Goal: Task Accomplishment & Management: Use online tool/utility

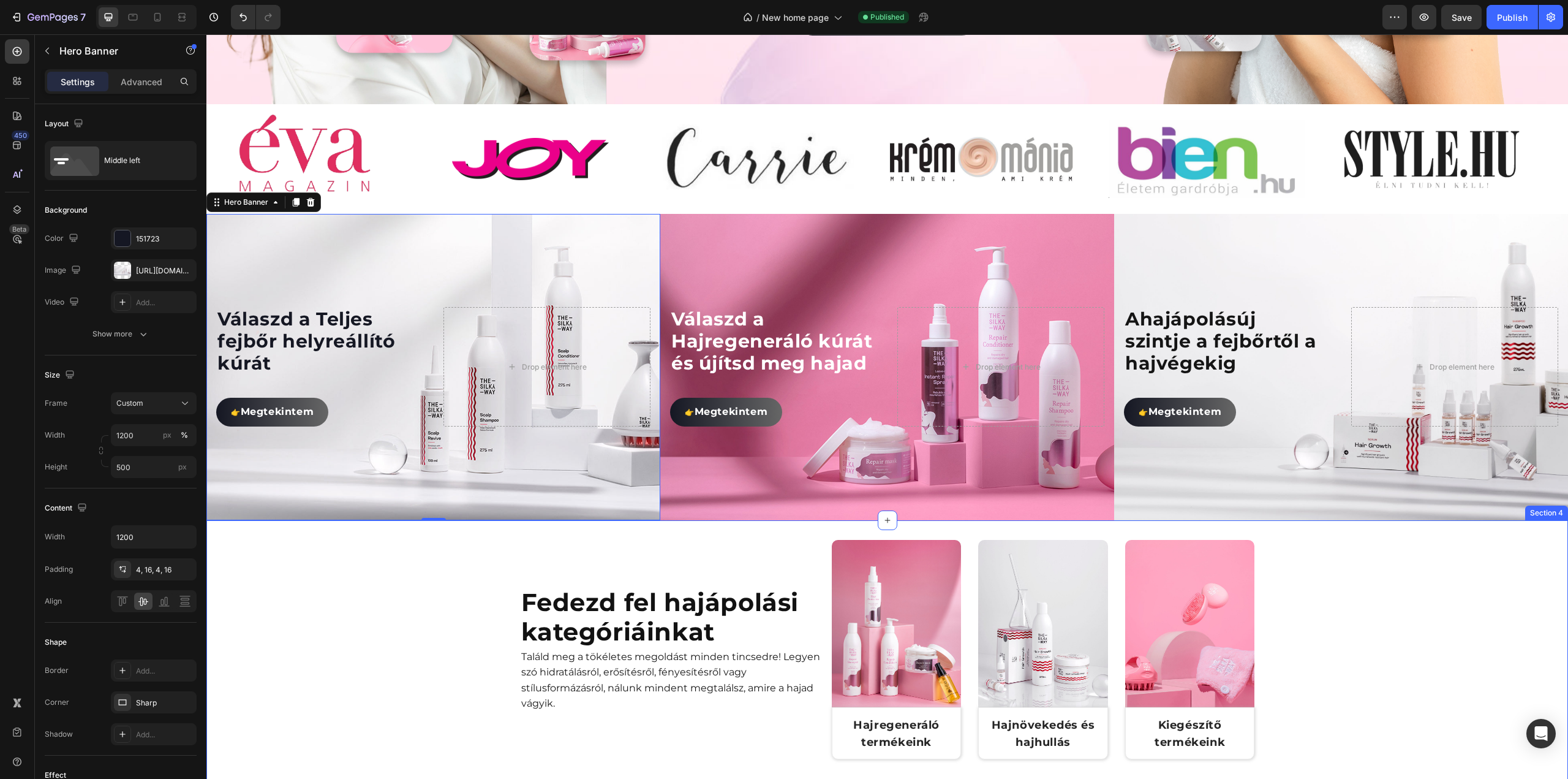
scroll to position [490, 0]
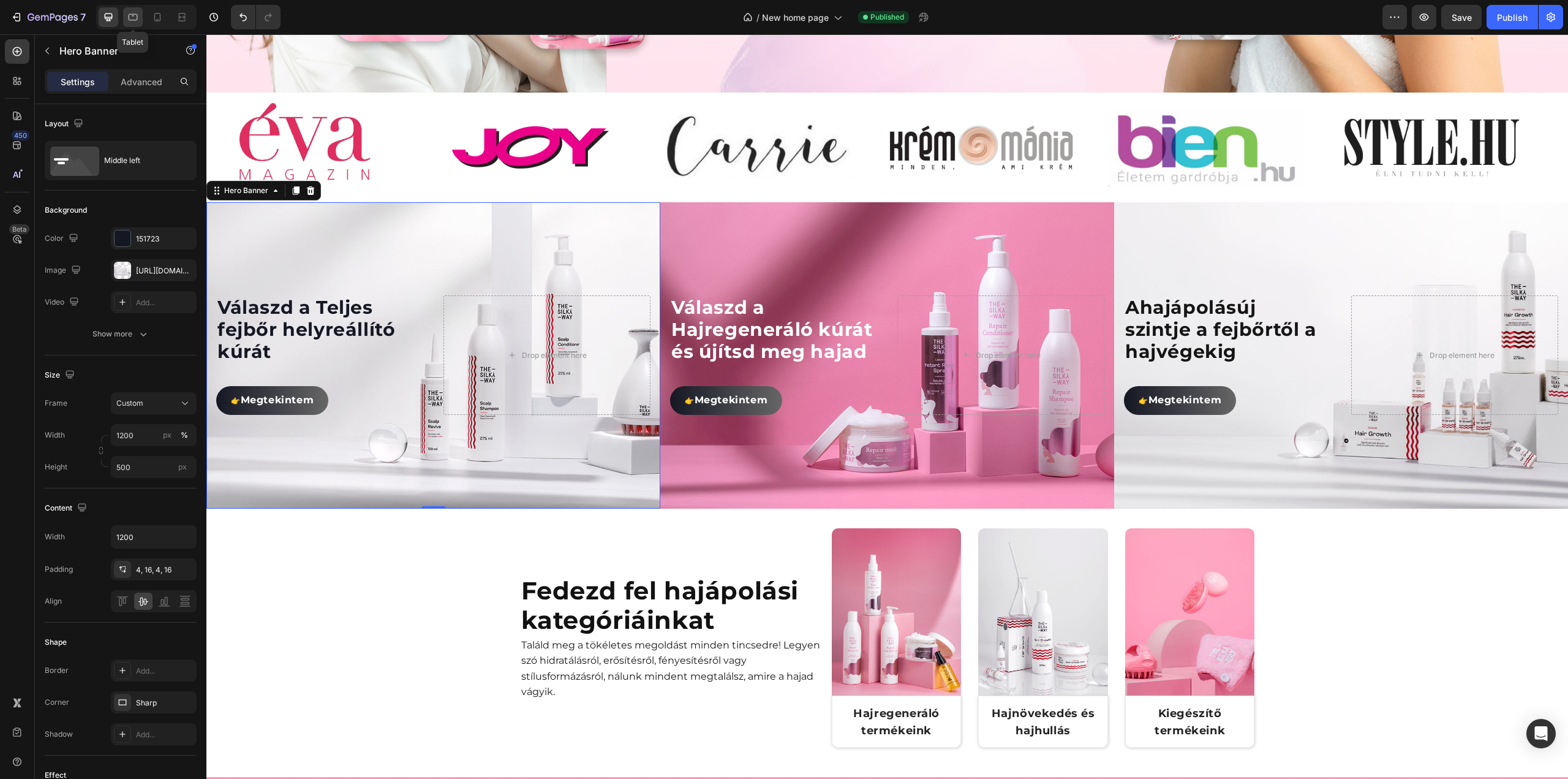
click at [140, 17] on div at bounding box center [133, 17] width 19 height 19
type input "100%"
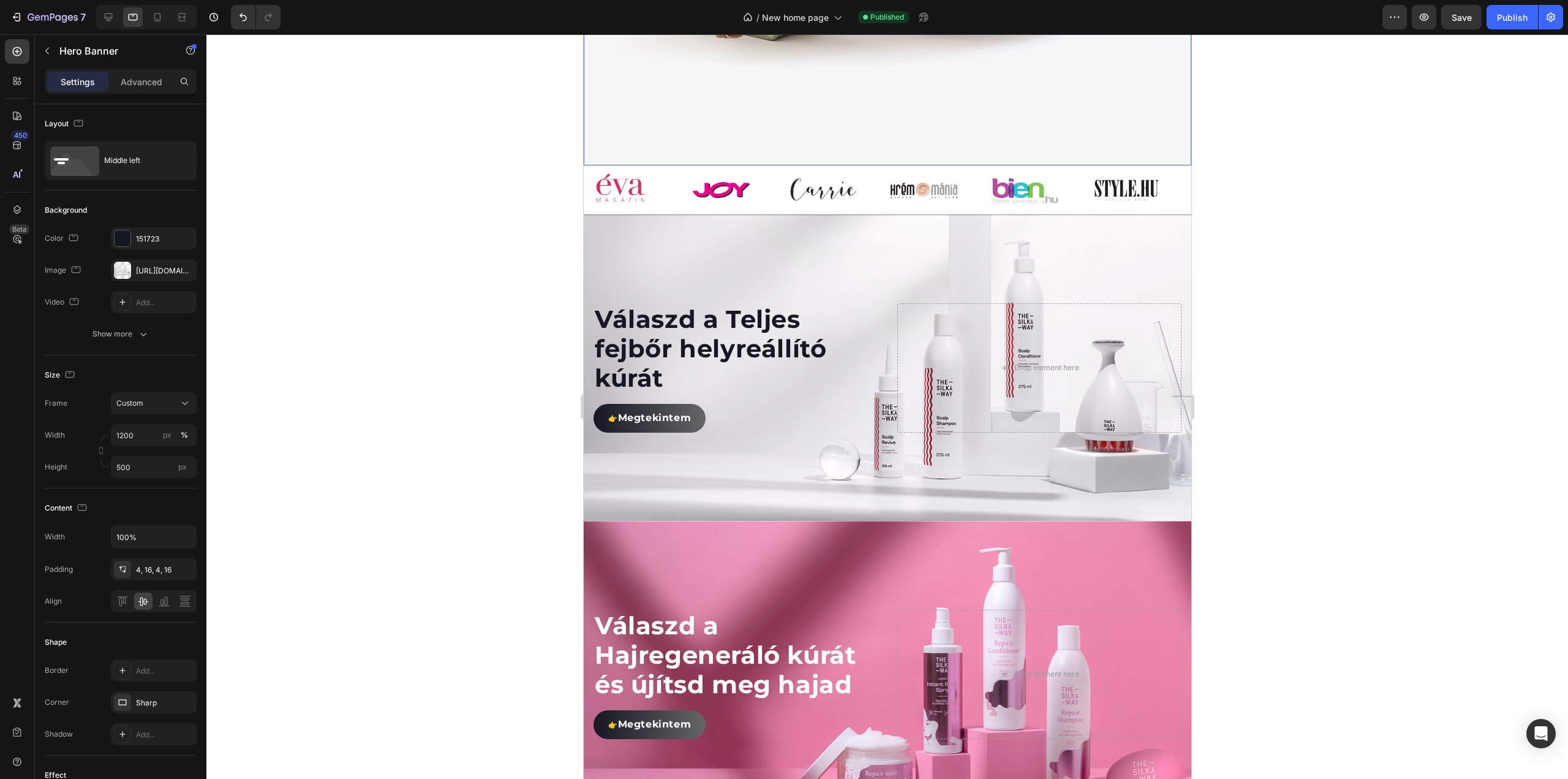
scroll to position [674, 0]
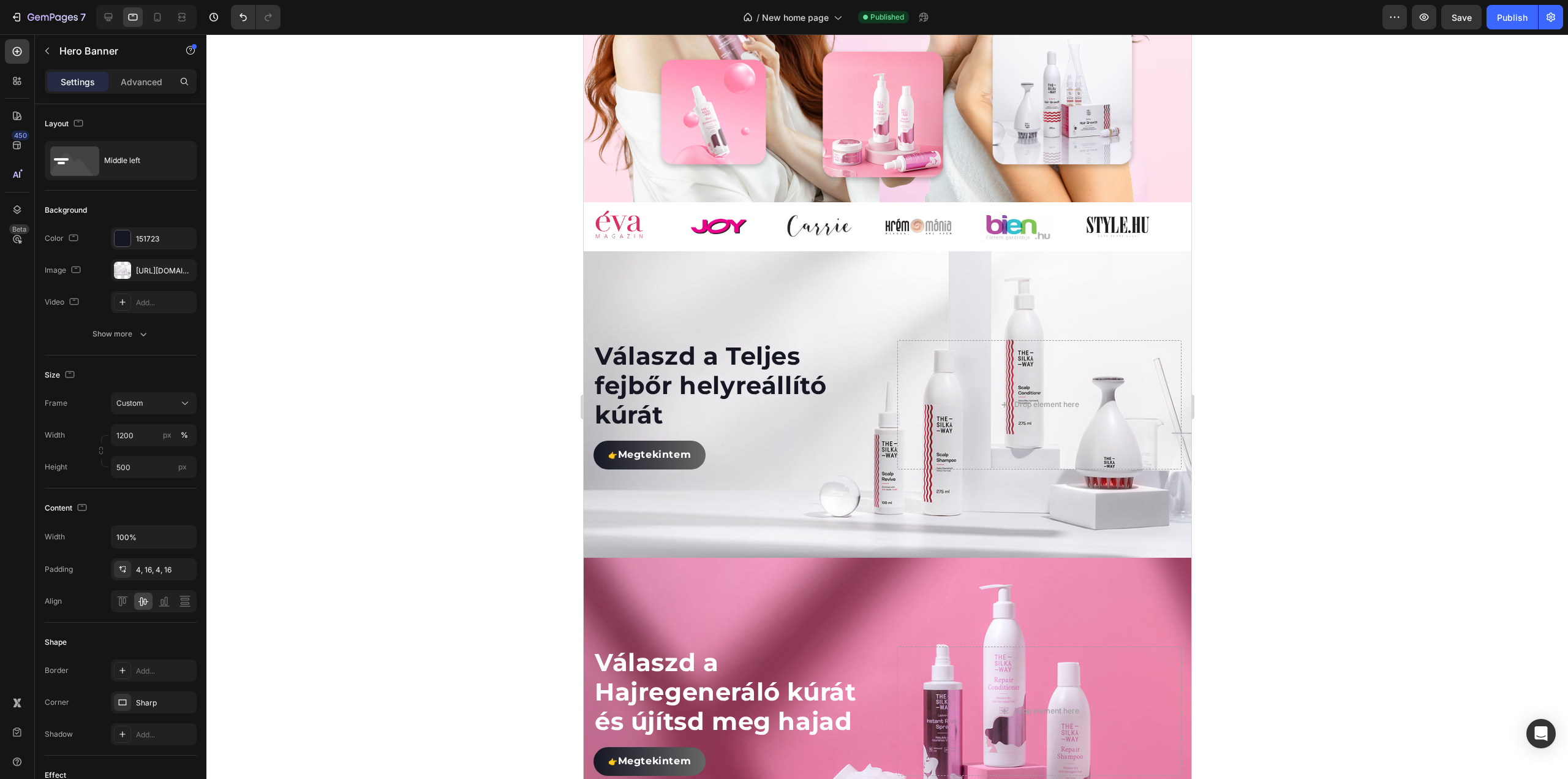
click at [879, 280] on div "Background Image" at bounding box center [886, 405] width 608 height 307
click at [830, 343] on div "Background Image" at bounding box center [886, 405] width 608 height 307
click at [699, 412] on h2 "Válaszd a Teljes fejbőr helyreállító kúrát" at bounding box center [734, 385] width 284 height 90
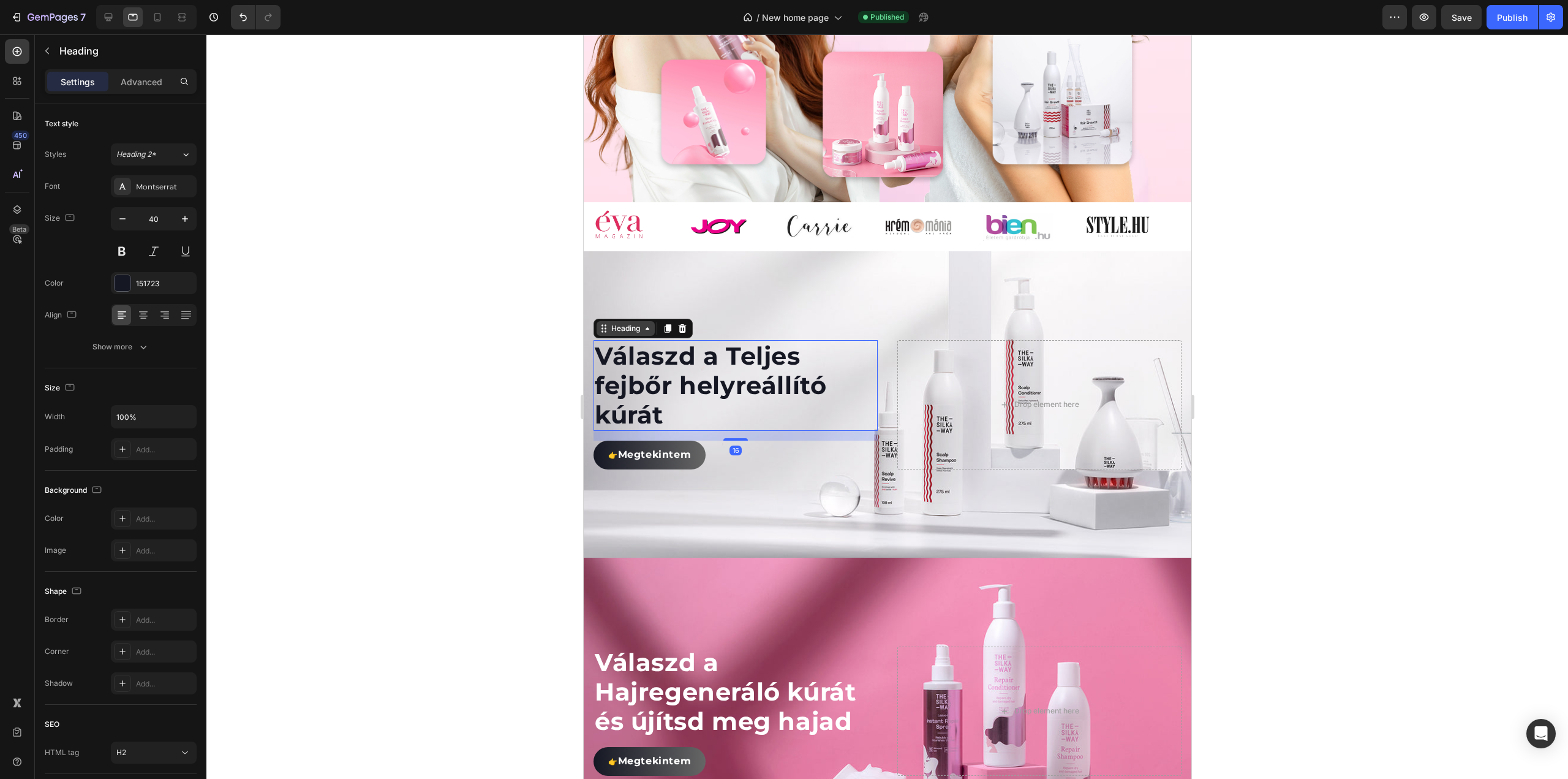
click at [645, 334] on icon at bounding box center [647, 328] width 10 height 10
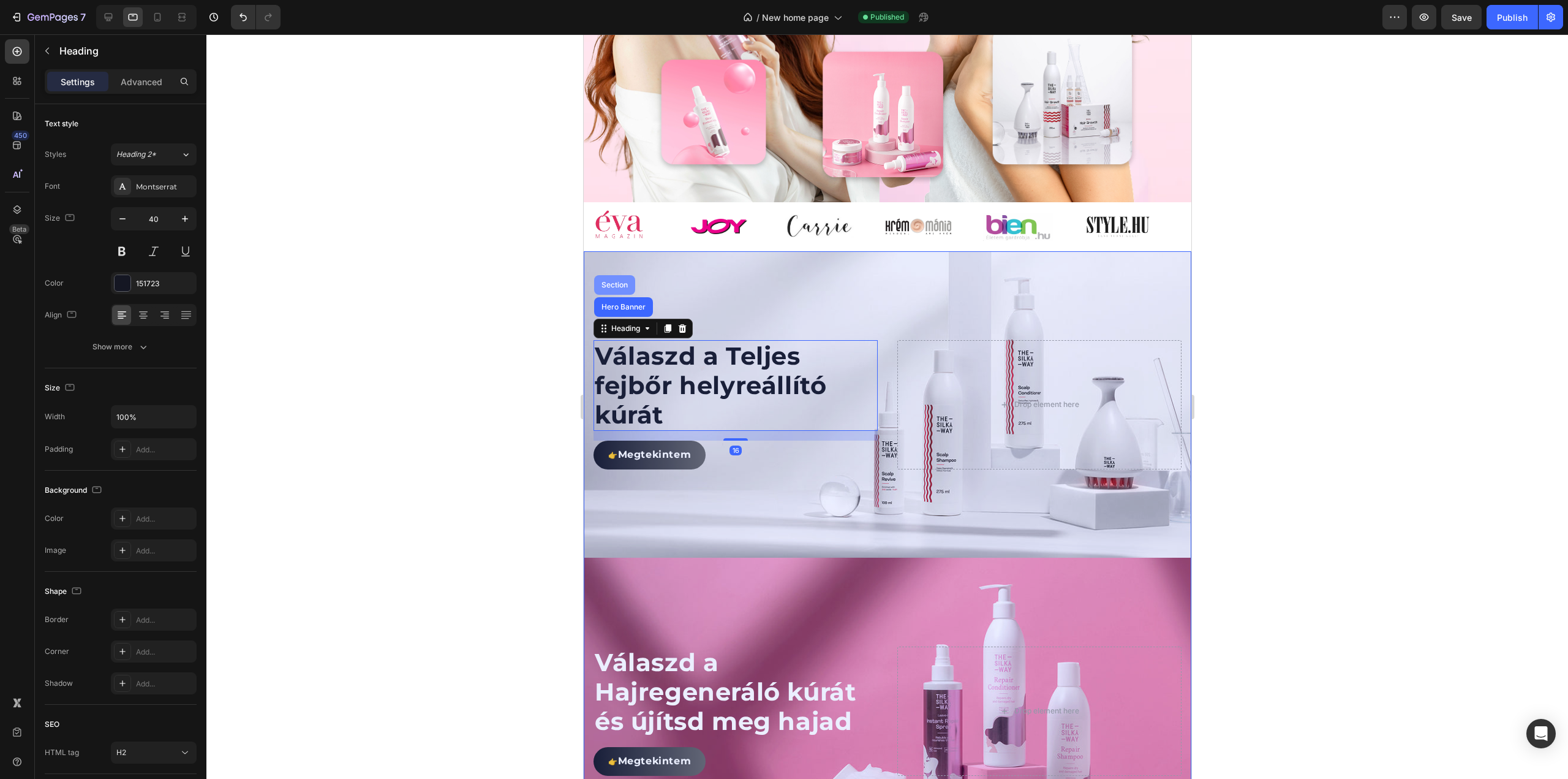
click at [624, 295] on div "Section" at bounding box center [614, 285] width 41 height 19
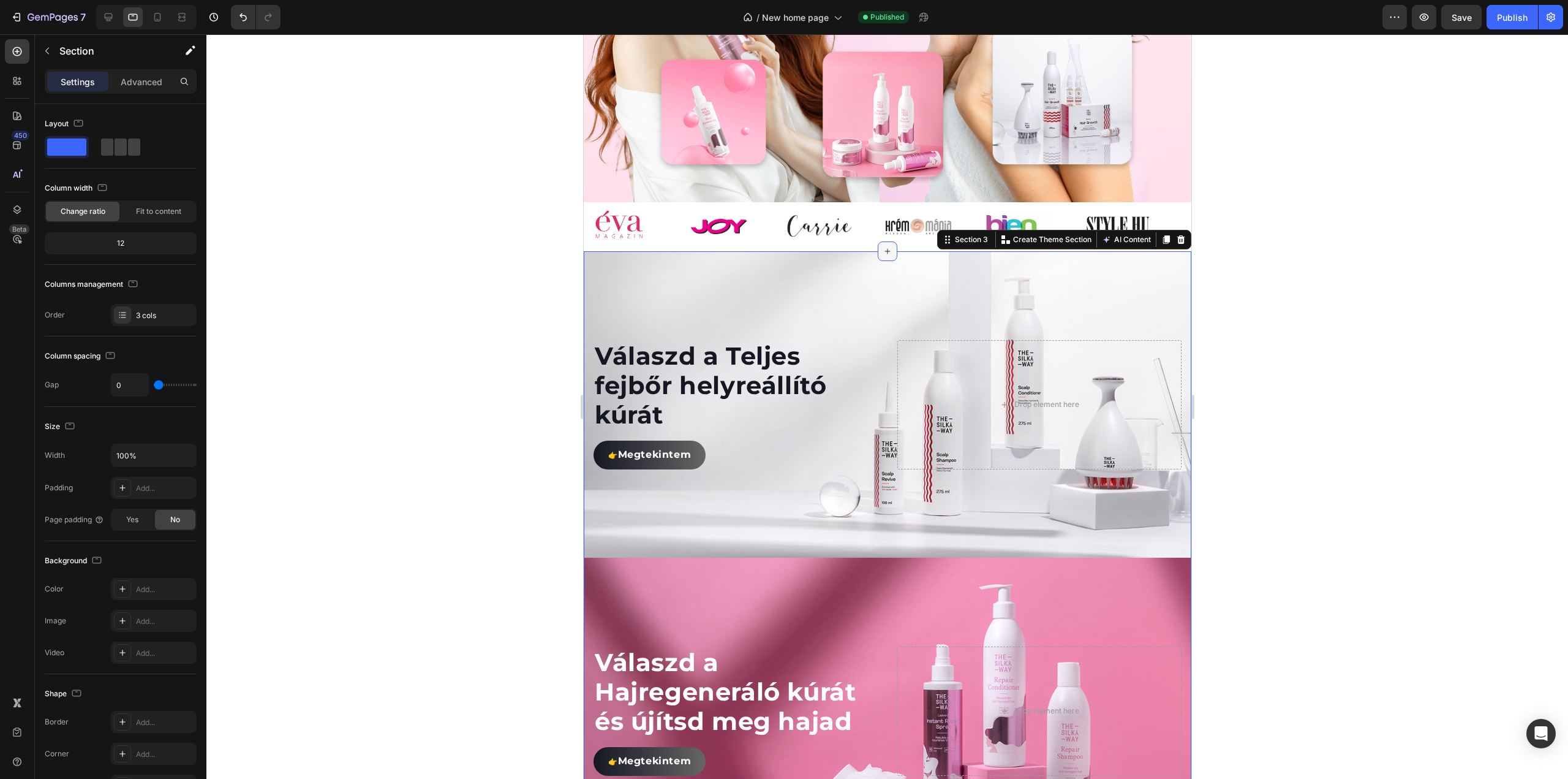
click at [884, 256] on icon at bounding box center [886, 251] width 10 height 10
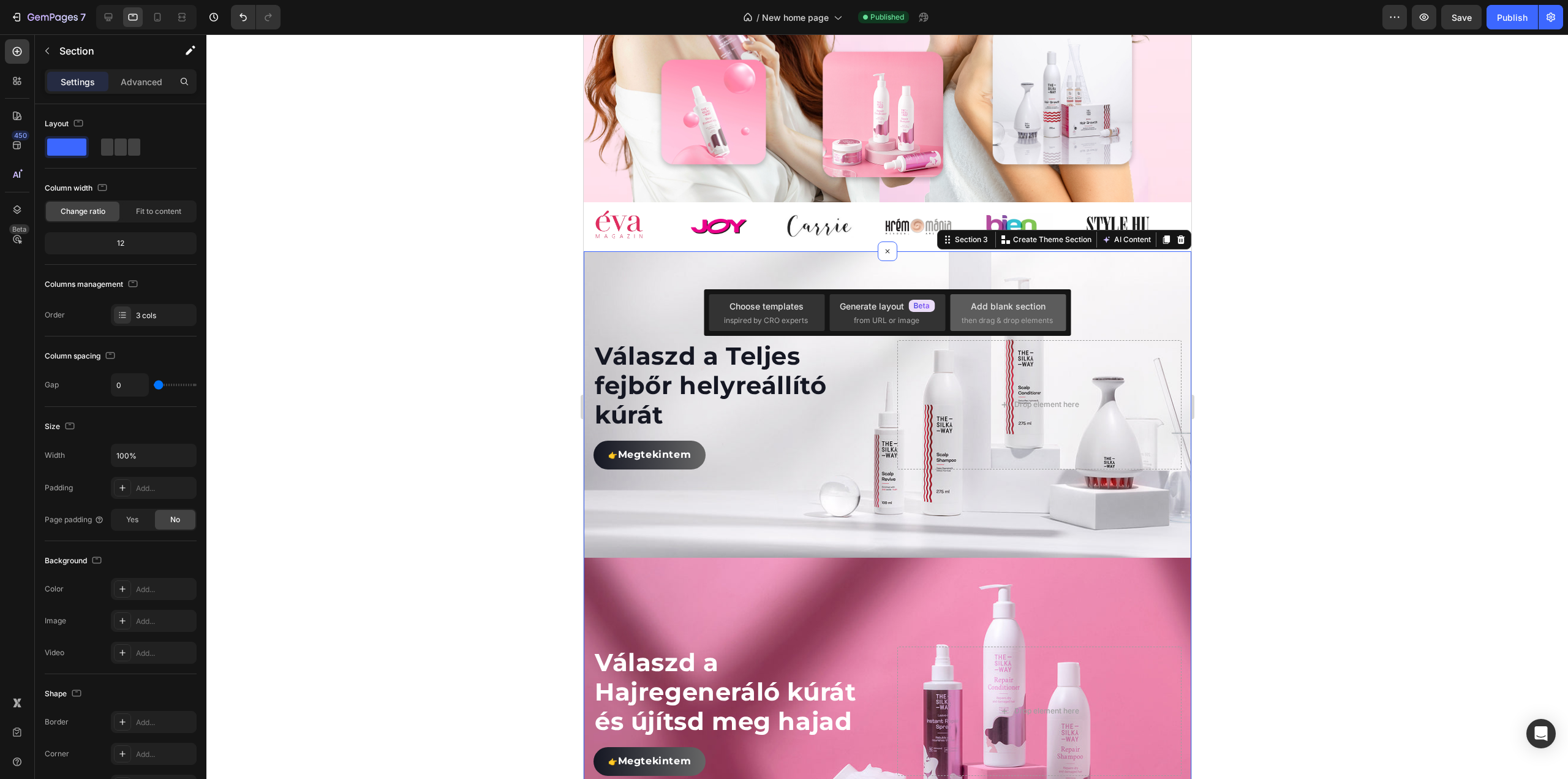
click at [1000, 321] on span "then drag & drop elements" at bounding box center [1008, 320] width 91 height 11
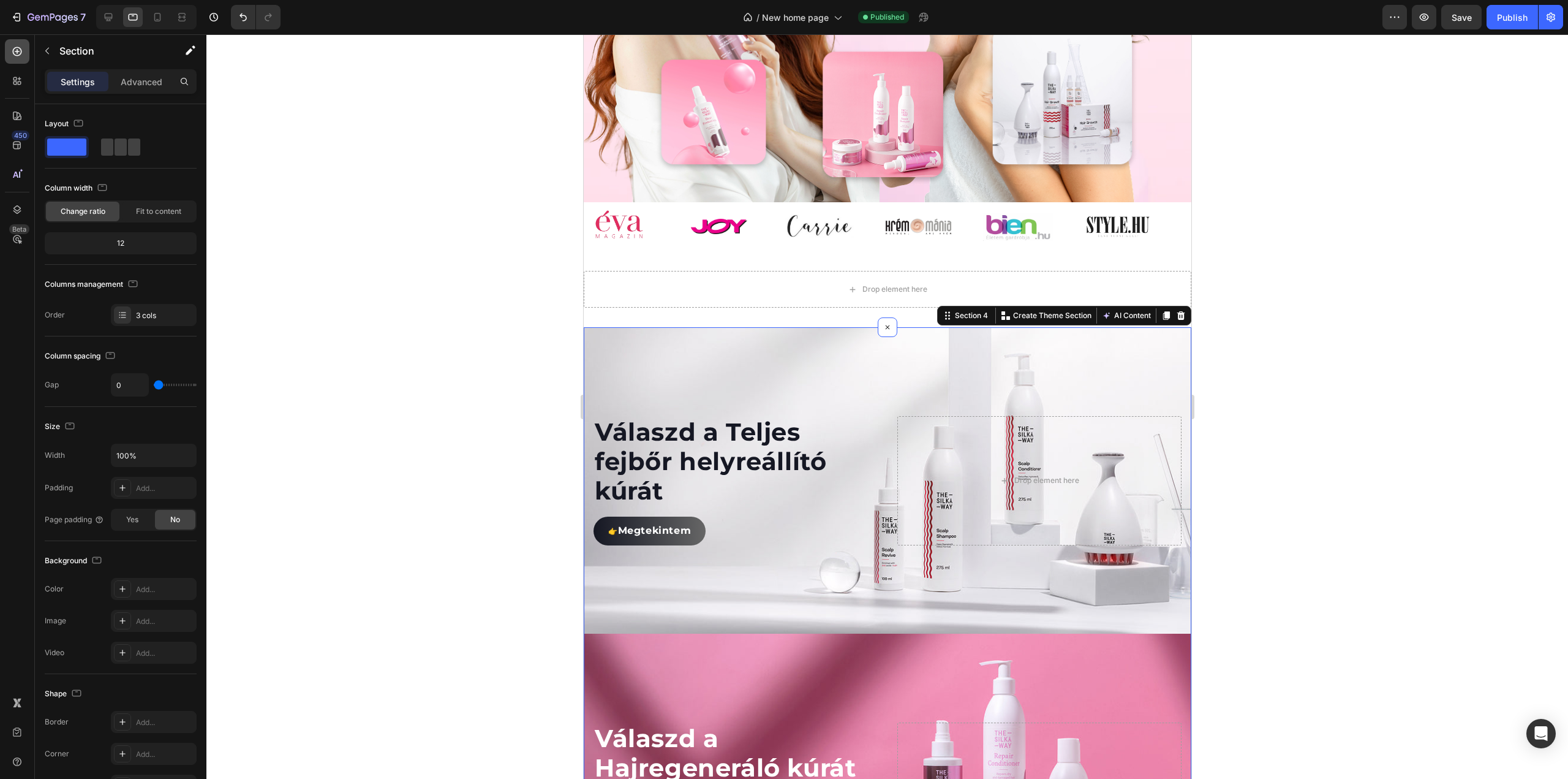
click at [22, 52] on icon at bounding box center [16, 51] width 13 height 13
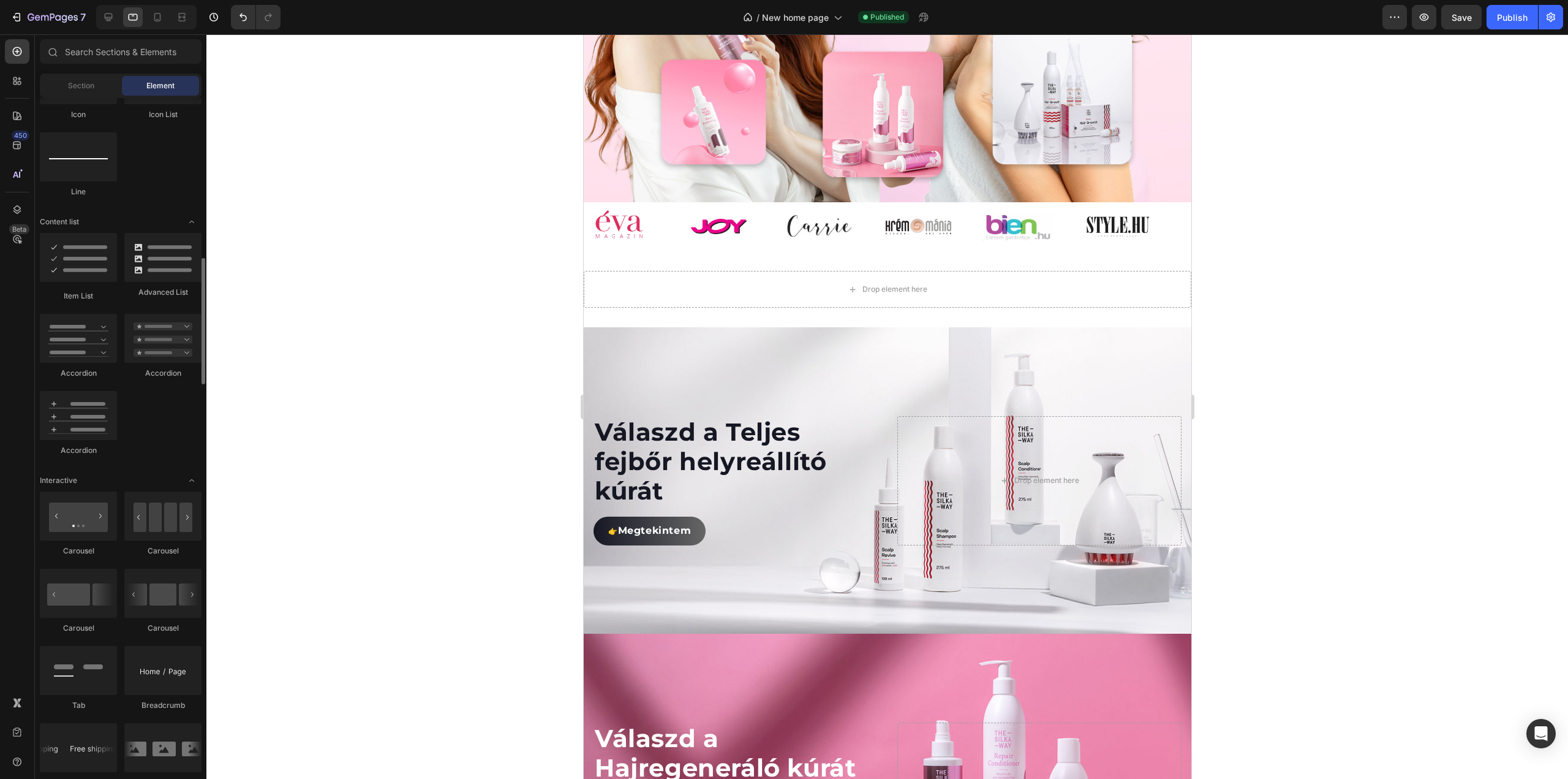
scroll to position [1164, 0]
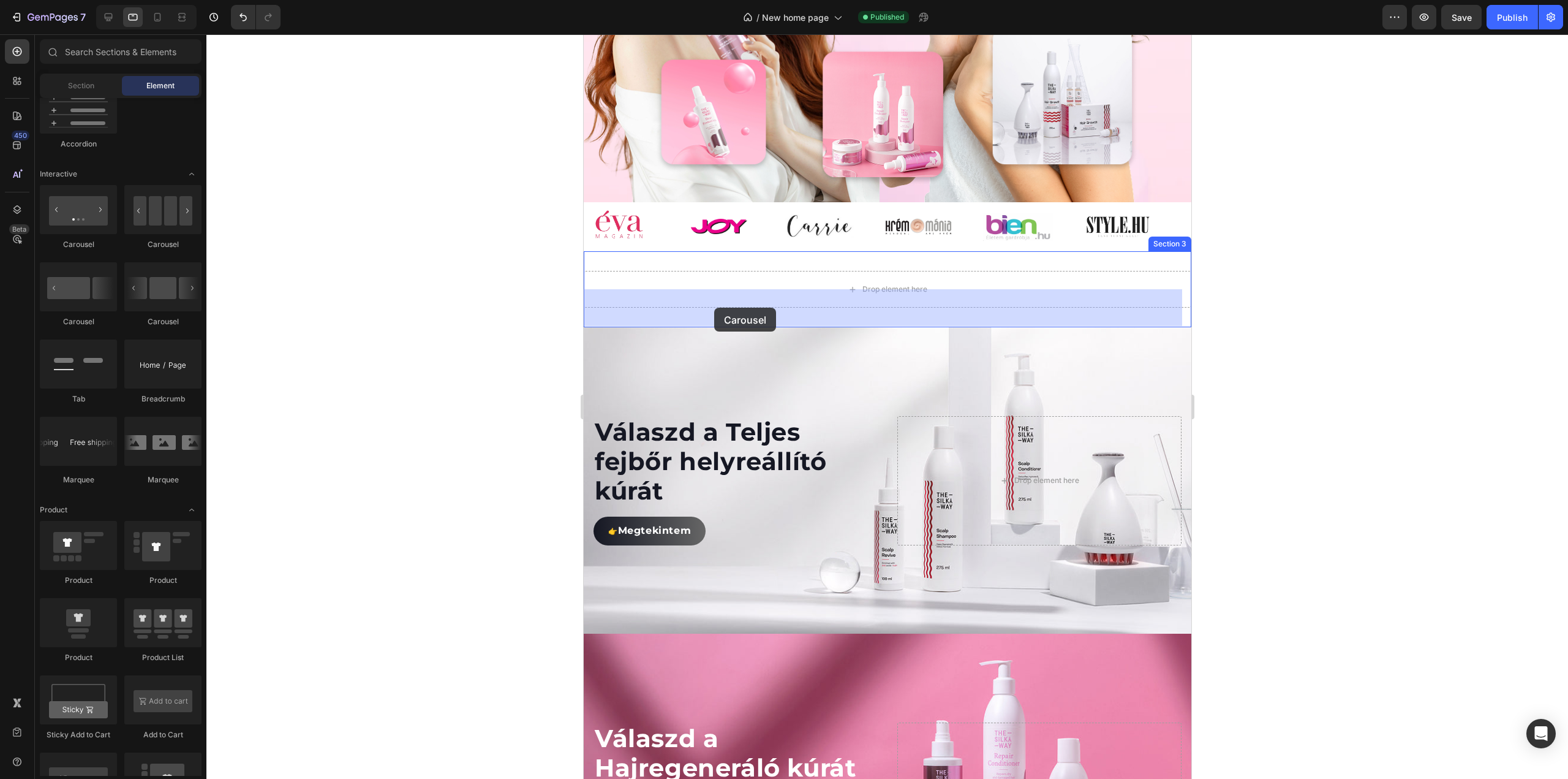
drag, startPoint x: 652, startPoint y: 253, endPoint x: 714, endPoint y: 308, distance: 82.9
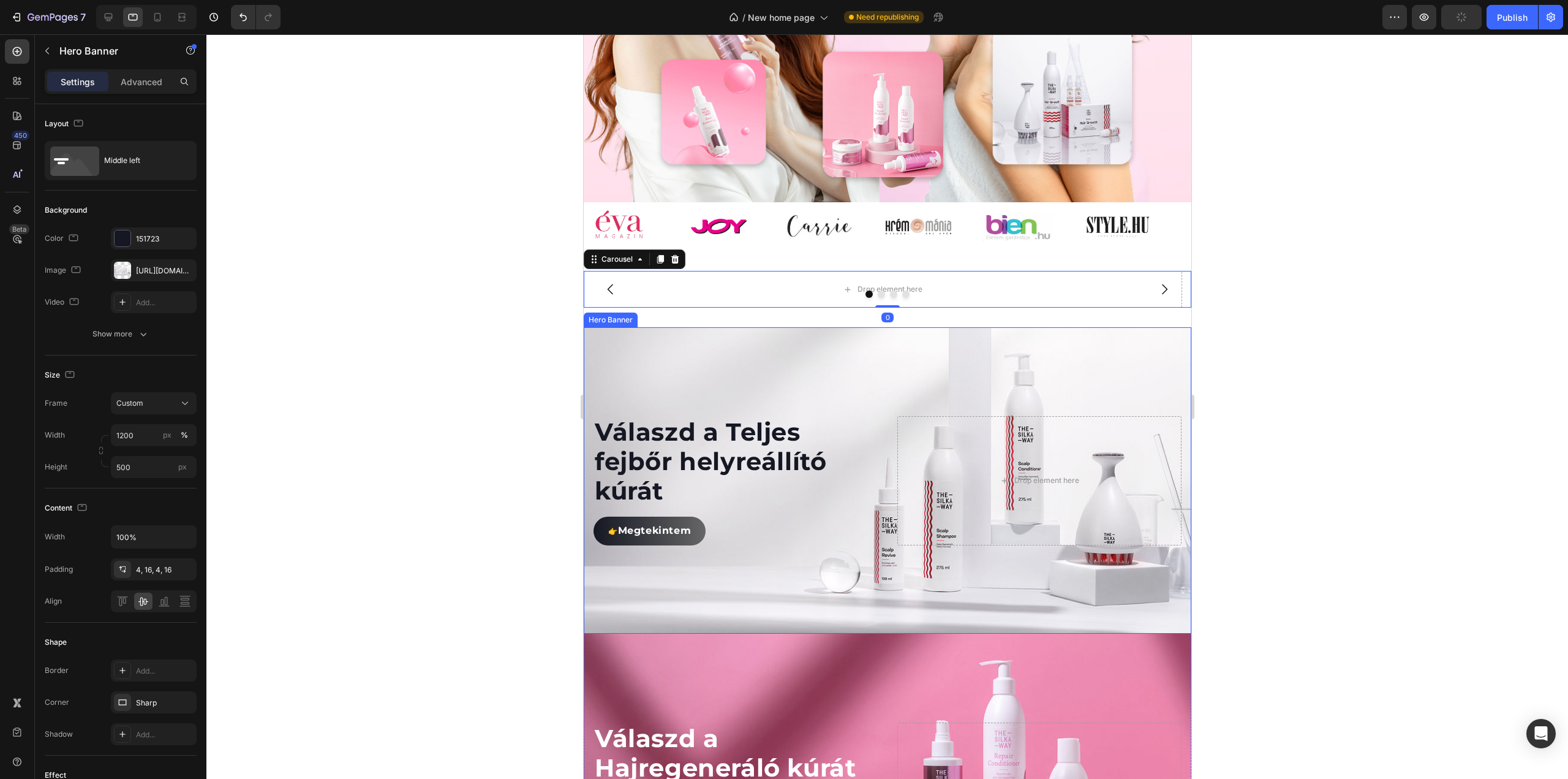
click at [671, 376] on div "Background Image" at bounding box center [886, 480] width 608 height 307
click at [672, 320] on icon at bounding box center [672, 315] width 10 height 10
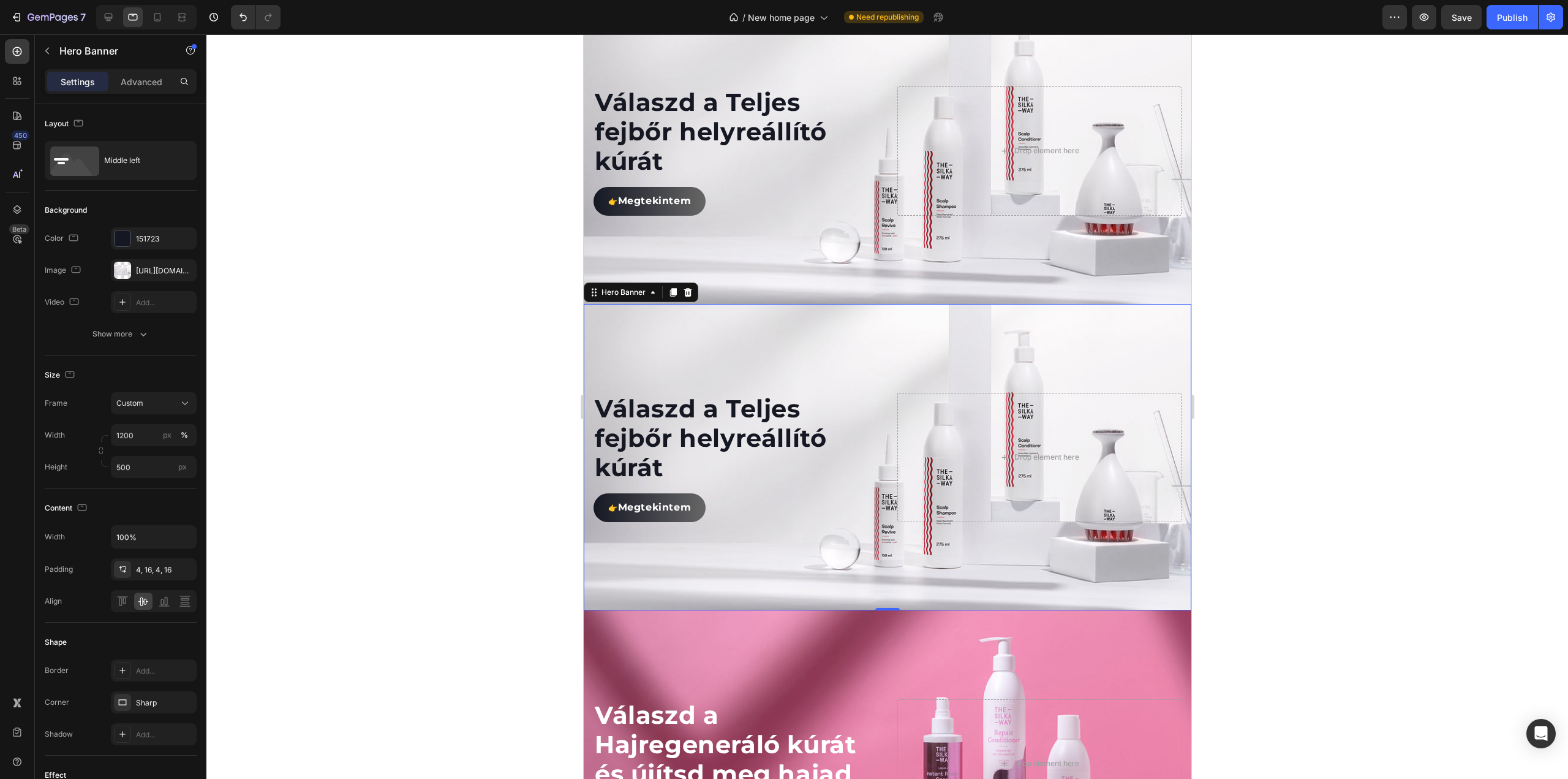
scroll to position [698, 0]
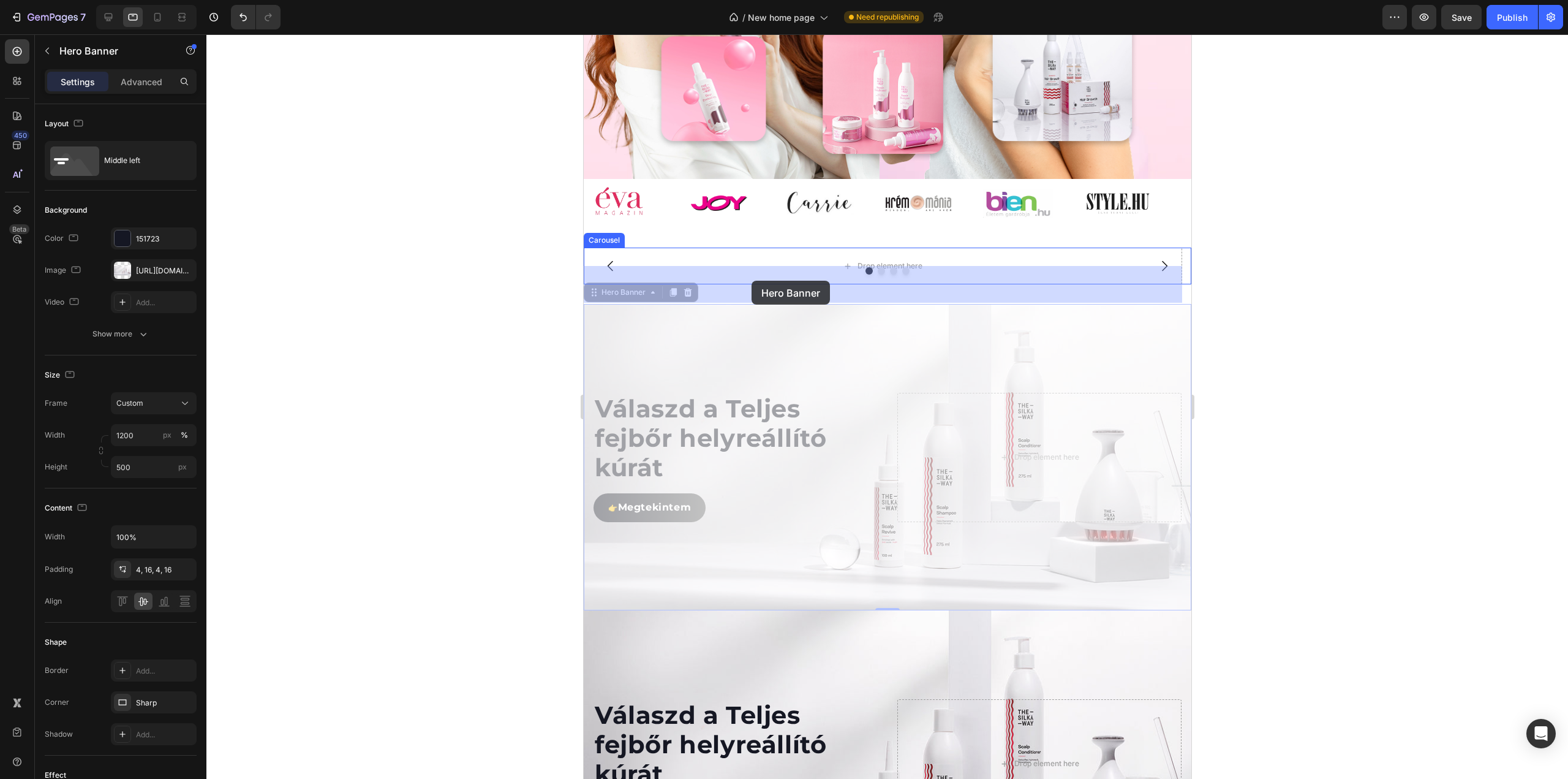
drag, startPoint x: 594, startPoint y: 316, endPoint x: 751, endPoint y: 280, distance: 161.1
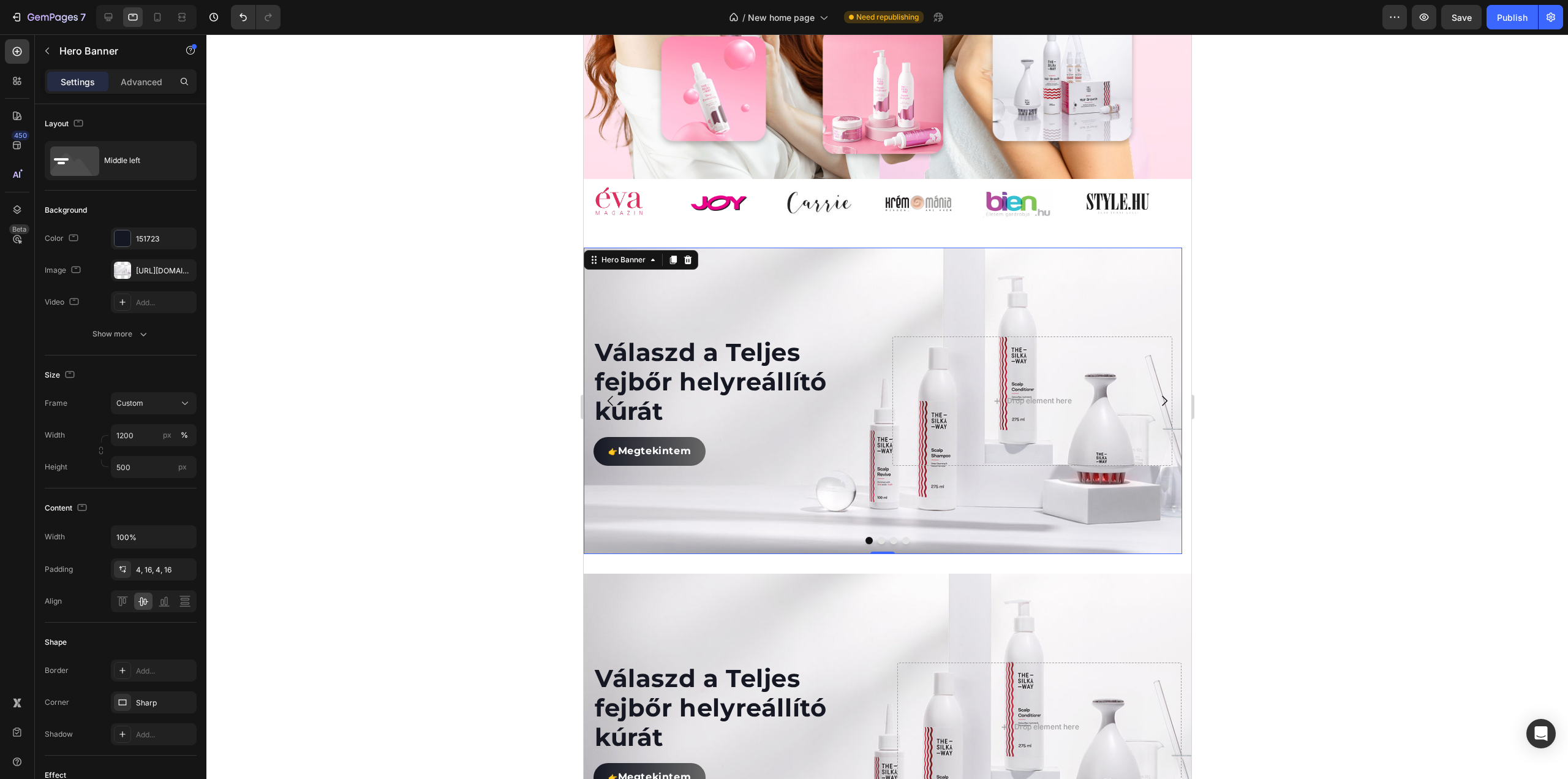
click at [468, 356] on div at bounding box center [887, 406] width 1361 height 744
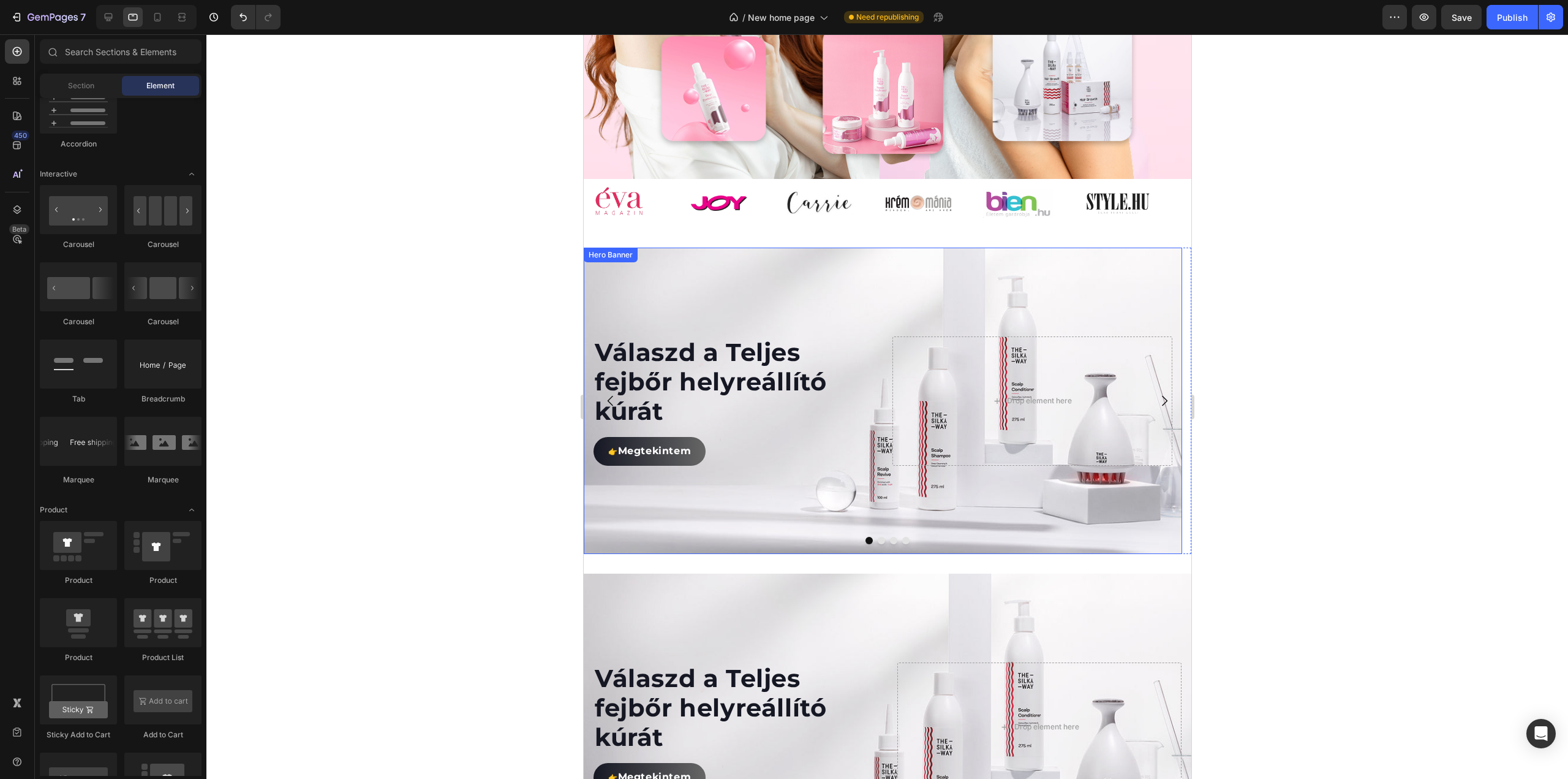
click at [624, 260] on div "Hero Banner" at bounding box center [610, 254] width 49 height 11
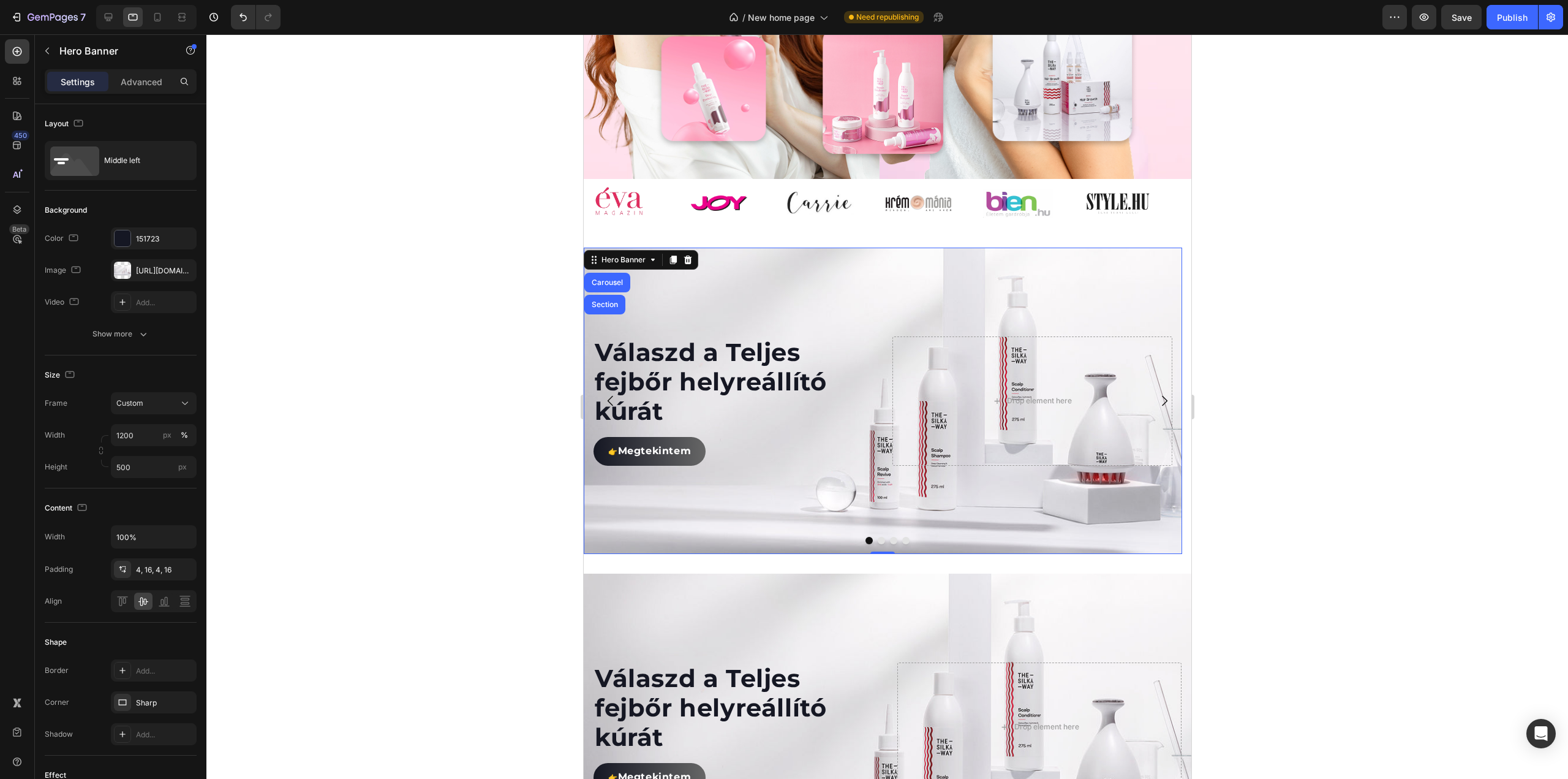
click at [632, 270] on div "Hero Banner Carousel Section" at bounding box center [640, 260] width 114 height 19
click at [633, 265] on div "Hero Banner" at bounding box center [623, 259] width 49 height 11
click at [646, 265] on div "Hero Banner" at bounding box center [623, 259] width 49 height 11
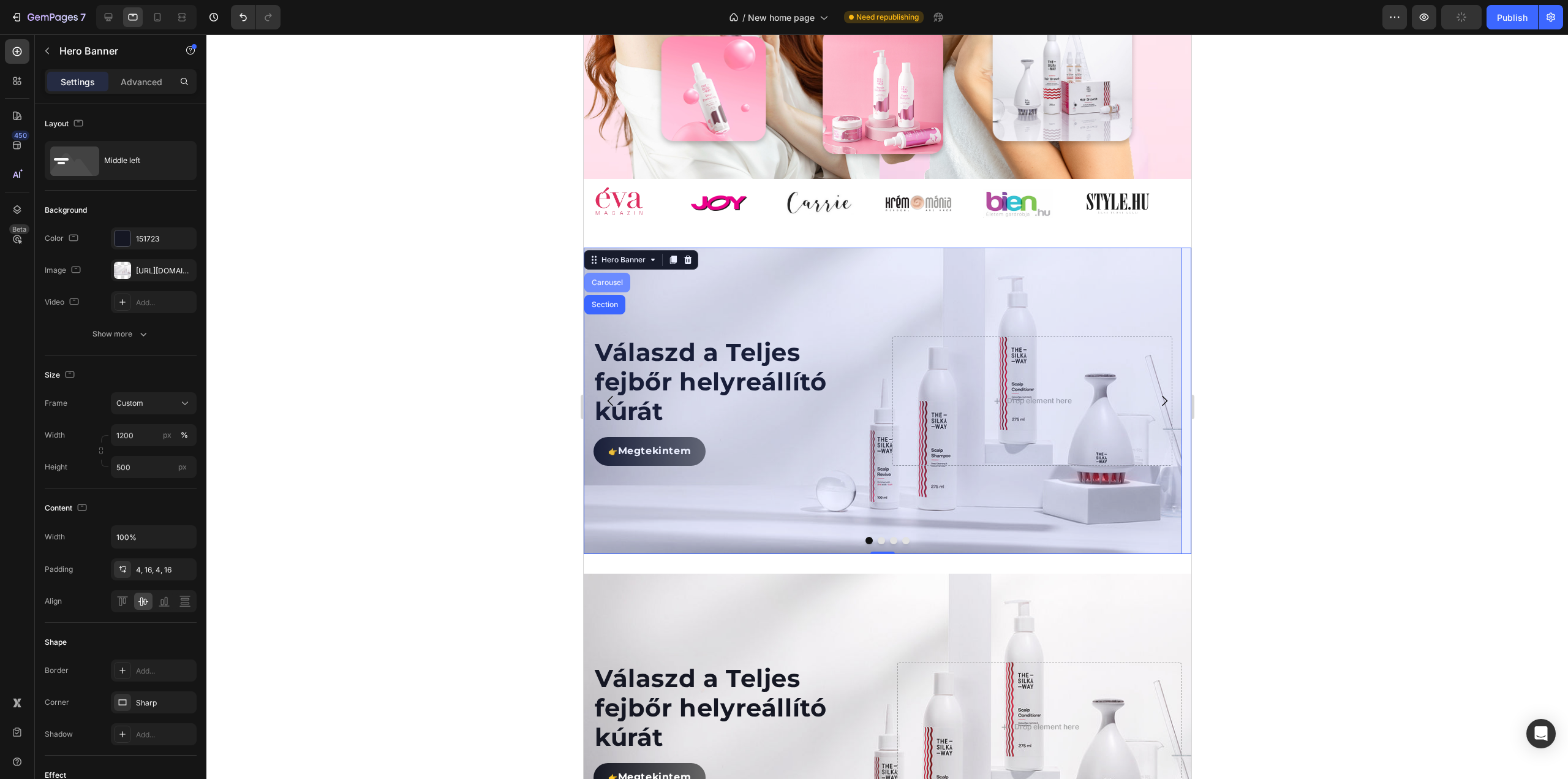
click at [620, 292] on div "Carousel" at bounding box center [606, 282] width 46 height 19
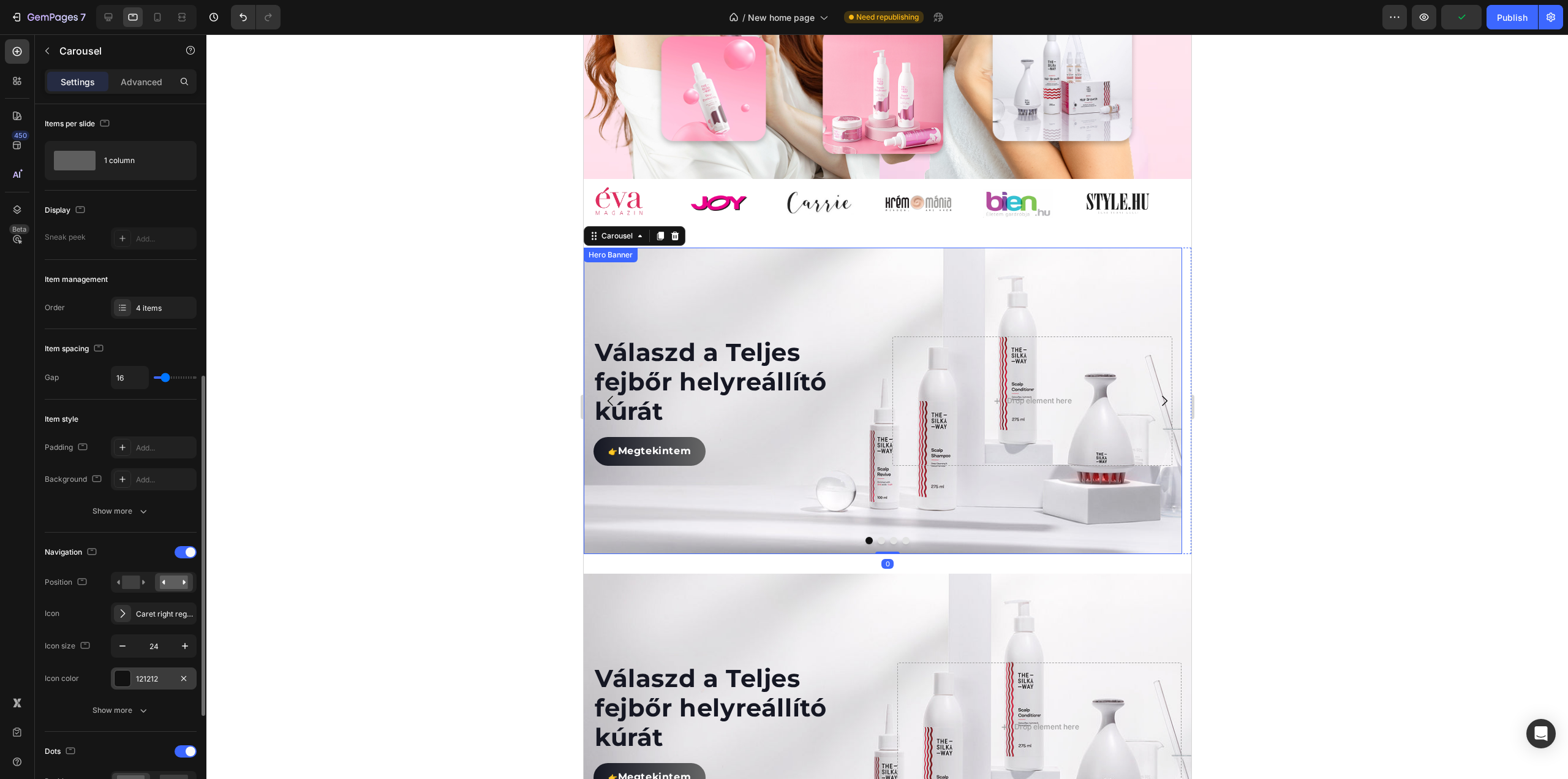
scroll to position [183, 0]
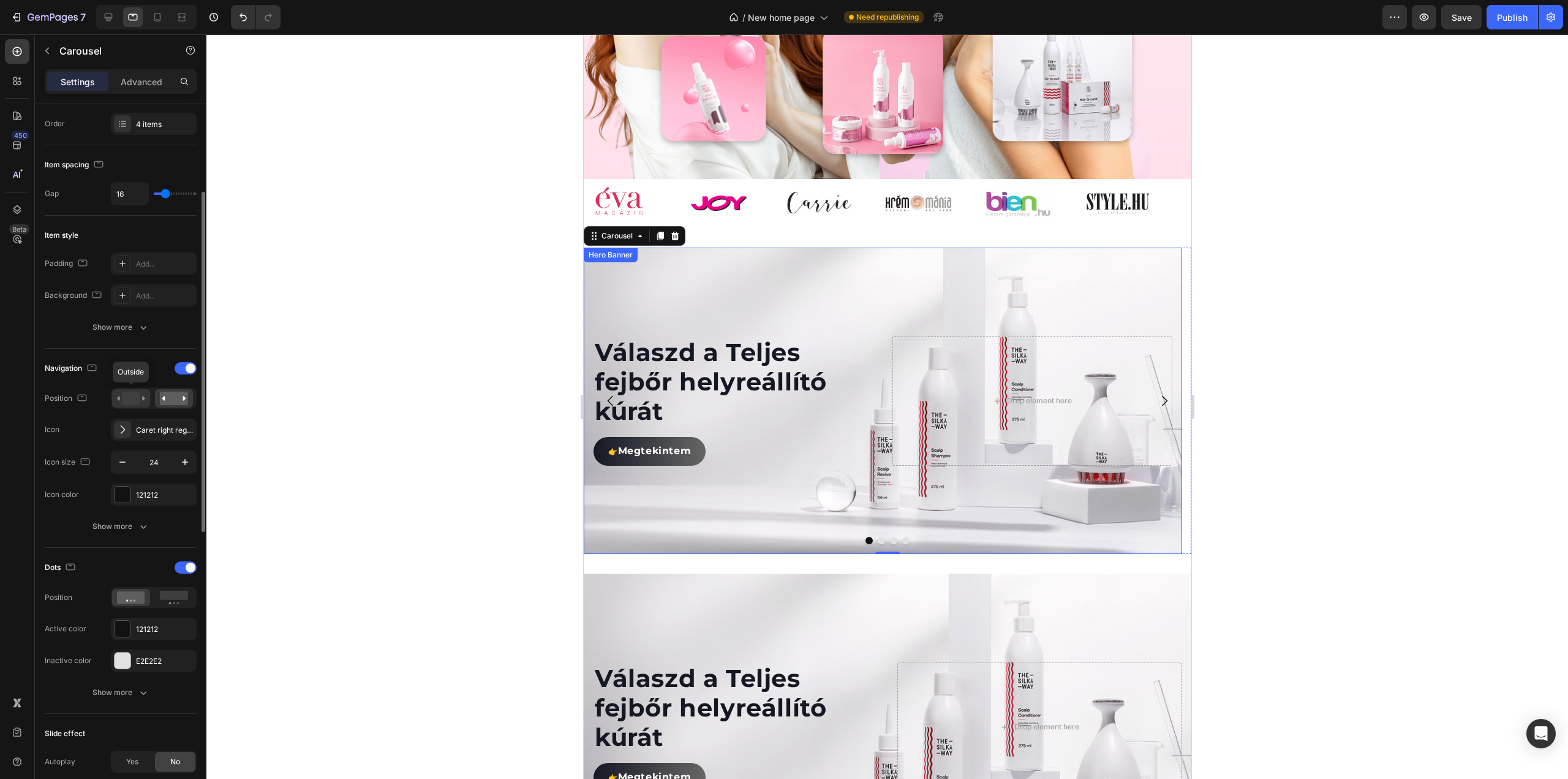
click at [122, 399] on rect at bounding box center [131, 399] width 17 height 14
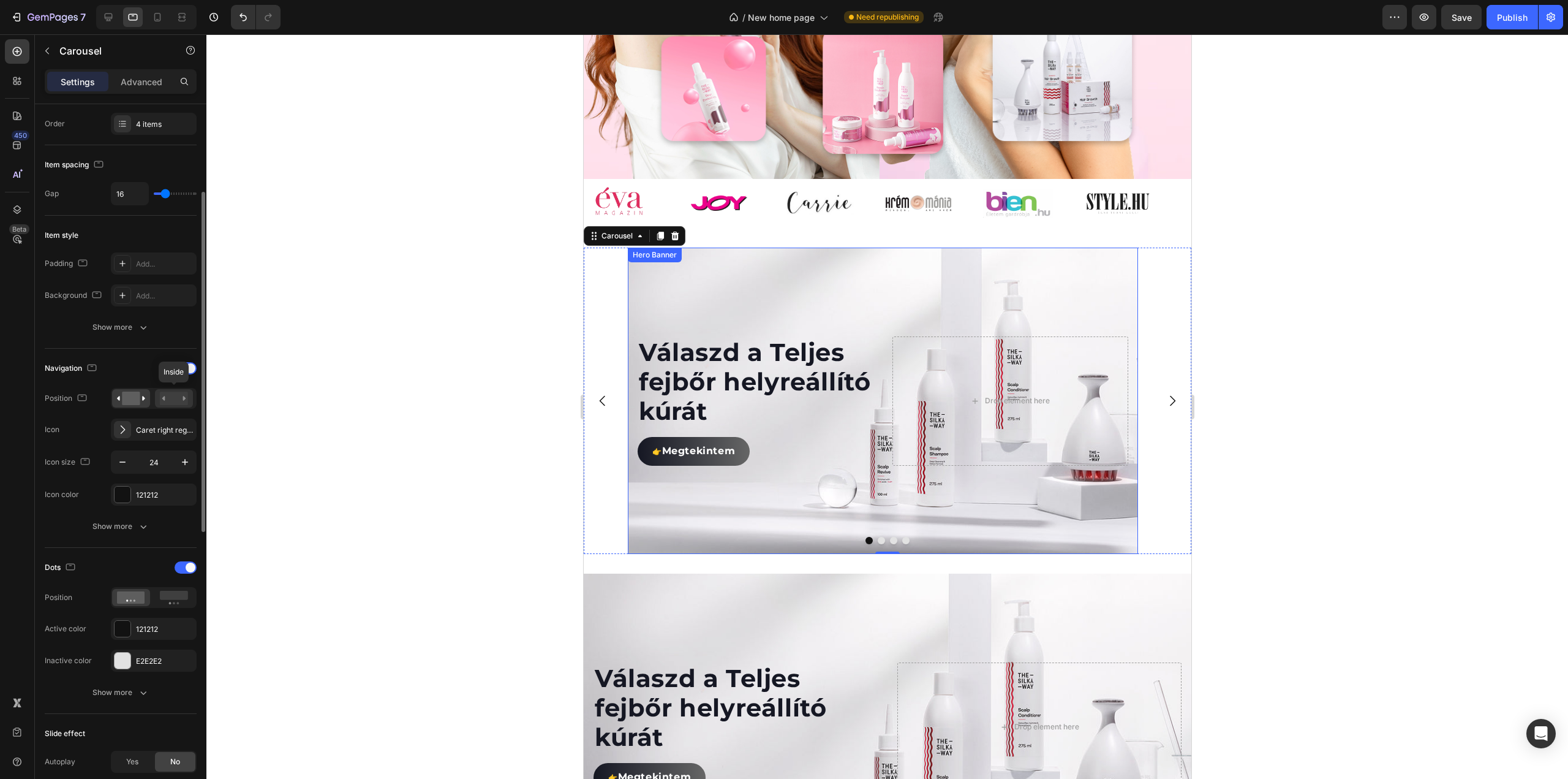
click at [167, 399] on rect at bounding box center [174, 399] width 28 height 14
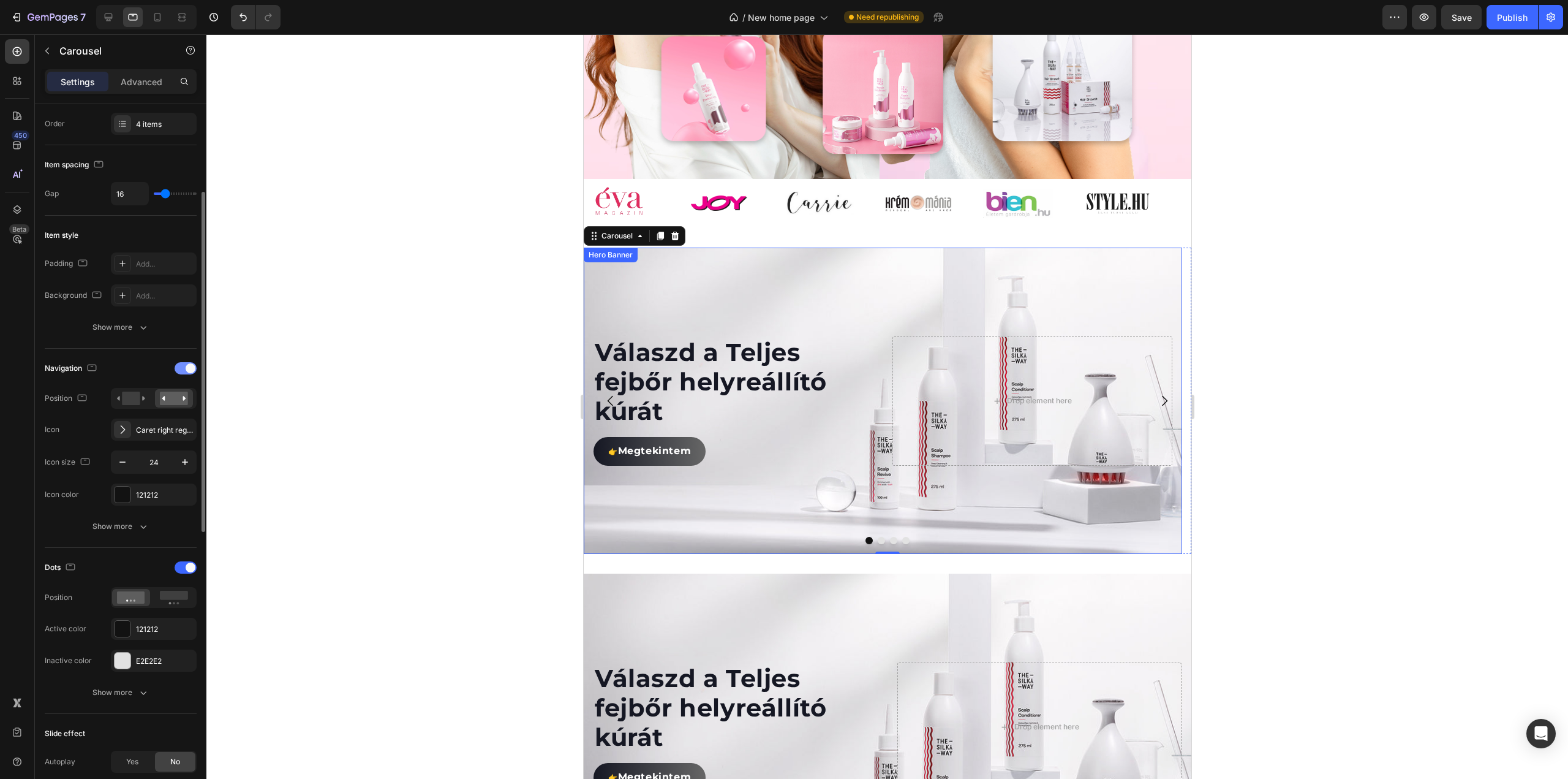
click at [185, 367] on span at bounding box center [190, 369] width 10 height 10
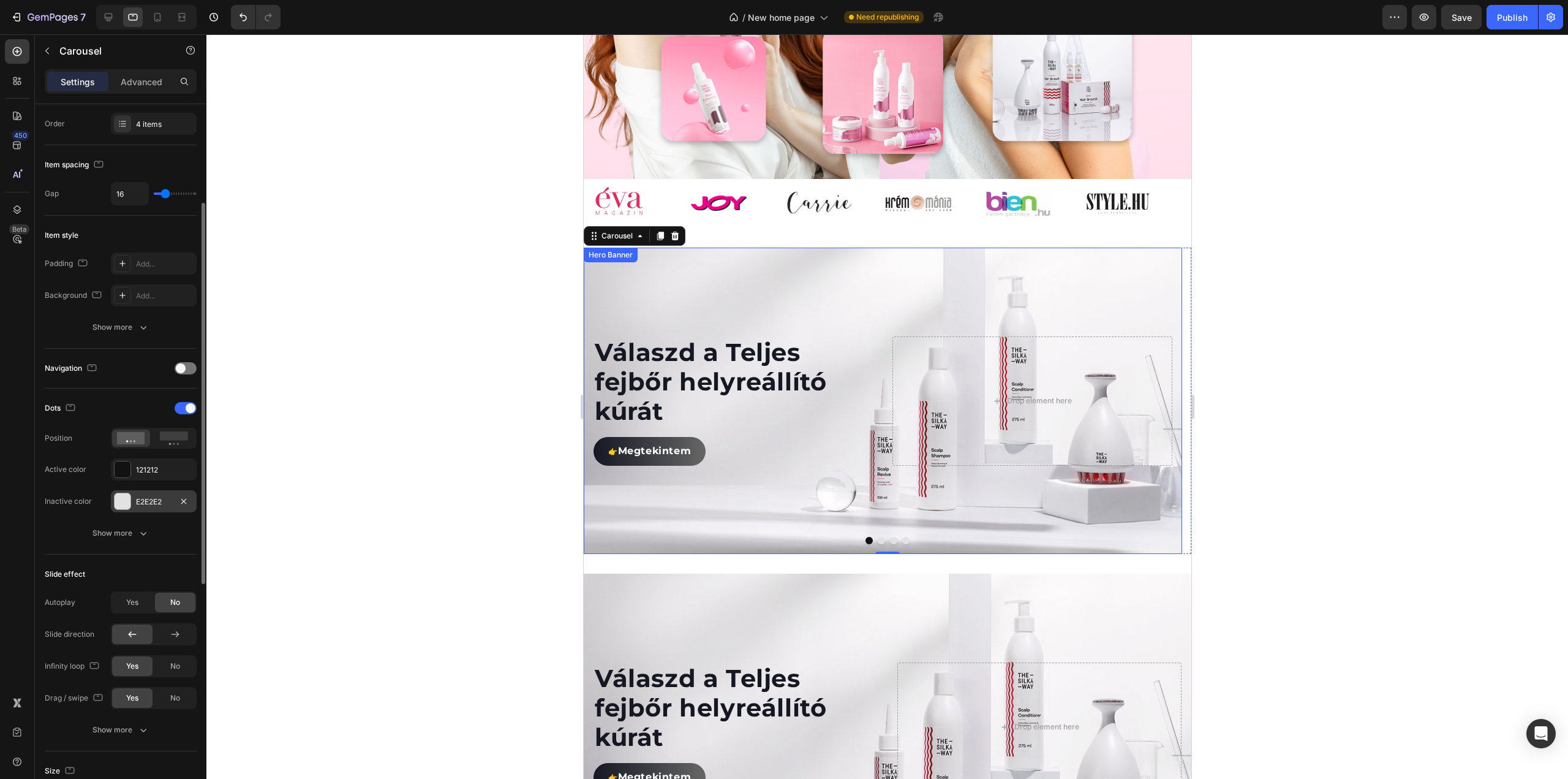
click at [125, 498] on div at bounding box center [122, 501] width 16 height 16
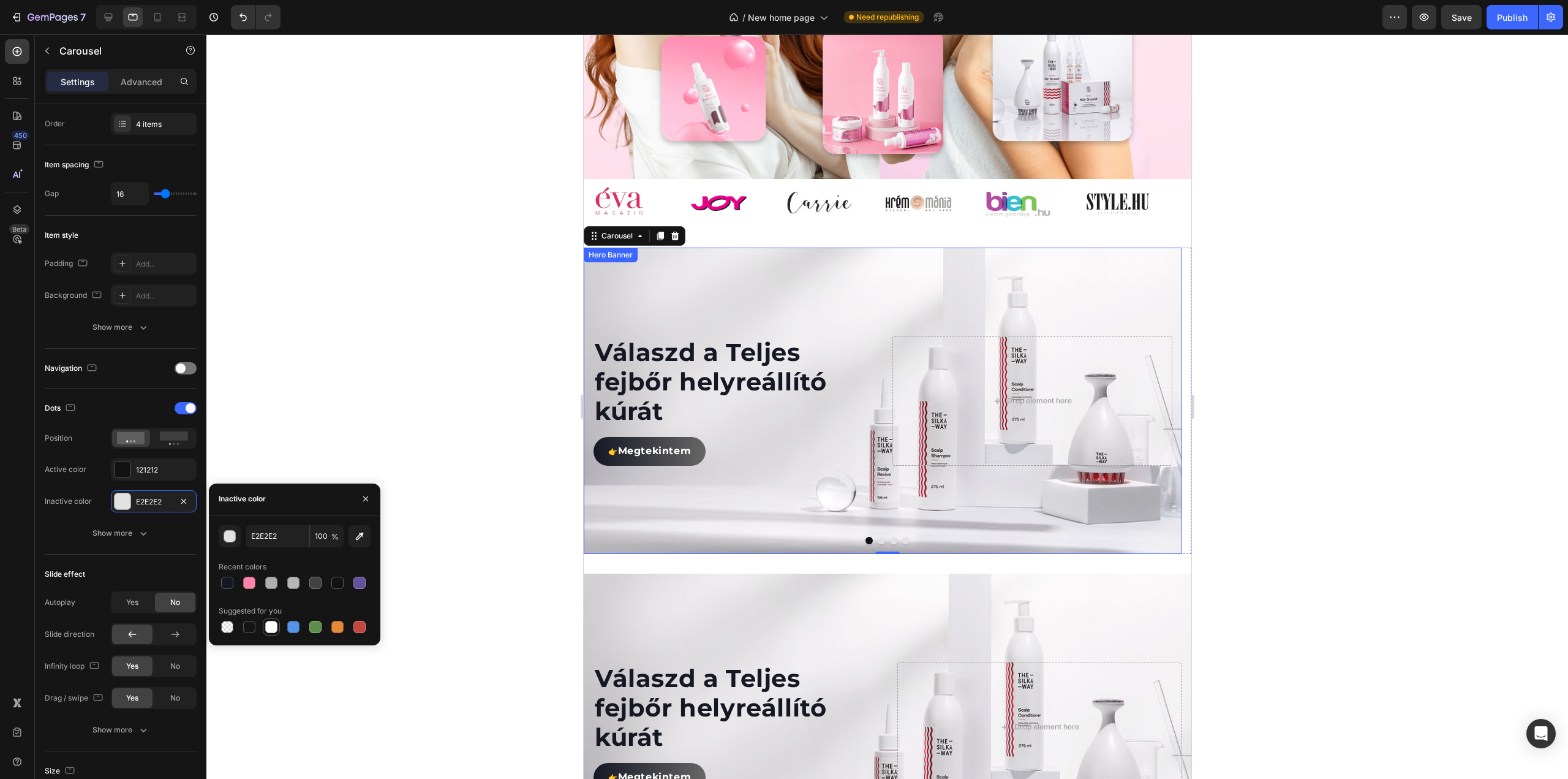
click at [273, 628] on div at bounding box center [271, 627] width 13 height 13
type input "FFFFFF"
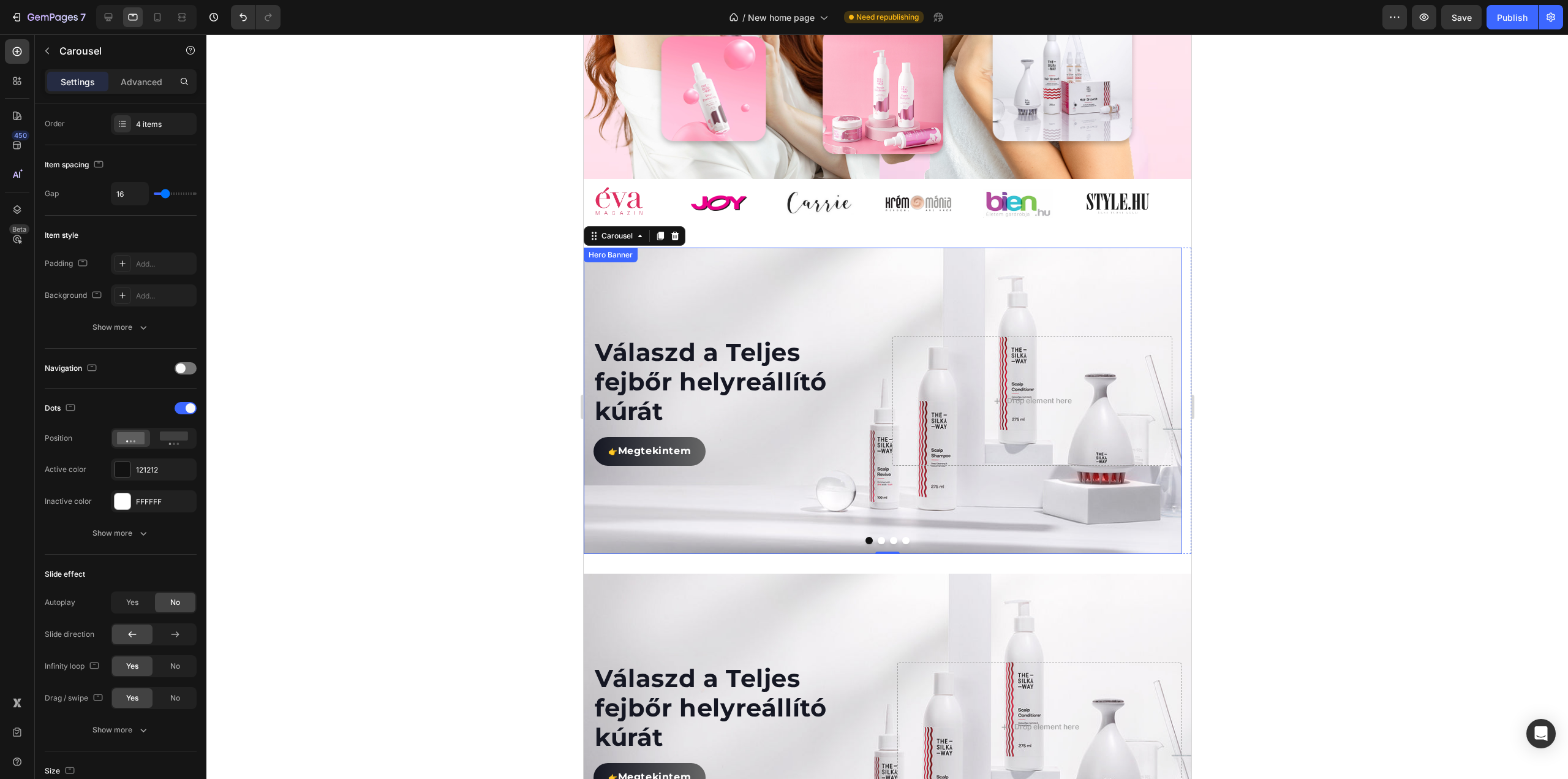
click at [349, 430] on div at bounding box center [887, 406] width 1361 height 744
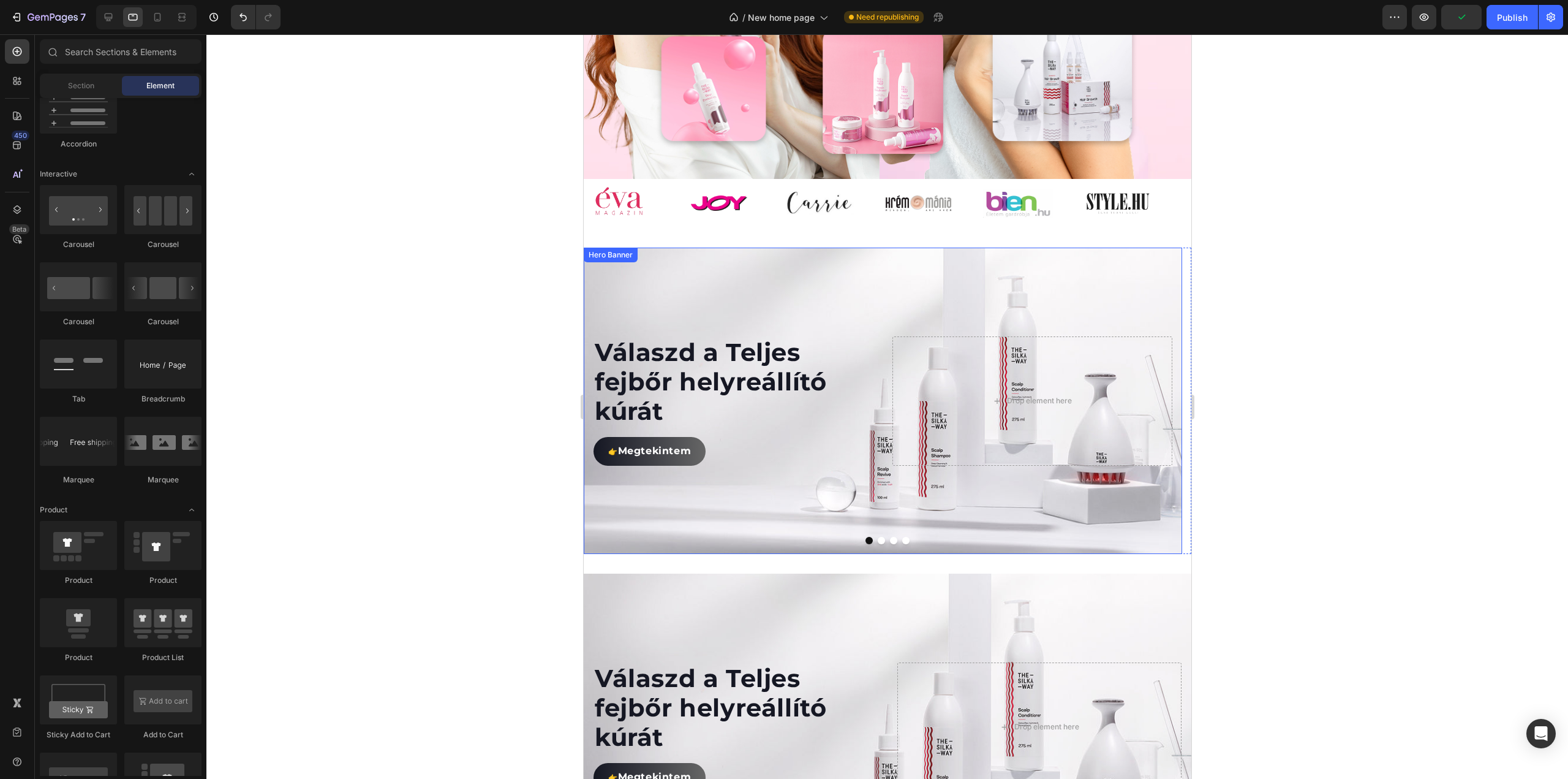
click at [616, 260] on div "Hero Banner" at bounding box center [610, 254] width 49 height 11
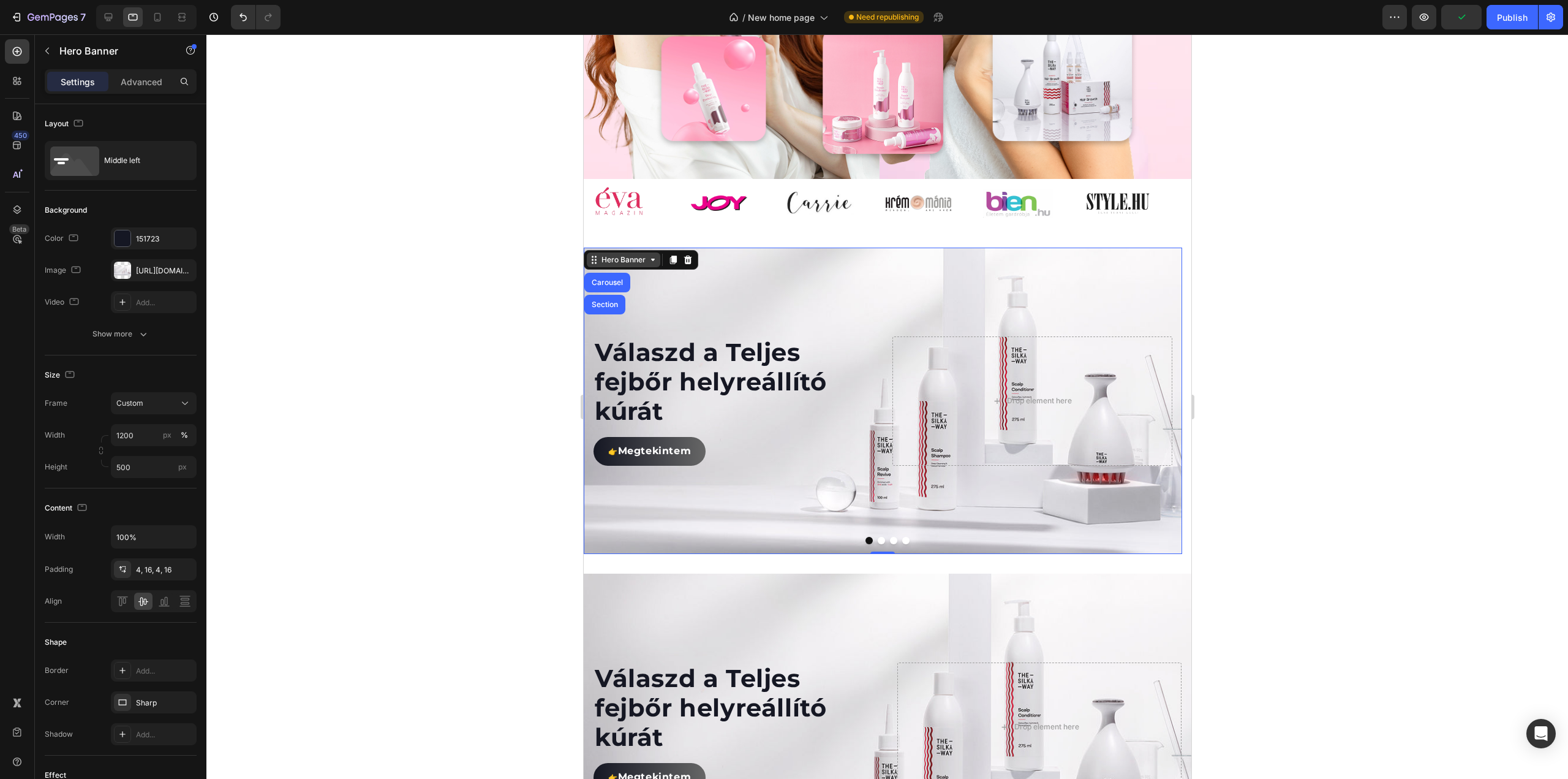
click at [632, 265] on div "Hero Banner" at bounding box center [623, 259] width 49 height 11
click at [652, 265] on icon at bounding box center [653, 260] width 10 height 10
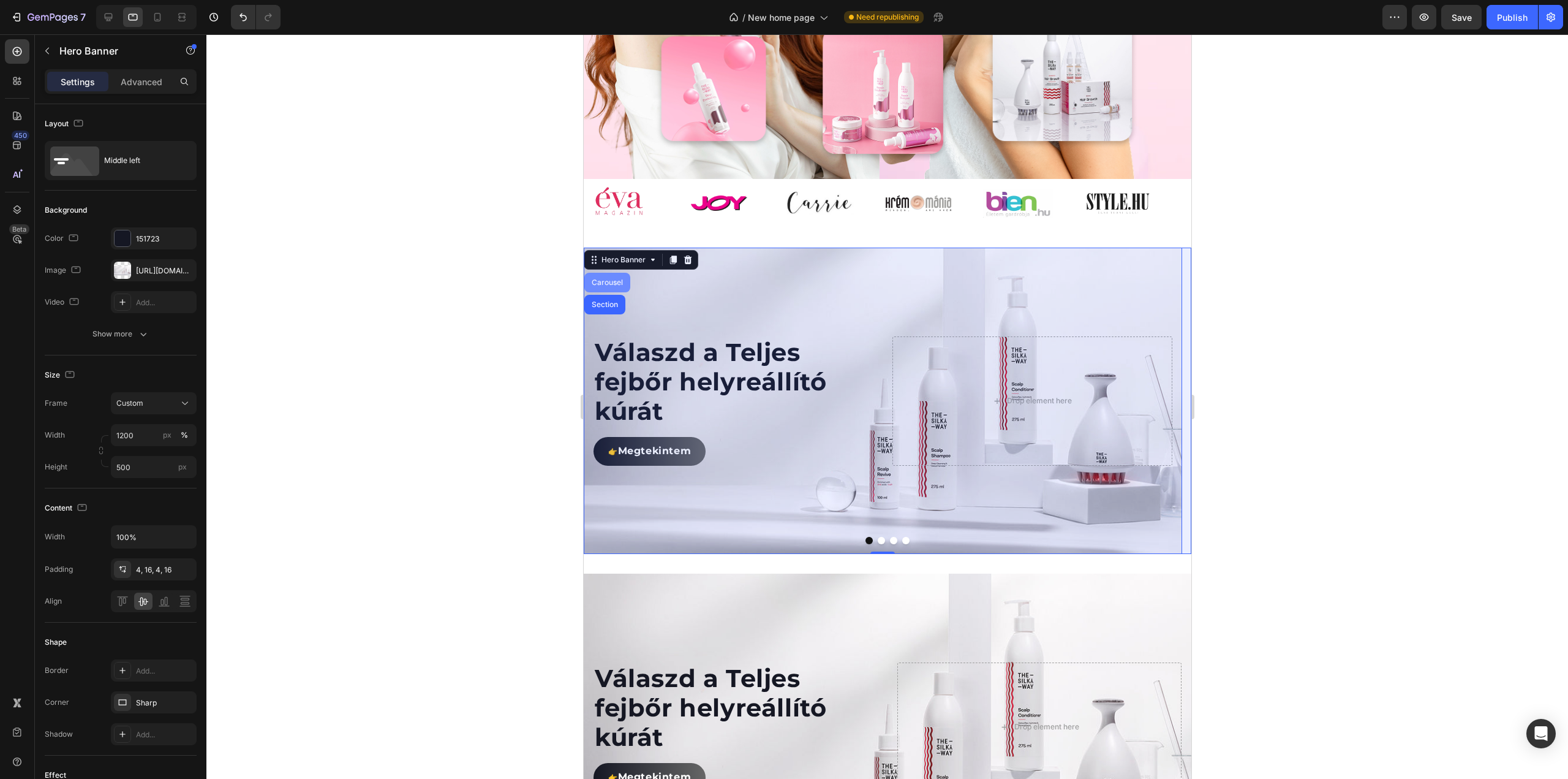
click at [617, 292] on div "Carousel" at bounding box center [606, 282] width 46 height 19
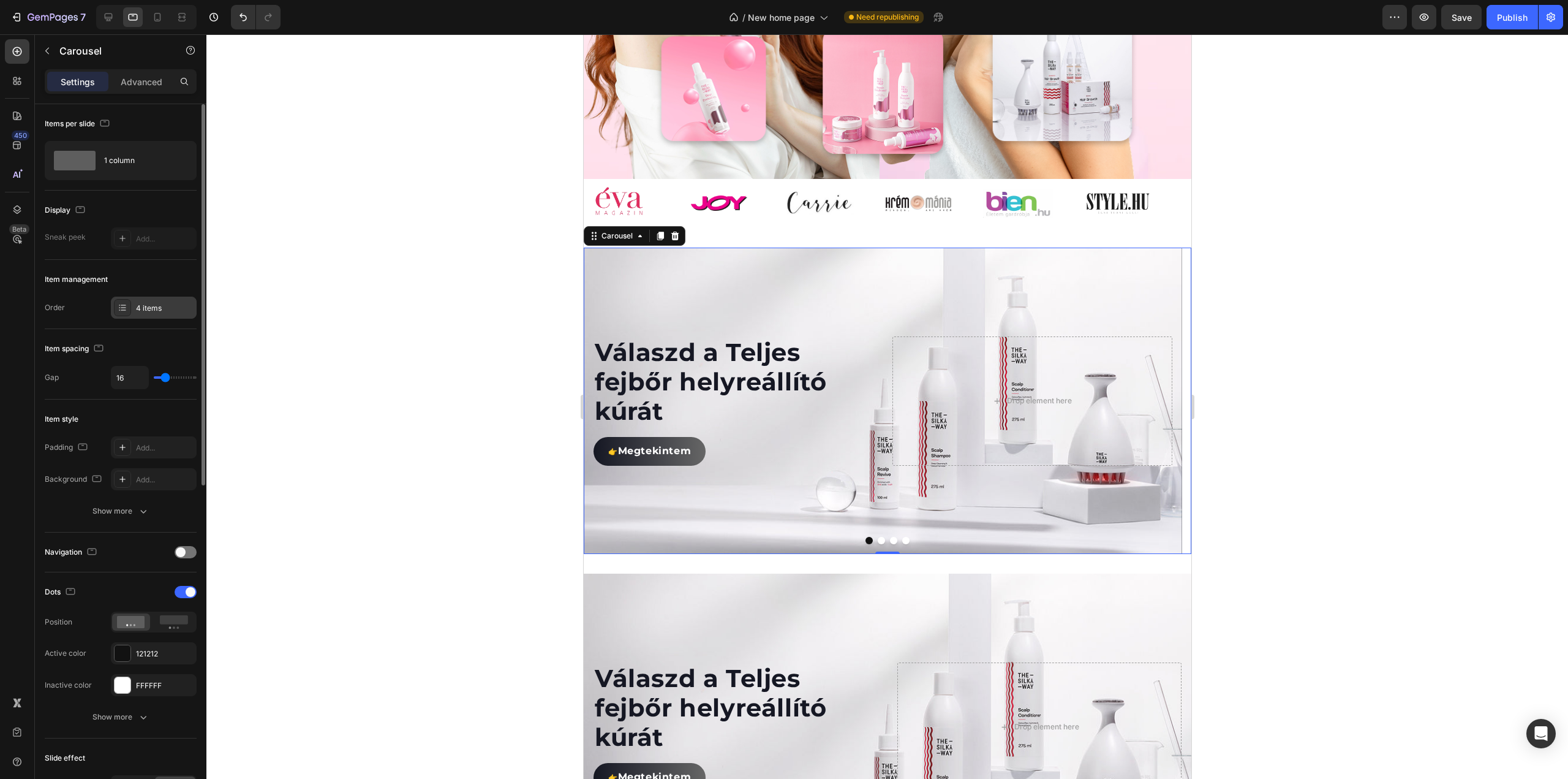
click at [165, 307] on div "4 items" at bounding box center [164, 308] width 57 height 11
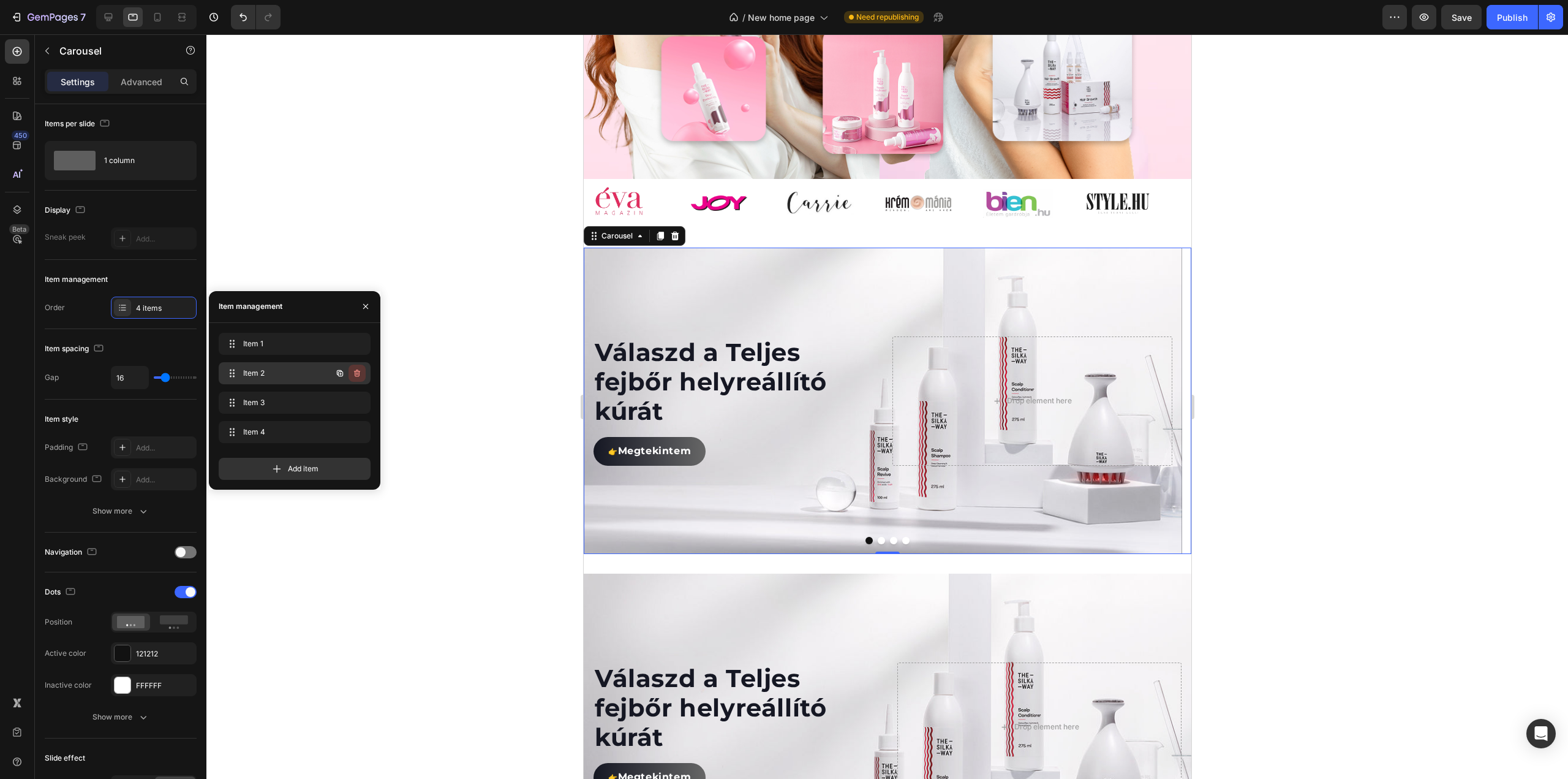
click at [357, 369] on icon "button" at bounding box center [357, 373] width 10 height 10
click at [311, 371] on div "Cancel" at bounding box center [311, 373] width 24 height 11
click at [355, 430] on icon "button" at bounding box center [357, 432] width 10 height 10
click at [354, 432] on div "Delete" at bounding box center [348, 432] width 22 height 11
click at [884, 544] on button "Dot" at bounding box center [887, 540] width 8 height 8
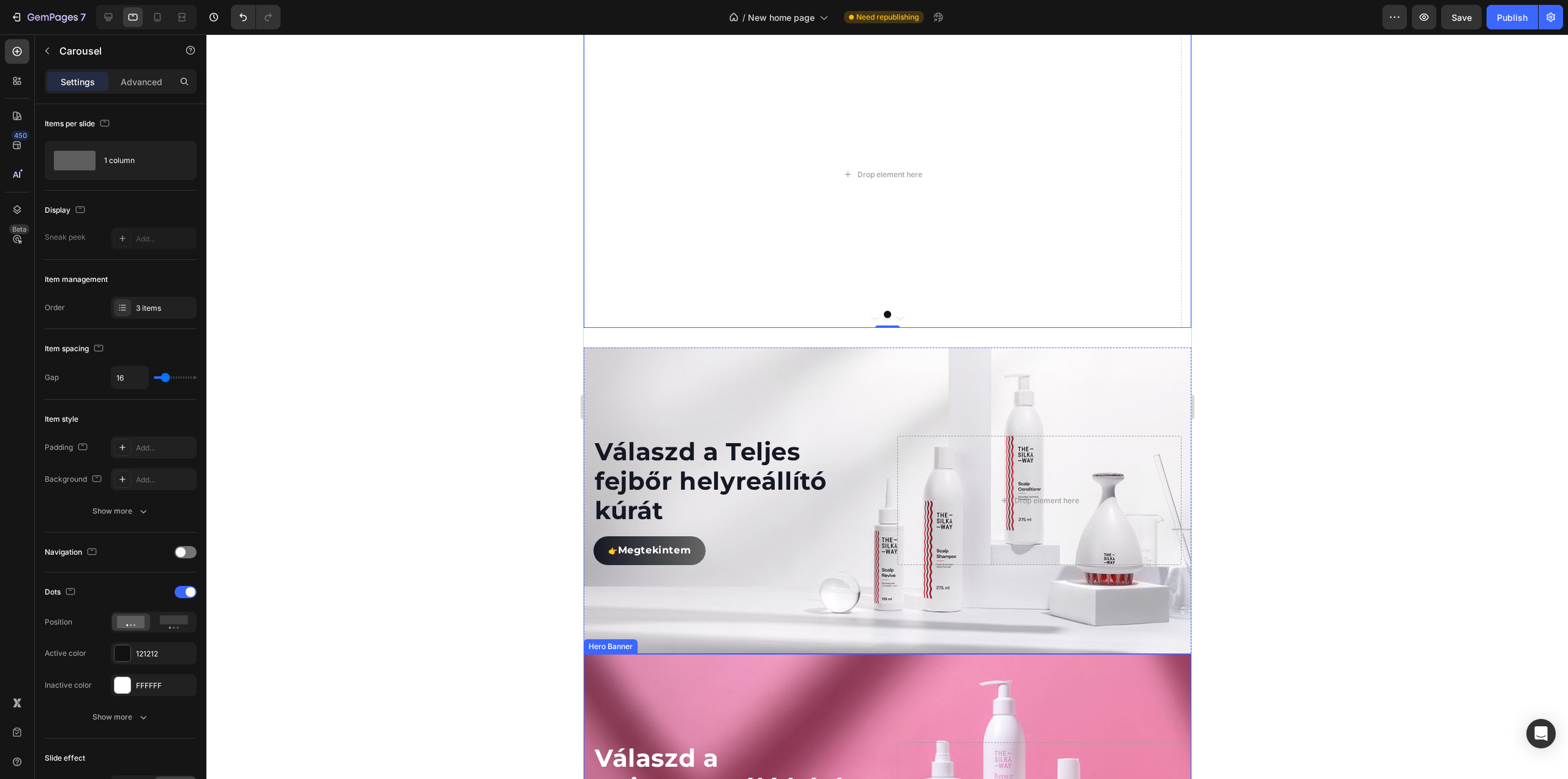
scroll to position [1126, 0]
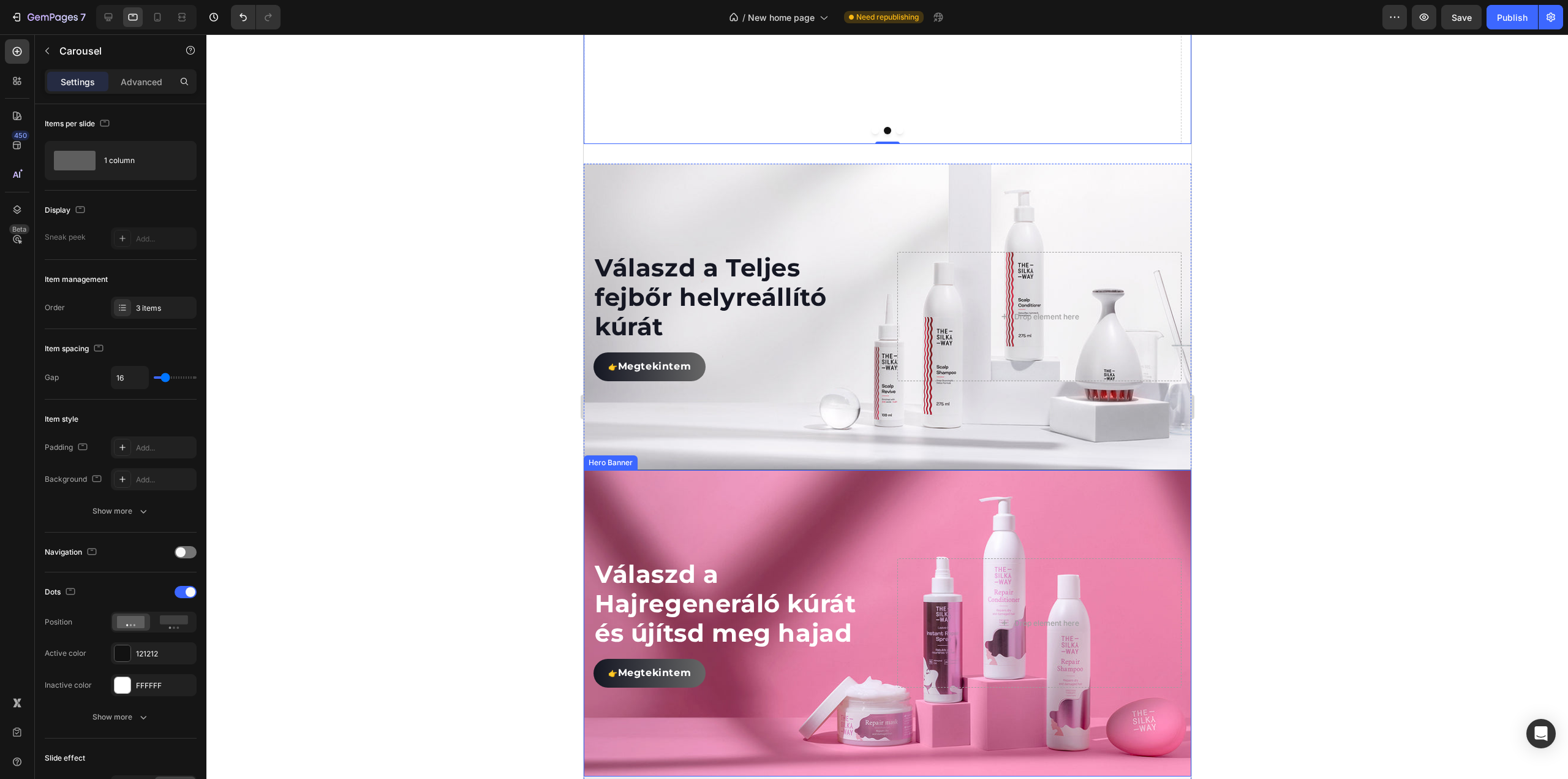
click at [605, 465] on div "Hero Banner" at bounding box center [610, 462] width 49 height 11
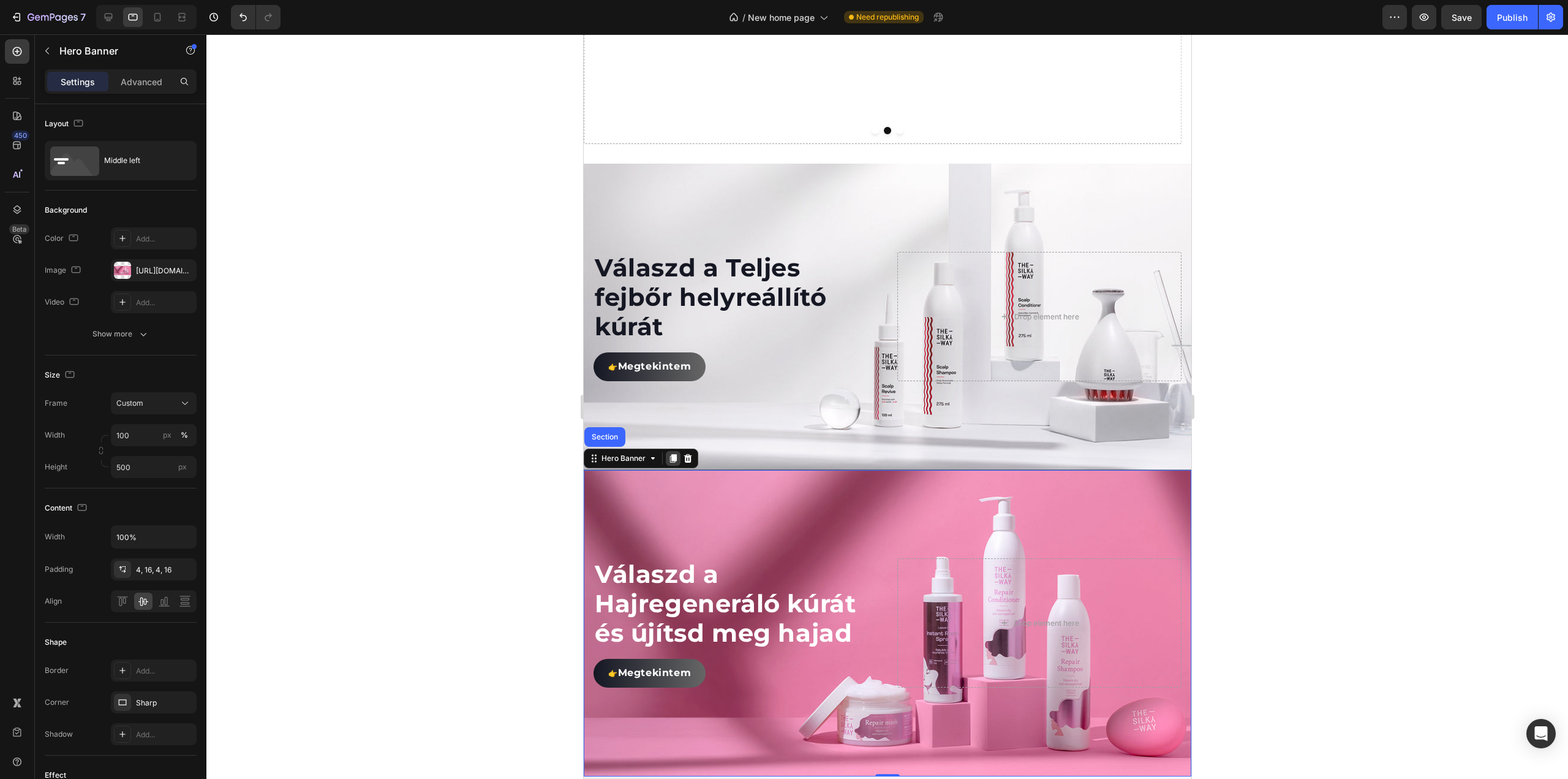
click at [675, 457] on icon at bounding box center [672, 458] width 7 height 9
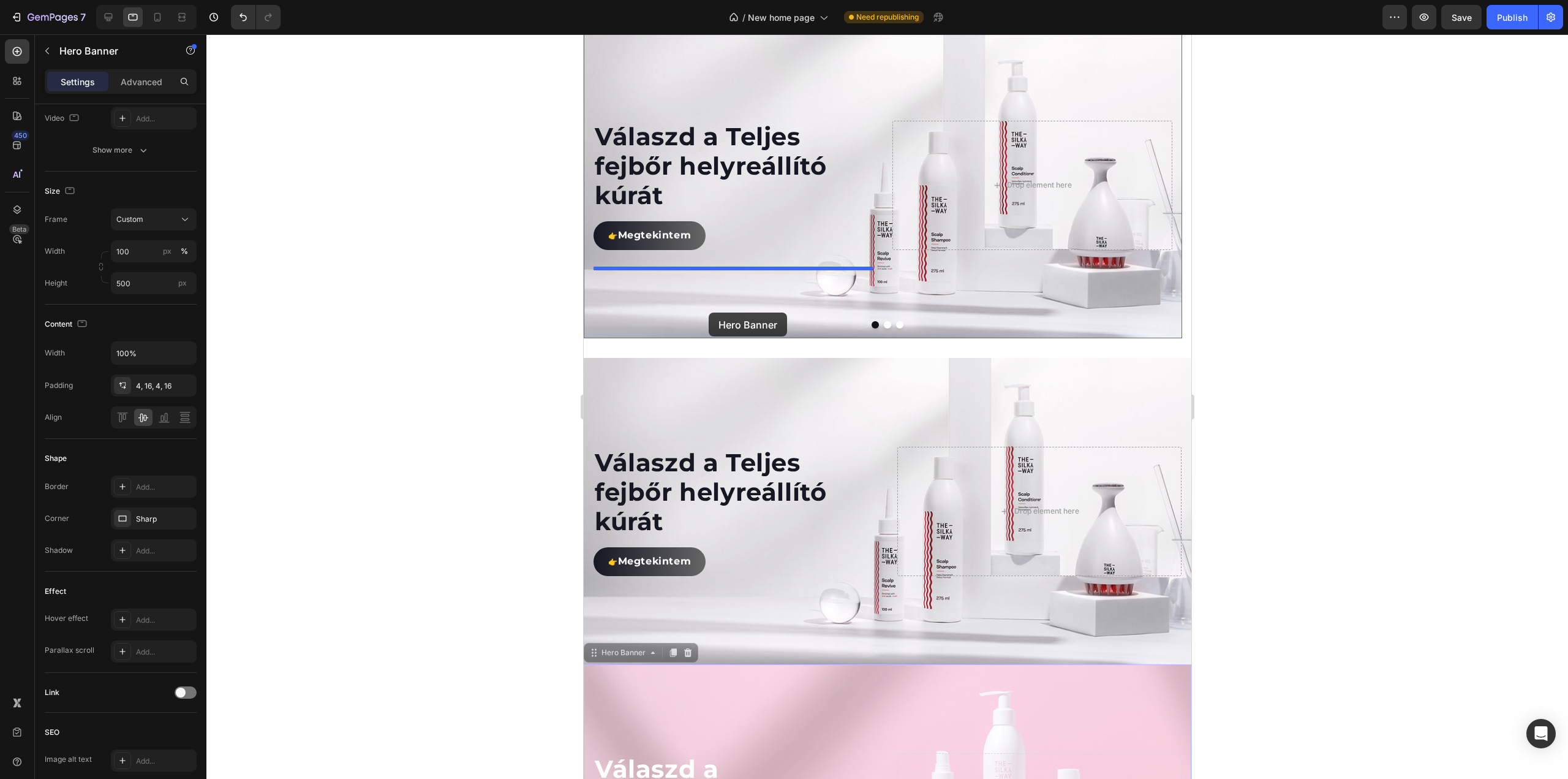
scroll to position [717, 0]
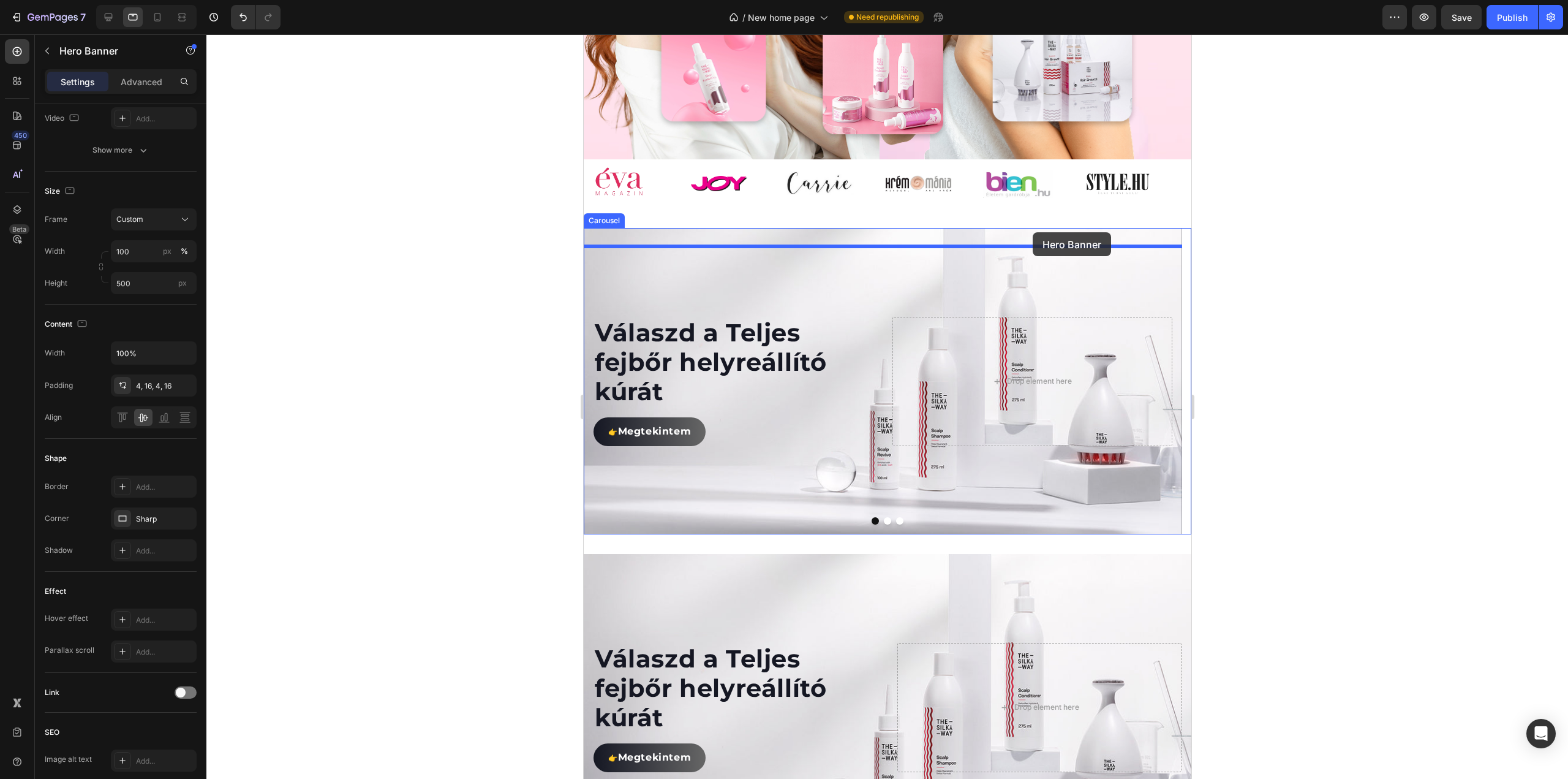
drag, startPoint x: 594, startPoint y: 318, endPoint x: 1032, endPoint y: 232, distance: 446.4
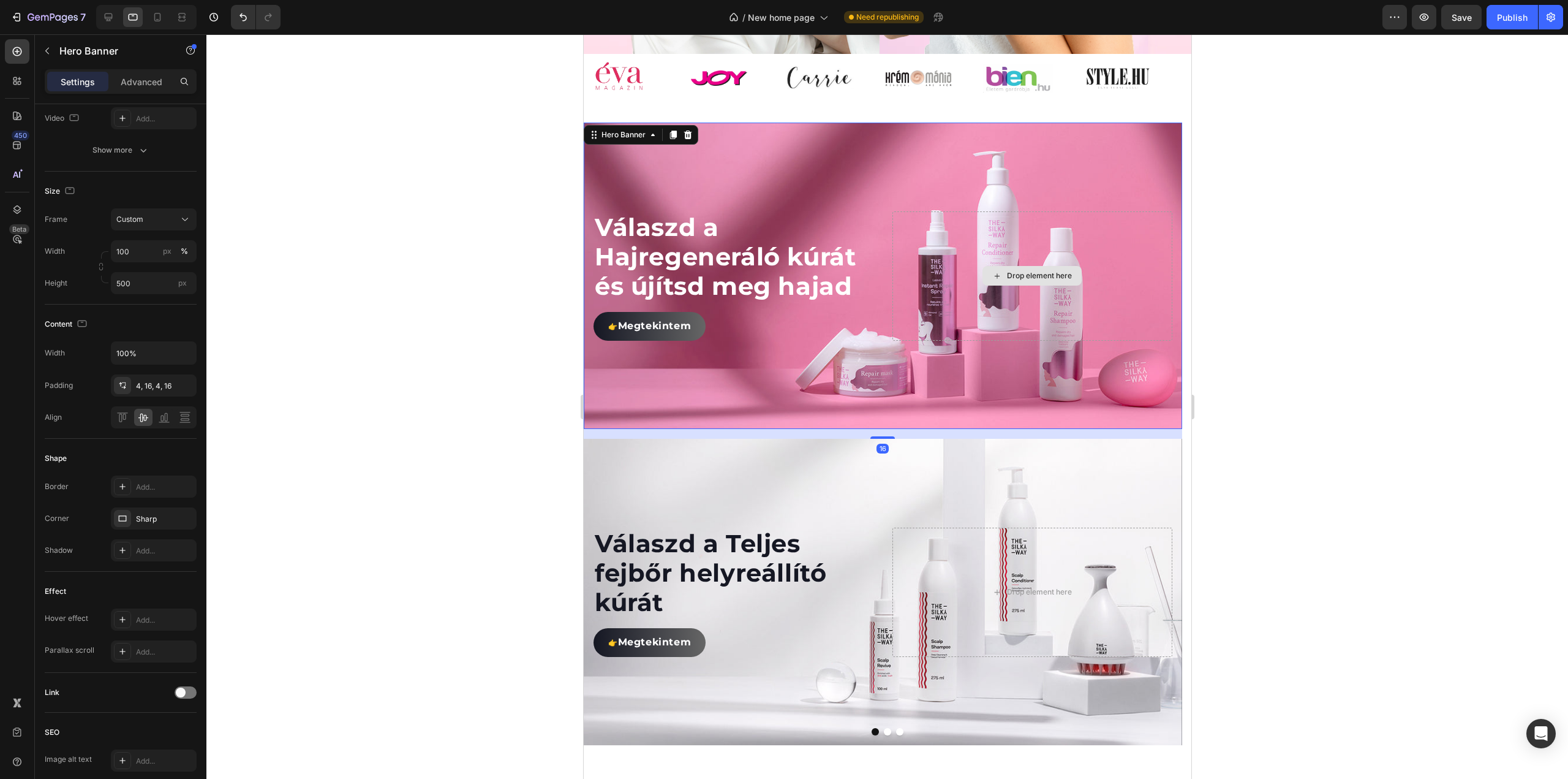
scroll to position [900, 0]
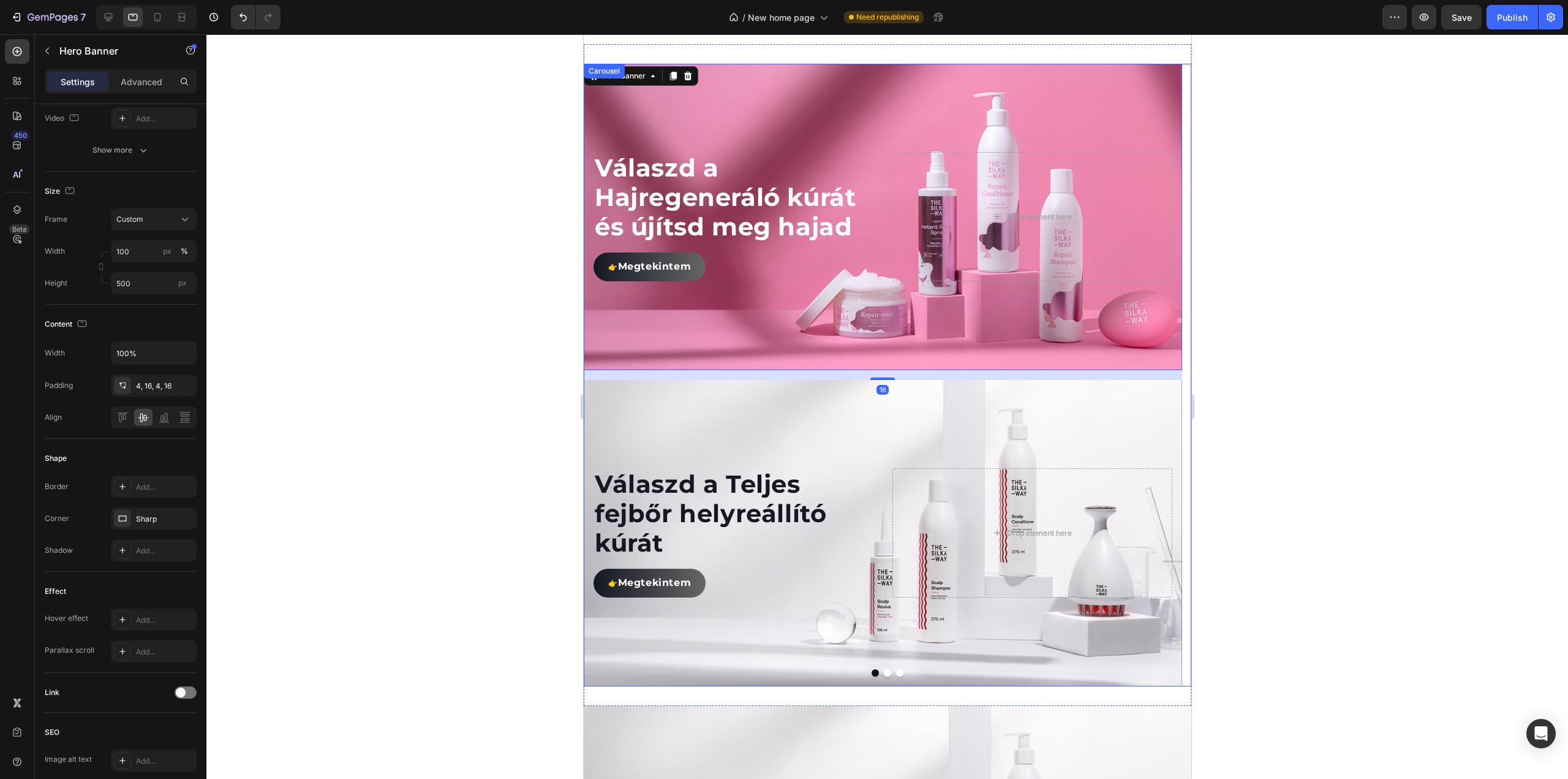
click at [883, 670] on button "Dot" at bounding box center [887, 673] width 8 height 8
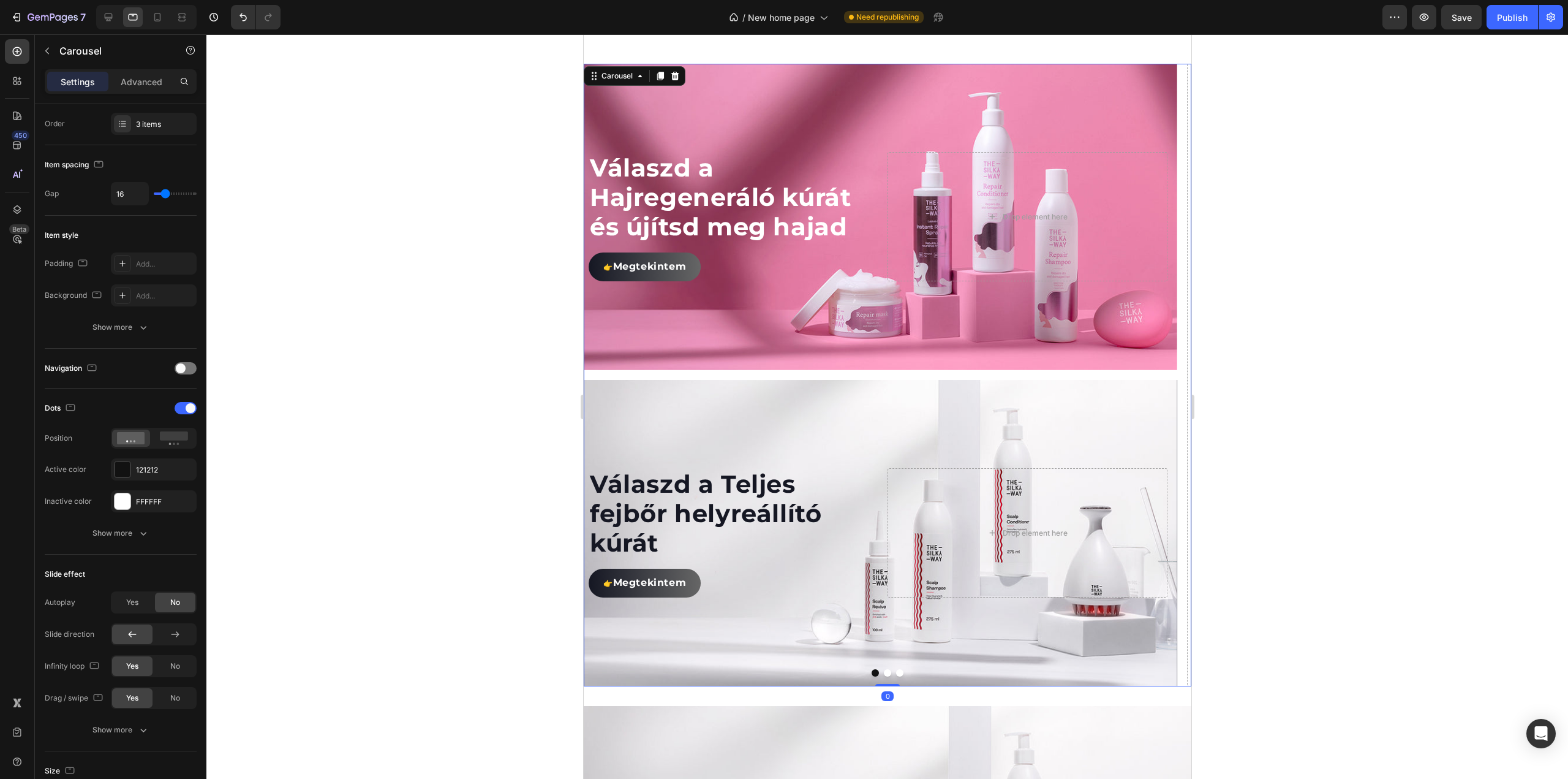
scroll to position [0, 0]
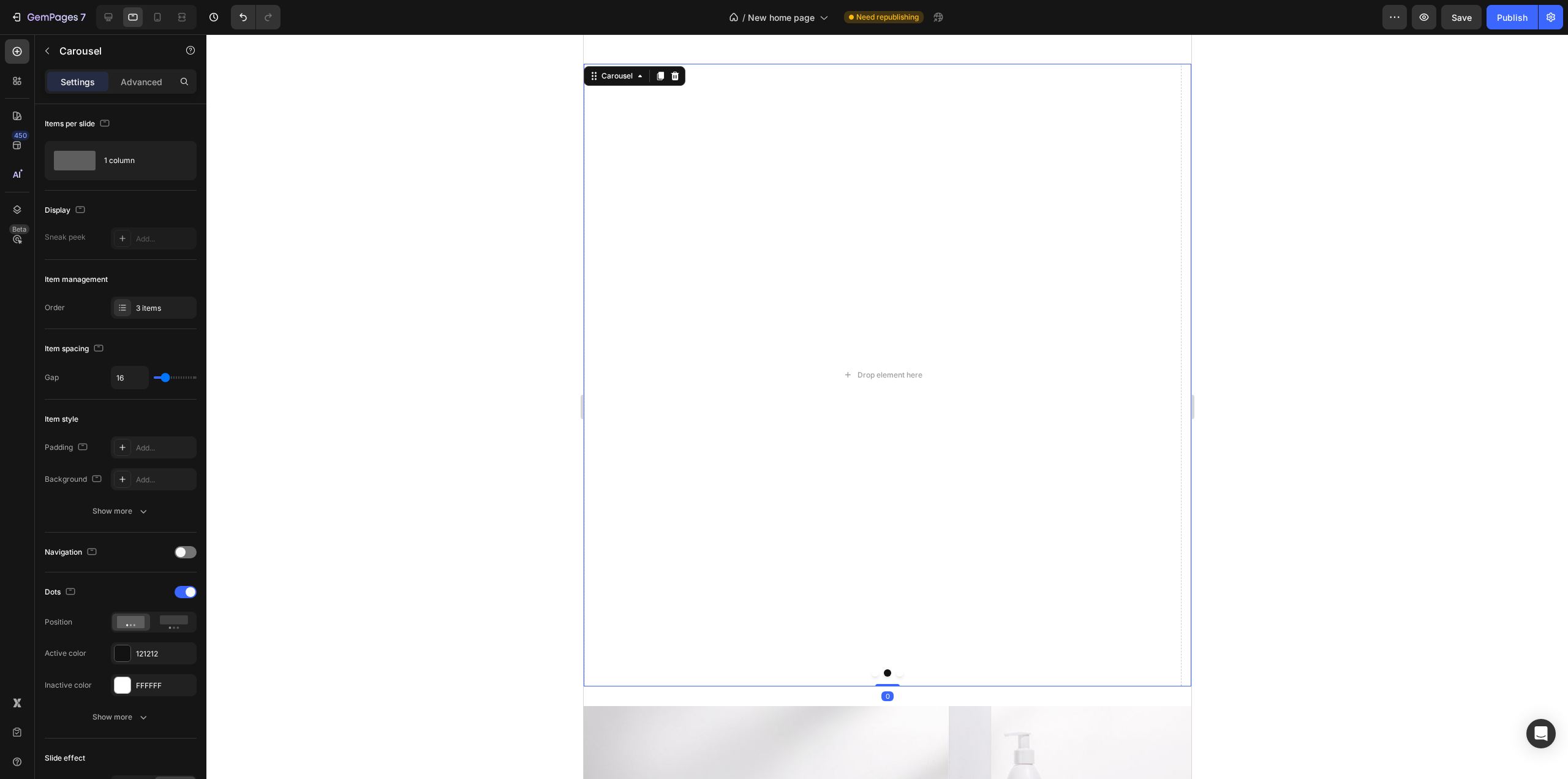
click at [871, 672] on button "Dot" at bounding box center [875, 673] width 8 height 8
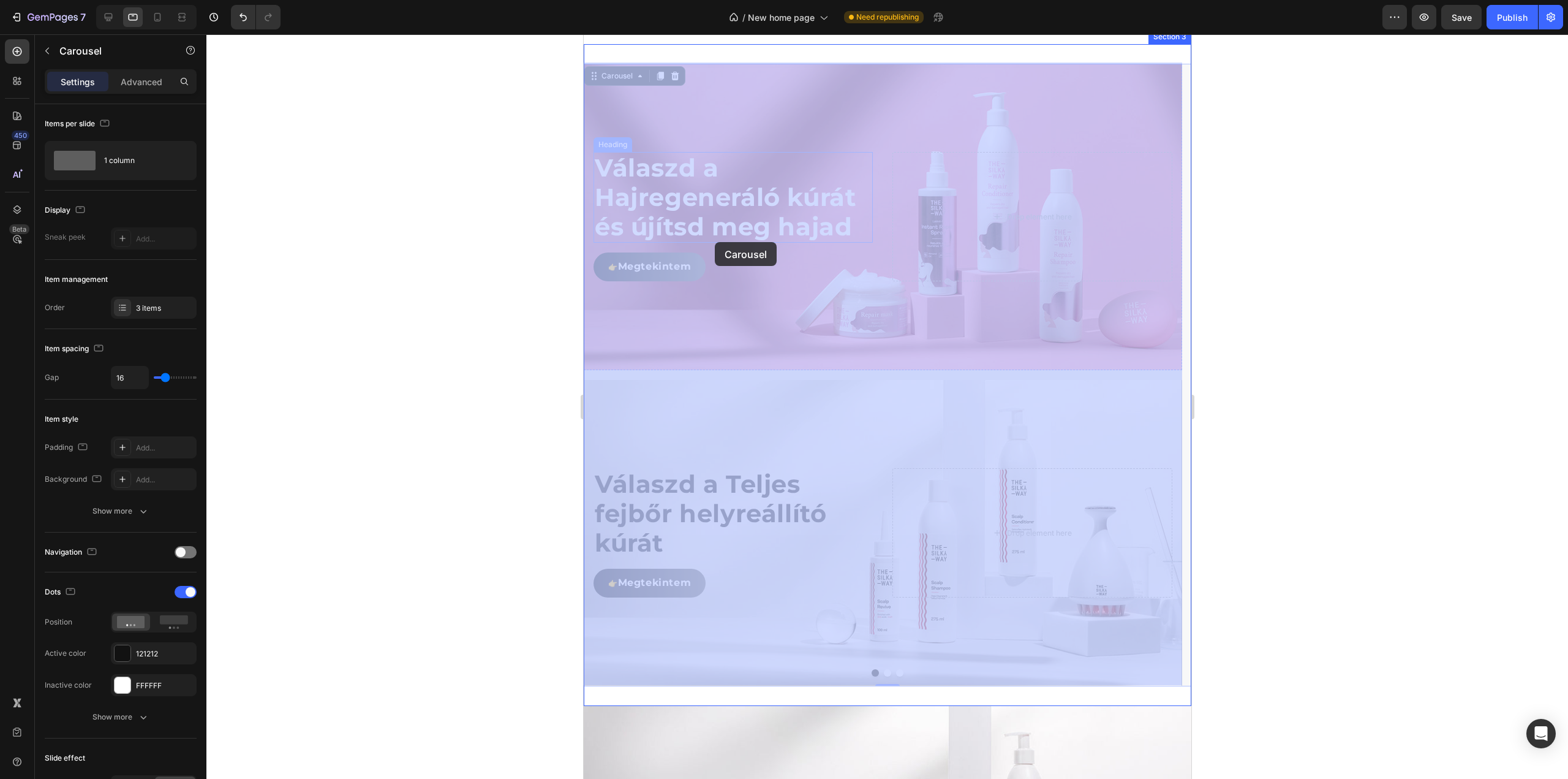
drag, startPoint x: 595, startPoint y: 76, endPoint x: 714, endPoint y: 242, distance: 204.2
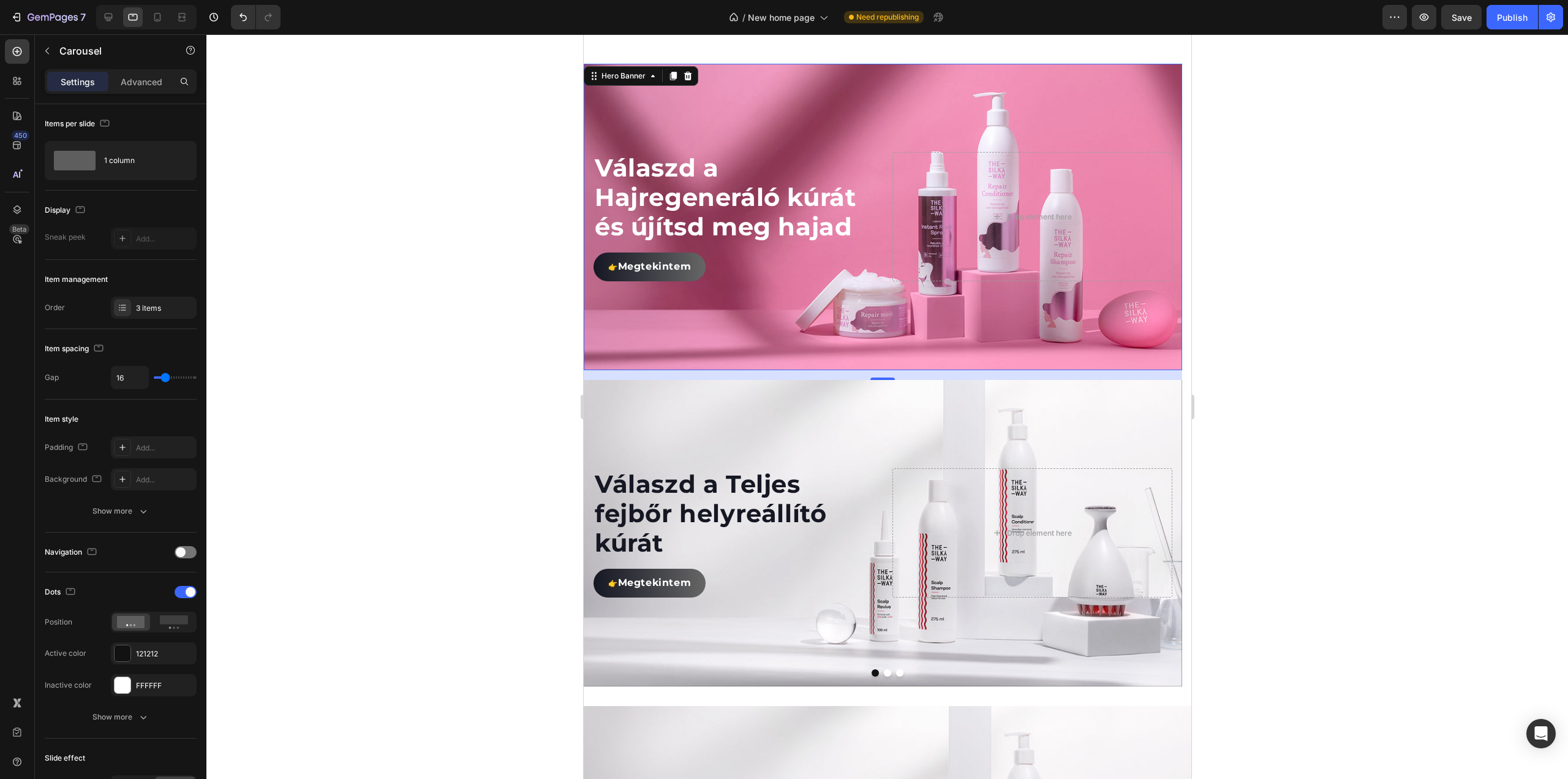
click at [690, 125] on div "Background Image" at bounding box center [881, 217] width 598 height 307
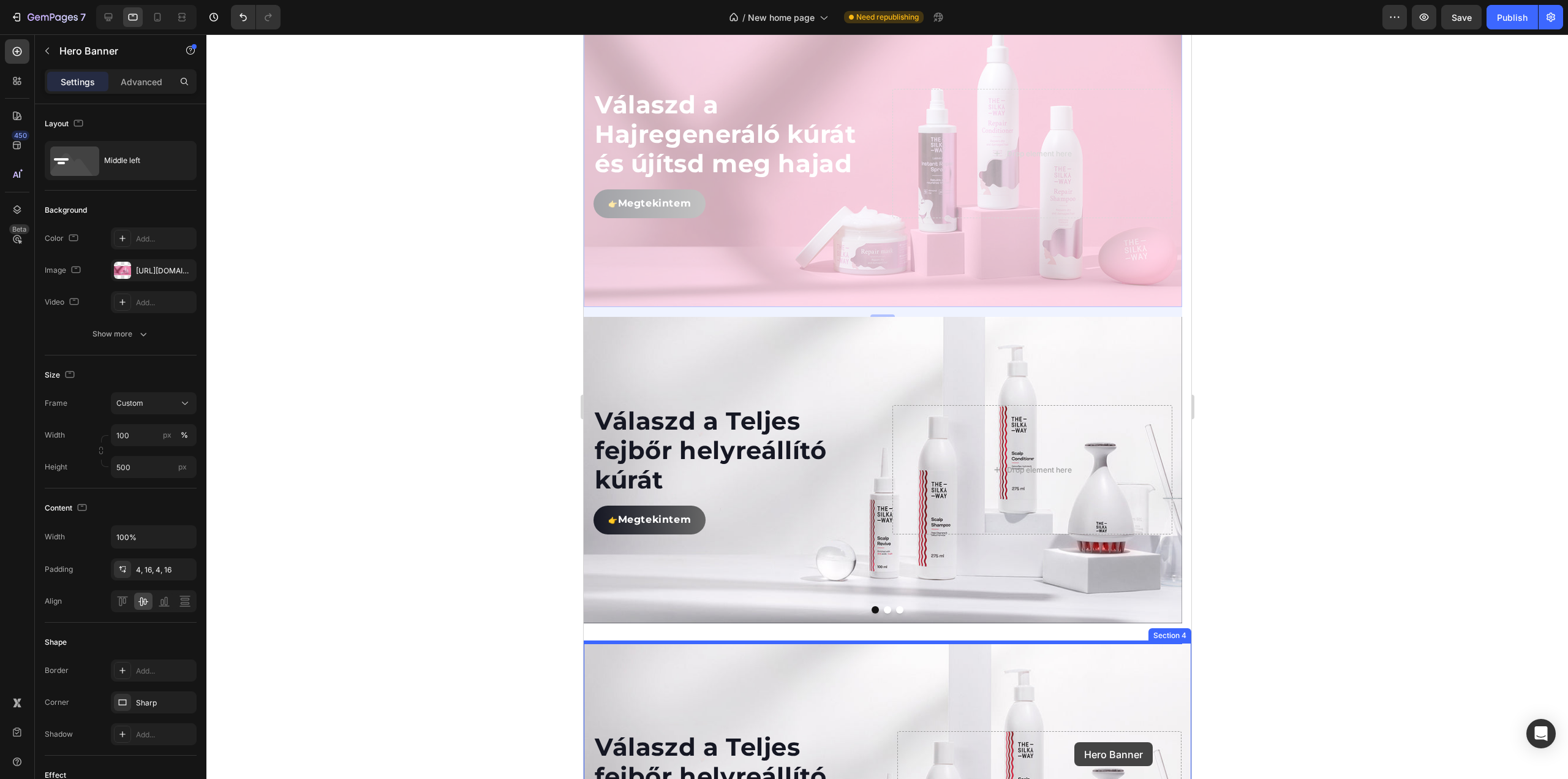
scroll to position [1004, 0]
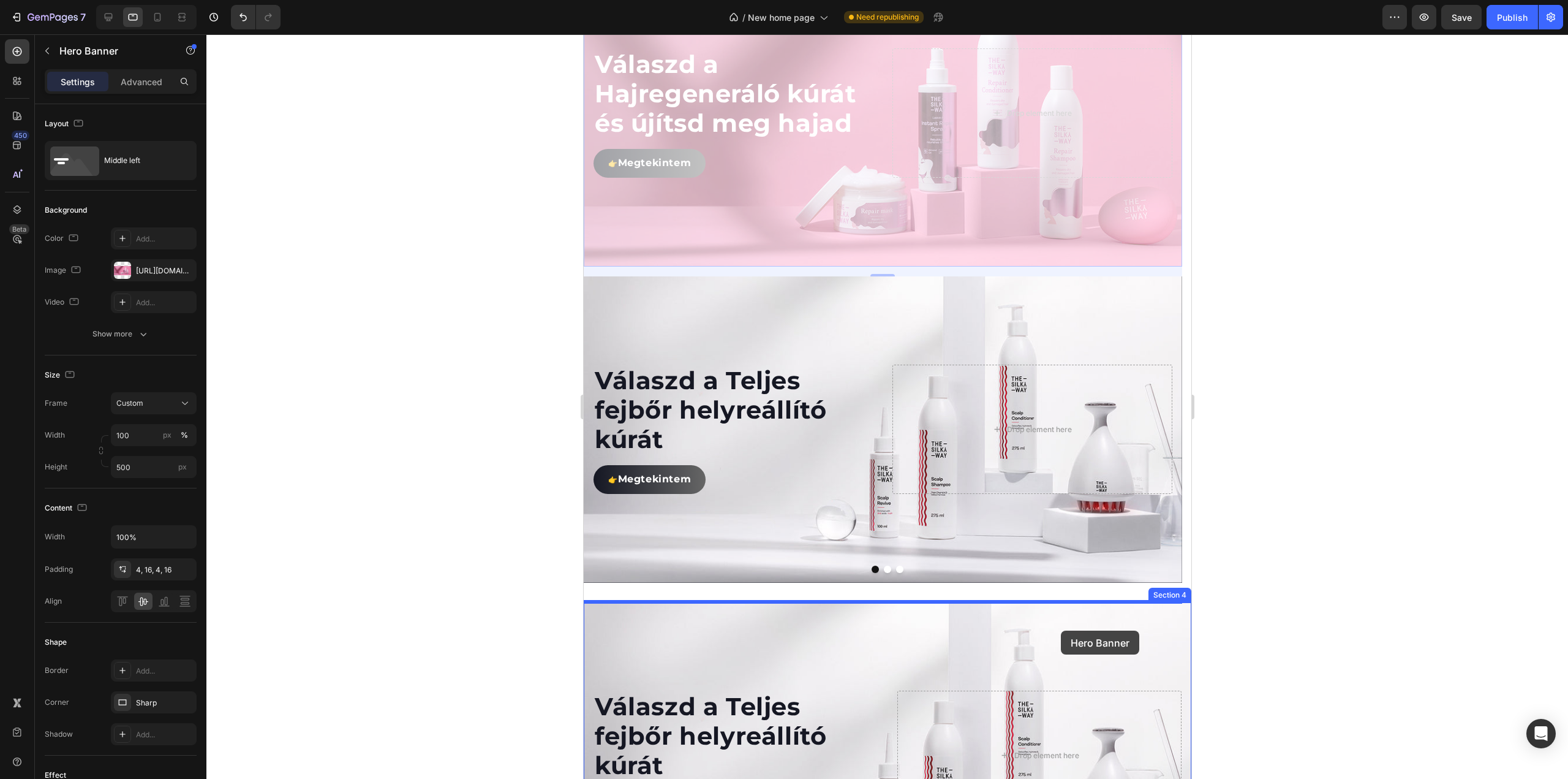
drag, startPoint x: 594, startPoint y: 78, endPoint x: 1060, endPoint y: 631, distance: 723.2
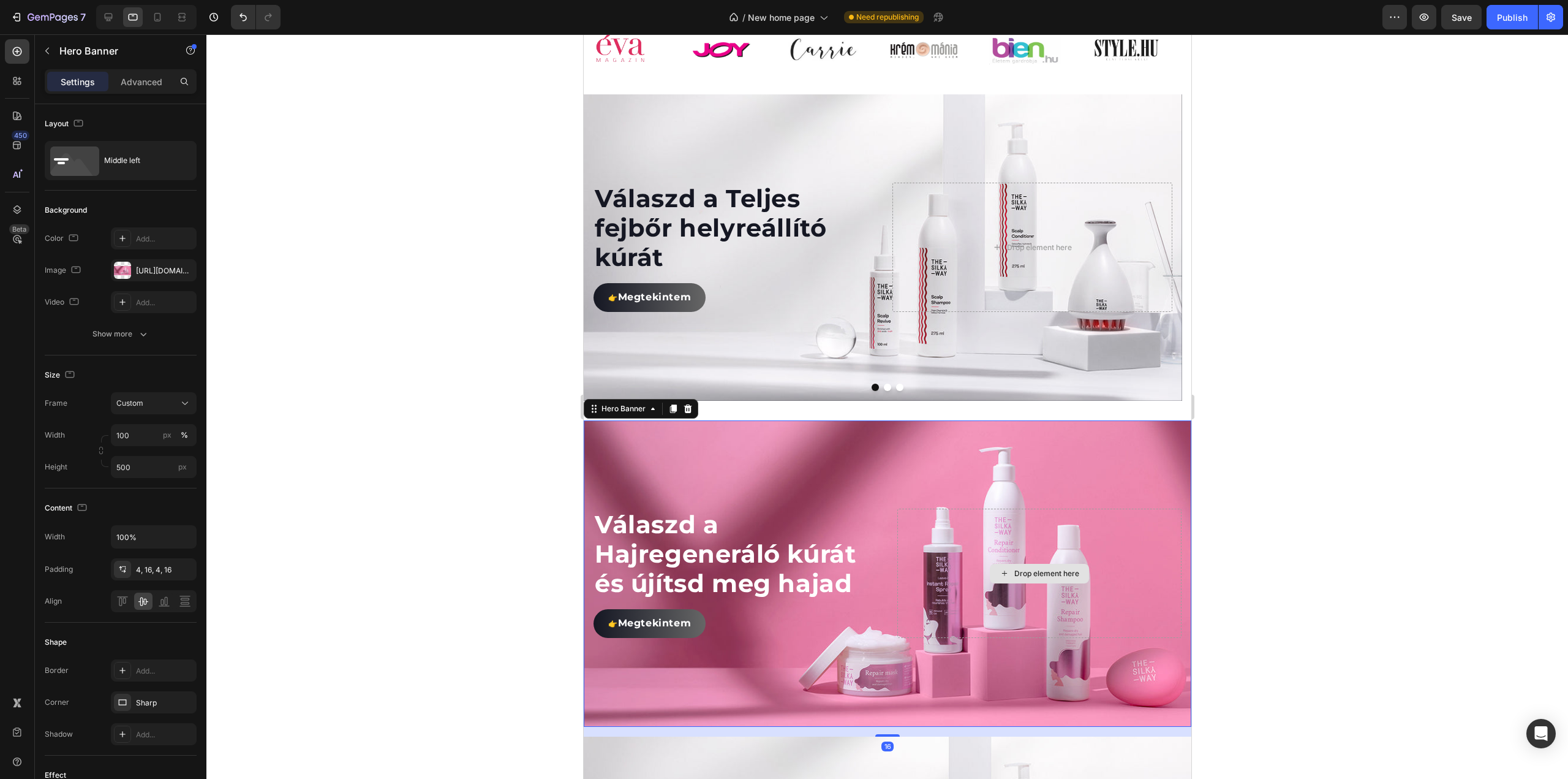
scroll to position [871, 0]
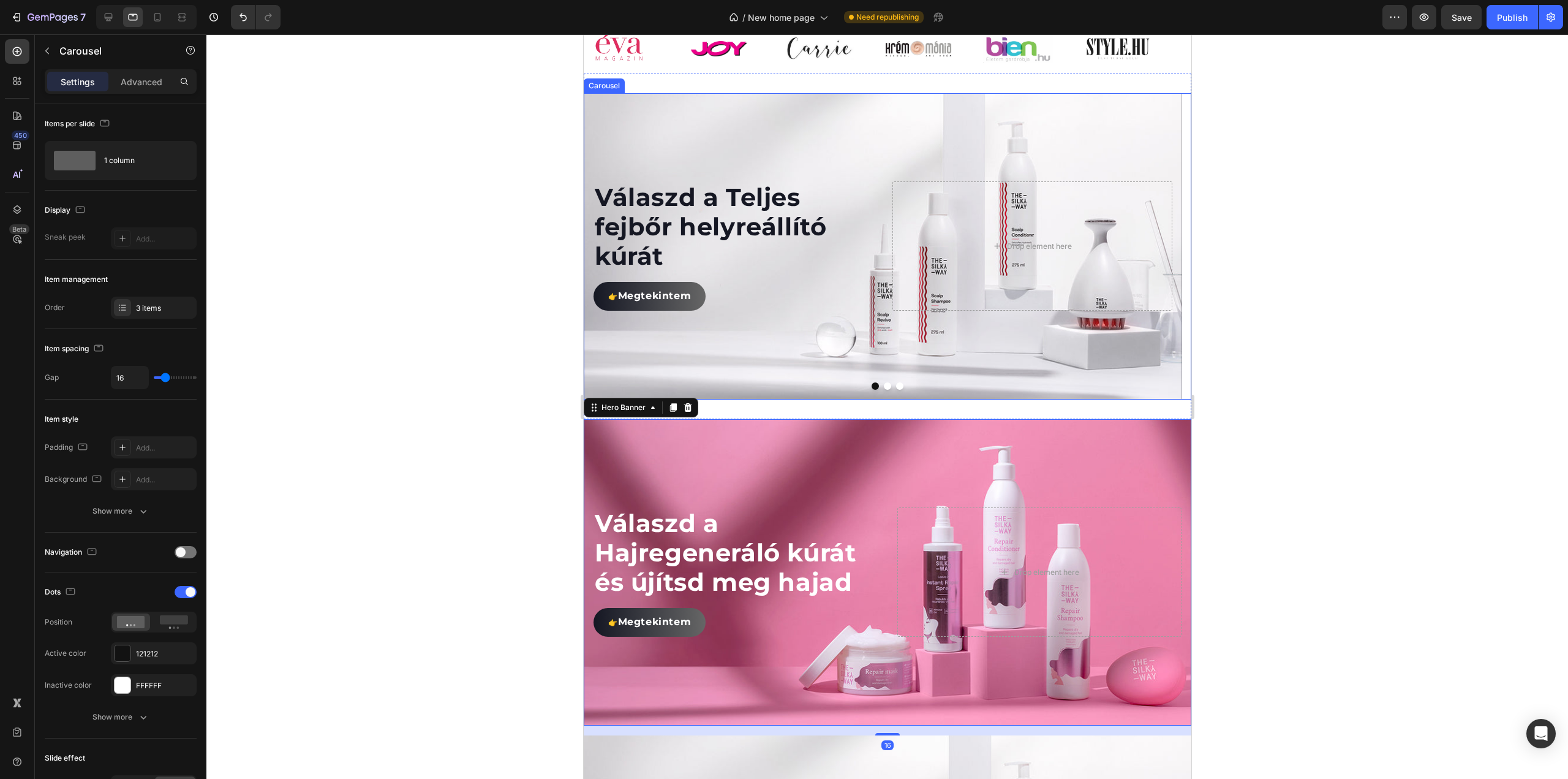
click at [883, 383] on button "Dot" at bounding box center [887, 386] width 8 height 8
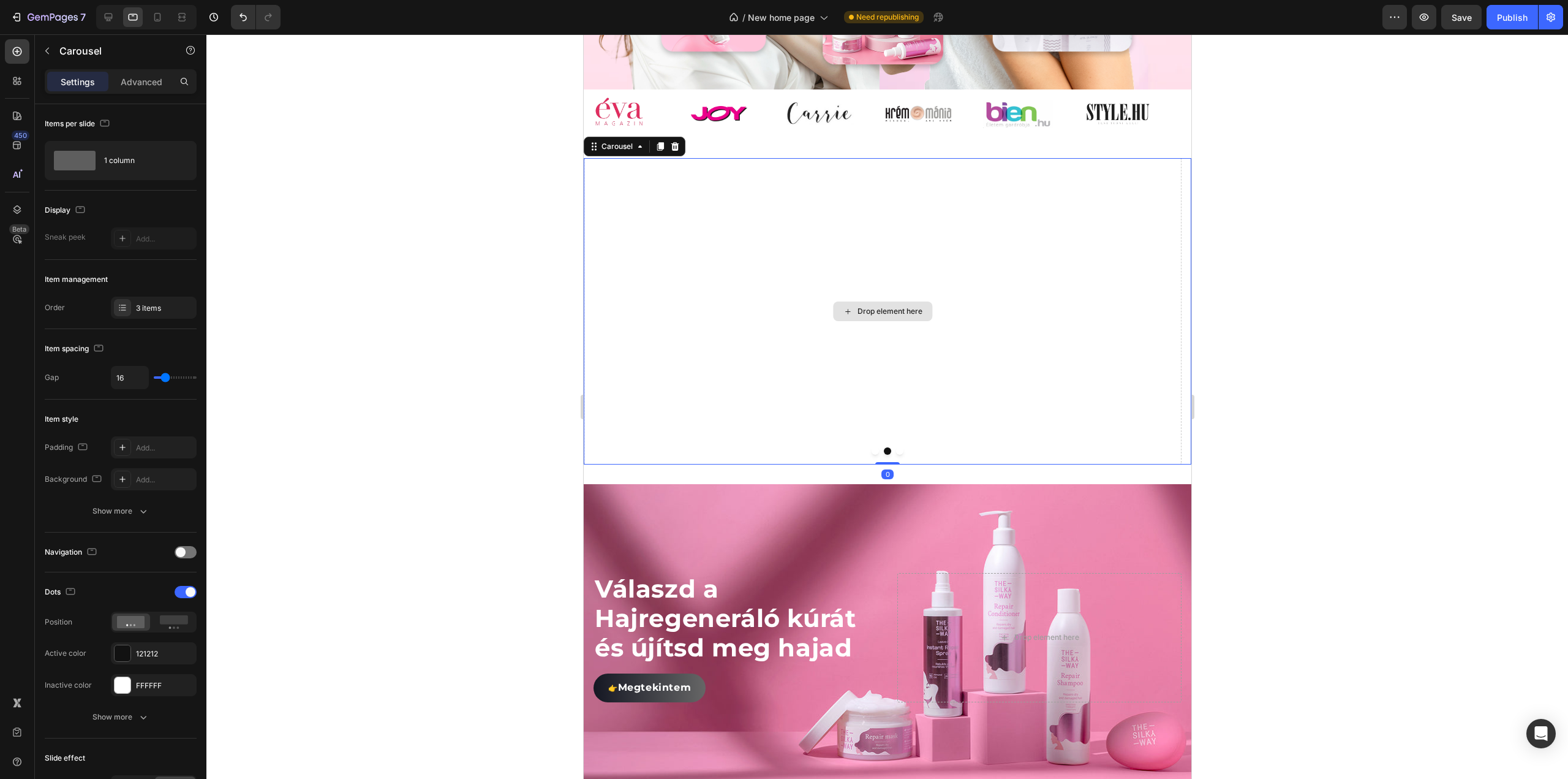
scroll to position [810, 0]
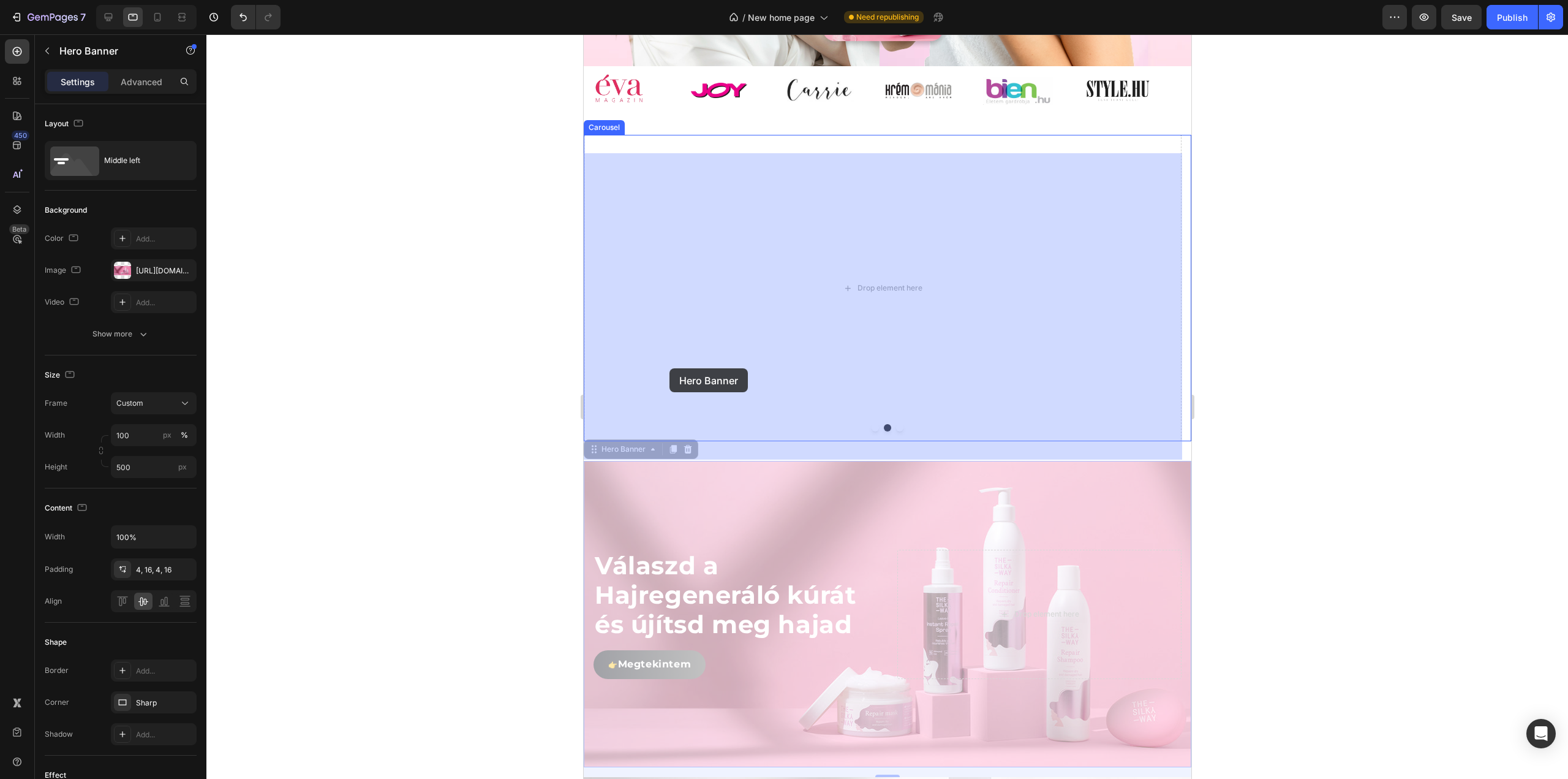
drag, startPoint x: 599, startPoint y: 474, endPoint x: 669, endPoint y: 369, distance: 126.2
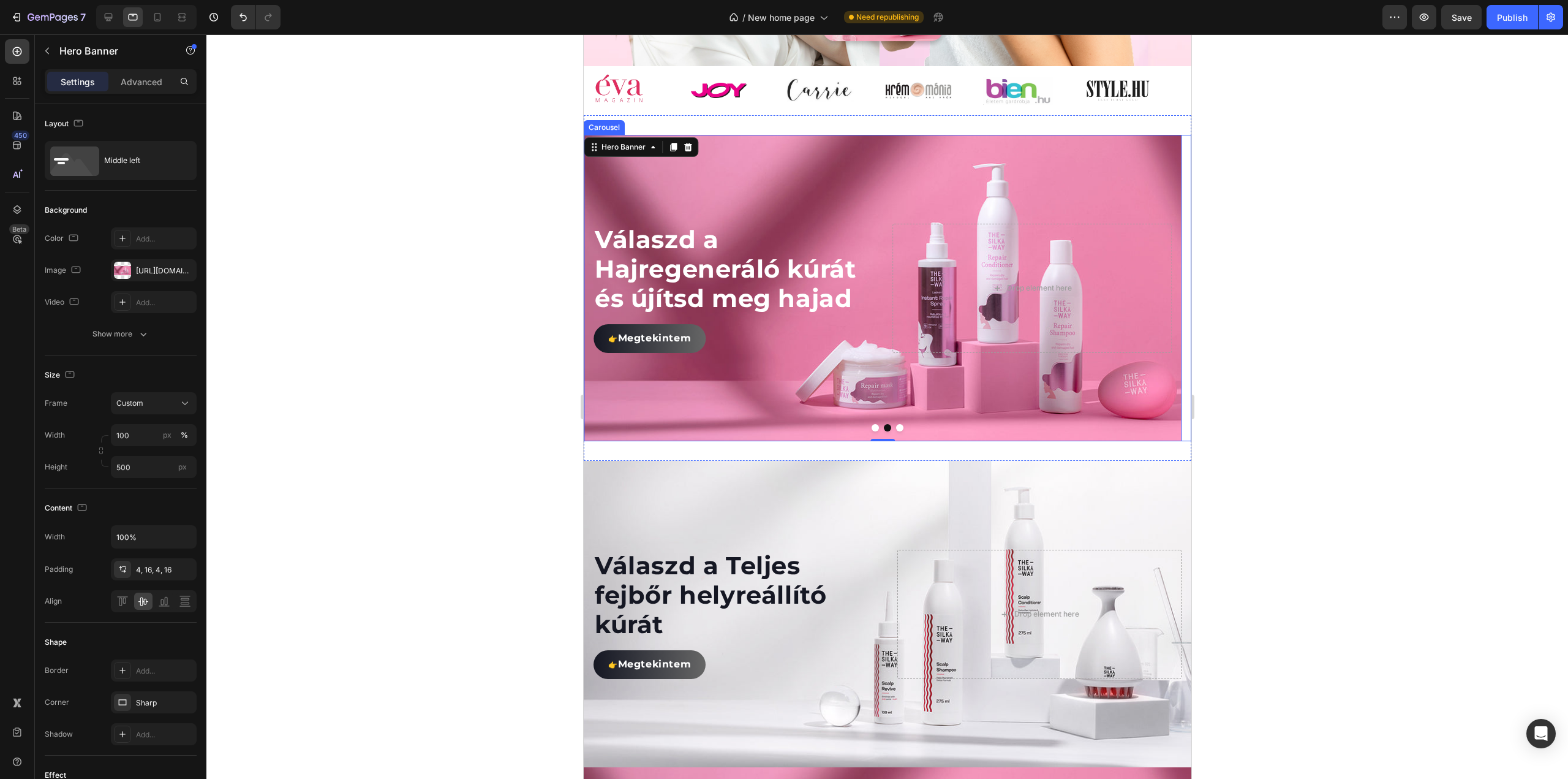
click at [871, 432] on button "Dot" at bounding box center [875, 428] width 8 height 8
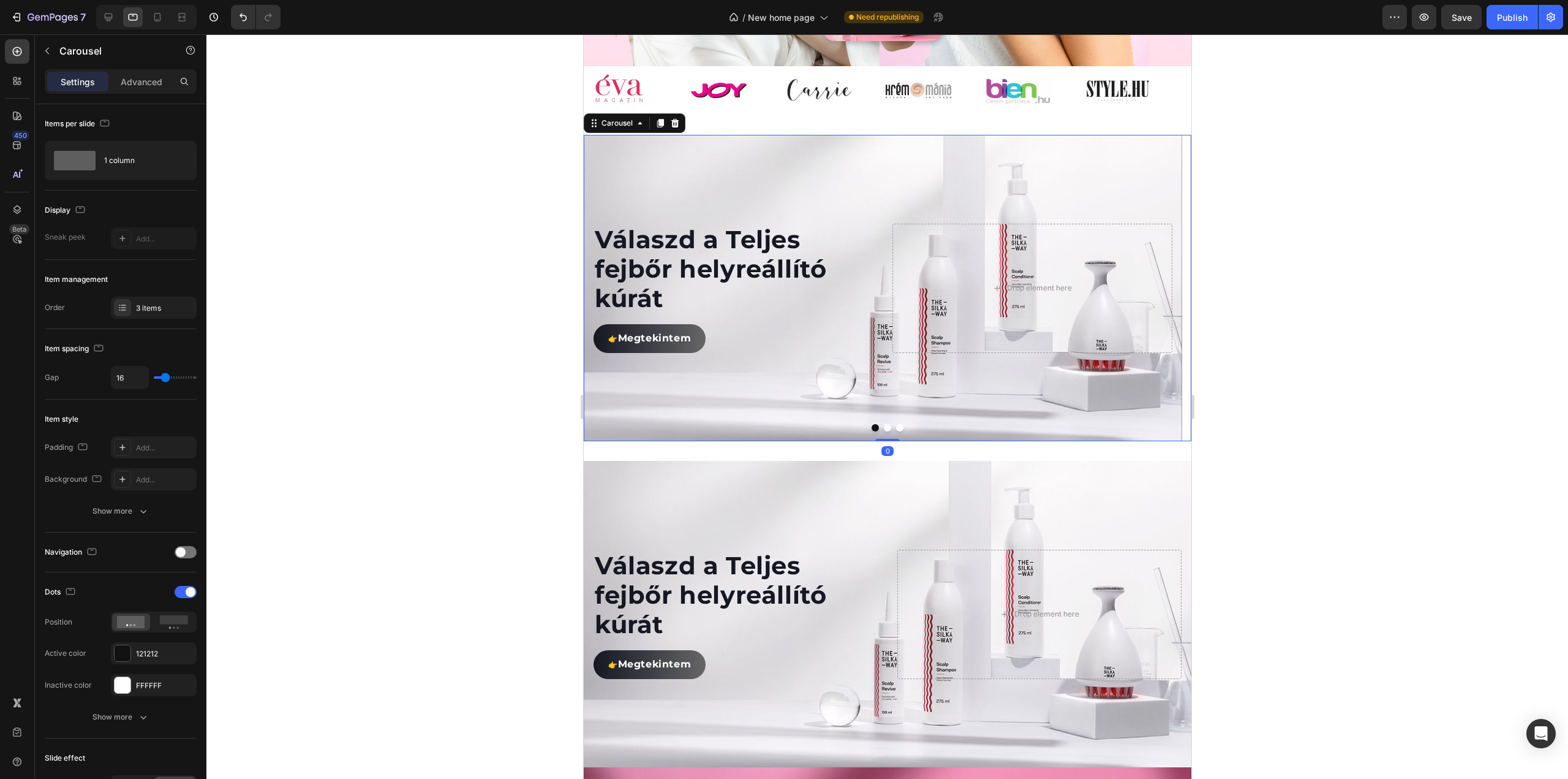
click at [884, 432] on button "Dot" at bounding box center [887, 428] width 8 height 8
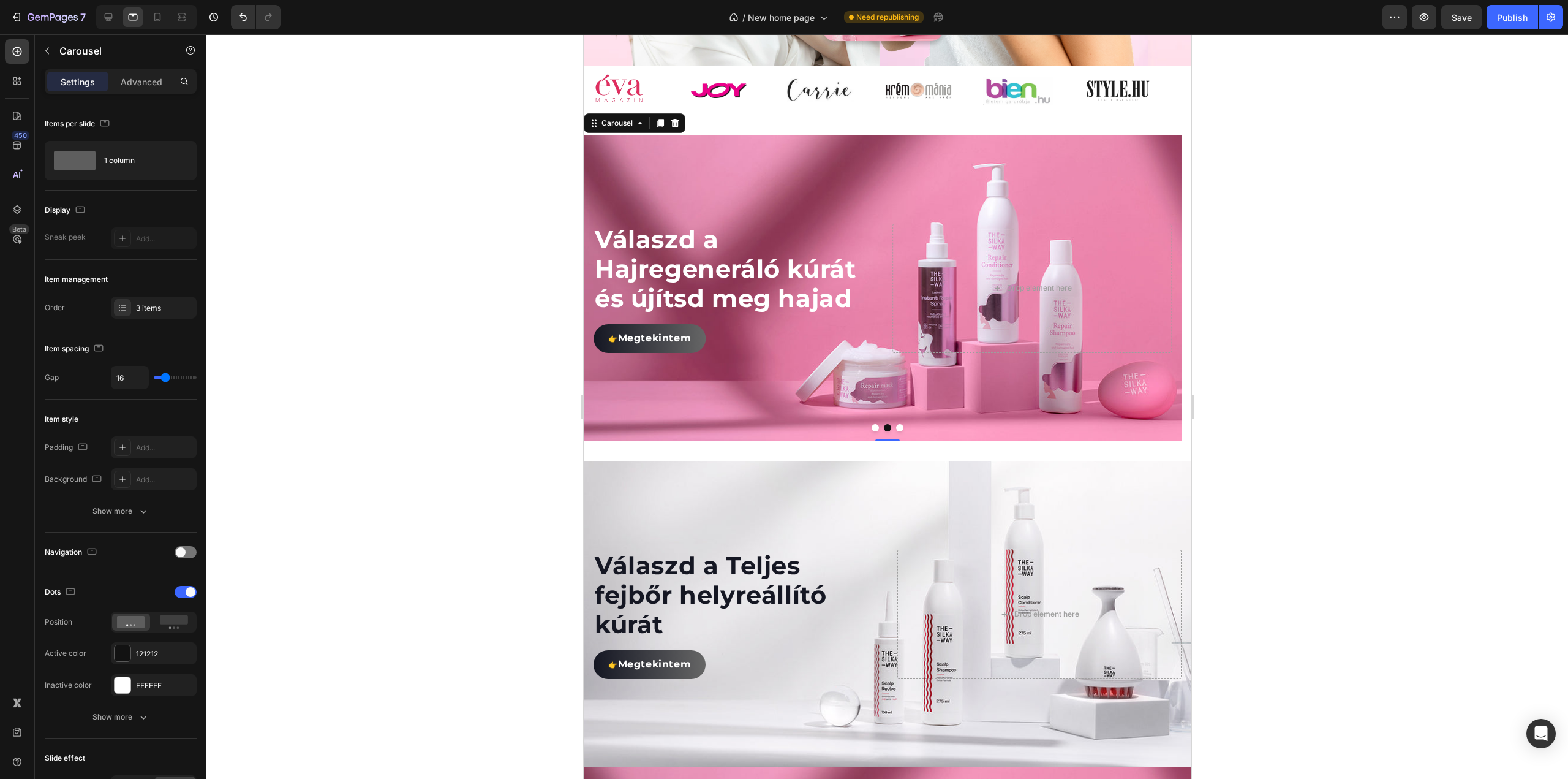
click at [895, 432] on button "Dot" at bounding box center [899, 428] width 8 height 8
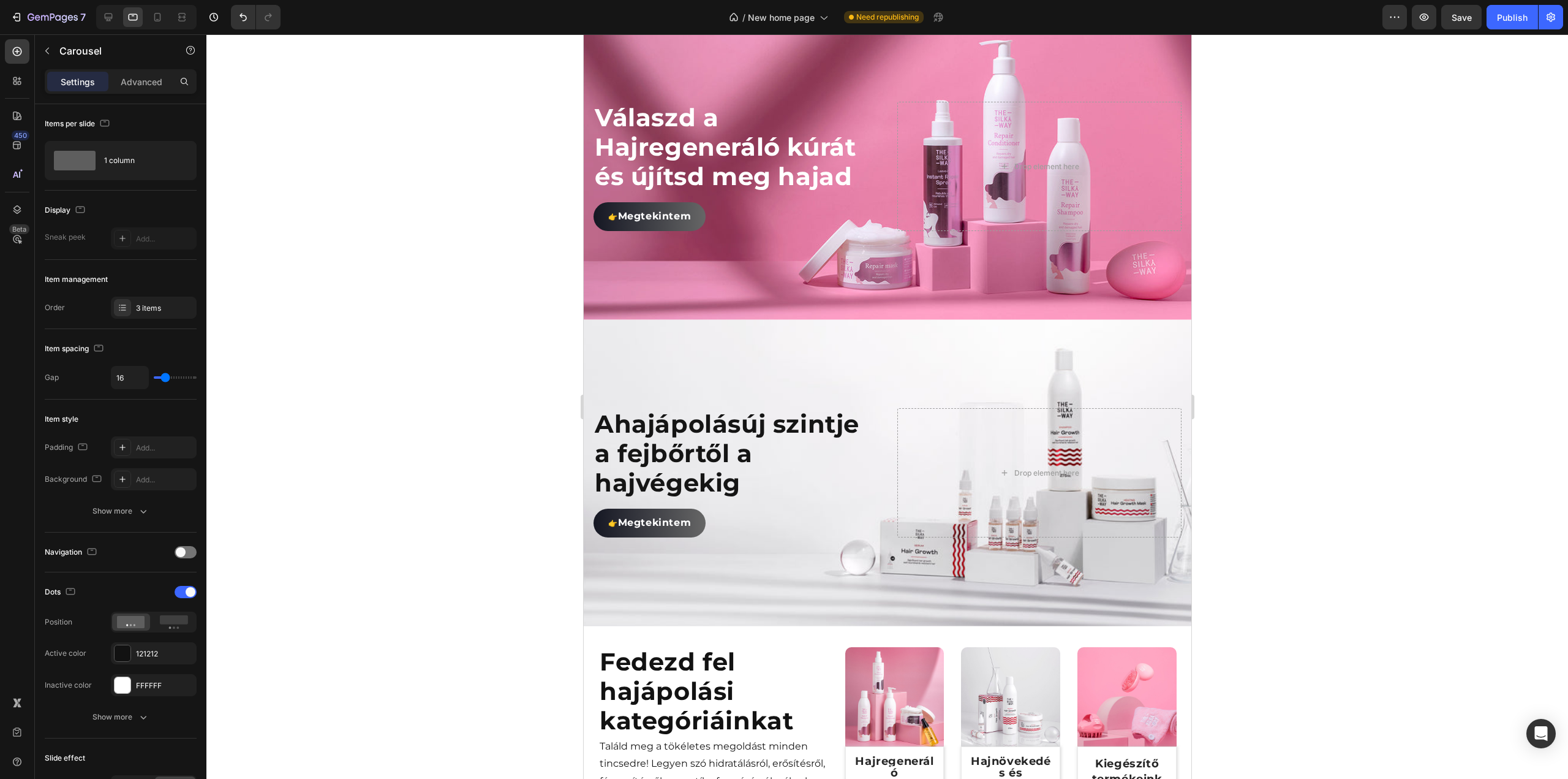
scroll to position [1545, 0]
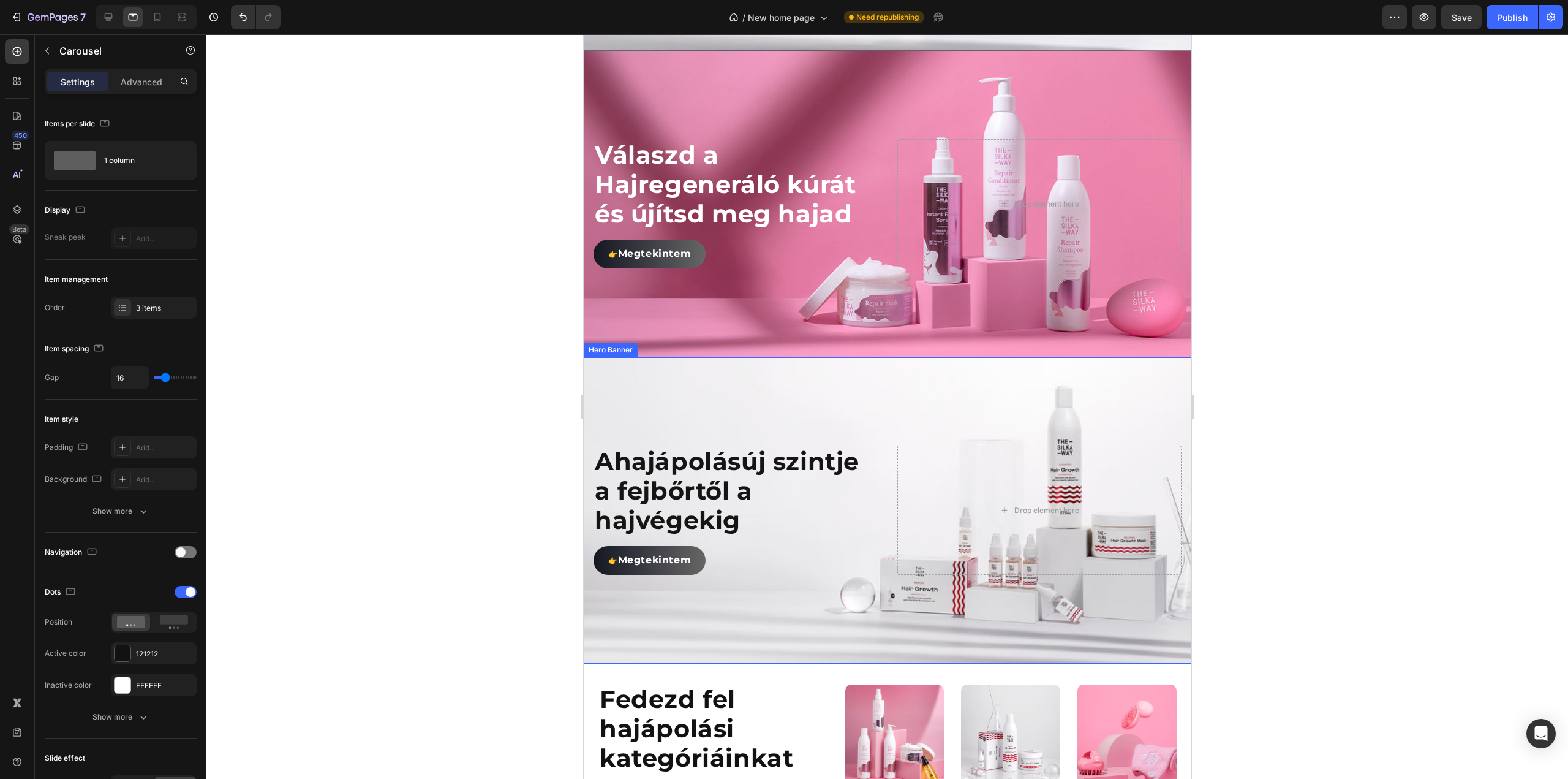
click at [742, 397] on div "Background Image" at bounding box center [886, 510] width 608 height 307
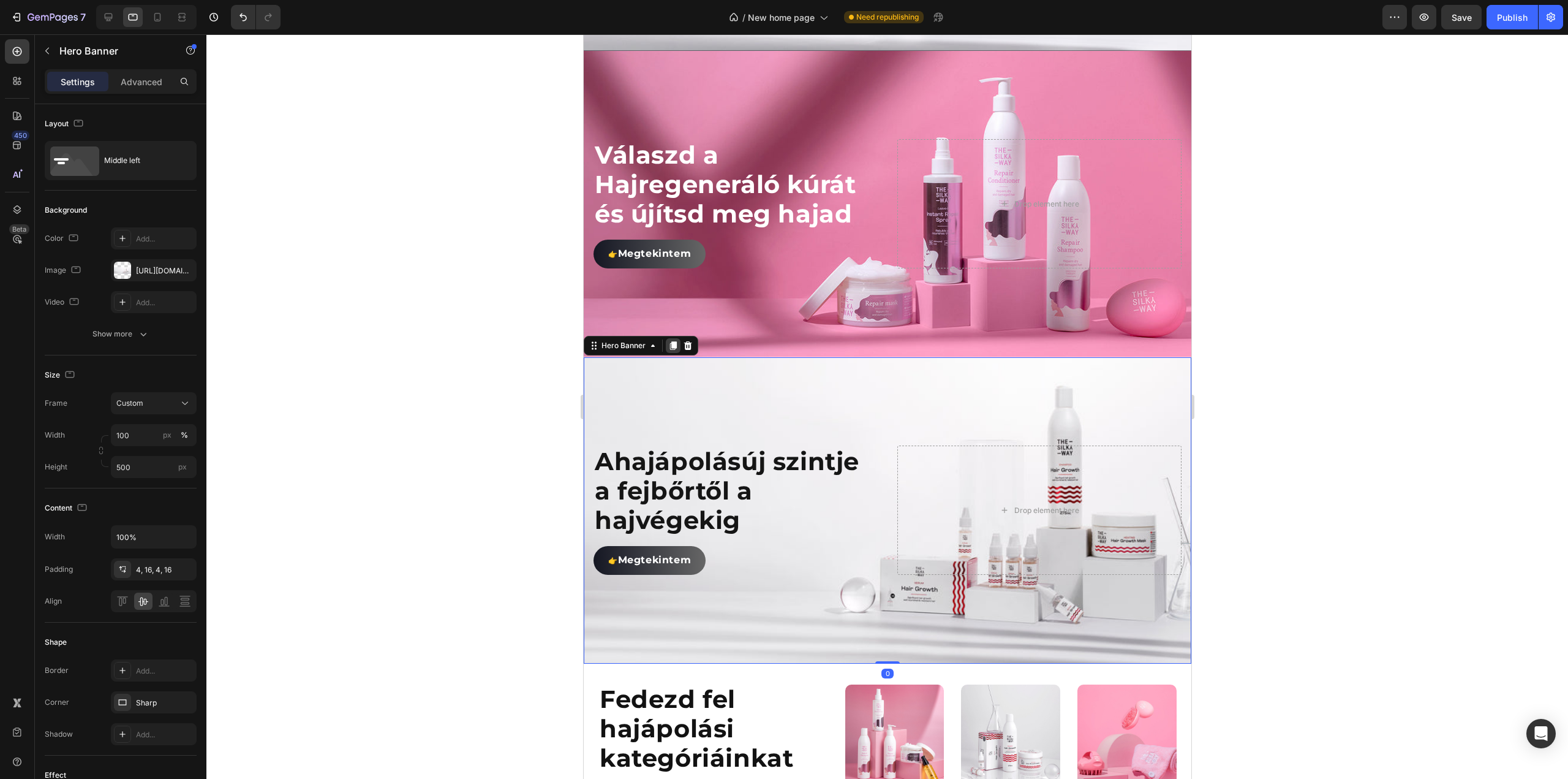
click at [672, 345] on icon at bounding box center [672, 345] width 7 height 9
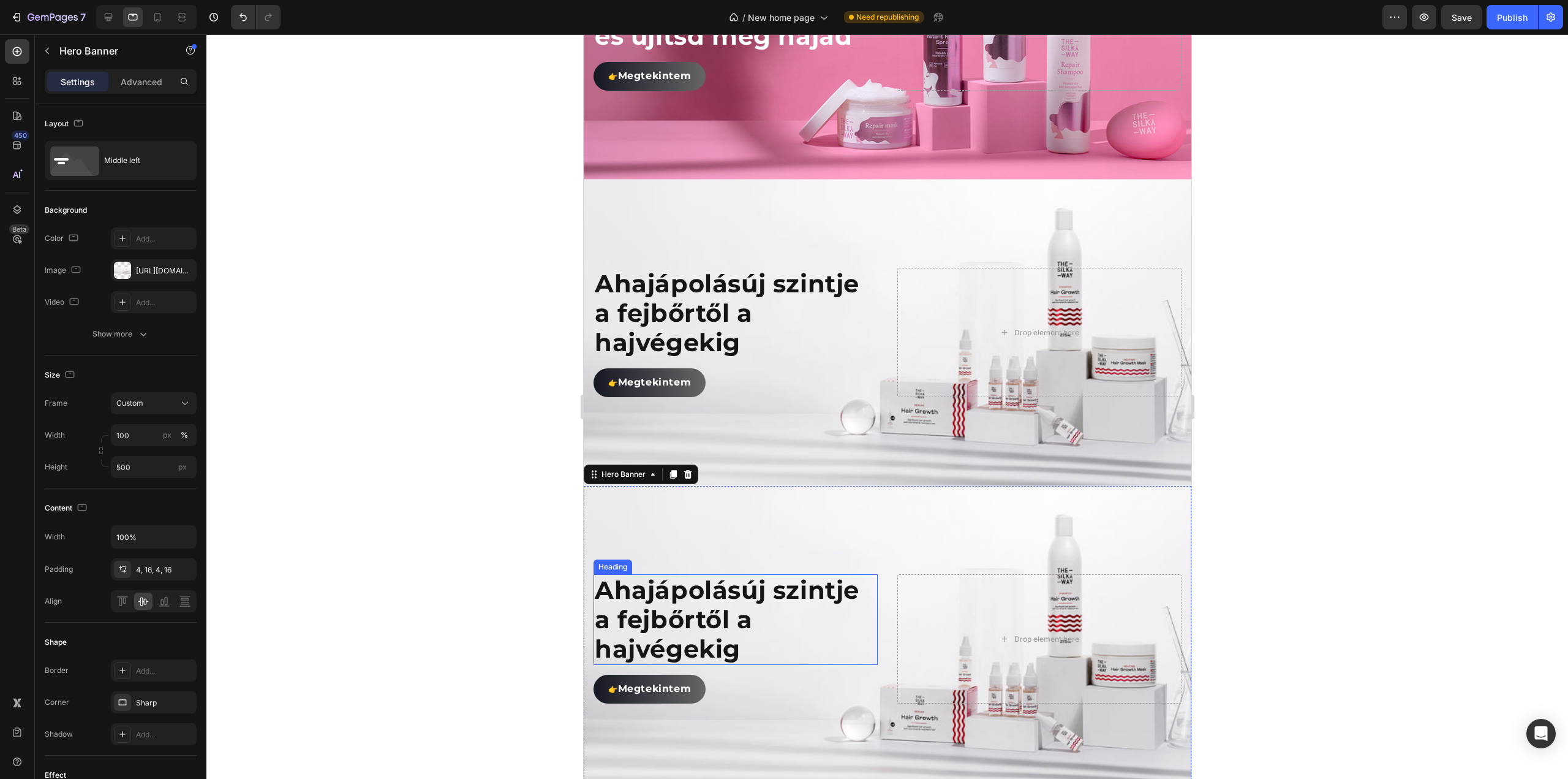
scroll to position [1579, 0]
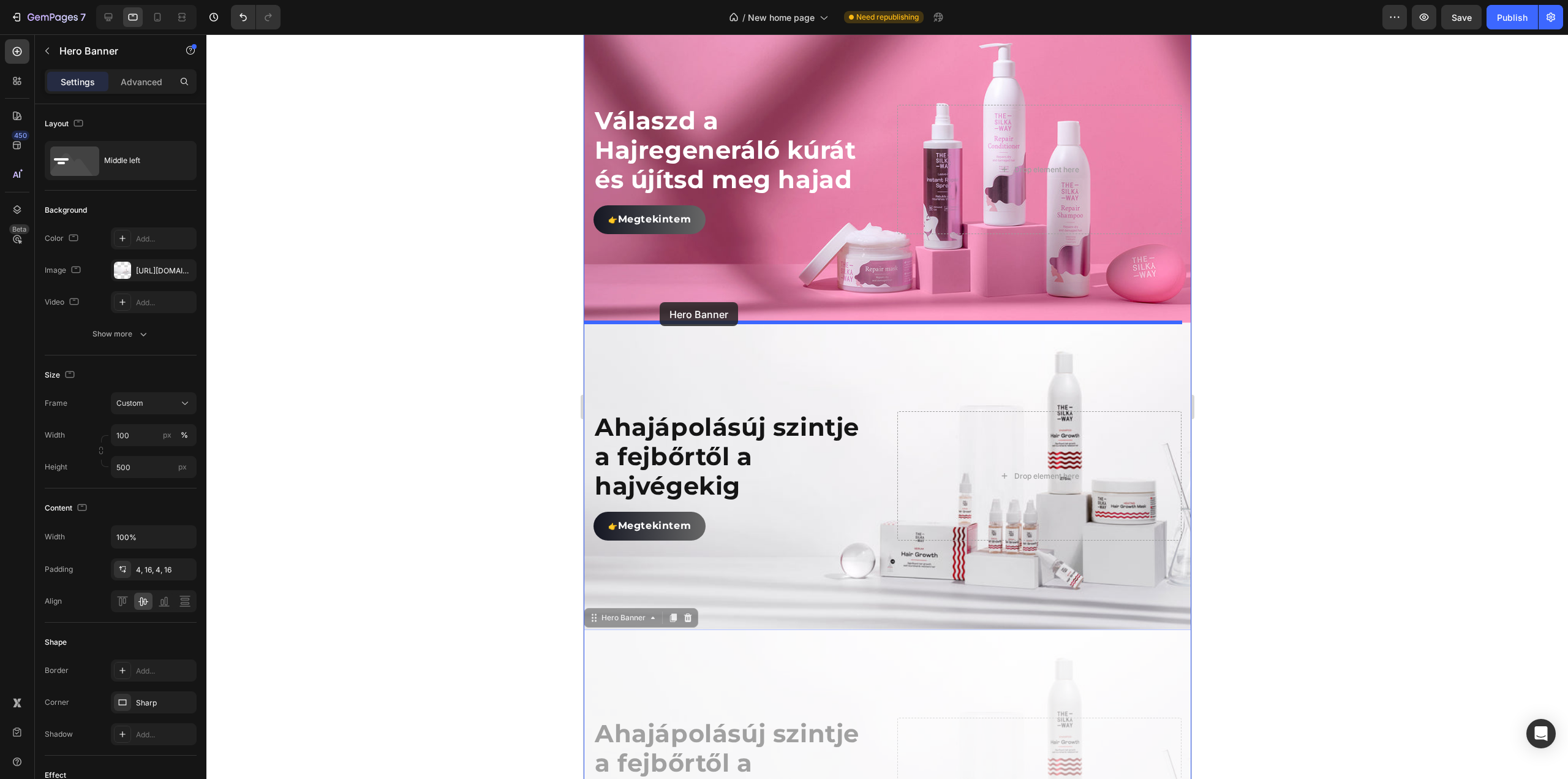
drag, startPoint x: 594, startPoint y: 620, endPoint x: 659, endPoint y: 302, distance: 324.6
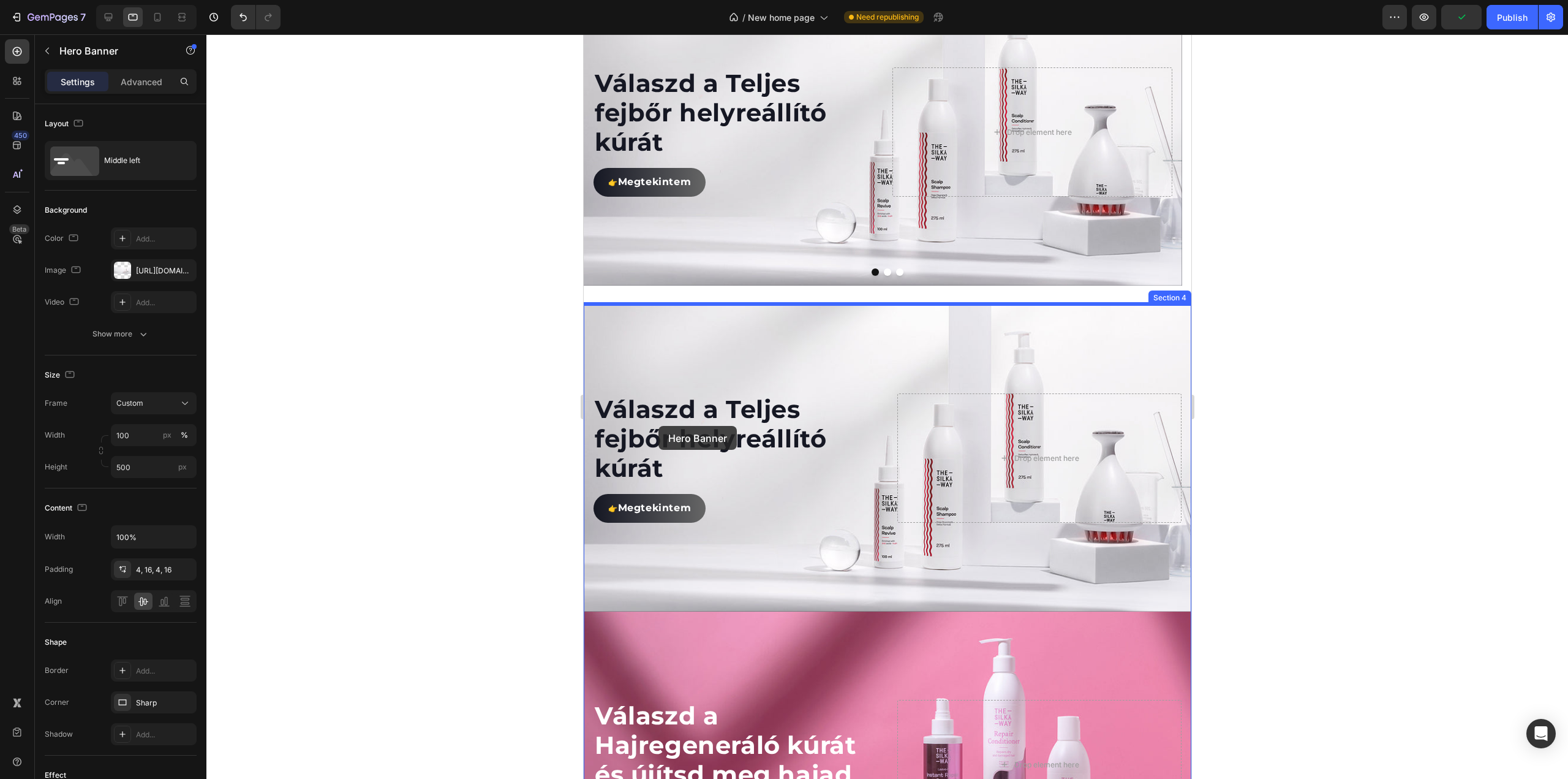
scroll to position [905, 0]
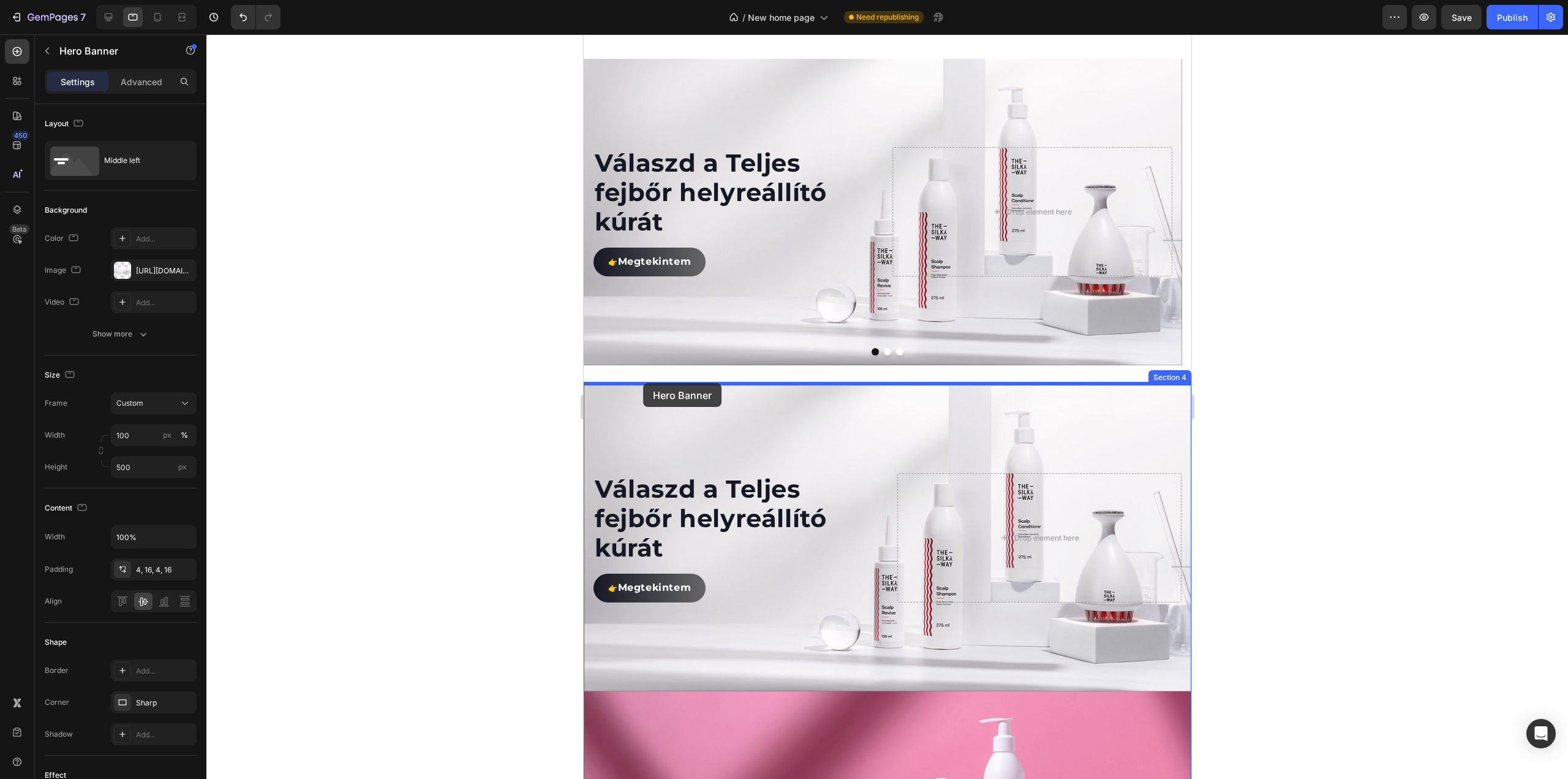
drag, startPoint x: 592, startPoint y: 560, endPoint x: 643, endPoint y: 385, distance: 182.3
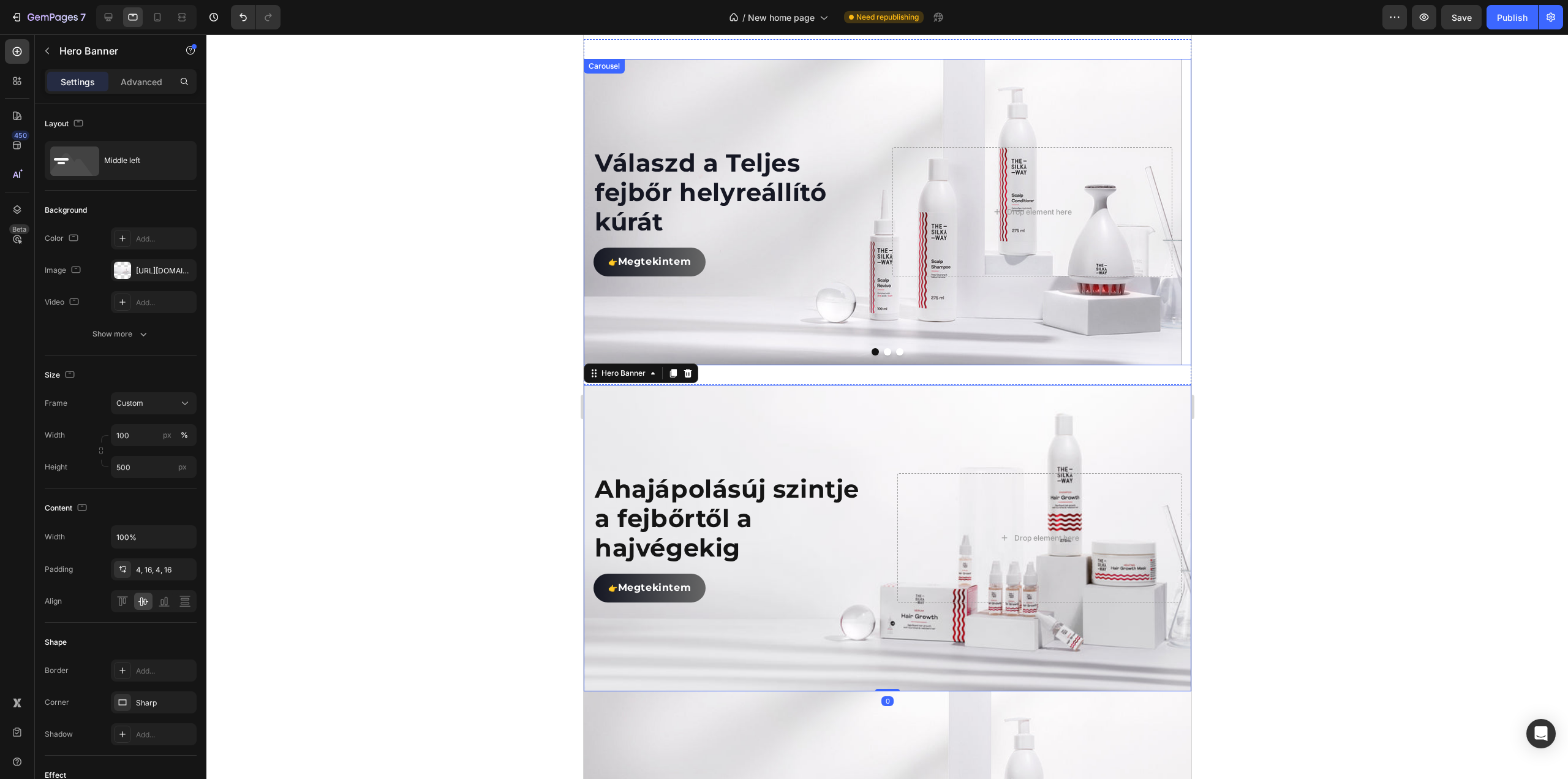
click at [895, 352] on button "Dot" at bounding box center [899, 352] width 8 height 8
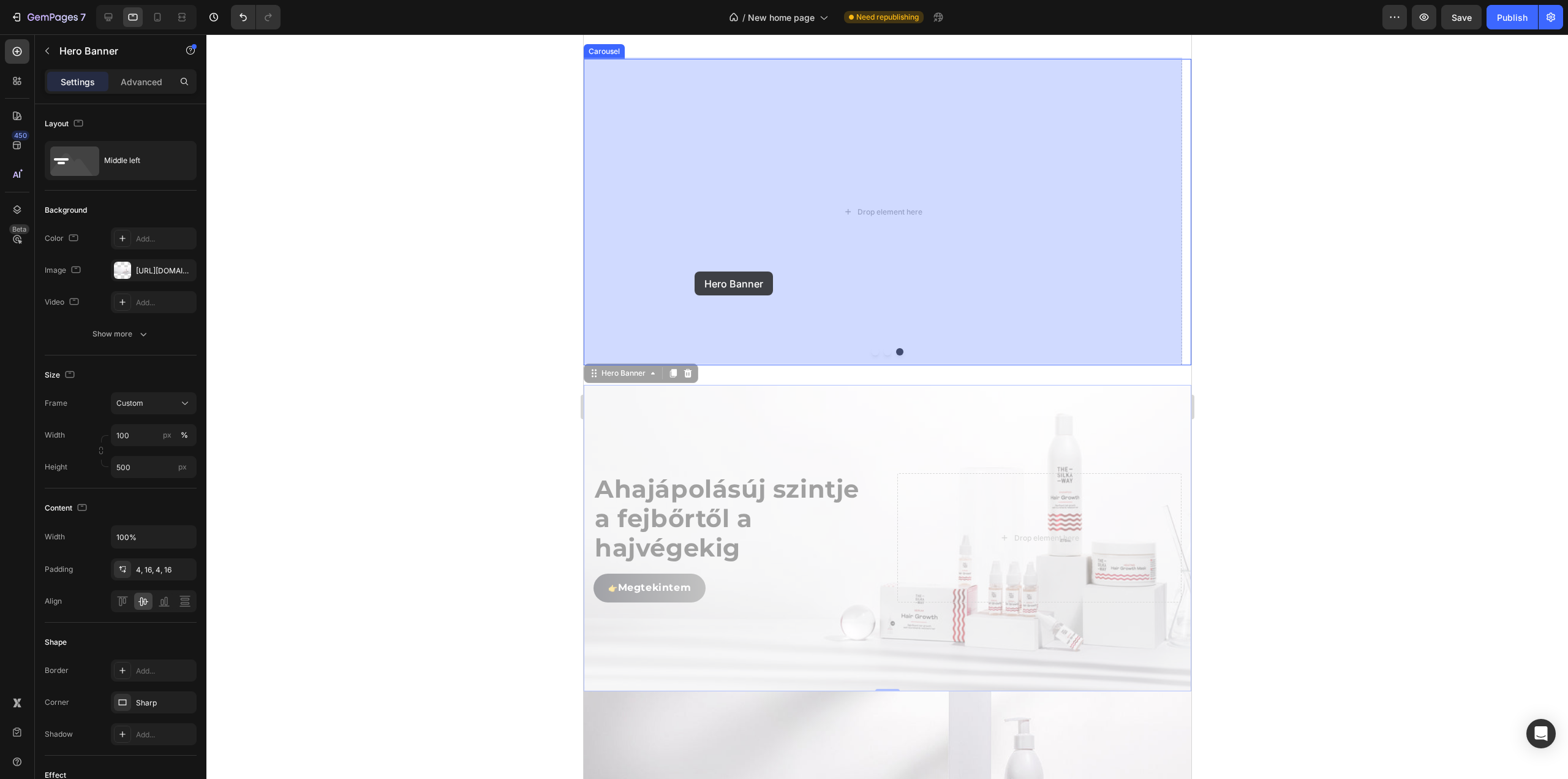
drag, startPoint x: 605, startPoint y: 377, endPoint x: 694, endPoint y: 272, distance: 137.6
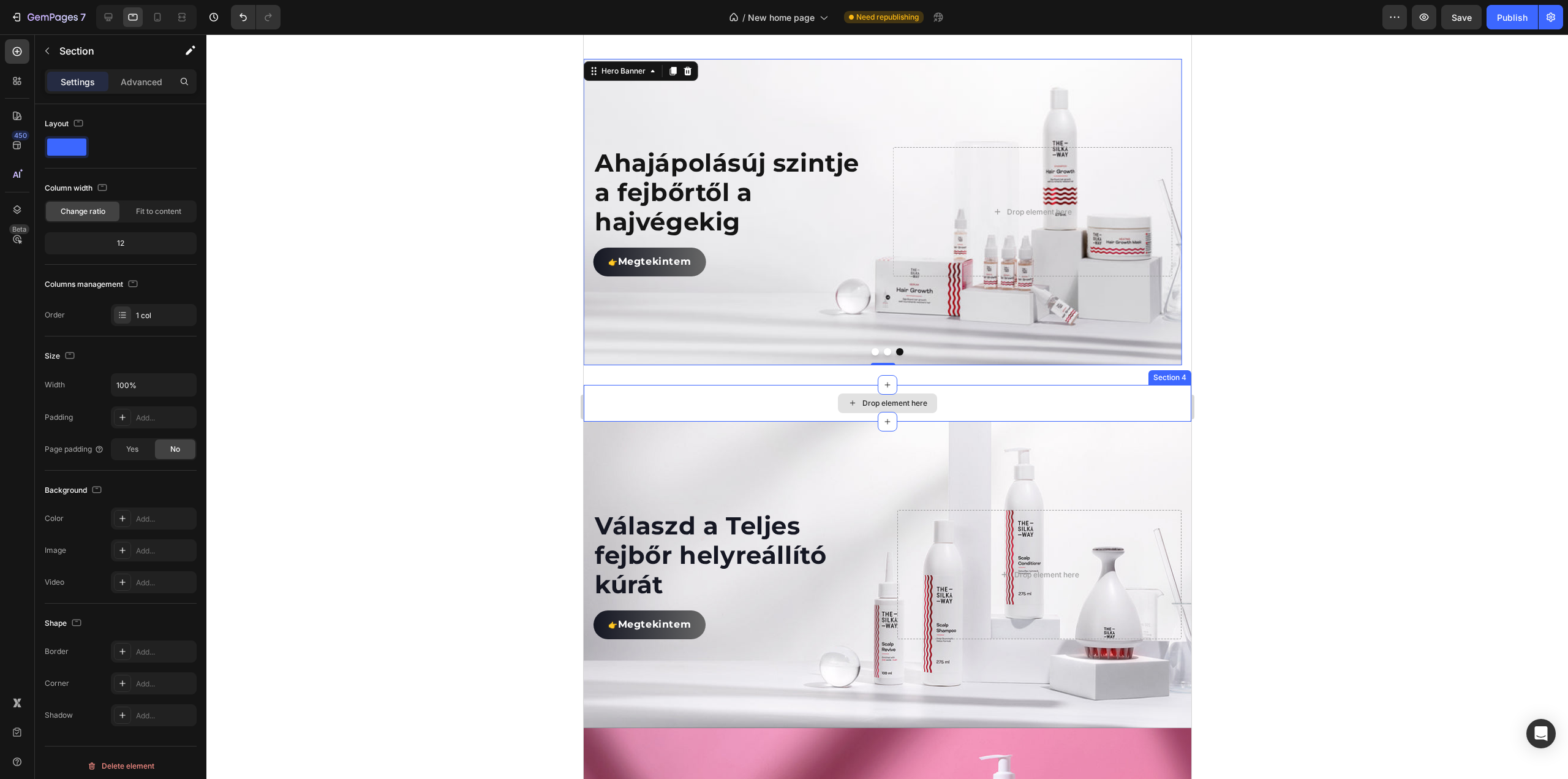
click at [810, 395] on div "Drop element here" at bounding box center [886, 404] width 608 height 37
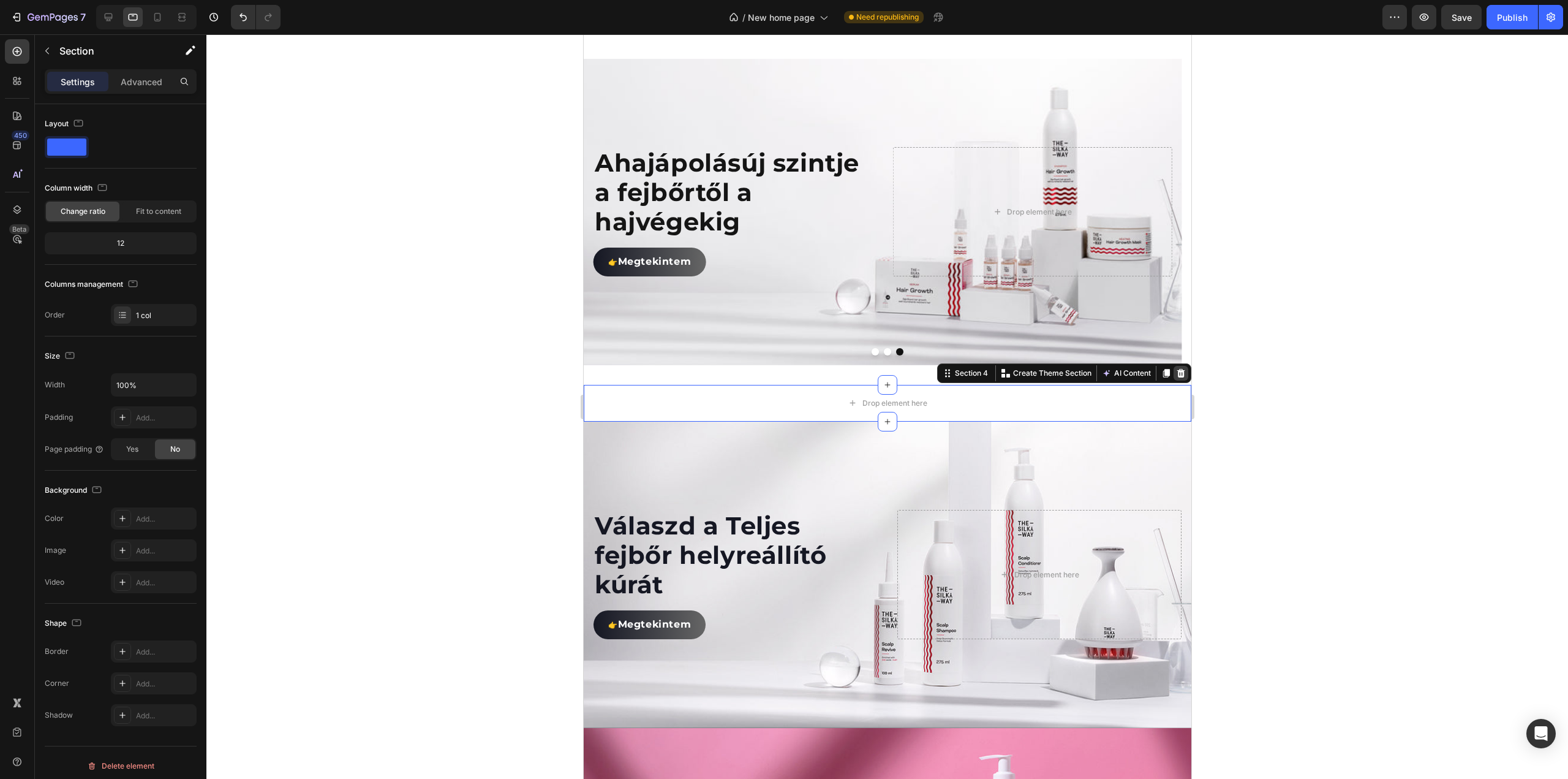
click at [1176, 373] on icon at bounding box center [1180, 373] width 8 height 9
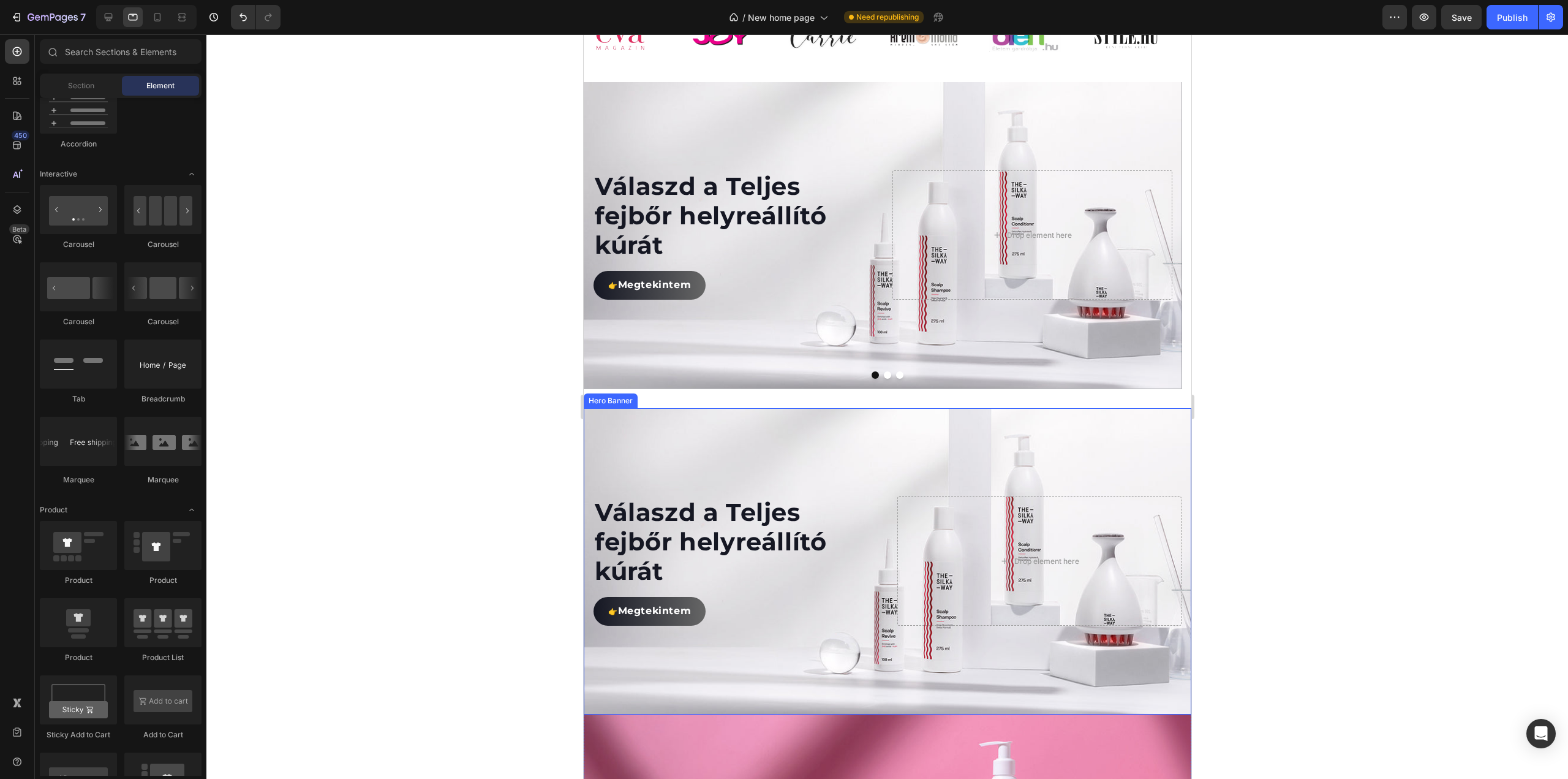
scroll to position [844, 0]
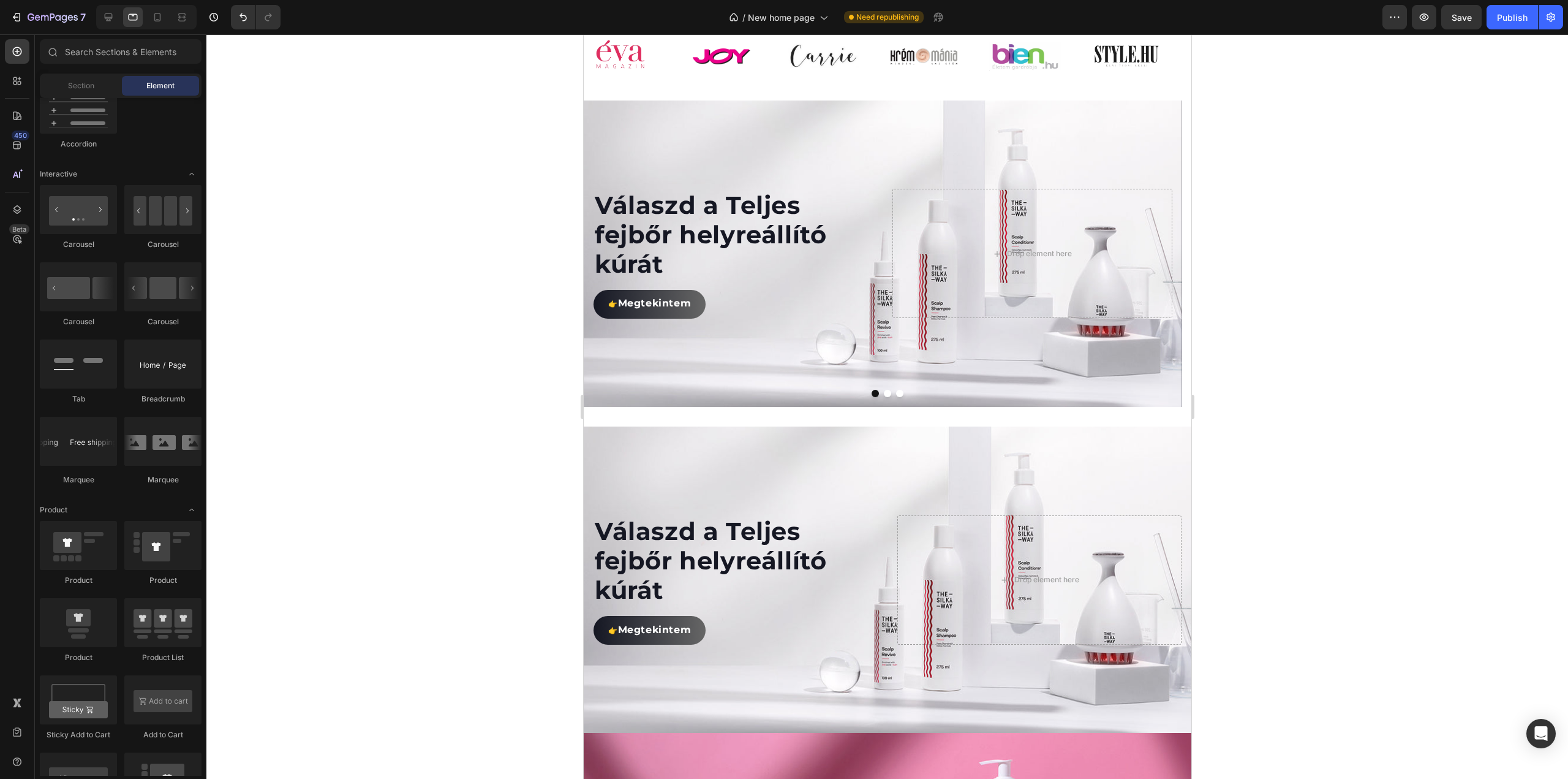
click at [1383, 370] on div at bounding box center [887, 406] width 1361 height 744
click at [883, 397] on button "Dot" at bounding box center [887, 394] width 8 height 8
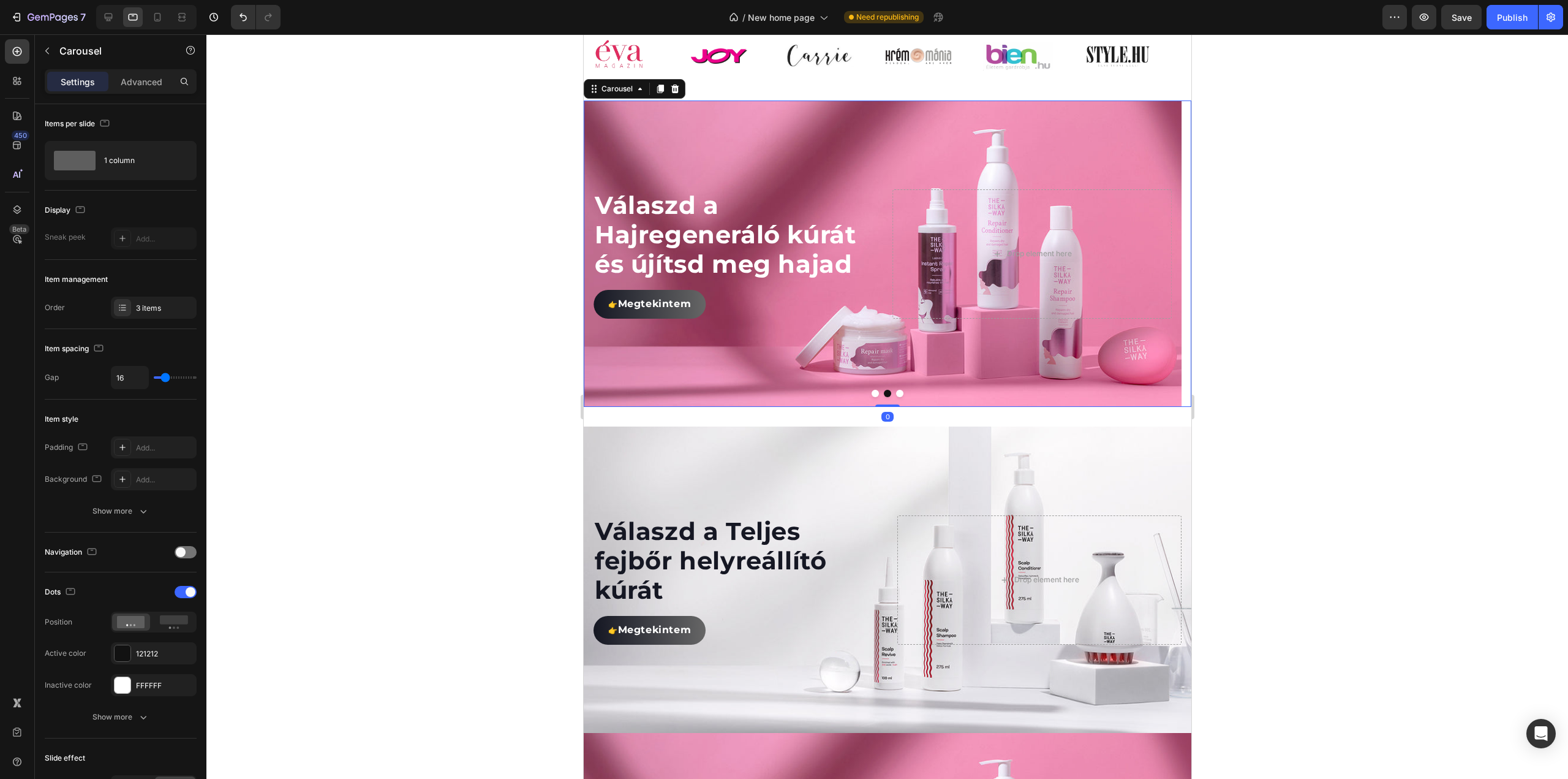
click at [895, 397] on button "Dot" at bounding box center [899, 394] width 8 height 8
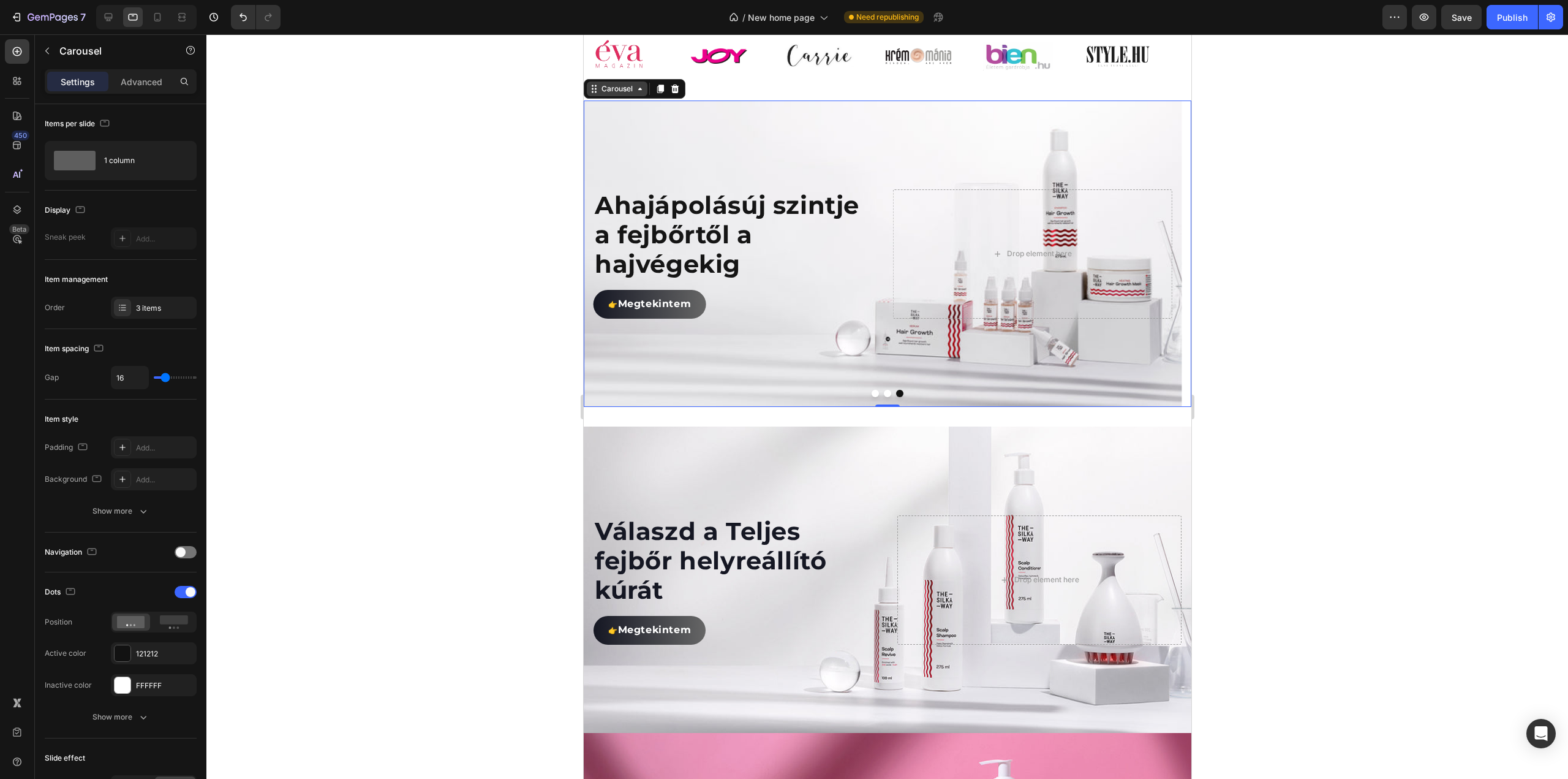
click at [634, 94] on icon at bounding box center [639, 89] width 10 height 10
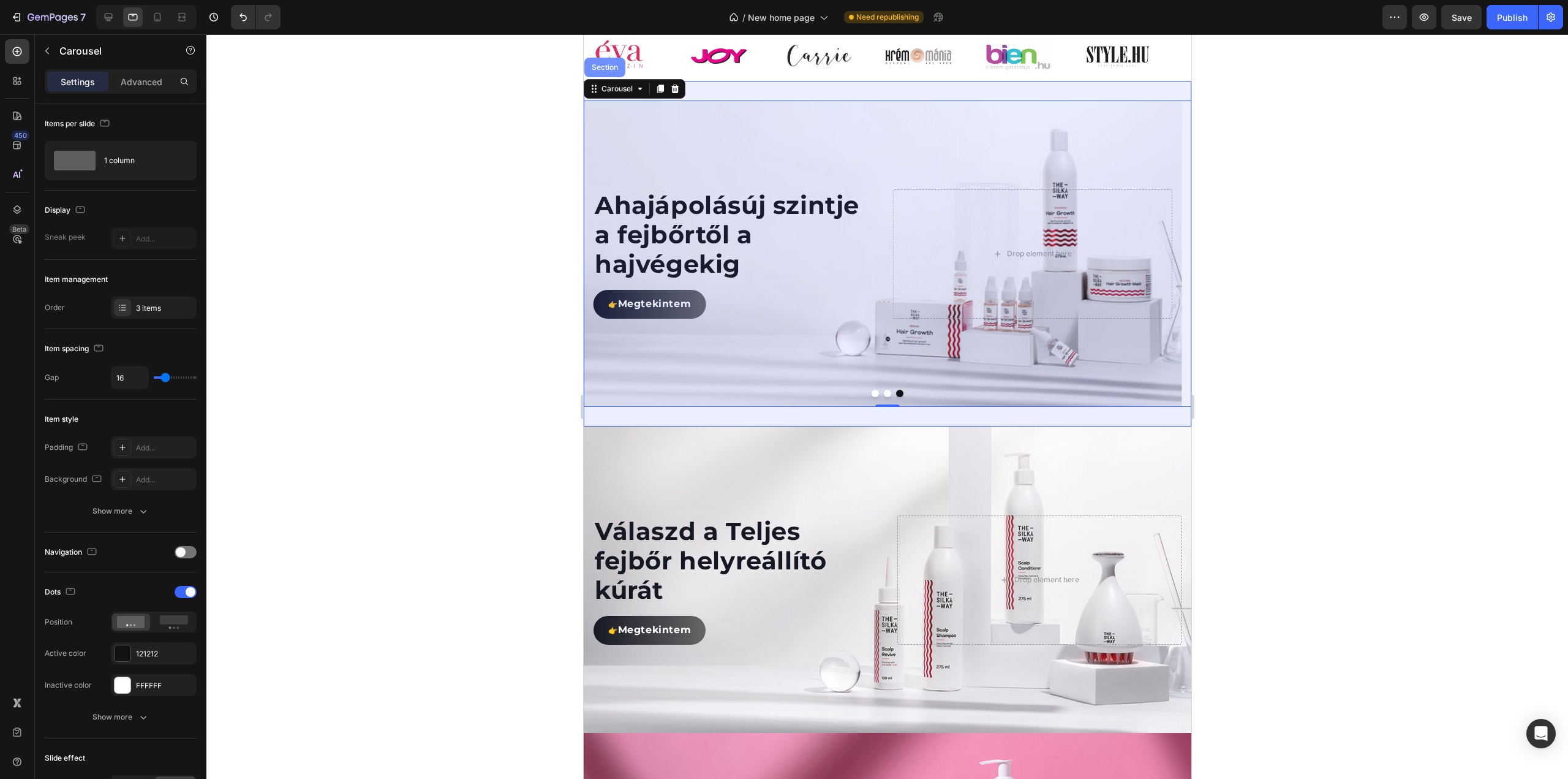
click at [618, 71] on div "Section" at bounding box center [604, 68] width 31 height 8
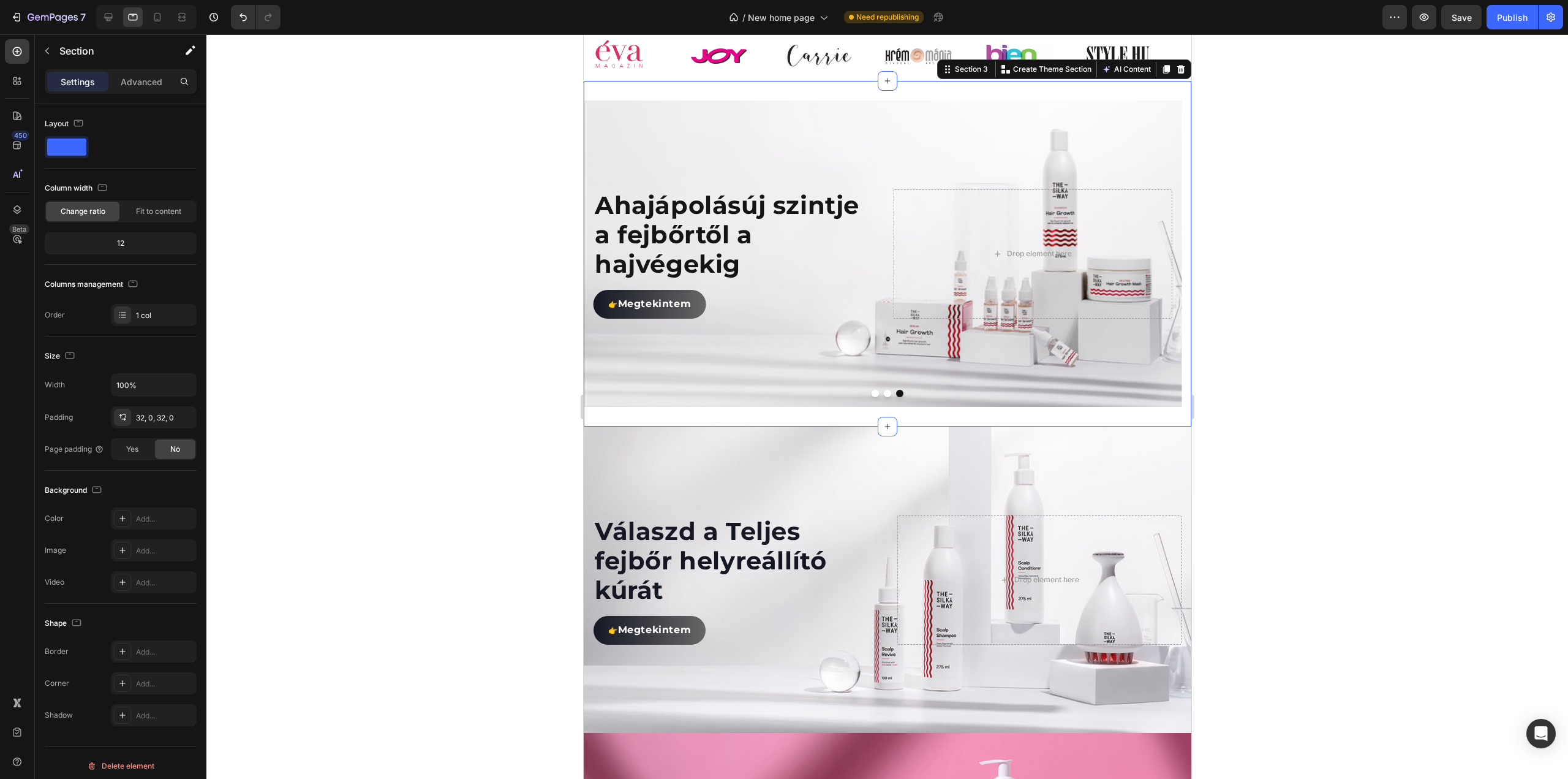
click at [158, 91] on div "Settings Advanced" at bounding box center [120, 81] width 152 height 24
click at [154, 86] on p "Advanced" at bounding box center [141, 81] width 42 height 13
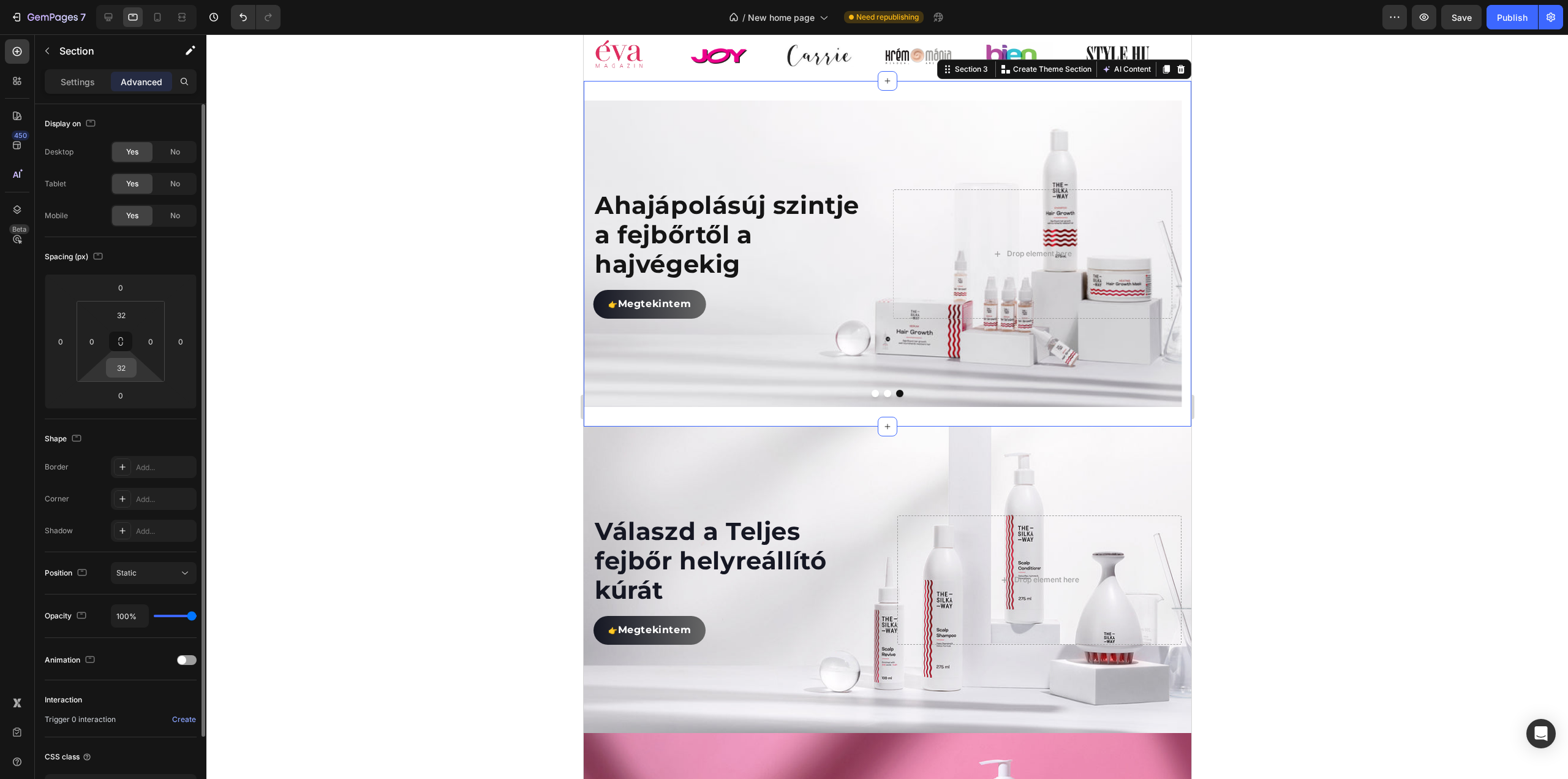
click at [126, 371] on input "32" at bounding box center [120, 367] width 24 height 18
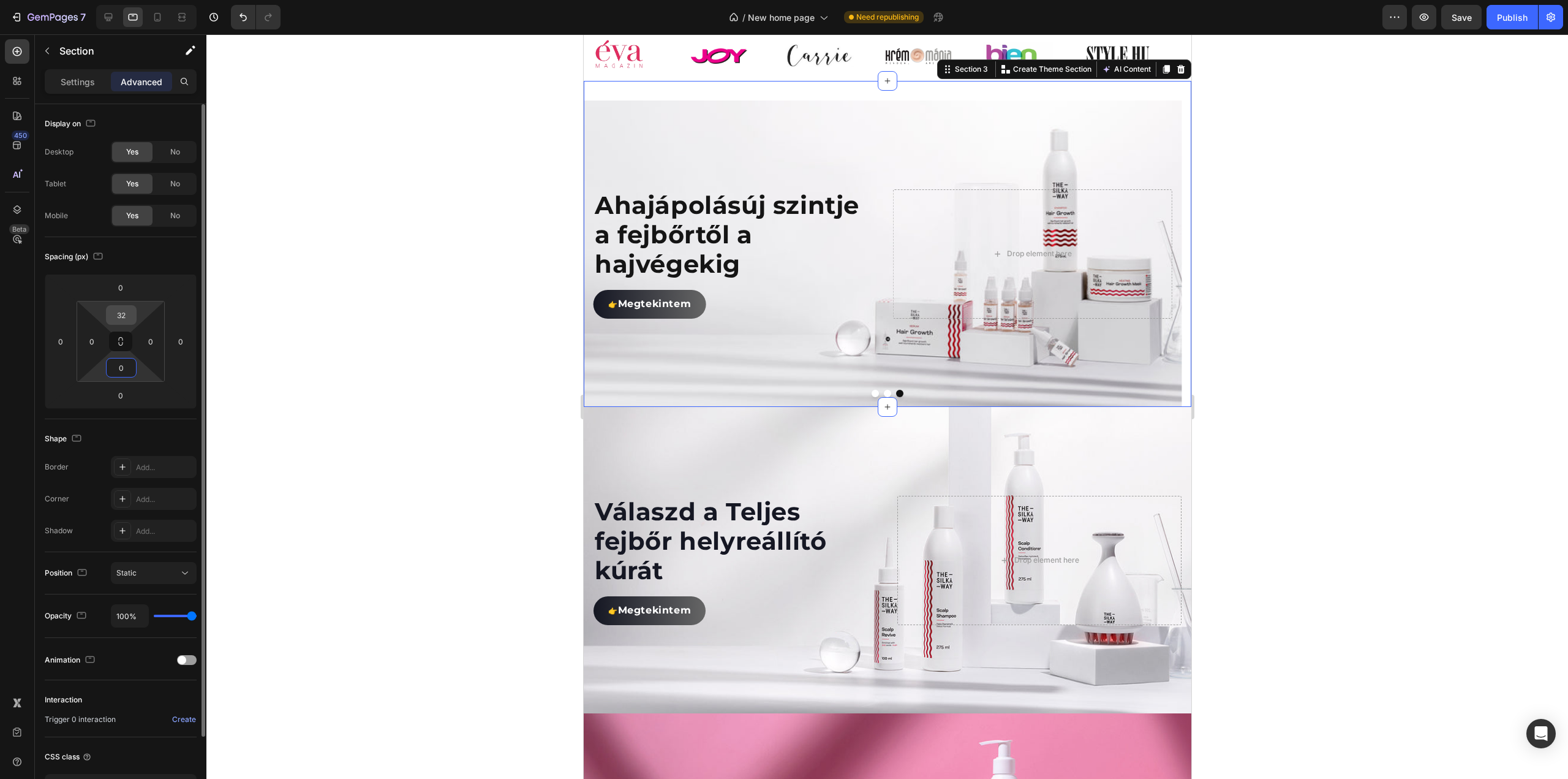
type input "0"
click at [119, 313] on input "32" at bounding box center [120, 314] width 24 height 18
type input "0"
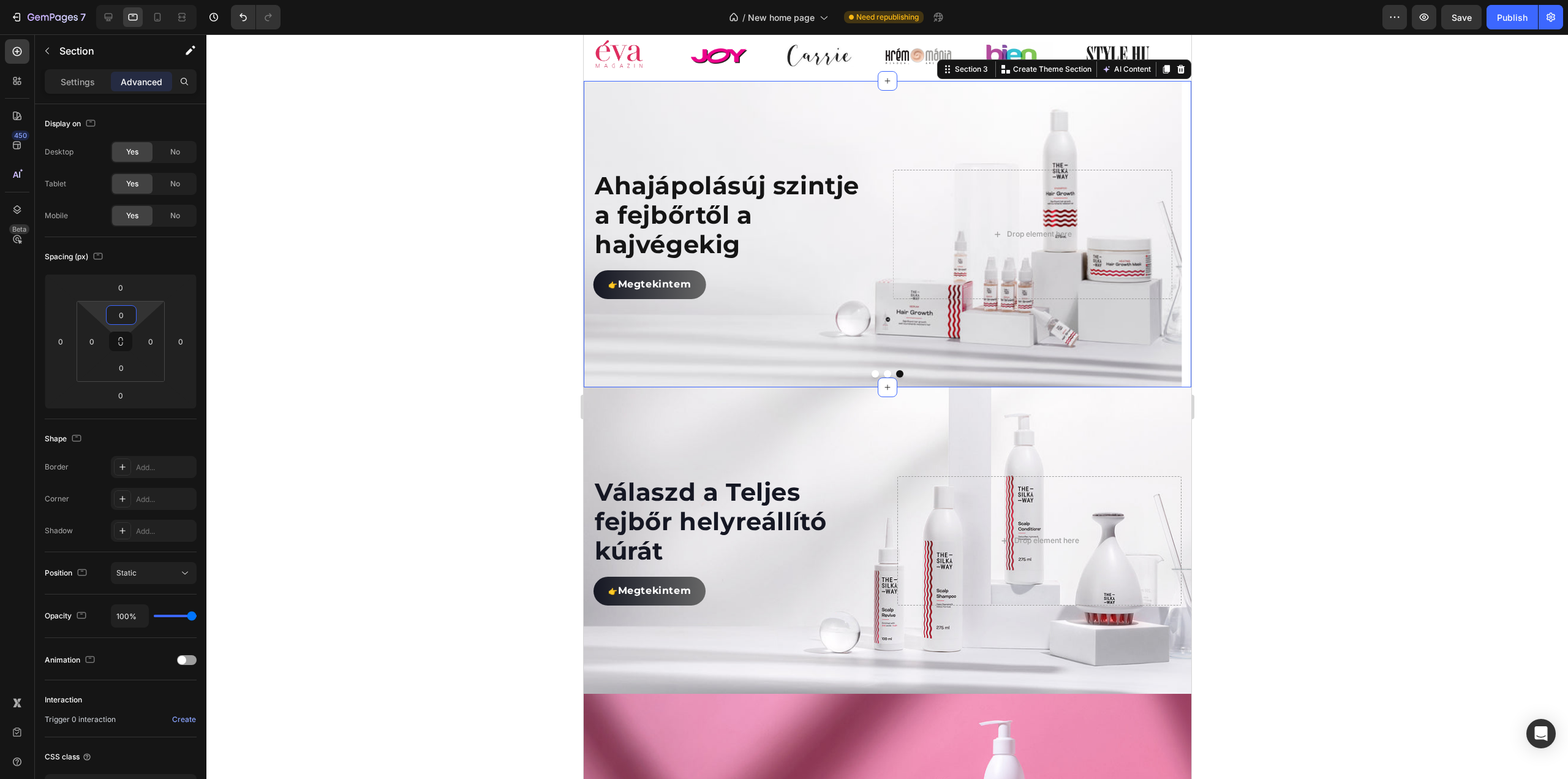
click at [368, 280] on div at bounding box center [887, 406] width 1361 height 744
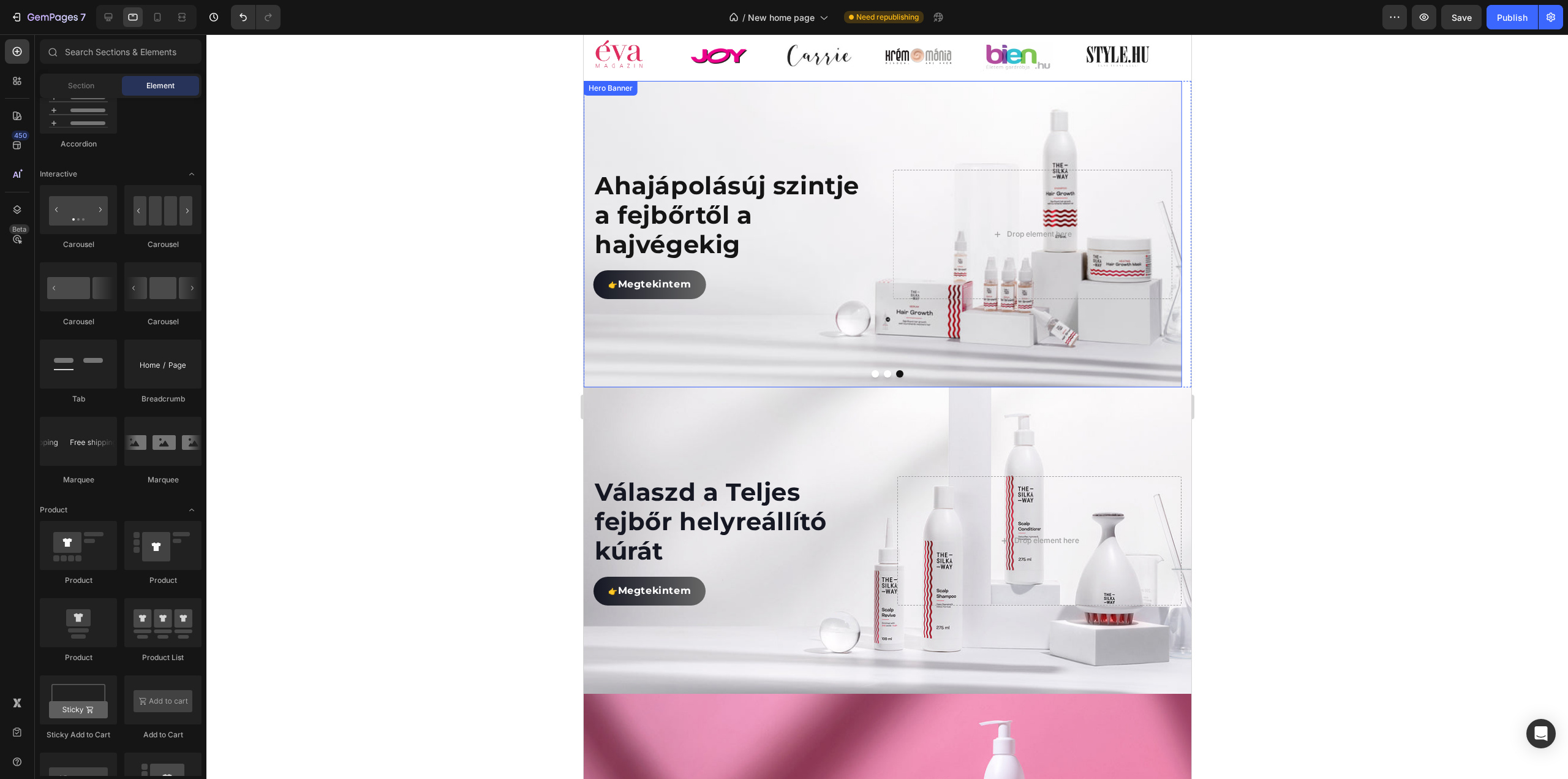
click at [624, 94] on div "Hero Banner" at bounding box center [610, 87] width 49 height 11
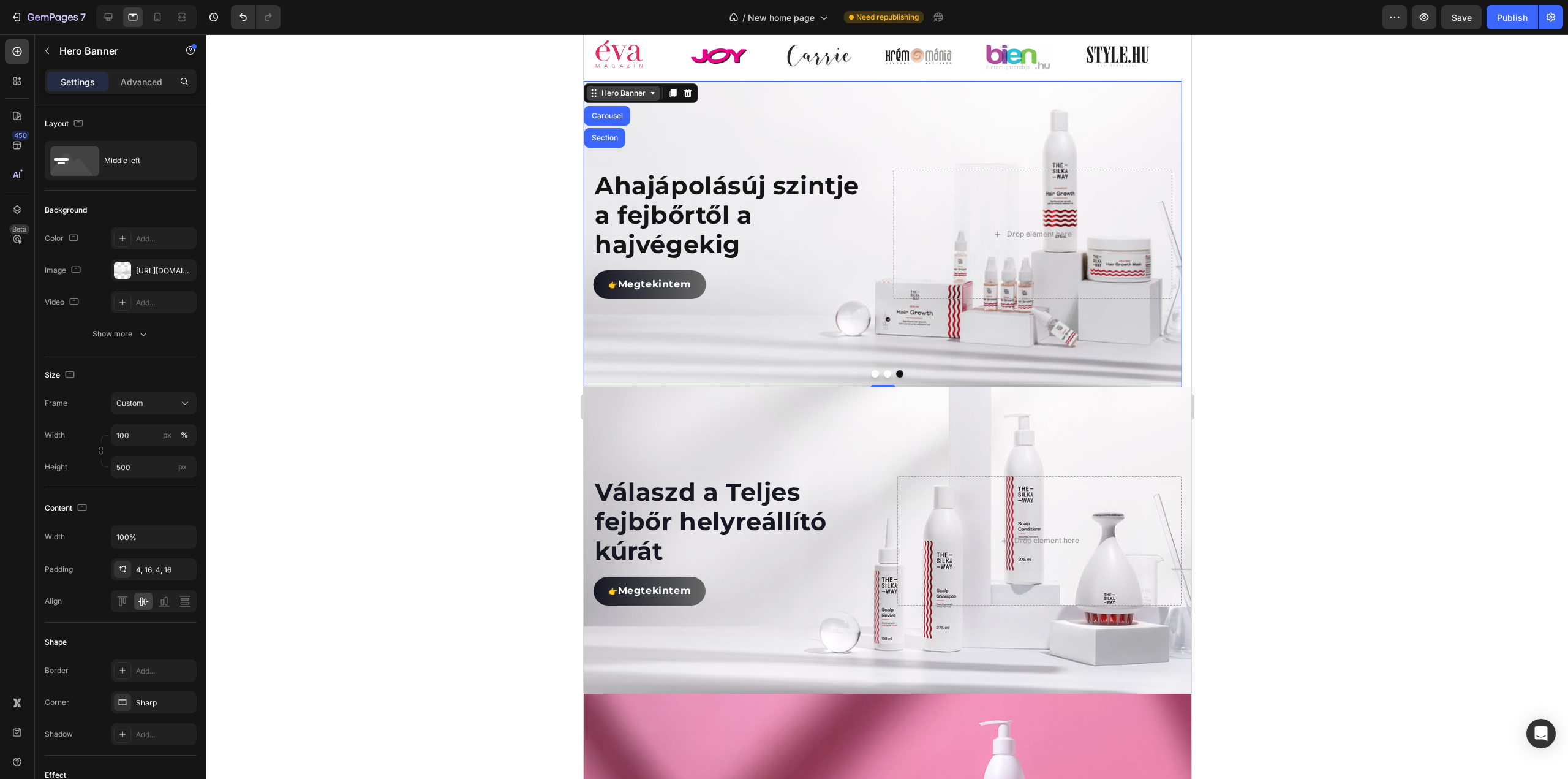
click at [643, 99] on div "Hero Banner" at bounding box center [623, 92] width 49 height 11
click at [649, 98] on icon at bounding box center [653, 93] width 10 height 10
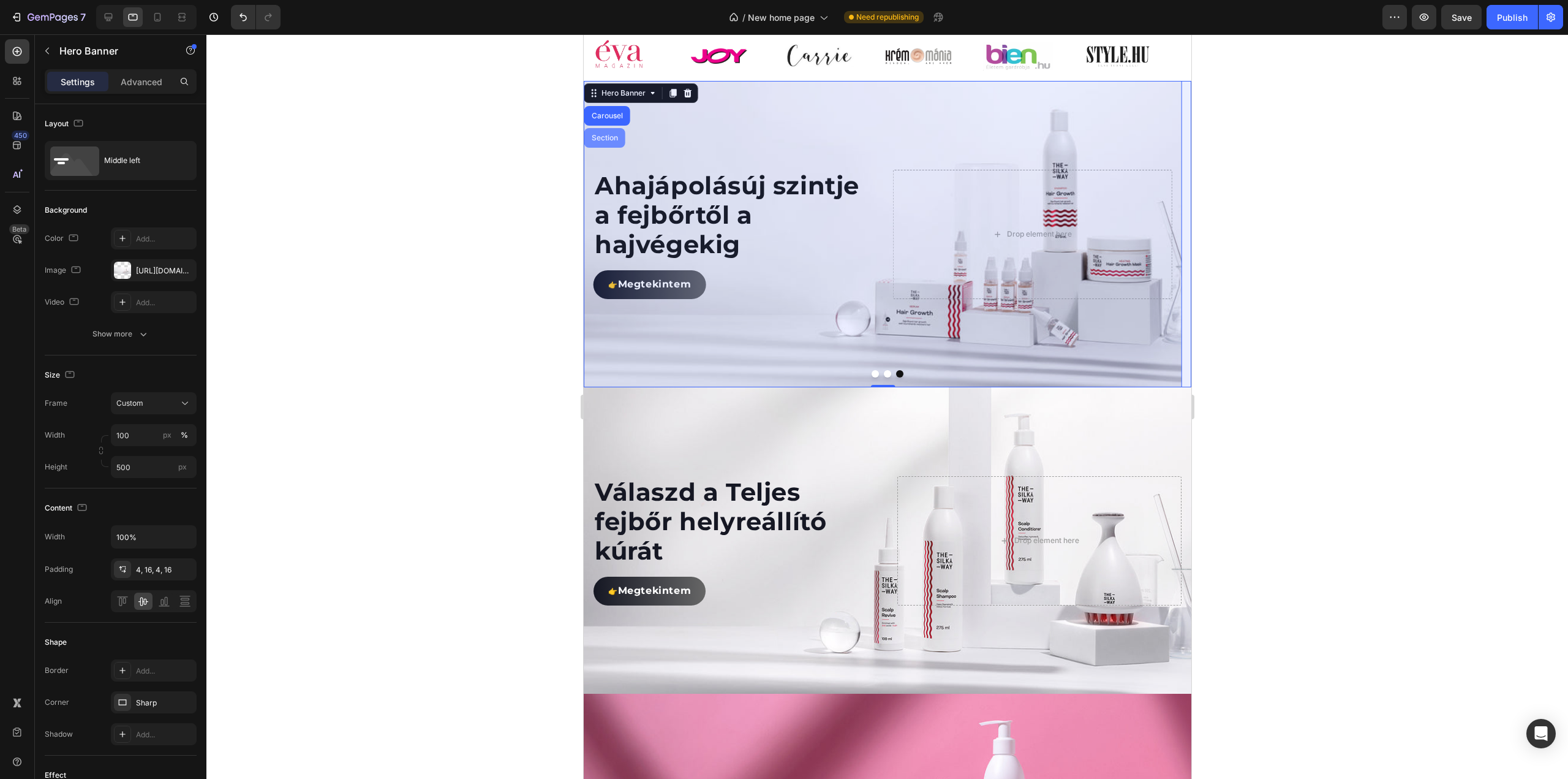
click at [609, 142] on div "Section" at bounding box center [604, 138] width 31 height 8
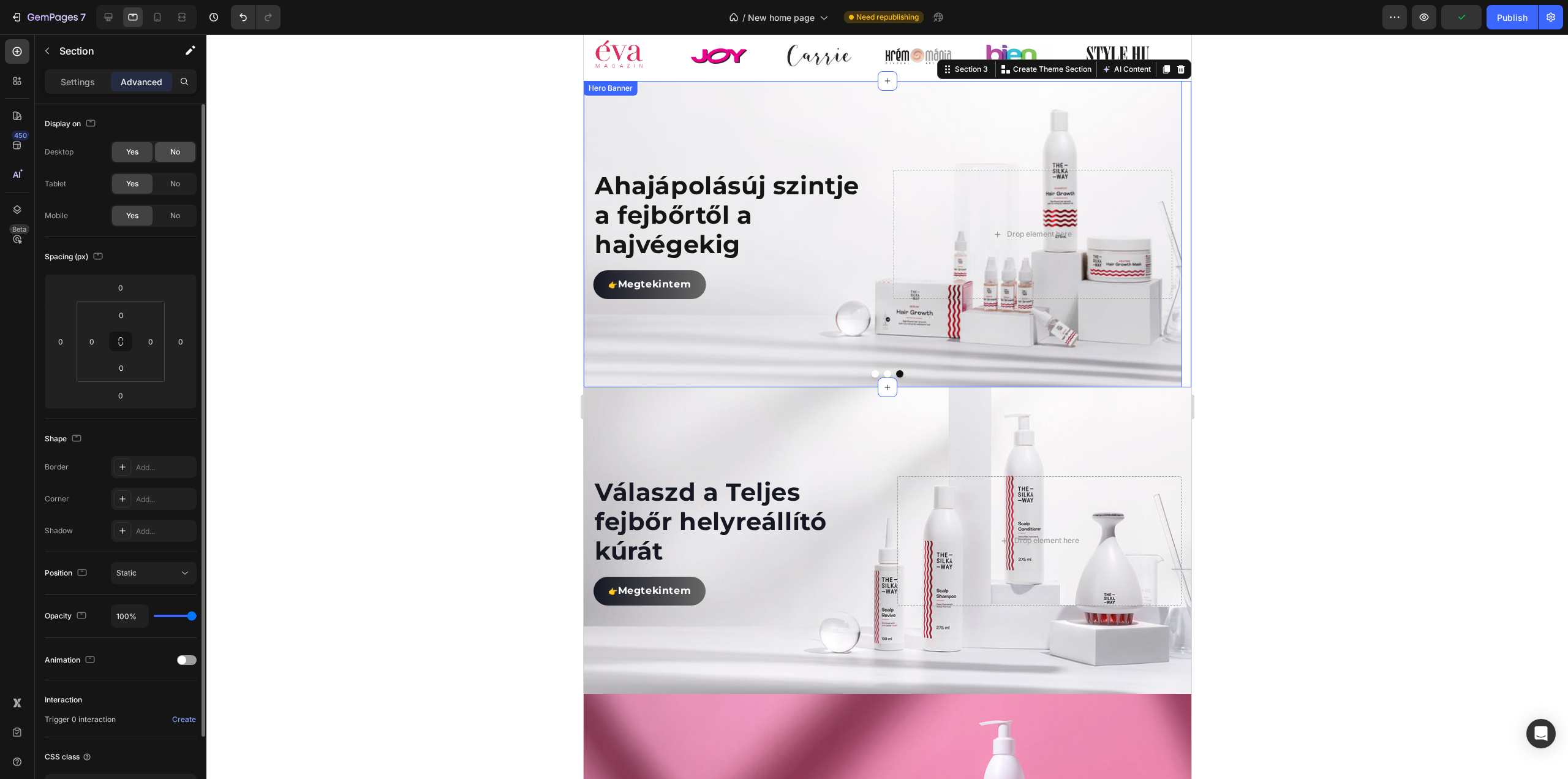
click at [174, 152] on span "No" at bounding box center [176, 151] width 10 height 11
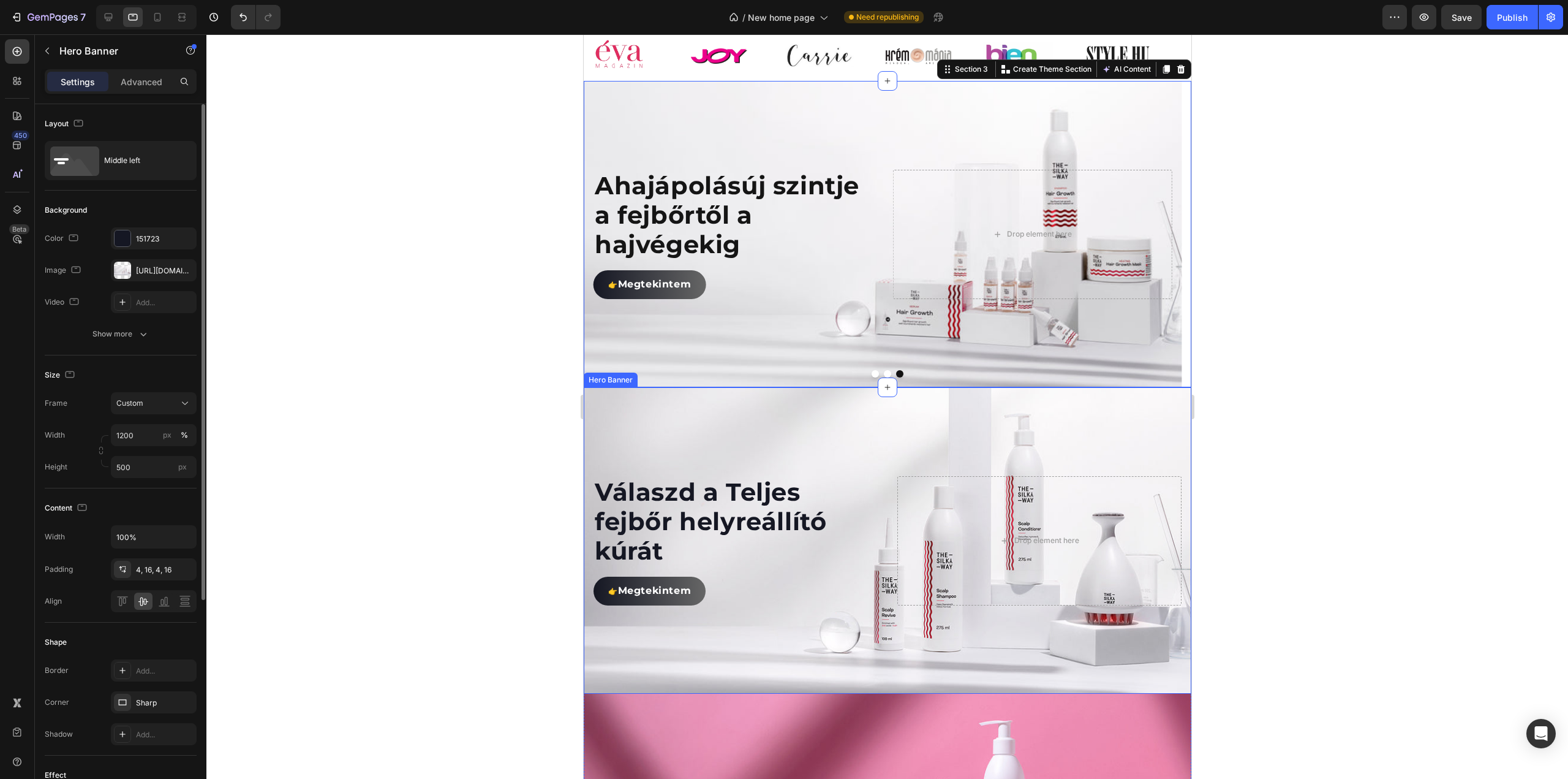
click at [674, 463] on div "Background Image" at bounding box center [886, 540] width 608 height 307
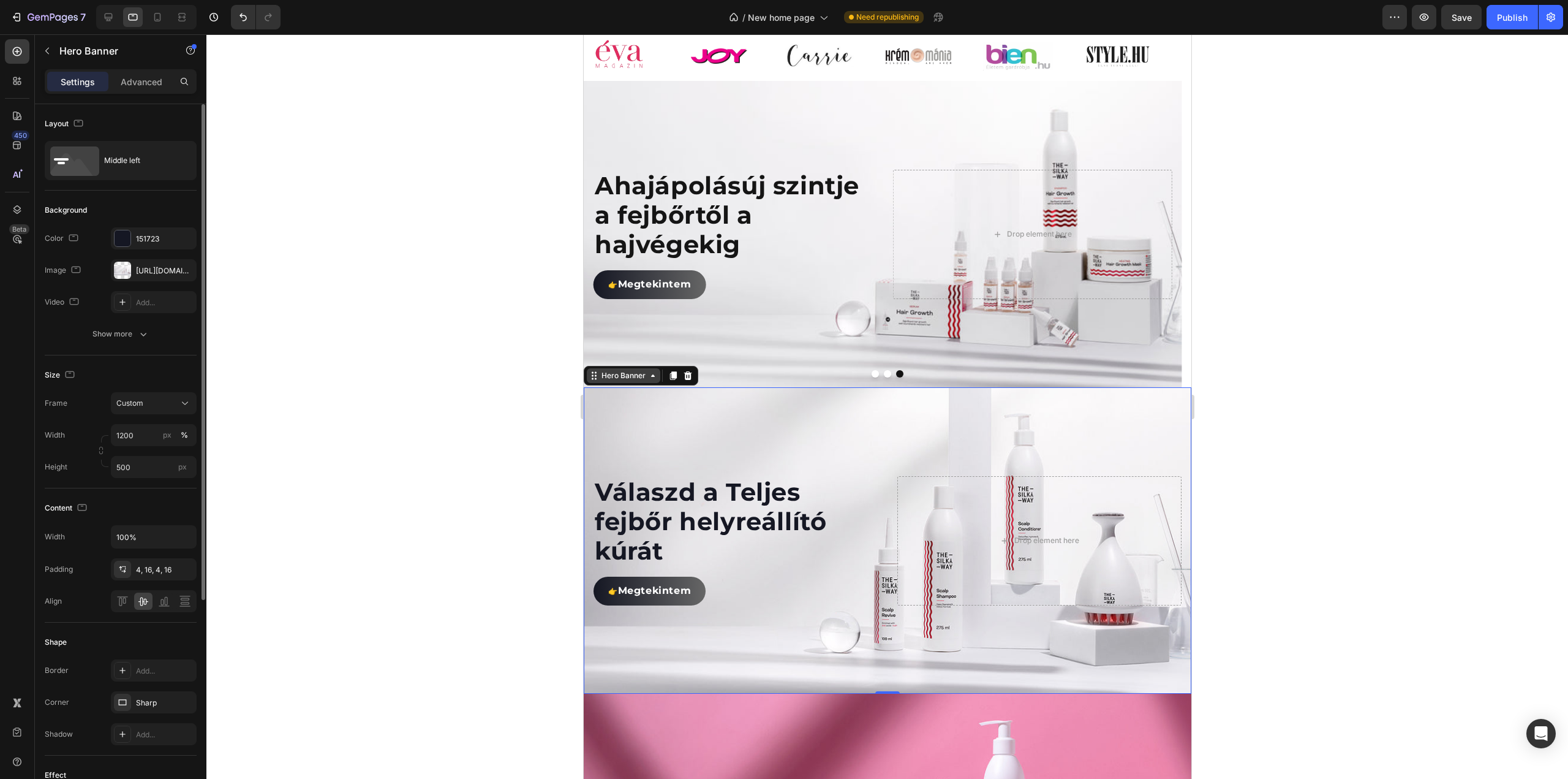
click at [656, 380] on icon at bounding box center [653, 375] width 10 height 10
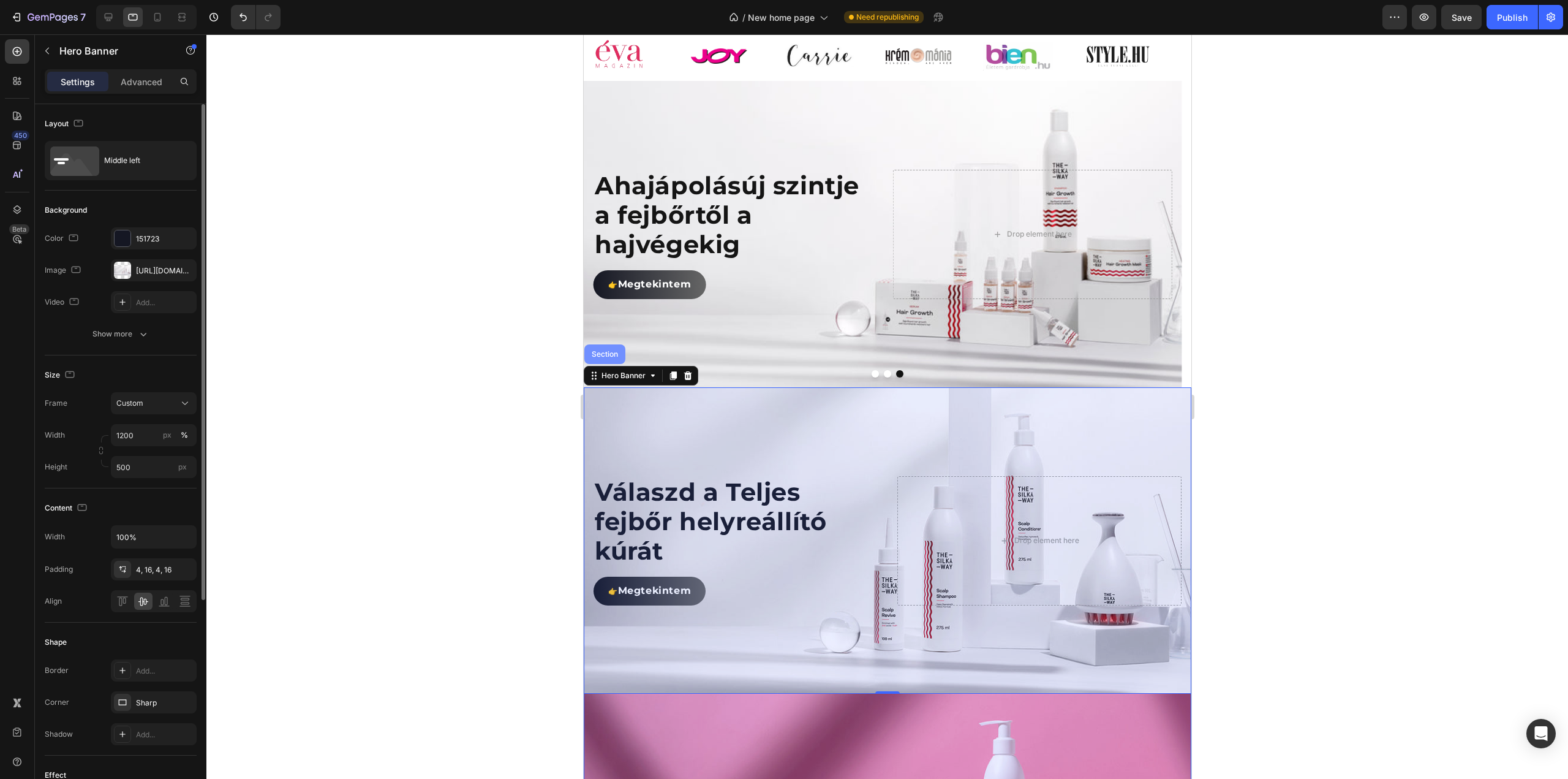
click at [608, 358] on div "Section" at bounding box center [604, 354] width 31 height 8
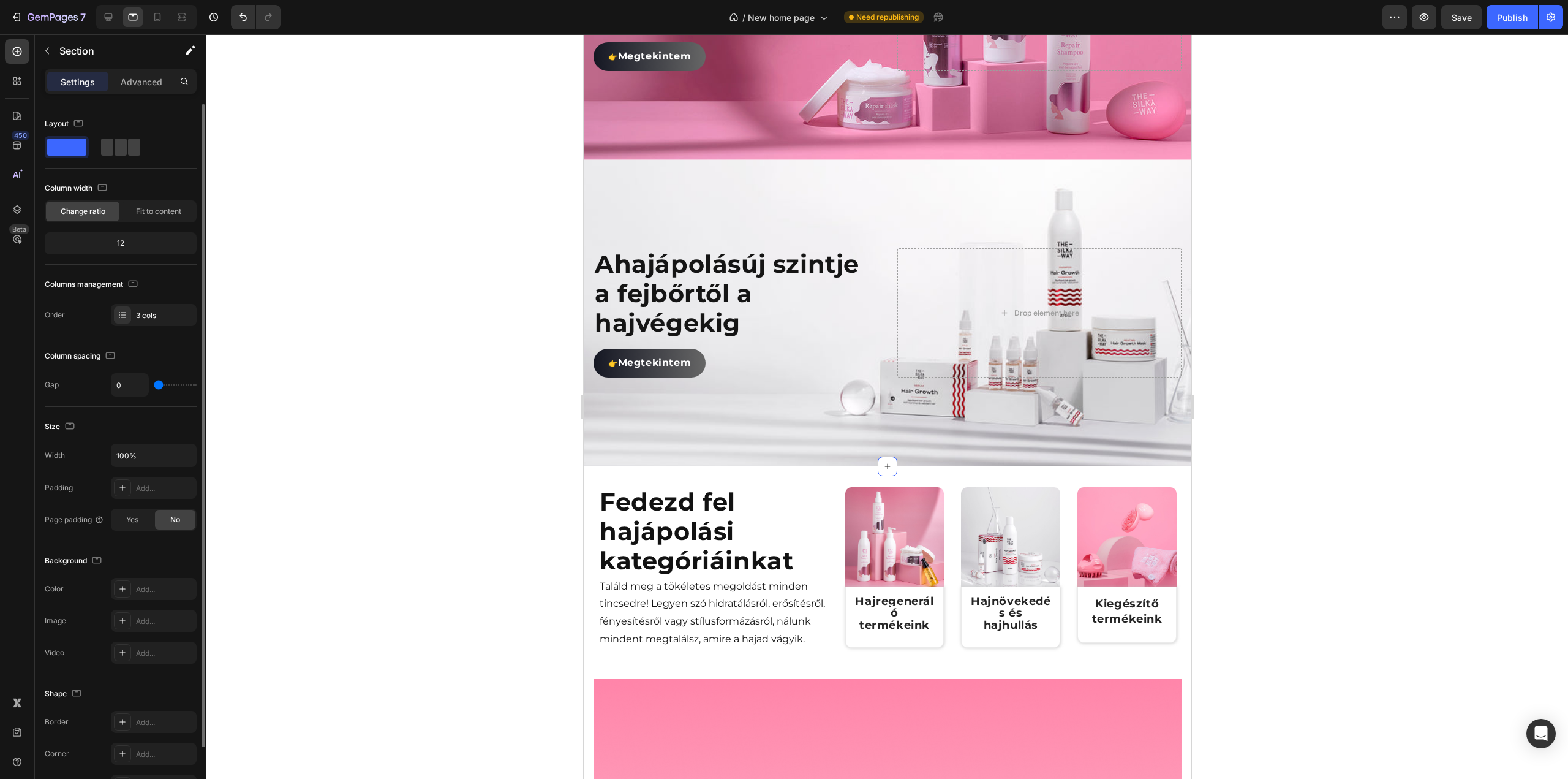
scroll to position [1518, 0]
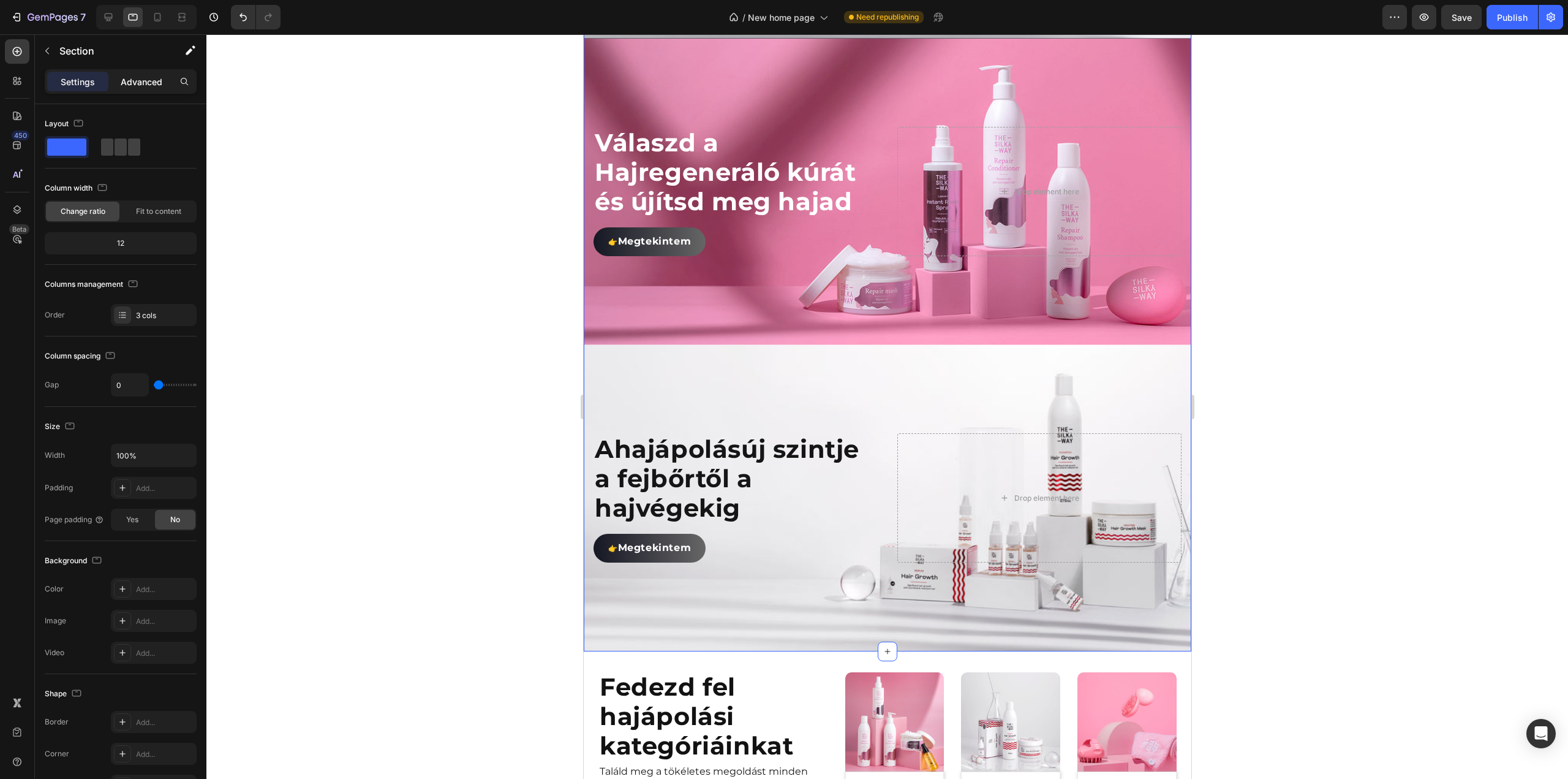
click at [127, 90] on div "Advanced" at bounding box center [141, 81] width 61 height 19
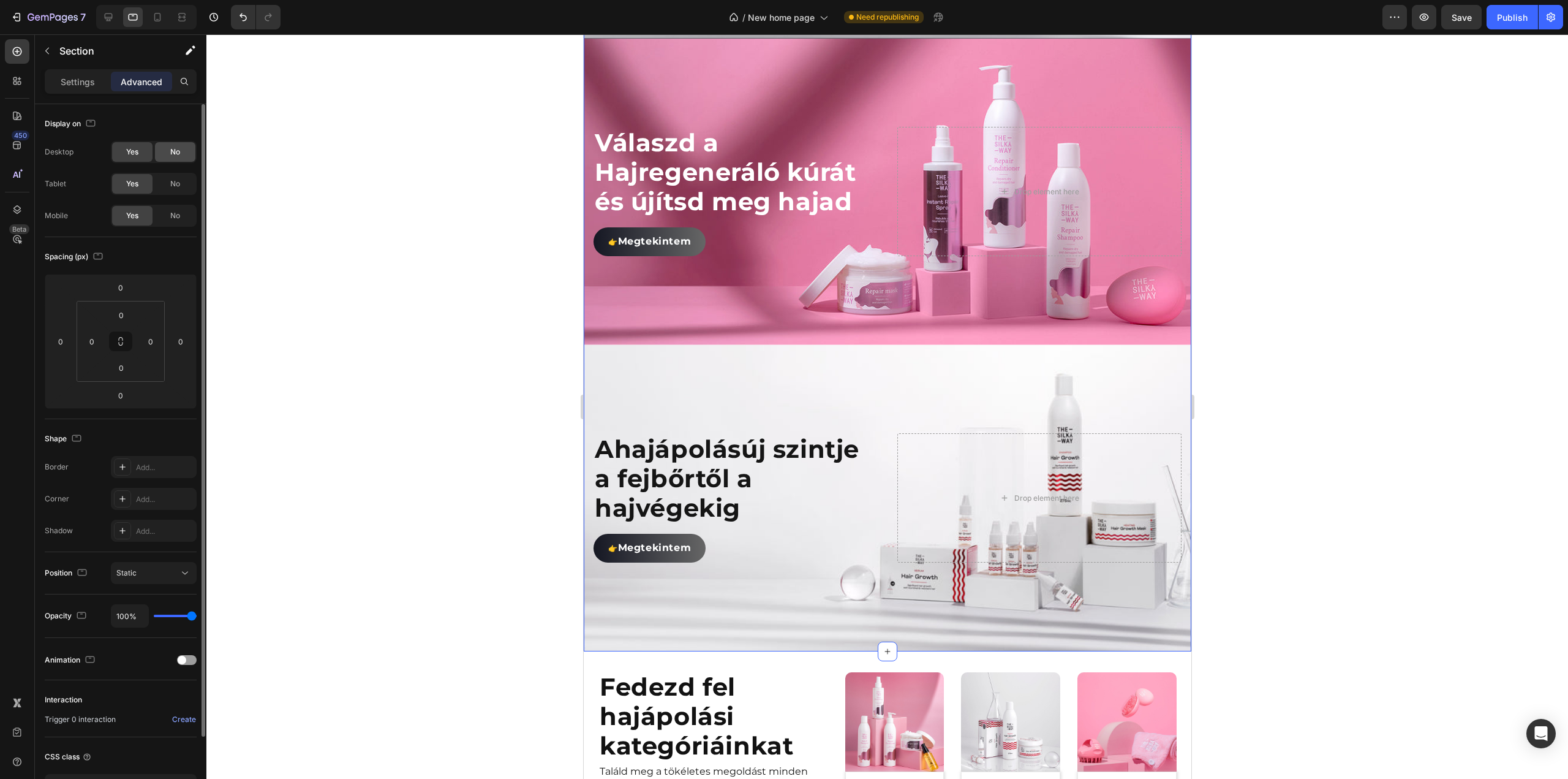
click at [172, 156] on span "No" at bounding box center [176, 151] width 10 height 11
click at [176, 180] on span "No" at bounding box center [176, 183] width 10 height 11
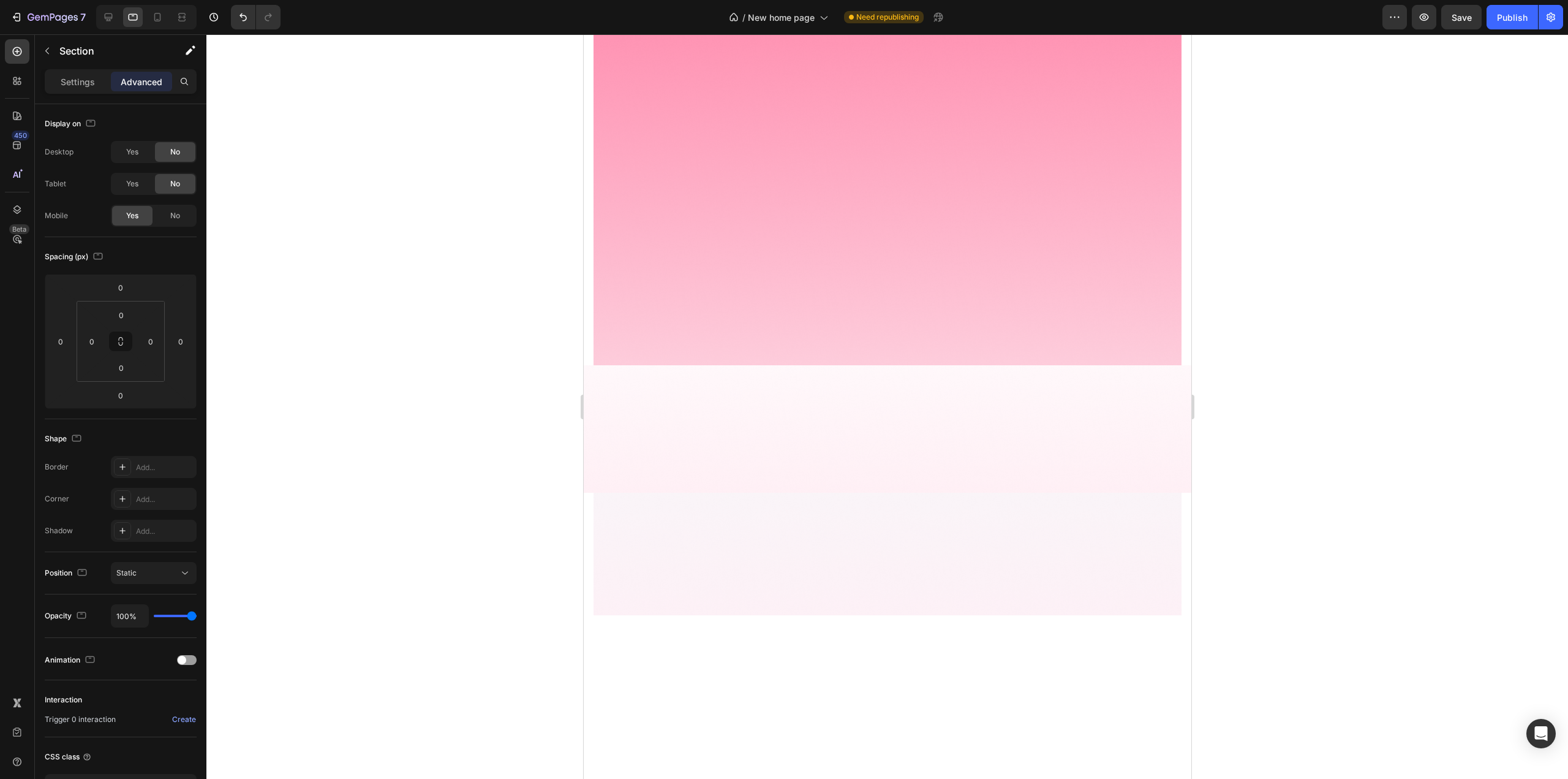
click at [350, 211] on div at bounding box center [887, 406] width 1361 height 744
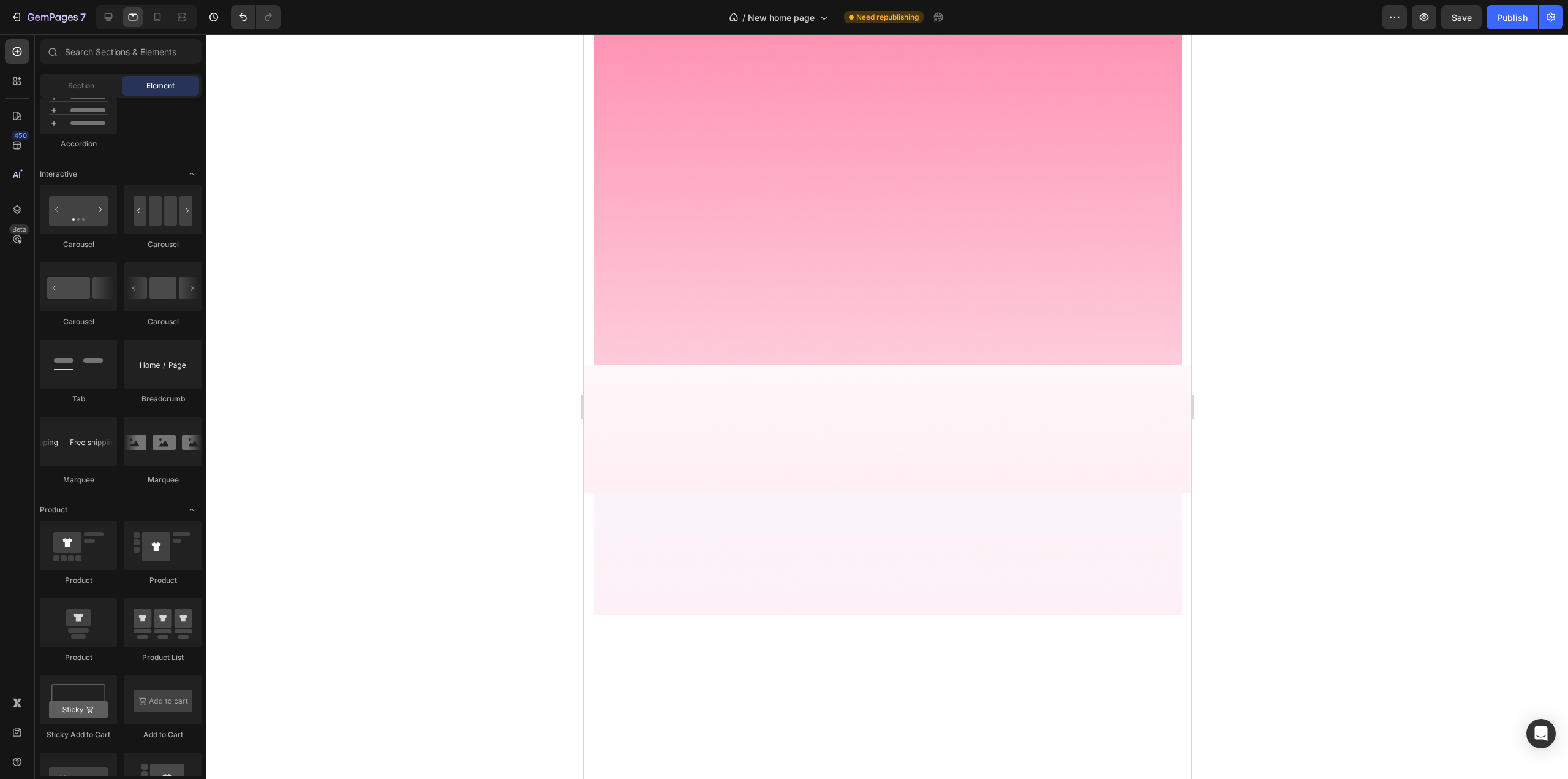
click at [783, 373] on div at bounding box center [886, 428] width 608 height 127
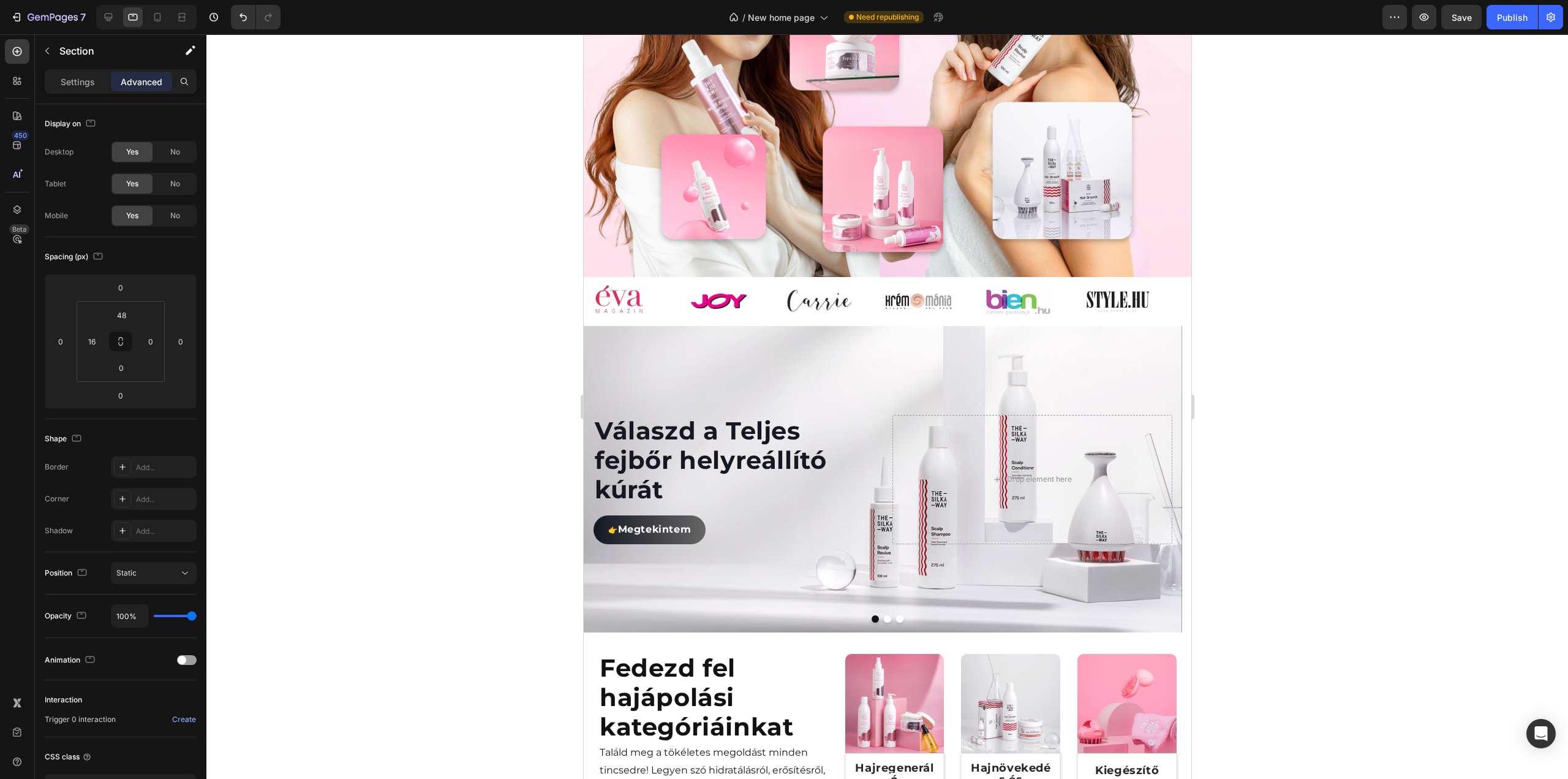
scroll to position [661, 0]
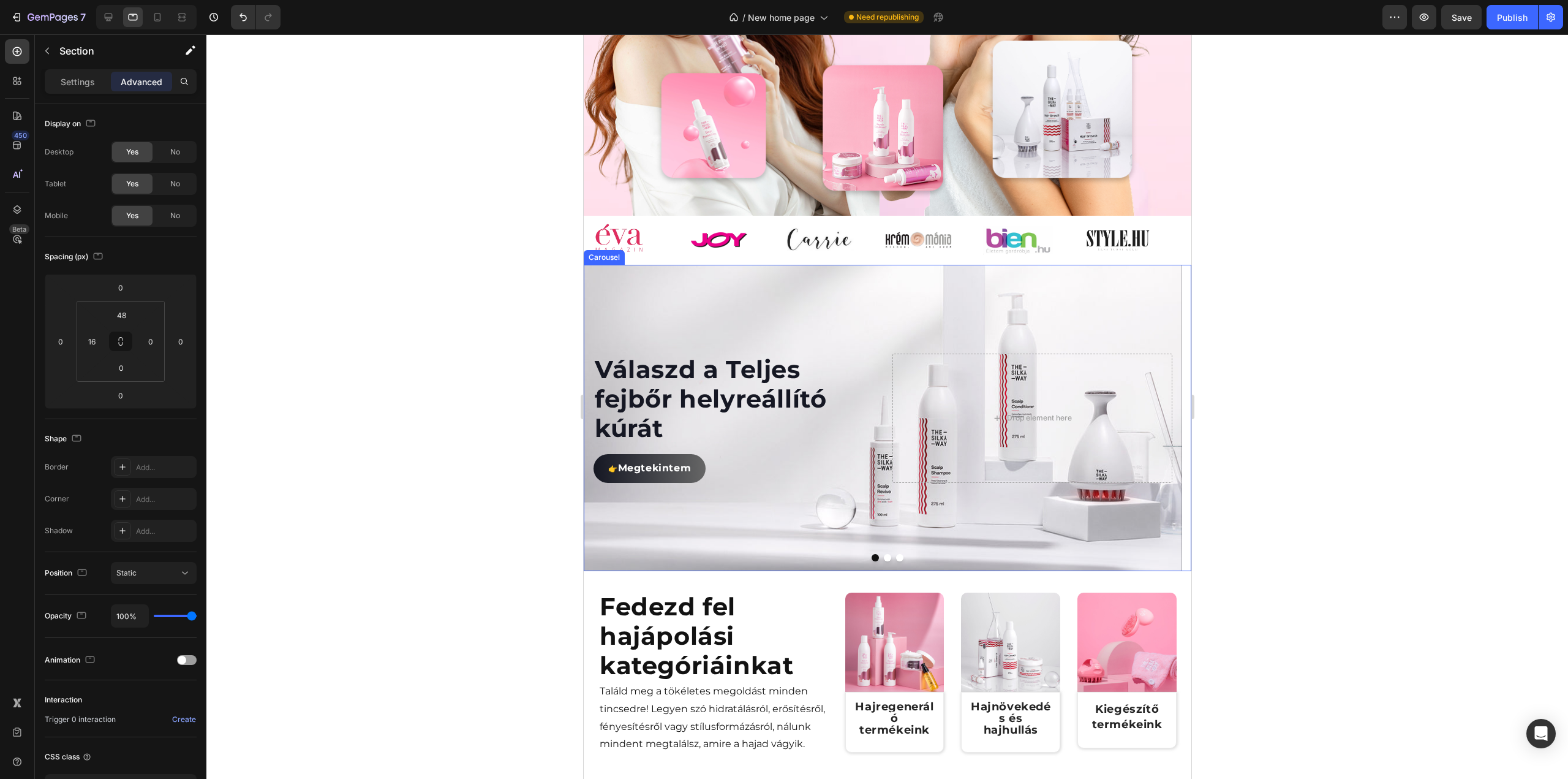
click at [883, 562] on button "Dot" at bounding box center [887, 558] width 8 height 8
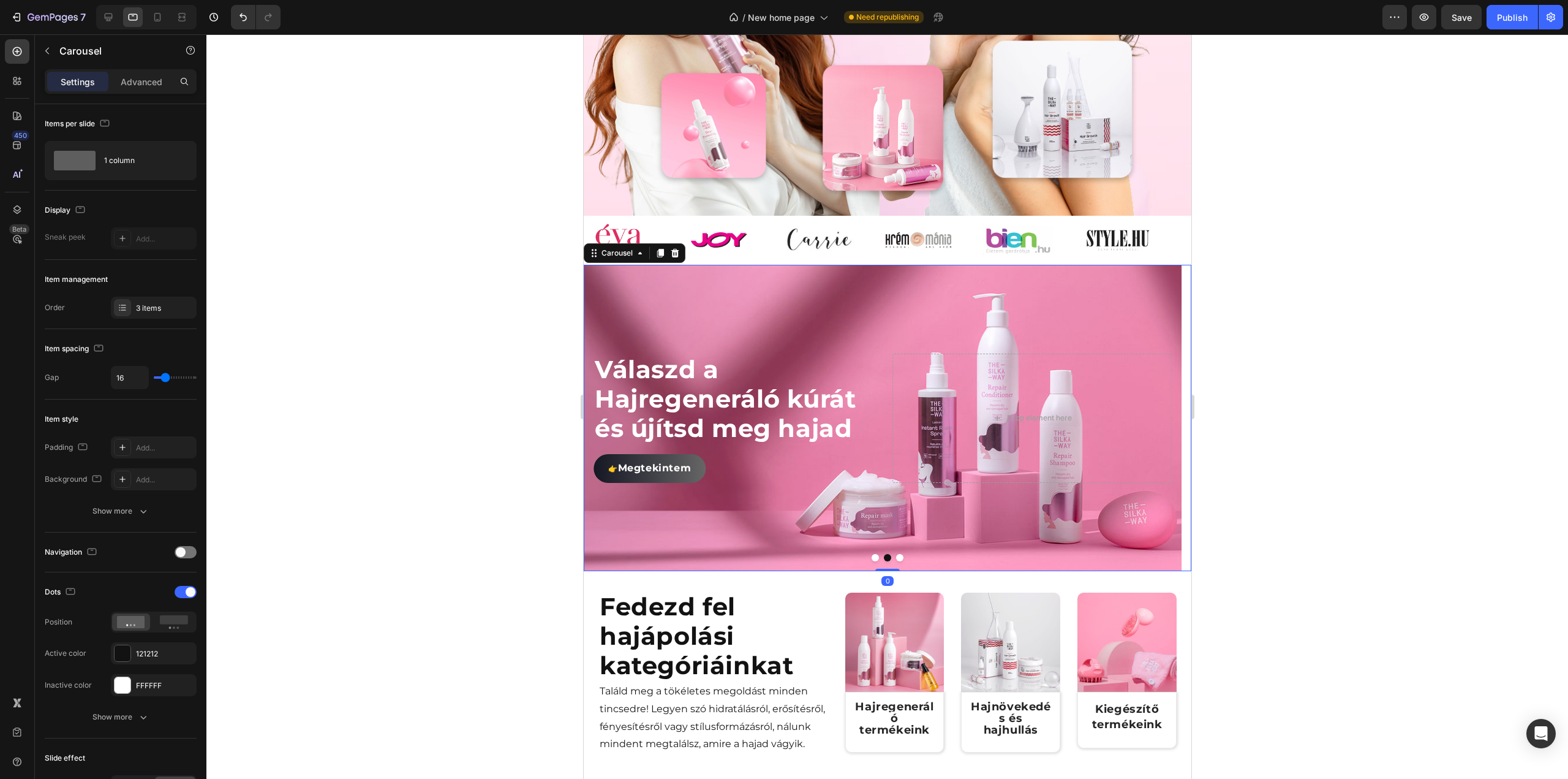
click at [895, 562] on button "Dot" at bounding box center [899, 558] width 8 height 8
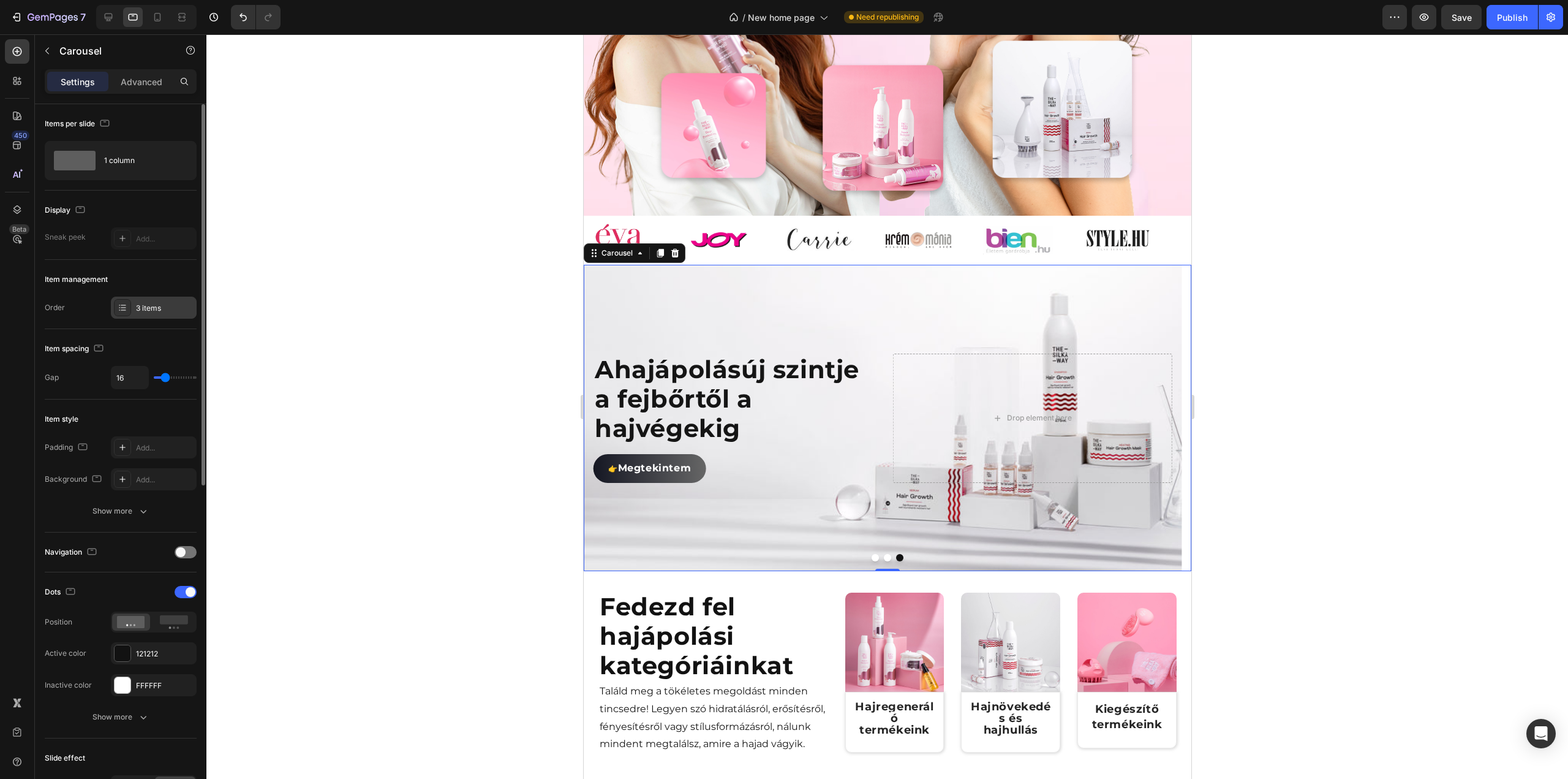
click at [176, 308] on div "3 items" at bounding box center [164, 308] width 57 height 11
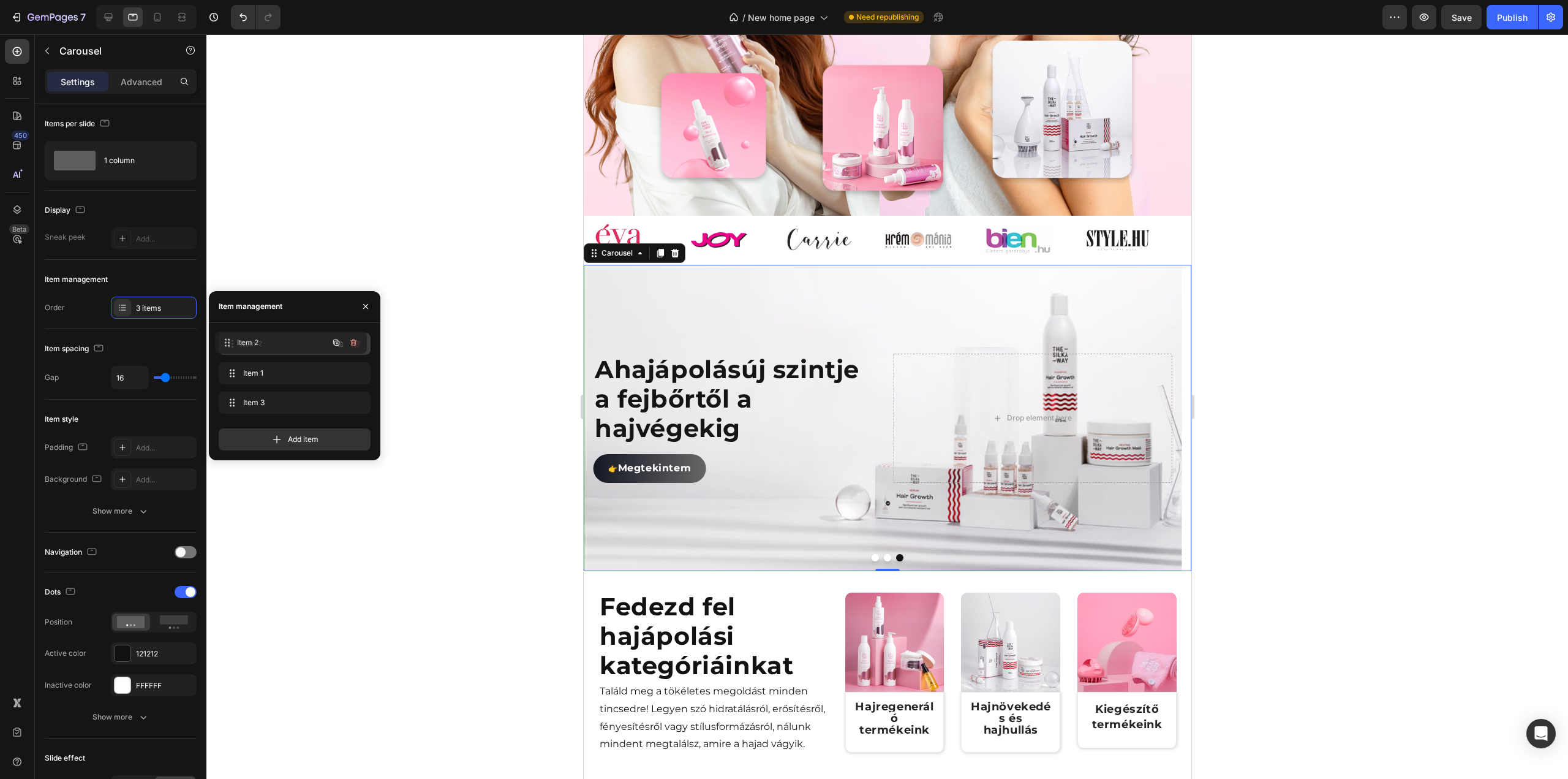
drag, startPoint x: 283, startPoint y: 369, endPoint x: 230, endPoint y: 468, distance: 112.3
click at [871, 562] on button "Dot" at bounding box center [875, 558] width 8 height 8
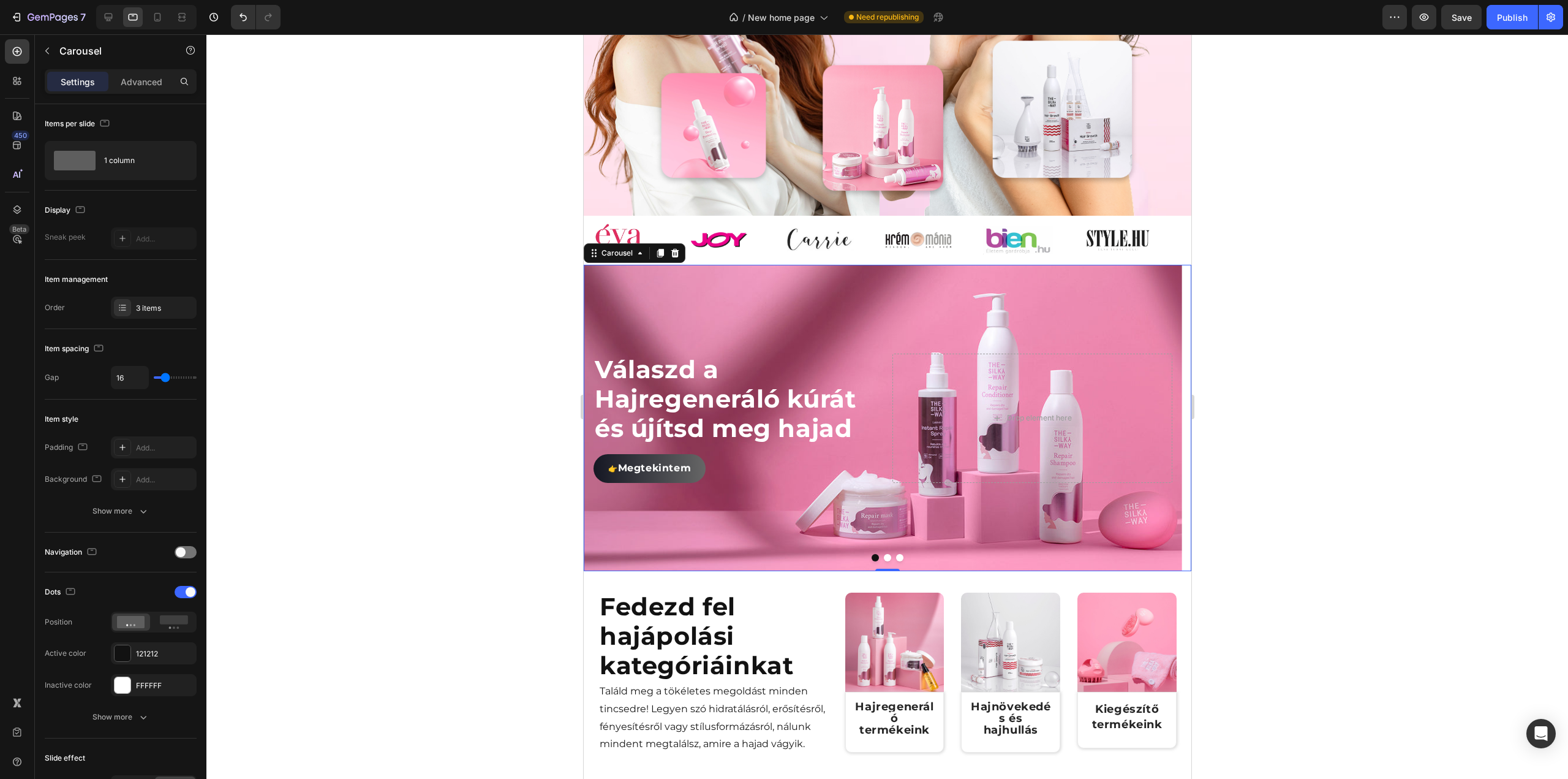
click at [883, 562] on button "Dot" at bounding box center [887, 558] width 8 height 8
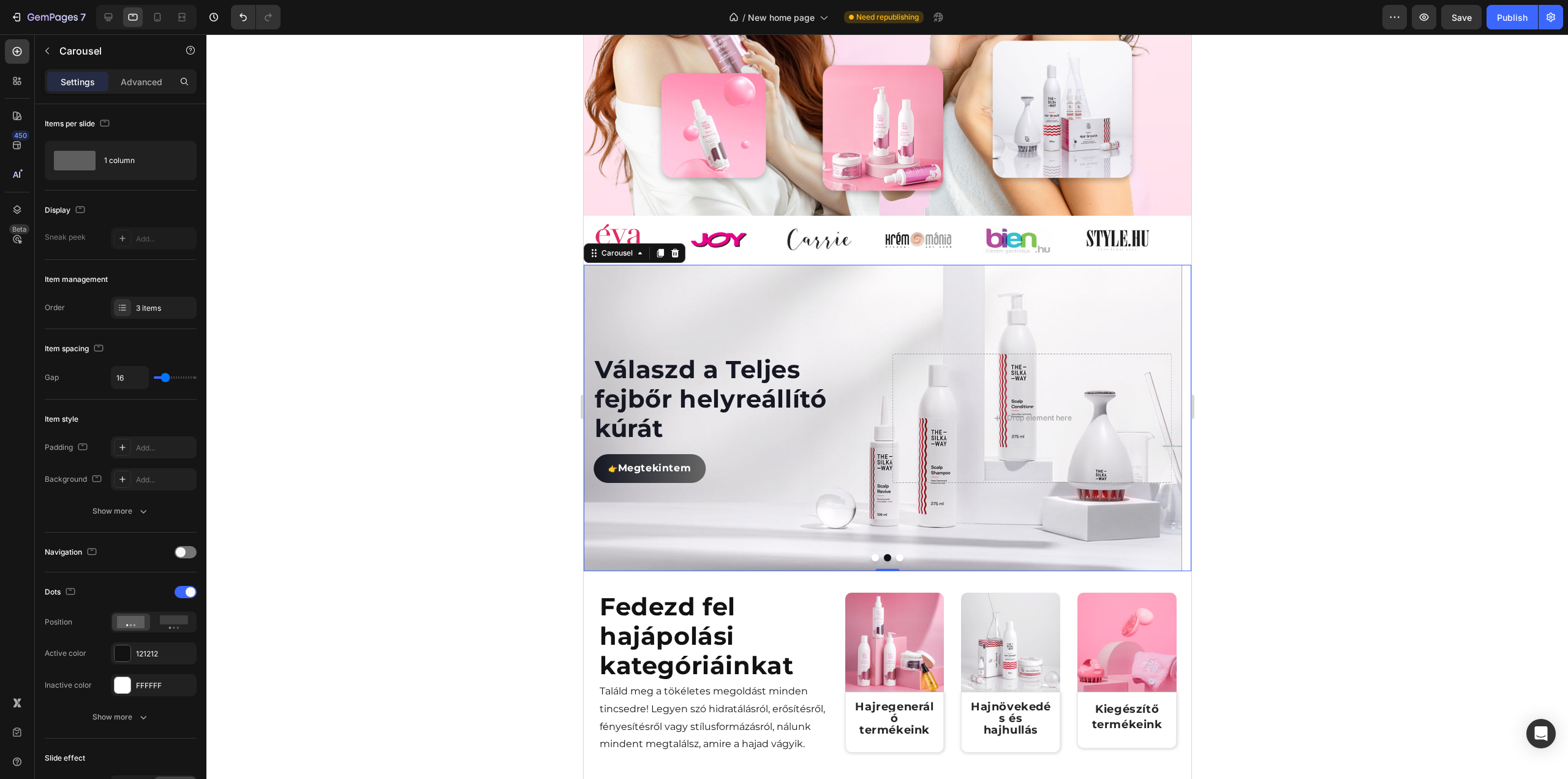
click at [897, 562] on button "Dot" at bounding box center [899, 558] width 8 height 8
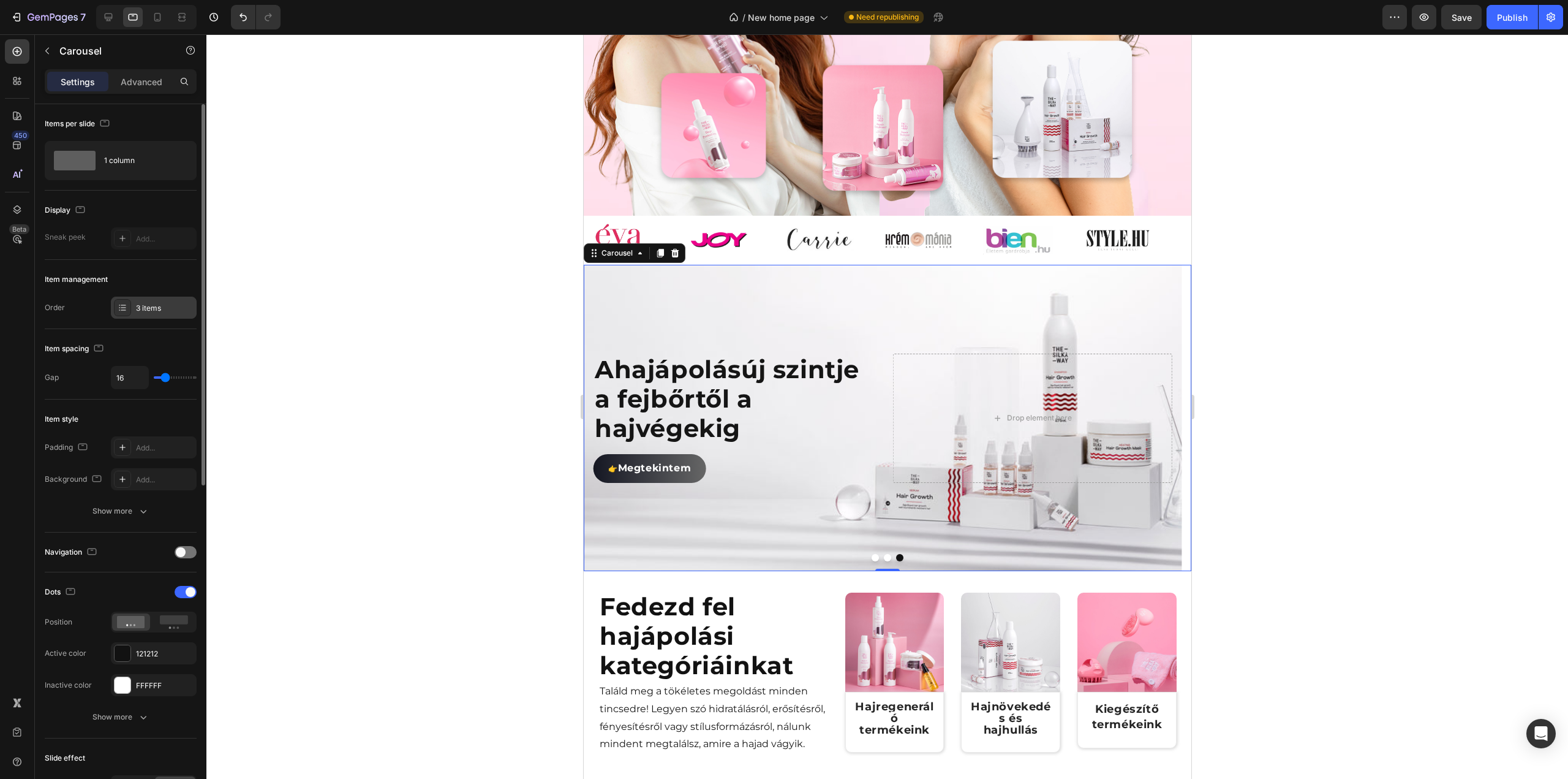
click at [150, 310] on div "3 items" at bounding box center [164, 308] width 57 height 11
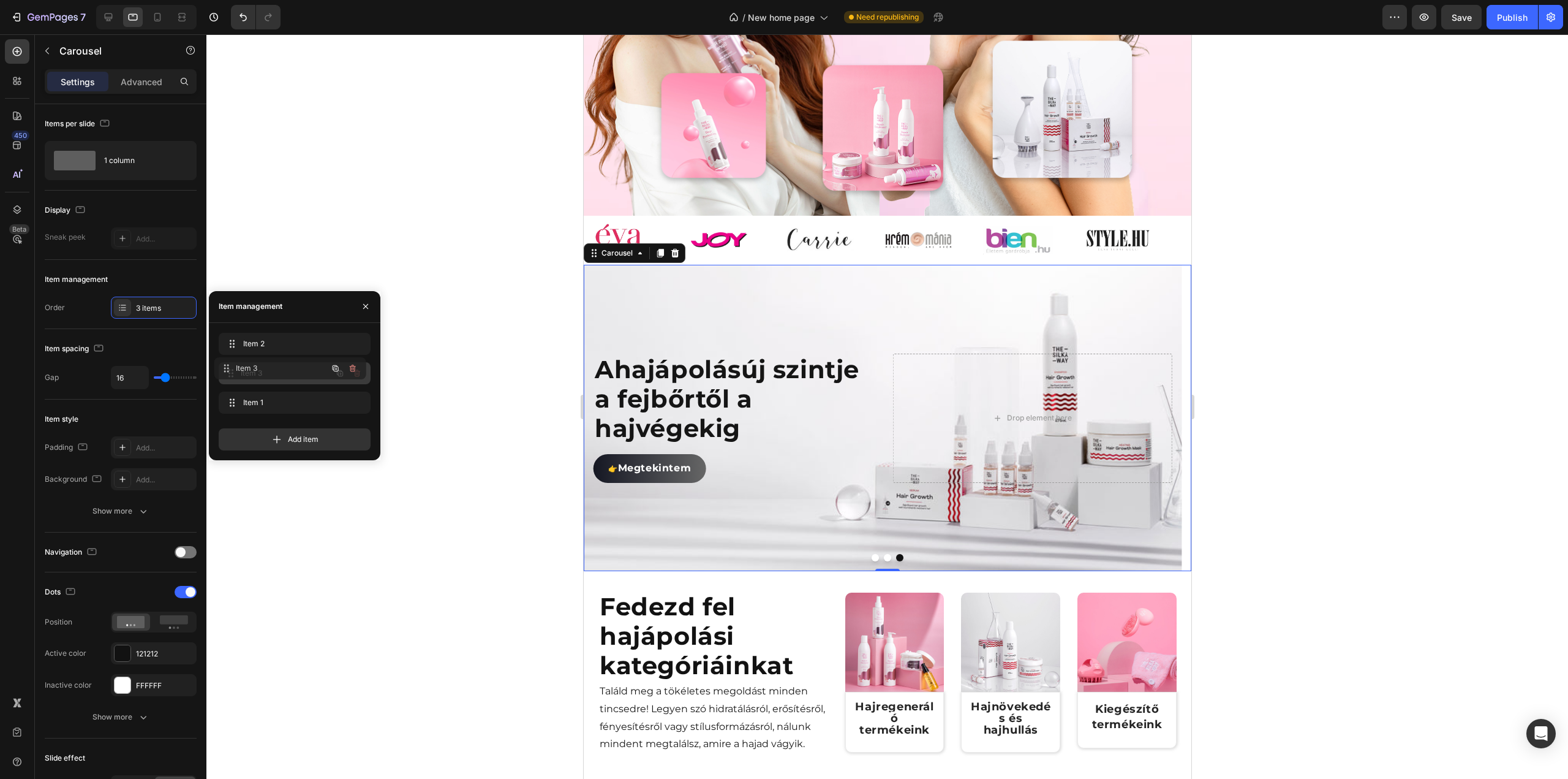
drag, startPoint x: 295, startPoint y: 402, endPoint x: 232, endPoint y: 490, distance: 108.2
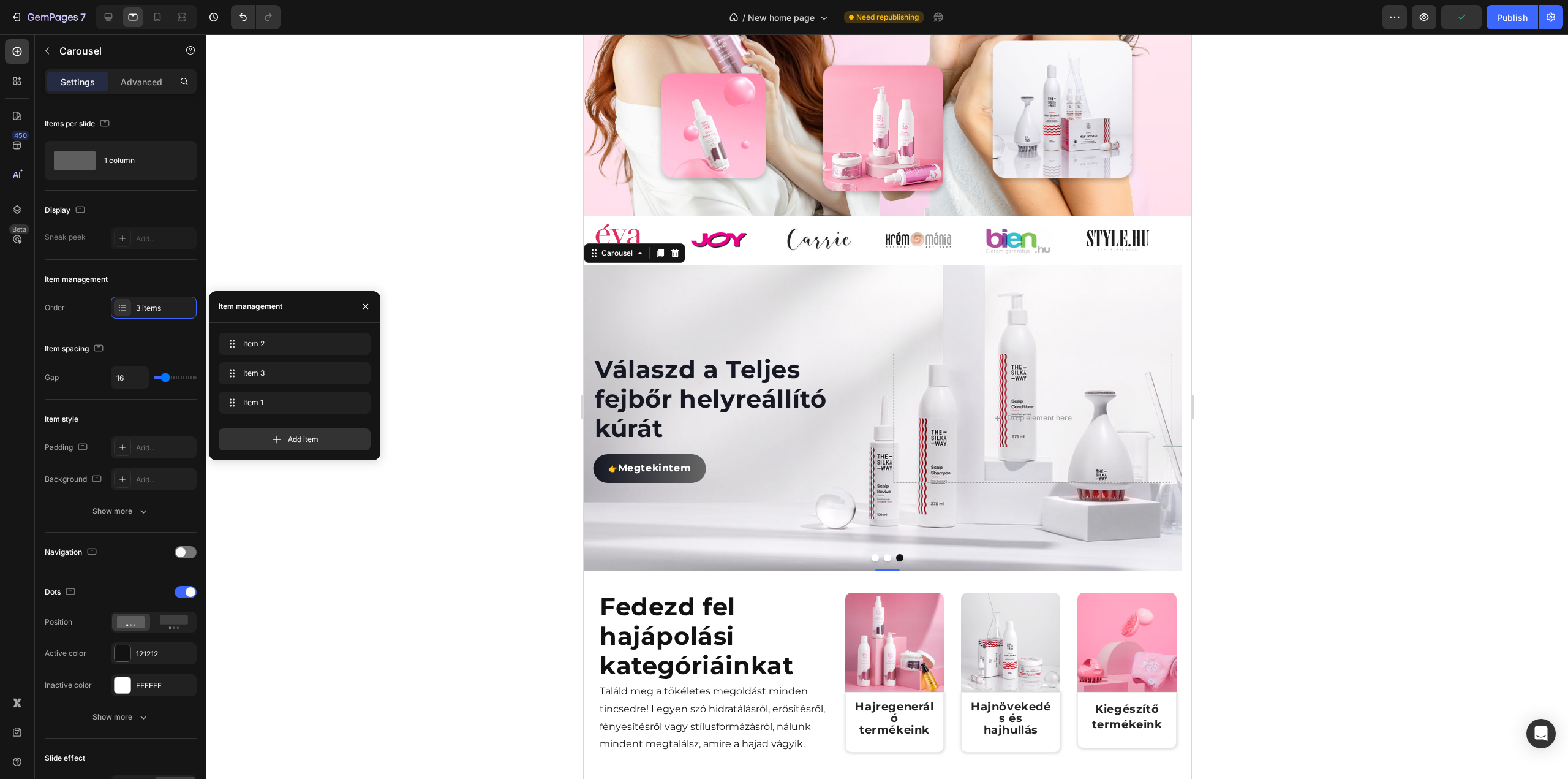
click at [883, 562] on button "Dot" at bounding box center [887, 558] width 8 height 8
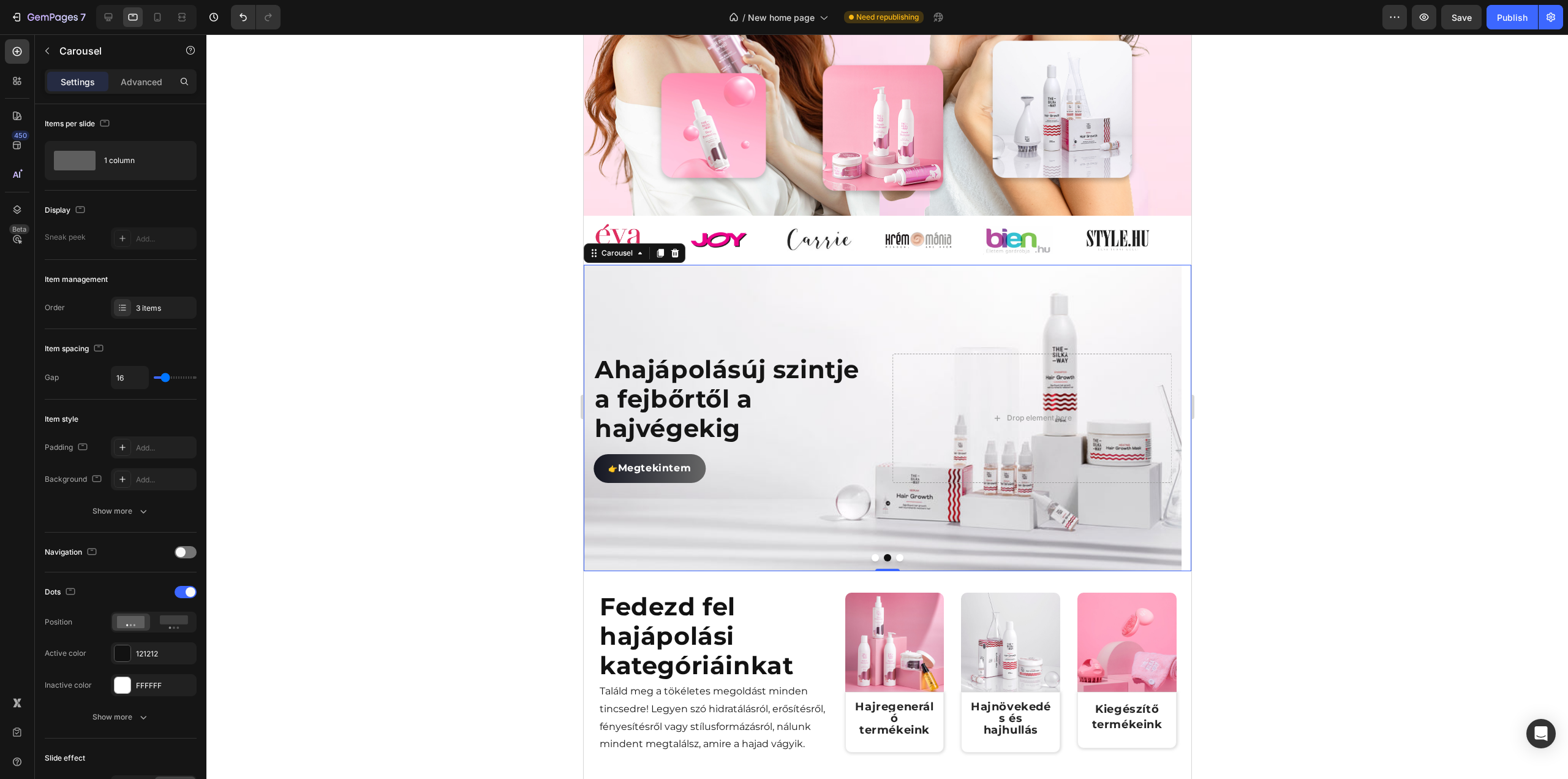
click at [871, 562] on button "Dot" at bounding box center [875, 558] width 8 height 8
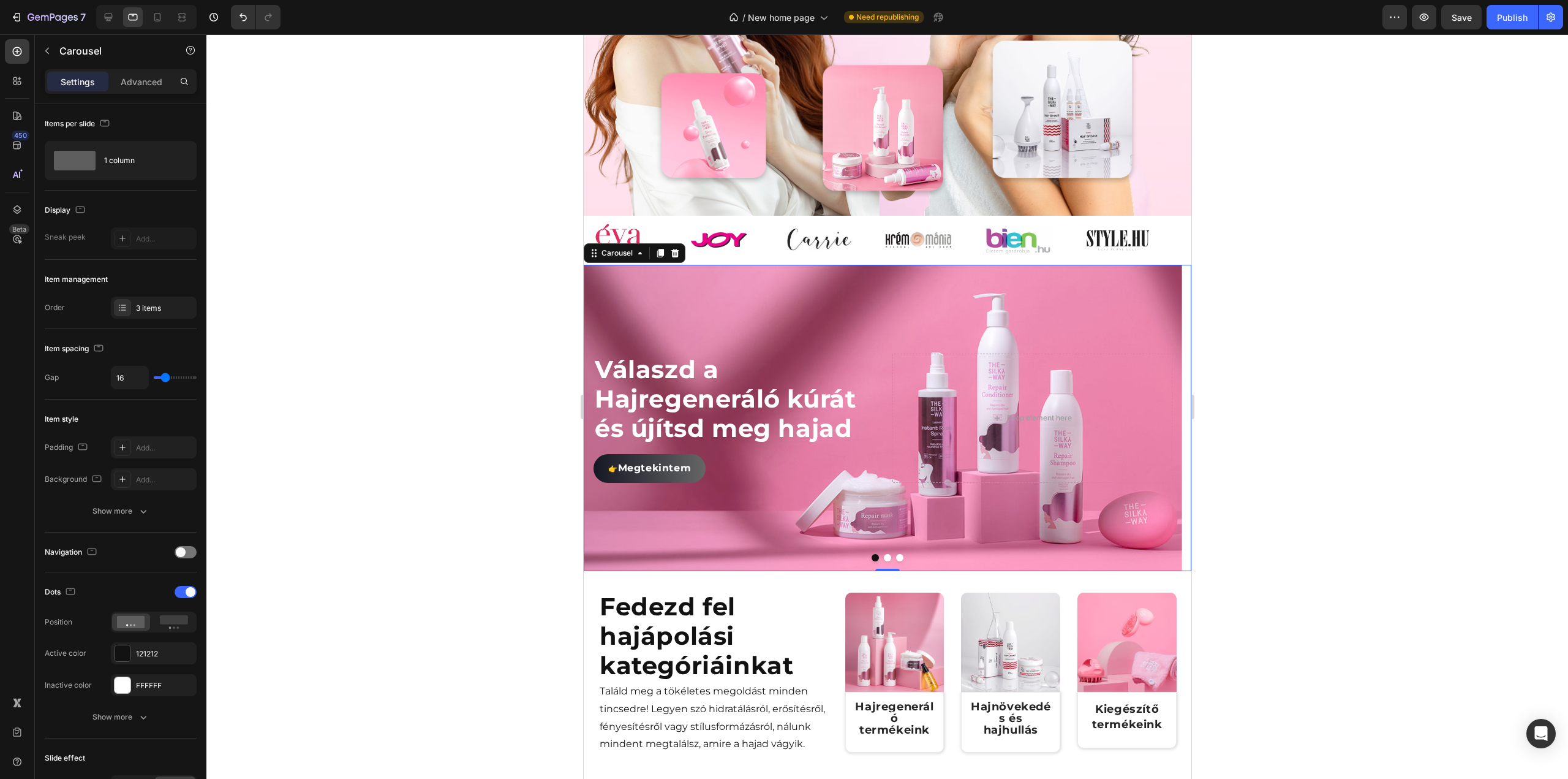
click at [883, 562] on button "Dot" at bounding box center [887, 558] width 8 height 8
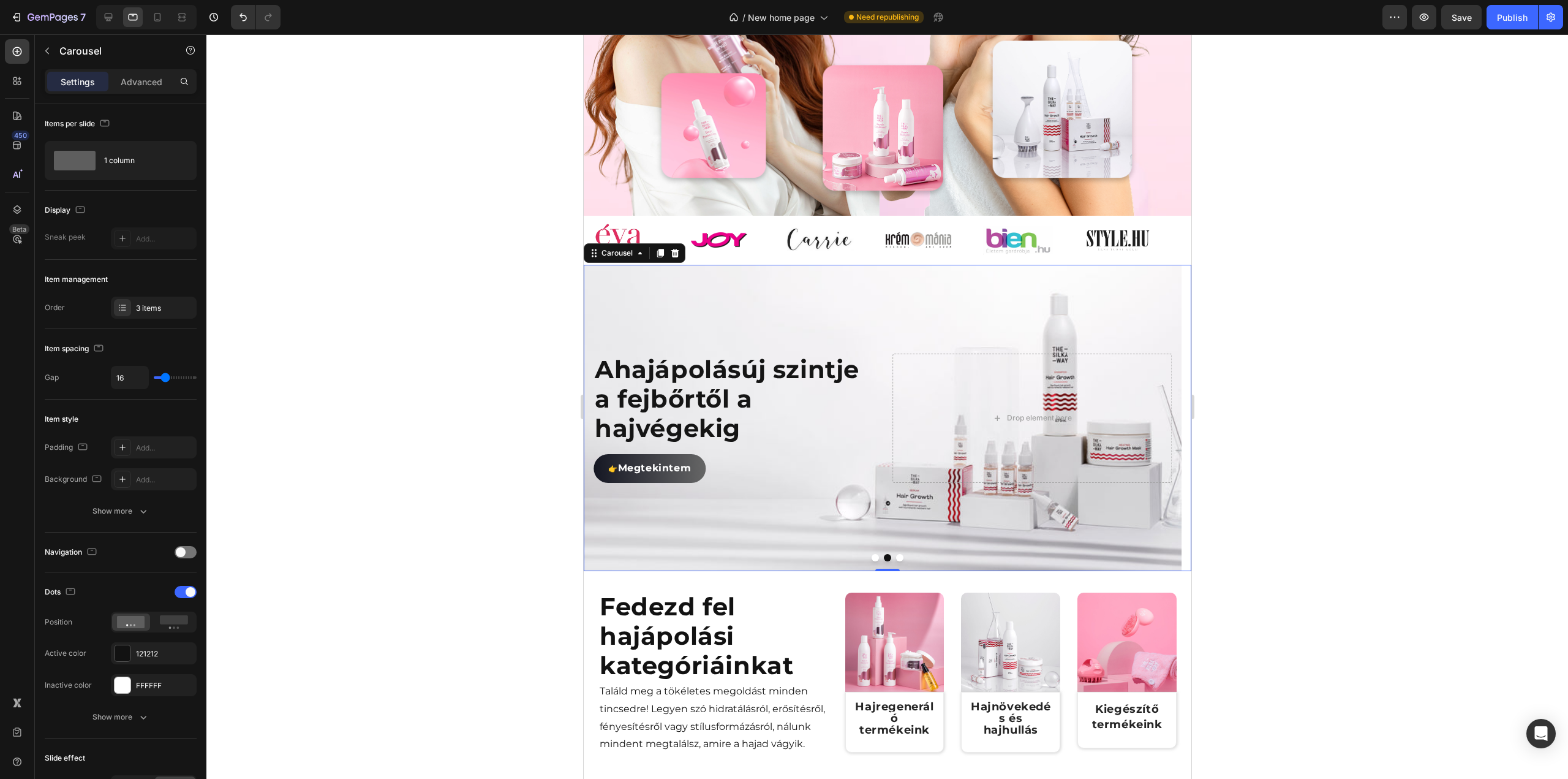
click at [895, 562] on button "Dot" at bounding box center [899, 558] width 8 height 8
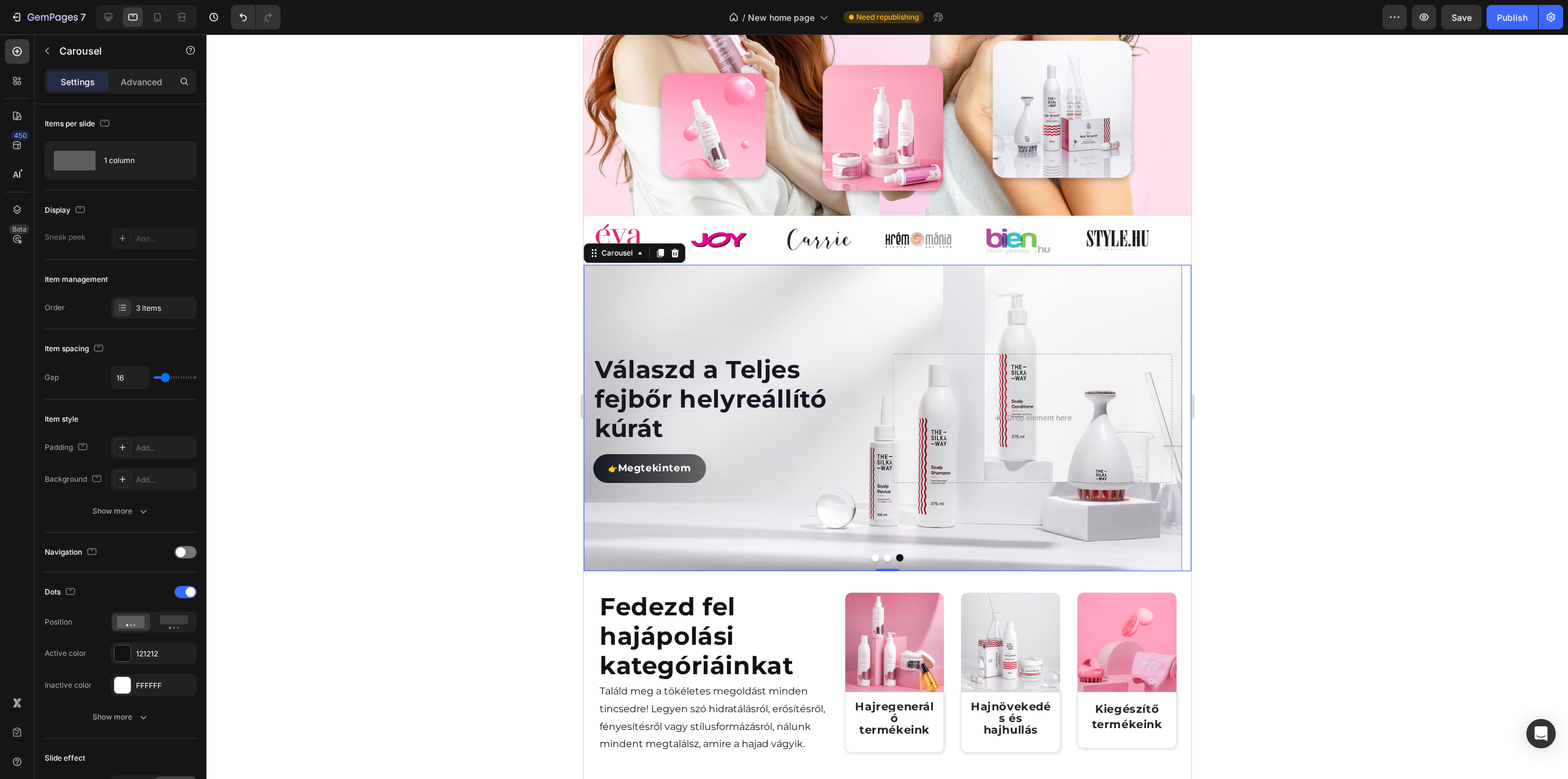
click at [883, 562] on button "Dot" at bounding box center [887, 558] width 8 height 8
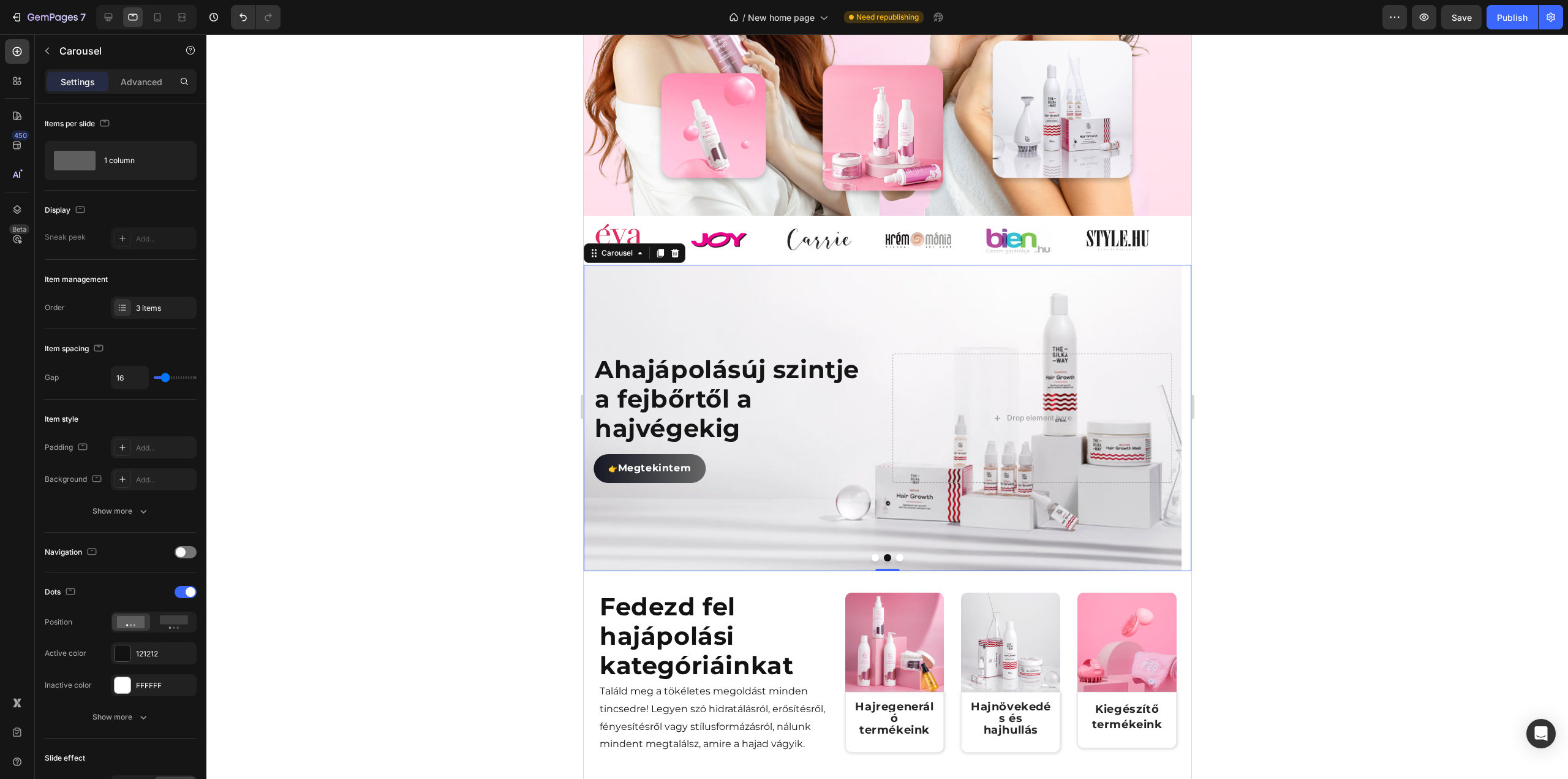
click at [872, 562] on button "Dot" at bounding box center [875, 558] width 8 height 8
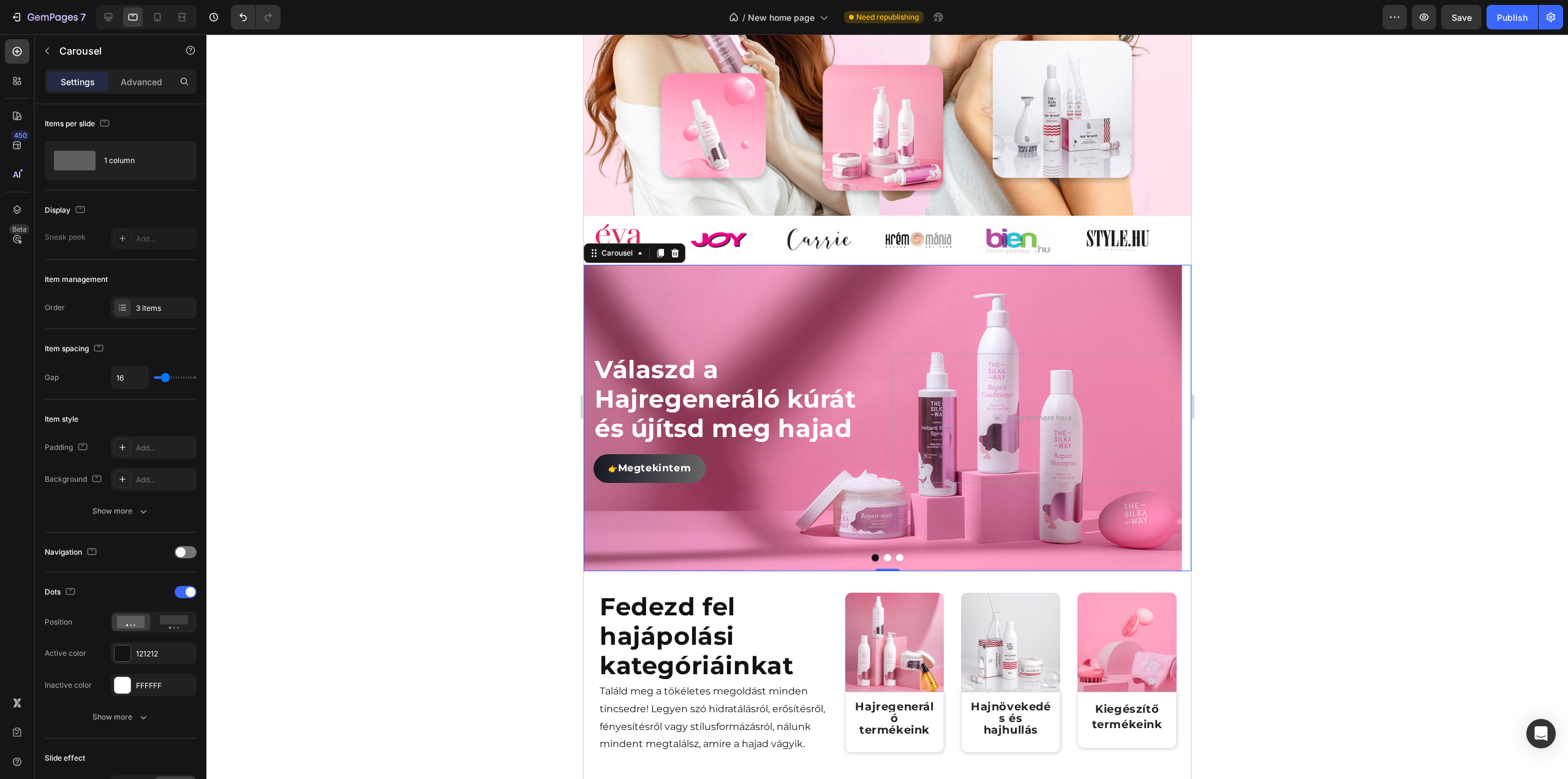
click at [885, 562] on div at bounding box center [886, 558] width 608 height 8
click at [883, 562] on button "Dot" at bounding box center [887, 558] width 8 height 8
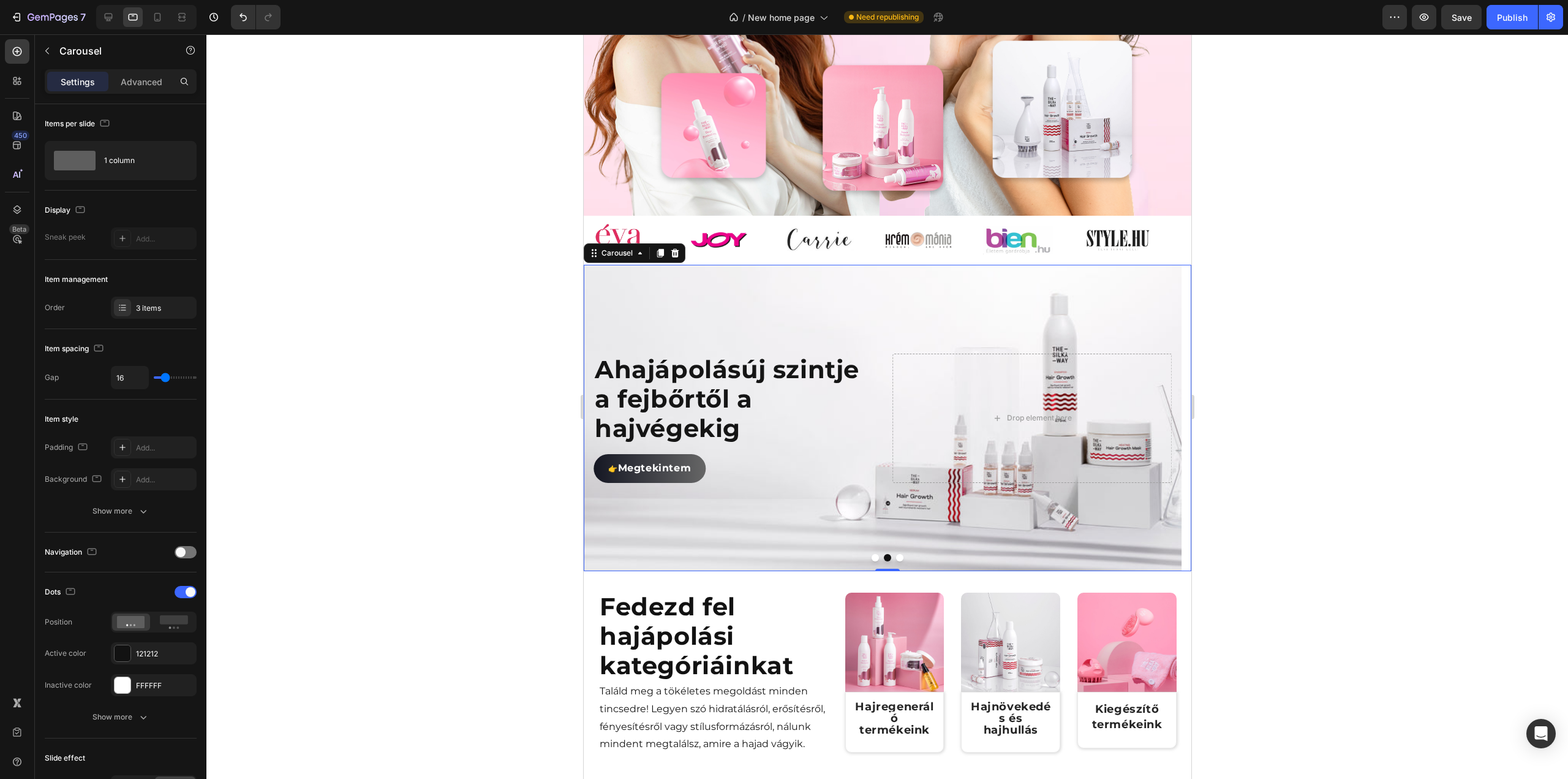
click at [895, 562] on button "Dot" at bounding box center [899, 558] width 8 height 8
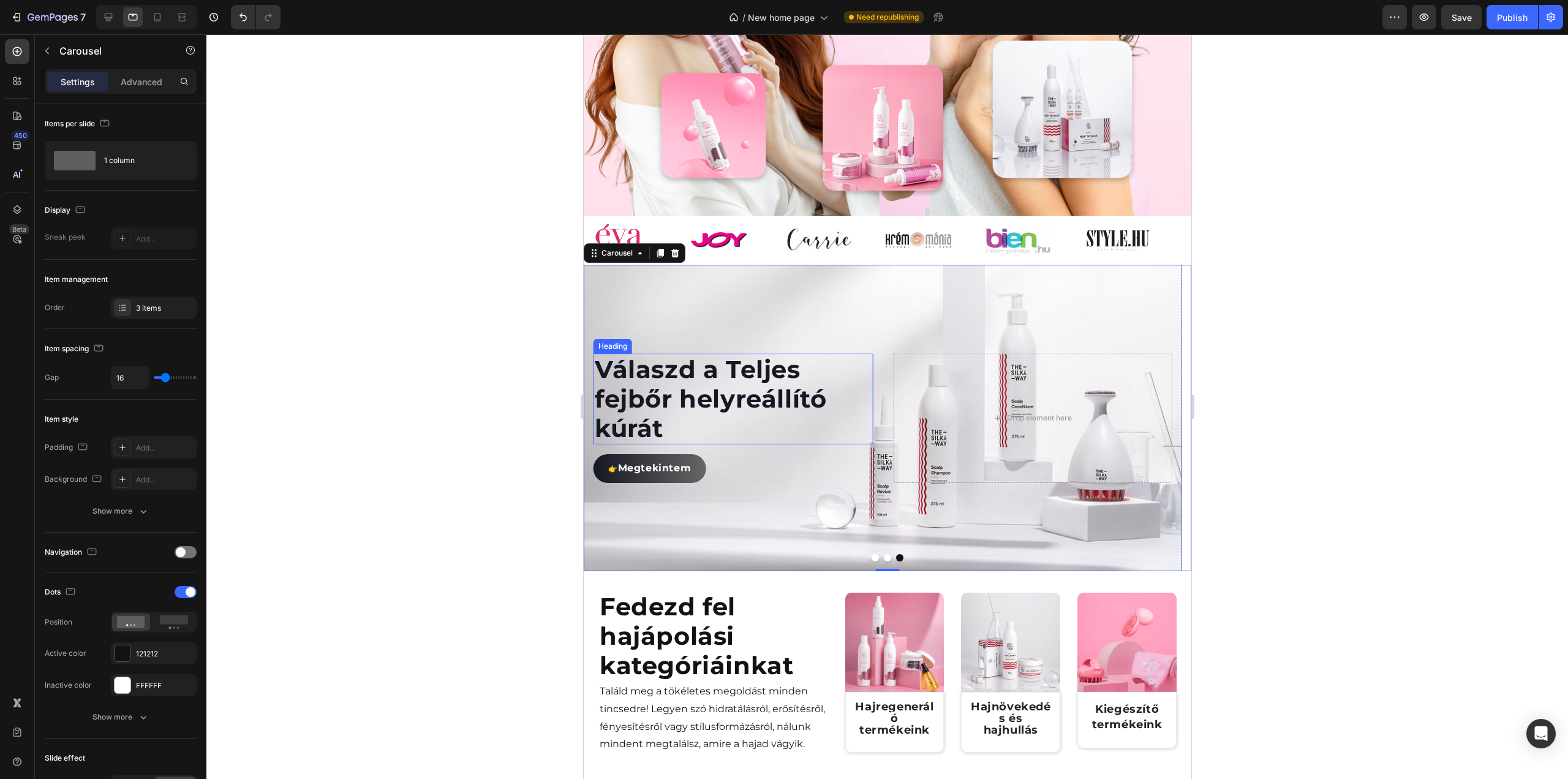
click at [725, 380] on h2 "Válaszd a Teljes fejbőr helyreállító kúrát" at bounding box center [732, 398] width 279 height 90
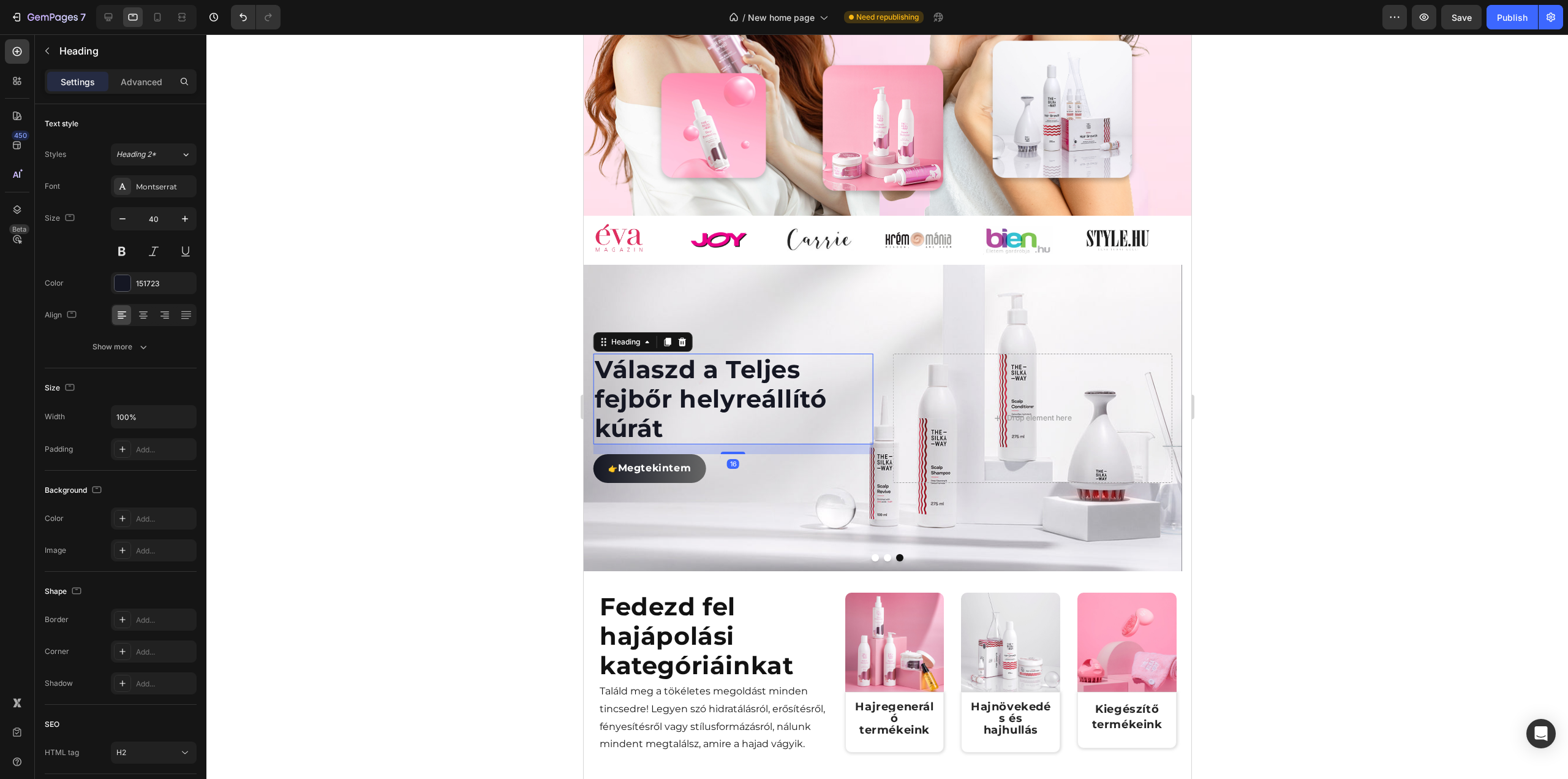
click at [734, 387] on h2 "Válaszd a Teljes fejbőr helyreállító kúrát" at bounding box center [732, 398] width 279 height 90
click at [102, 15] on icon at bounding box center [108, 16] width 13 height 13
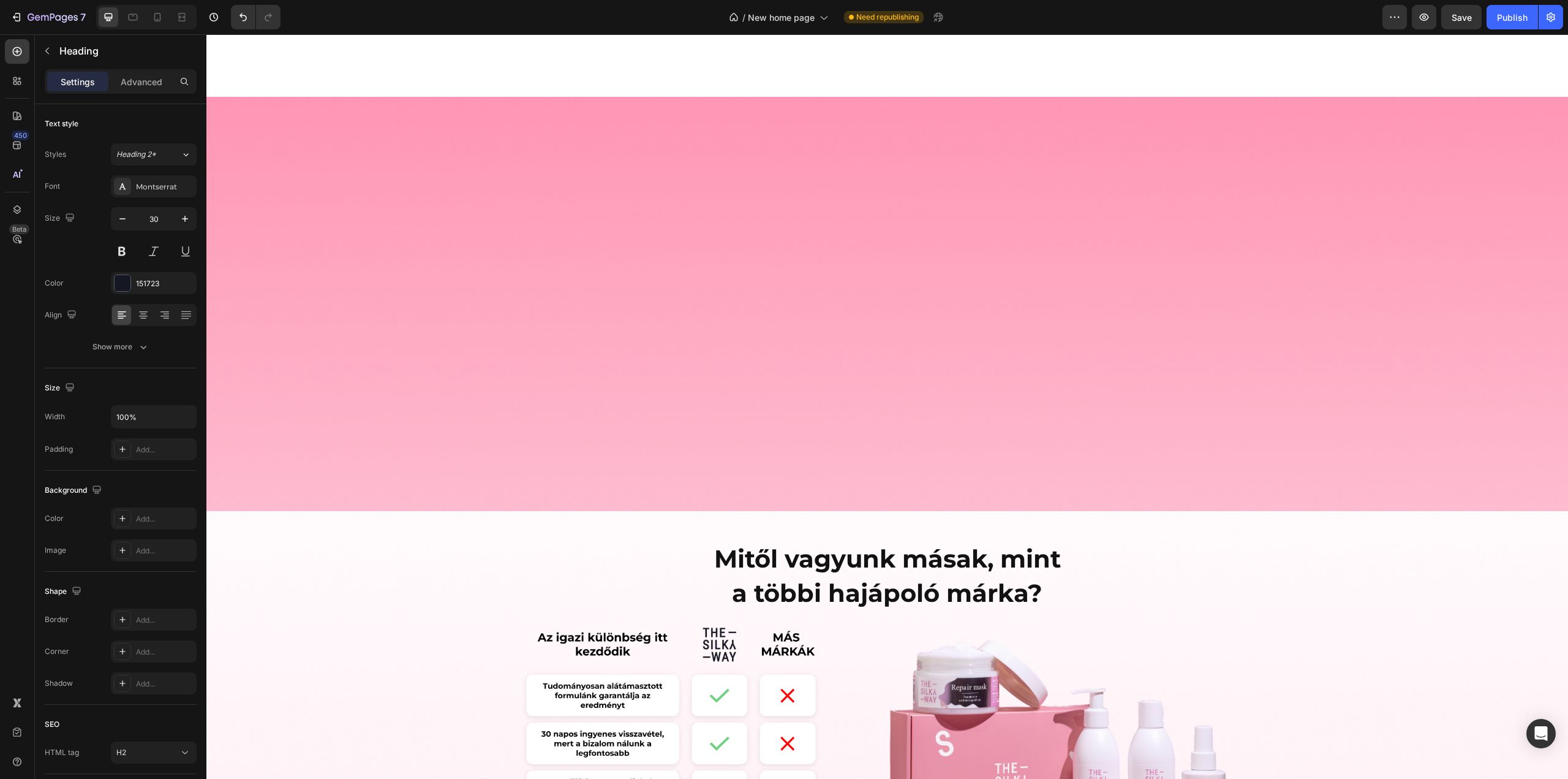
scroll to position [1532, 0]
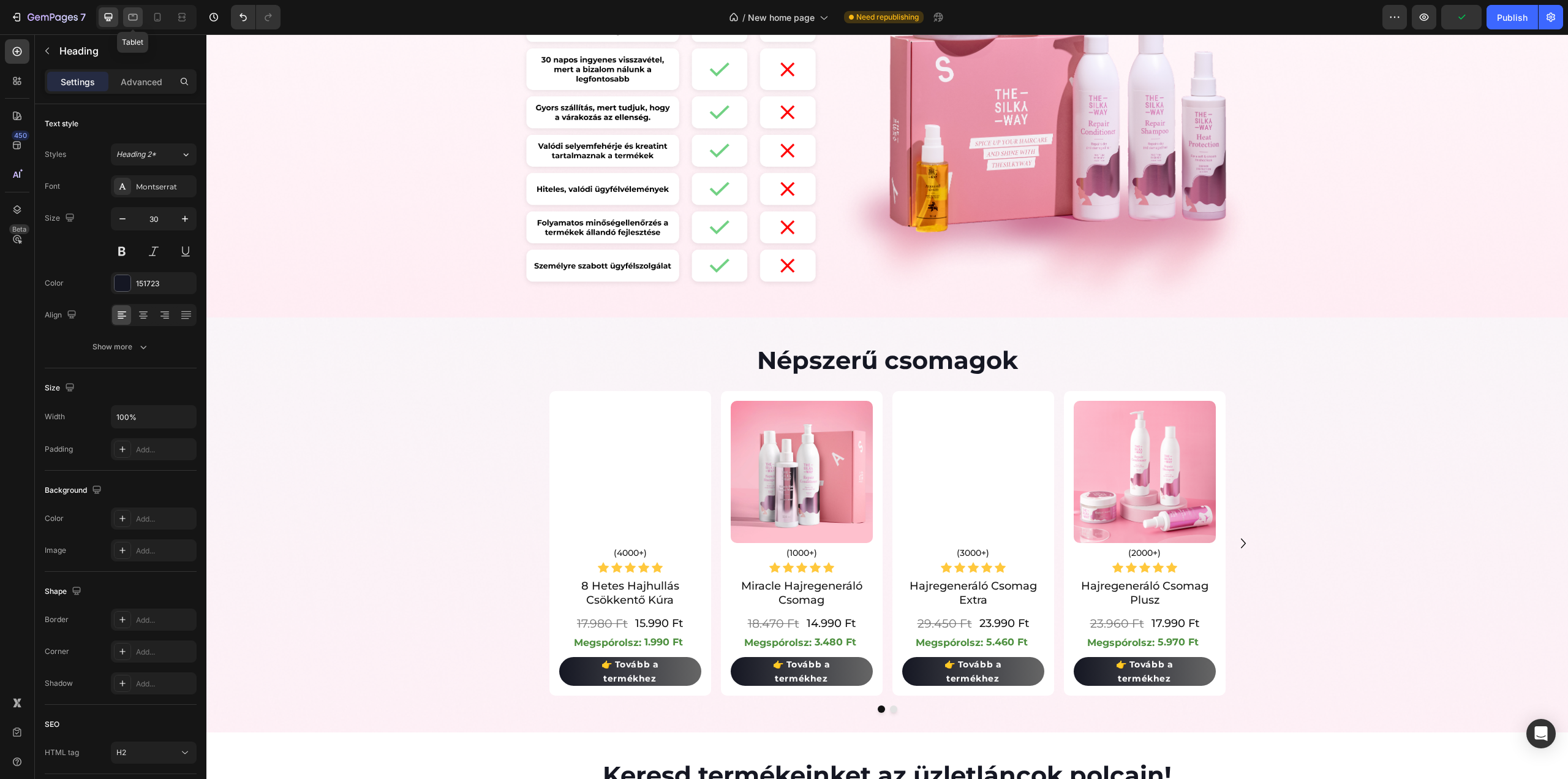
click at [136, 16] on icon at bounding box center [133, 16] width 13 height 13
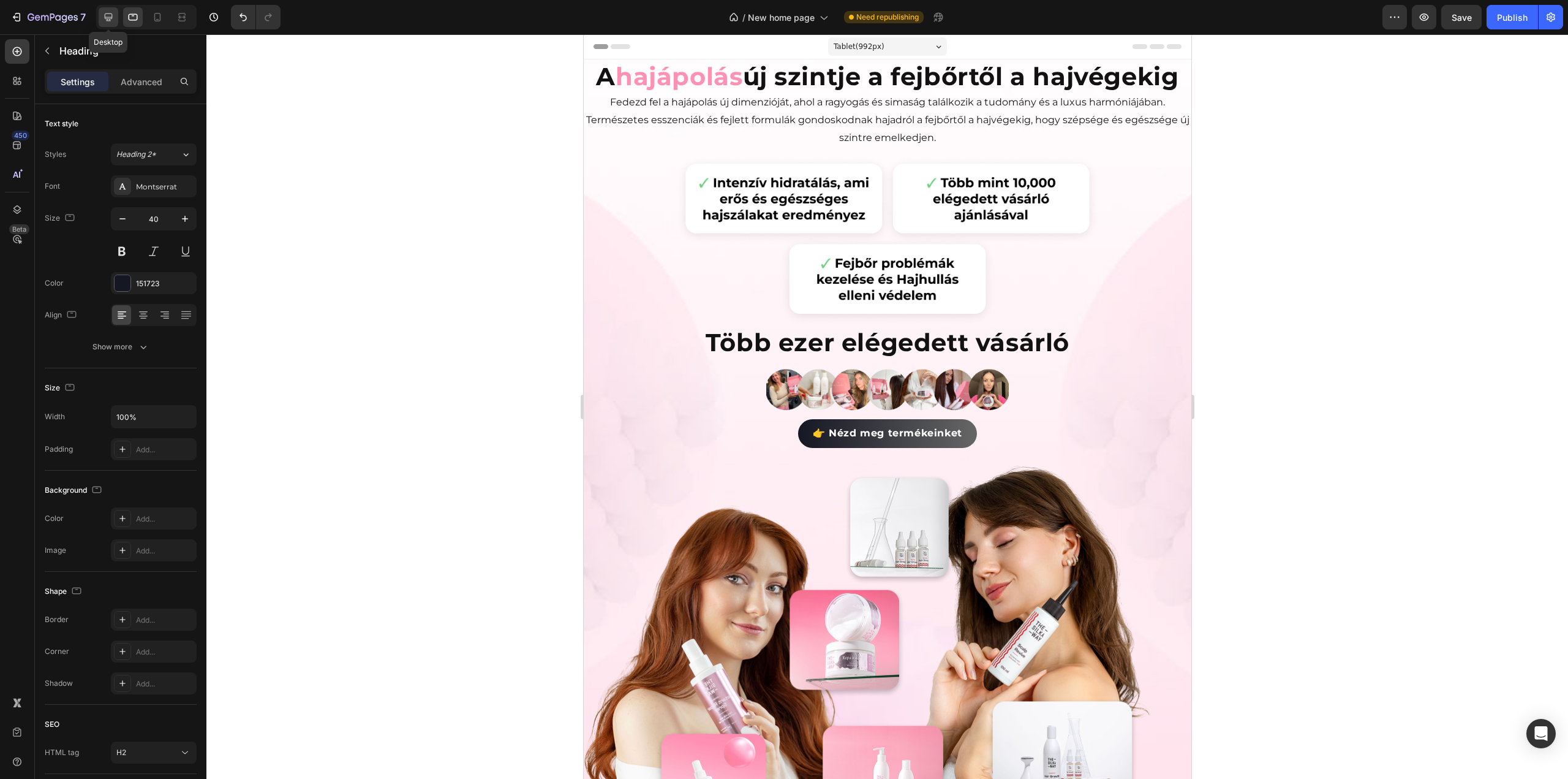
click at [109, 14] on icon at bounding box center [109, 17] width 8 height 8
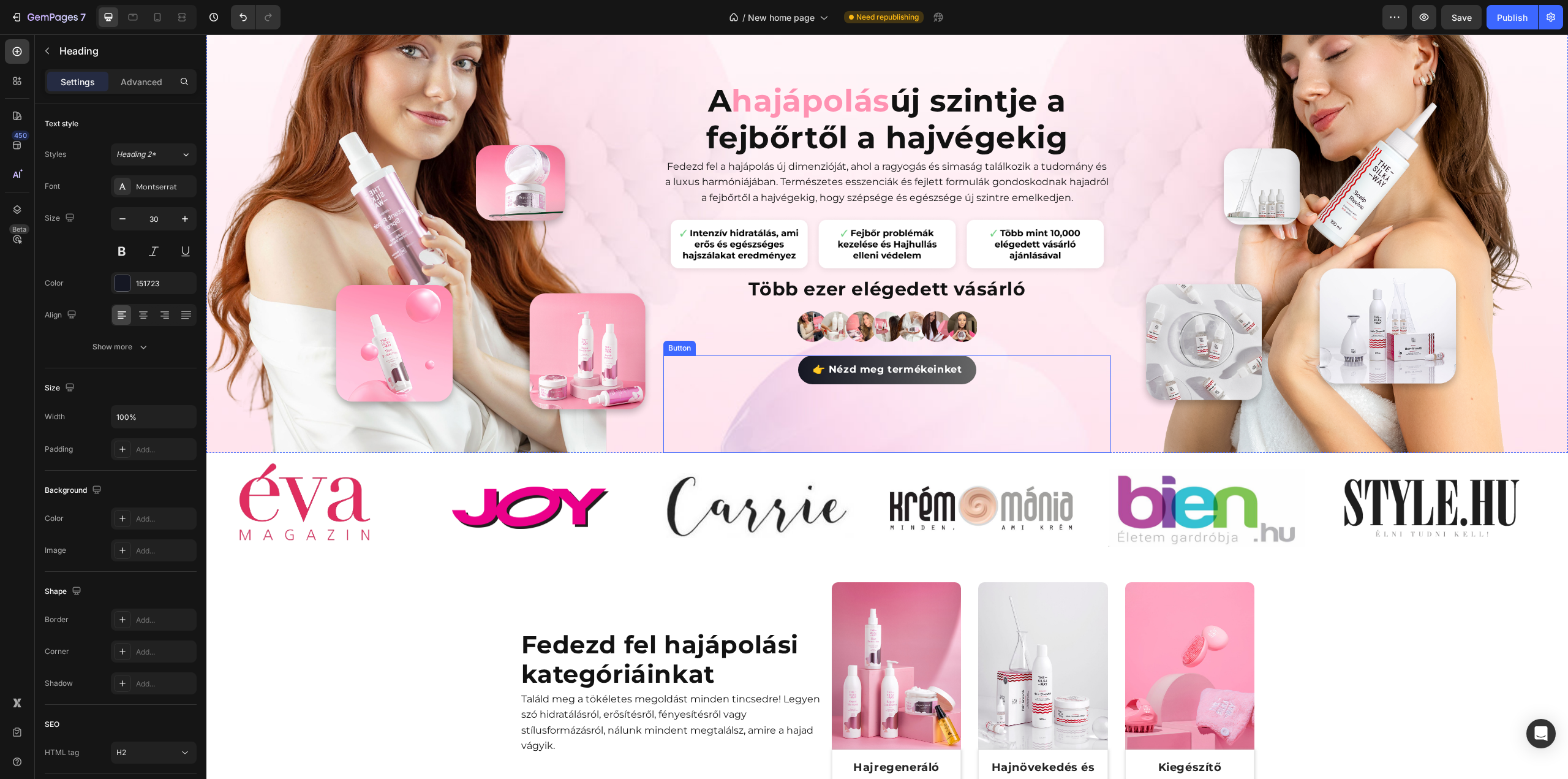
scroll to position [374, 0]
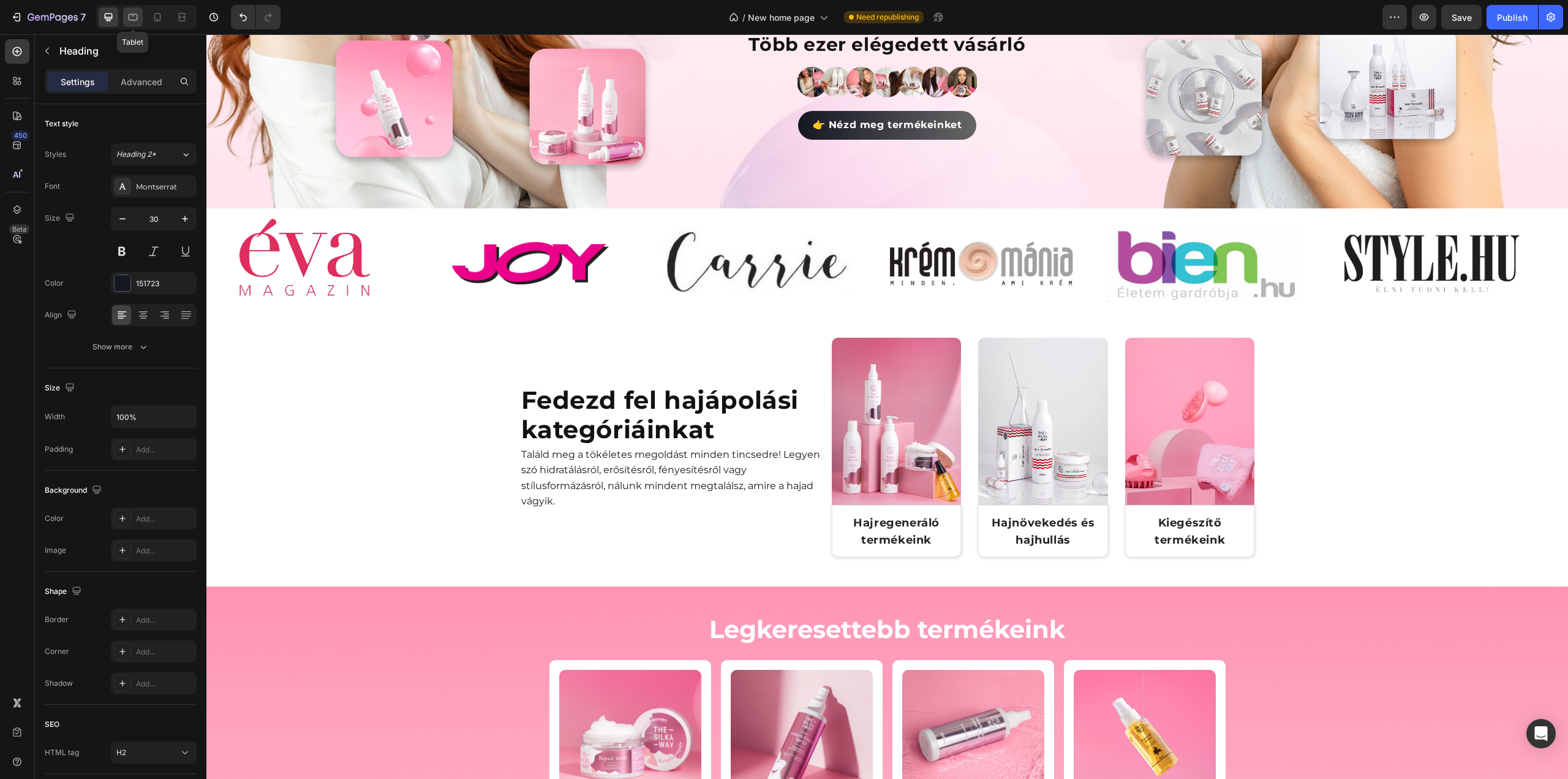
click at [137, 24] on div at bounding box center [133, 17] width 19 height 19
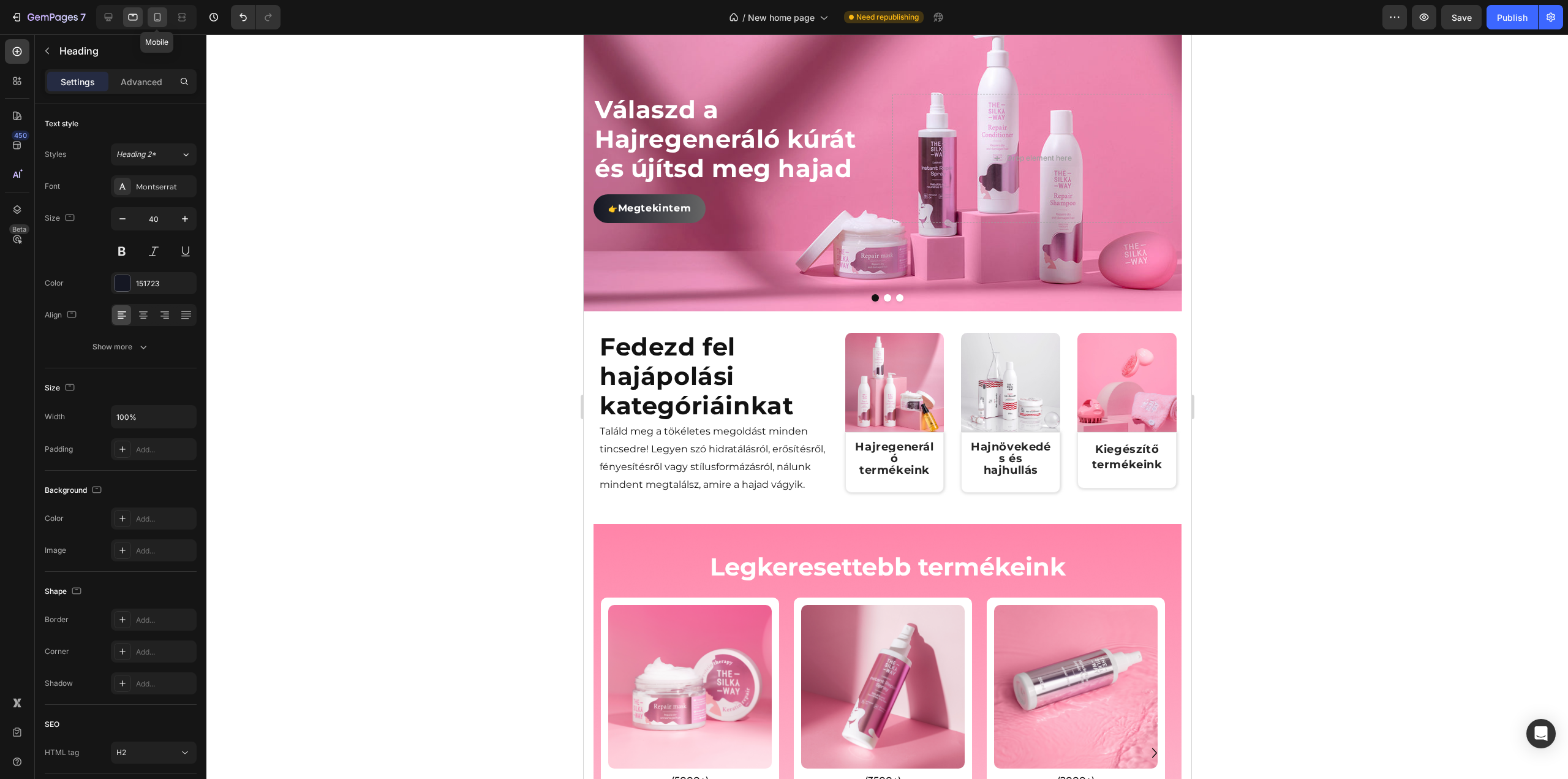
scroll to position [598, 0]
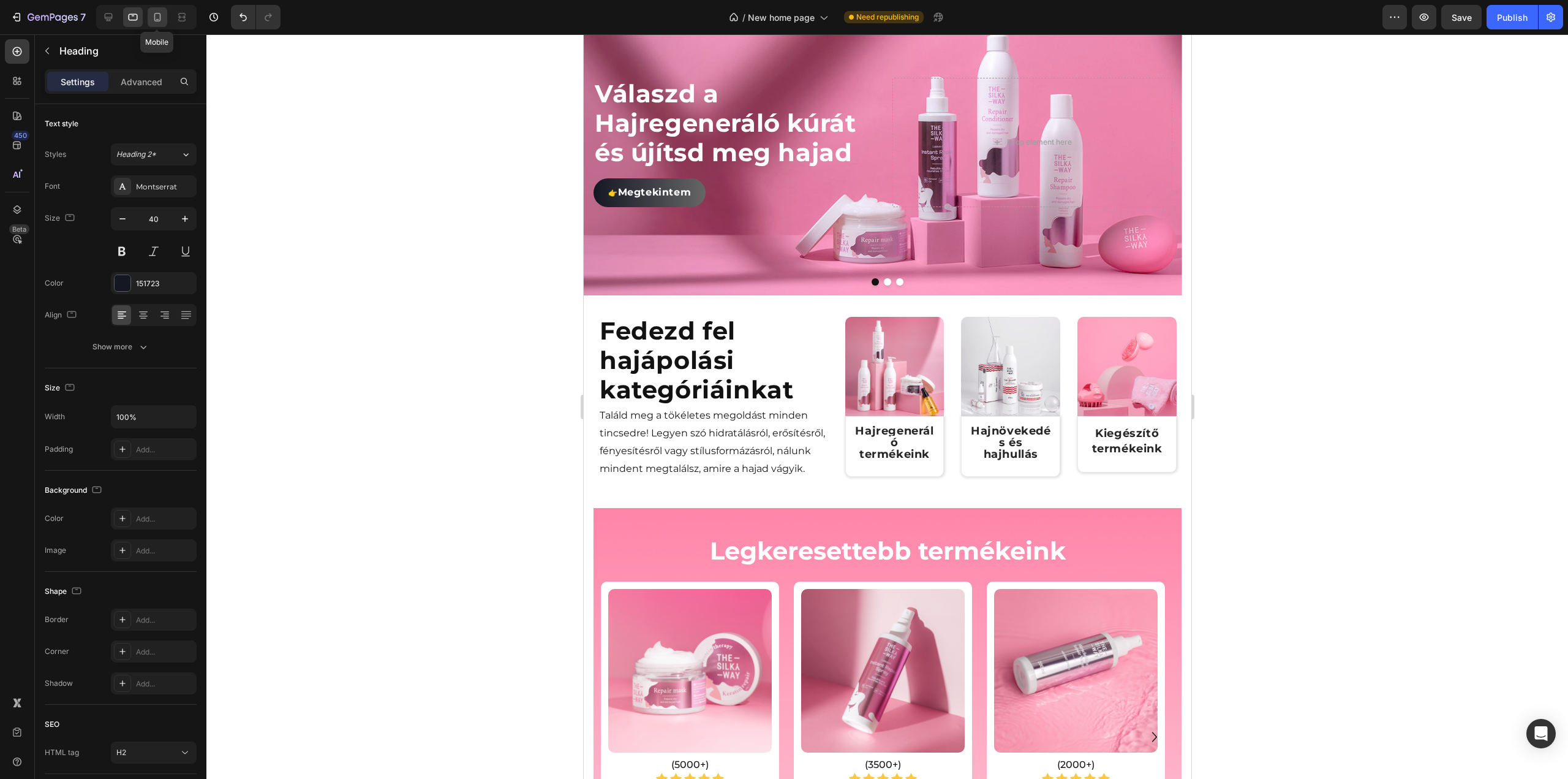
click at [152, 19] on icon at bounding box center [157, 16] width 13 height 13
type input "20"
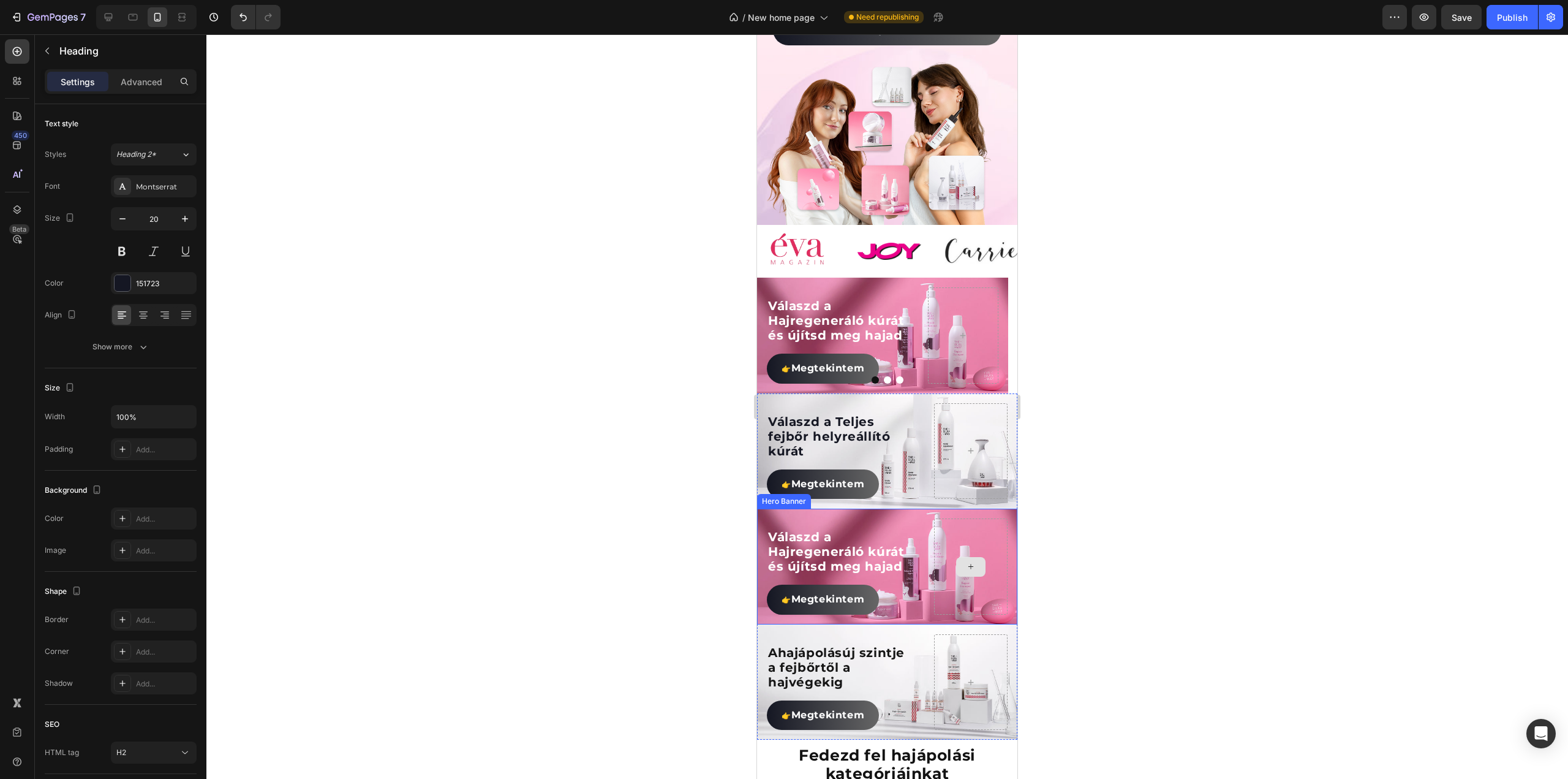
scroll to position [164, 0]
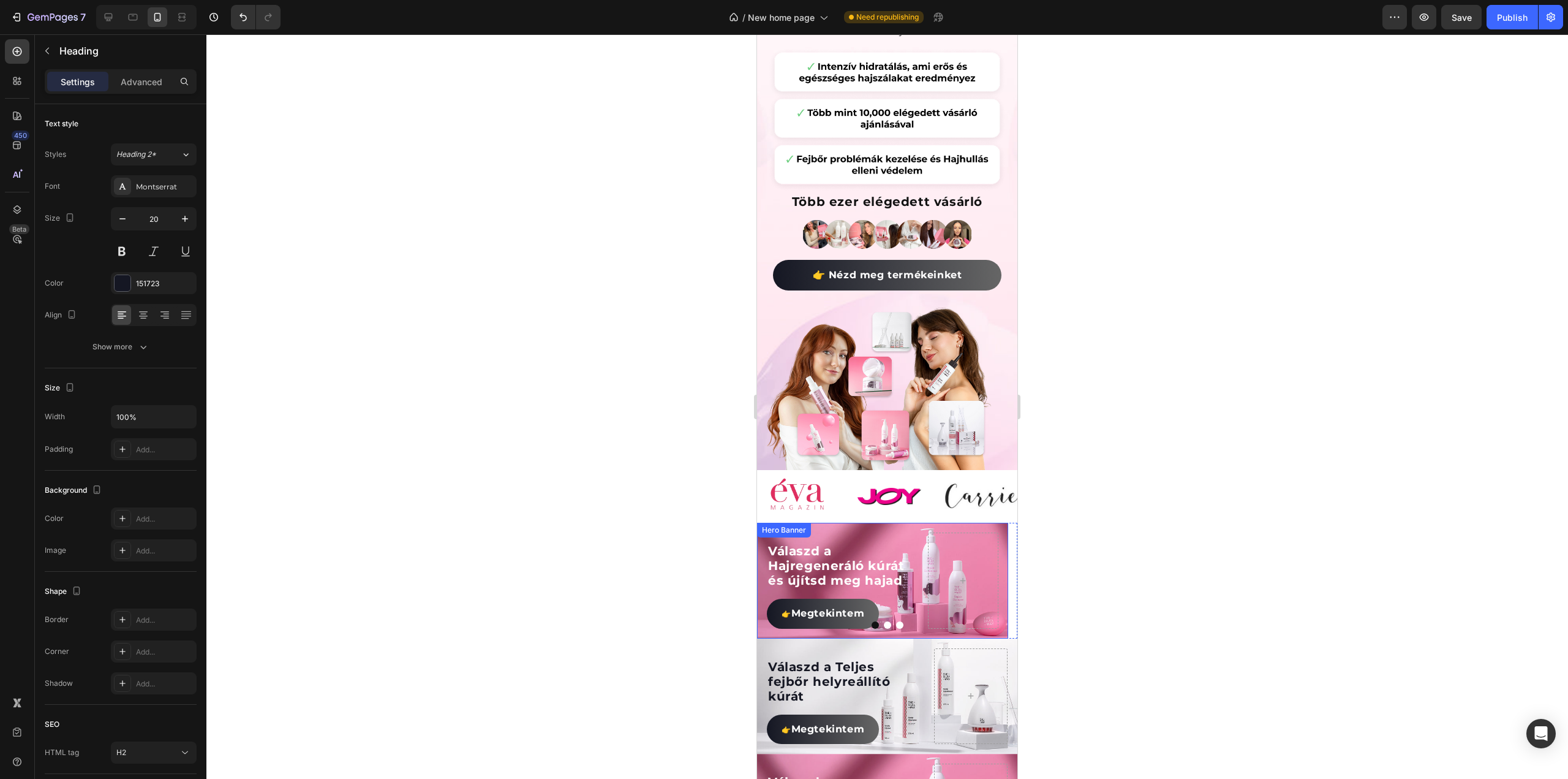
click at [893, 523] on div "Válaszd a Hajregeneráló kúrát és újítsd meg hajad Heading 👉 Megtekintem Button" at bounding box center [882, 580] width 251 height 115
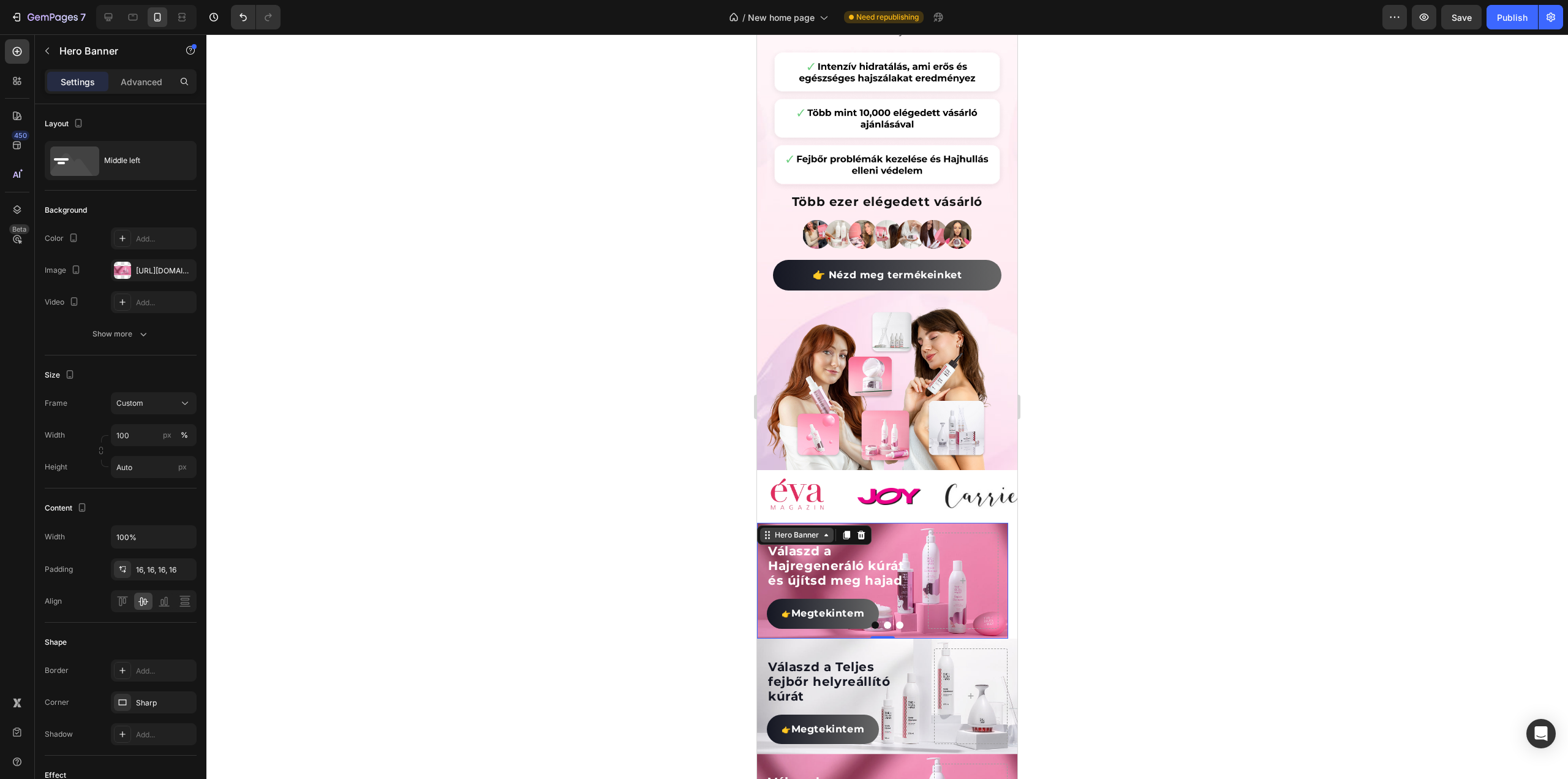
click at [818, 530] on div "Hero Banner" at bounding box center [796, 535] width 49 height 11
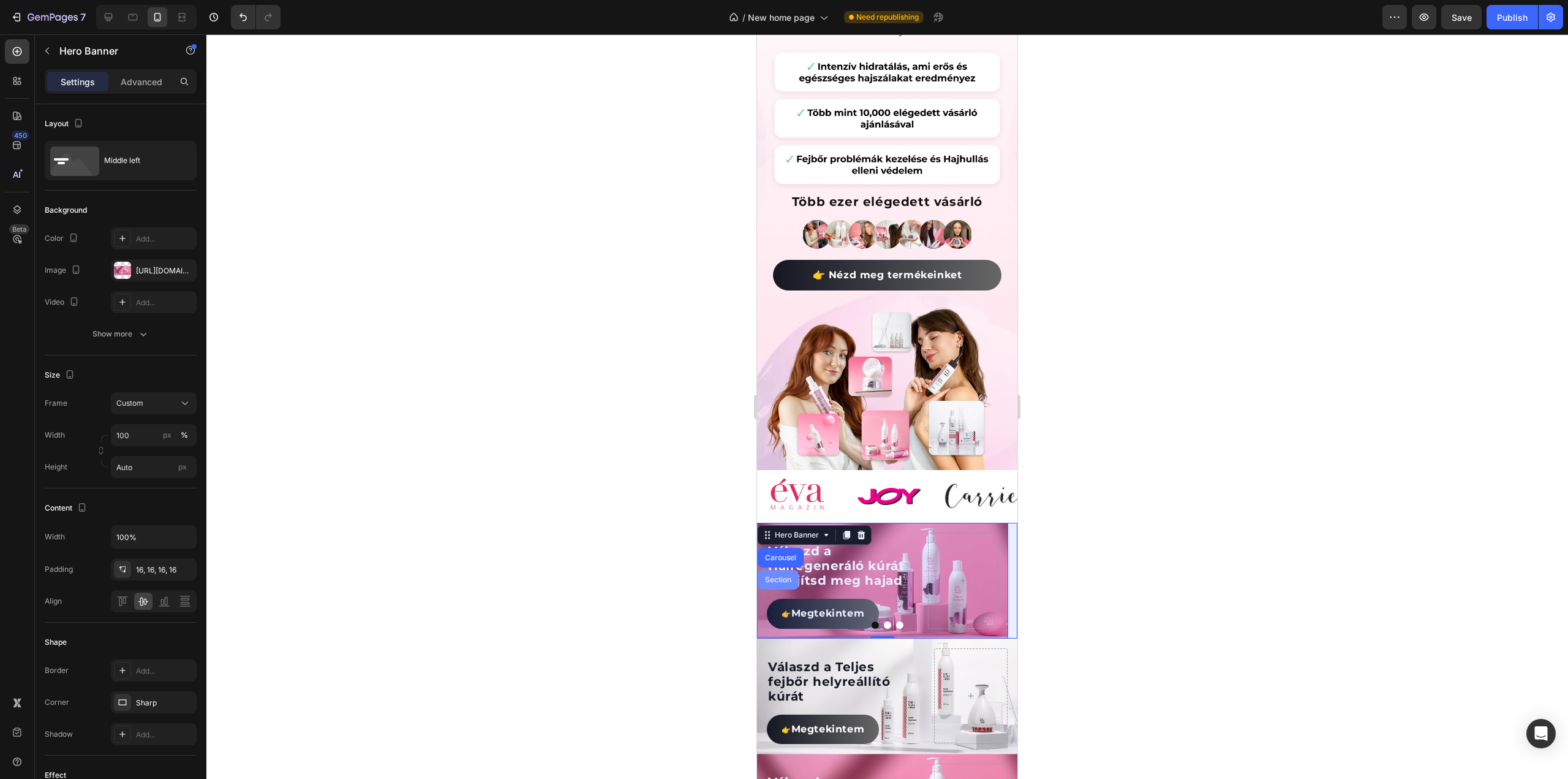
click at [787, 569] on div "Section" at bounding box center [778, 579] width 41 height 19
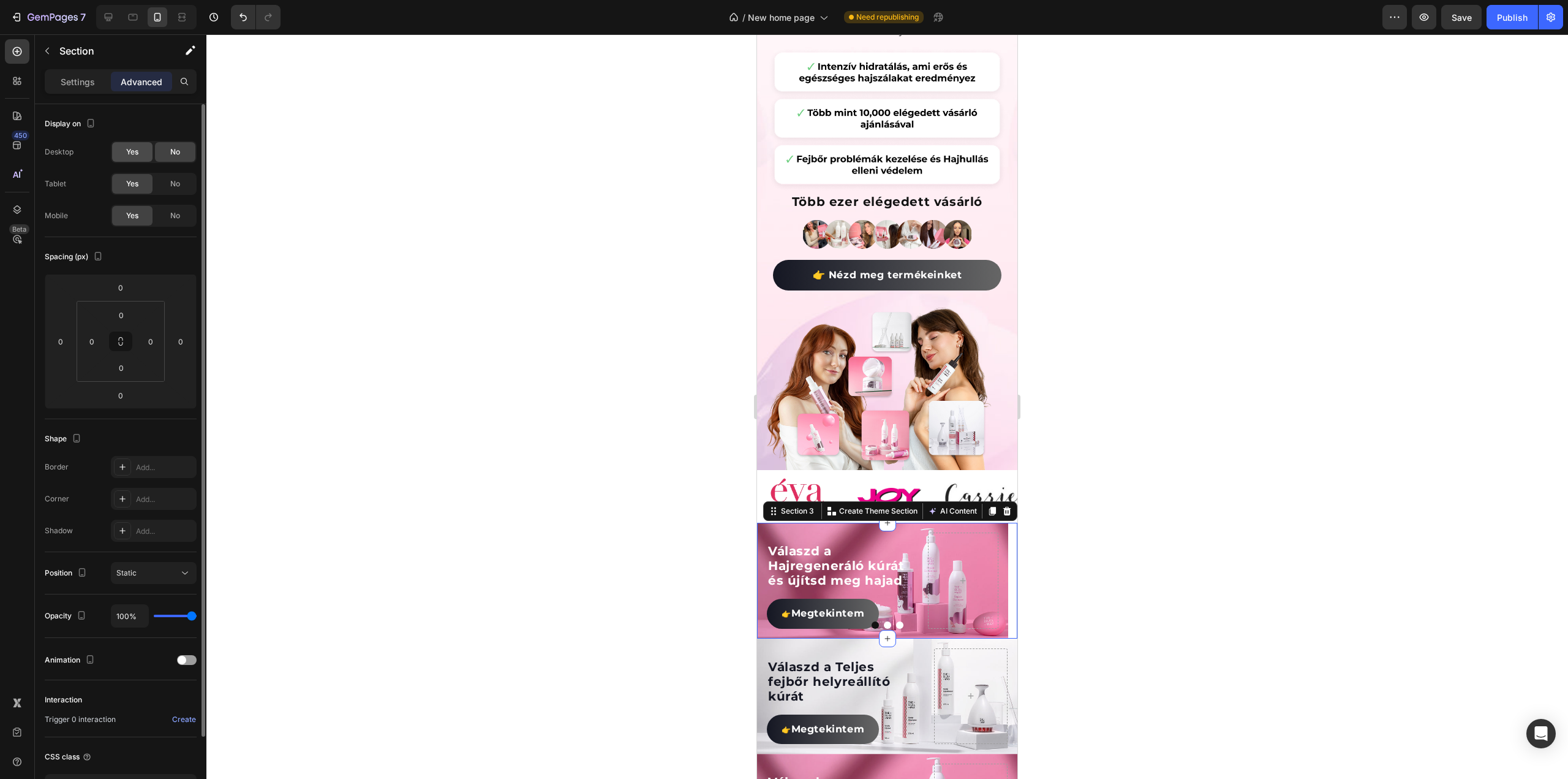
click at [131, 148] on span "Yes" at bounding box center [132, 151] width 13 height 11
click at [176, 212] on span "No" at bounding box center [176, 215] width 10 height 11
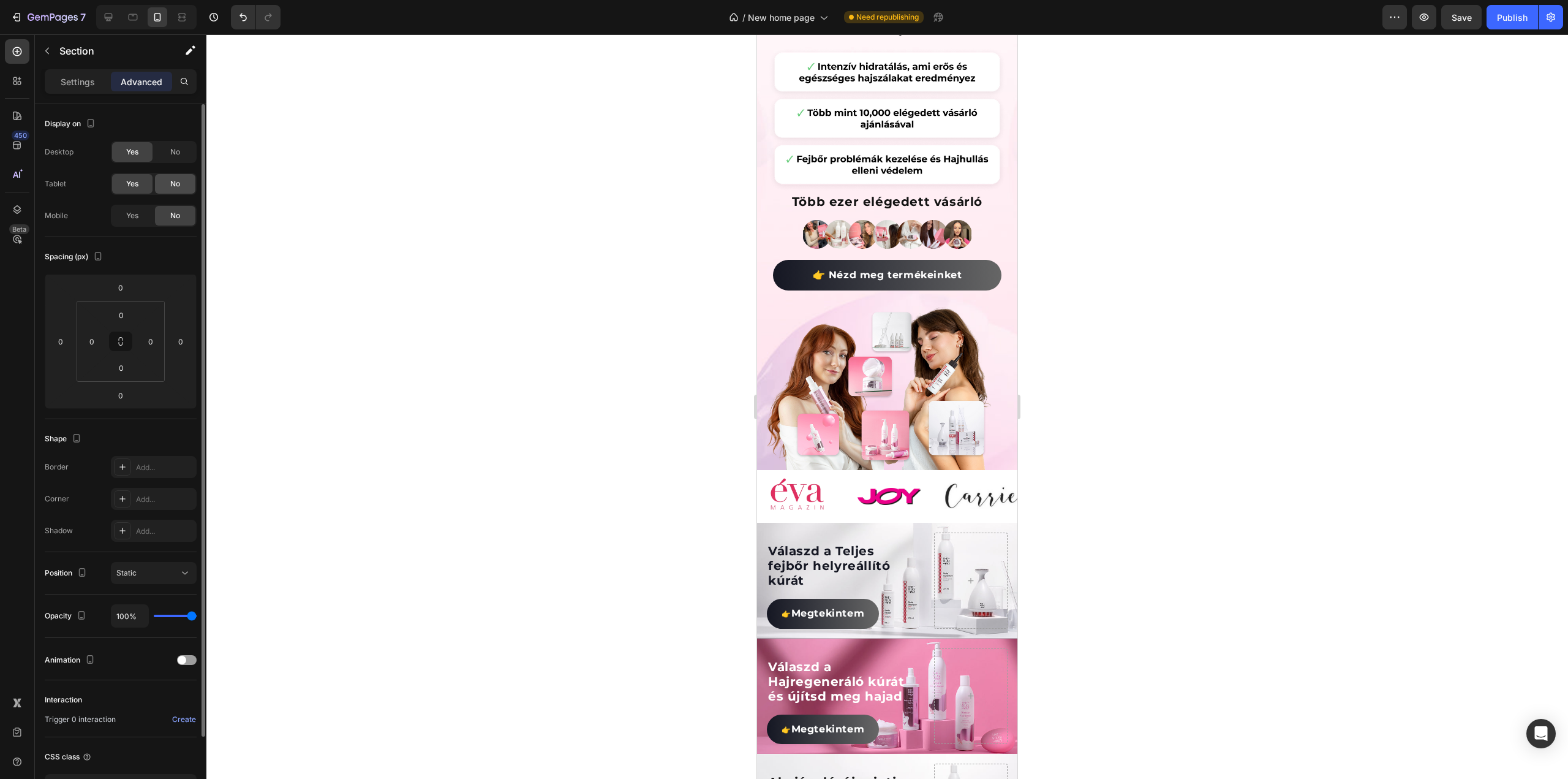
click at [177, 185] on span "No" at bounding box center [176, 183] width 10 height 11
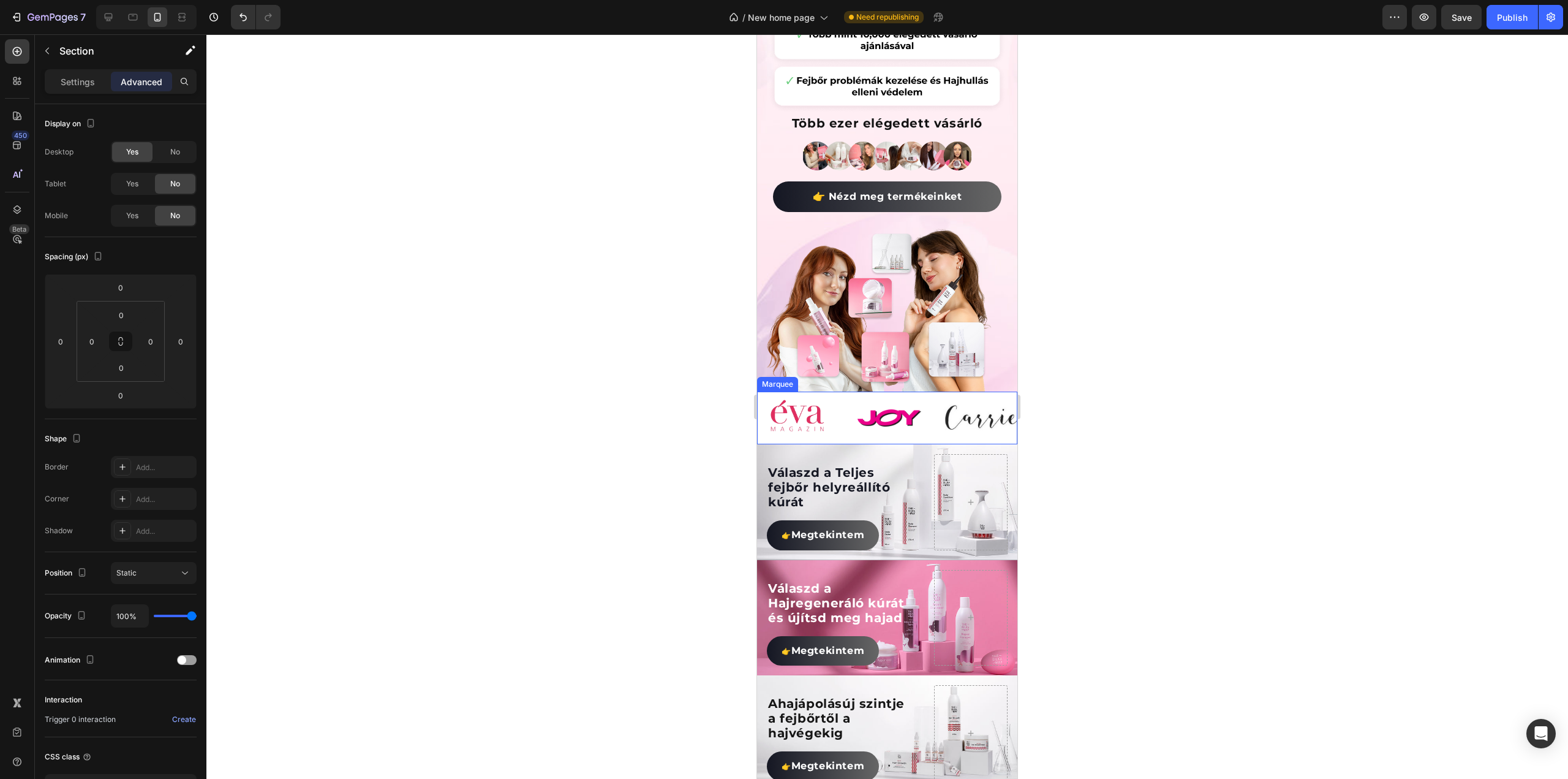
scroll to position [348, 0]
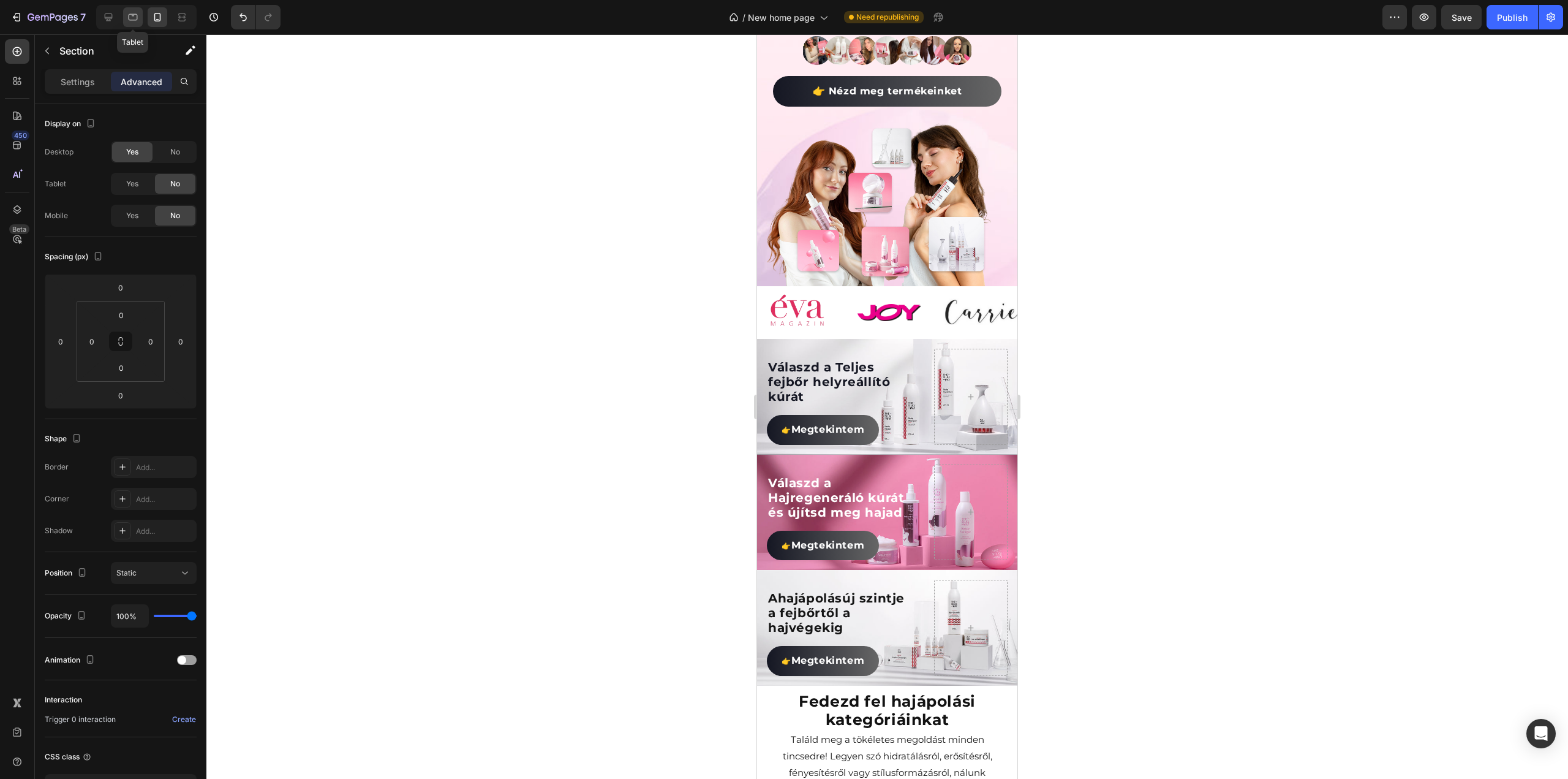
click at [137, 17] on icon at bounding box center [133, 16] width 13 height 13
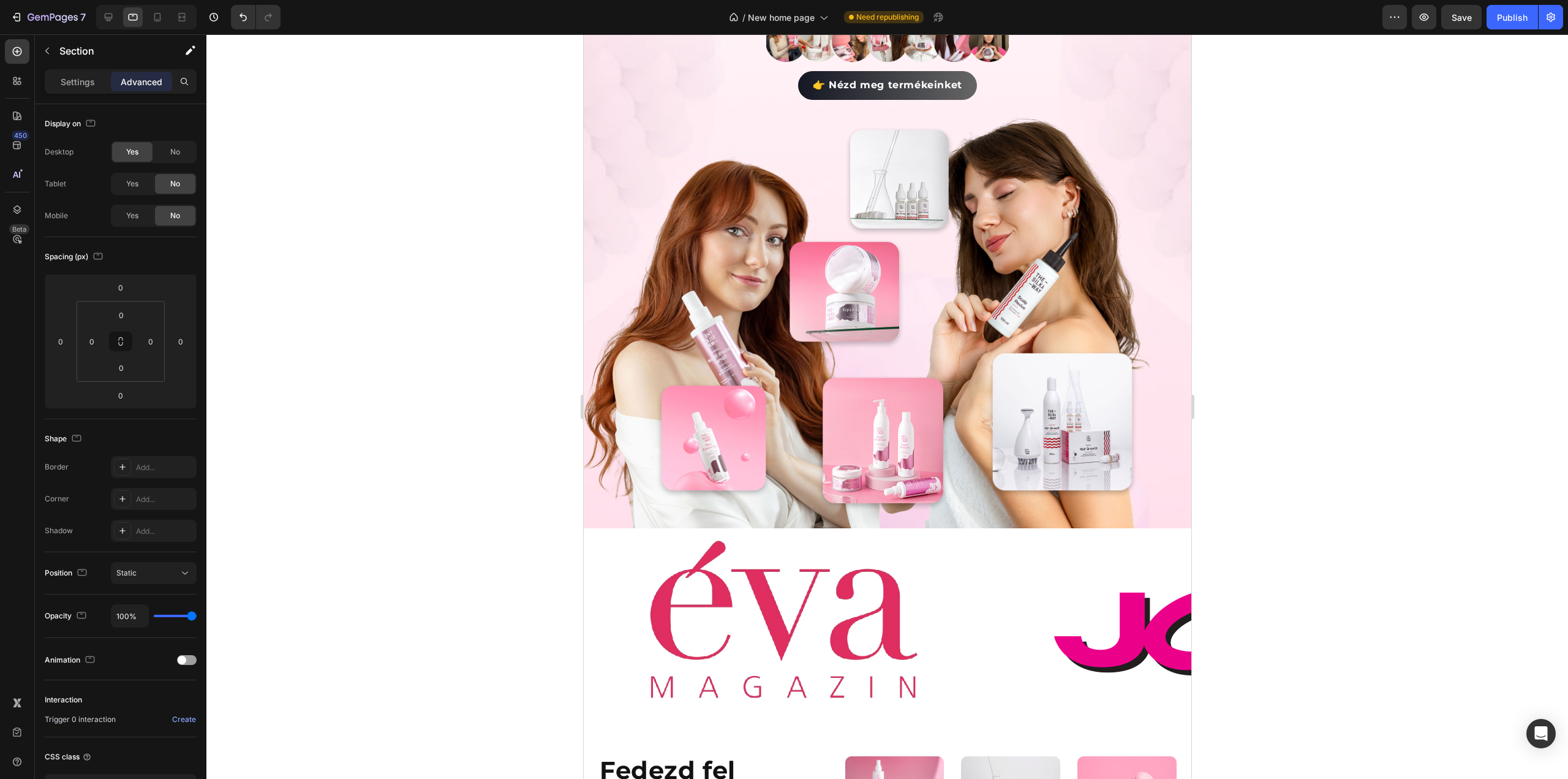
scroll to position [497, 0]
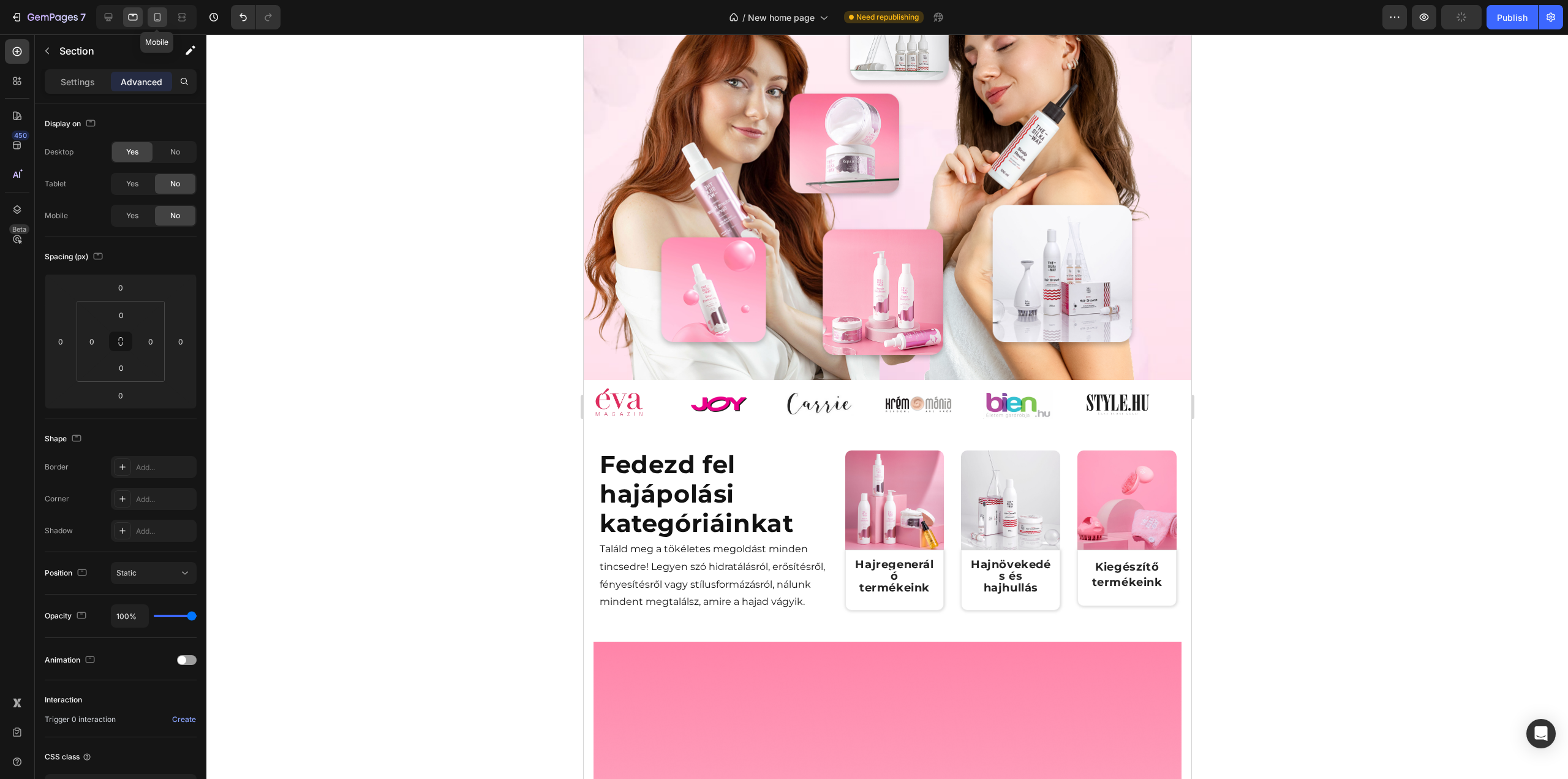
click at [151, 20] on icon at bounding box center [157, 16] width 13 height 13
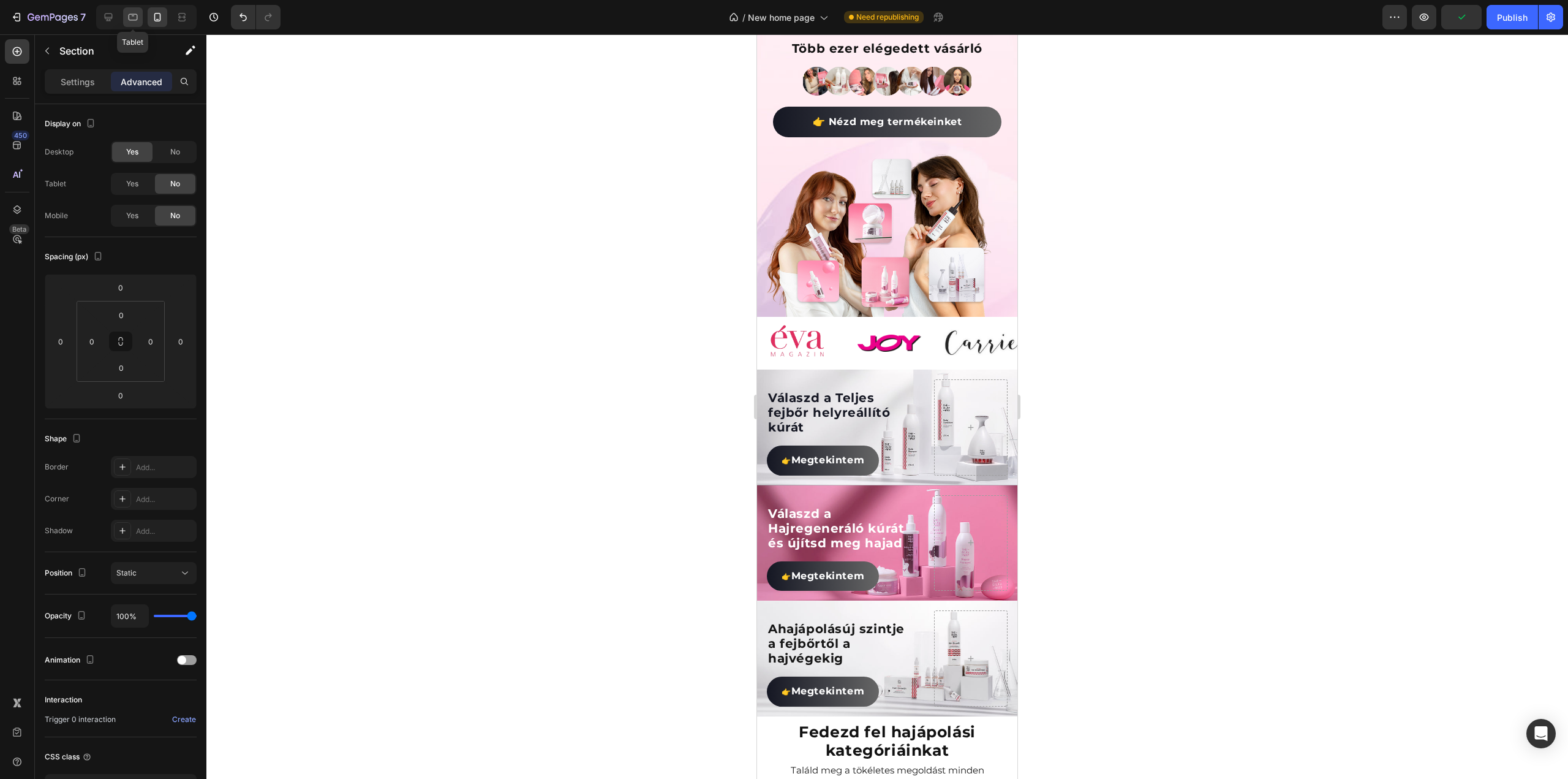
scroll to position [317, 0]
click at [127, 15] on icon at bounding box center [133, 16] width 13 height 13
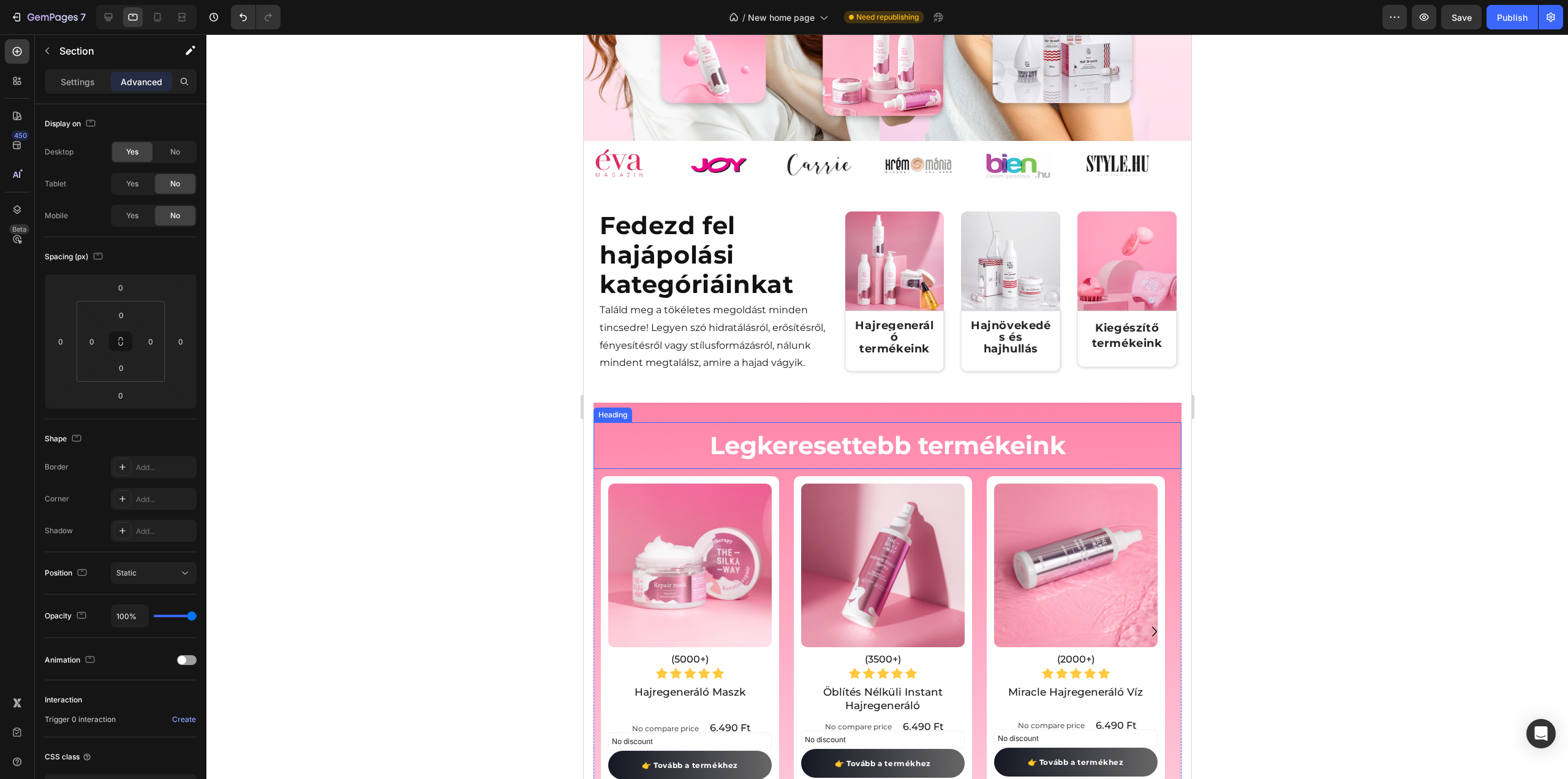
scroll to position [490, 0]
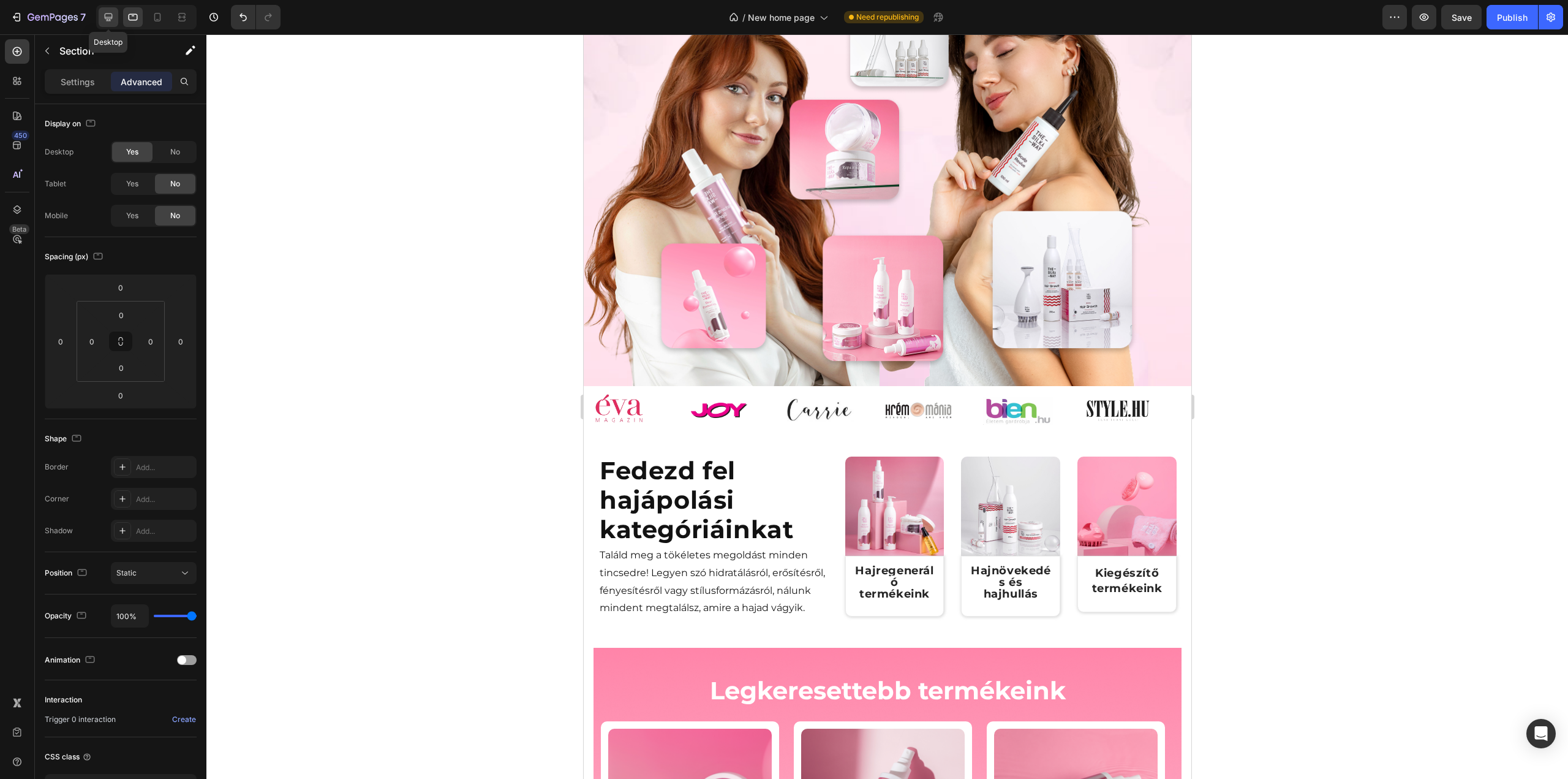
click at [113, 17] on icon at bounding box center [108, 16] width 13 height 13
type input "32"
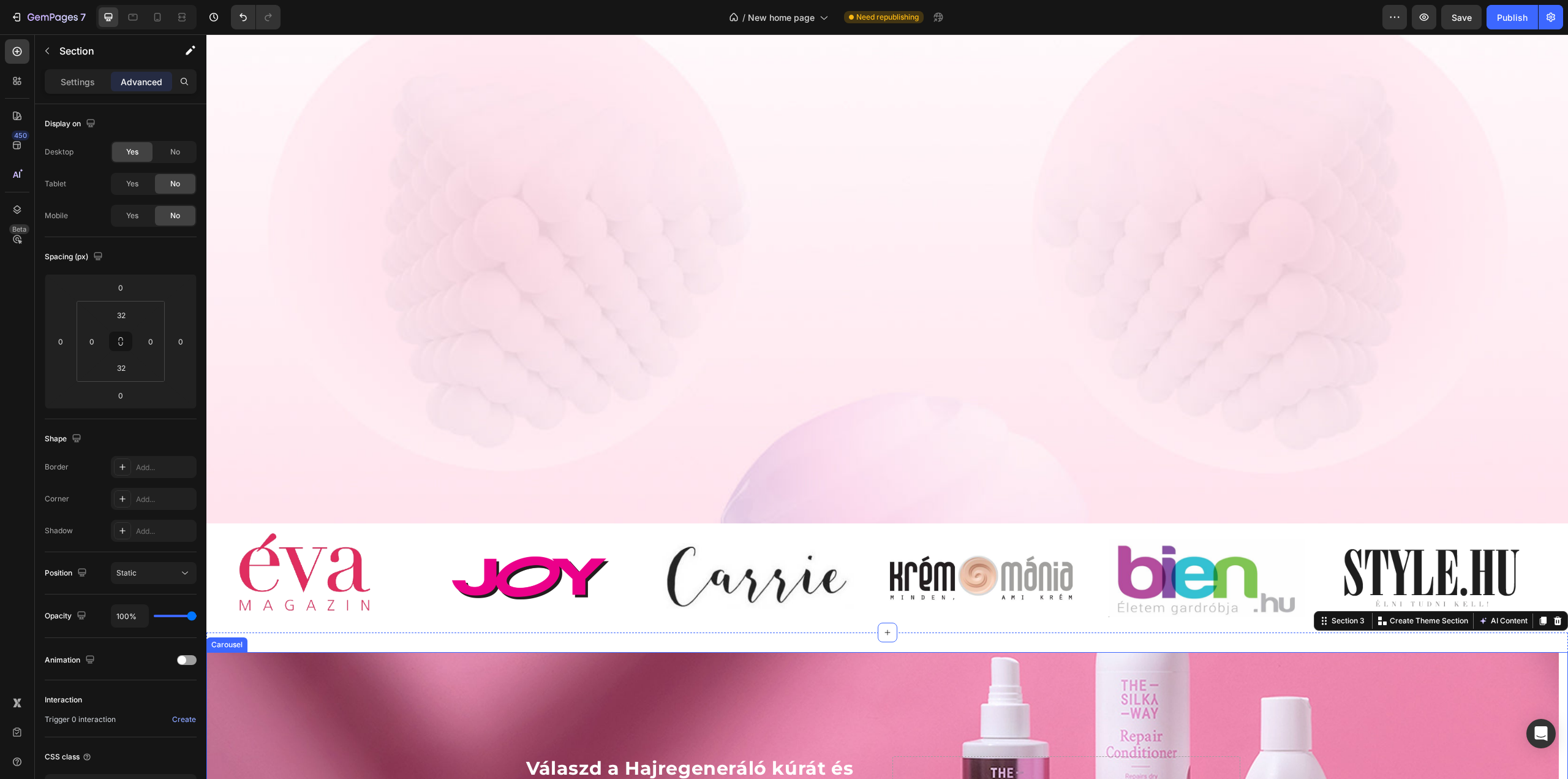
scroll to position [610, 0]
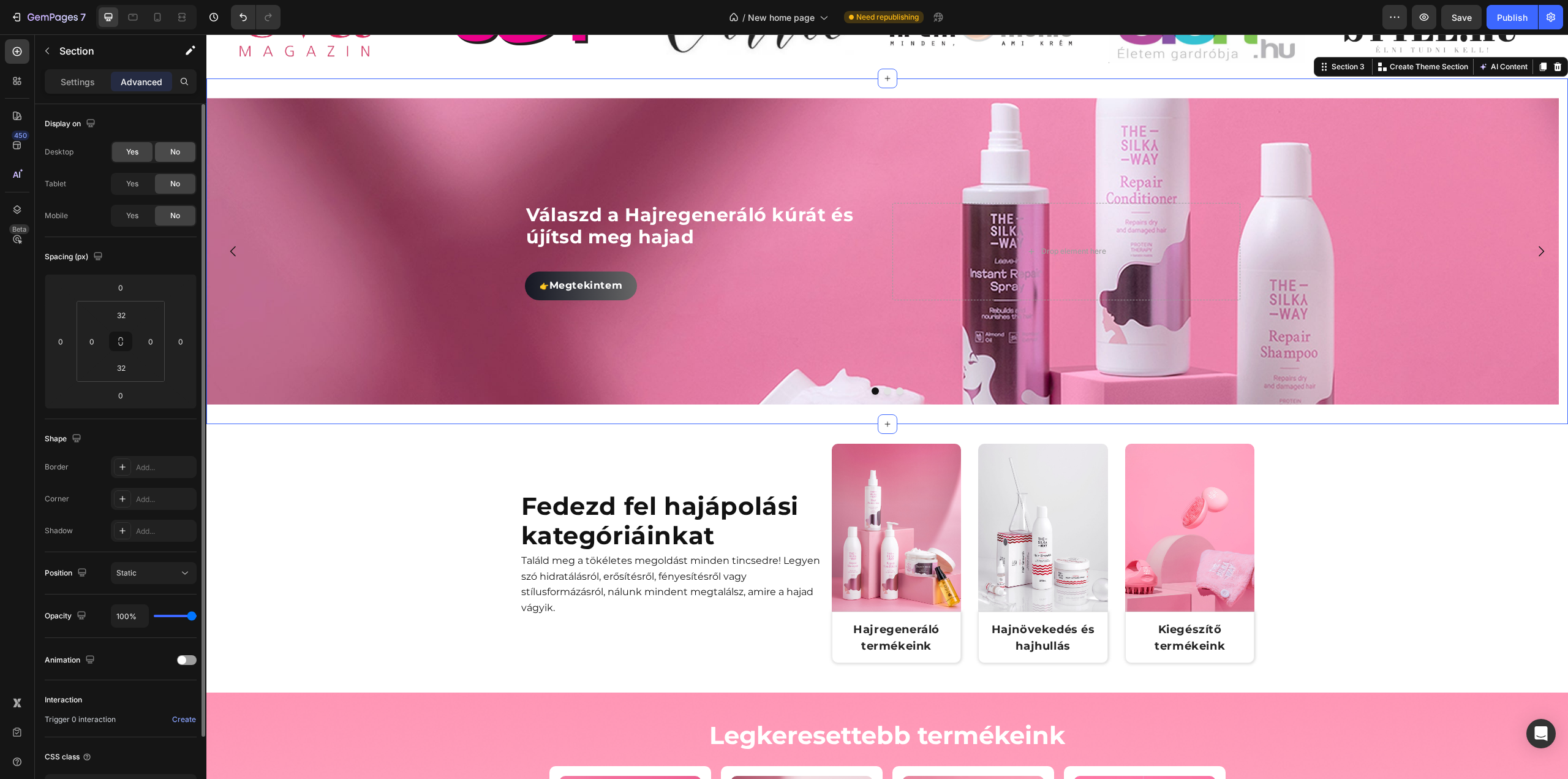
click at [172, 155] on span "No" at bounding box center [176, 151] width 10 height 11
click at [169, 154] on div "No" at bounding box center [176, 152] width 41 height 19
click at [120, 187] on div "Yes" at bounding box center [133, 183] width 41 height 19
click at [143, 213] on div "Yes" at bounding box center [133, 215] width 41 height 19
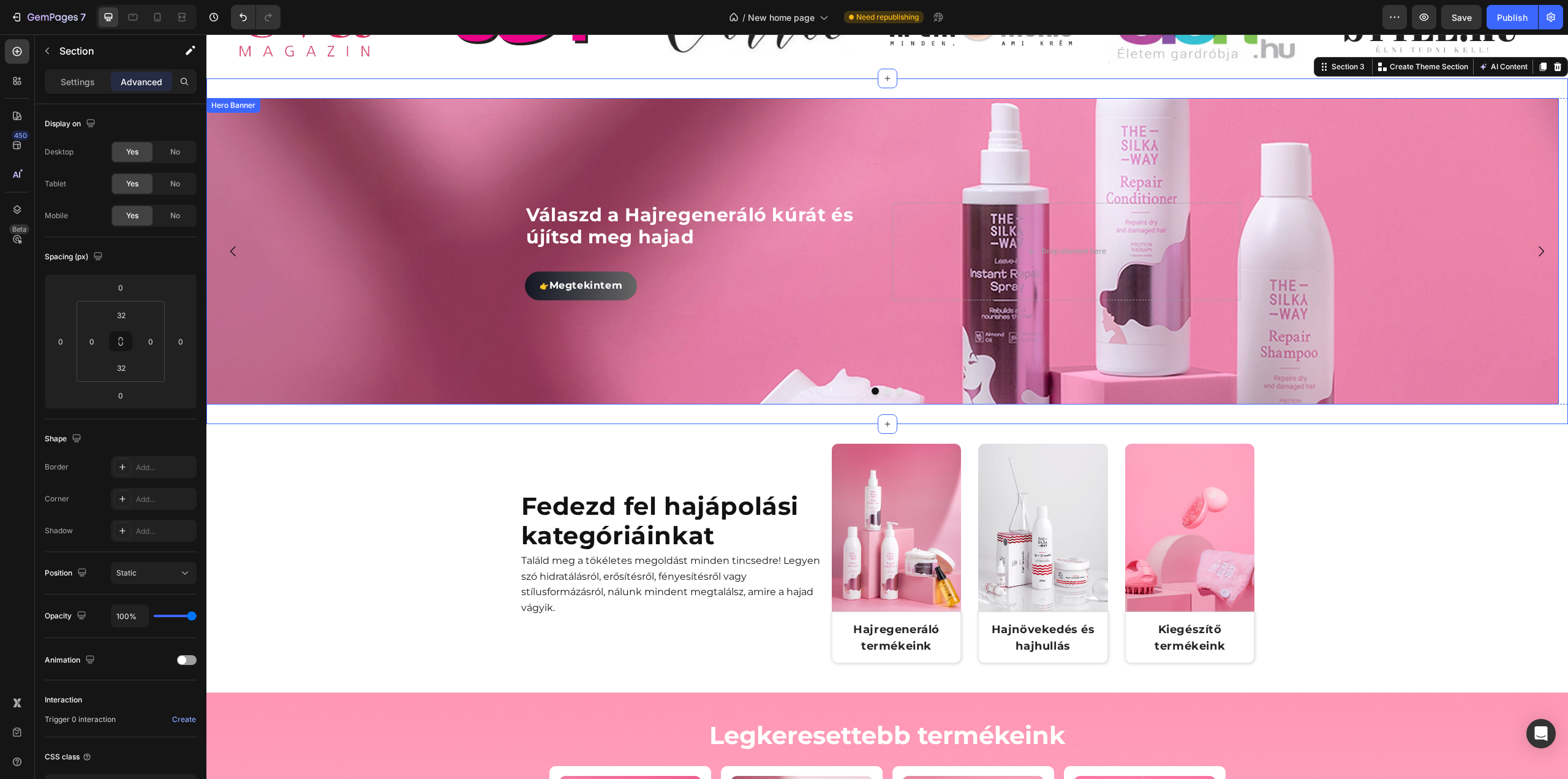
click at [806, 326] on div "Background Image" at bounding box center [882, 251] width 1353 height 307
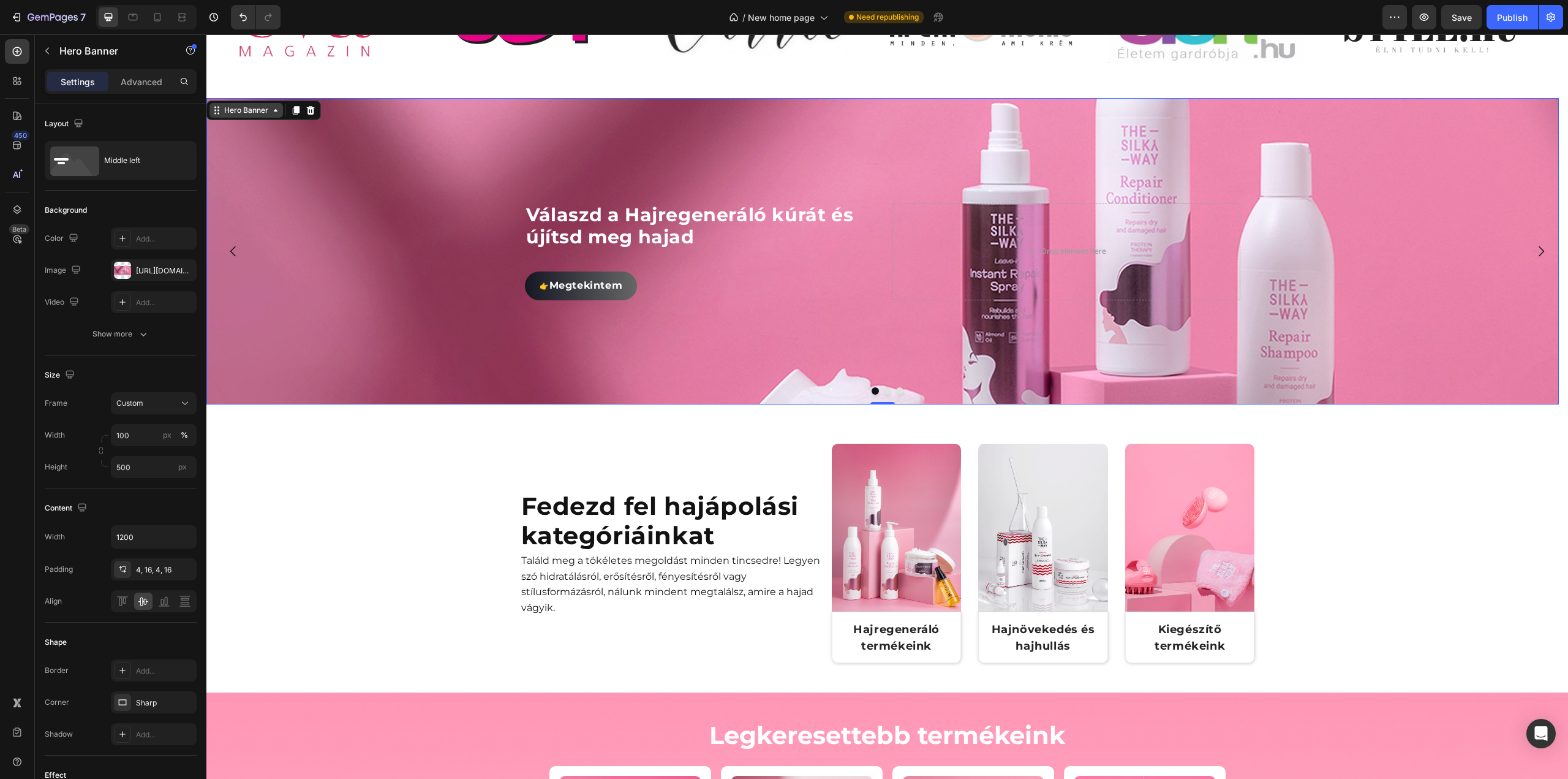
click at [272, 111] on icon at bounding box center [275, 111] width 10 height 10
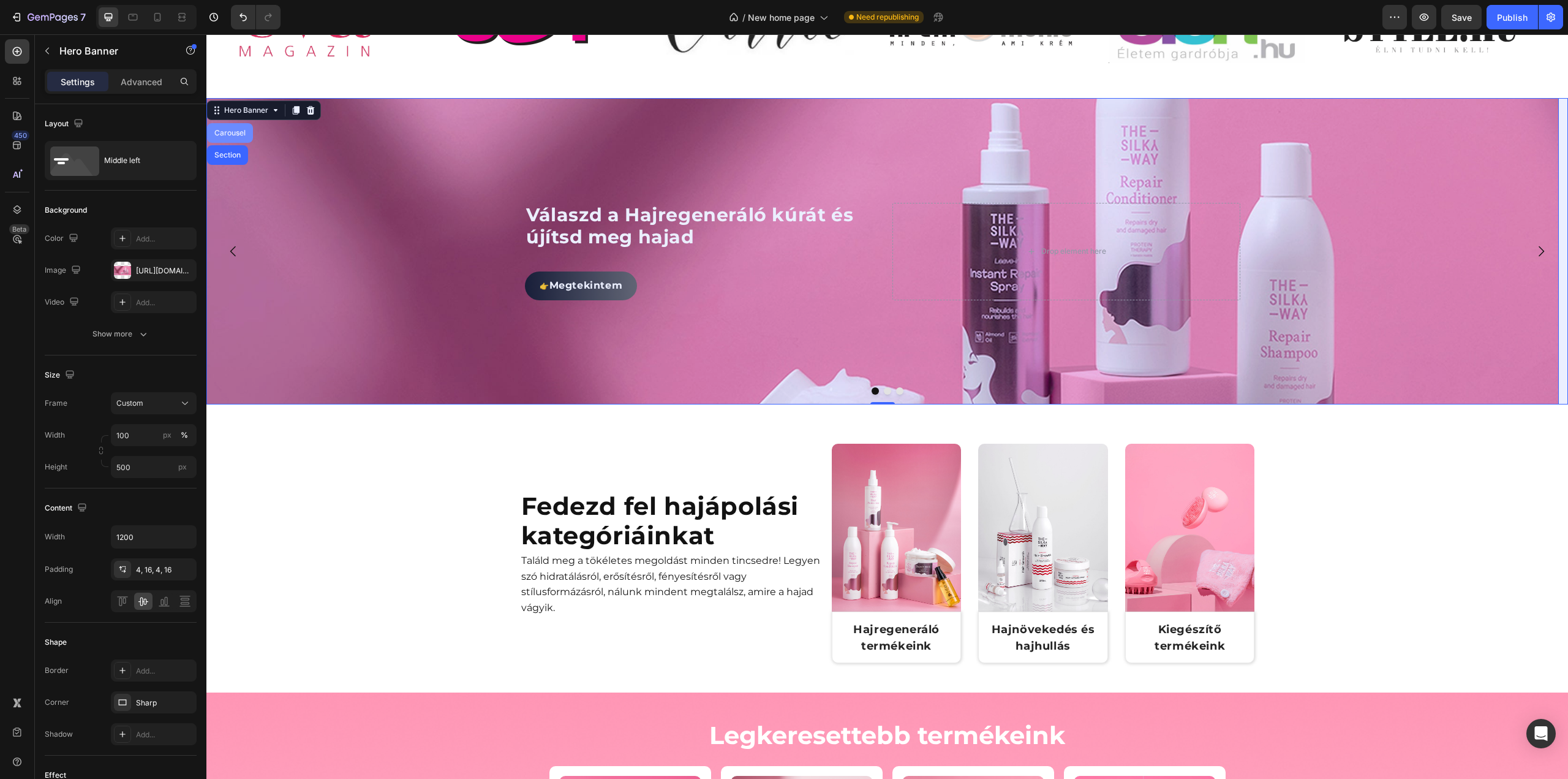
click at [242, 132] on div "Carousel" at bounding box center [230, 133] width 36 height 8
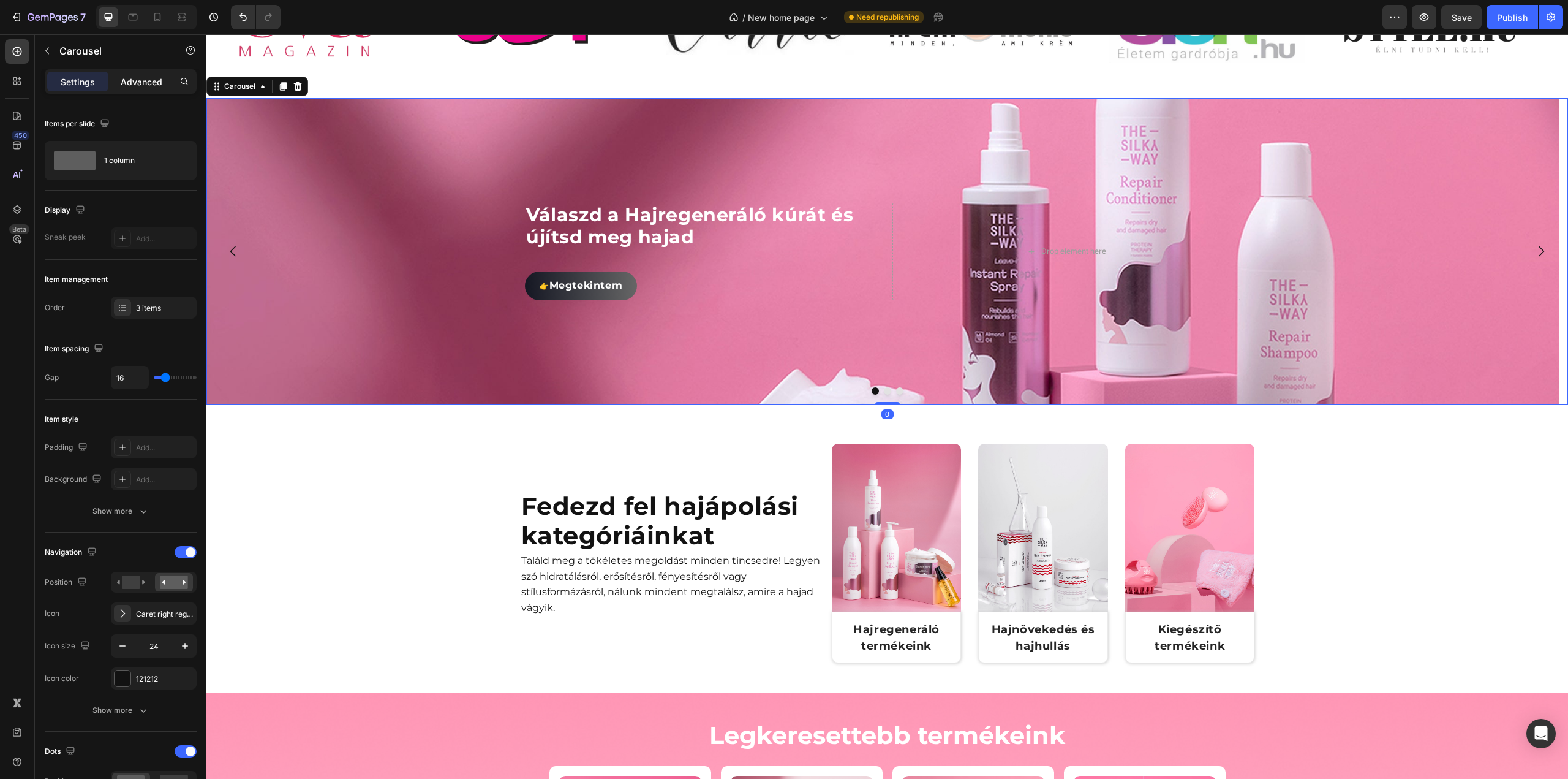
click at [136, 86] on p "Advanced" at bounding box center [141, 81] width 42 height 13
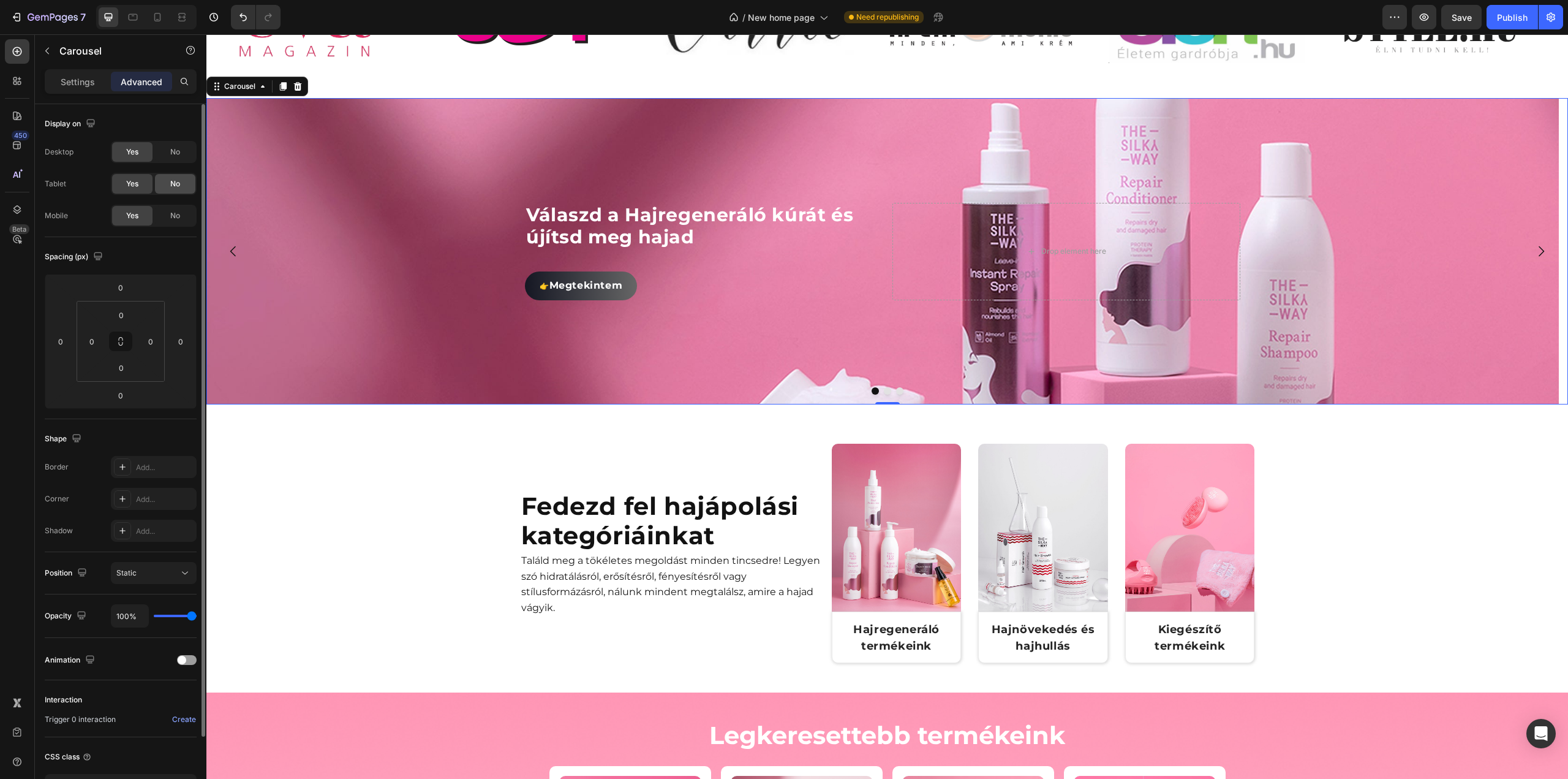
click at [177, 188] on span "No" at bounding box center [176, 183] width 10 height 11
click at [148, 183] on div "Yes" at bounding box center [133, 183] width 41 height 19
click at [182, 152] on div "No" at bounding box center [176, 152] width 41 height 19
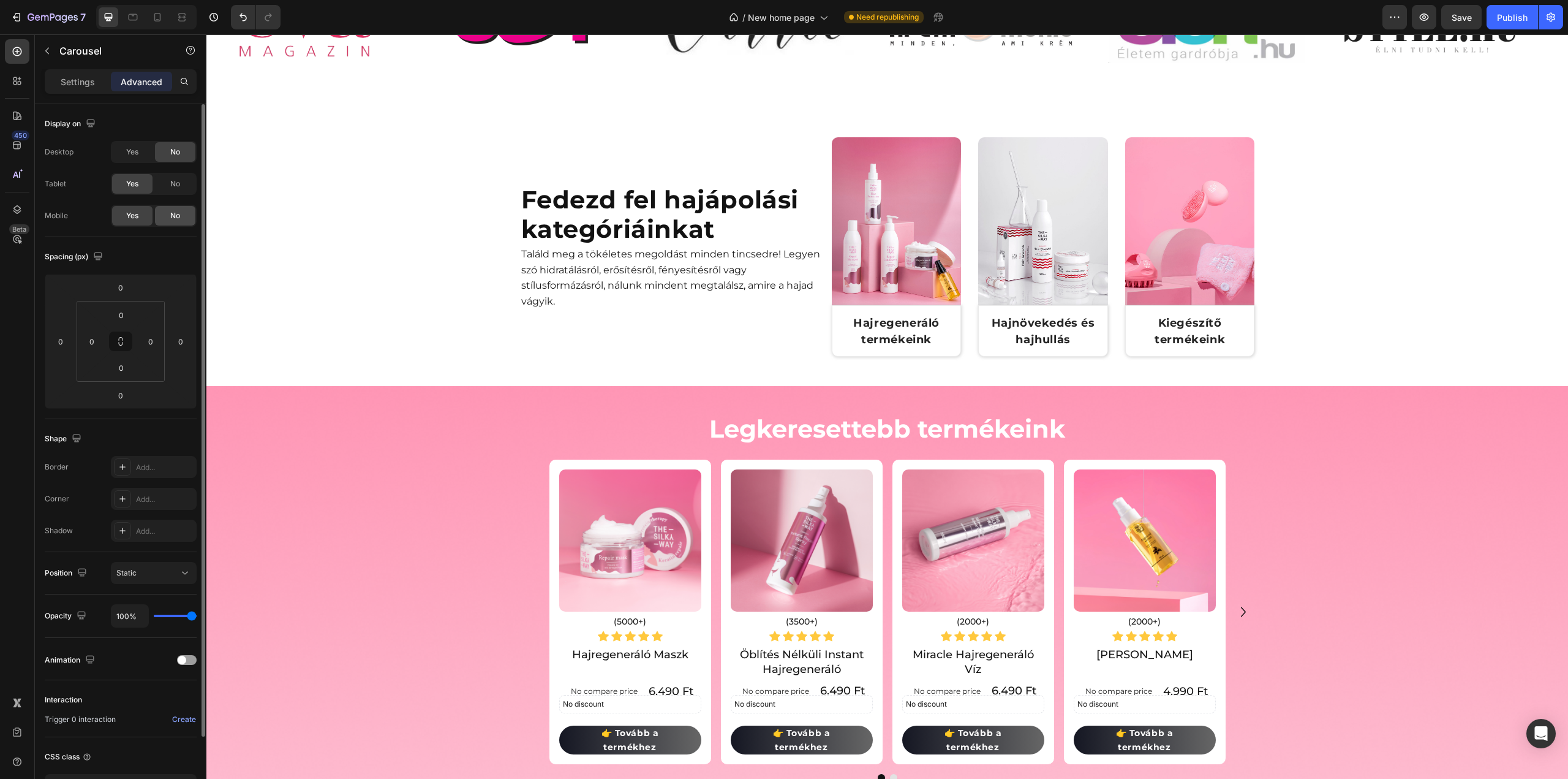
click at [176, 218] on span "No" at bounding box center [176, 215] width 10 height 11
click at [134, 215] on span "Yes" at bounding box center [132, 215] width 13 height 11
click at [131, 19] on icon at bounding box center [133, 17] width 9 height 7
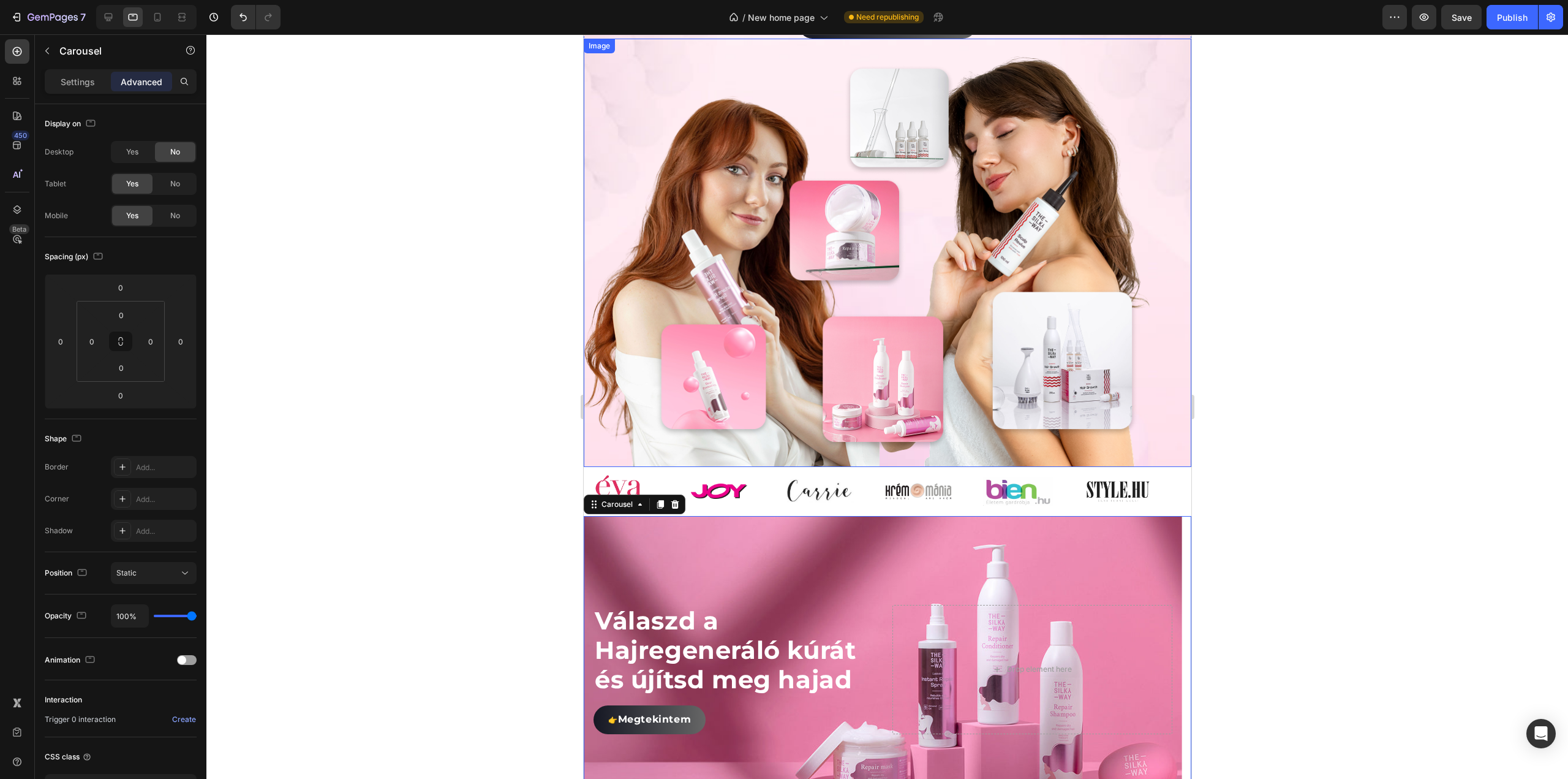
scroll to position [655, 0]
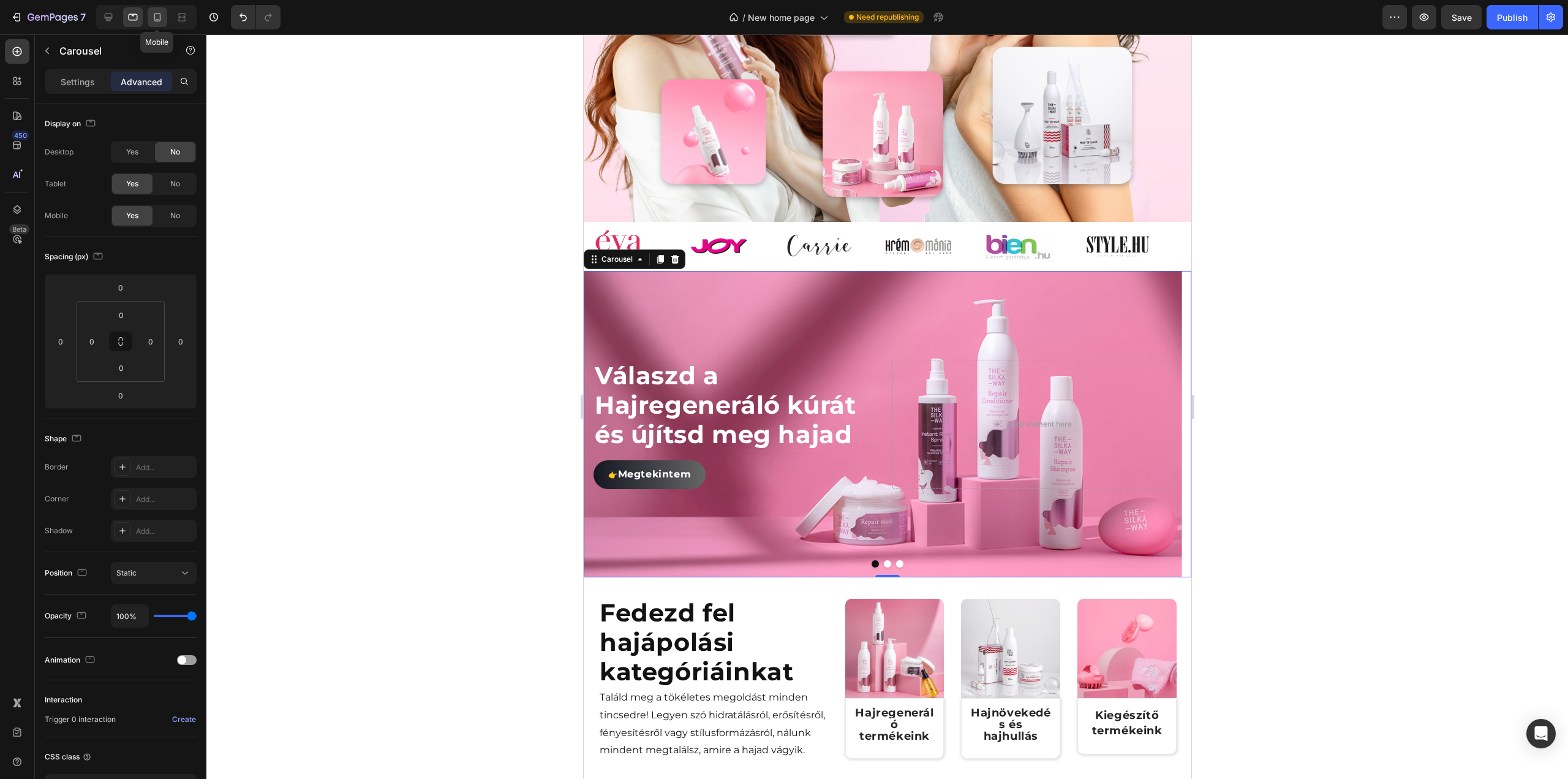
drag, startPoint x: 165, startPoint y: 17, endPoint x: 73, endPoint y: 180, distance: 187.2
click at [165, 17] on div at bounding box center [157, 17] width 19 height 19
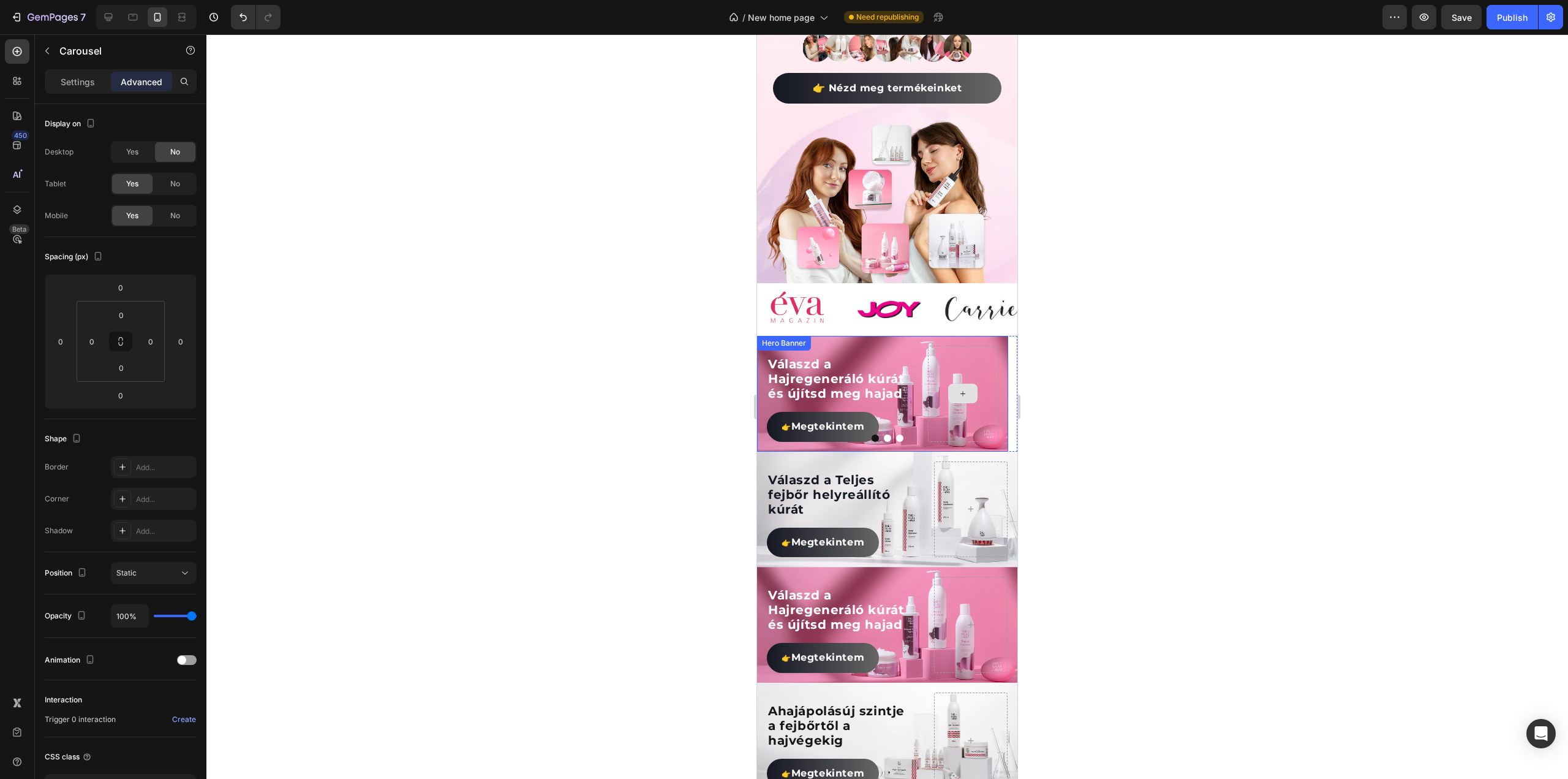
scroll to position [412, 0]
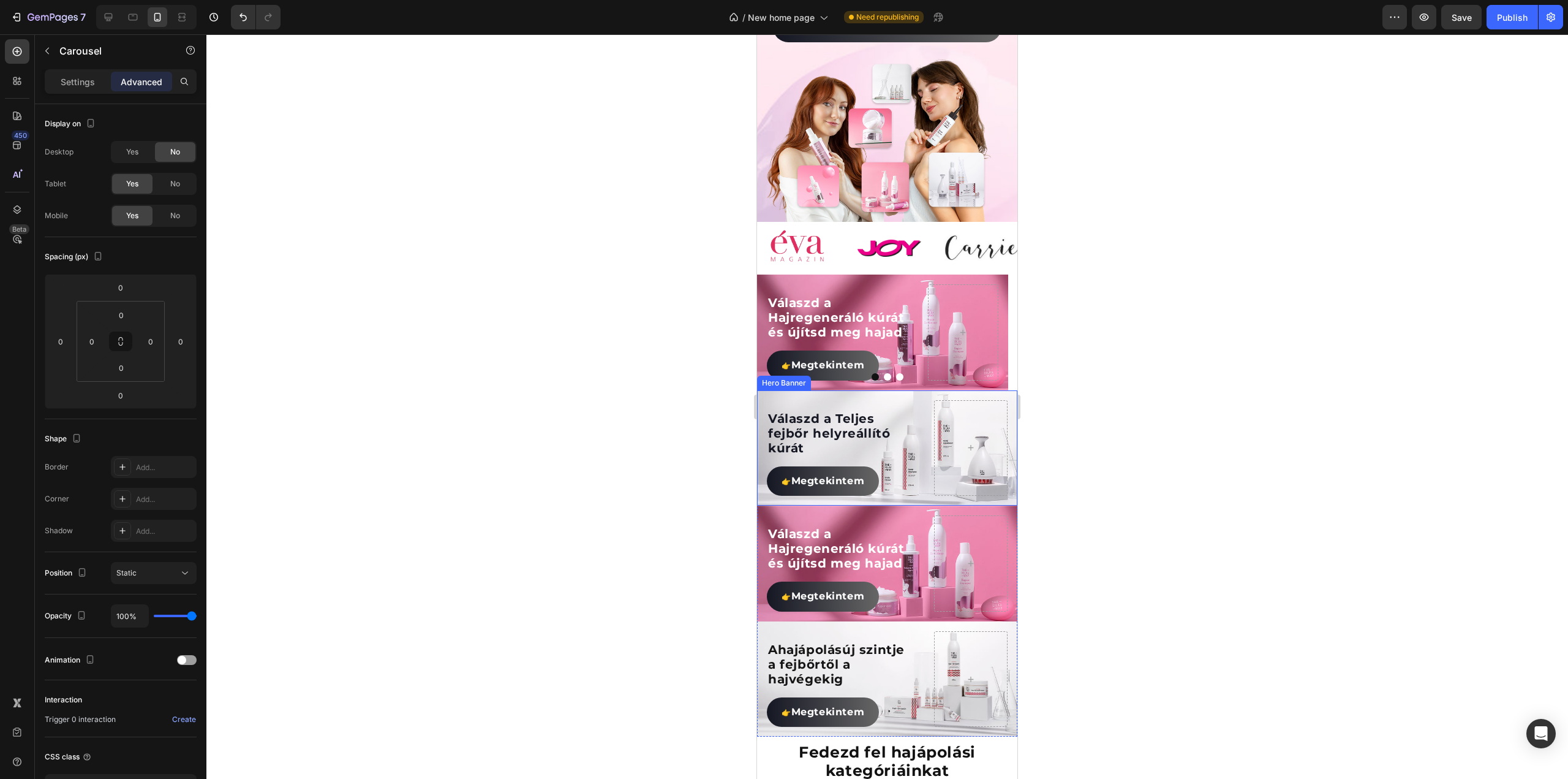
click at [913, 390] on div "Válaszd a Teljes fejbőr helyreállító kúrát Heading 👉 Megtekintem Button" at bounding box center [887, 447] width 260 height 115
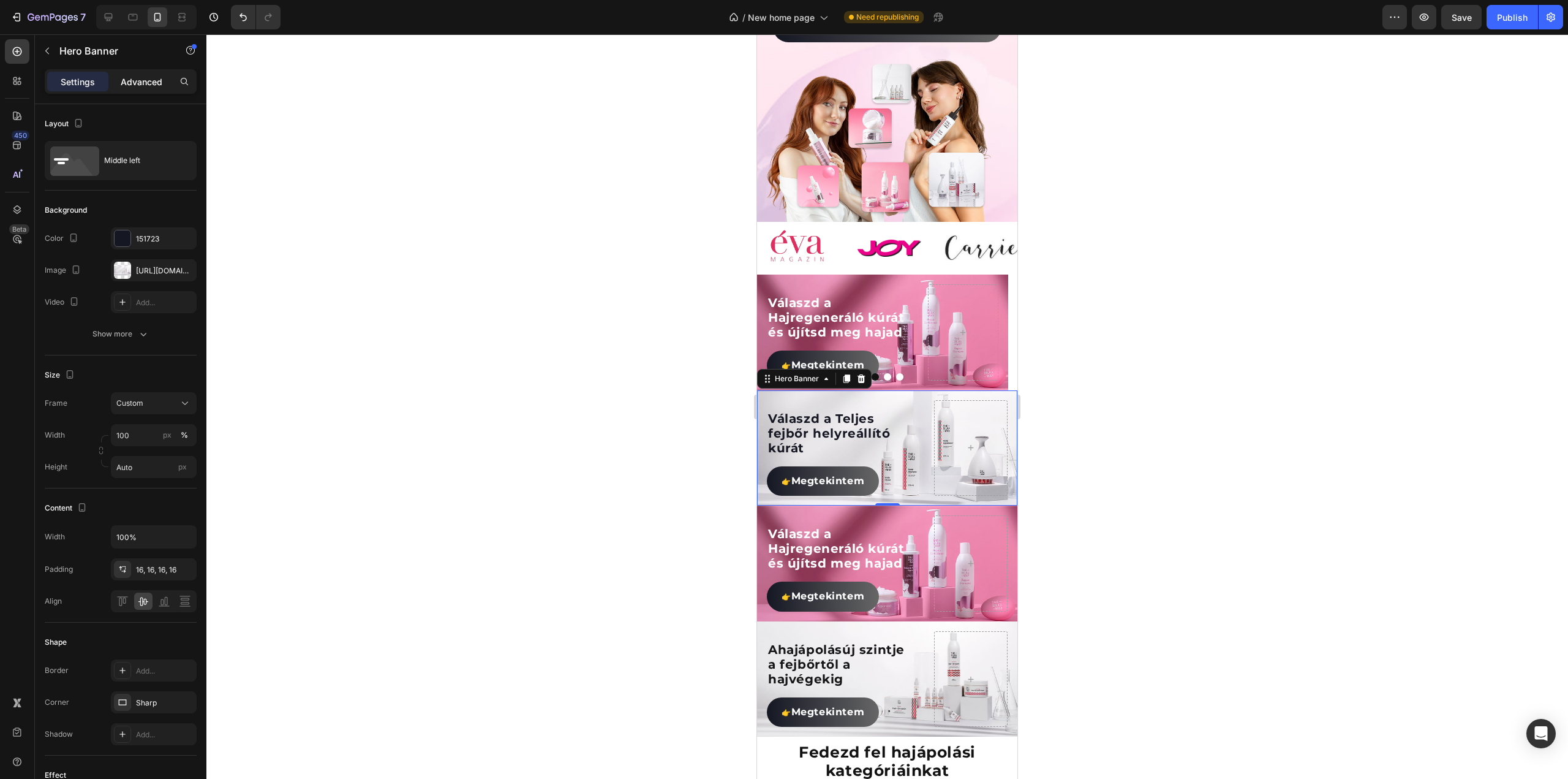
click at [144, 90] on div "Advanced" at bounding box center [141, 81] width 61 height 19
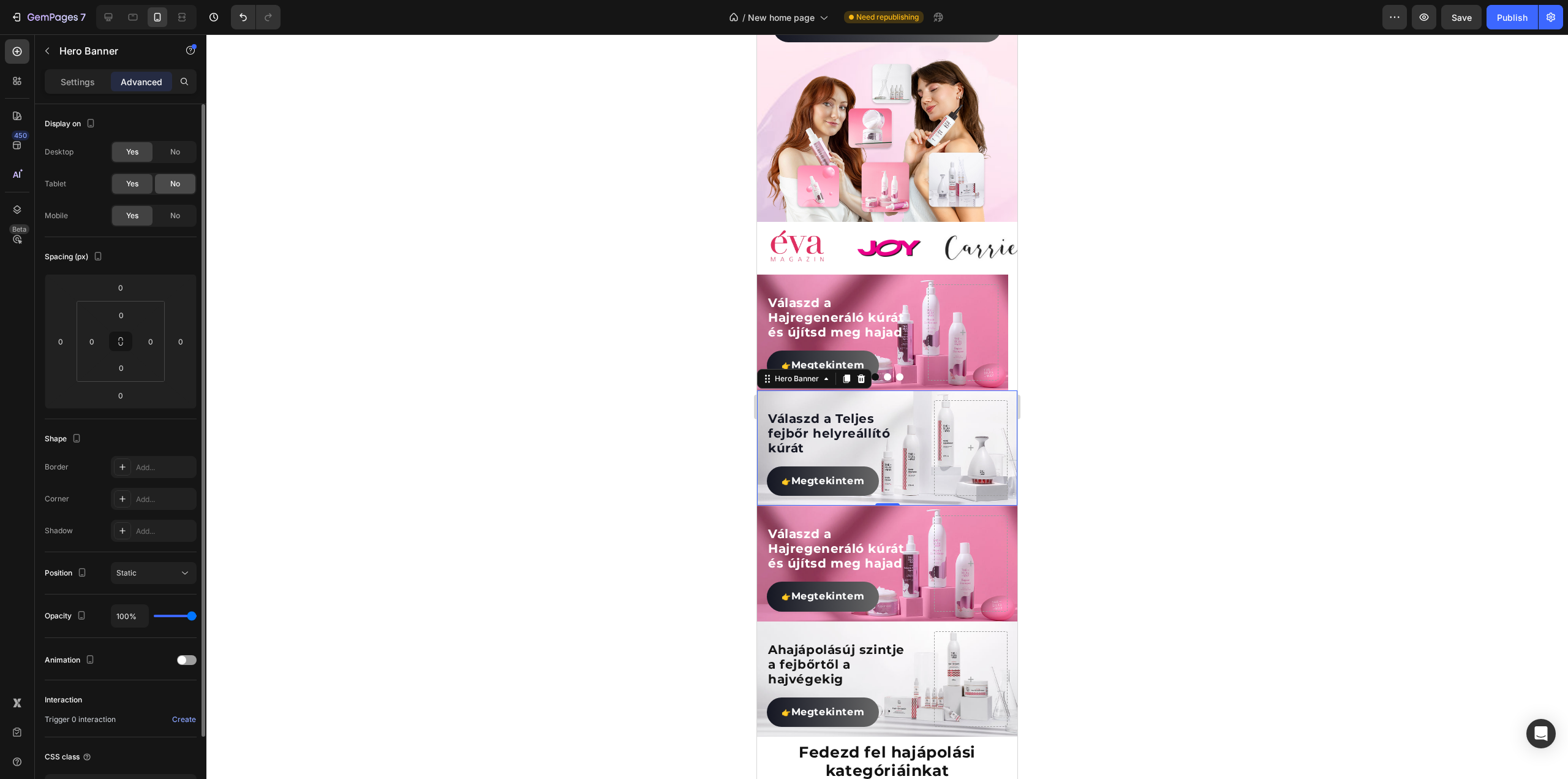
click at [178, 184] on span "No" at bounding box center [176, 183] width 10 height 11
click at [178, 213] on span "No" at bounding box center [176, 215] width 10 height 11
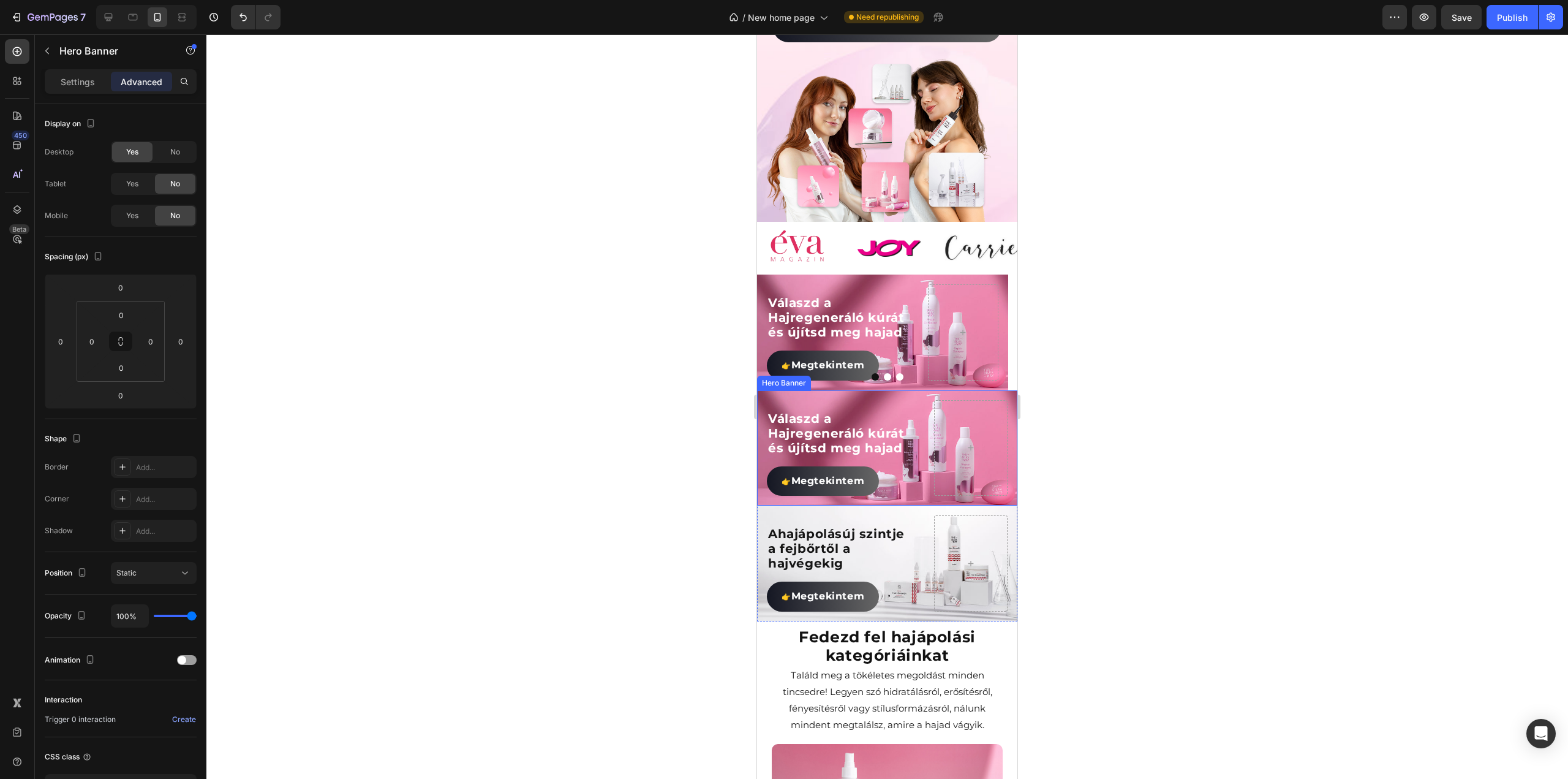
click at [911, 390] on div "Válaszd a Hajregeneráló kúrát és újítsd meg hajad Heading 👉 Megtekintem Button" at bounding box center [887, 447] width 260 height 115
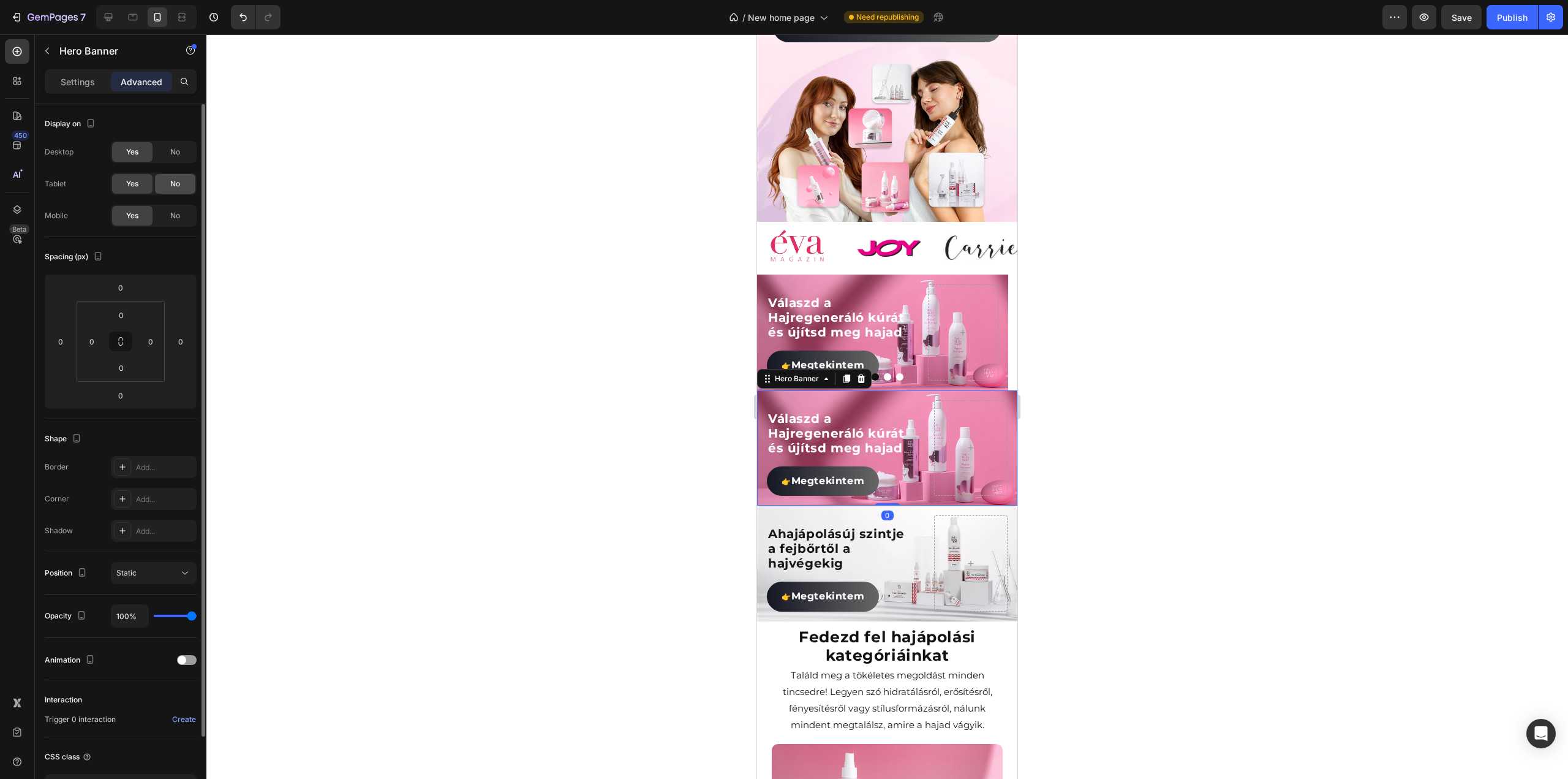
click at [171, 185] on span "No" at bounding box center [176, 183] width 10 height 11
click at [173, 213] on span "No" at bounding box center [176, 215] width 10 height 11
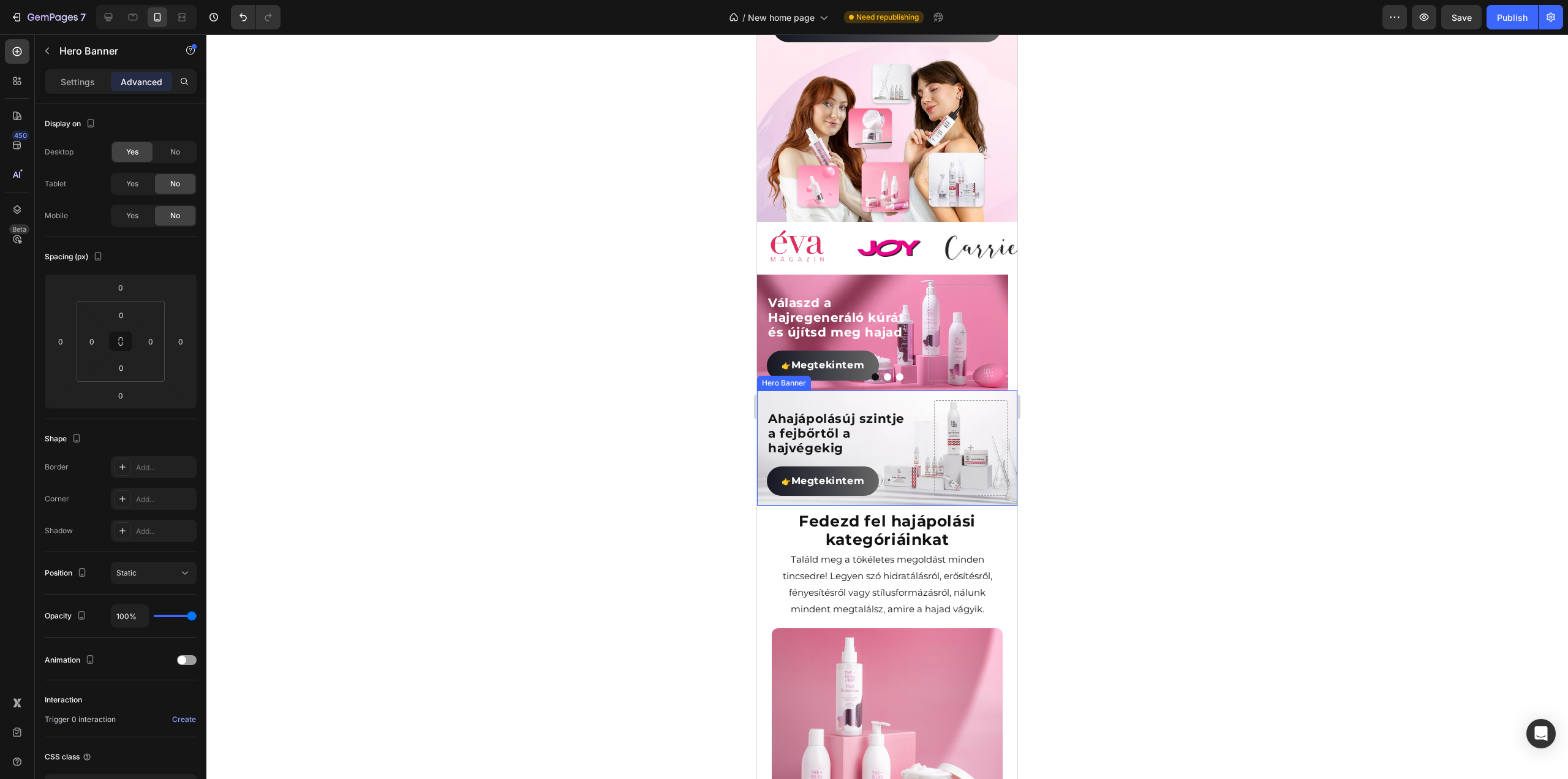
click at [913, 390] on div "A hajápolás új szintje a fejbőrtől a hajvégekig Heading 👉 Megtekintem Button" at bounding box center [887, 447] width 260 height 115
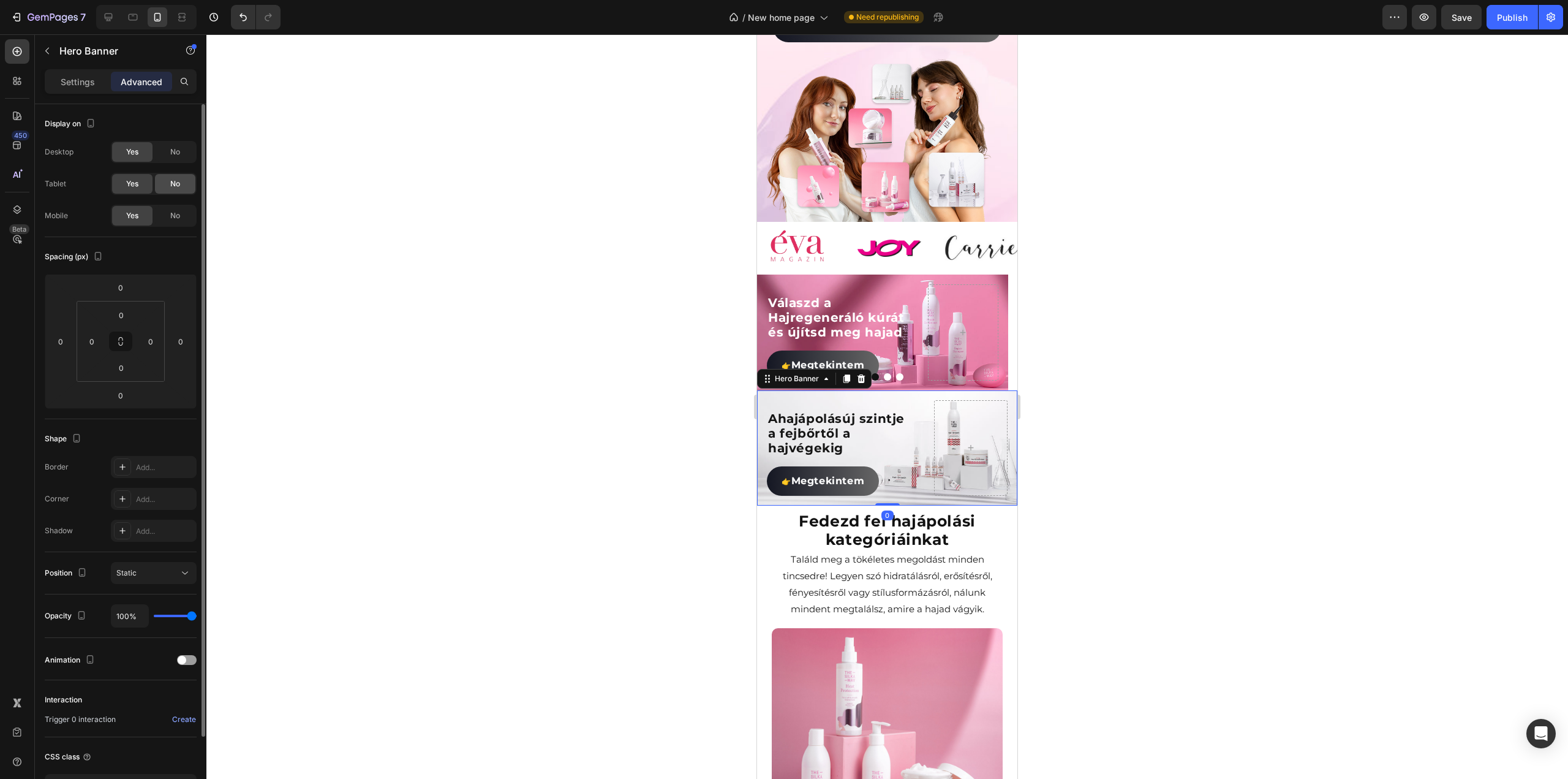
click at [176, 189] on div "No" at bounding box center [176, 183] width 41 height 19
click at [174, 217] on span "No" at bounding box center [176, 215] width 10 height 11
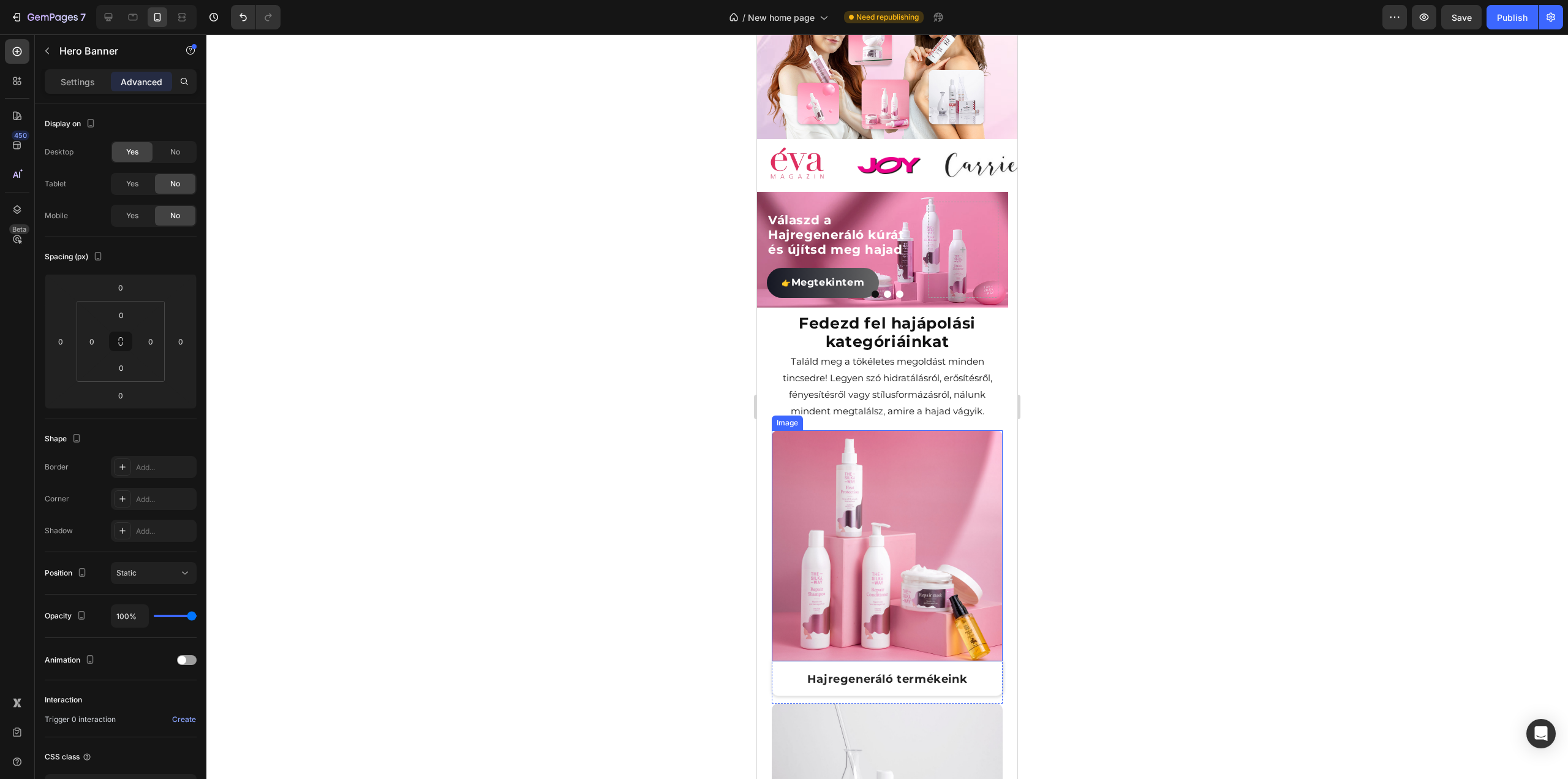
scroll to position [535, 0]
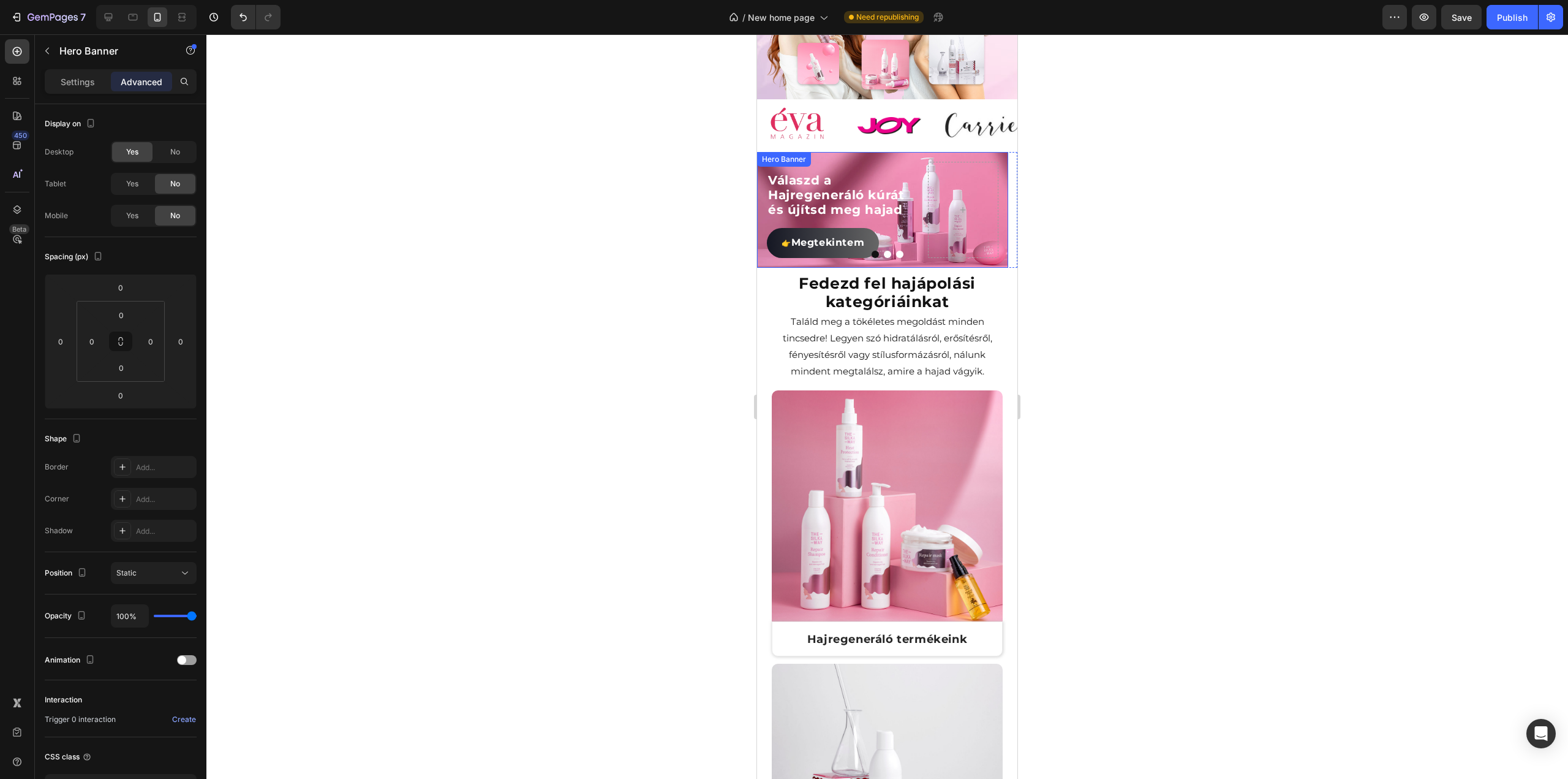
click at [899, 152] on div "Válaszd a Hajregeneráló kúrát és újítsd meg hajad Heading 👉 Megtekintem Button" at bounding box center [882, 210] width 251 height 115
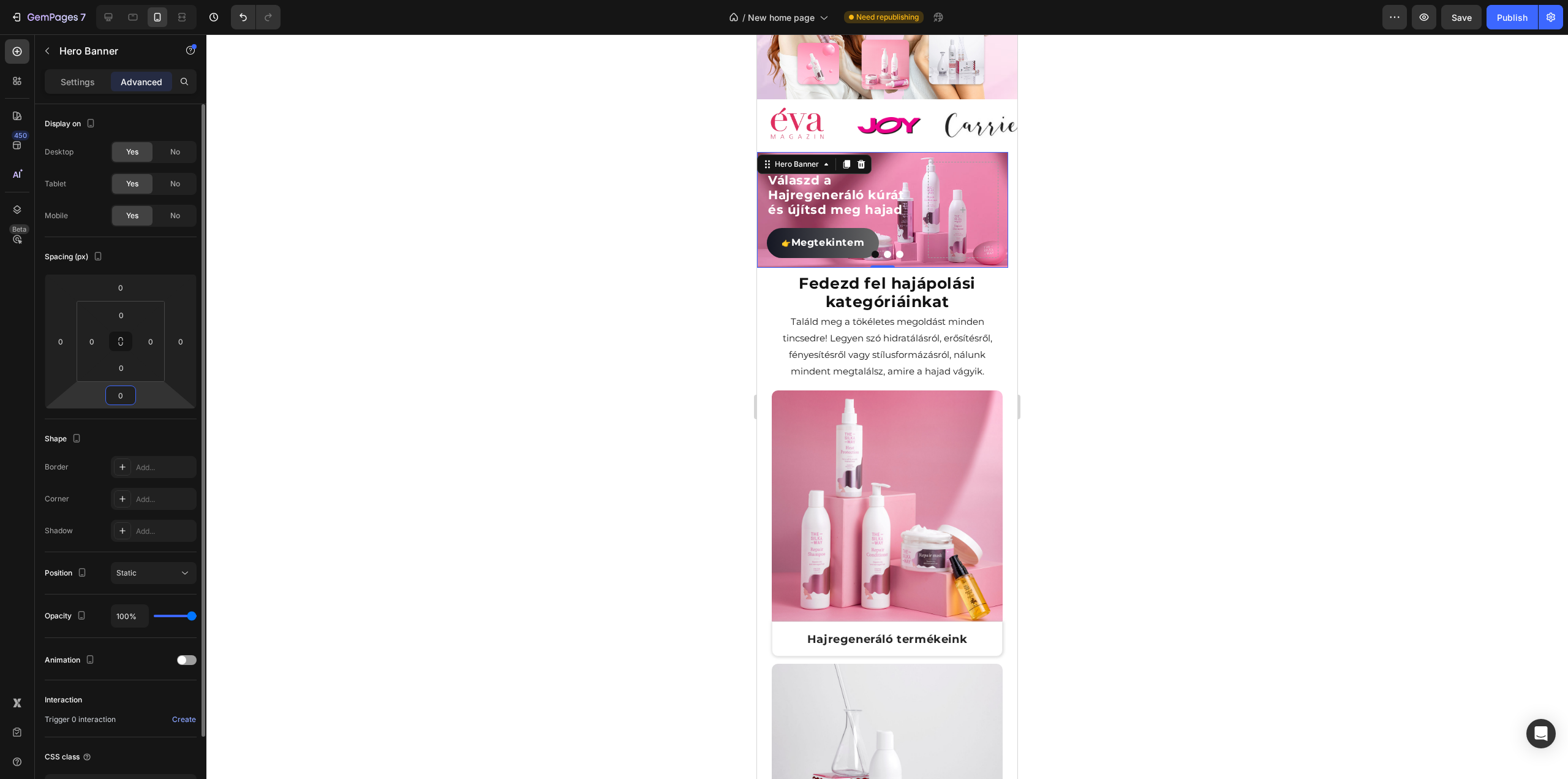
click at [132, 394] on input "0" at bounding box center [120, 395] width 24 height 18
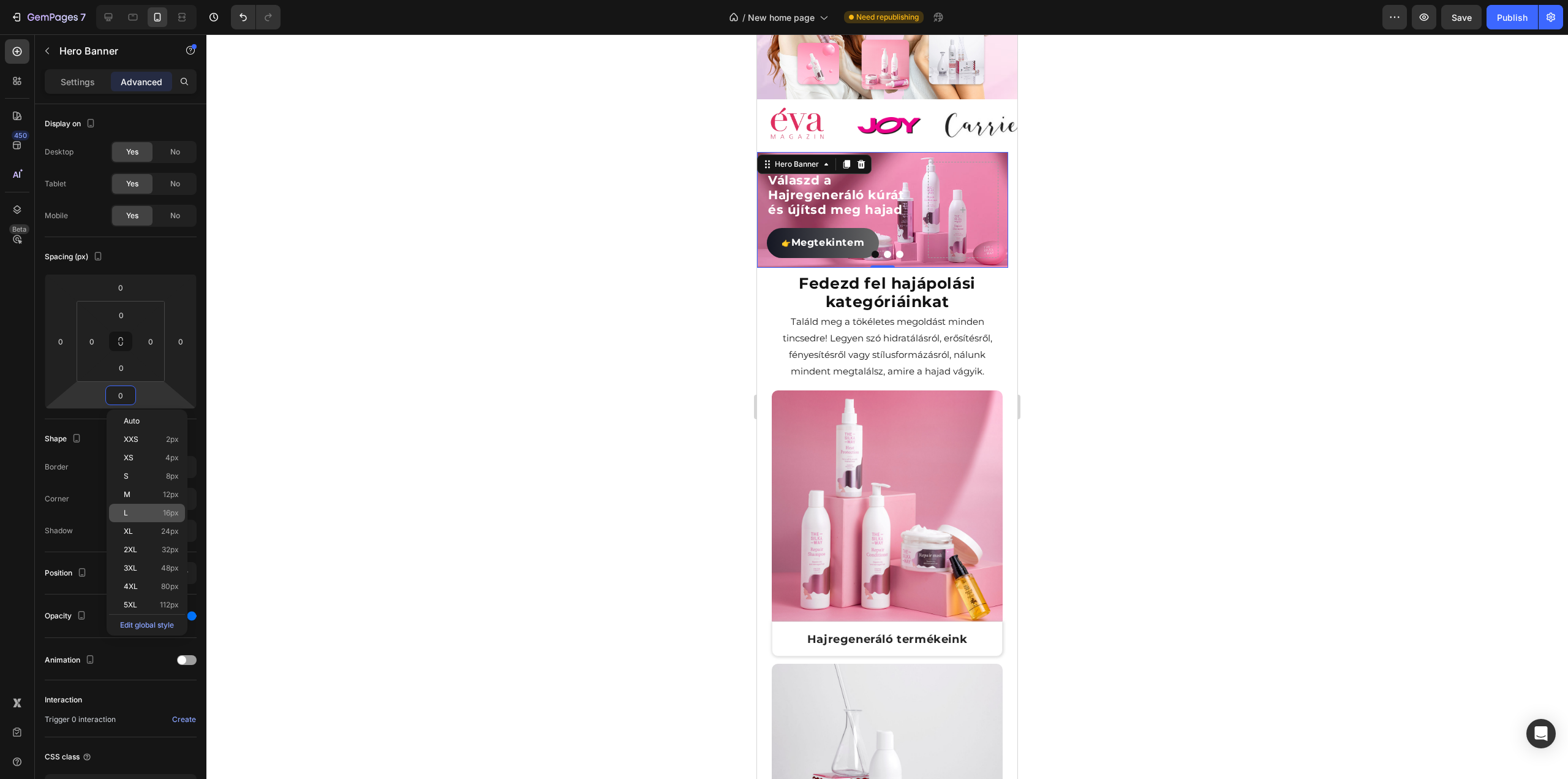
click at [145, 515] on p "L 16px" at bounding box center [151, 512] width 55 height 9
type input "16"
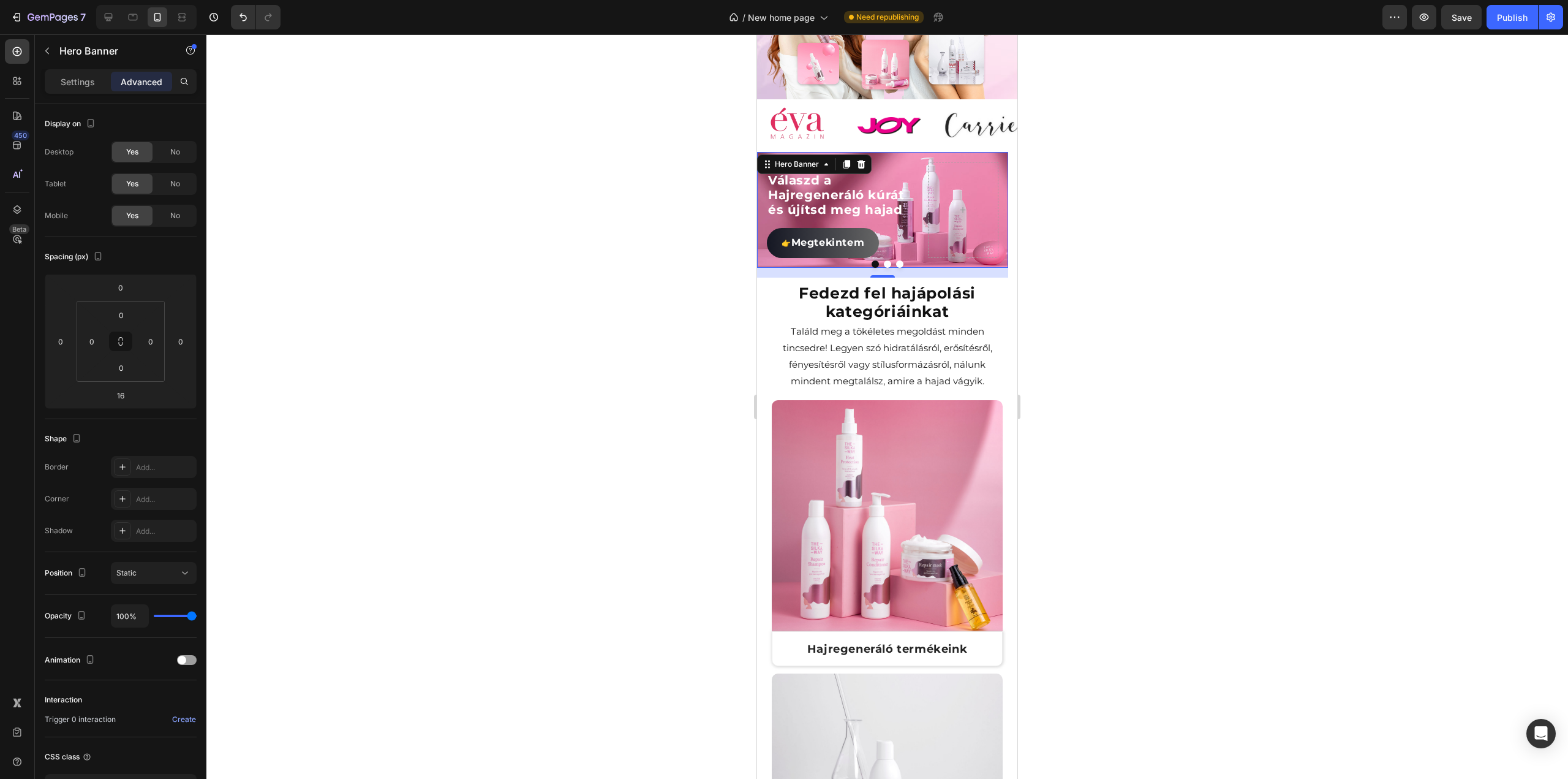
click at [523, 265] on div at bounding box center [887, 406] width 1361 height 744
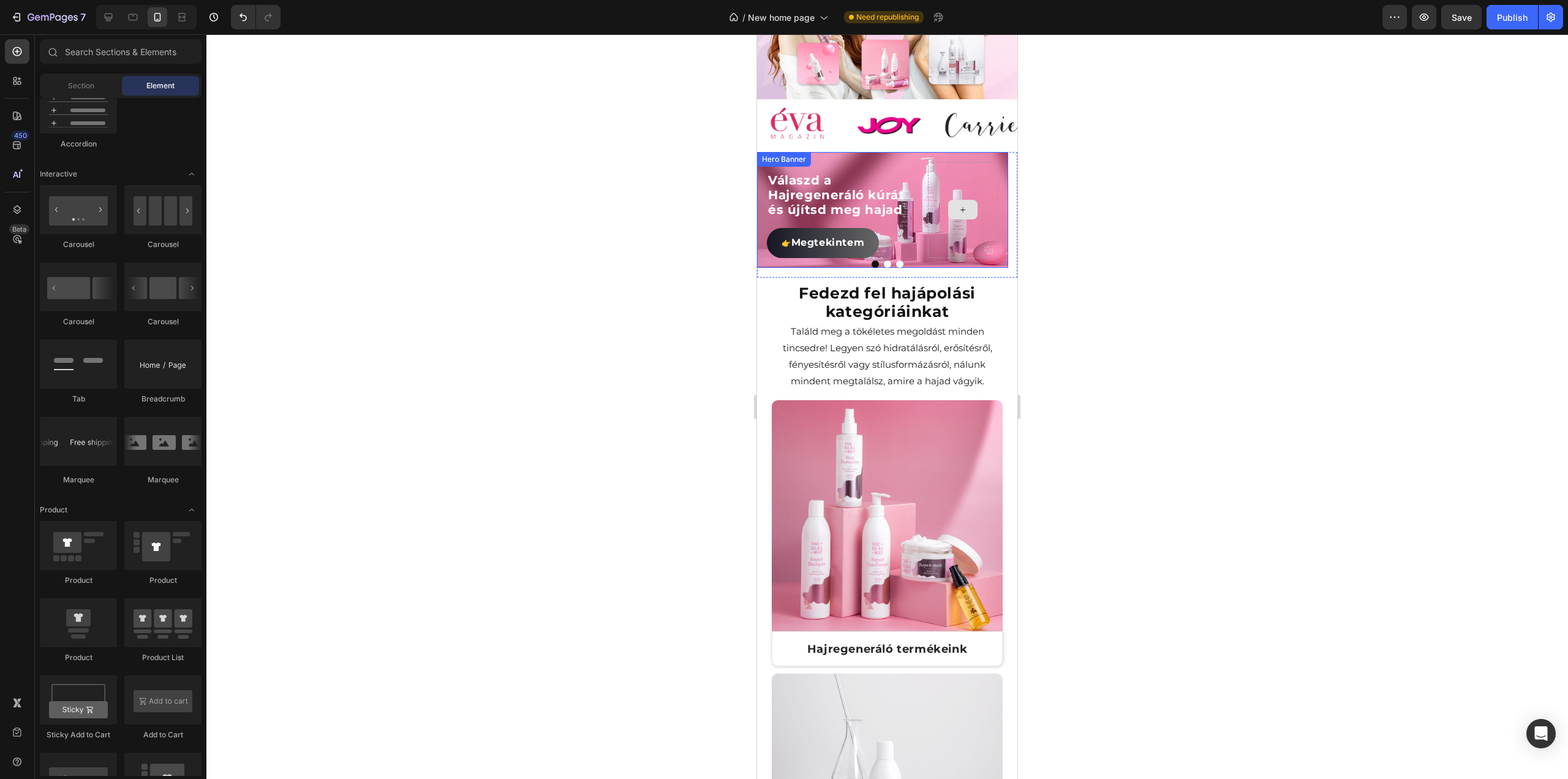
click at [932, 190] on div at bounding box center [963, 210] width 71 height 96
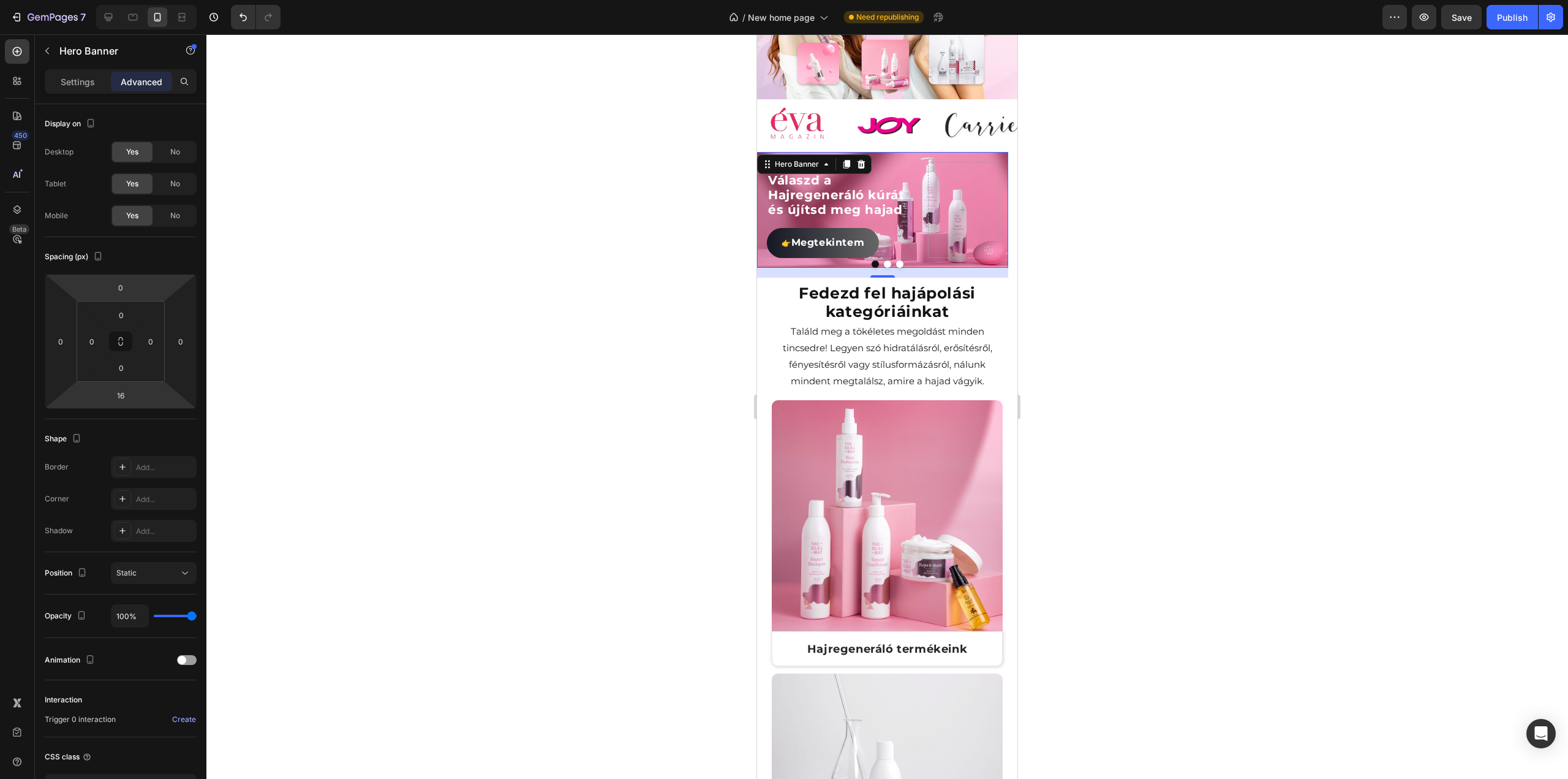
click at [76, 91] on div "Settings Advanced" at bounding box center [120, 81] width 152 height 24
click at [85, 79] on p "Settings" at bounding box center [78, 81] width 34 height 13
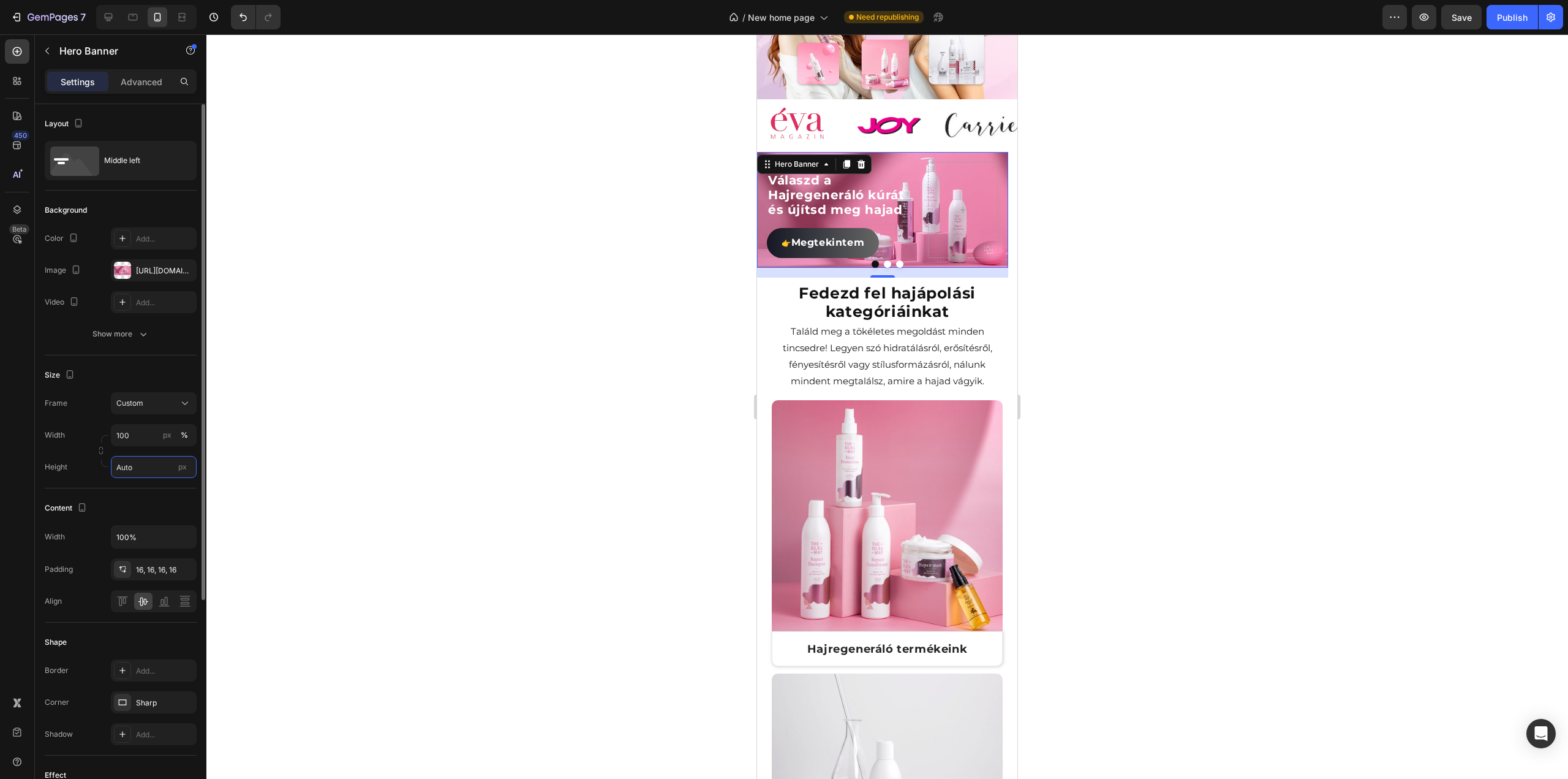
click at [141, 471] on input "Auto" at bounding box center [153, 467] width 85 height 22
click at [144, 466] on input "Auto" at bounding box center [153, 467] width 85 height 22
drag, startPoint x: 144, startPoint y: 466, endPoint x: 96, endPoint y: 468, distance: 48.0
click at [96, 468] on div "Height Auto px" at bounding box center [120, 467] width 152 height 22
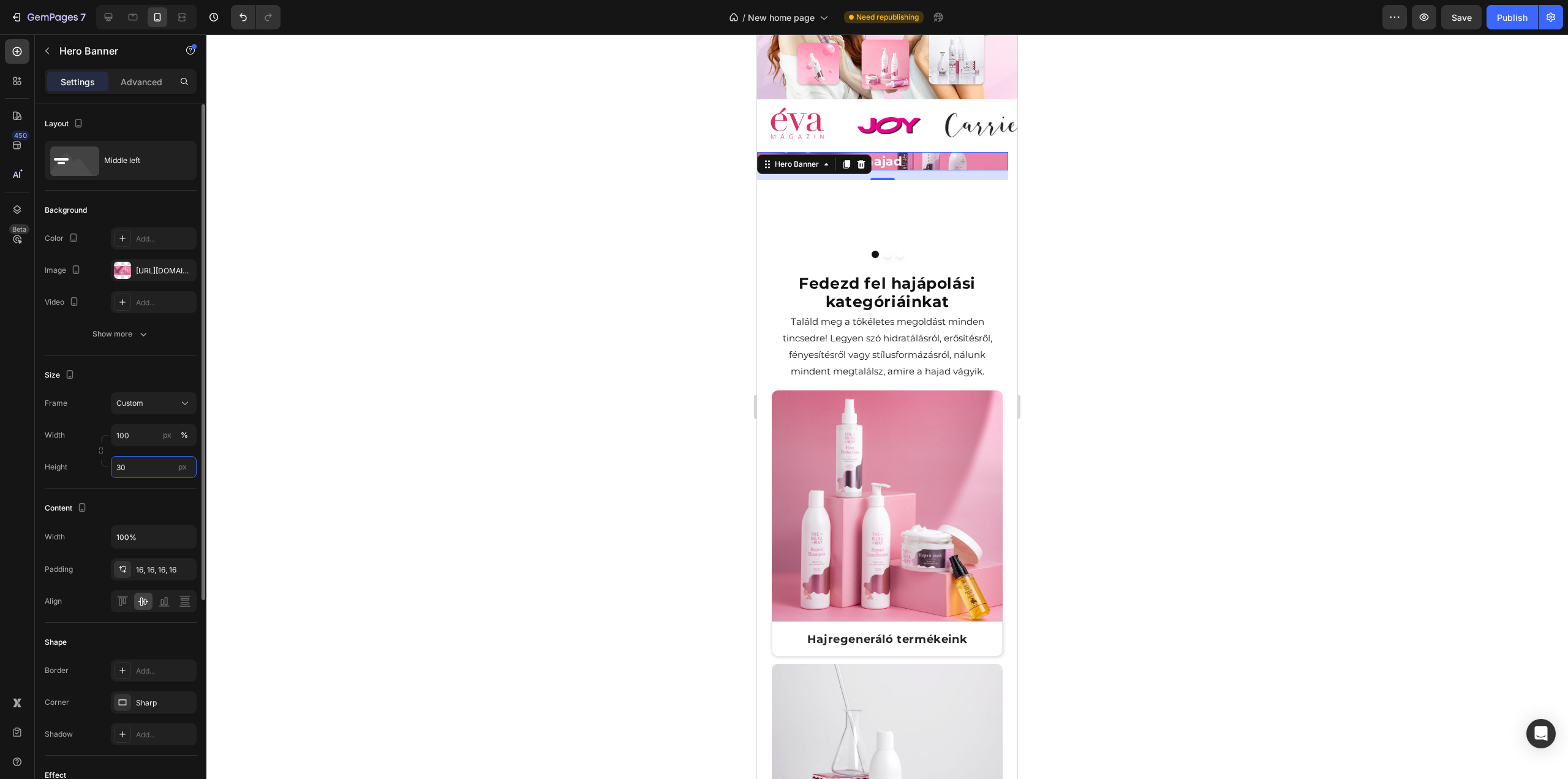
type input "300"
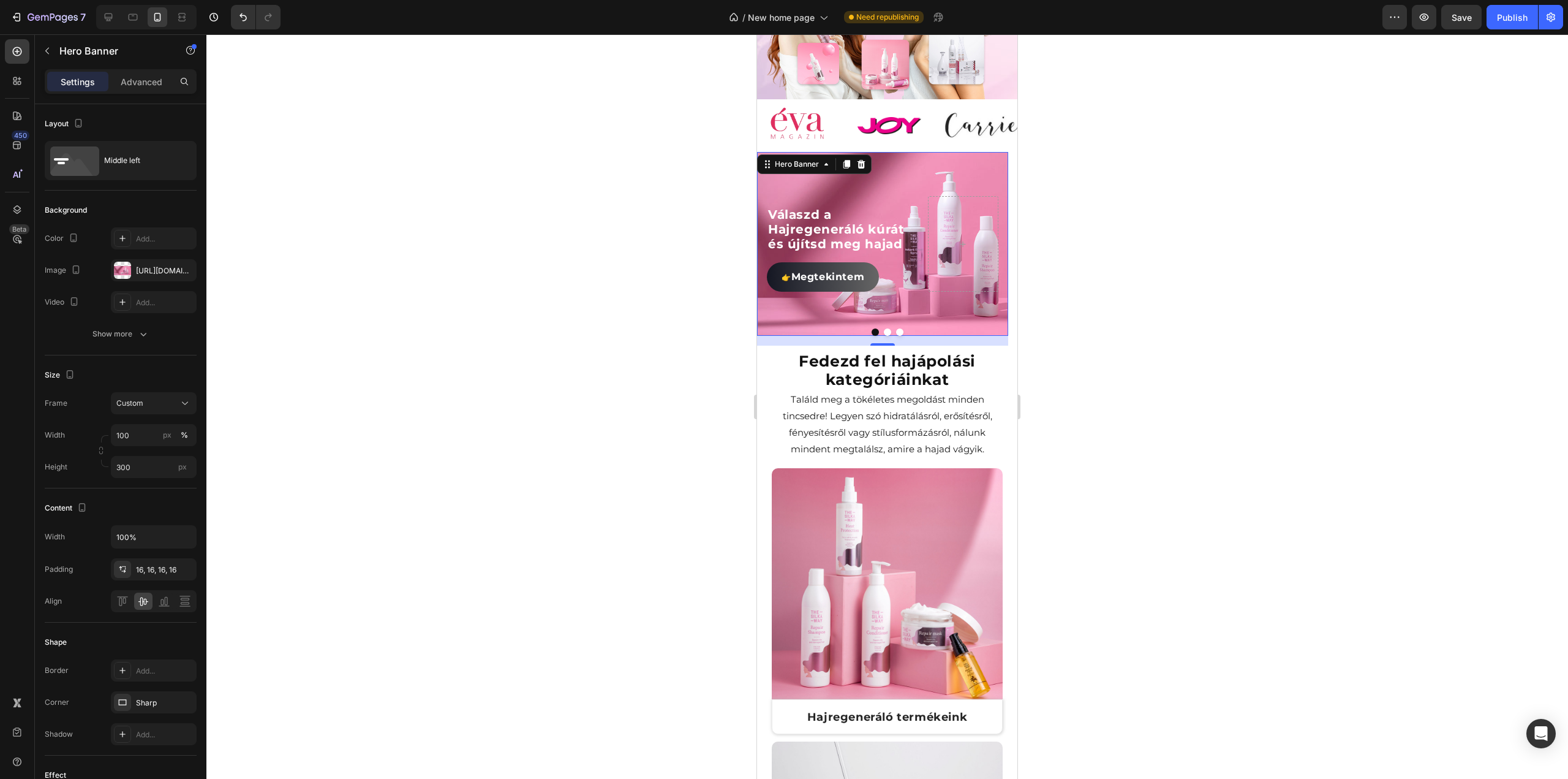
click at [589, 358] on div at bounding box center [887, 406] width 1361 height 744
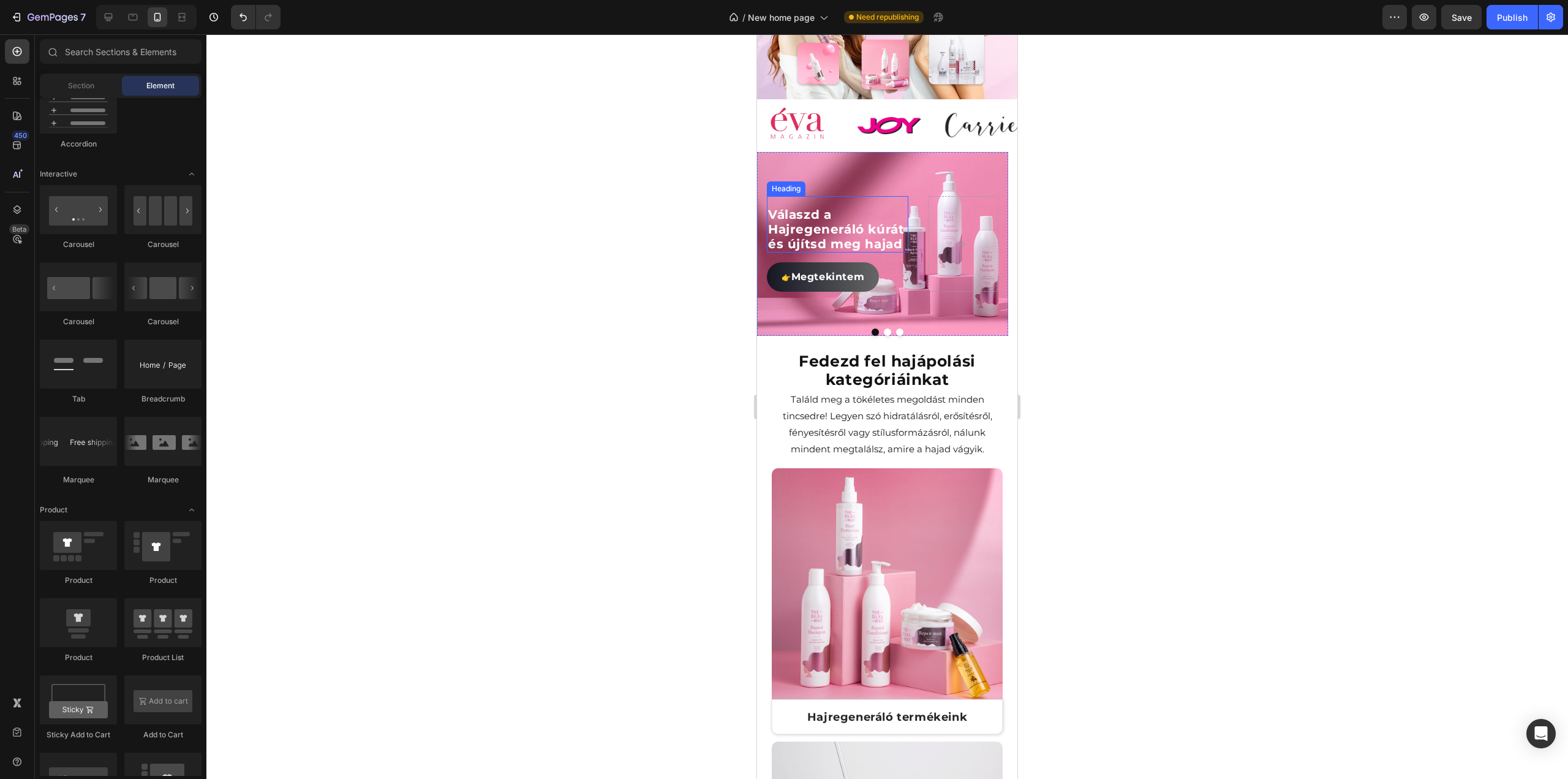
click at [870, 215] on h2 "Válaszd a Hajregeneráló kúrát és újítsd meg hajad" at bounding box center [838, 229] width 142 height 47
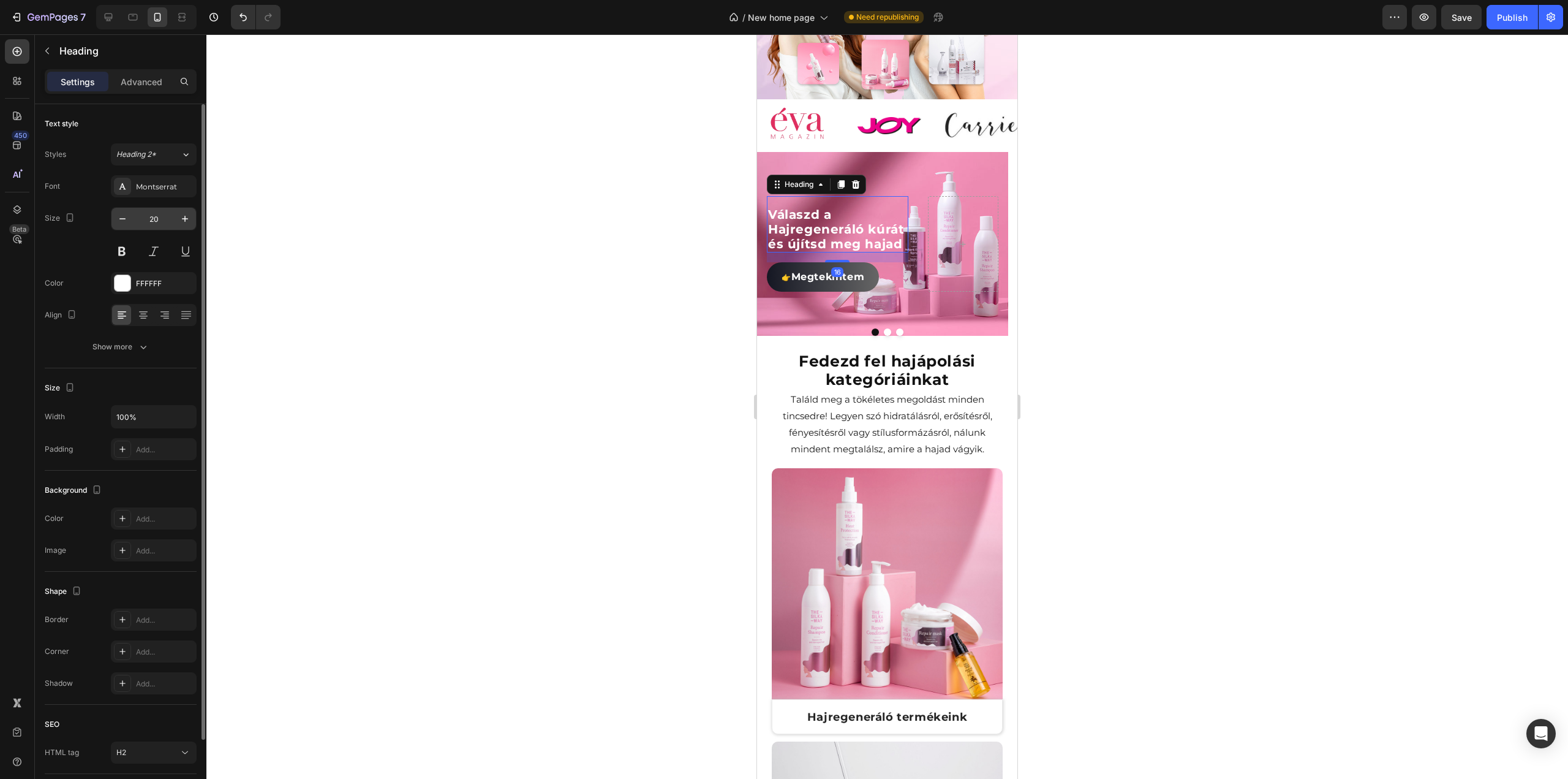
click at [163, 211] on input "20" at bounding box center [154, 218] width 41 height 22
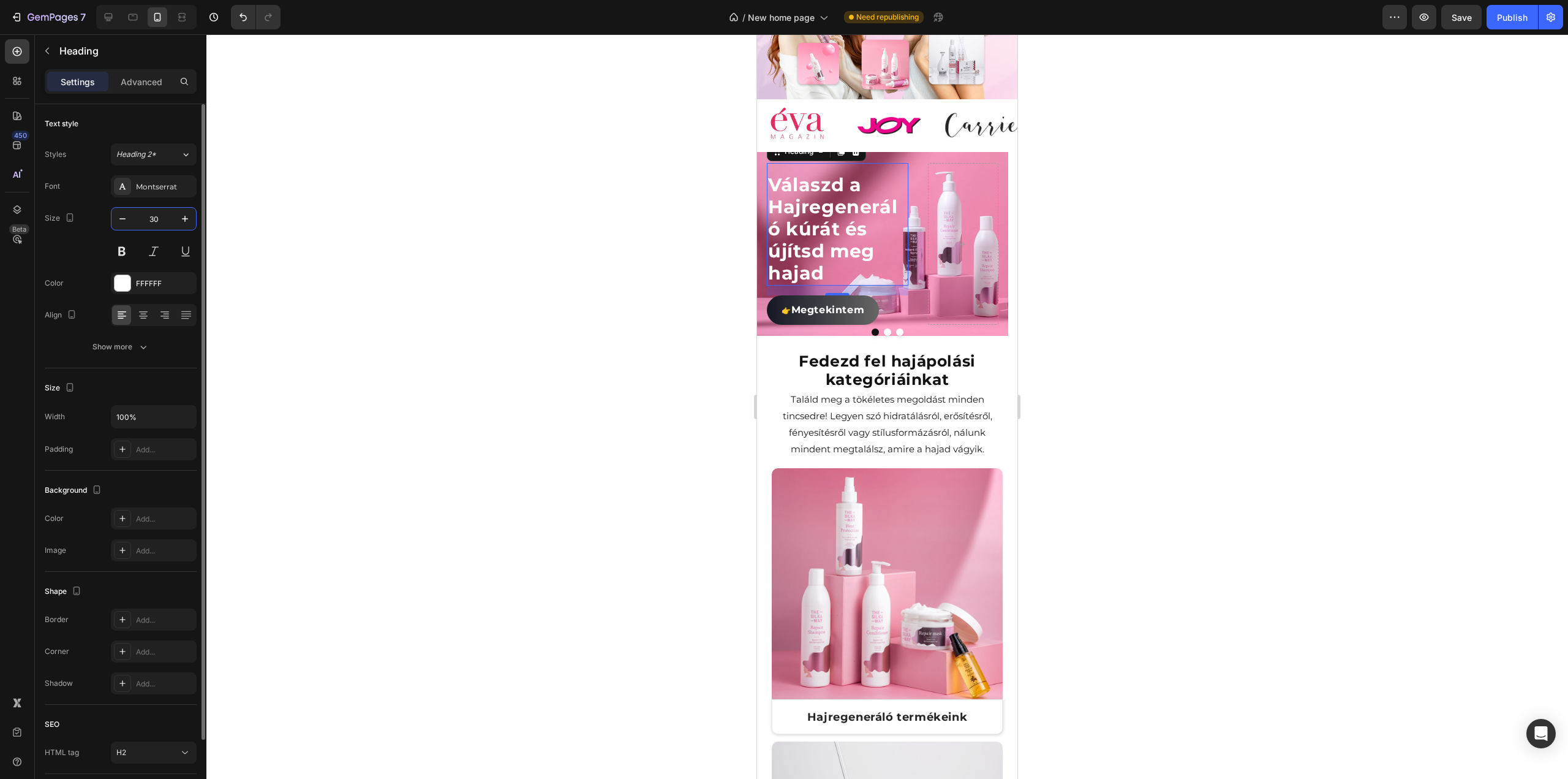
click at [163, 211] on input "30" at bounding box center [154, 218] width 41 height 22
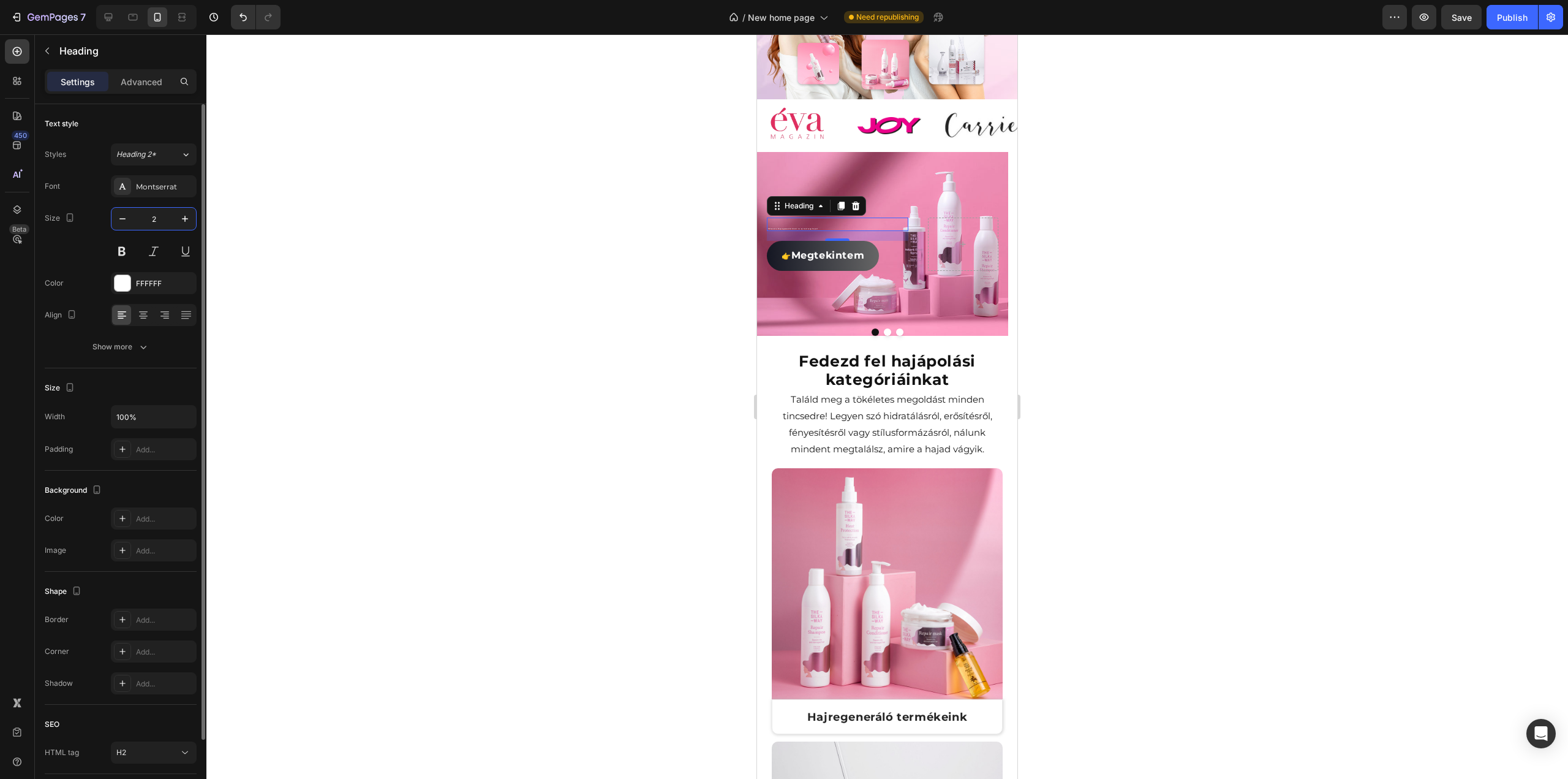
type input "25"
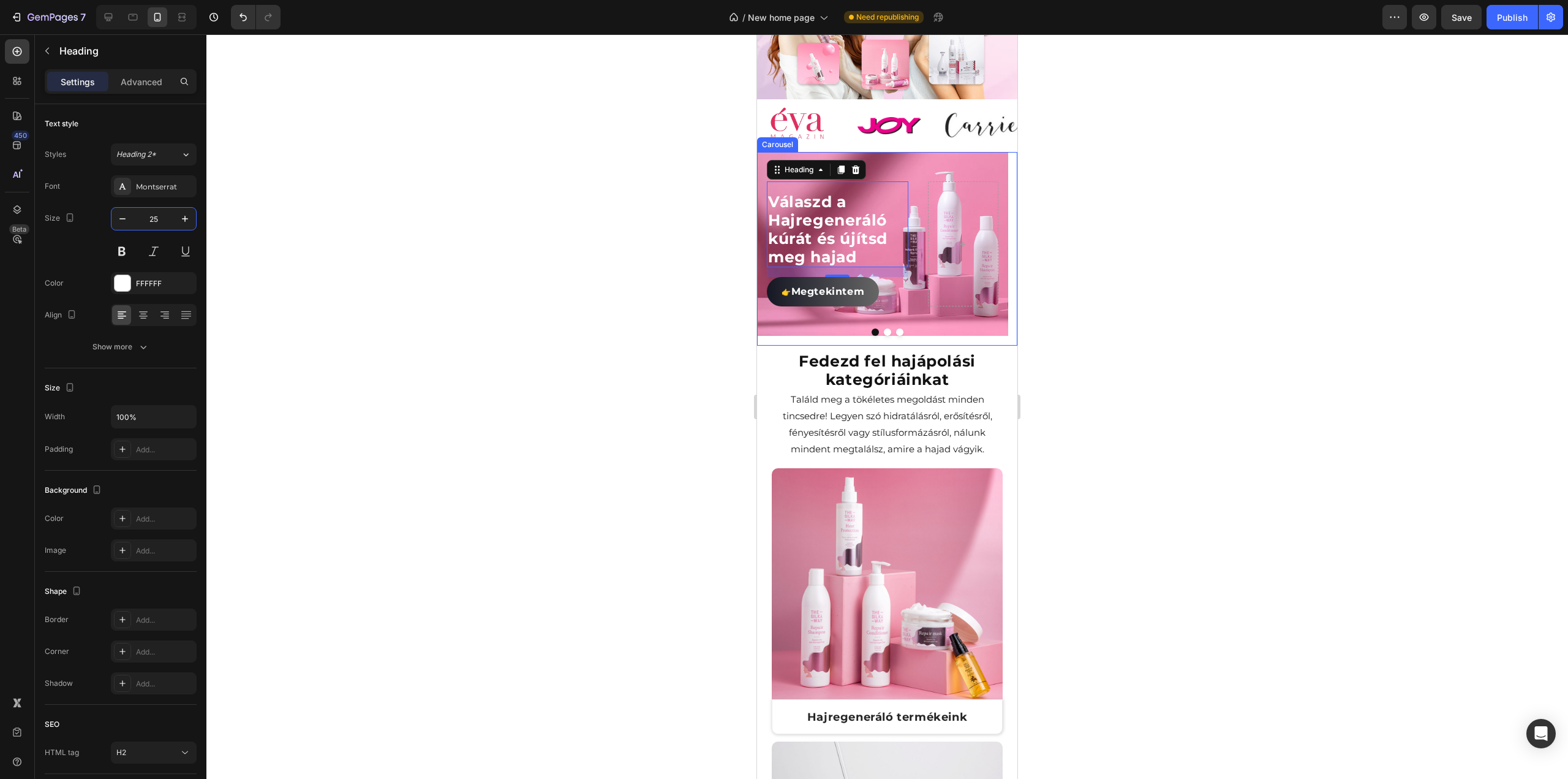
click at [883, 329] on button "Dot" at bounding box center [887, 333] width 8 height 8
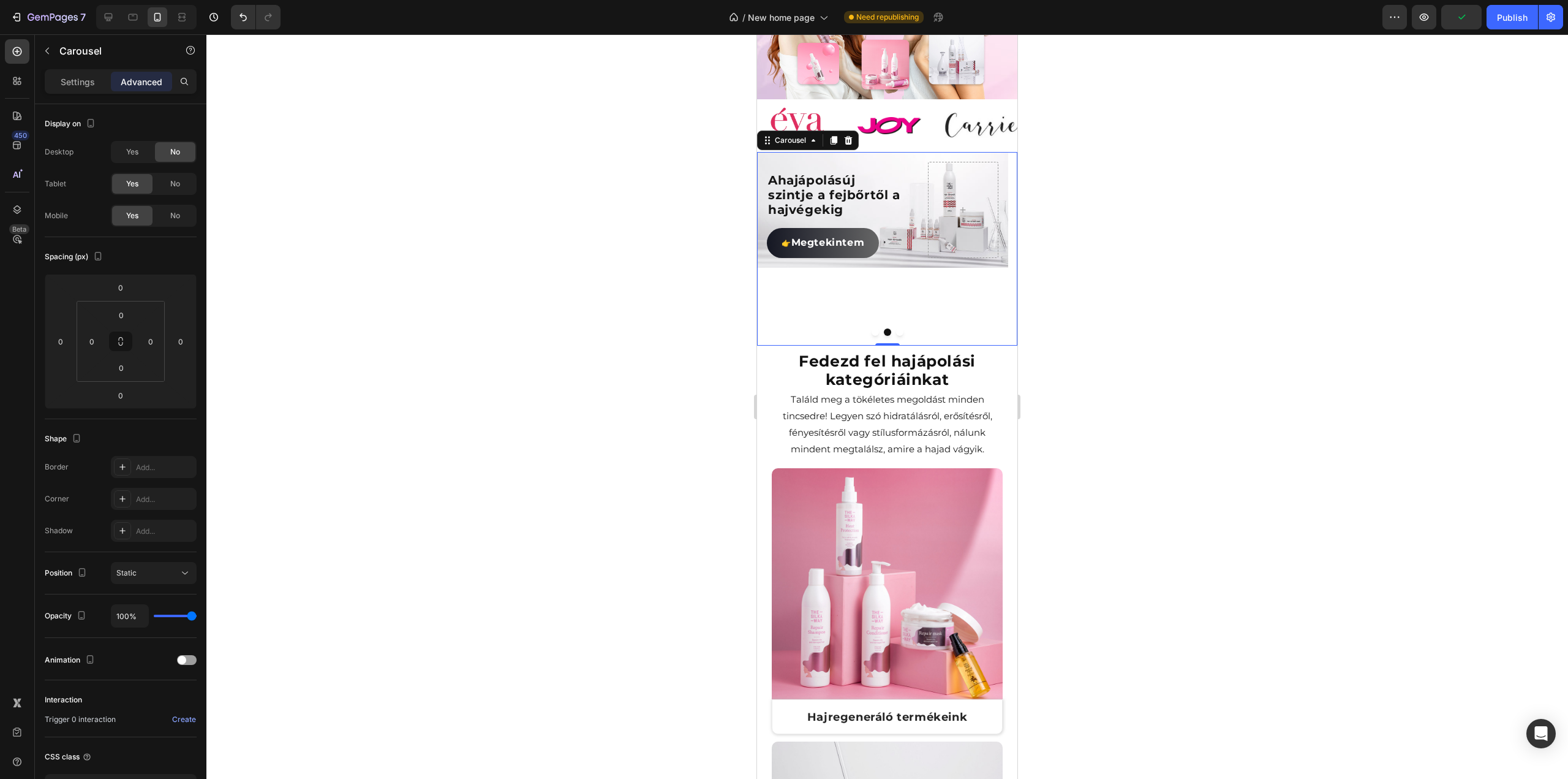
click at [872, 329] on button "Dot" at bounding box center [876, 333] width 8 height 8
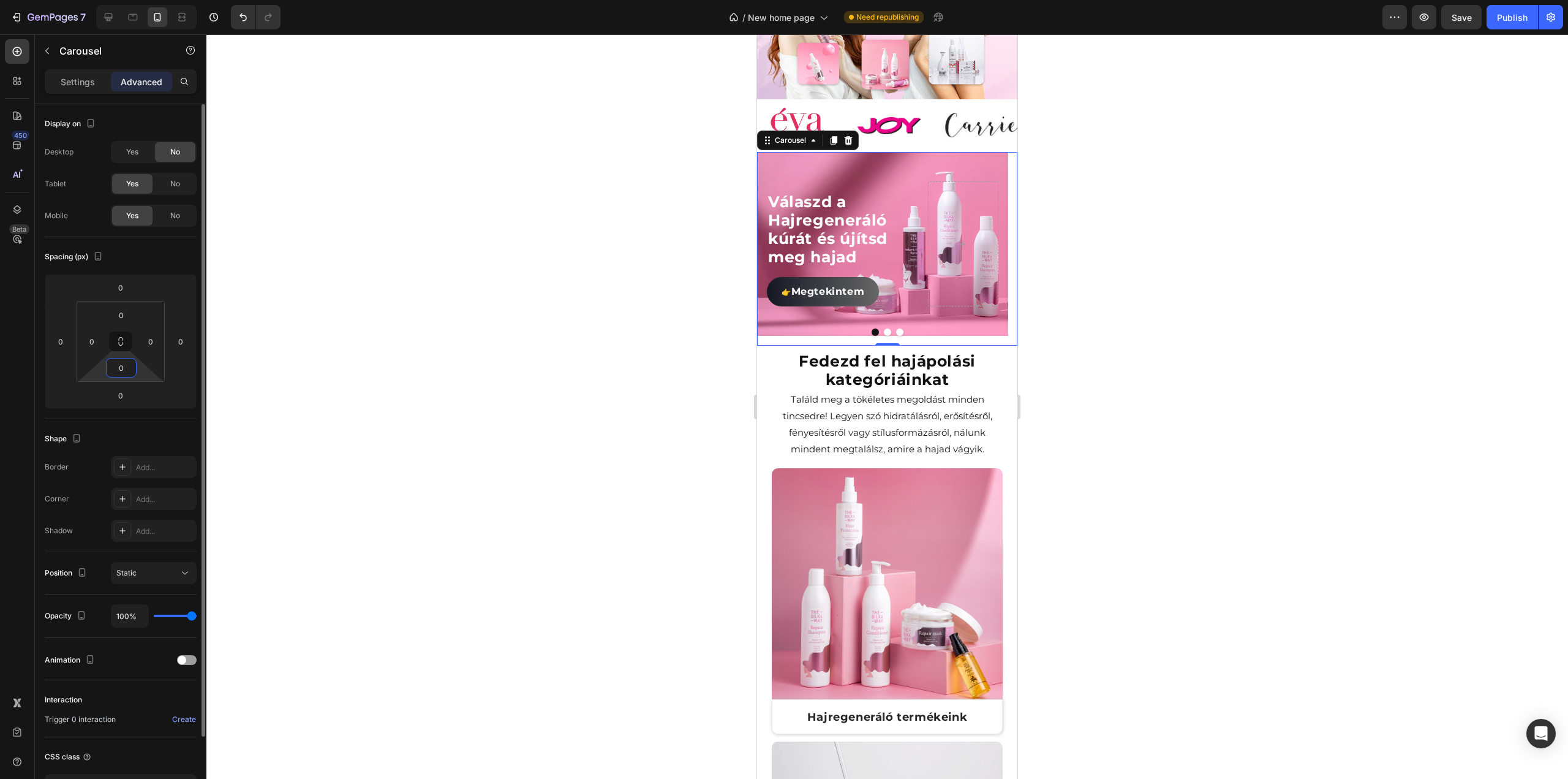
click at [130, 366] on input "0" at bounding box center [120, 367] width 24 height 18
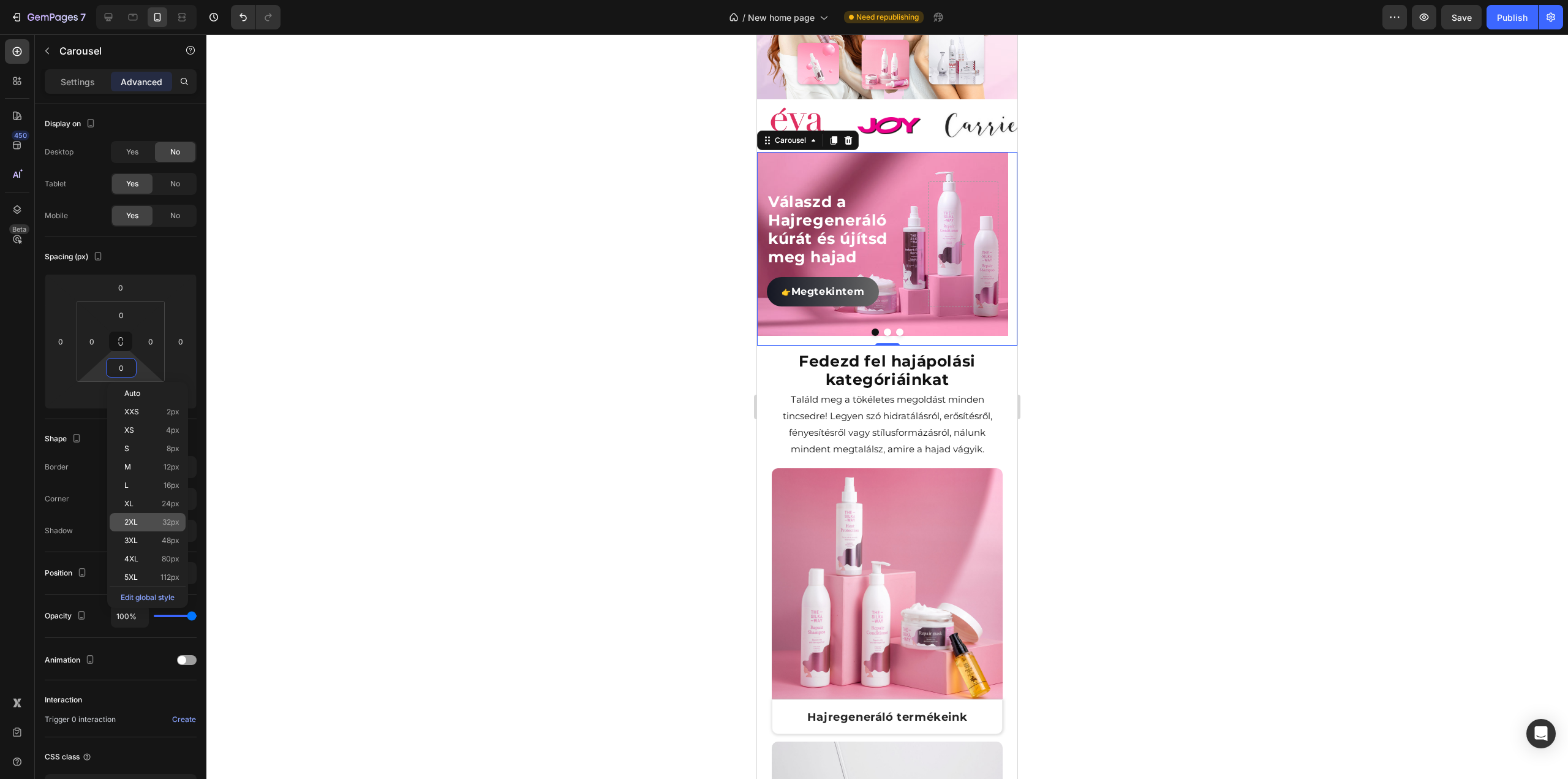
click at [142, 524] on p "2XL 32px" at bounding box center [151, 522] width 55 height 9
type input "32"
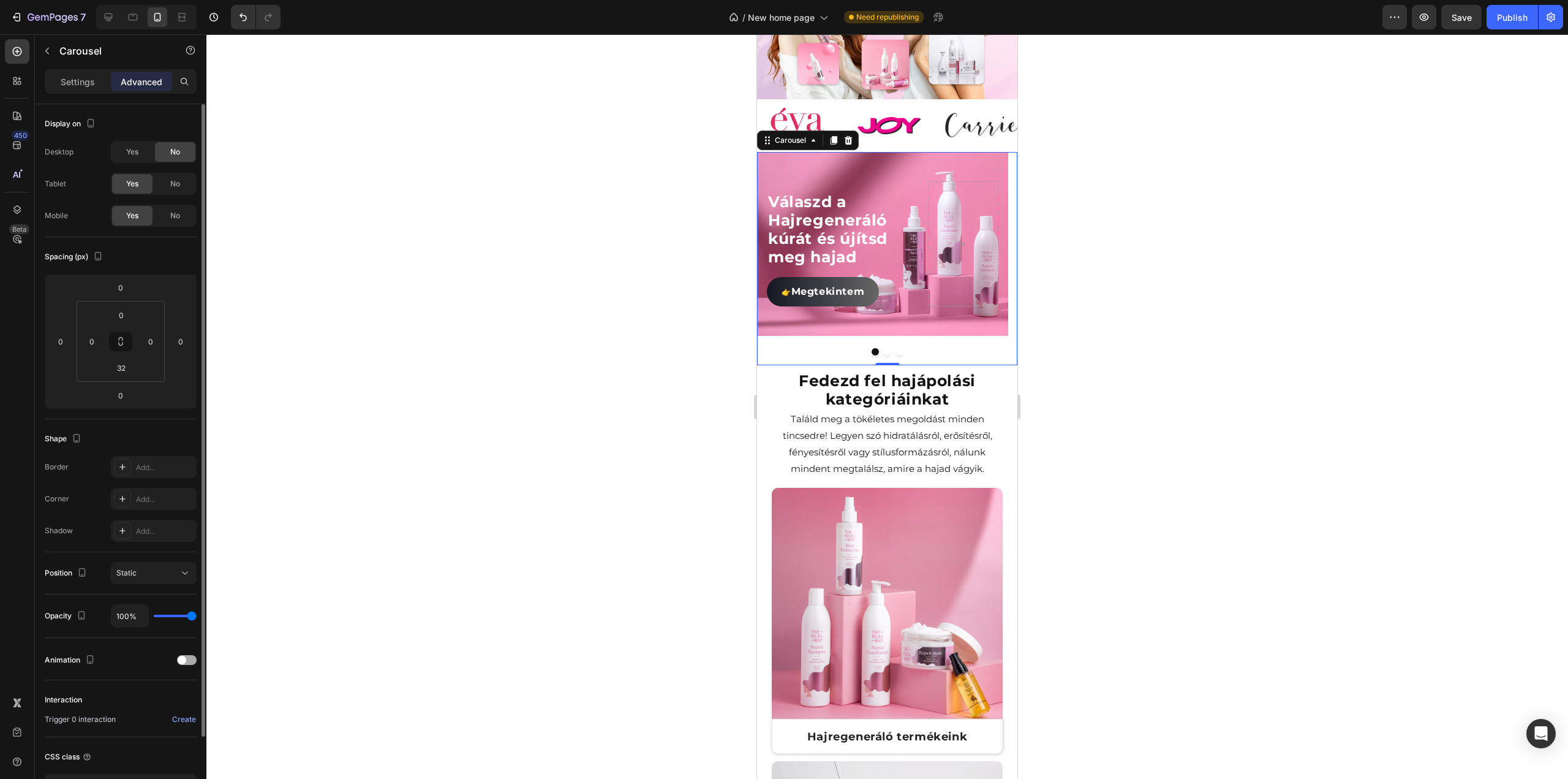
scroll to position [87, 0]
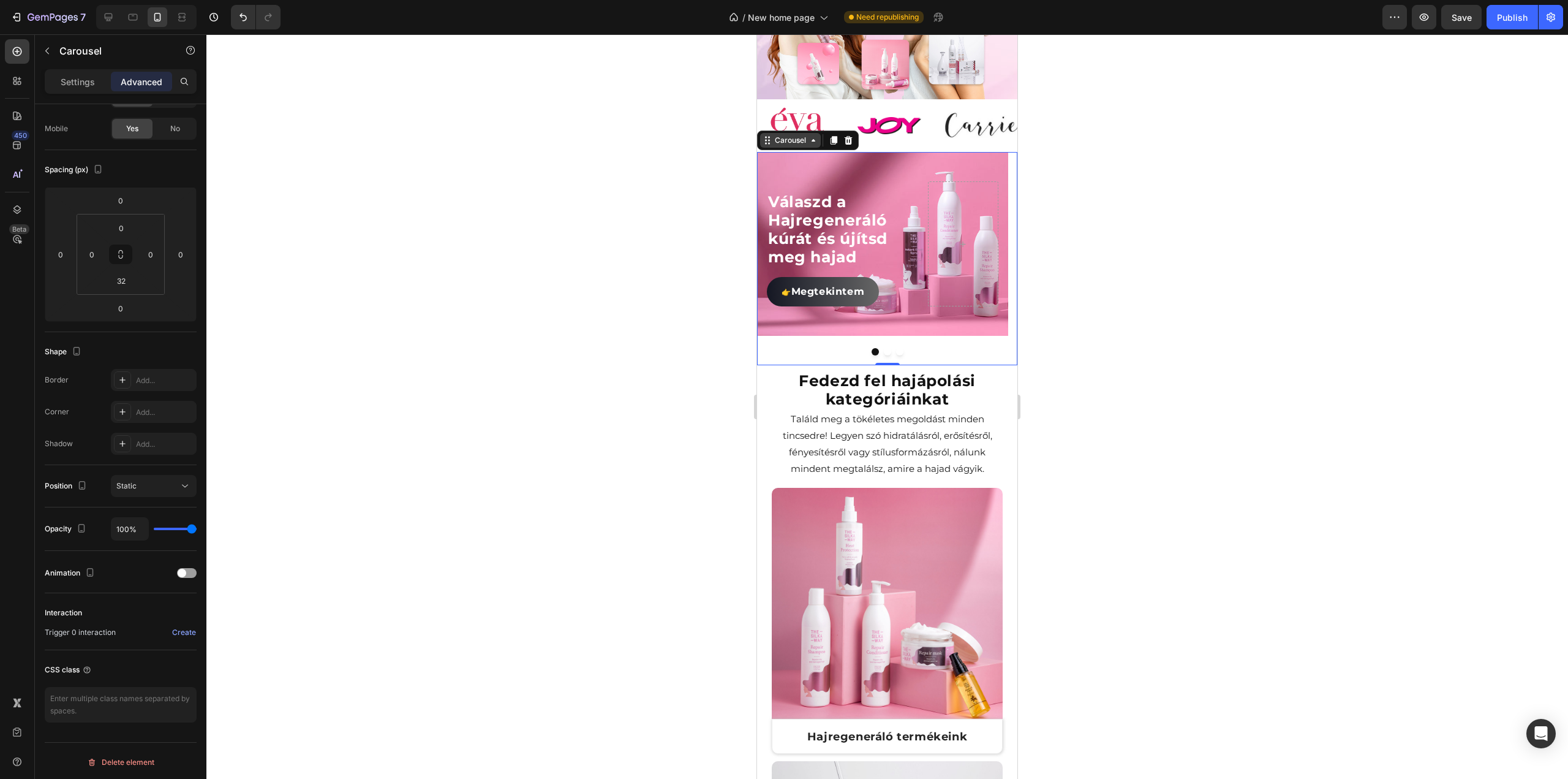
click at [806, 135] on div "Carousel" at bounding box center [789, 140] width 36 height 11
click at [79, 81] on p "Settings" at bounding box center [78, 81] width 34 height 13
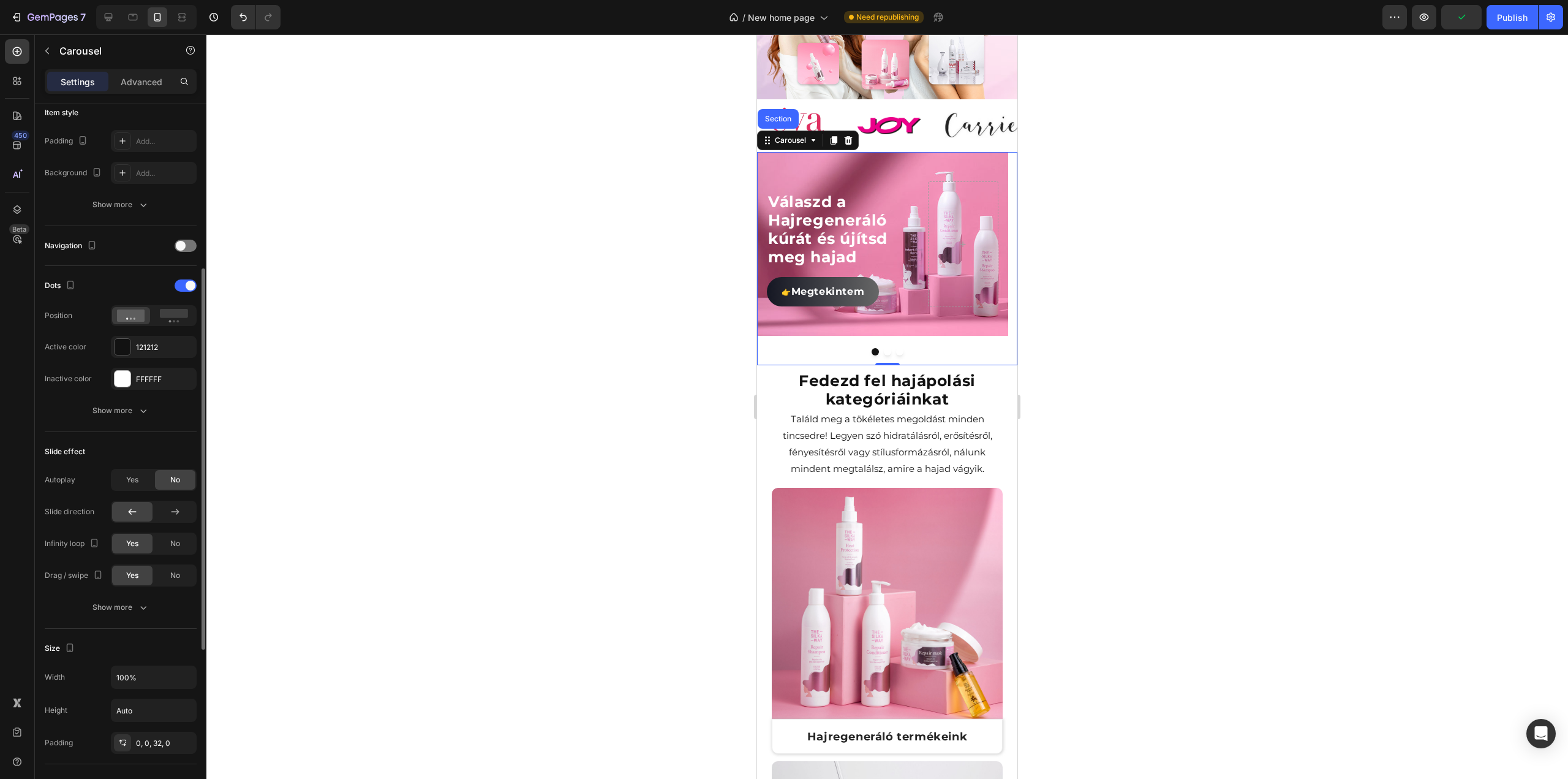
scroll to position [245, 0]
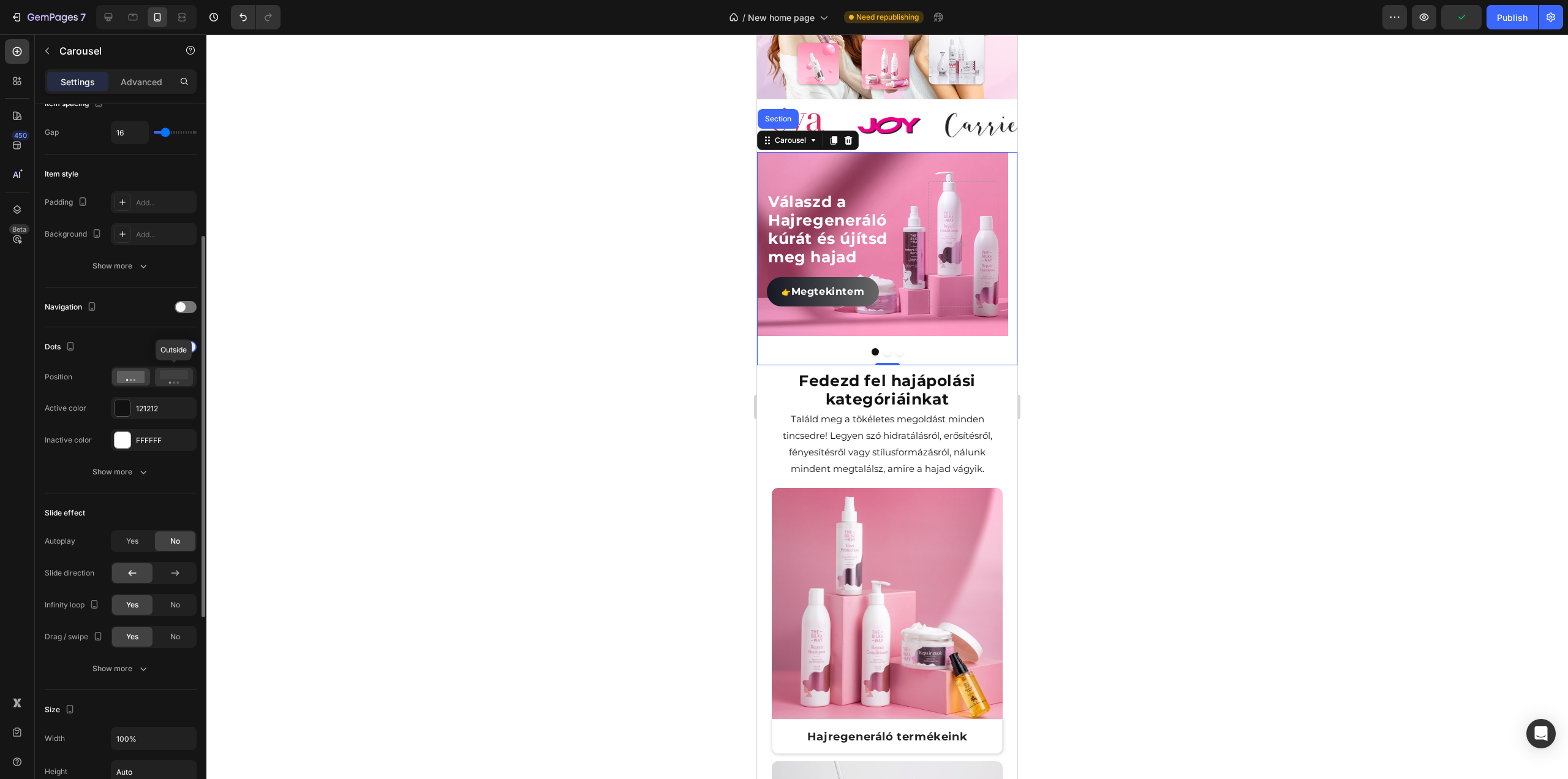
click at [180, 376] on rect at bounding box center [174, 373] width 28 height 9
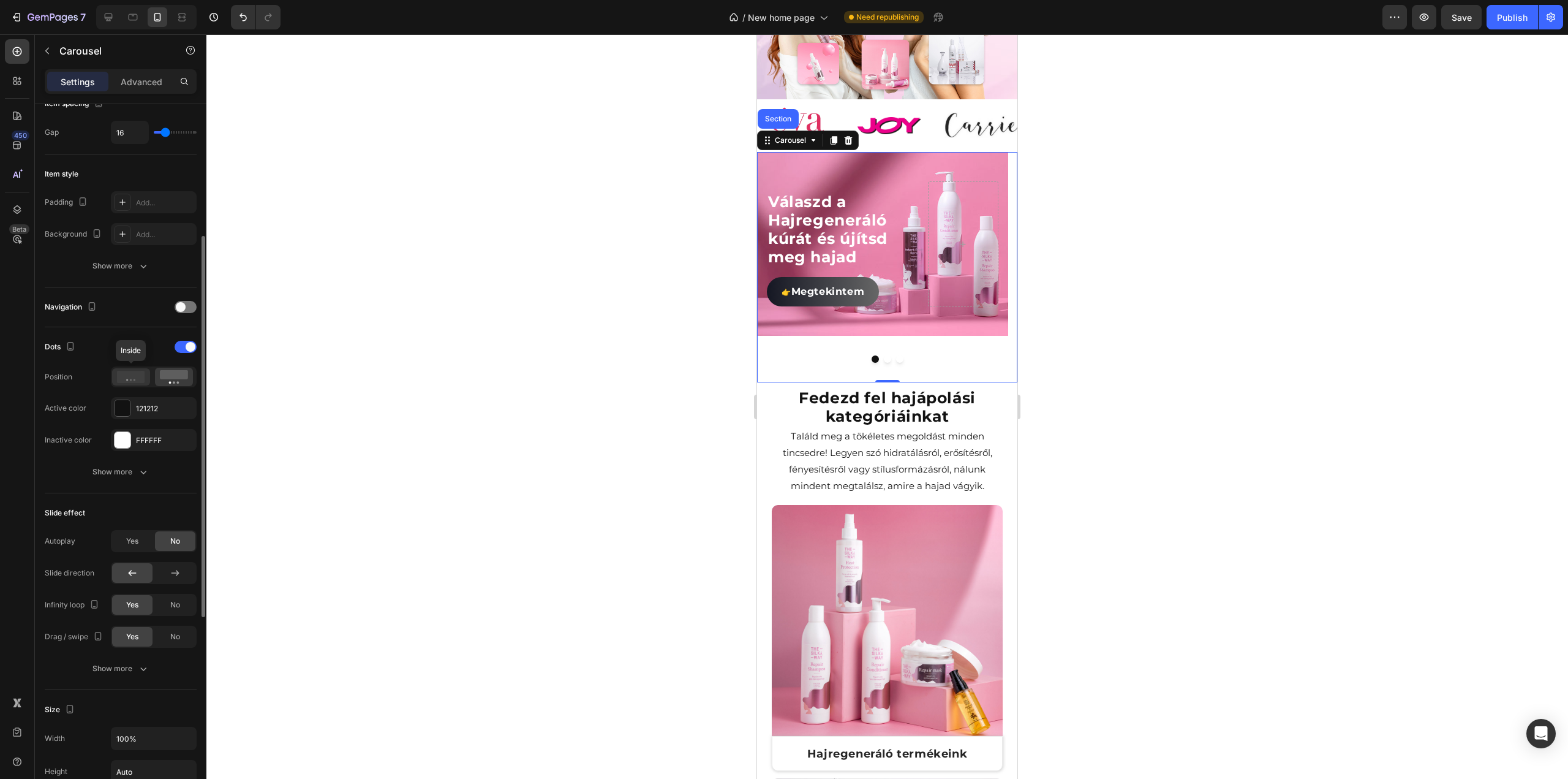
click at [134, 375] on icon at bounding box center [131, 376] width 28 height 13
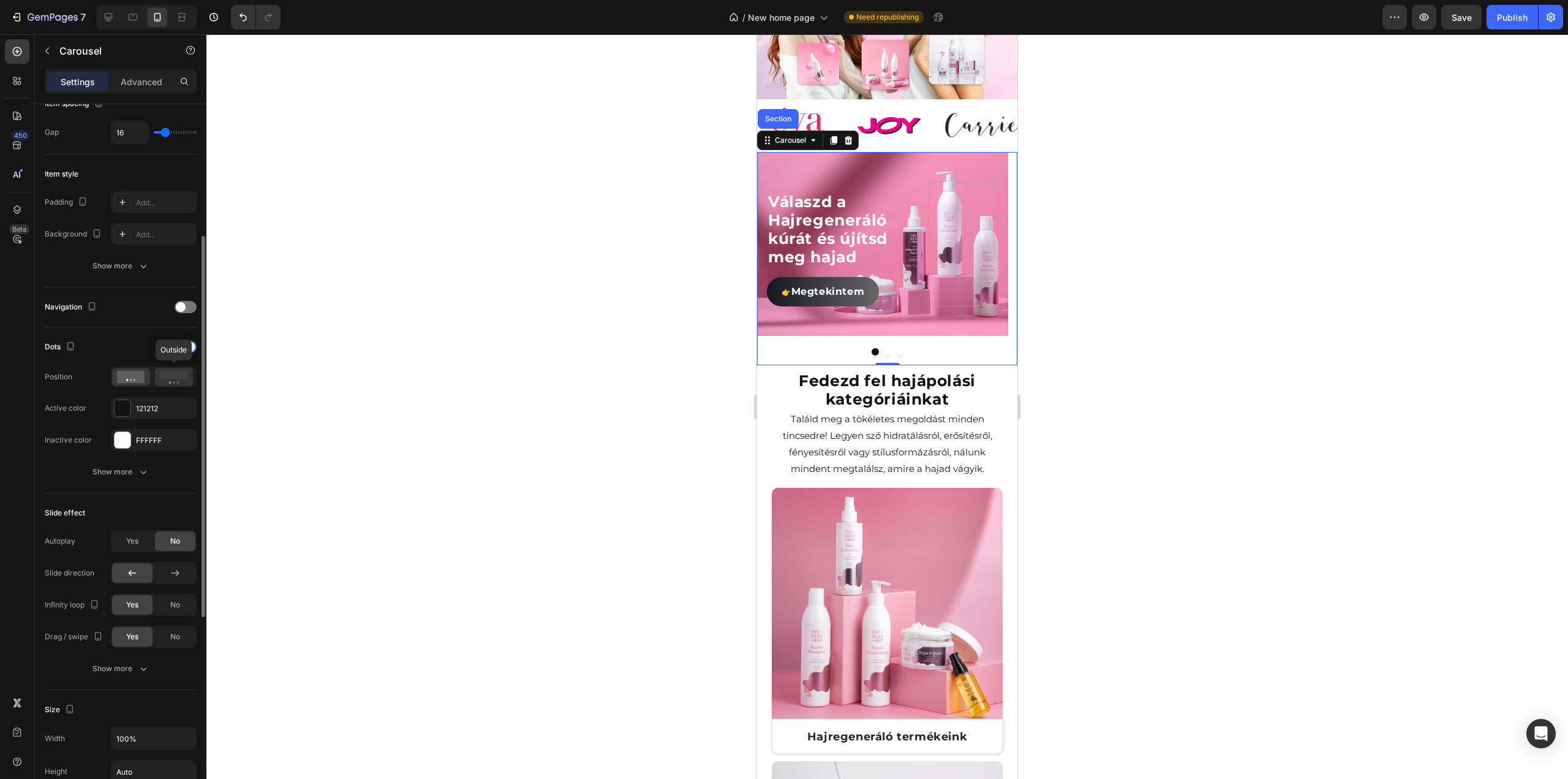
click at [161, 378] on icon at bounding box center [174, 376] width 28 height 14
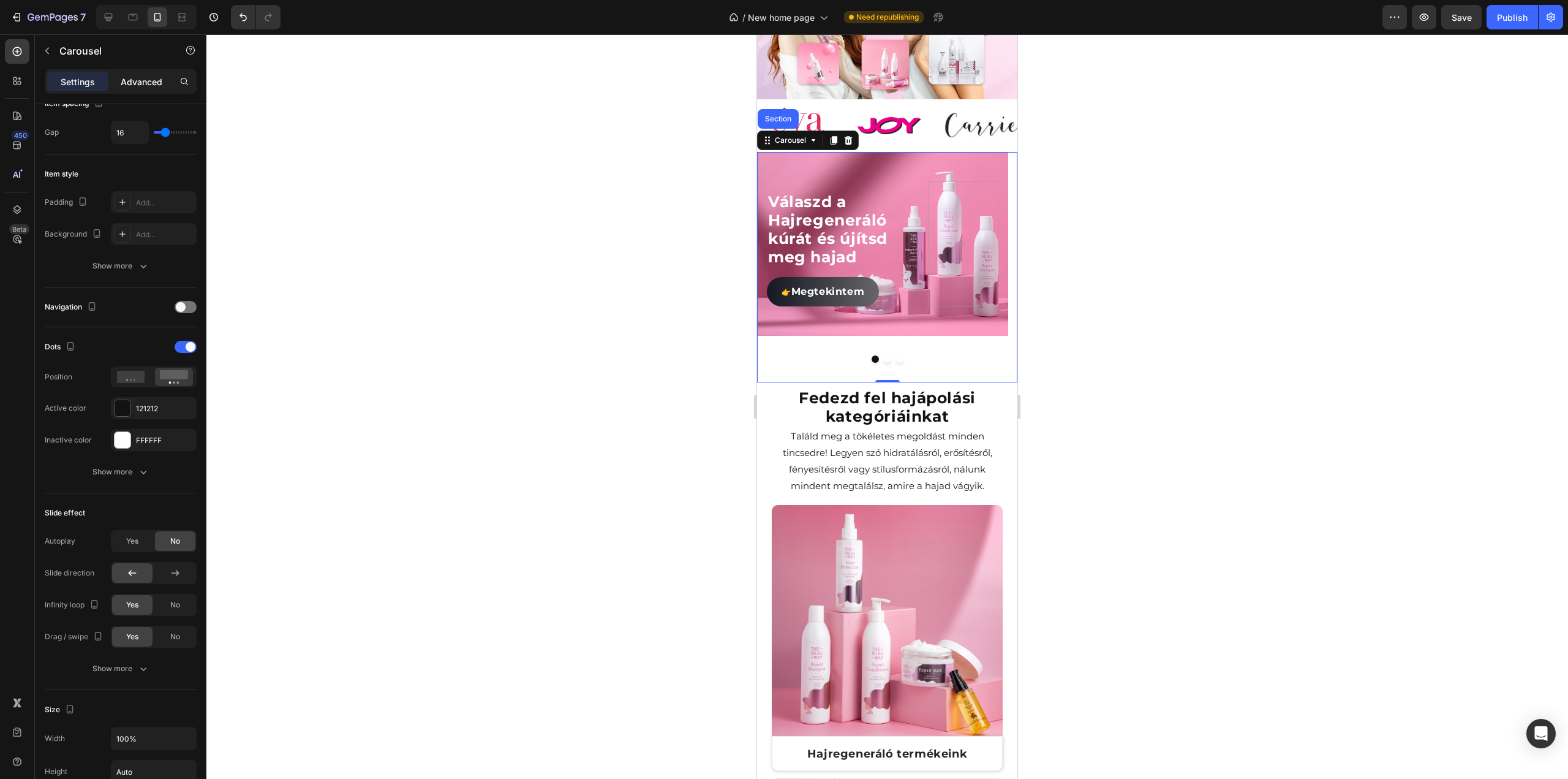
click at [140, 90] on div "Advanced" at bounding box center [141, 81] width 61 height 19
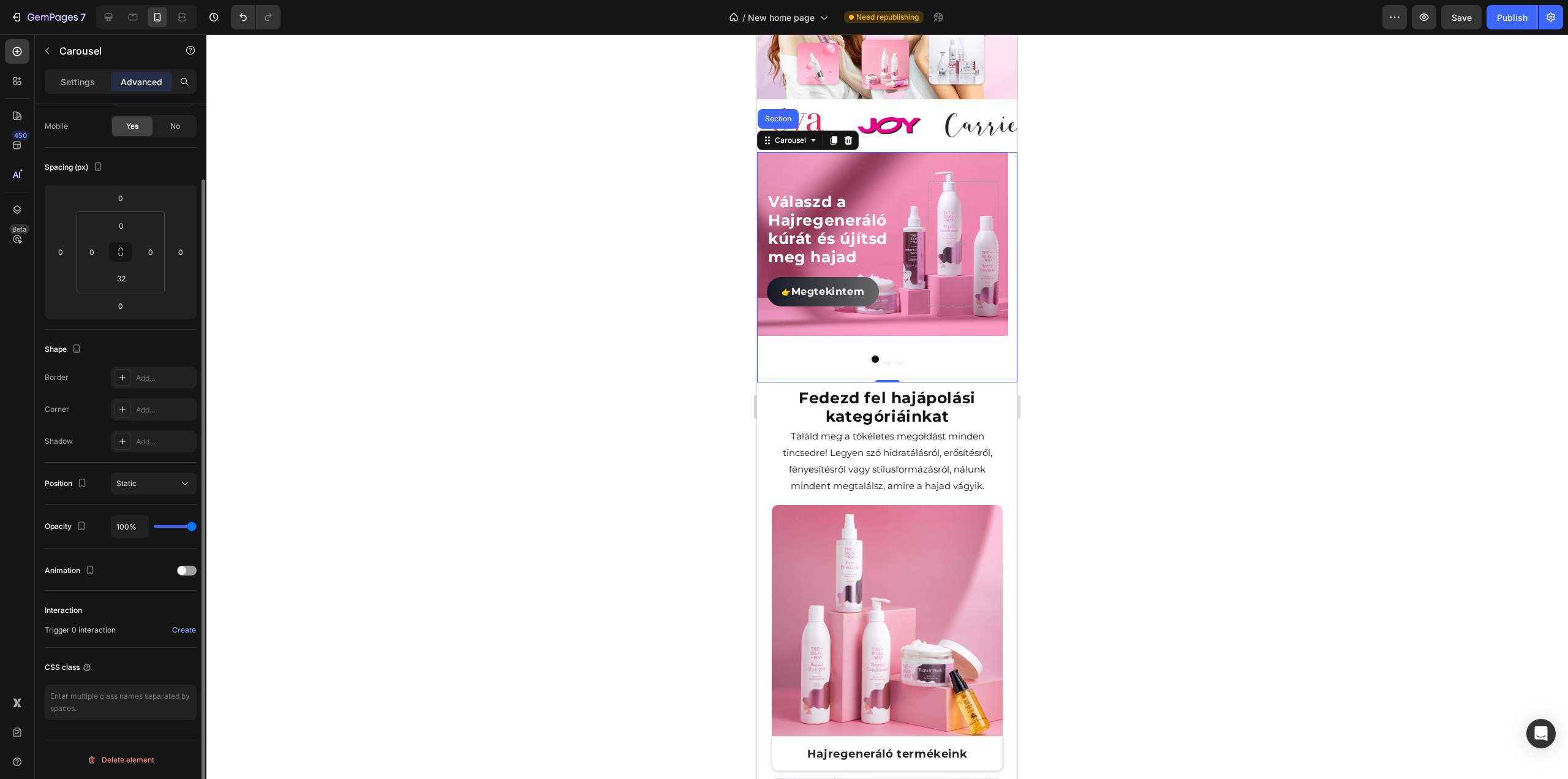
scroll to position [87, 0]
click at [123, 276] on input "32" at bounding box center [120, 280] width 24 height 18
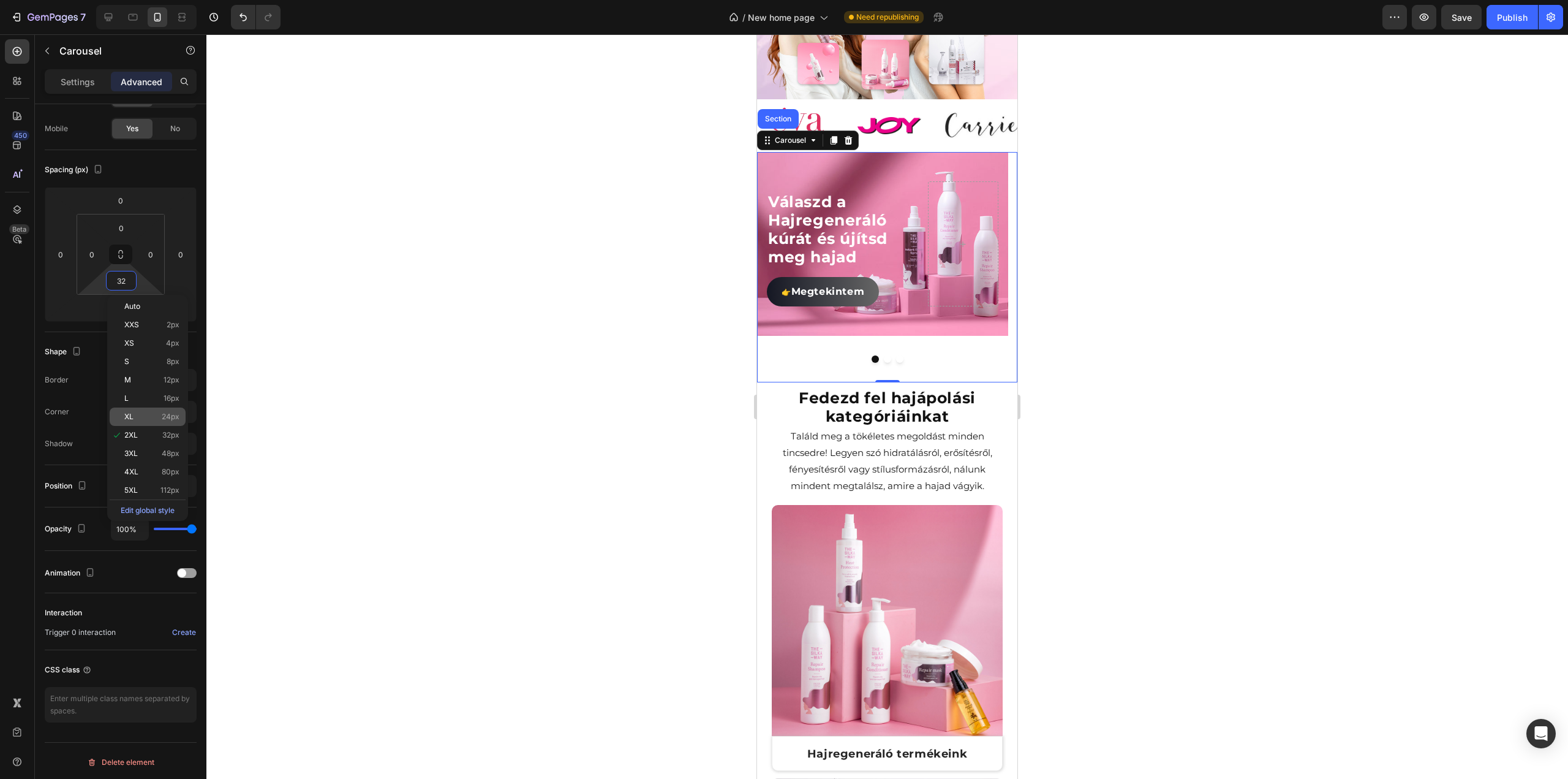
click at [135, 411] on div "XL 24px" at bounding box center [147, 416] width 76 height 18
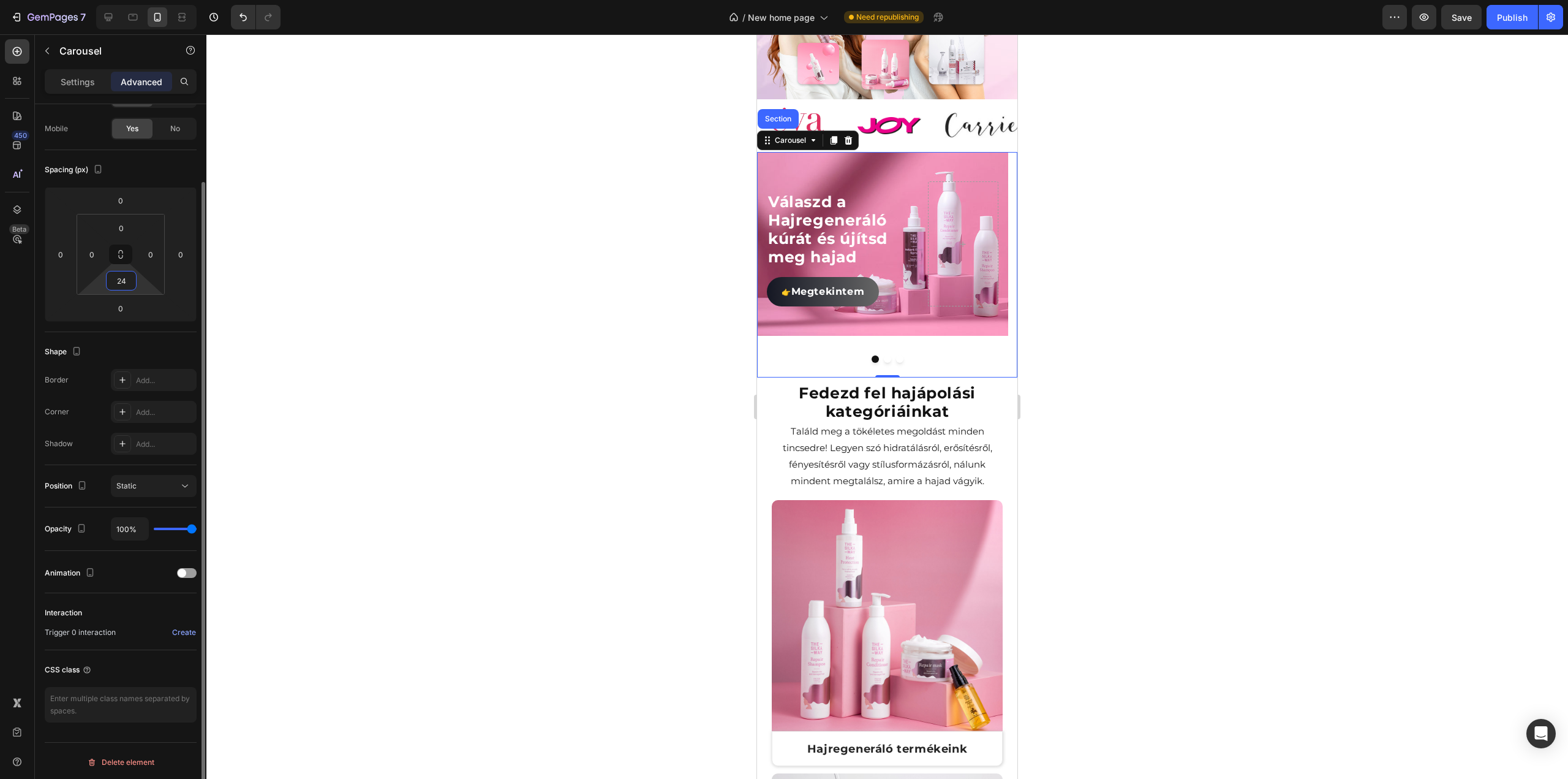
click at [127, 276] on input "24" at bounding box center [120, 280] width 24 height 18
type input "0"
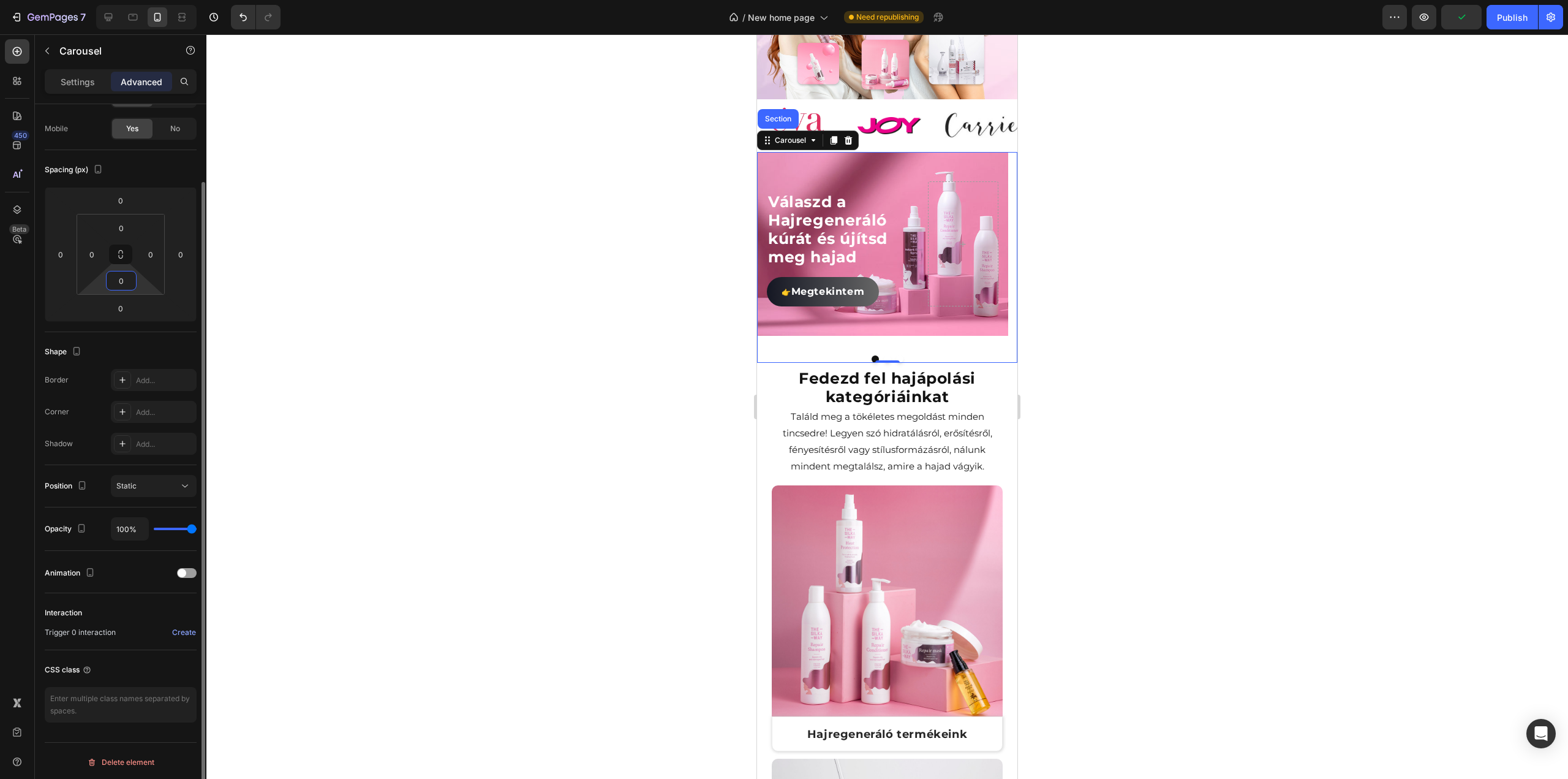
click at [130, 277] on input "0" at bounding box center [120, 280] width 24 height 18
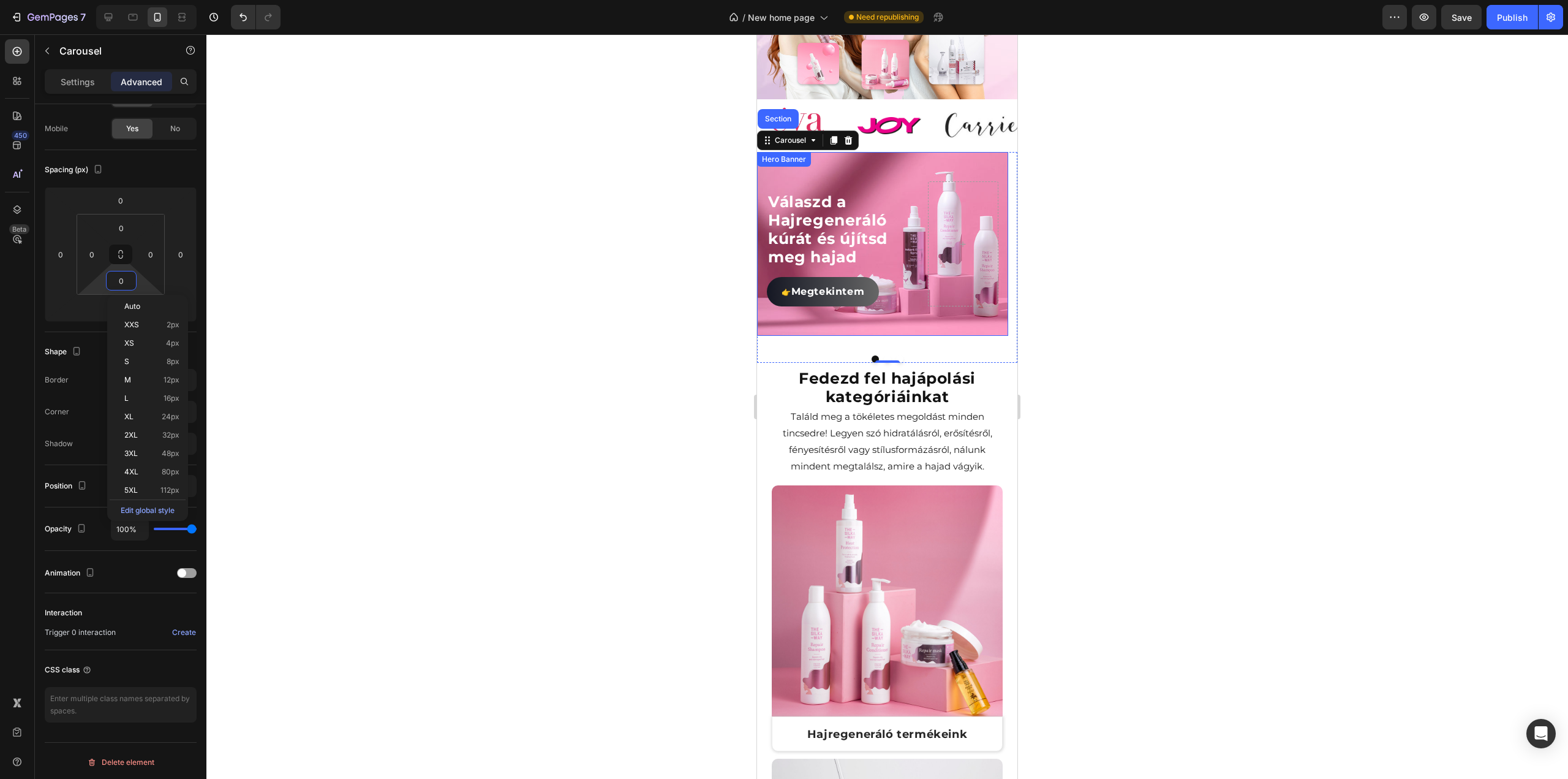
click at [850, 304] on div "Background Image" at bounding box center [882, 243] width 251 height 183
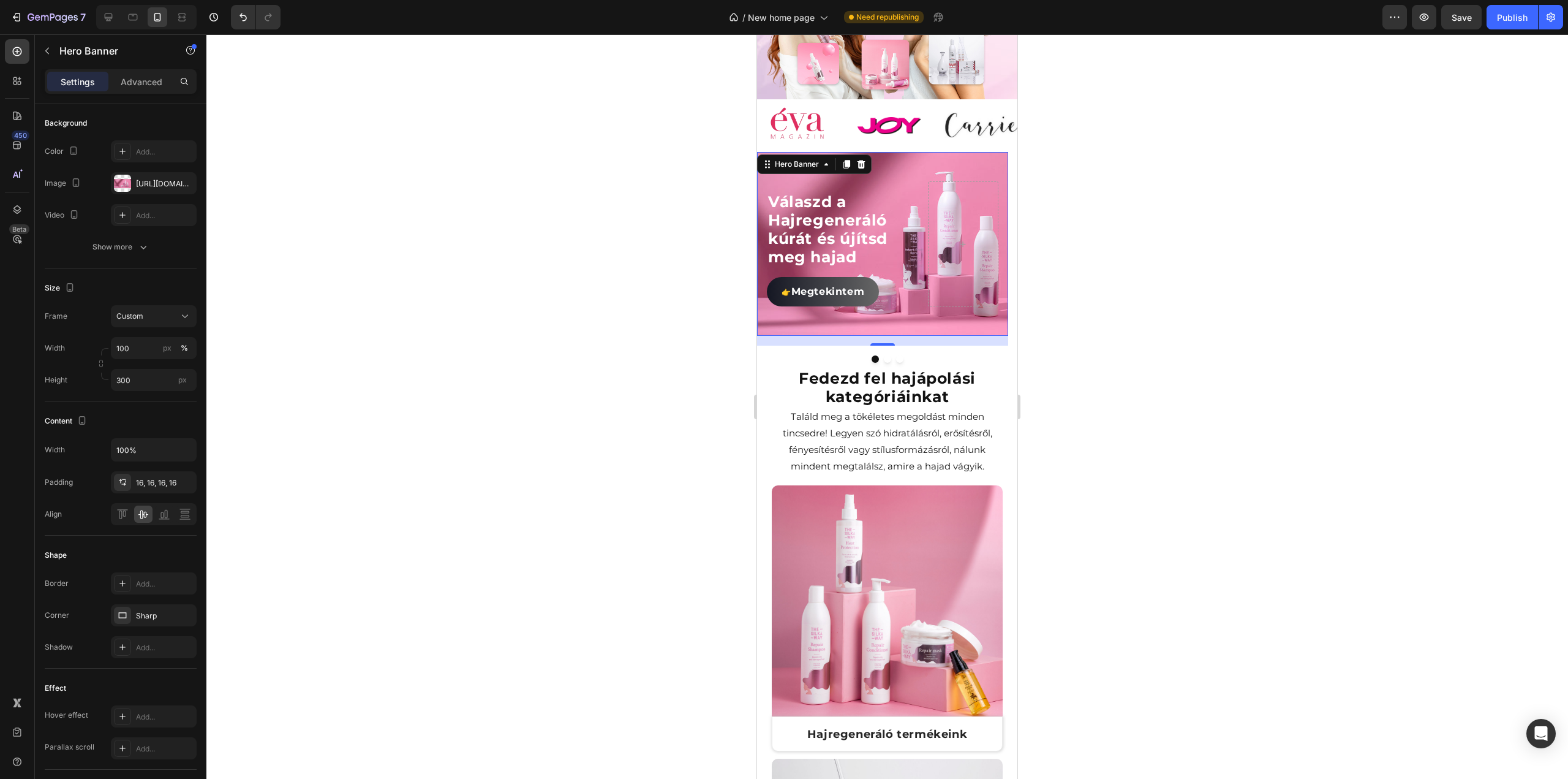
scroll to position [0, 0]
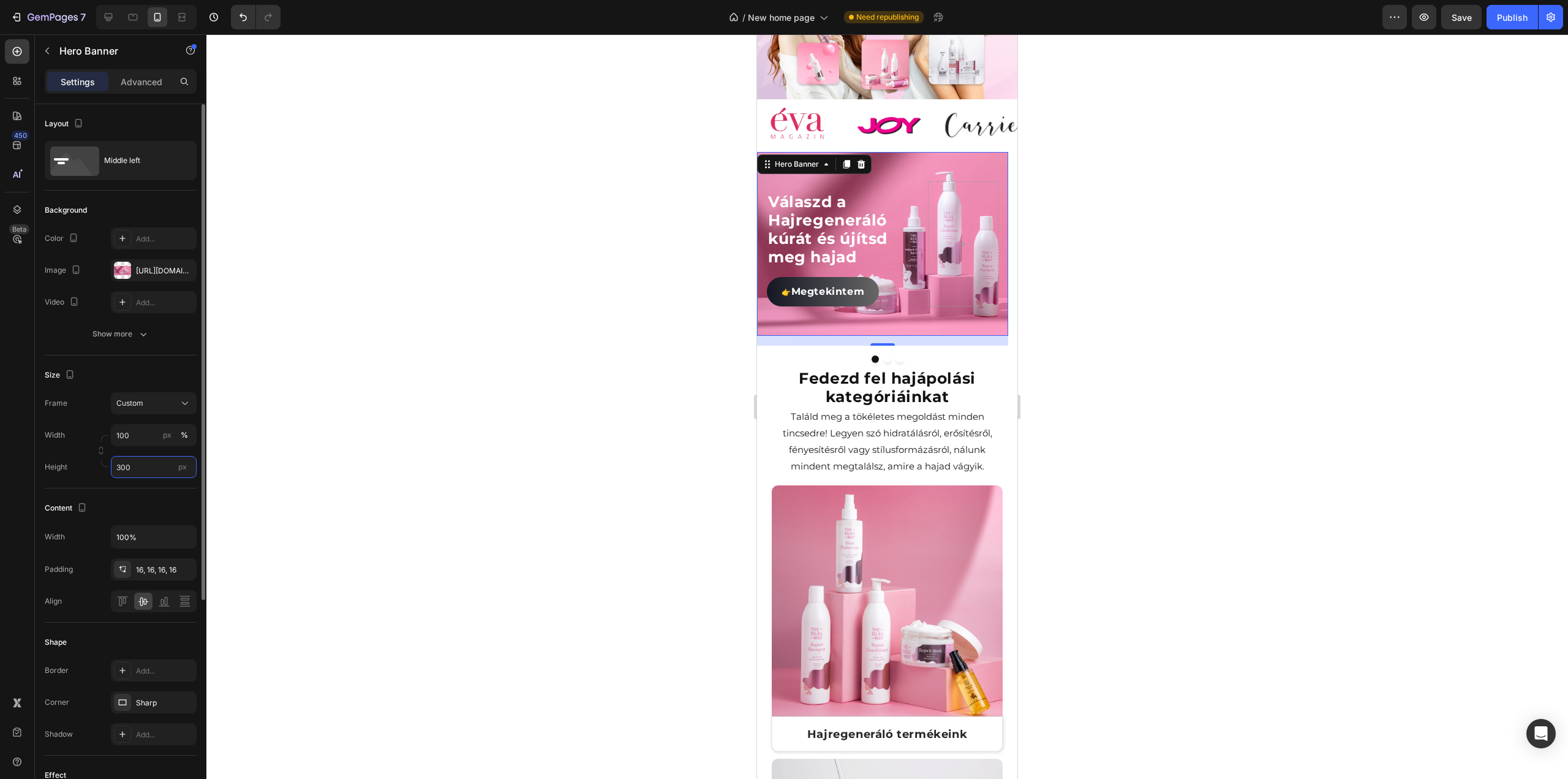
click at [143, 470] on input "300" at bounding box center [153, 467] width 85 height 22
click at [132, 497] on span "Fit content" at bounding box center [134, 495] width 37 height 11
type input "Auto"
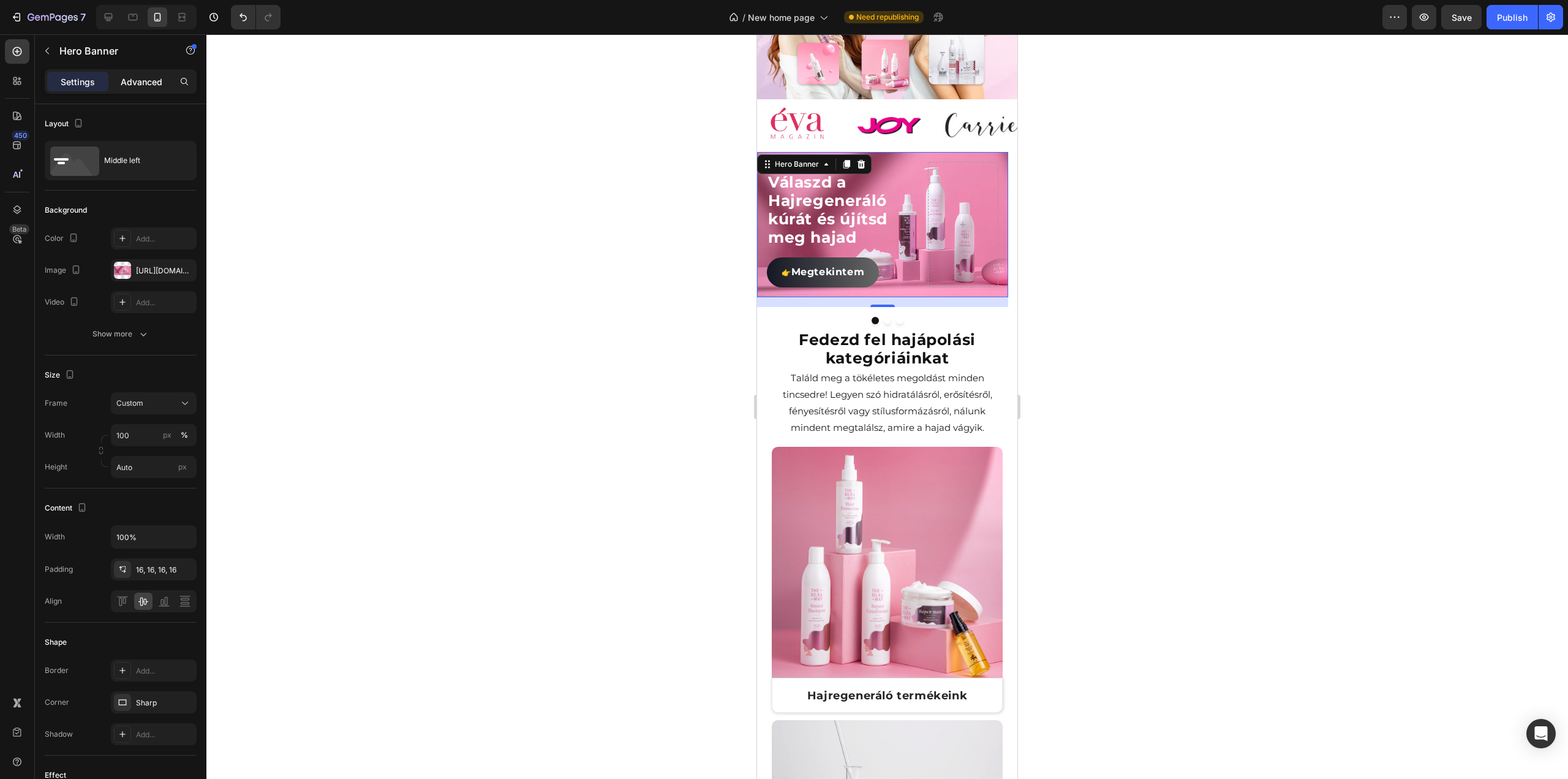
click at [132, 86] on p "Advanced" at bounding box center [141, 81] width 42 height 13
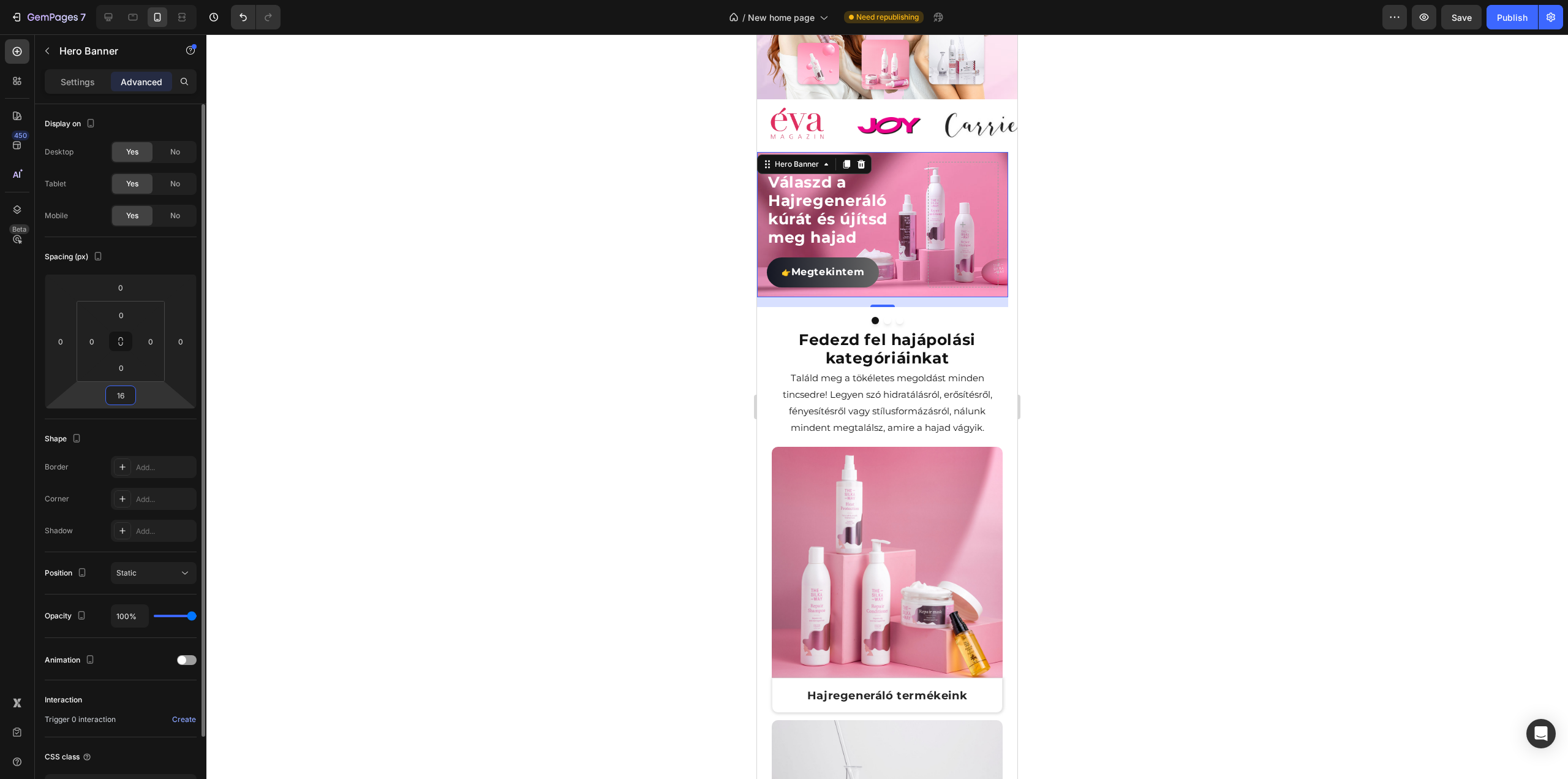
click at [128, 390] on input "16" at bounding box center [120, 395] width 24 height 18
type input "0"
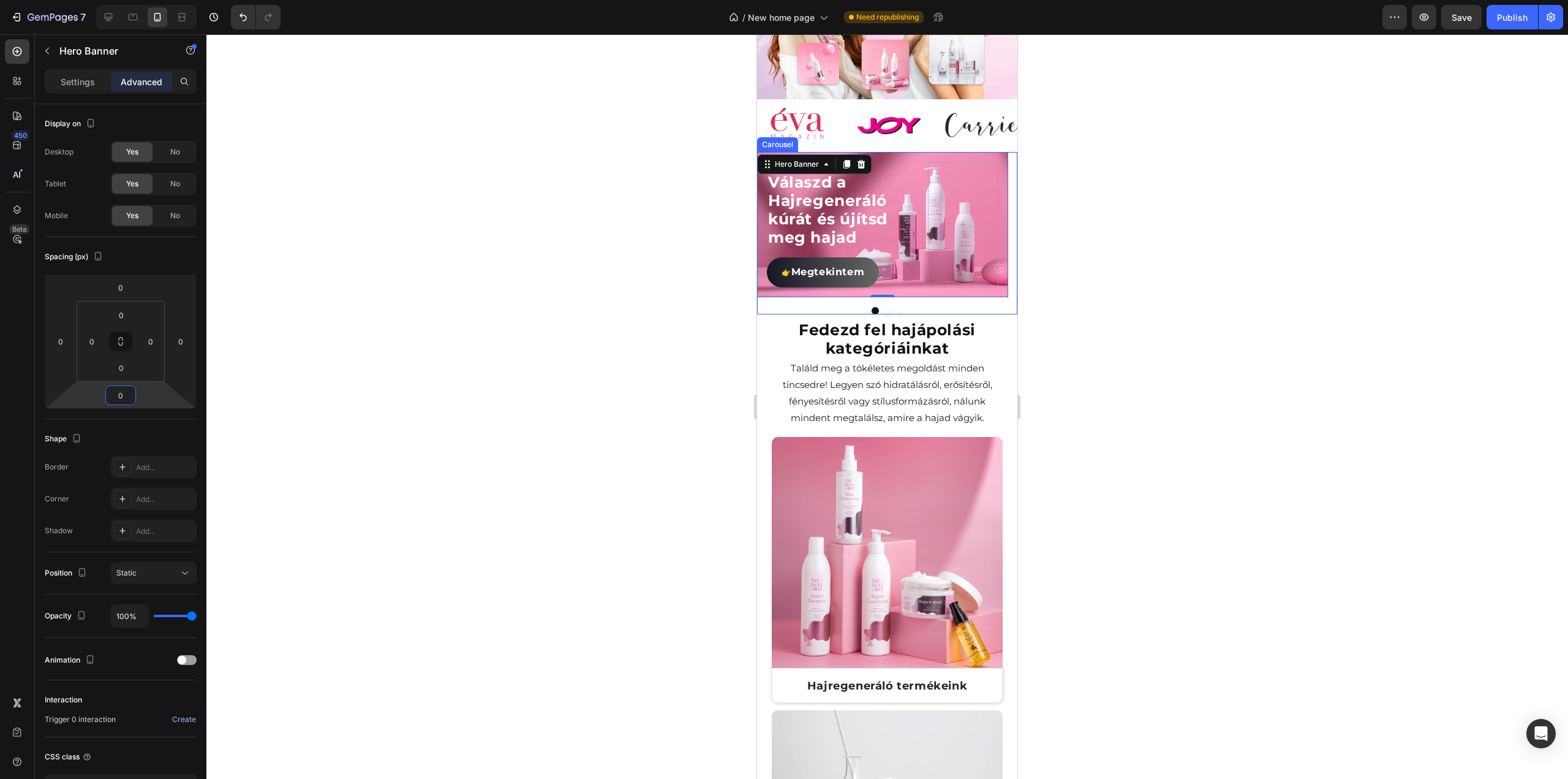
click at [896, 307] on button "Dot" at bounding box center [900, 310] width 8 height 8
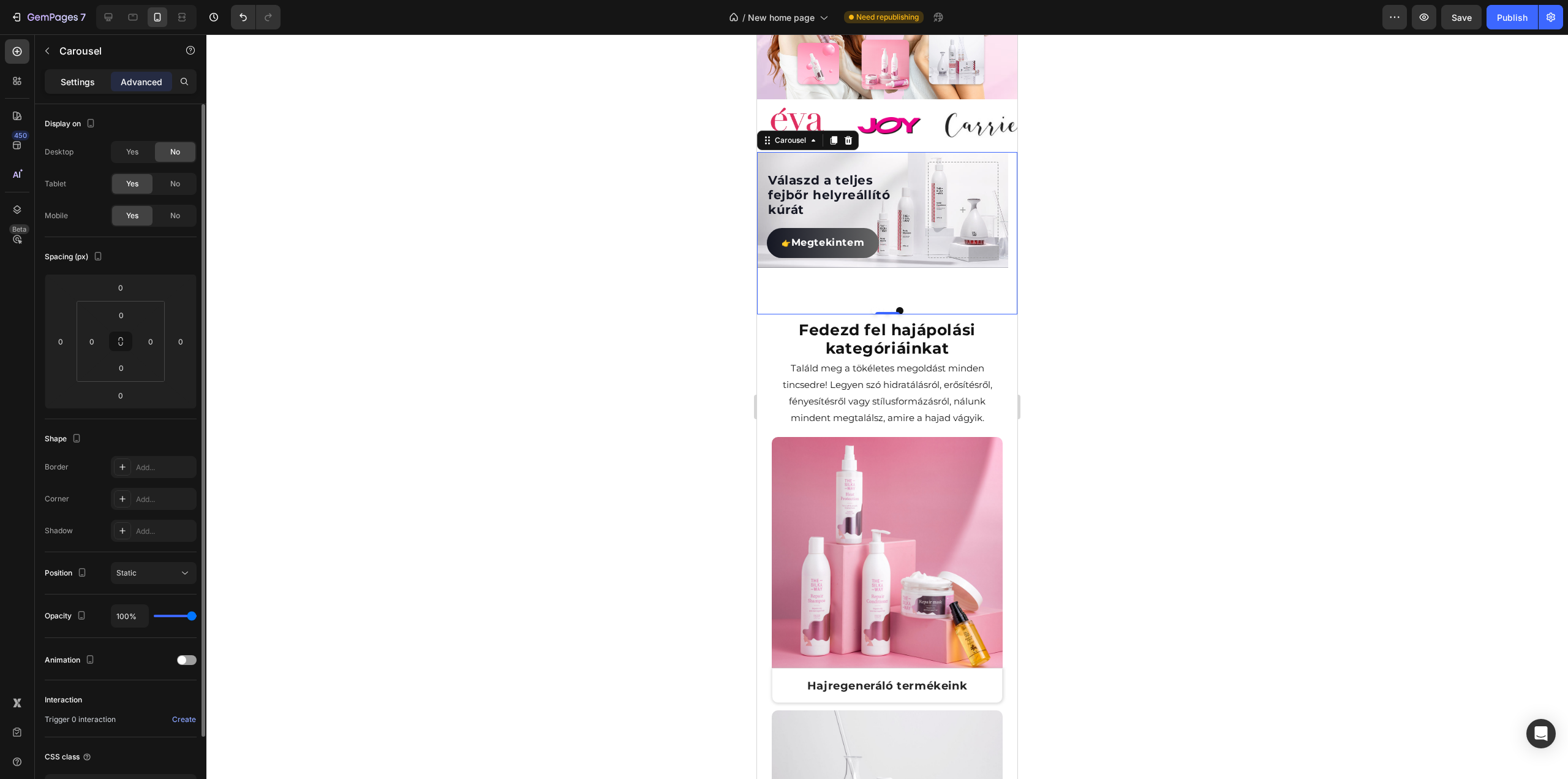
click at [71, 79] on p "Settings" at bounding box center [78, 81] width 34 height 13
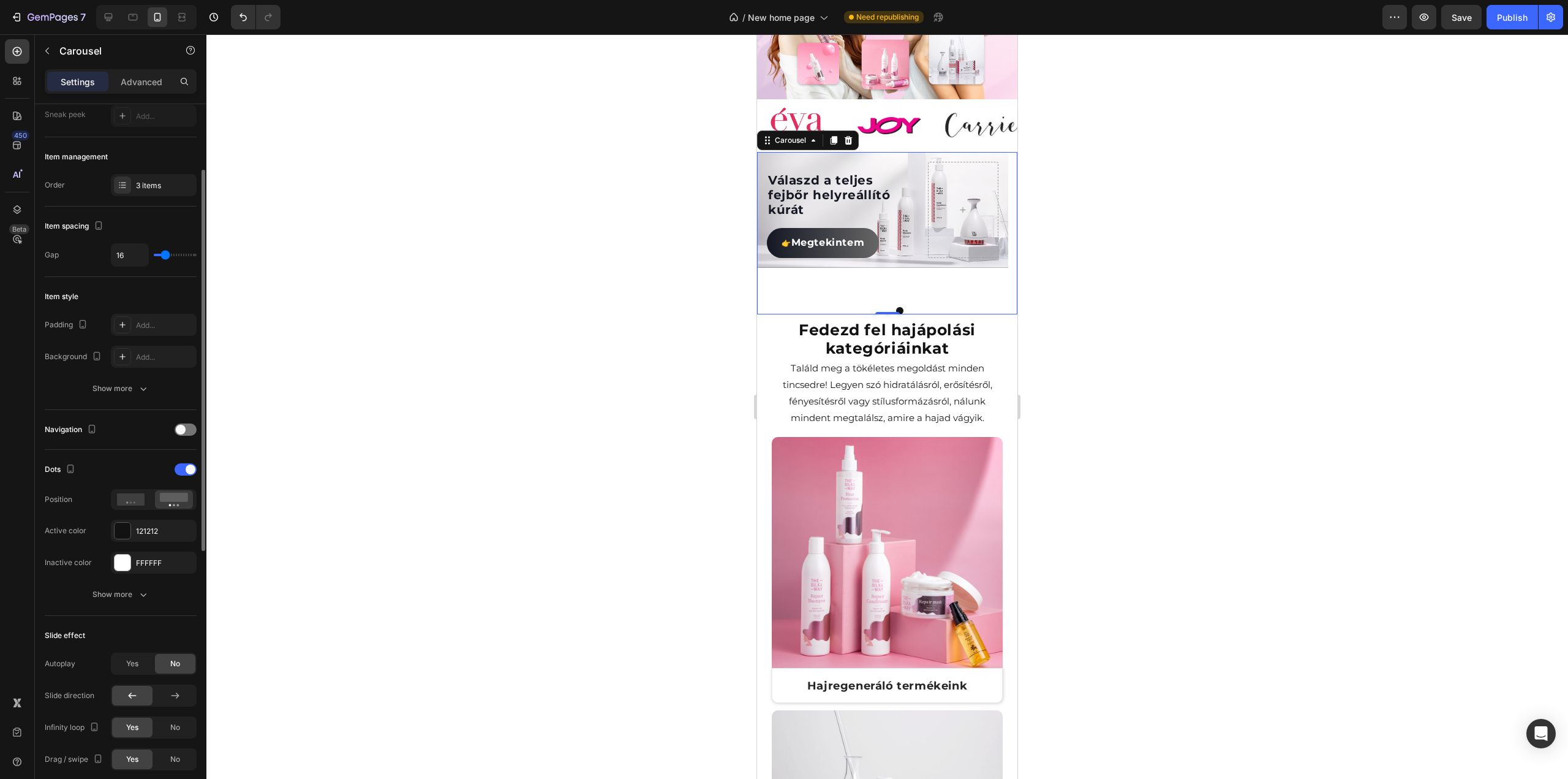
scroll to position [183, 0]
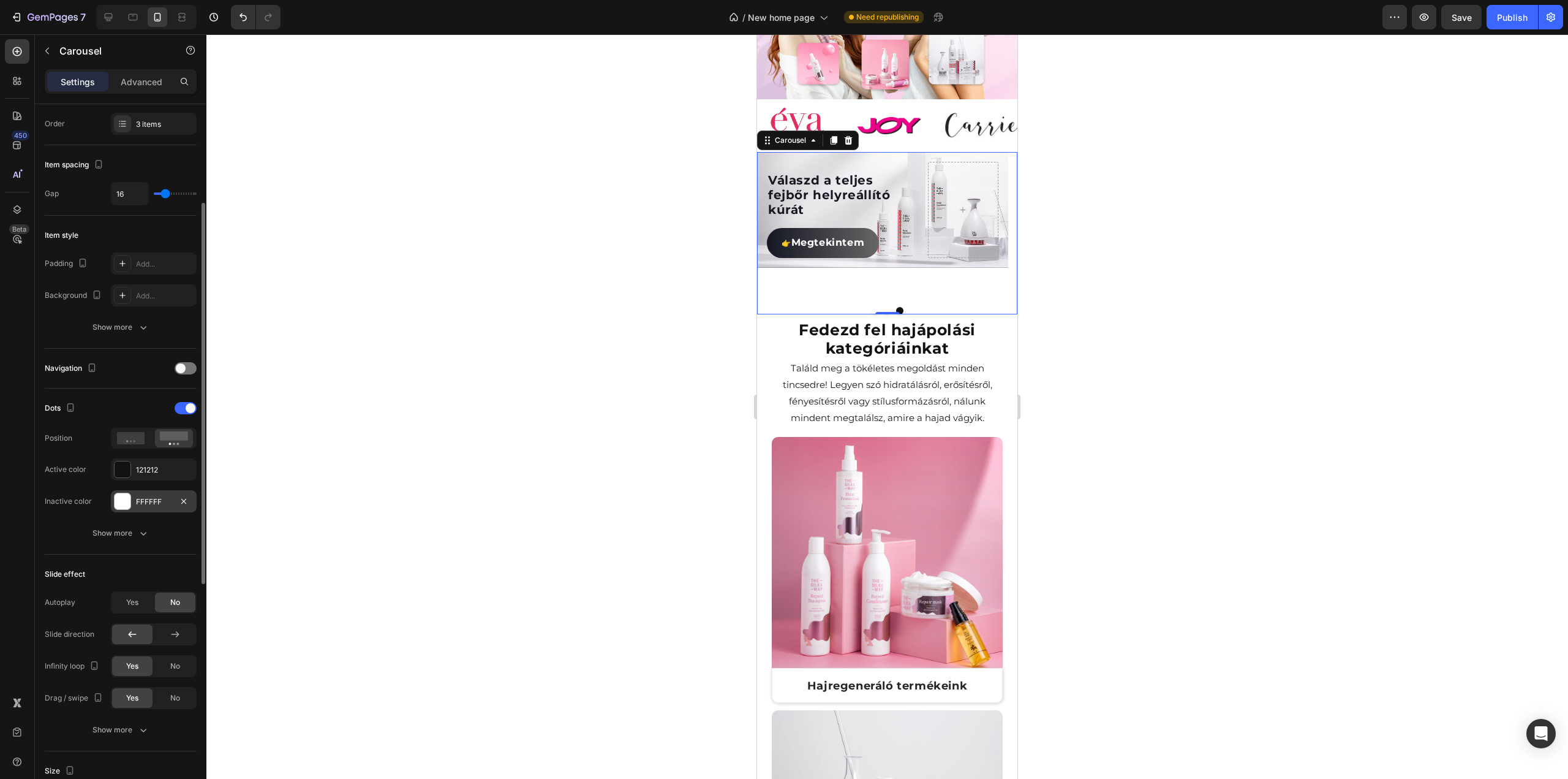
click at [116, 493] on div at bounding box center [122, 501] width 16 height 16
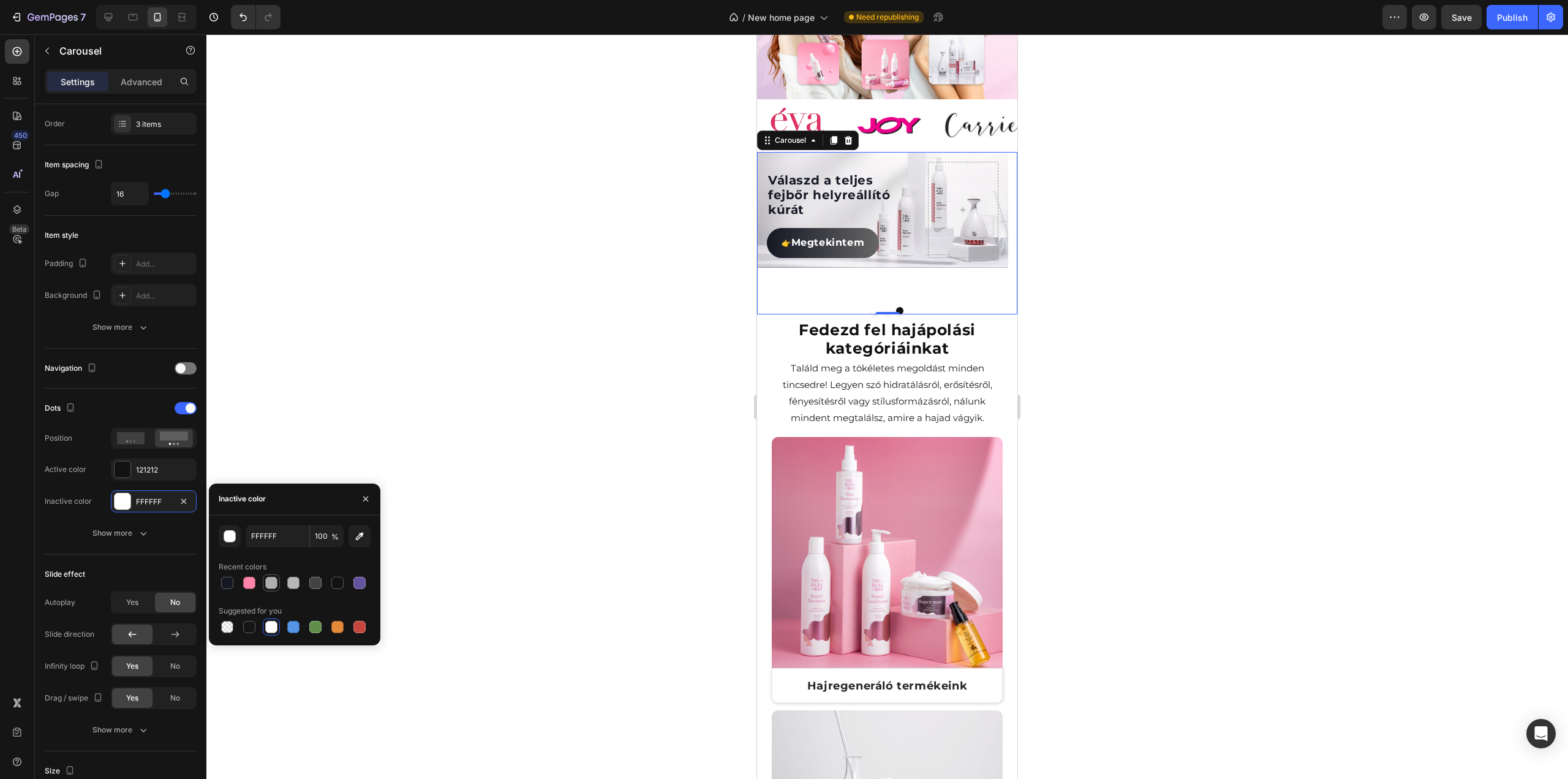
click at [271, 581] on div at bounding box center [271, 582] width 13 height 13
type input "AFAFAF"
click at [447, 367] on div at bounding box center [887, 406] width 1361 height 744
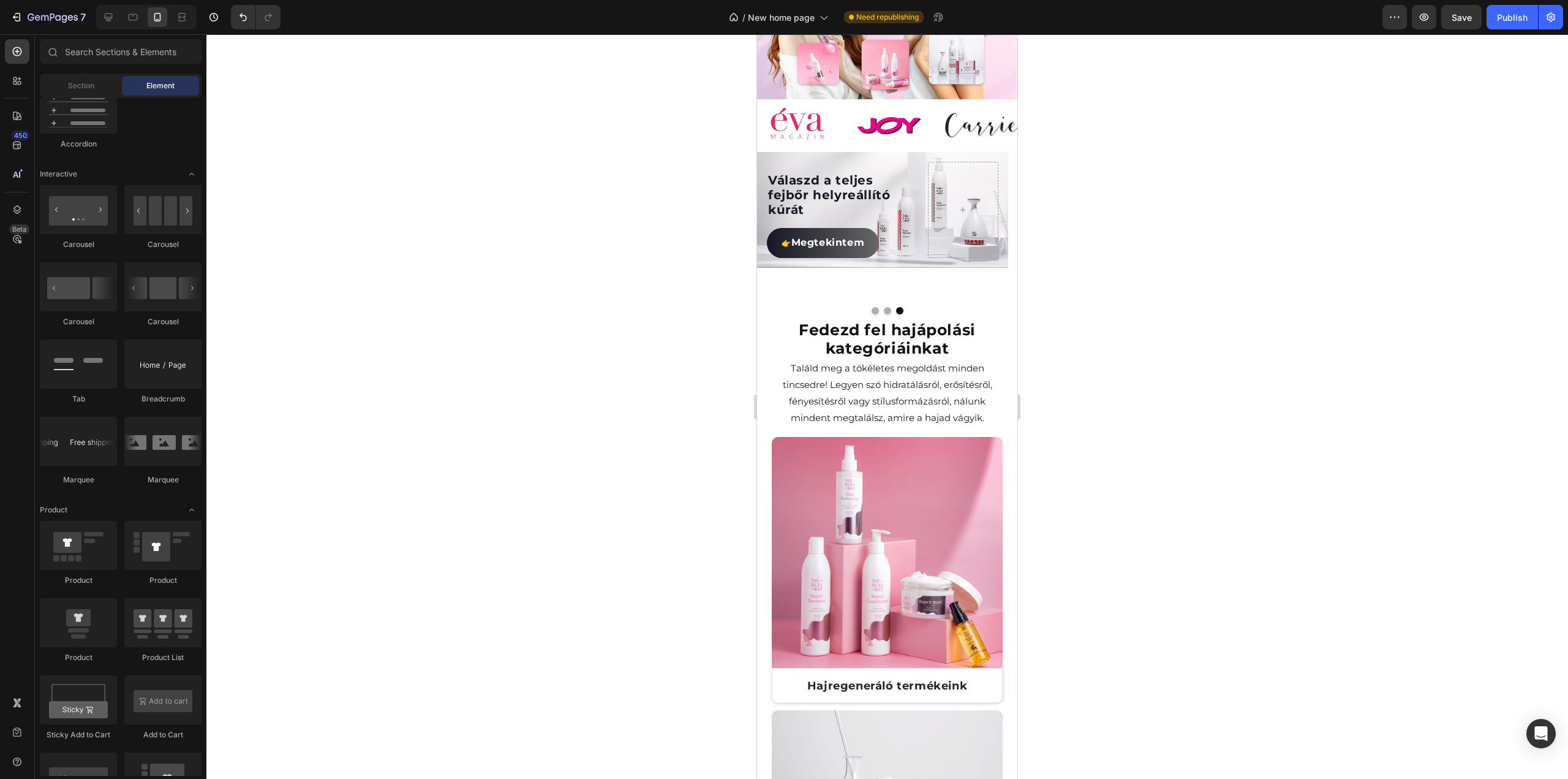
click at [1218, 243] on div at bounding box center [887, 406] width 1361 height 744
click at [847, 172] on h2 "Válaszd a teljes fejbőr helyreállító kúrát" at bounding box center [838, 195] width 142 height 47
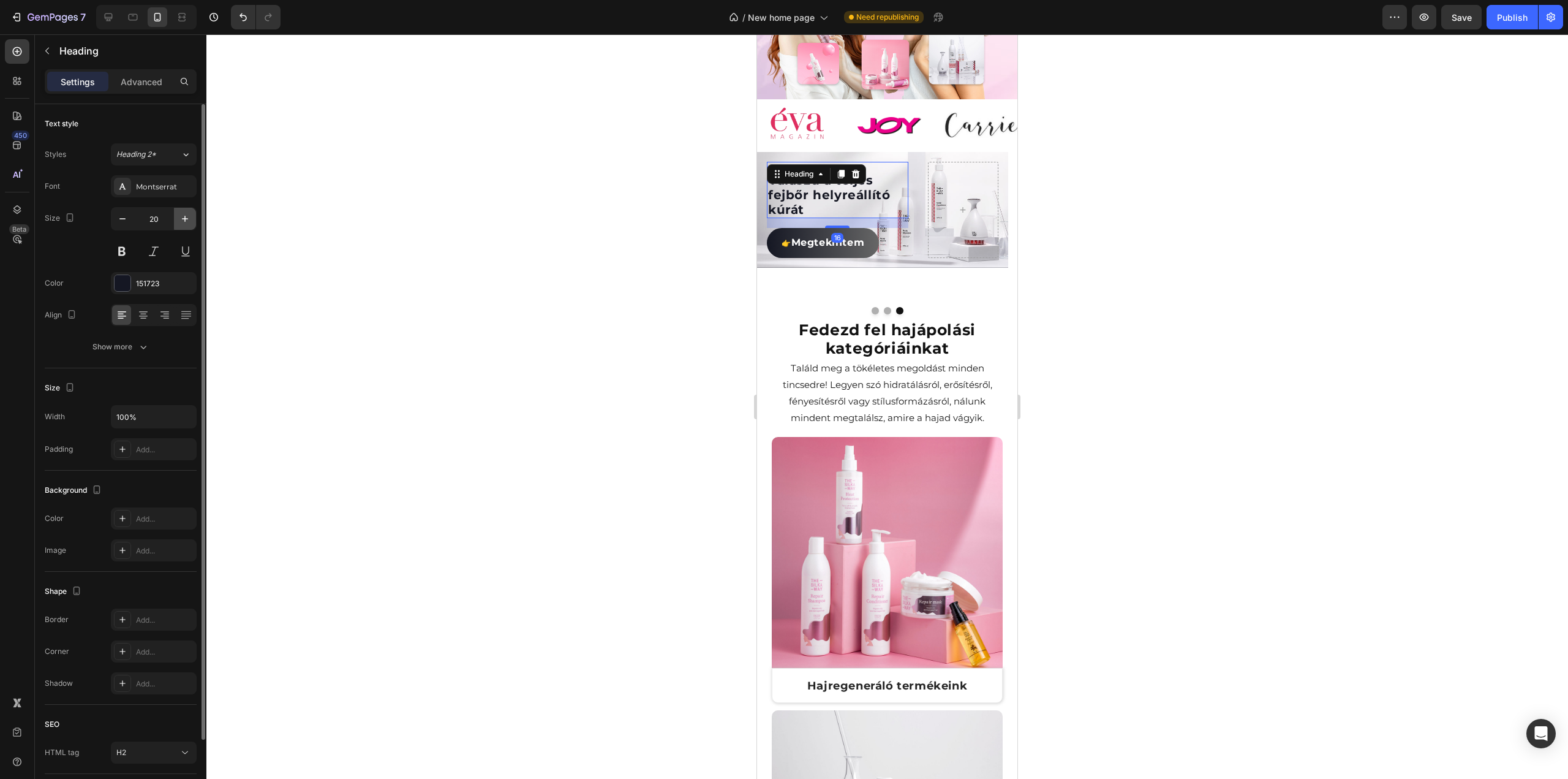
click at [187, 220] on icon "button" at bounding box center [184, 218] width 13 height 13
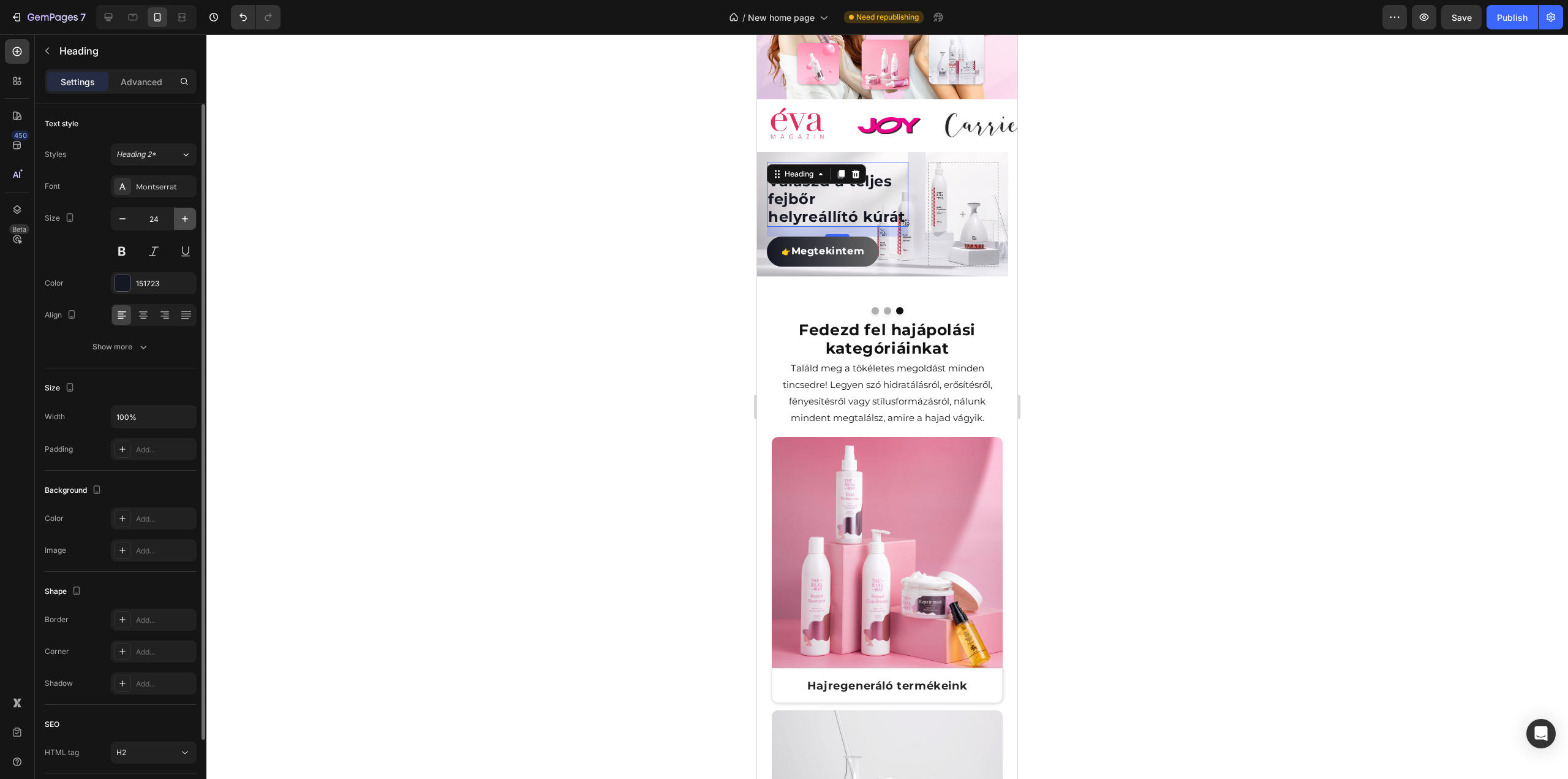
type input "25"
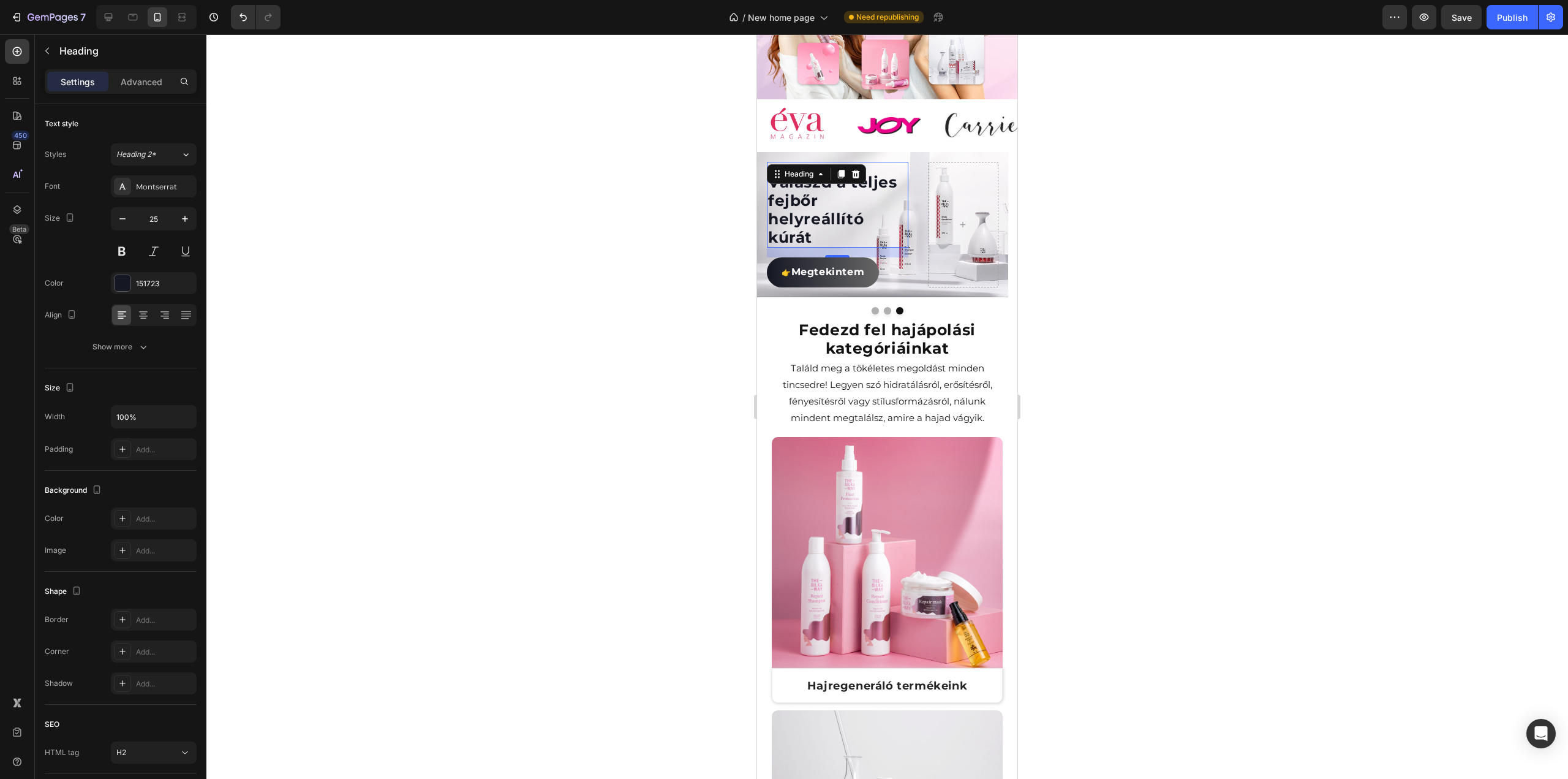
click at [1113, 199] on div at bounding box center [887, 406] width 1361 height 744
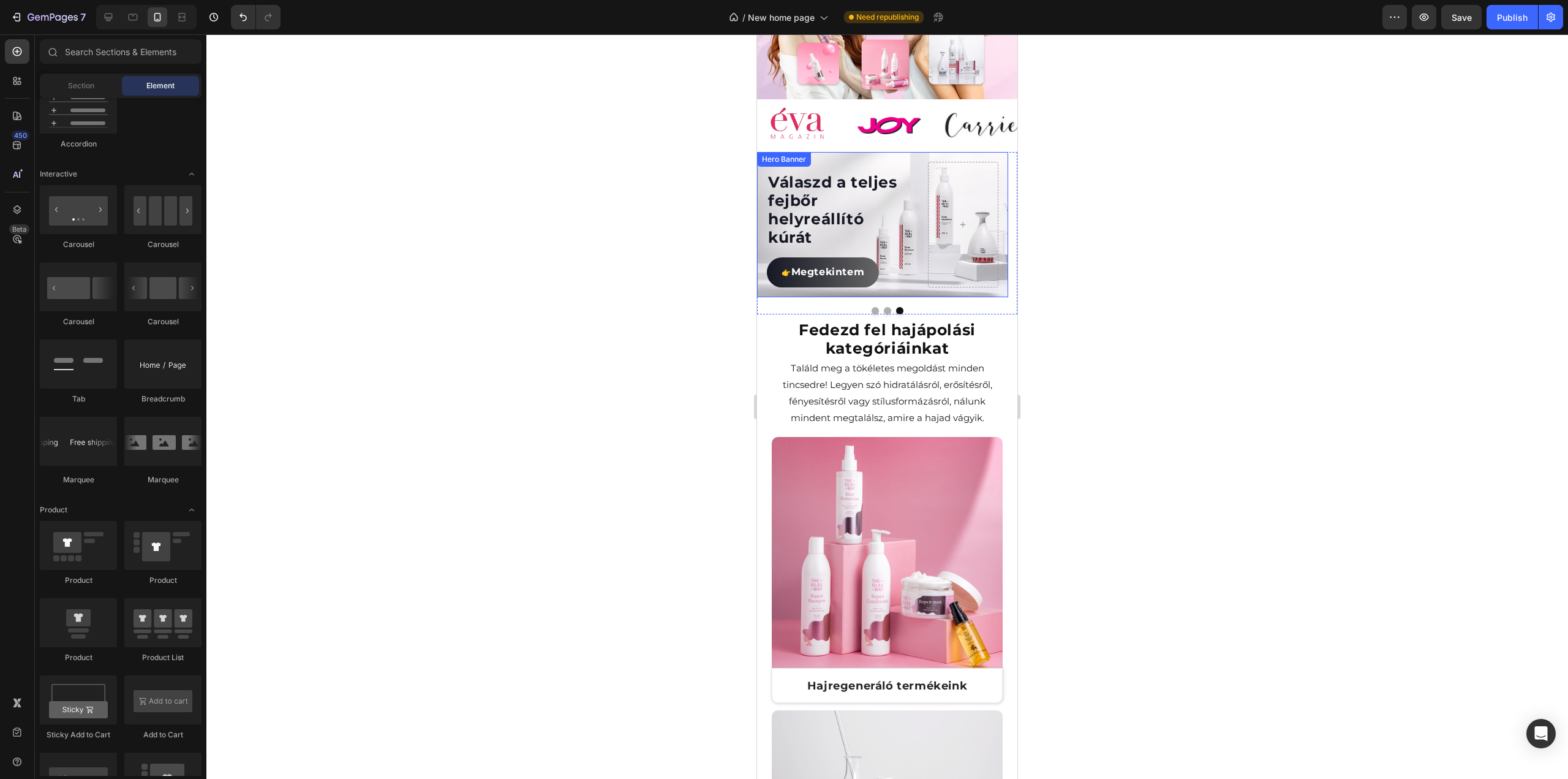
click at [917, 192] on div "Válaszd a teljes fejbőr helyreállító kúrát Heading 👉 Megtekintem Button" at bounding box center [882, 225] width 251 height 146
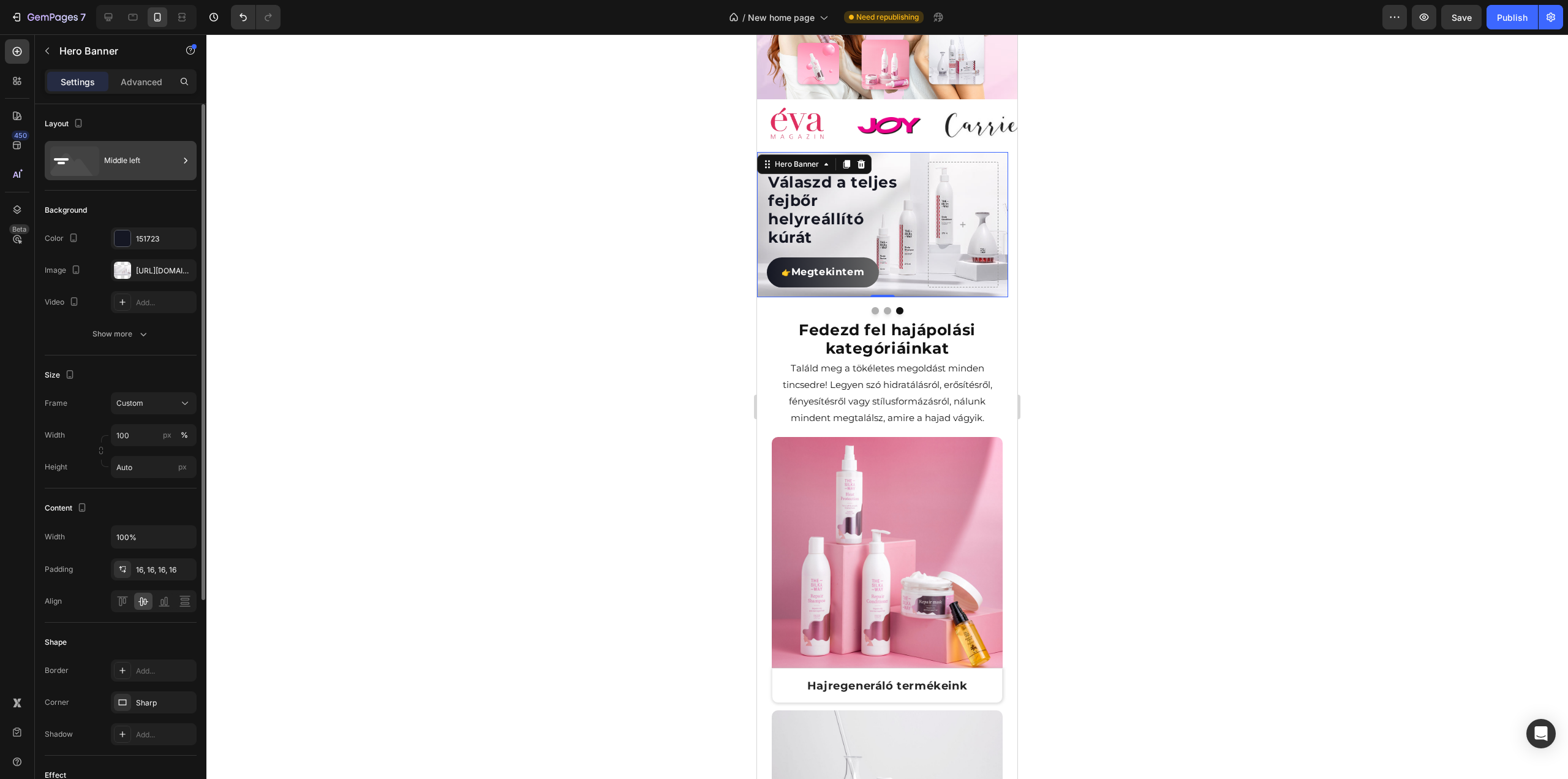
click at [112, 152] on div "Middle left" at bounding box center [141, 160] width 75 height 28
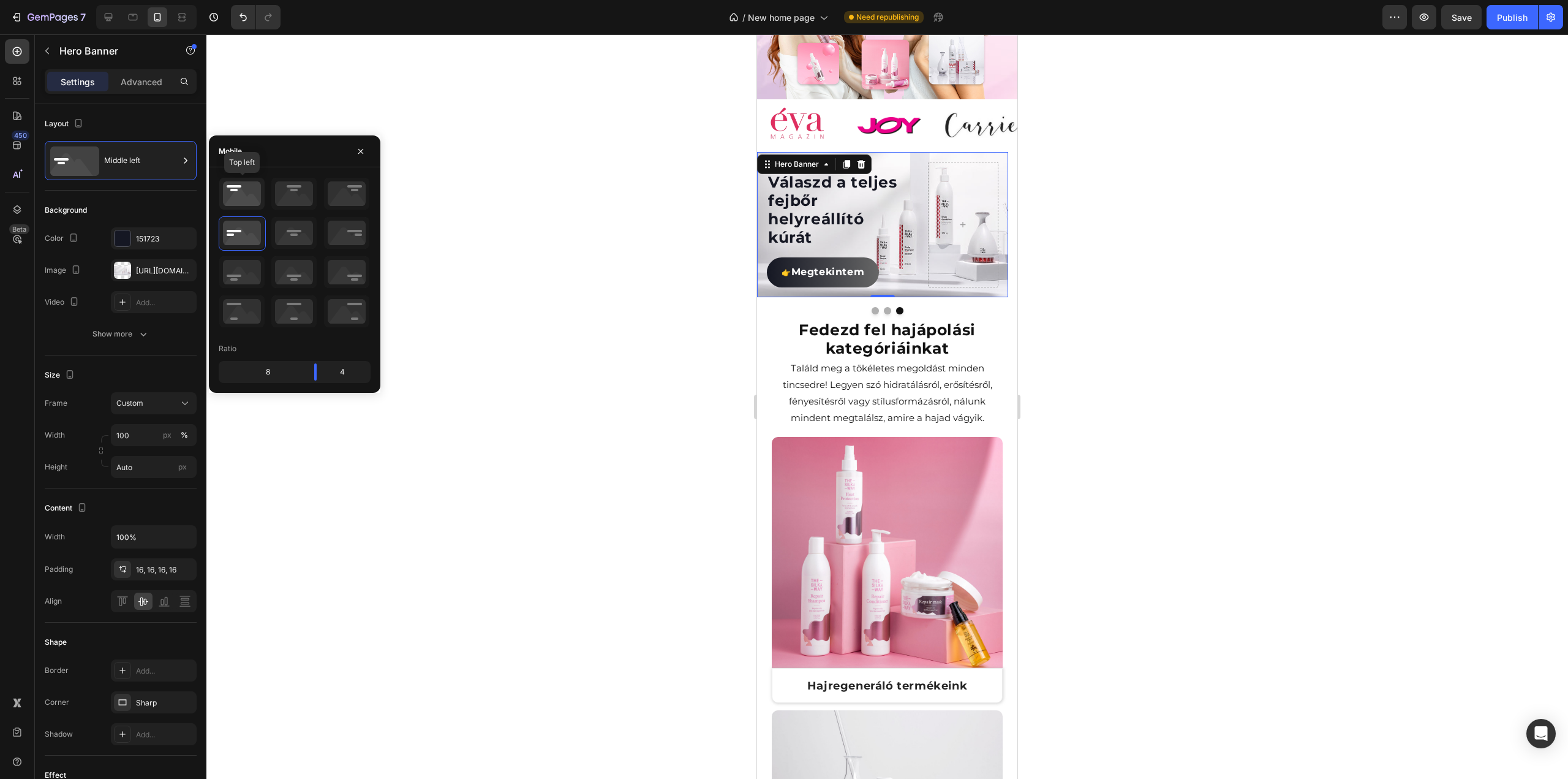
click at [243, 197] on icon at bounding box center [241, 193] width 46 height 32
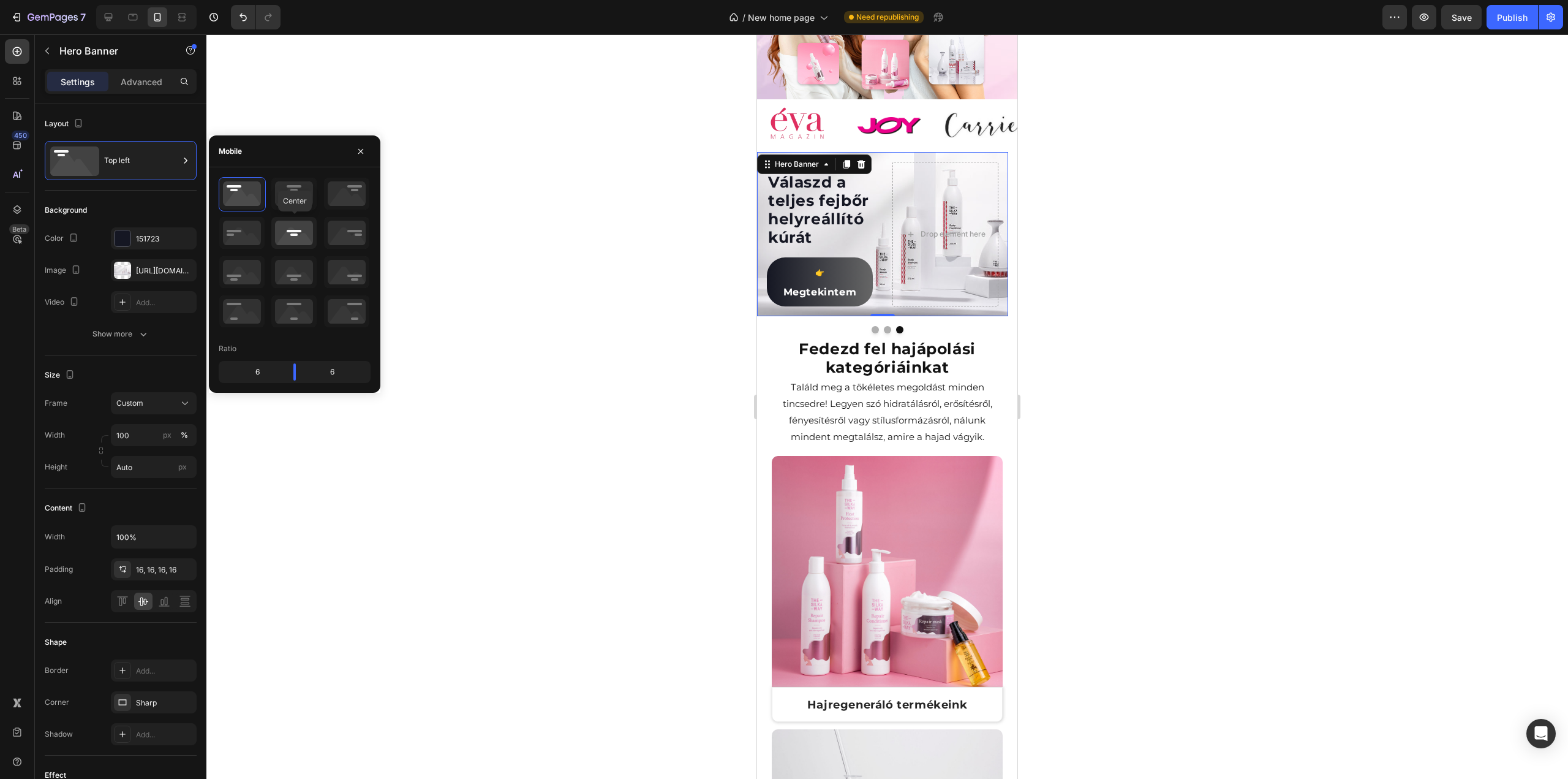
click at [290, 237] on icon at bounding box center [294, 233] width 46 height 32
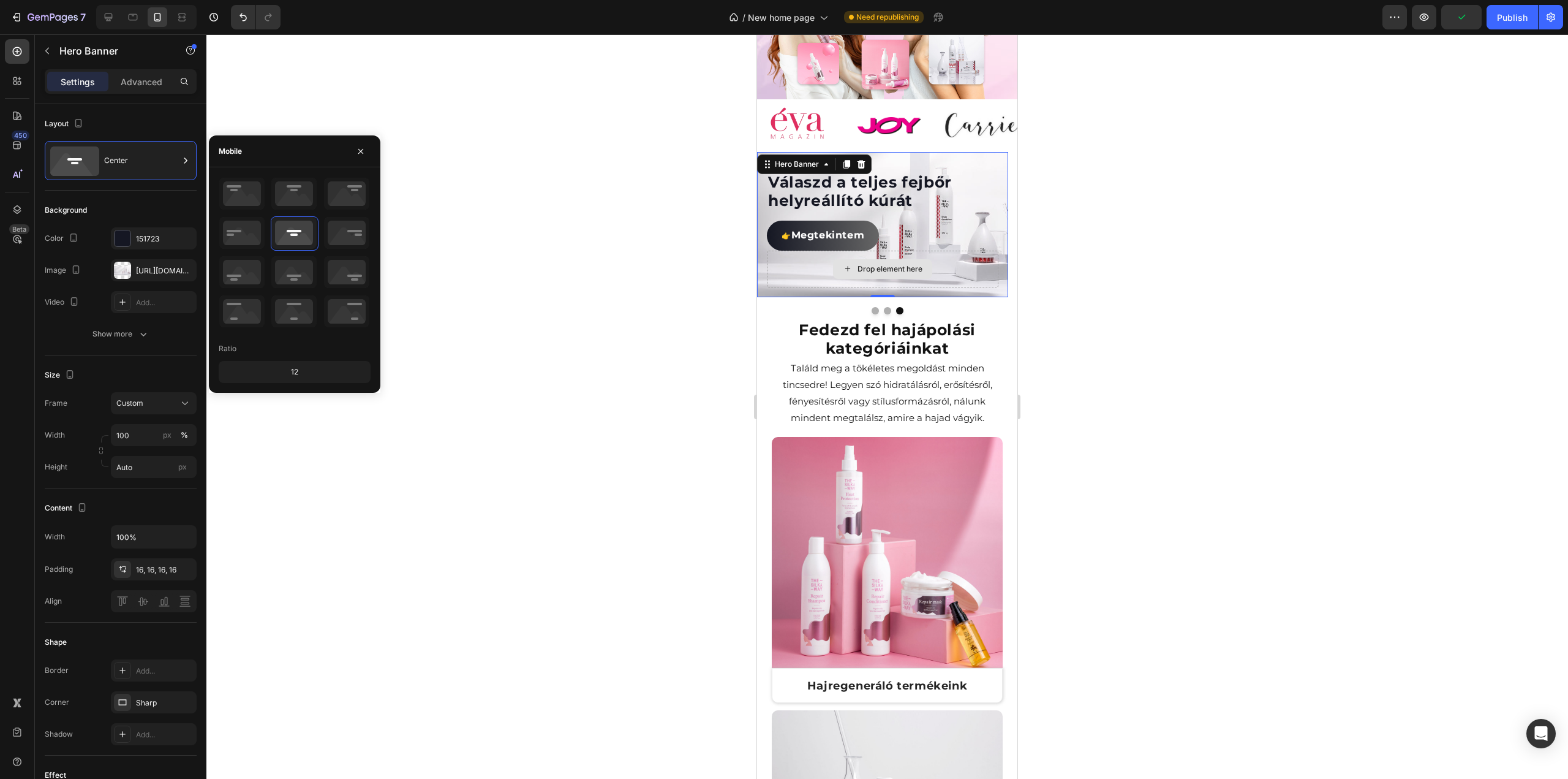
click at [816, 250] on div "Drop element here" at bounding box center [882, 269] width 232 height 37
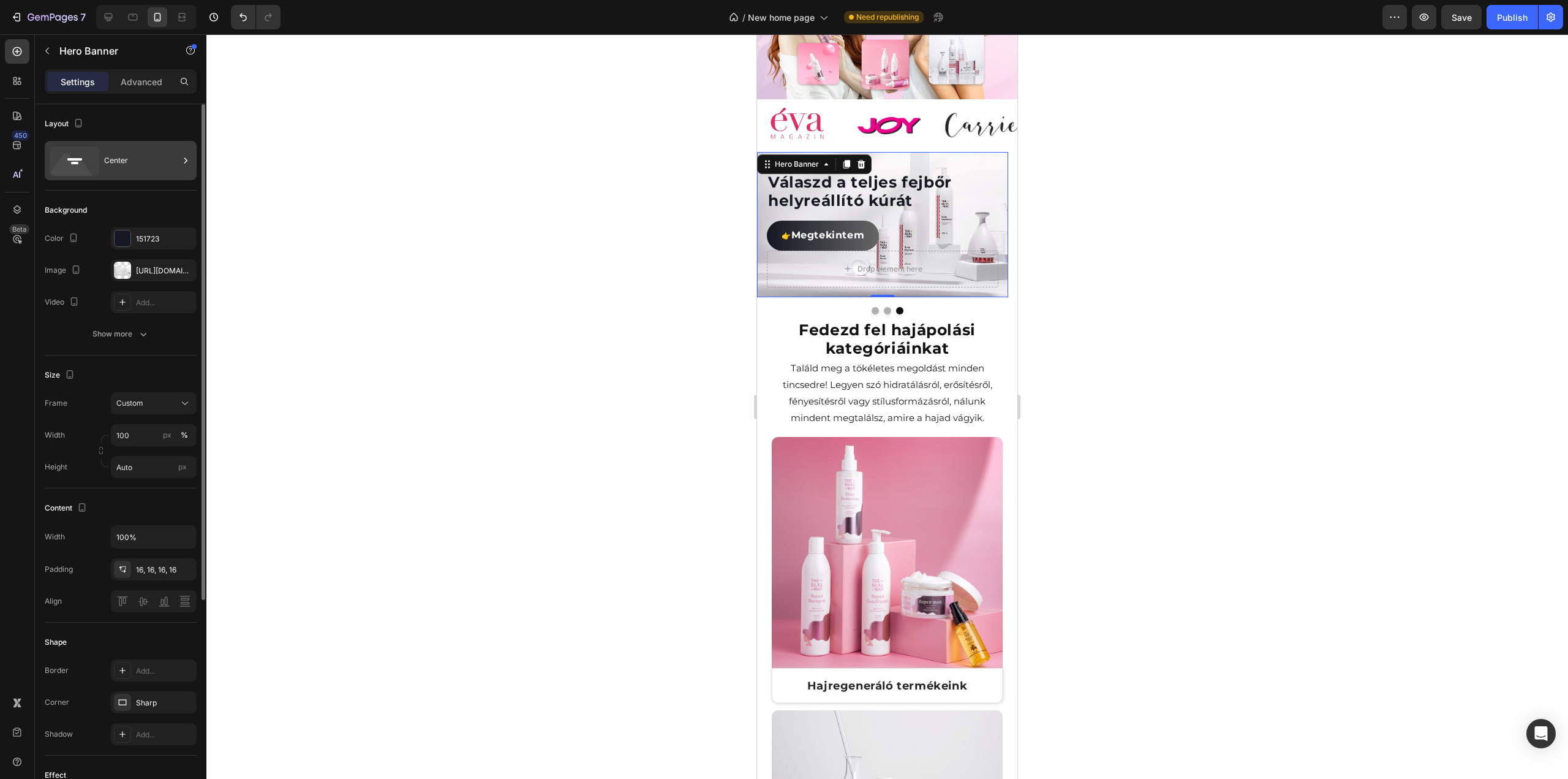
click at [113, 162] on div "Center" at bounding box center [141, 160] width 75 height 28
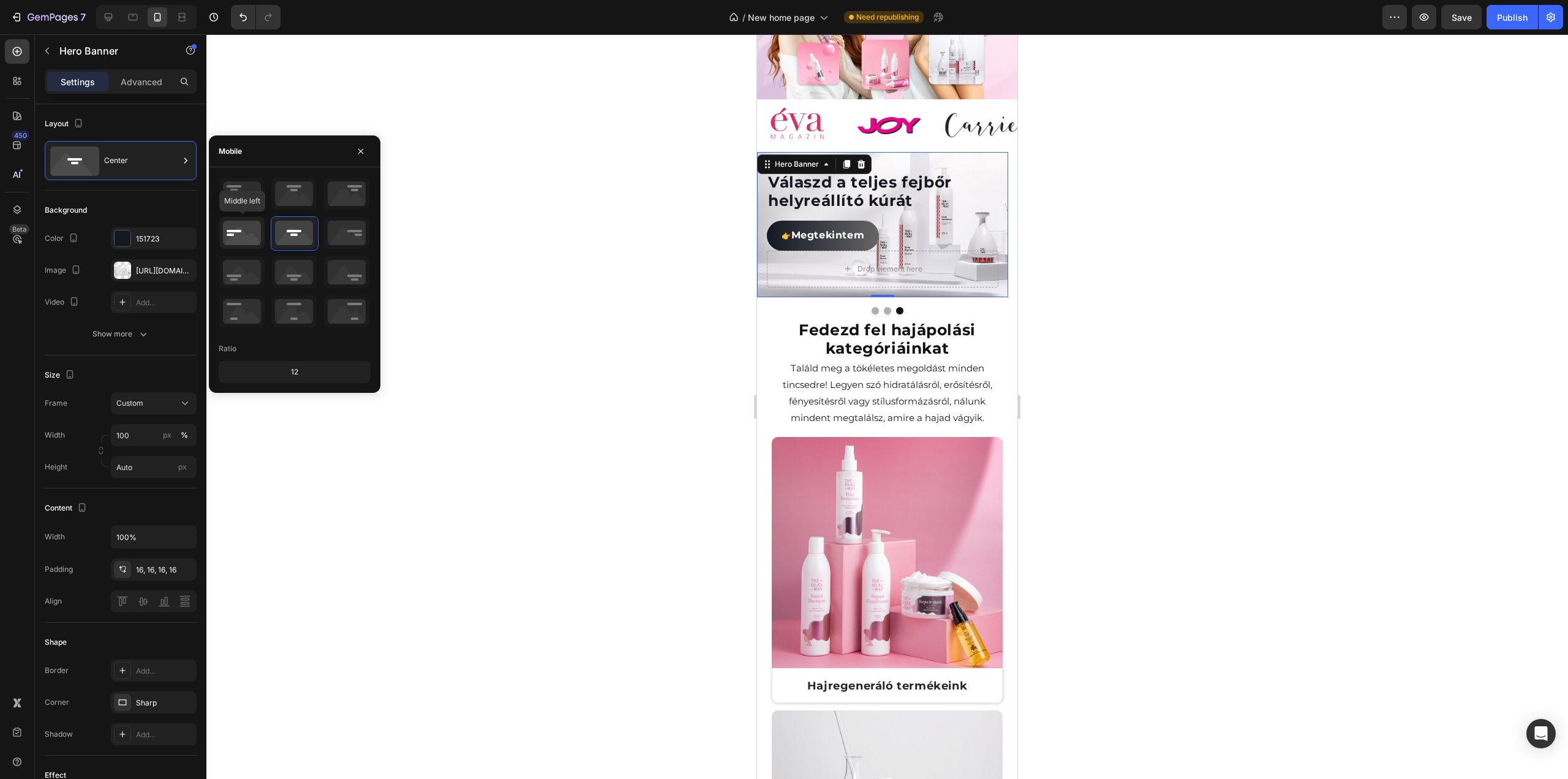
click at [231, 232] on icon at bounding box center [241, 233] width 46 height 32
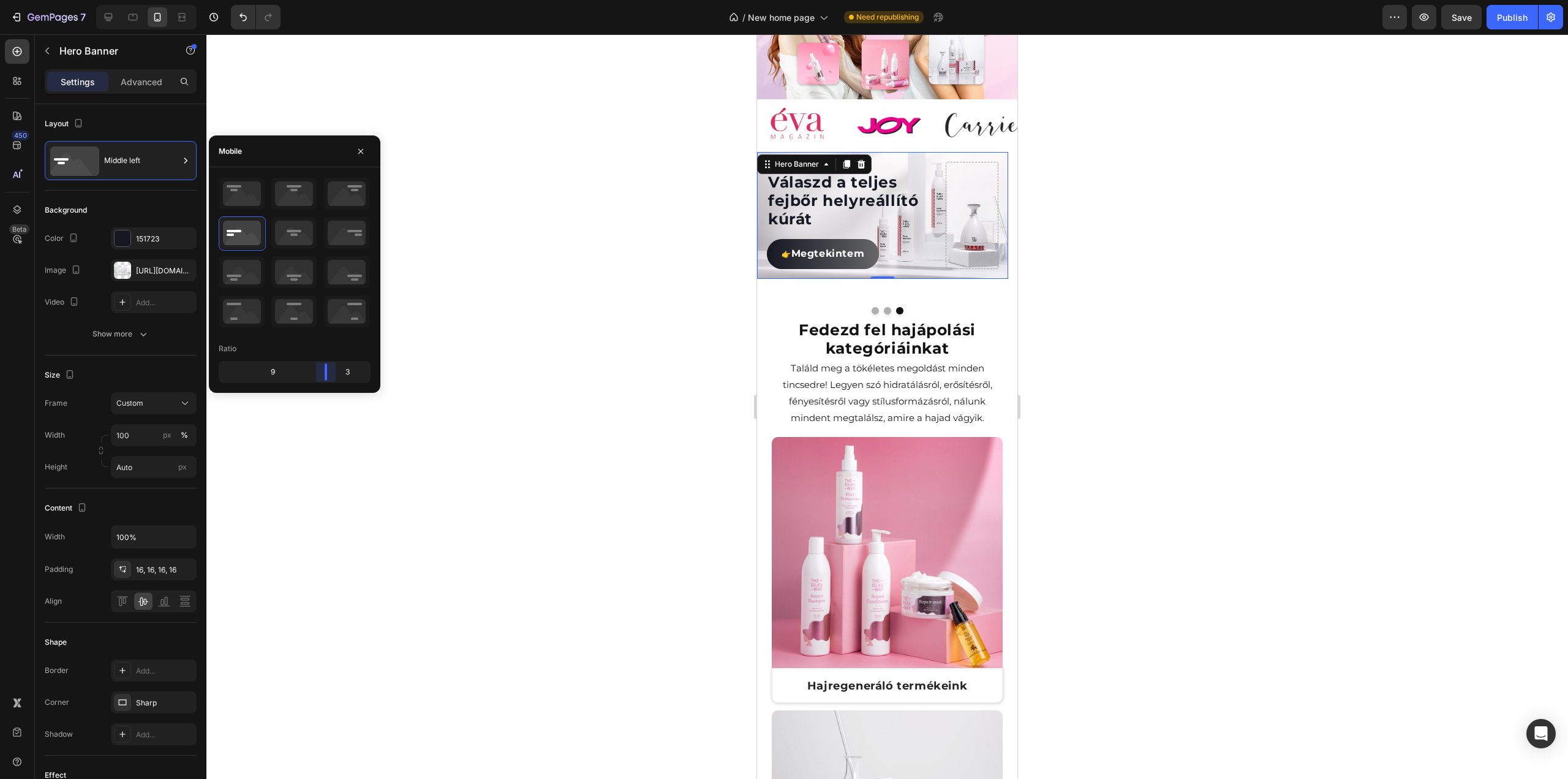
drag, startPoint x: 297, startPoint y: 373, endPoint x: 332, endPoint y: 367, distance: 35.5
click at [332, 0] on body "7 Version history / New home page Need republishing Preview Save Publish 450 Be…" at bounding box center [784, 0] width 1568 height 0
click at [566, 245] on div at bounding box center [887, 406] width 1361 height 744
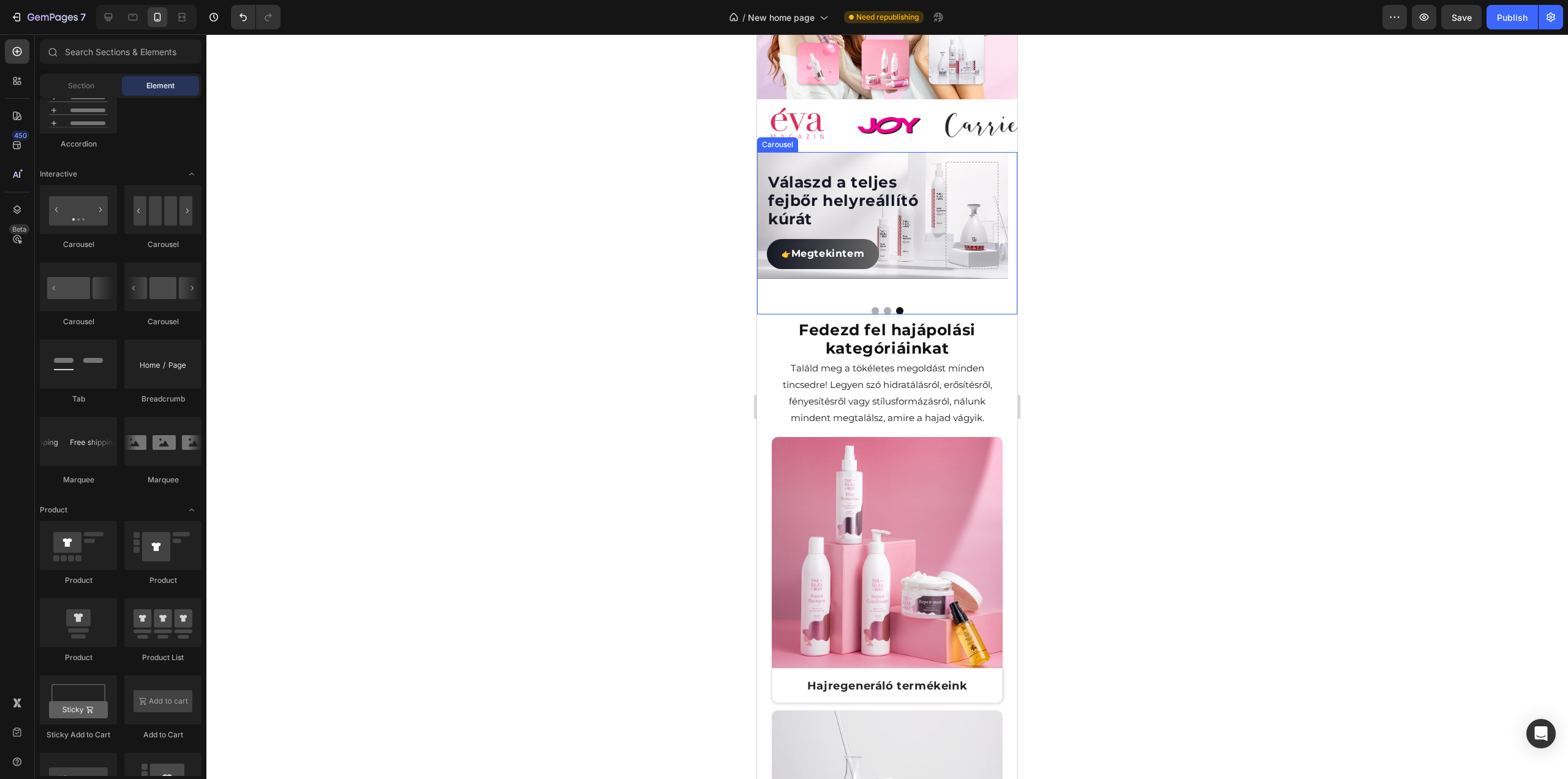
click at [875, 278] on div "Válaszd a teljes fejbőr helyreállító kúrát Heading 👉 Megtekintem Button Hero Ba…" at bounding box center [882, 225] width 251 height 146
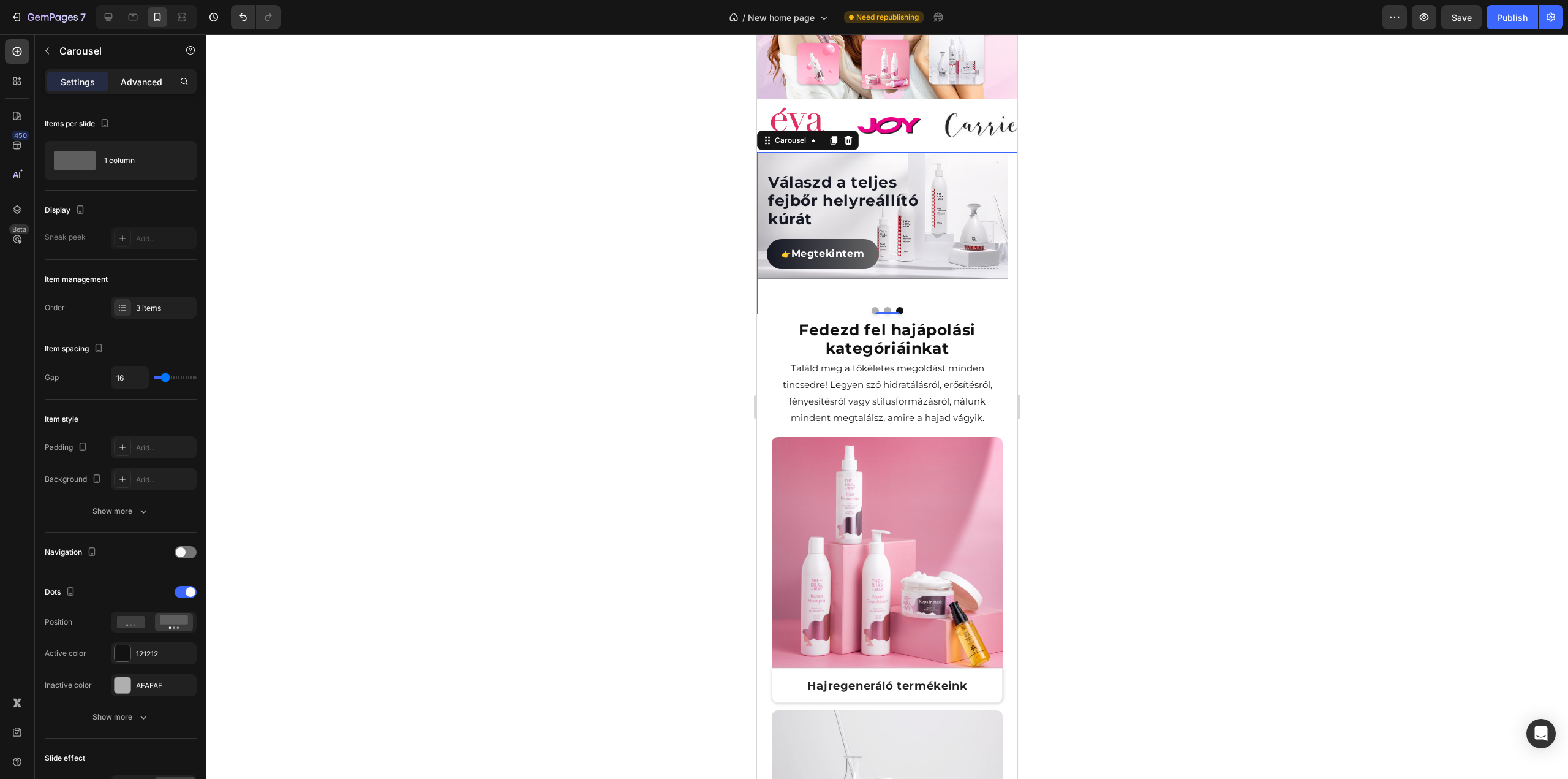
click at [130, 83] on p "Advanced" at bounding box center [141, 81] width 42 height 13
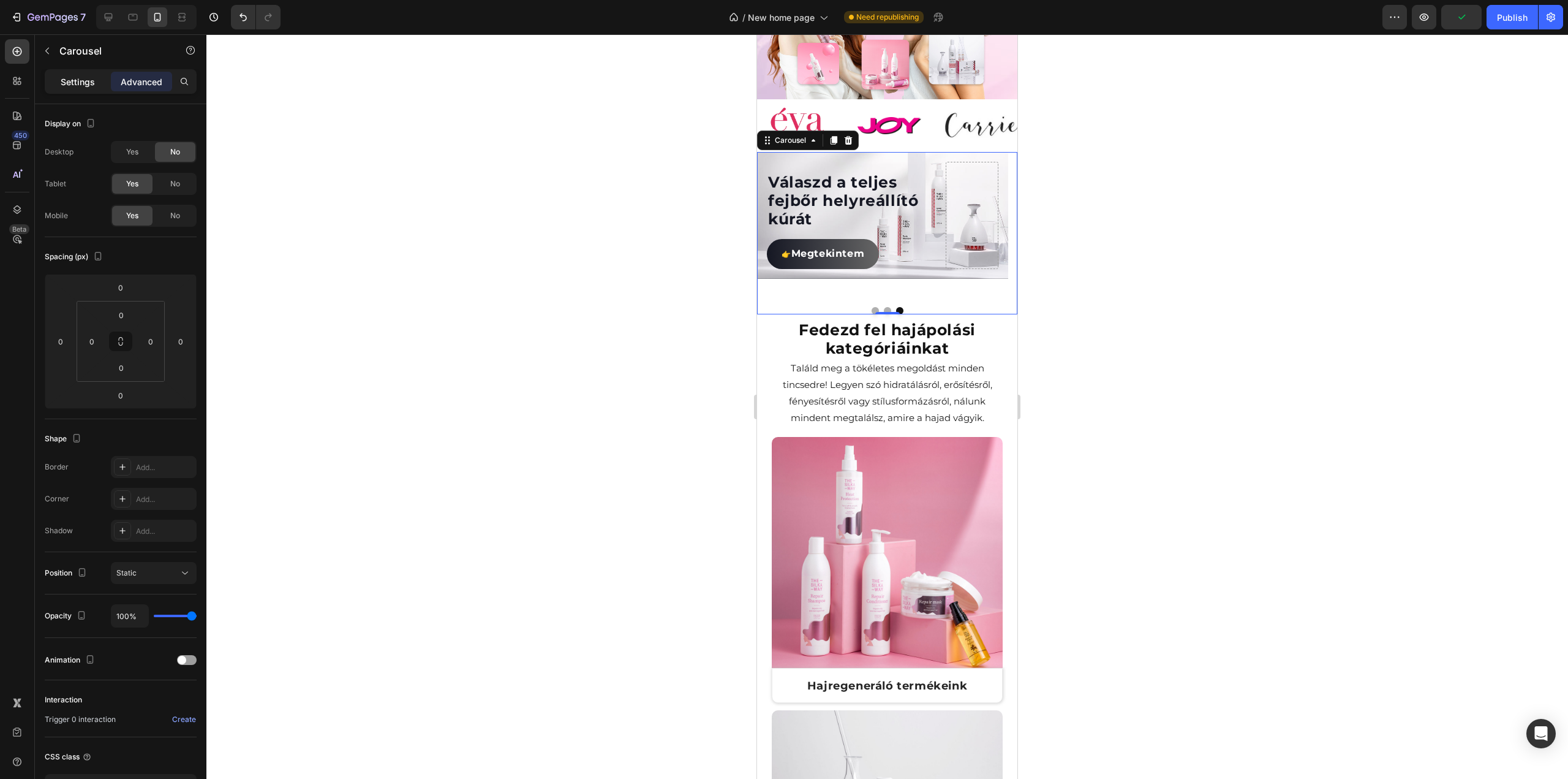
click at [89, 81] on p "Settings" at bounding box center [78, 81] width 34 height 13
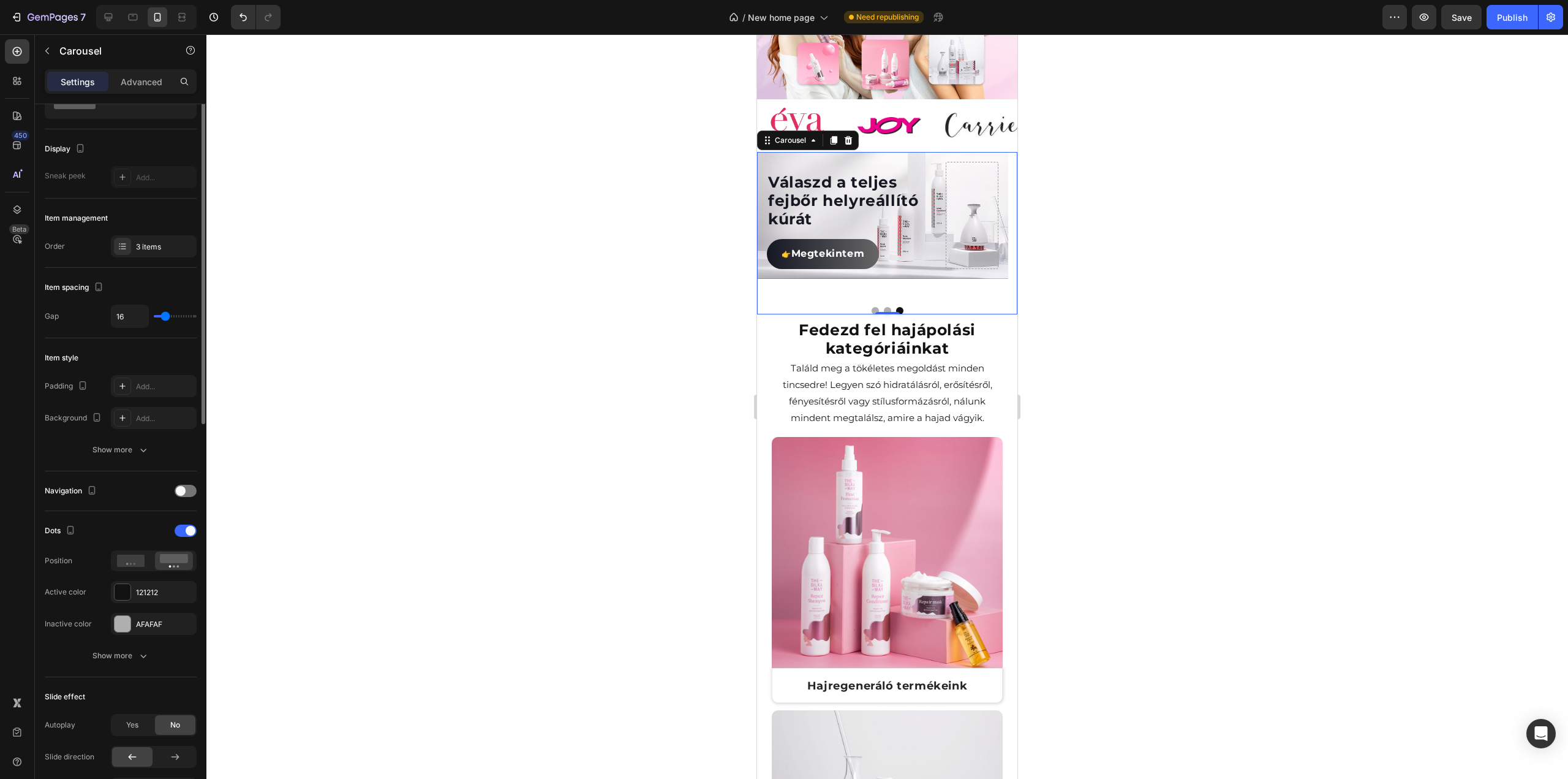
scroll to position [0, 0]
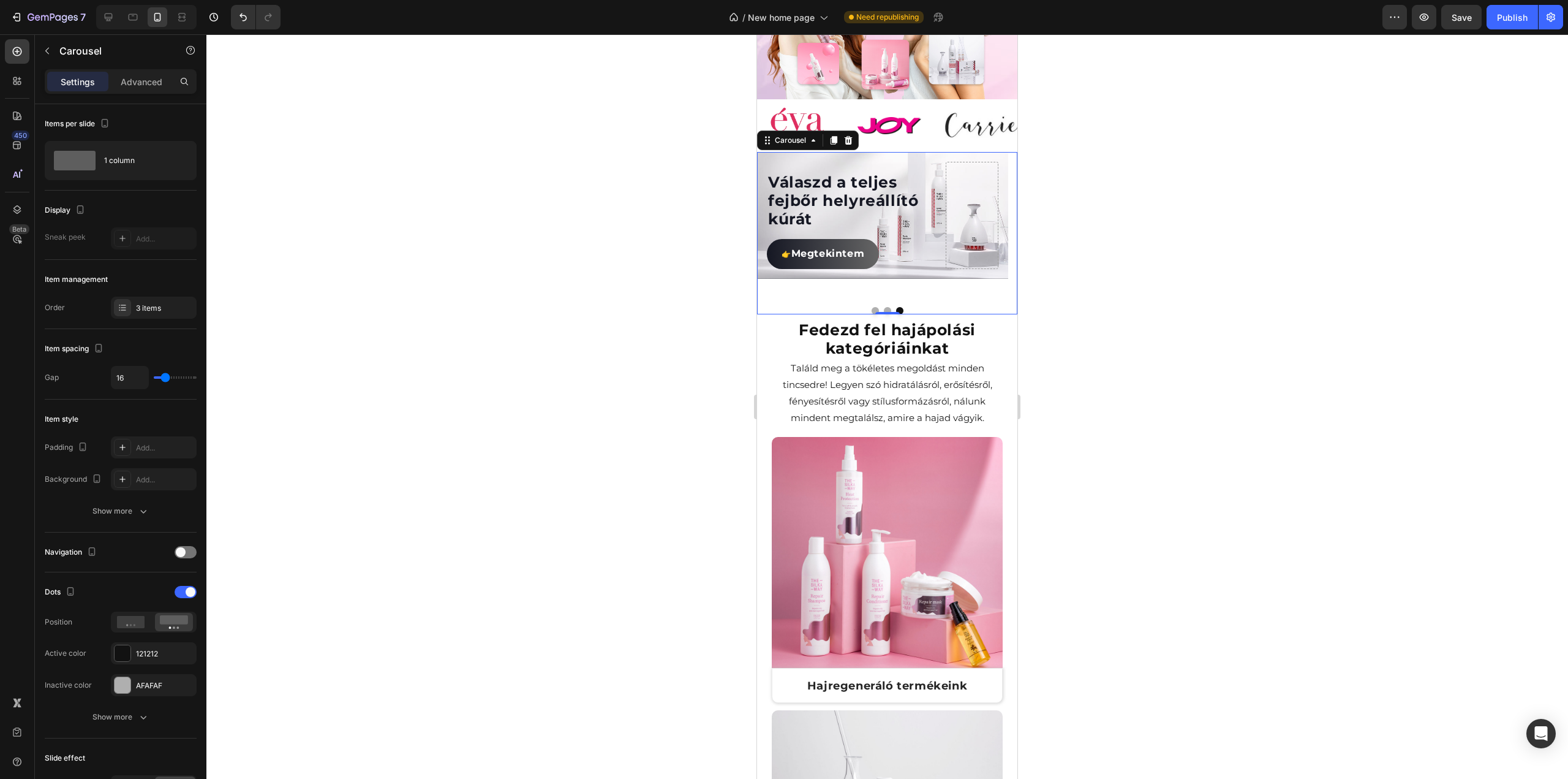
click at [883, 287] on div "Válaszd a Hajregeneráló kúrát és újítsd meg hajad Heading 👉 Megtekintem Button …" at bounding box center [887, 233] width 260 height 162
click at [855, 260] on div "Válaszd a teljes fejbőr helyreállító kúrát Heading 👉 Megtekintem Button" at bounding box center [882, 215] width 251 height 127
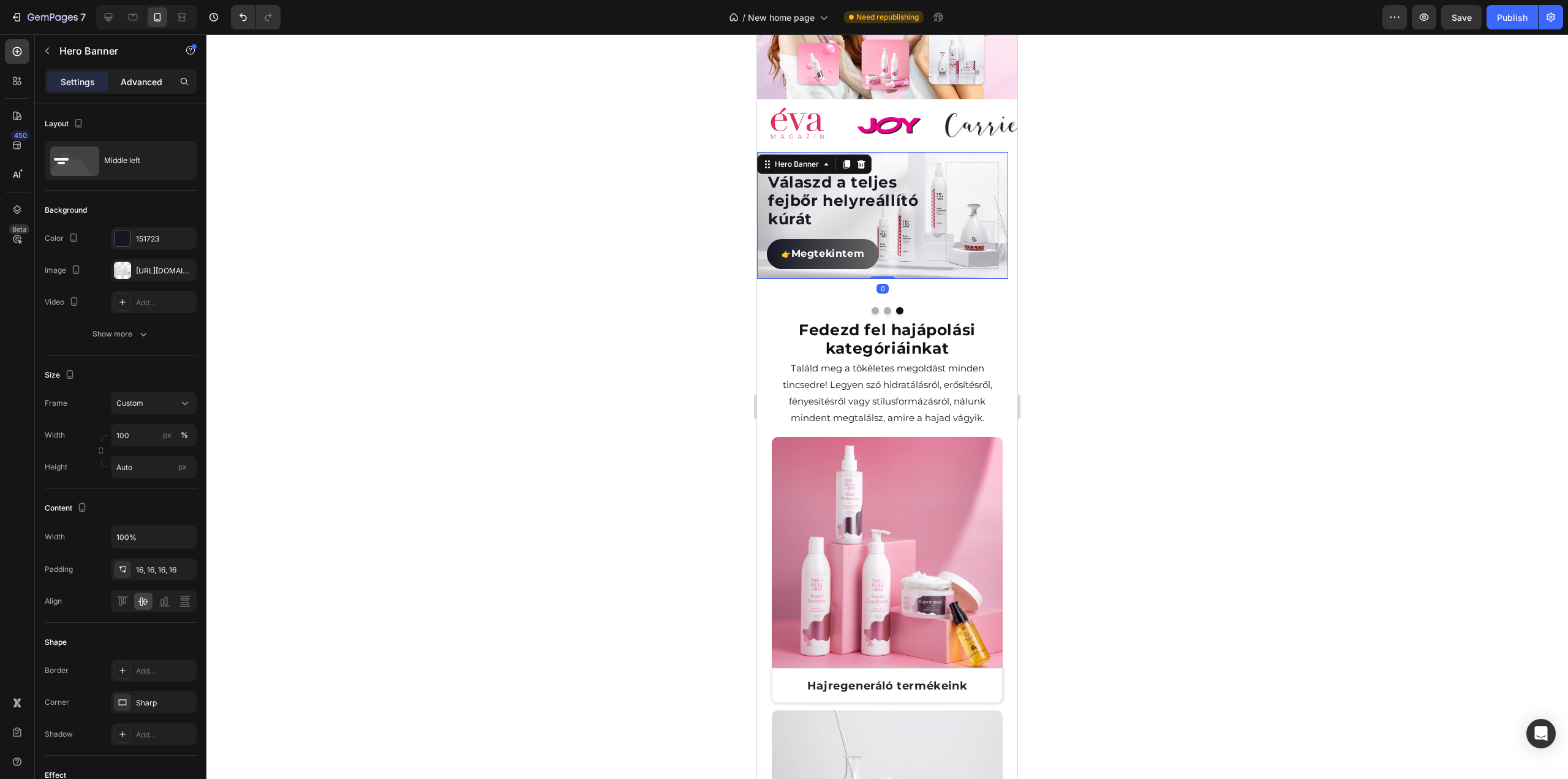
click at [144, 81] on p "Advanced" at bounding box center [141, 81] width 42 height 13
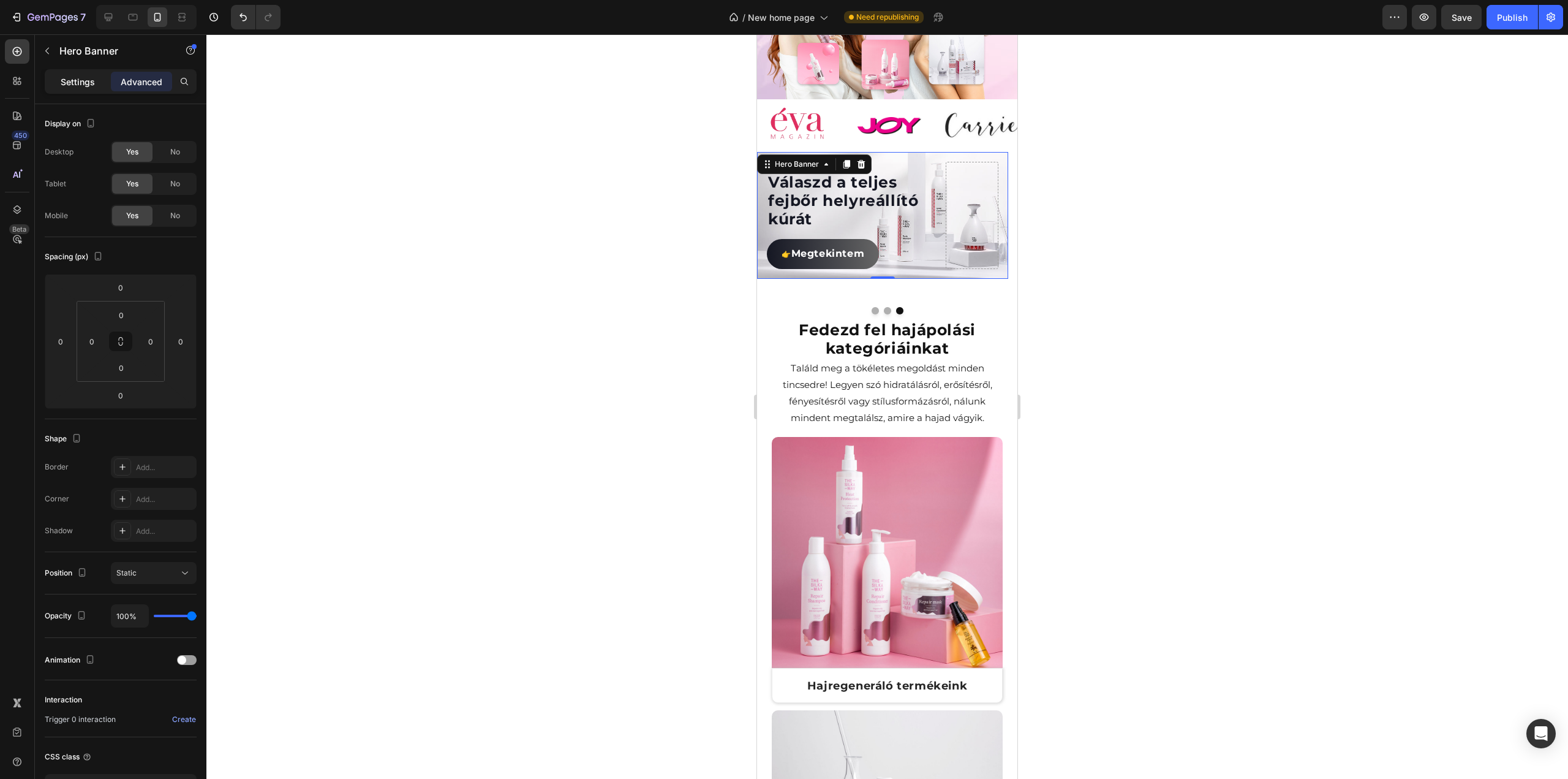
click at [95, 88] on div "Settings" at bounding box center [78, 81] width 61 height 19
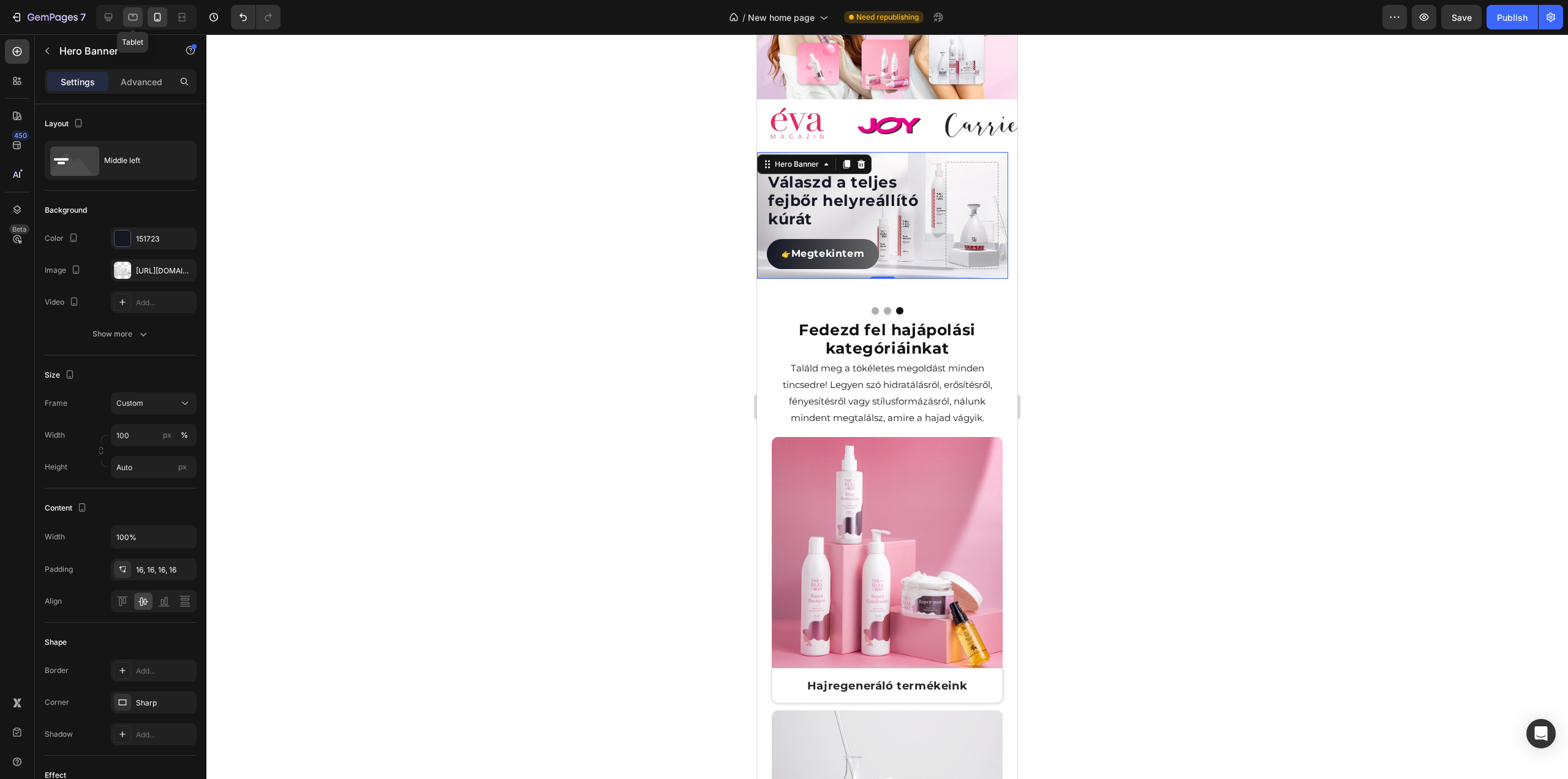
click at [136, 19] on icon at bounding box center [133, 16] width 13 height 13
type input "1200"
type input "500"
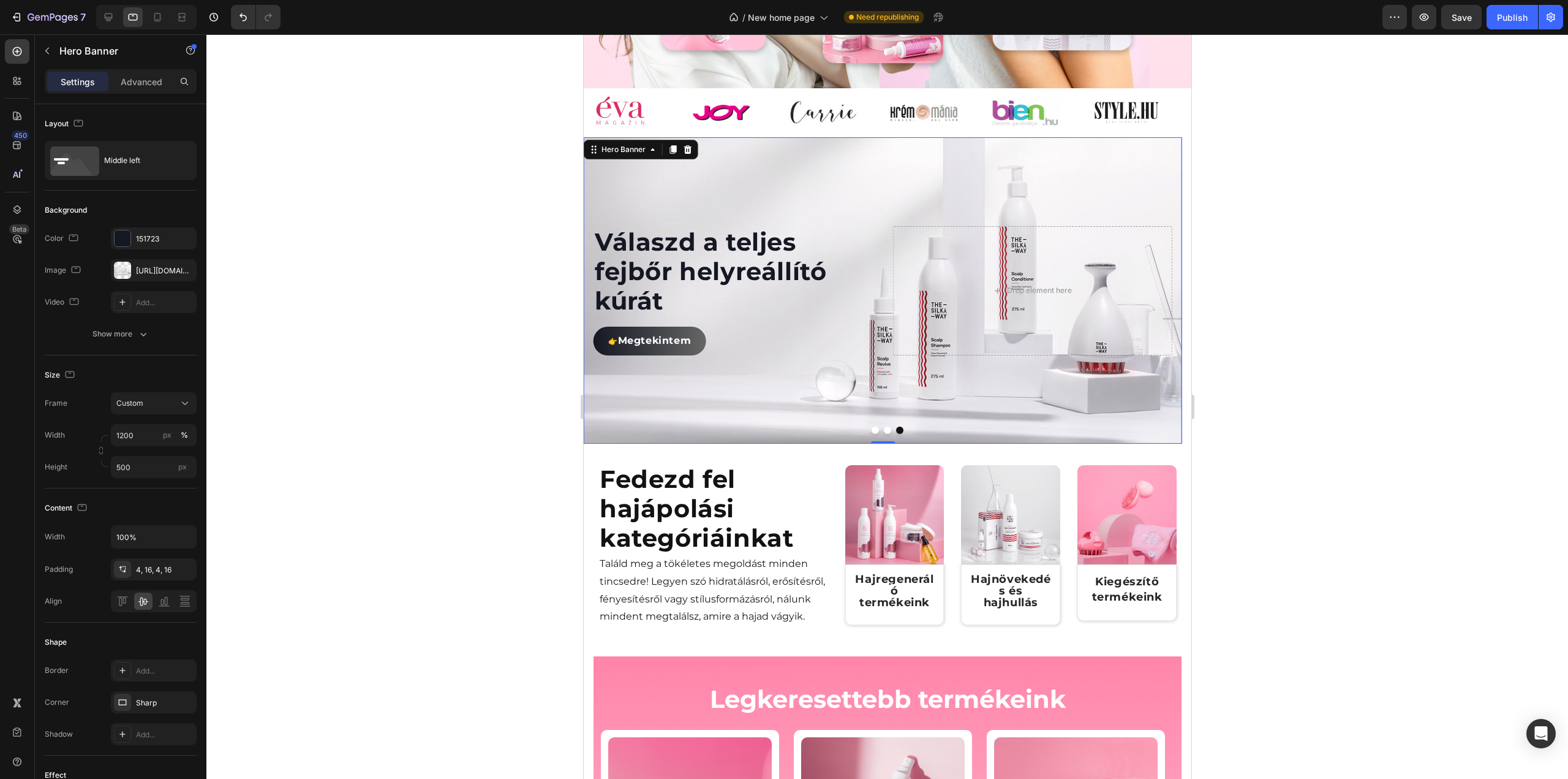
scroll to position [779, 0]
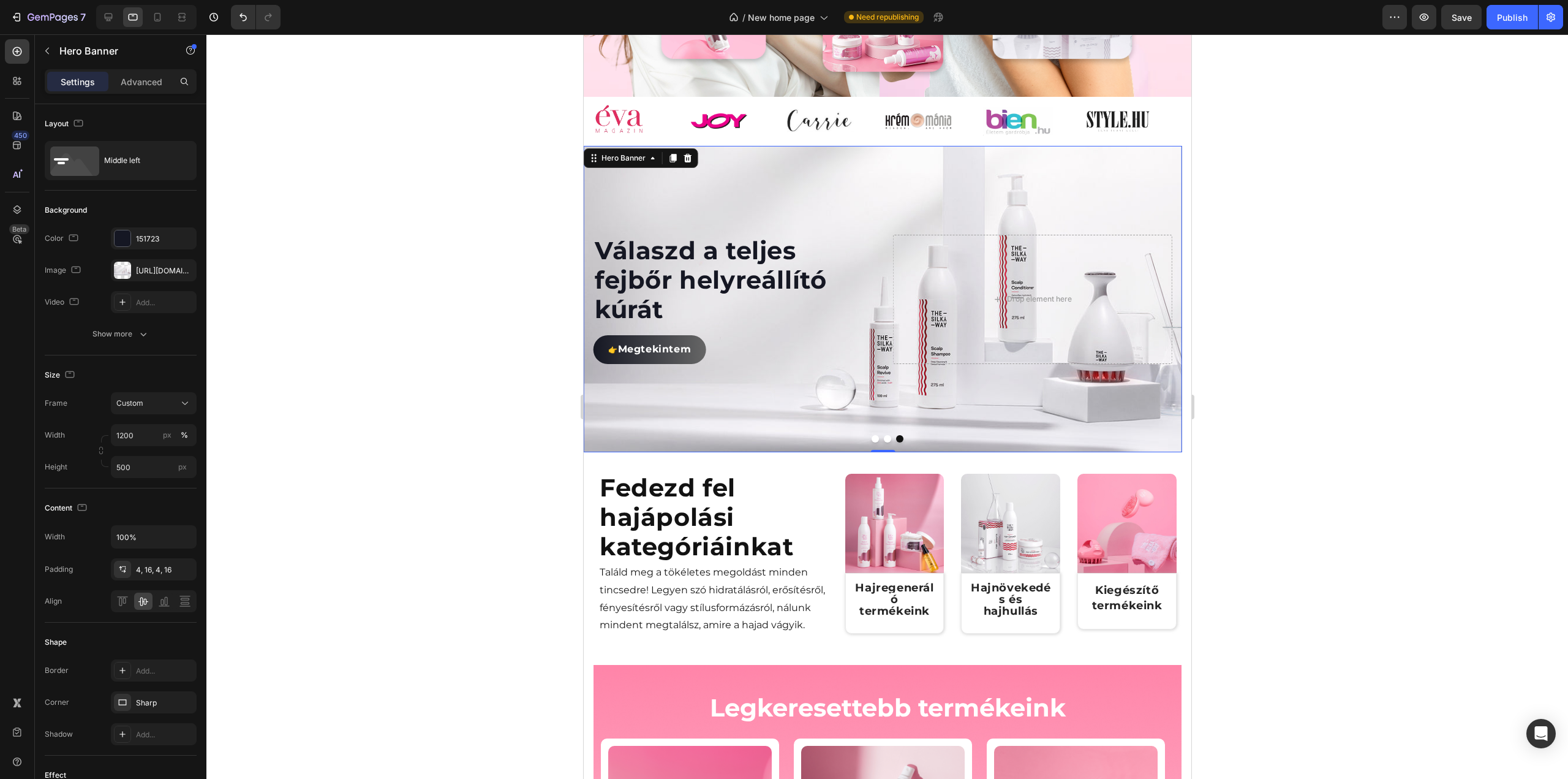
click at [883, 442] on button "Dot" at bounding box center [887, 438] width 8 height 8
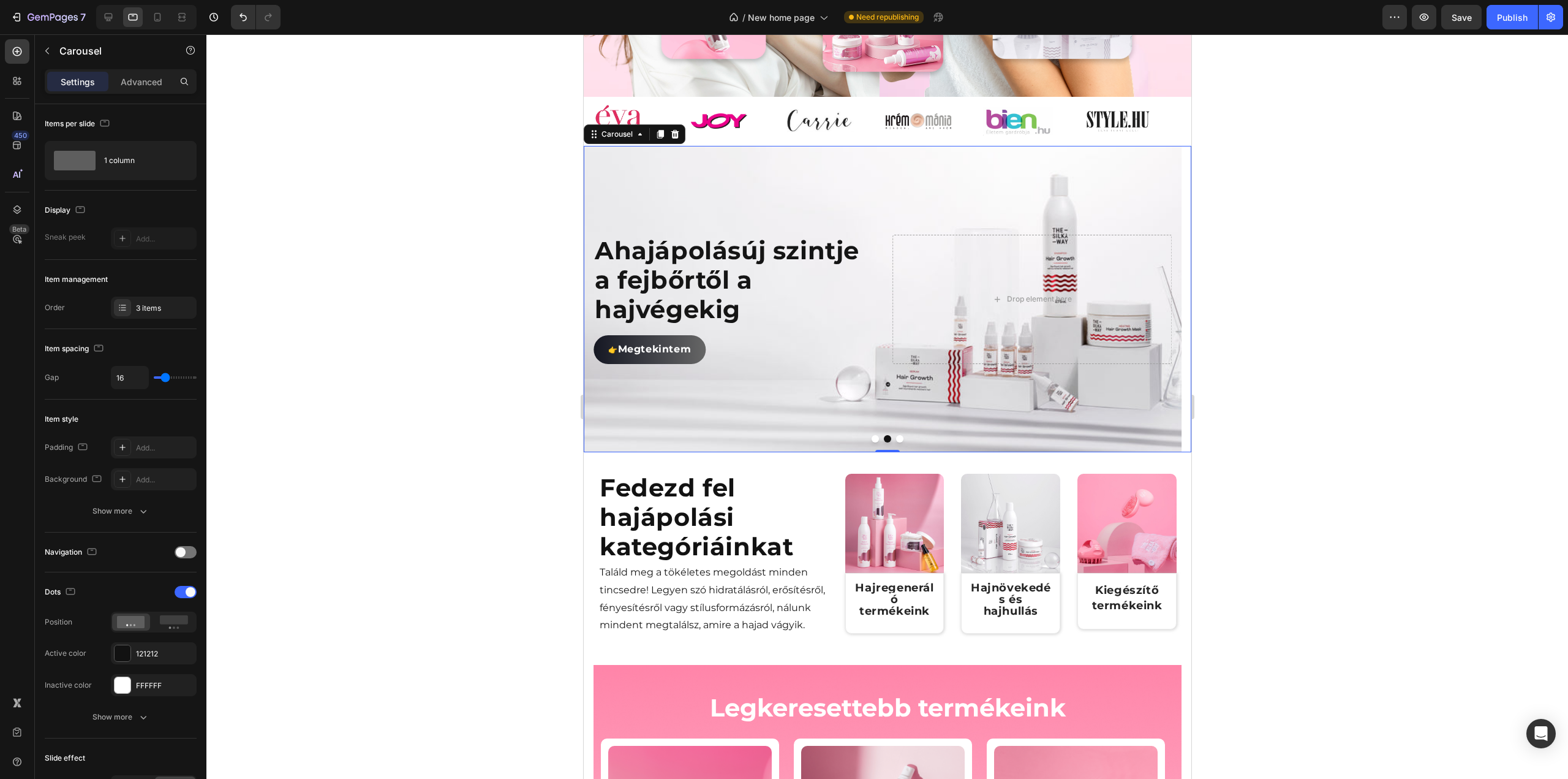
click at [871, 442] on button "Dot" at bounding box center [875, 438] width 8 height 8
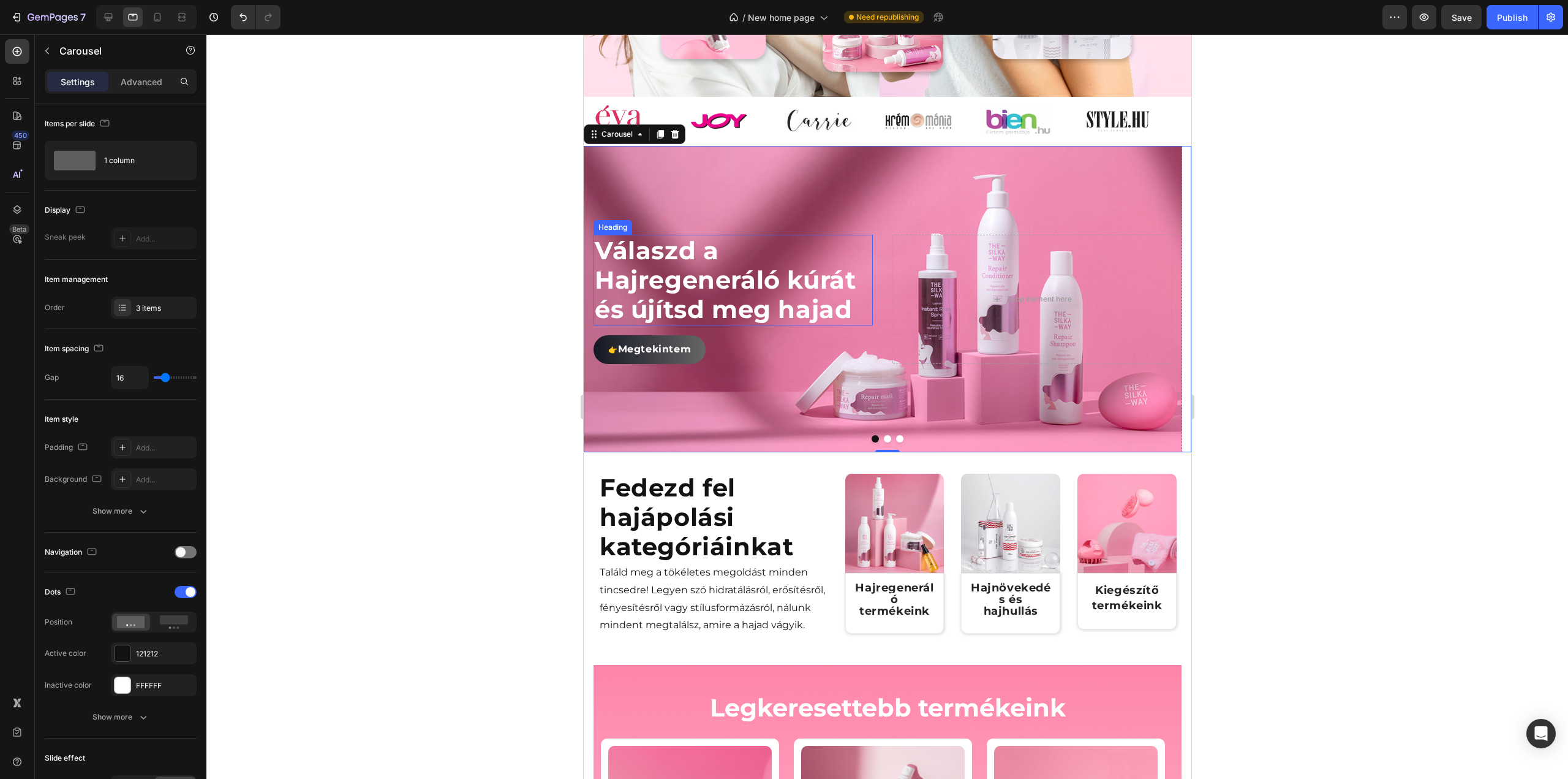
scroll to position [473, 0]
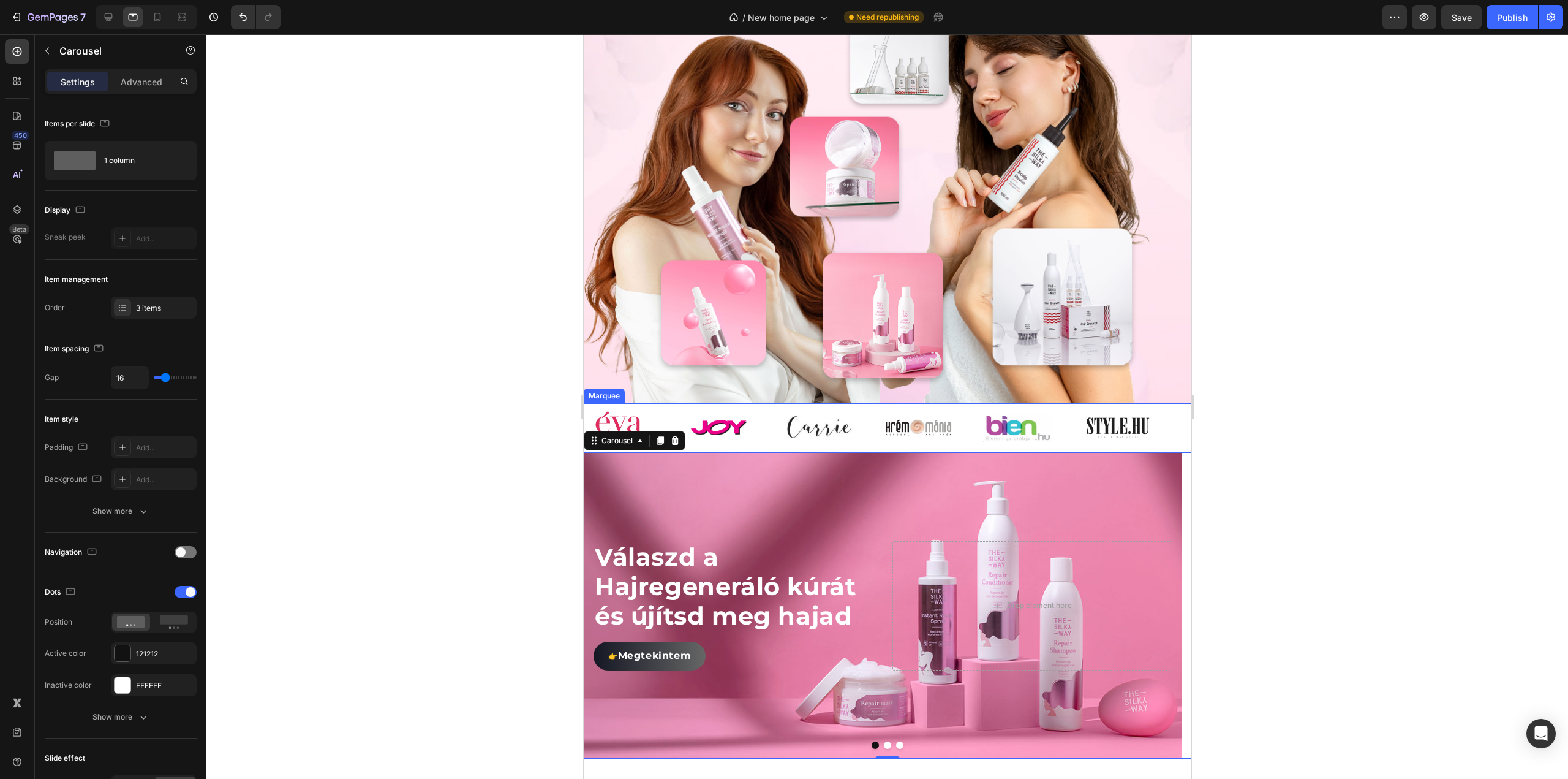
click at [874, 447] on div "Image" at bounding box center [833, 427] width 100 height 40
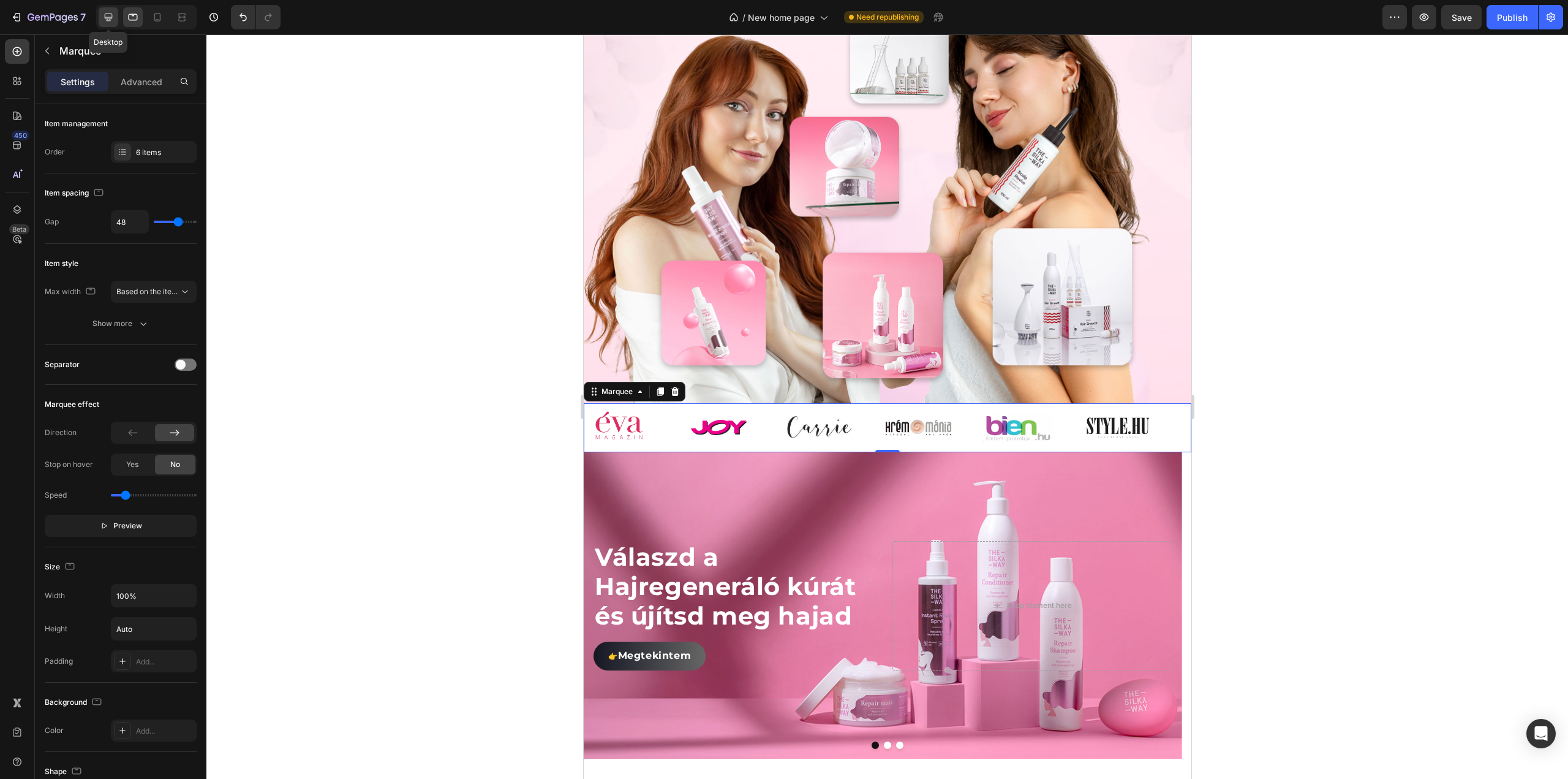
click at [106, 16] on icon at bounding box center [108, 16] width 13 height 13
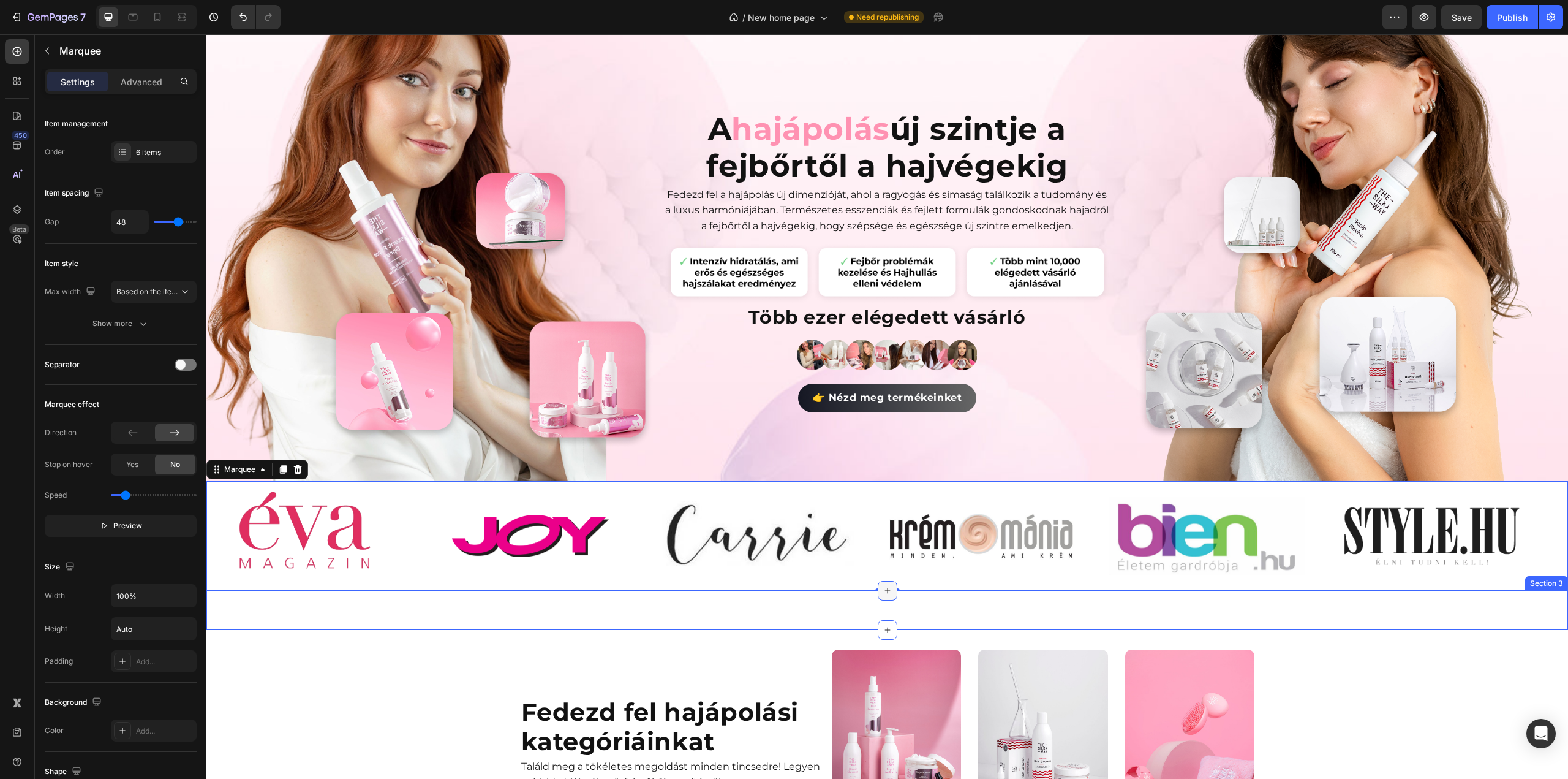
scroll to position [502, 0]
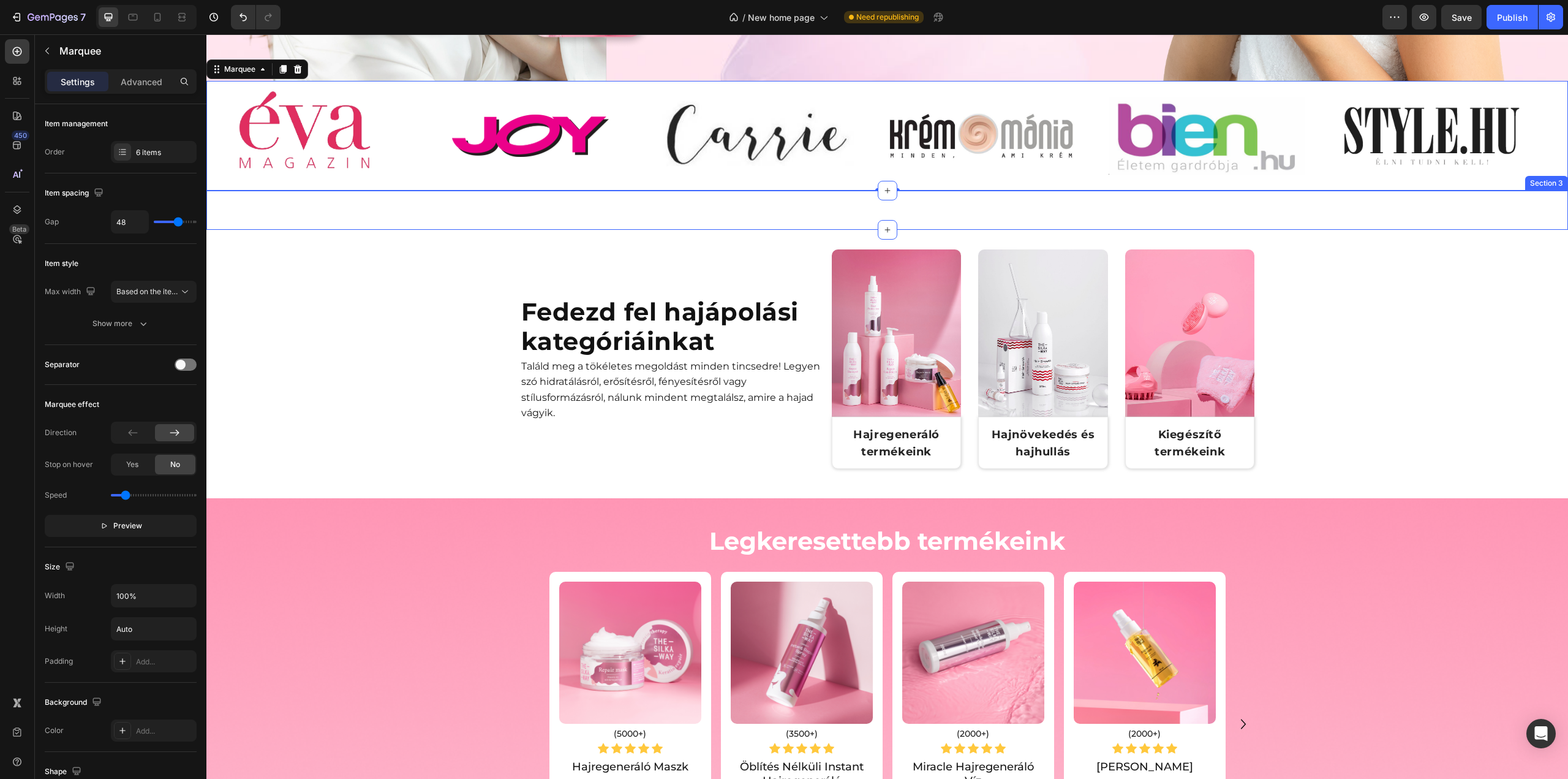
click at [835, 204] on div "Válaszd a Hajregeneráló kúrát és újítsd meg hajad Heading 👉 Megtekintem Button …" at bounding box center [887, 210] width 1361 height 39
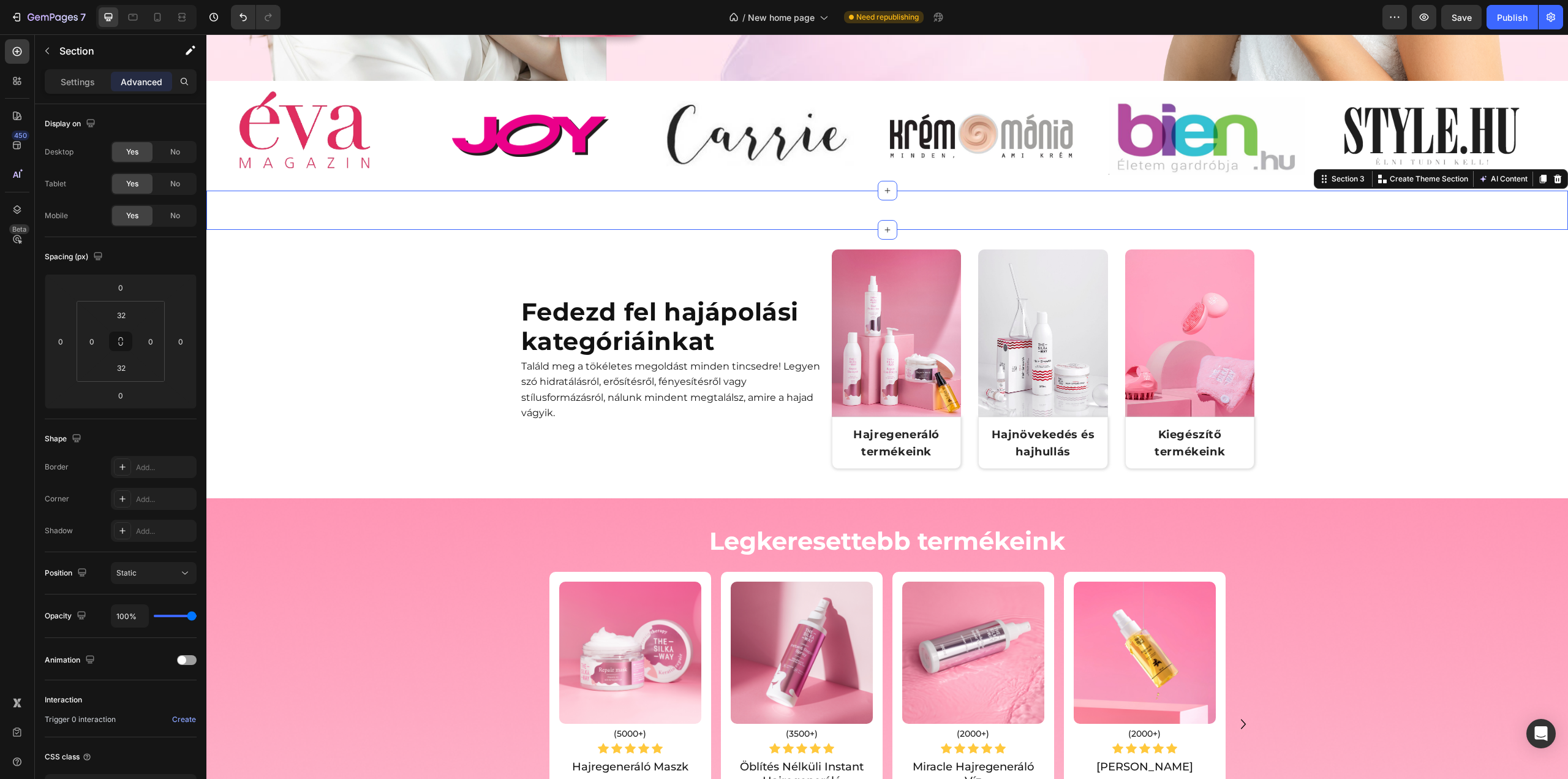
click at [478, 203] on div "Válaszd a Hajregeneráló kúrát és újítsd meg hajad Heading 👉 Megtekintem Button …" at bounding box center [887, 210] width 1361 height 39
click at [79, 92] on div "Settings Advanced" at bounding box center [120, 81] width 152 height 24
click at [80, 86] on p "Settings" at bounding box center [78, 81] width 34 height 13
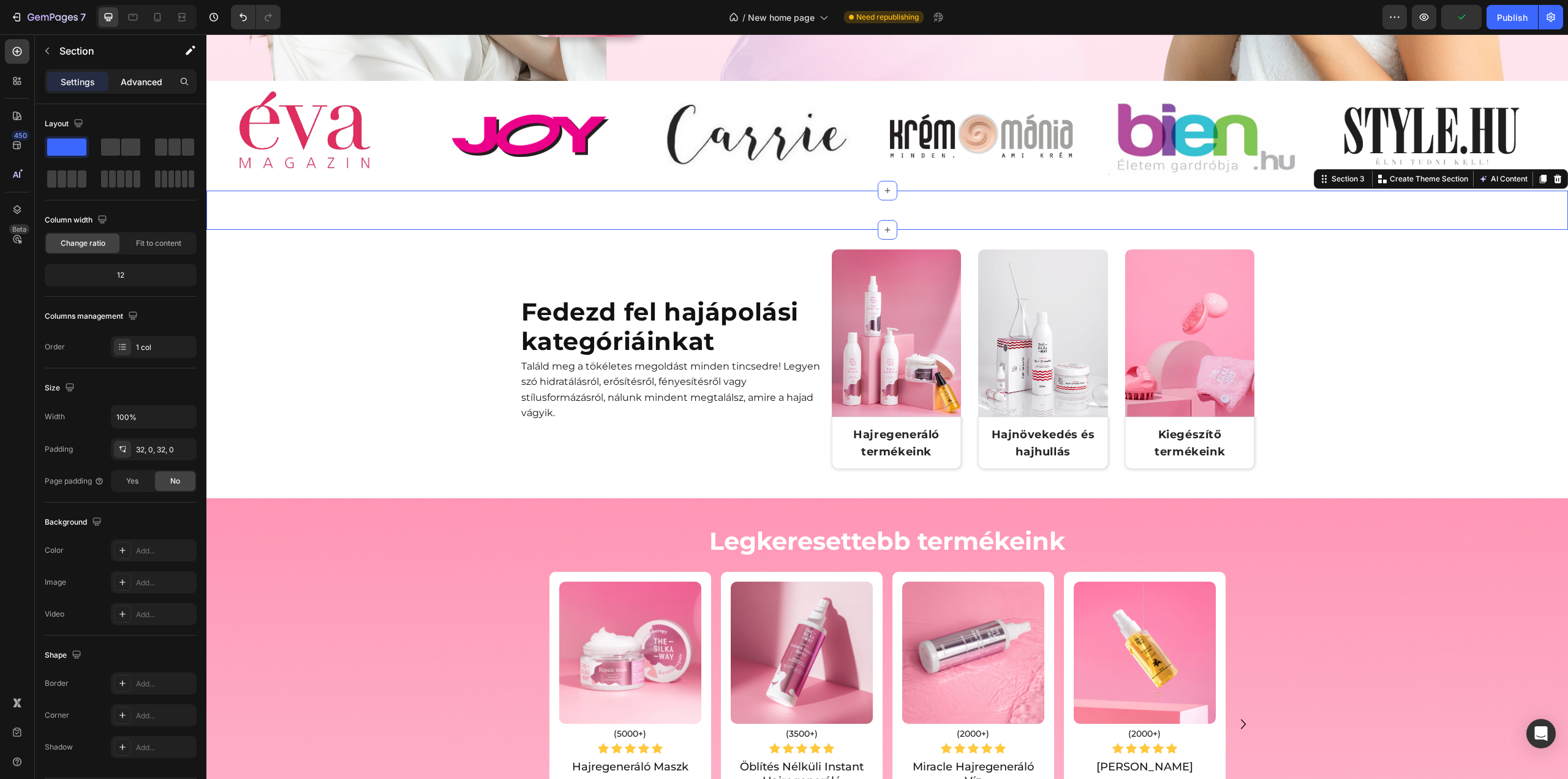
click at [135, 85] on p "Advanced" at bounding box center [141, 81] width 42 height 13
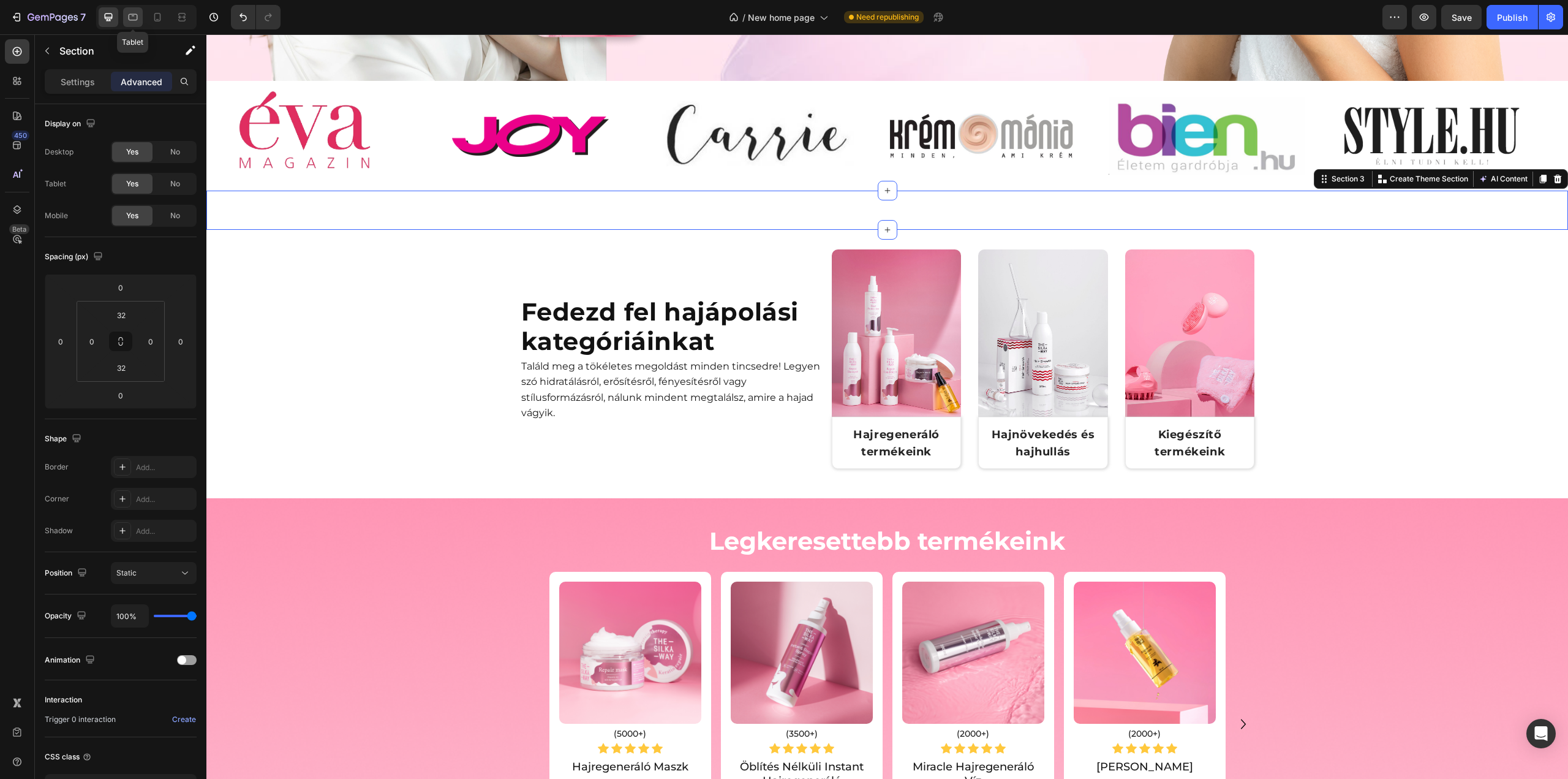
click at [141, 16] on div at bounding box center [133, 17] width 19 height 19
type input "0"
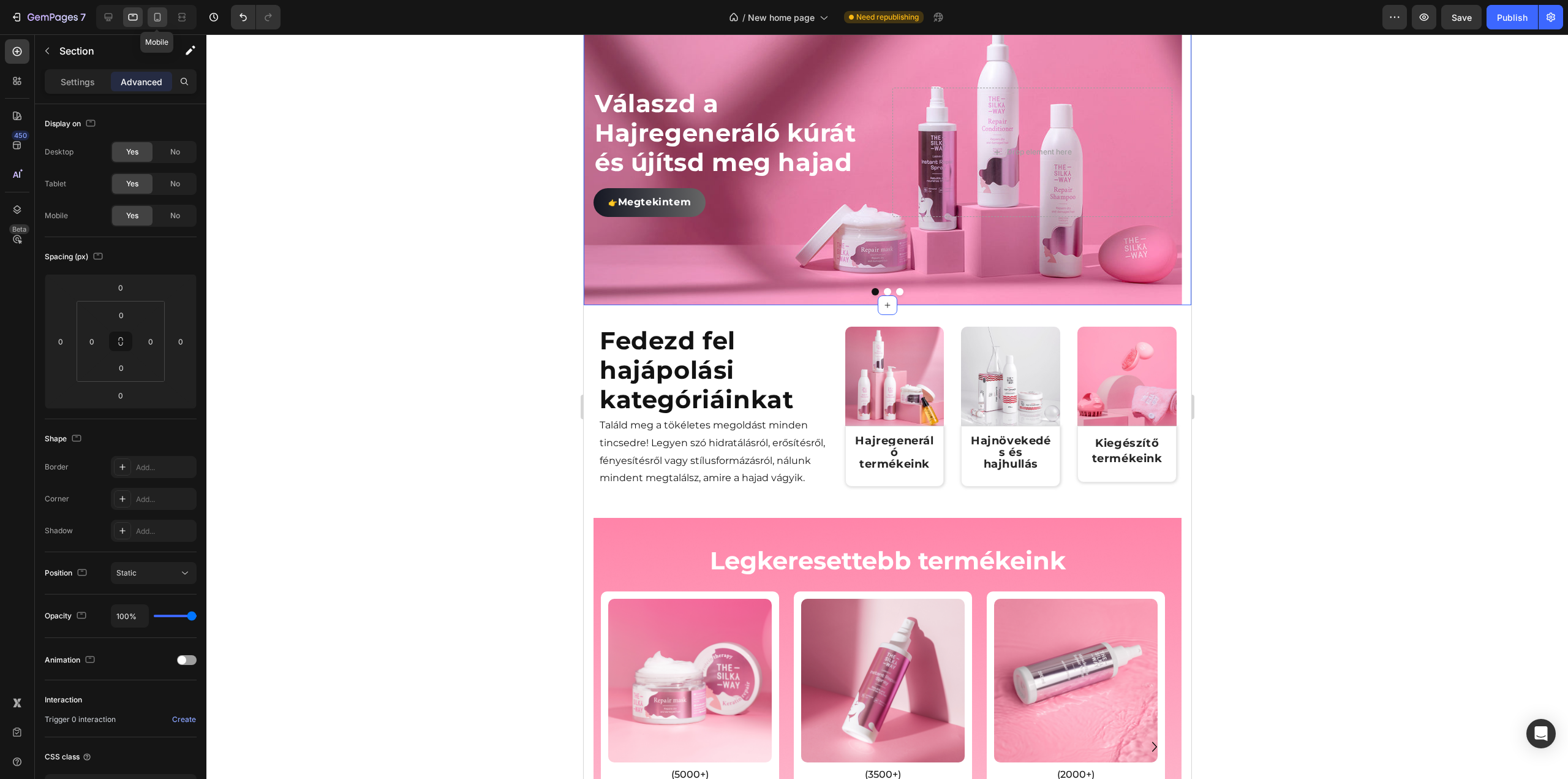
scroll to position [435, 0]
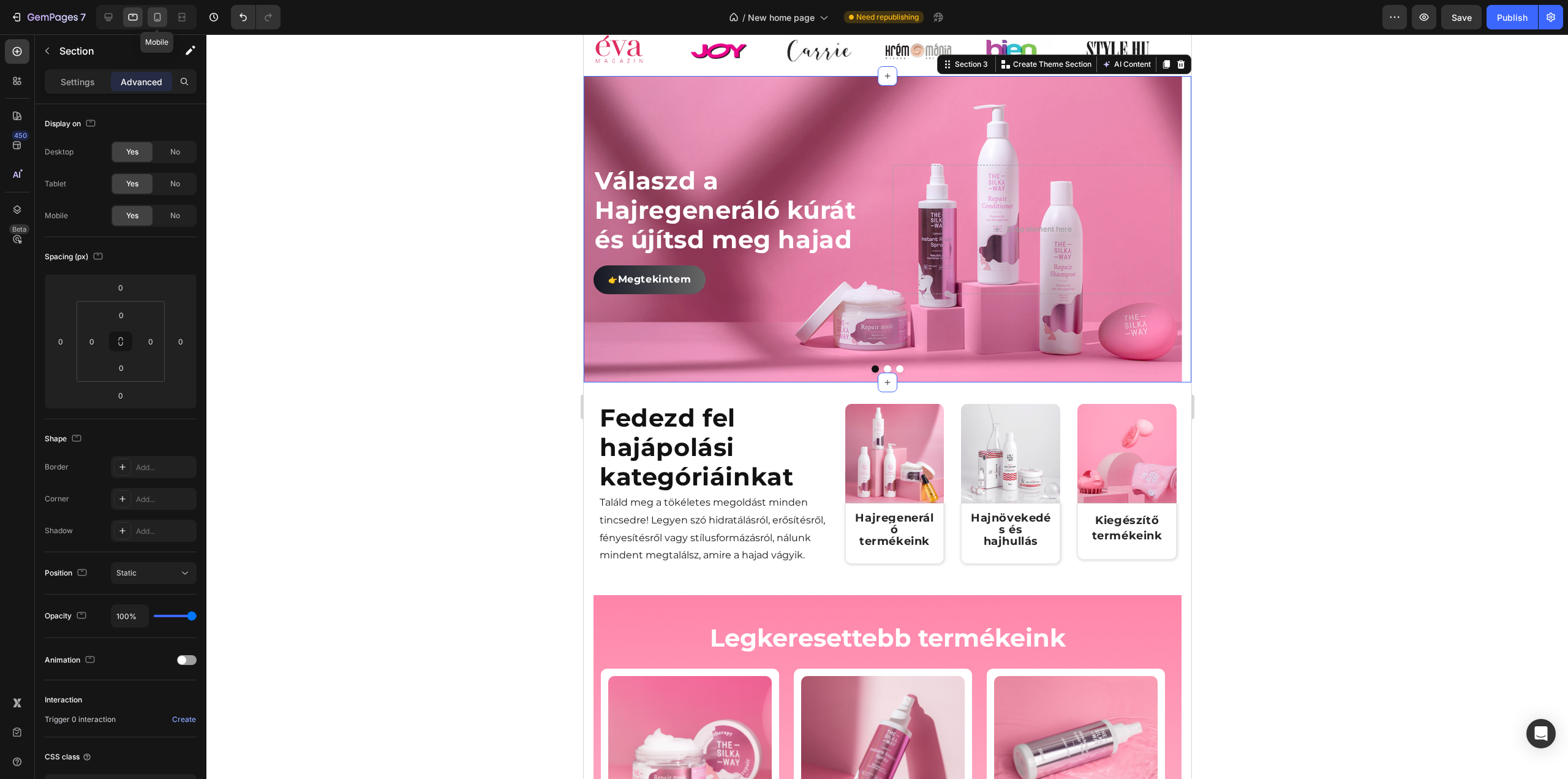
click at [152, 20] on icon at bounding box center [157, 16] width 13 height 13
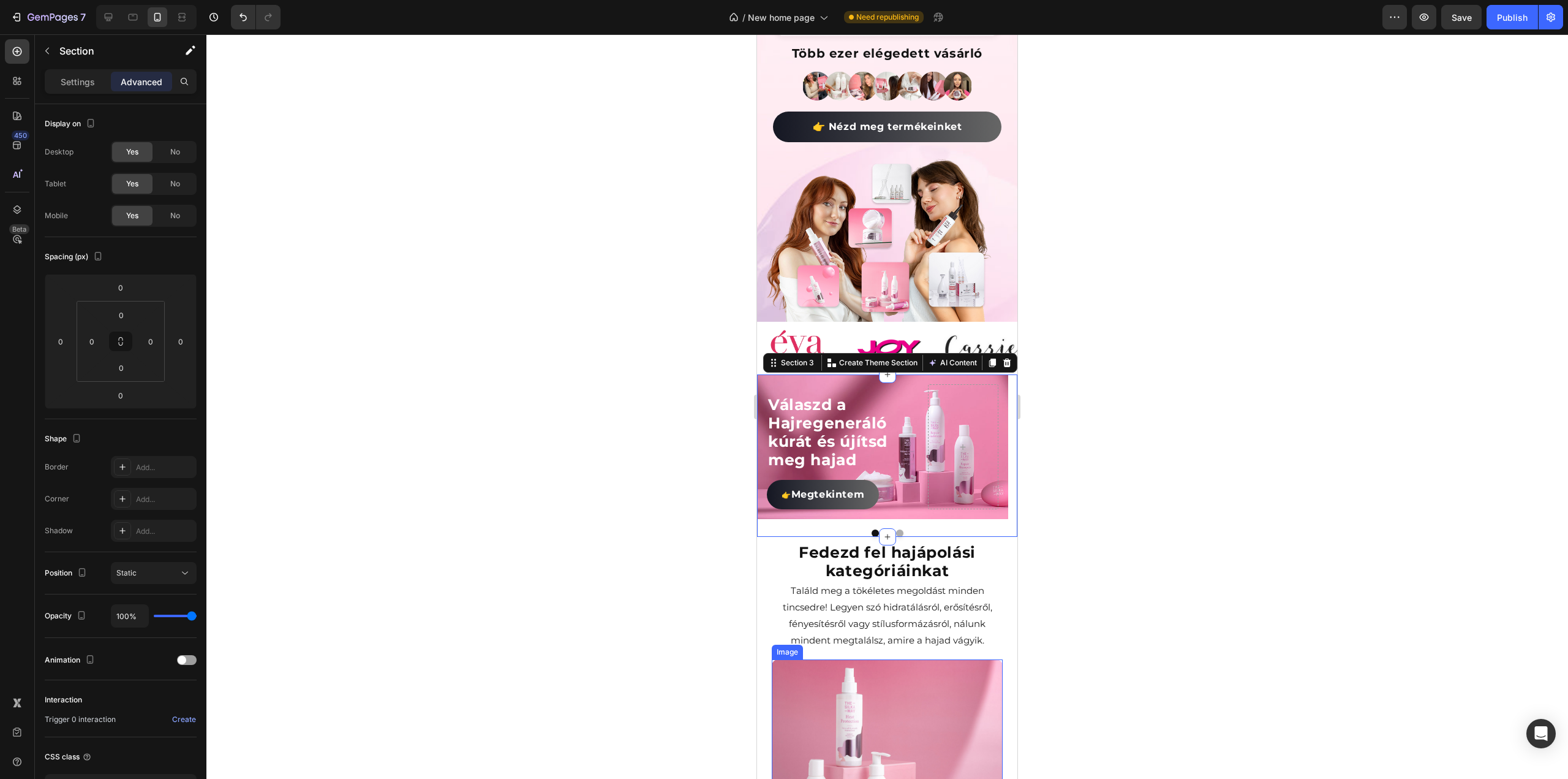
scroll to position [290, 0]
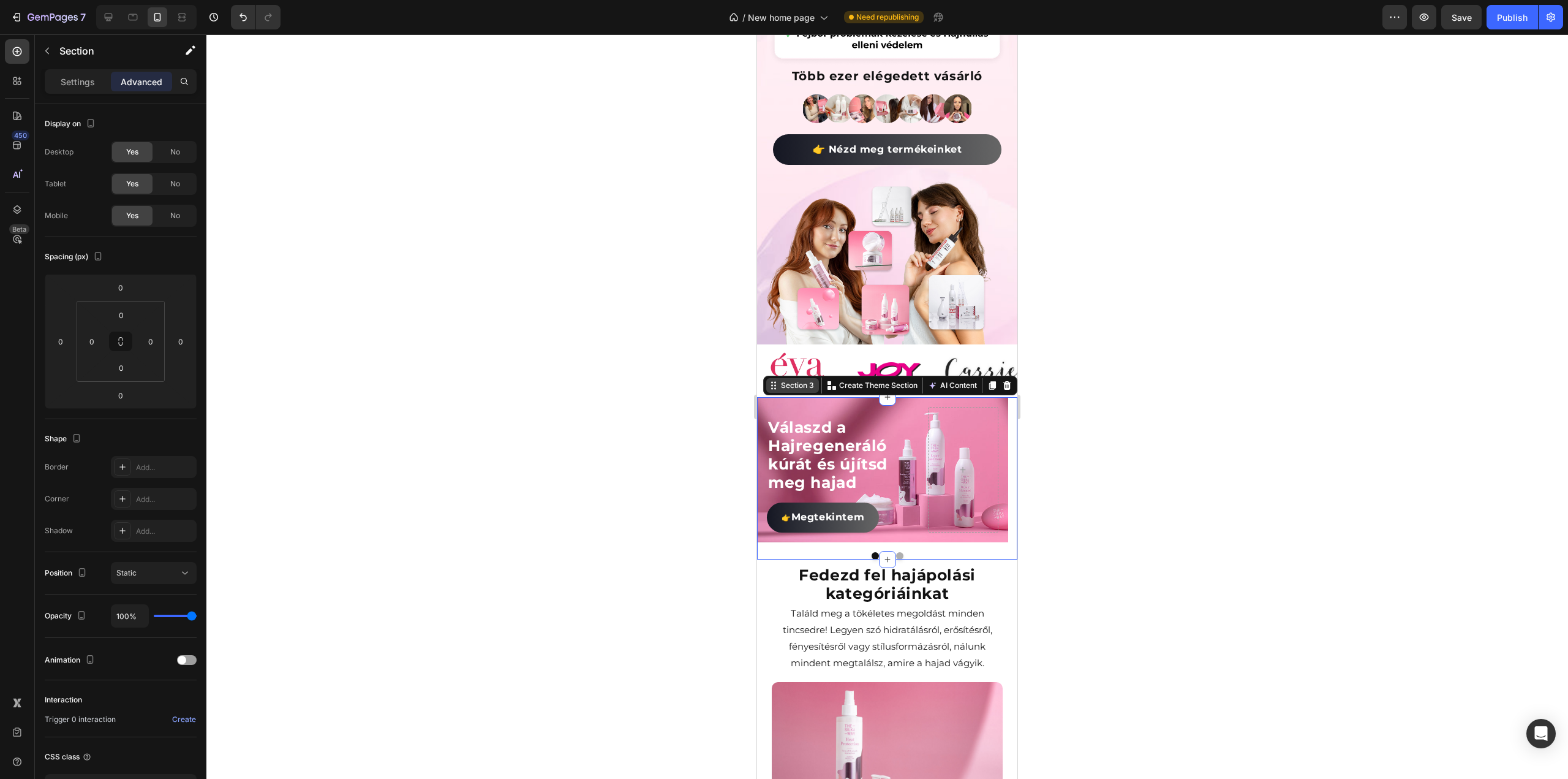
click at [794, 380] on div "Section 3" at bounding box center [797, 385] width 38 height 11
click at [794, 408] on div "Heading" at bounding box center [785, 413] width 34 height 11
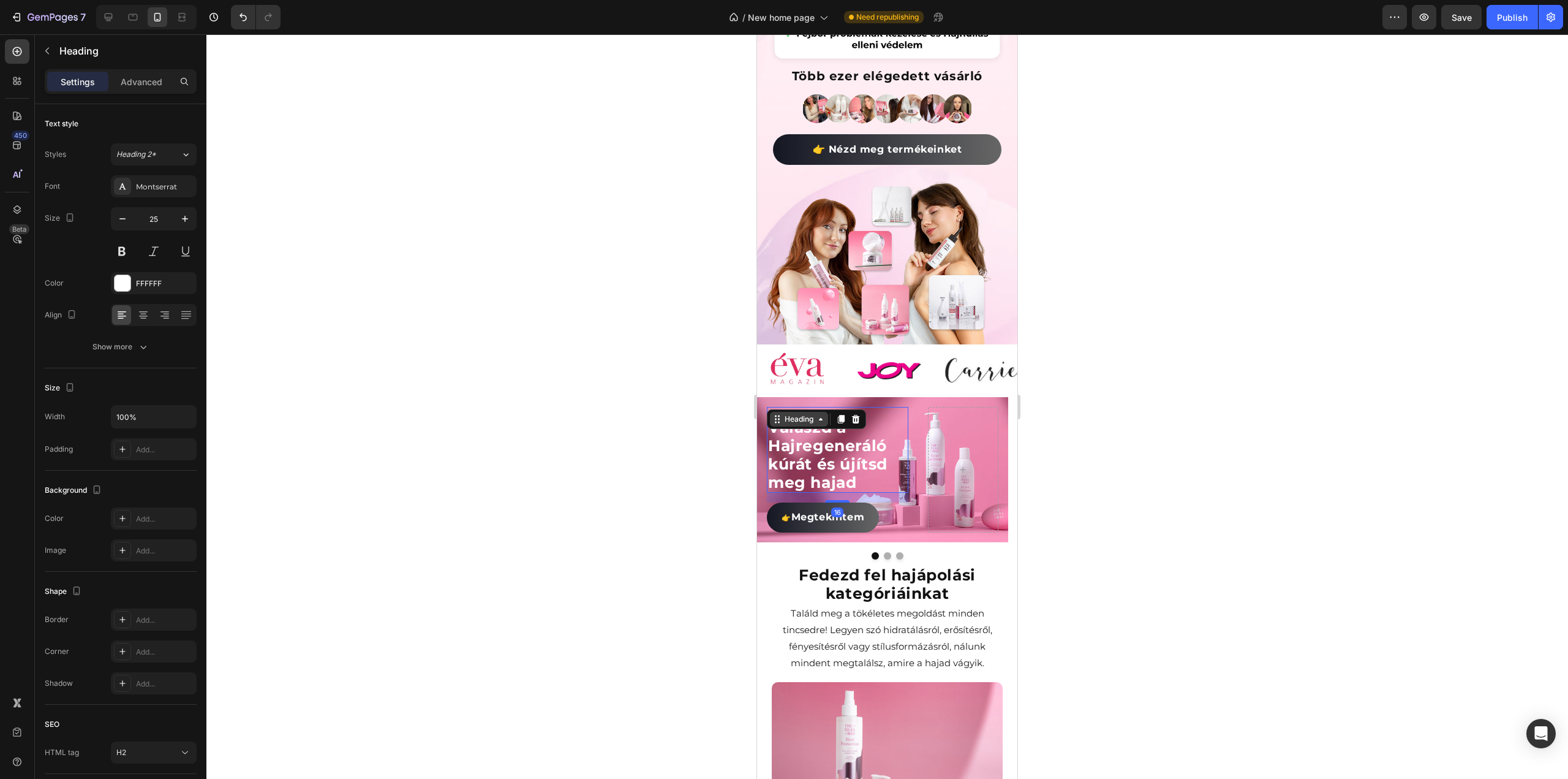
click at [815, 413] on div "Heading" at bounding box center [799, 418] width 34 height 11
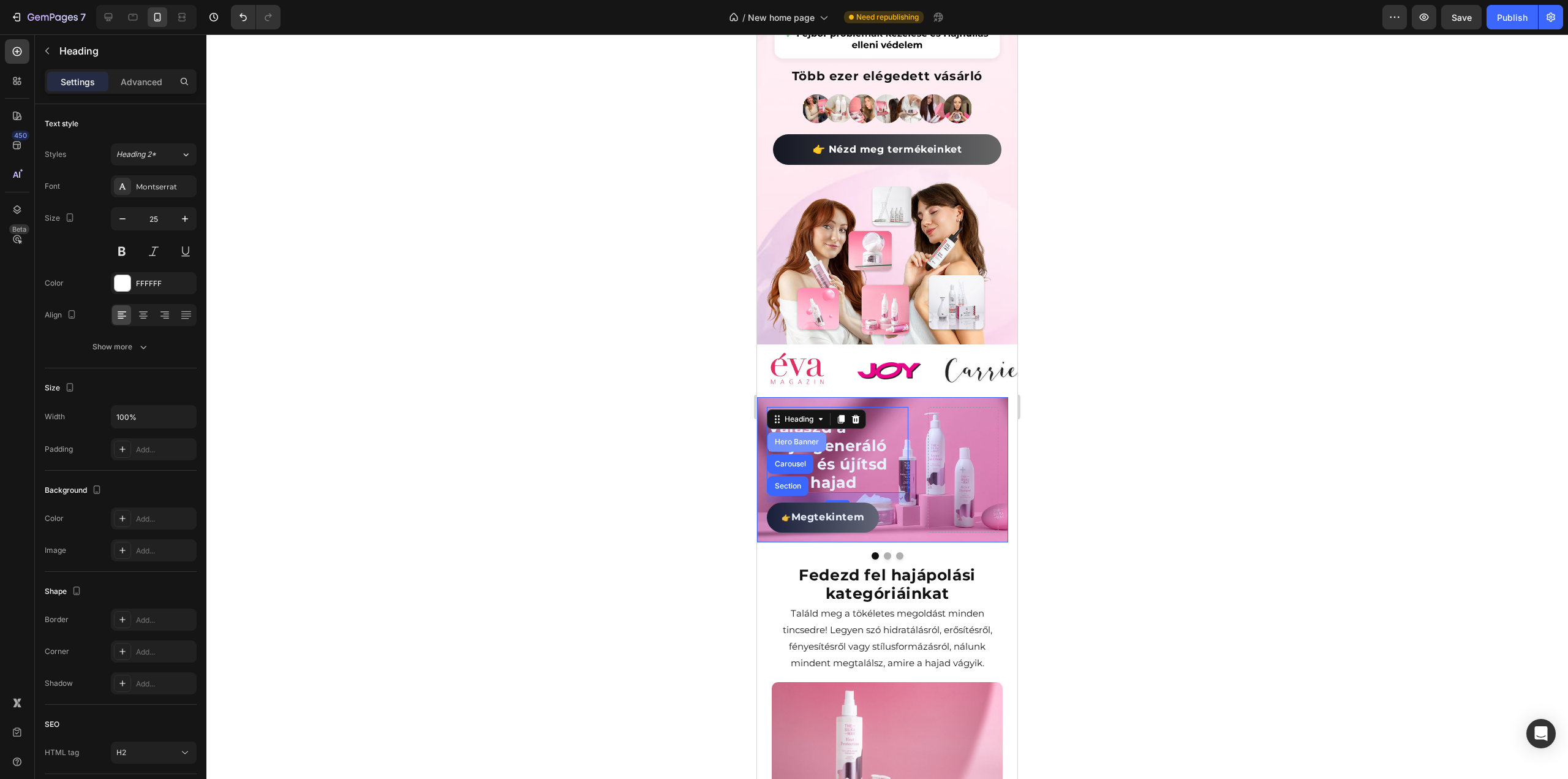
click at [802, 438] on div "Hero Banner" at bounding box center [796, 442] width 49 height 8
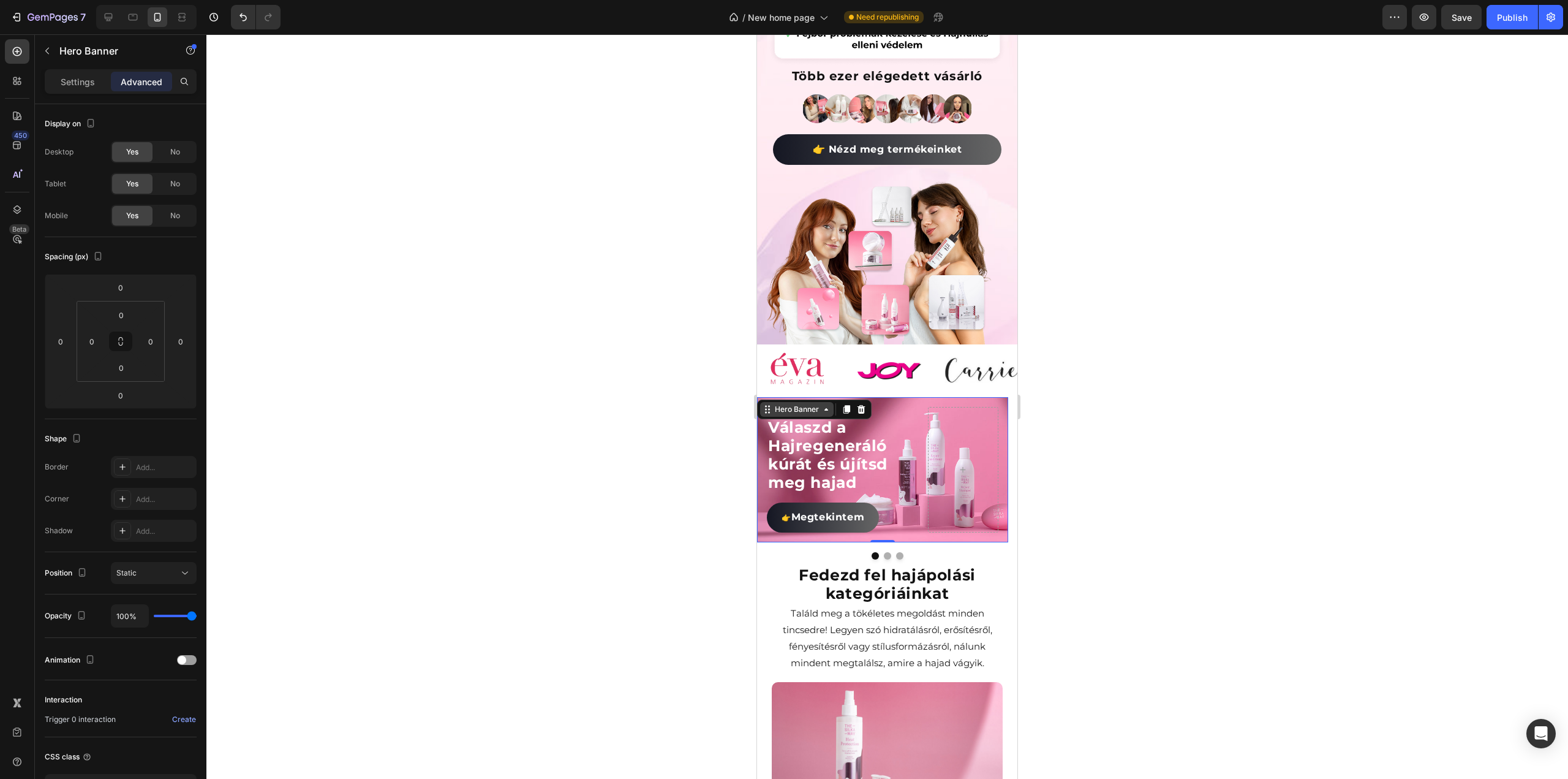
click at [823, 402] on div "Hero Banner" at bounding box center [797, 408] width 74 height 15
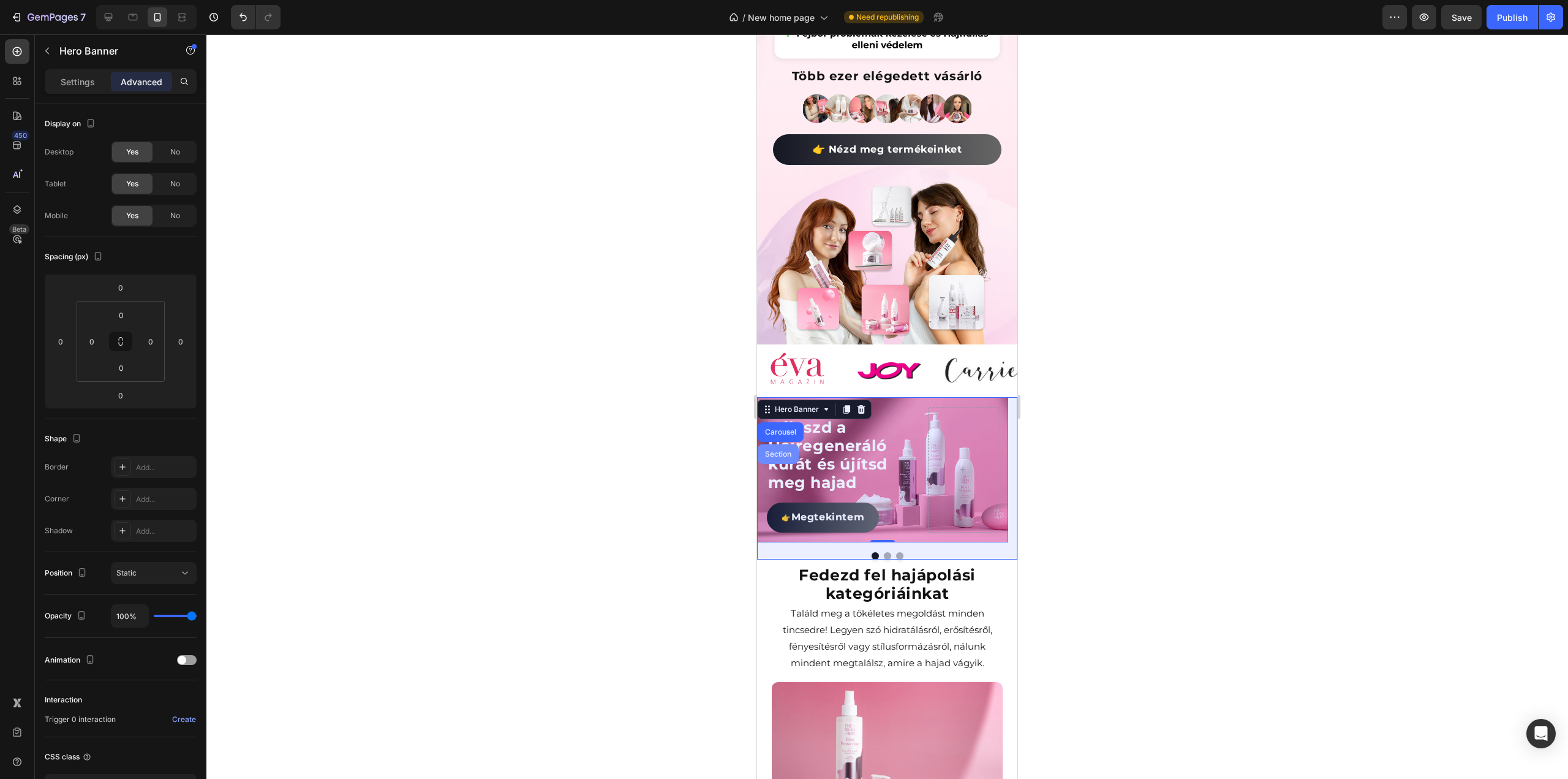
click at [788, 450] on div "Section" at bounding box center [778, 454] width 31 height 8
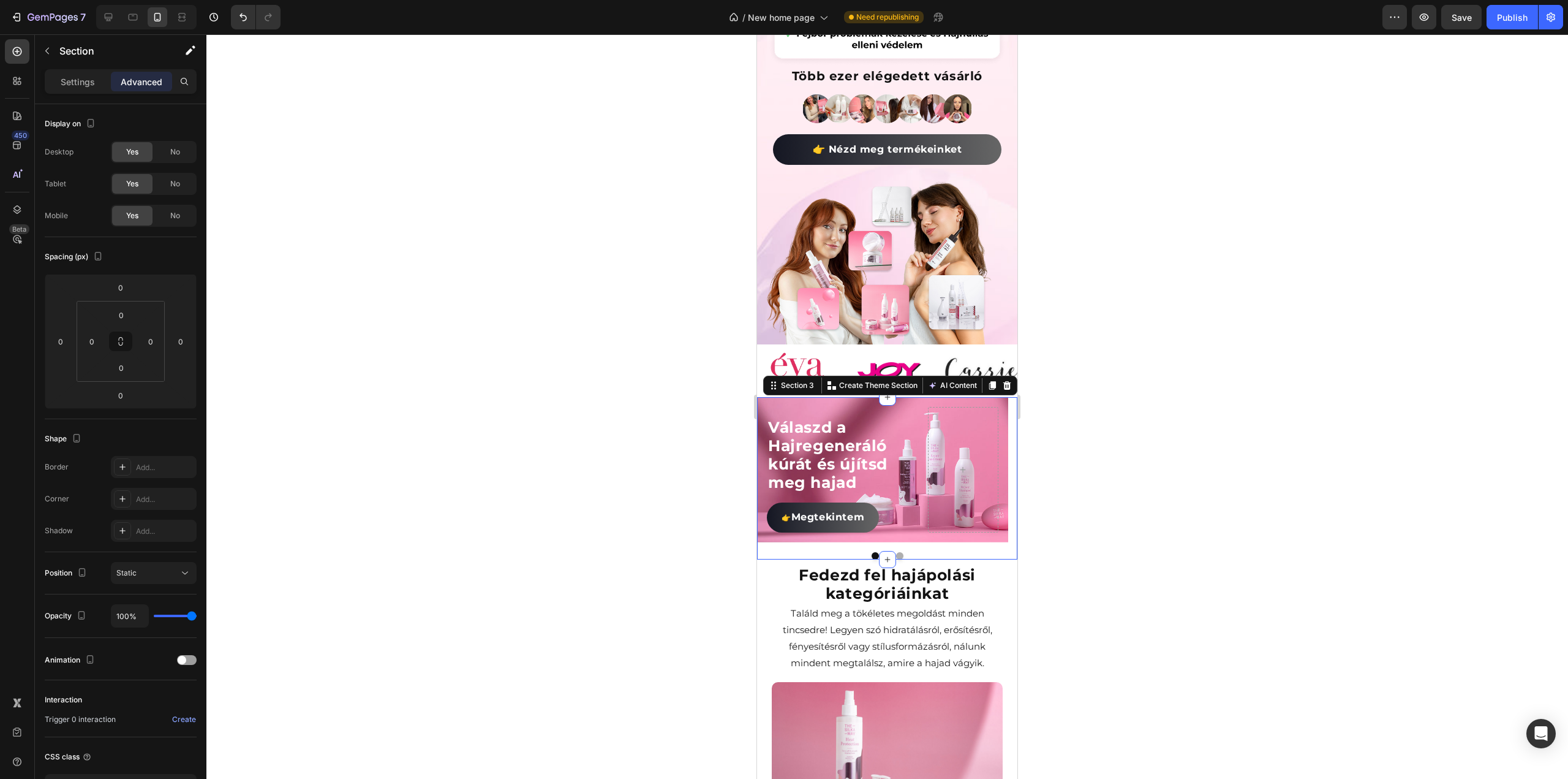
click at [122, 17] on div at bounding box center [146, 16] width 101 height 24
click at [139, 19] on div at bounding box center [133, 17] width 19 height 19
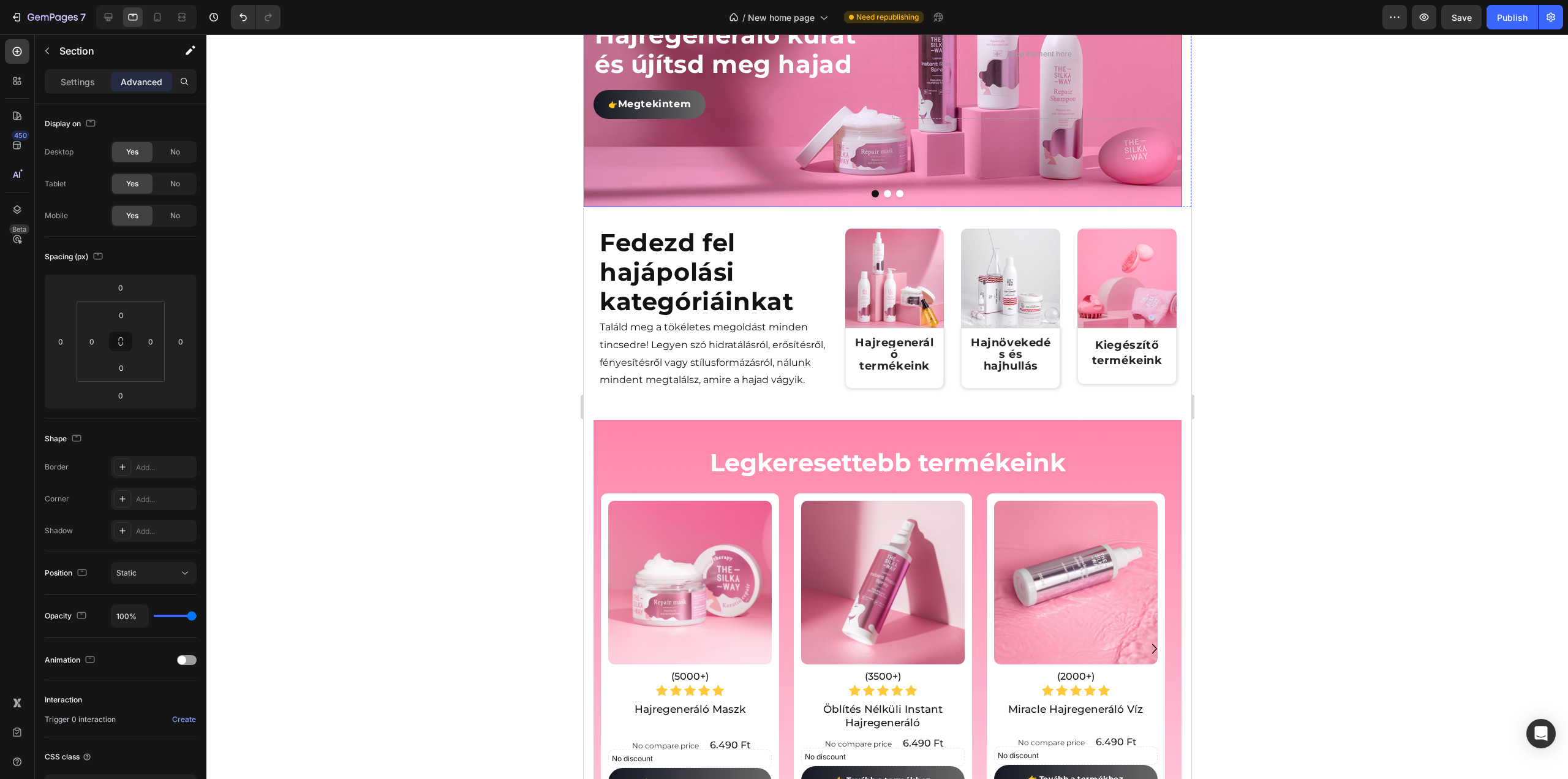
scroll to position [841, 0]
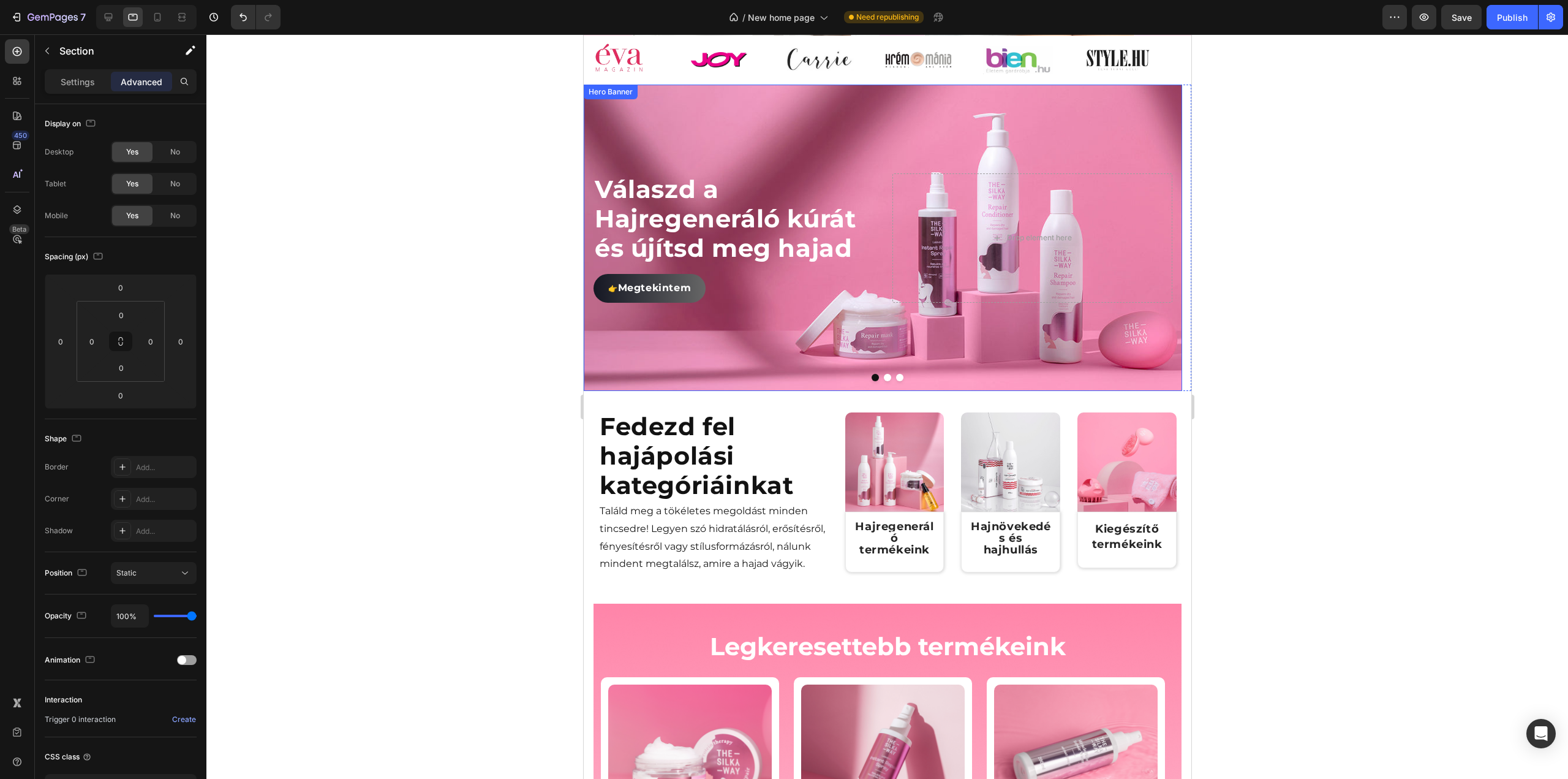
click at [806, 365] on div "Background Image" at bounding box center [881, 238] width 598 height 307
click at [648, 102] on icon at bounding box center [653, 97] width 10 height 10
click at [246, 12] on icon "Undo/Redo" at bounding box center [242, 16] width 13 height 13
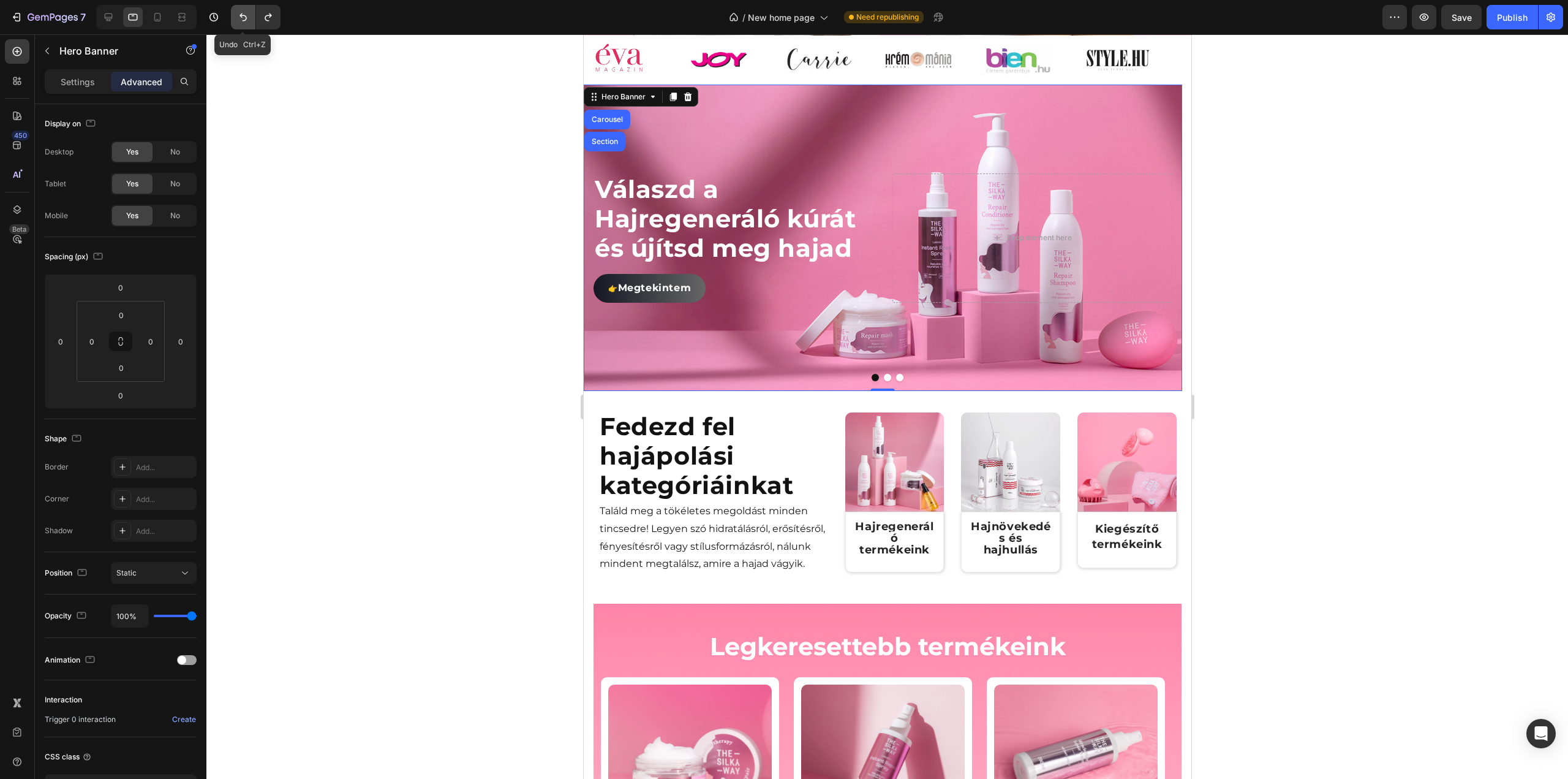
click at [246, 12] on icon "Undo/Redo" at bounding box center [242, 16] width 13 height 13
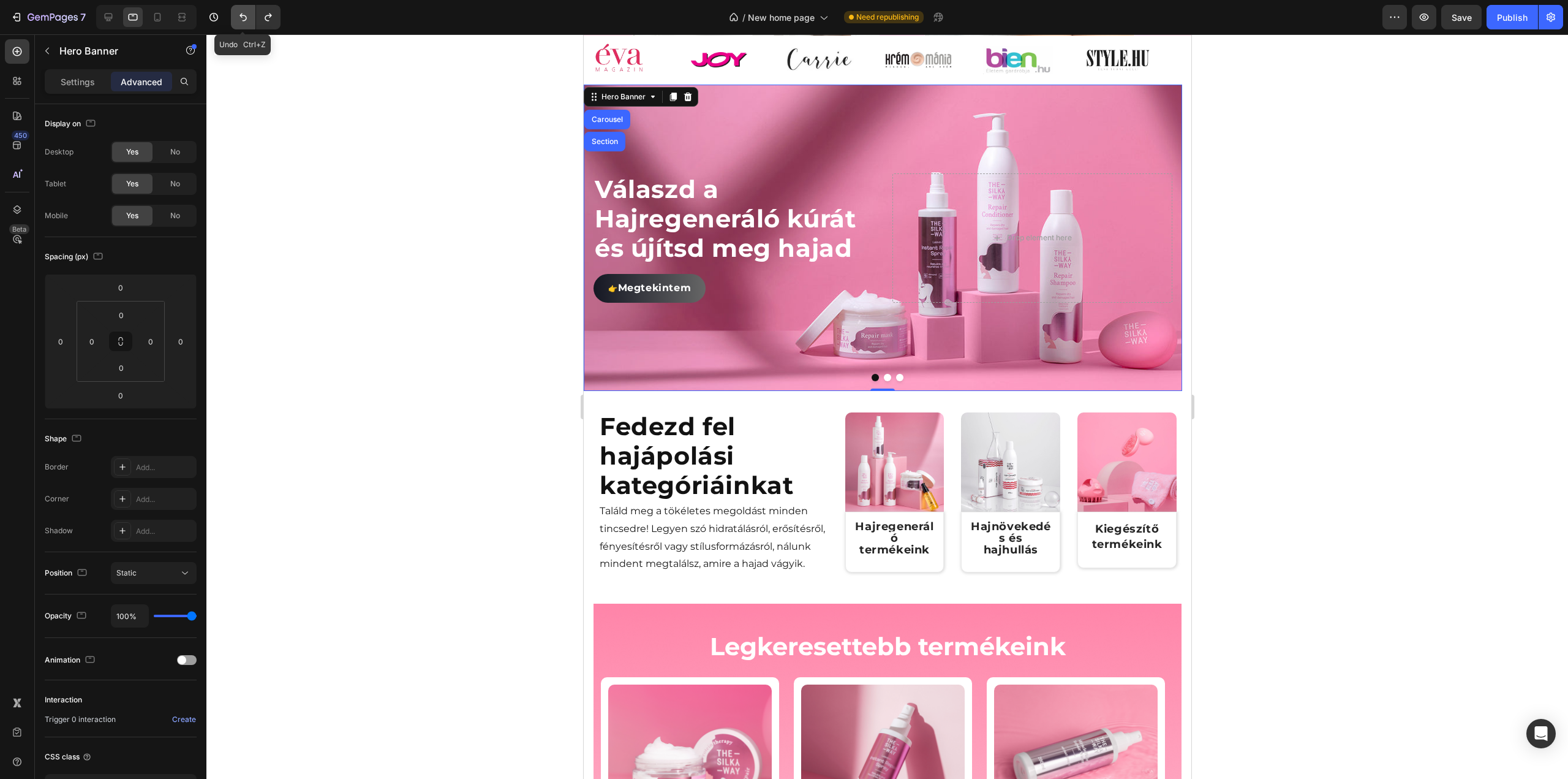
click at [246, 12] on icon "Undo/Redo" at bounding box center [242, 16] width 13 height 13
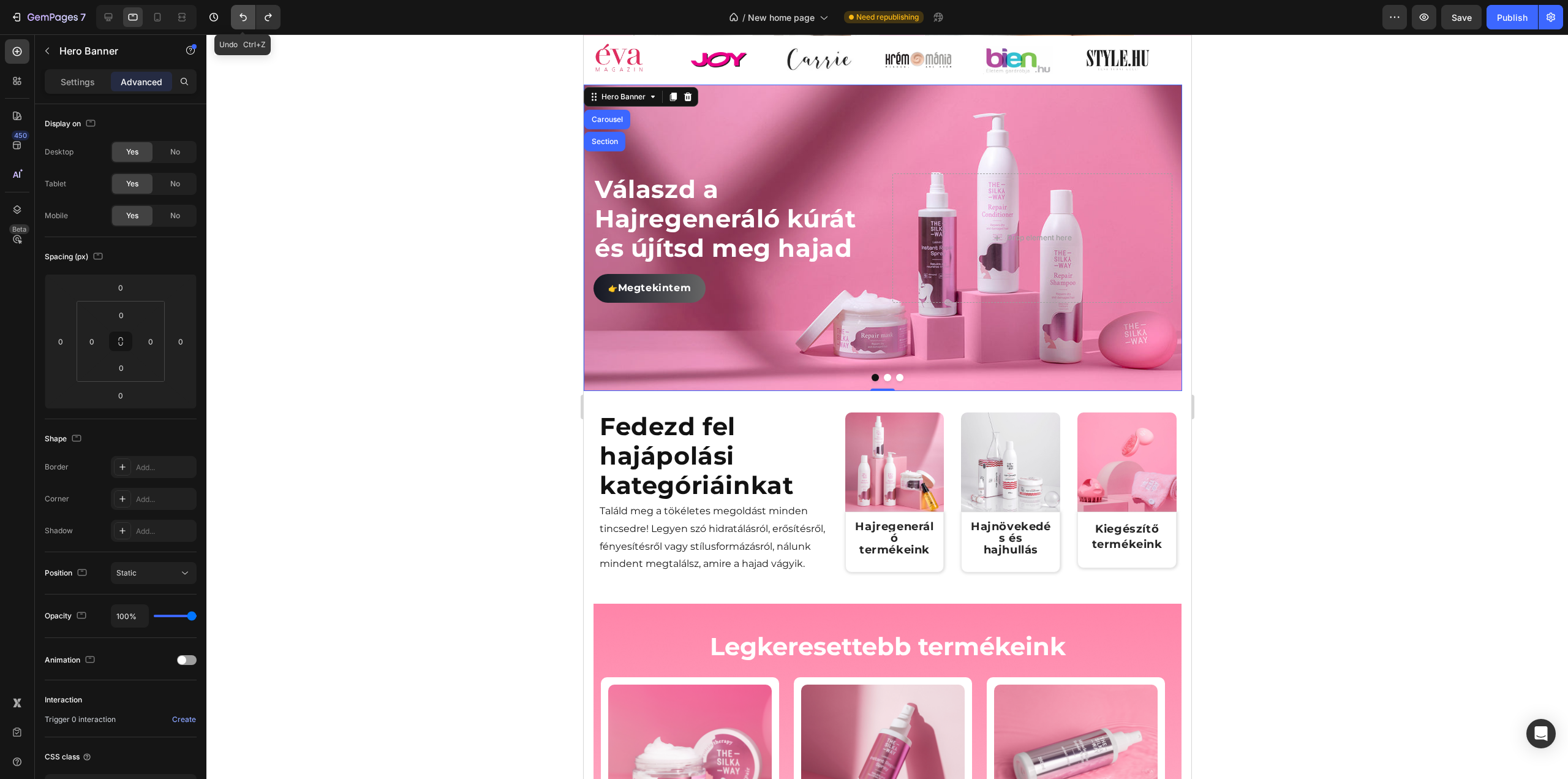
click at [246, 12] on icon "Undo/Redo" at bounding box center [242, 16] width 13 height 13
click at [243, 13] on icon "Undo/Redo" at bounding box center [242, 16] width 13 height 13
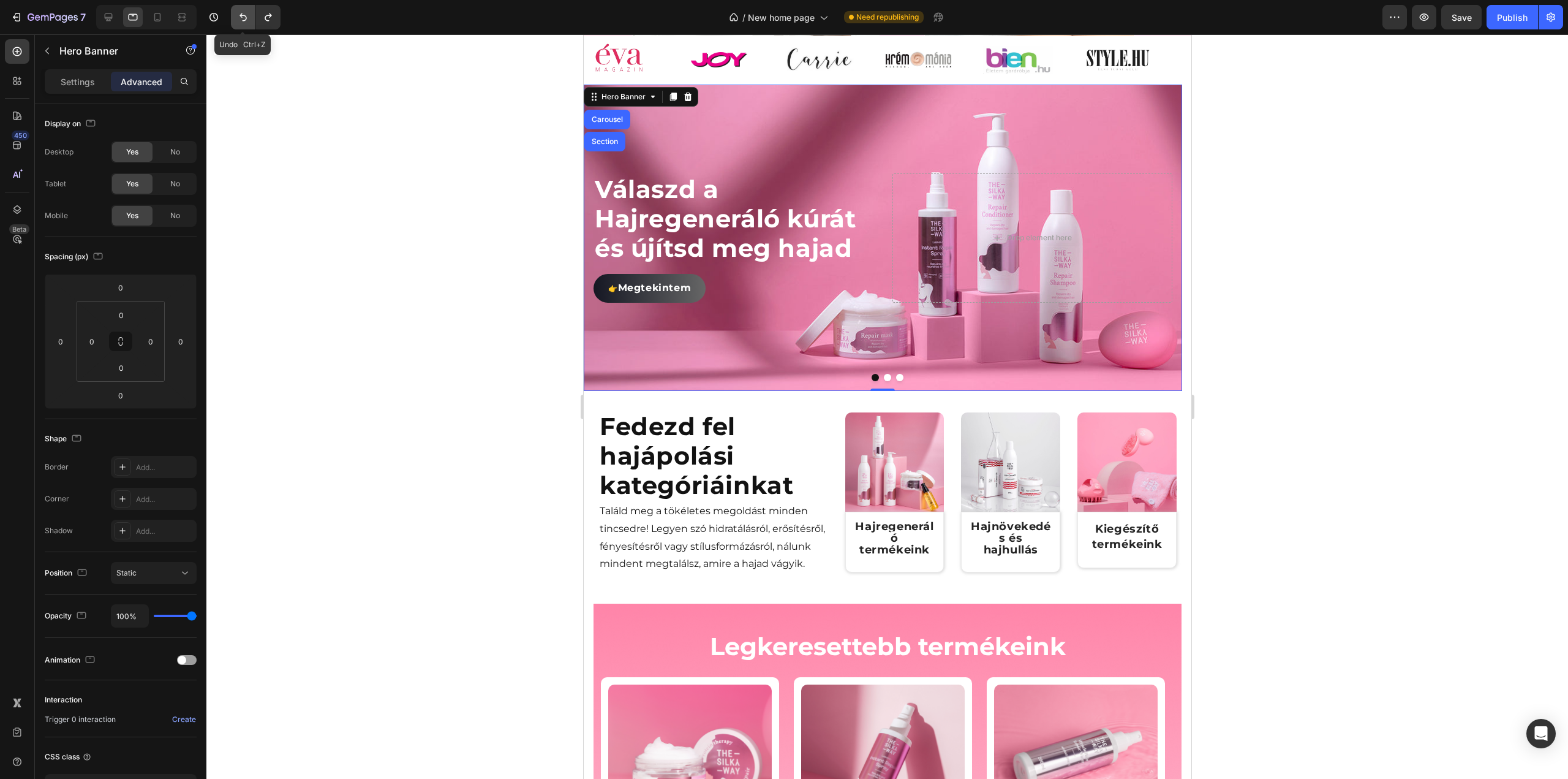
click at [243, 13] on icon "Undo/Redo" at bounding box center [242, 16] width 13 height 13
click at [354, 151] on div at bounding box center [887, 406] width 1361 height 744
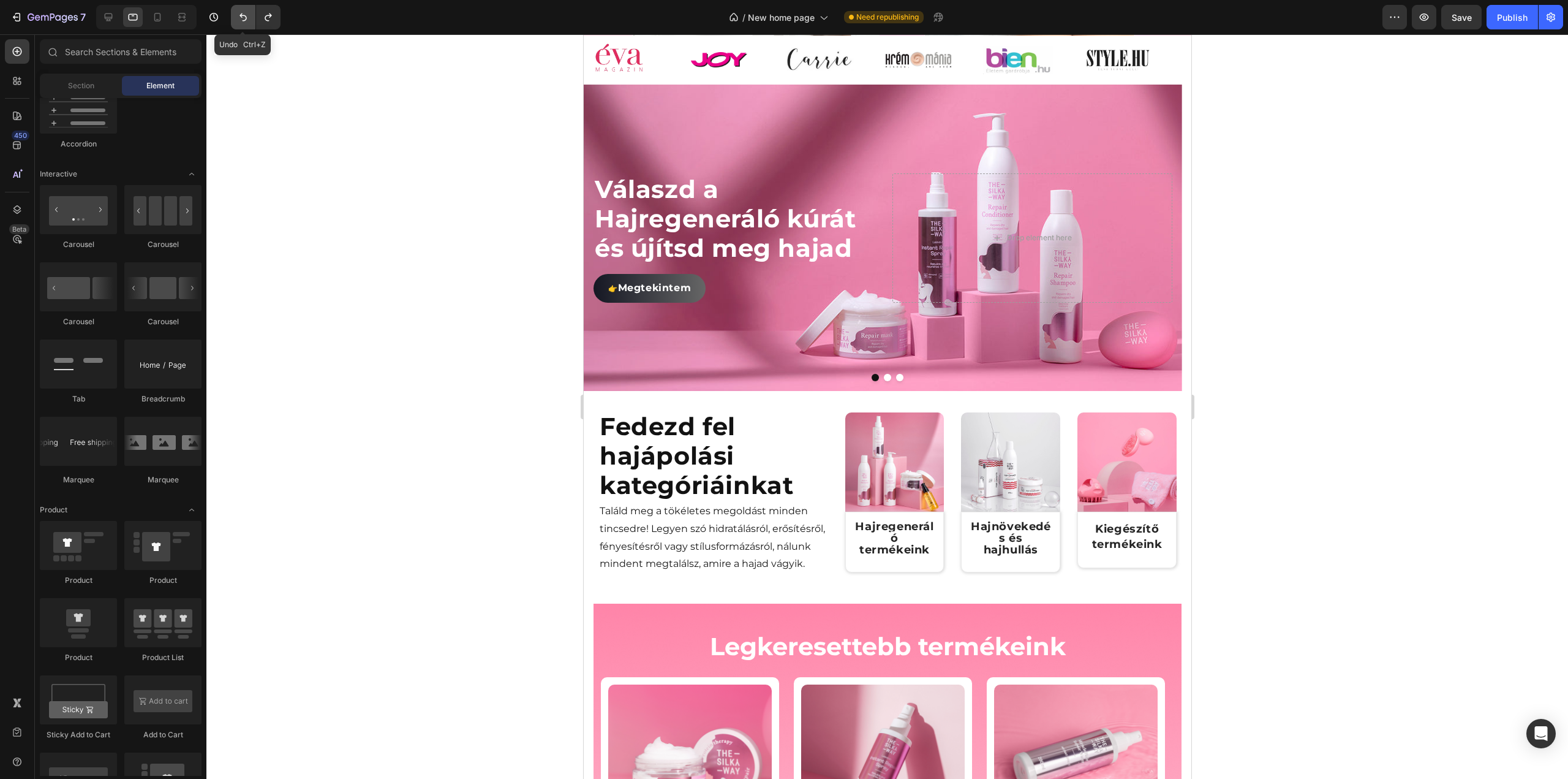
click at [238, 17] on icon "Undo/Redo" at bounding box center [242, 16] width 13 height 13
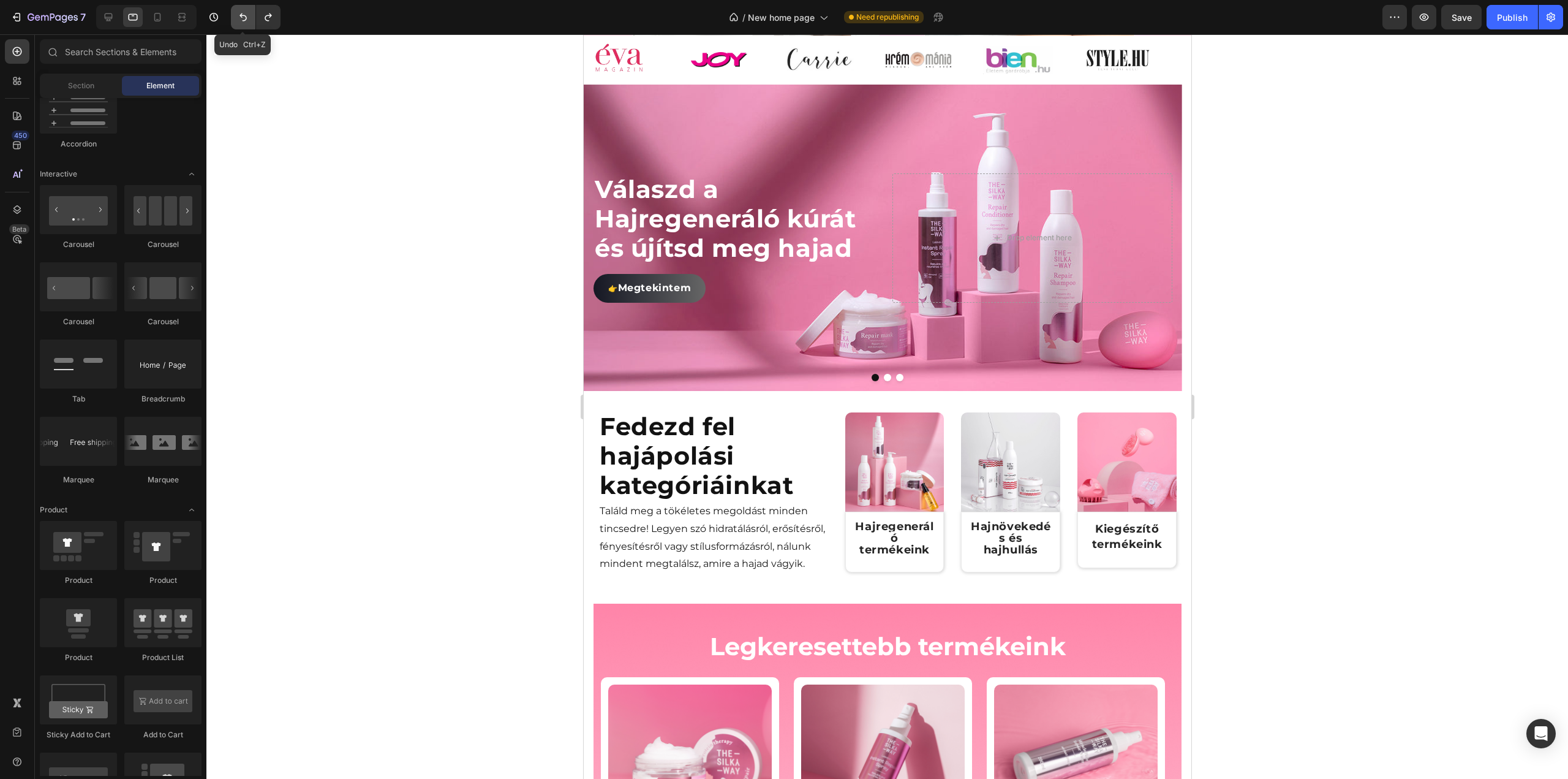
click at [238, 17] on icon "Undo/Redo" at bounding box center [242, 16] width 13 height 13
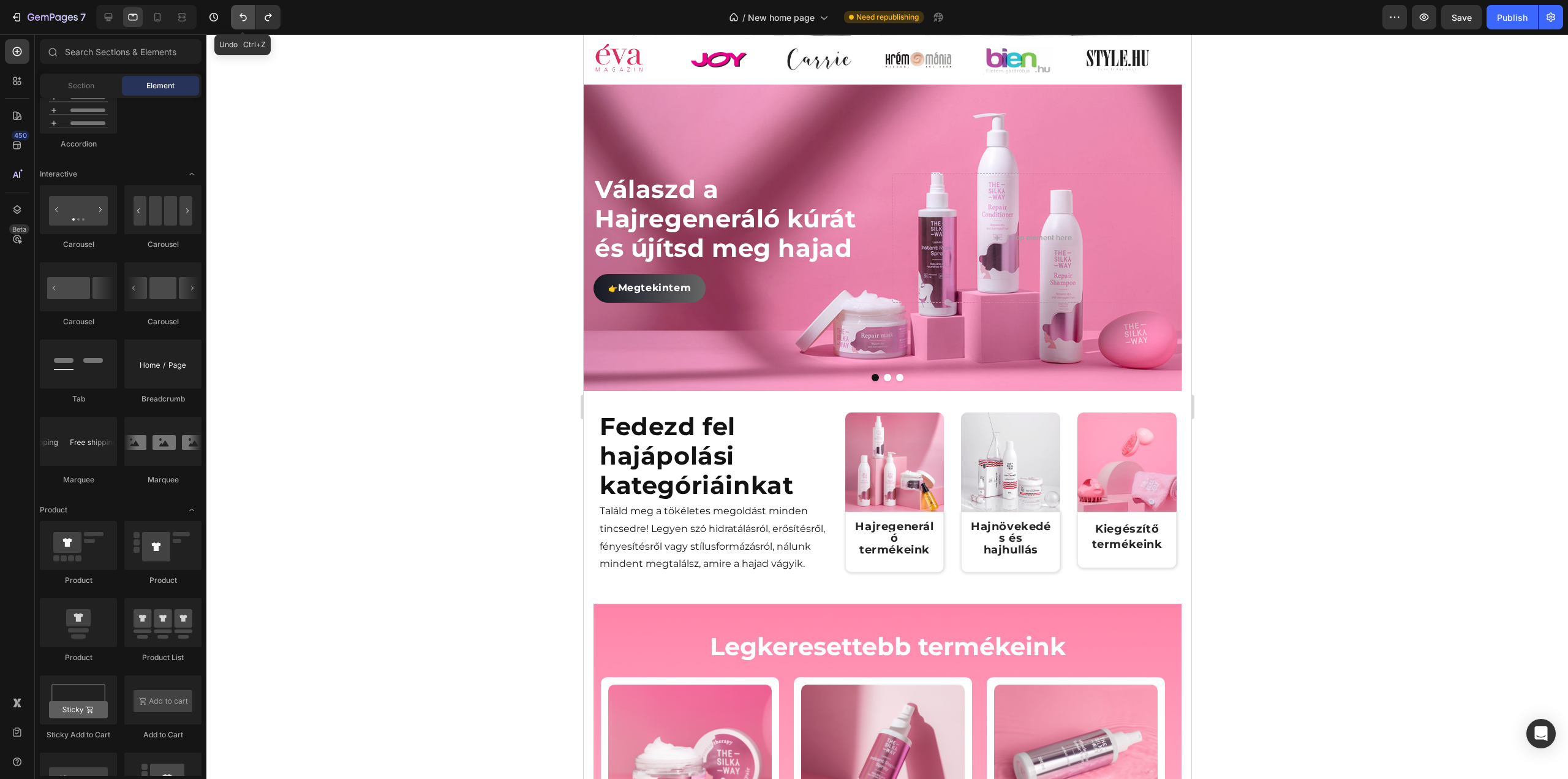
click at [238, 17] on icon "Undo/Redo" at bounding box center [242, 16] width 13 height 13
click at [232, 16] on button "Undo/Redo" at bounding box center [242, 16] width 24 height 24
click at [237, 17] on icon "Undo/Redo" at bounding box center [242, 16] width 13 height 13
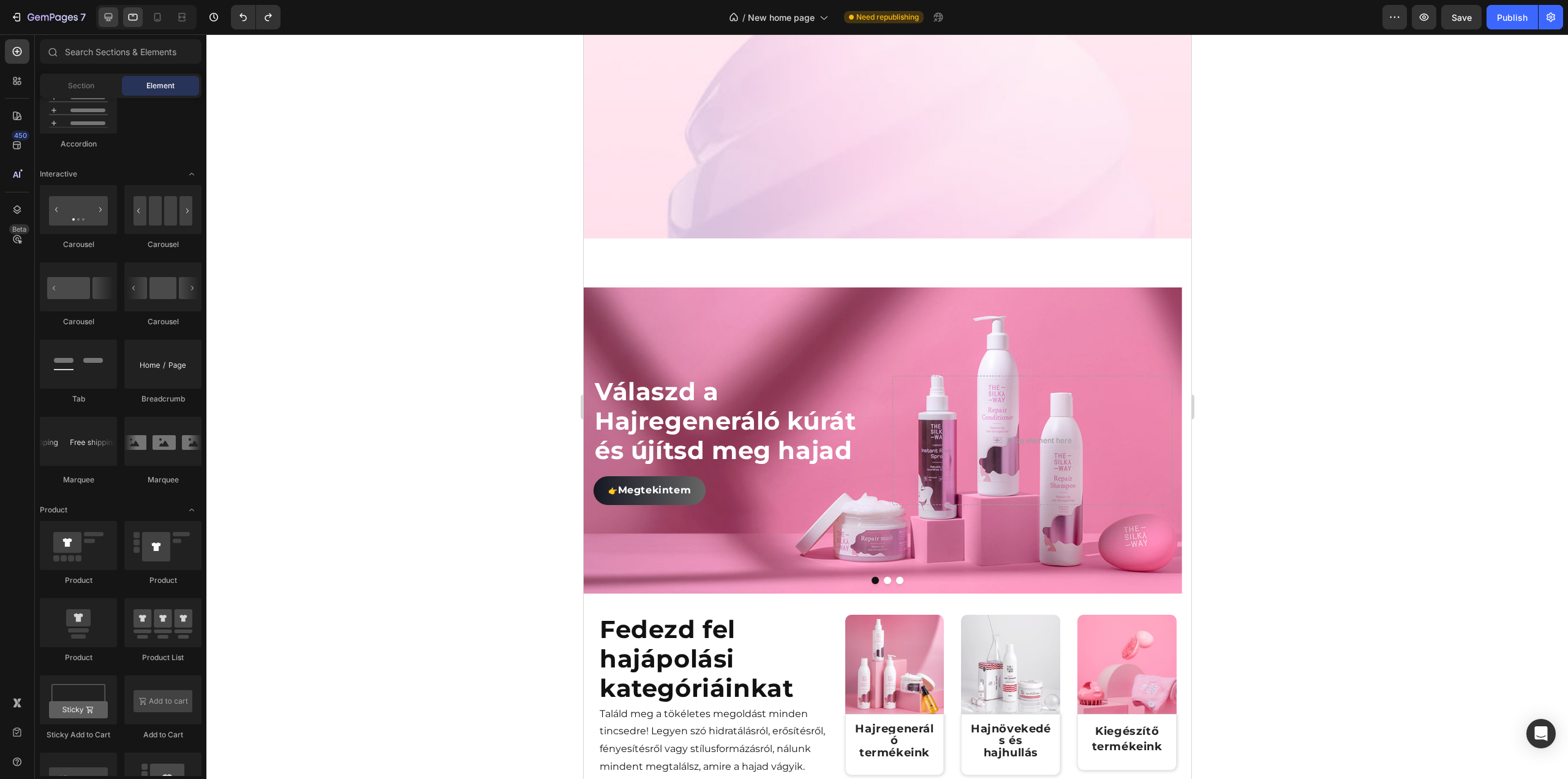
scroll to position [963, 0]
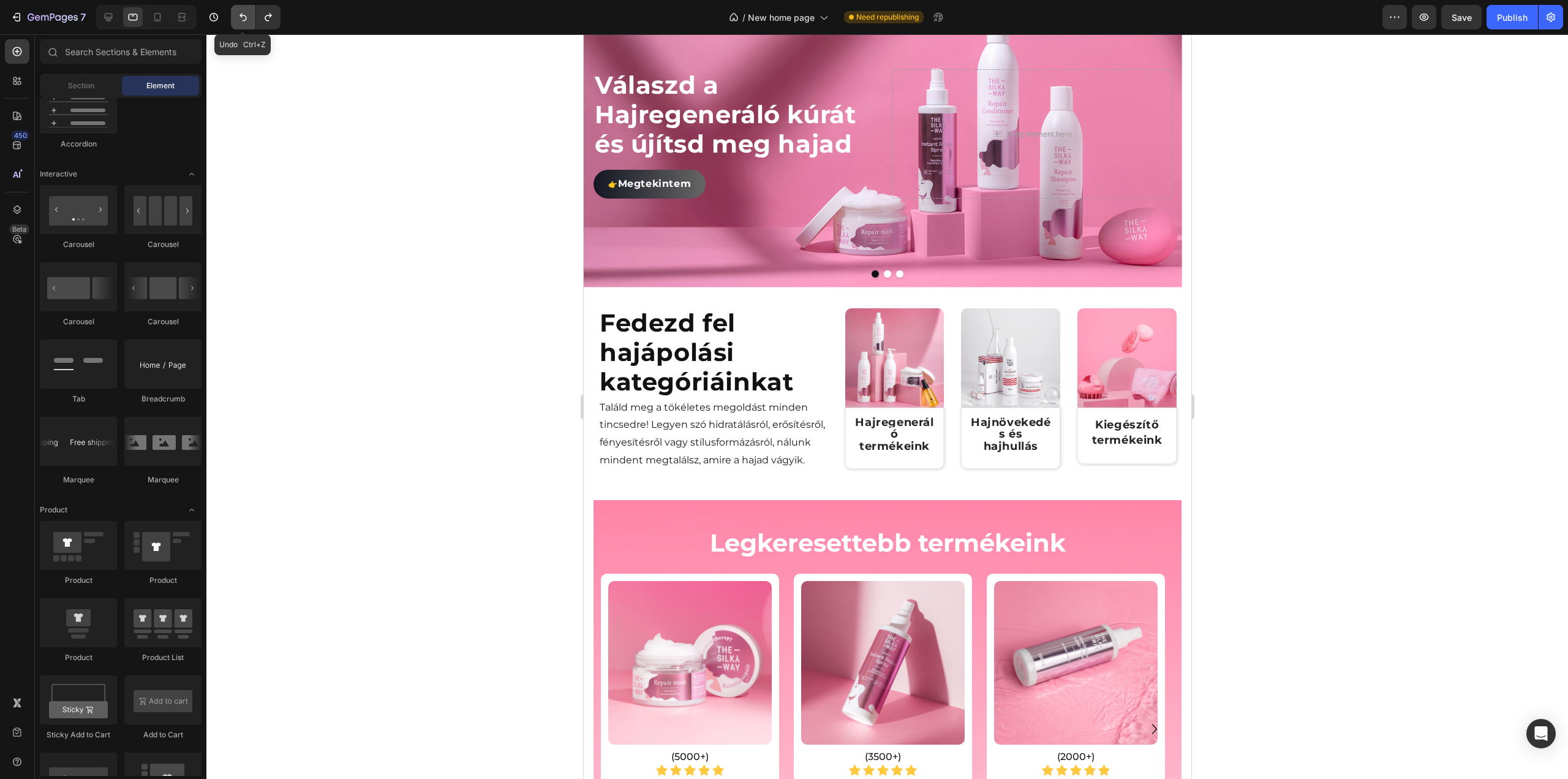
click at [238, 20] on icon "Undo/Redo" at bounding box center [242, 16] width 13 height 13
click at [212, 22] on icon "button" at bounding box center [213, 16] width 13 height 13
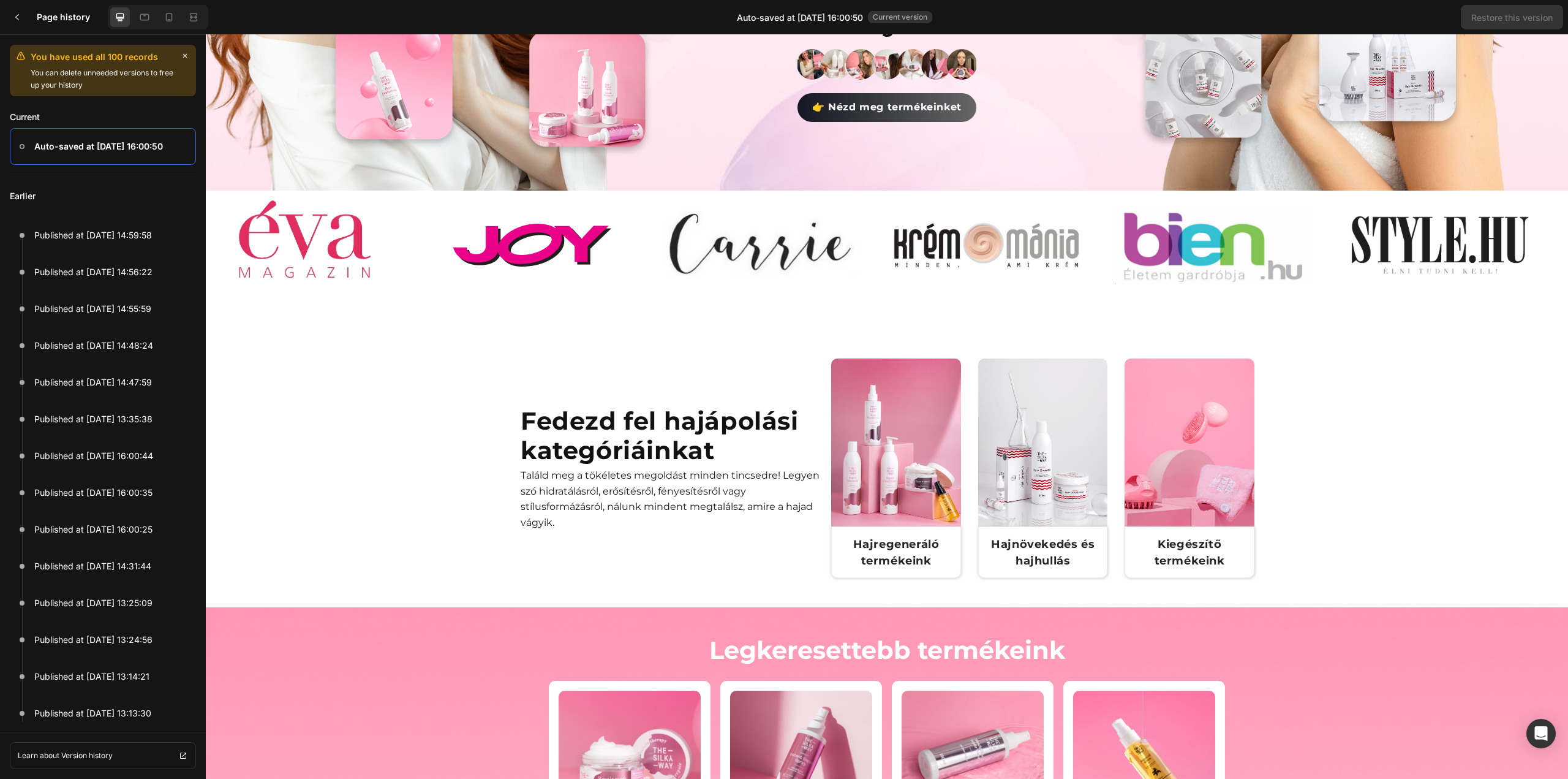
scroll to position [368, 0]
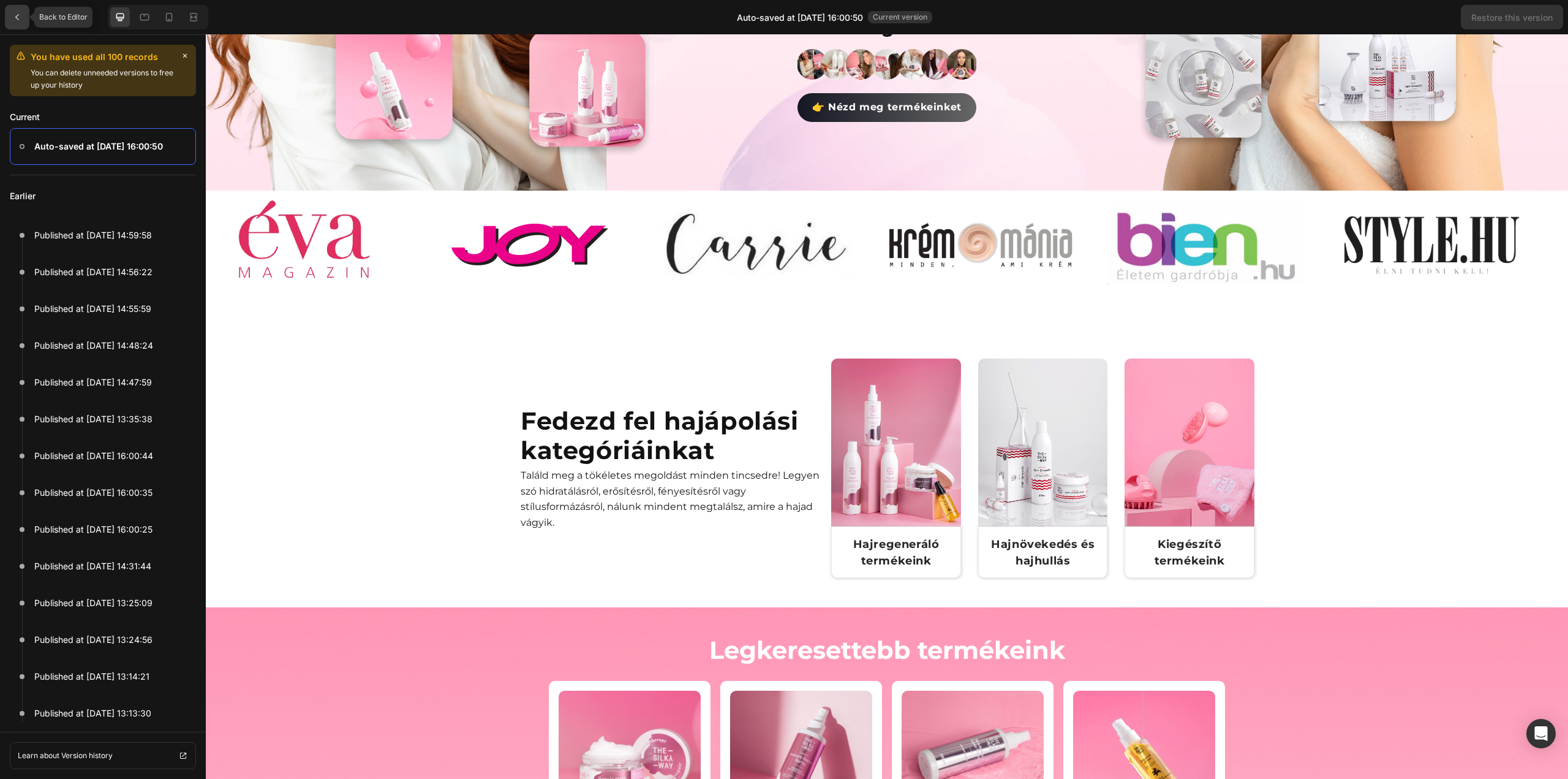
click at [11, 20] on div at bounding box center [16, 16] width 24 height 24
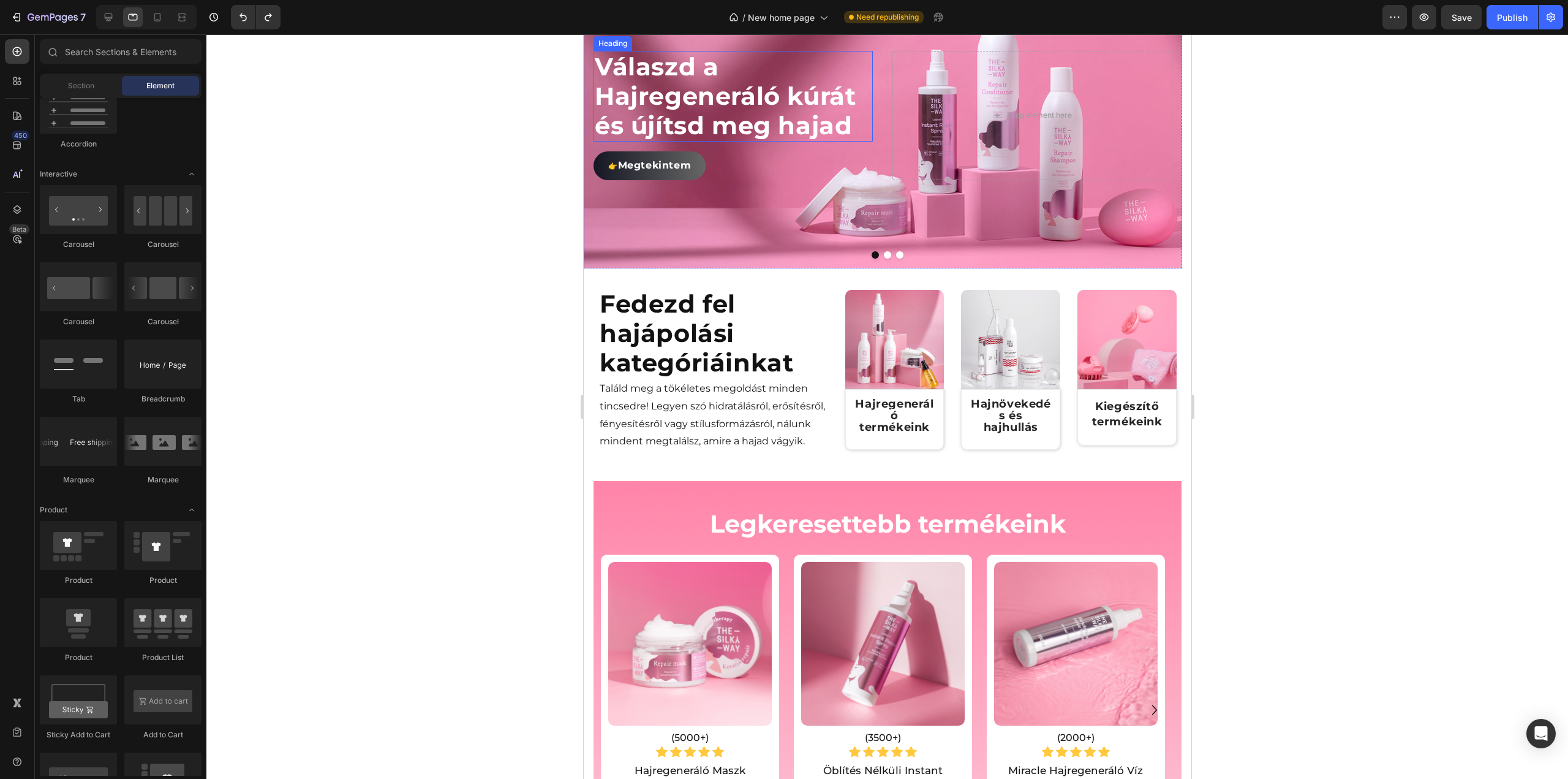
scroll to position [718, 0]
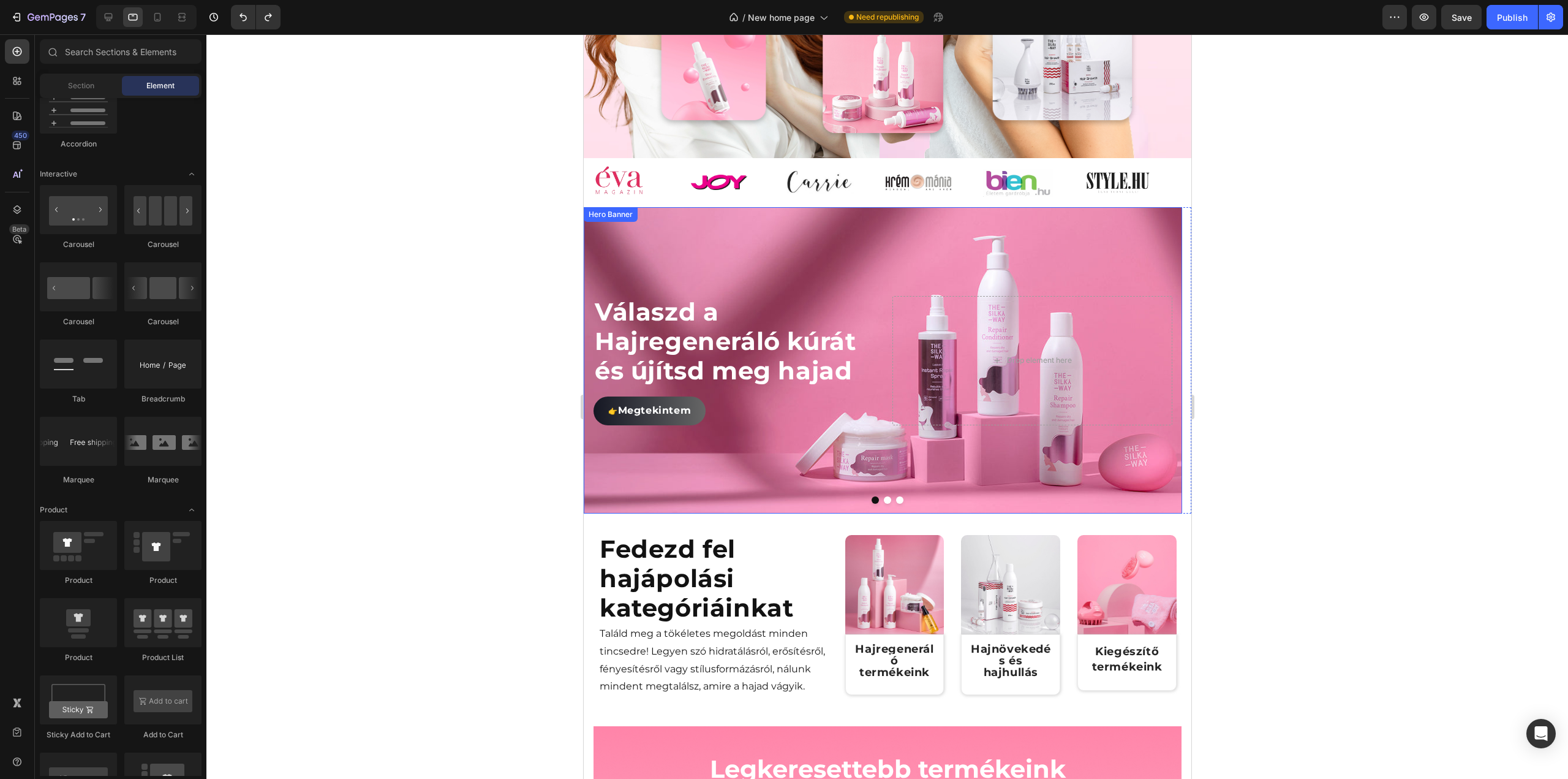
click at [744, 276] on div "Background Image" at bounding box center [881, 360] width 598 height 307
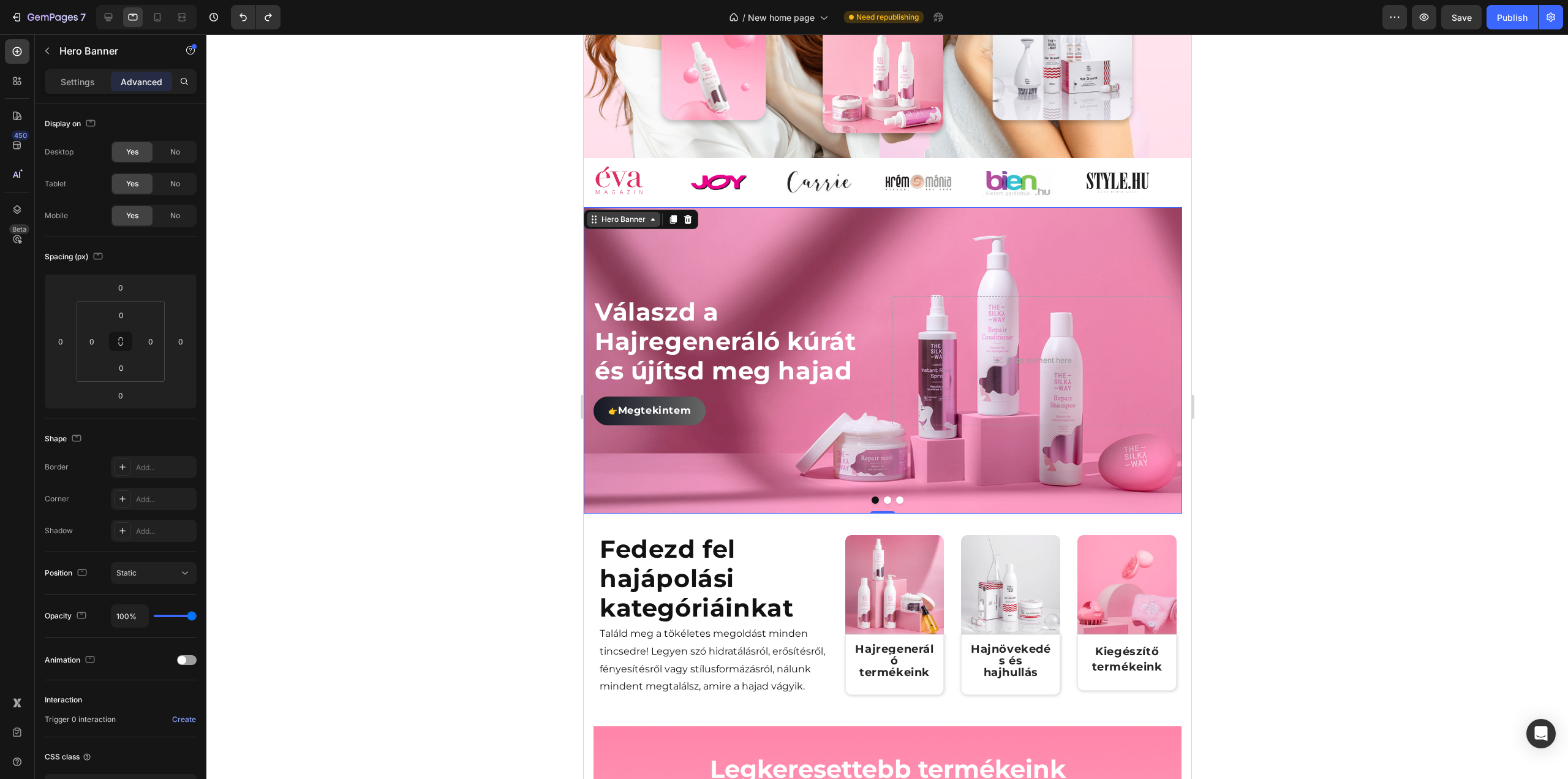
click at [648, 224] on icon at bounding box center [653, 219] width 10 height 10
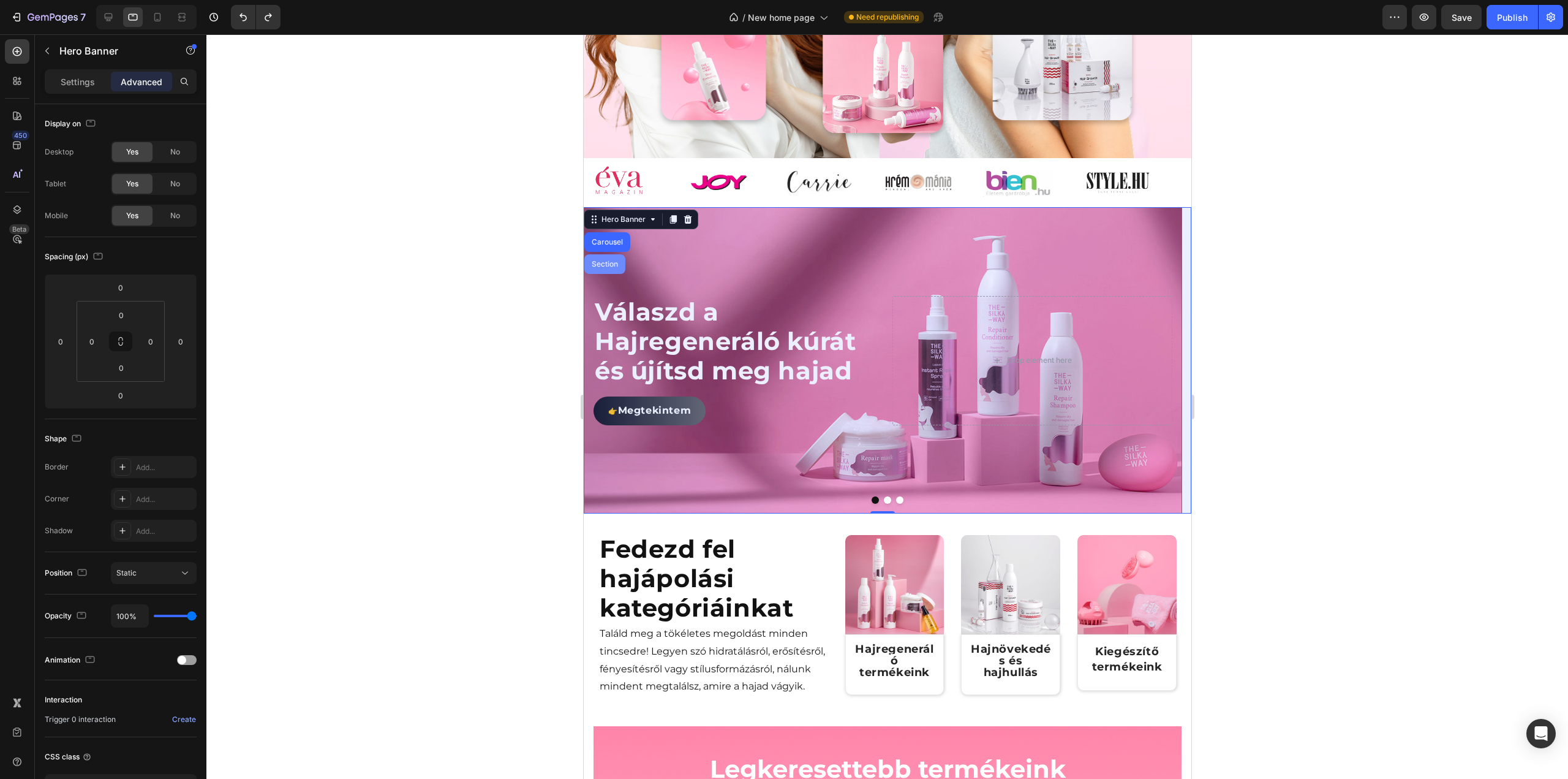
click at [612, 268] on div "Section" at bounding box center [604, 264] width 31 height 8
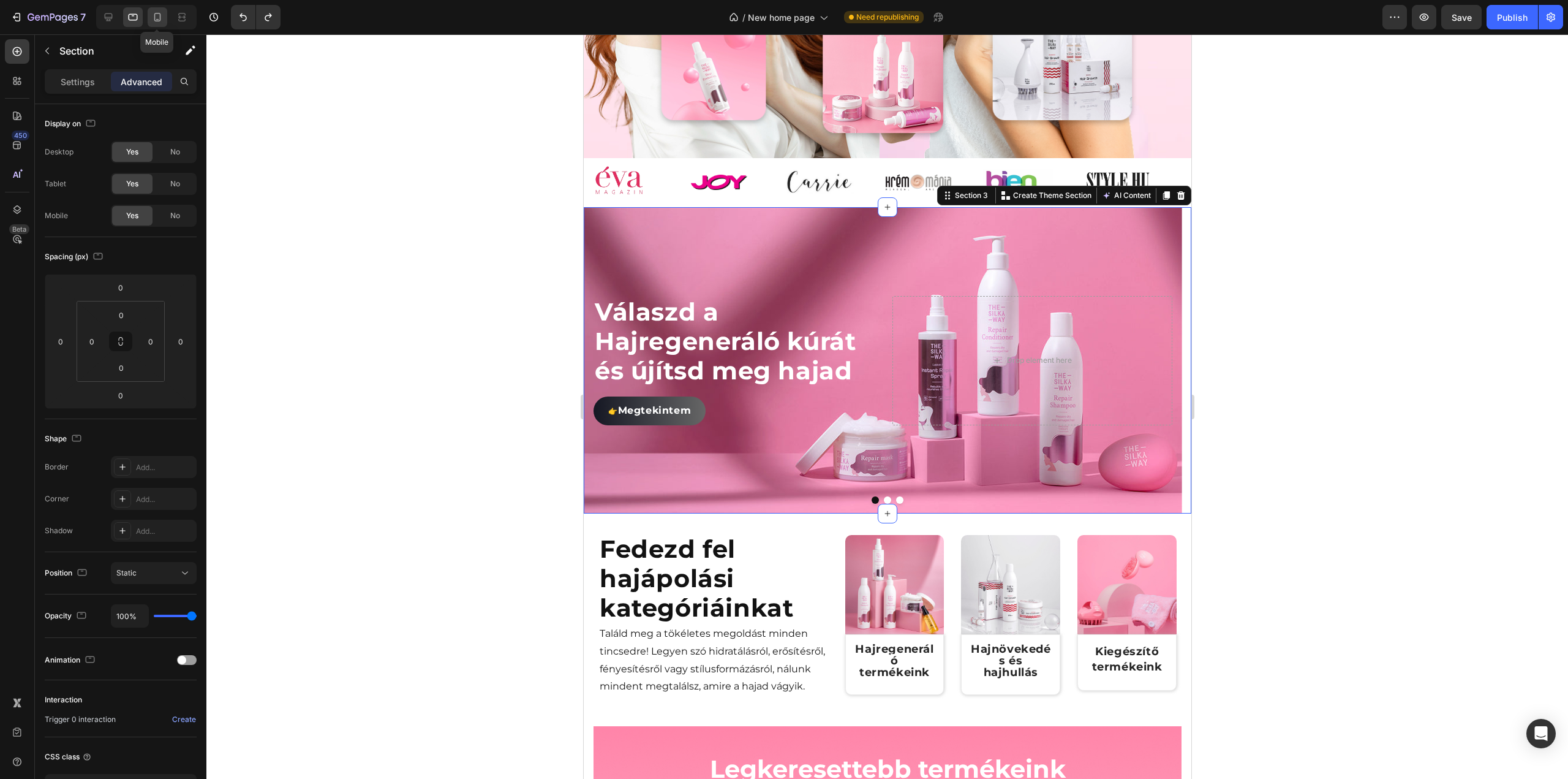
click at [155, 17] on icon at bounding box center [157, 16] width 13 height 13
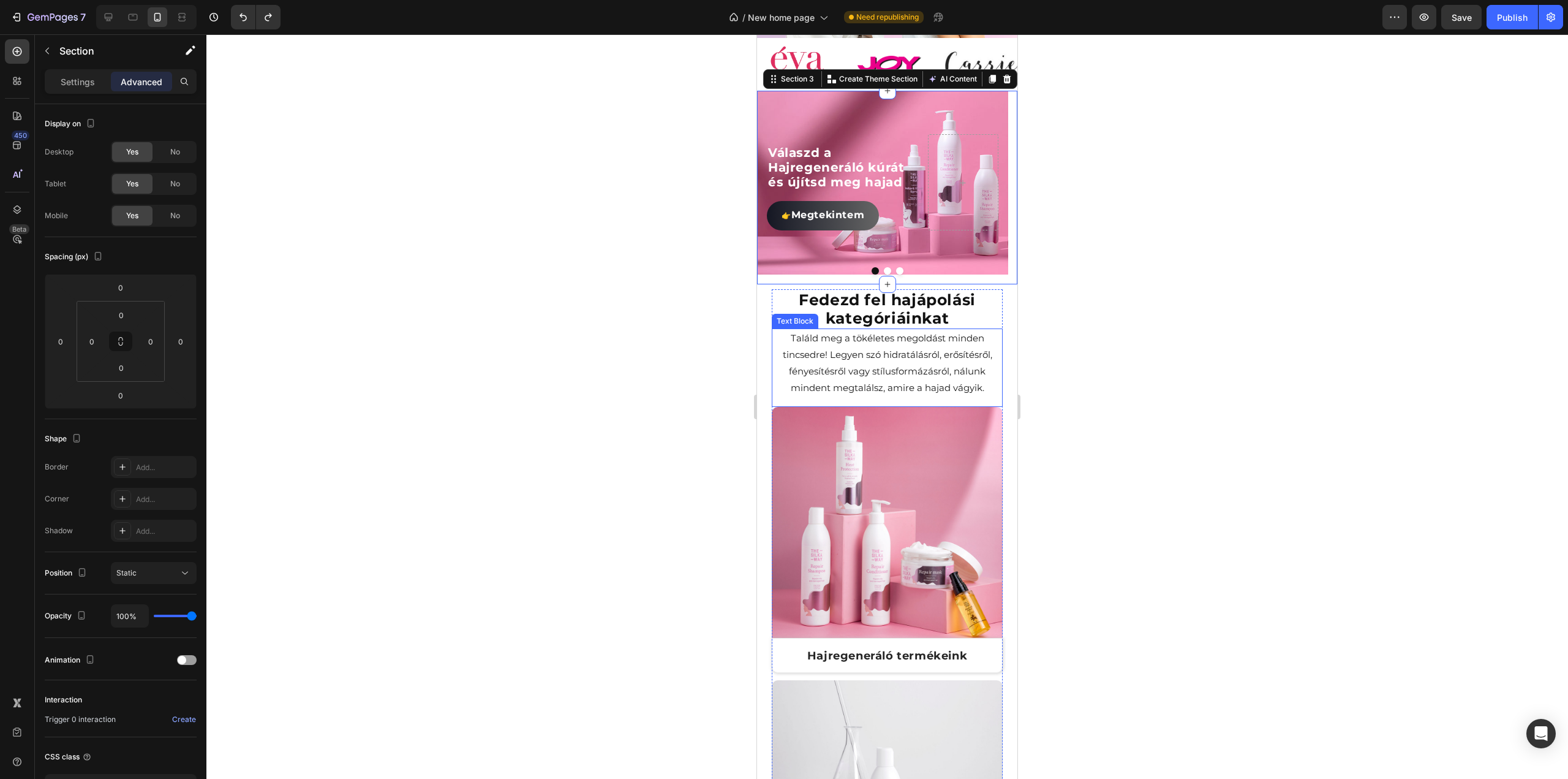
scroll to position [290, 0]
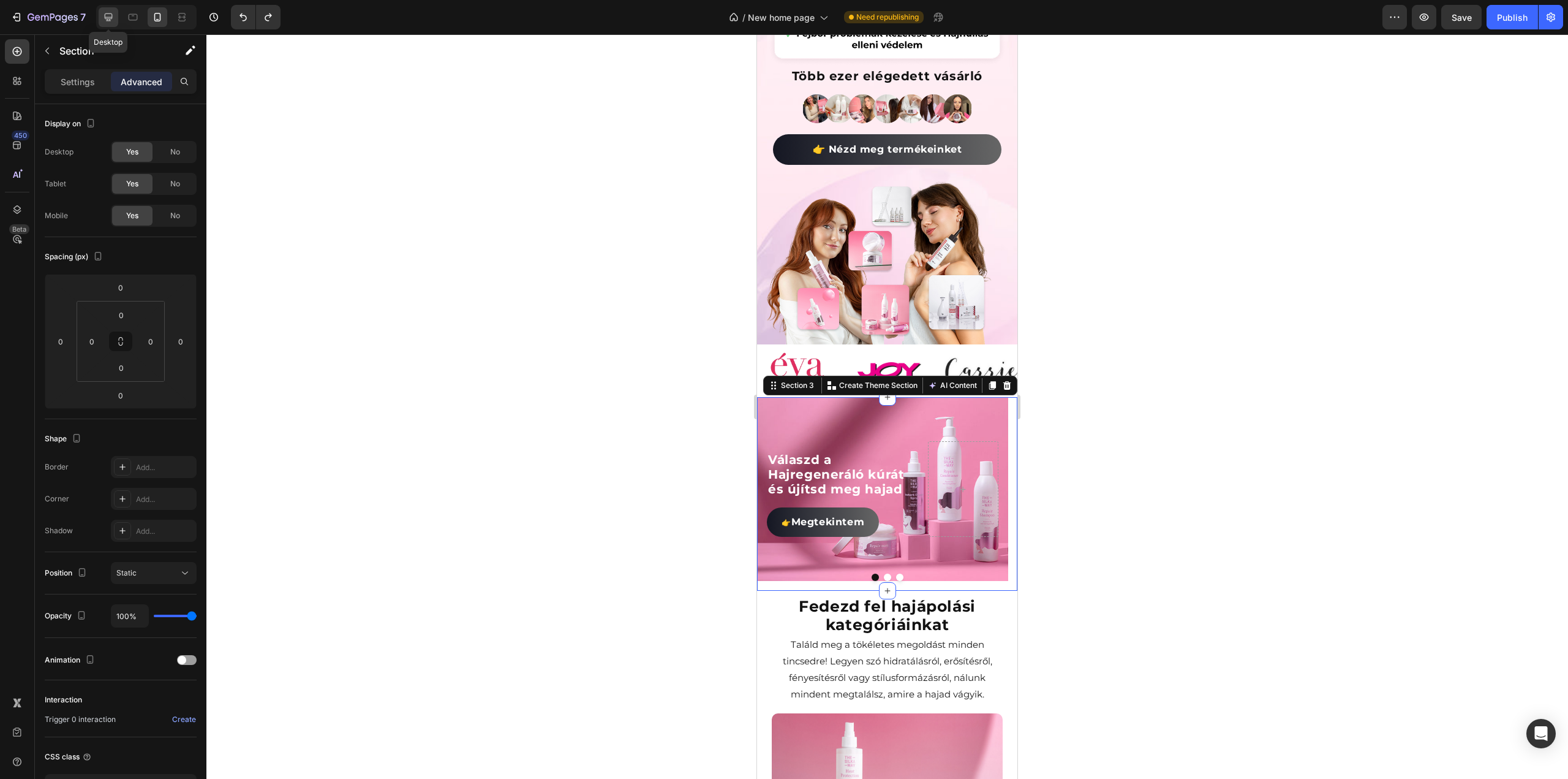
click at [115, 16] on div at bounding box center [109, 17] width 19 height 19
type input "32"
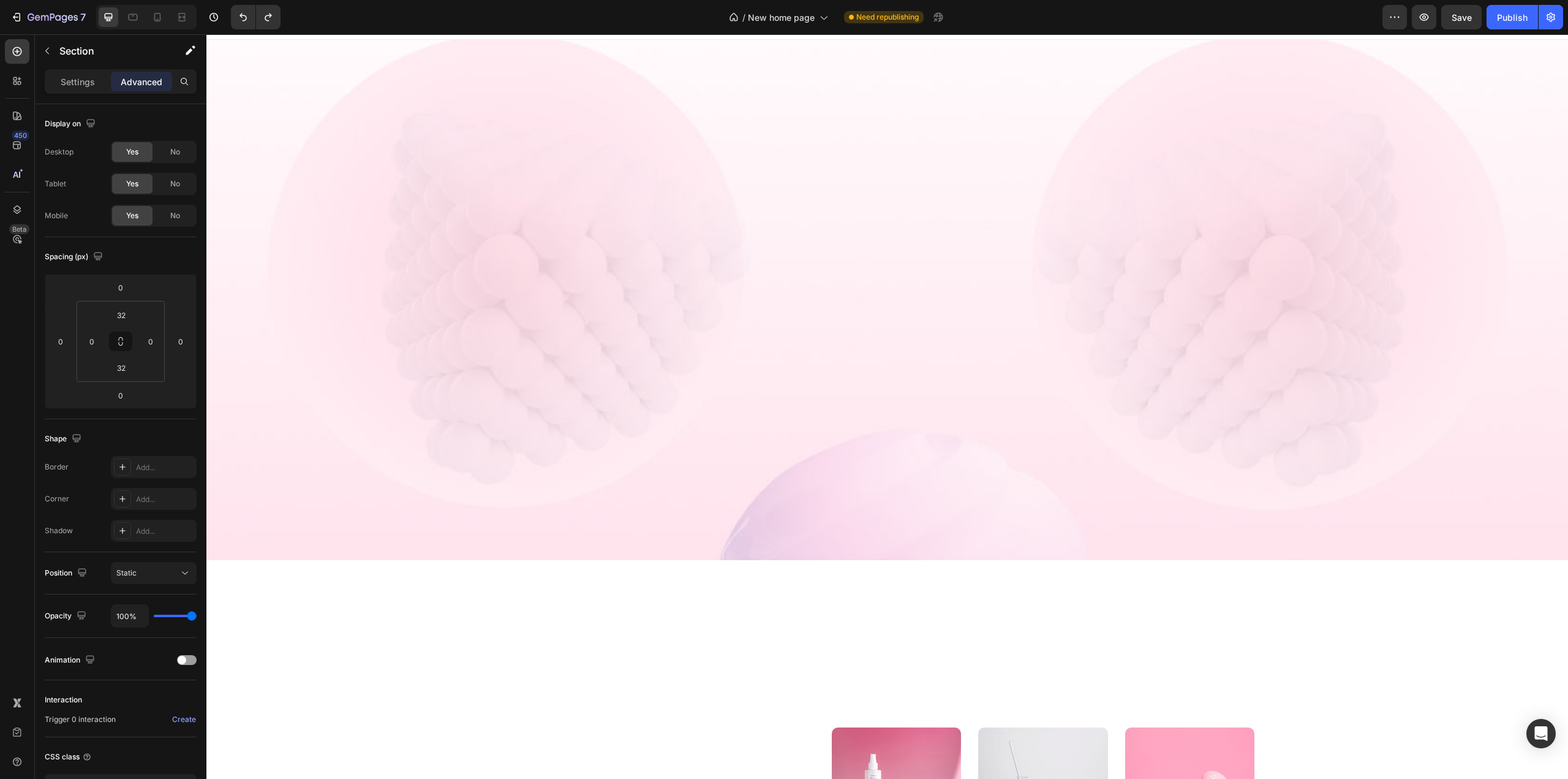
scroll to position [708, 0]
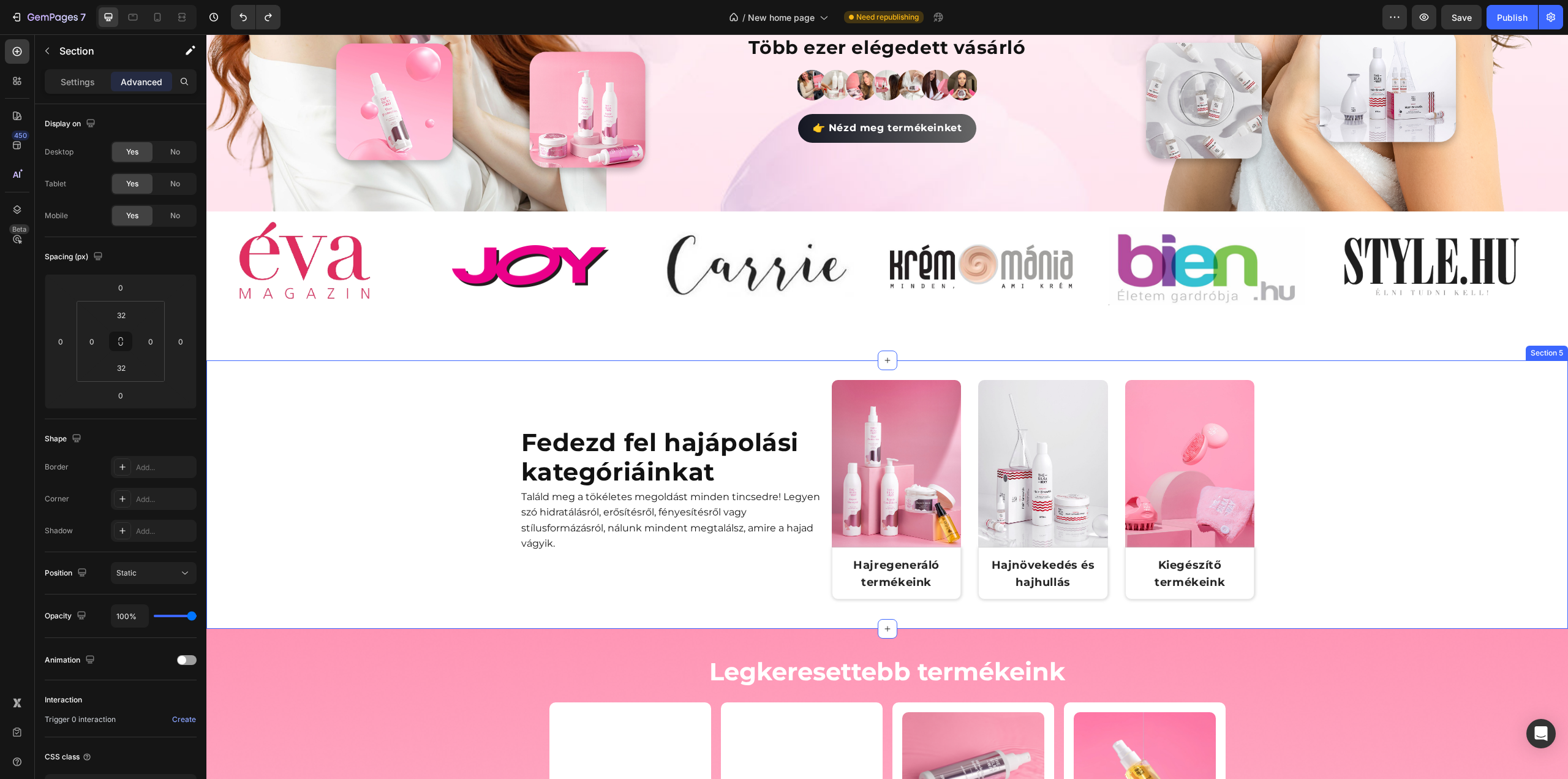
scroll to position [279, 0]
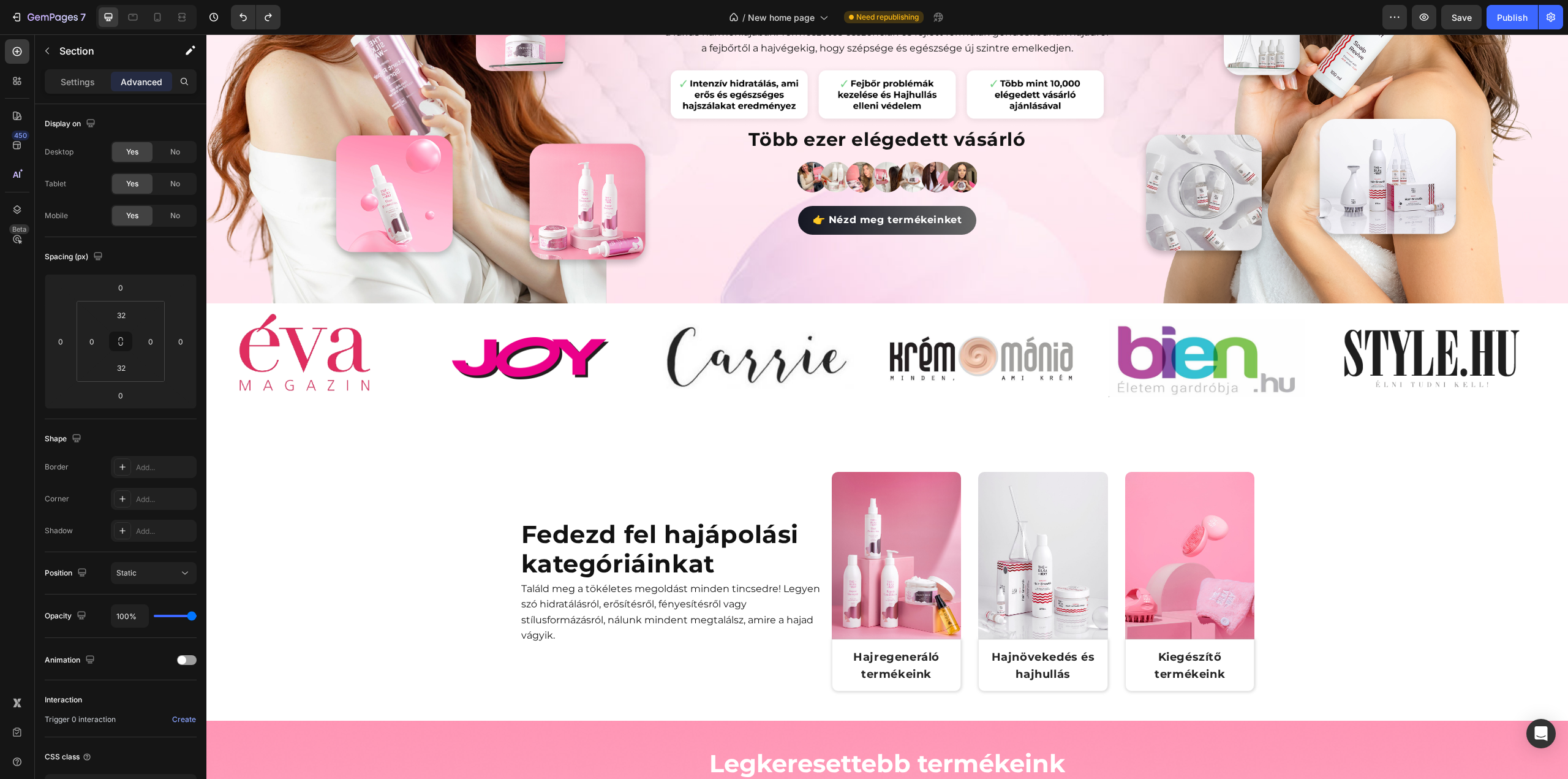
click at [624, 441] on div "Válaszd a Hajregeneráló kúrát és újítsd meg hajad Heading 👉 Megtekintem Button …" at bounding box center [887, 433] width 1361 height 39
click at [647, 437] on div "Válaszd a Hajregeneráló kúrát és újítsd meg hajad Heading 👉 Megtekintem Button …" at bounding box center [887, 433] width 1361 height 39
click at [678, 432] on div "Válaszd a Hajregeneráló kúrát és újítsd meg hajad Heading 👉 Megtekintem Button …" at bounding box center [887, 433] width 1361 height 39
click at [133, 20] on icon at bounding box center [133, 17] width 9 height 7
type input "0"
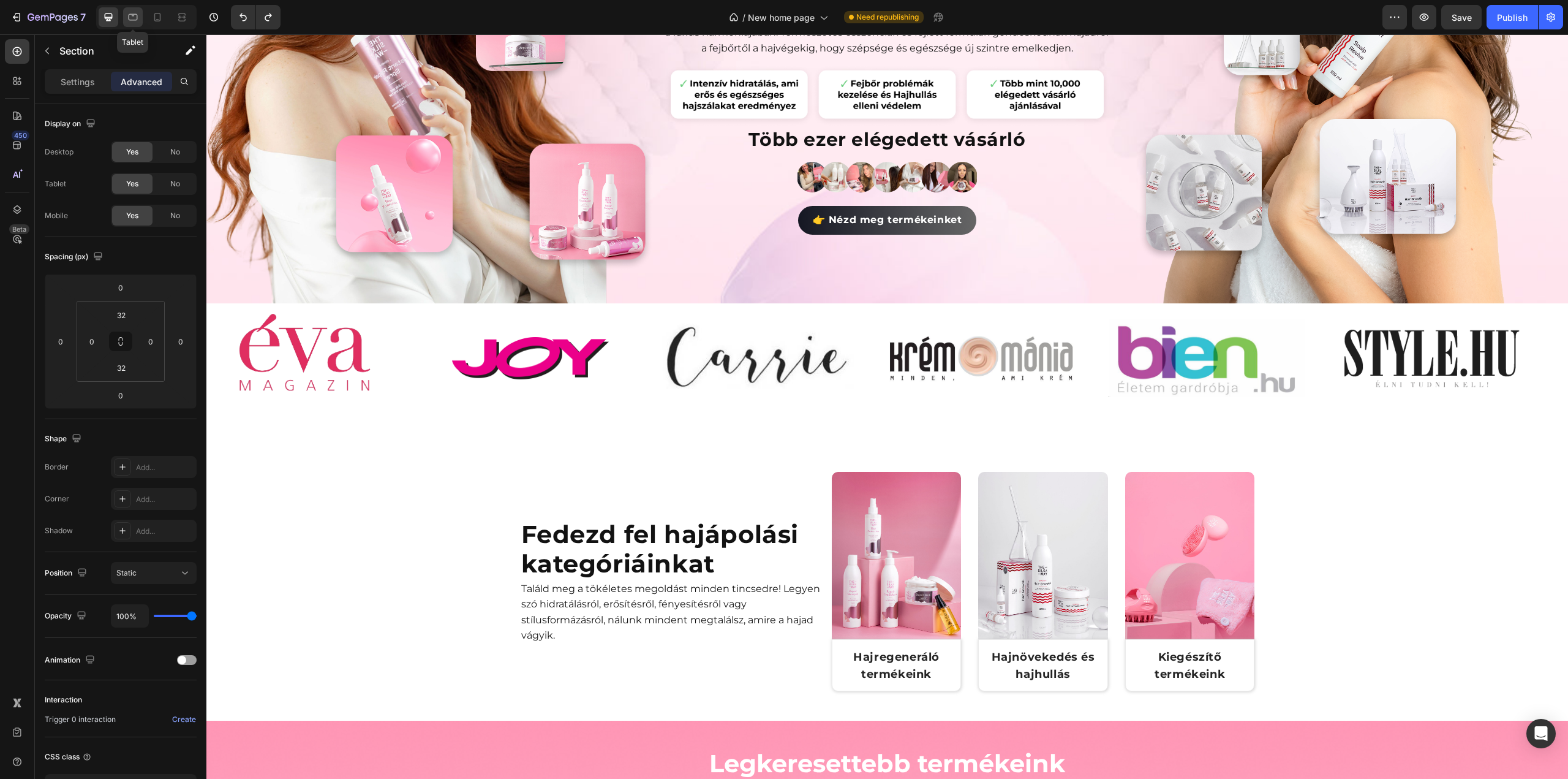
type input "0"
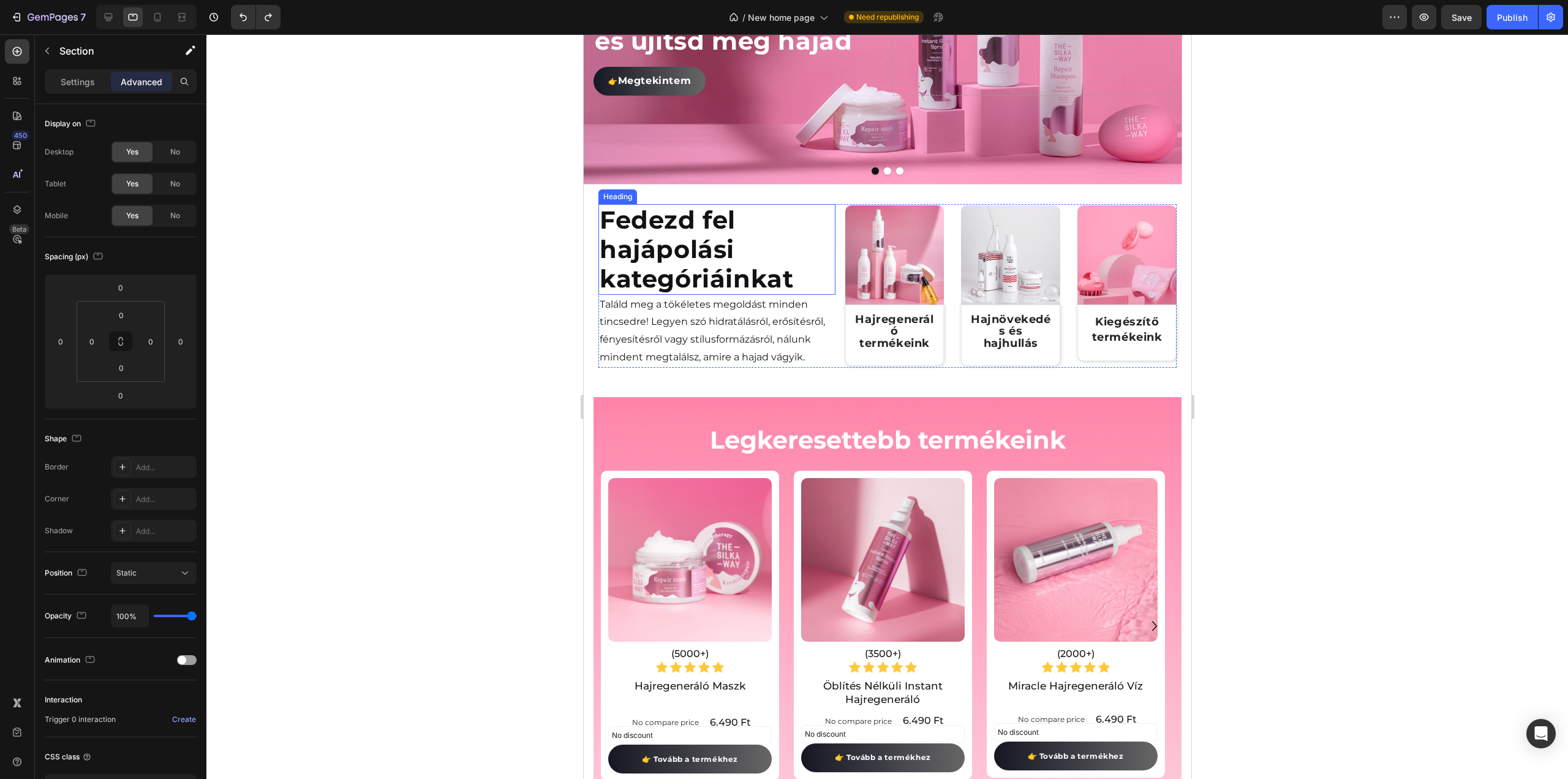
scroll to position [927, 0]
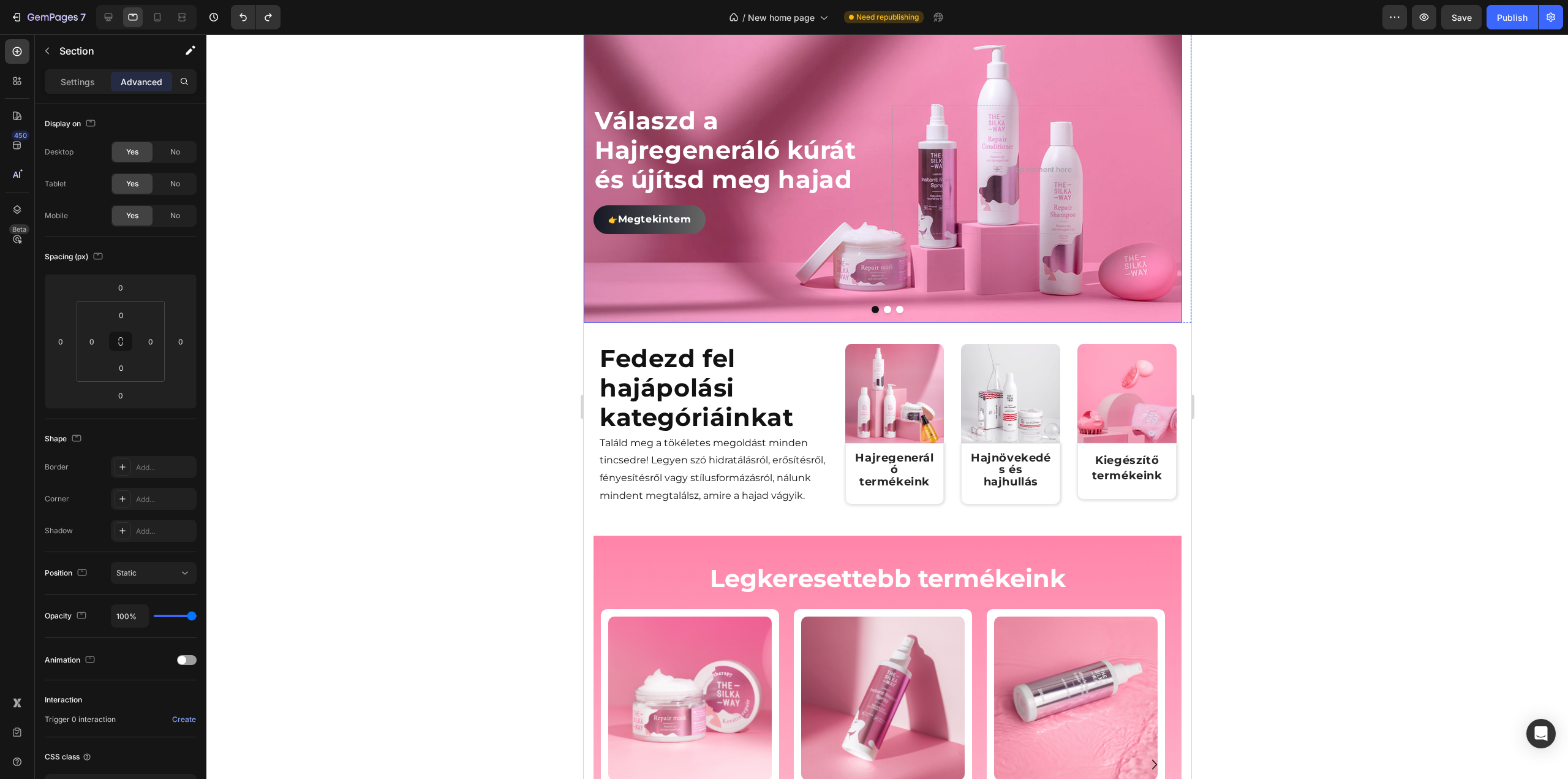
click at [714, 301] on div "Background Image" at bounding box center [881, 170] width 598 height 307
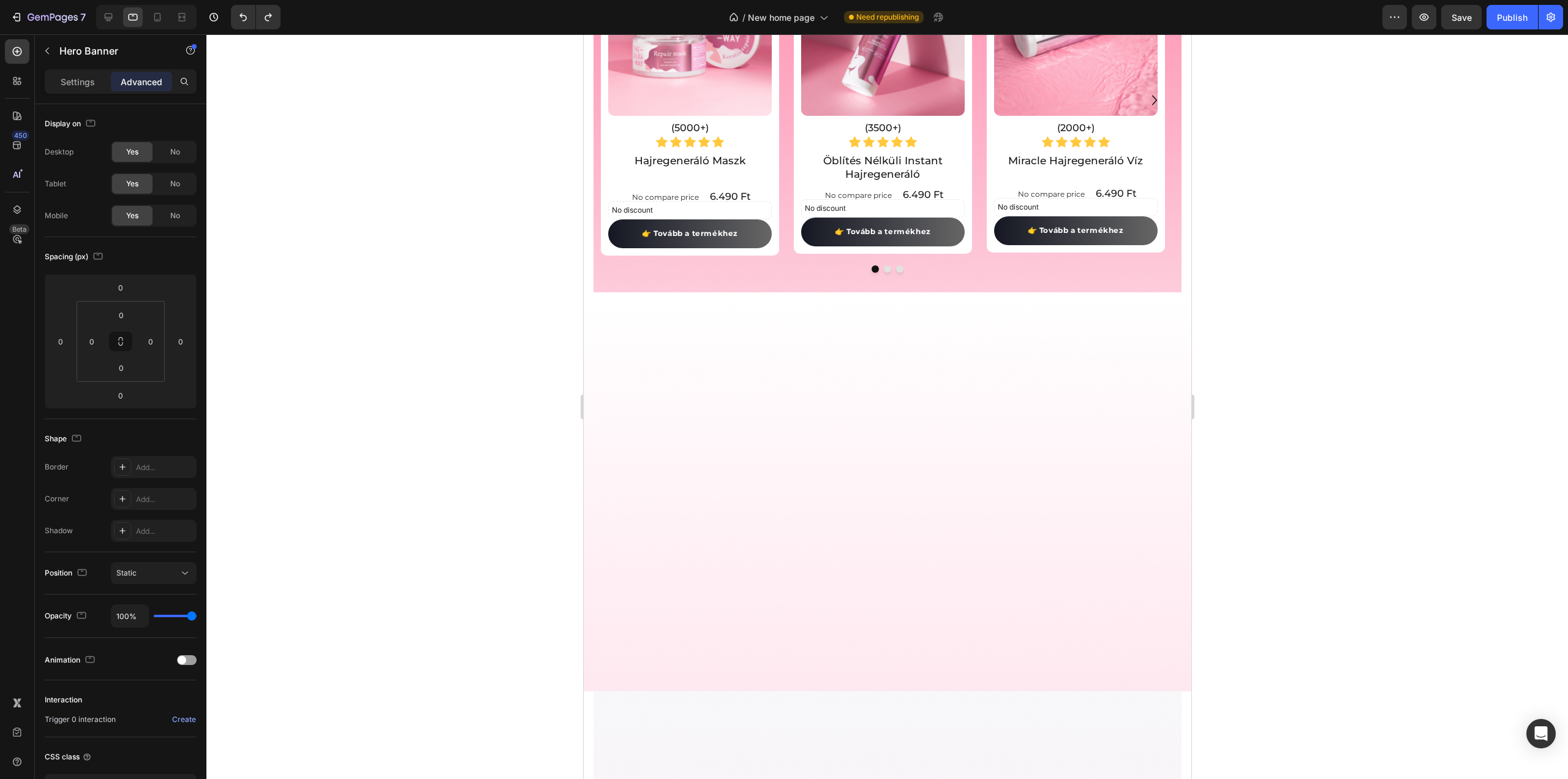
scroll to position [805, 0]
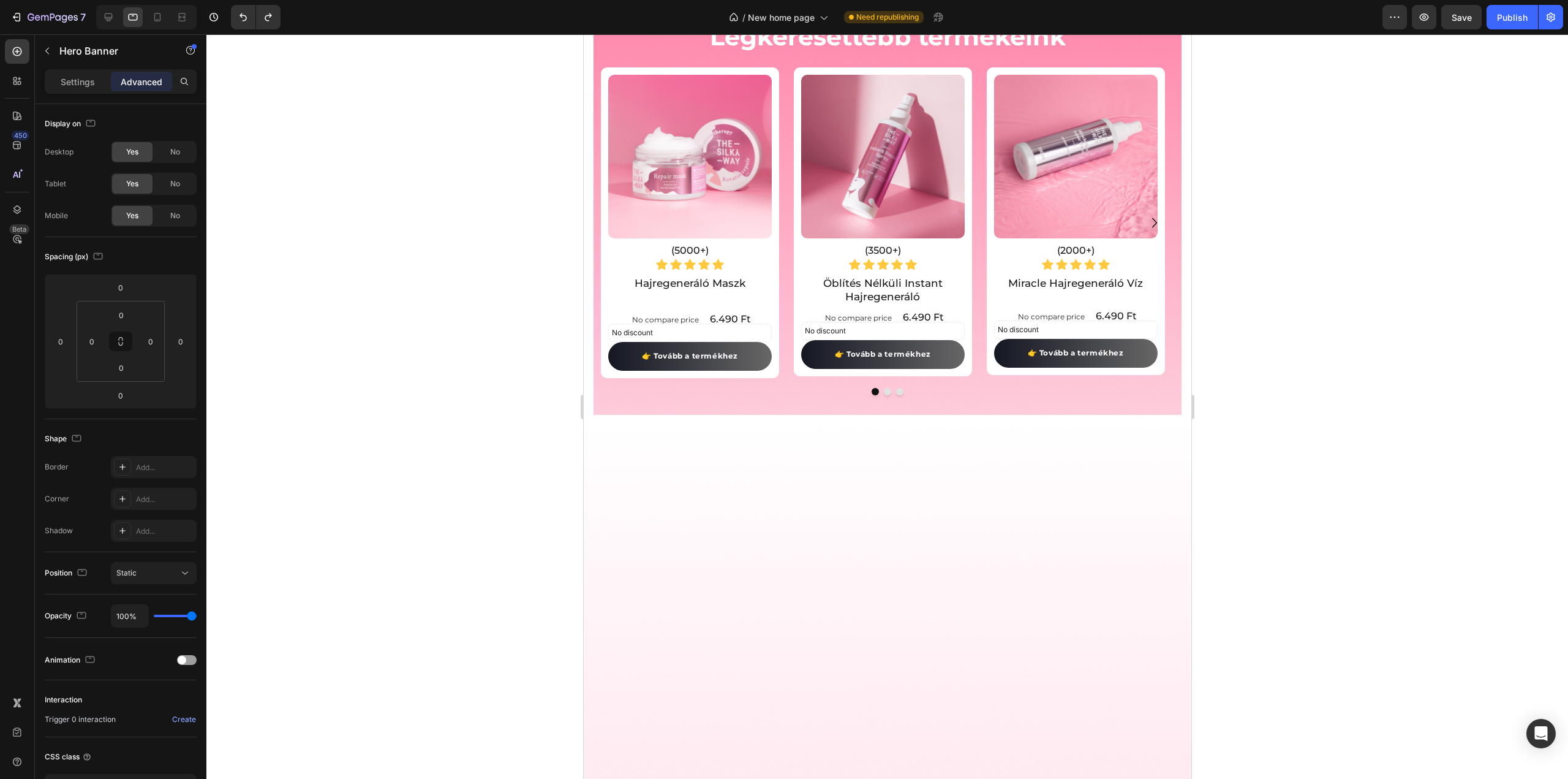
click at [155, 20] on icon at bounding box center [157, 16] width 7 height 9
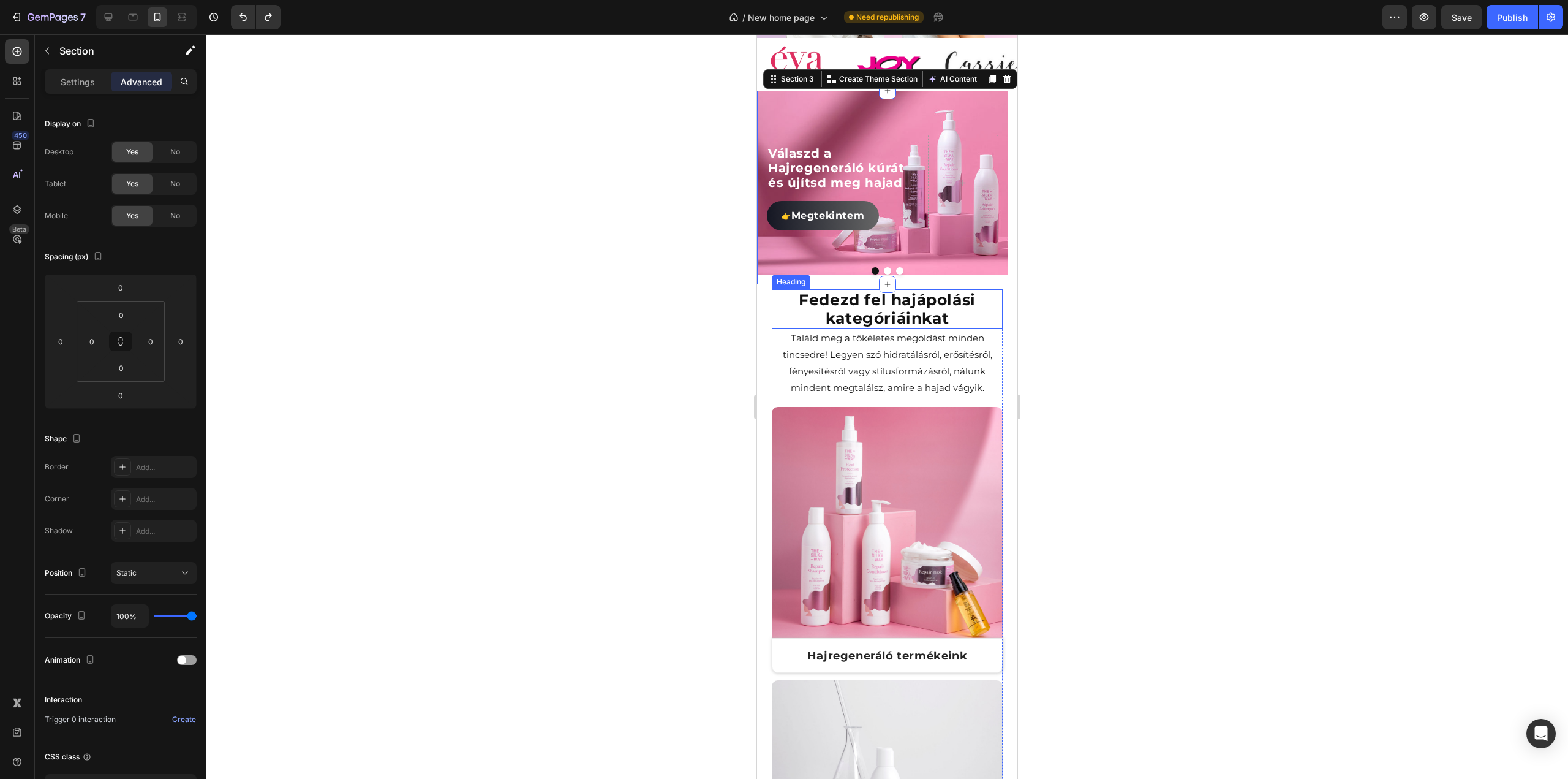
scroll to position [351, 0]
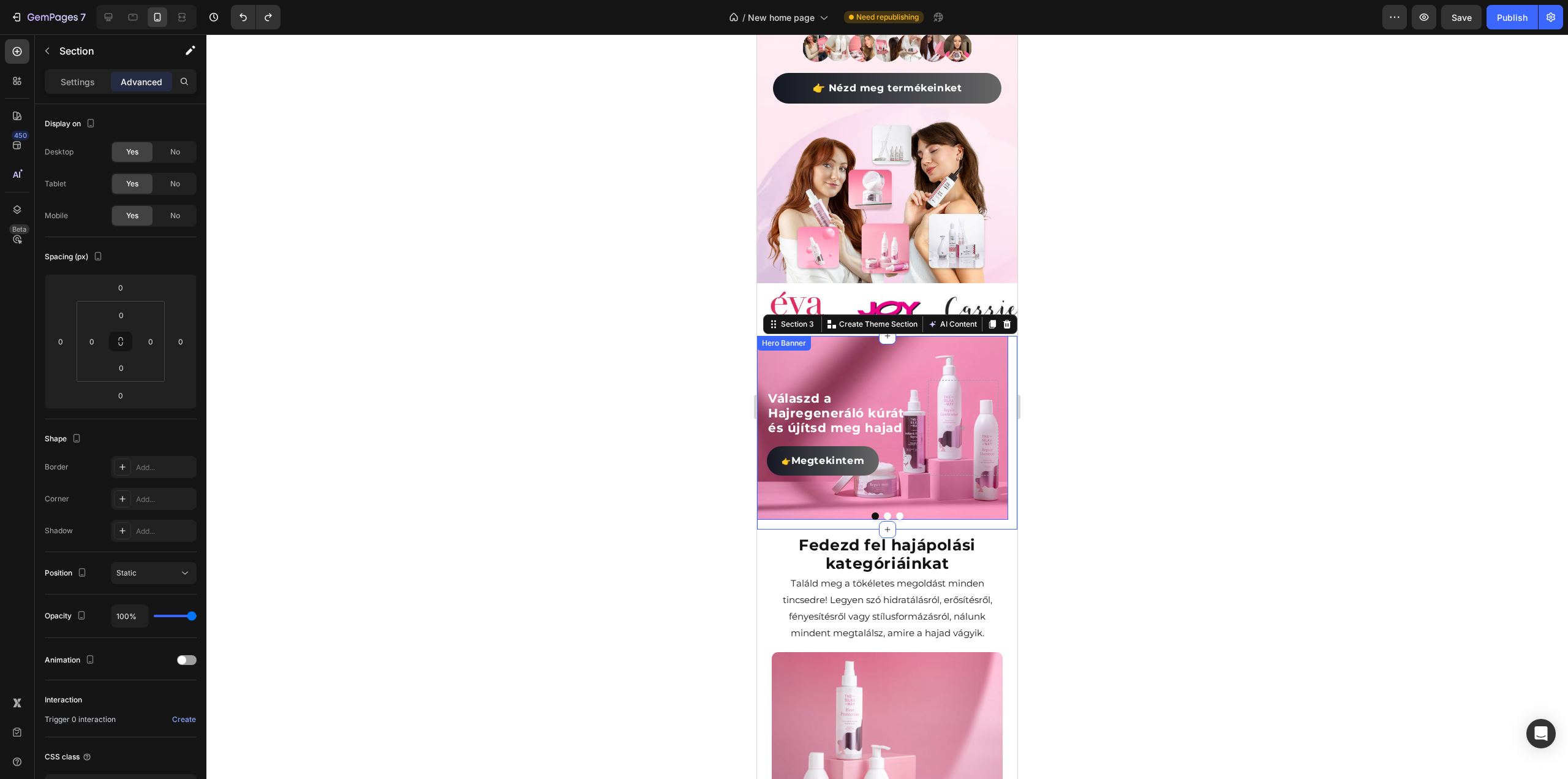
click at [912, 451] on div "Válaszd a Hajregeneráló kúrát és újítsd meg hajad Heading 👉 Megtekintem Button" at bounding box center [882, 427] width 251 height 115
click at [816, 342] on div "Hero Banner" at bounding box center [796, 347] width 49 height 11
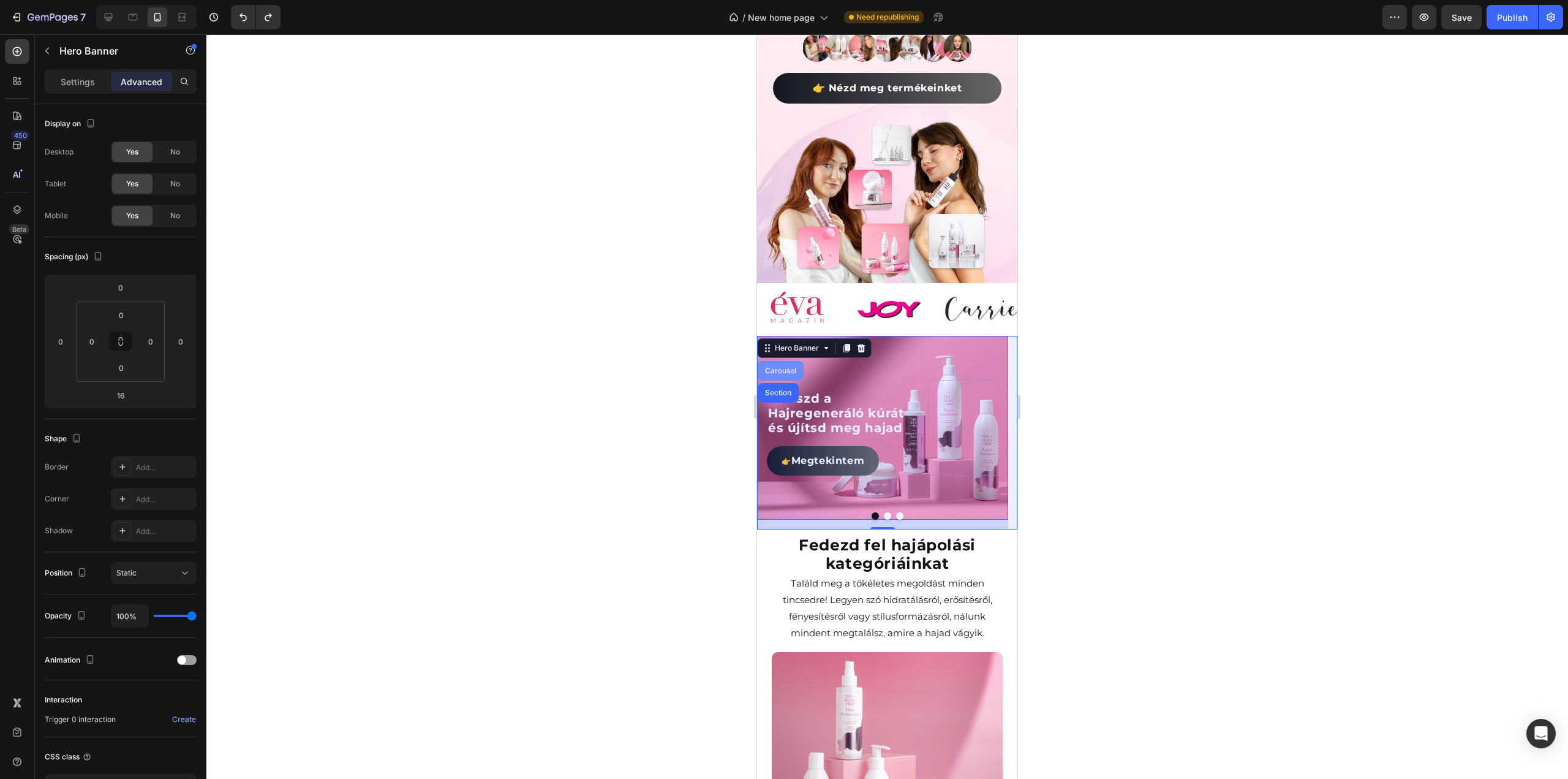
click at [781, 367] on div "Carousel" at bounding box center [780, 371] width 36 height 8
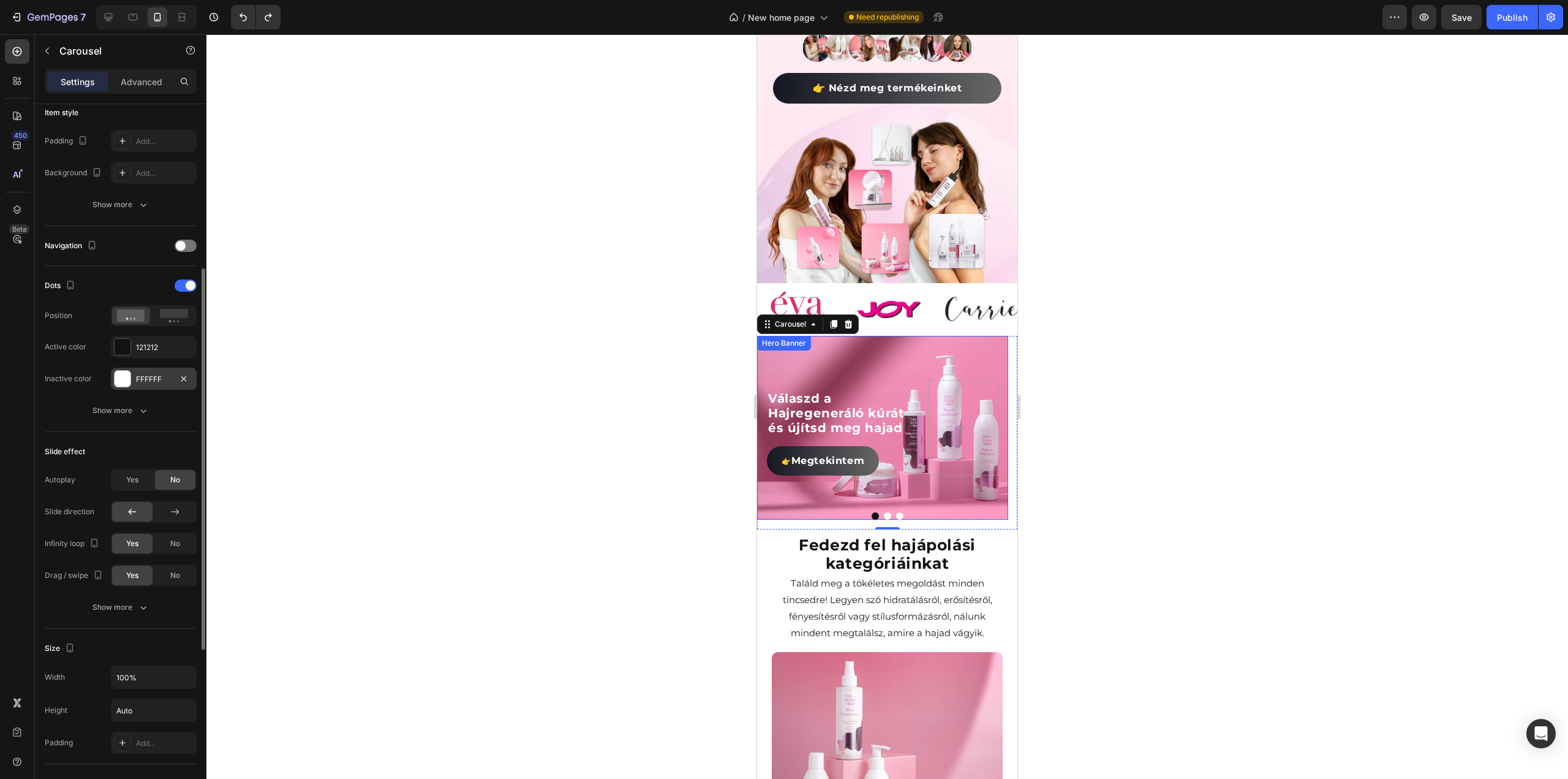
scroll to position [490, 0]
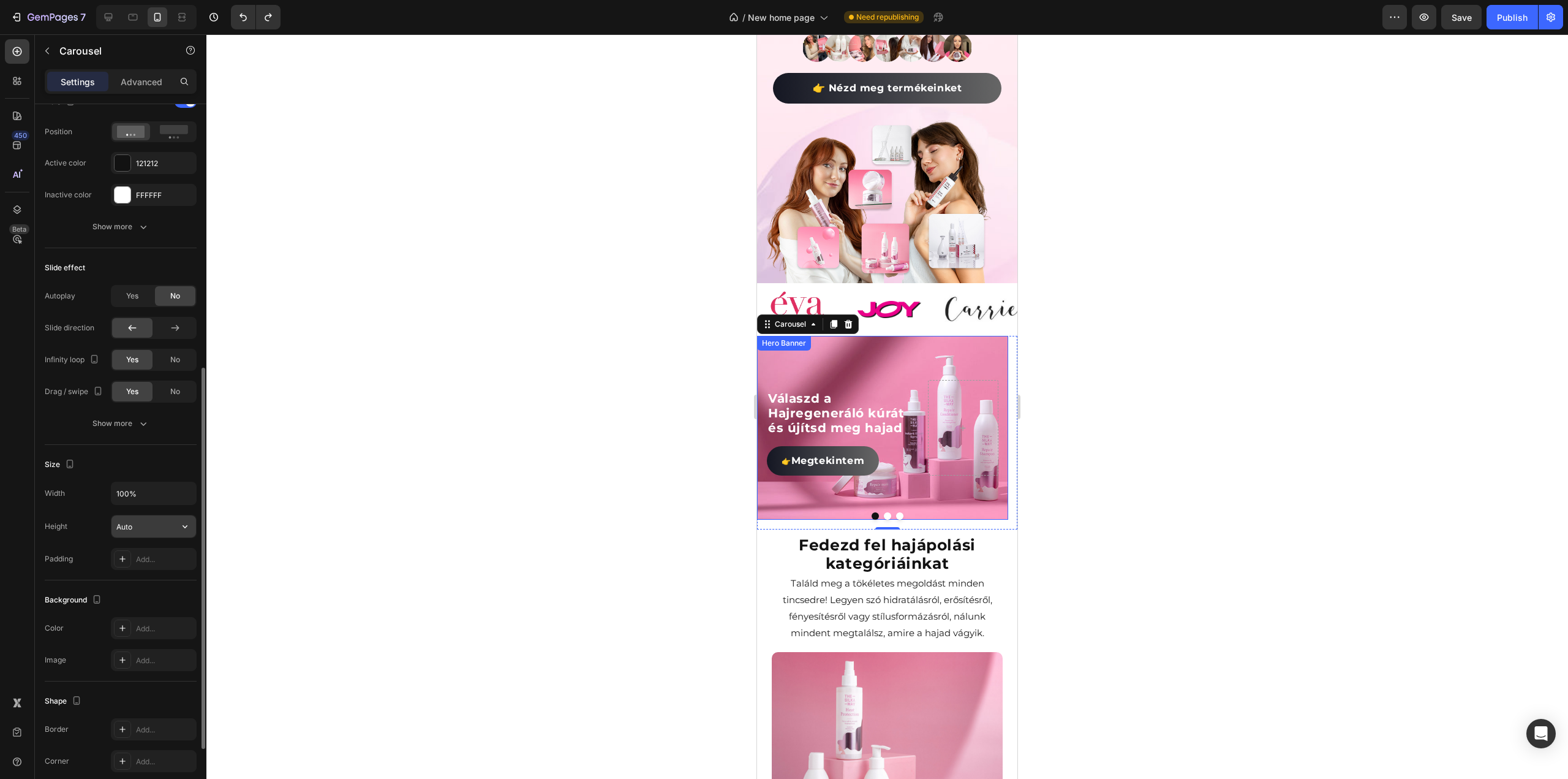
click at [163, 520] on input "Auto" at bounding box center [153, 526] width 84 height 22
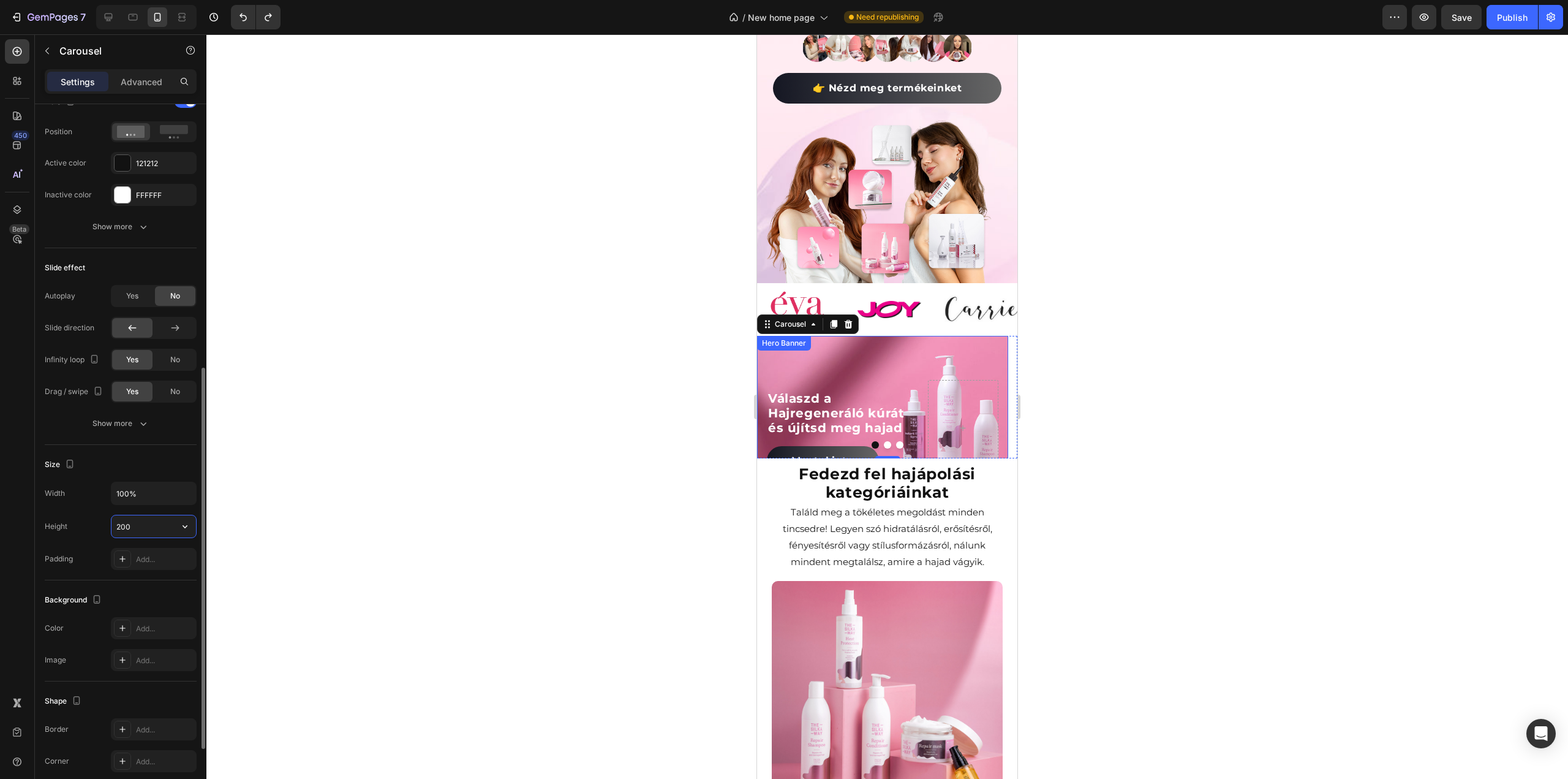
click at [163, 520] on input "200" at bounding box center [153, 526] width 84 height 22
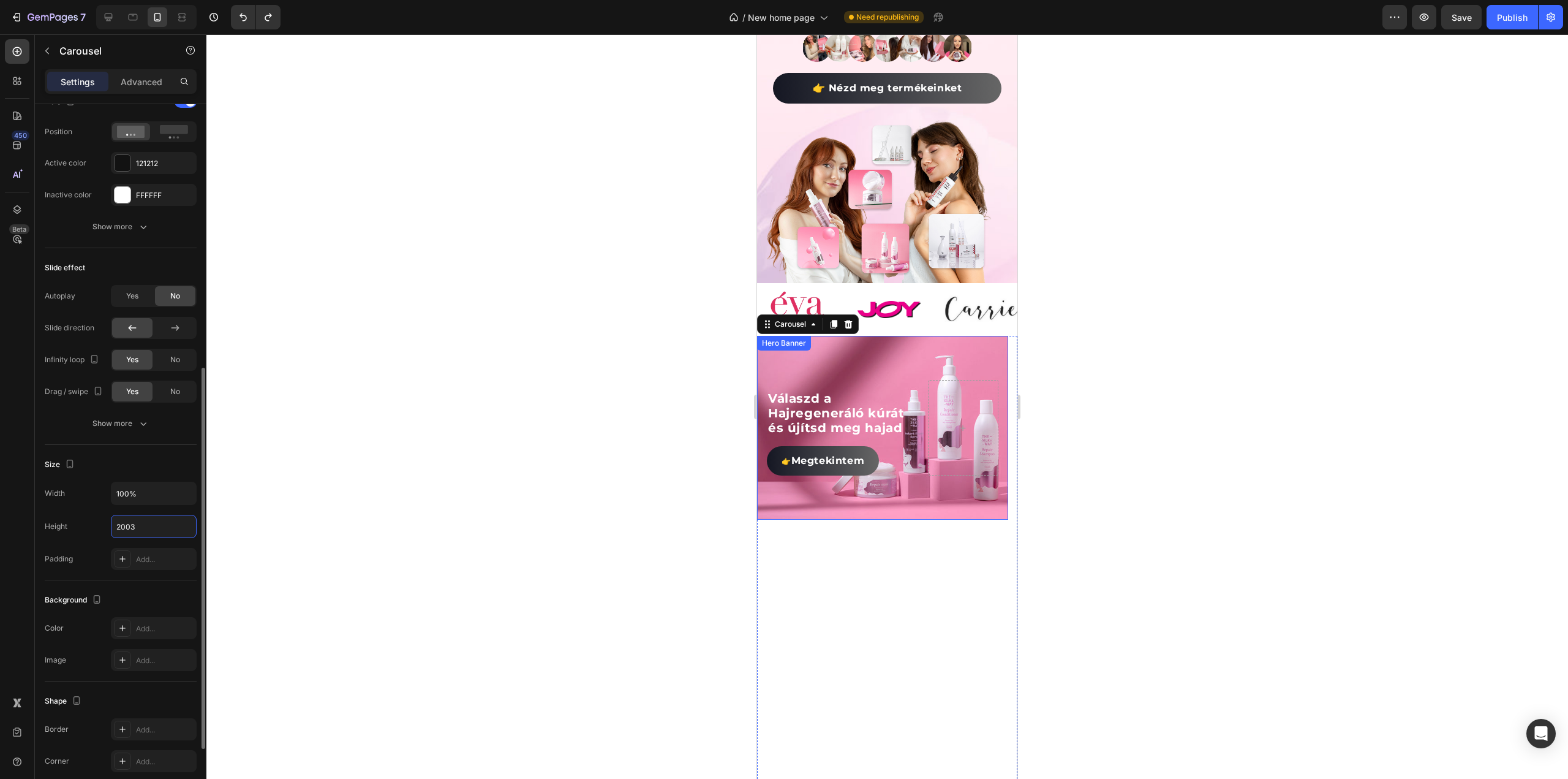
drag, startPoint x: 163, startPoint y: 520, endPoint x: 51, endPoint y: 520, distance: 112.0
click at [51, 520] on div "Height 2003" at bounding box center [120, 527] width 152 height 23
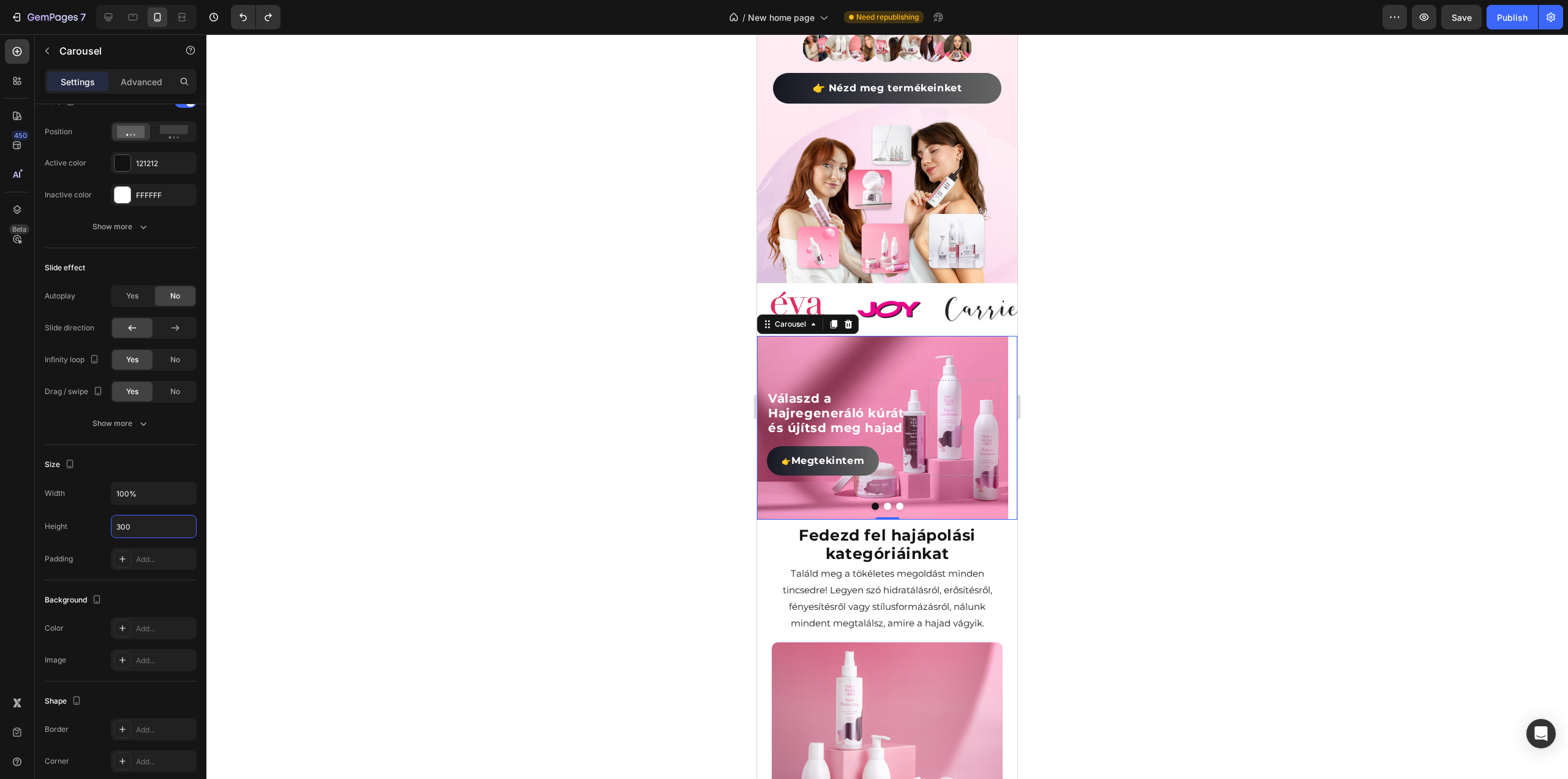
type input "300"
click at [884, 503] on button "Dot" at bounding box center [887, 506] width 8 height 8
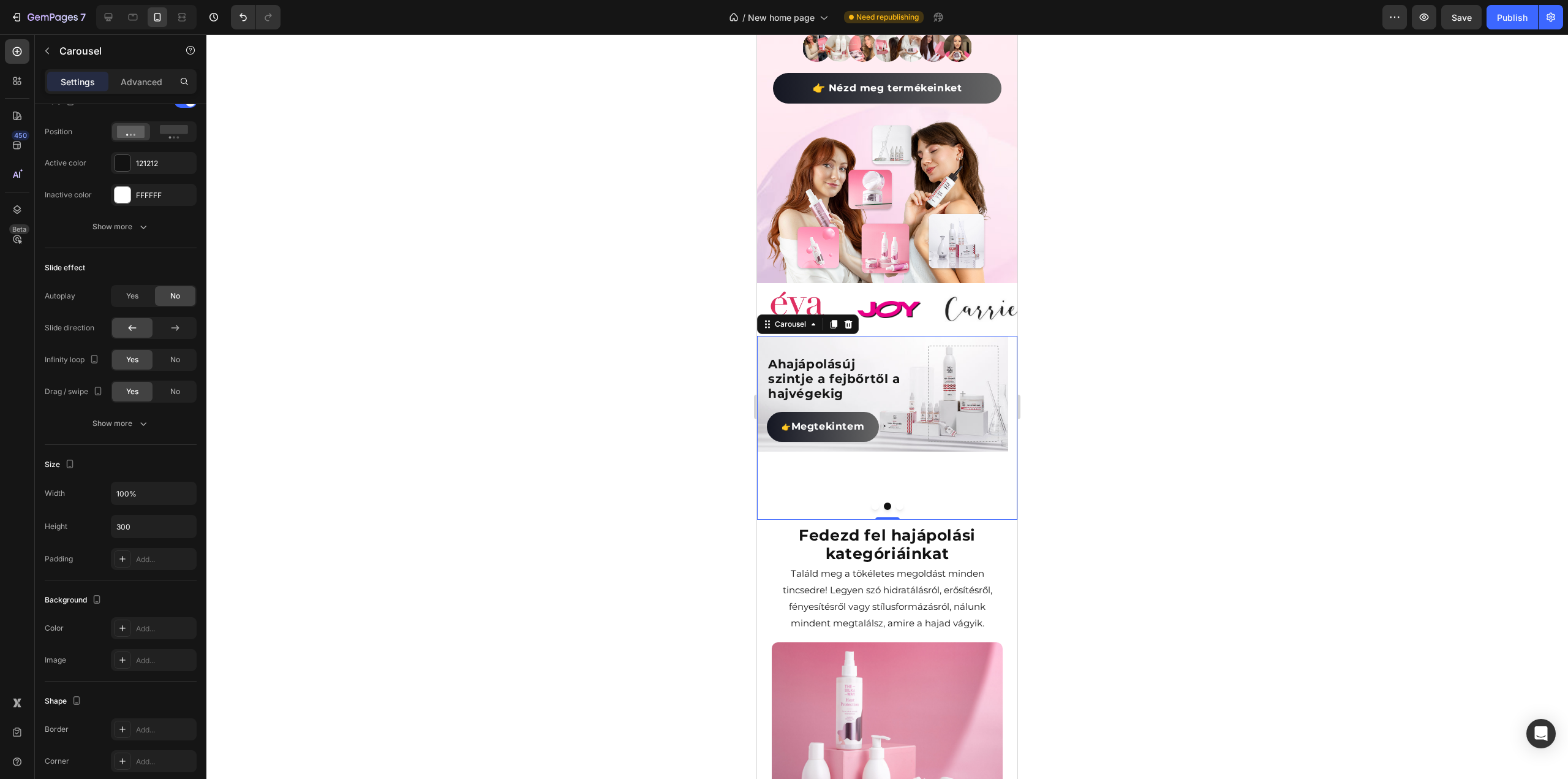
click at [896, 503] on button "Dot" at bounding box center [900, 506] width 8 height 8
click at [883, 503] on button "Dot" at bounding box center [887, 506] width 8 height 8
click at [876, 503] on div at bounding box center [887, 506] width 260 height 8
click at [872, 503] on button "Dot" at bounding box center [876, 506] width 8 height 8
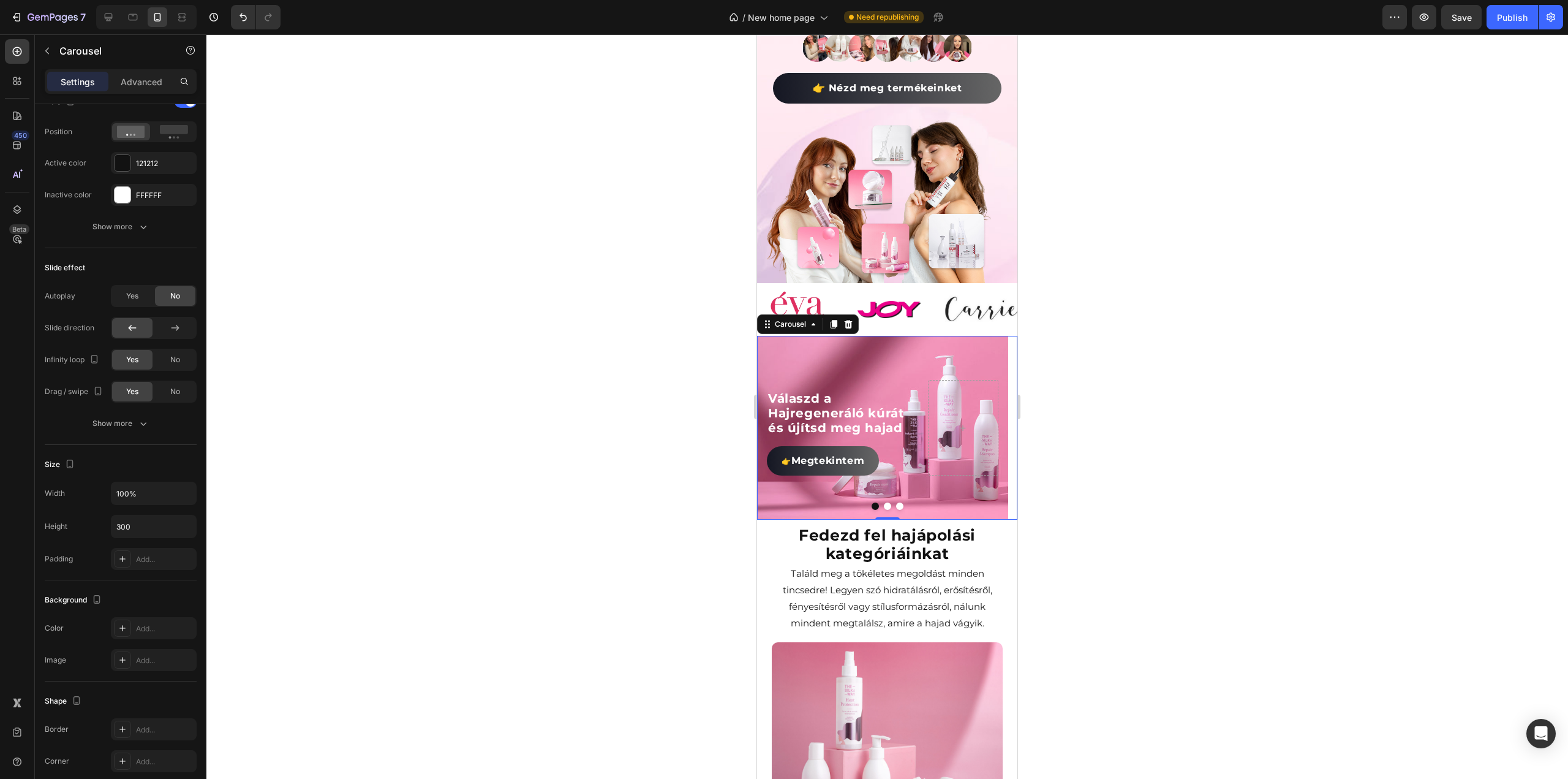
click at [883, 503] on button "Dot" at bounding box center [887, 506] width 8 height 8
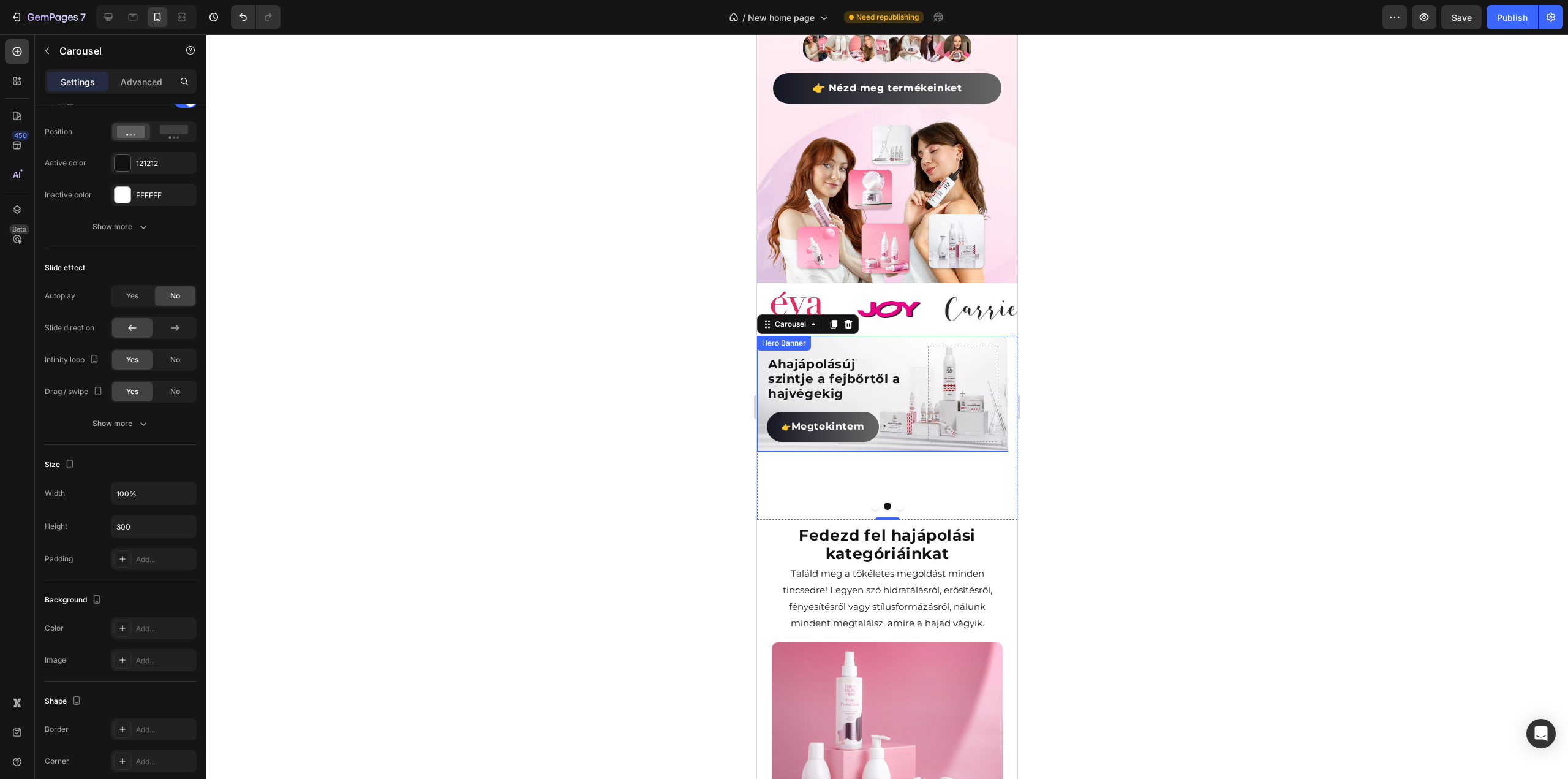
click at [909, 409] on div "A hajápolás új szintje a fejbőrtől a hajvégekig Heading 👉 Megtekintem Button" at bounding box center [882, 393] width 251 height 115
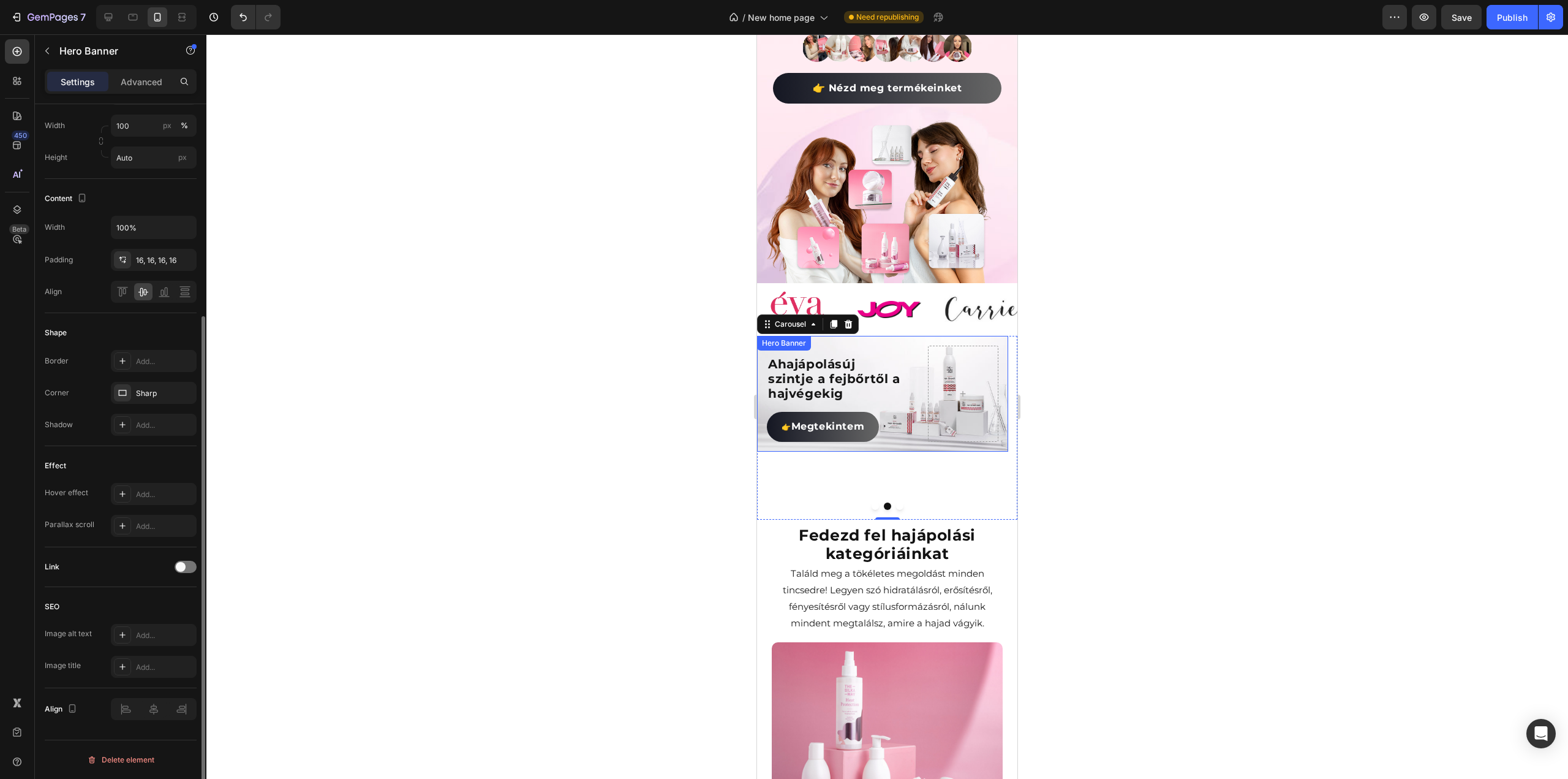
scroll to position [0, 0]
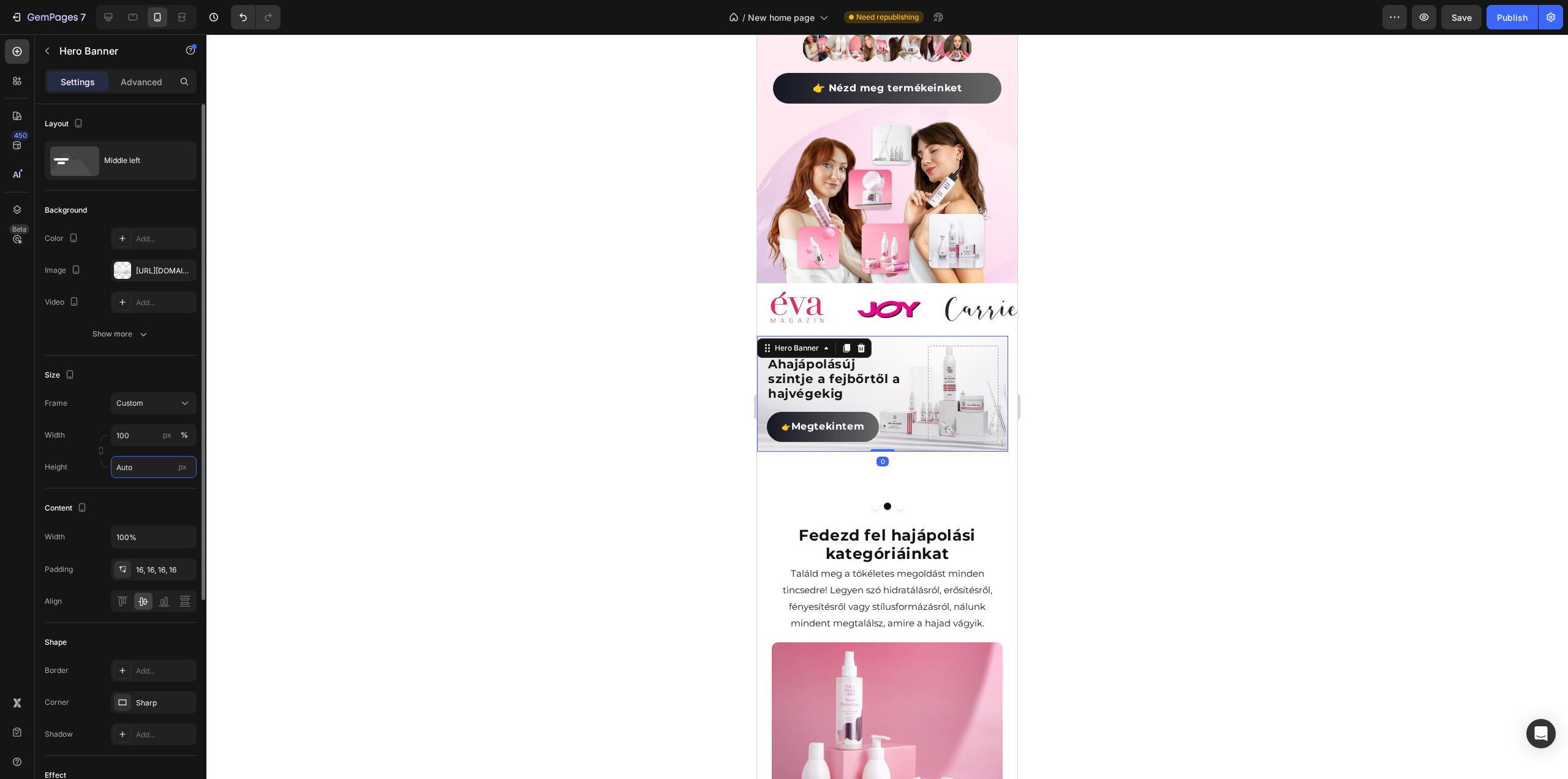
click at [145, 468] on input "Auto" at bounding box center [153, 467] width 85 height 22
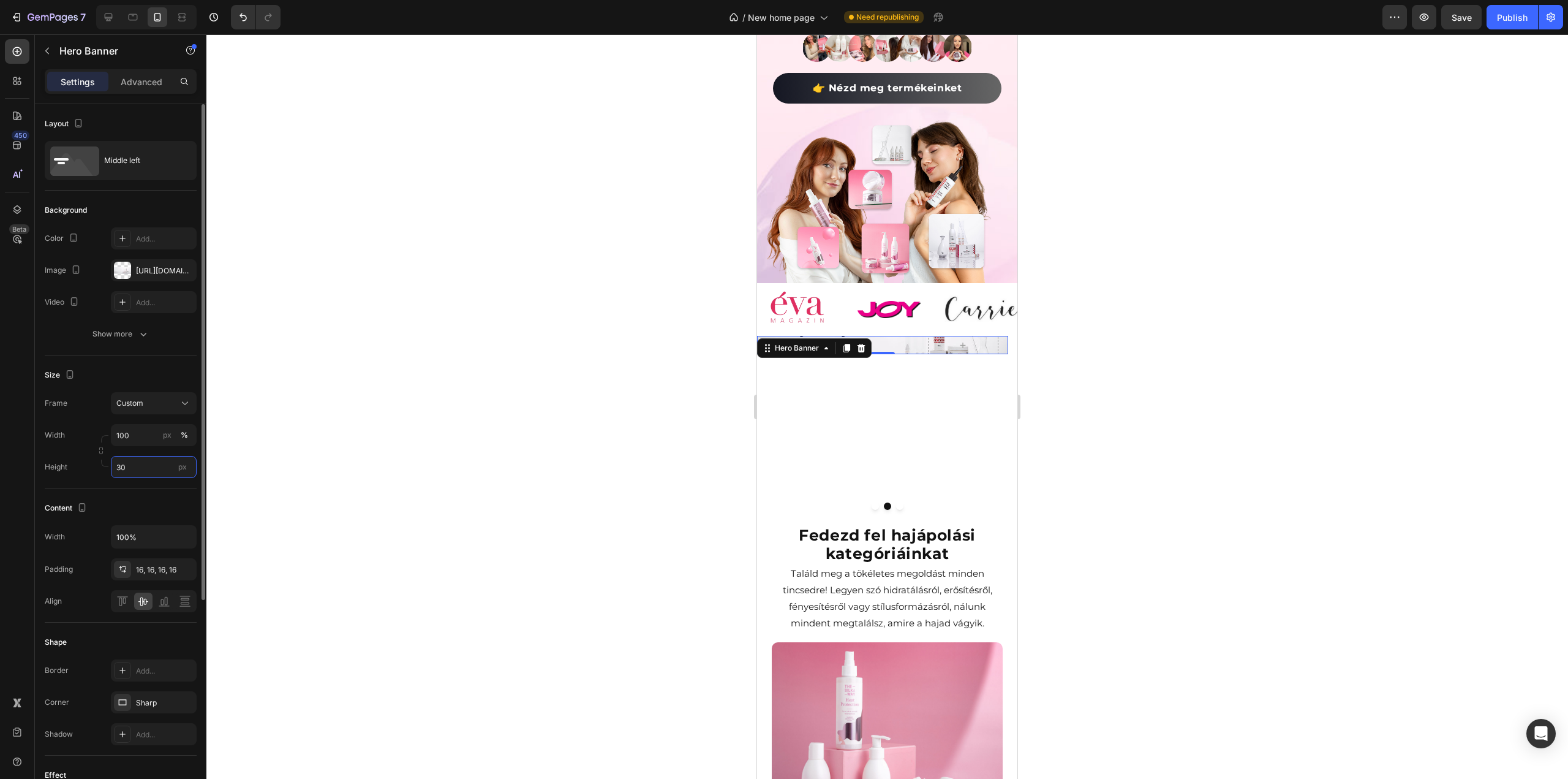
type input "300"
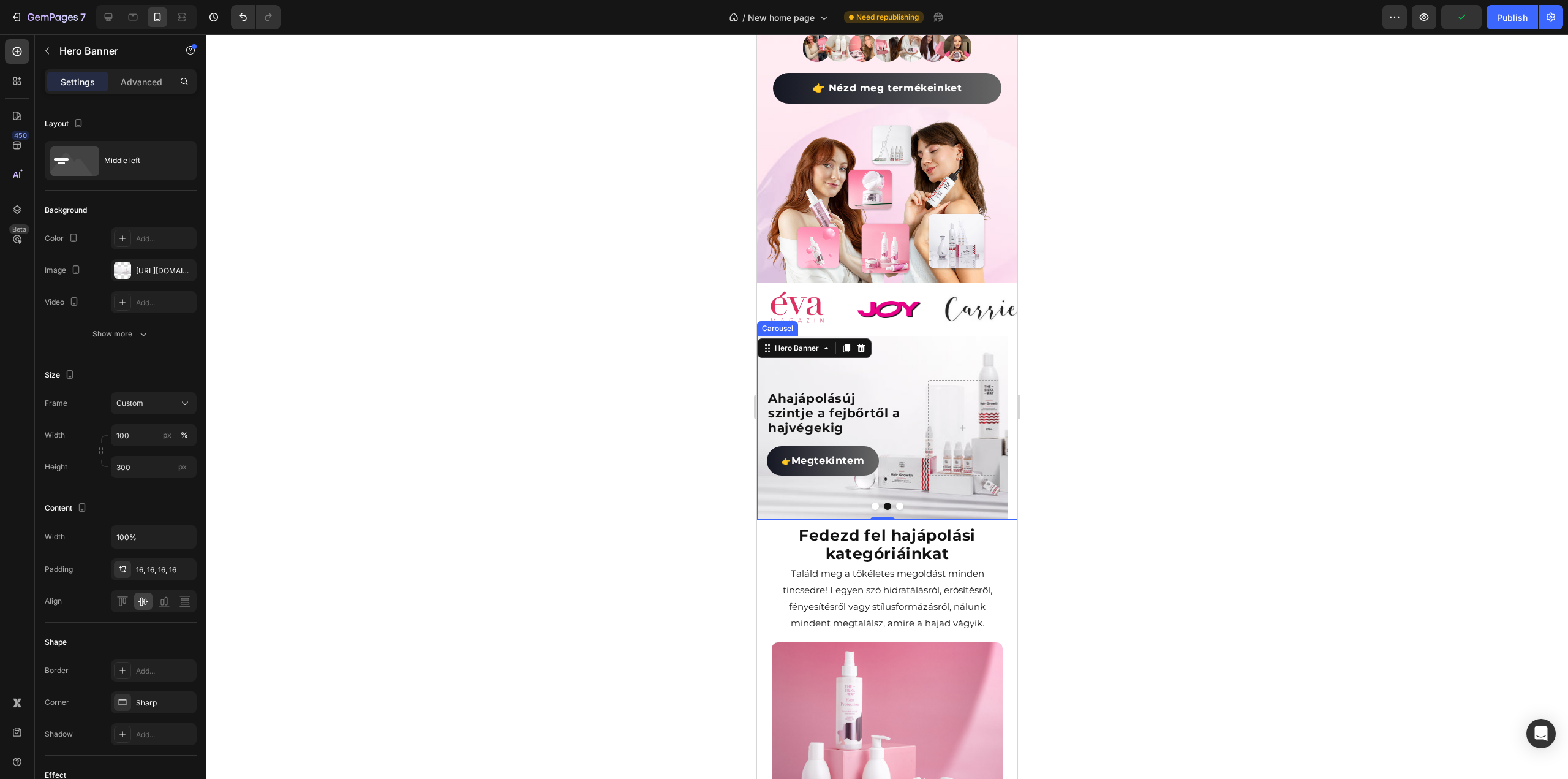
click at [896, 503] on button "Dot" at bounding box center [900, 506] width 8 height 8
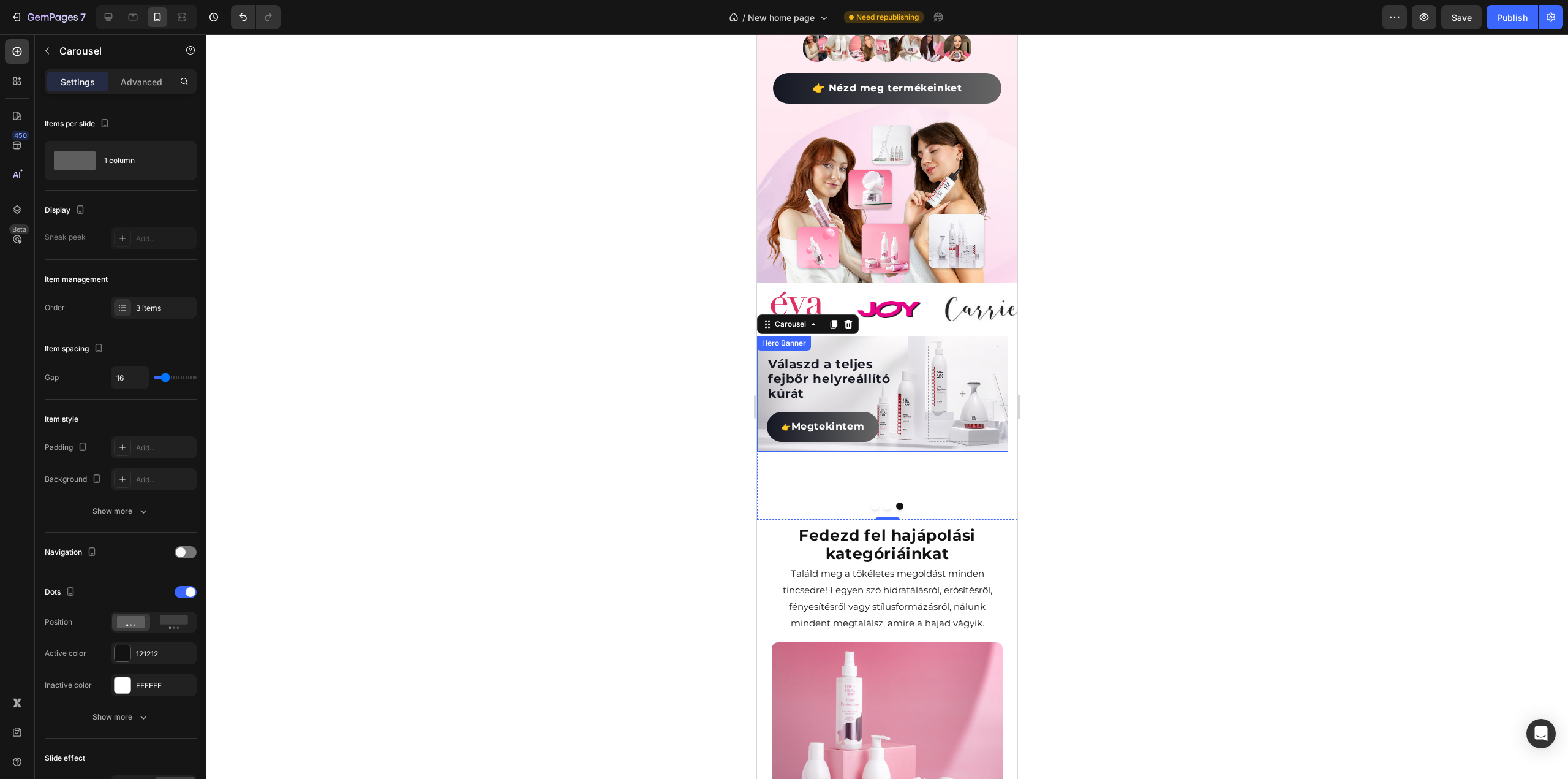
click at [936, 429] on div "Válaszd a teljes fejbőr helyreállító kúrát Heading 👉 Megtekintem Button" at bounding box center [882, 393] width 251 height 115
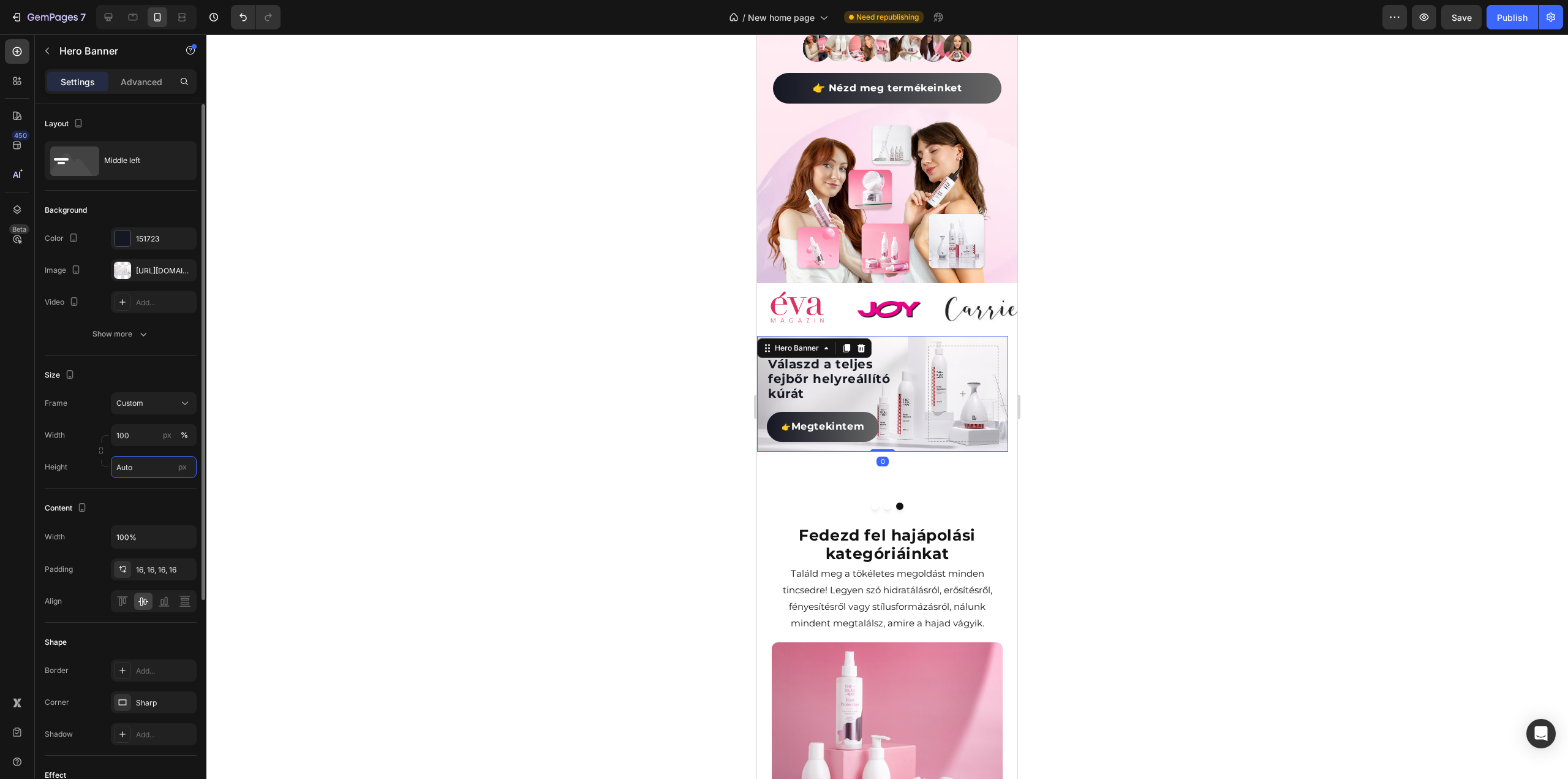
click at [150, 465] on input "Auto" at bounding box center [153, 467] width 85 height 22
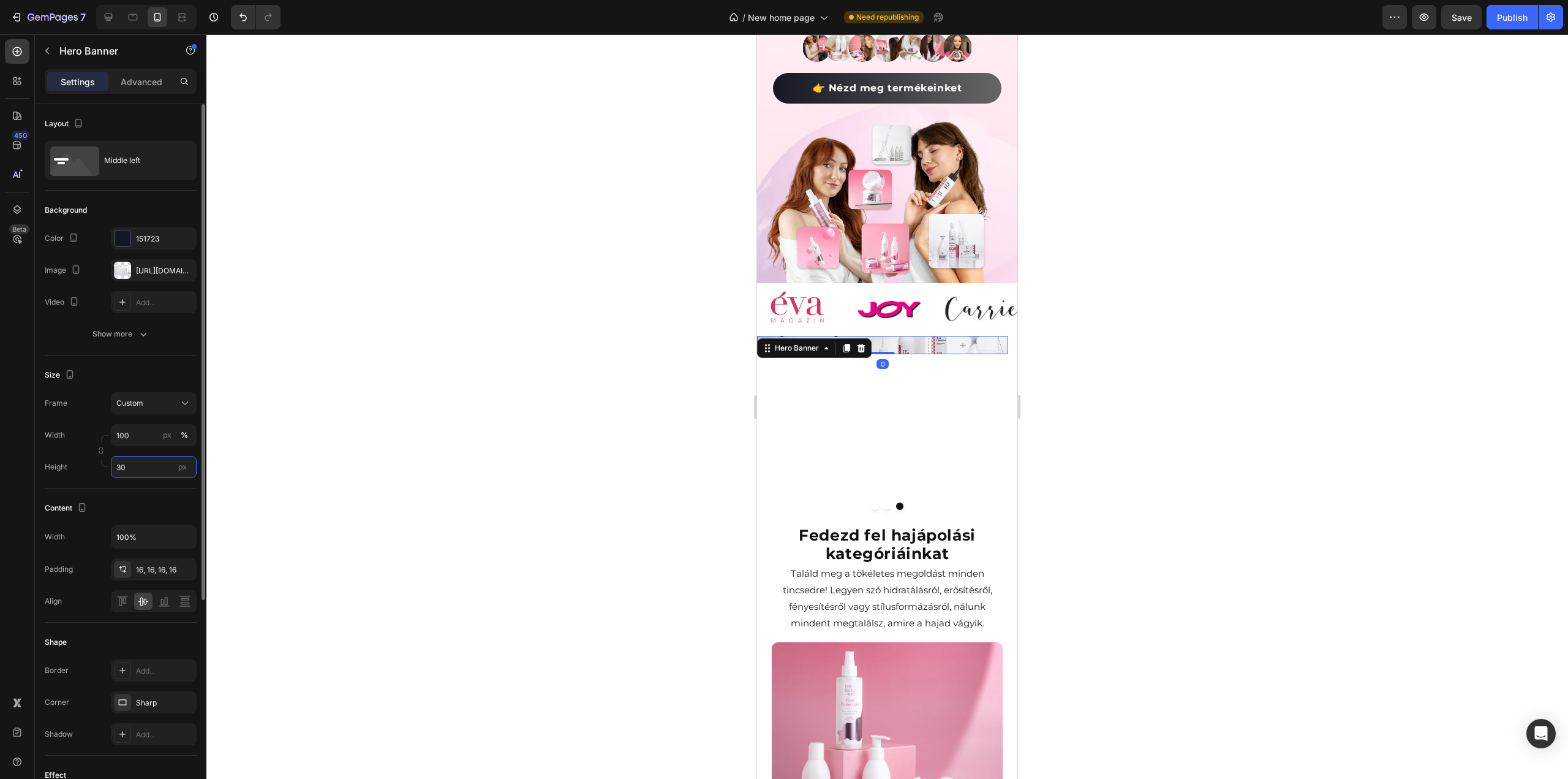
type input "300"
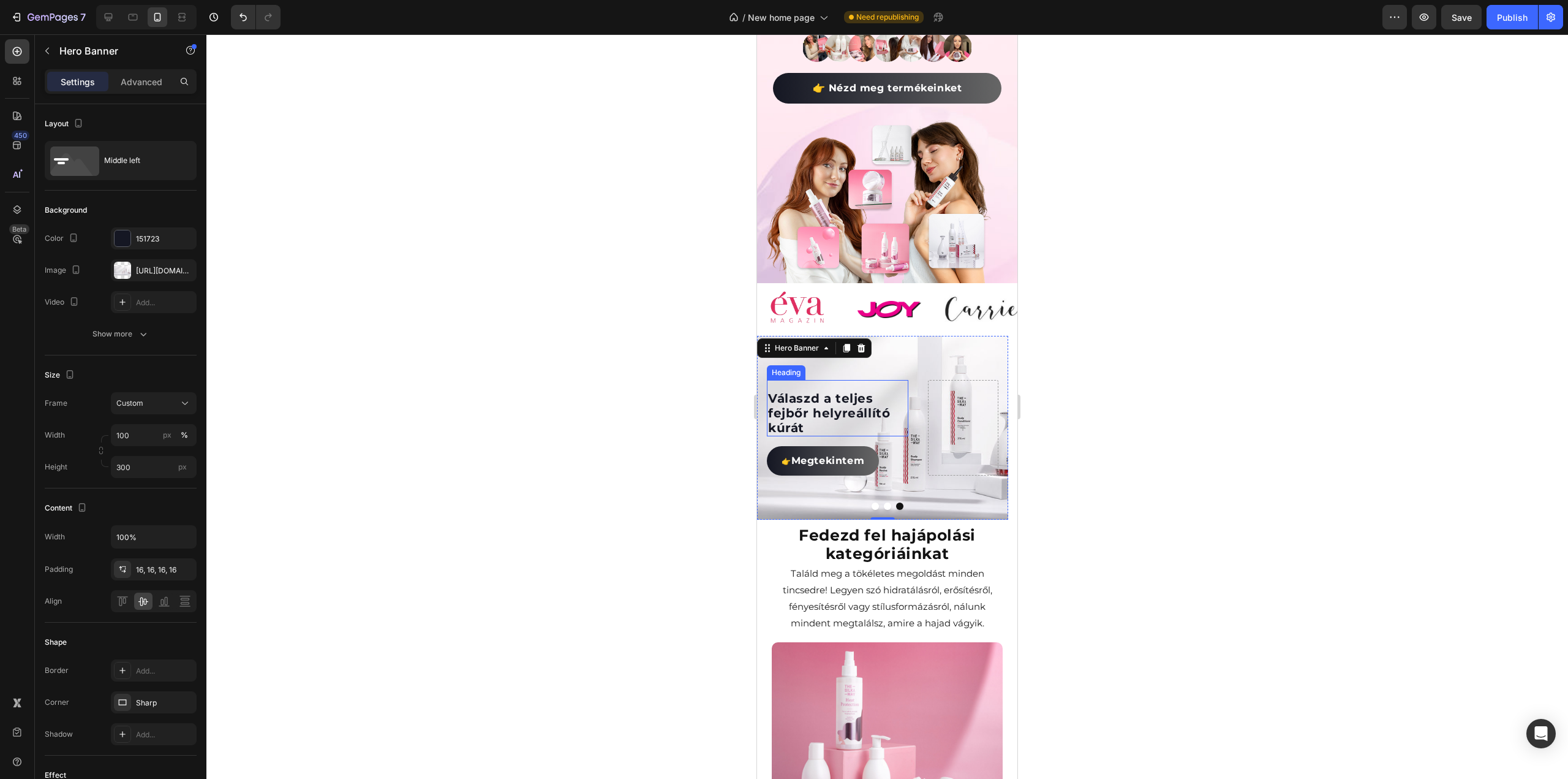
click at [823, 392] on h2 "Válaszd a teljes fejbőr helyreállító kúrát" at bounding box center [838, 413] width 142 height 47
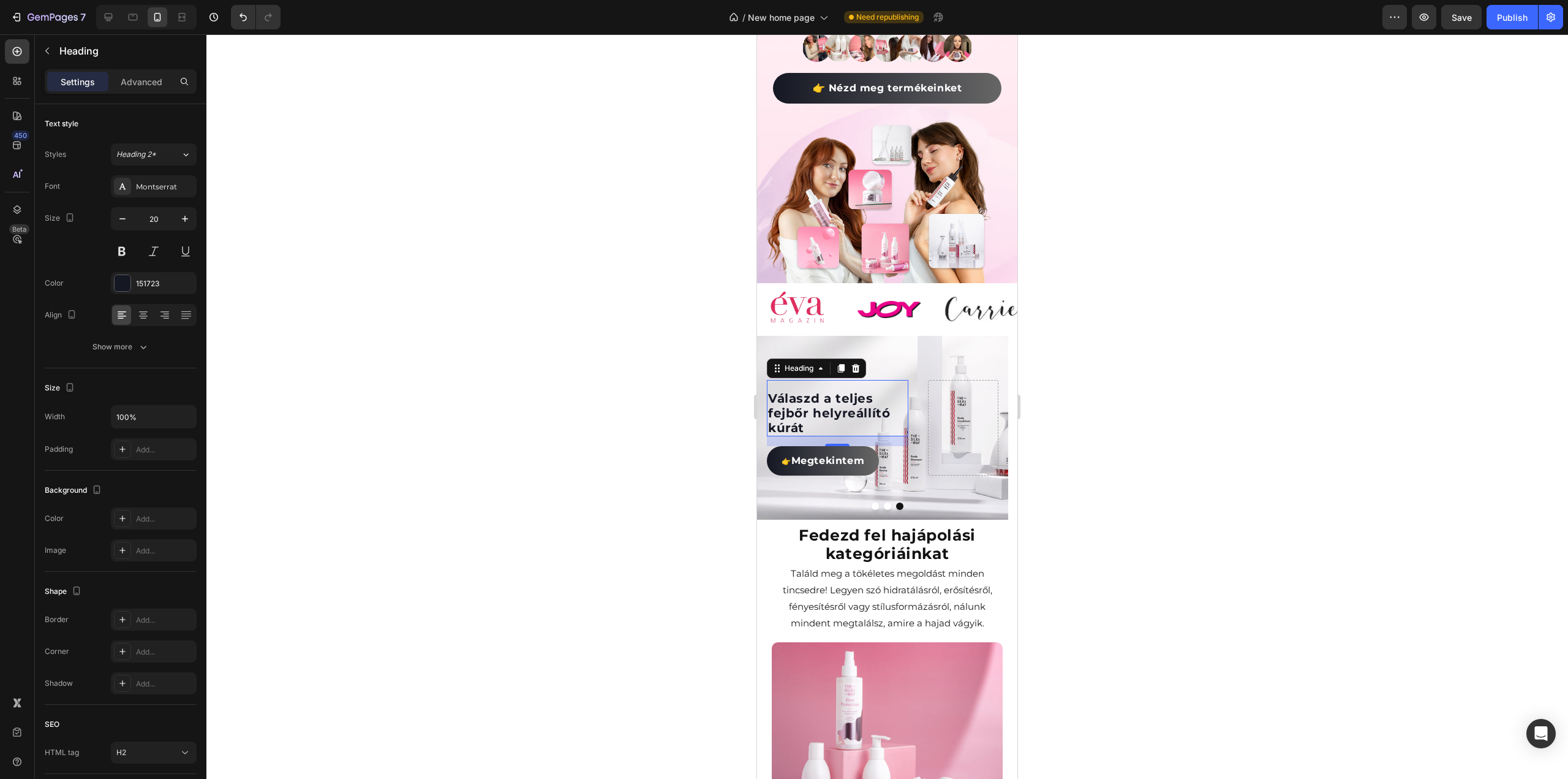
click at [838, 393] on h2 "Válaszd a teljes fejbőr helyreállító kúrát" at bounding box center [838, 413] width 142 height 47
click at [838, 393] on p "Válaszd a teljes fejbőr helyreállító kúrát" at bounding box center [837, 412] width 139 height 44
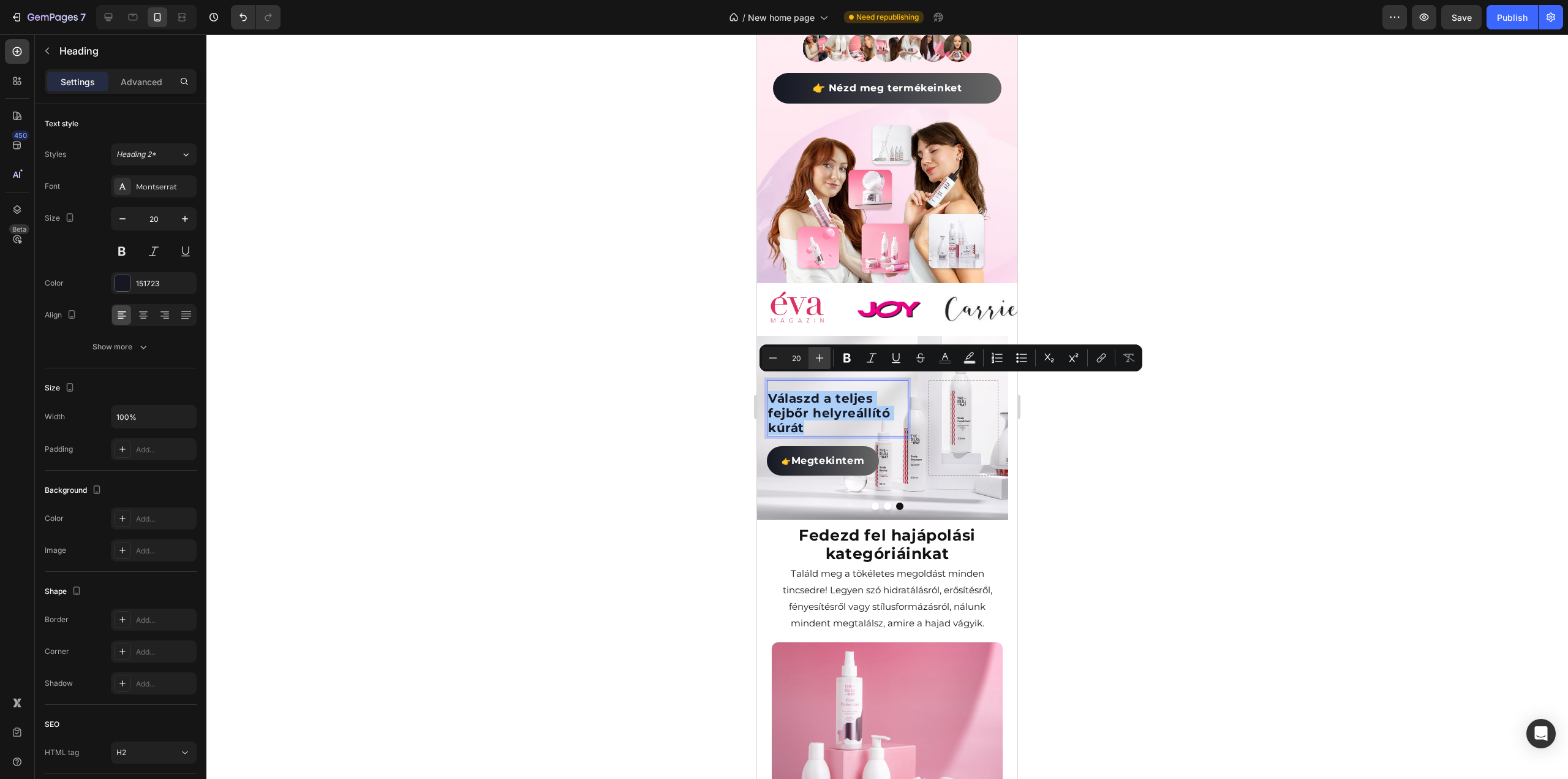
click at [817, 353] on icon "Editor contextual toolbar" at bounding box center [819, 358] width 13 height 13
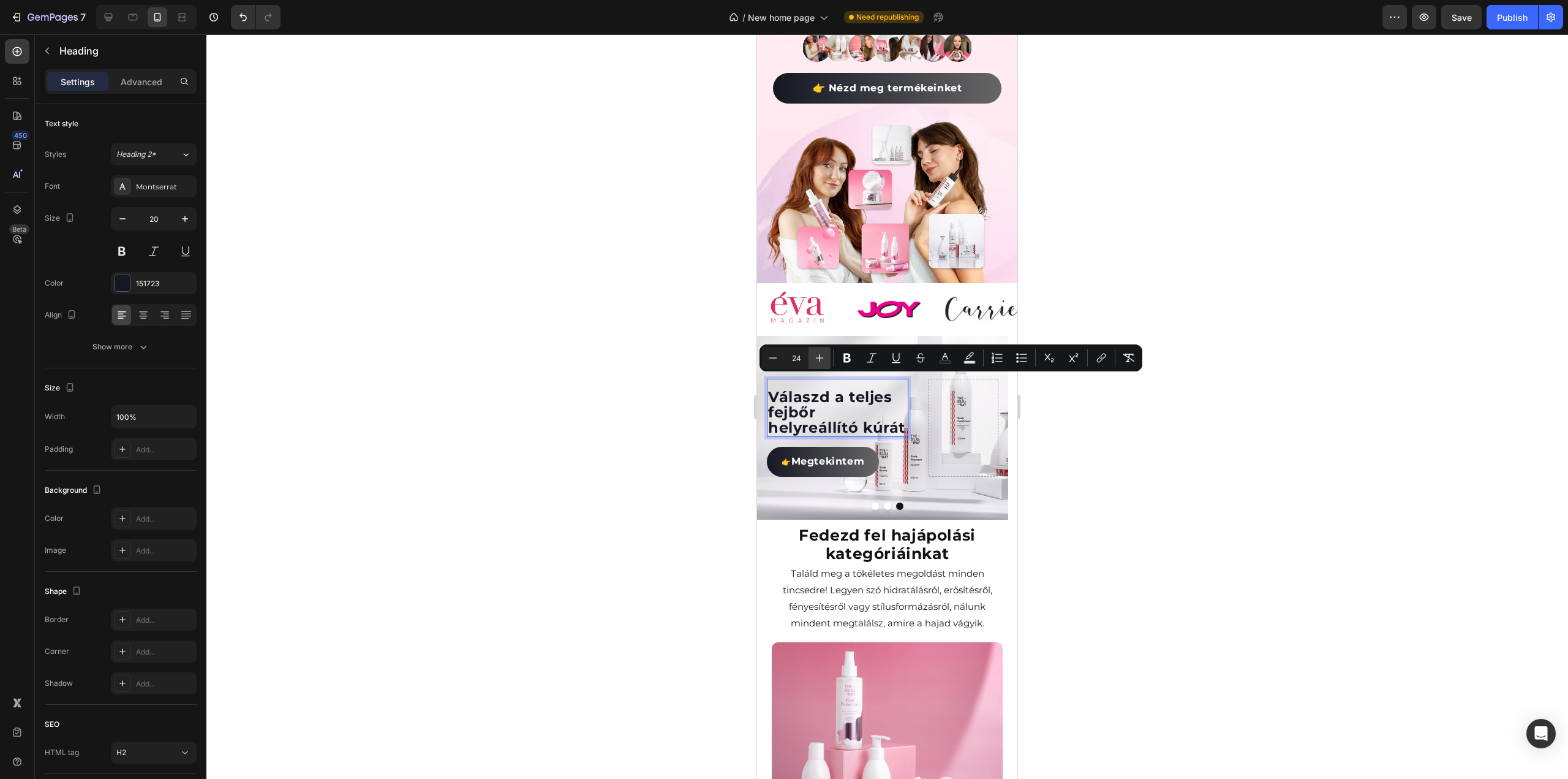
type input "25"
click at [1169, 406] on div at bounding box center [887, 406] width 1361 height 744
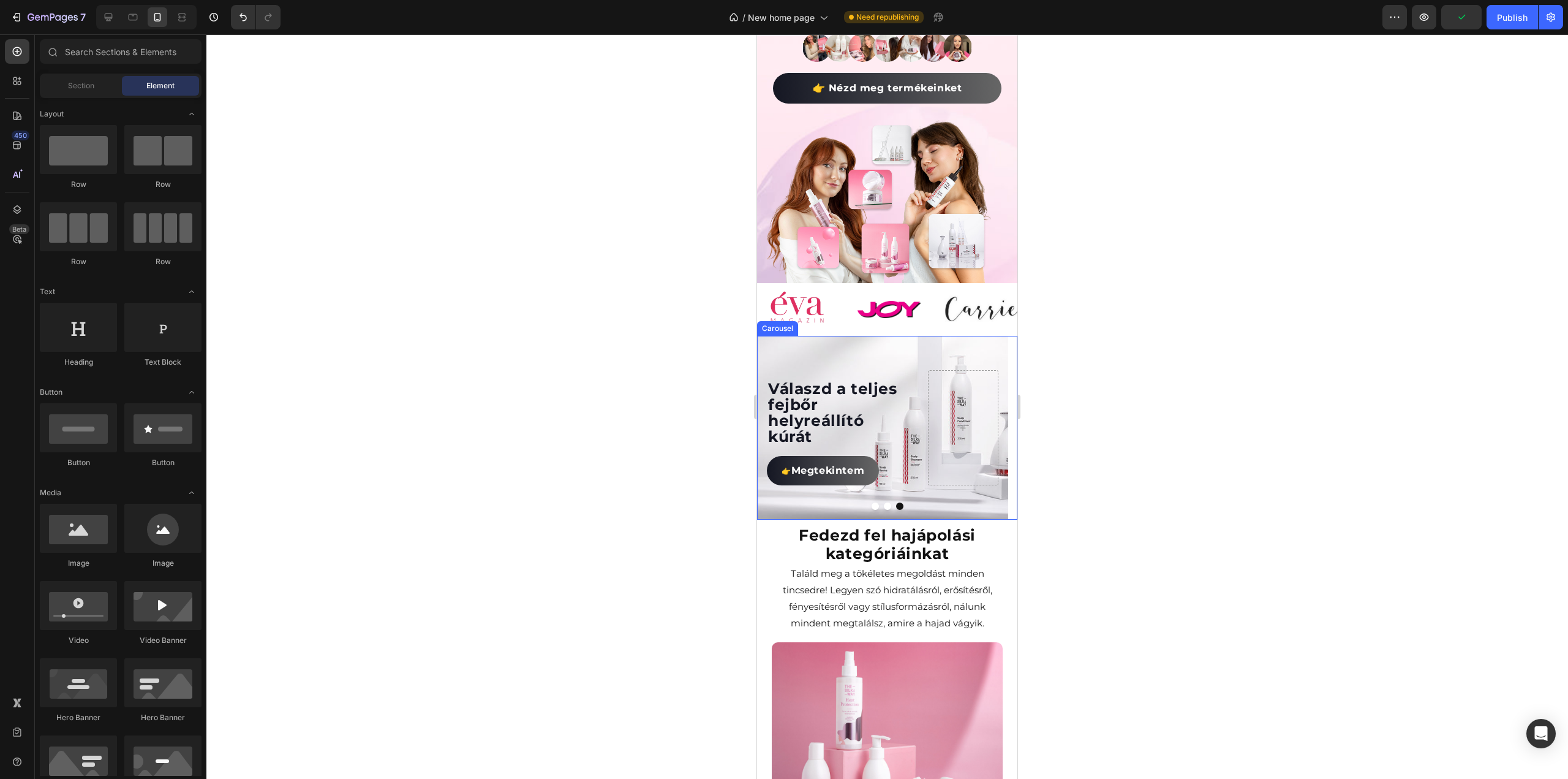
click at [883, 503] on button "Dot" at bounding box center [887, 506] width 8 height 8
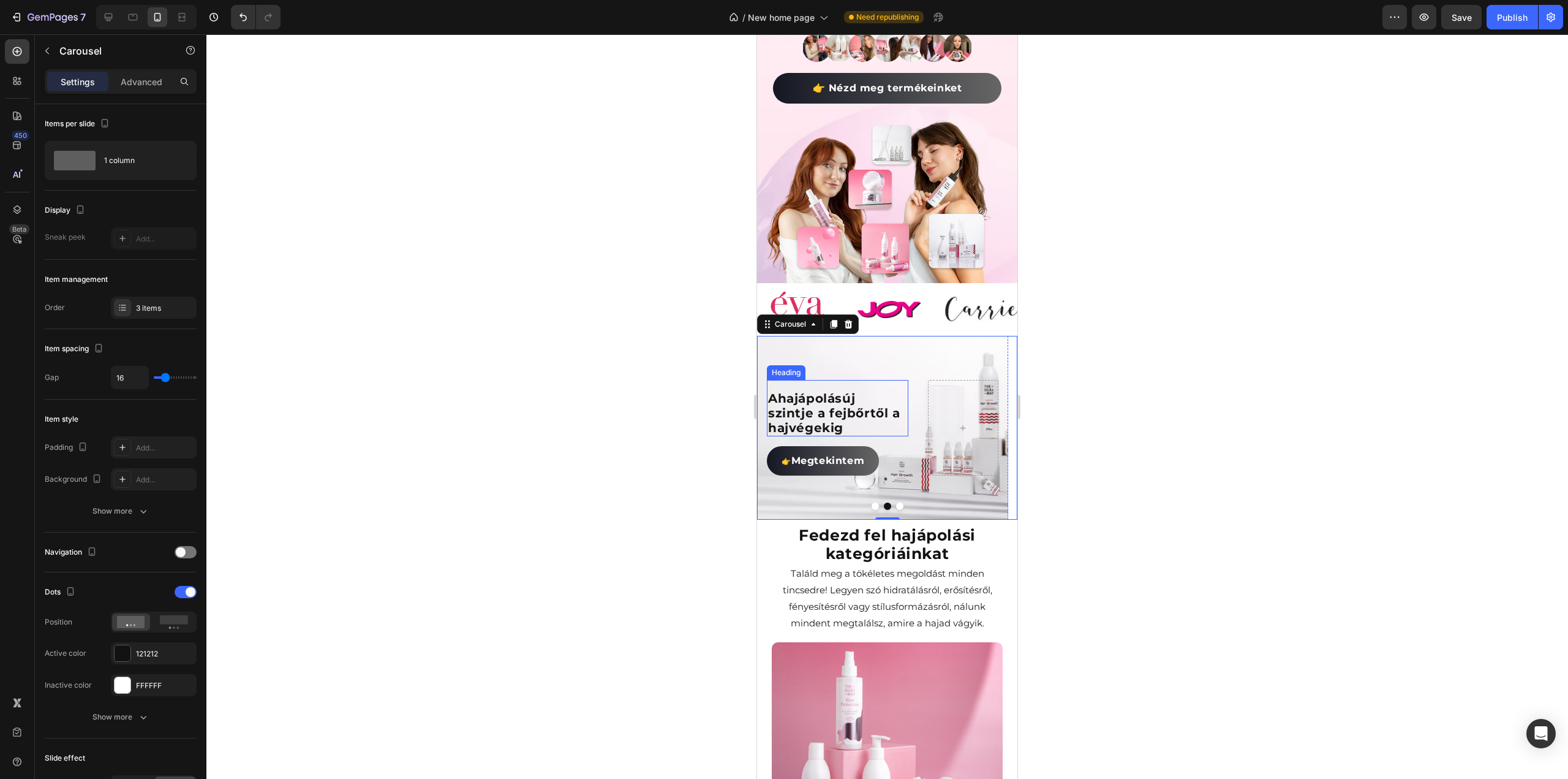
click at [812, 405] on p "A hajápolás új szintje a fejbőrtől a hajvégekig" at bounding box center [837, 412] width 139 height 44
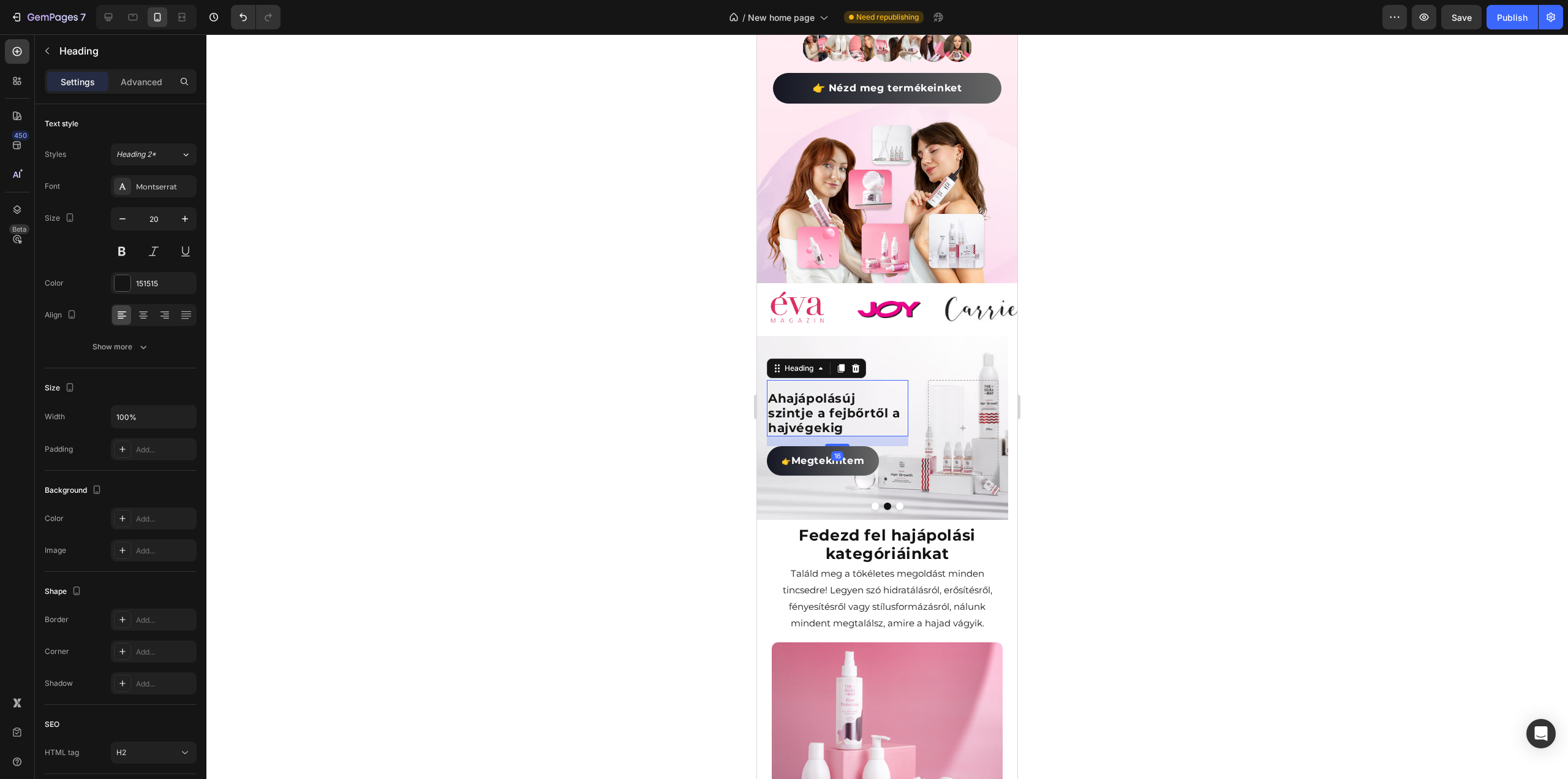
click at [812, 405] on p "A hajápolás új szintje a fejbőrtől a hajvégekig" at bounding box center [837, 412] width 139 height 44
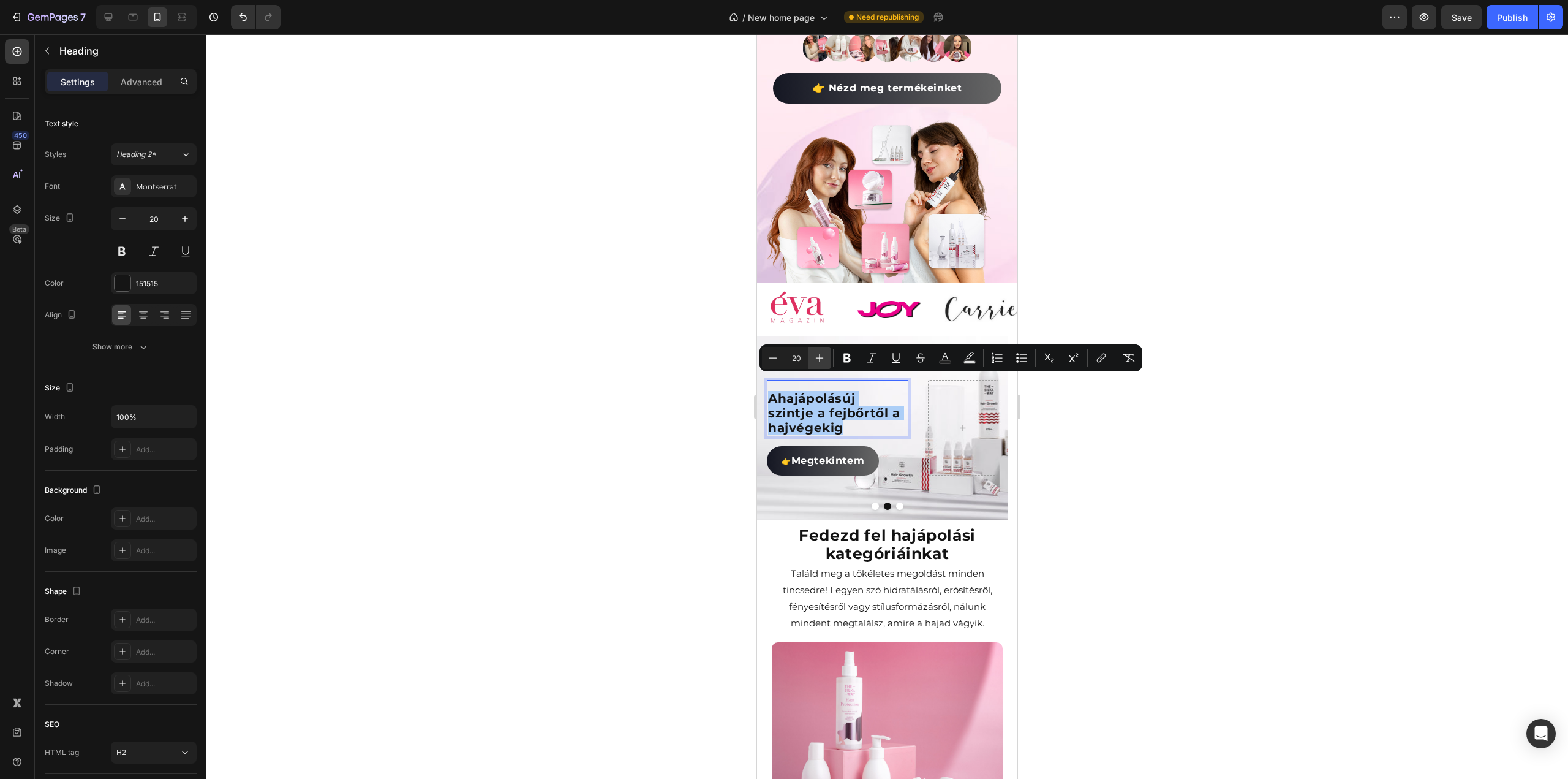
click at [820, 357] on icon "Editor contextual toolbar" at bounding box center [819, 358] width 13 height 13
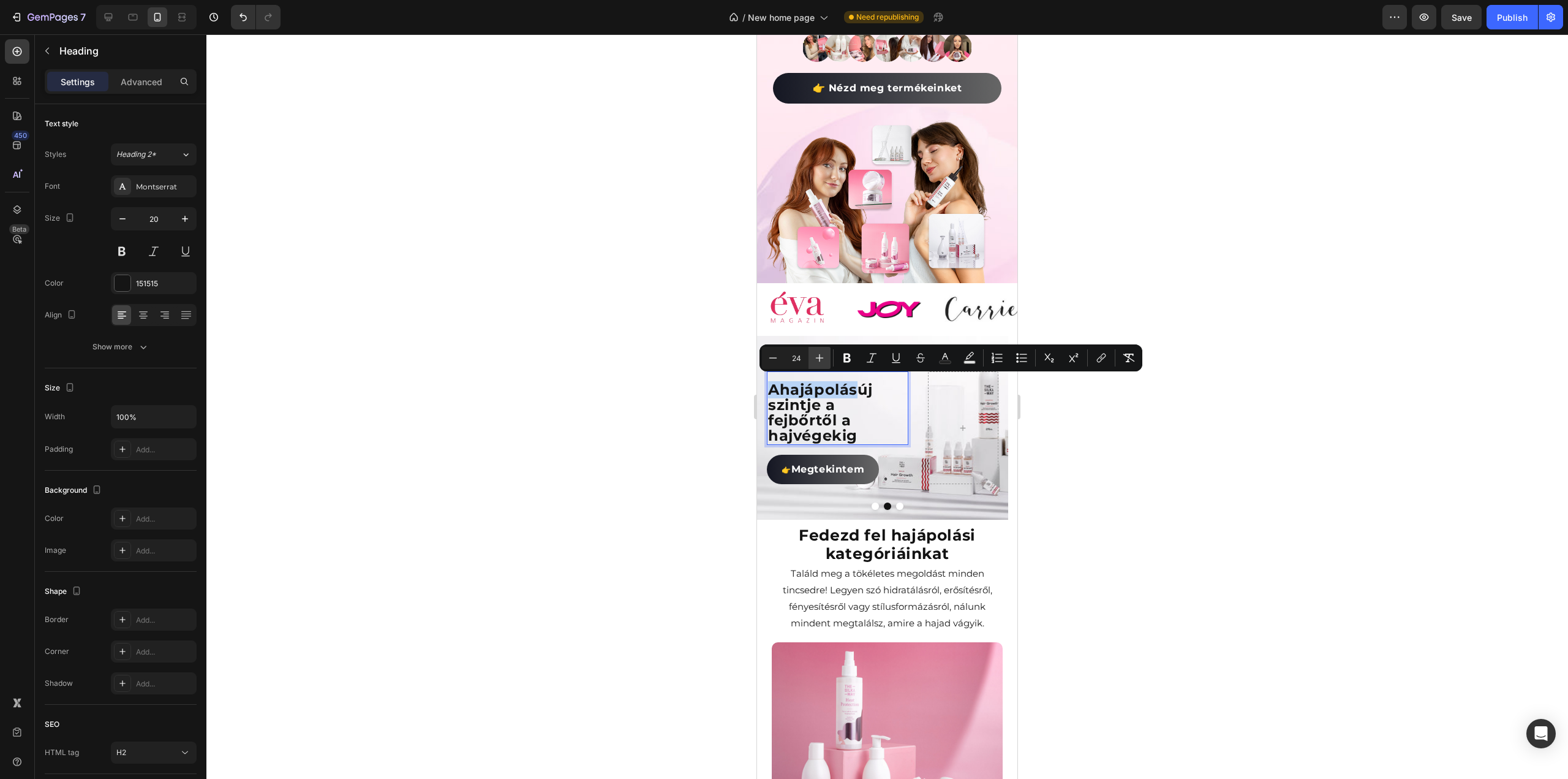
type input "25"
click at [1180, 487] on div at bounding box center [887, 406] width 1361 height 744
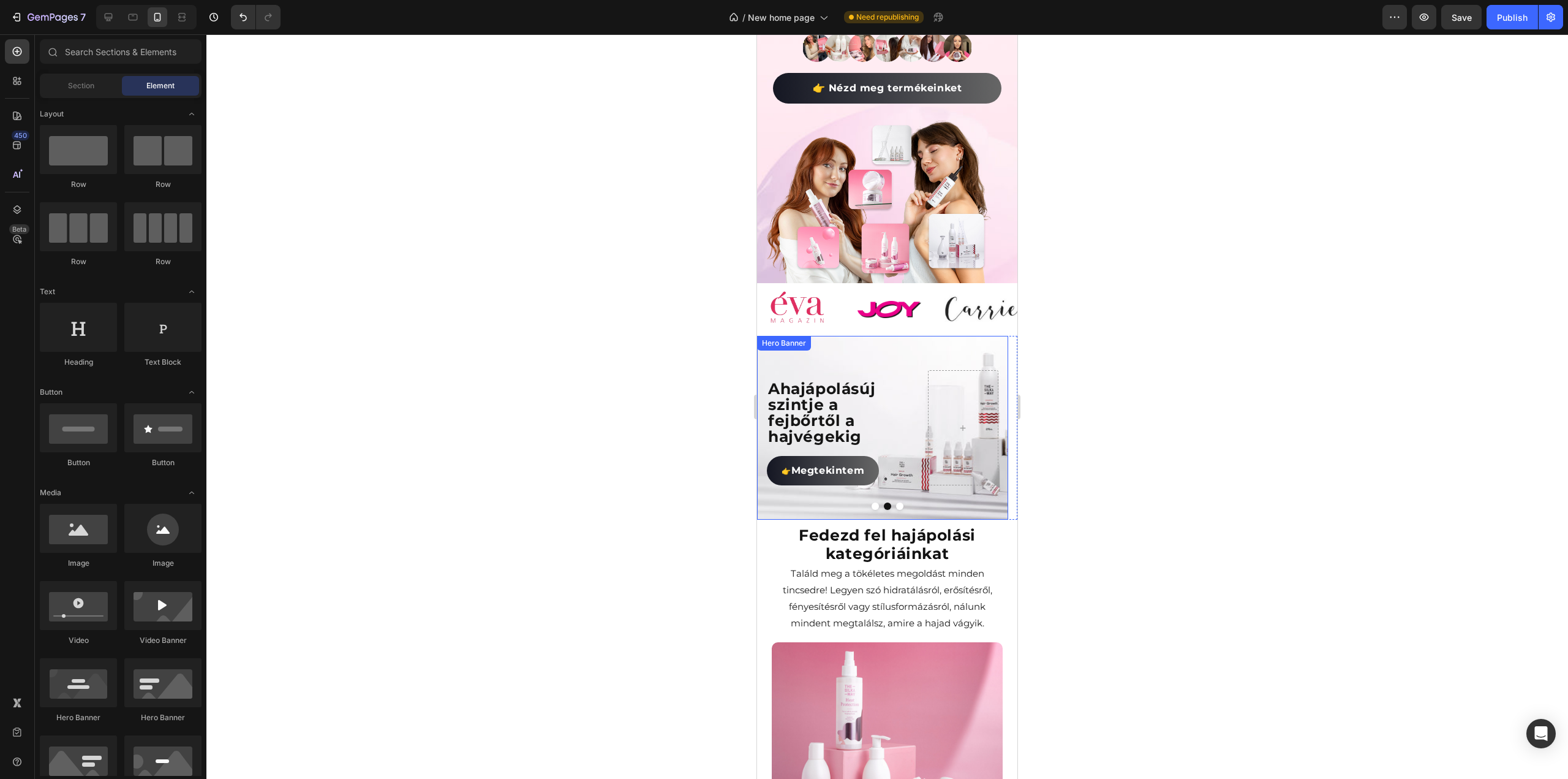
click at [872, 503] on button "Dot" at bounding box center [876, 506] width 8 height 8
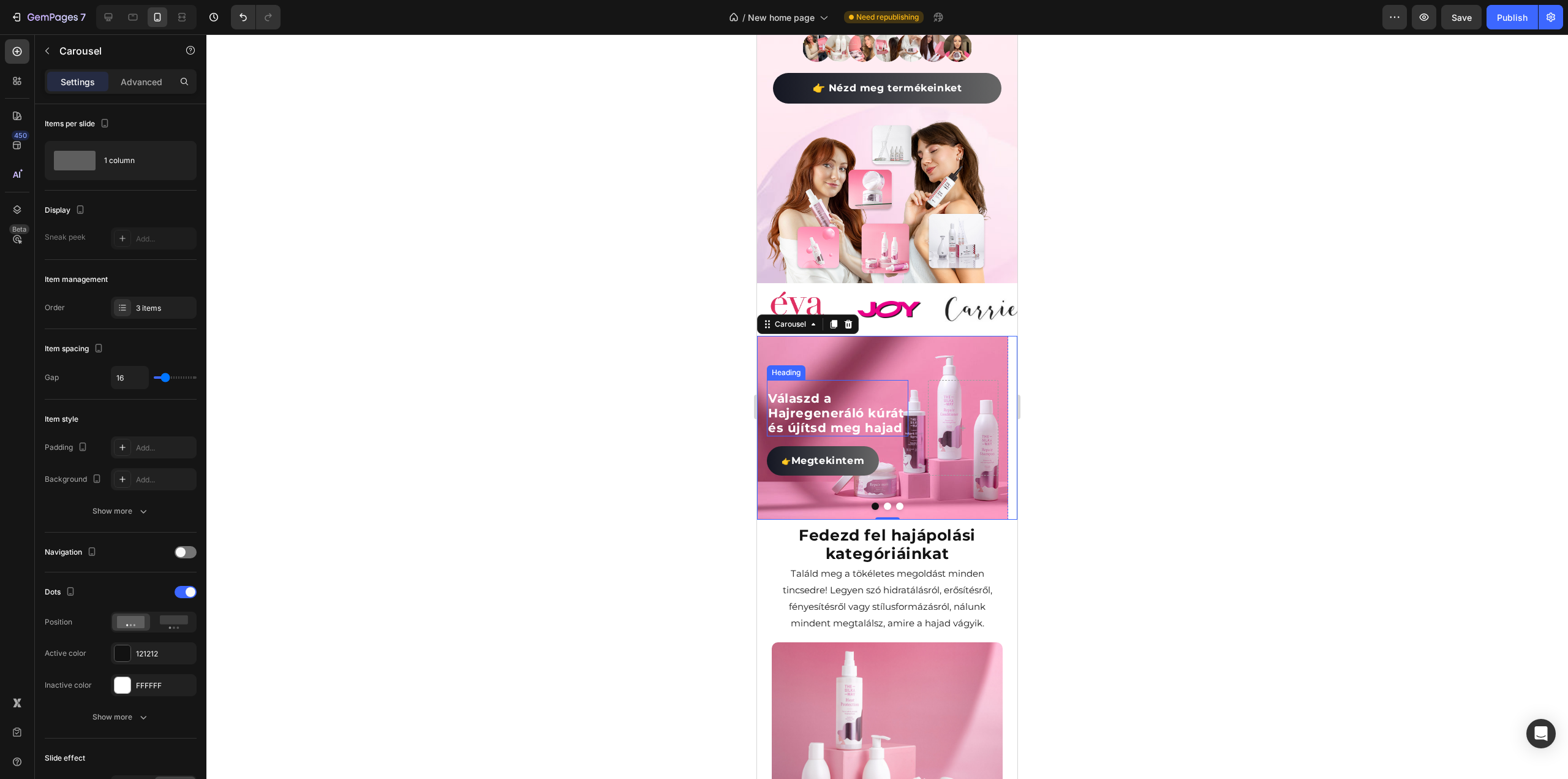
click at [839, 400] on h2 "Válaszd a Hajregeneráló kúrát és újítsd meg hajad" at bounding box center [838, 413] width 142 height 47
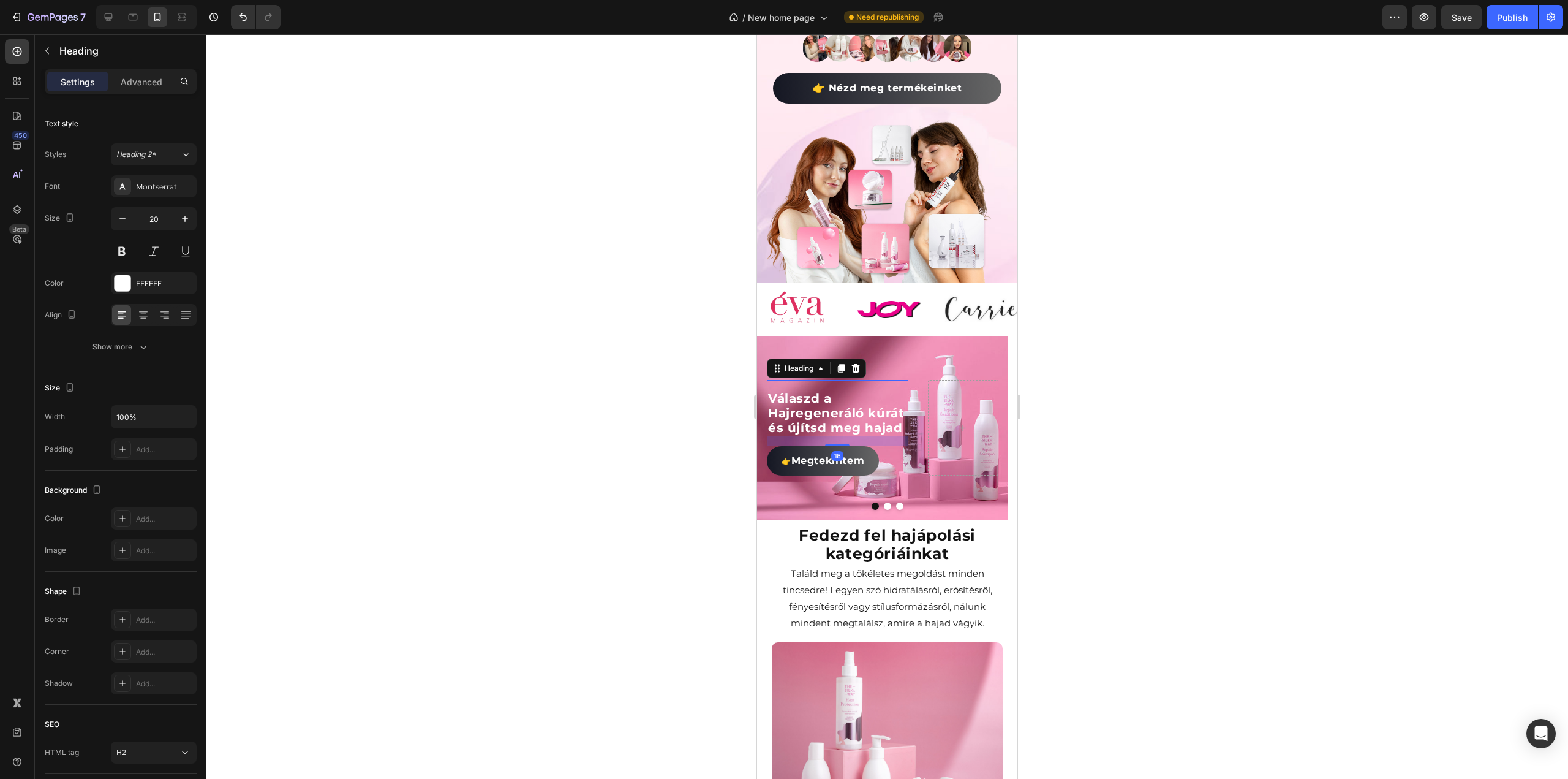
click at [839, 400] on h2 "Válaszd a Hajregeneráló kúrát és újítsd meg hajad" at bounding box center [838, 413] width 142 height 47
click at [839, 400] on p "Válaszd a Hajregeneráló kúrát és újítsd meg hajad" at bounding box center [837, 412] width 139 height 44
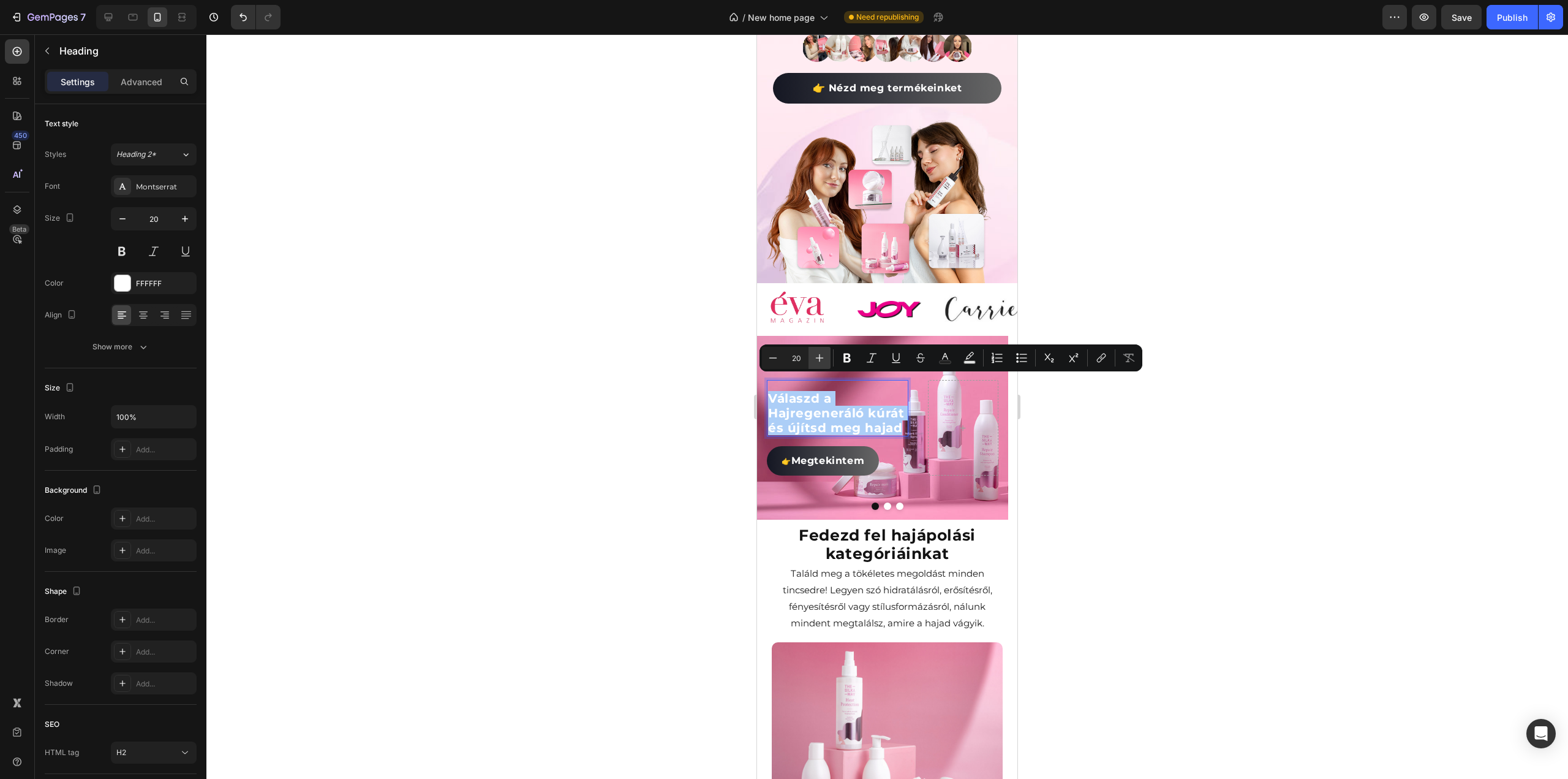
click at [816, 357] on icon "Editor contextual toolbar" at bounding box center [819, 358] width 8 height 8
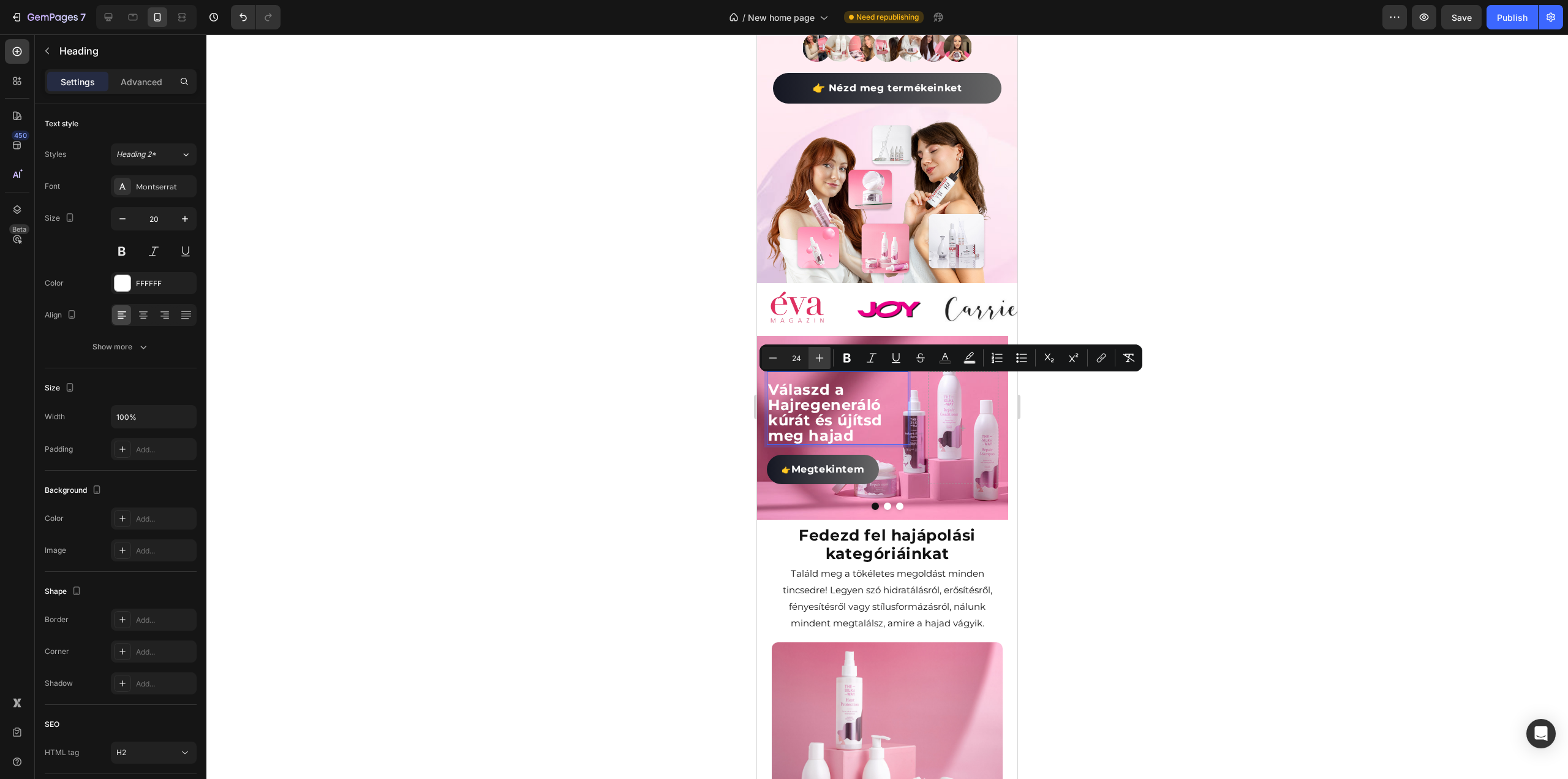
type input "25"
click at [1301, 470] on div at bounding box center [887, 406] width 1361 height 744
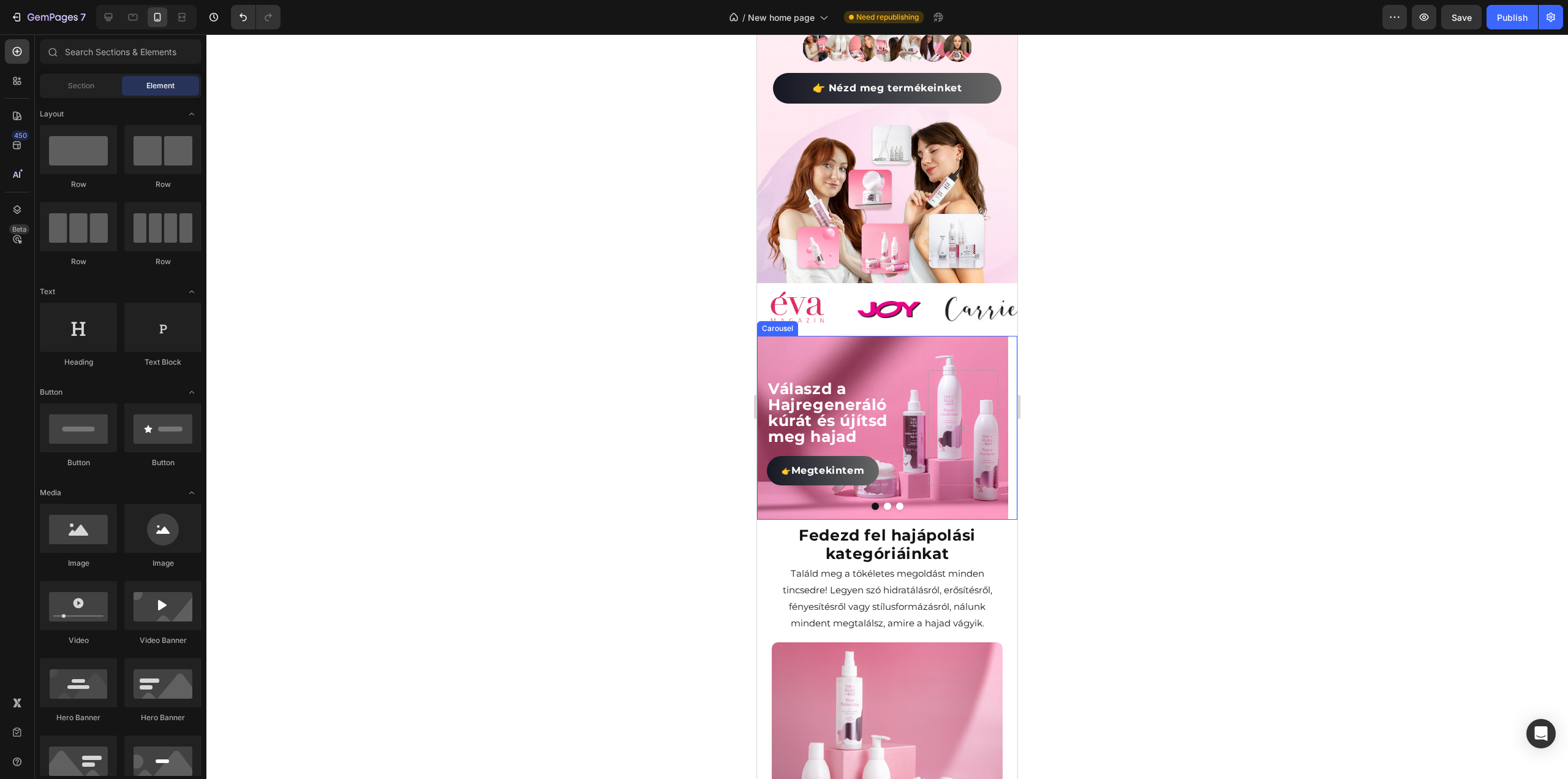
click at [883, 503] on button "Dot" at bounding box center [887, 506] width 8 height 8
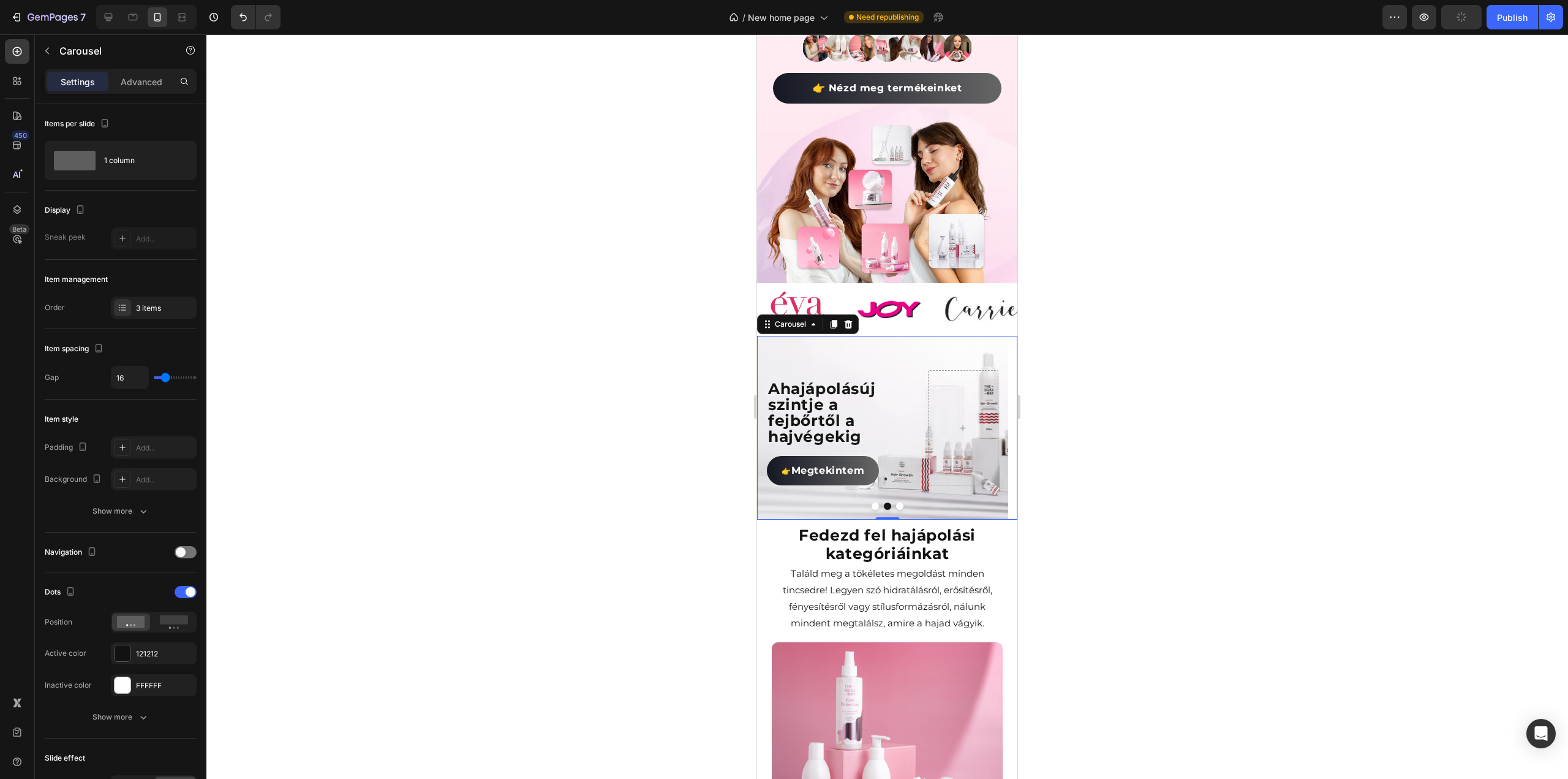
click at [896, 503] on button "Dot" at bounding box center [900, 506] width 8 height 8
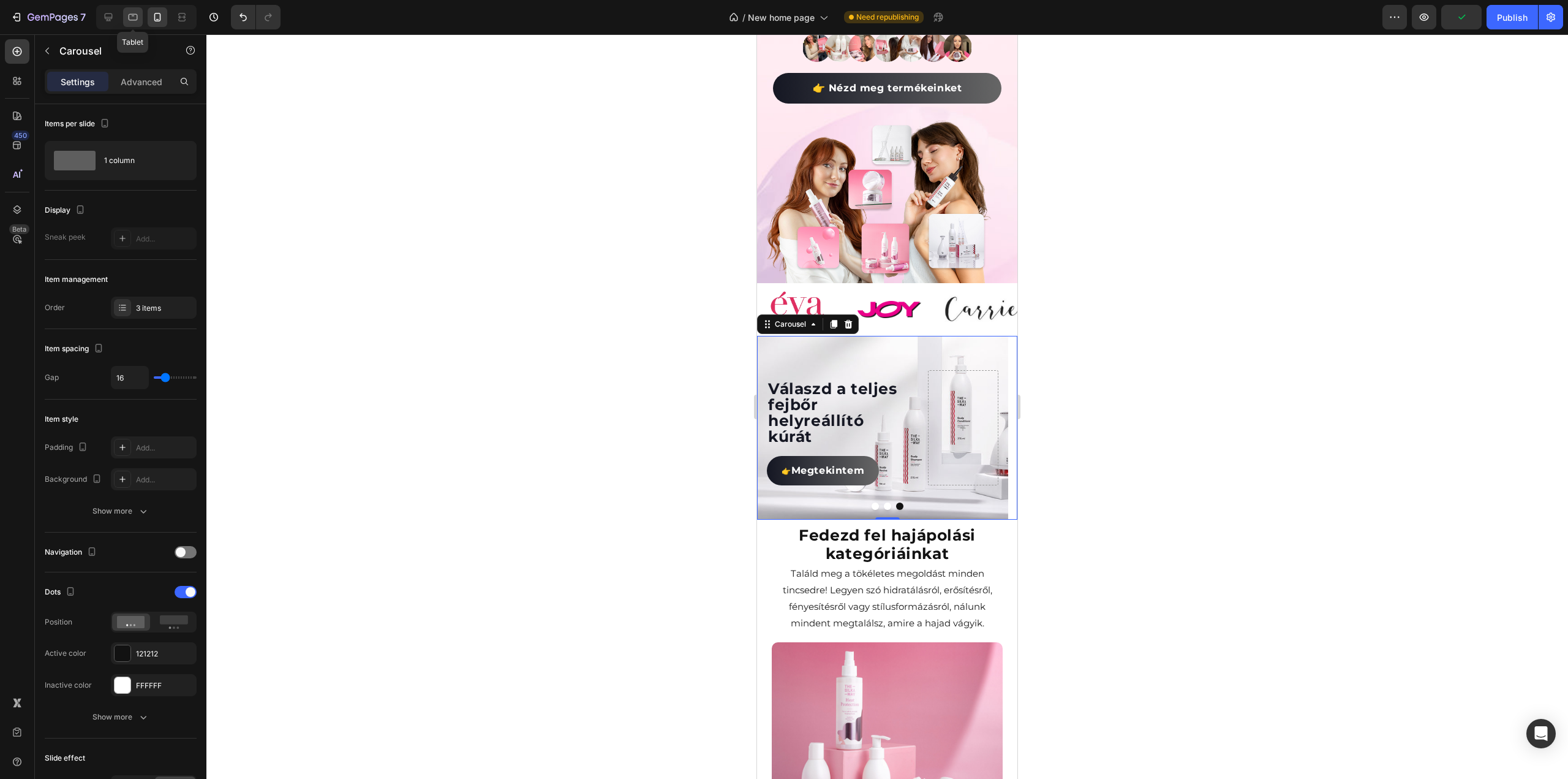
click at [127, 17] on icon at bounding box center [133, 16] width 13 height 13
type input "Auto"
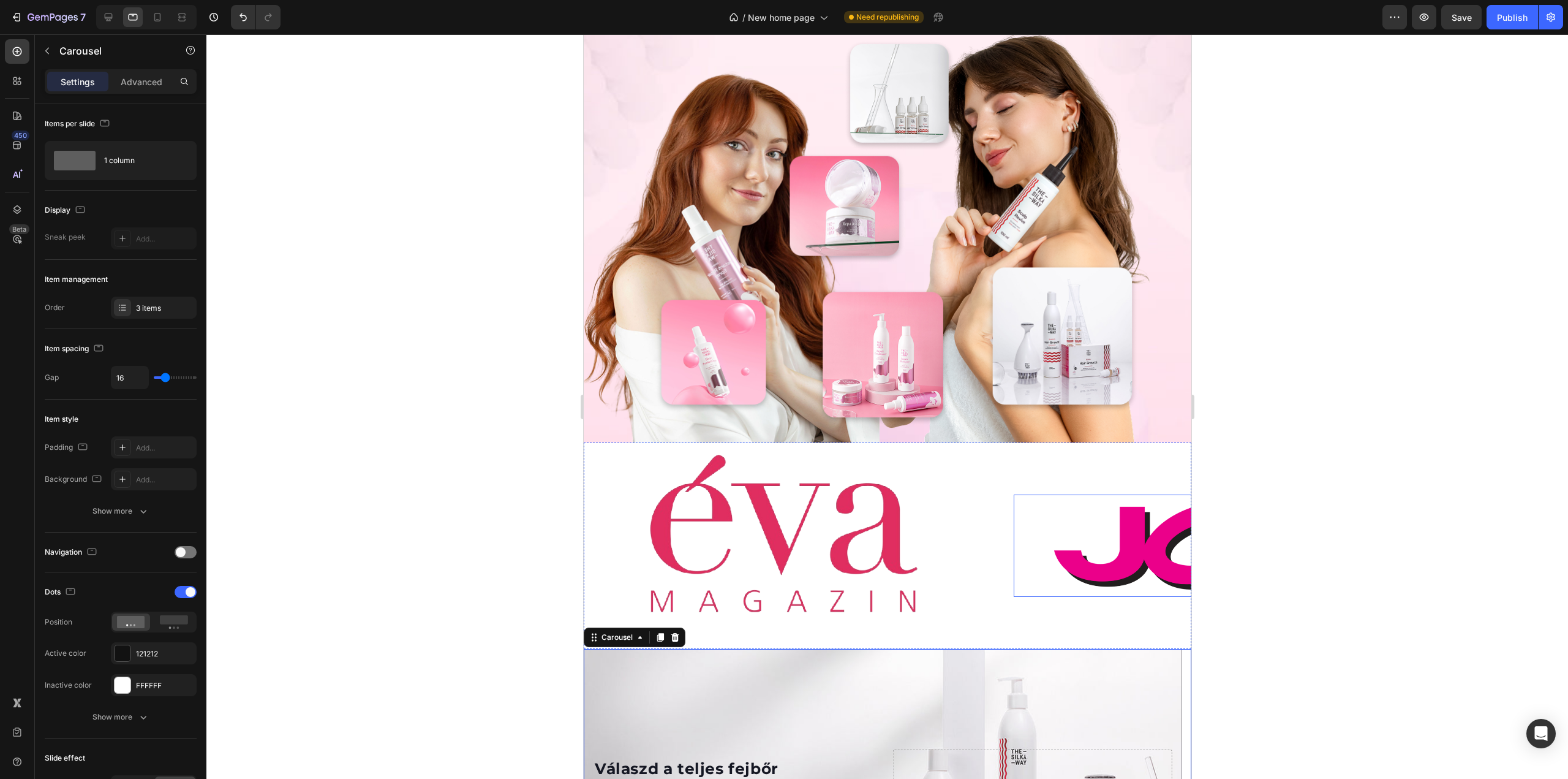
scroll to position [453, 0]
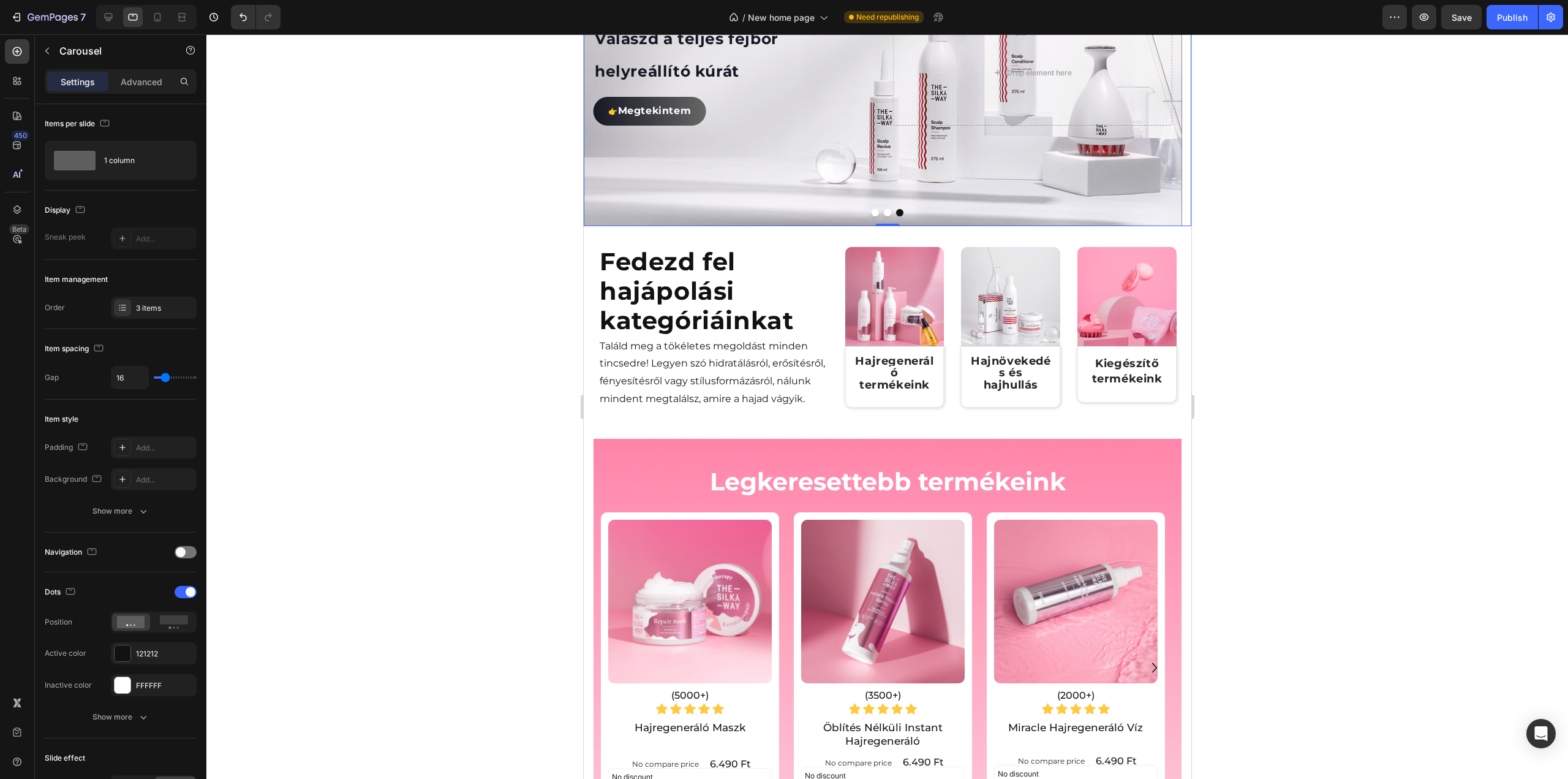
click at [350, 282] on div at bounding box center [887, 406] width 1361 height 744
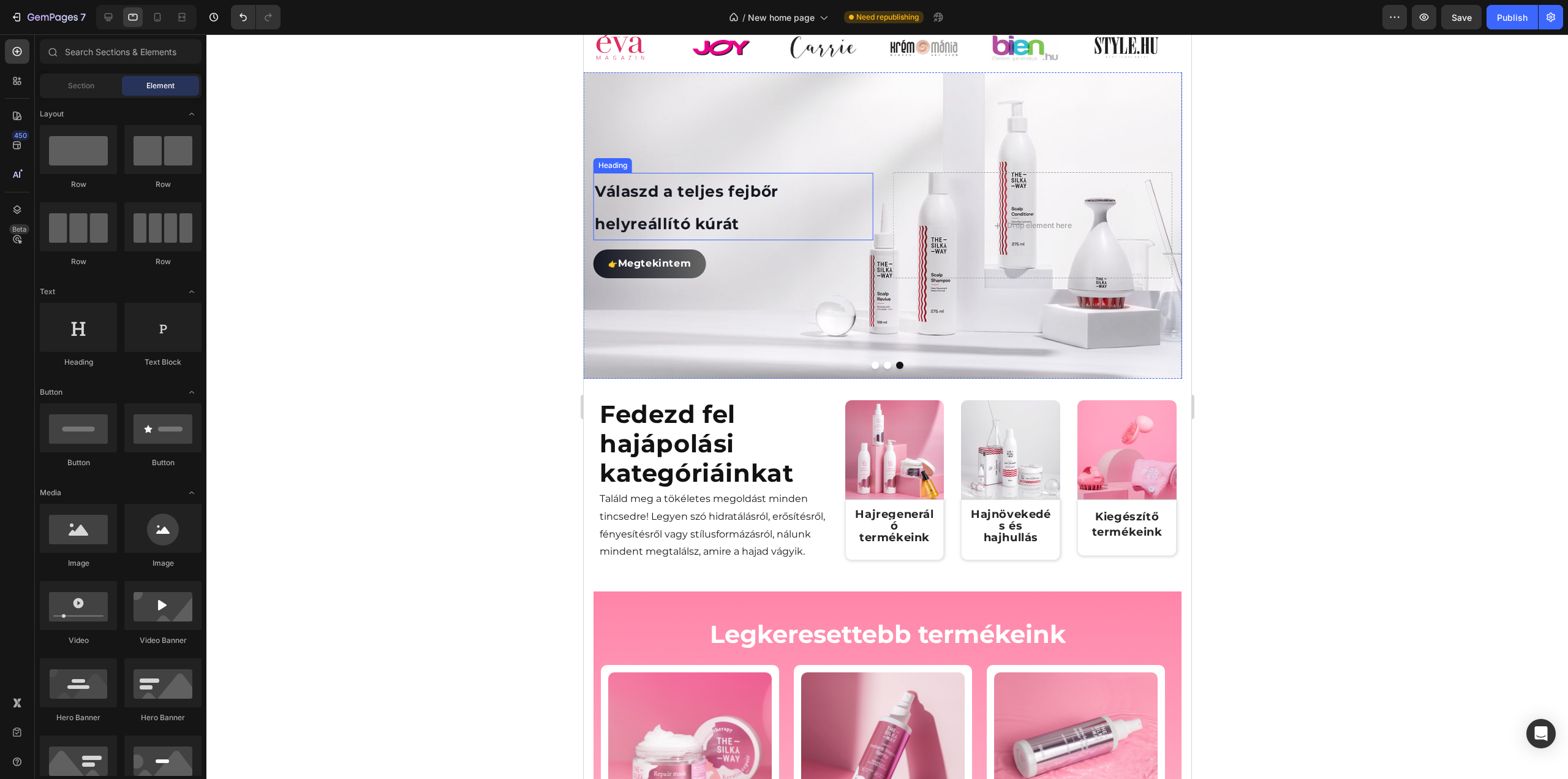
scroll to position [779, 0]
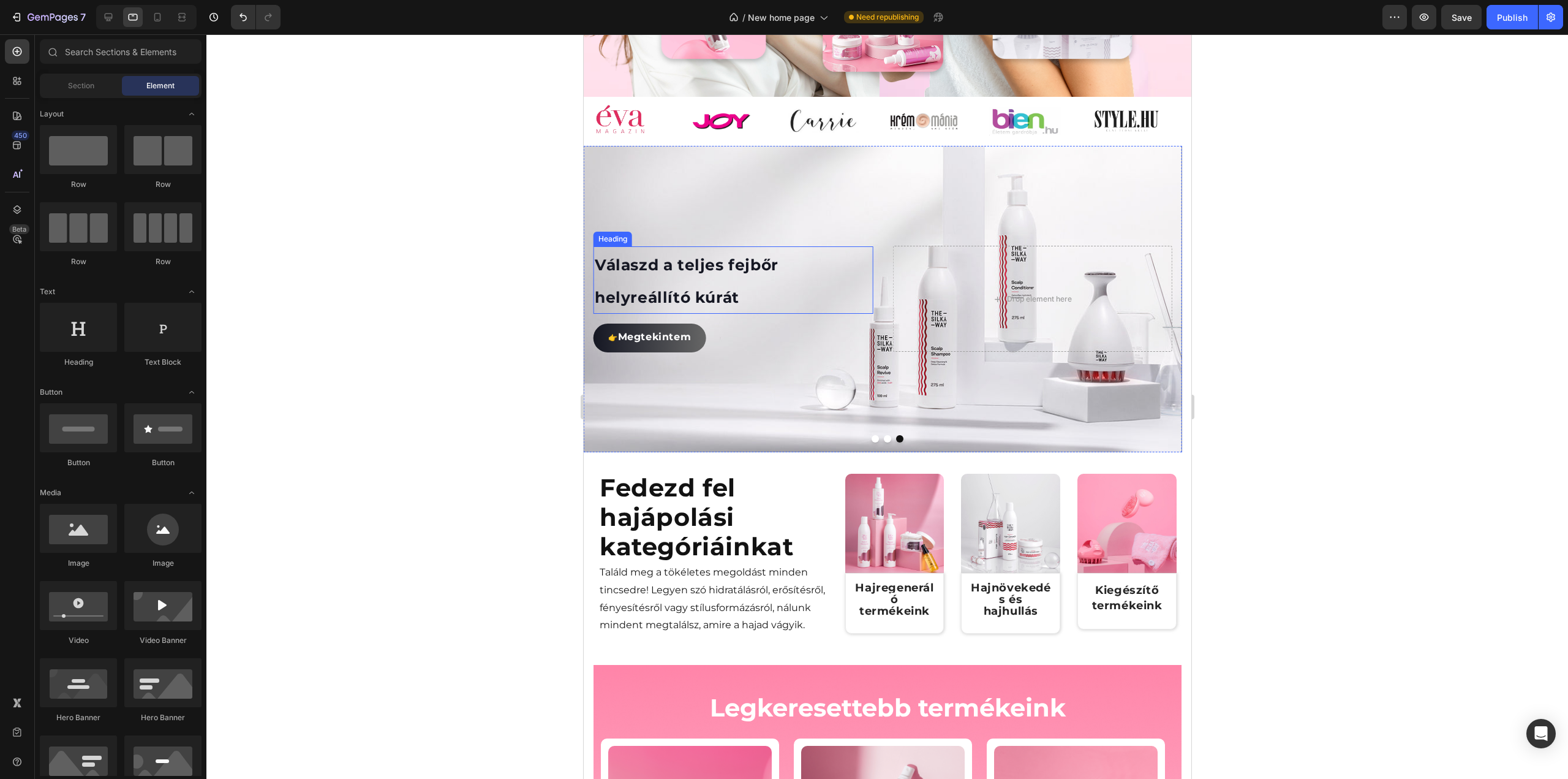
click at [684, 306] on span "Válaszd a teljes fejbőr helyreállító kúrát" at bounding box center [686, 281] width 183 height 50
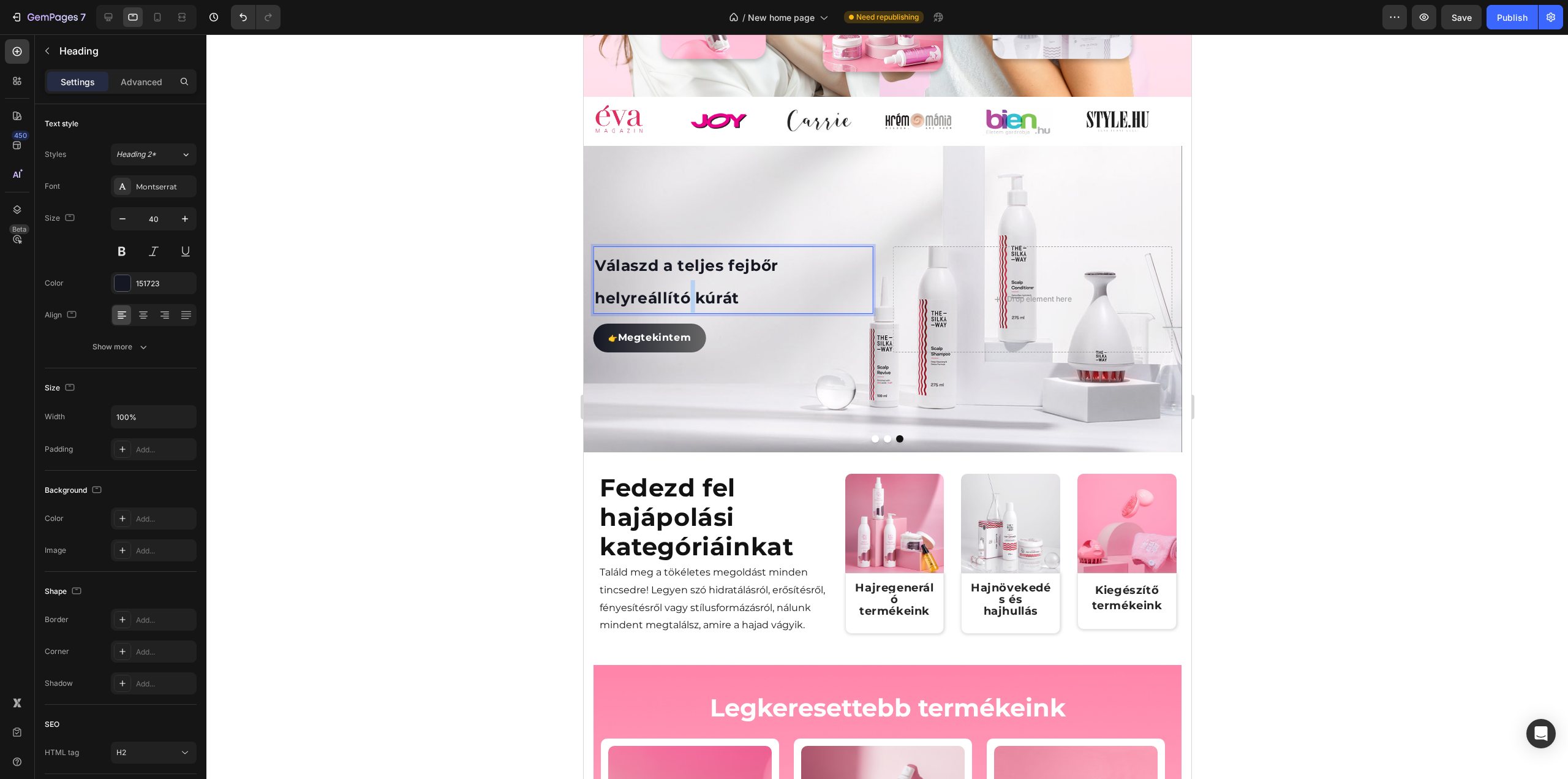
click at [684, 306] on span "Válaszd a teljes fejbőr helyreállító kúrát" at bounding box center [686, 281] width 183 height 50
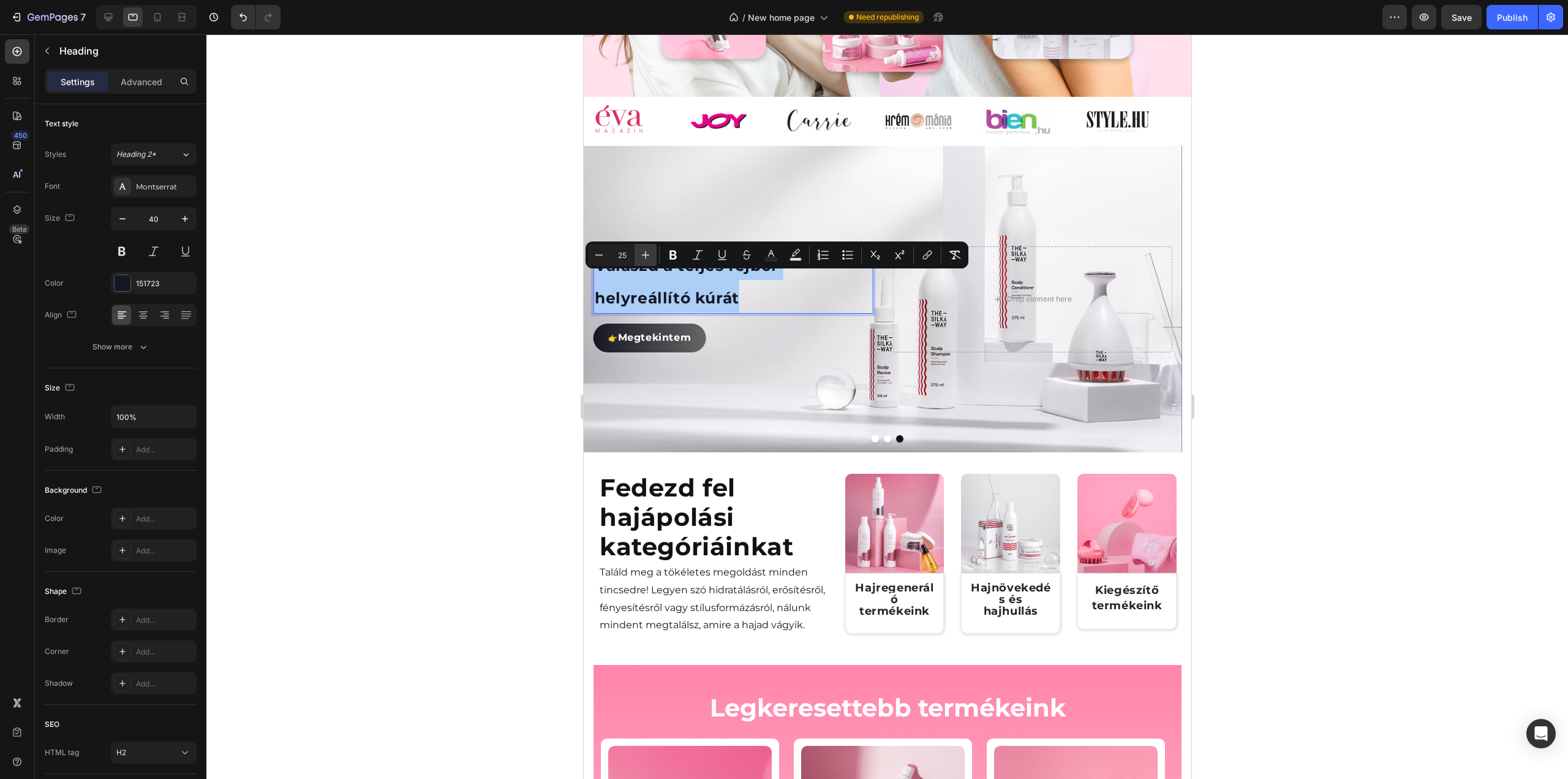
click at [642, 254] on icon "Editor contextual toolbar" at bounding box center [646, 255] width 8 height 8
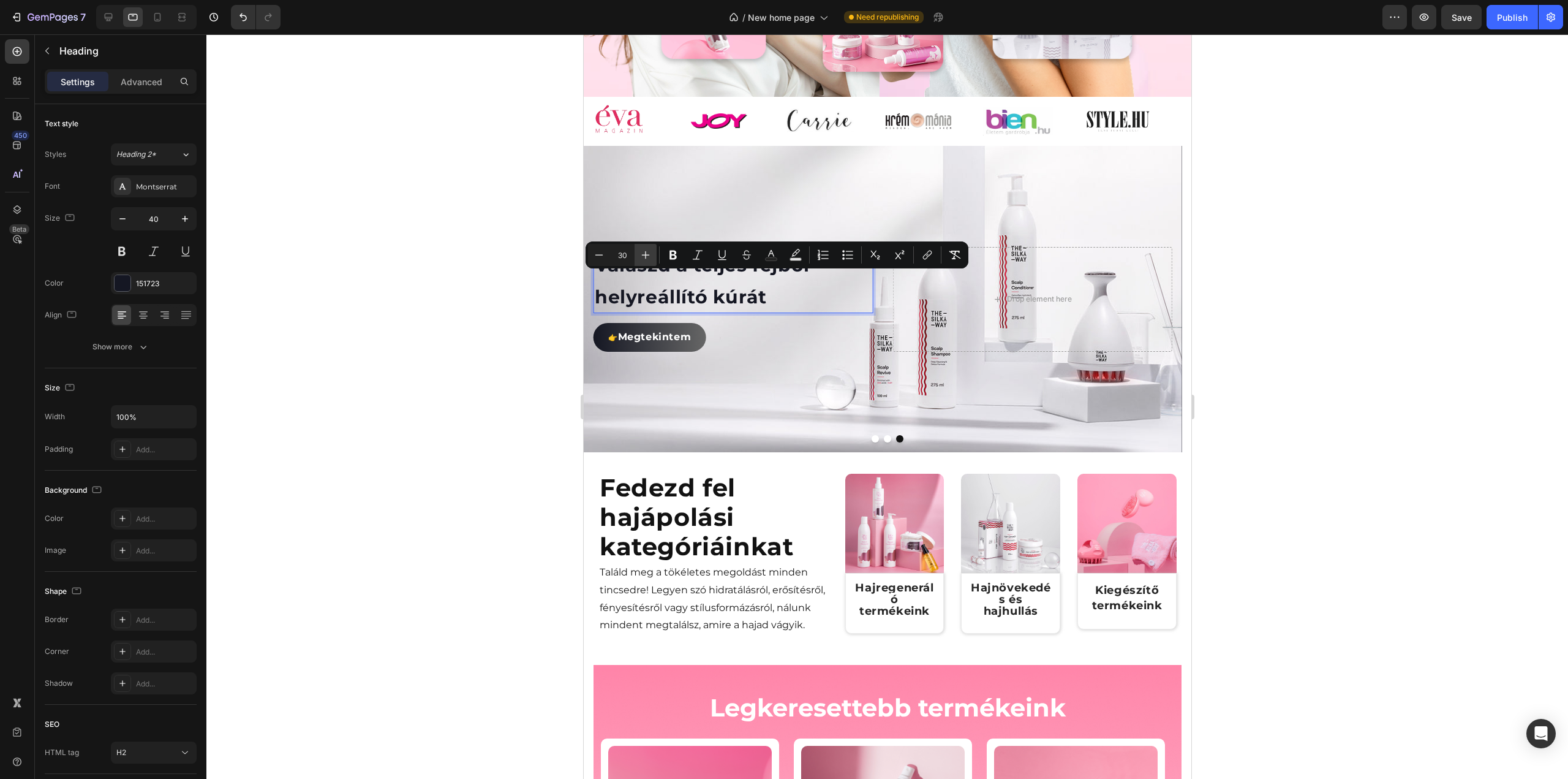
click at [642, 254] on icon "Editor contextual toolbar" at bounding box center [646, 255] width 8 height 8
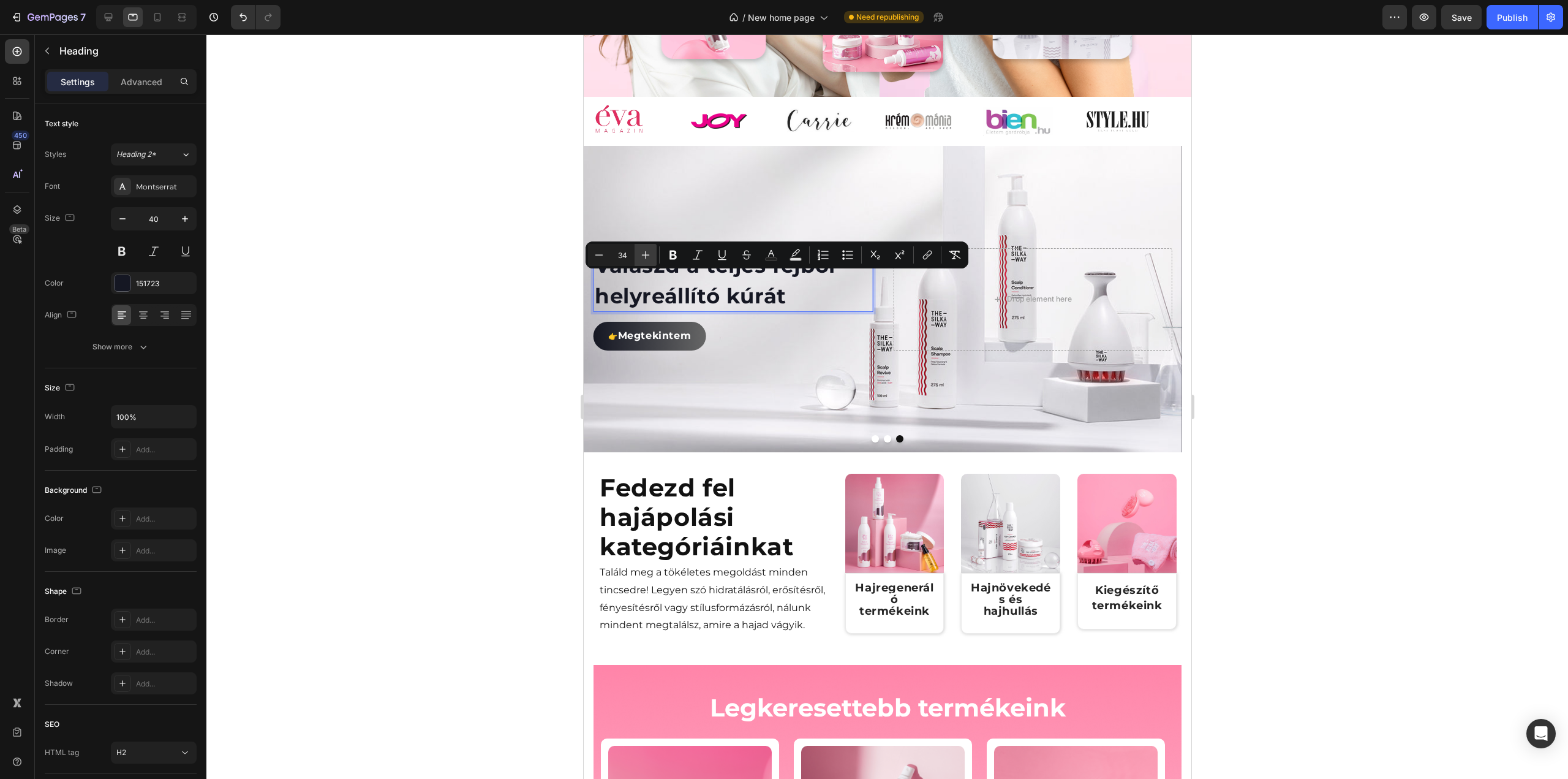
type input "35"
click at [451, 313] on div at bounding box center [887, 406] width 1361 height 744
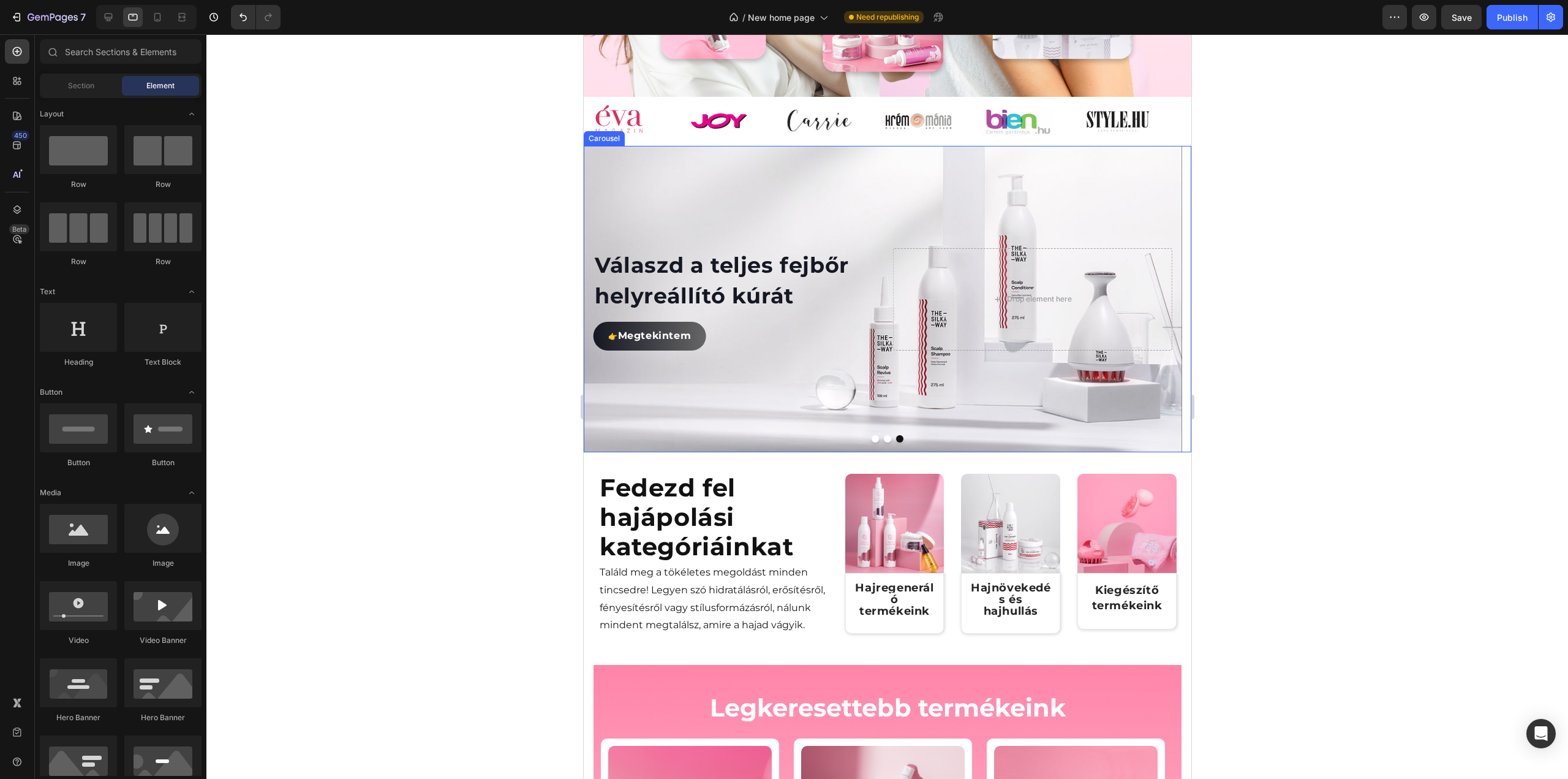
click at [883, 442] on button "Dot" at bounding box center [887, 438] width 8 height 8
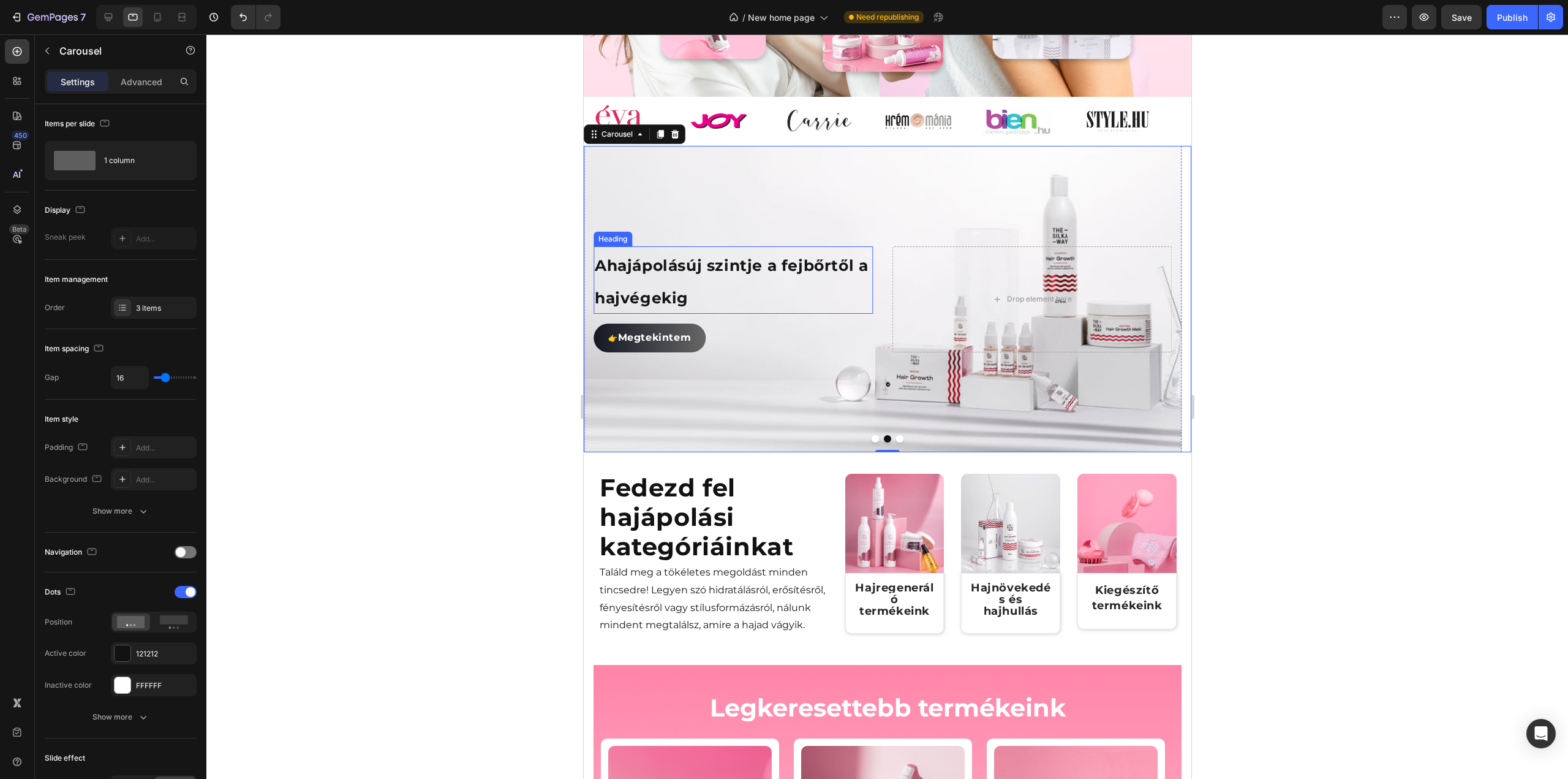
click at [671, 296] on p "⁠⁠⁠⁠⁠⁠⁠ A hajápolás új szintje a fejbőrtől a hajvégekig" at bounding box center [732, 279] width 276 height 65
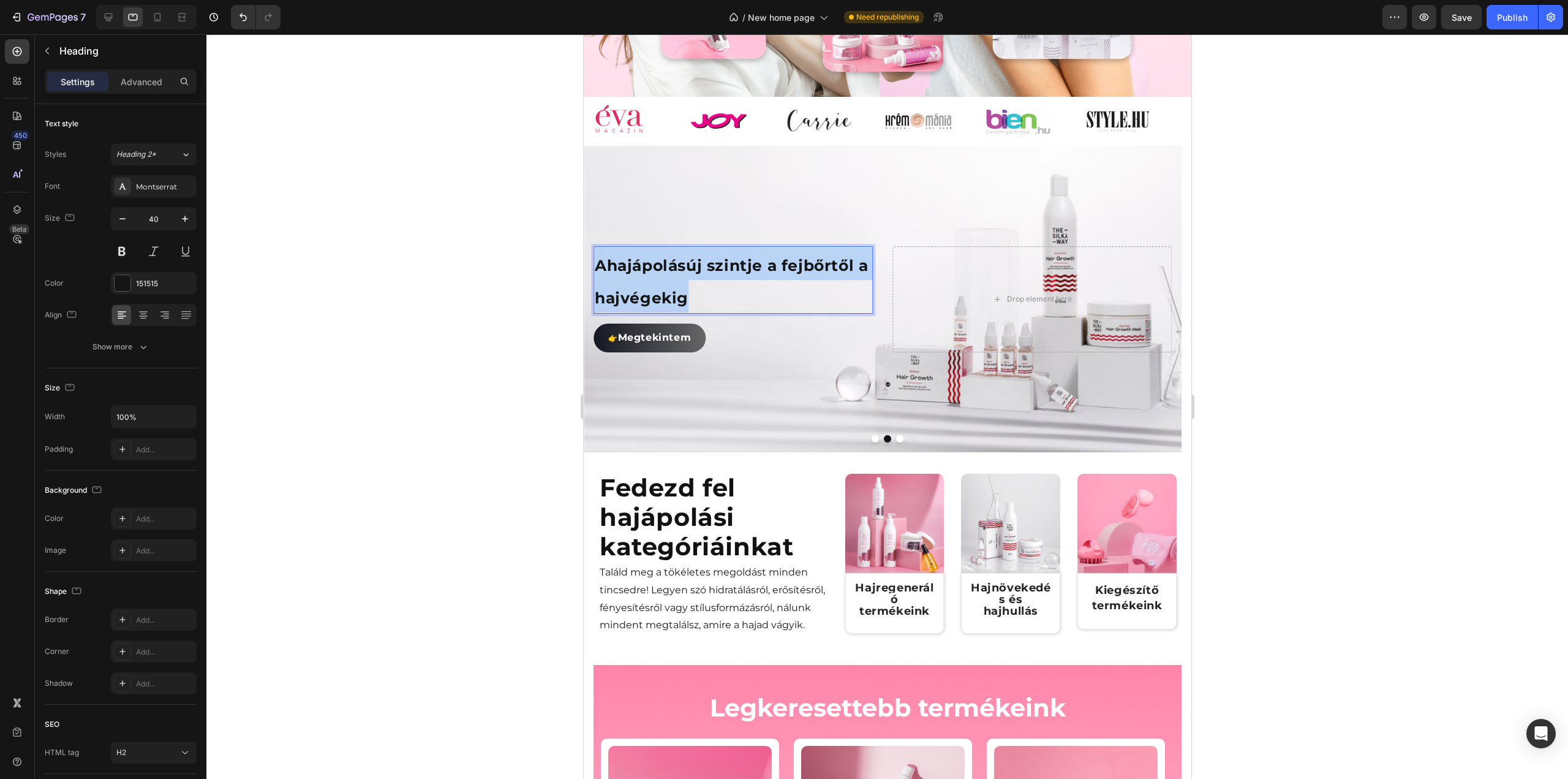
click at [671, 296] on p "A hajápolás új szintje a fejbőrtől a hajvégekig" at bounding box center [732, 279] width 276 height 65
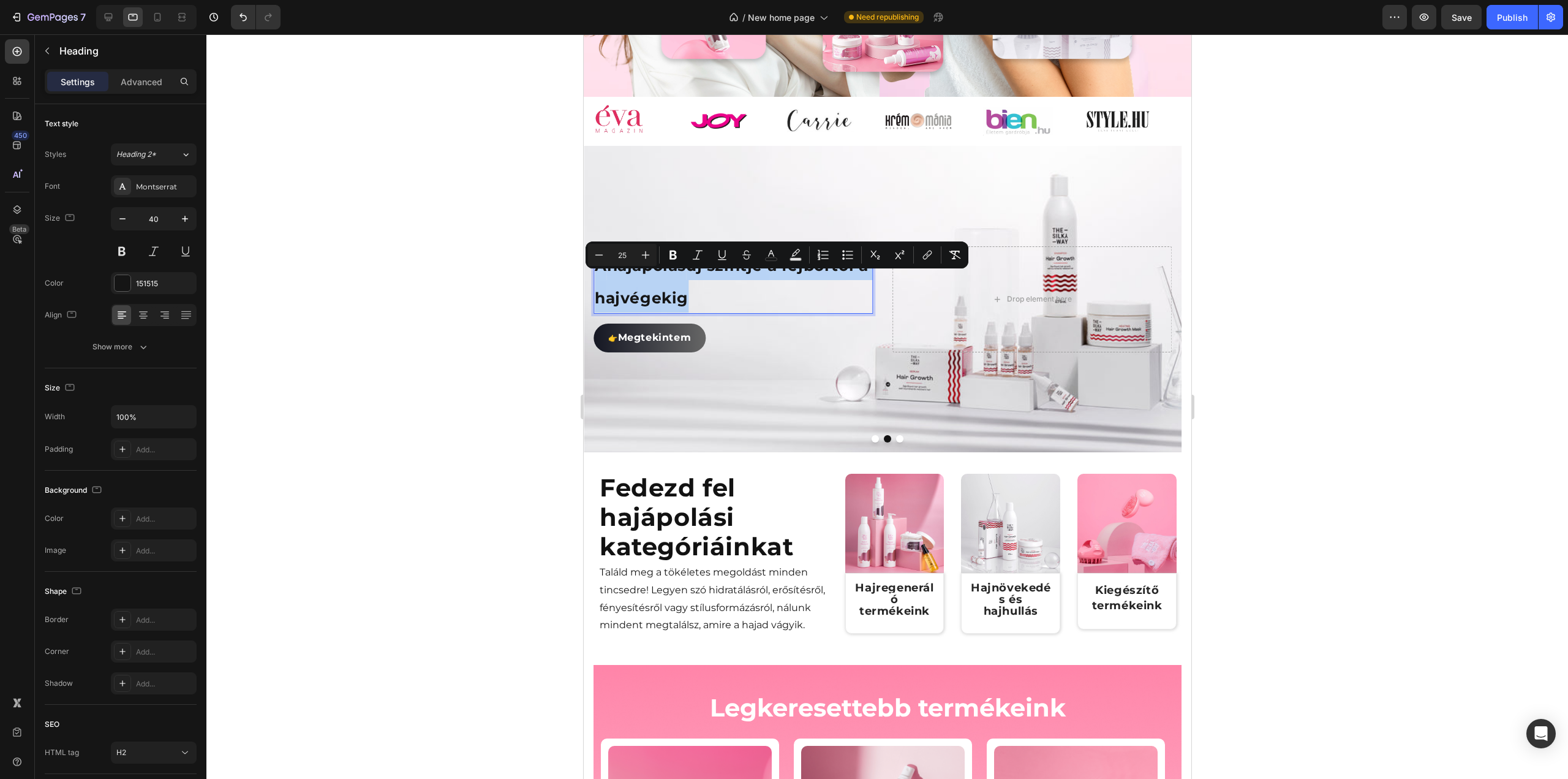
click at [671, 296] on p "A hajápolás új szintje a fejbőrtől a hajvégekig" at bounding box center [732, 279] width 276 height 65
click at [655, 262] on button "Plus" at bounding box center [645, 254] width 22 height 22
click at [651, 259] on icon "Editor contextual toolbar" at bounding box center [645, 254] width 13 height 13
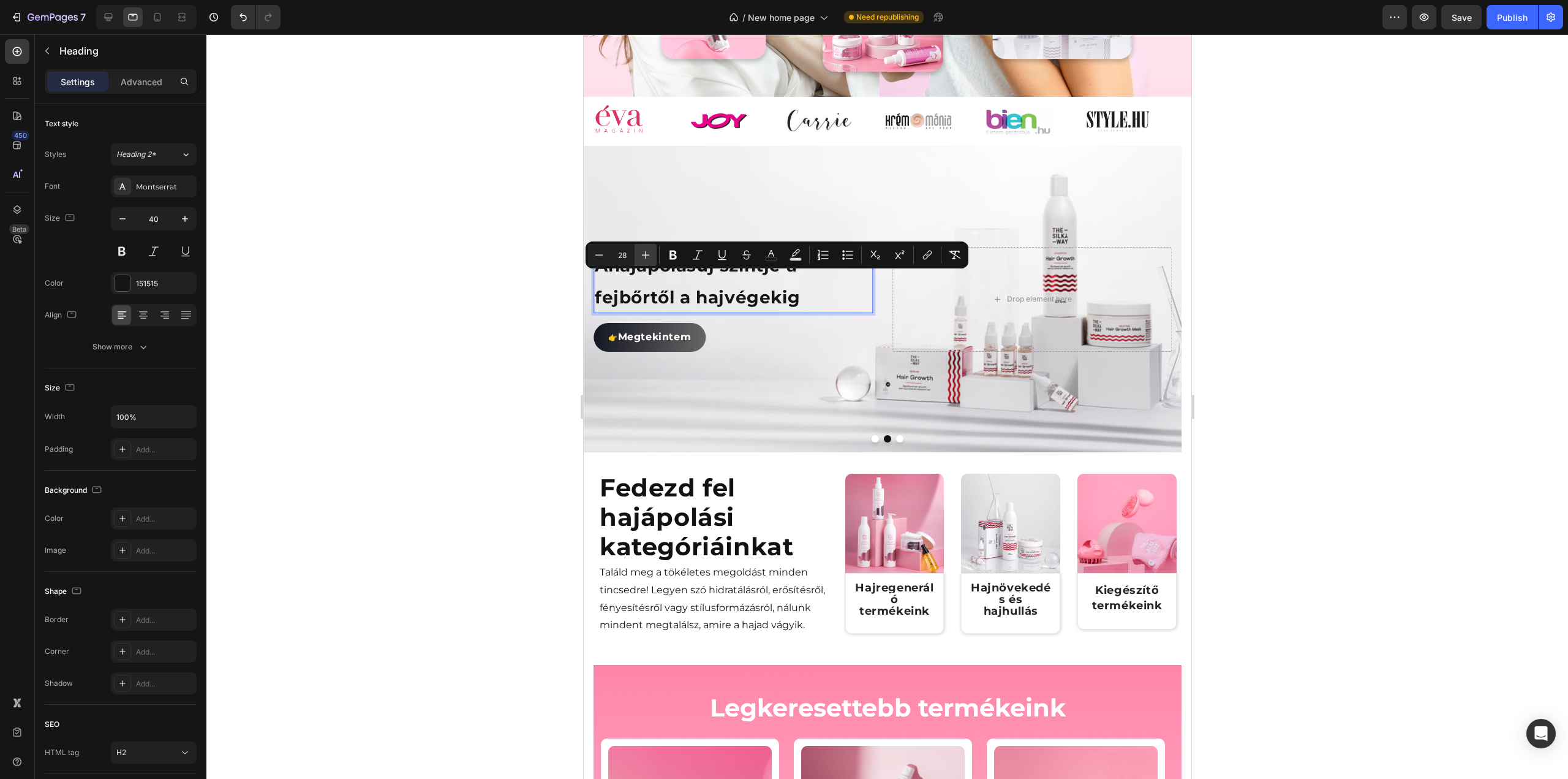
click at [651, 259] on icon "Editor contextual toolbar" at bounding box center [645, 254] width 13 height 13
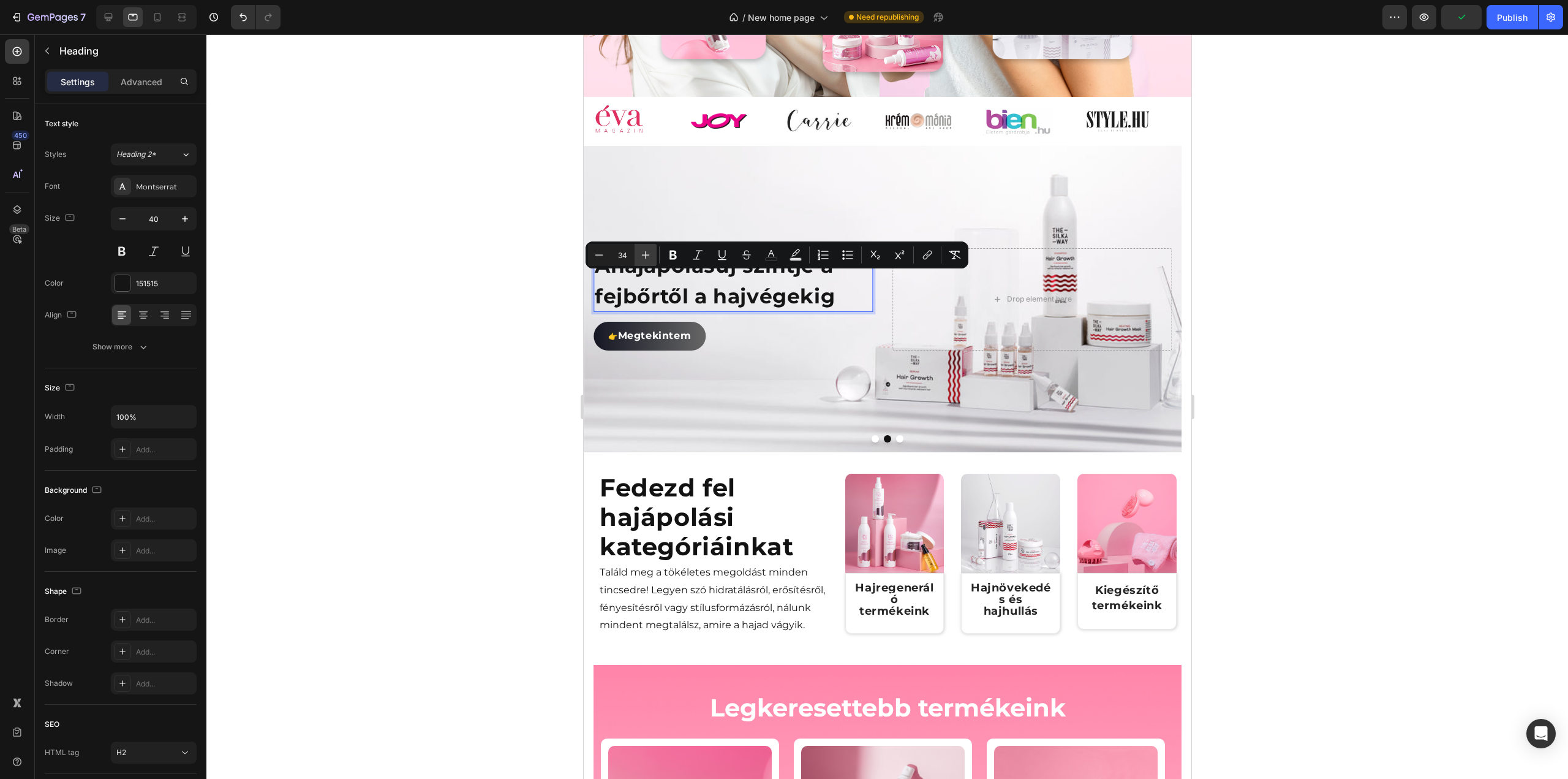
click at [651, 259] on icon "Editor contextual toolbar" at bounding box center [645, 254] width 13 height 13
type input "35"
click at [484, 310] on div at bounding box center [887, 406] width 1361 height 744
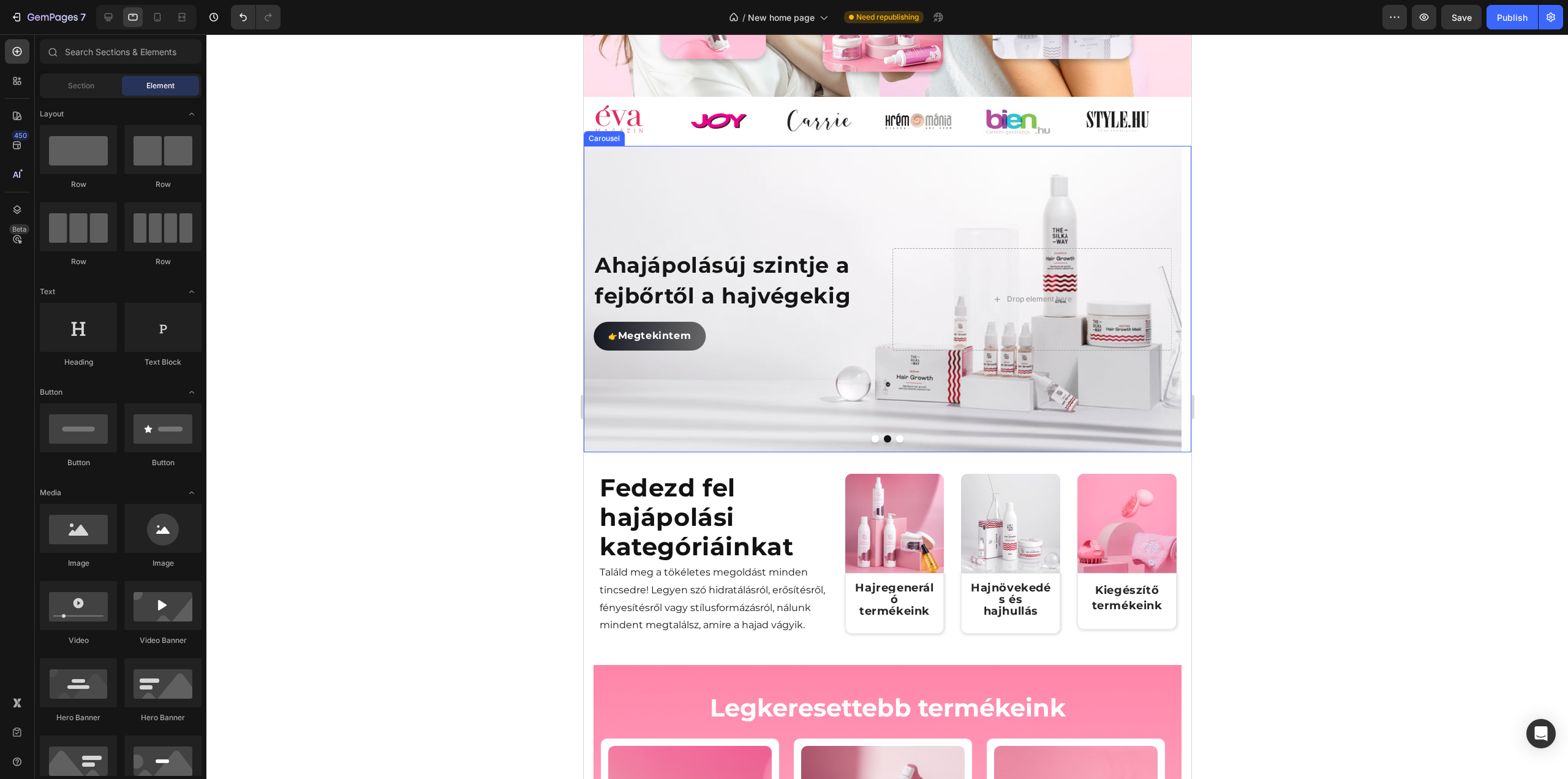
click at [871, 442] on button "Dot" at bounding box center [875, 438] width 8 height 8
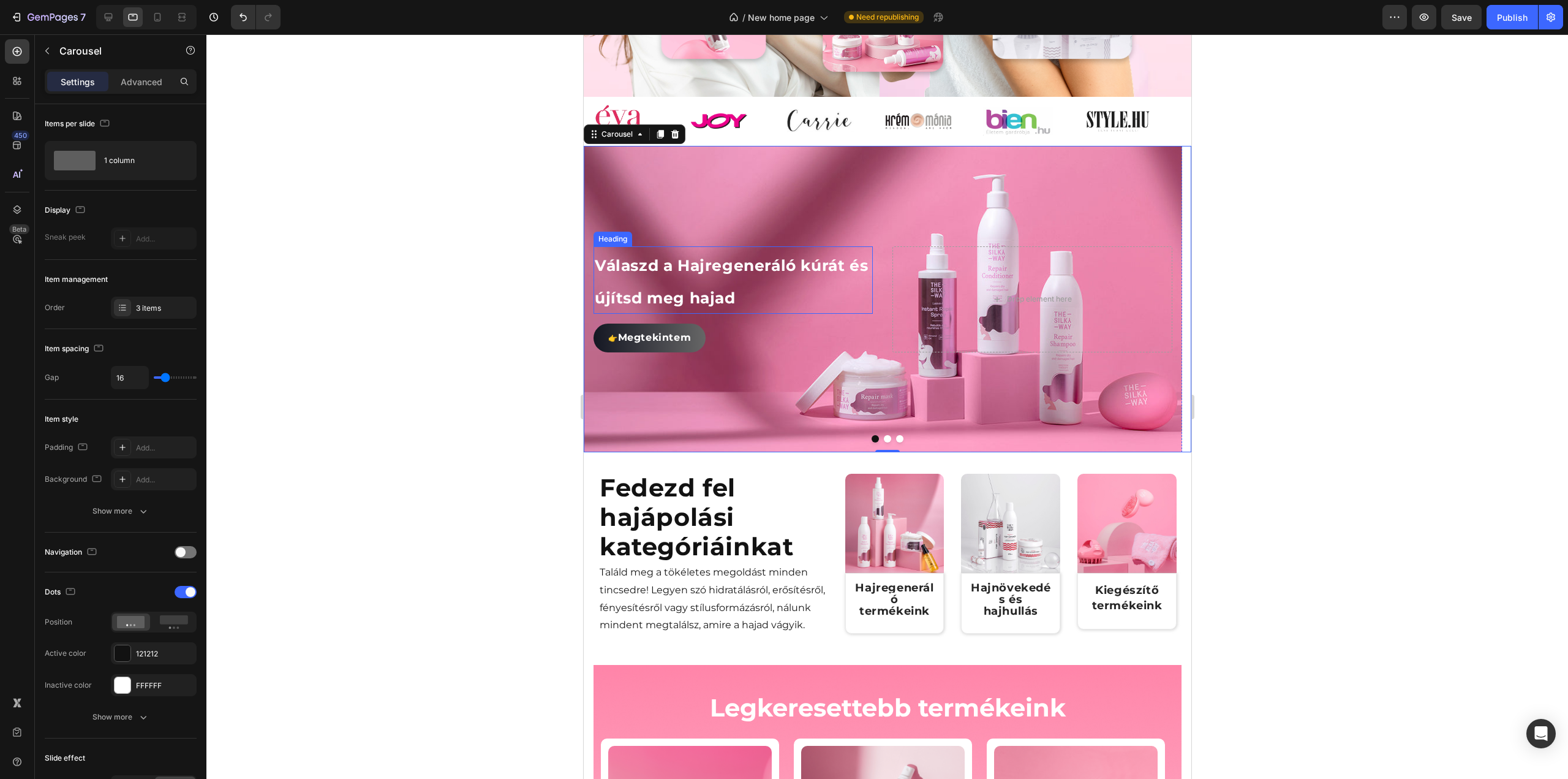
click at [706, 304] on p "⁠⁠⁠⁠⁠⁠⁠ Válaszd a Hajregeneráló kúrát és újítsd meg hajad" at bounding box center [732, 279] width 276 height 65
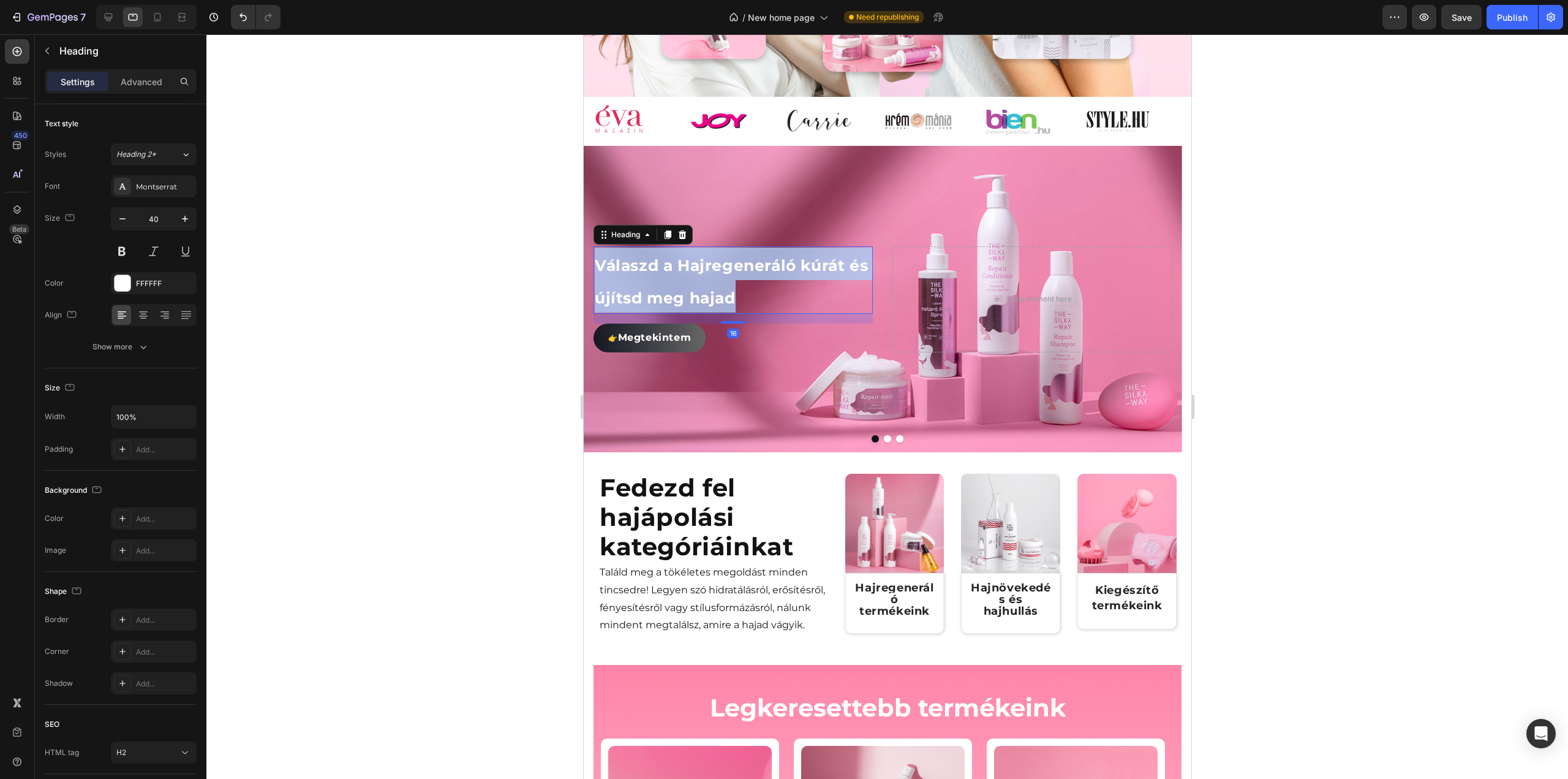
click at [706, 304] on p "Válaszd a Hajregeneráló kúrát és újítsd meg hajad" at bounding box center [732, 279] width 276 height 65
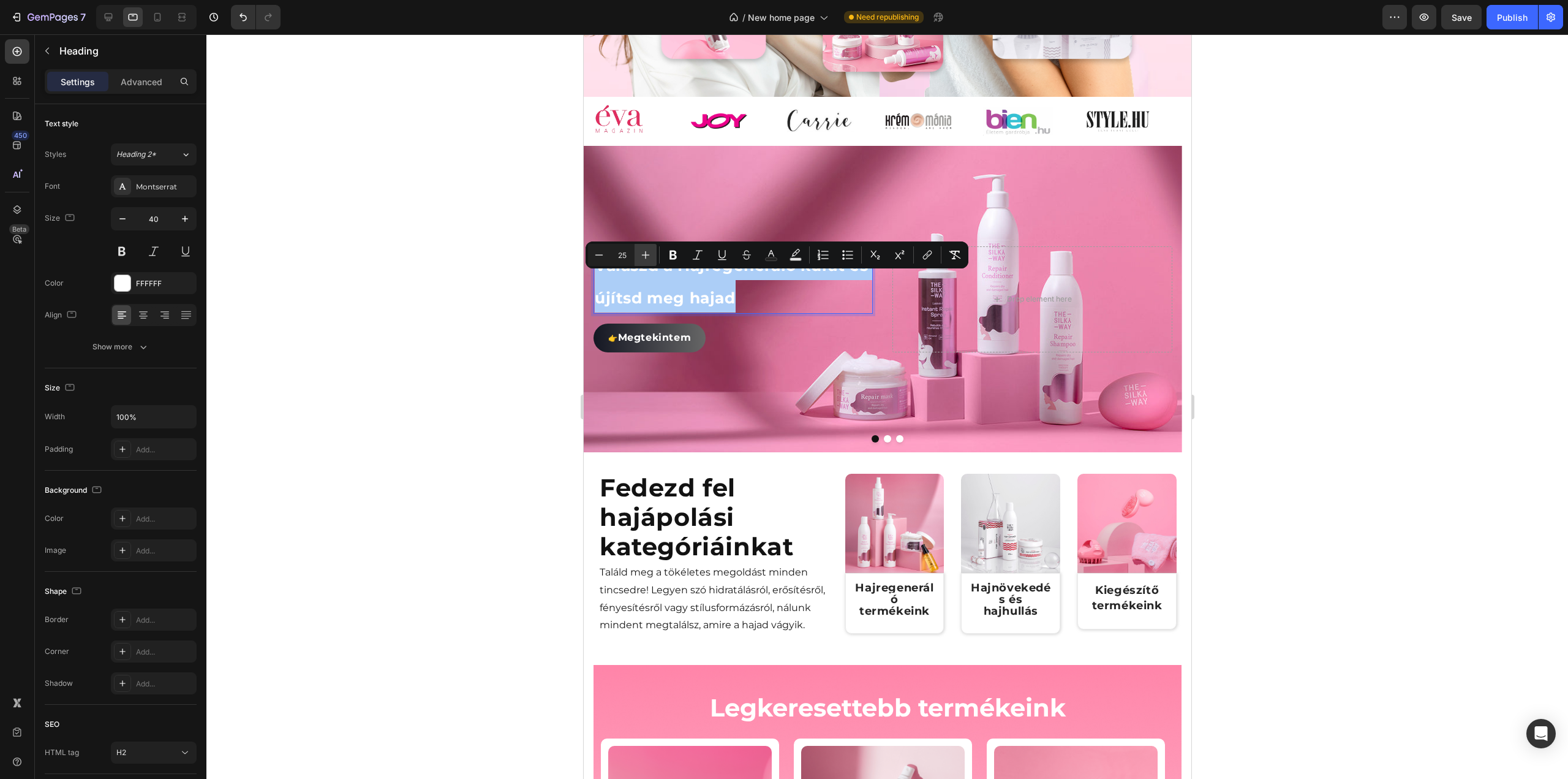
click at [639, 253] on icon "Editor contextual toolbar" at bounding box center [645, 254] width 13 height 13
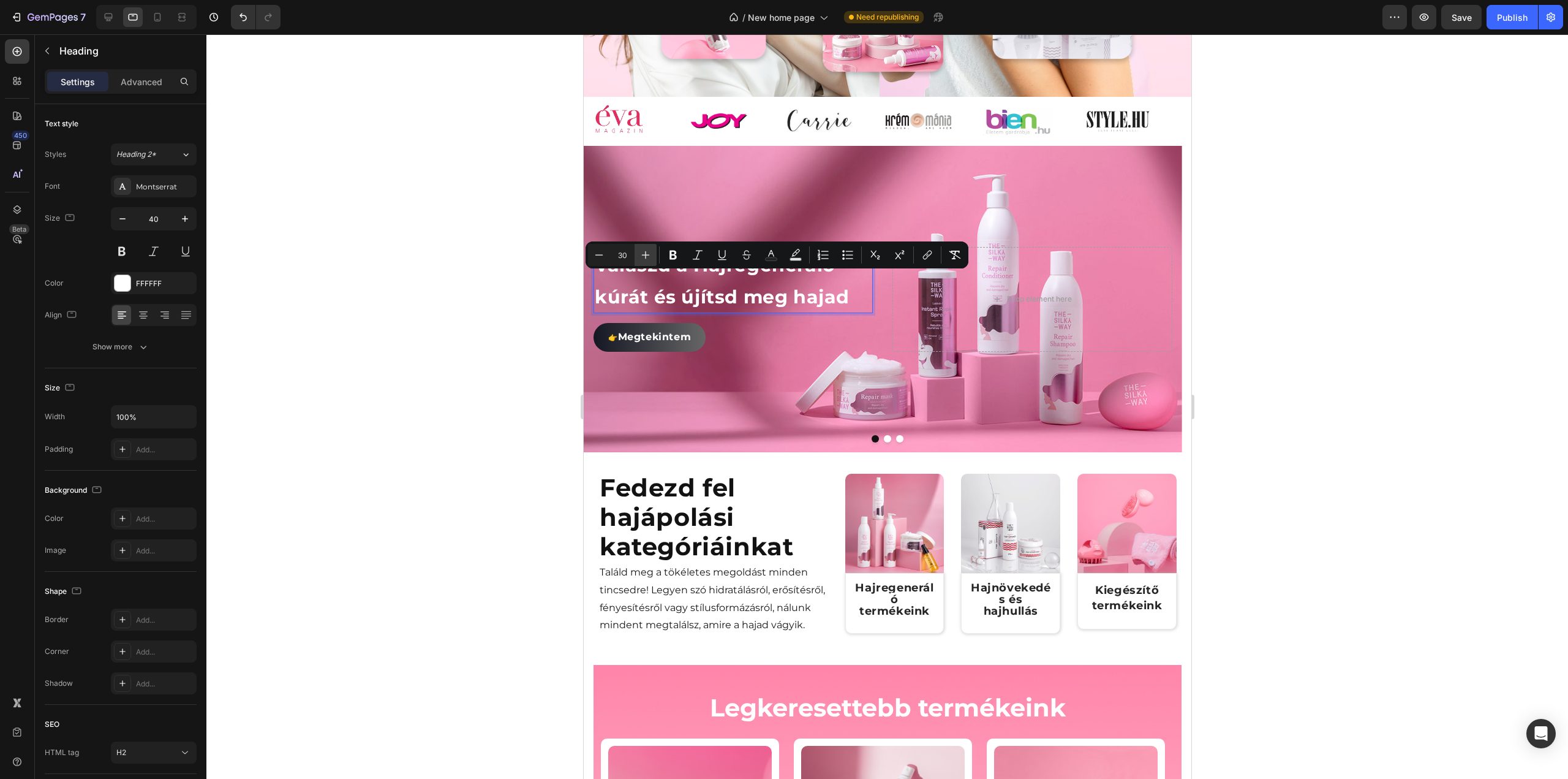
click at [639, 253] on icon "Editor contextual toolbar" at bounding box center [645, 254] width 13 height 13
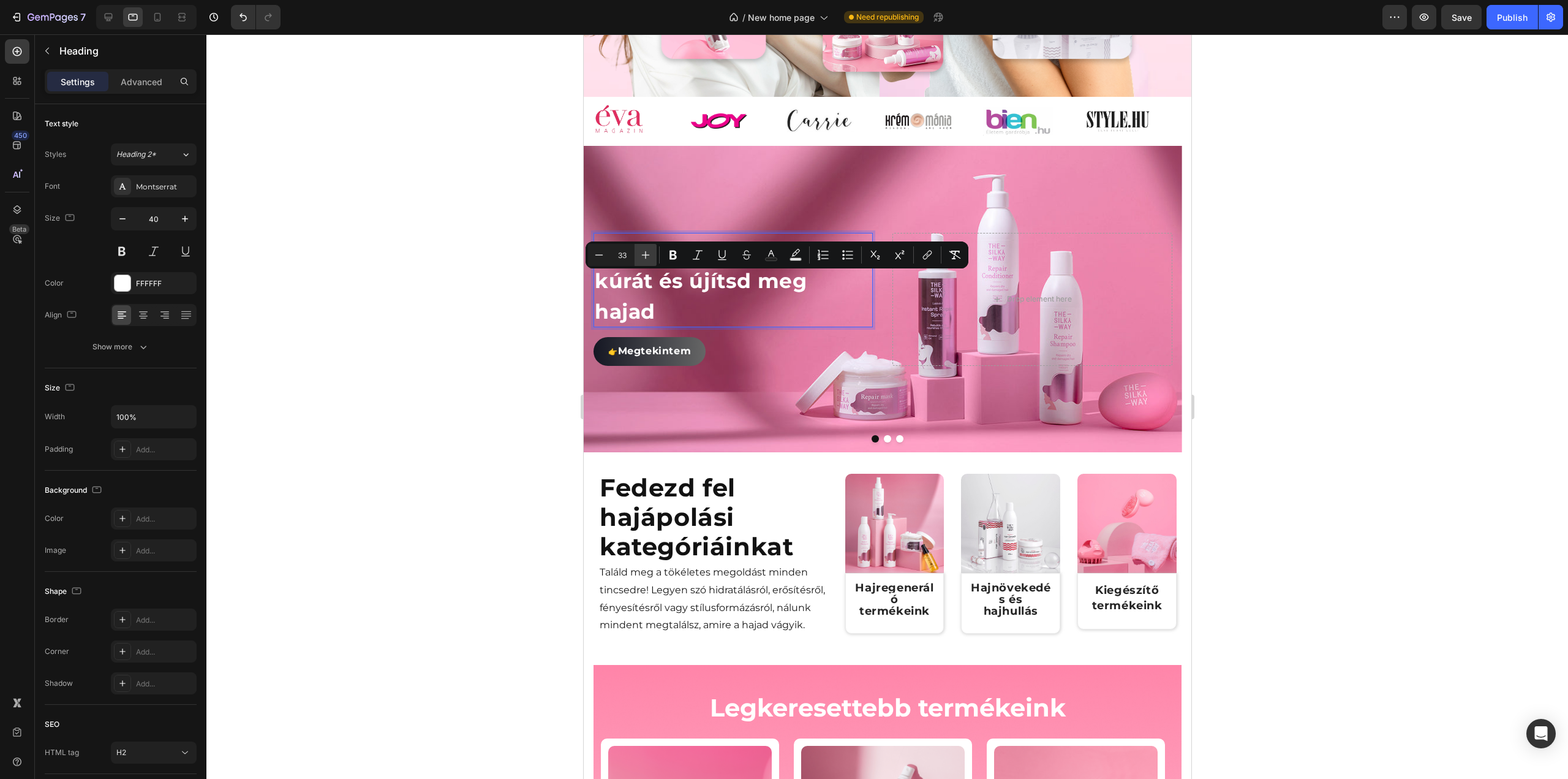
click at [639, 253] on icon "Editor contextual toolbar" at bounding box center [645, 254] width 13 height 13
type input "35"
click at [453, 302] on div at bounding box center [887, 406] width 1361 height 744
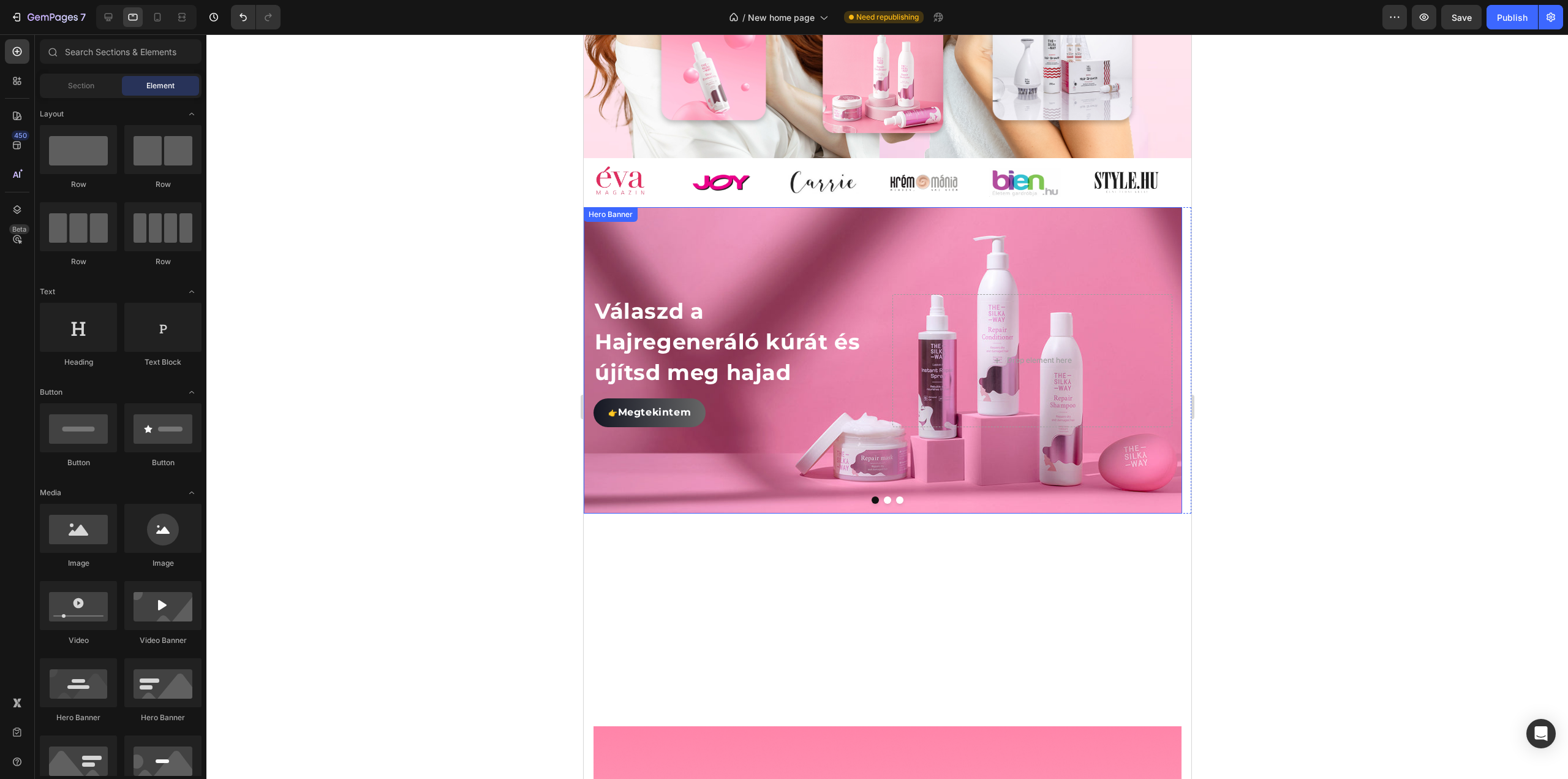
scroll to position [411, 0]
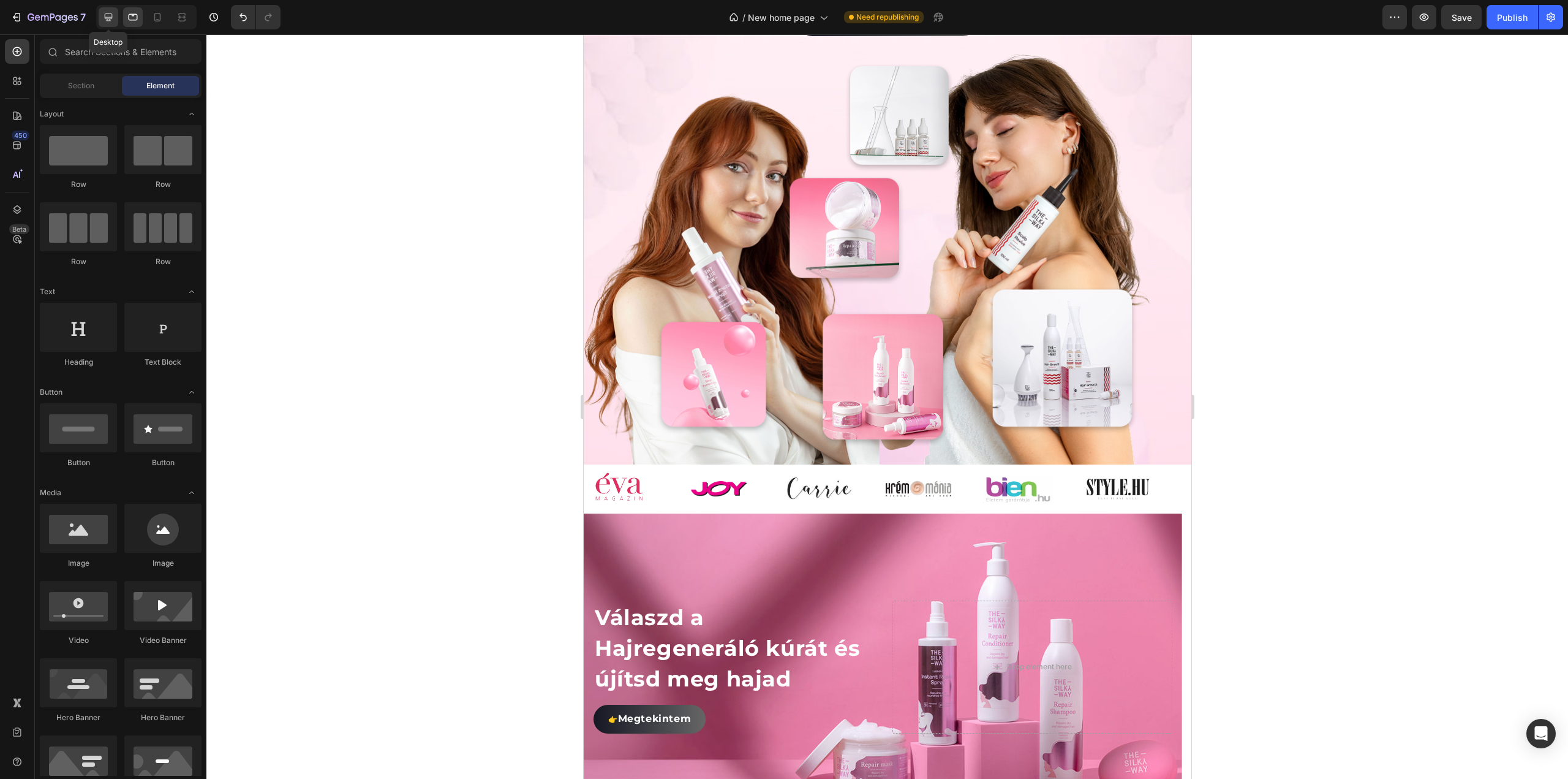
click at [106, 11] on icon at bounding box center [108, 16] width 13 height 13
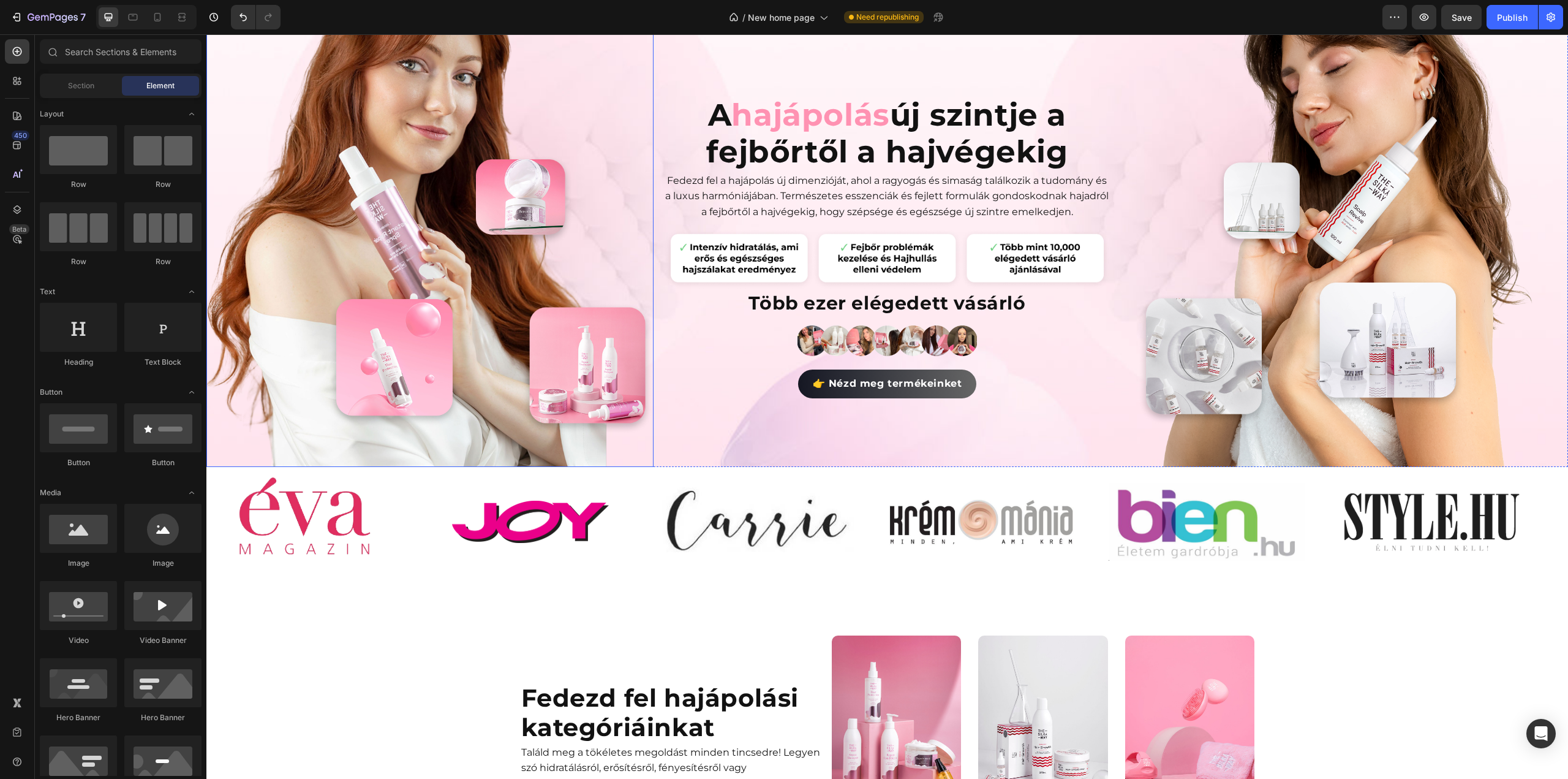
scroll to position [218, 0]
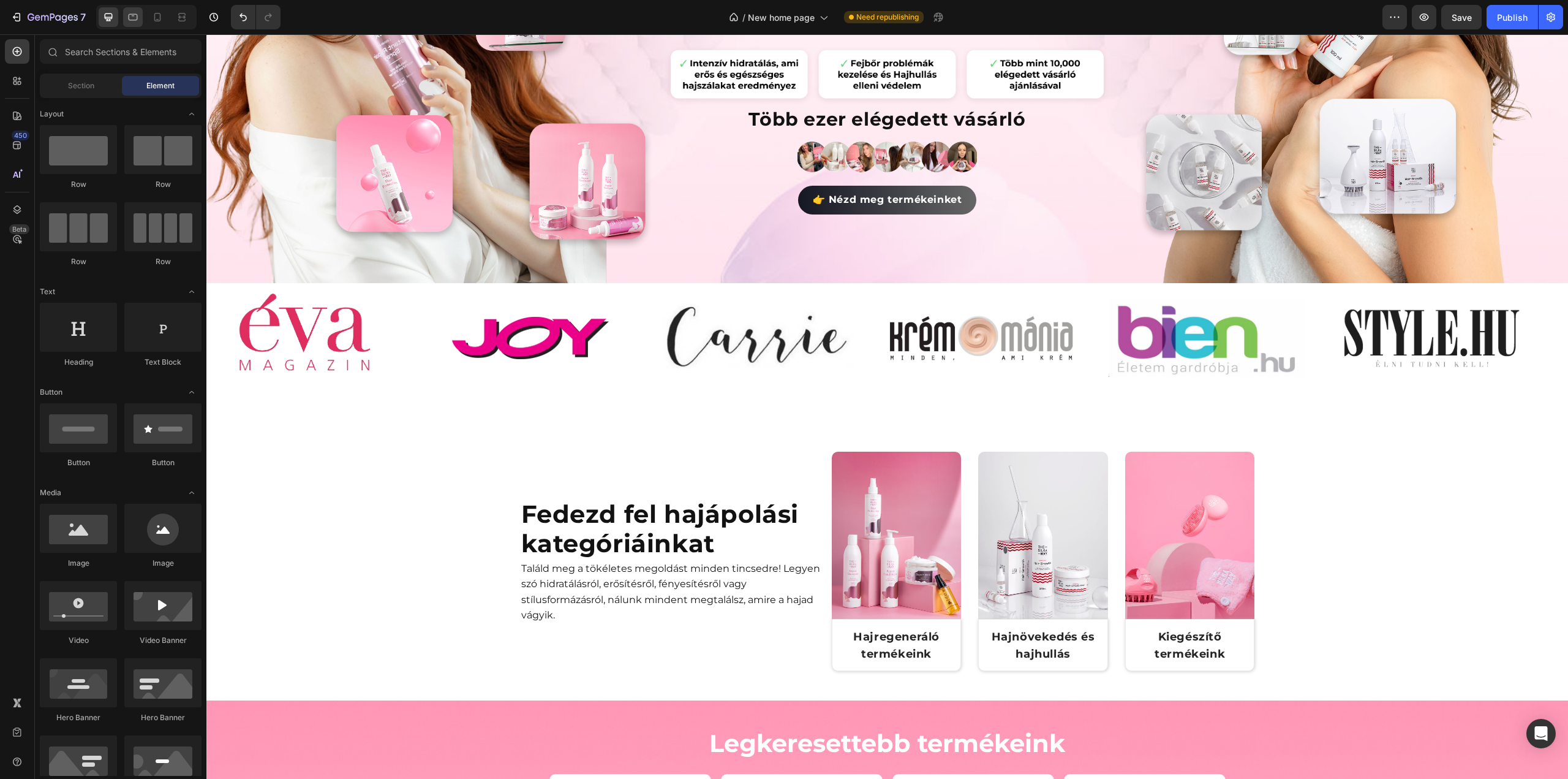
click at [132, 16] on icon at bounding box center [133, 16] width 13 height 13
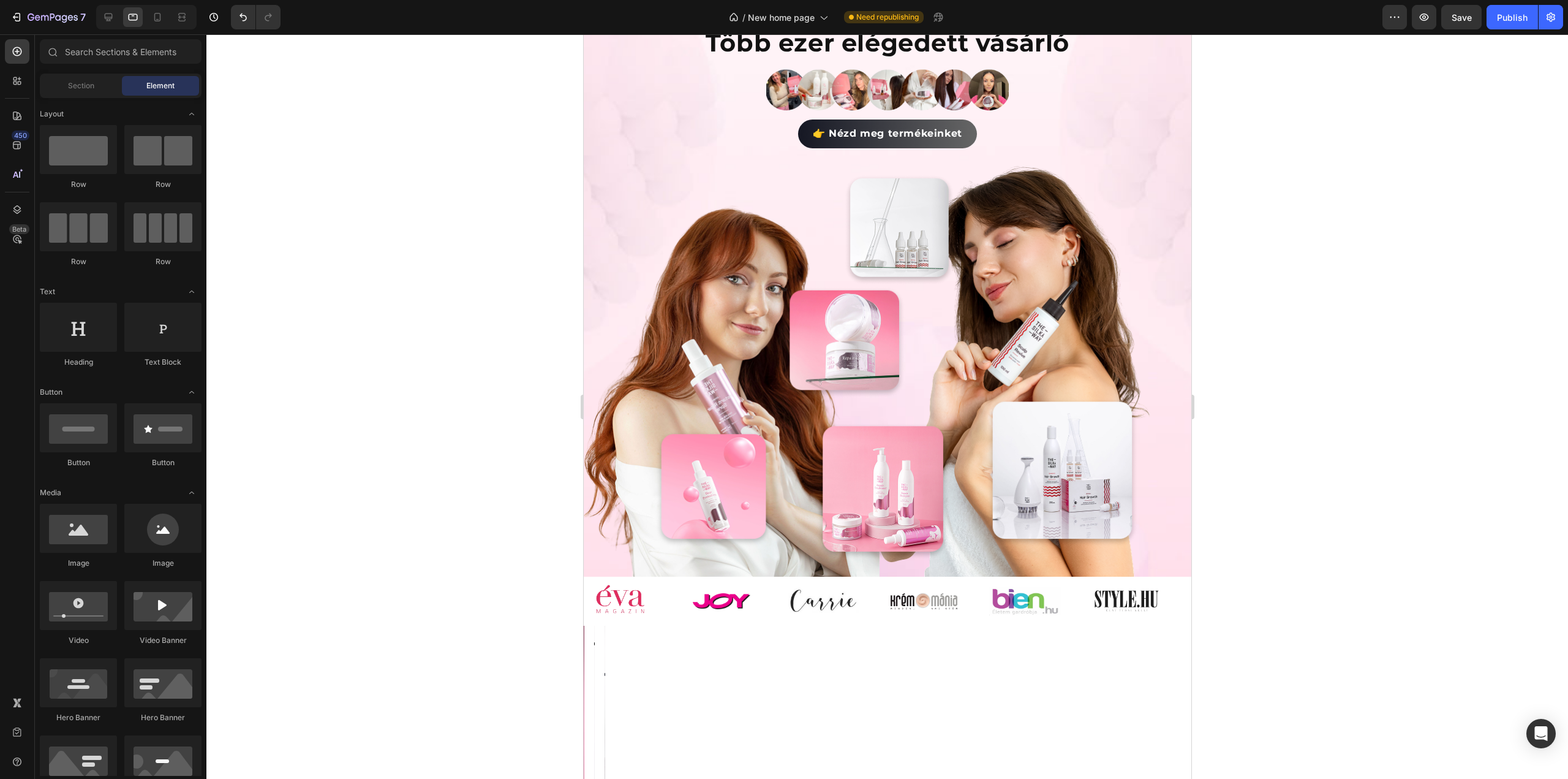
scroll to position [528, 0]
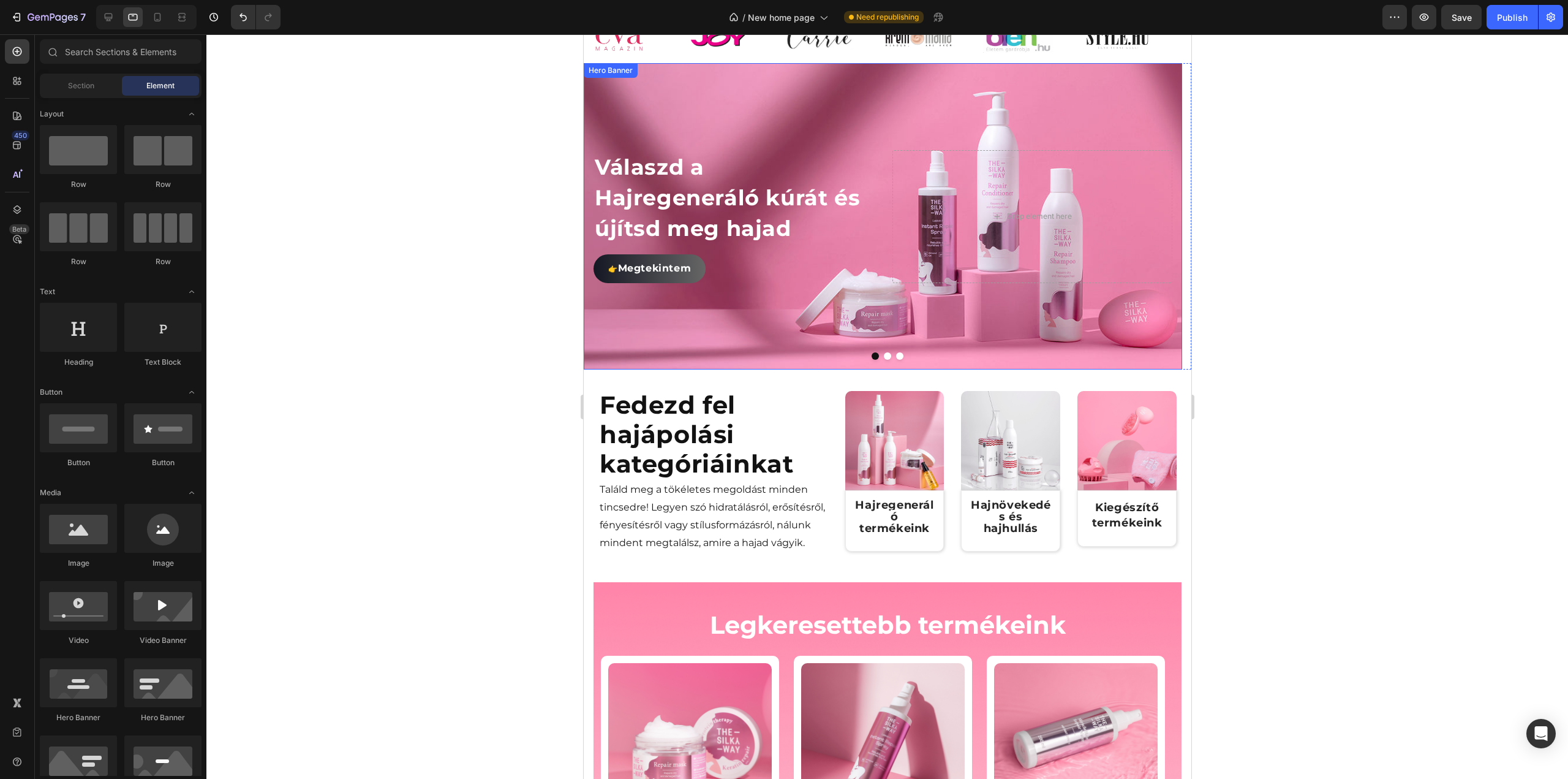
click at [665, 323] on div "Background Image" at bounding box center [881, 216] width 598 height 307
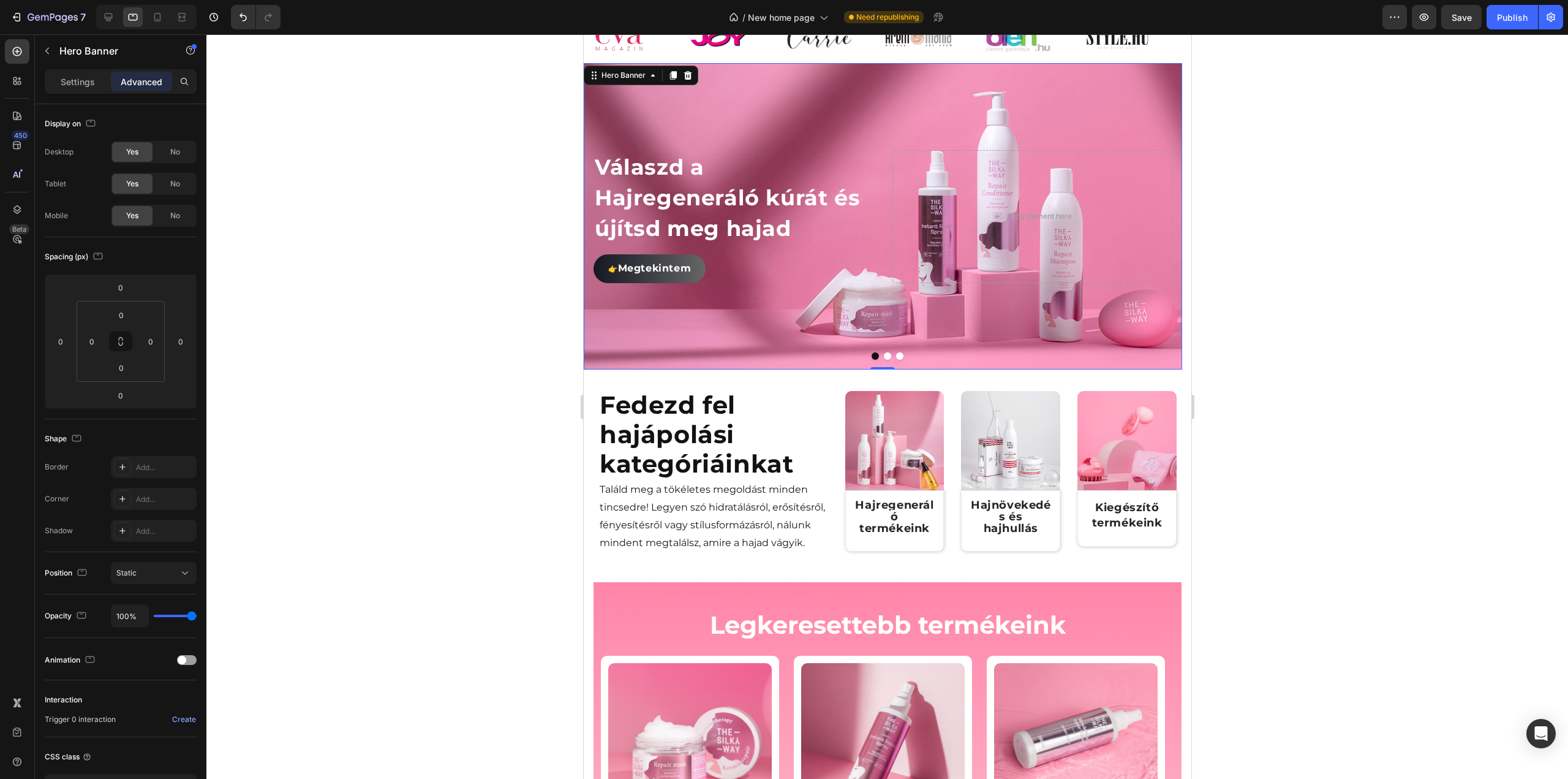
click at [641, 86] on div "Background Image" at bounding box center [881, 216] width 598 height 307
click at [643, 77] on div "Hero Banner" at bounding box center [623, 75] width 49 height 11
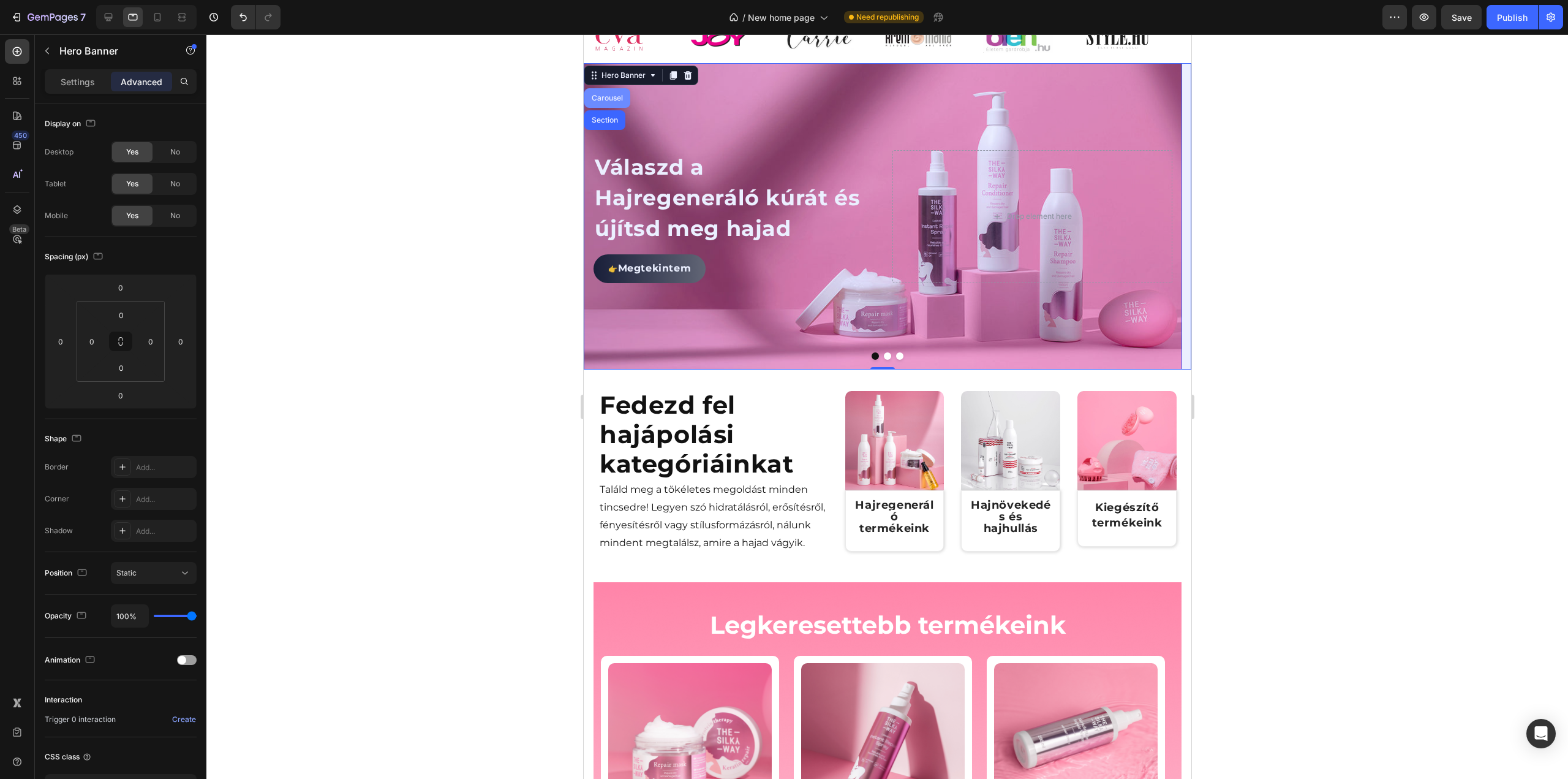
drag, startPoint x: 618, startPoint y: 102, endPoint x: 1098, endPoint y: 129, distance: 480.8
click at [618, 102] on div "Carousel" at bounding box center [606, 98] width 46 height 19
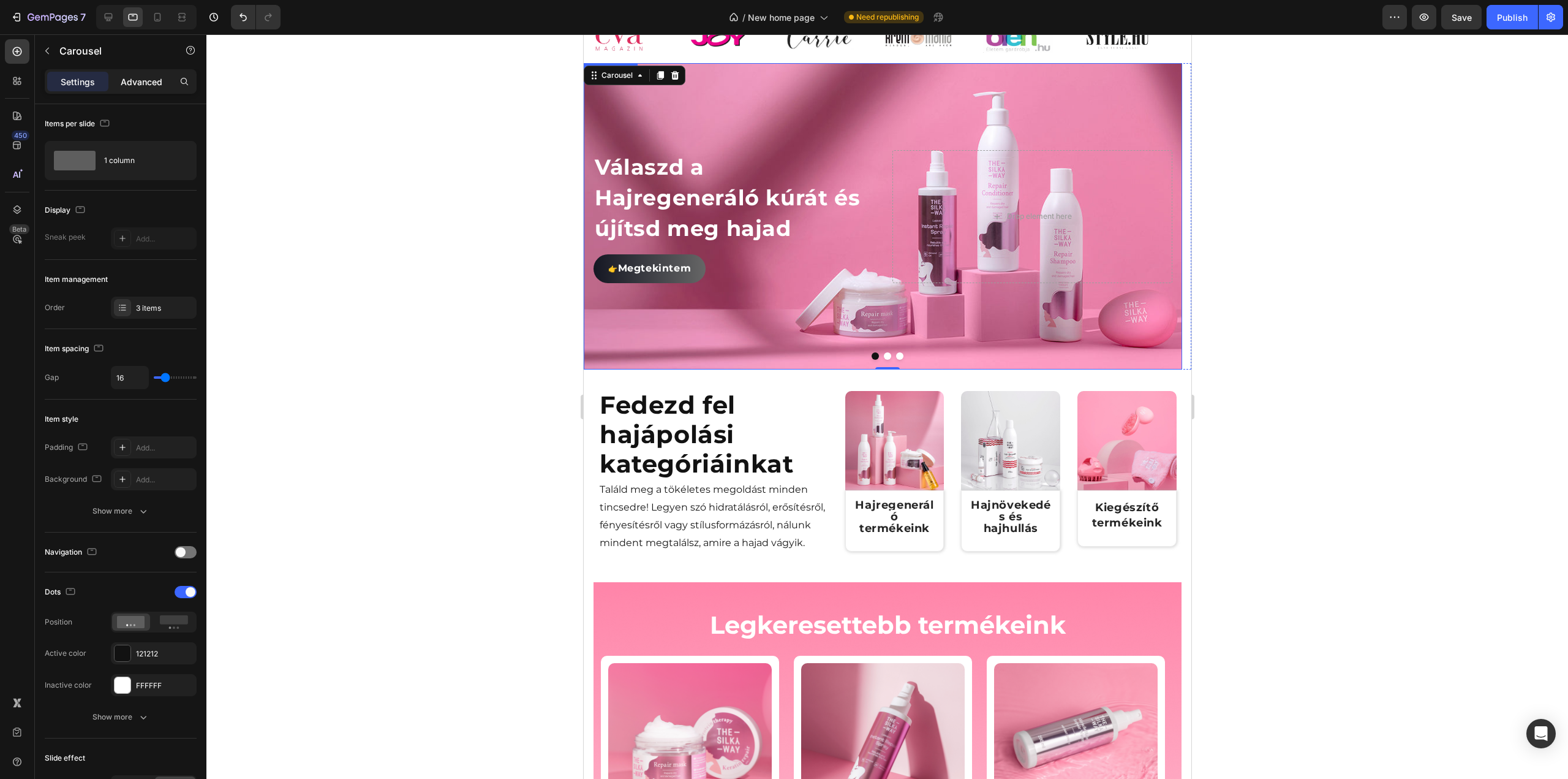
click at [152, 81] on p "Advanced" at bounding box center [141, 81] width 42 height 13
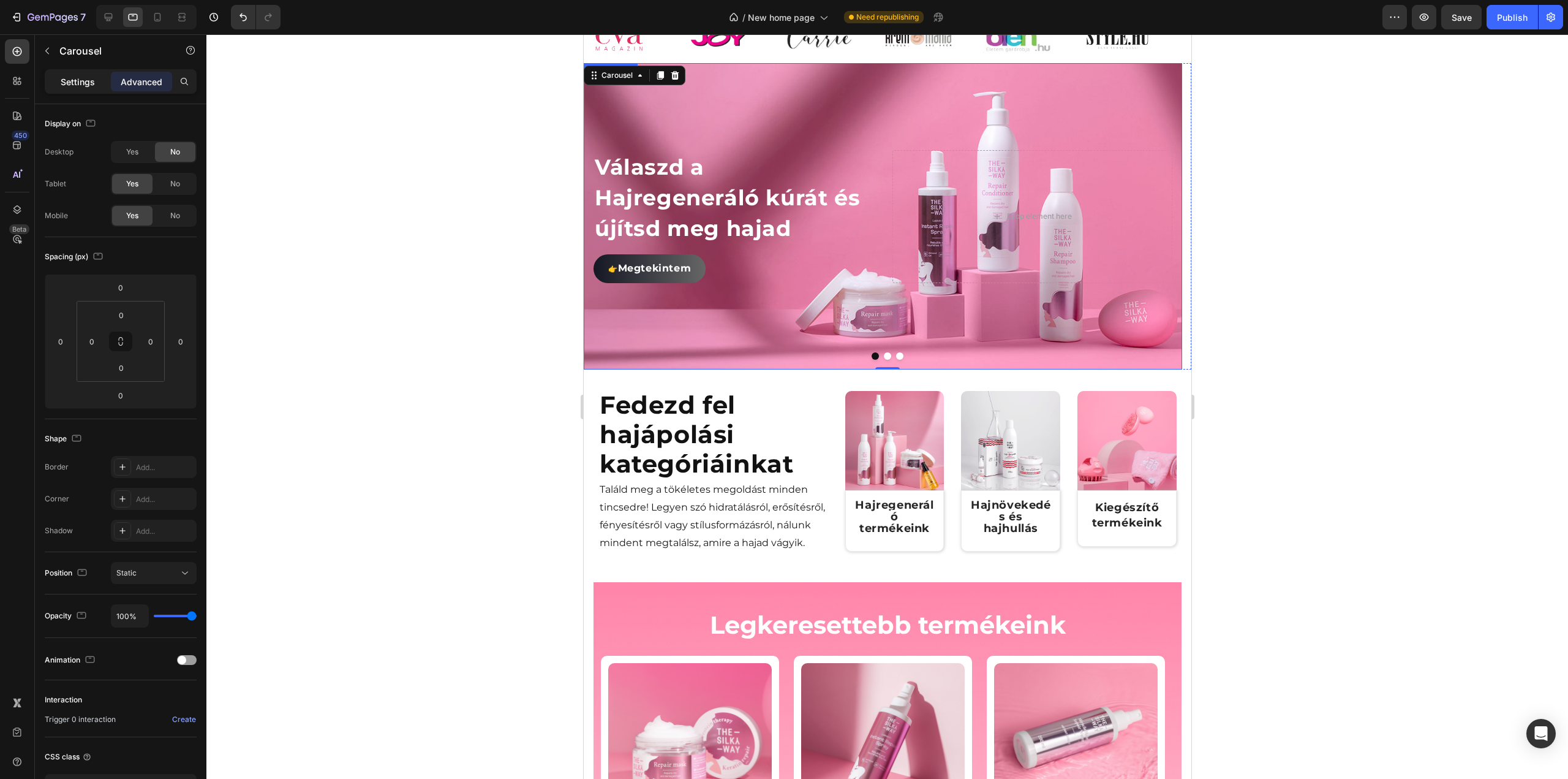
click at [65, 83] on p "Settings" at bounding box center [78, 81] width 34 height 13
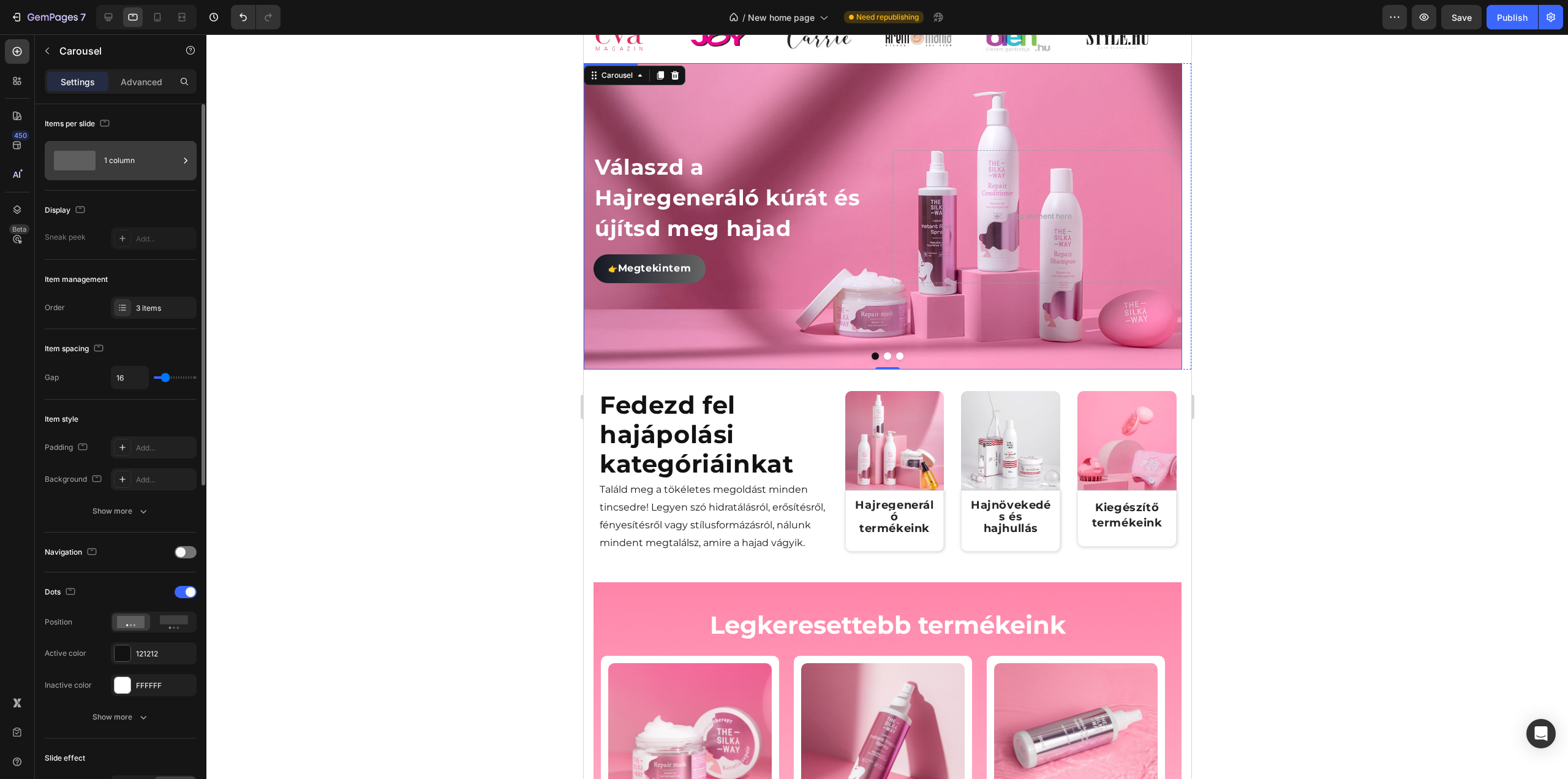
click at [131, 164] on div "1 column" at bounding box center [141, 160] width 75 height 28
click at [150, 81] on p "Advanced" at bounding box center [141, 81] width 42 height 13
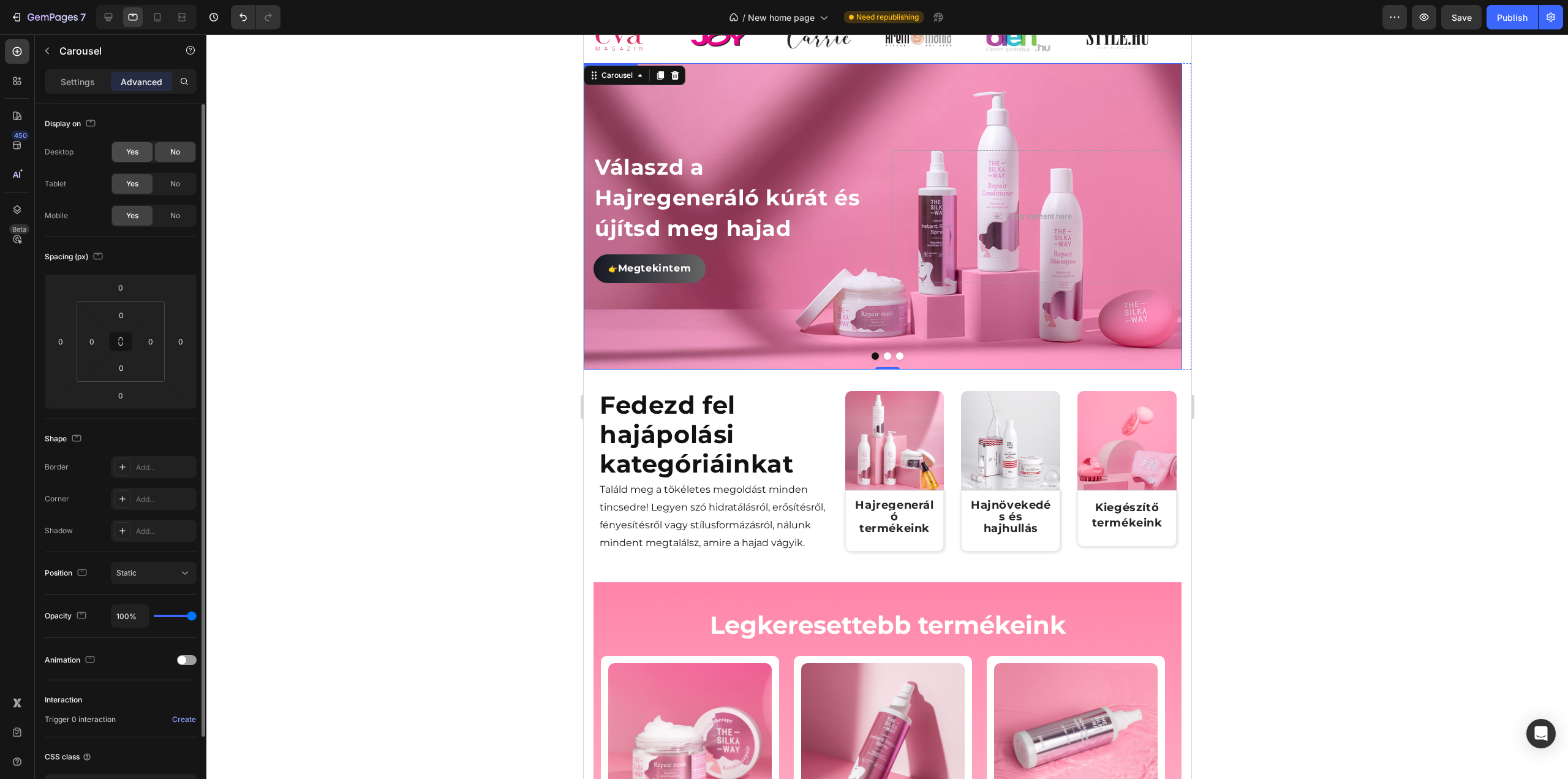
click at [140, 147] on div "Yes" at bounding box center [133, 152] width 41 height 19
click at [113, 16] on icon at bounding box center [108, 16] width 13 height 13
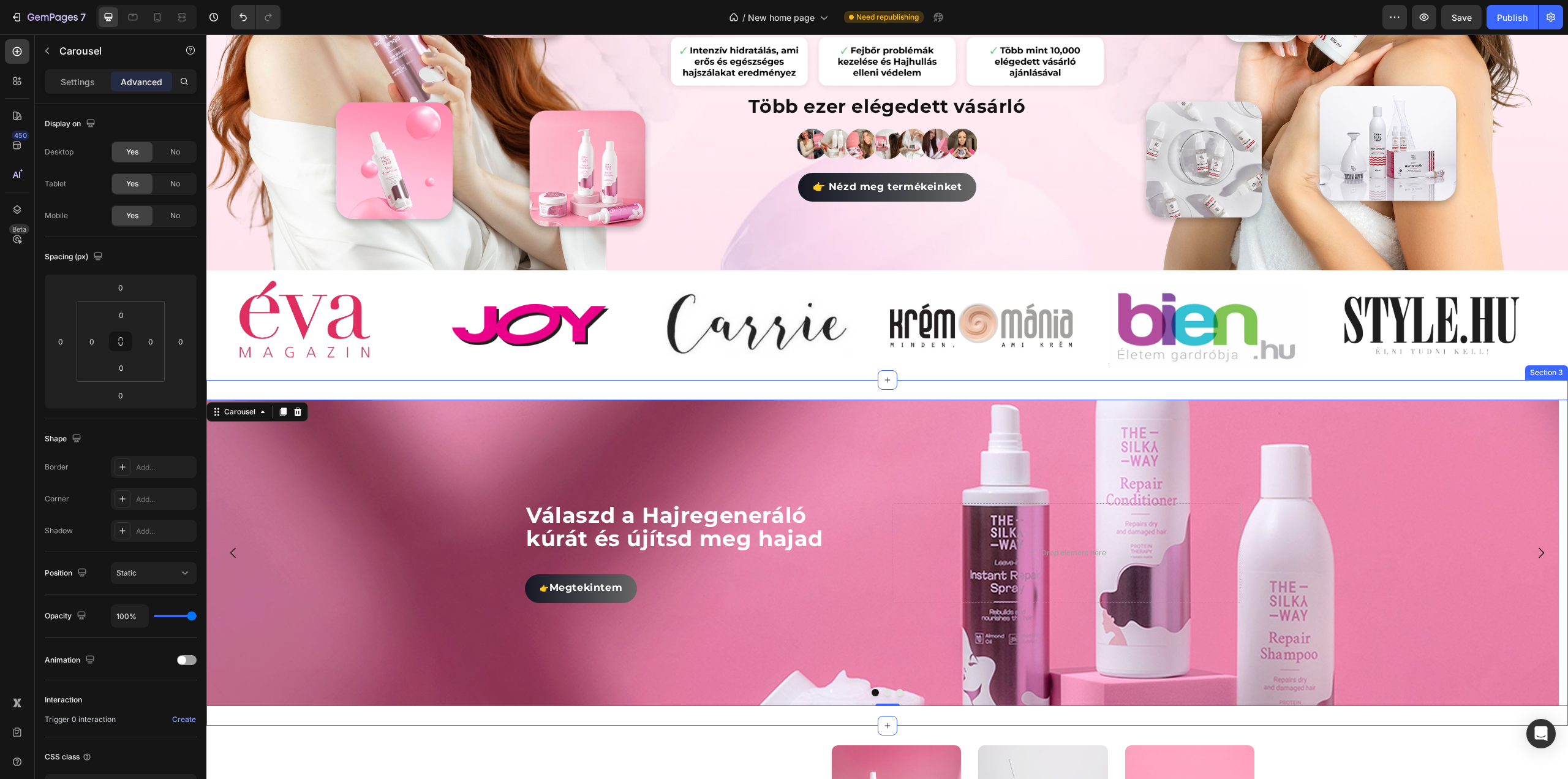
scroll to position [489, 0]
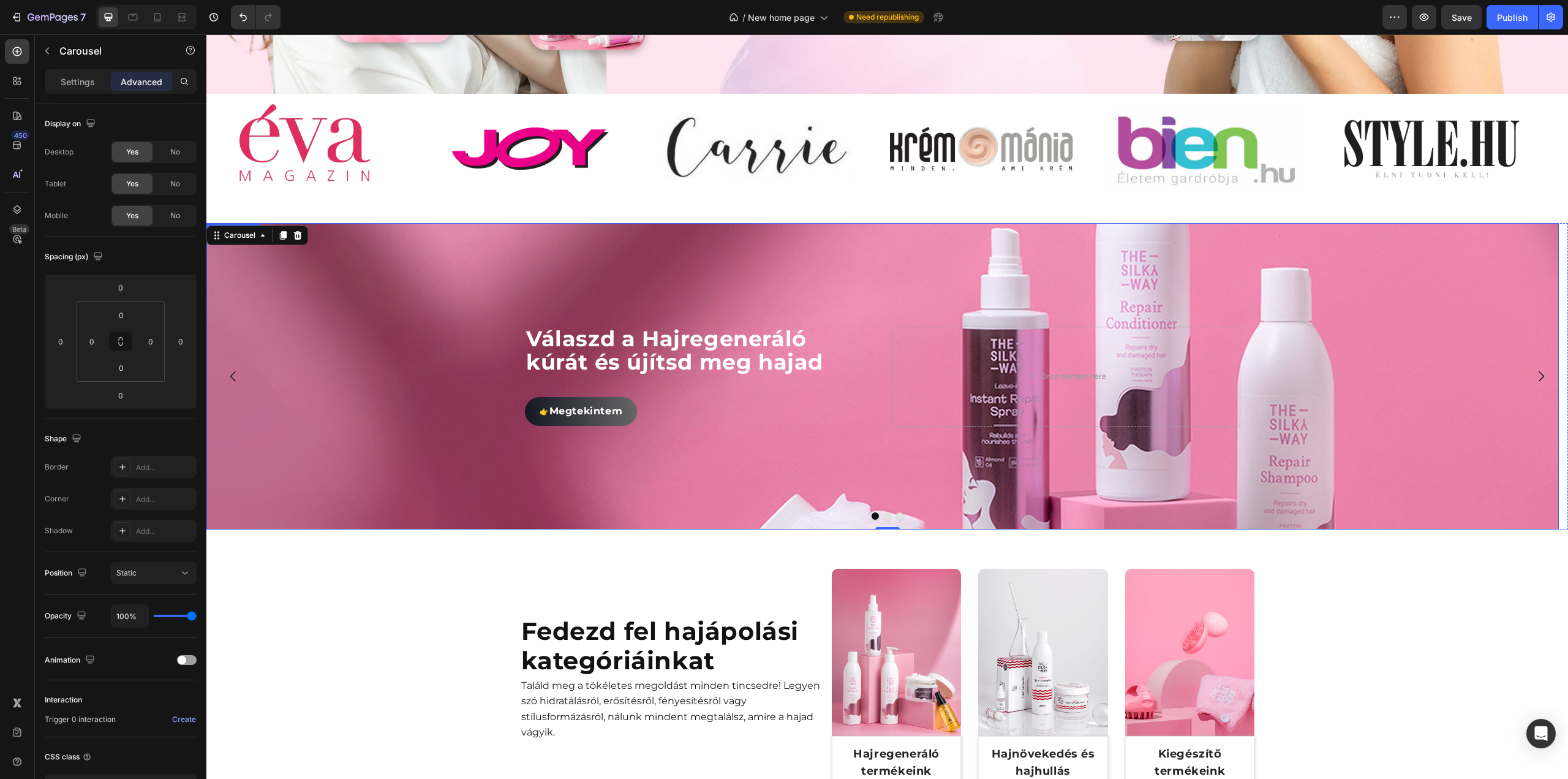
click at [625, 269] on div "Background Image" at bounding box center [882, 376] width 1353 height 307
click at [272, 230] on icon at bounding box center [275, 235] width 10 height 10
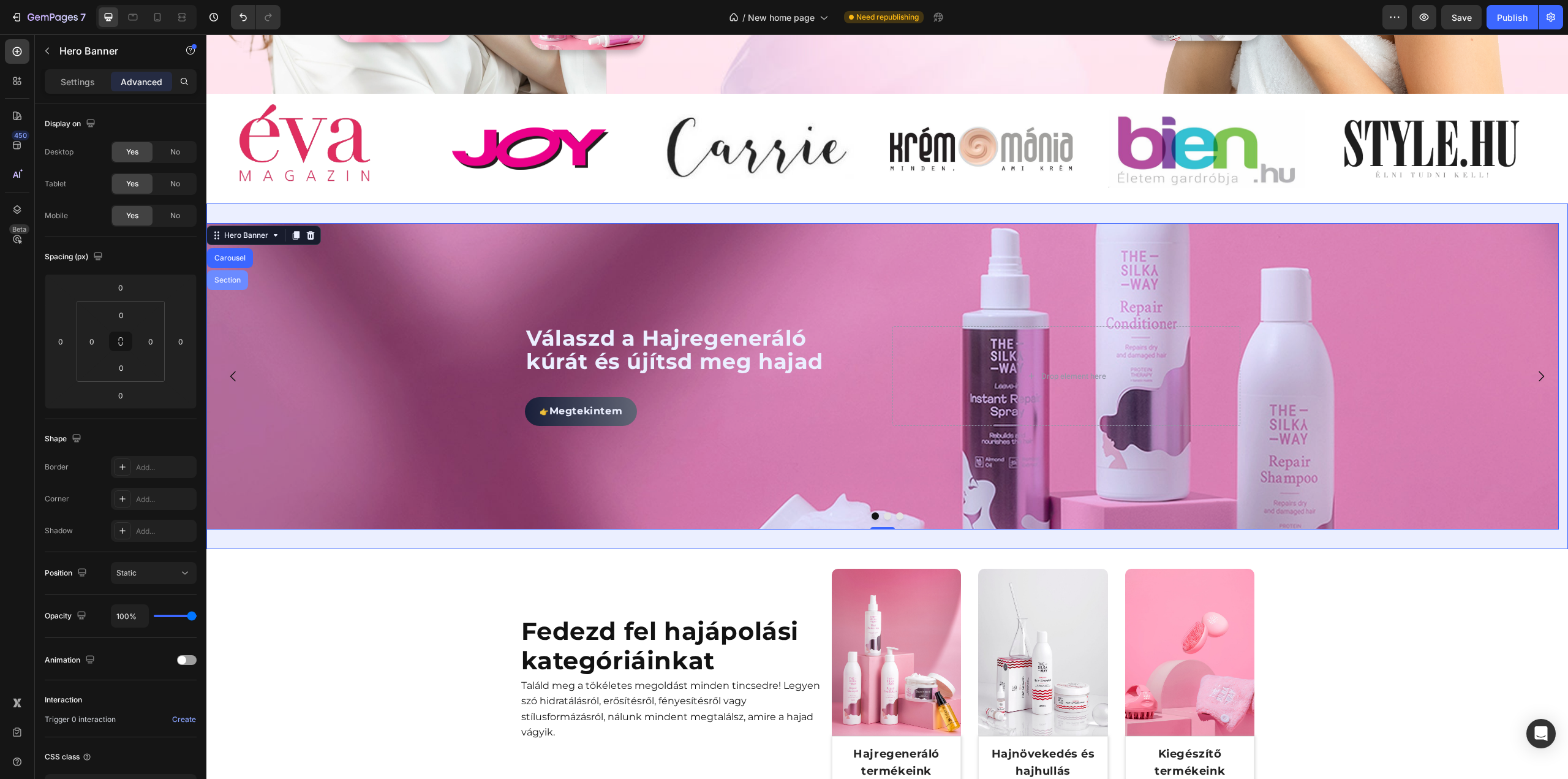
click at [240, 276] on div "Section" at bounding box center [228, 280] width 31 height 8
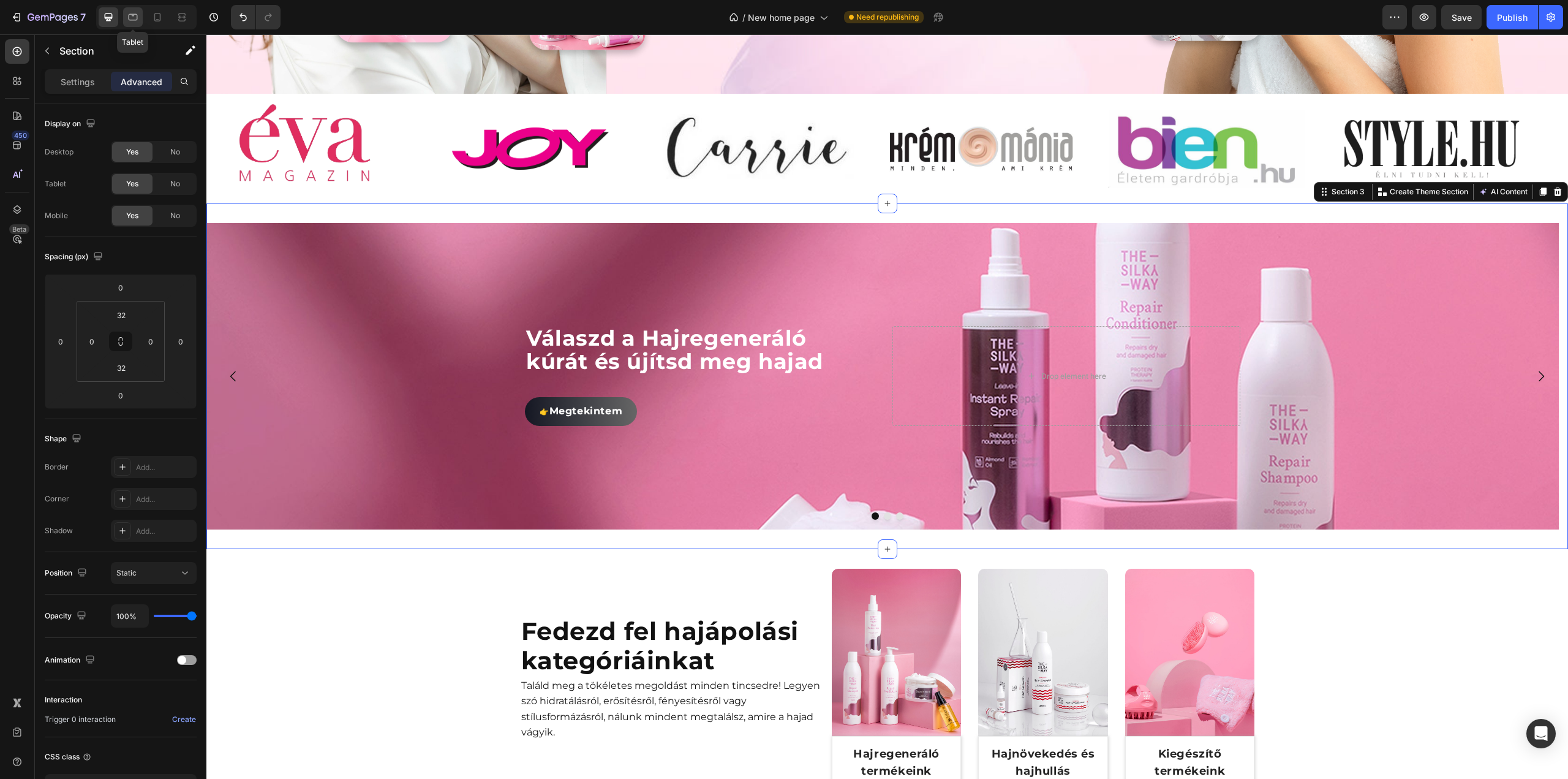
click at [132, 17] on icon at bounding box center [133, 16] width 13 height 13
type input "0"
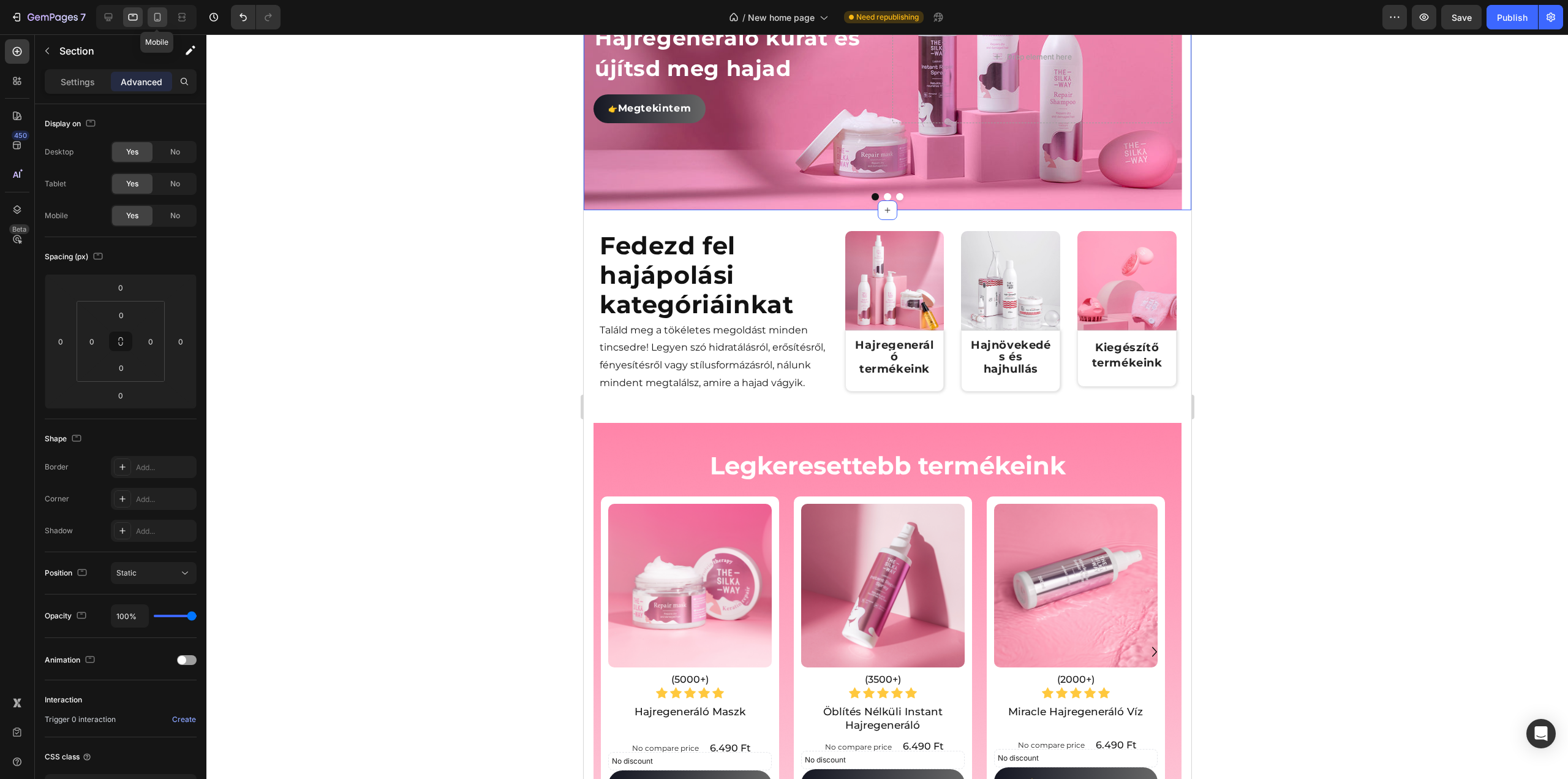
click at [155, 19] on icon at bounding box center [157, 16] width 13 height 13
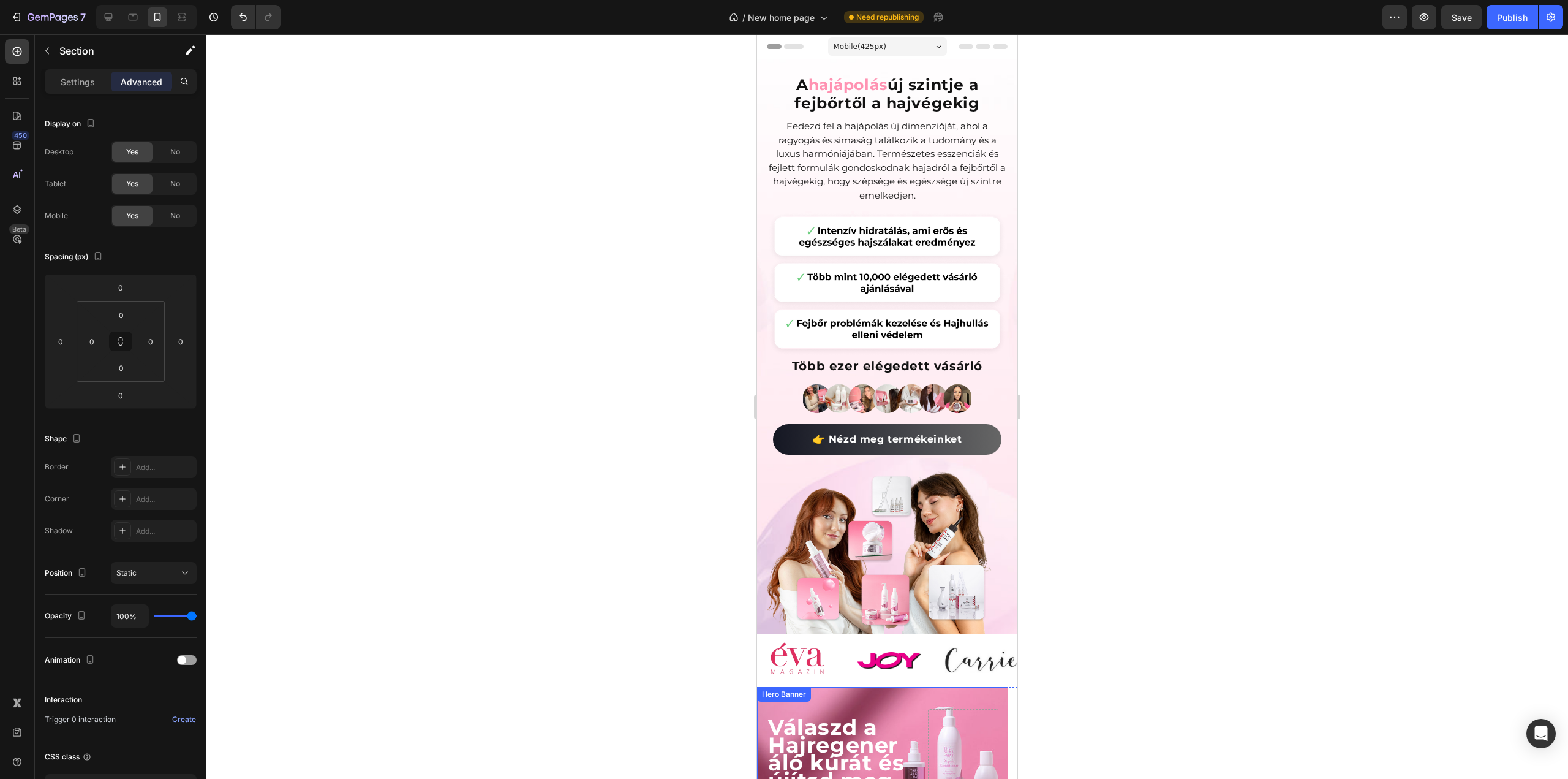
scroll to position [307, 0]
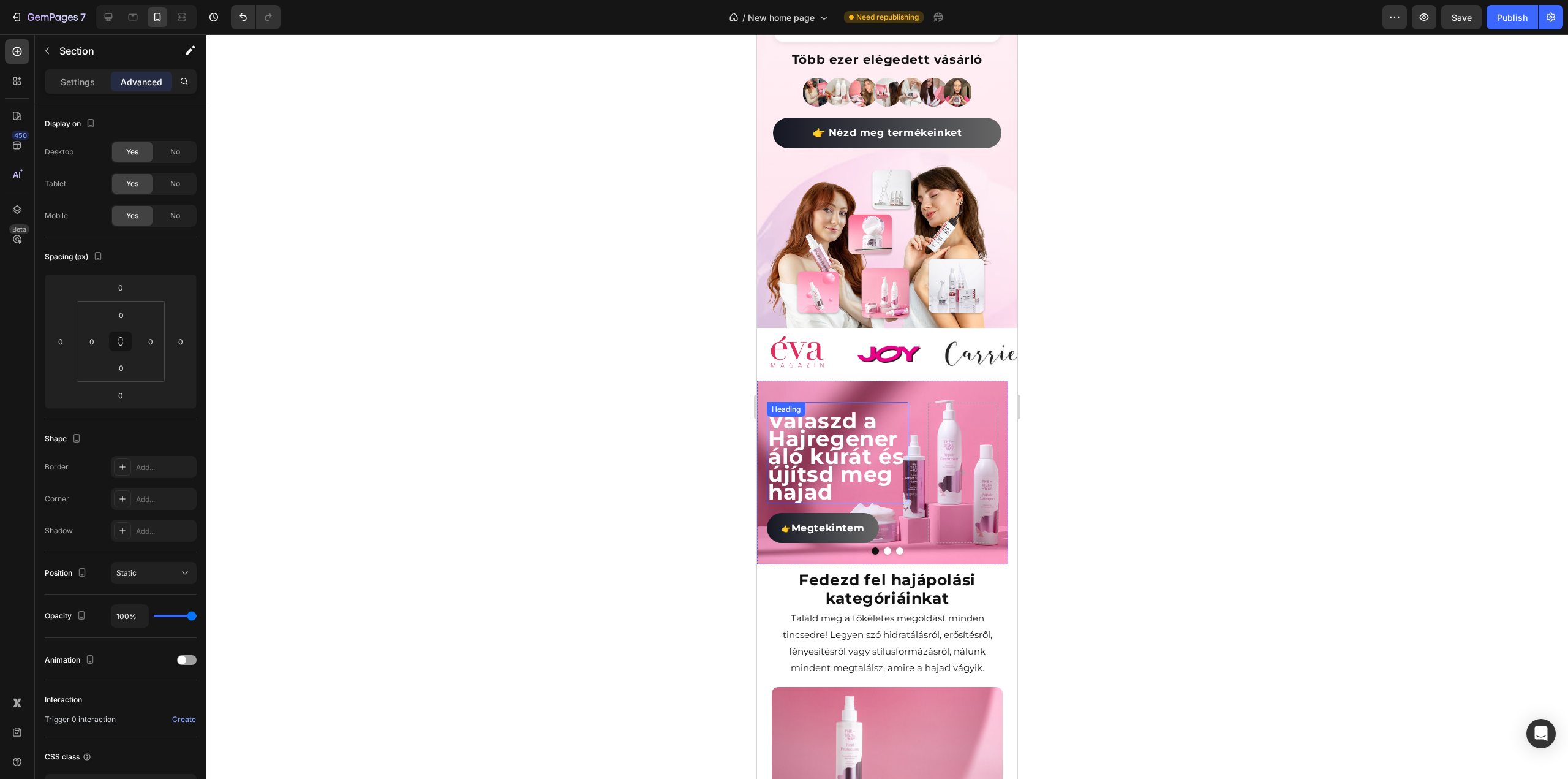
click at [821, 431] on span "Válaszd a Hajregeneráló kúrát és újítsd meg hajad" at bounding box center [836, 455] width 136 height 97
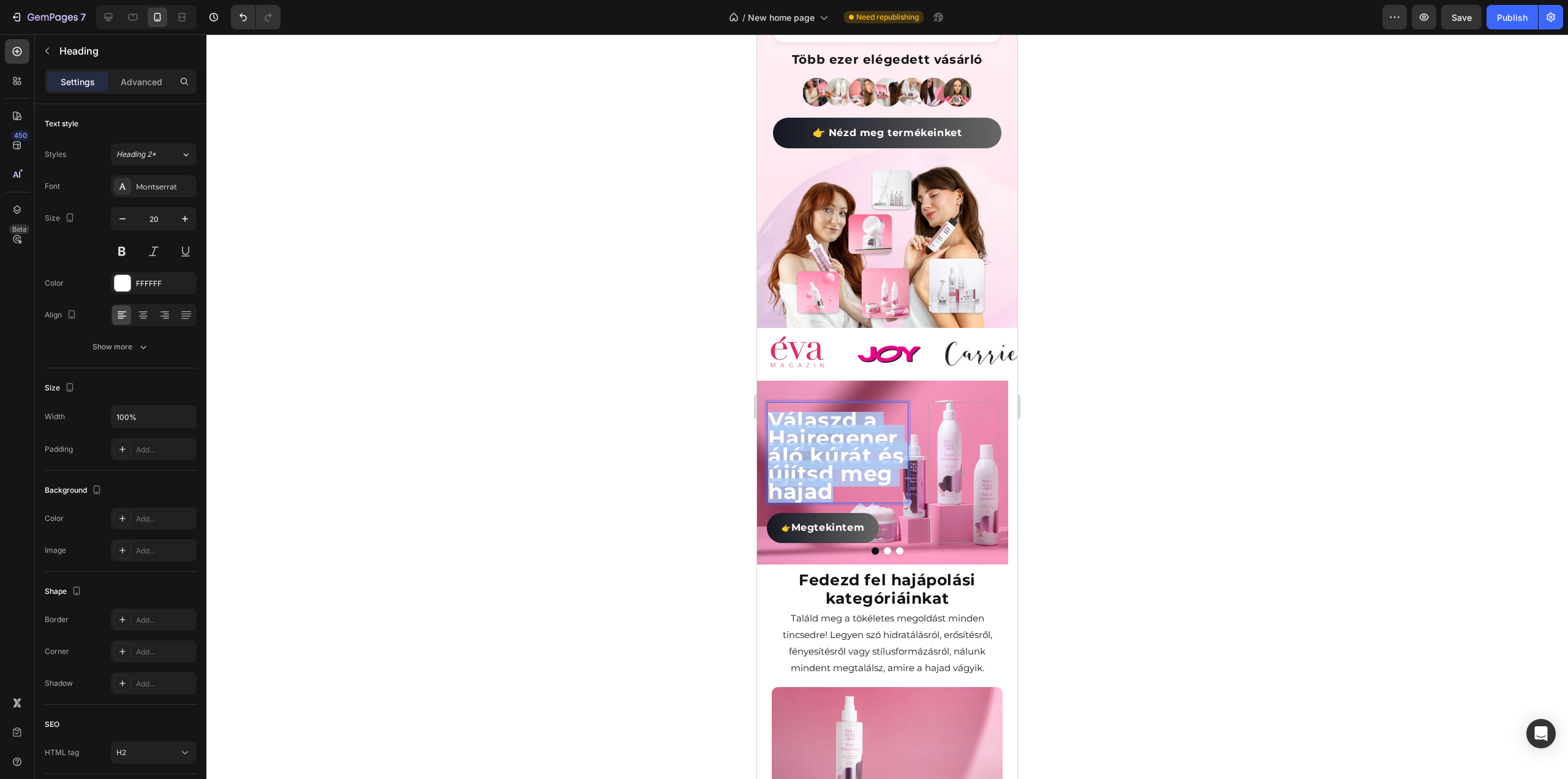
click at [821, 431] on span "Válaszd a Hajregeneráló kúrát és újítsd meg hajad" at bounding box center [836, 455] width 136 height 97
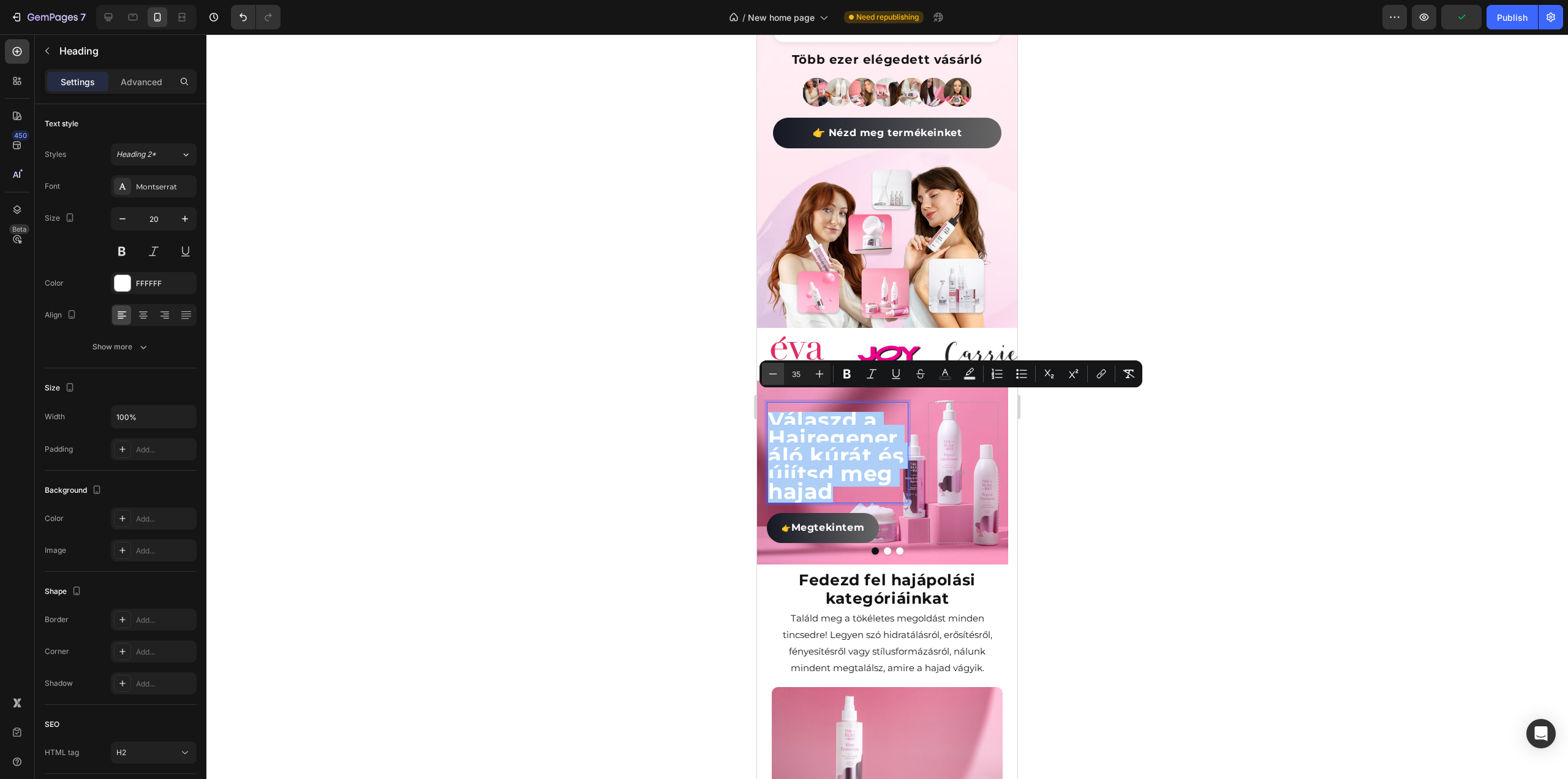
click at [776, 369] on icon "Editor contextual toolbar" at bounding box center [773, 373] width 13 height 13
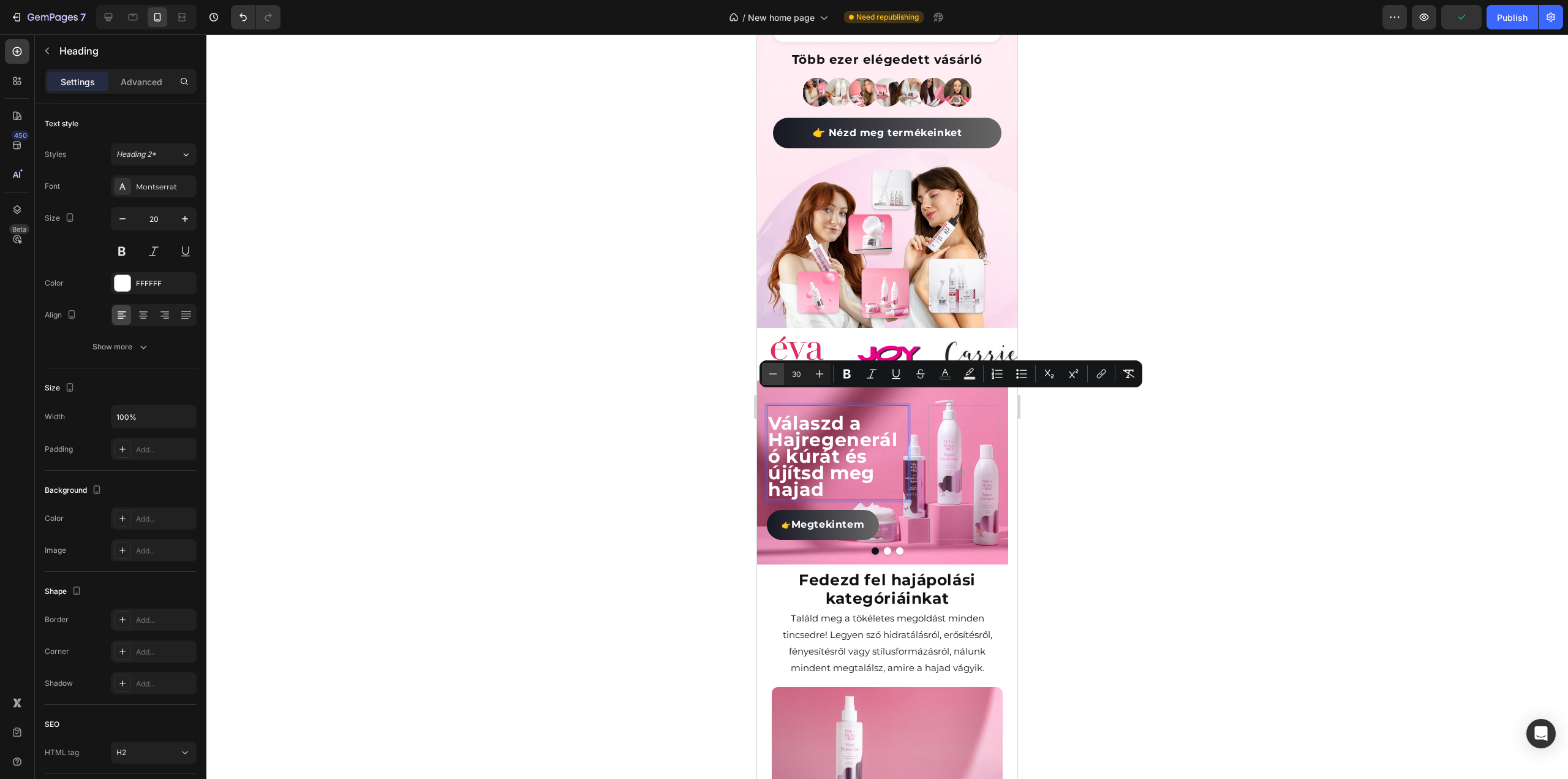
click at [776, 369] on icon "Editor contextual toolbar" at bounding box center [773, 373] width 13 height 13
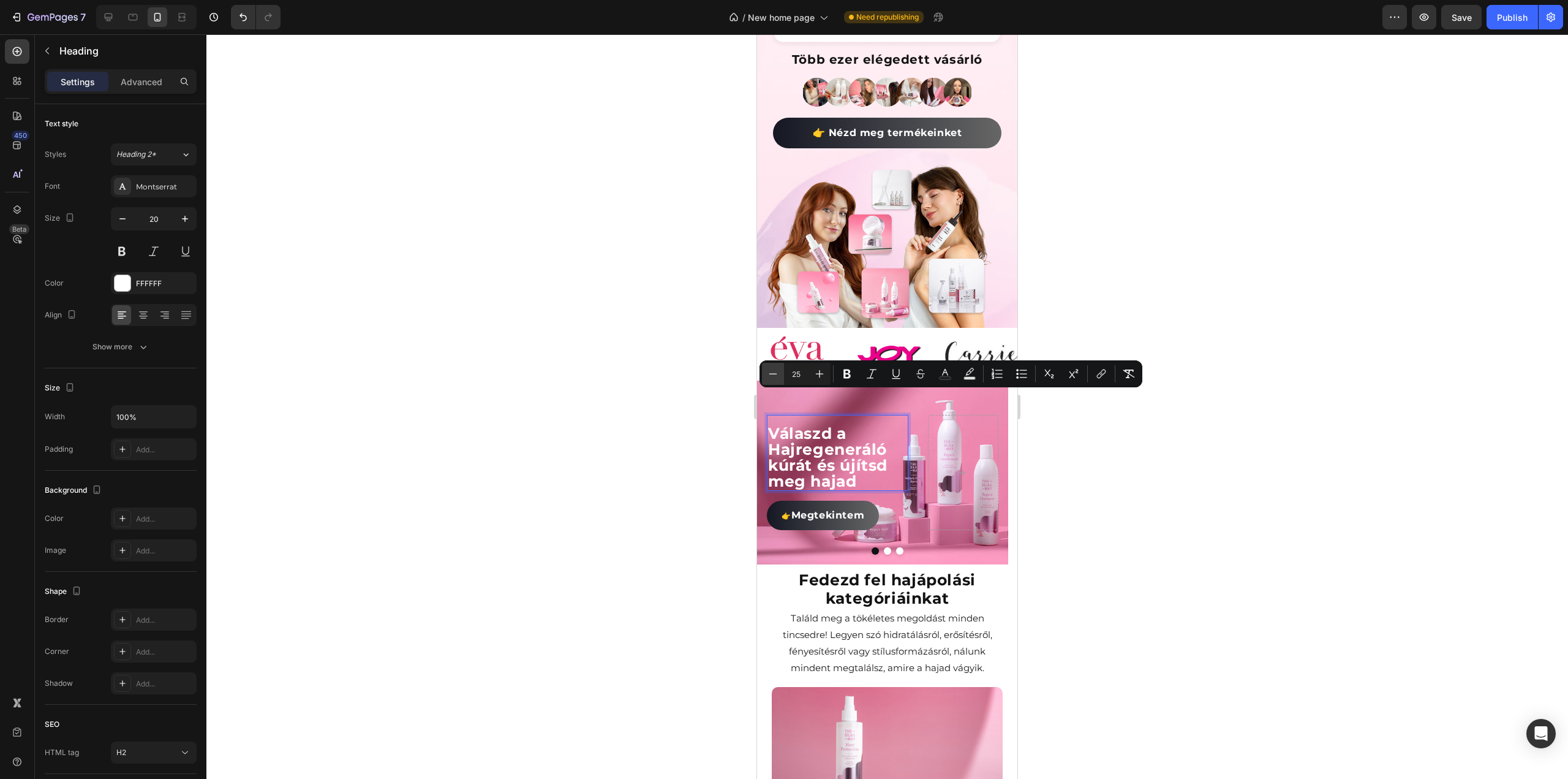
click at [776, 369] on icon "Editor contextual toolbar" at bounding box center [773, 373] width 13 height 13
click at [819, 376] on icon "Editor contextual toolbar" at bounding box center [819, 373] width 8 height 8
type input "25"
click at [1163, 451] on div at bounding box center [887, 406] width 1361 height 744
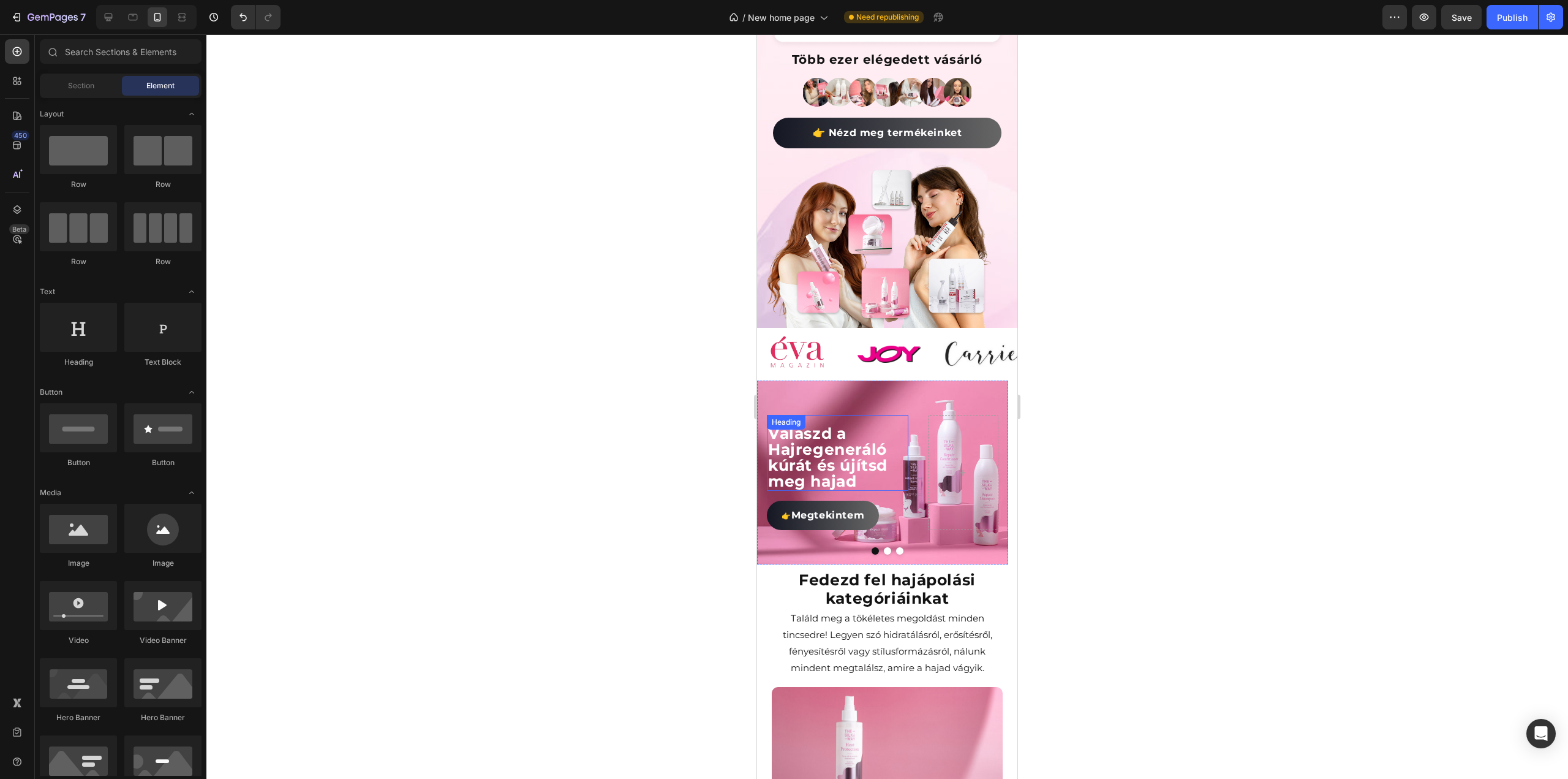
click at [810, 441] on span "Válaszd a Hajregeneráló kúrát és újítsd meg hajad" at bounding box center [827, 457] width 119 height 66
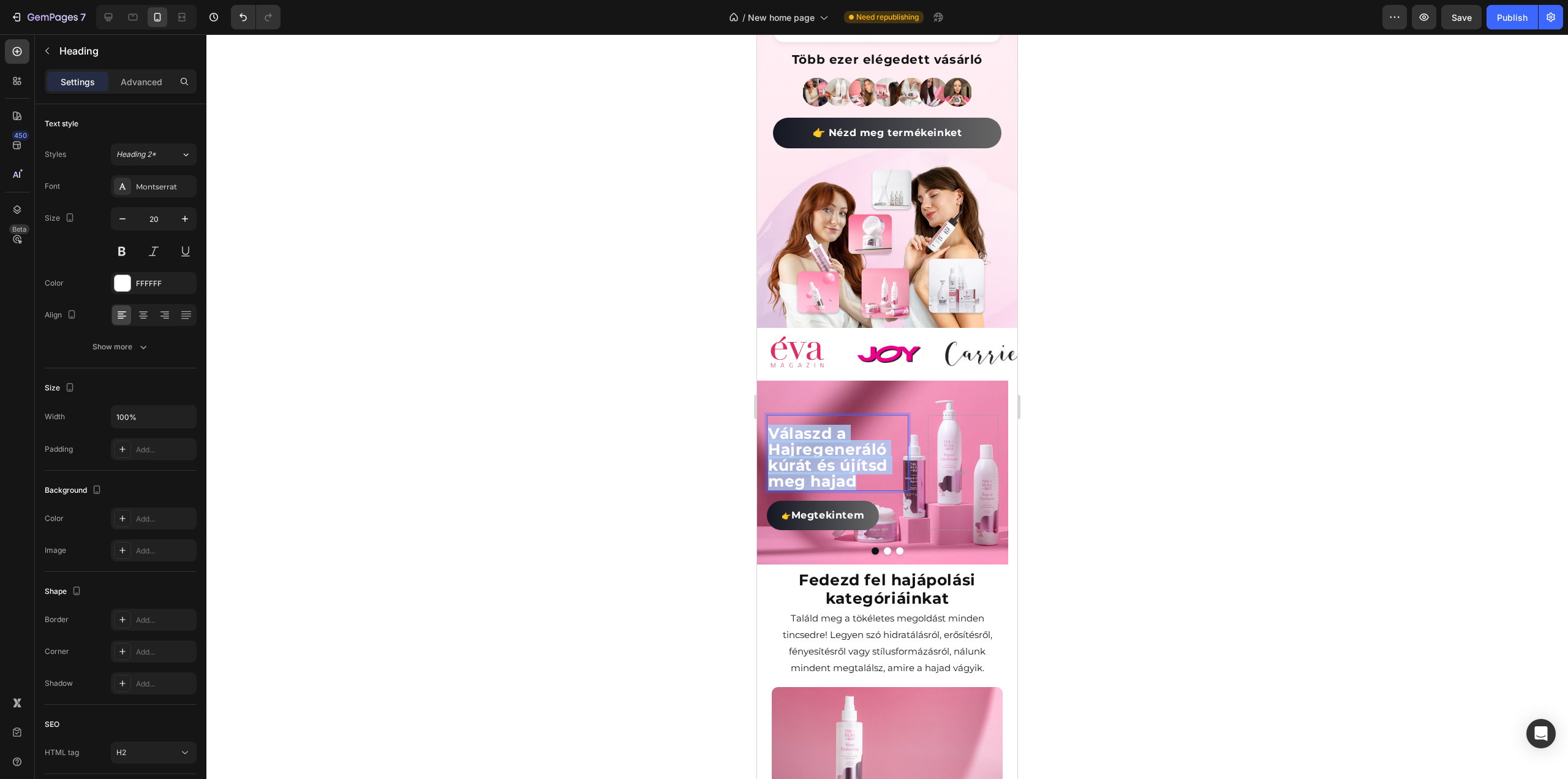
click at [810, 441] on span "Válaszd a Hajregeneráló kúrát és újítsd meg hajad" at bounding box center [827, 457] width 119 height 66
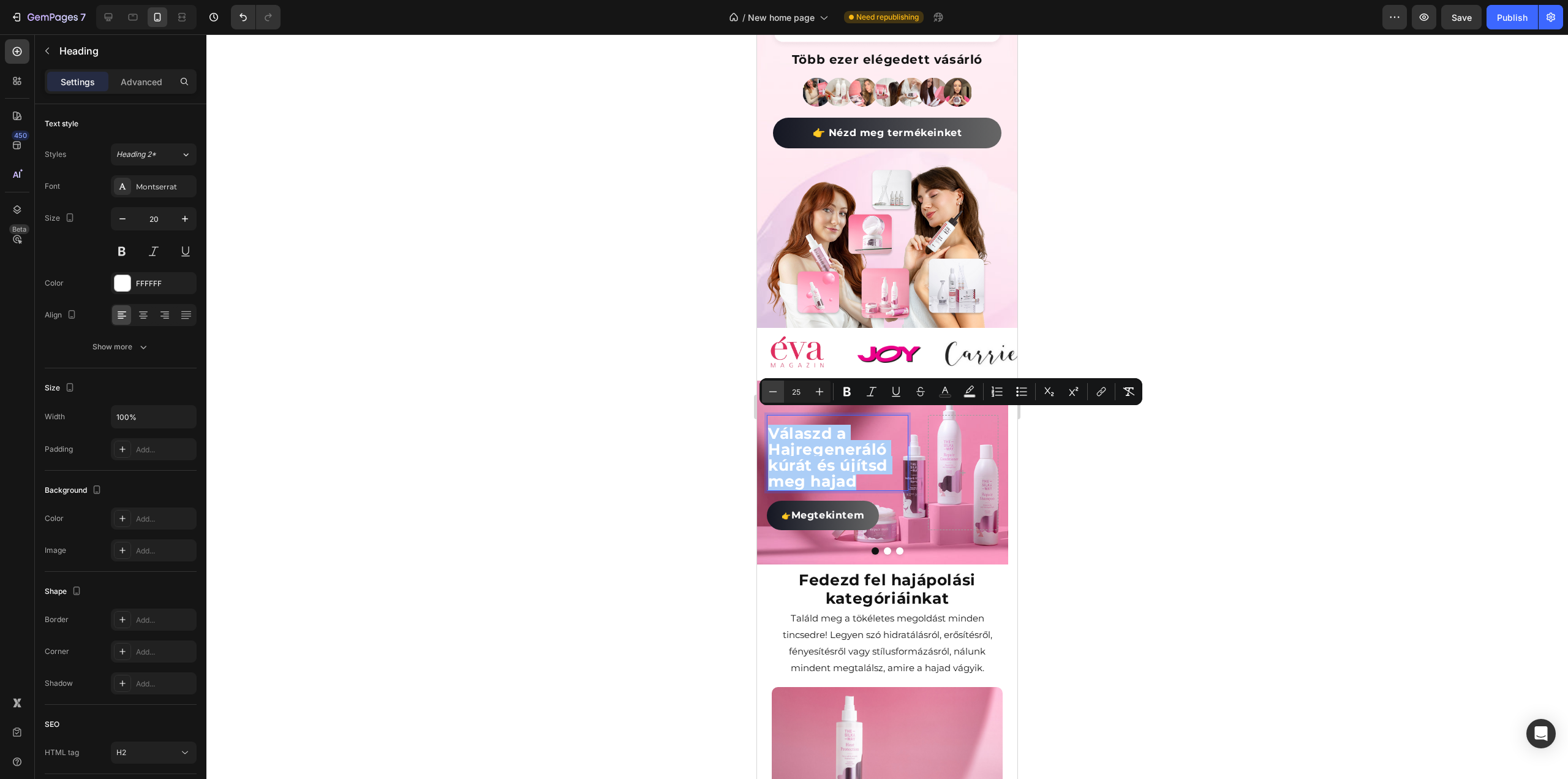
click at [777, 396] on icon "Editor contextual toolbar" at bounding box center [773, 391] width 13 height 13
click at [776, 393] on icon "Editor contextual toolbar" at bounding box center [773, 391] width 13 height 13
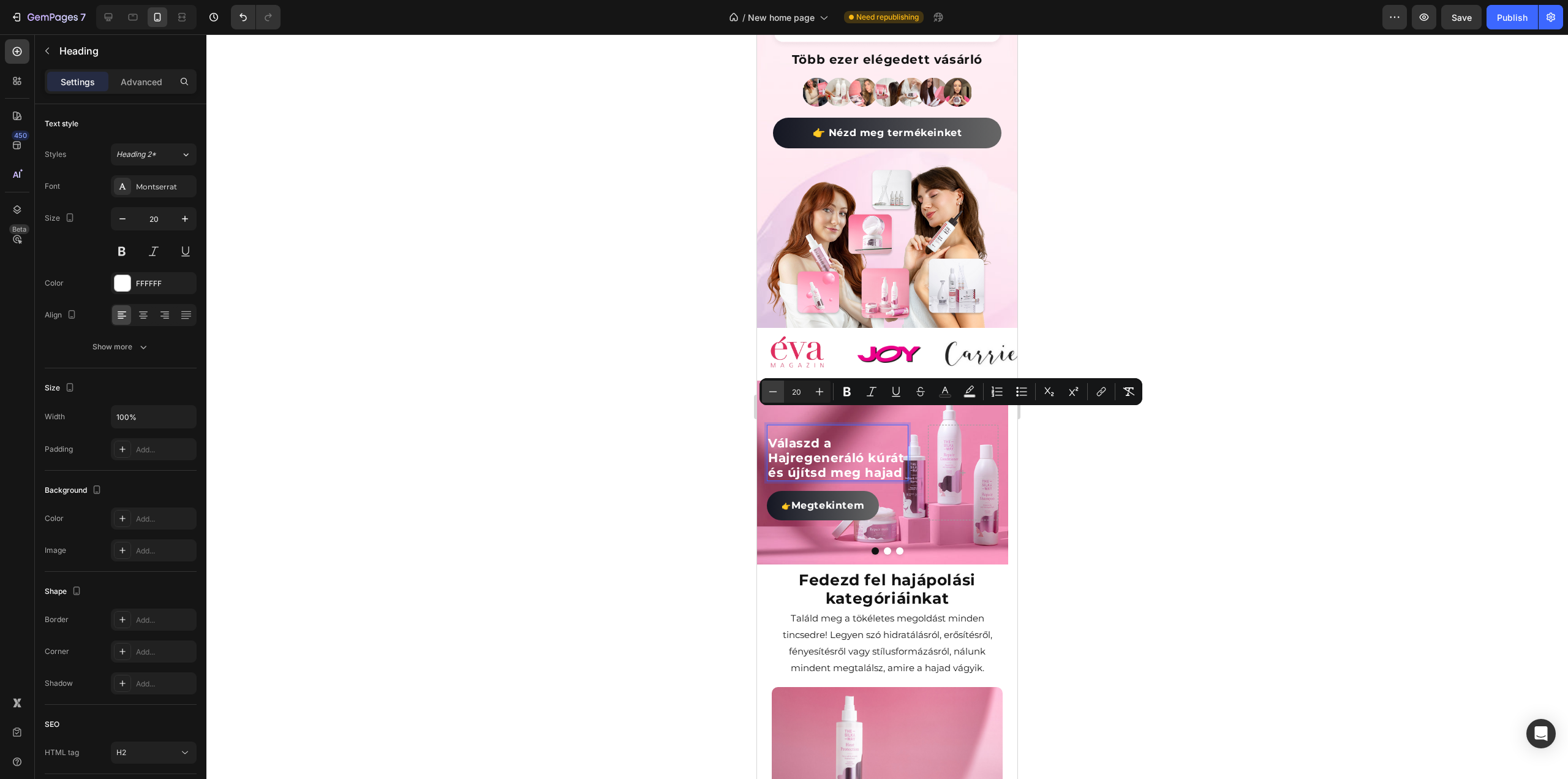
click at [776, 393] on icon "Editor contextual toolbar" at bounding box center [773, 391] width 13 height 13
click at [817, 392] on icon "Editor contextual toolbar" at bounding box center [819, 392] width 8 height 8
type input "20"
drag, startPoint x: 1141, startPoint y: 480, endPoint x: 1204, endPoint y: 461, distance: 65.8
click at [1141, 480] on div at bounding box center [887, 406] width 1361 height 744
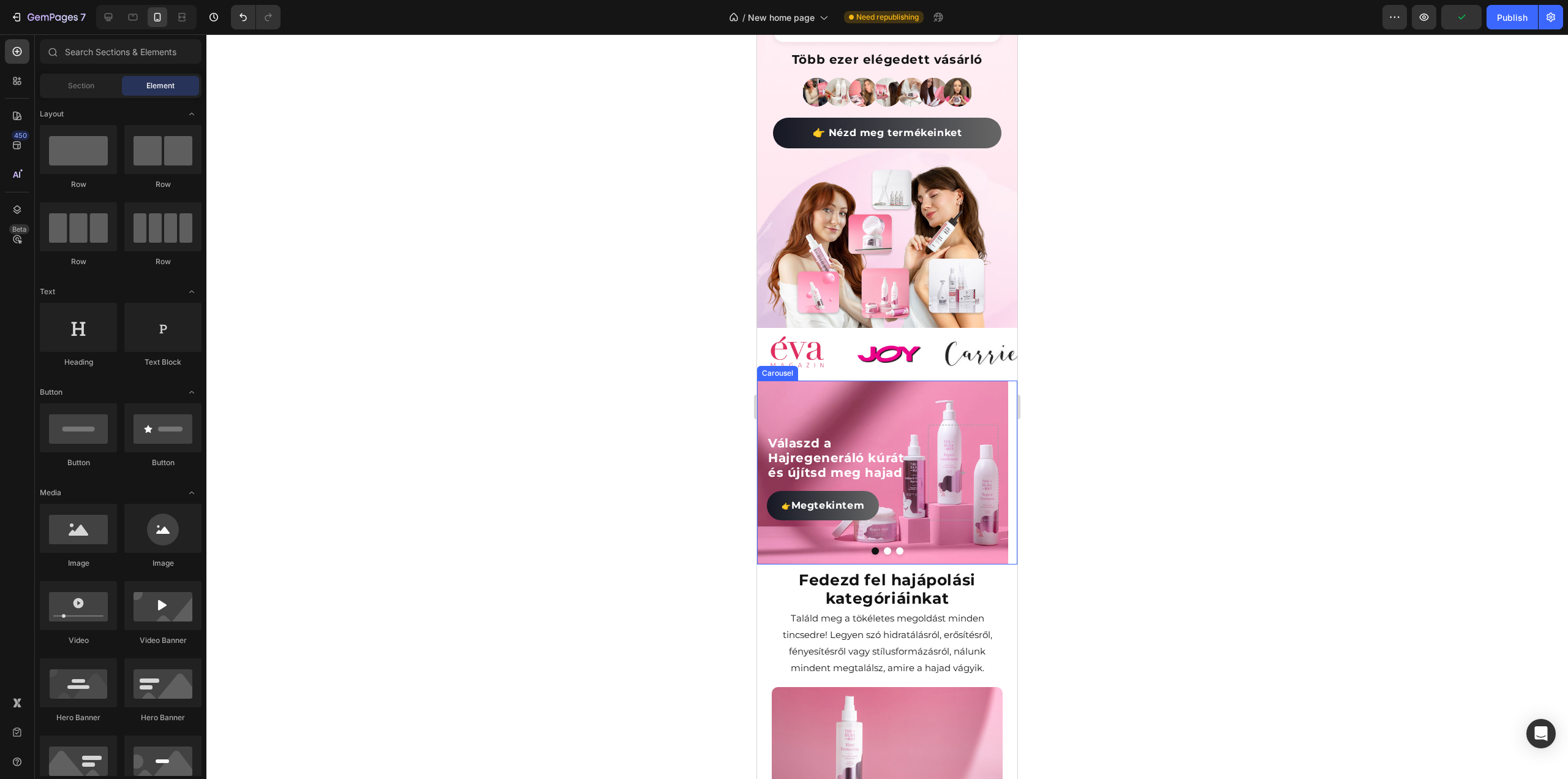
click at [883, 547] on button "Dot" at bounding box center [887, 551] width 8 height 8
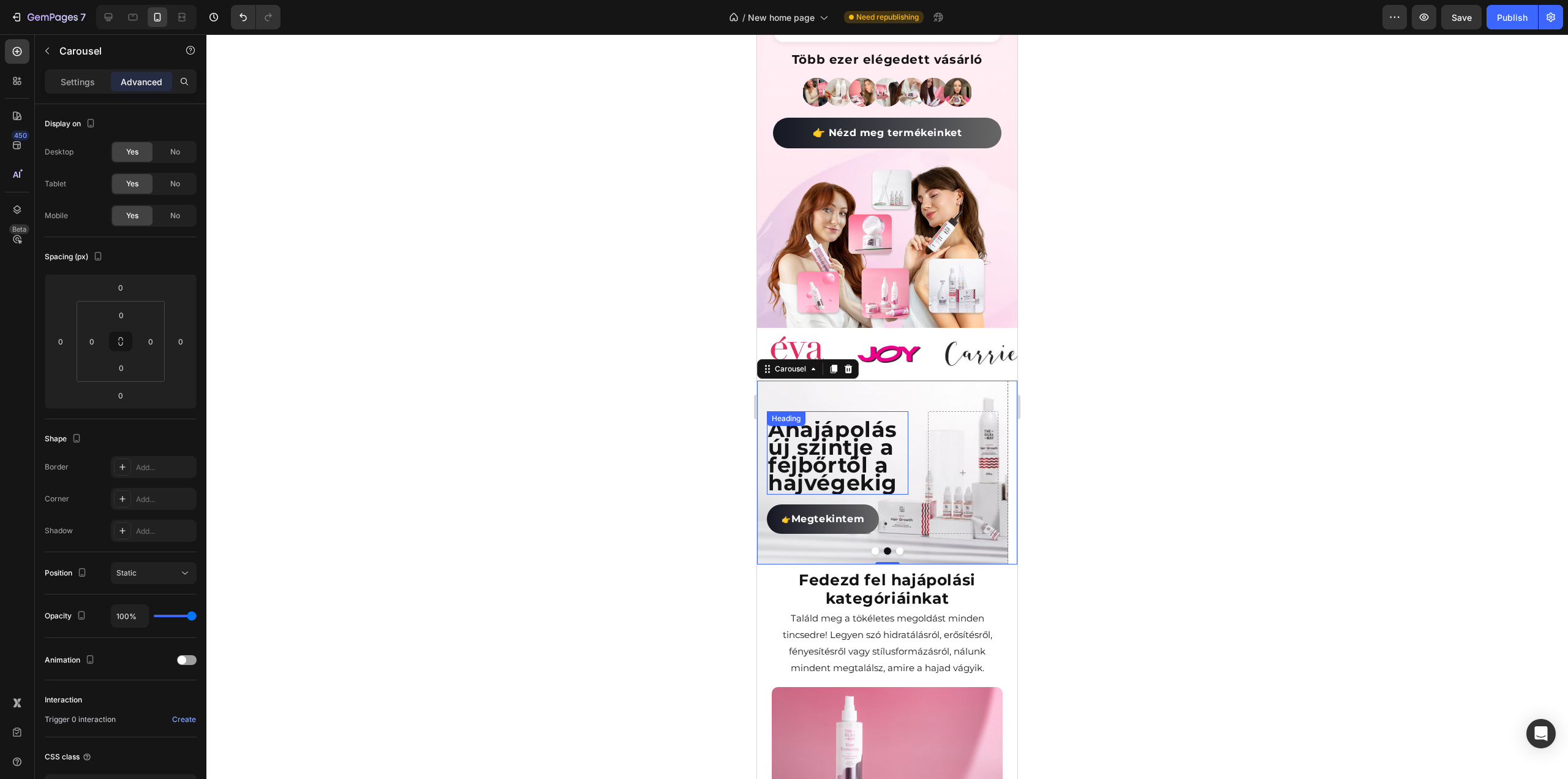
click at [821, 458] on span "új szintje a fejbőrtől a hajvégekig" at bounding box center [832, 465] width 129 height 62
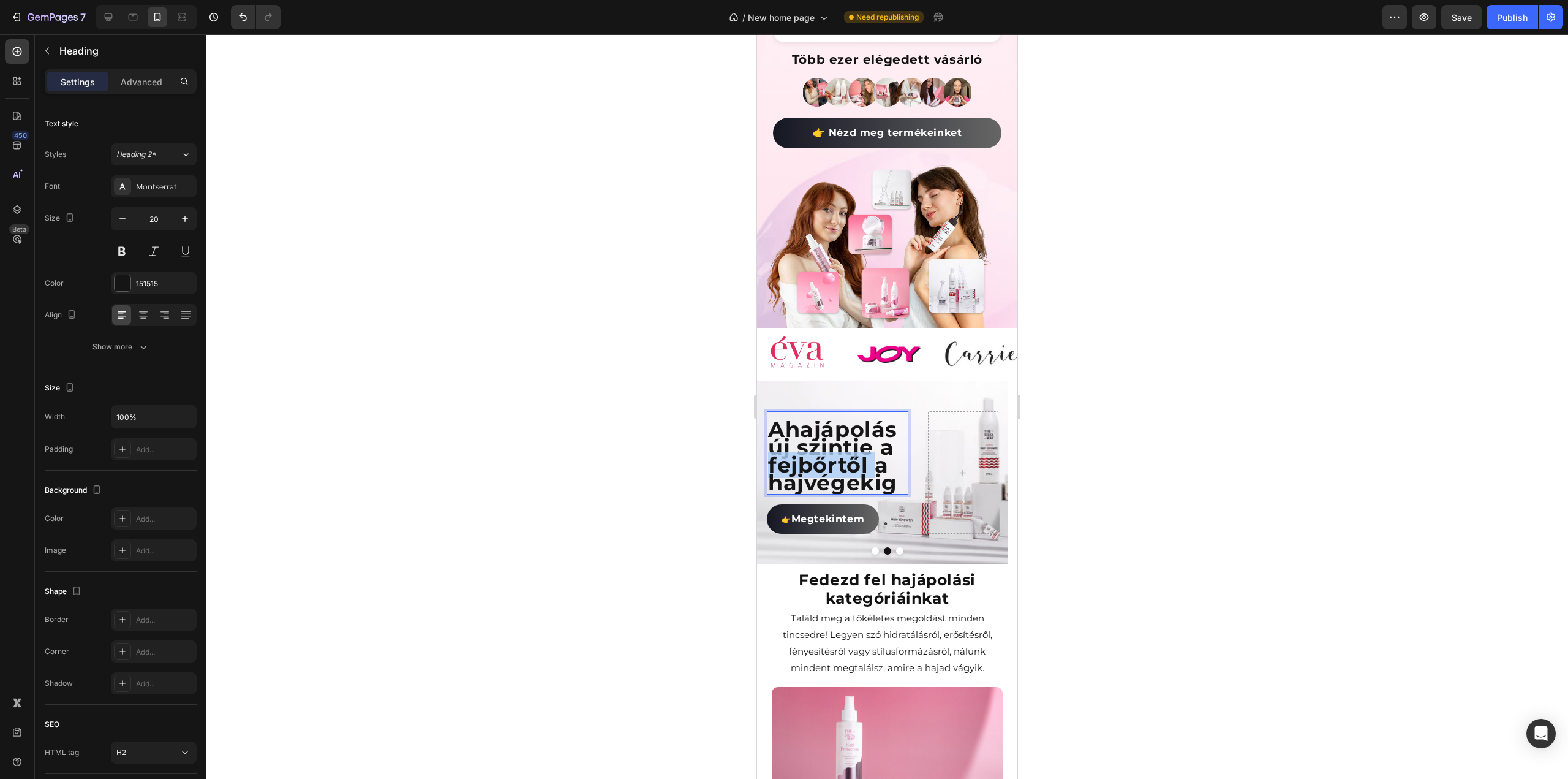
click at [821, 458] on span "új szintje a fejbőrtől a hajvégekig" at bounding box center [832, 465] width 129 height 62
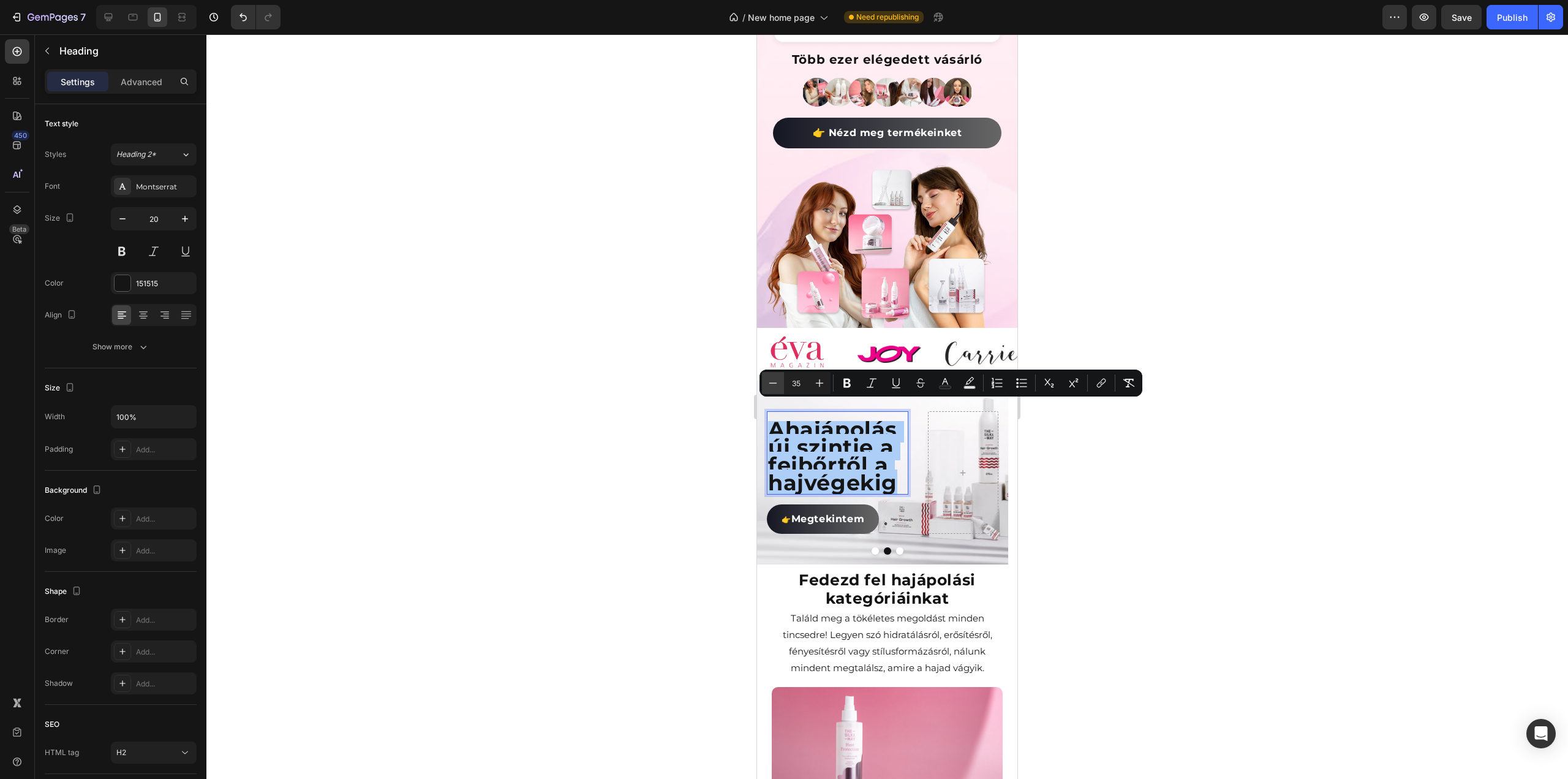
click at [773, 380] on icon "Editor contextual toolbar" at bounding box center [773, 382] width 13 height 13
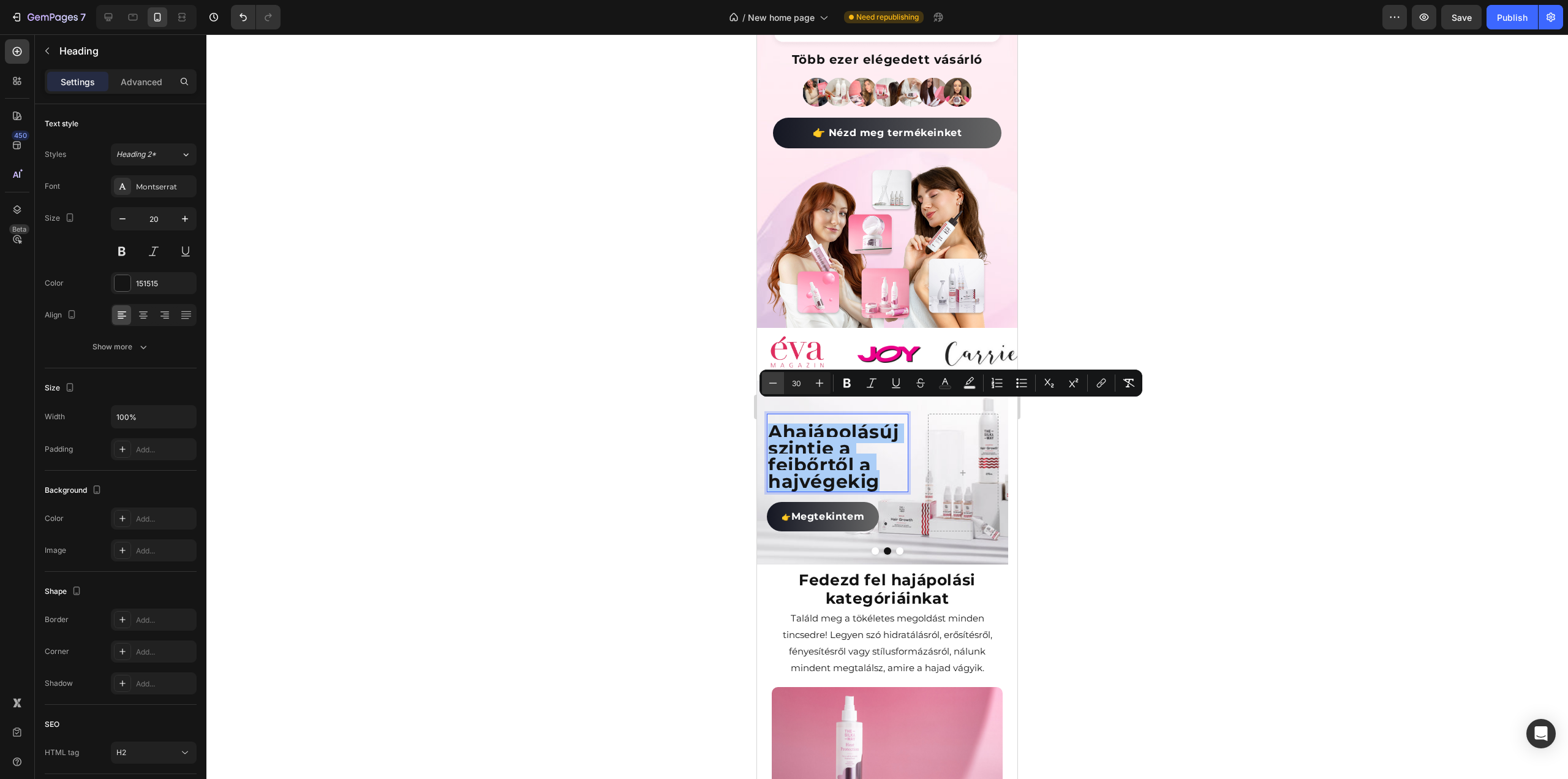
click at [773, 380] on icon "Editor contextual toolbar" at bounding box center [773, 382] width 13 height 13
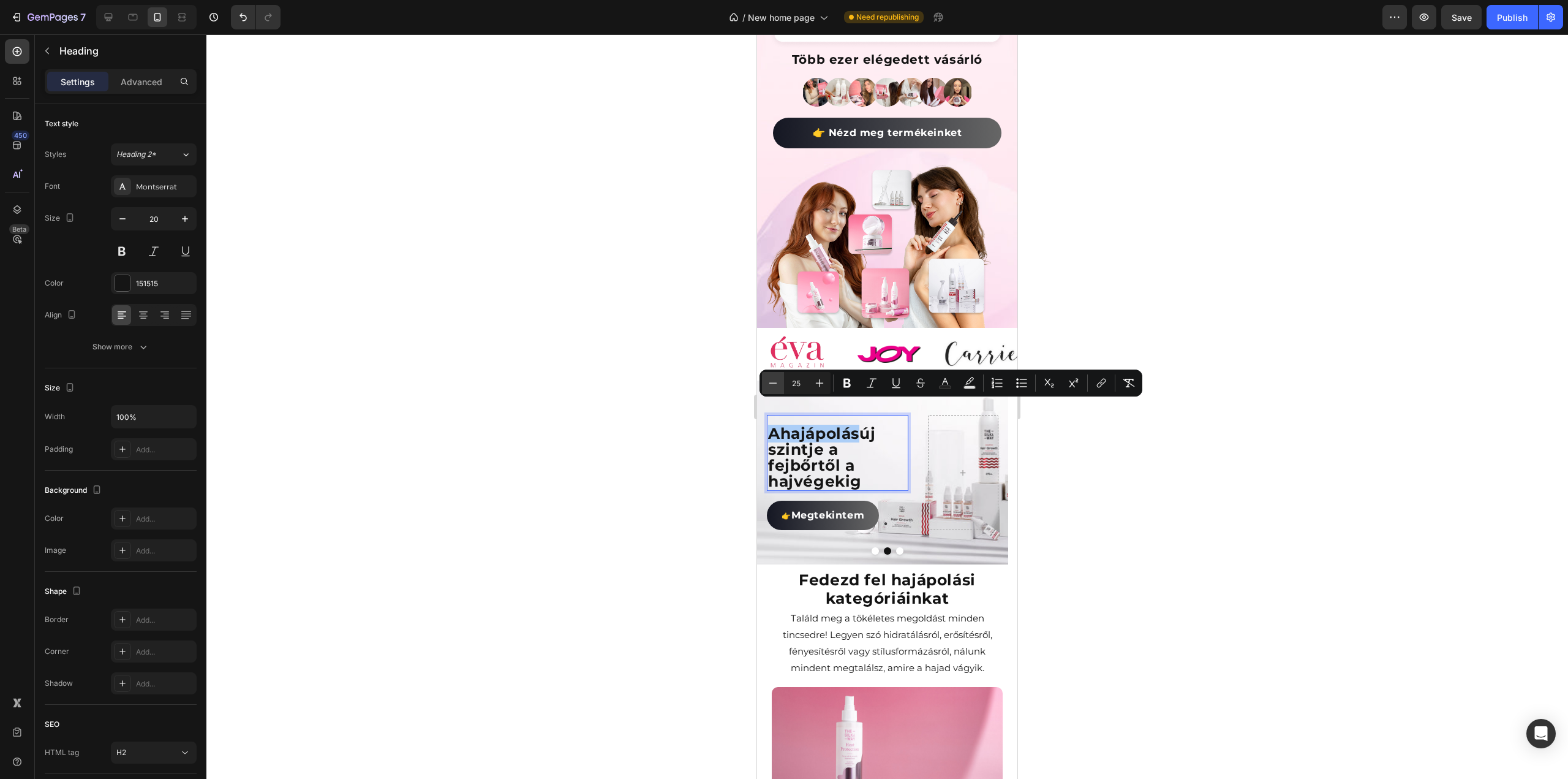
click at [773, 380] on icon "Editor contextual toolbar" at bounding box center [773, 382] width 13 height 13
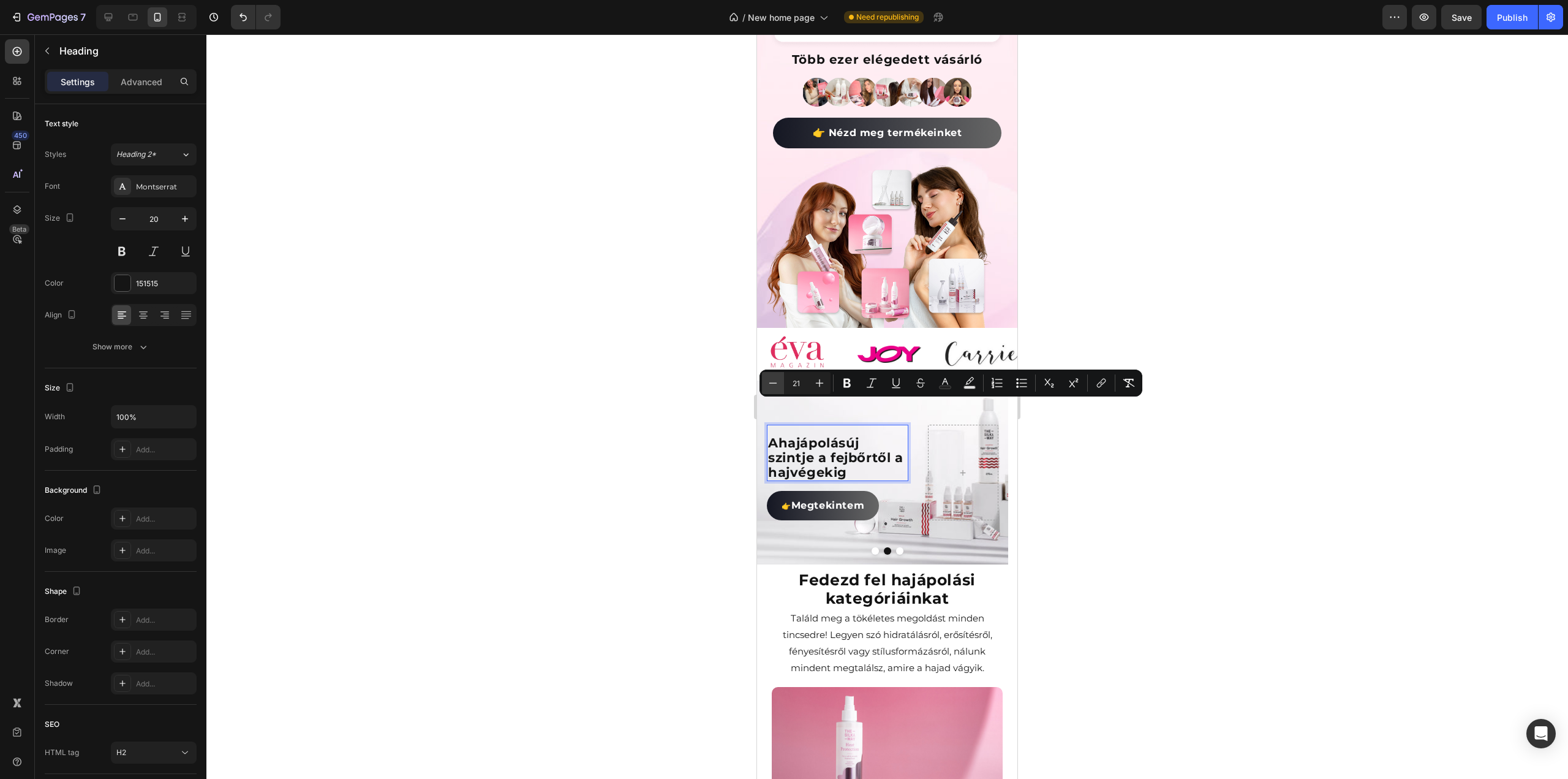
type input "20"
click at [1212, 484] on div at bounding box center [887, 406] width 1361 height 744
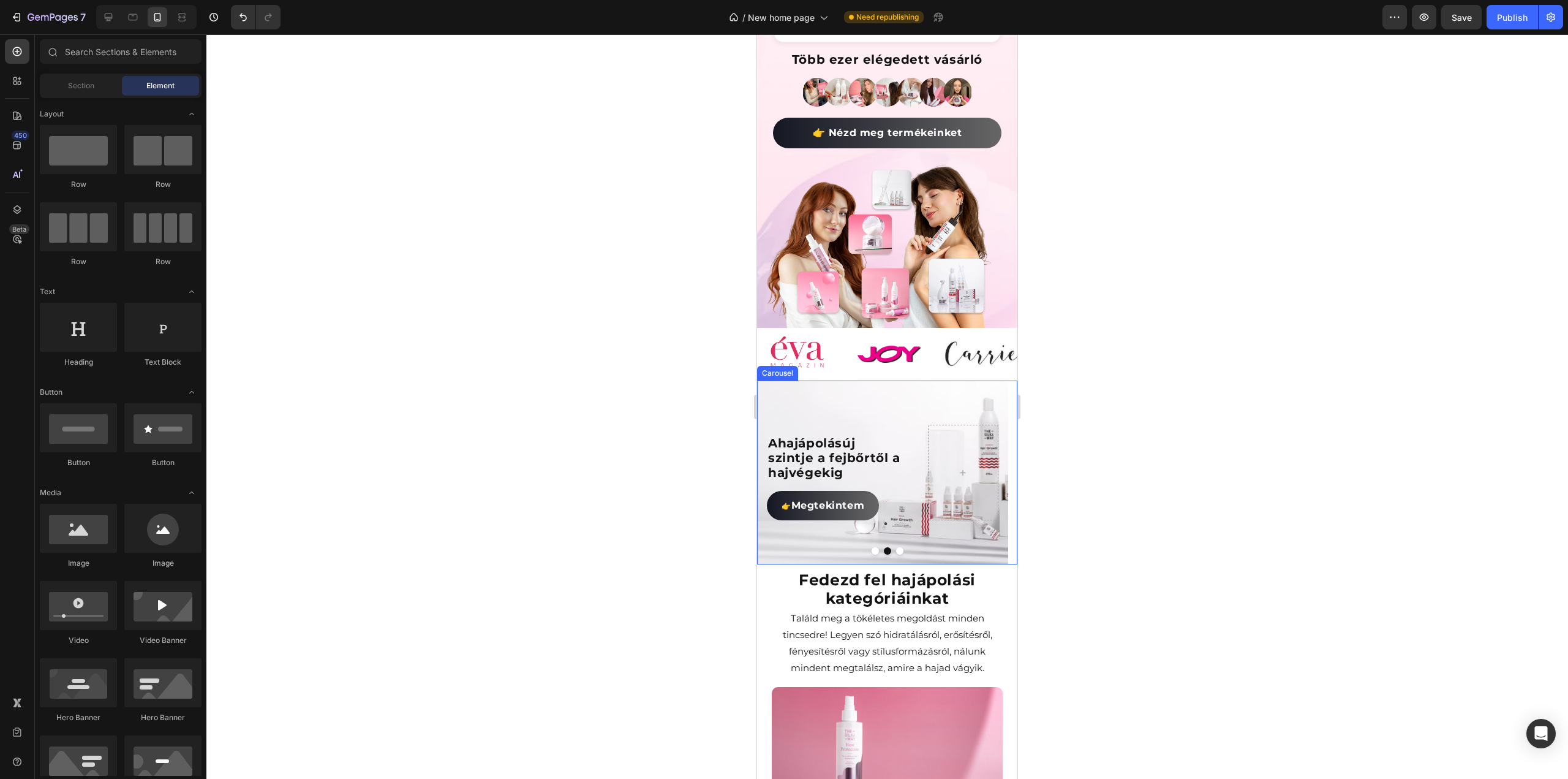
click at [896, 547] on button "Dot" at bounding box center [900, 551] width 8 height 8
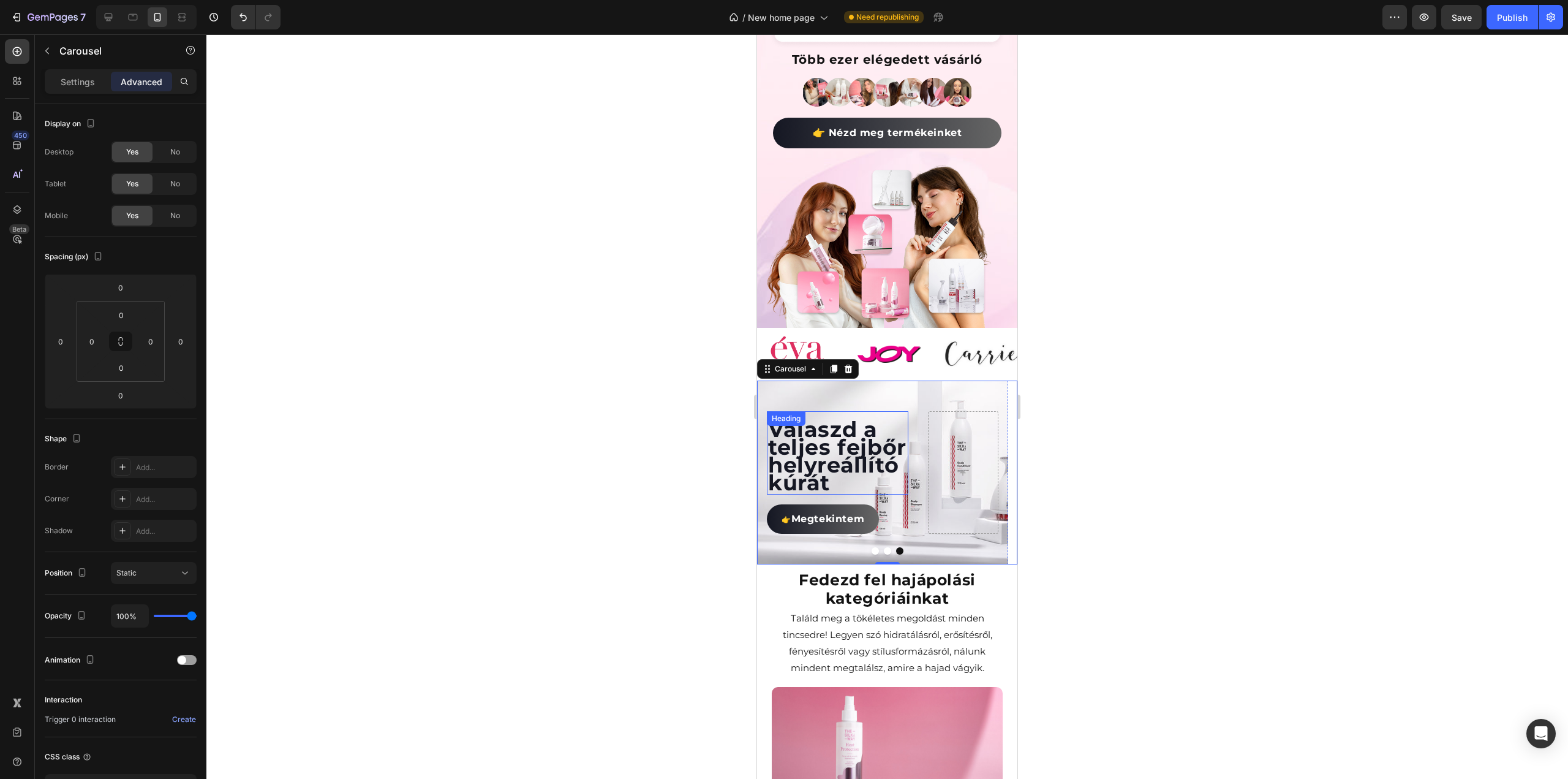
click at [805, 440] on span "Válaszd a teljes fejbőr helyreállító kúrát" at bounding box center [837, 456] width 139 height 80
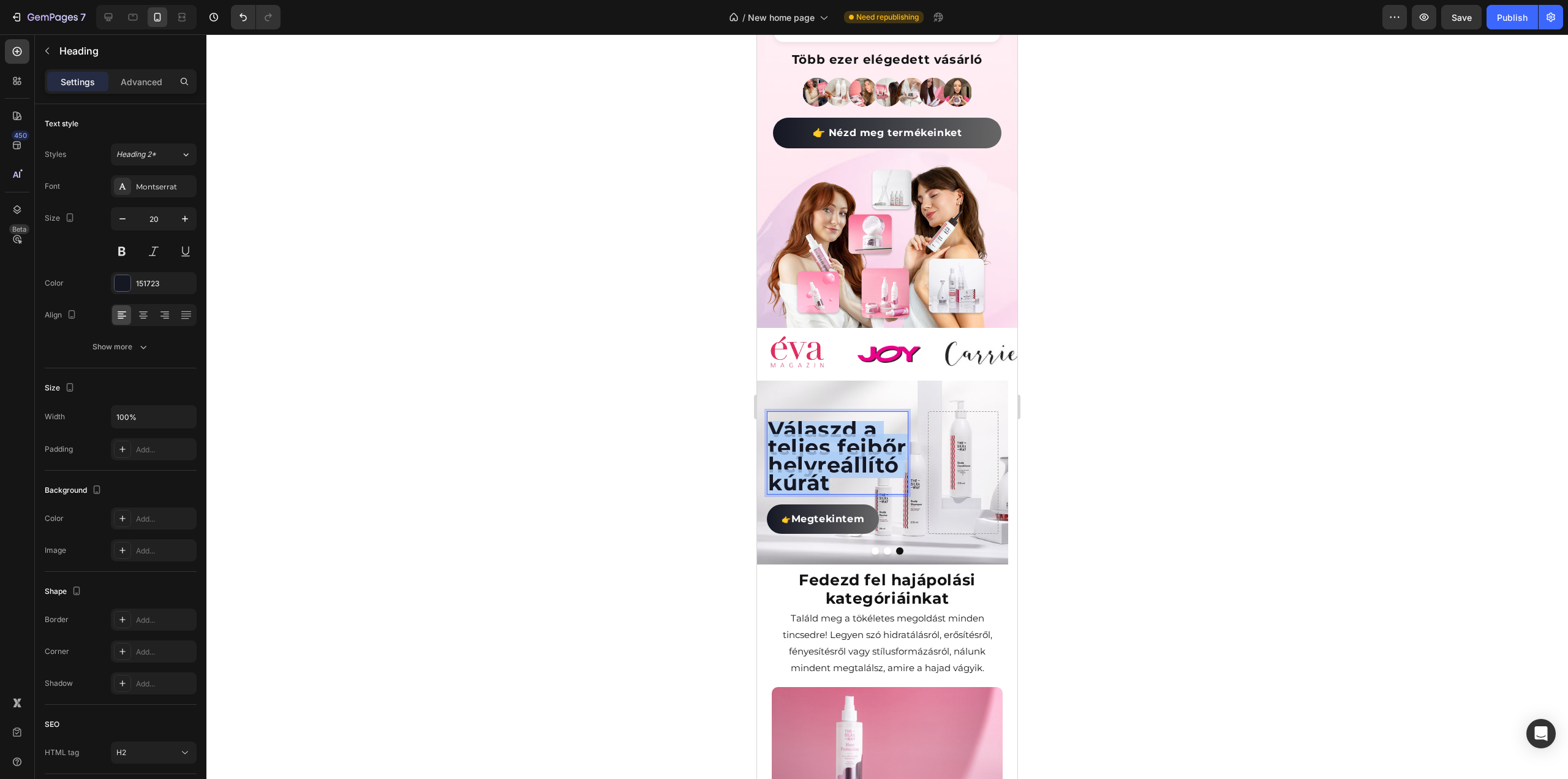
click at [805, 440] on span "Válaszd a teljes fejbőr helyreállító kúrát" at bounding box center [837, 456] width 139 height 80
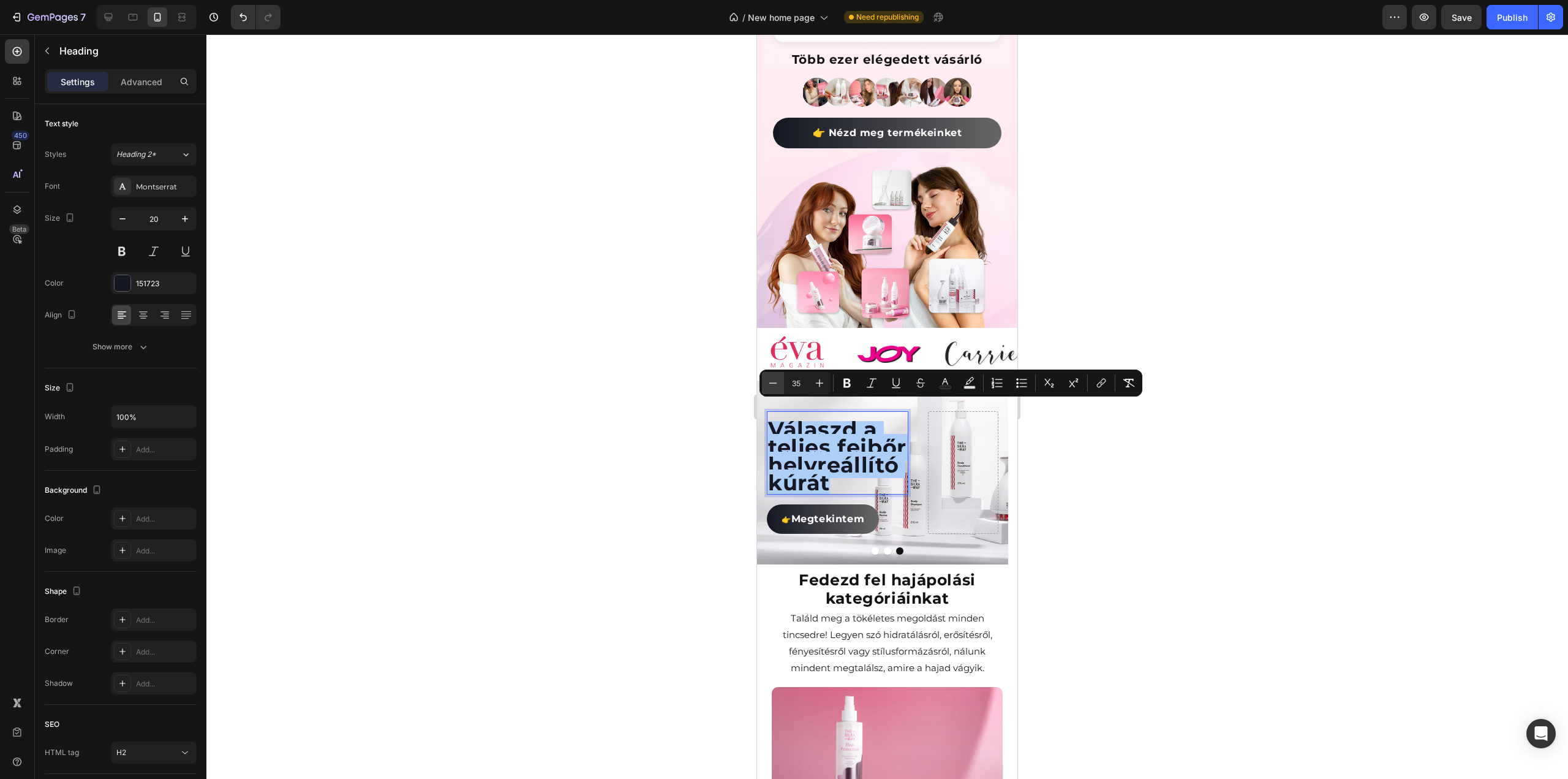
click at [769, 375] on button "Minus" at bounding box center [773, 382] width 22 height 22
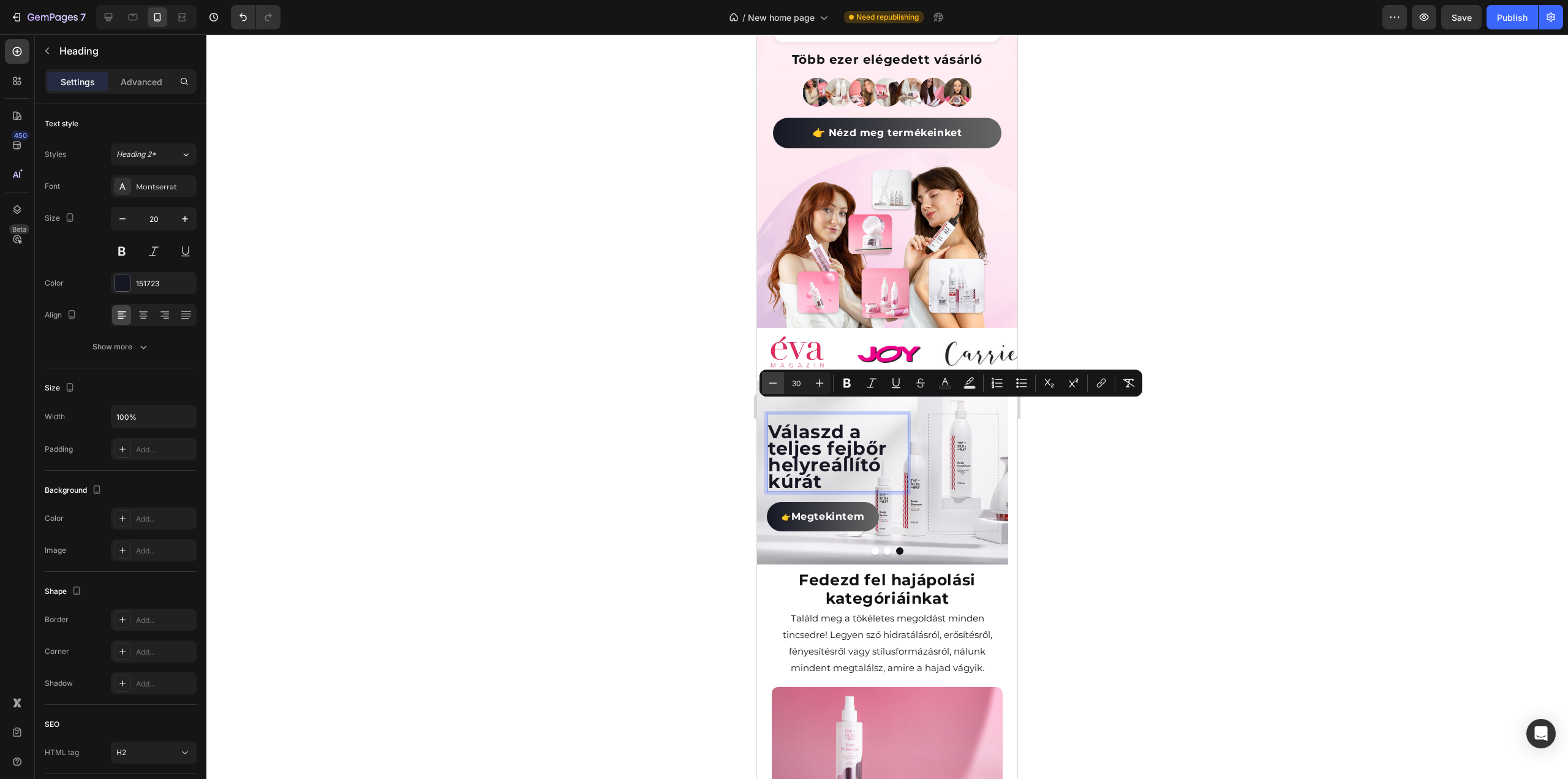
click at [769, 375] on button "Minus" at bounding box center [773, 382] width 22 height 22
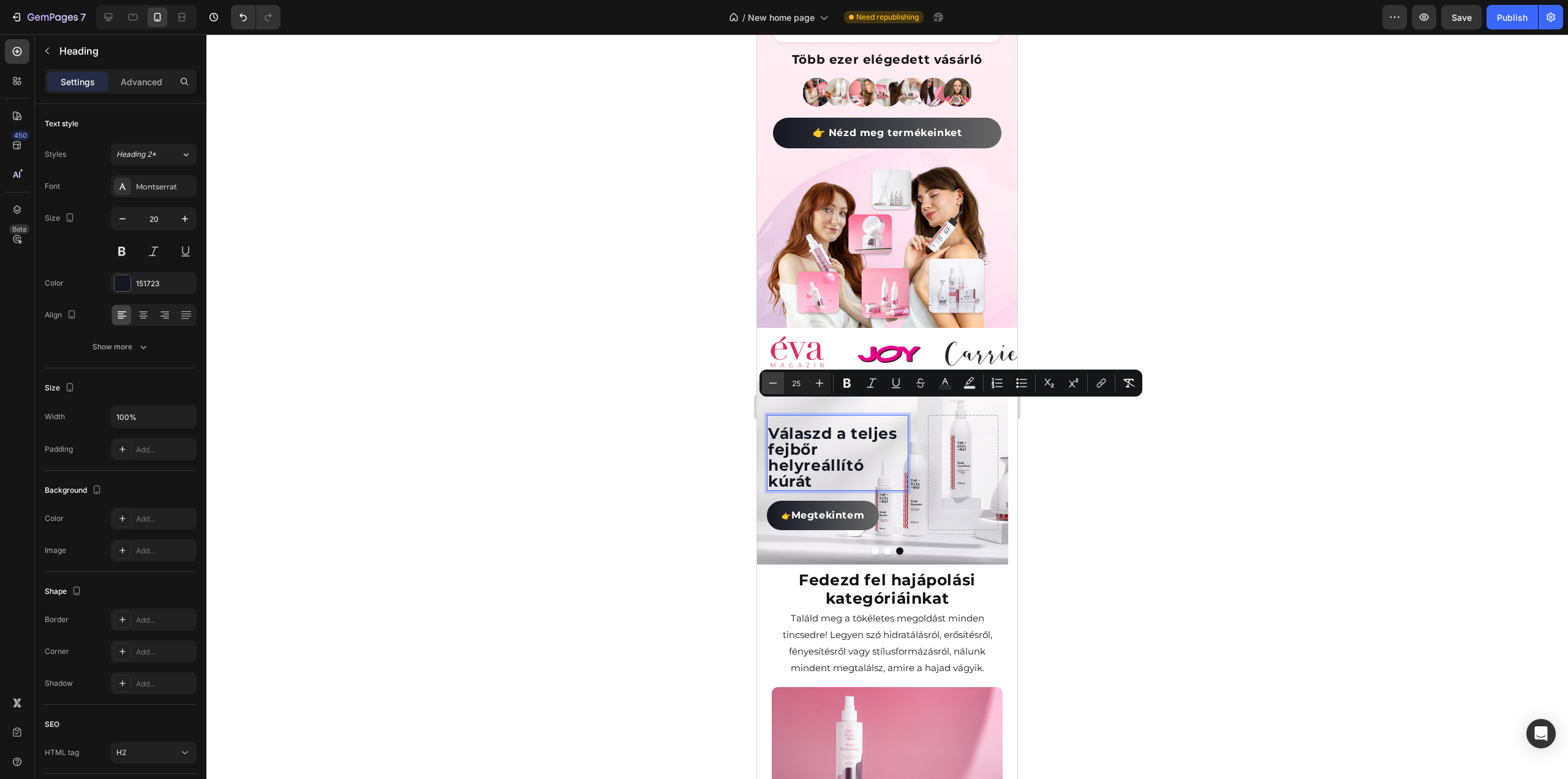
click at [769, 375] on button "Minus" at bounding box center [773, 382] width 22 height 22
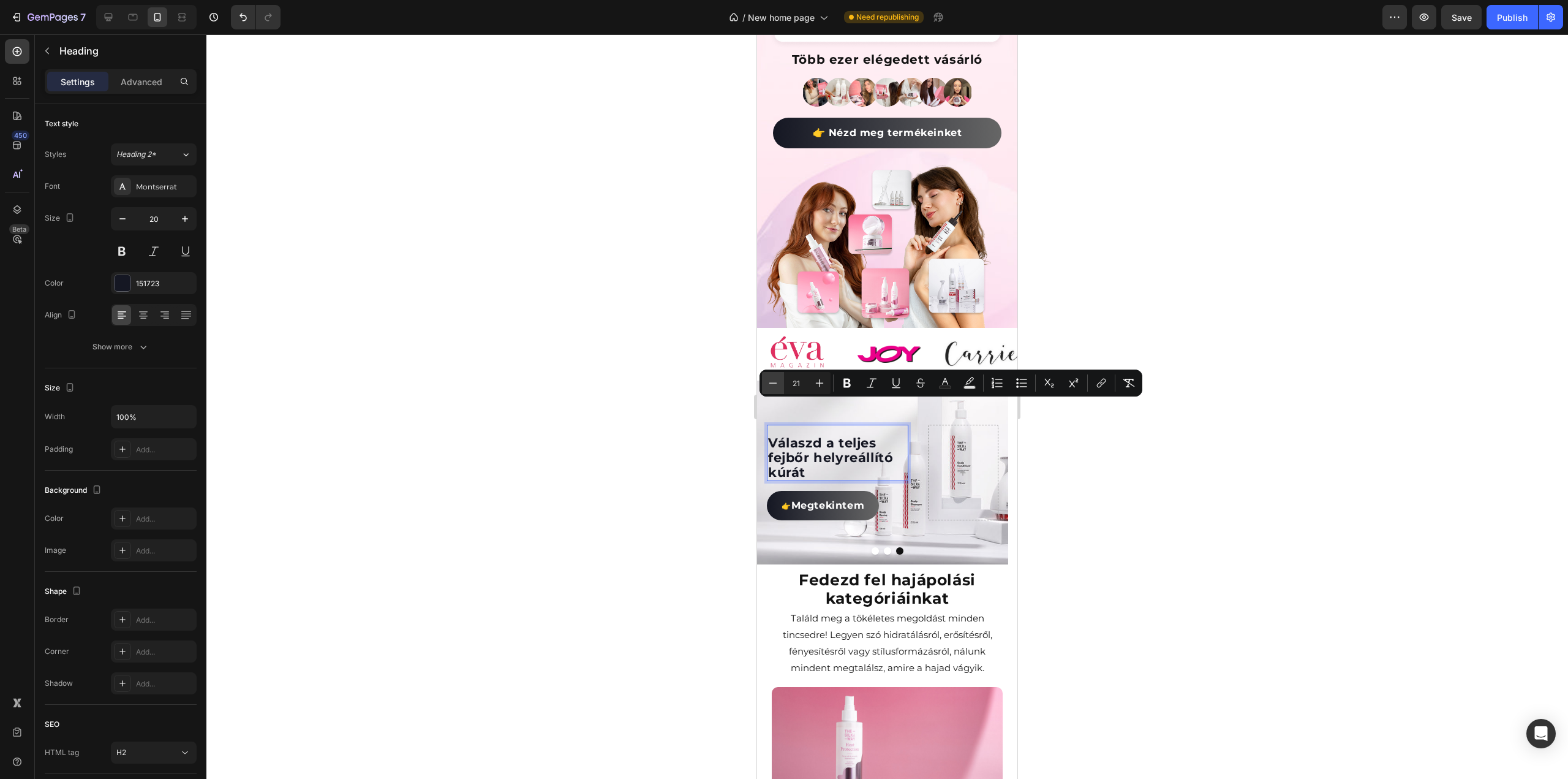
type input "20"
click at [693, 402] on div at bounding box center [887, 406] width 1361 height 744
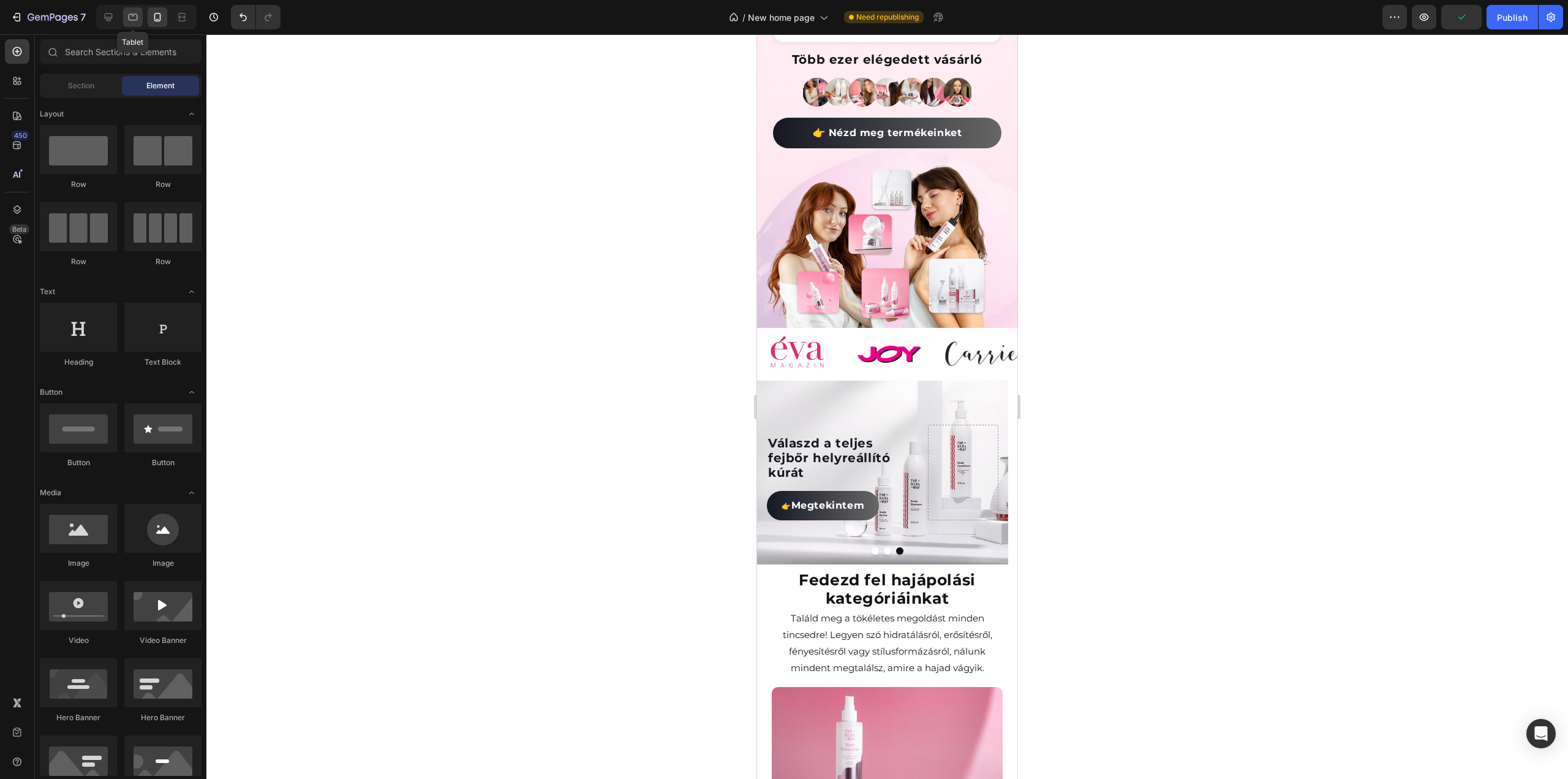
click at [125, 12] on div at bounding box center [133, 17] width 19 height 19
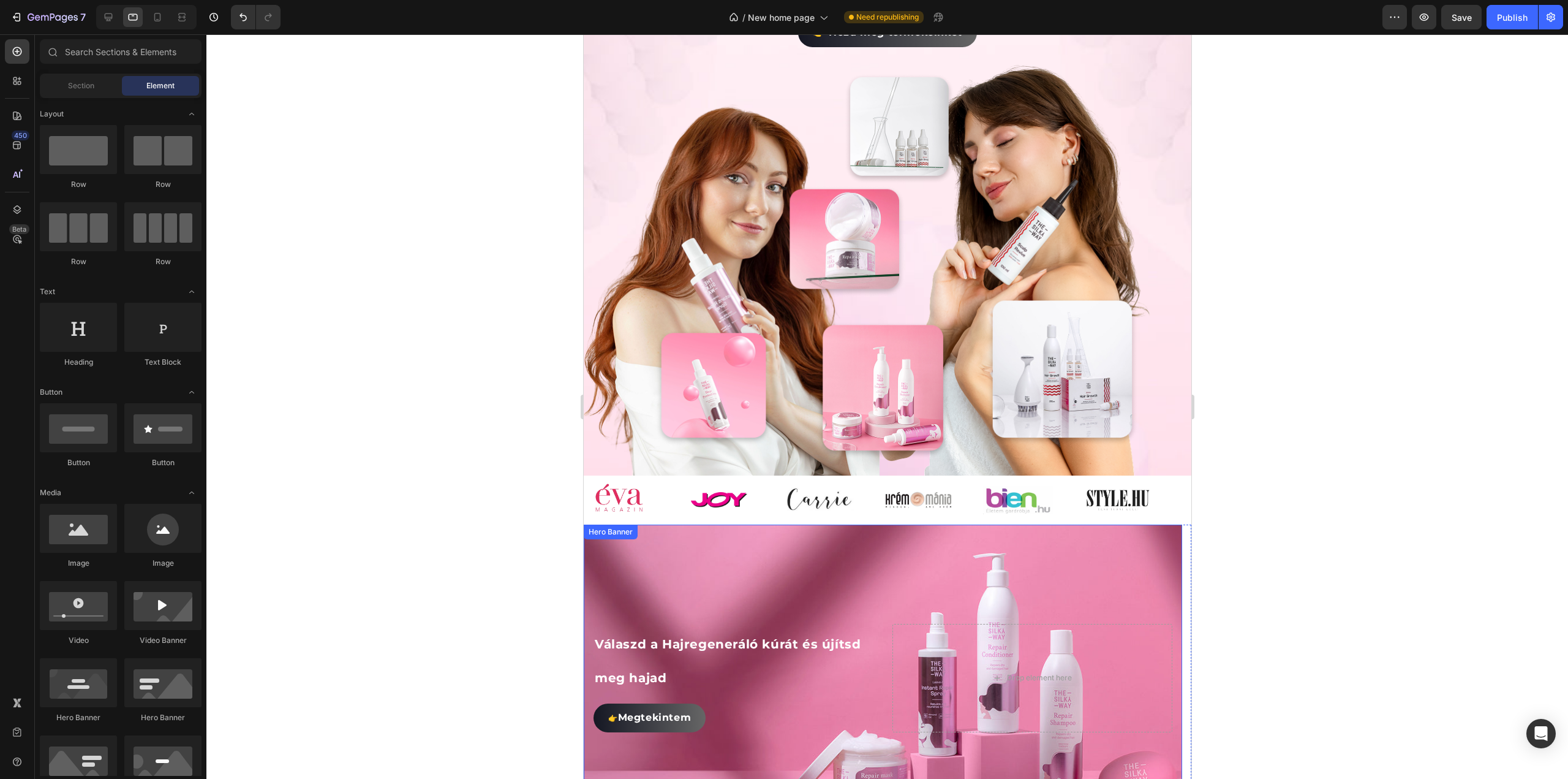
scroll to position [646, 0]
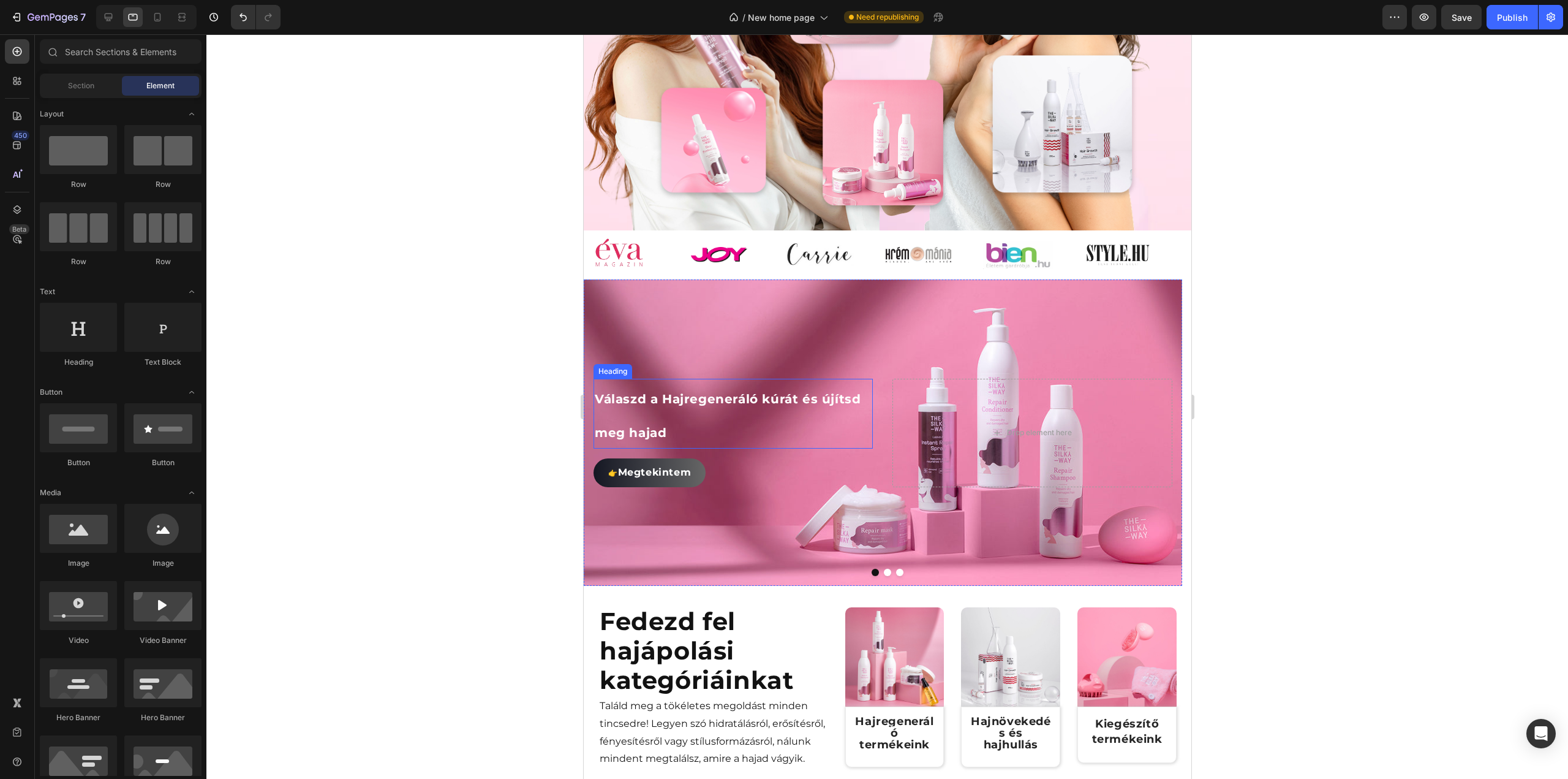
click at [672, 418] on span "Válaszd a Hajregeneráló kúrát és újítsd meg hajad" at bounding box center [727, 416] width 266 height 49
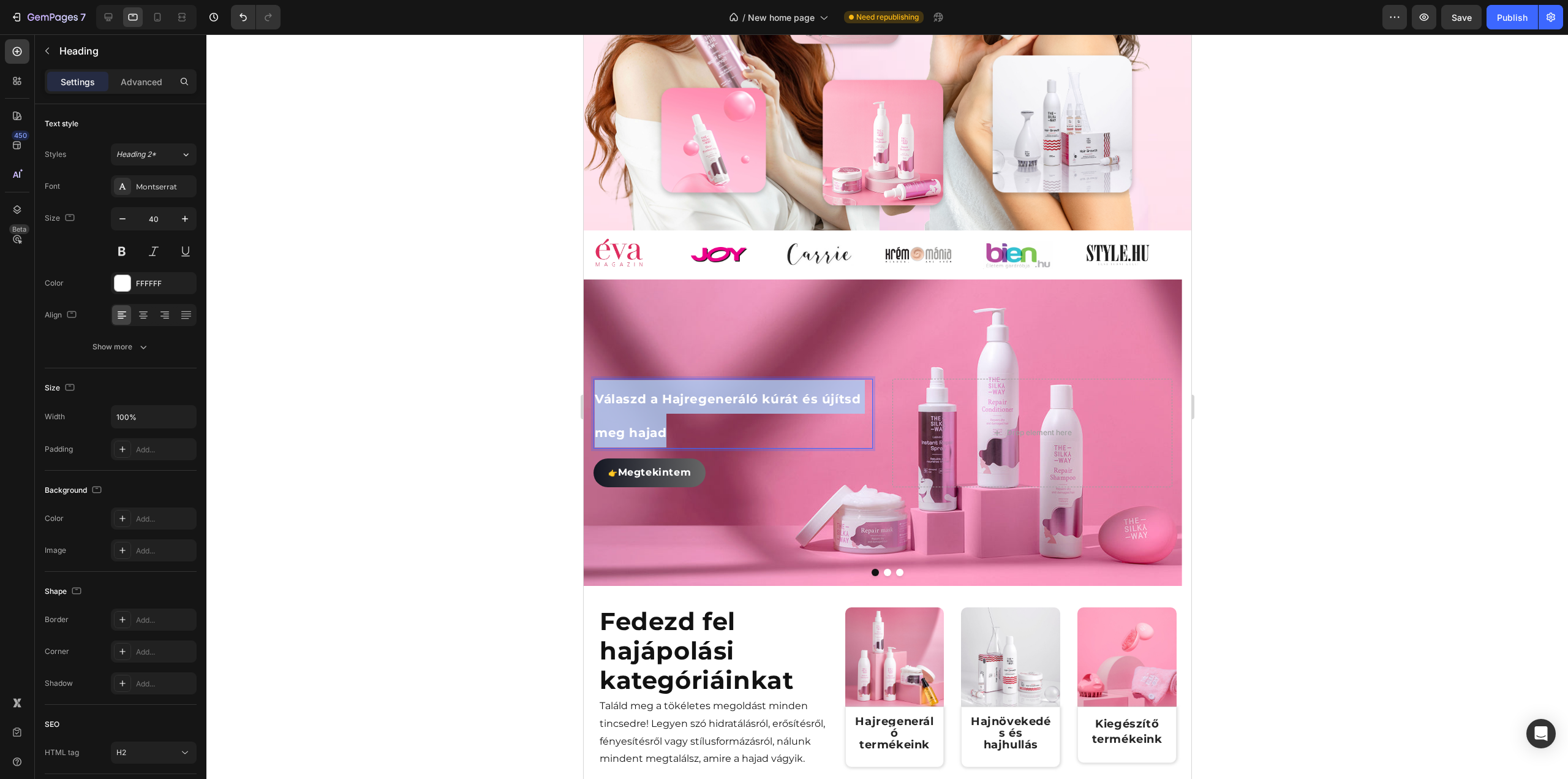
click at [672, 418] on span "Válaszd a Hajregeneráló kúrát és újítsd meg hajad" at bounding box center [727, 416] width 266 height 49
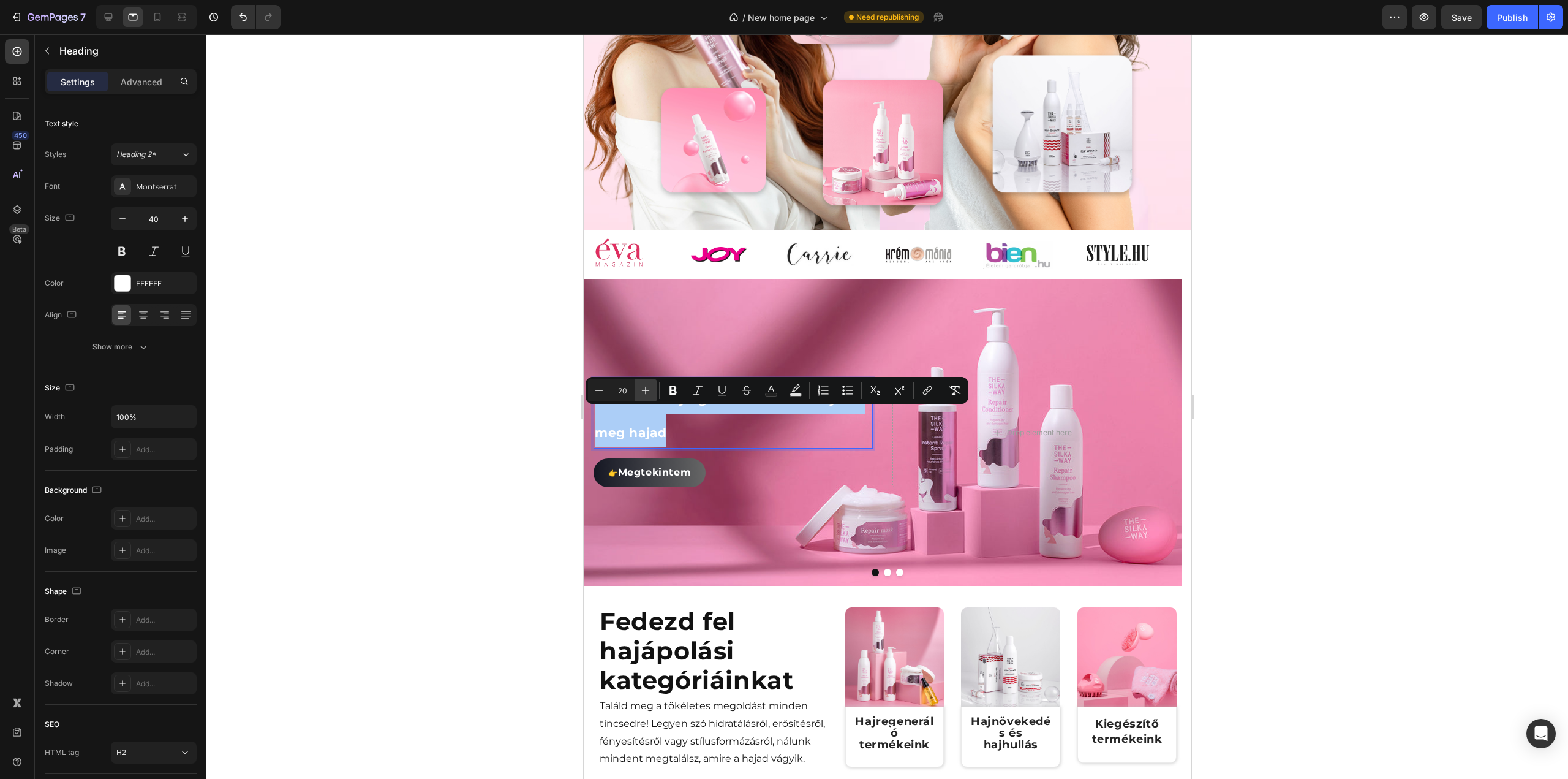
click at [641, 390] on icon "Editor contextual toolbar" at bounding box center [645, 390] width 13 height 13
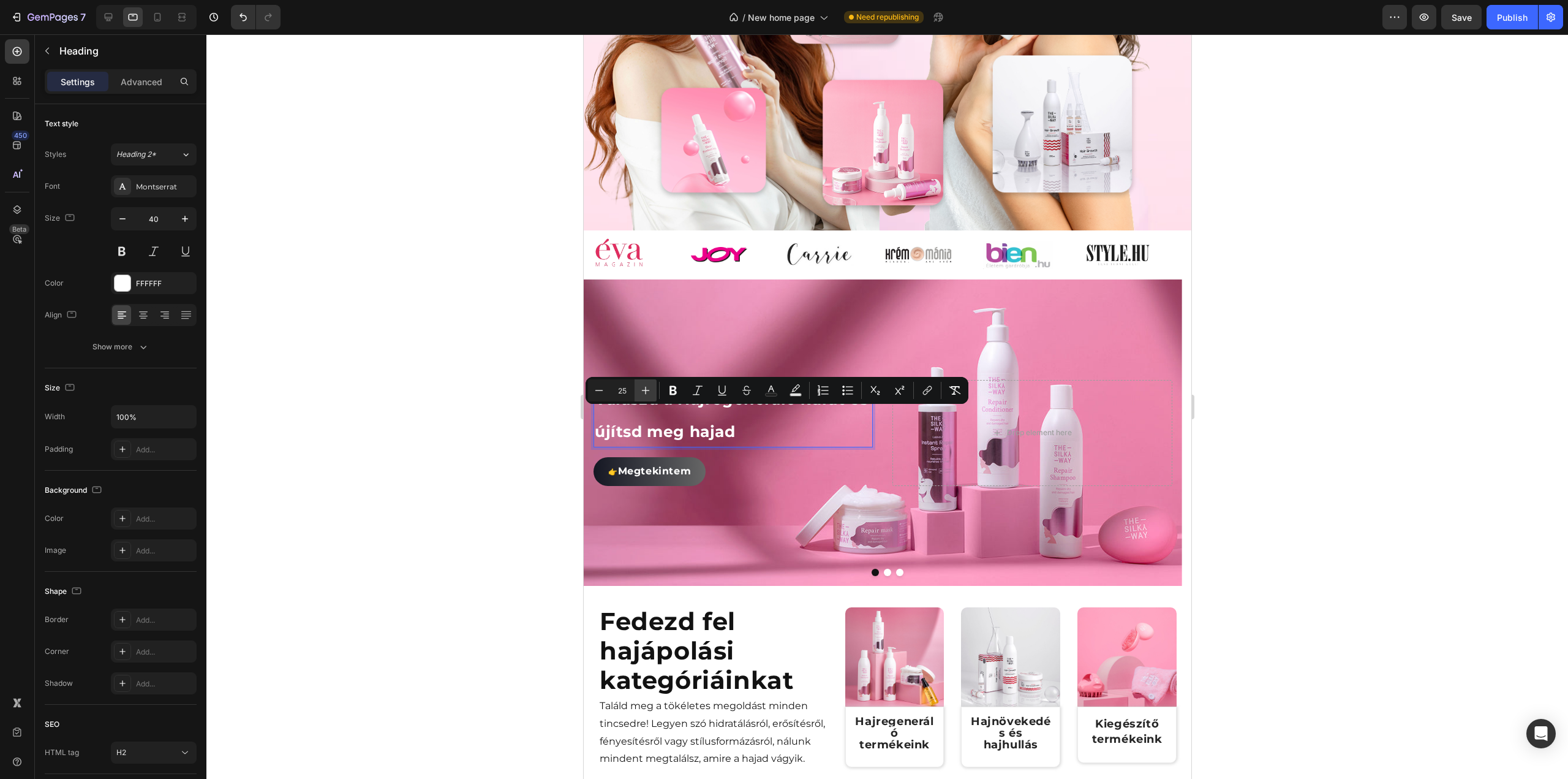
click at [641, 390] on icon "Editor contextual toolbar" at bounding box center [645, 390] width 13 height 13
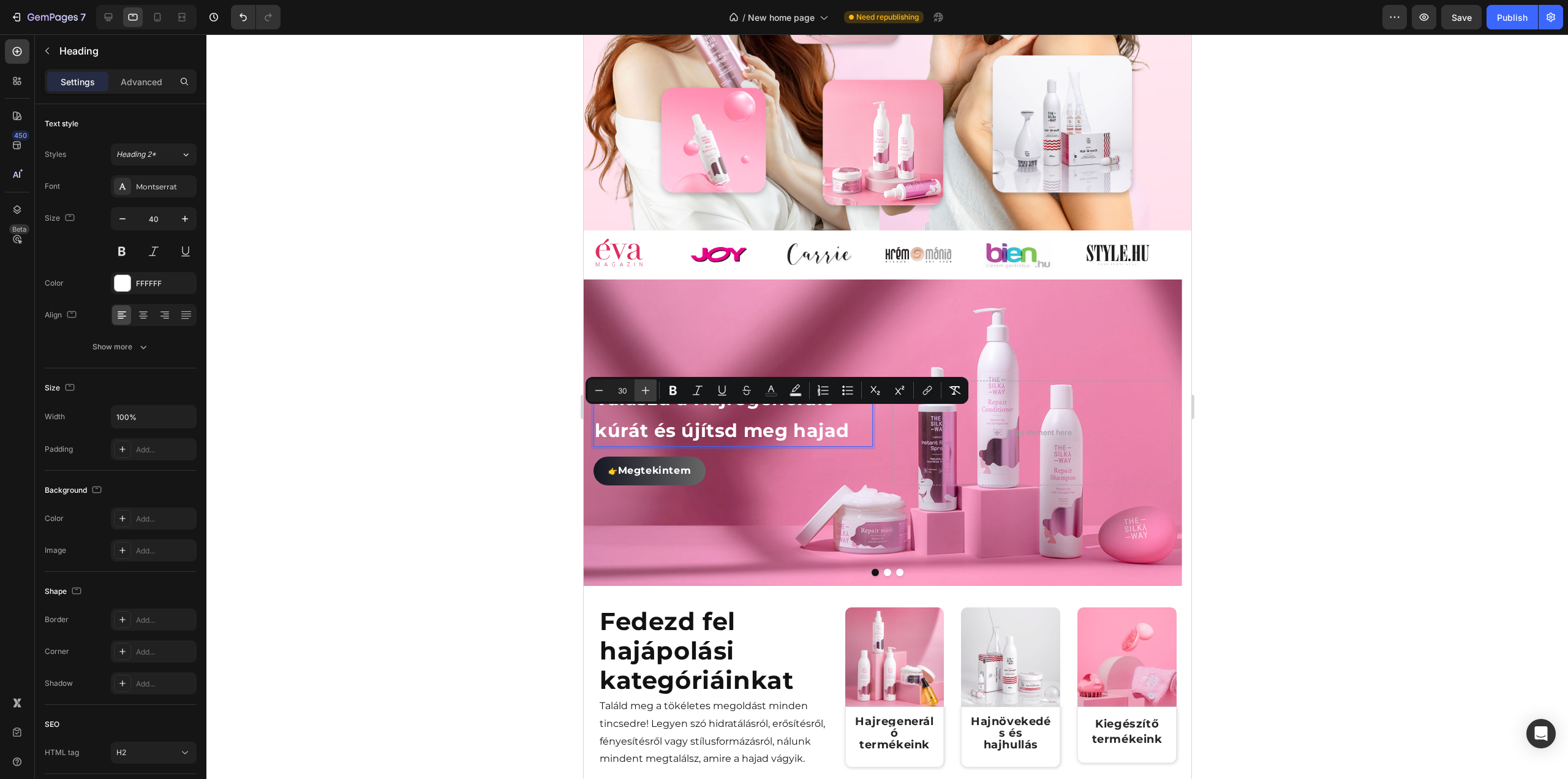
click at [641, 390] on icon "Editor contextual toolbar" at bounding box center [645, 390] width 13 height 13
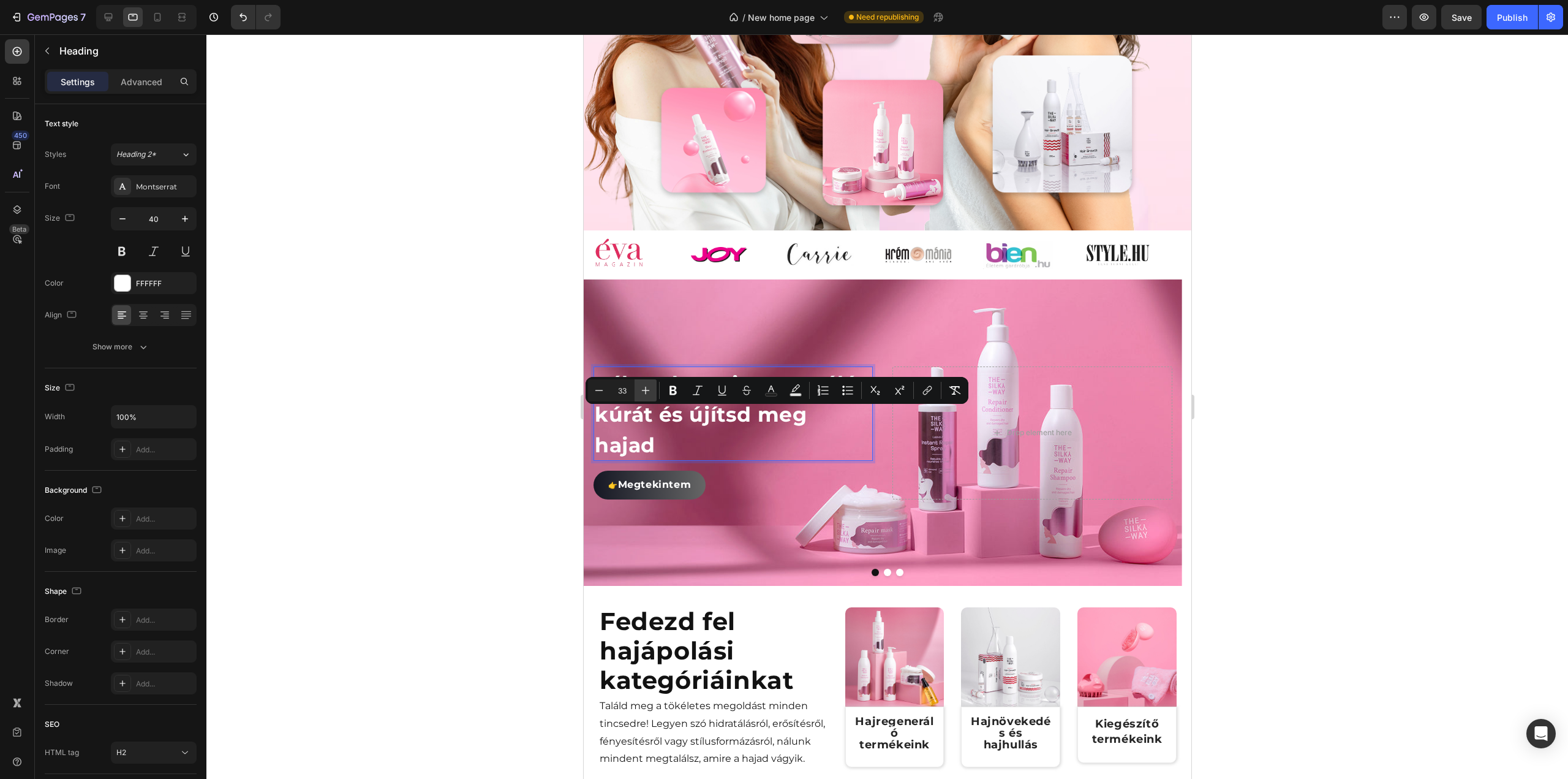
click at [641, 391] on icon "Editor contextual toolbar" at bounding box center [645, 390] width 13 height 13
type input "35"
click at [148, 13] on div at bounding box center [157, 17] width 19 height 19
type input "20"
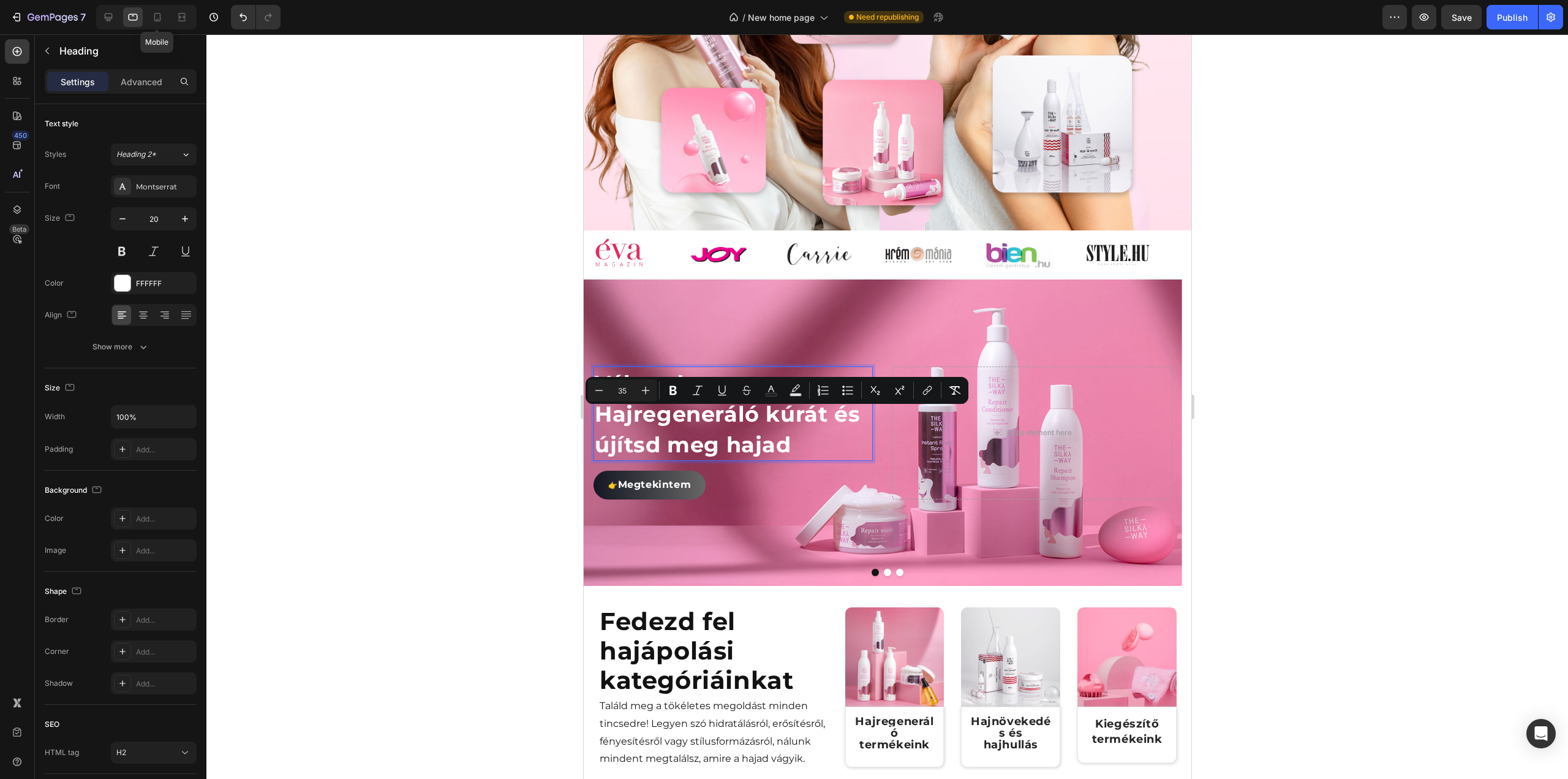
click at [1339, 329] on div at bounding box center [887, 406] width 1361 height 744
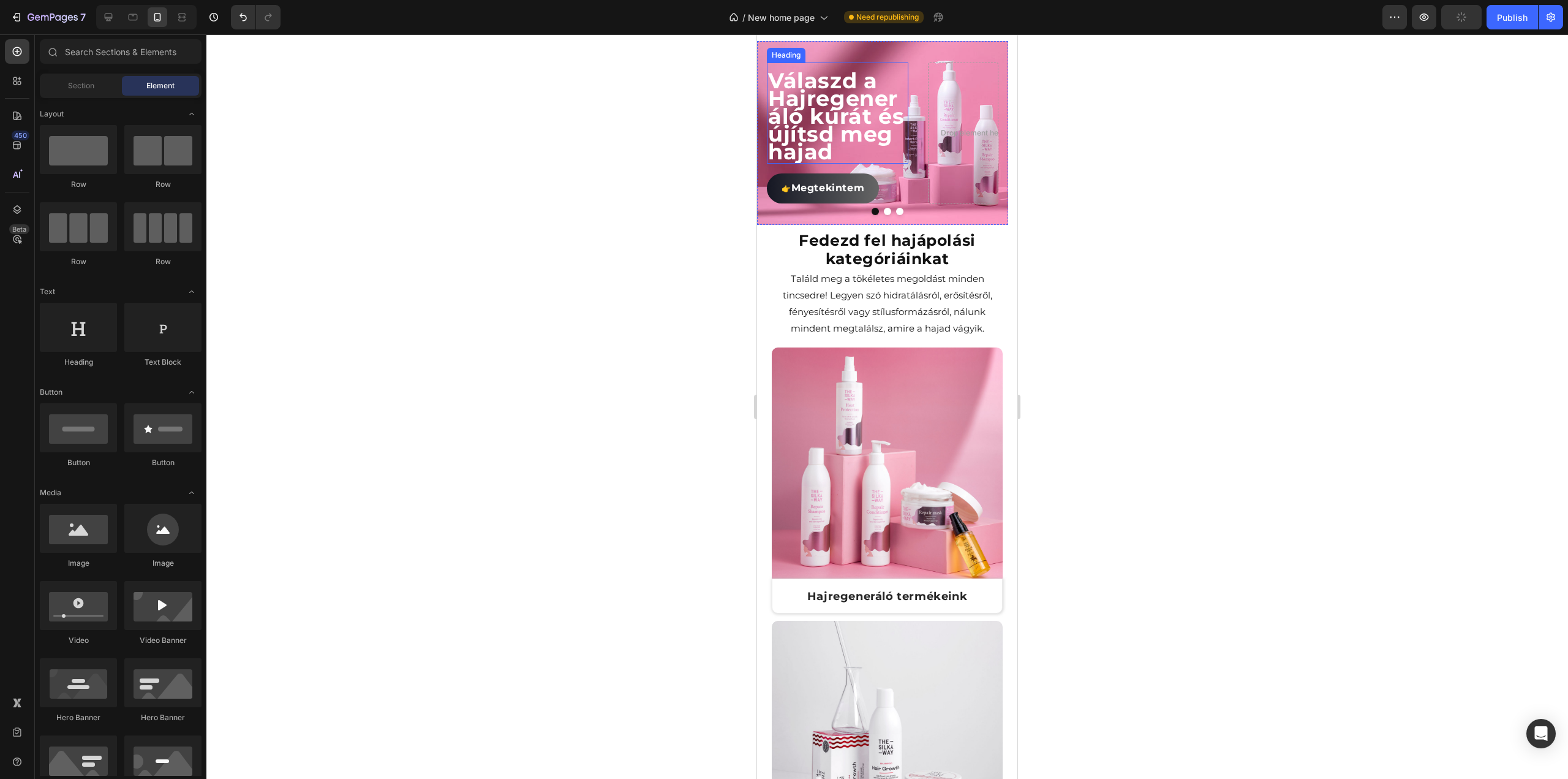
scroll to position [483, 0]
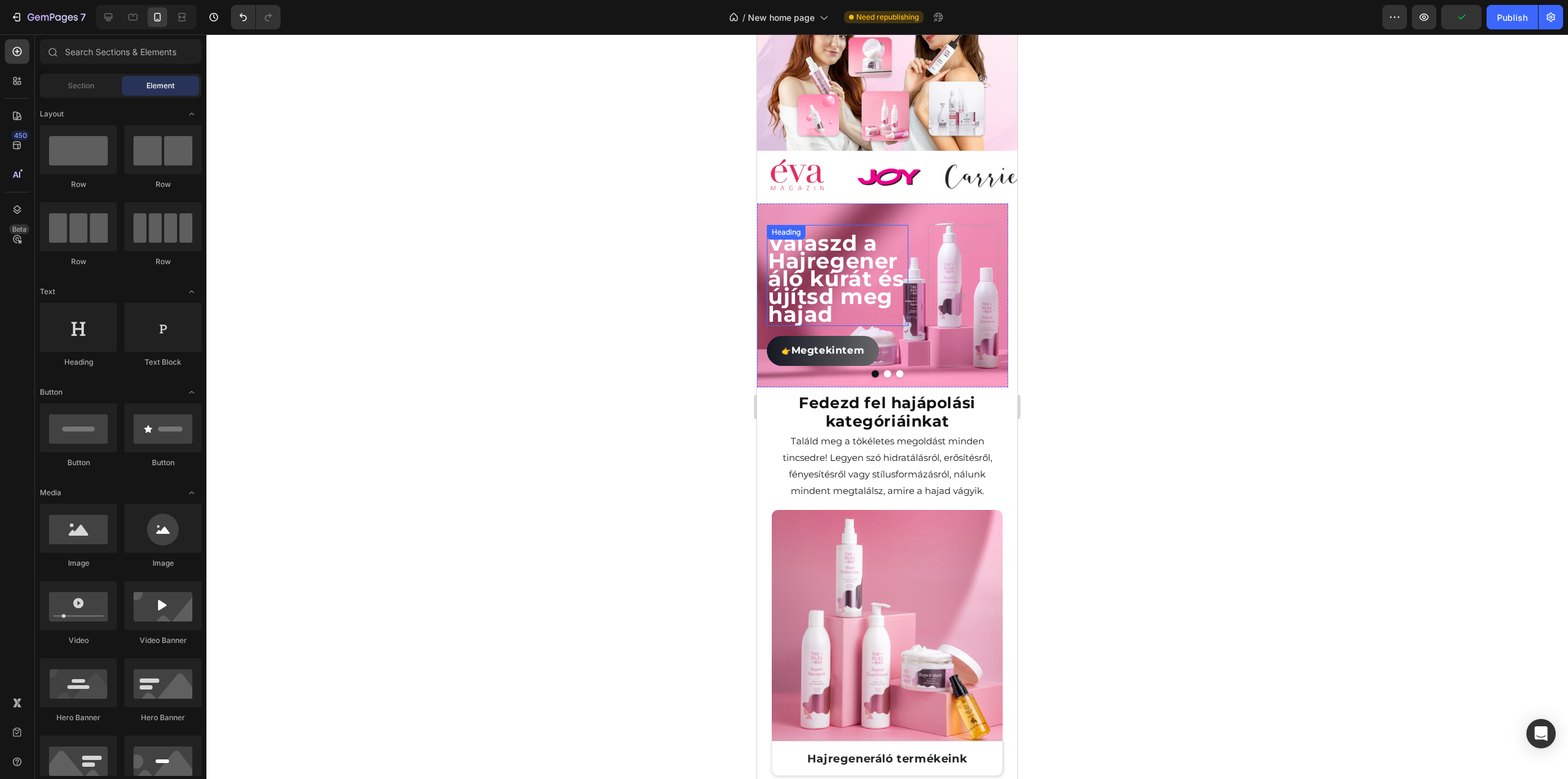
click at [810, 272] on span "Válaszd a Hajregeneráló kúrát és újítsd meg hajad" at bounding box center [836, 278] width 136 height 97
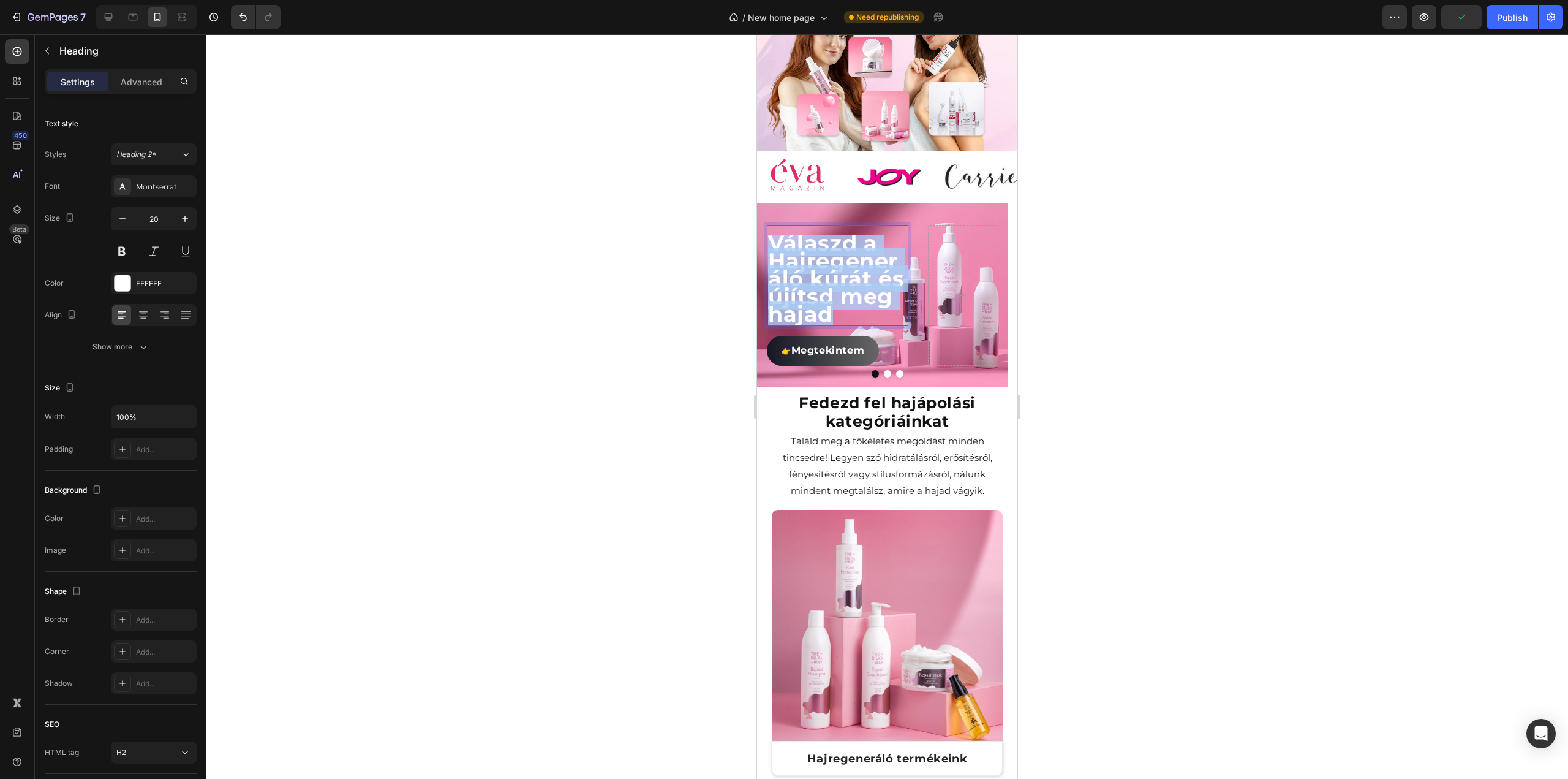
click at [810, 272] on span "Válaszd a Hajregeneráló kúrát és újítsd meg hajad" at bounding box center [836, 278] width 136 height 97
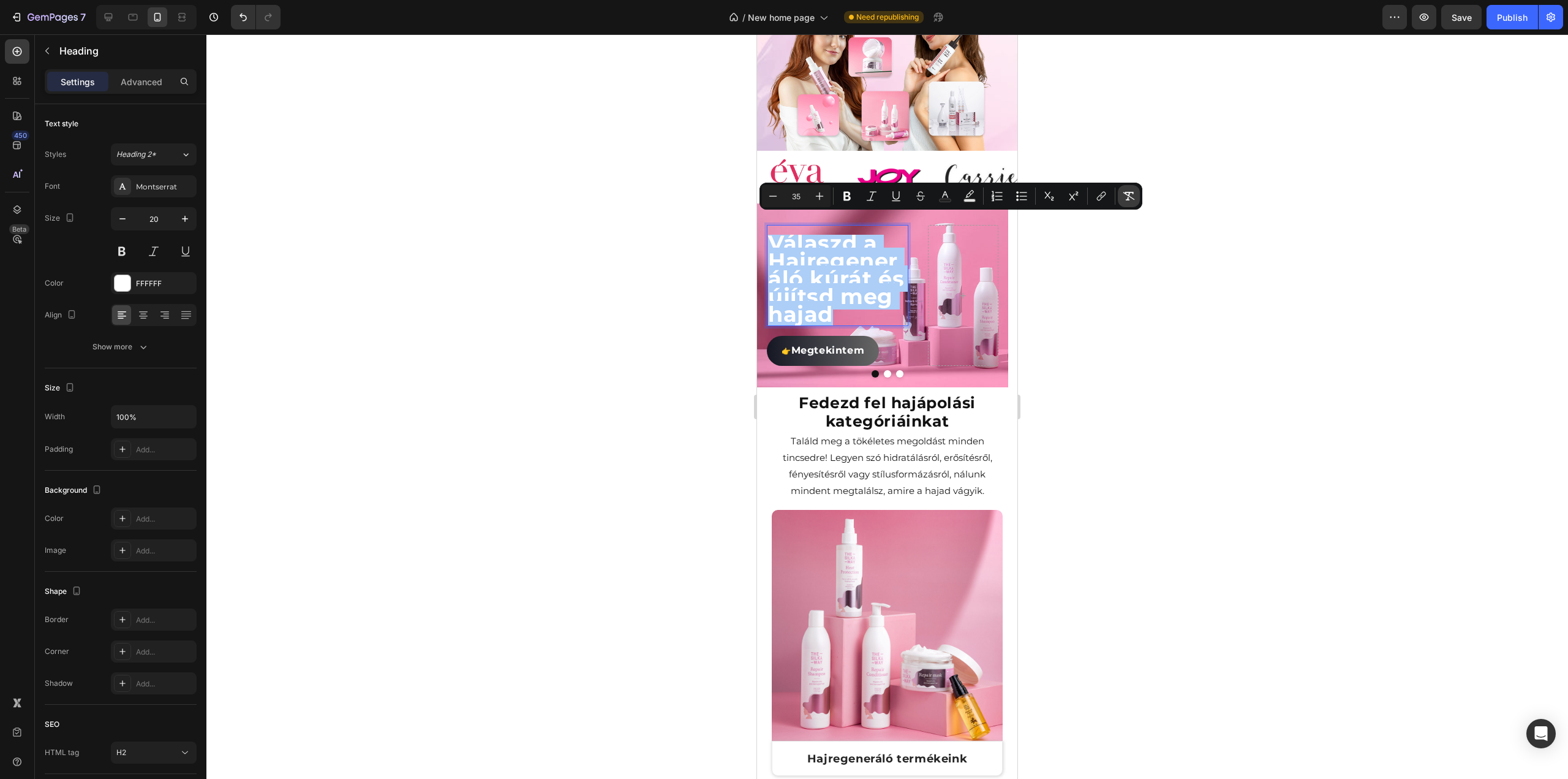
click at [1131, 197] on icon "Editor contextual toolbar" at bounding box center [1129, 196] width 12 height 9
type input "20"
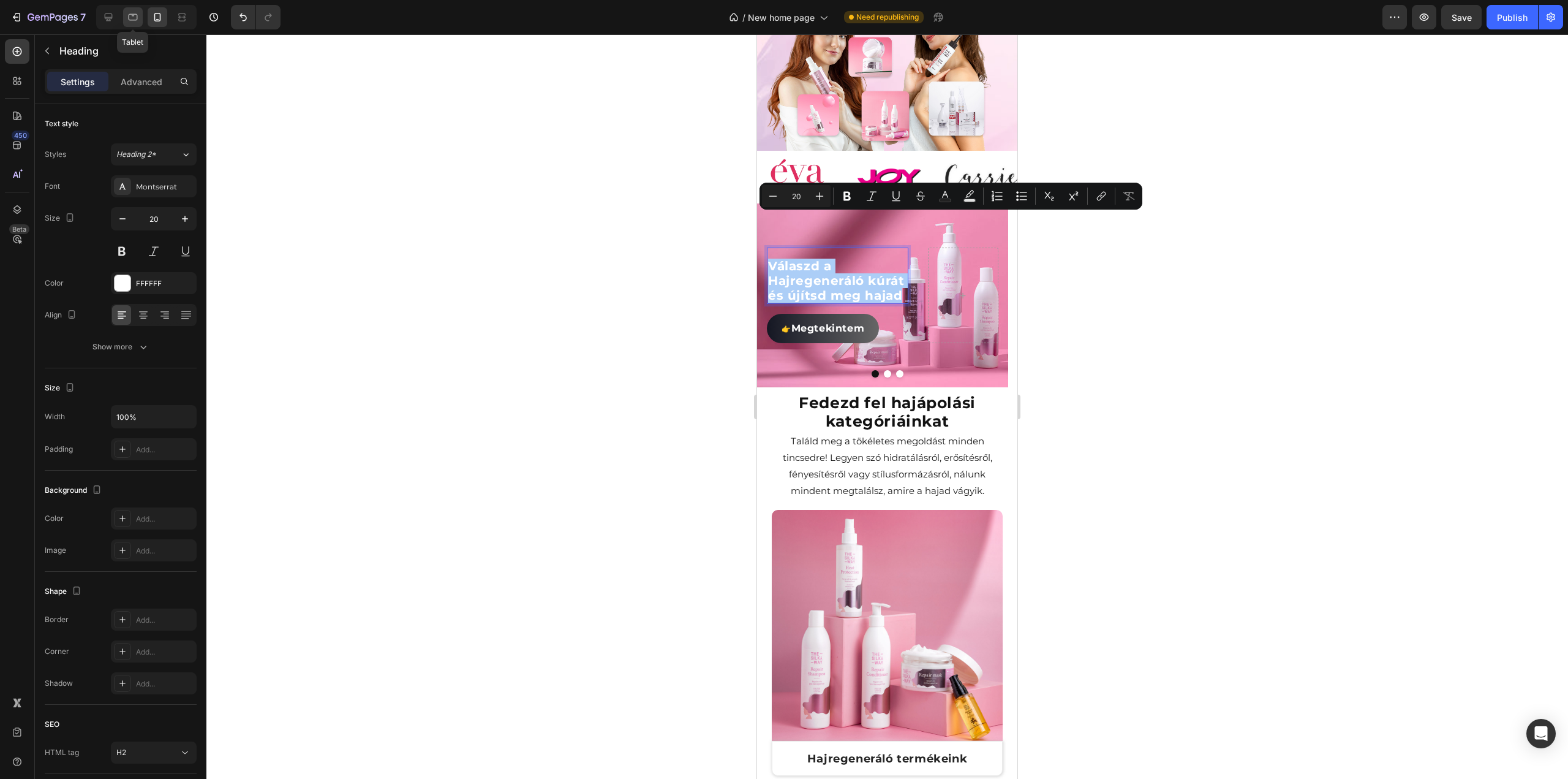
click at [139, 22] on div at bounding box center [133, 17] width 19 height 19
type input "40"
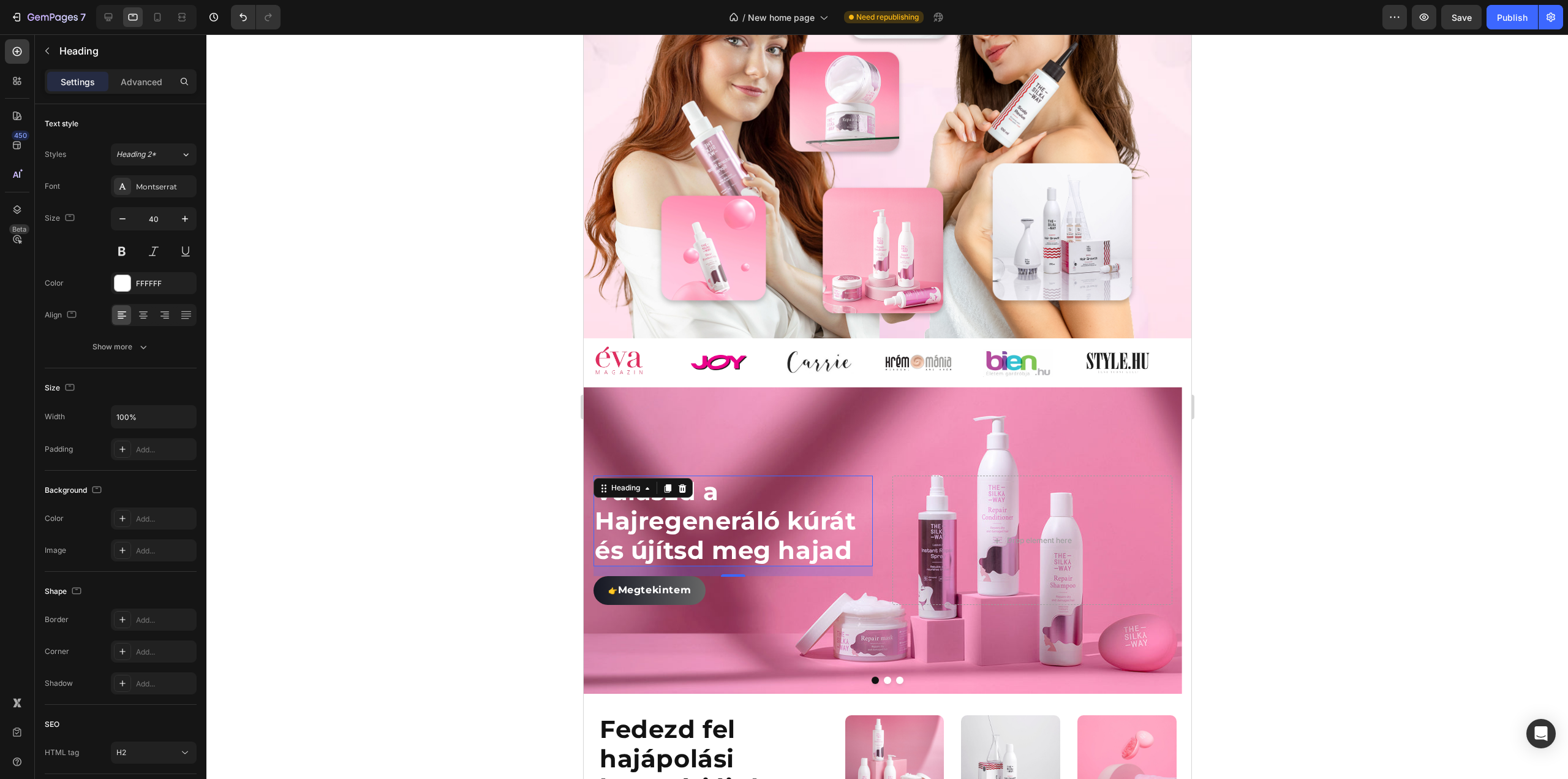
scroll to position [854, 0]
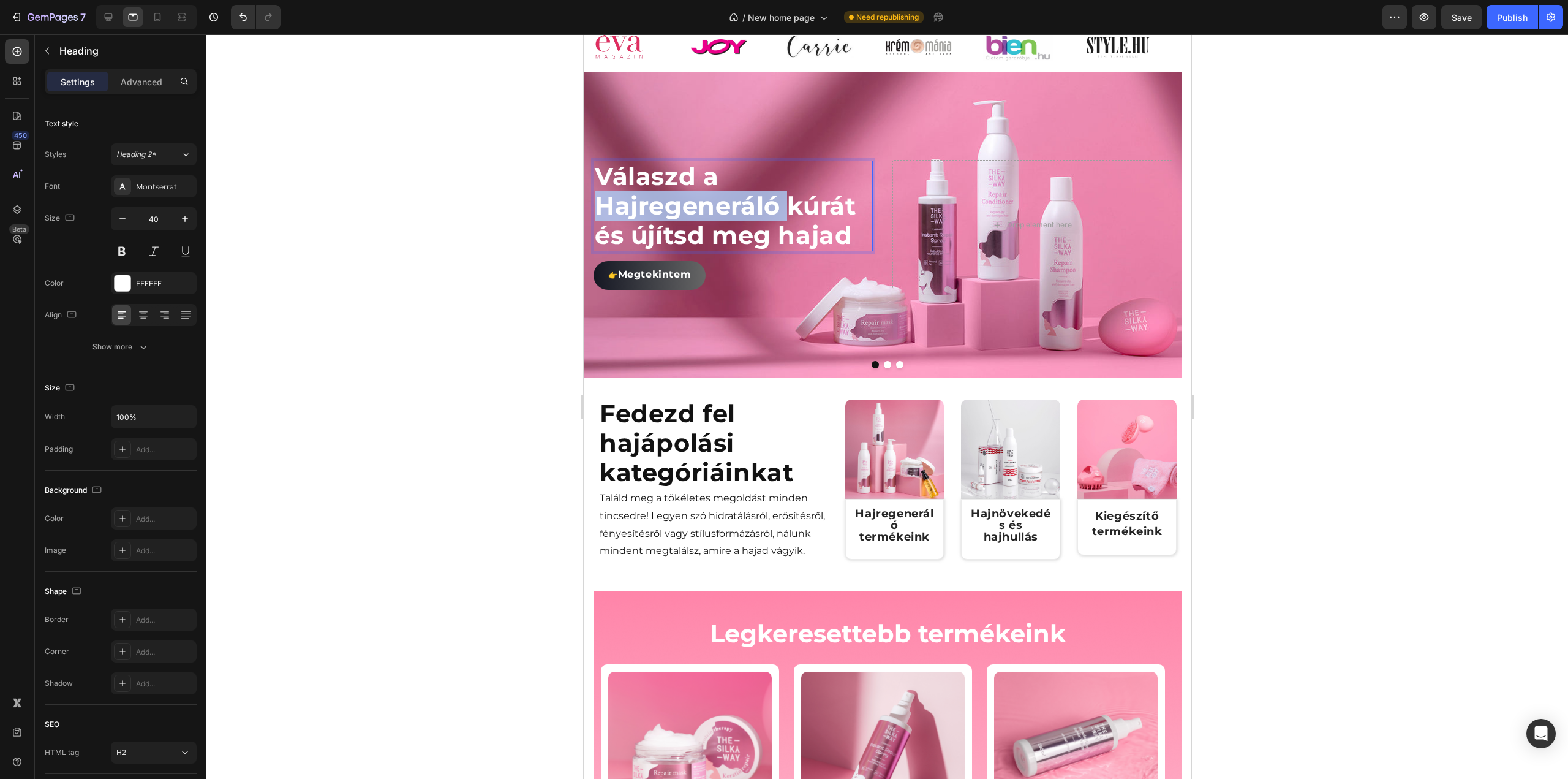
click at [672, 230] on p "Válaszd a Hajregeneráló kúrát és újítsd meg hajad" at bounding box center [732, 206] width 276 height 88
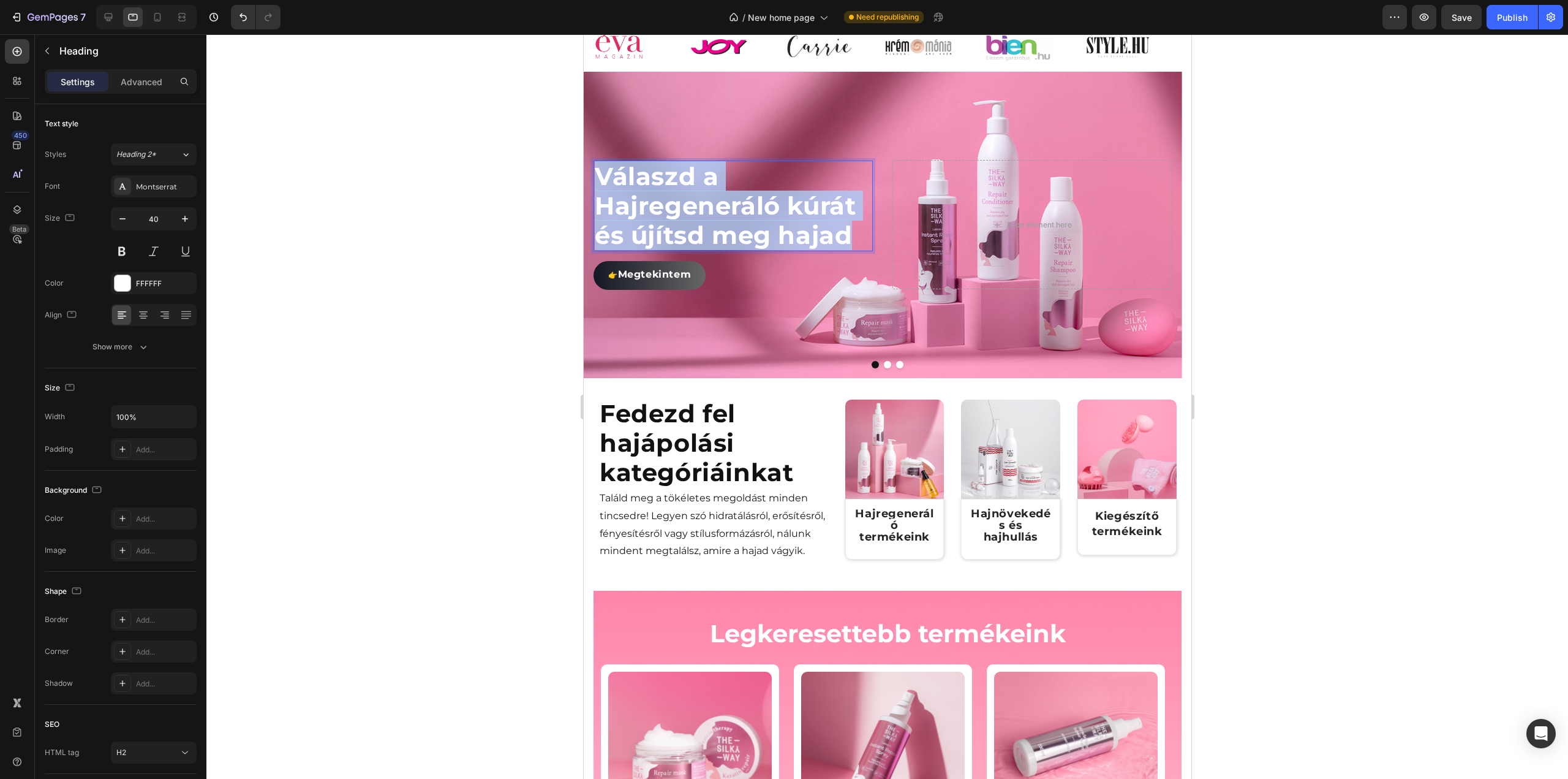
click at [672, 230] on p "Válaszd a Hajregeneráló kúrát és újítsd meg hajad" at bounding box center [732, 206] width 276 height 88
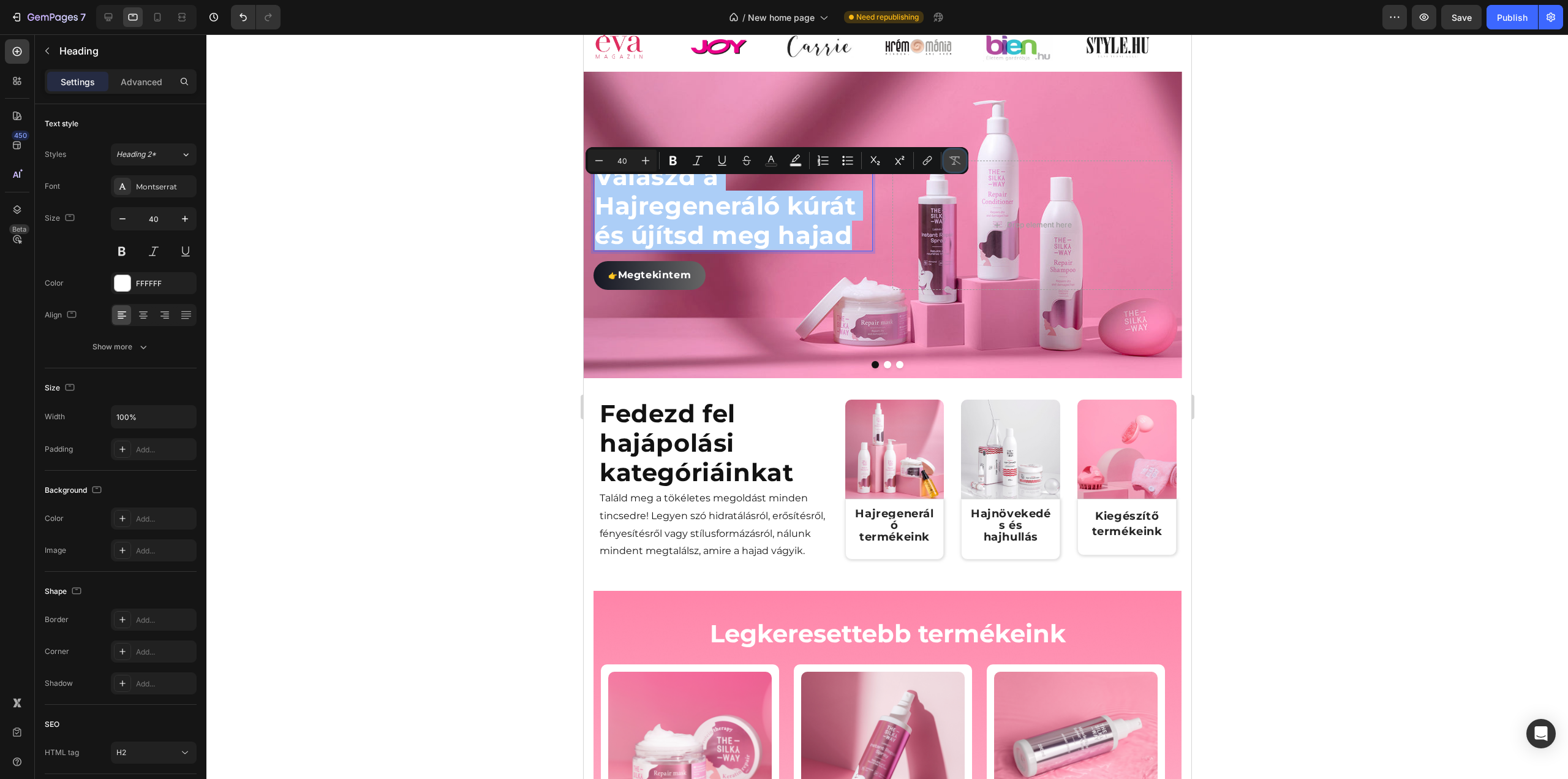
click at [950, 159] on icon "Editor contextual toolbar" at bounding box center [954, 160] width 13 height 13
click at [150, 218] on input "40" at bounding box center [154, 218] width 41 height 22
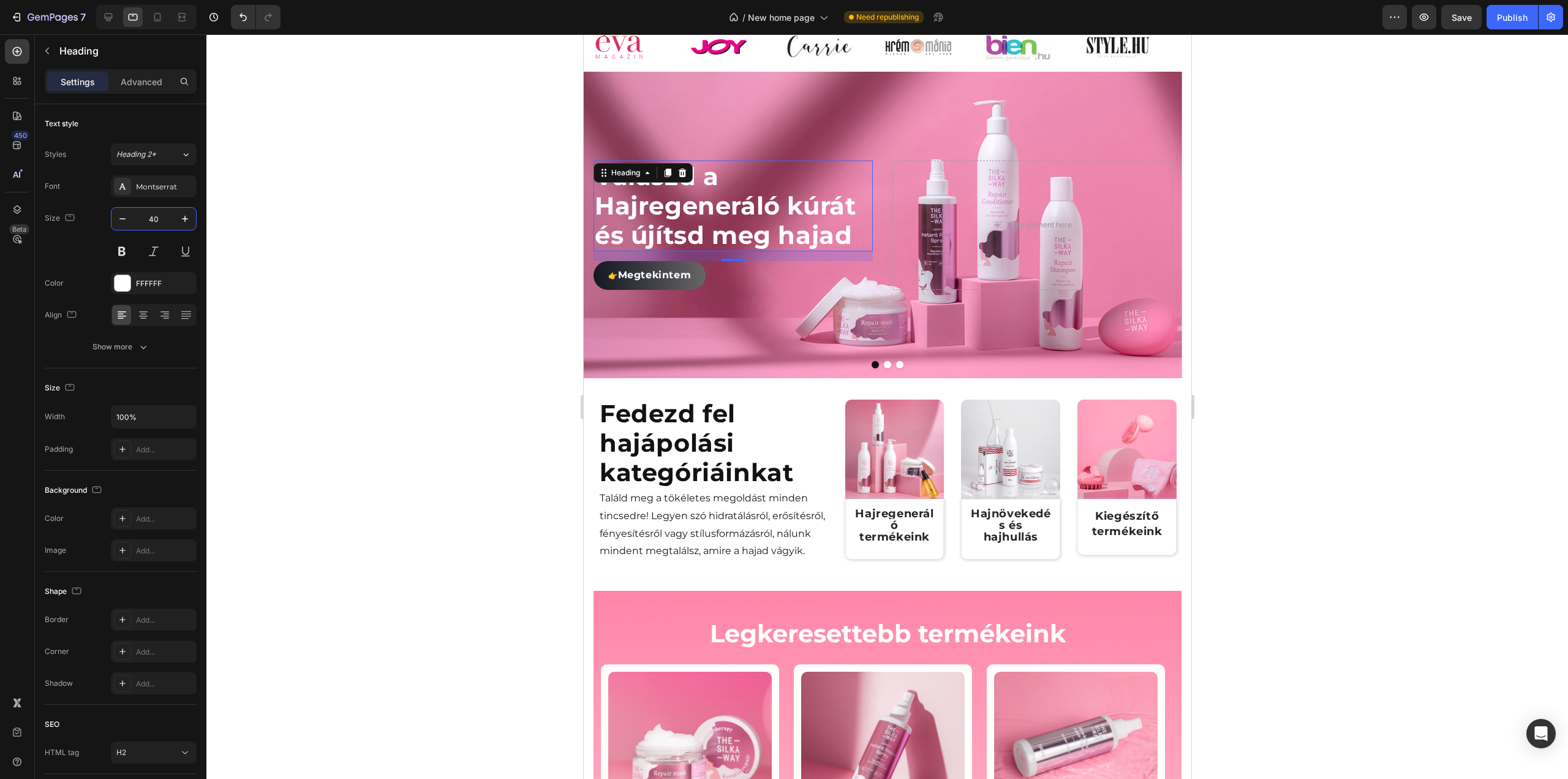
click at [253, 271] on div at bounding box center [887, 406] width 1361 height 744
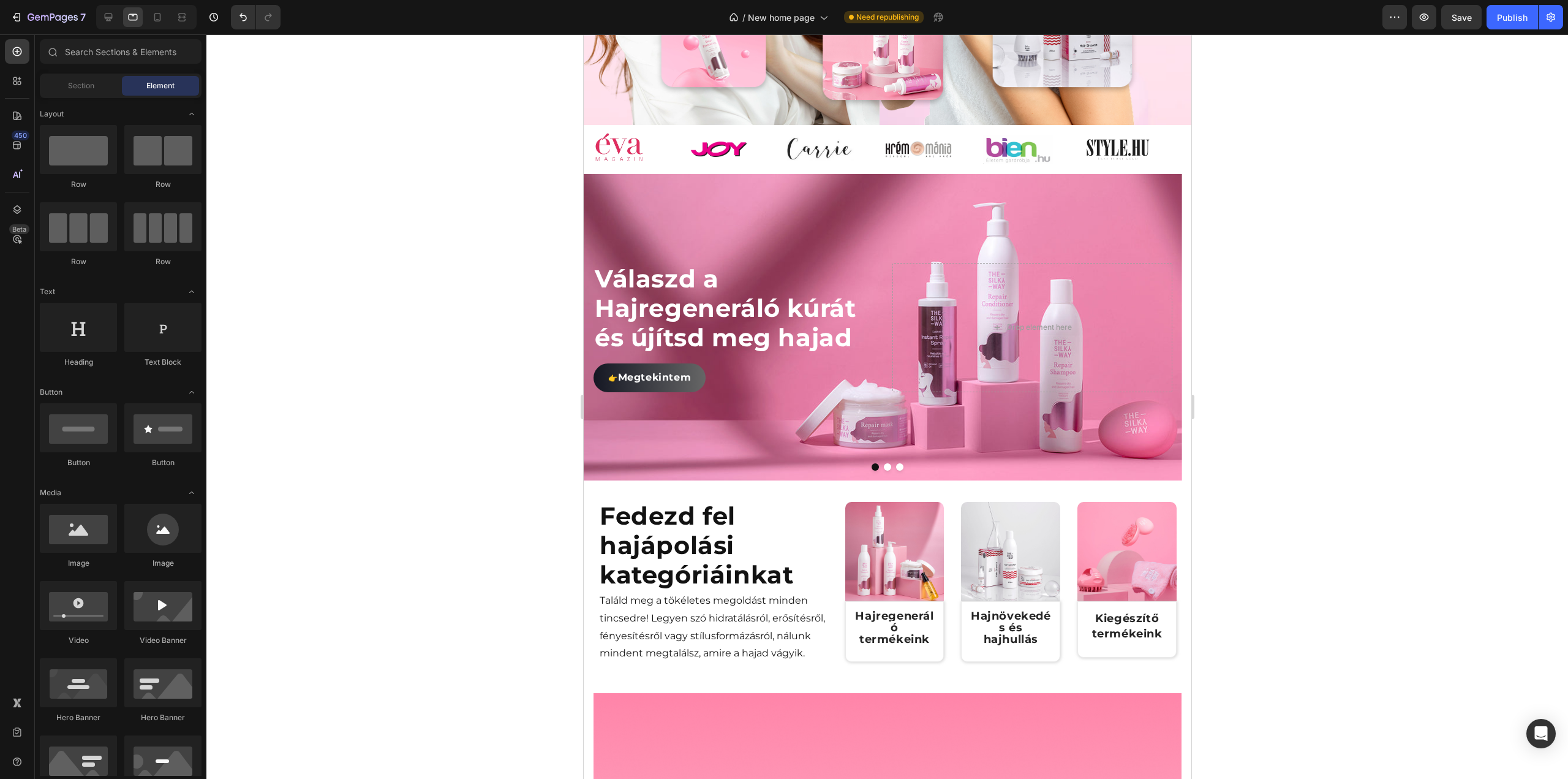
scroll to position [669, 0]
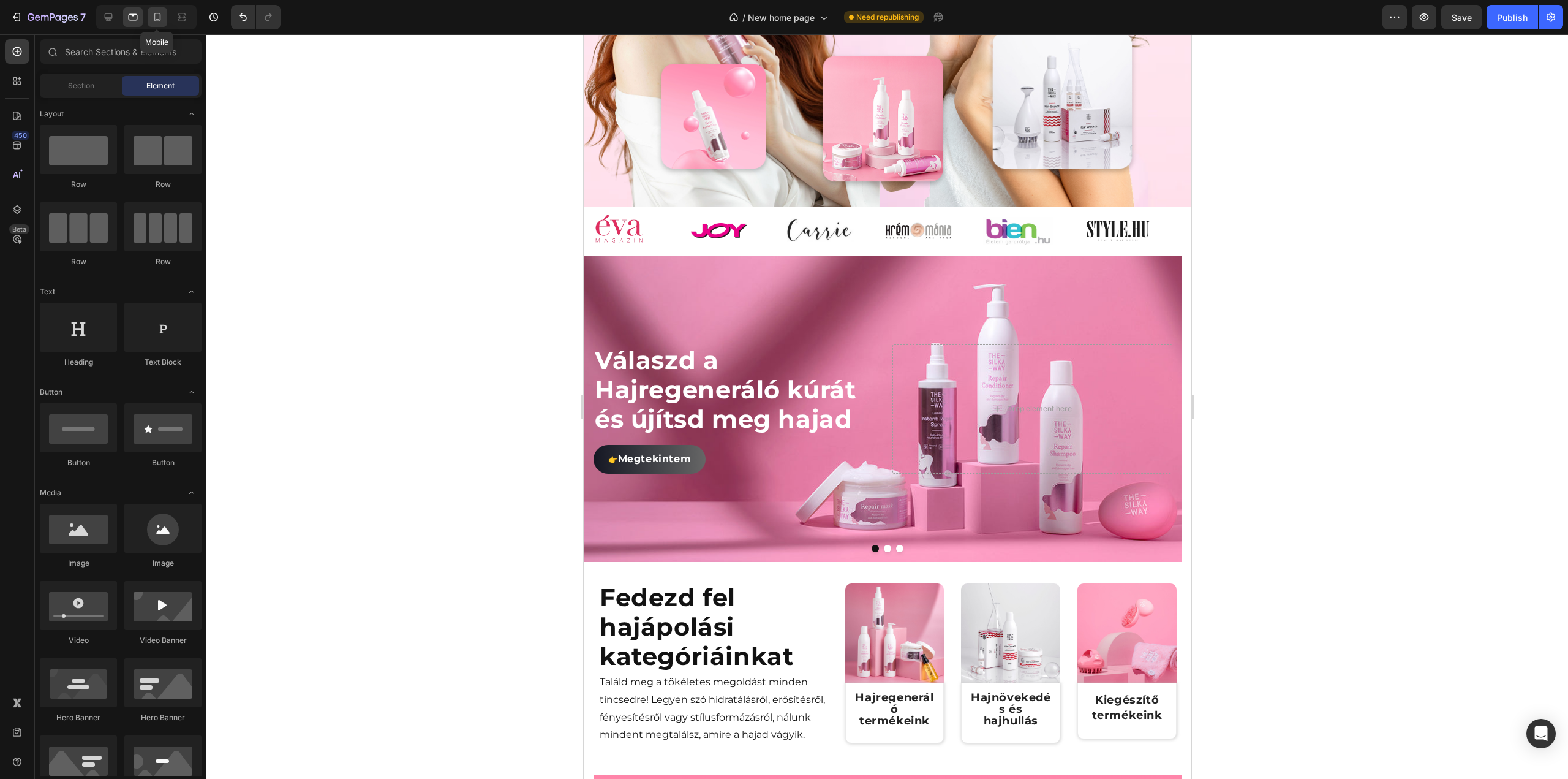
click at [154, 17] on icon at bounding box center [157, 16] width 7 height 9
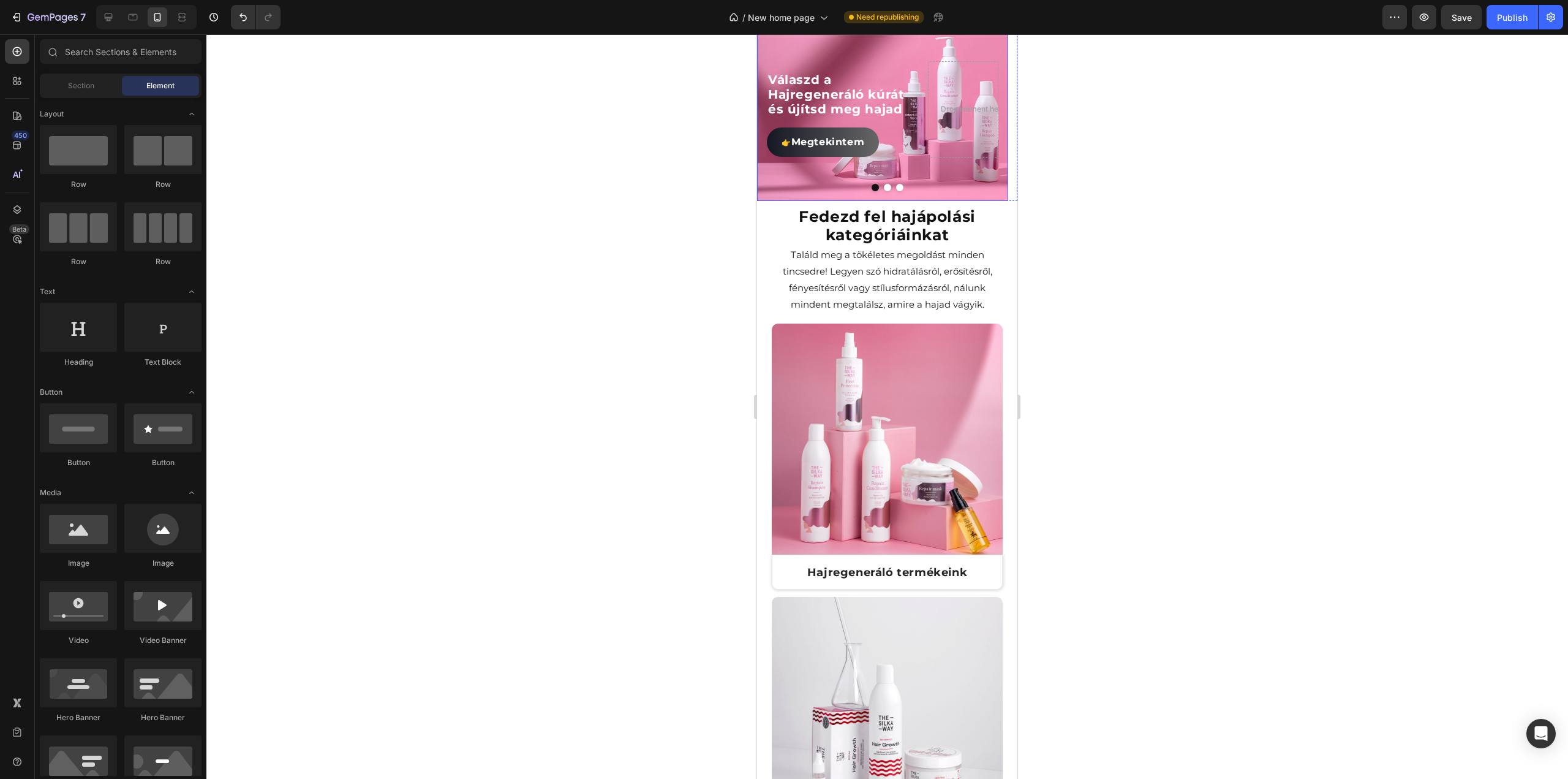
scroll to position [385, 0]
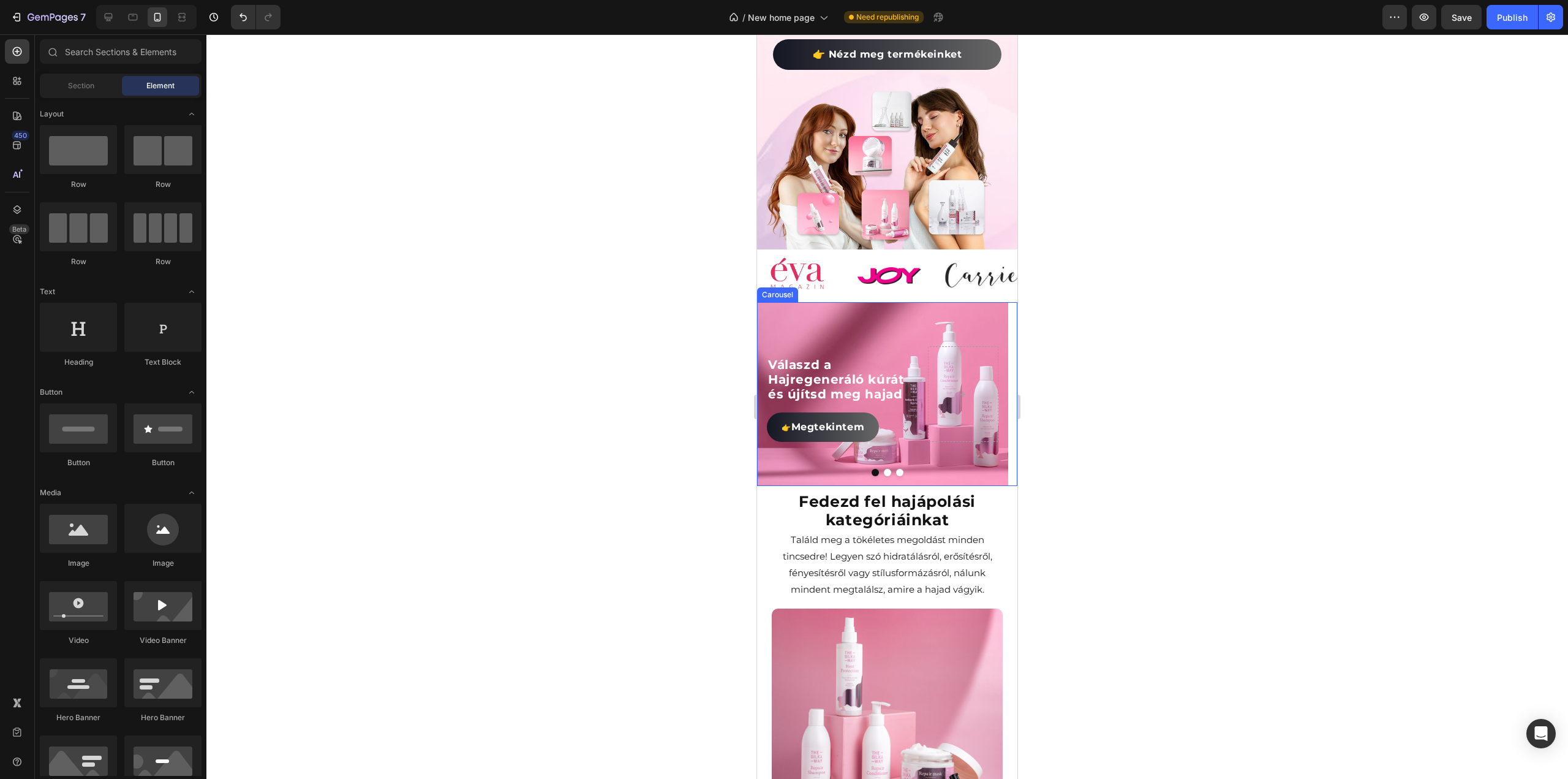
click at [883, 469] on button "Dot" at bounding box center [887, 472] width 8 height 8
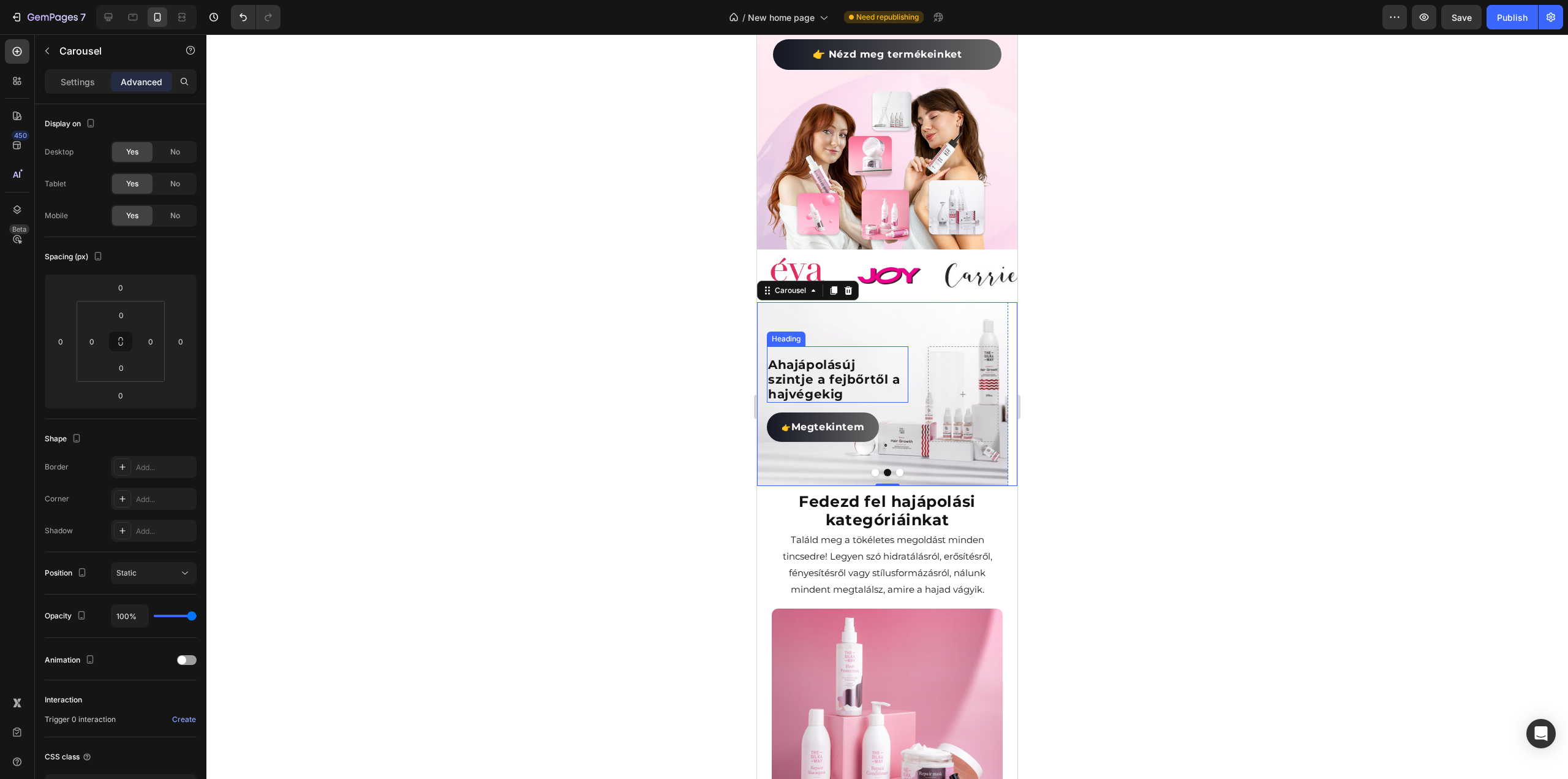
click at [811, 372] on span "új szintje a fejbőrtől a hajvégekig" at bounding box center [834, 378] width 132 height 44
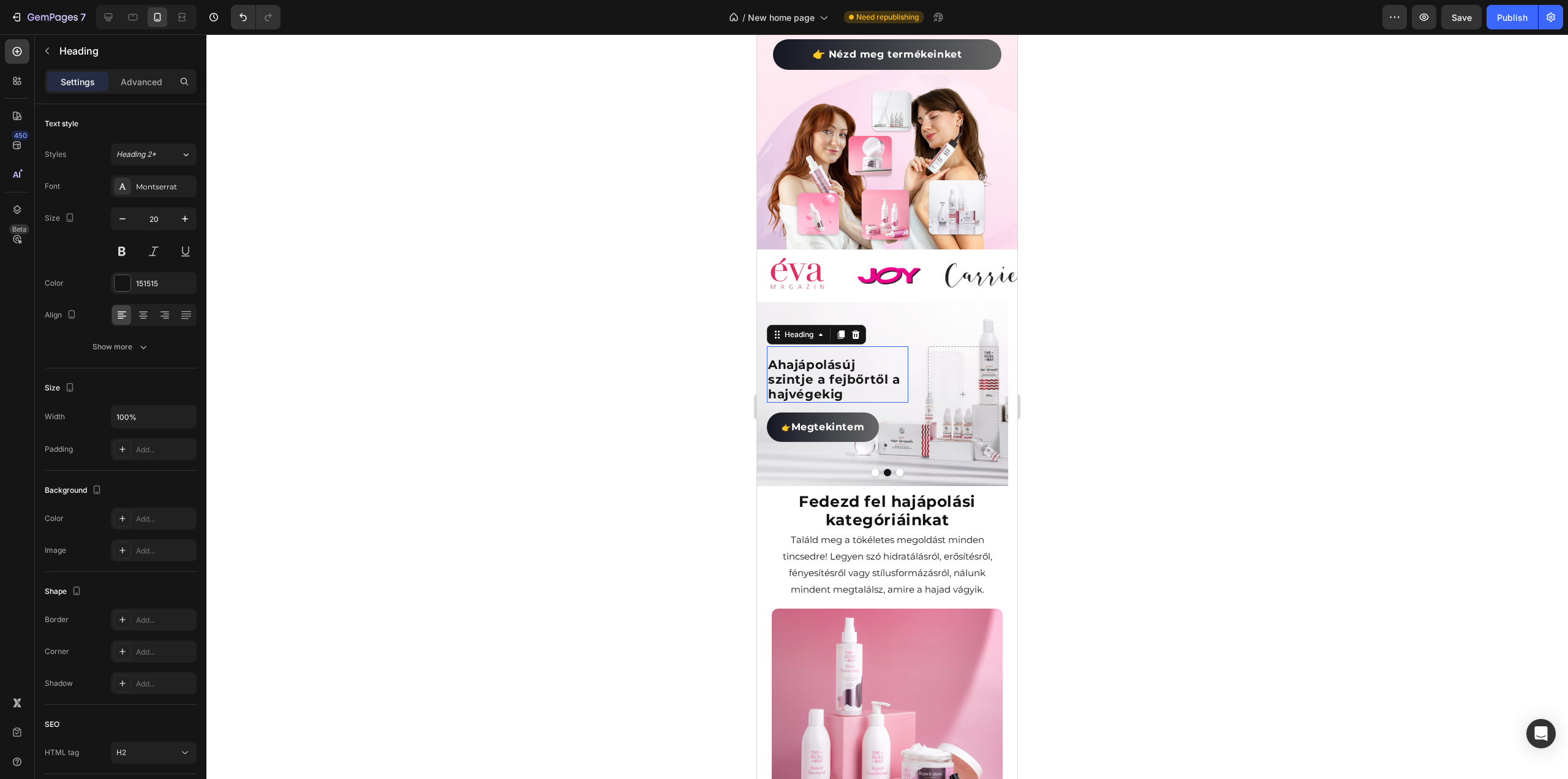
click at [811, 372] on span "új szintje a fejbőrtől a hajvégekig" at bounding box center [834, 378] width 132 height 44
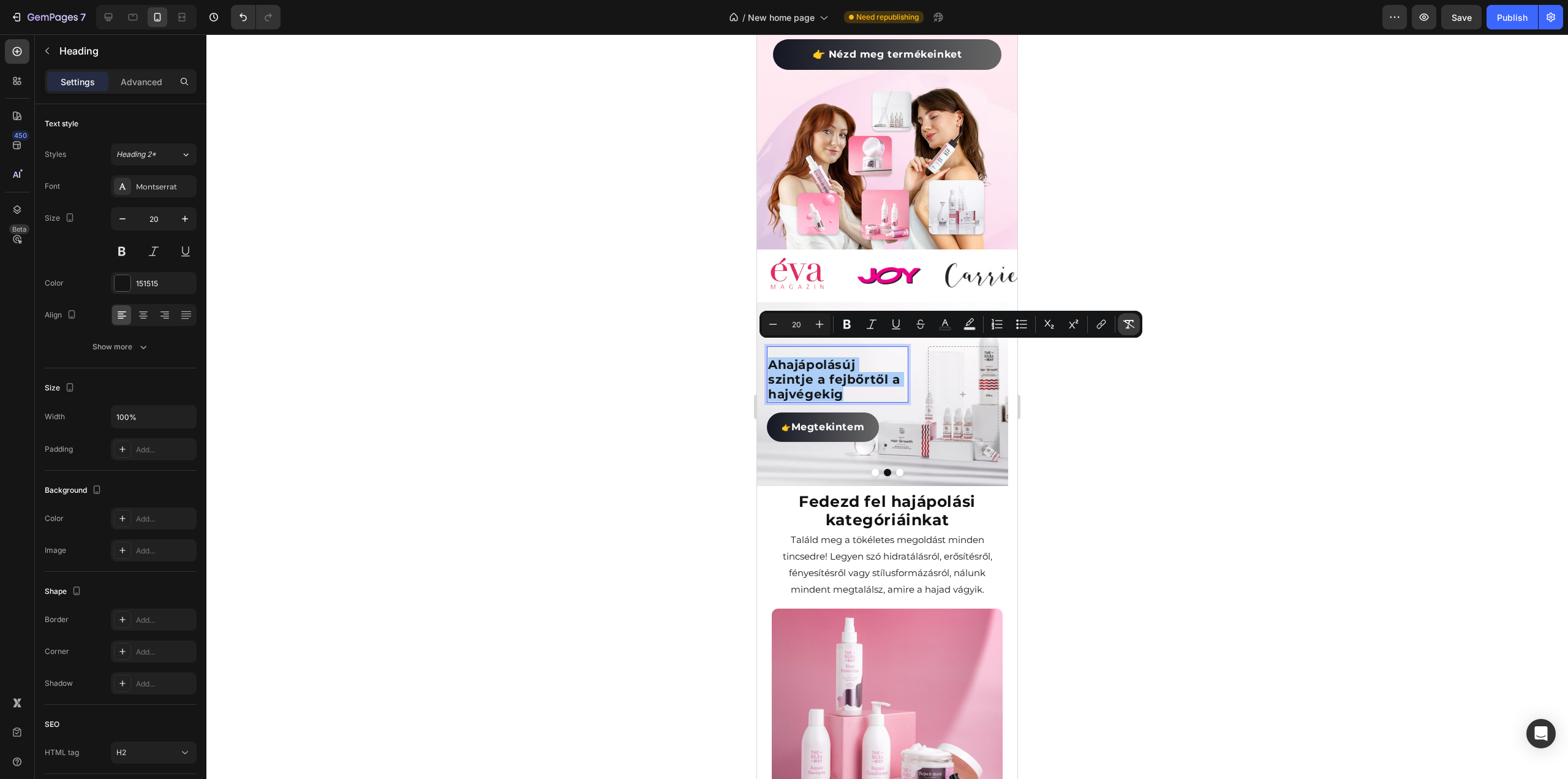
click at [1130, 328] on icon "Editor contextual toolbar" at bounding box center [1129, 324] width 13 height 13
click at [135, 17] on icon at bounding box center [133, 16] width 13 height 13
type input "40"
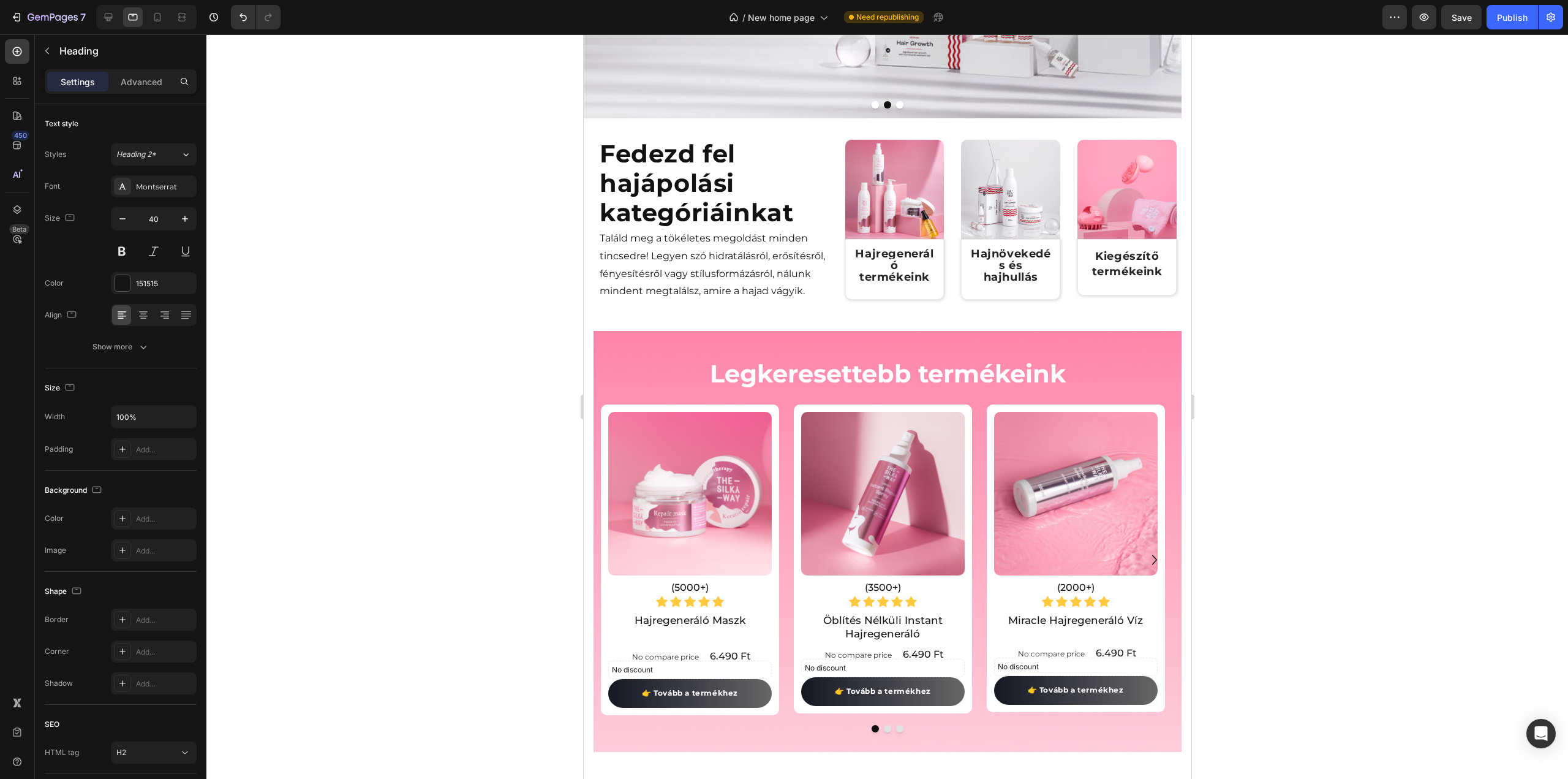
scroll to position [807, 0]
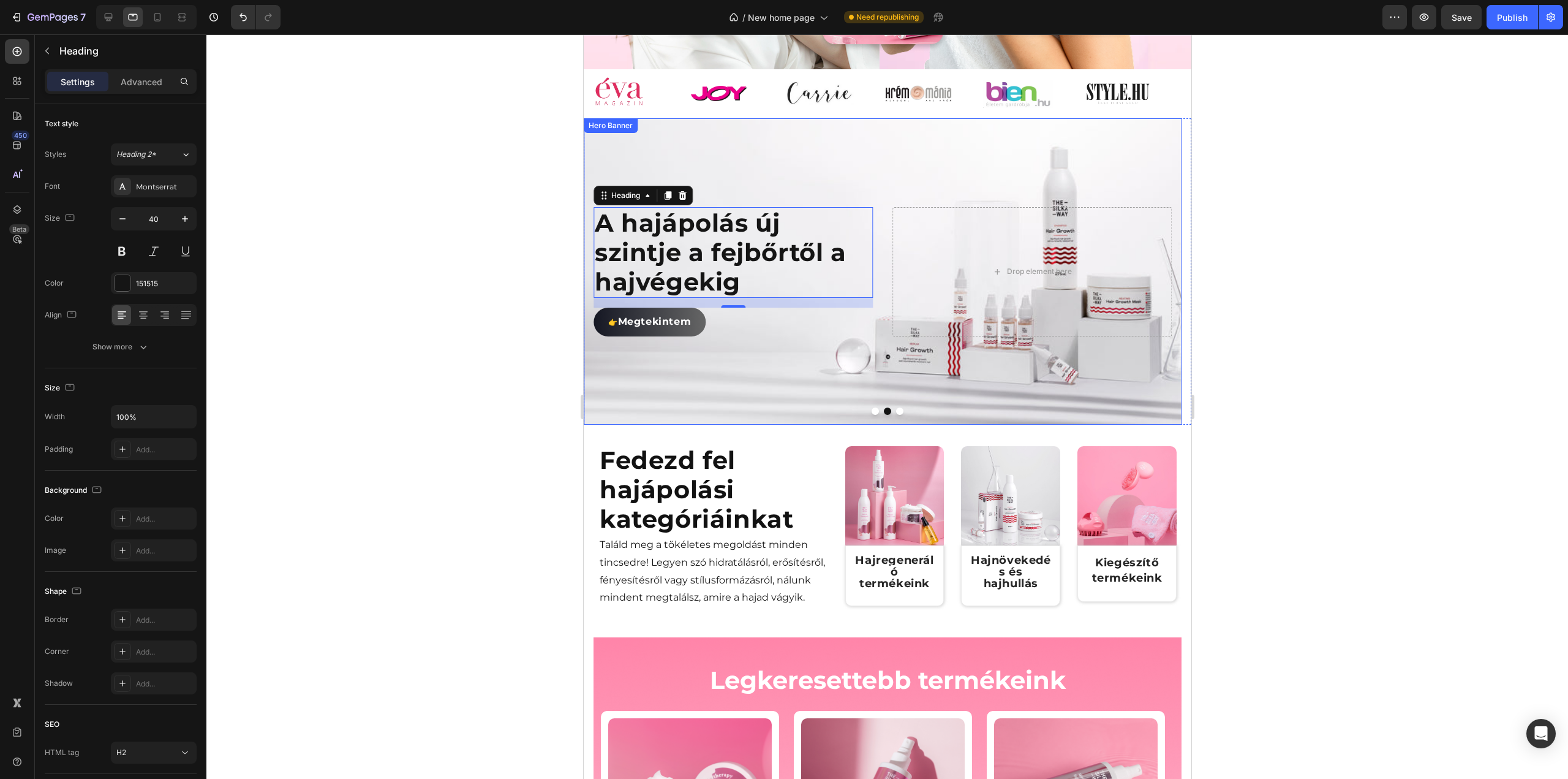
click at [895, 415] on button "Dot" at bounding box center [899, 411] width 8 height 8
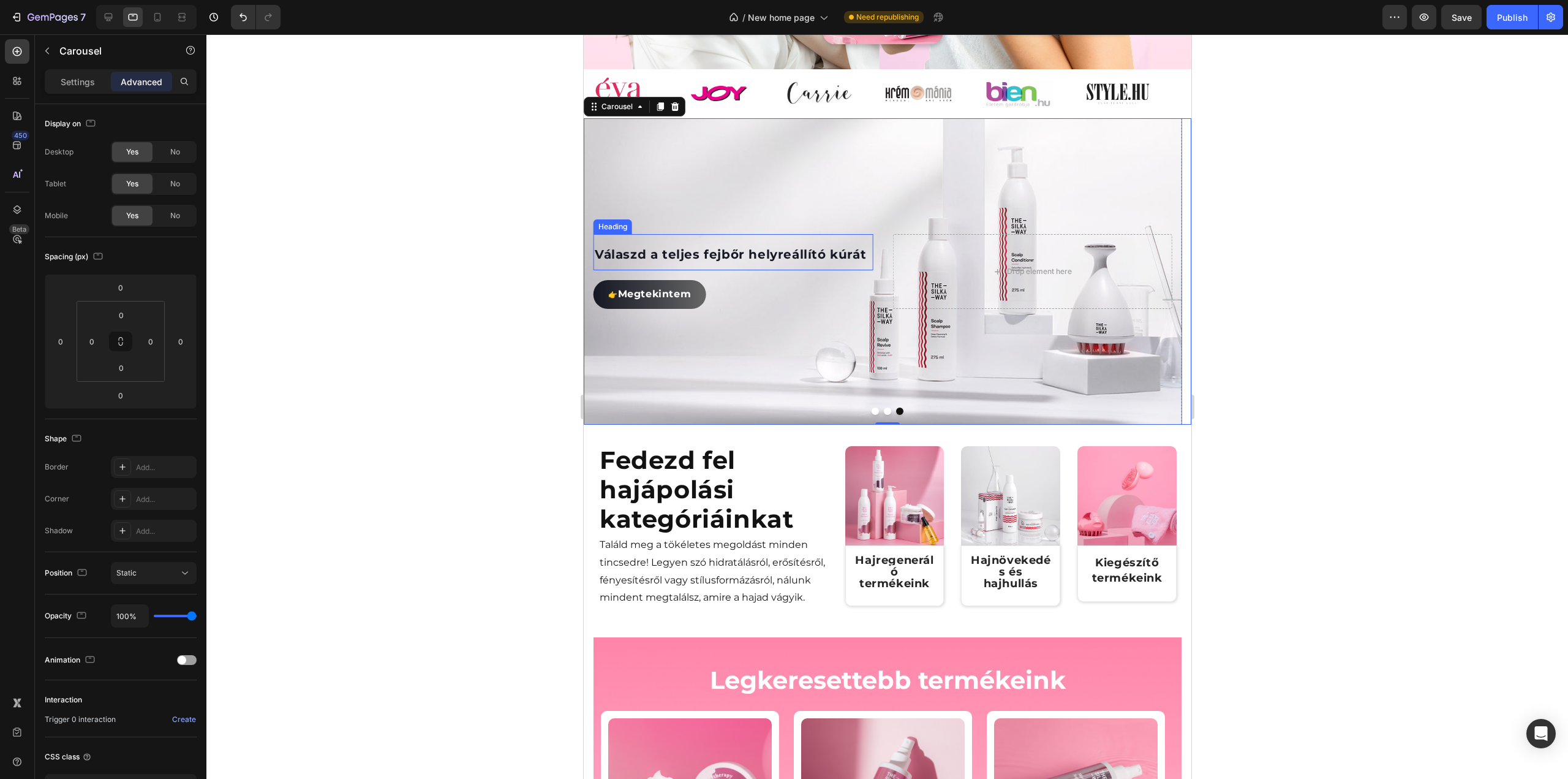
click at [643, 262] on span "Válaszd a teljes fejbőr helyreállító kúrát" at bounding box center [730, 254] width 272 height 15
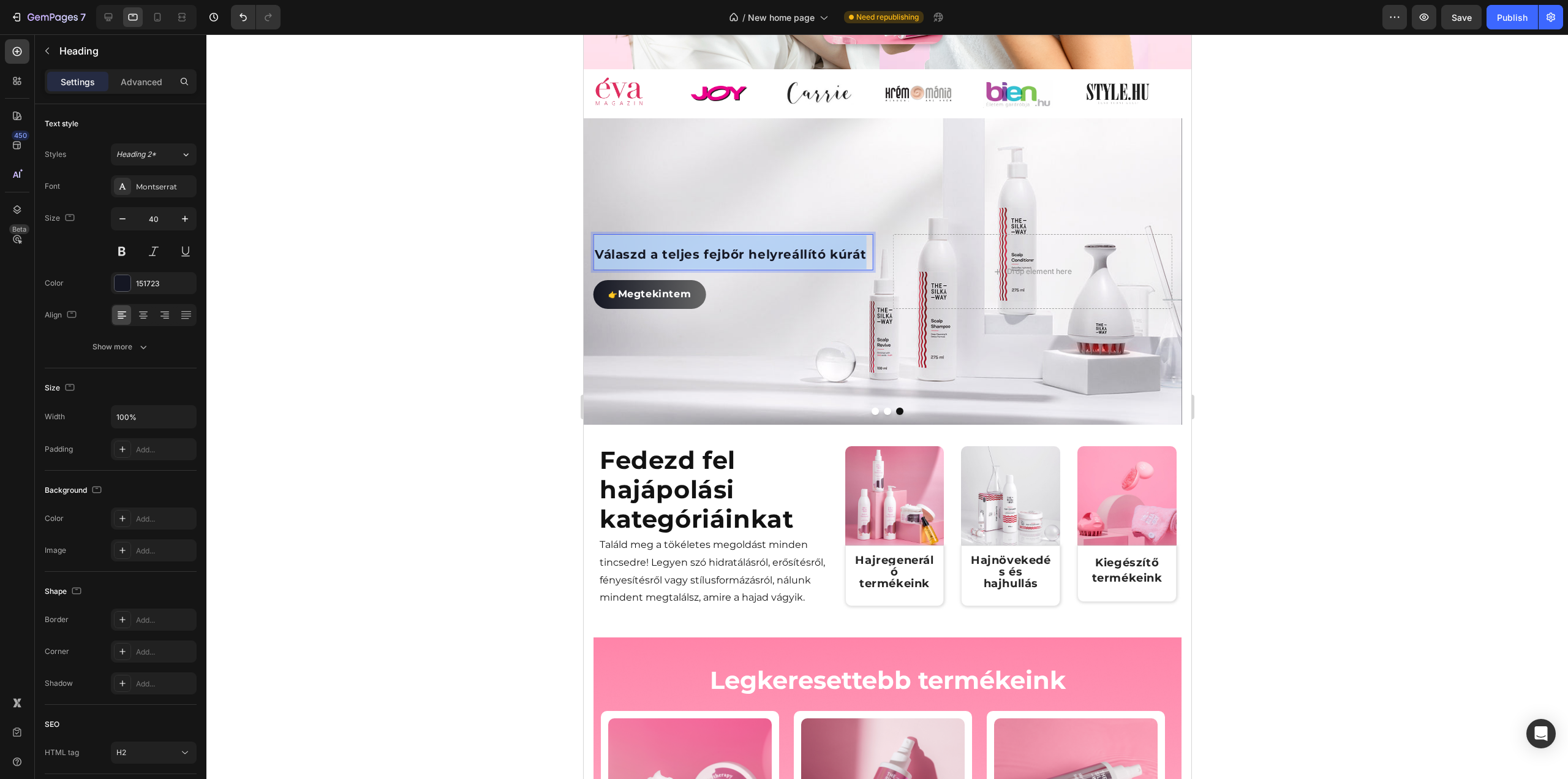
click at [643, 262] on span "Válaszd a teljes fejbőr helyreállító kúrát" at bounding box center [730, 254] width 272 height 15
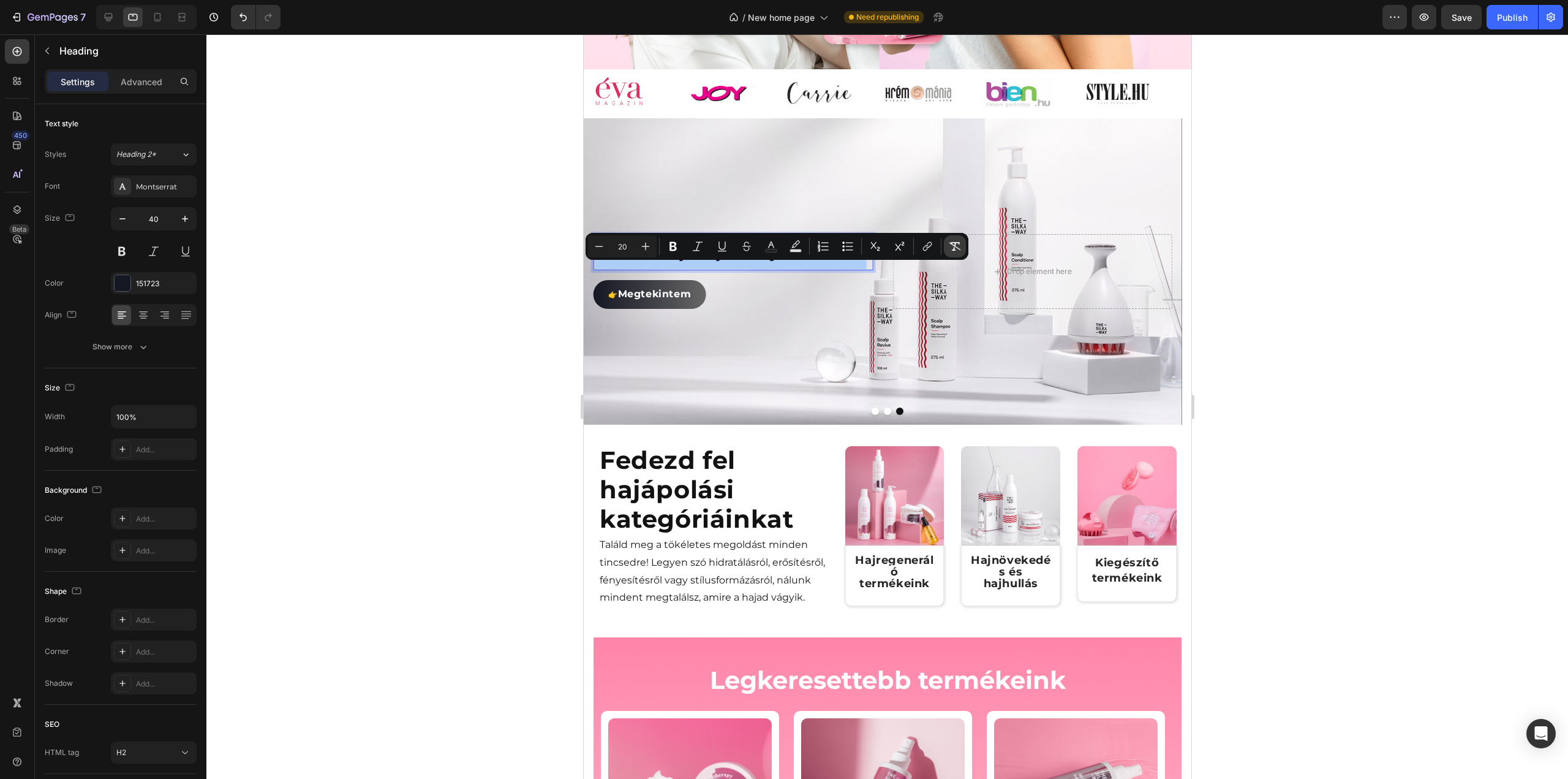
click at [958, 243] on icon "Editor contextual toolbar" at bounding box center [955, 245] width 12 height 9
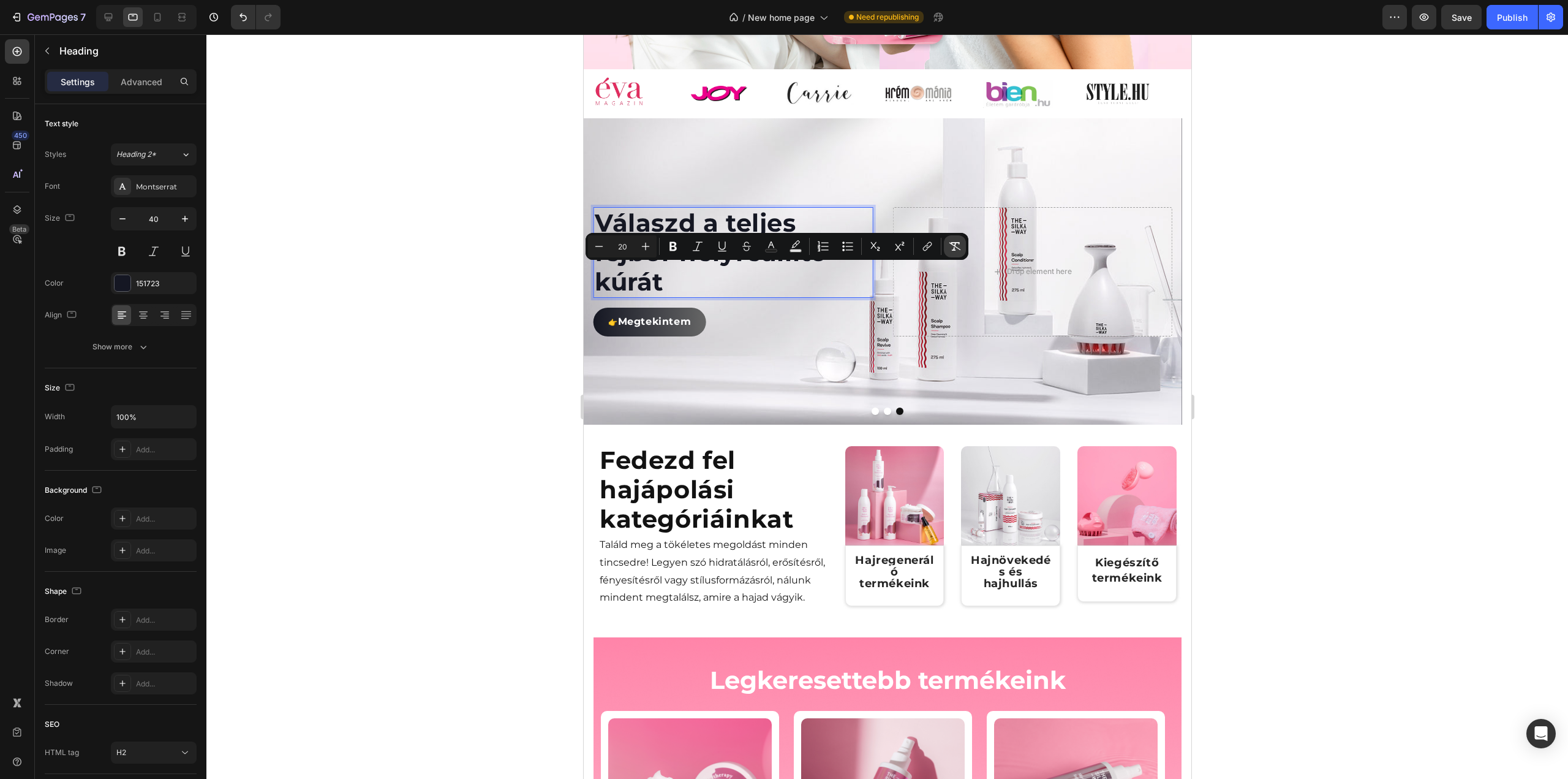
type input "40"
click at [151, 20] on icon at bounding box center [157, 16] width 13 height 13
type input "20"
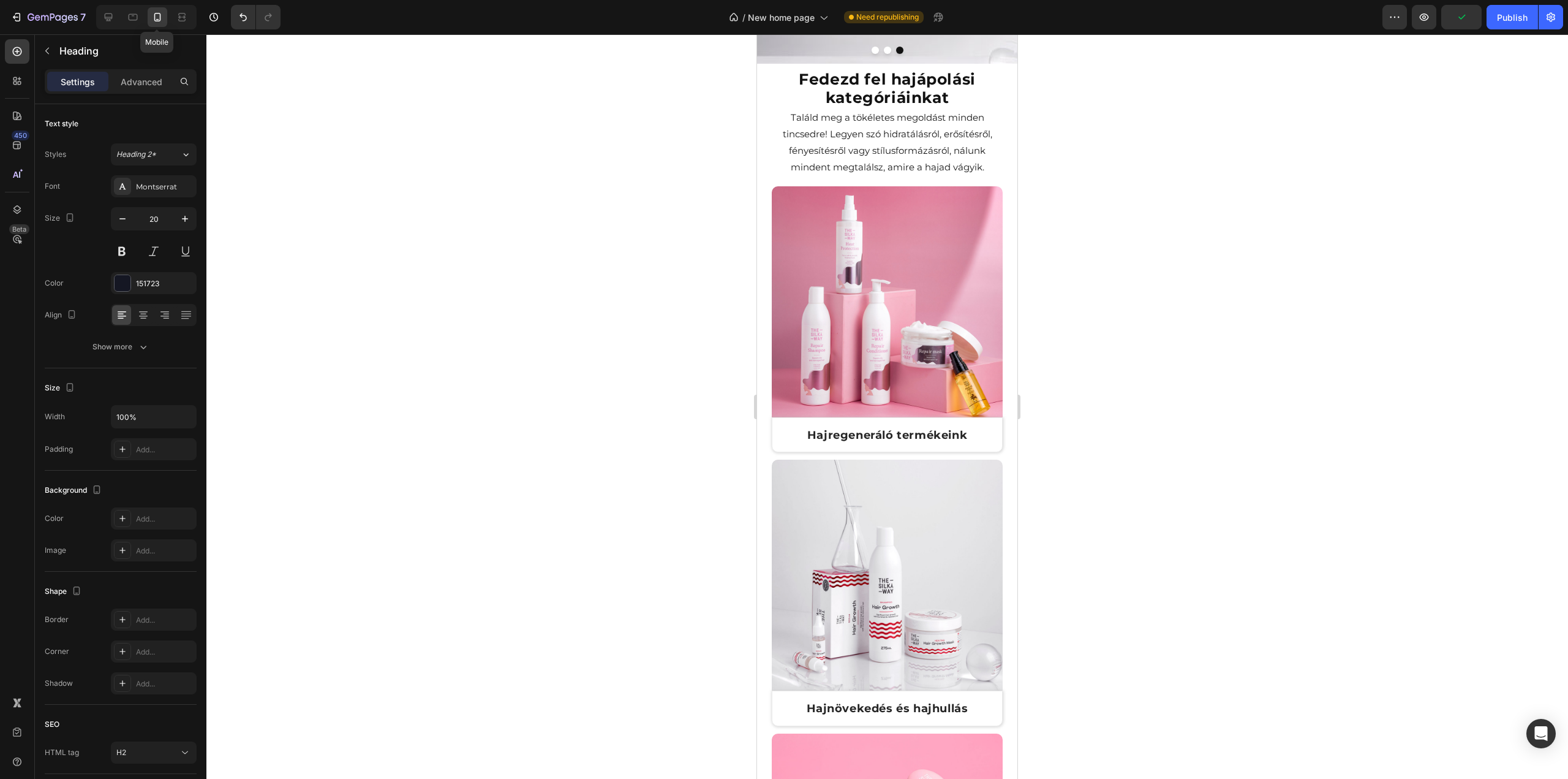
click at [521, 182] on div at bounding box center [887, 406] width 1361 height 744
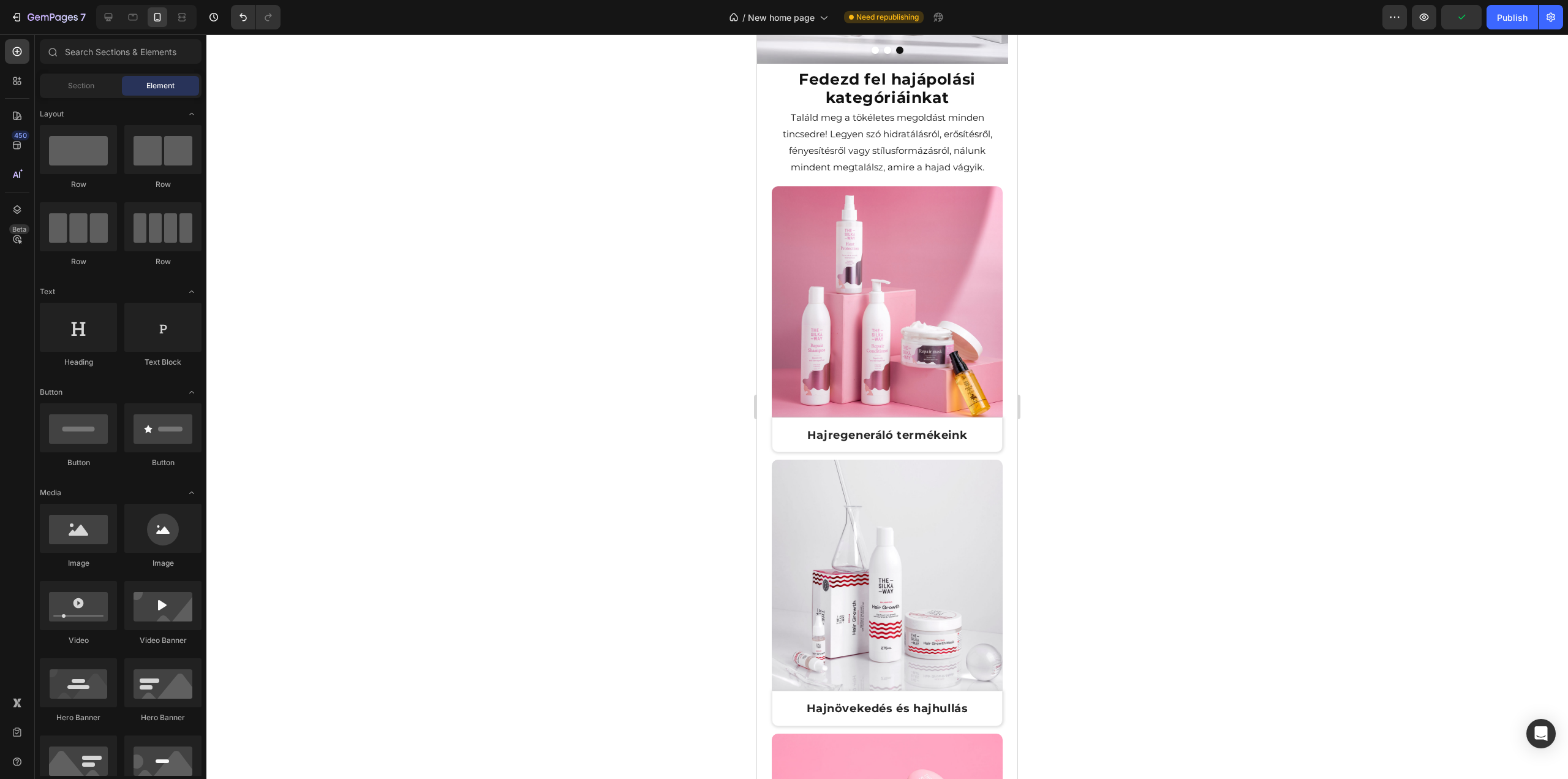
scroll to position [779, 0]
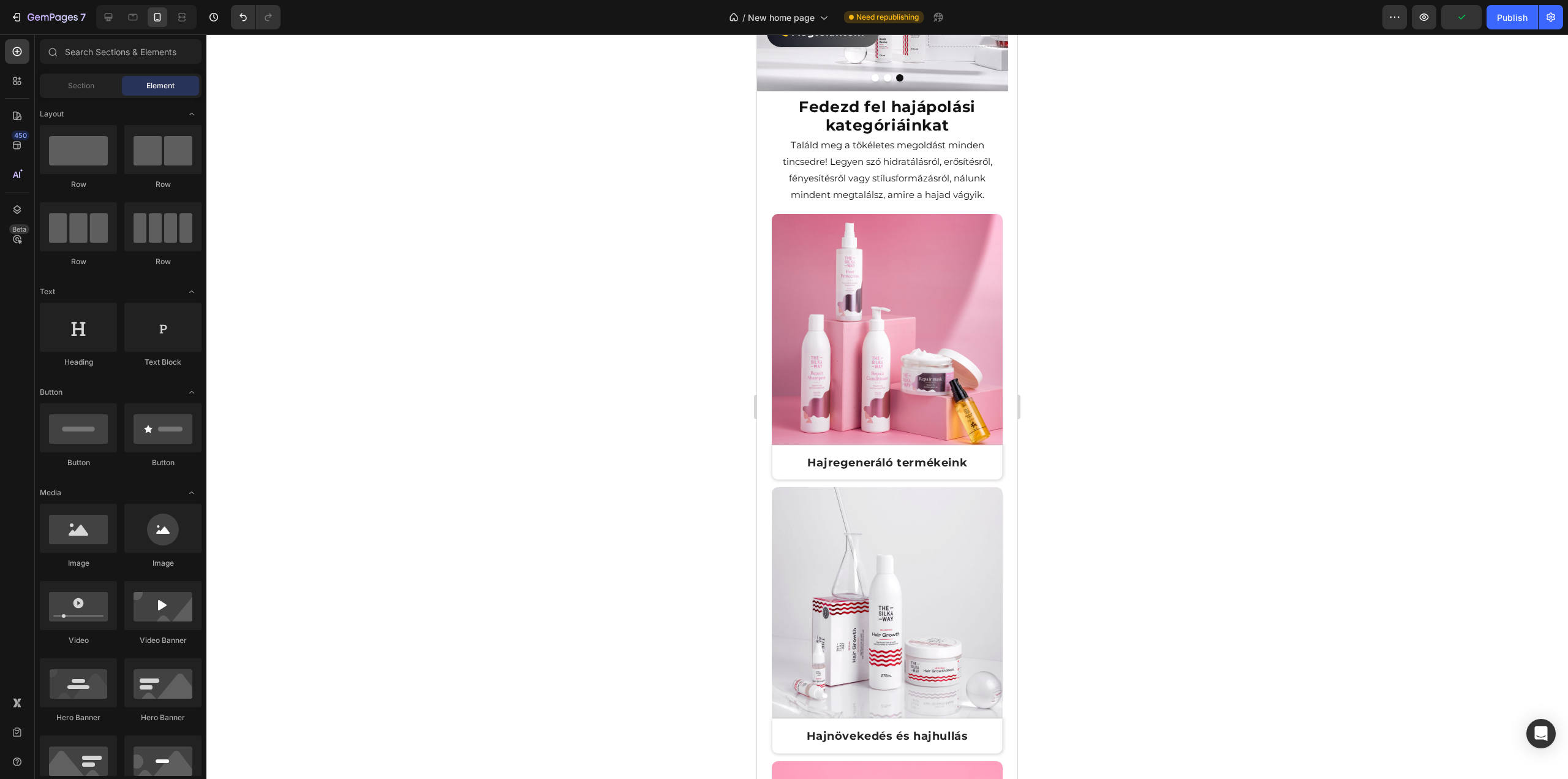
click at [512, 215] on div at bounding box center [887, 406] width 1361 height 744
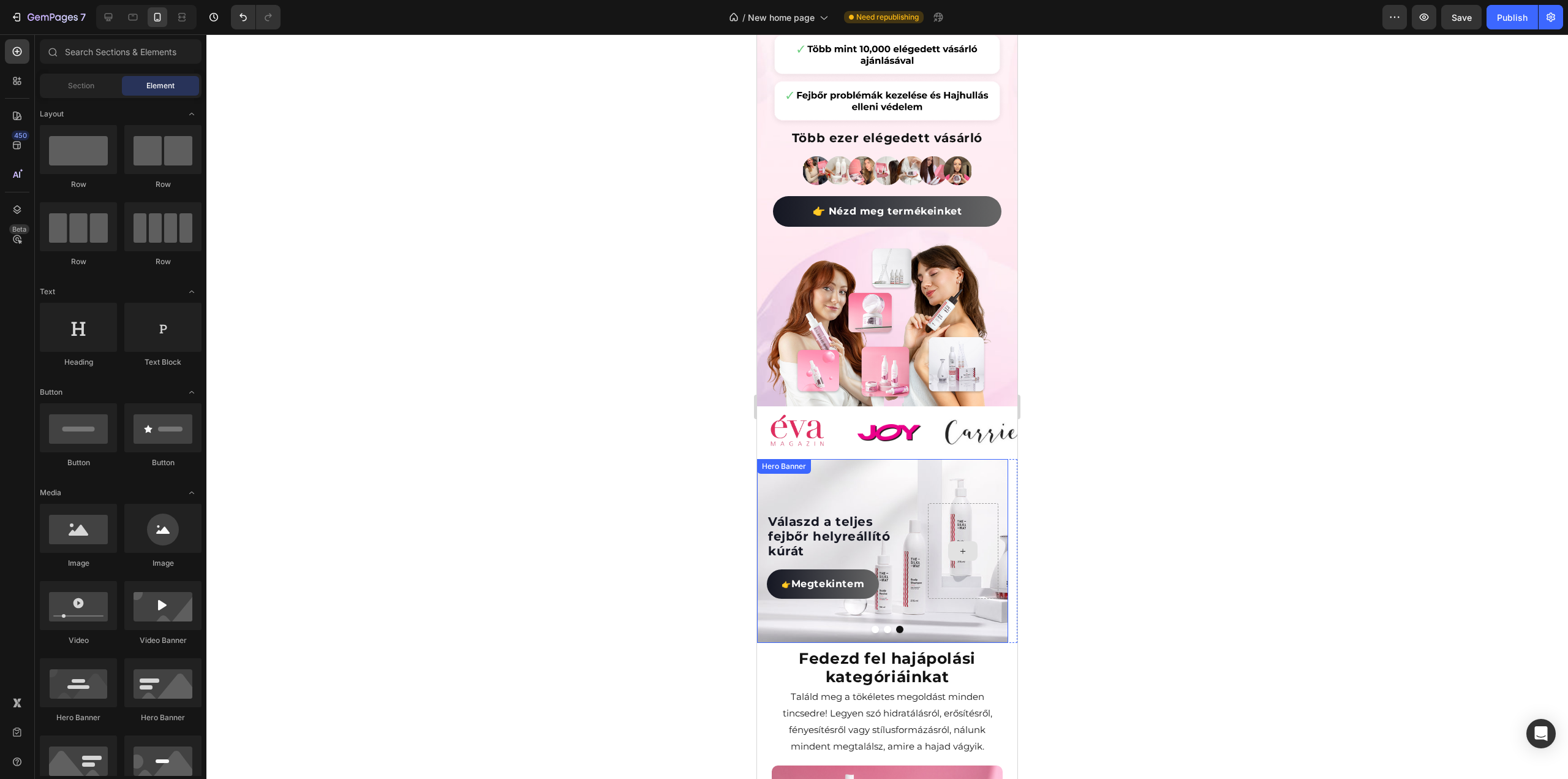
scroll to position [350, 0]
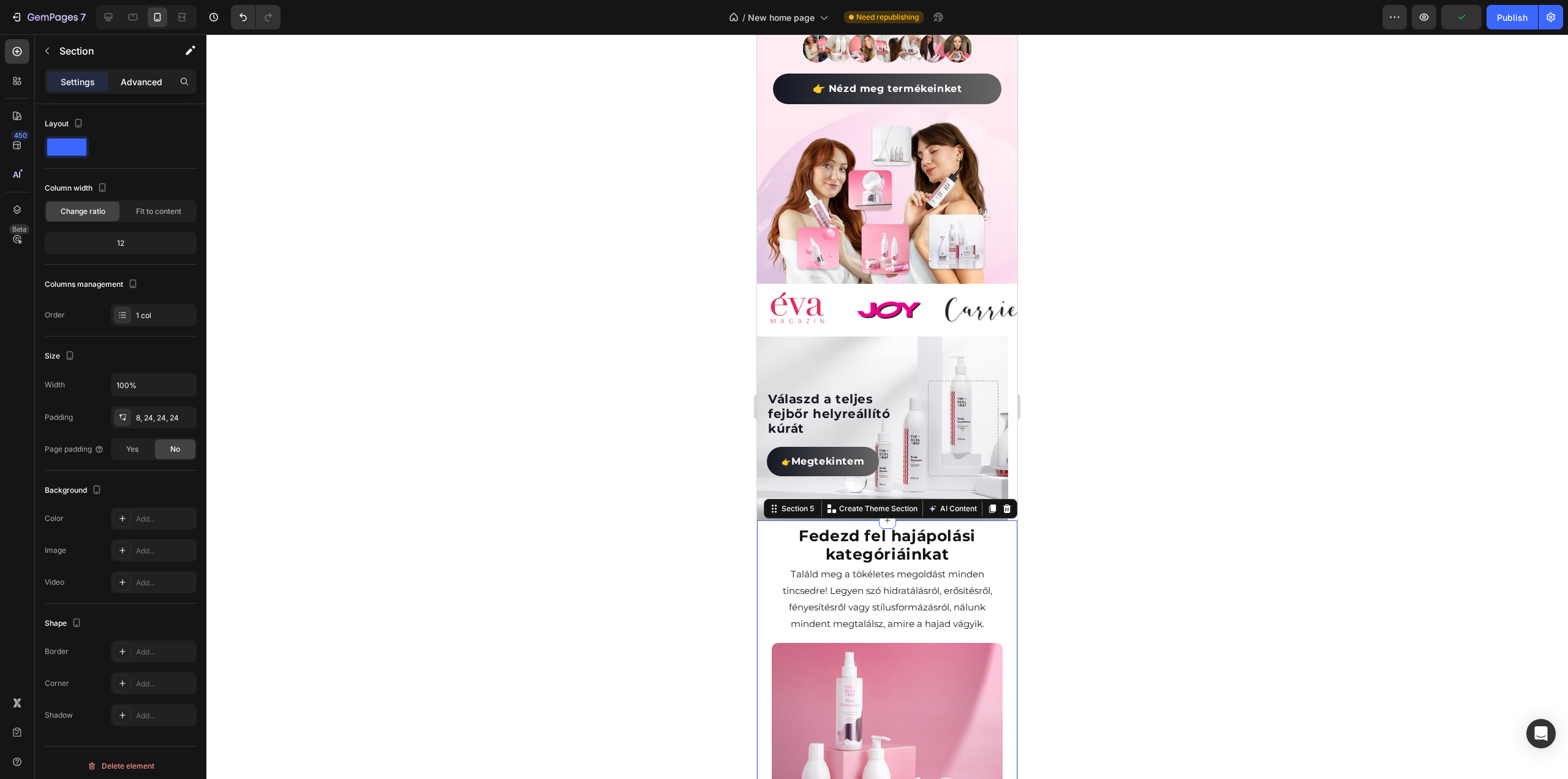
click at [157, 81] on p "Advanced" at bounding box center [141, 81] width 42 height 13
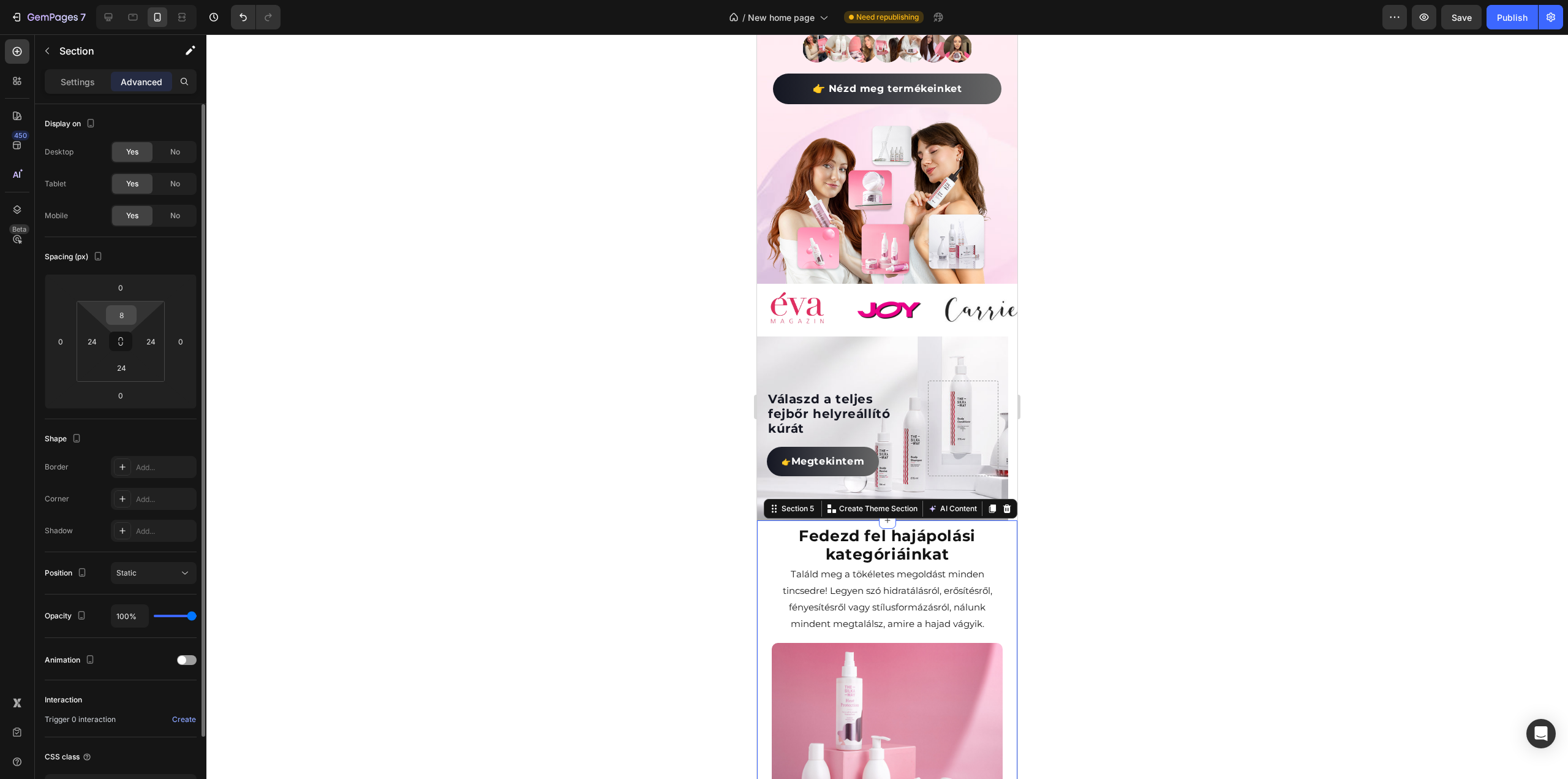
click at [127, 313] on input "8" at bounding box center [120, 314] width 24 height 18
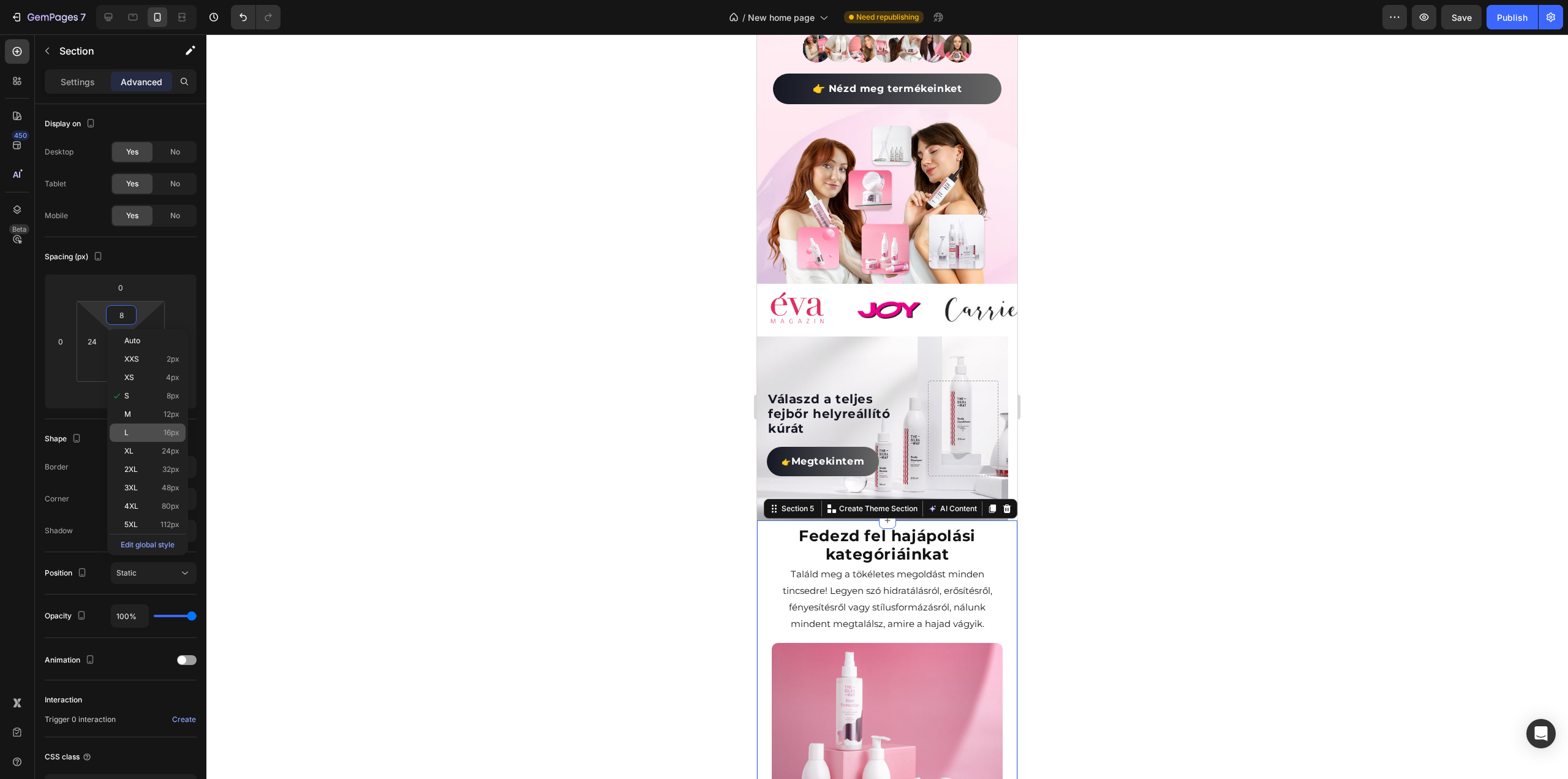
click at [140, 430] on p "L 16px" at bounding box center [151, 432] width 55 height 9
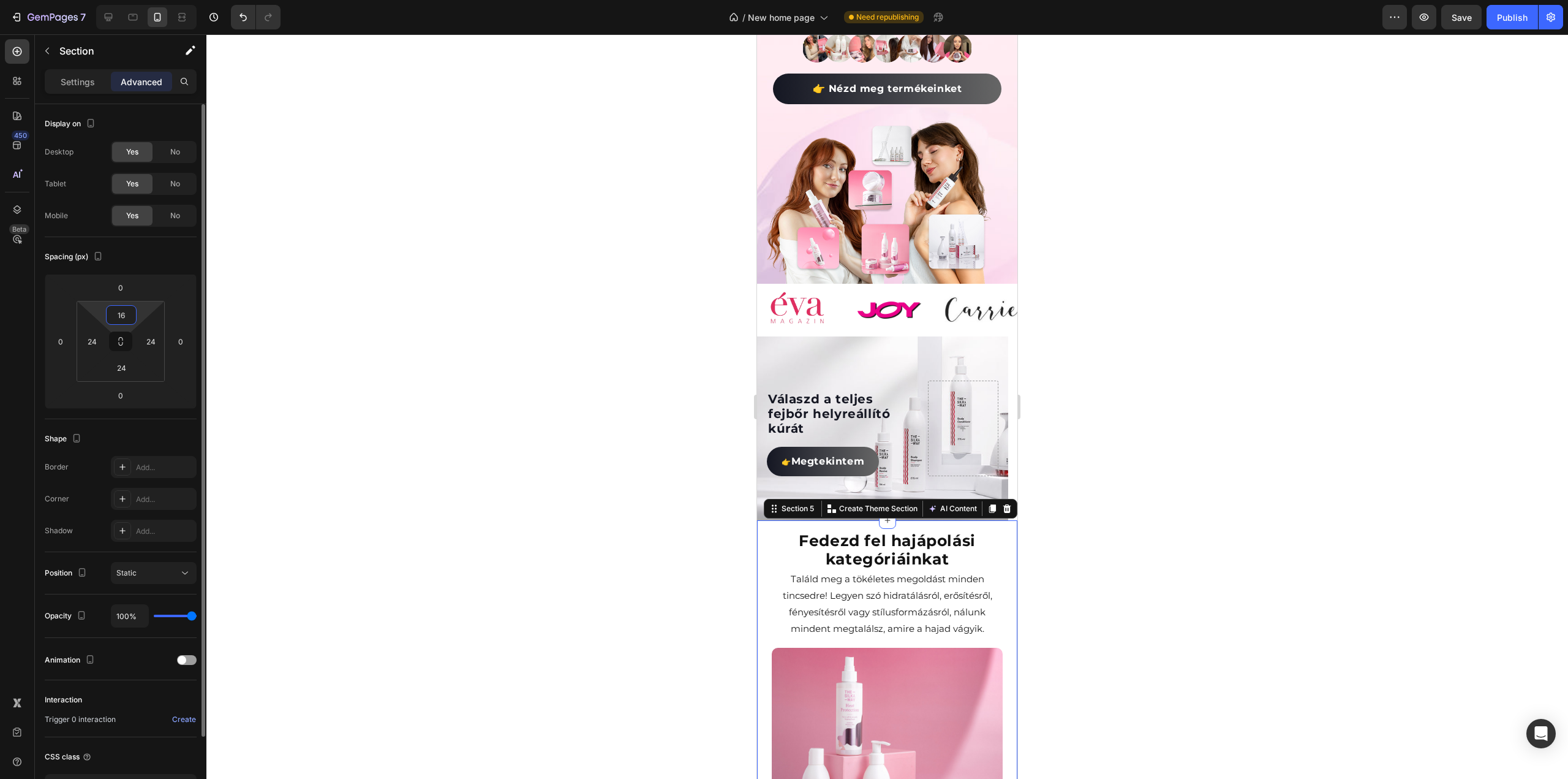
click at [119, 310] on input "16" at bounding box center [120, 314] width 24 height 18
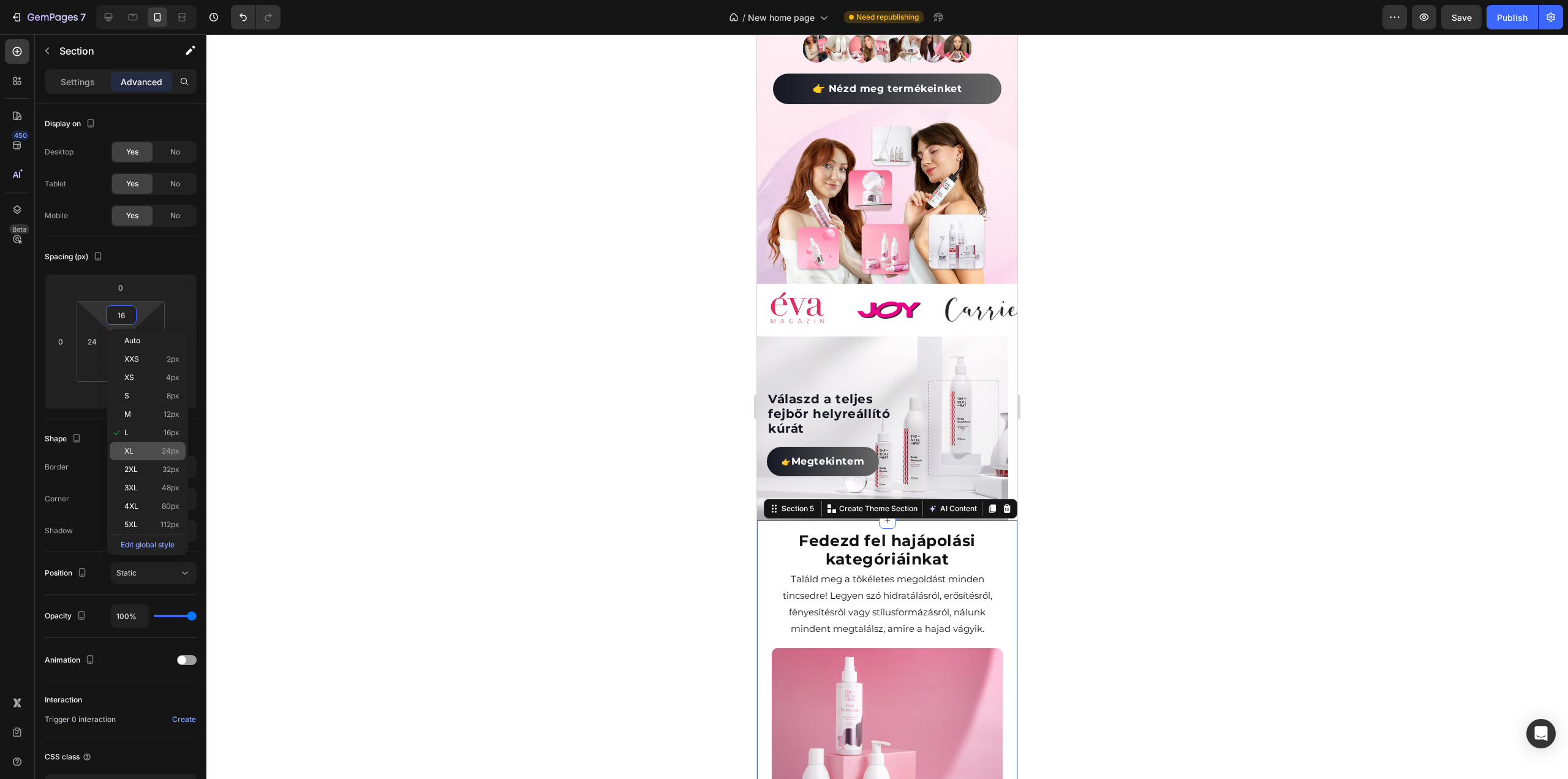
click at [139, 446] on p "XL 24px" at bounding box center [151, 450] width 55 height 9
type input "24"
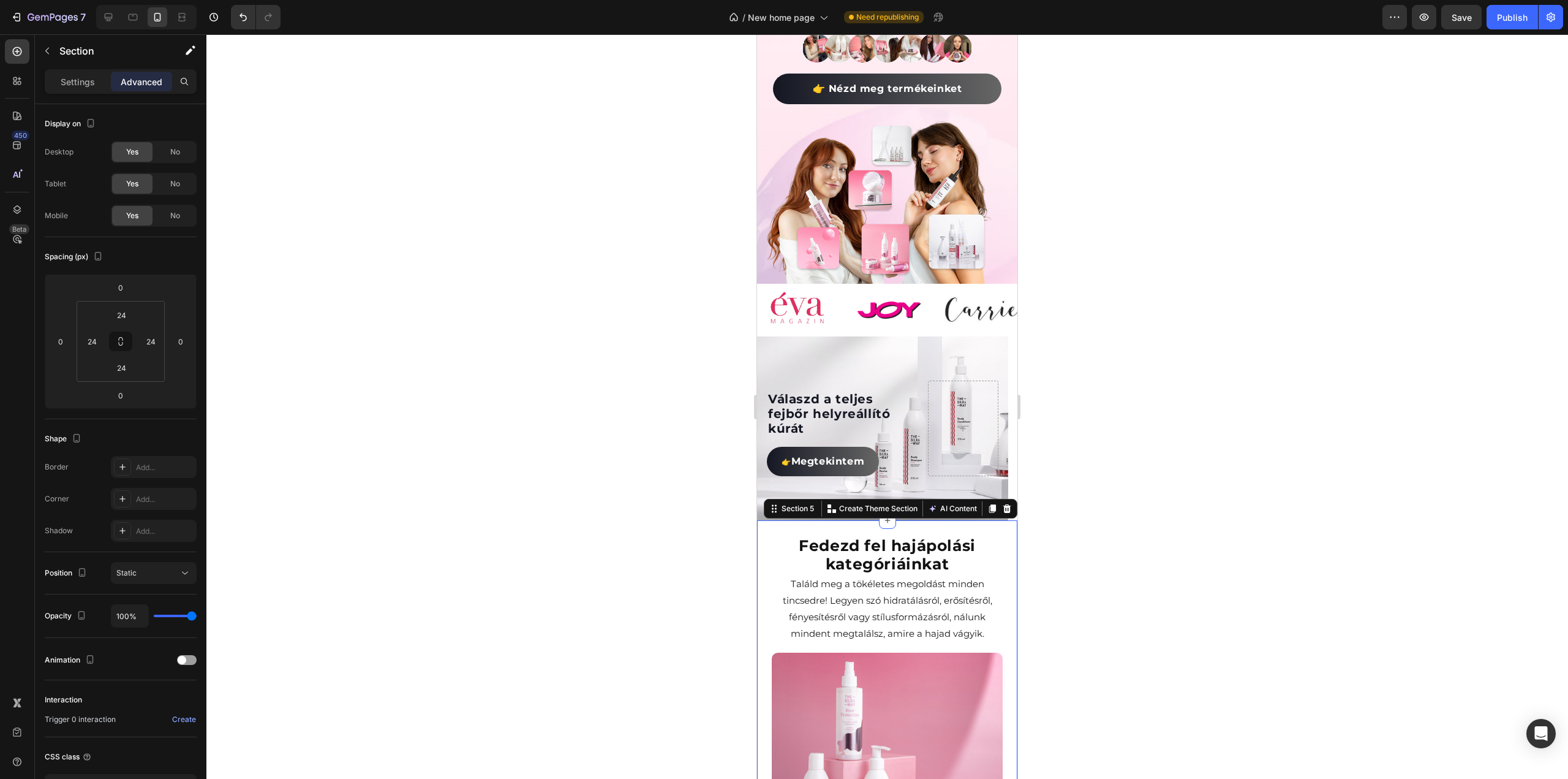
click at [365, 324] on div at bounding box center [887, 406] width 1361 height 744
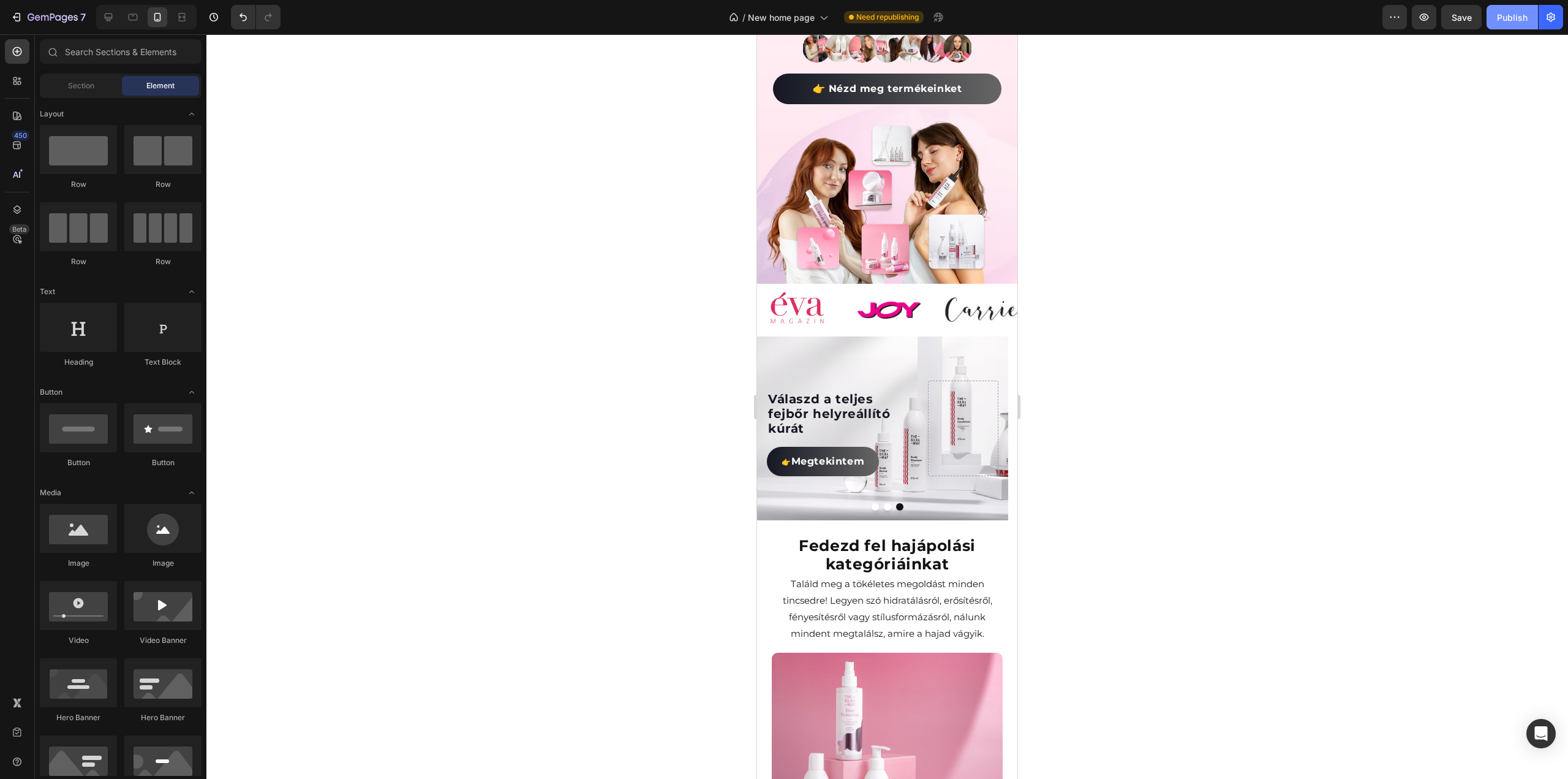
click at [1509, 16] on div "Publish" at bounding box center [1513, 16] width 31 height 13
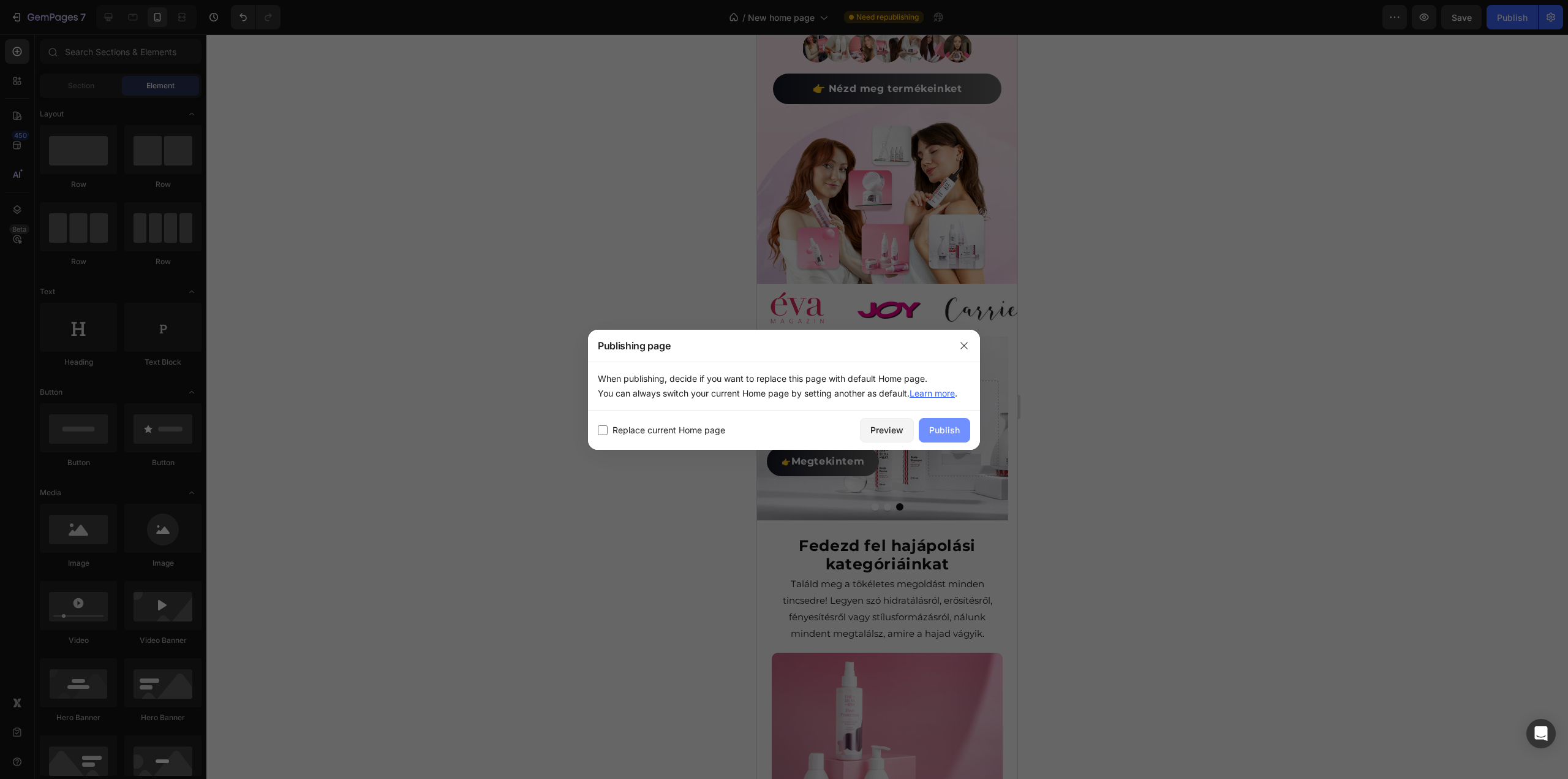
click at [934, 420] on button "Publish" at bounding box center [944, 430] width 51 height 24
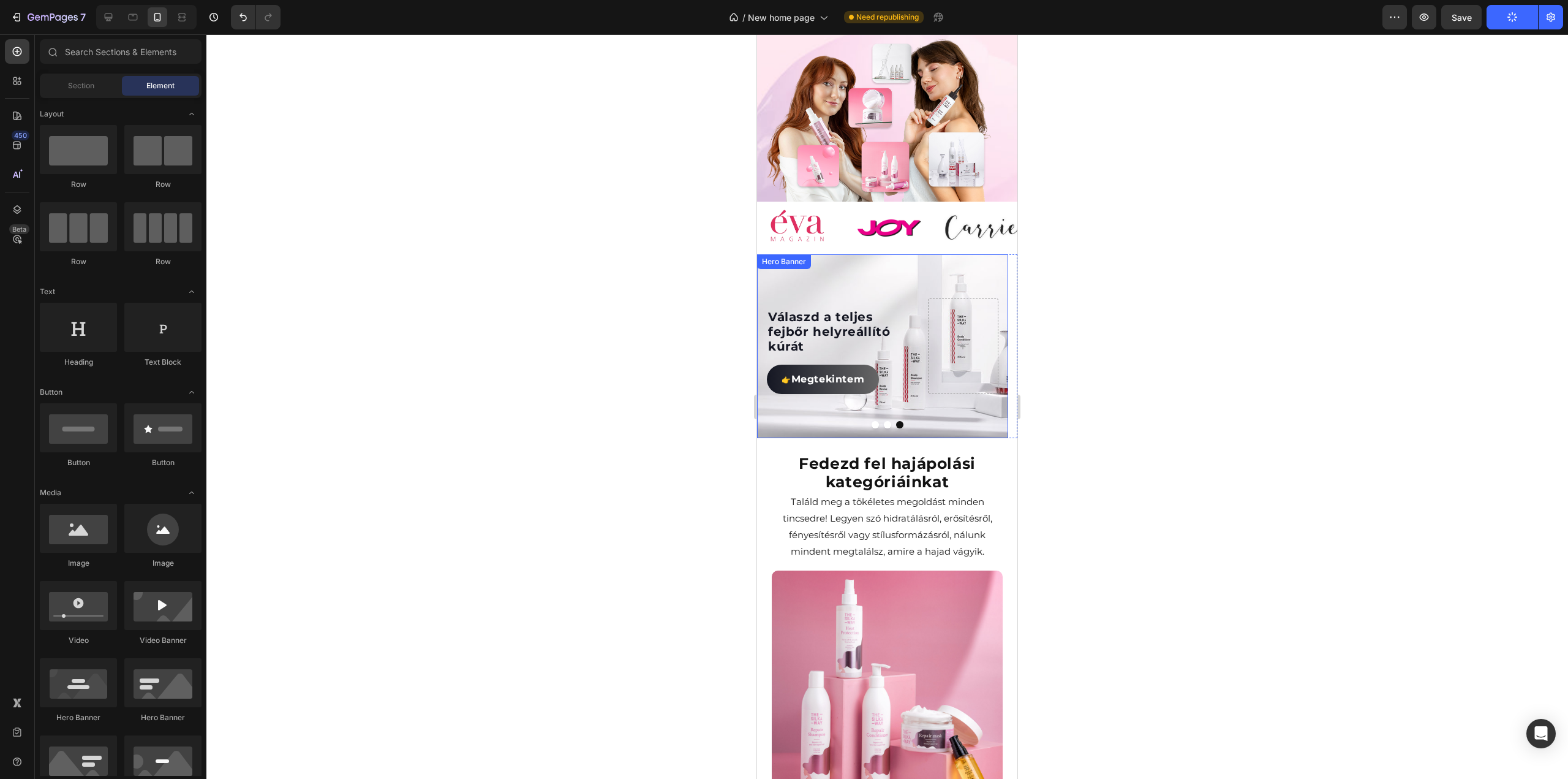
scroll to position [473, 0]
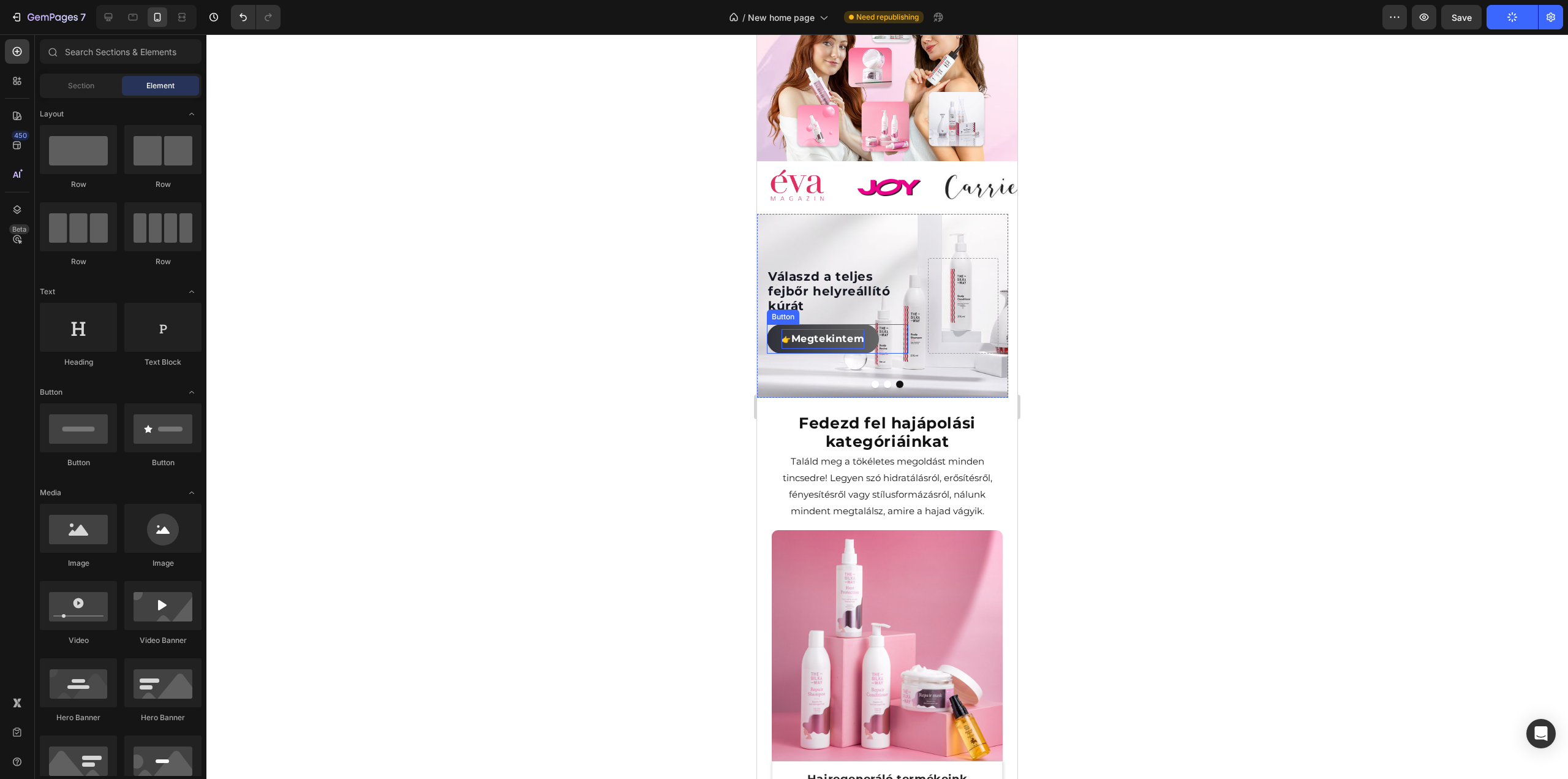
click at [839, 333] on span "Megtekintem" at bounding box center [828, 339] width 74 height 12
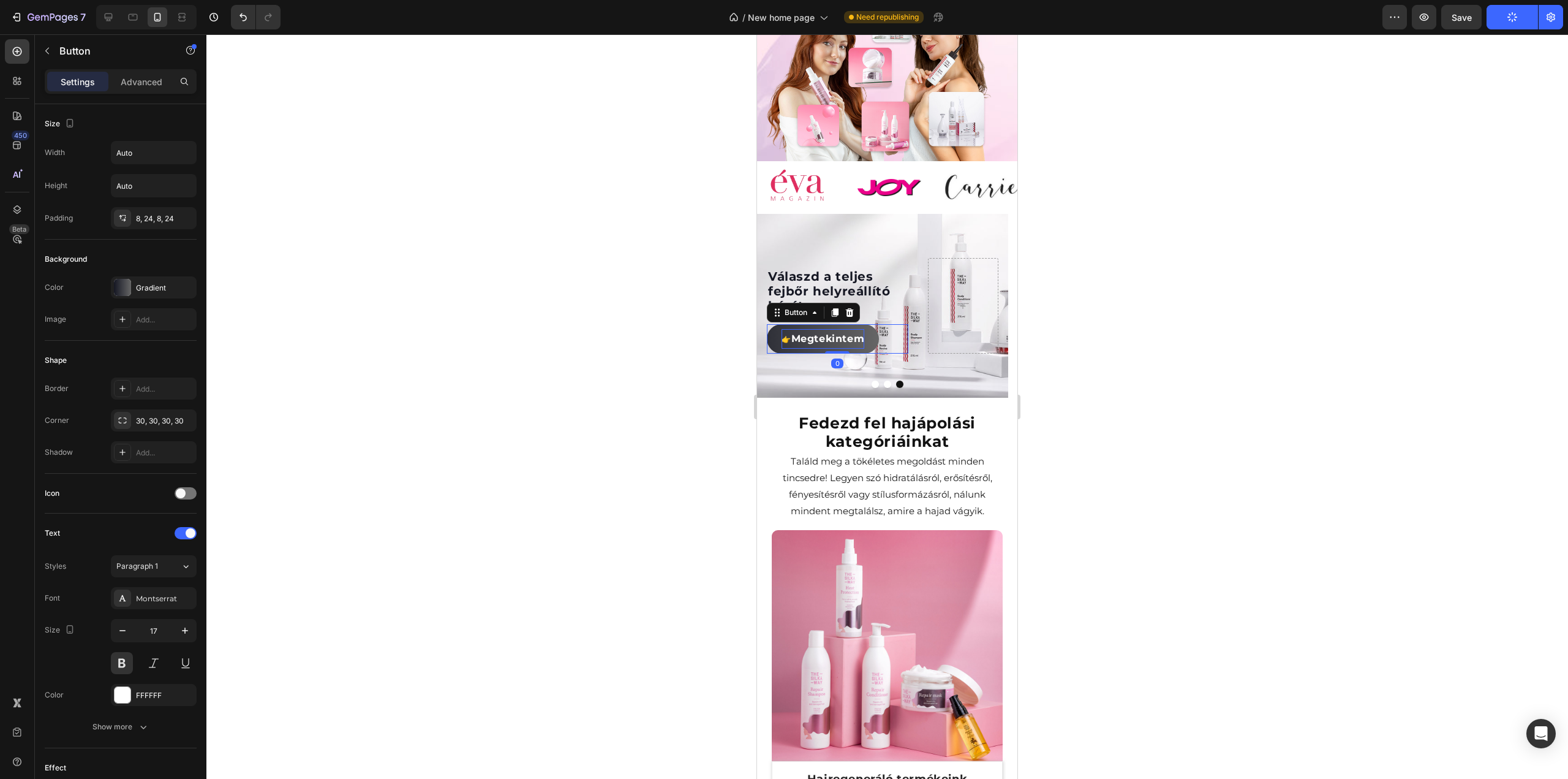
click at [839, 333] on span "Megtekintem" at bounding box center [828, 339] width 74 height 12
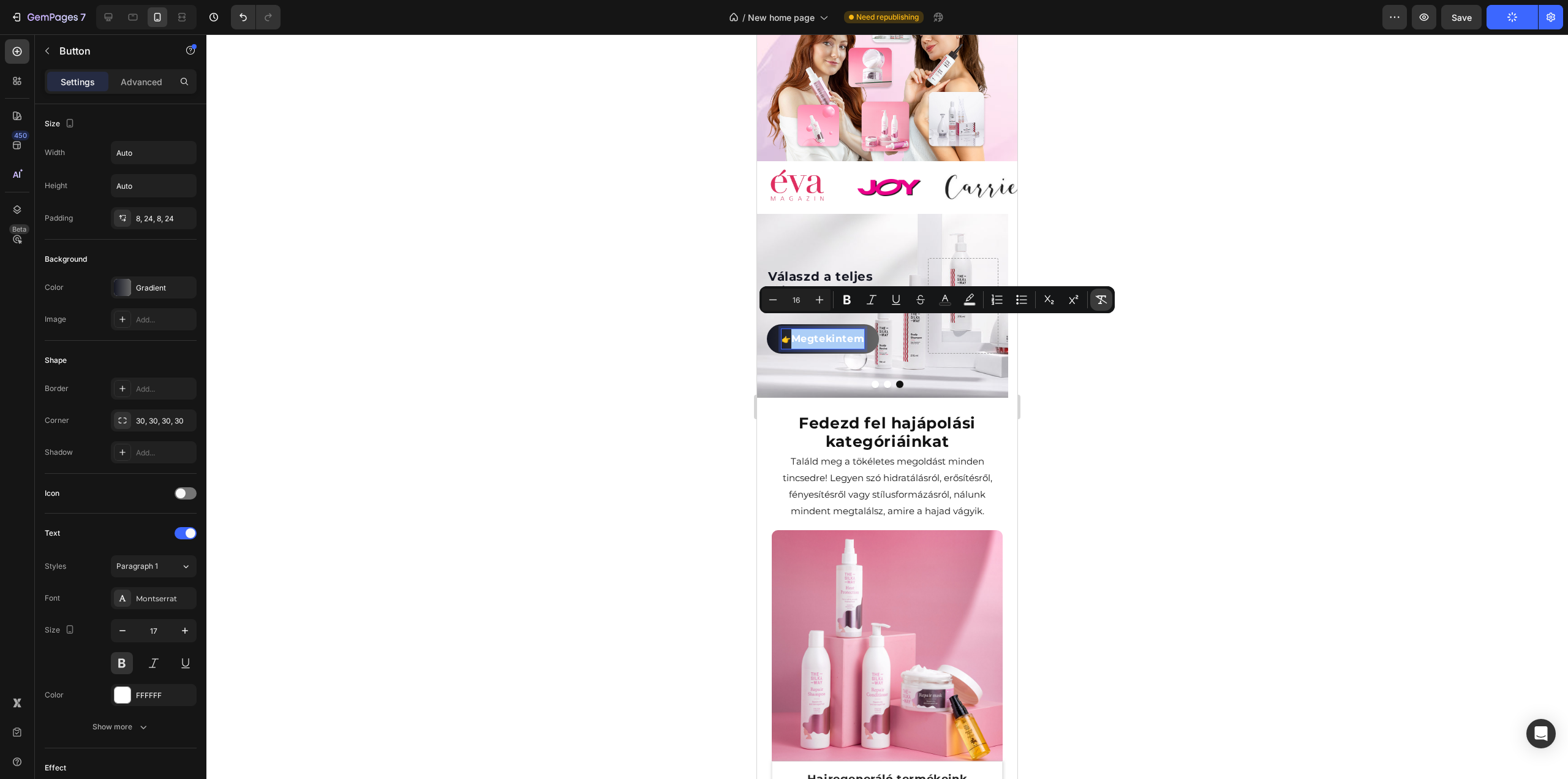
click at [1104, 306] on icon "Editor contextual toolbar" at bounding box center [1101, 300] width 13 height 13
type input "17"
click at [1195, 352] on div at bounding box center [887, 406] width 1361 height 744
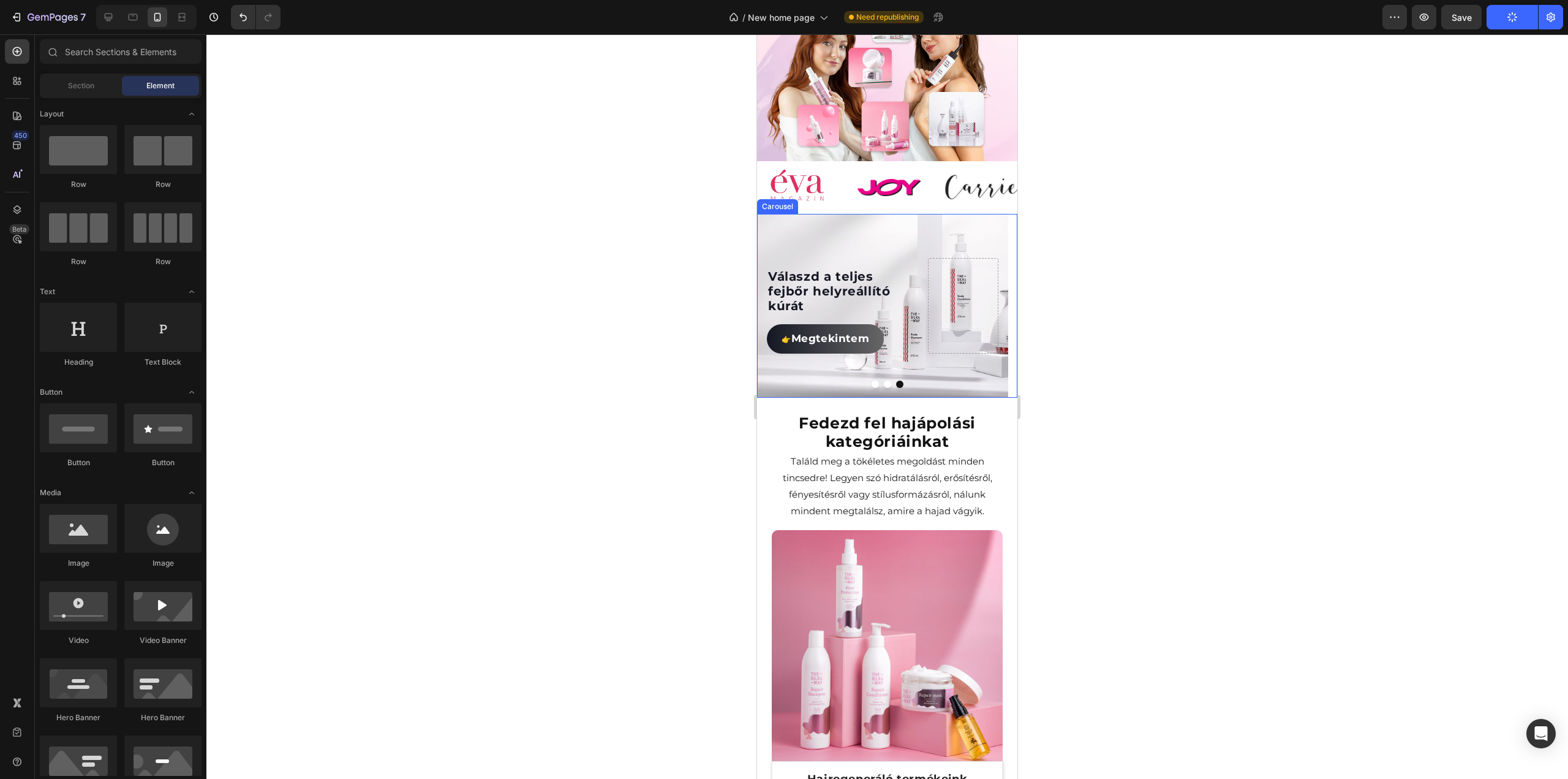
click at [883, 380] on button "Dot" at bounding box center [887, 384] width 8 height 8
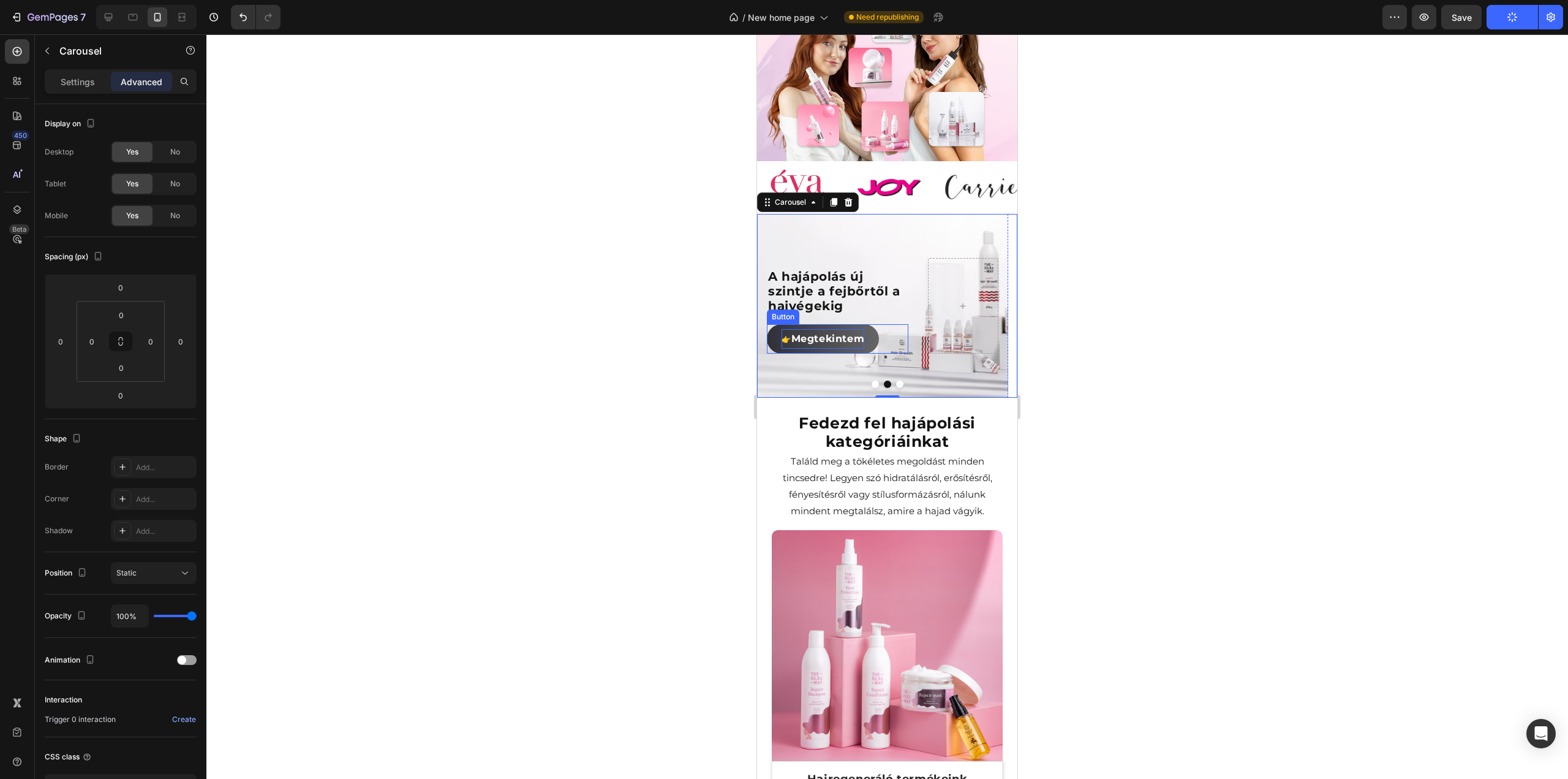
click at [844, 333] on span "Megtekintem" at bounding box center [828, 339] width 74 height 12
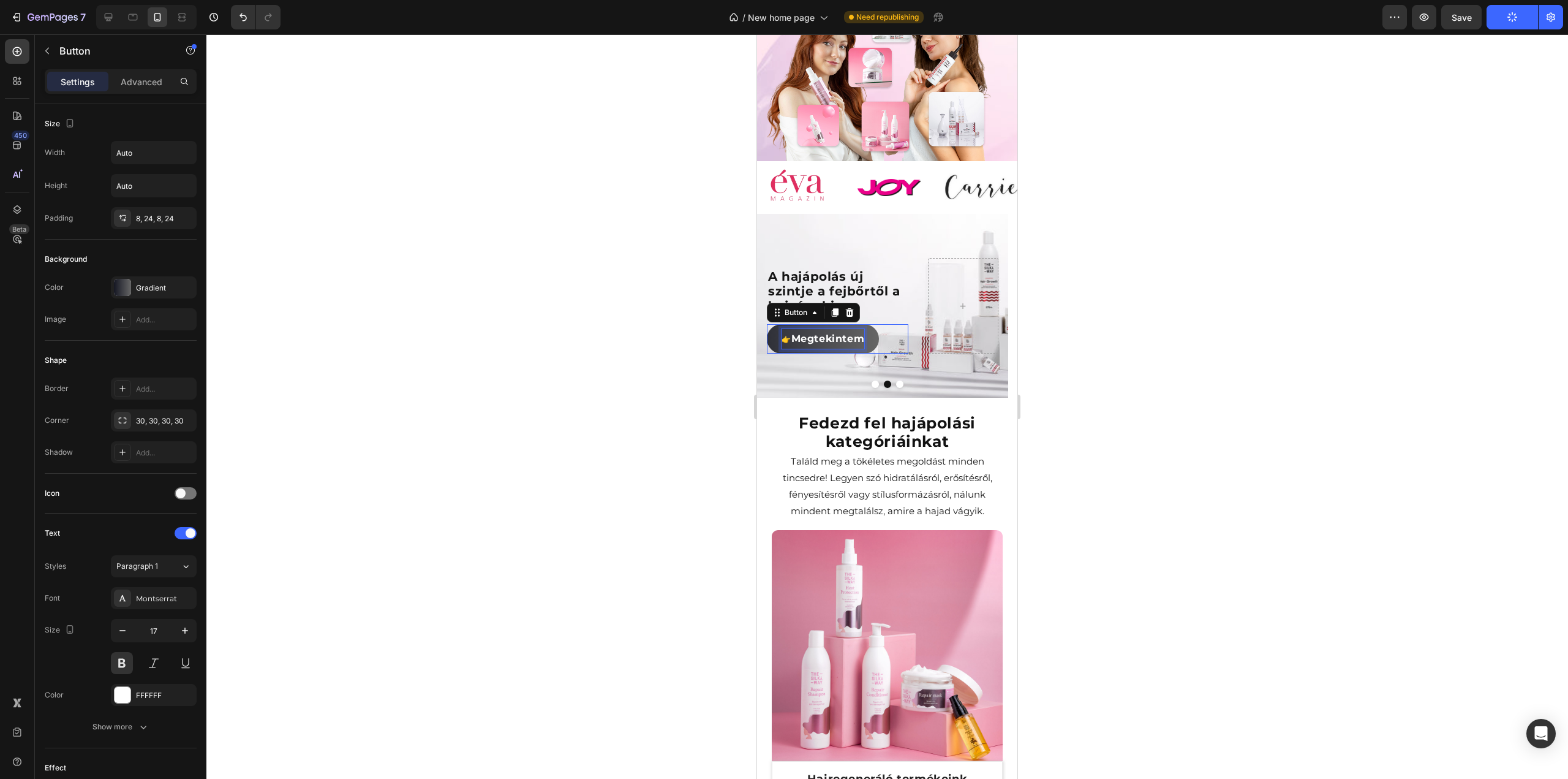
click at [844, 333] on span "Megtekintem" at bounding box center [828, 339] width 74 height 12
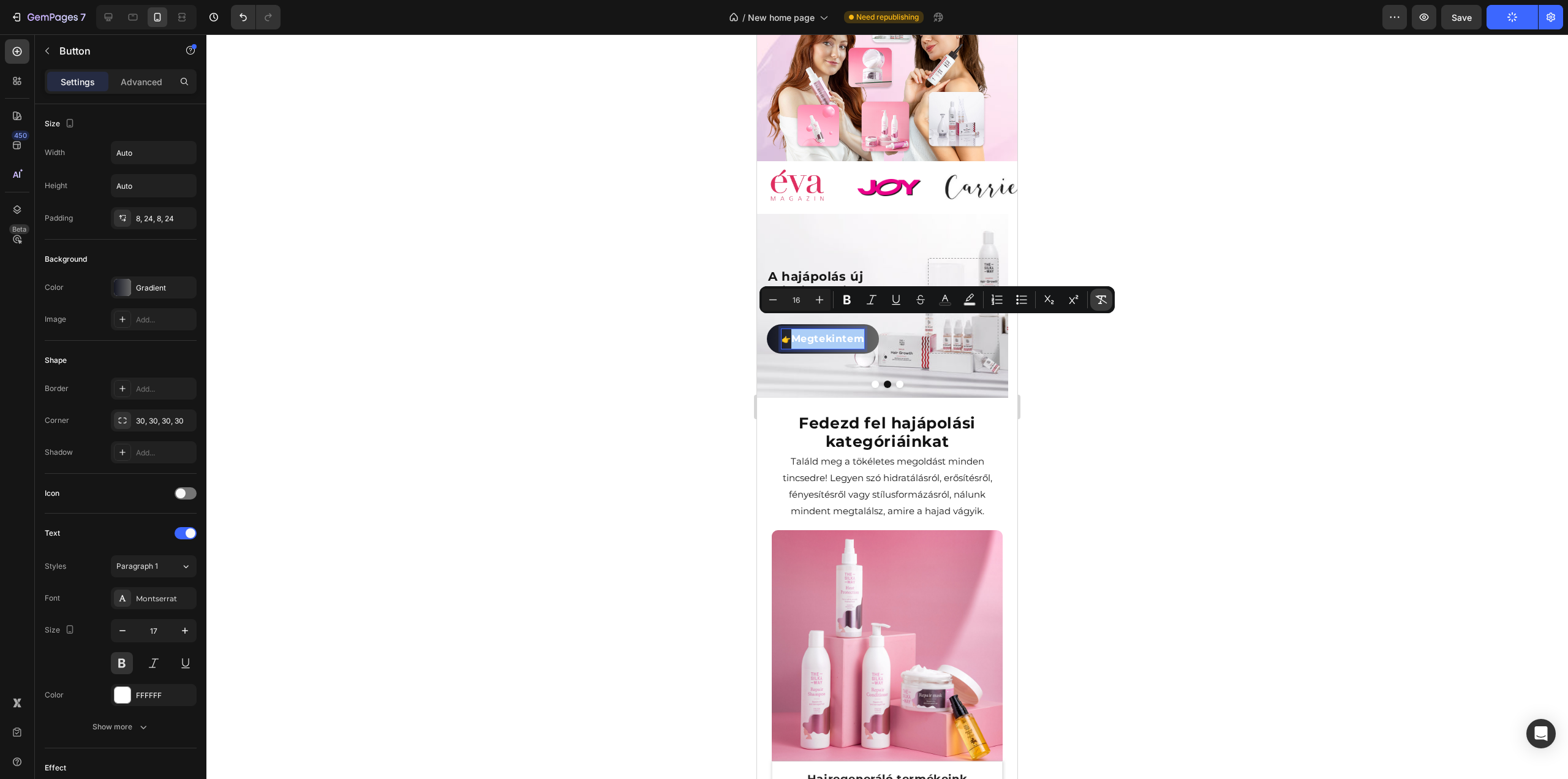
click at [1100, 300] on icon "Editor contextual toolbar" at bounding box center [1101, 300] width 13 height 13
type input "17"
click at [872, 380] on button "Dot" at bounding box center [876, 384] width 8 height 8
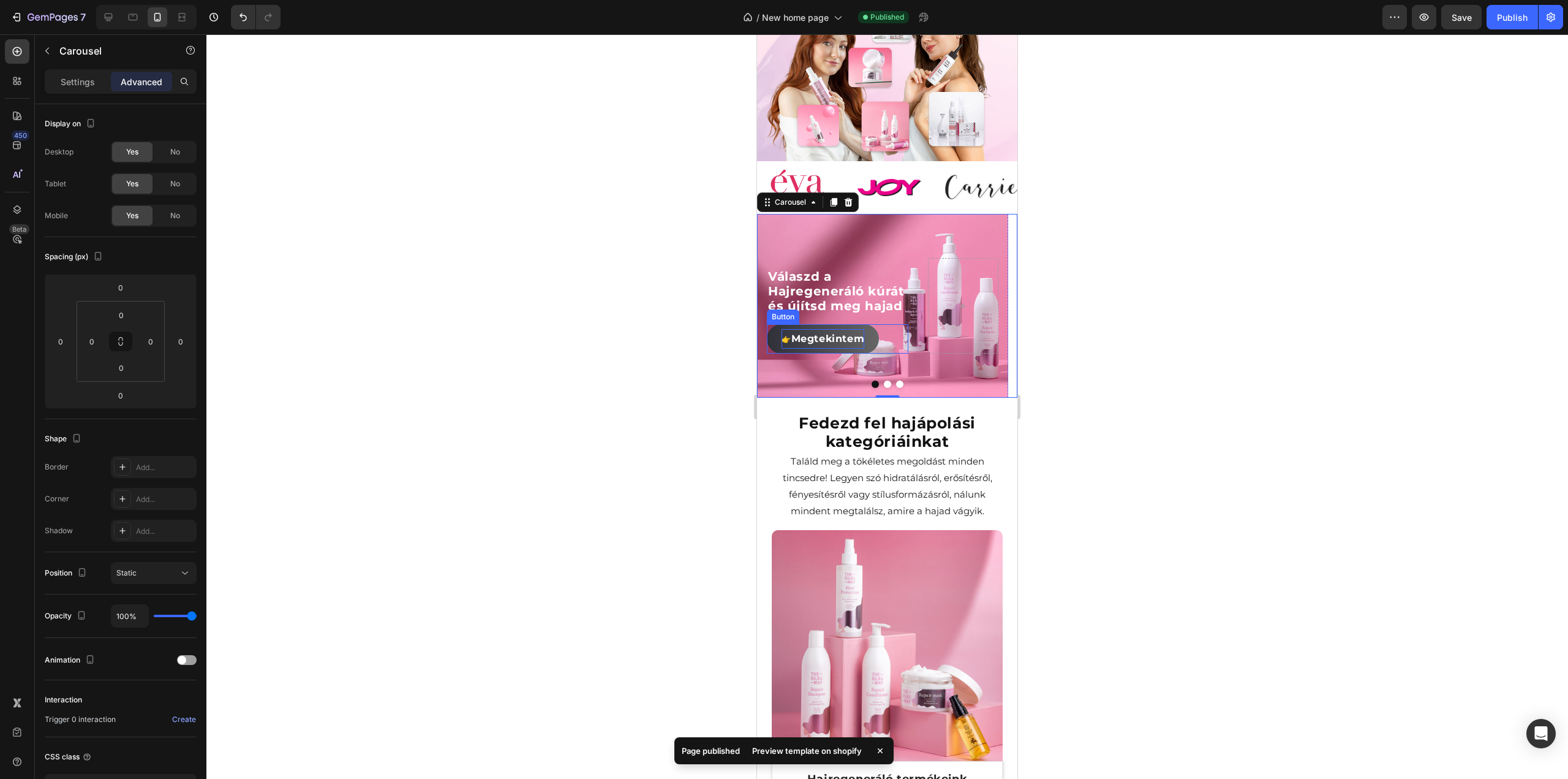
click at [848, 333] on span "Megtekintem" at bounding box center [828, 339] width 74 height 12
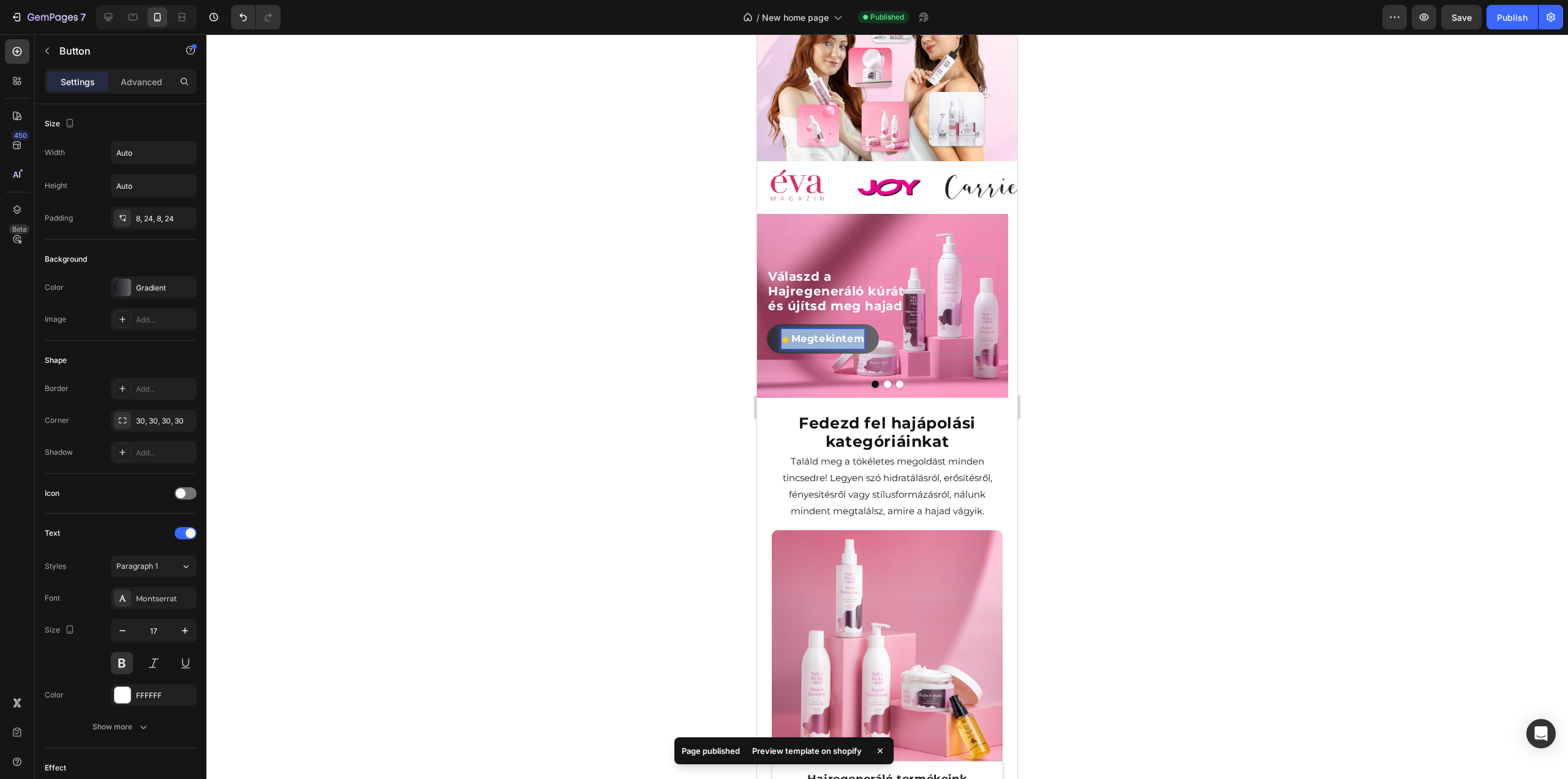
click at [848, 333] on span "Megtekintem" at bounding box center [828, 339] width 74 height 12
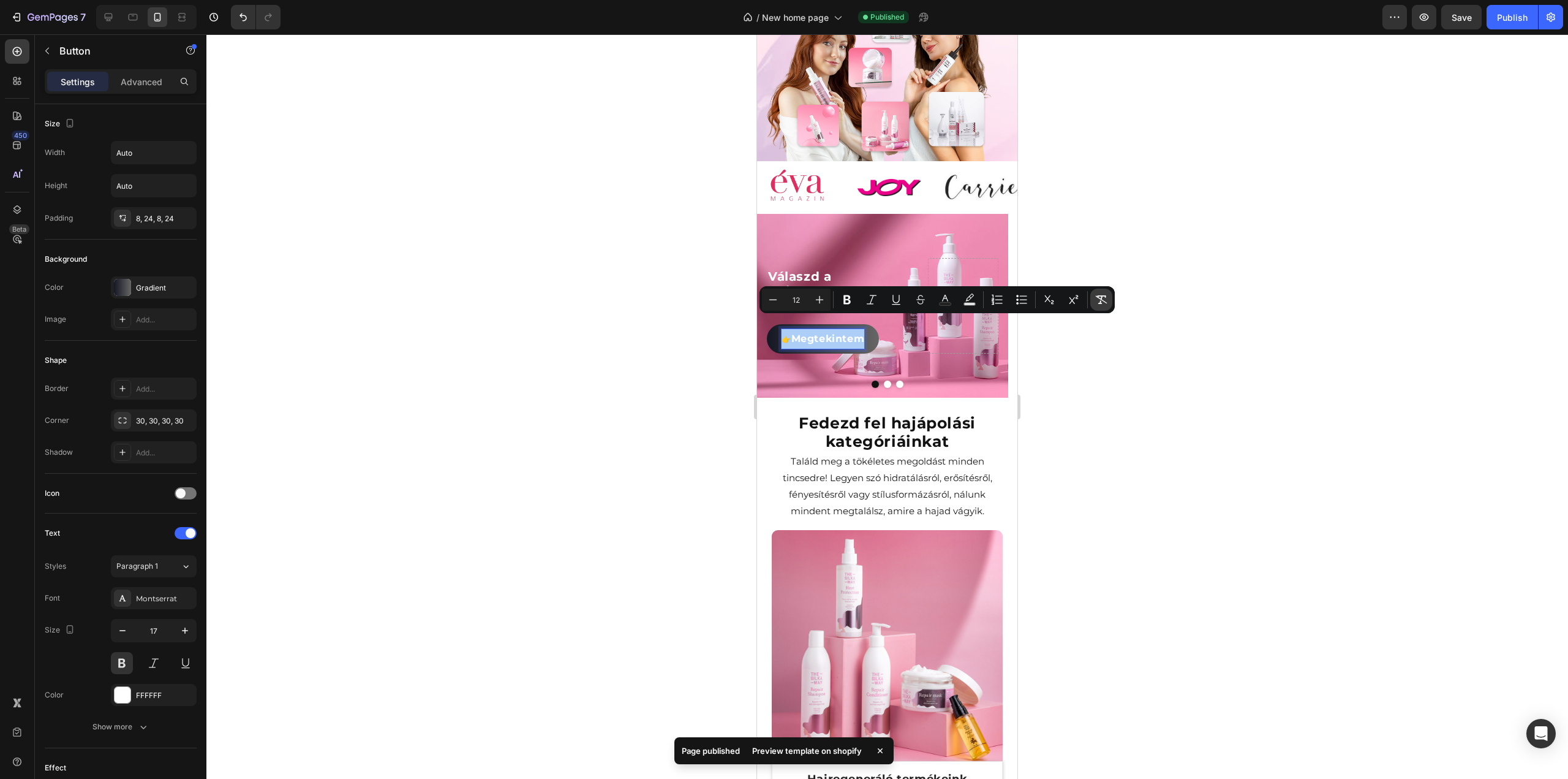
click at [1103, 304] on icon "Editor contextual toolbar" at bounding box center [1101, 300] width 13 height 13
type input "17"
click at [540, 212] on div at bounding box center [887, 406] width 1361 height 744
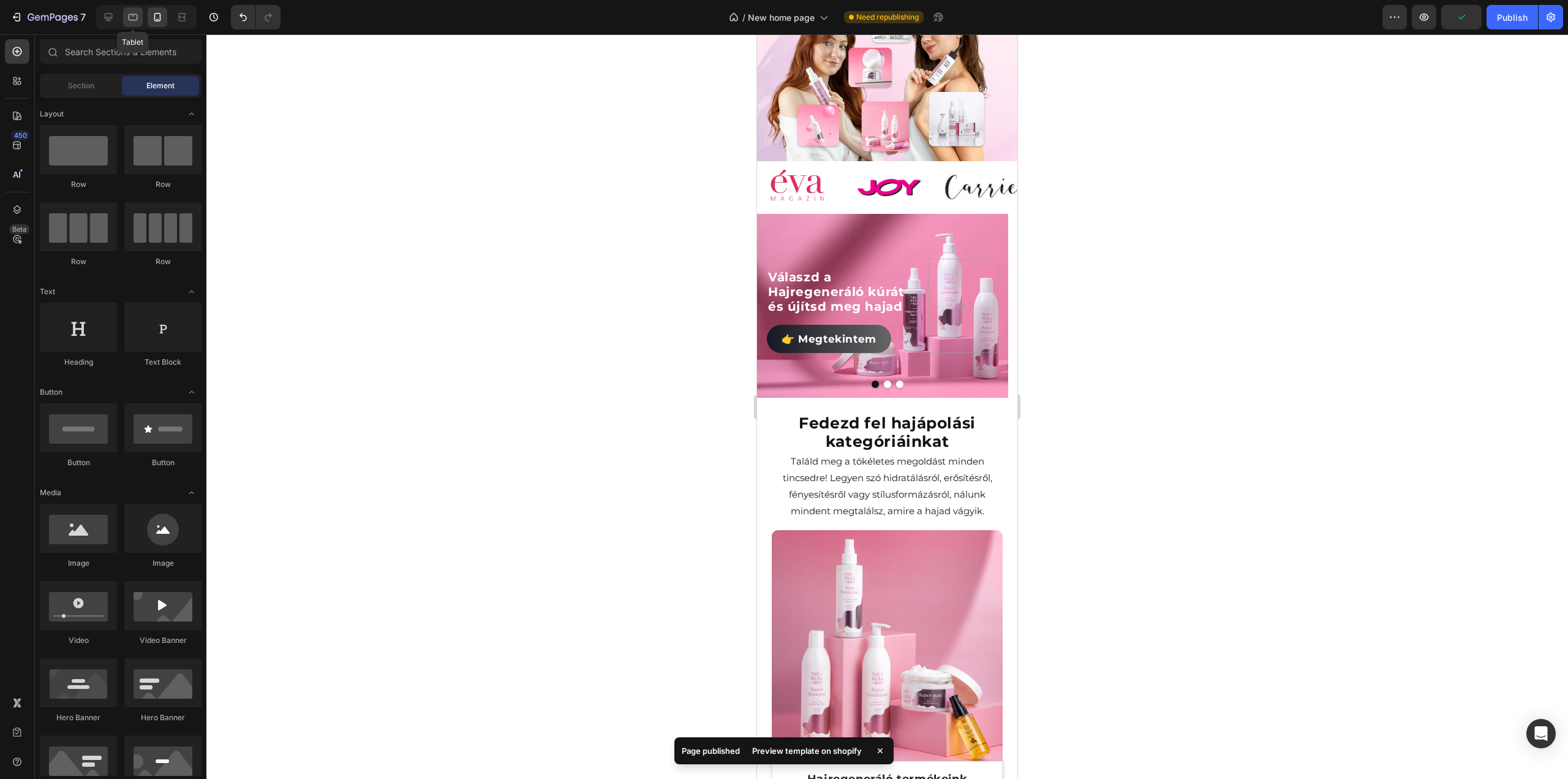
click at [127, 17] on icon at bounding box center [133, 16] width 13 height 13
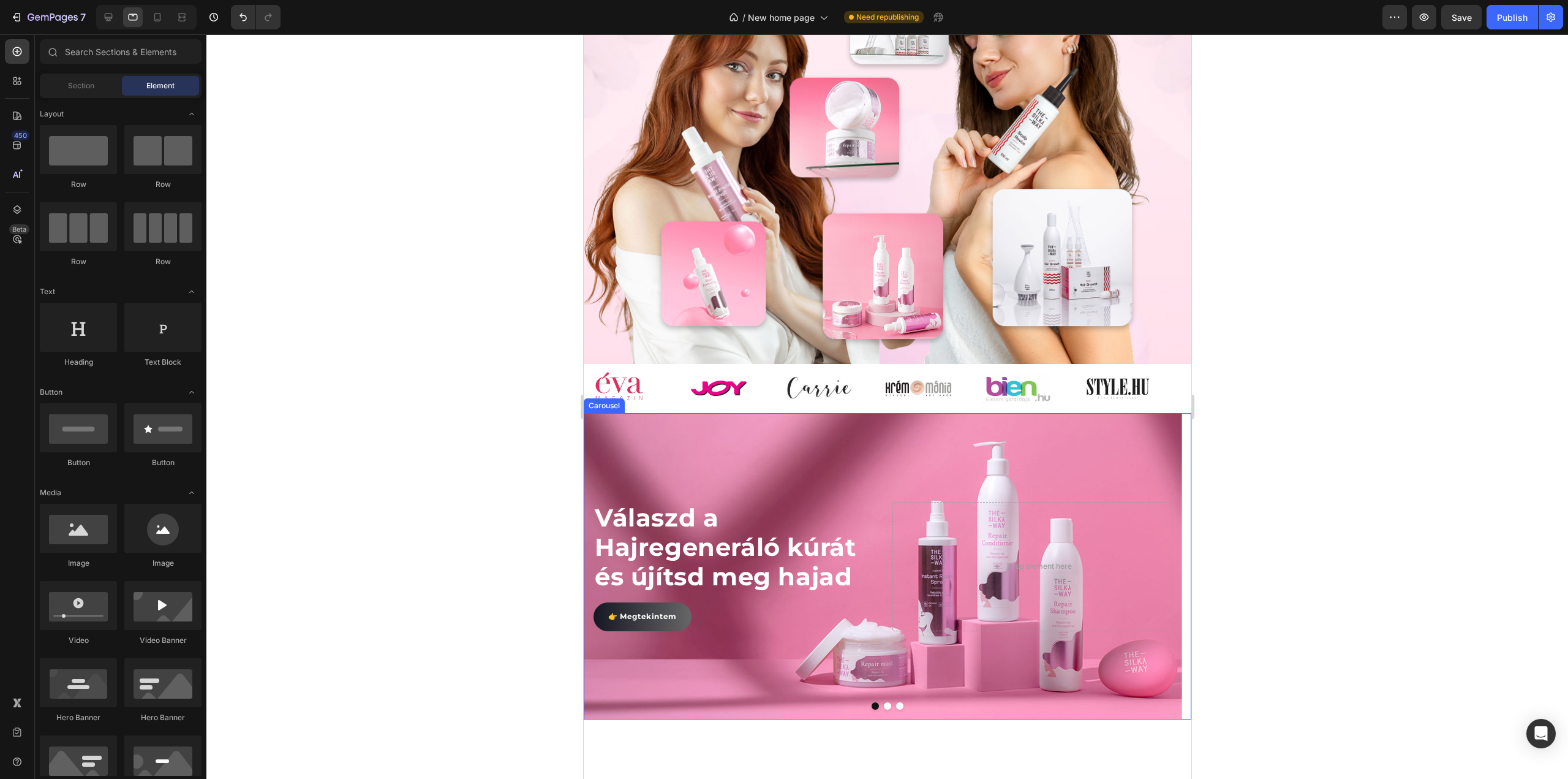
click at [883, 709] on button "Dot" at bounding box center [887, 706] width 8 height 8
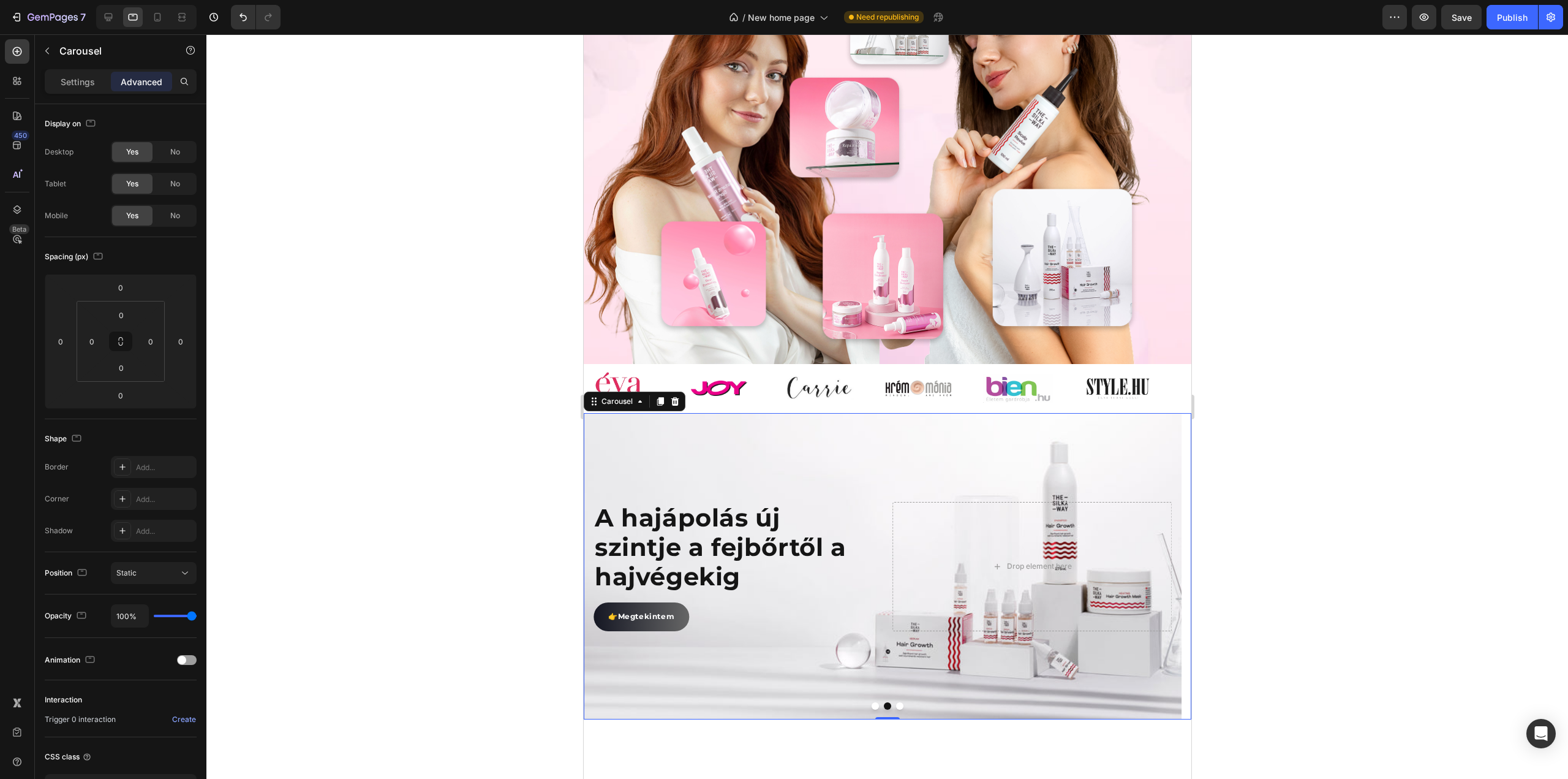
click at [871, 709] on button "Dot" at bounding box center [875, 706] width 8 height 8
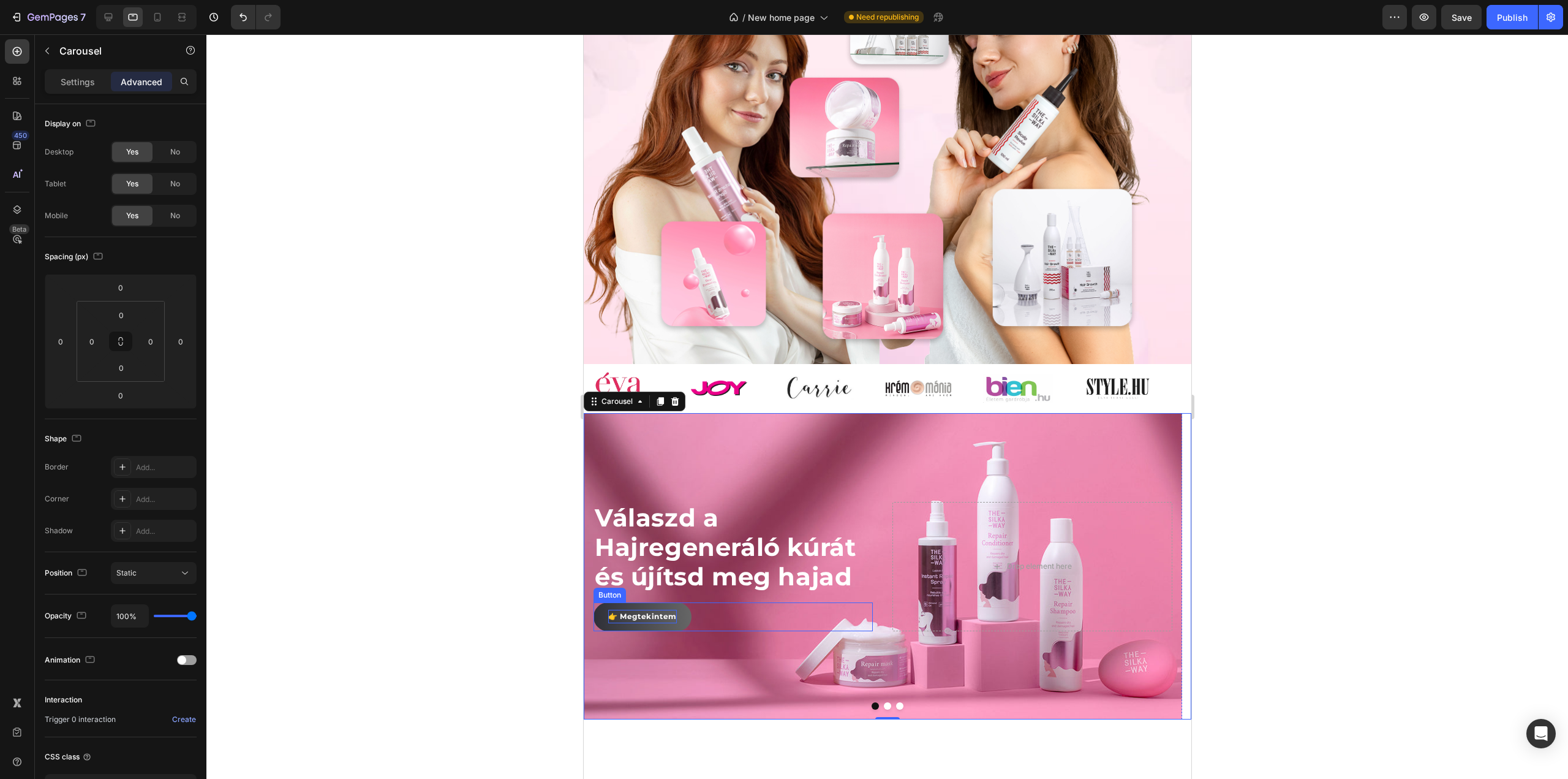
click at [648, 623] on p "👉 Megtekintem" at bounding box center [642, 616] width 69 height 14
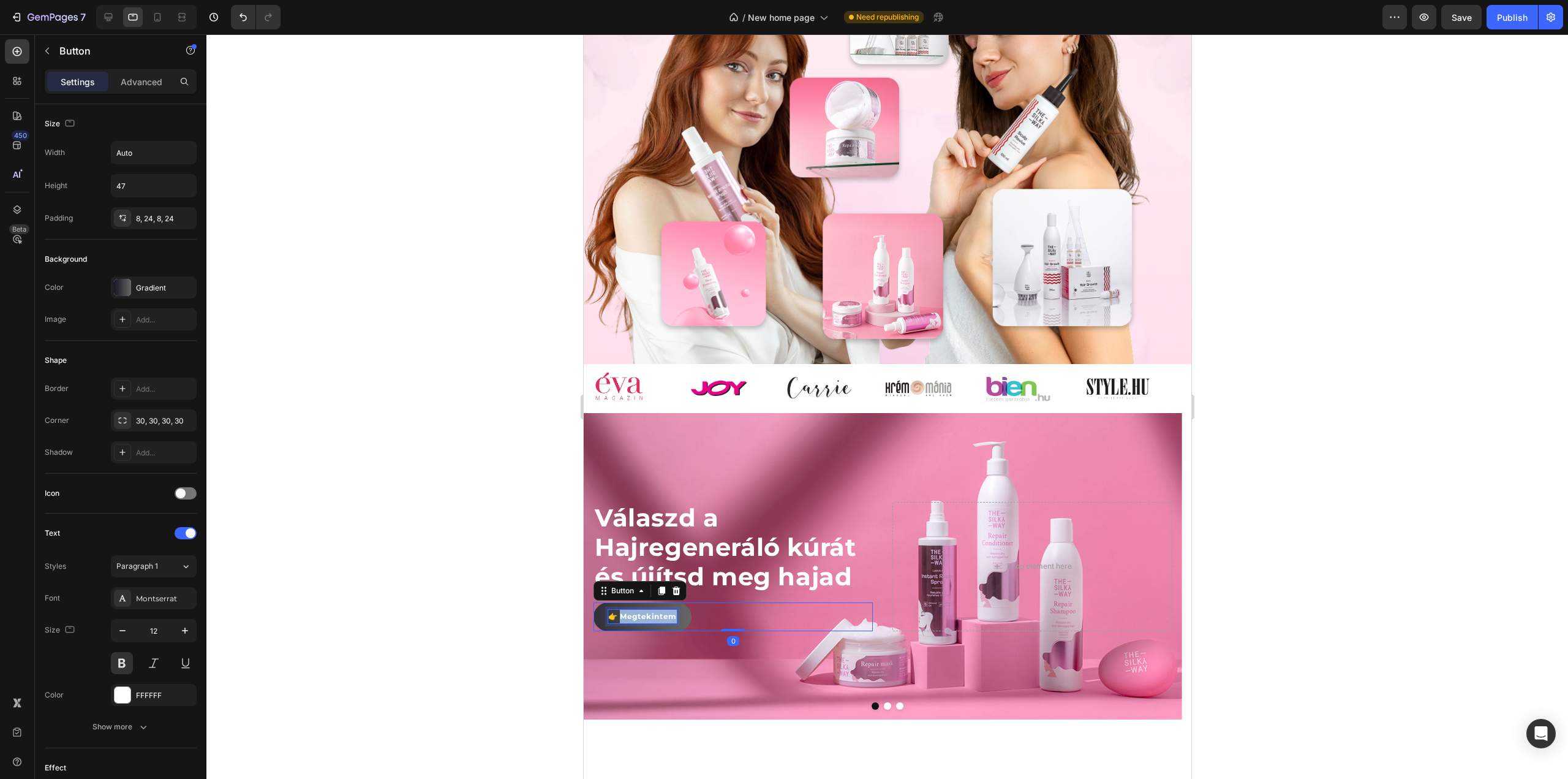
click at [648, 623] on p "👉 Megtekintem" at bounding box center [642, 616] width 69 height 14
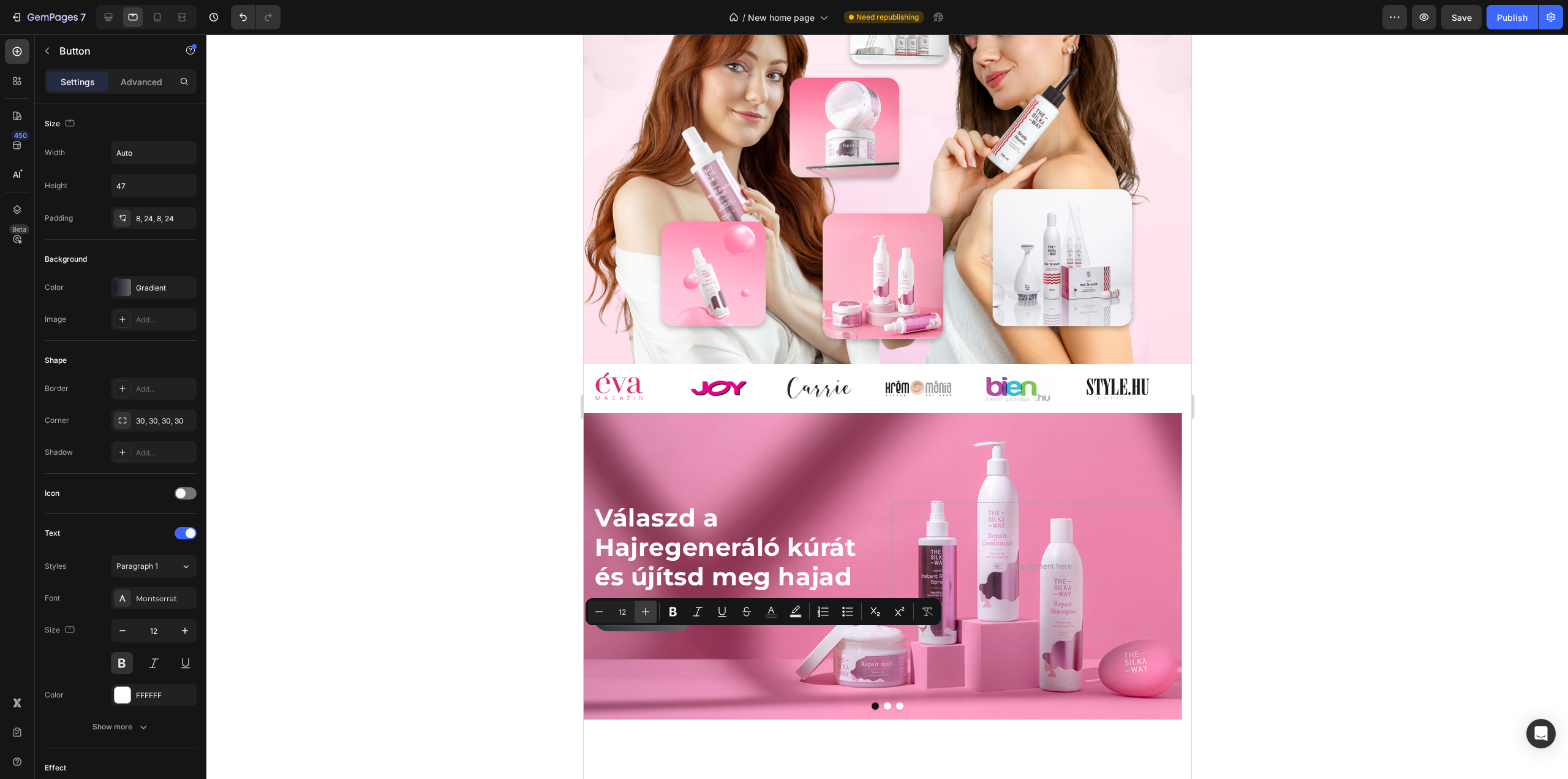
click at [645, 611] on icon "Editor contextual toolbar" at bounding box center [645, 611] width 13 height 13
type input "16"
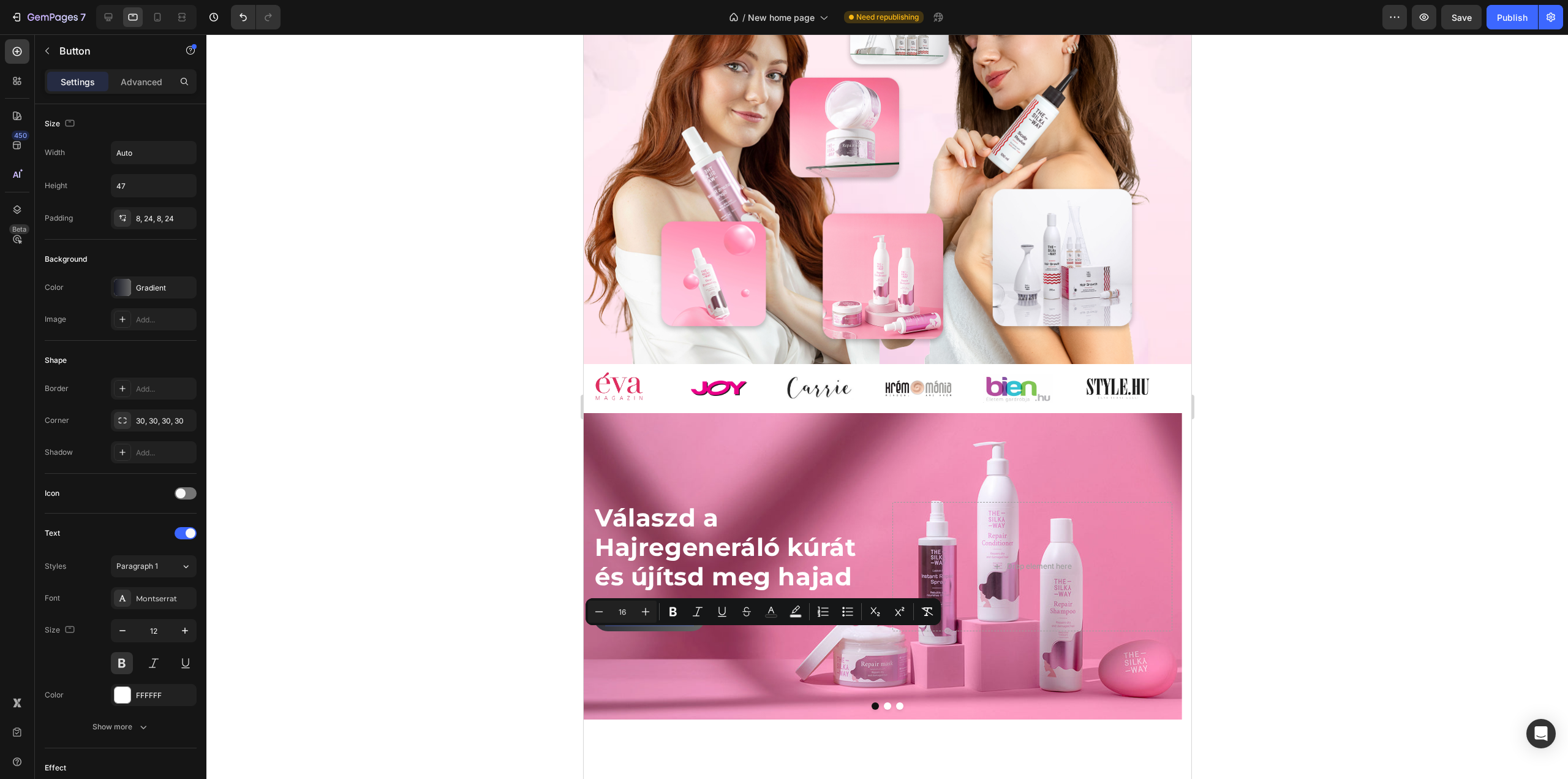
click at [457, 576] on div at bounding box center [887, 406] width 1361 height 744
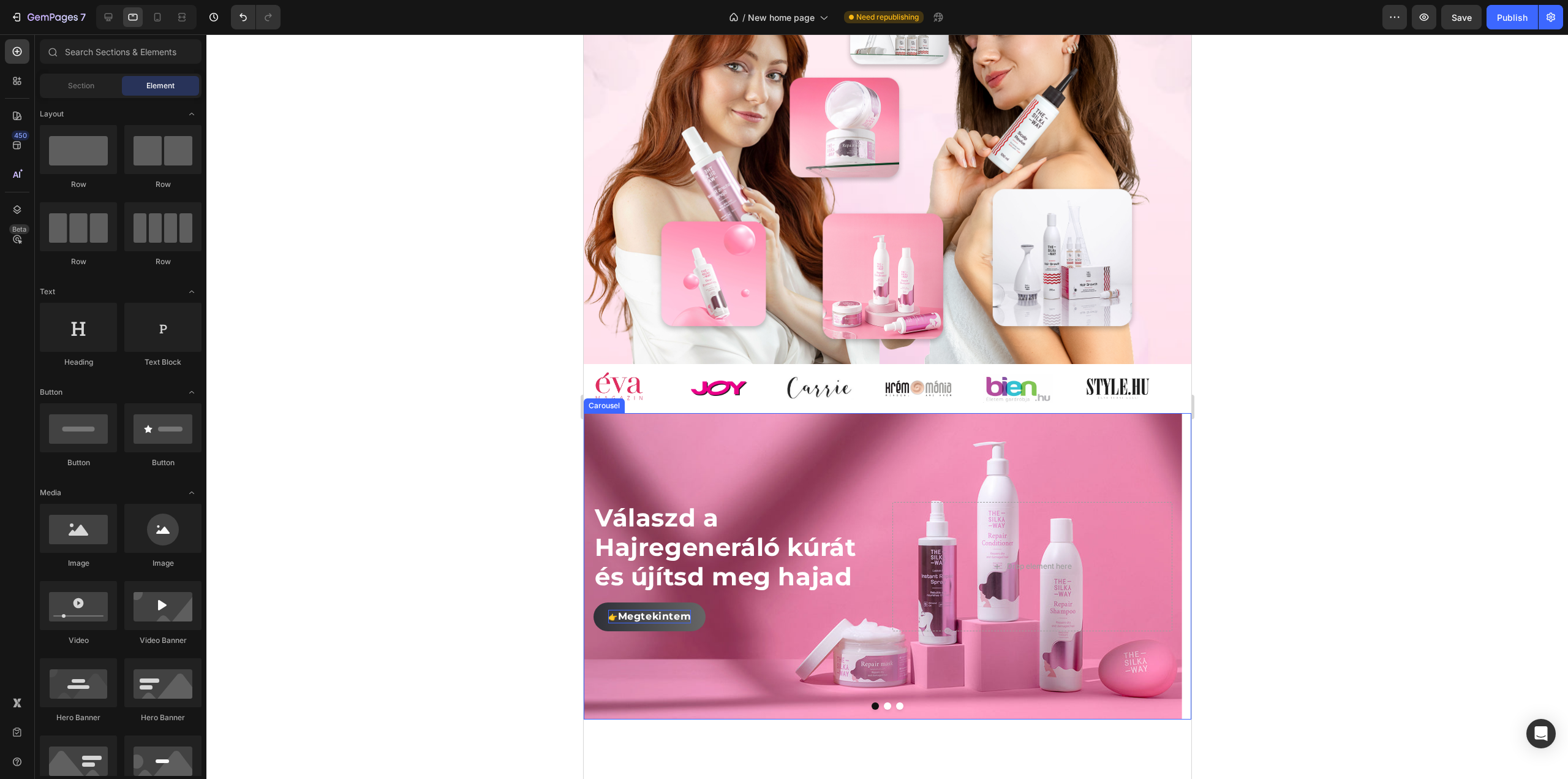
click at [883, 709] on button "Dot" at bounding box center [887, 706] width 8 height 8
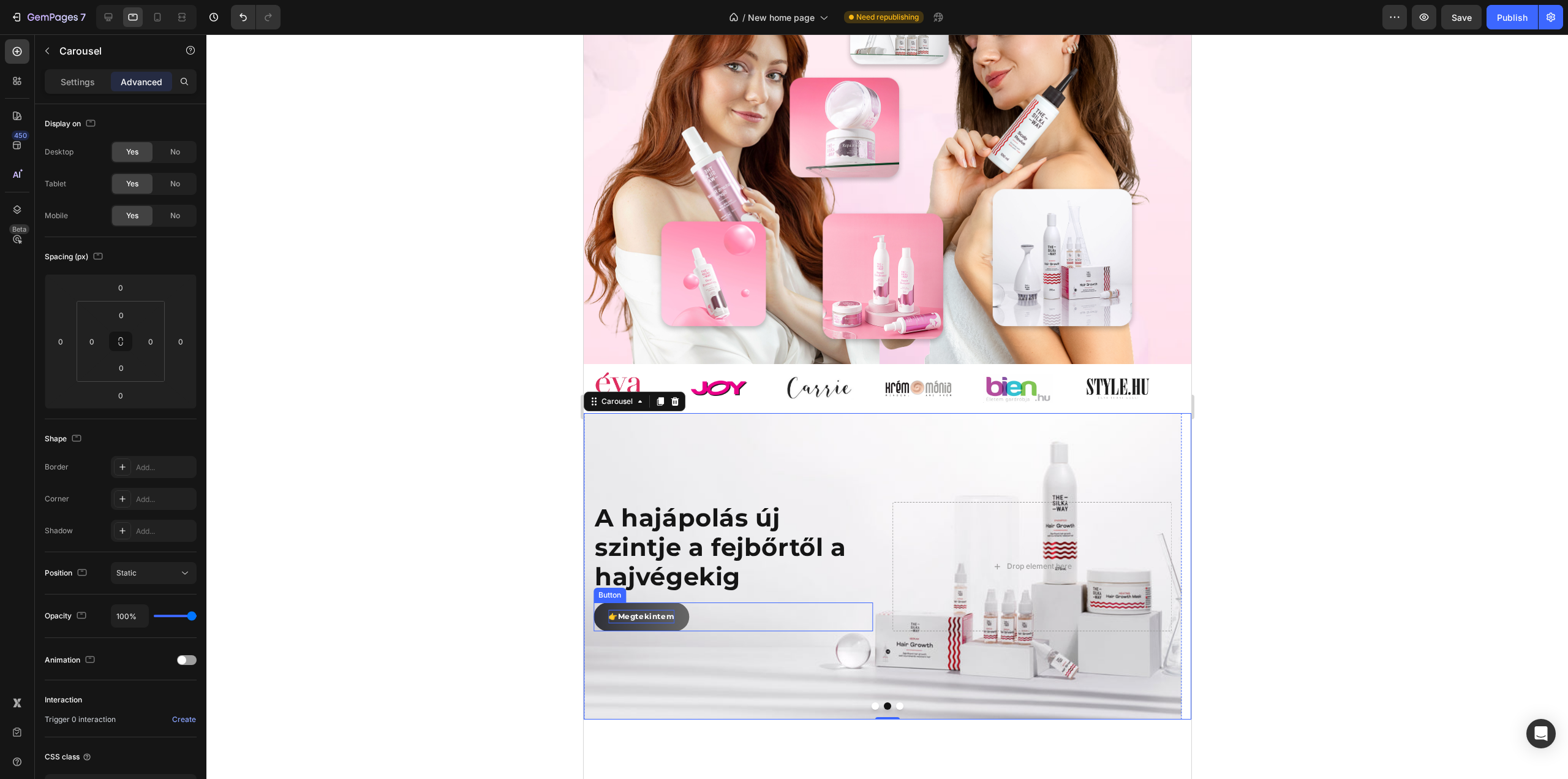
click at [643, 623] on p "👉 Megtekintem" at bounding box center [641, 616] width 66 height 14
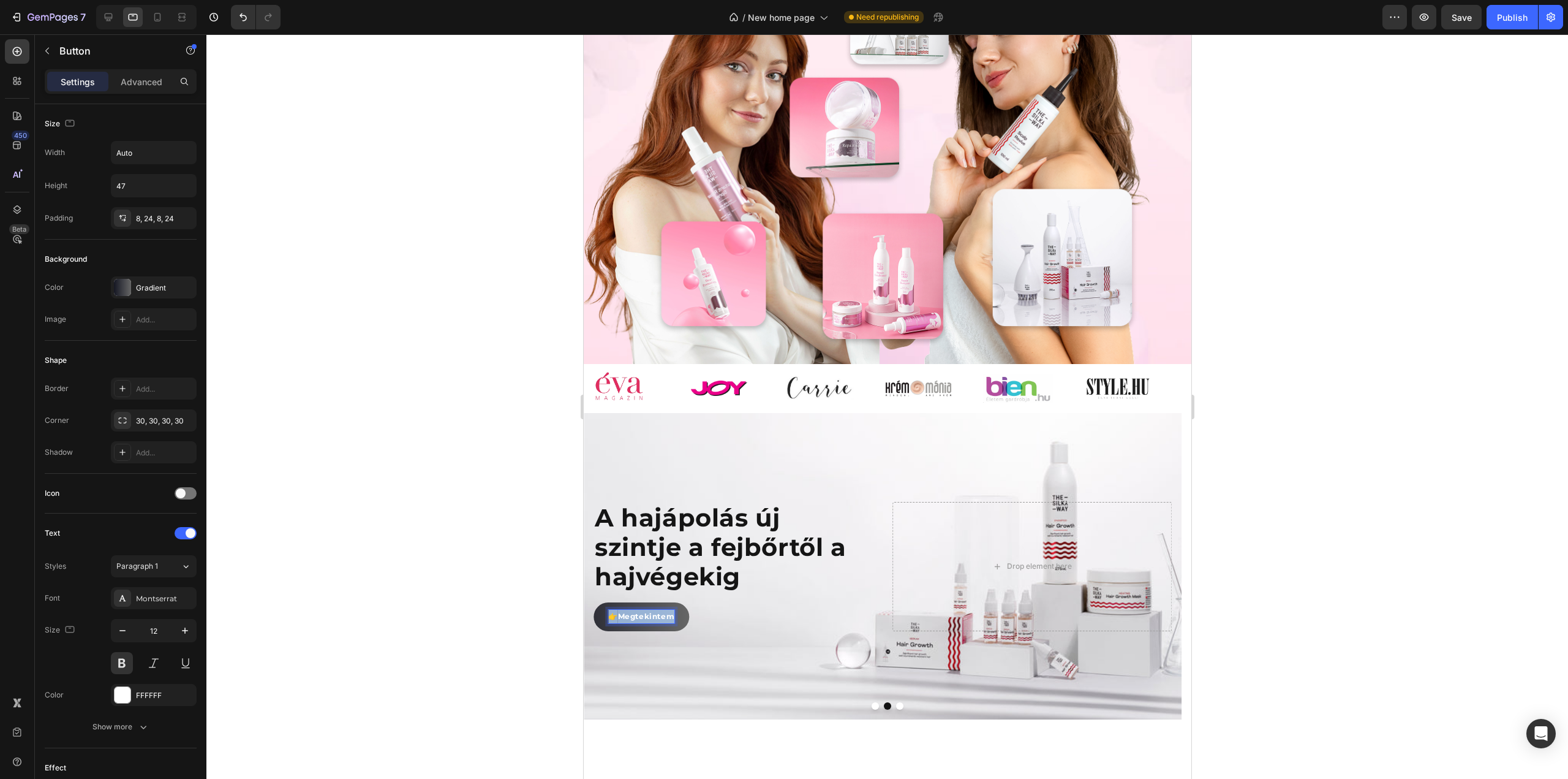
click at [643, 623] on p "👉 Megtekintem" at bounding box center [641, 616] width 66 height 14
click at [653, 611] on button "Plus" at bounding box center [645, 611] width 22 height 22
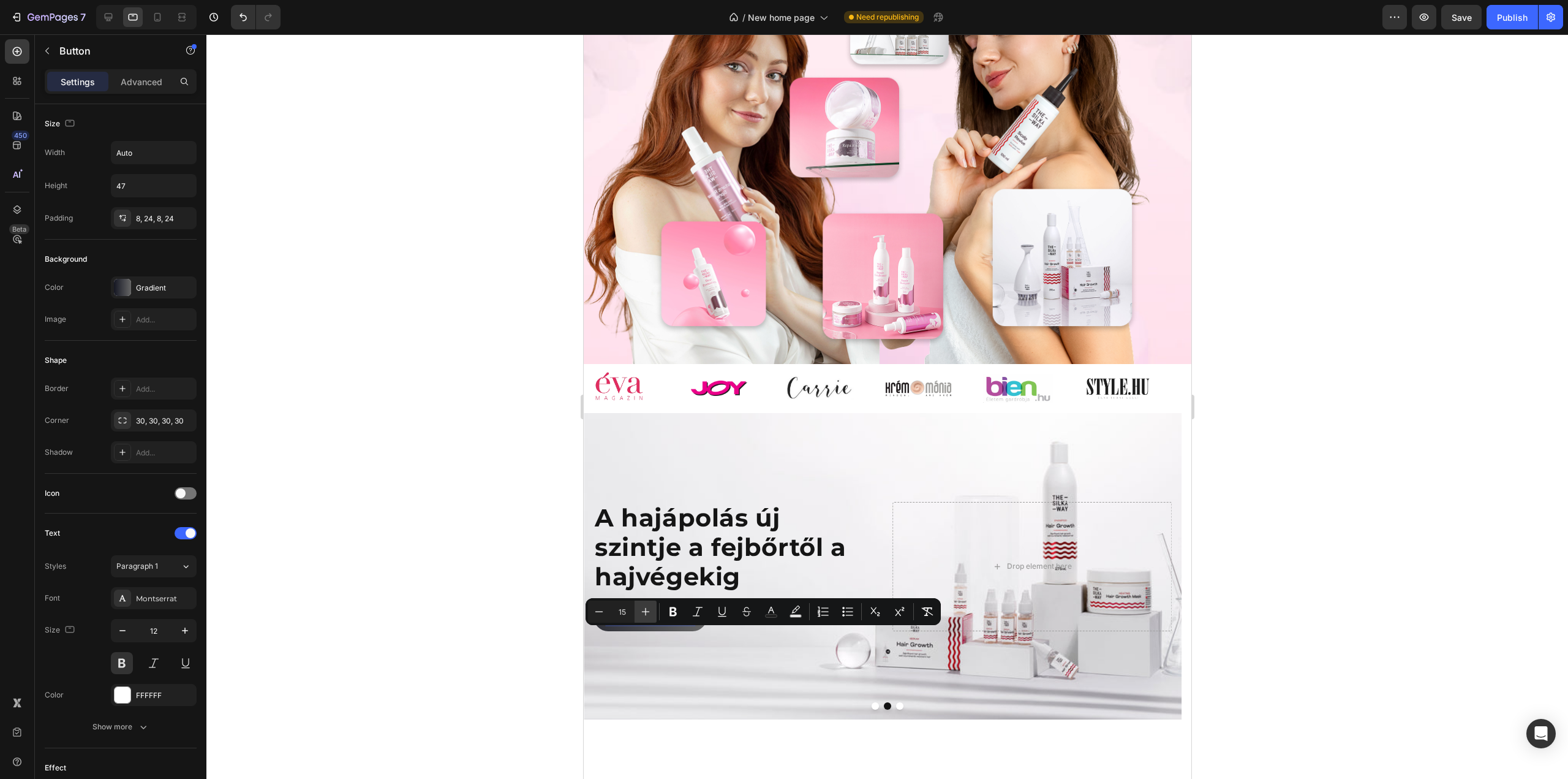
type input "16"
click at [895, 709] on button "Dot" at bounding box center [899, 706] width 8 height 8
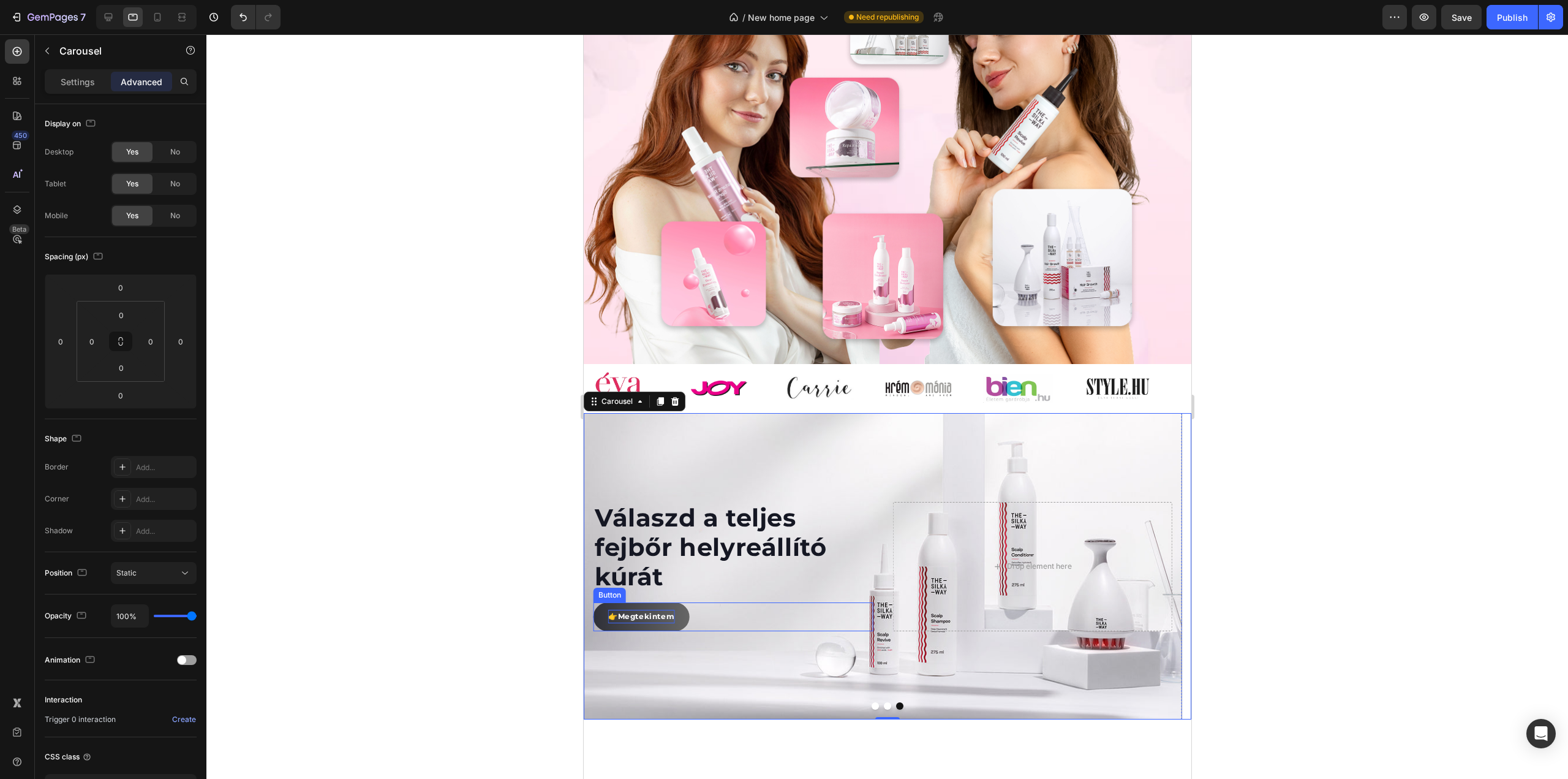
click at [642, 623] on p "👉 Megtekintem" at bounding box center [641, 616] width 66 height 14
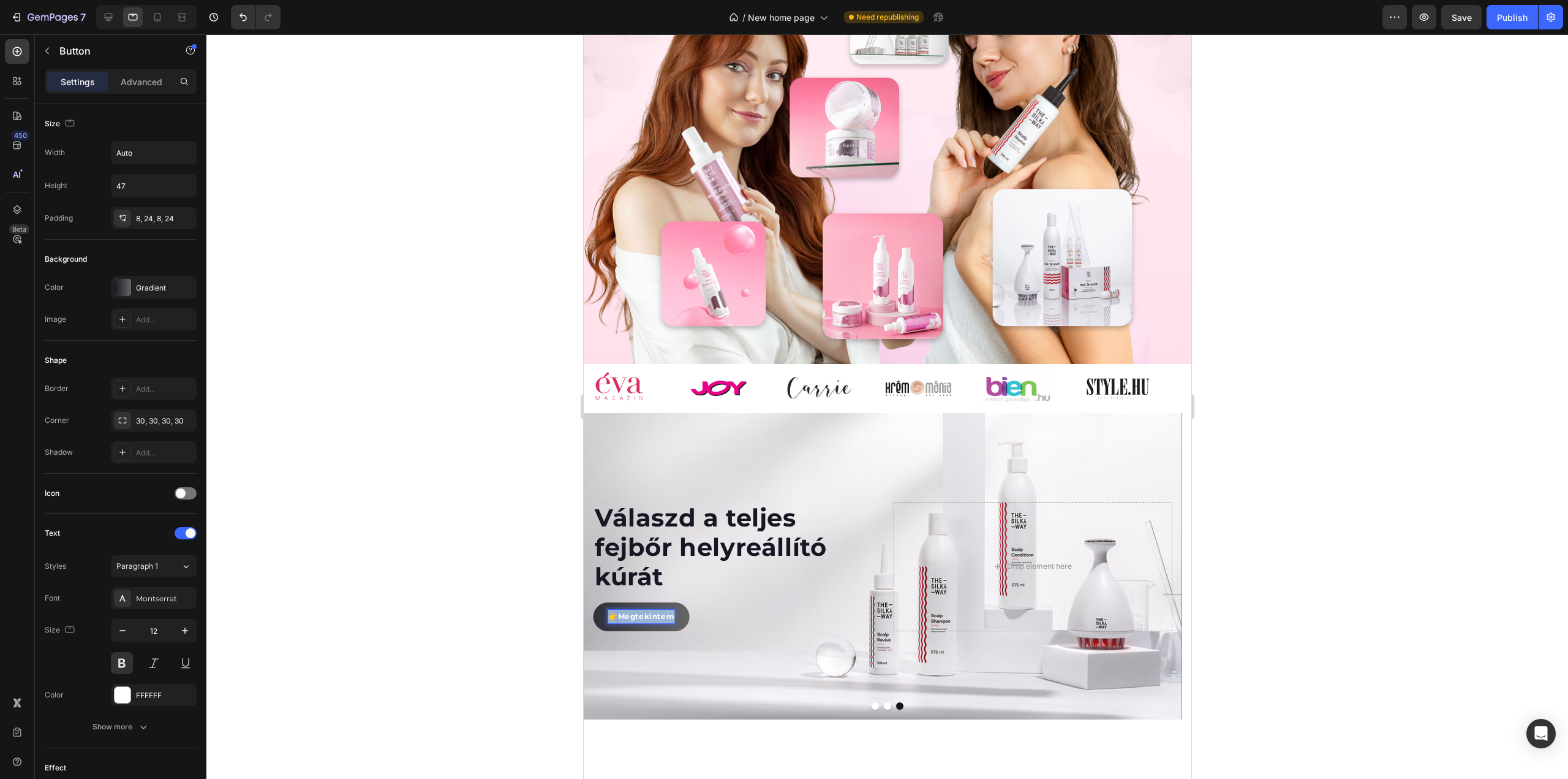
click at [642, 623] on p "👉 Megtekintem" at bounding box center [641, 616] width 66 height 14
click at [650, 614] on icon "Editor contextual toolbar" at bounding box center [645, 611] width 13 height 13
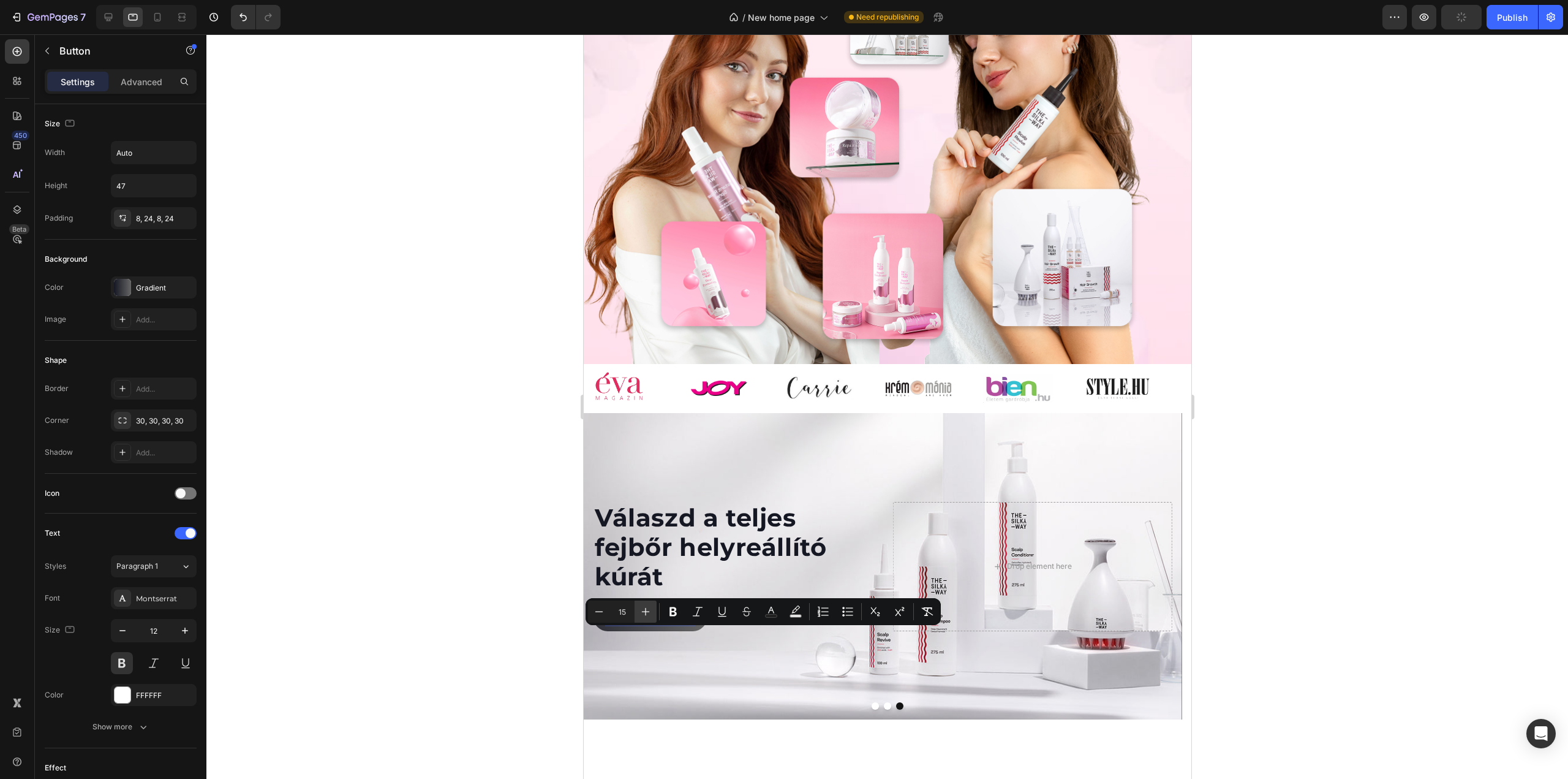
type input "16"
click at [511, 591] on div at bounding box center [887, 406] width 1361 height 744
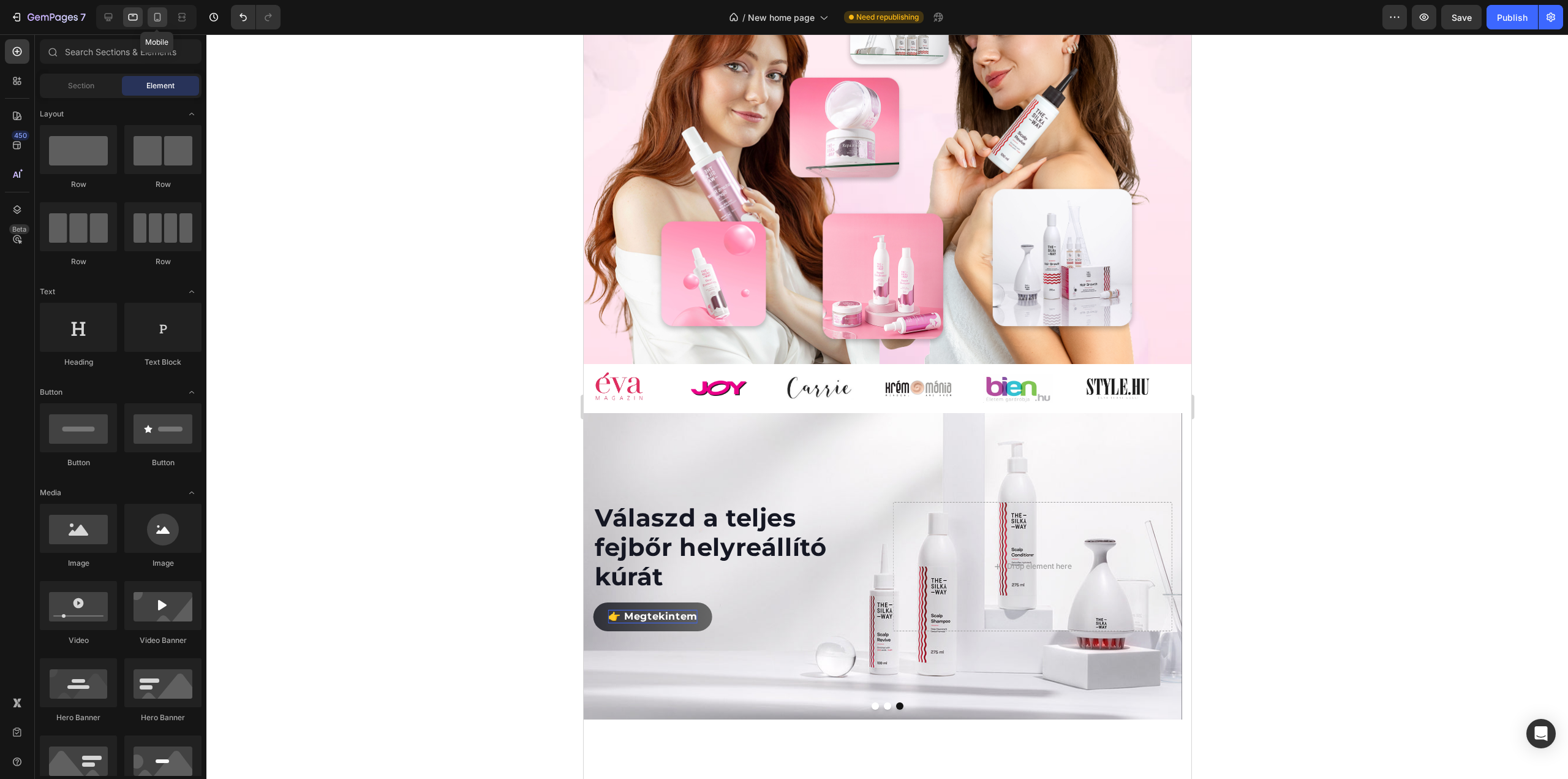
click at [159, 17] on icon at bounding box center [157, 16] width 13 height 13
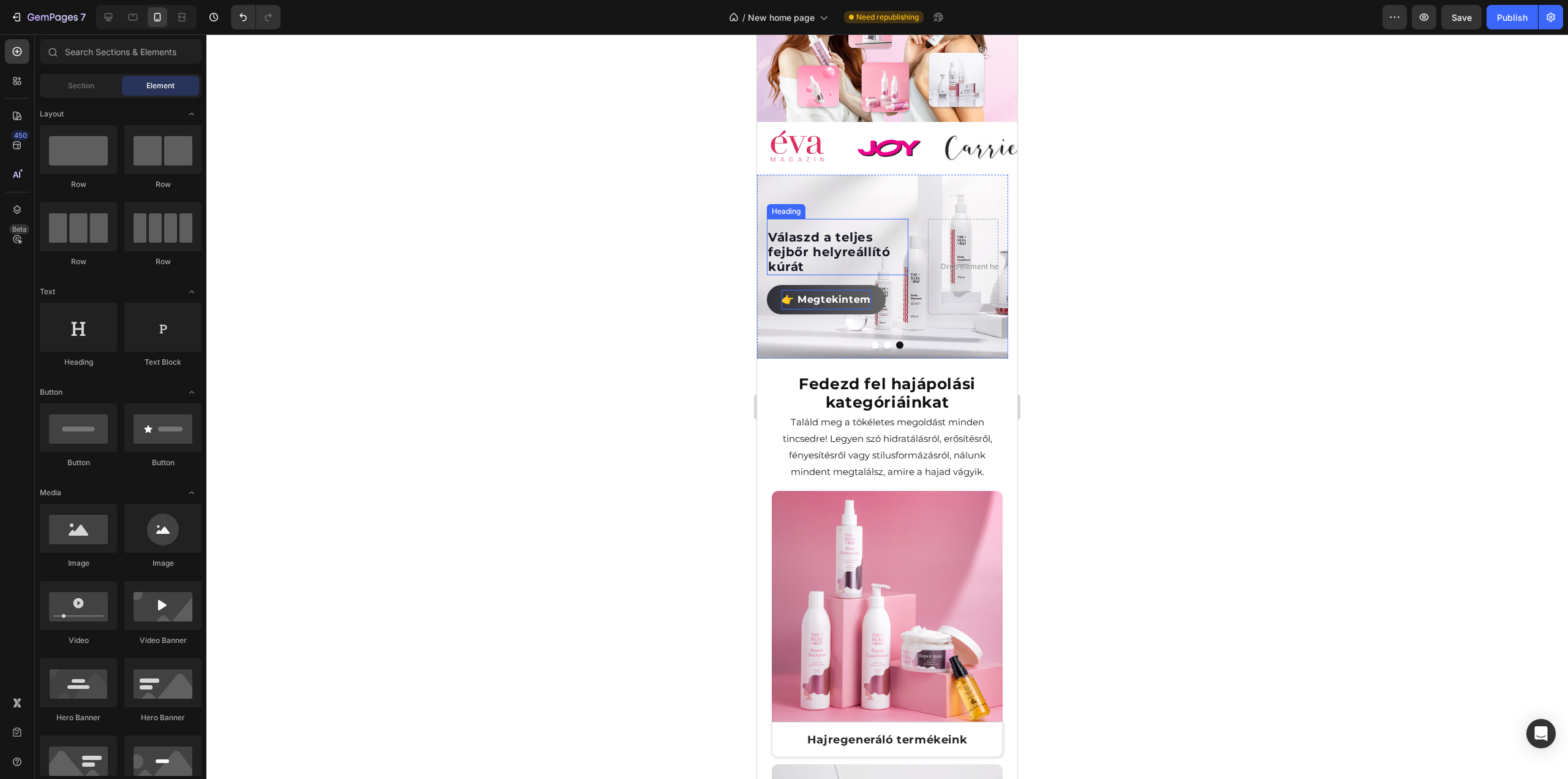
scroll to position [369, 0]
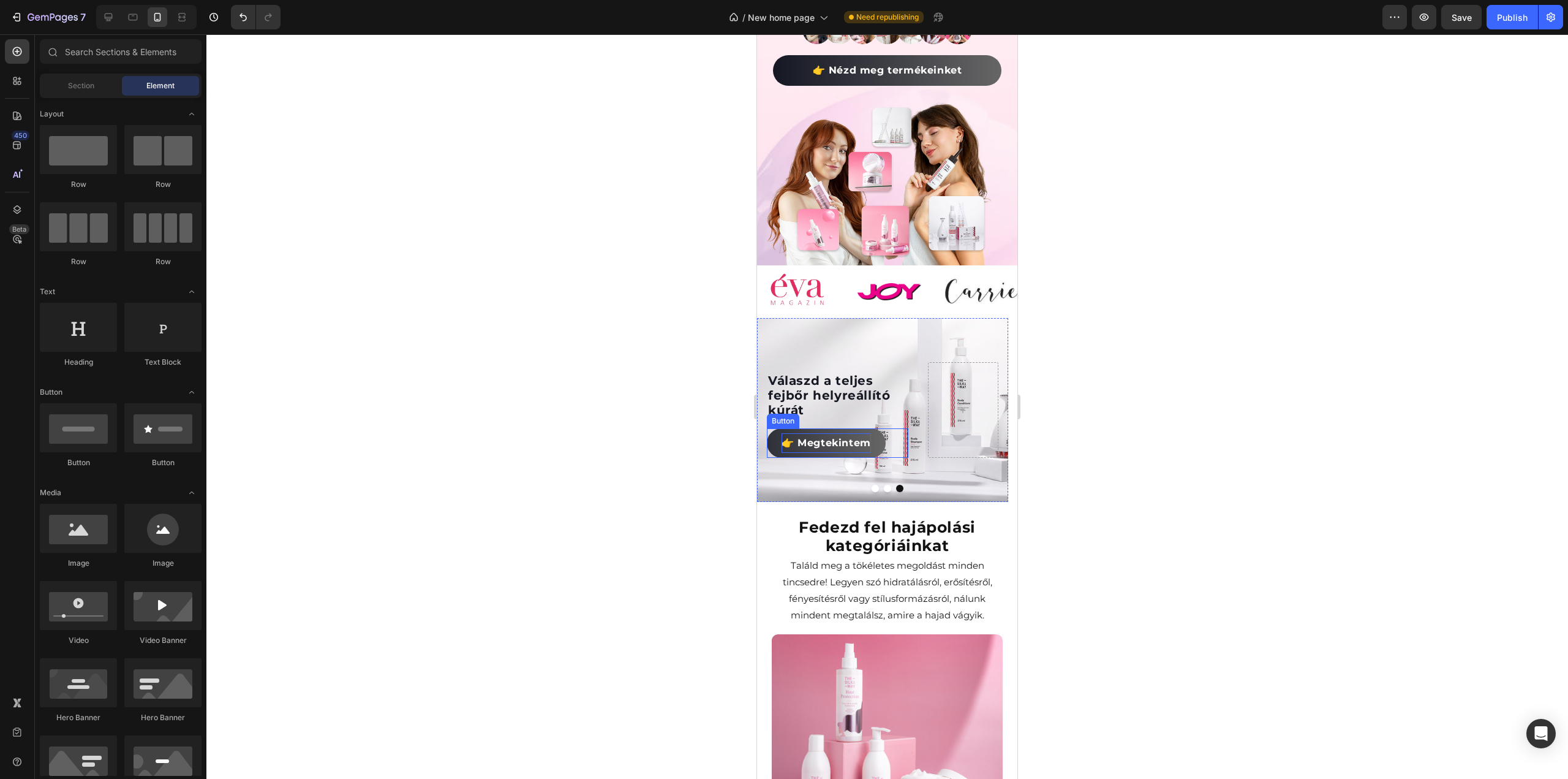
click at [832, 437] on span "👉 Megtekintem" at bounding box center [826, 442] width 89 height 12
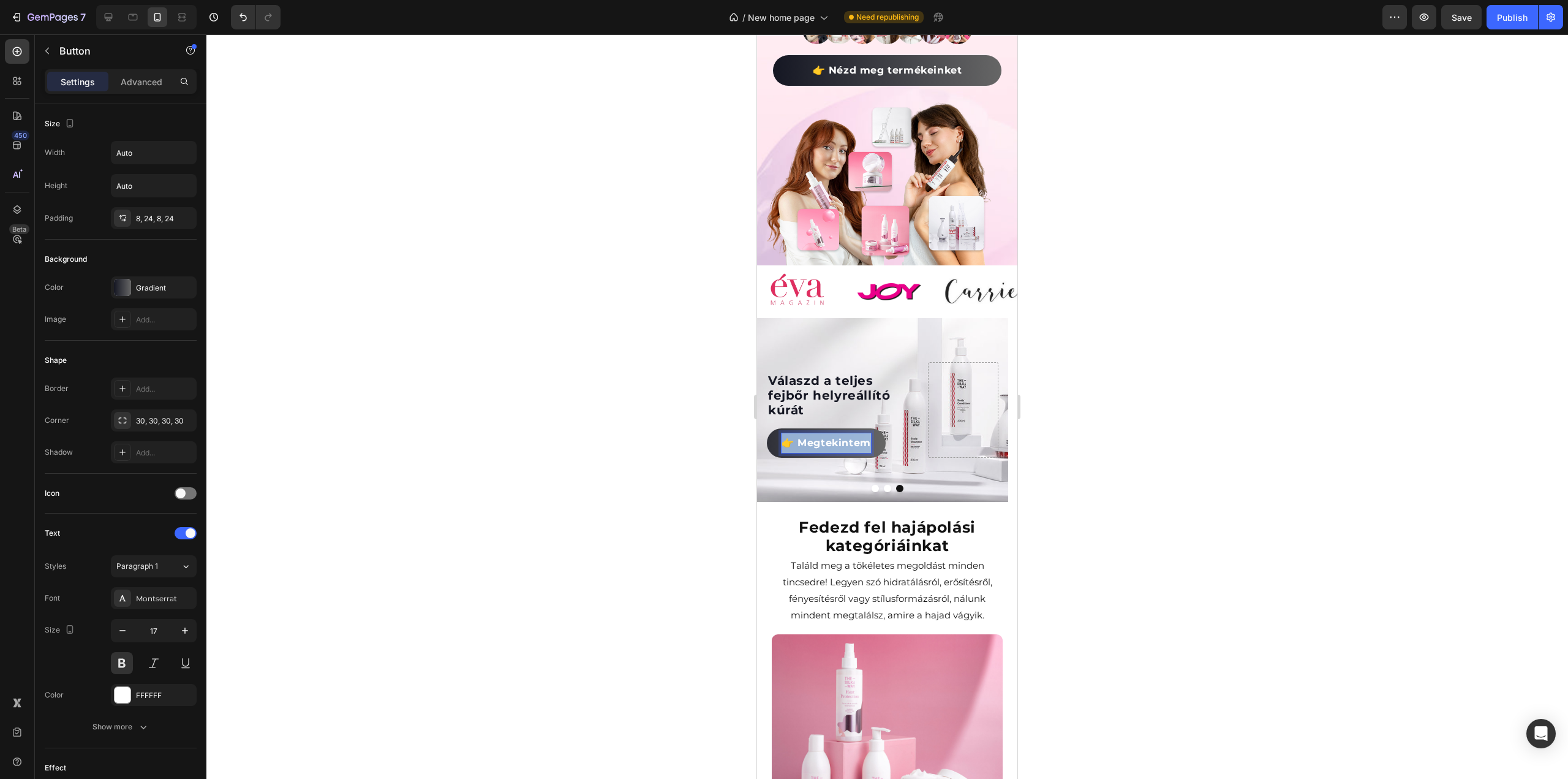
click at [832, 437] on span "👉 Megtekintem" at bounding box center [826, 442] width 89 height 12
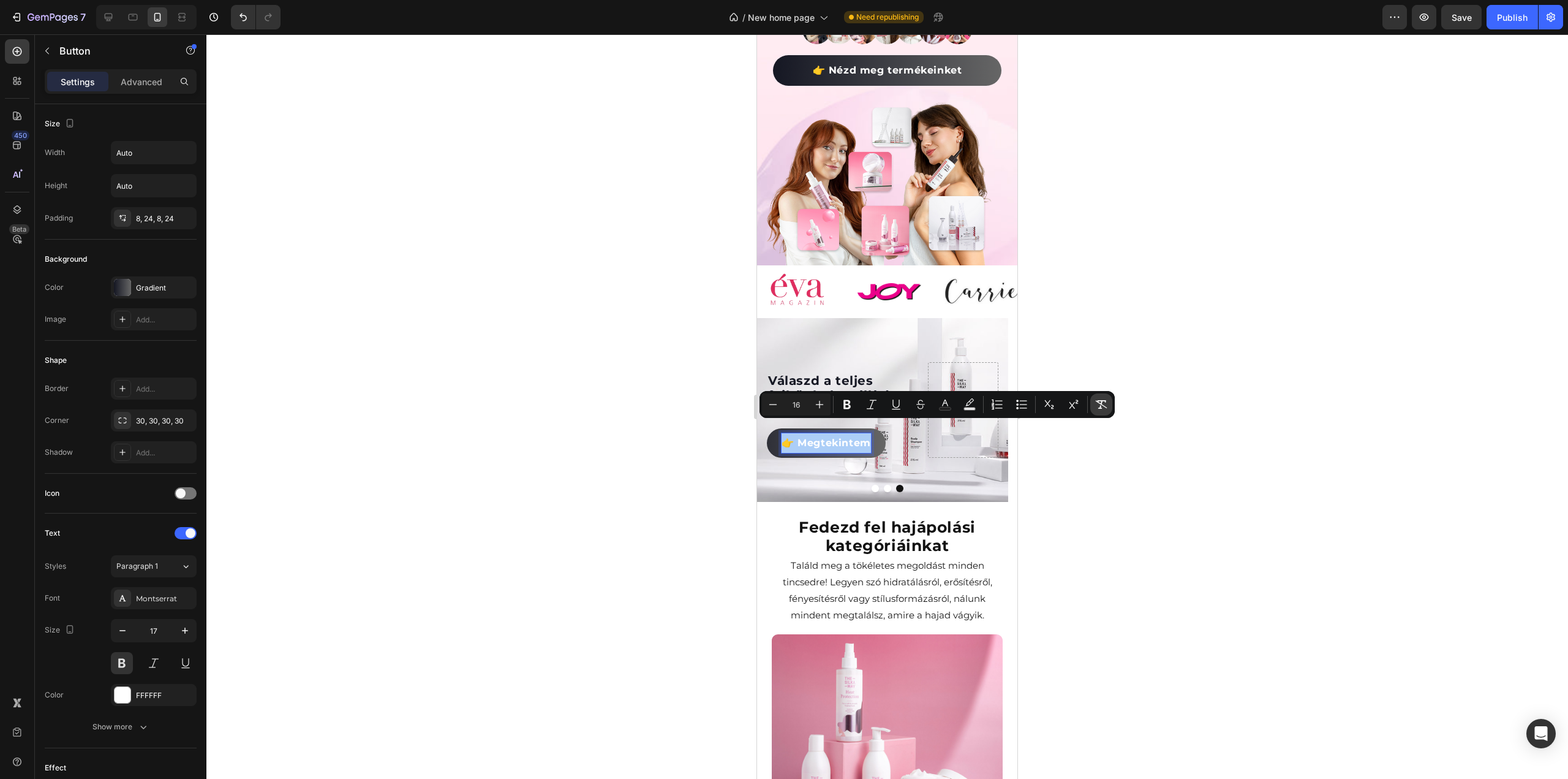
click at [1104, 408] on icon "Editor contextual toolbar" at bounding box center [1101, 405] width 13 height 13
type input "17"
drag, startPoint x: 883, startPoint y: 471, endPoint x: 881, endPoint y: 477, distance: 6.3
click at [883, 485] on button "Dot" at bounding box center [887, 489] width 8 height 8
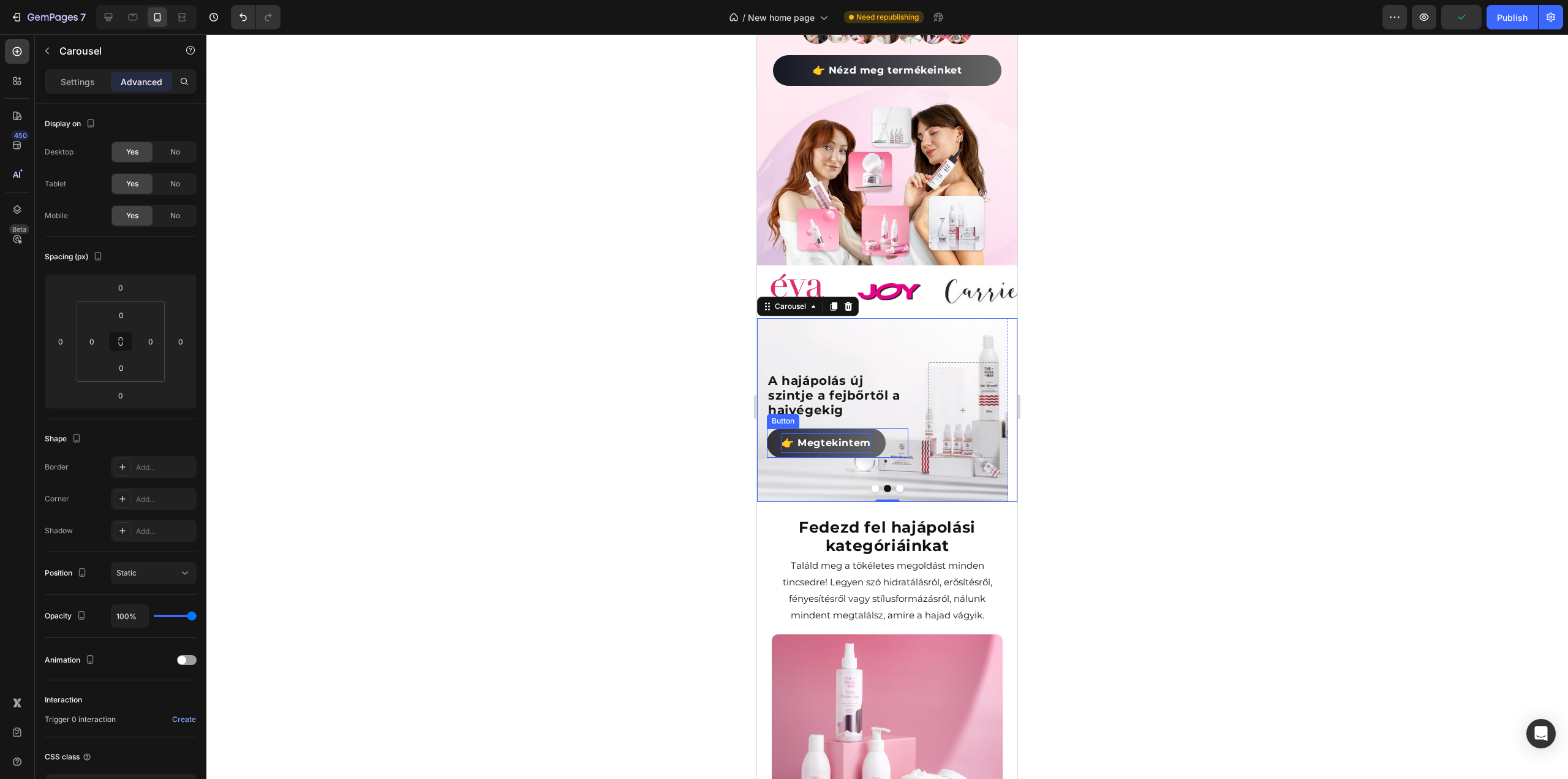
click at [844, 434] on p "👉 Megtekintem" at bounding box center [826, 443] width 89 height 19
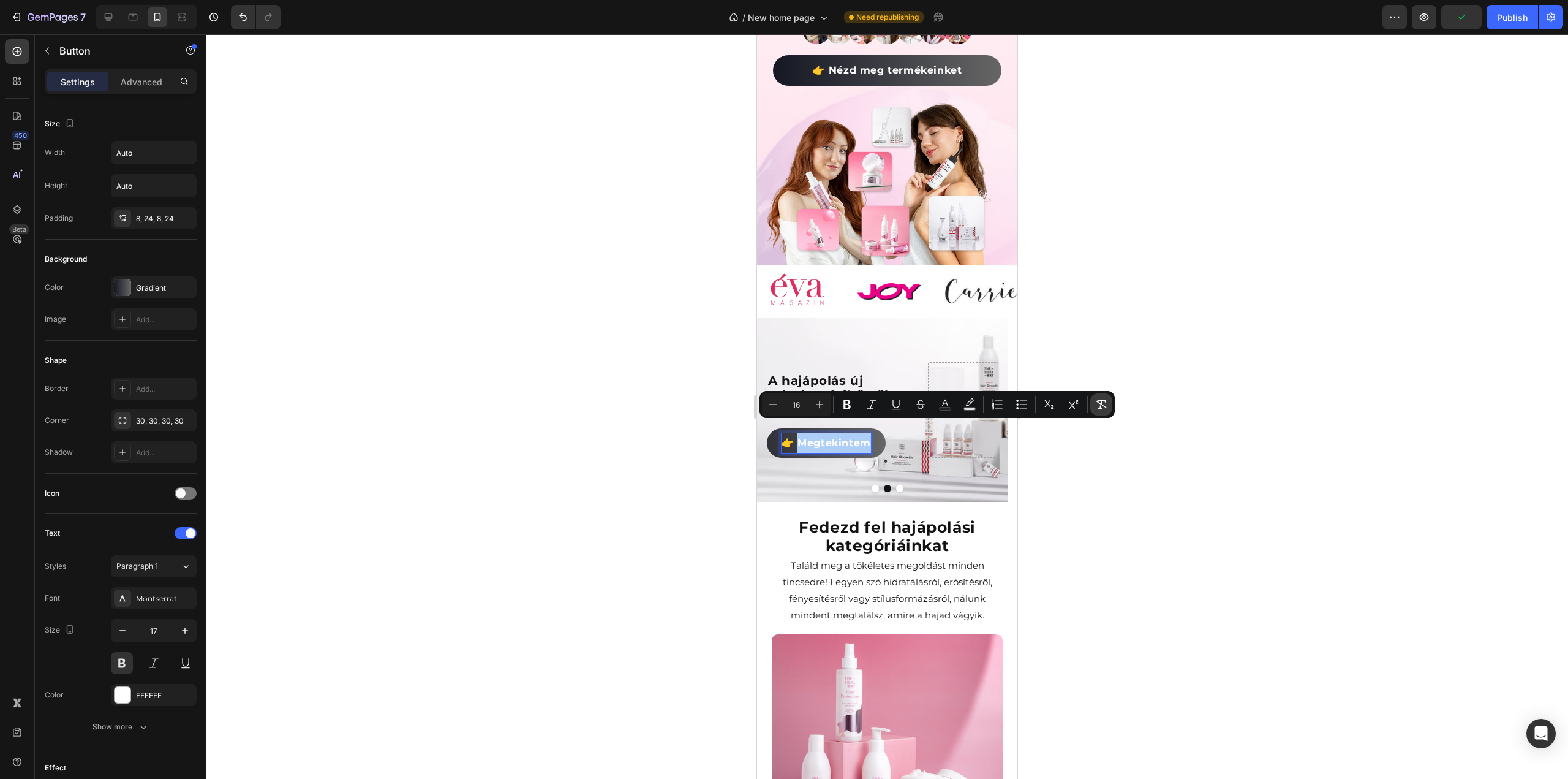
click at [1105, 406] on icon "Editor contextual toolbar" at bounding box center [1101, 405] width 13 height 13
type input "17"
click at [872, 485] on button "Dot" at bounding box center [876, 489] width 8 height 8
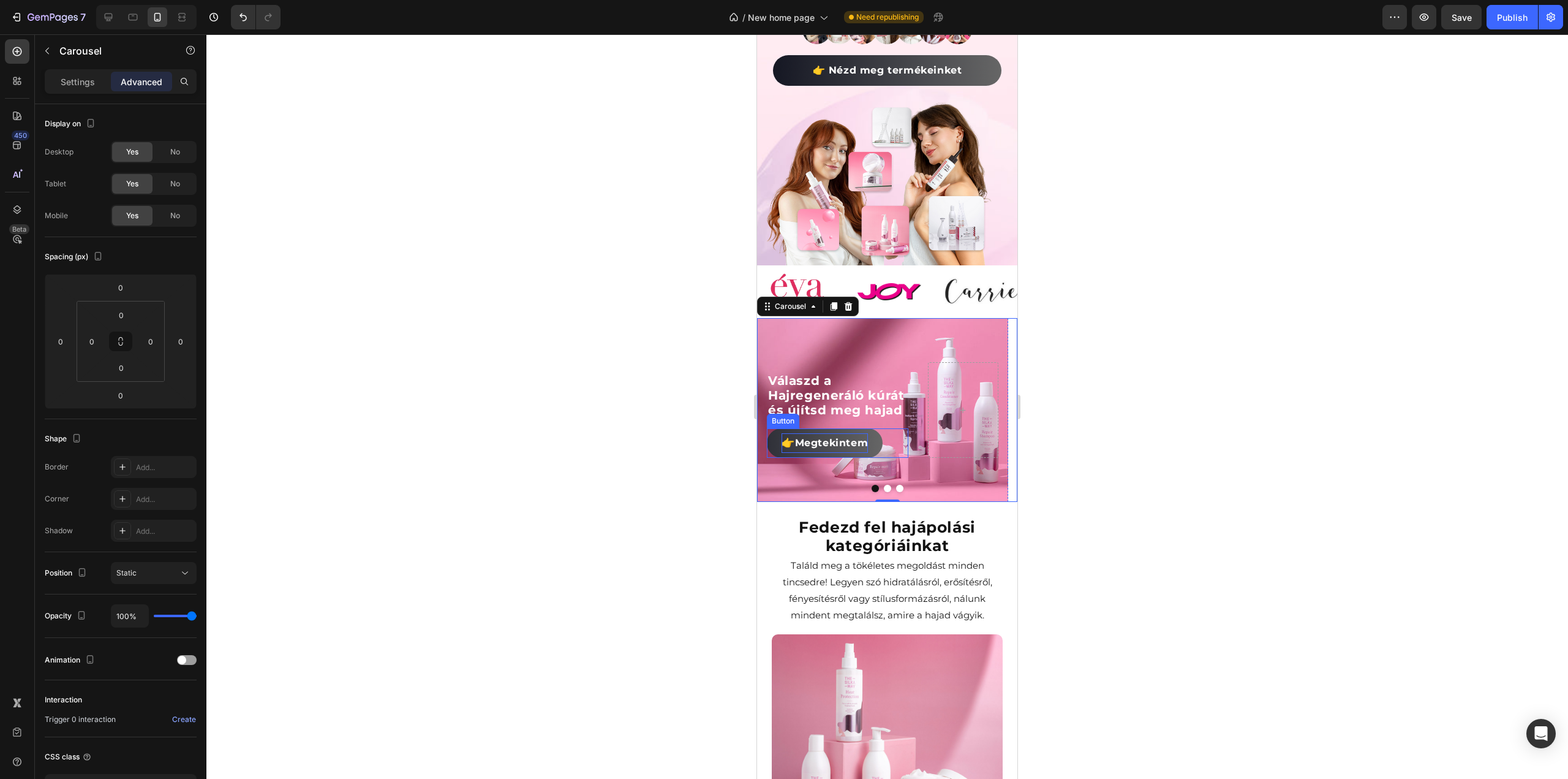
click at [829, 437] on span "Megtekintem" at bounding box center [832, 442] width 74 height 12
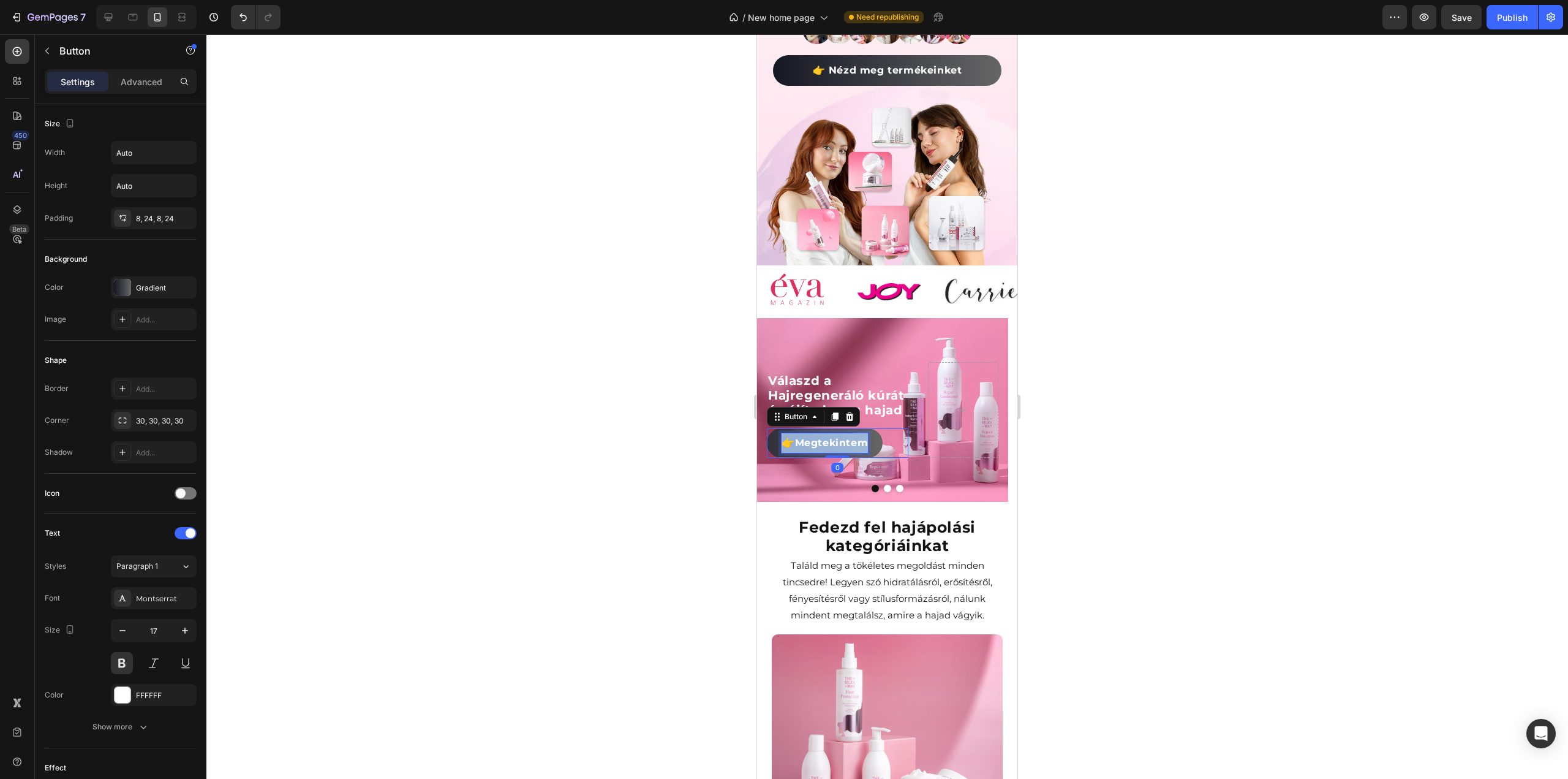
click at [829, 437] on span "Megtekintem" at bounding box center [832, 442] width 74 height 12
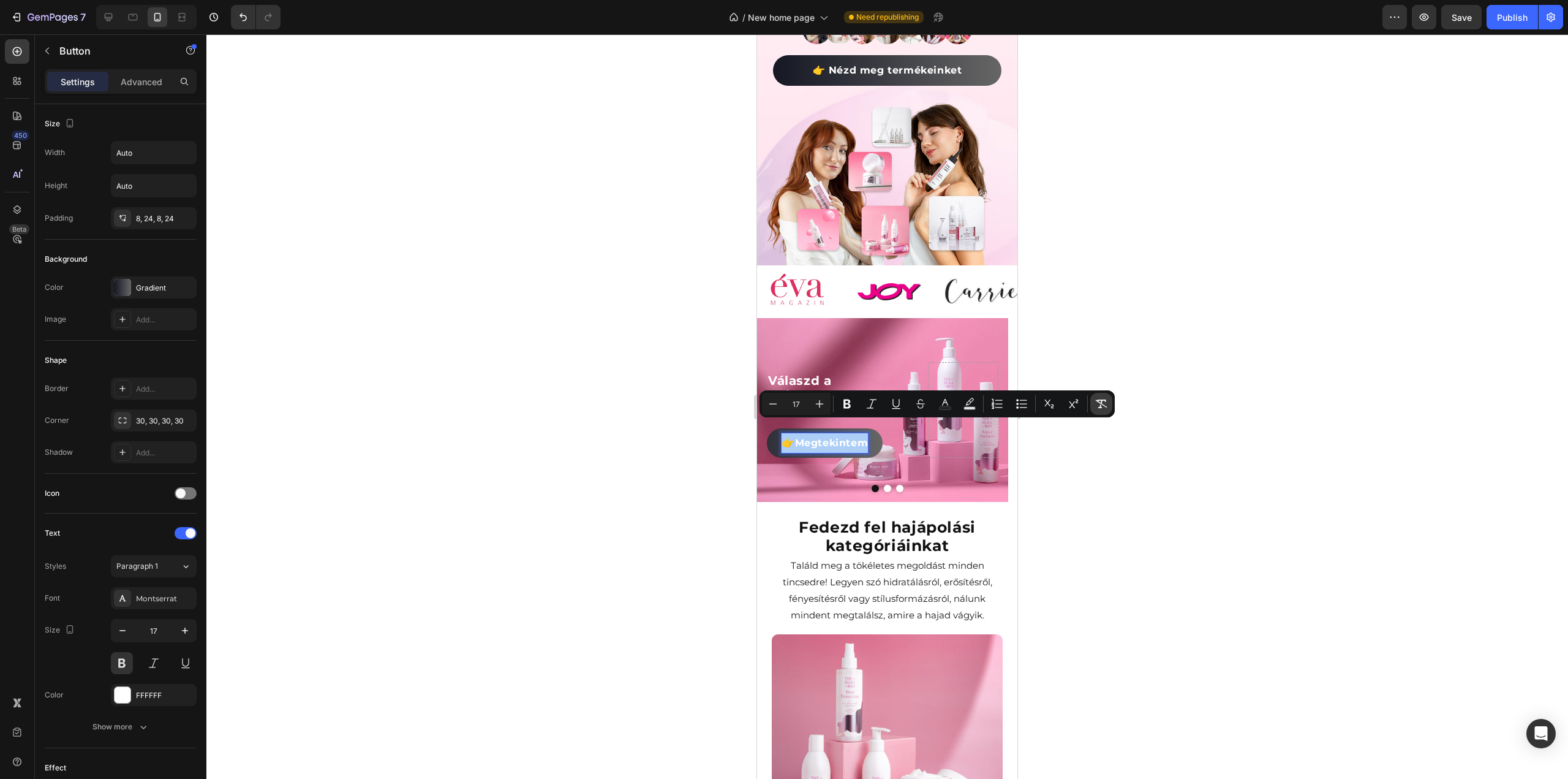
click at [1105, 405] on icon "Editor contextual toolbar" at bounding box center [1101, 404] width 13 height 13
click at [534, 302] on div at bounding box center [887, 406] width 1361 height 744
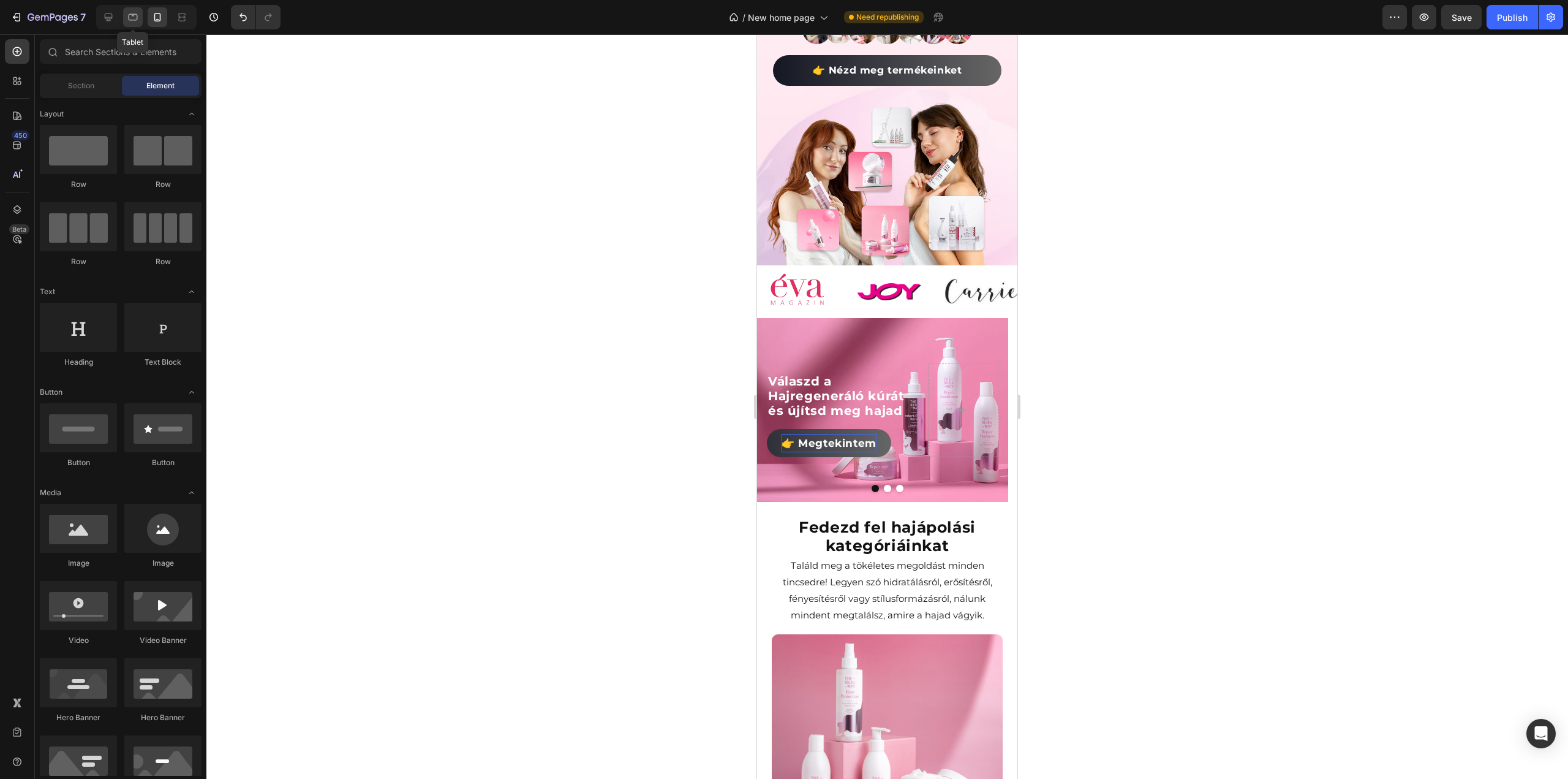
click at [139, 14] on div at bounding box center [133, 17] width 19 height 19
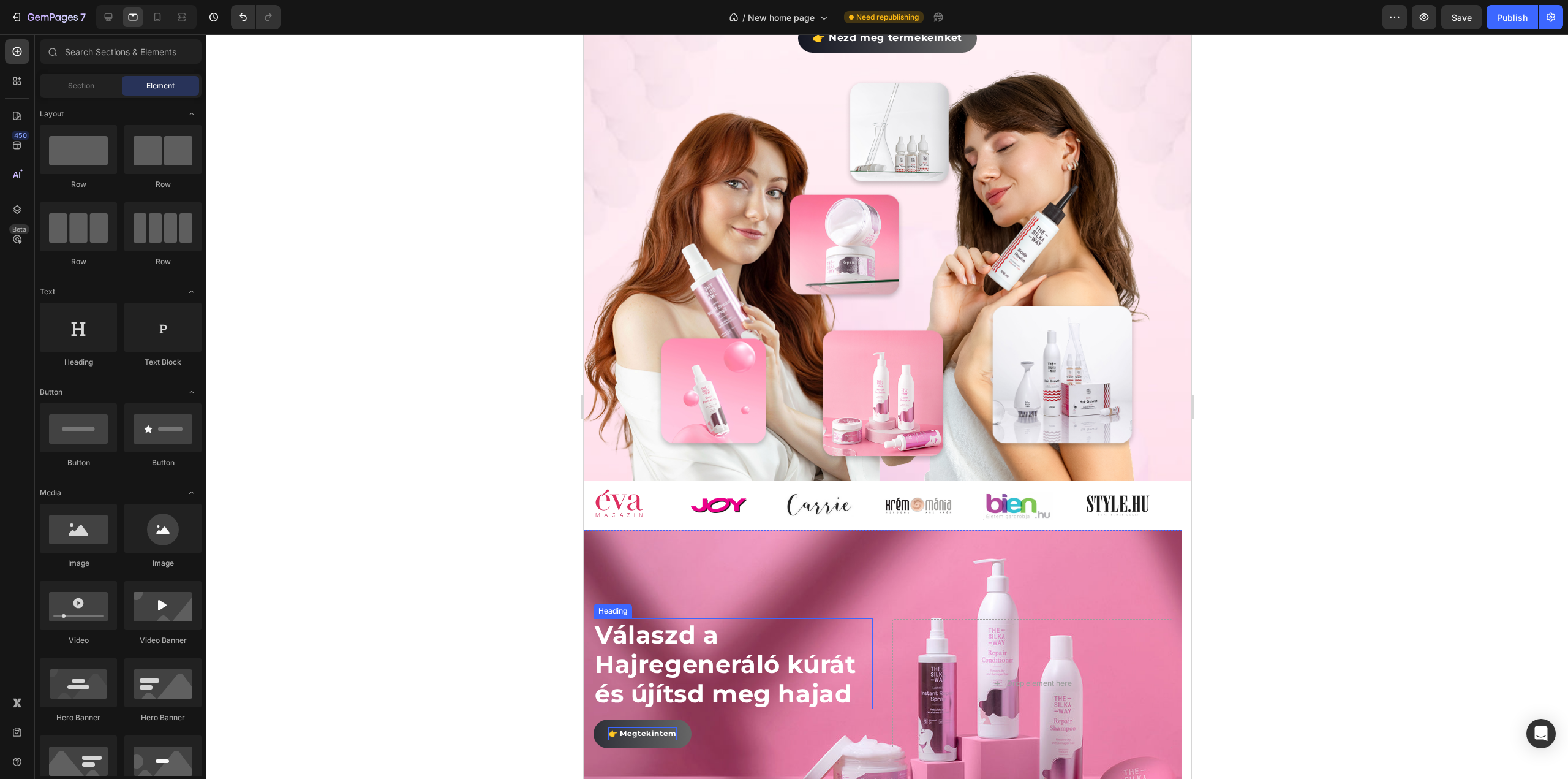
scroll to position [640, 0]
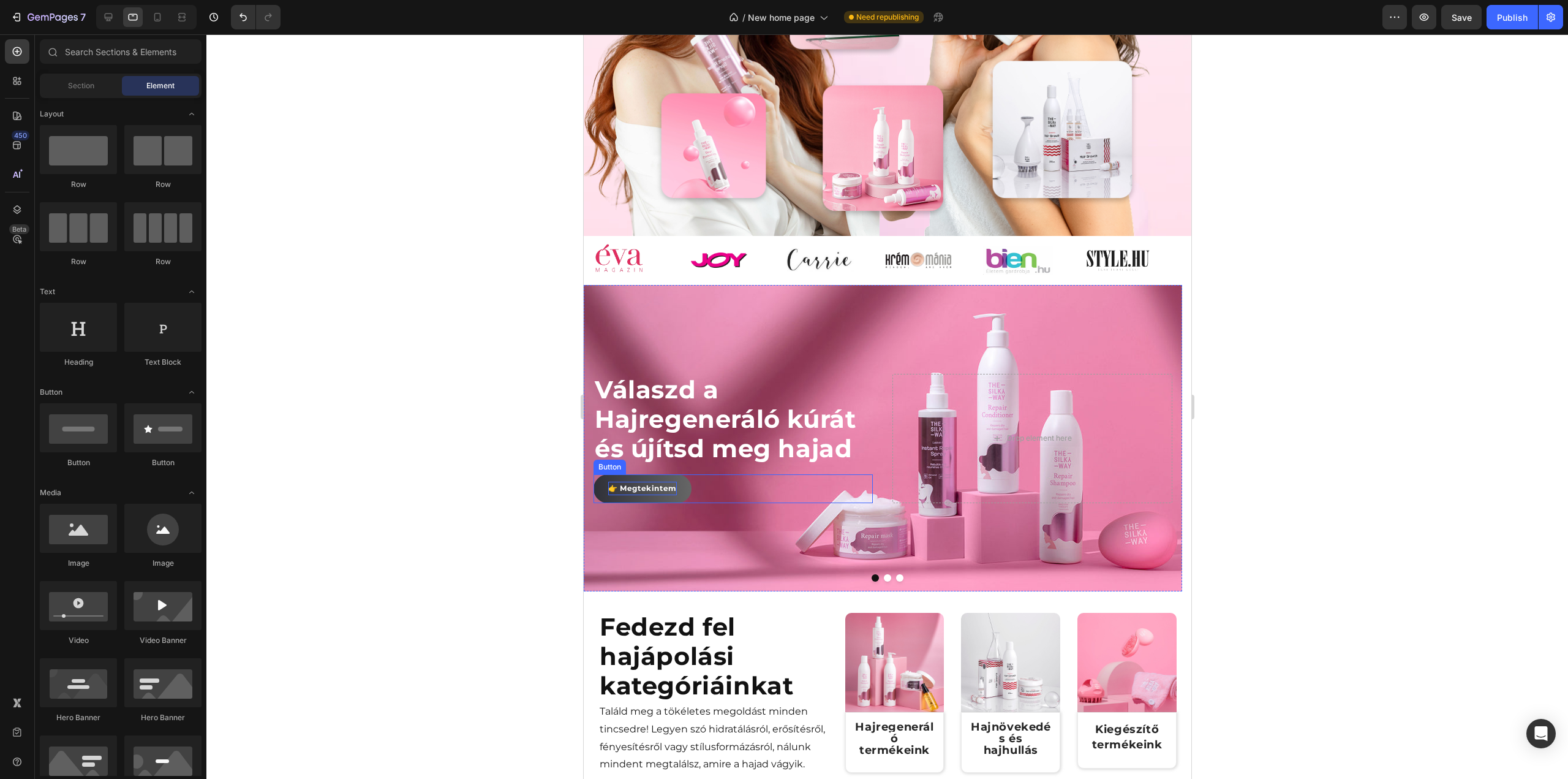
click at [654, 495] on p "👉 Megtekintem" at bounding box center [642, 488] width 69 height 14
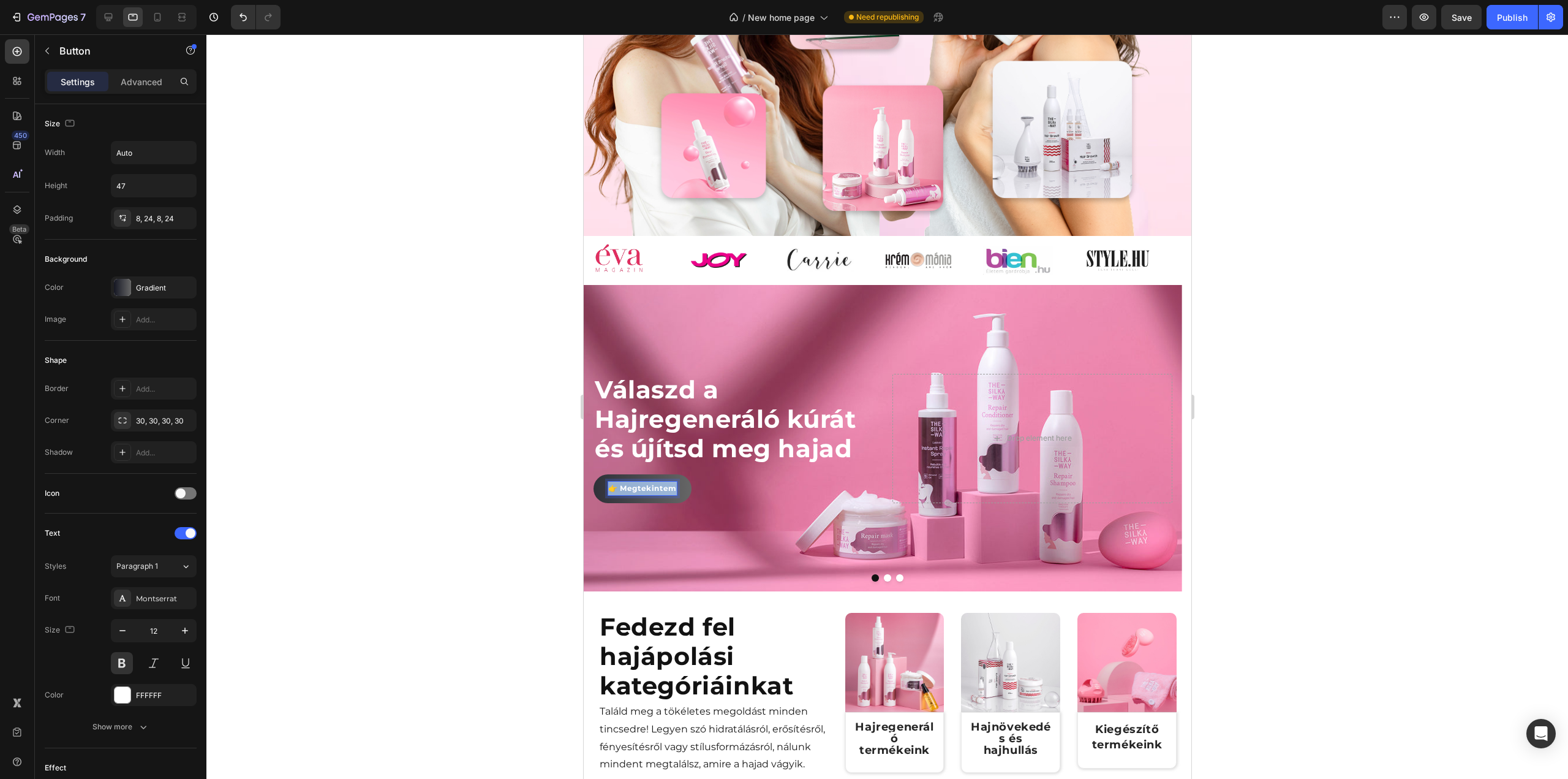
click at [654, 495] on p "👉 Megtekintem" at bounding box center [642, 488] width 69 height 14
click at [648, 482] on icon "Editor contextual toolbar" at bounding box center [645, 483] width 13 height 13
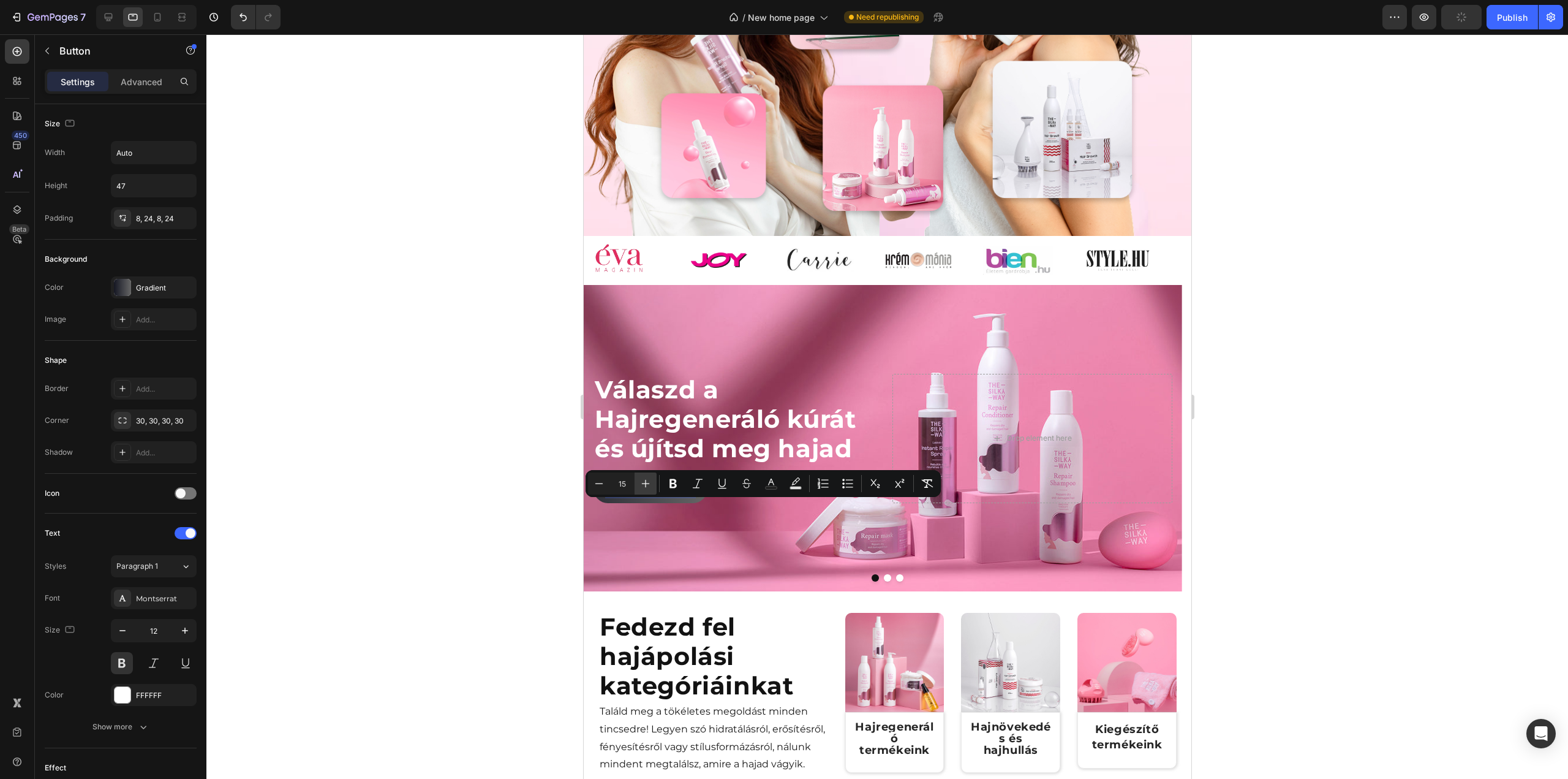
type input "16"
click at [883, 581] on button "Dot" at bounding box center [887, 578] width 8 height 8
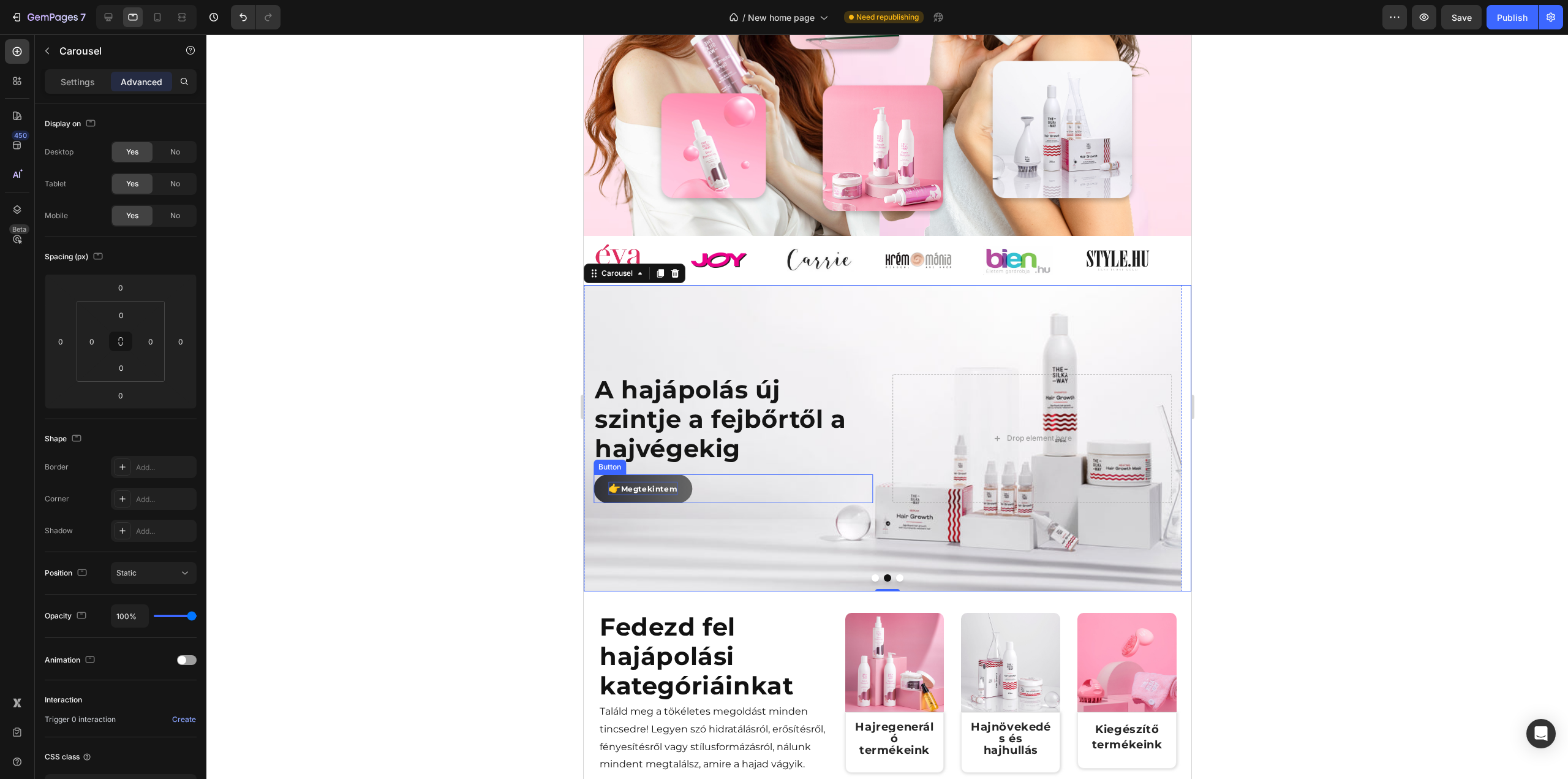
click at [634, 496] on p "👉 Megtekintem" at bounding box center [642, 488] width 69 height 15
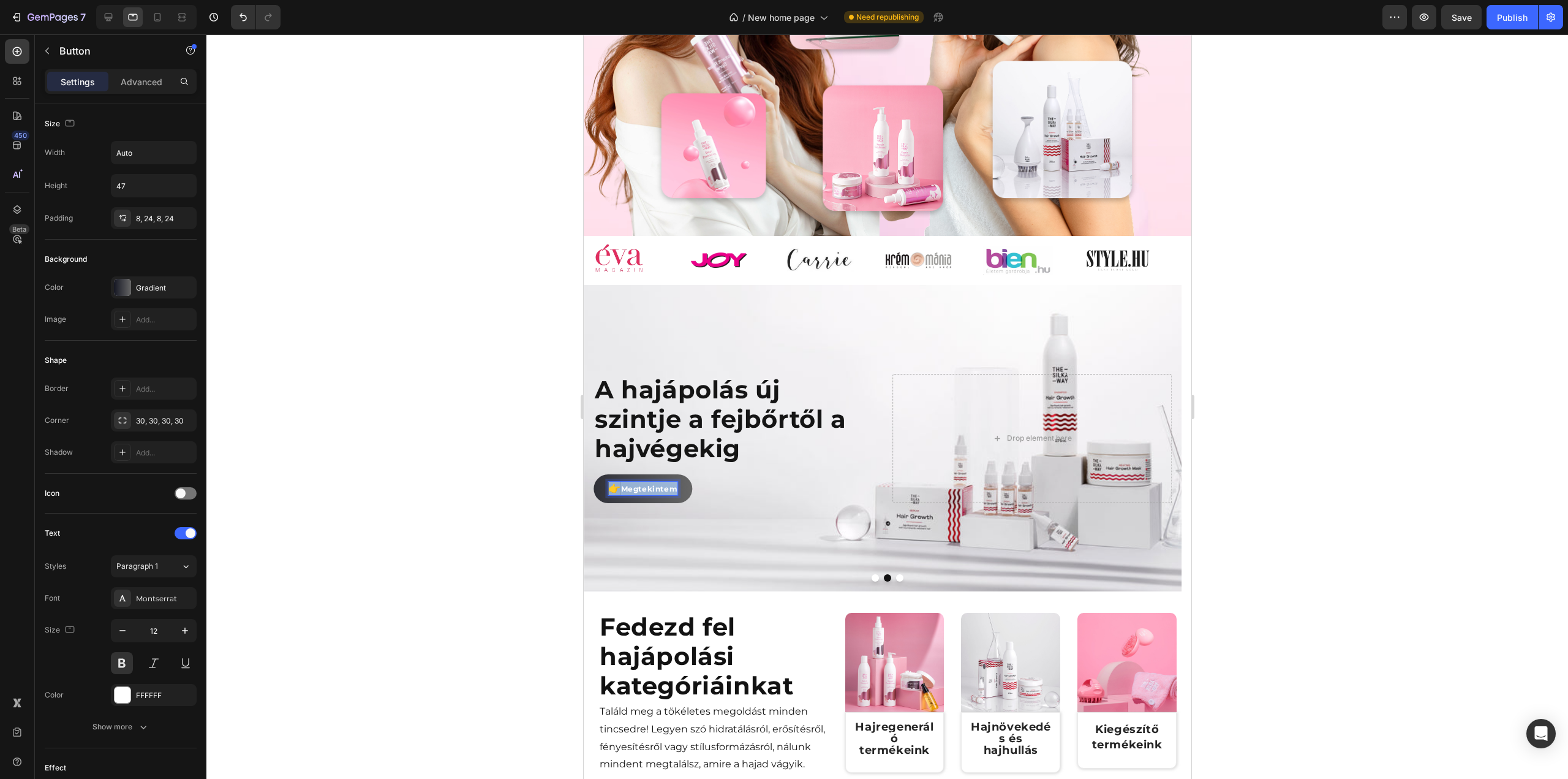
click at [634, 496] on p "👉 Megtekintem" at bounding box center [642, 488] width 69 height 15
click at [649, 486] on icon "Editor contextual toolbar" at bounding box center [645, 481] width 13 height 13
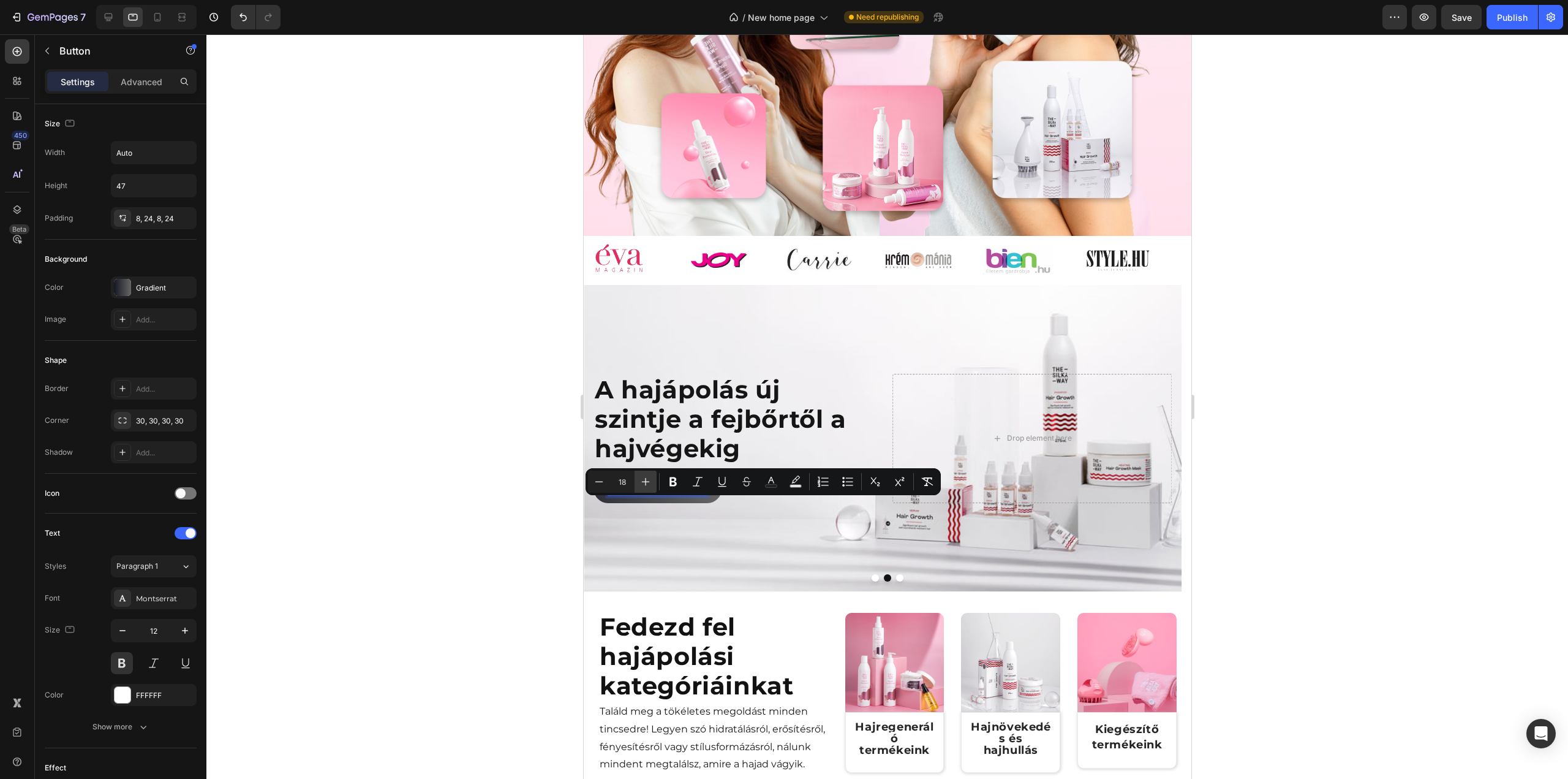
click at [649, 486] on icon "Editor contextual toolbar" at bounding box center [645, 481] width 13 height 13
click at [600, 483] on icon "Editor contextual toolbar" at bounding box center [598, 481] width 13 height 13
click at [597, 482] on icon "Editor contextual toolbar" at bounding box center [598, 481] width 13 height 13
type input "16"
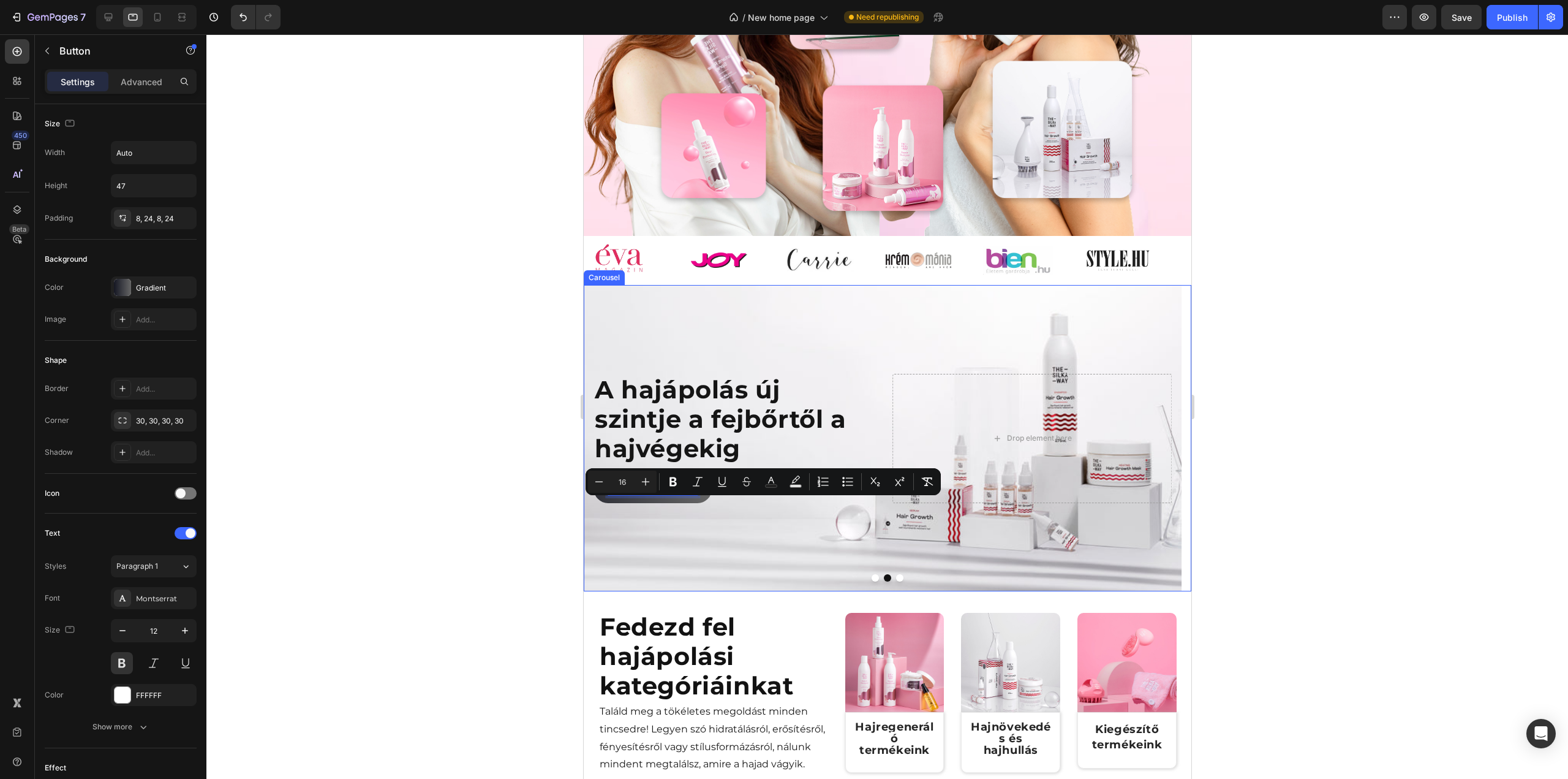
click at [897, 581] on button "Dot" at bounding box center [899, 578] width 8 height 8
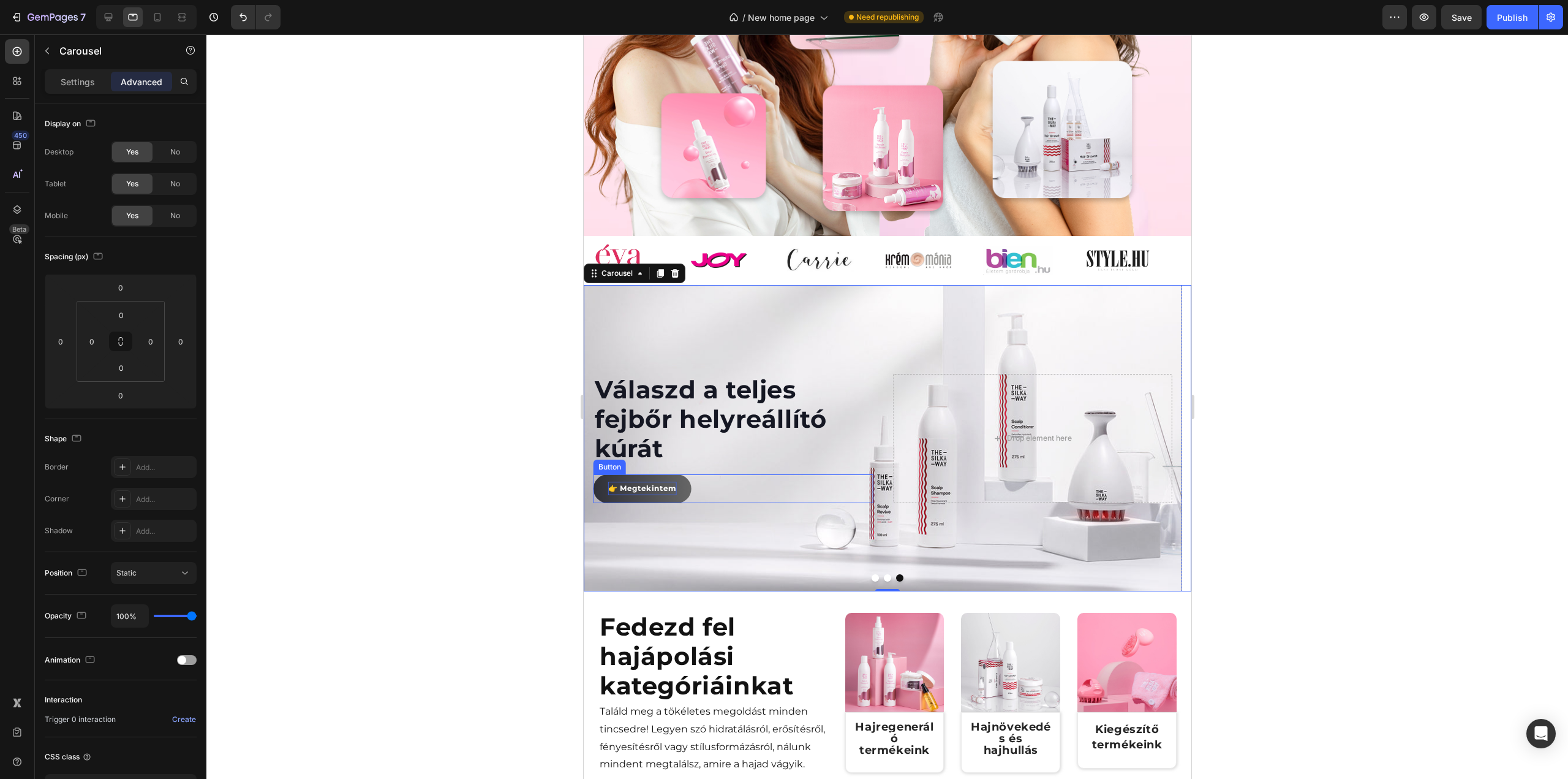
click at [625, 495] on p "👉 Megtekintem" at bounding box center [642, 488] width 69 height 14
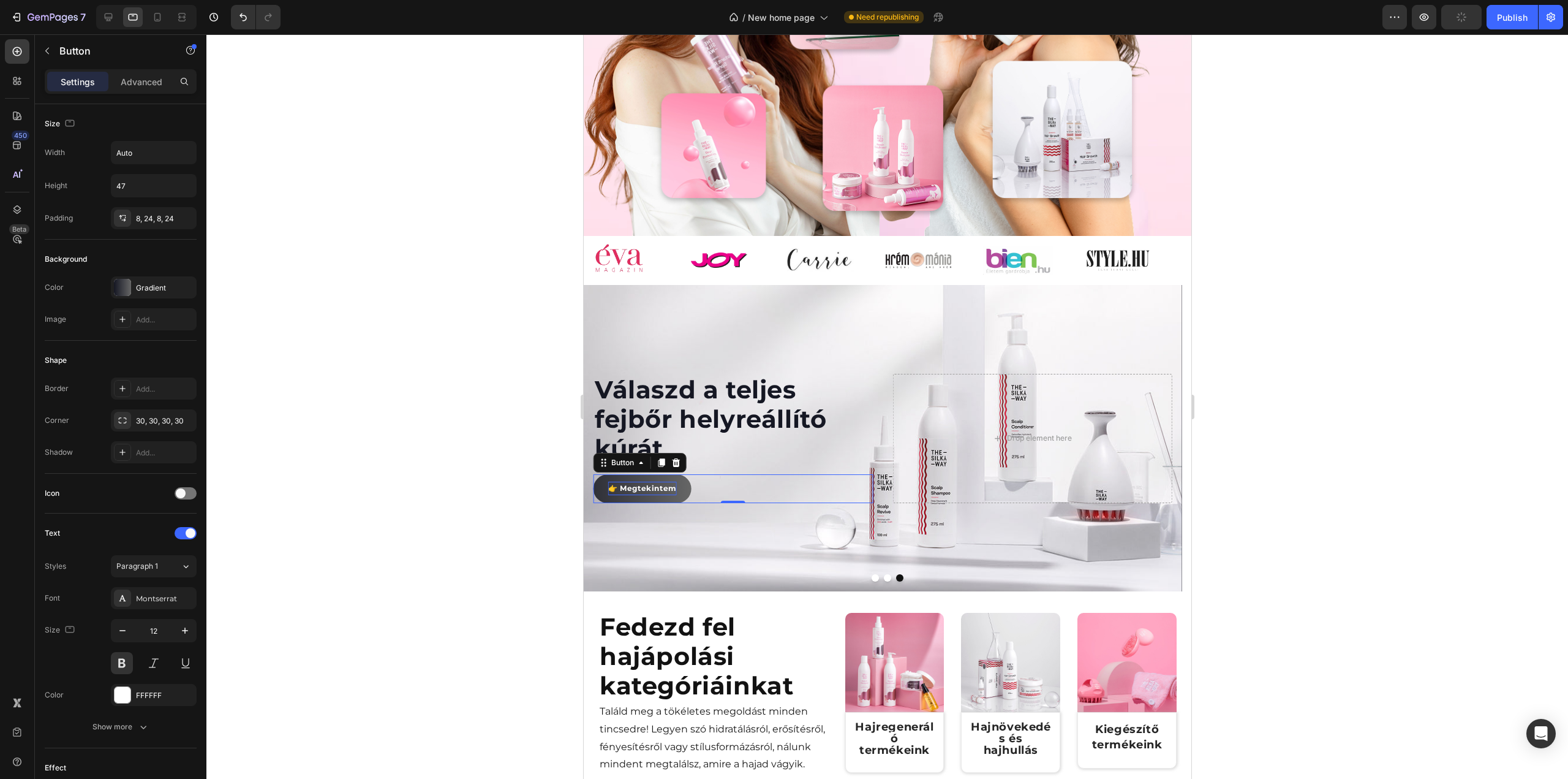
click at [625, 495] on p "👉 Megtekintem" at bounding box center [642, 488] width 69 height 14
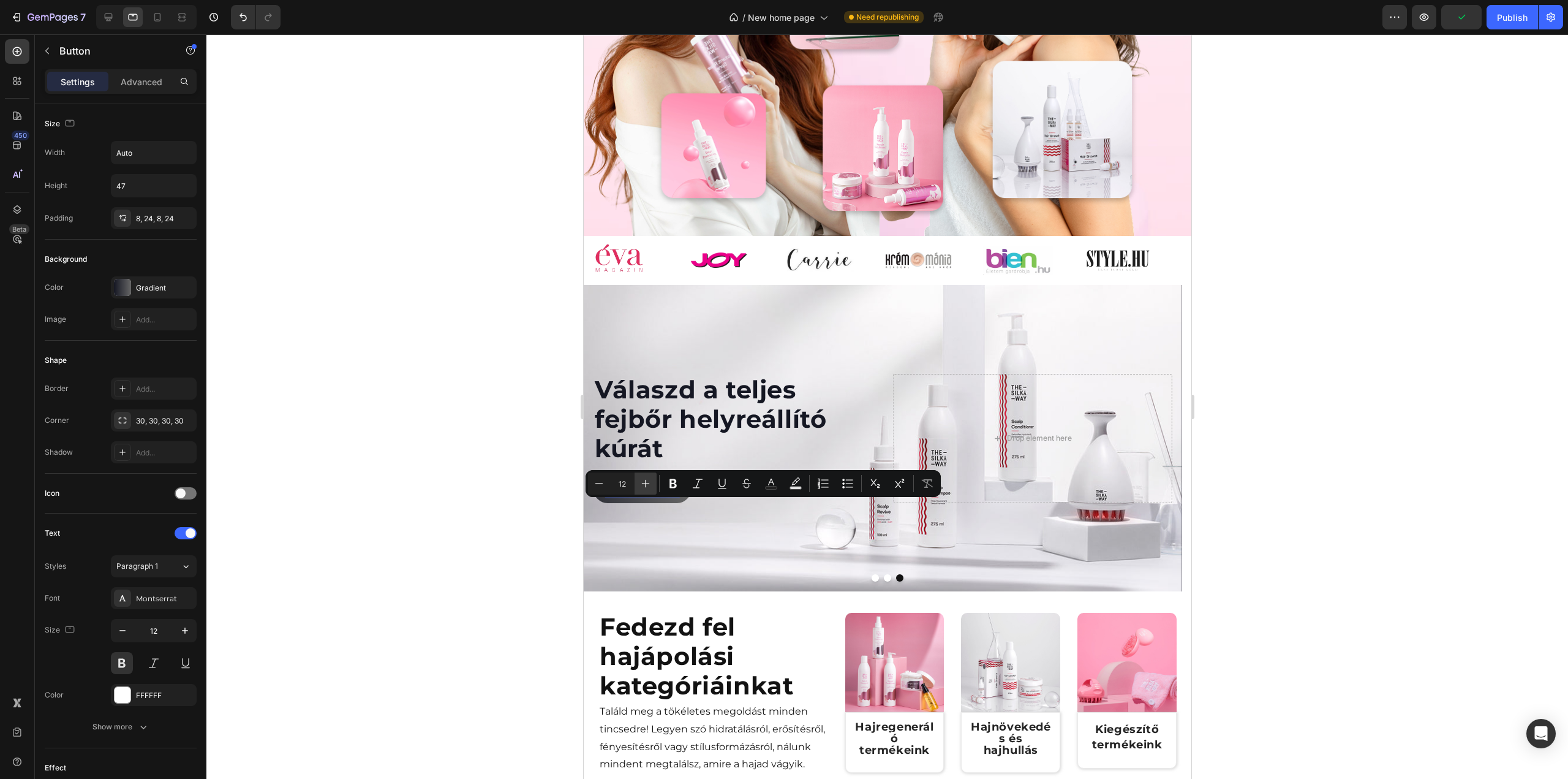
click at [646, 486] on icon "Editor contextual toolbar" at bounding box center [645, 483] width 13 height 13
type input "16"
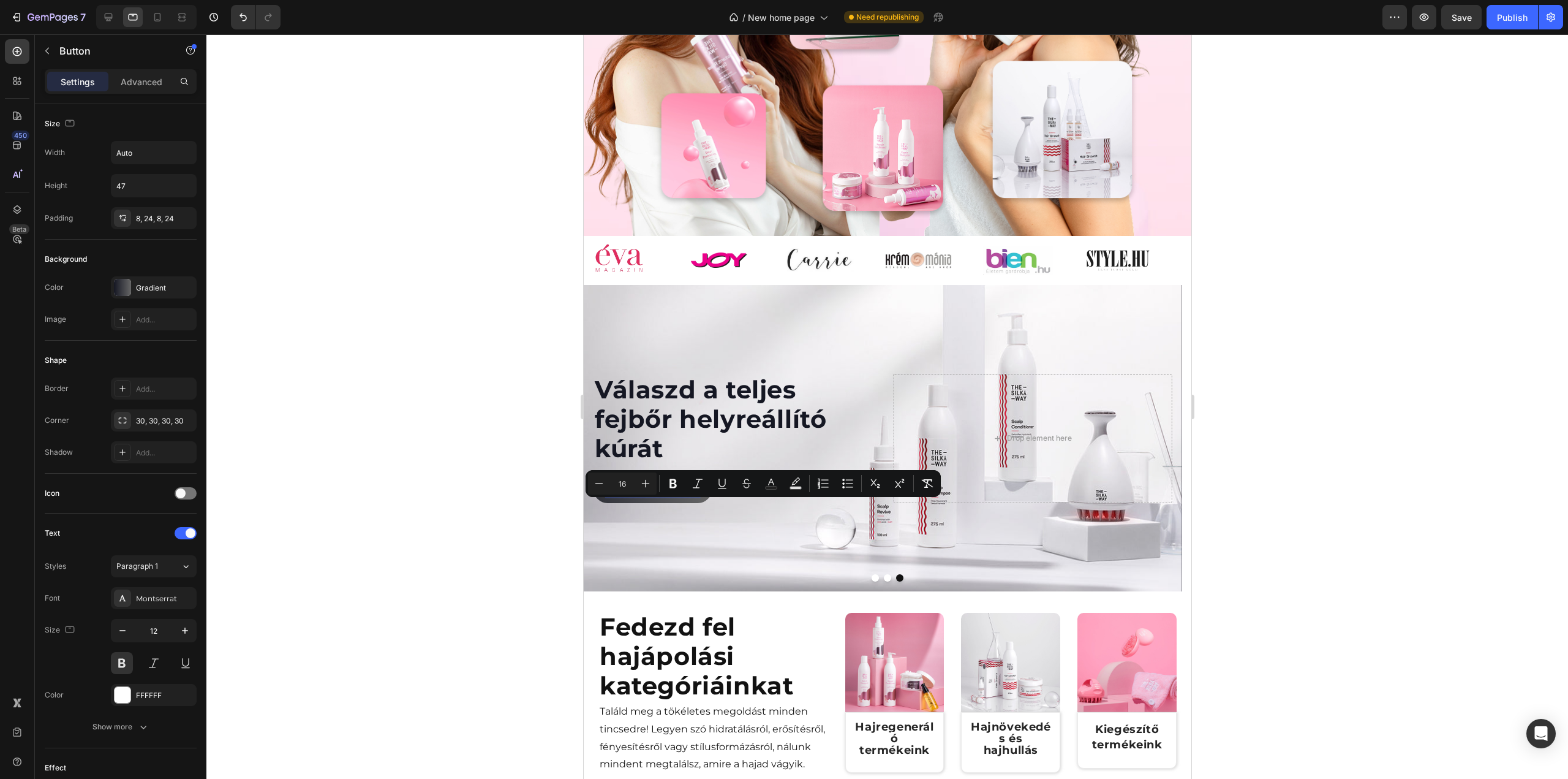
click at [520, 473] on div at bounding box center [887, 406] width 1361 height 744
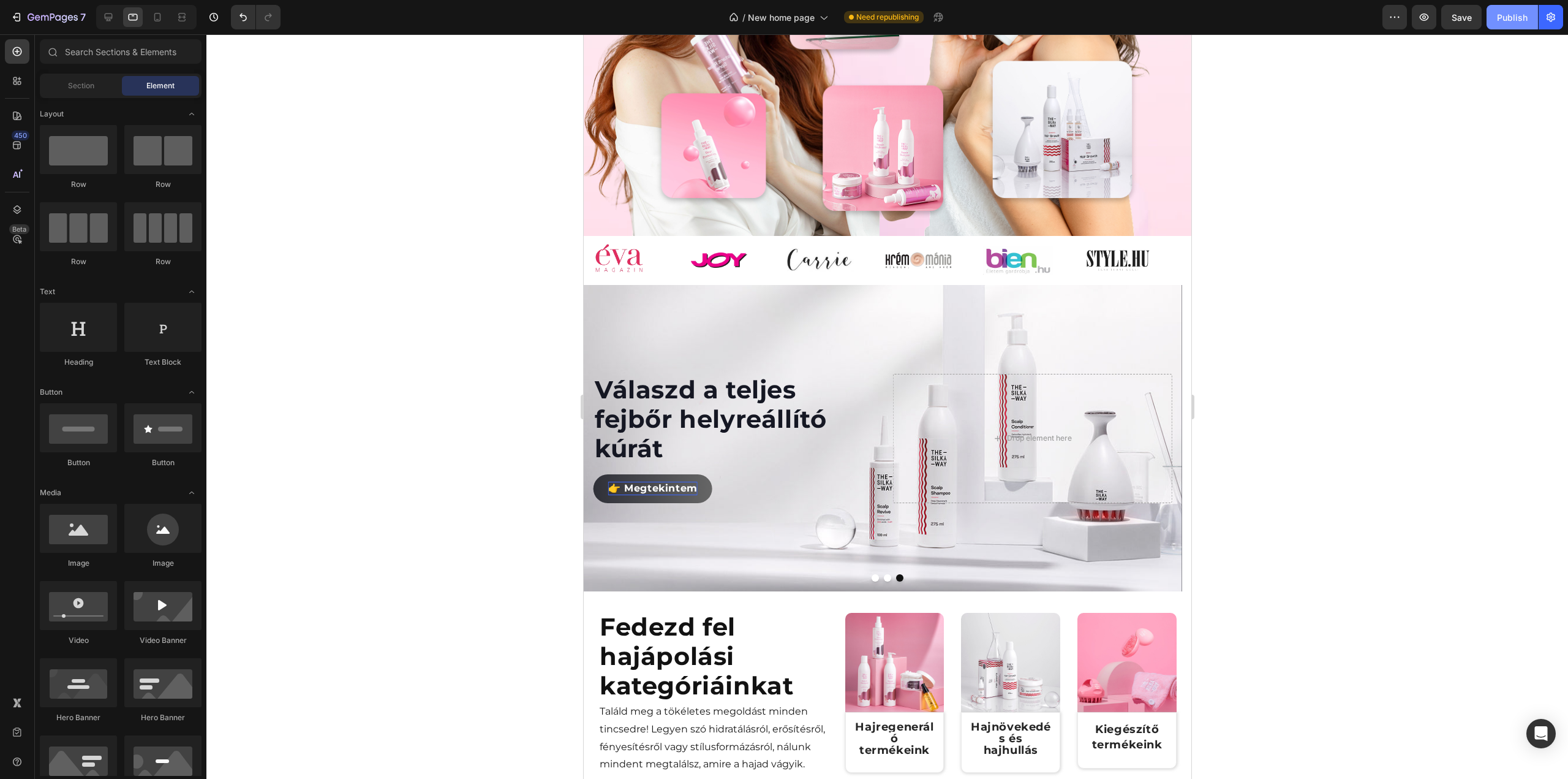
click at [1522, 17] on div "Publish" at bounding box center [1513, 16] width 31 height 13
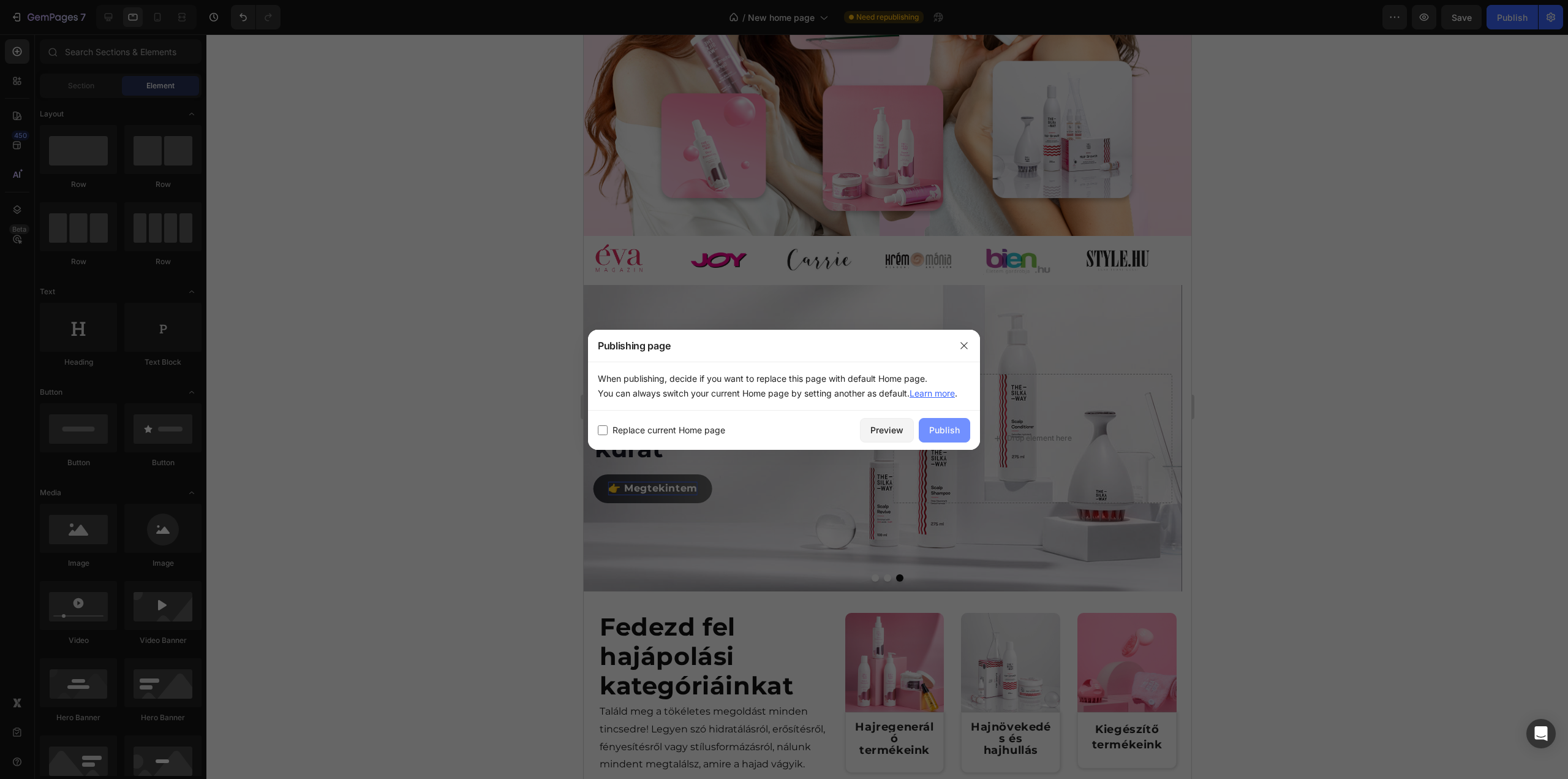
click at [930, 428] on div "Publish" at bounding box center [944, 429] width 31 height 13
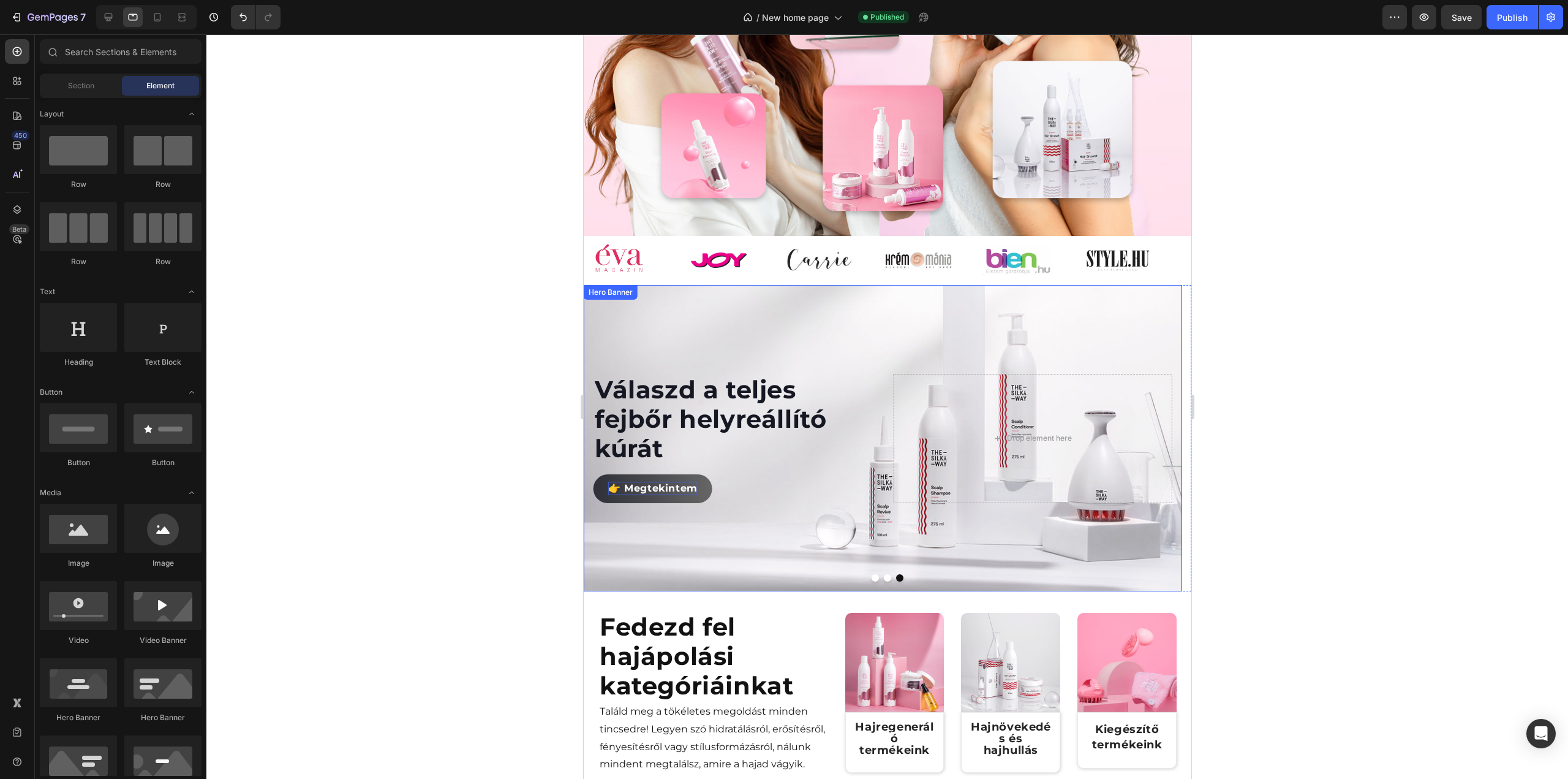
click at [621, 298] on div "Hero Banner" at bounding box center [610, 292] width 49 height 11
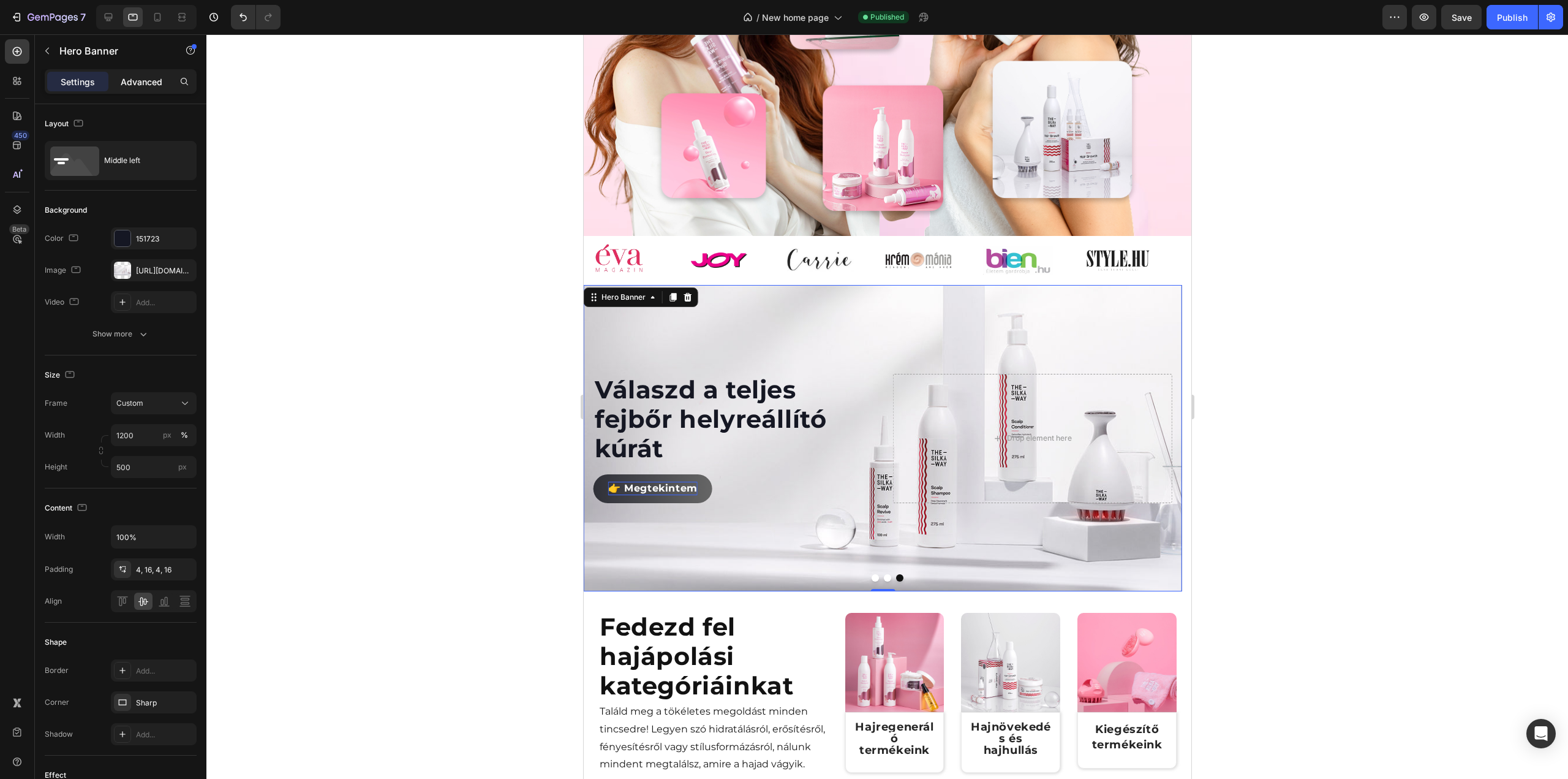
click at [131, 87] on p "Advanced" at bounding box center [141, 81] width 42 height 13
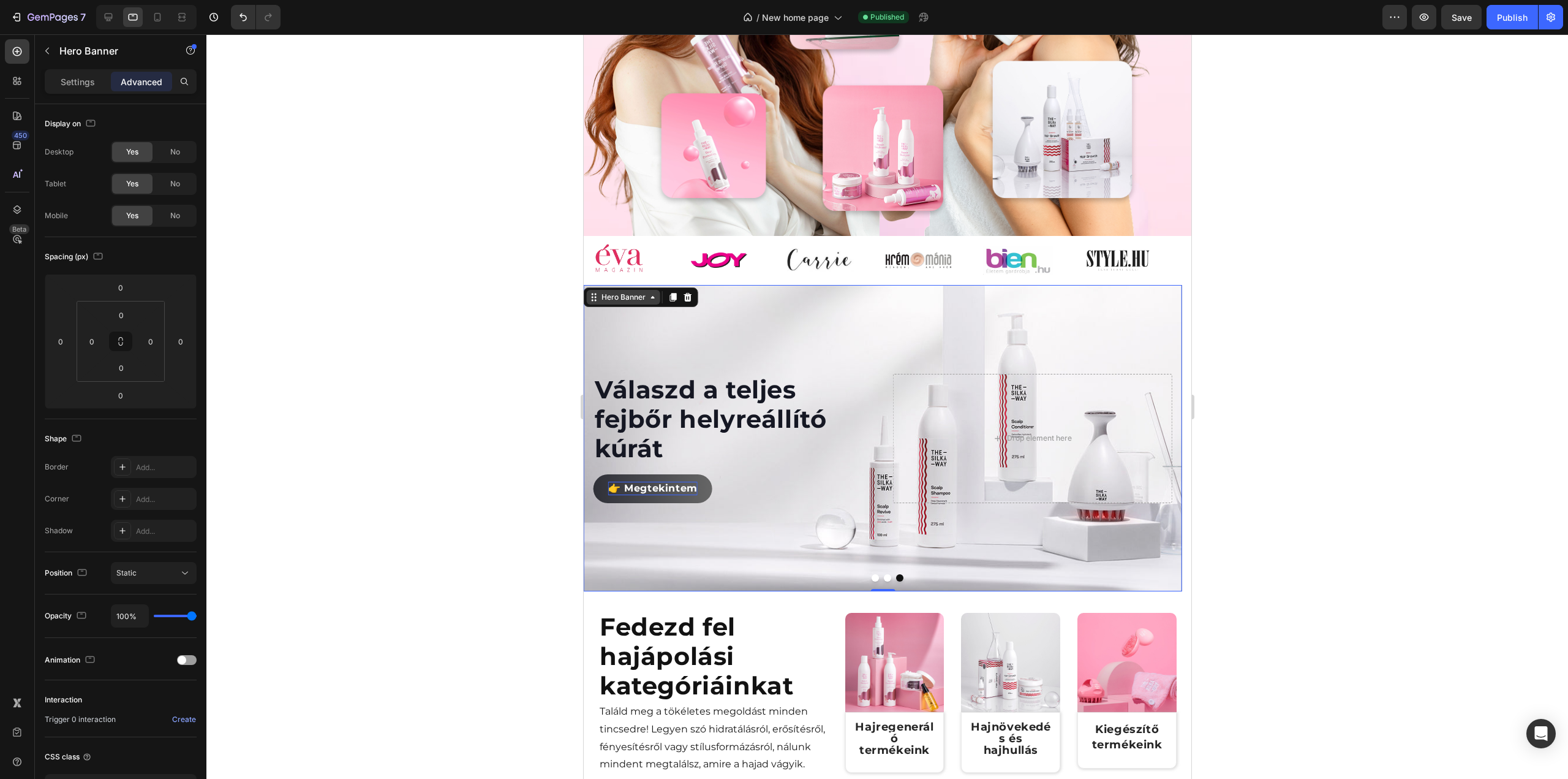
click at [644, 303] on div "Hero Banner" at bounding box center [623, 297] width 49 height 11
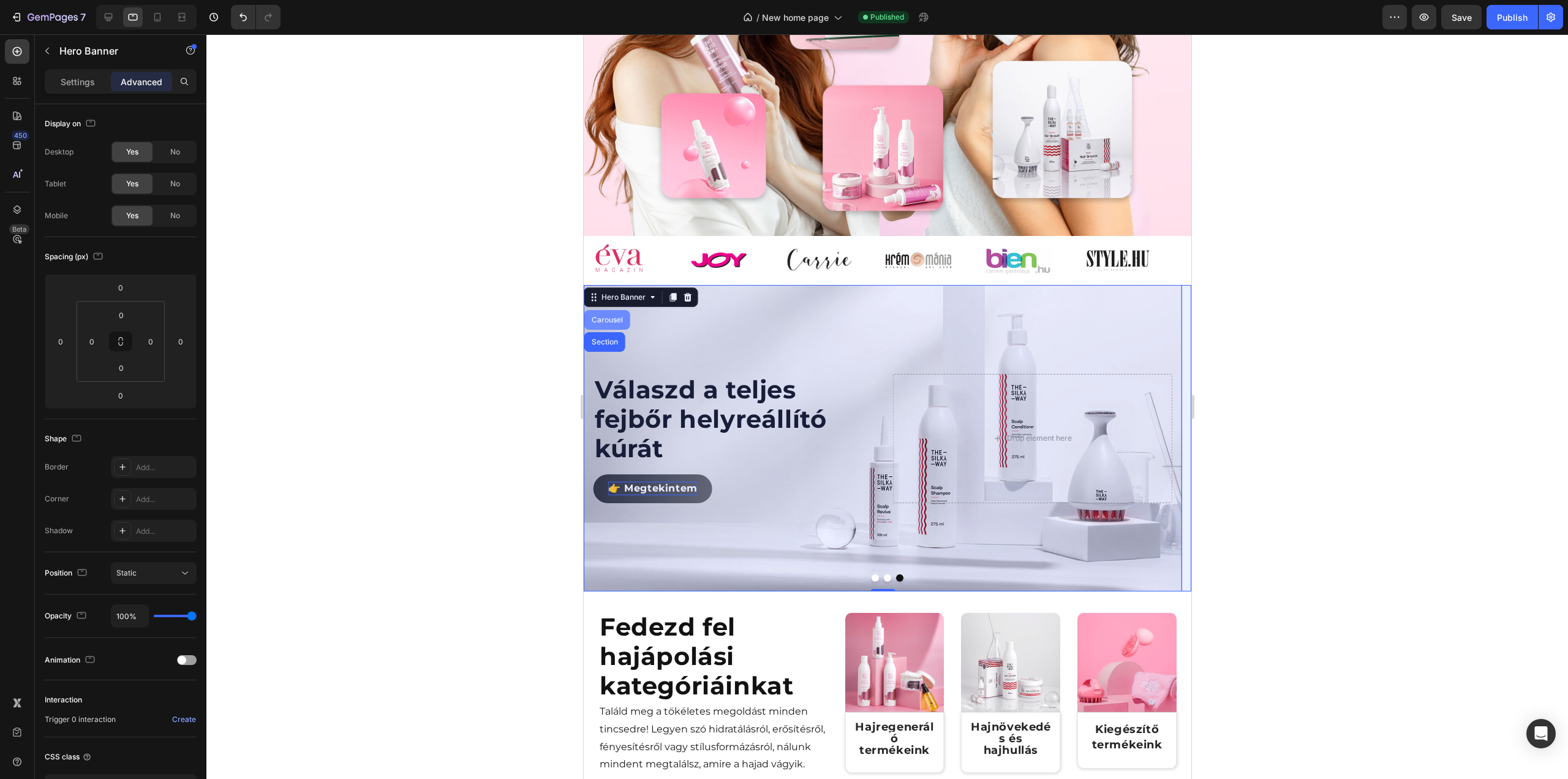
drag, startPoint x: 610, startPoint y: 337, endPoint x: 1040, endPoint y: 257, distance: 437.4
click at [610, 323] on div "Carousel" at bounding box center [606, 320] width 36 height 8
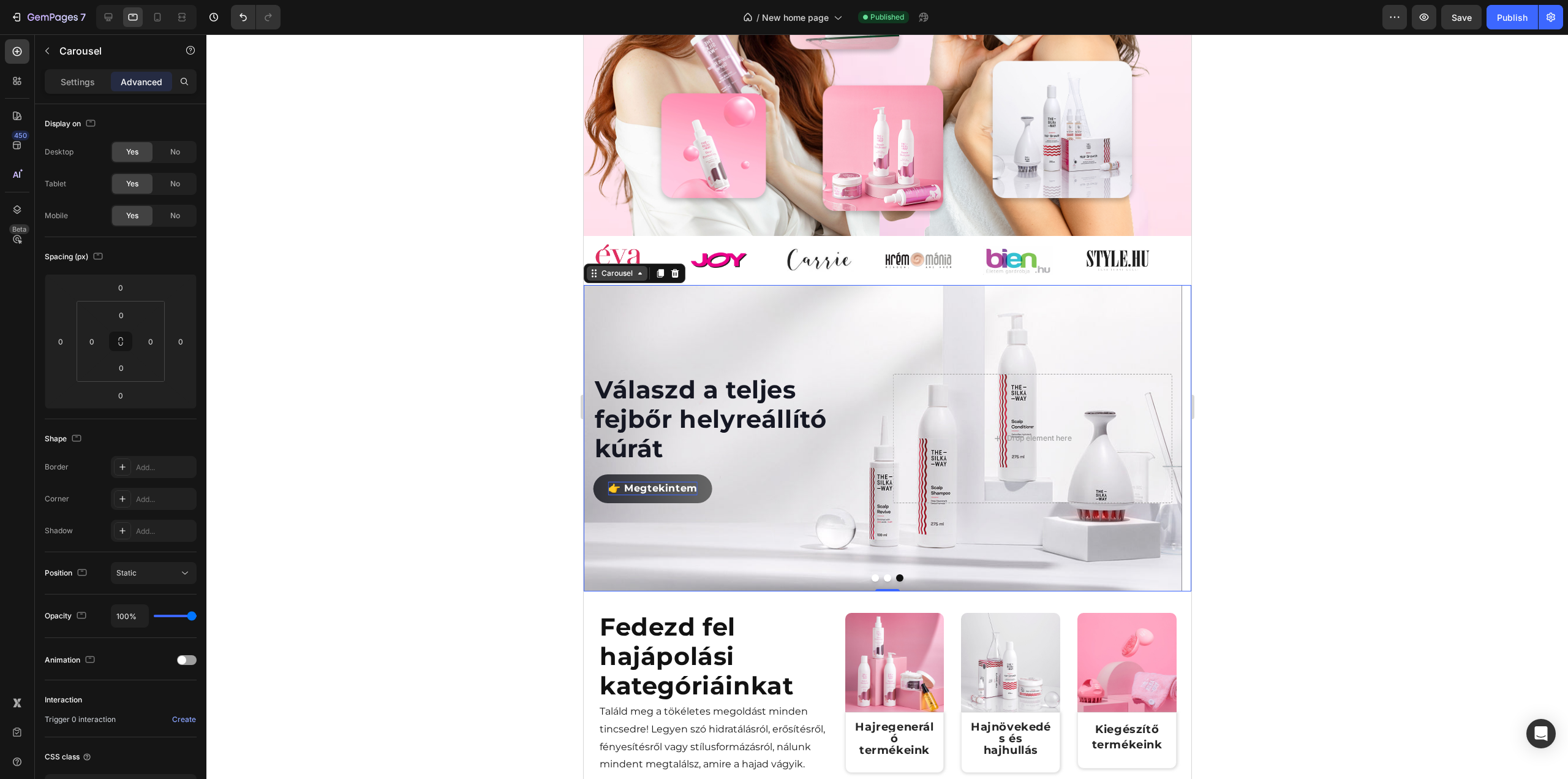
click at [641, 278] on icon at bounding box center [639, 274] width 10 height 10
click at [639, 278] on icon at bounding box center [639, 274] width 10 height 10
click at [630, 278] on div "Carousel" at bounding box center [616, 273] width 36 height 11
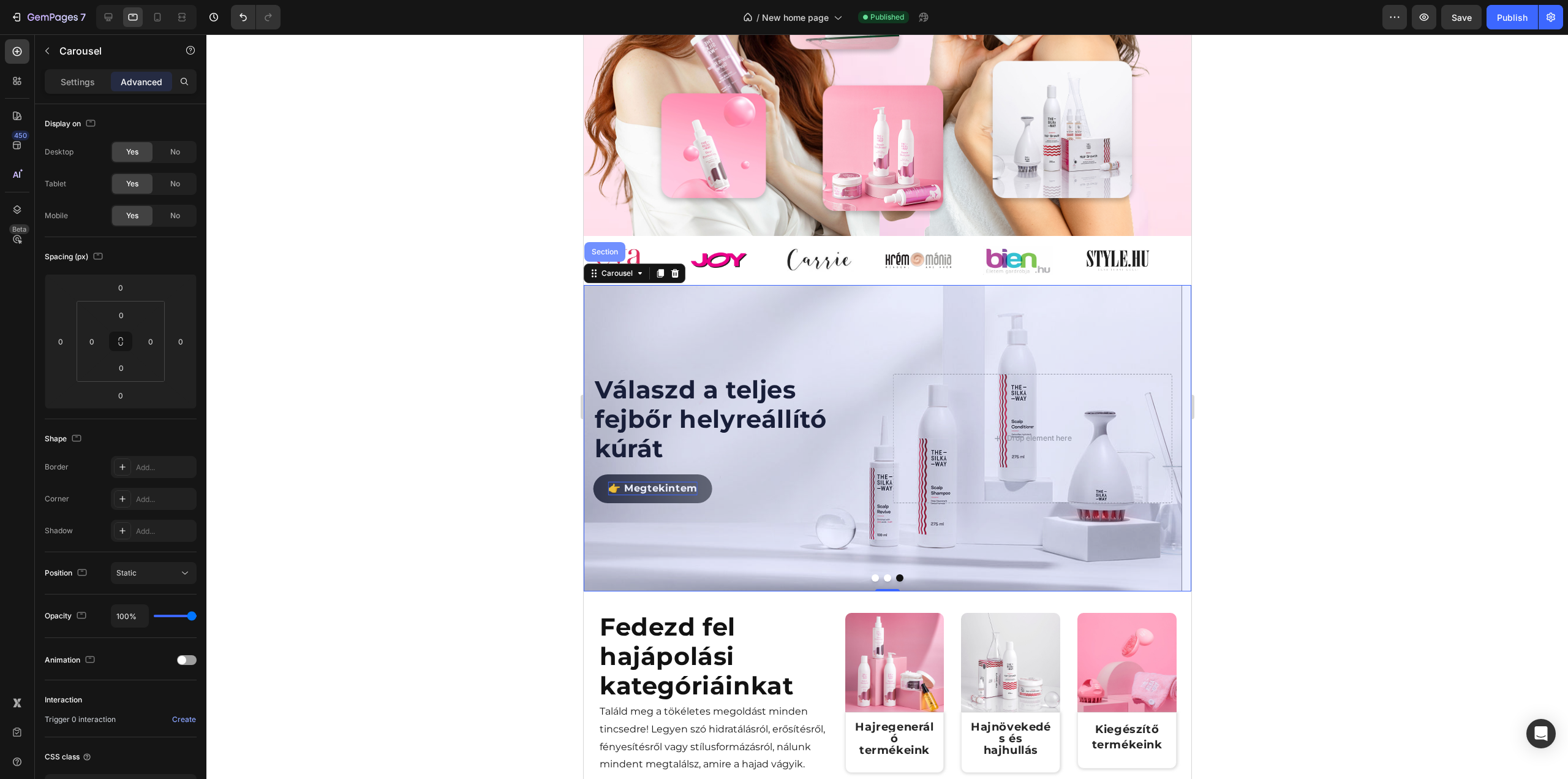
click at [615, 255] on div "Section" at bounding box center [604, 252] width 31 height 8
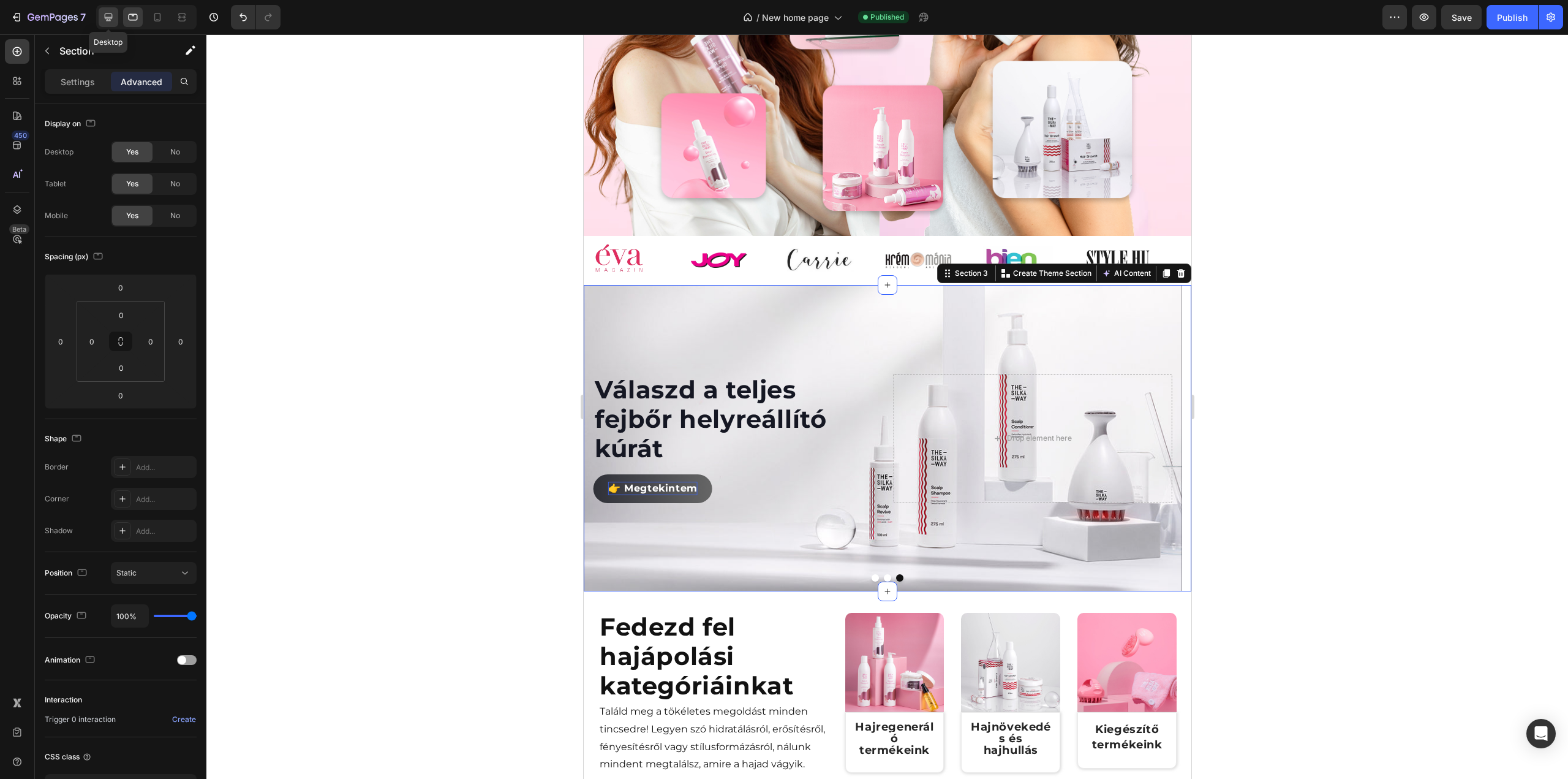
click at [113, 16] on icon at bounding box center [108, 16] width 13 height 13
type input "32"
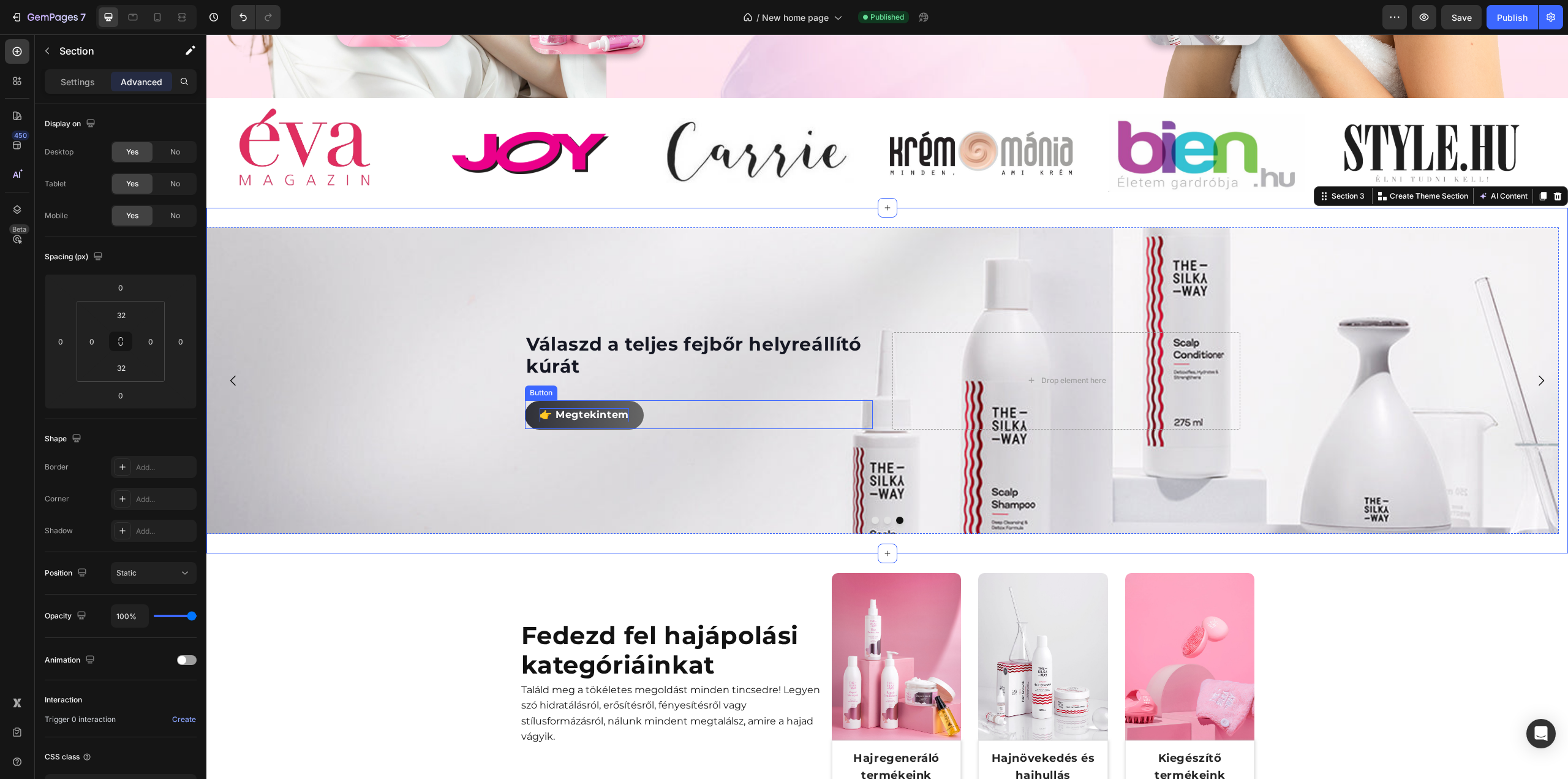
scroll to position [423, 0]
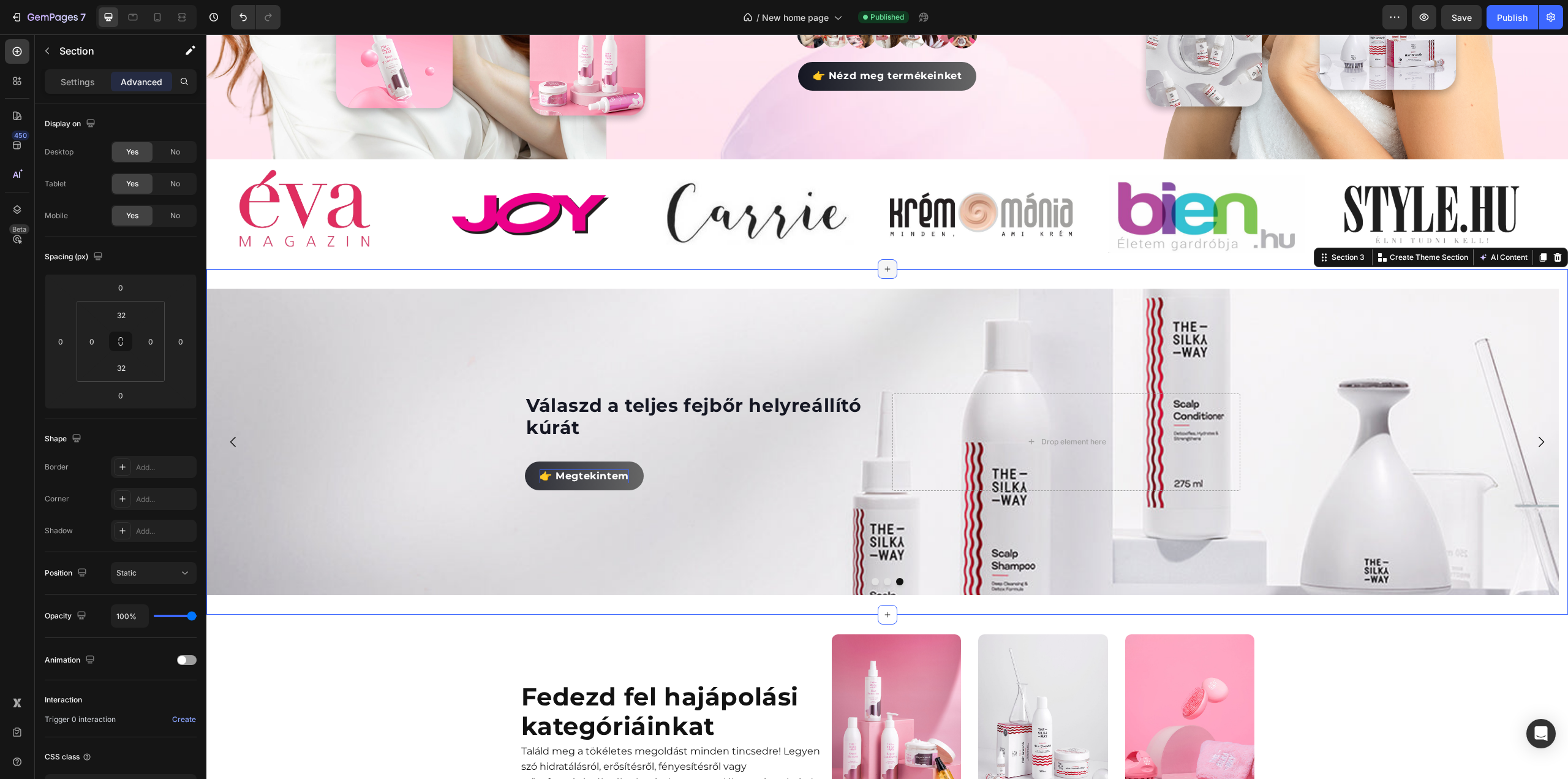
click at [883, 265] on icon at bounding box center [887, 269] width 10 height 10
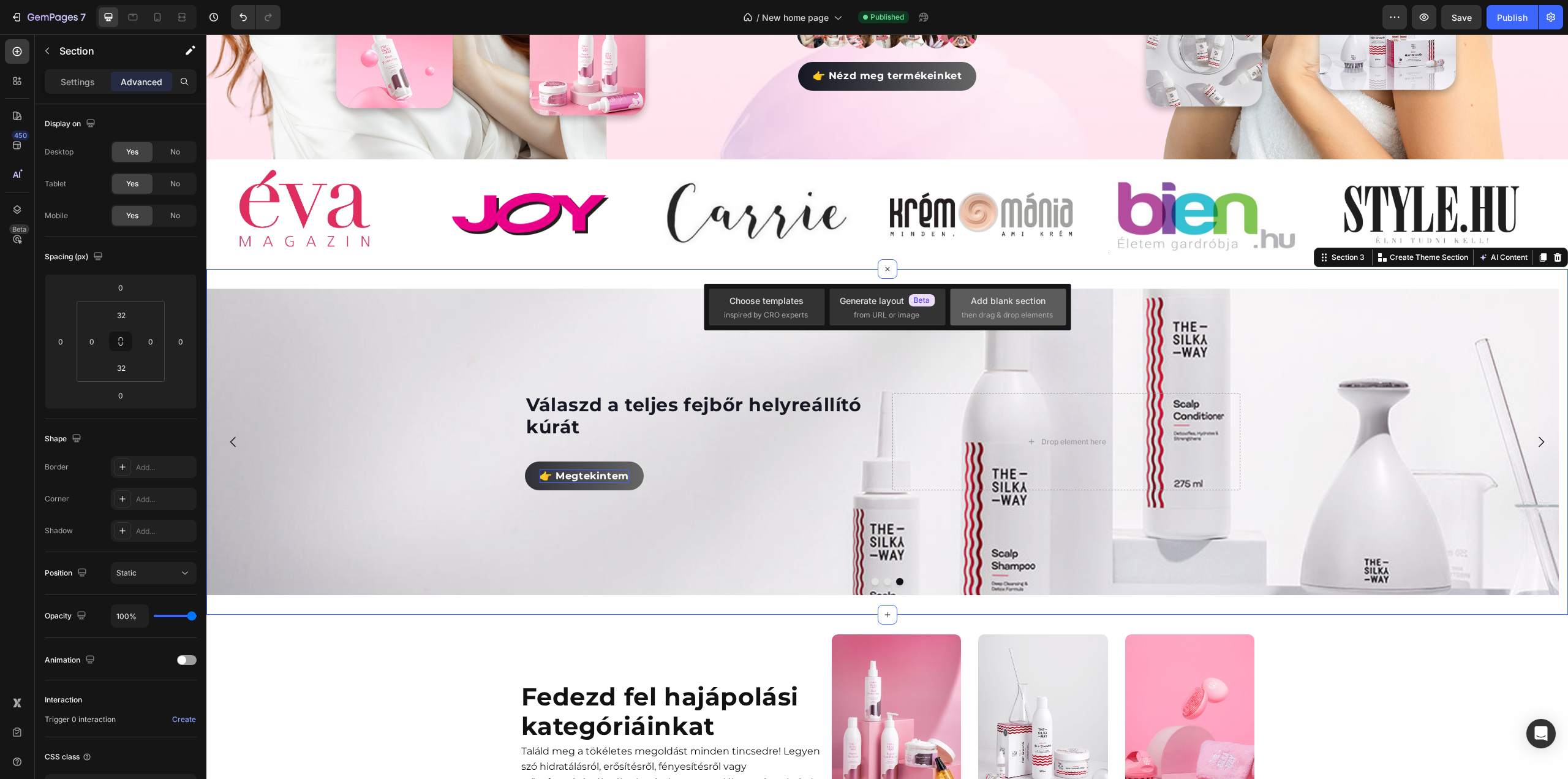
click at [969, 301] on div "Add blank section then drag & drop elements" at bounding box center [1008, 307] width 93 height 26
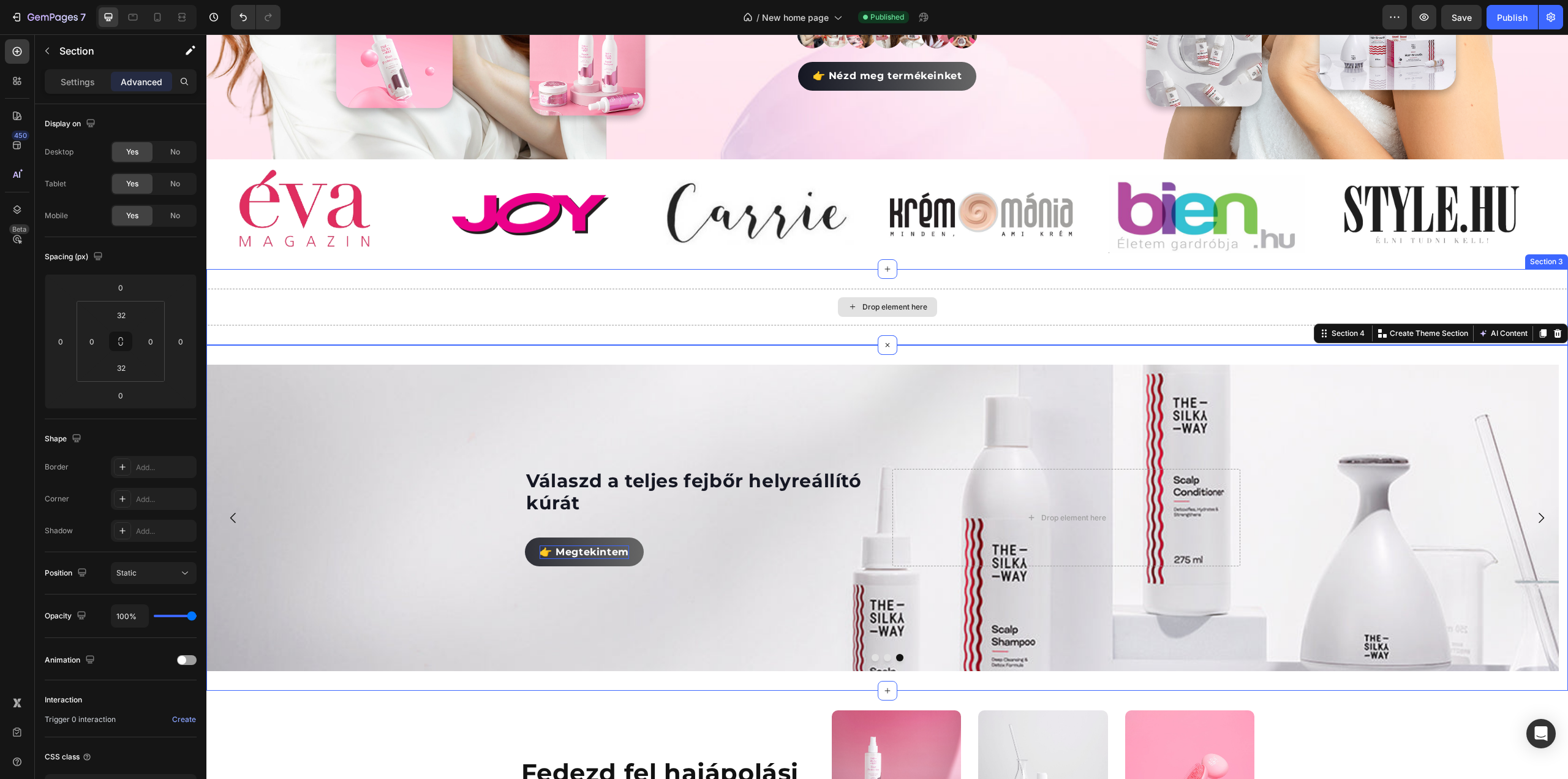
click at [439, 301] on div "Drop element here" at bounding box center [887, 307] width 1361 height 37
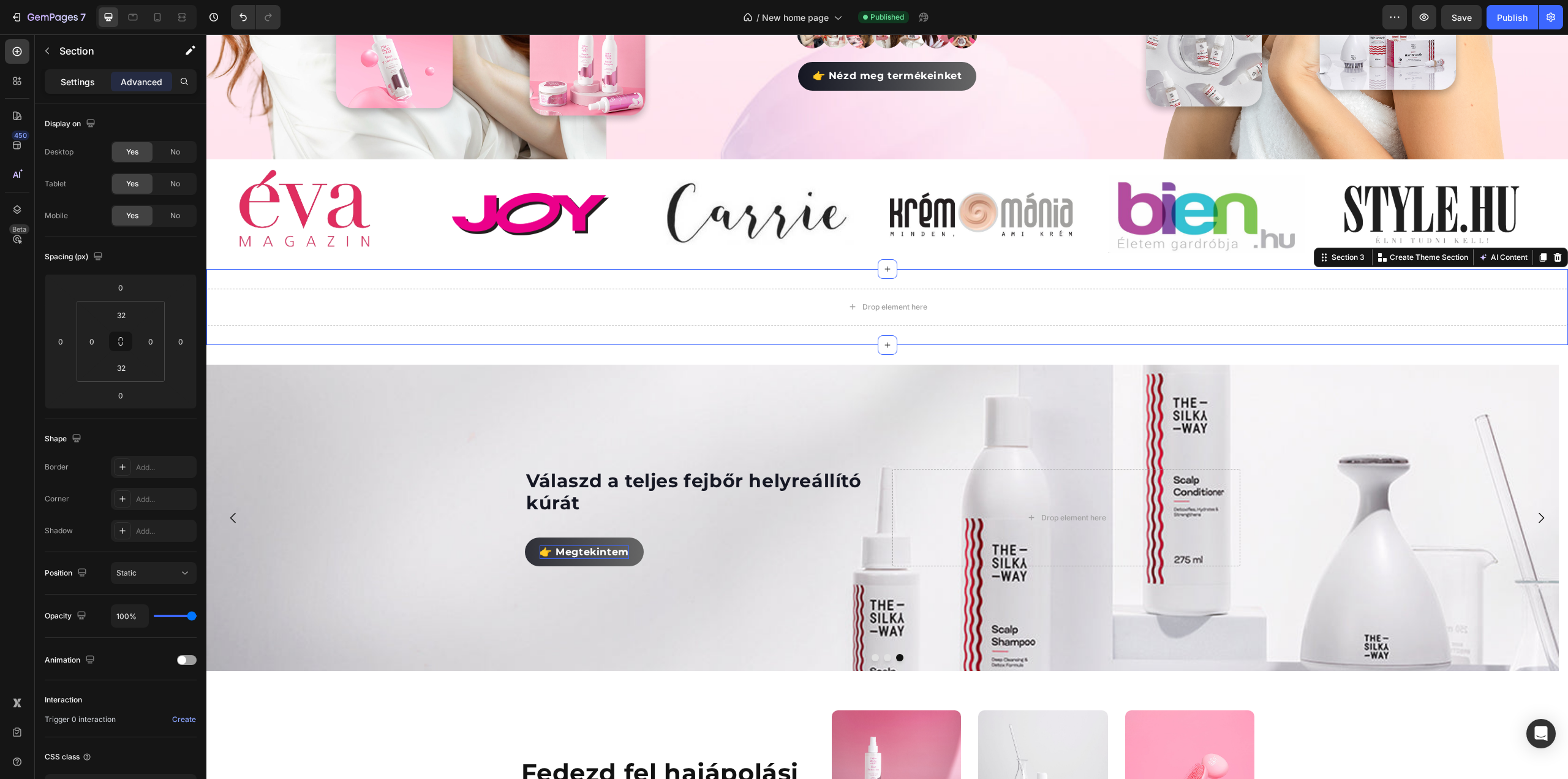
click at [83, 84] on p "Settings" at bounding box center [78, 81] width 34 height 13
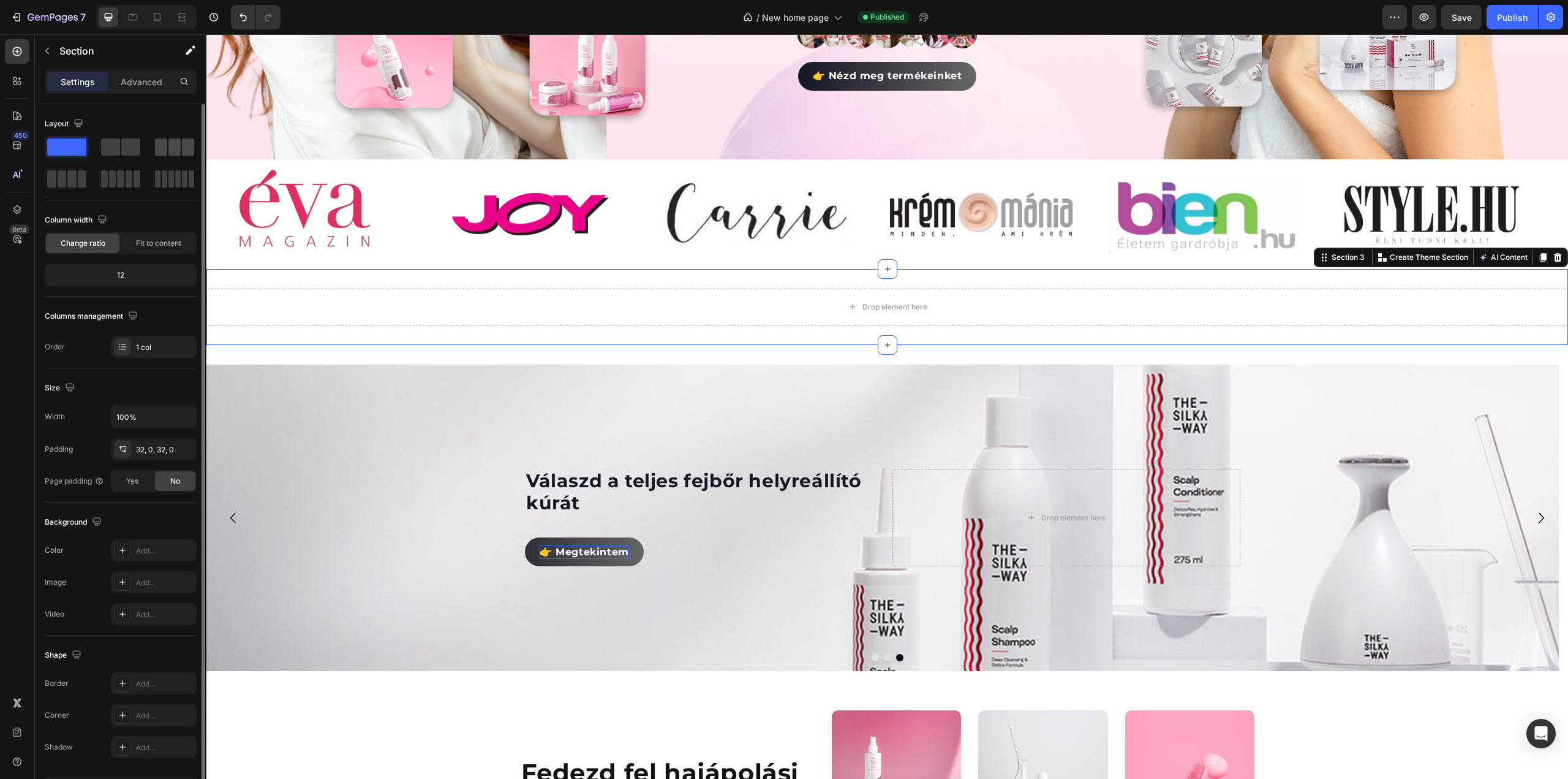
click at [176, 139] on span at bounding box center [175, 147] width 13 height 17
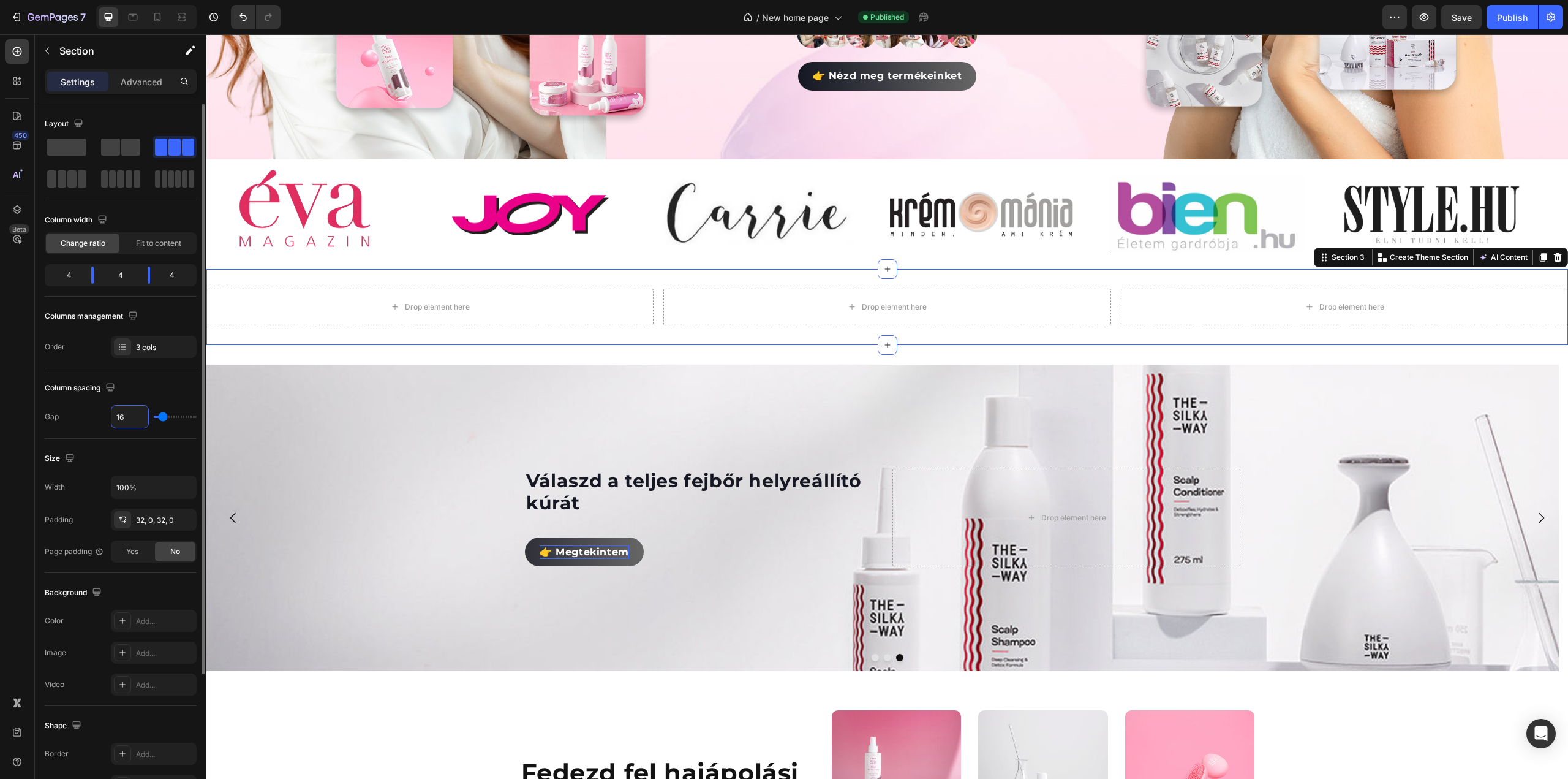
type input "0"
click at [134, 87] on p "Advanced" at bounding box center [141, 81] width 42 height 13
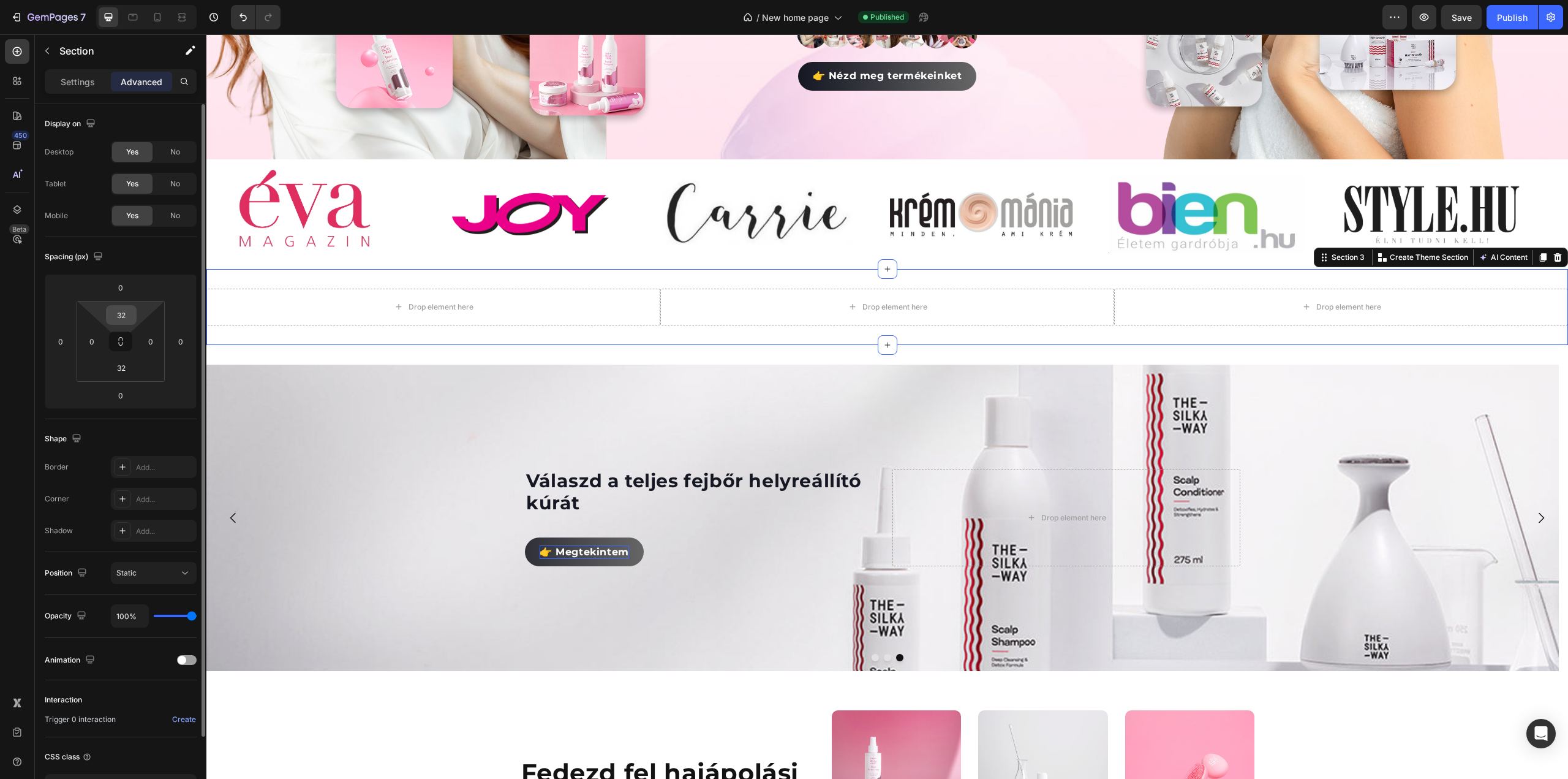
click at [119, 315] on input "32" at bounding box center [120, 314] width 24 height 18
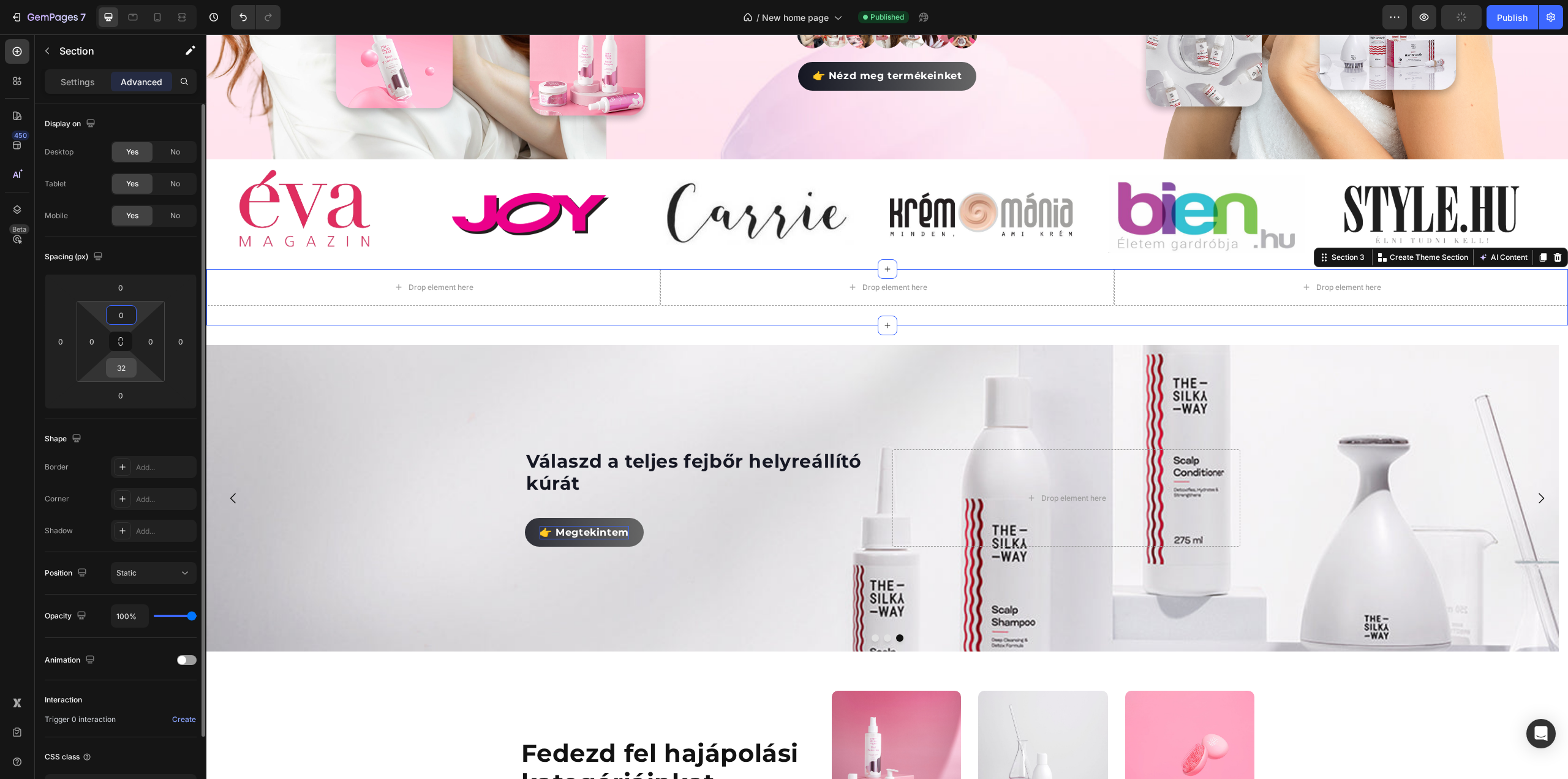
type input "0"
click at [124, 365] on input "32" at bounding box center [120, 367] width 24 height 18
type input "0"
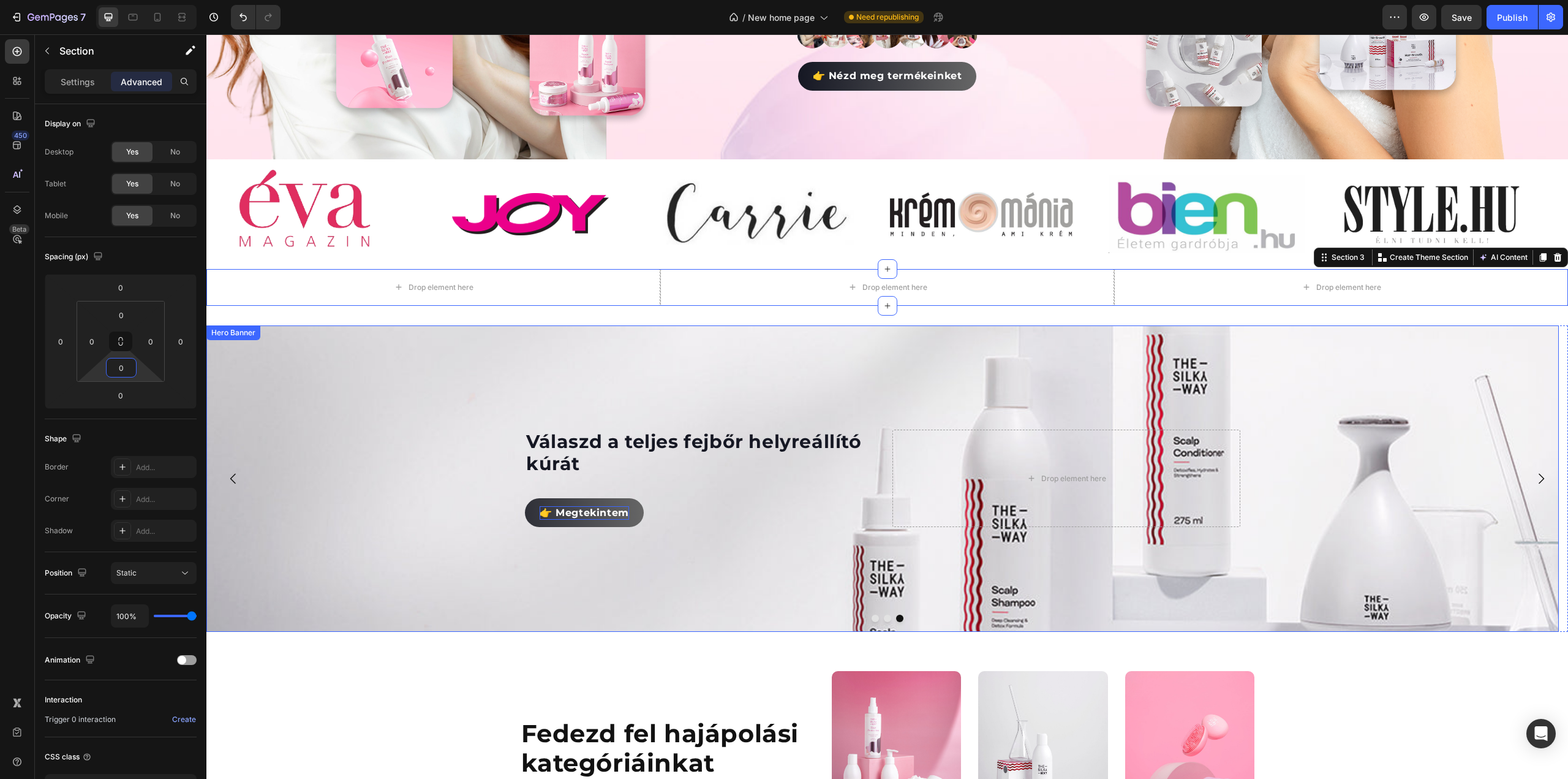
click at [409, 393] on div "Background Image" at bounding box center [882, 478] width 1353 height 307
click at [872, 614] on button "Dot" at bounding box center [876, 618] width 8 height 8
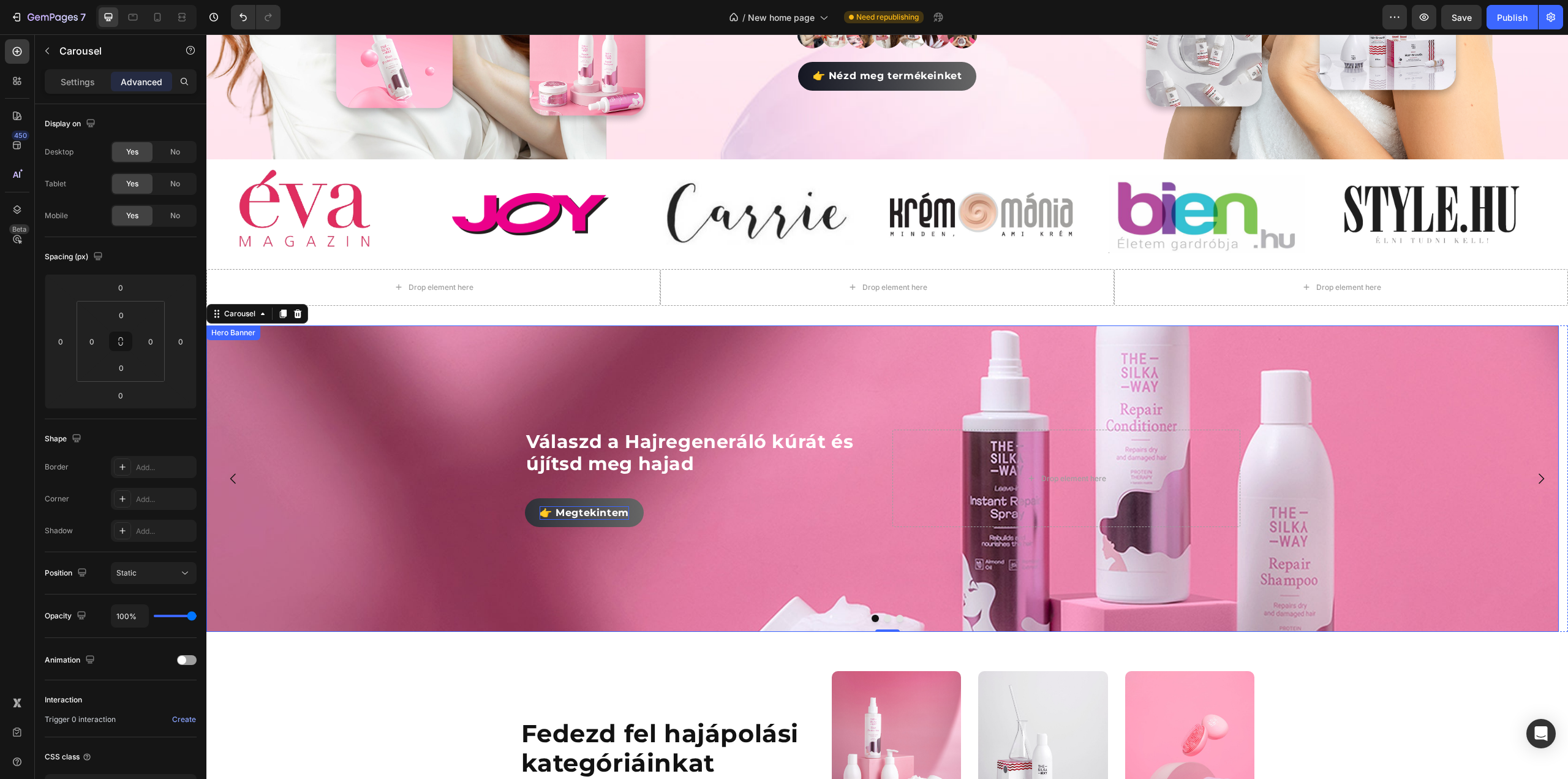
click at [358, 373] on div "Background Image" at bounding box center [882, 478] width 1353 height 307
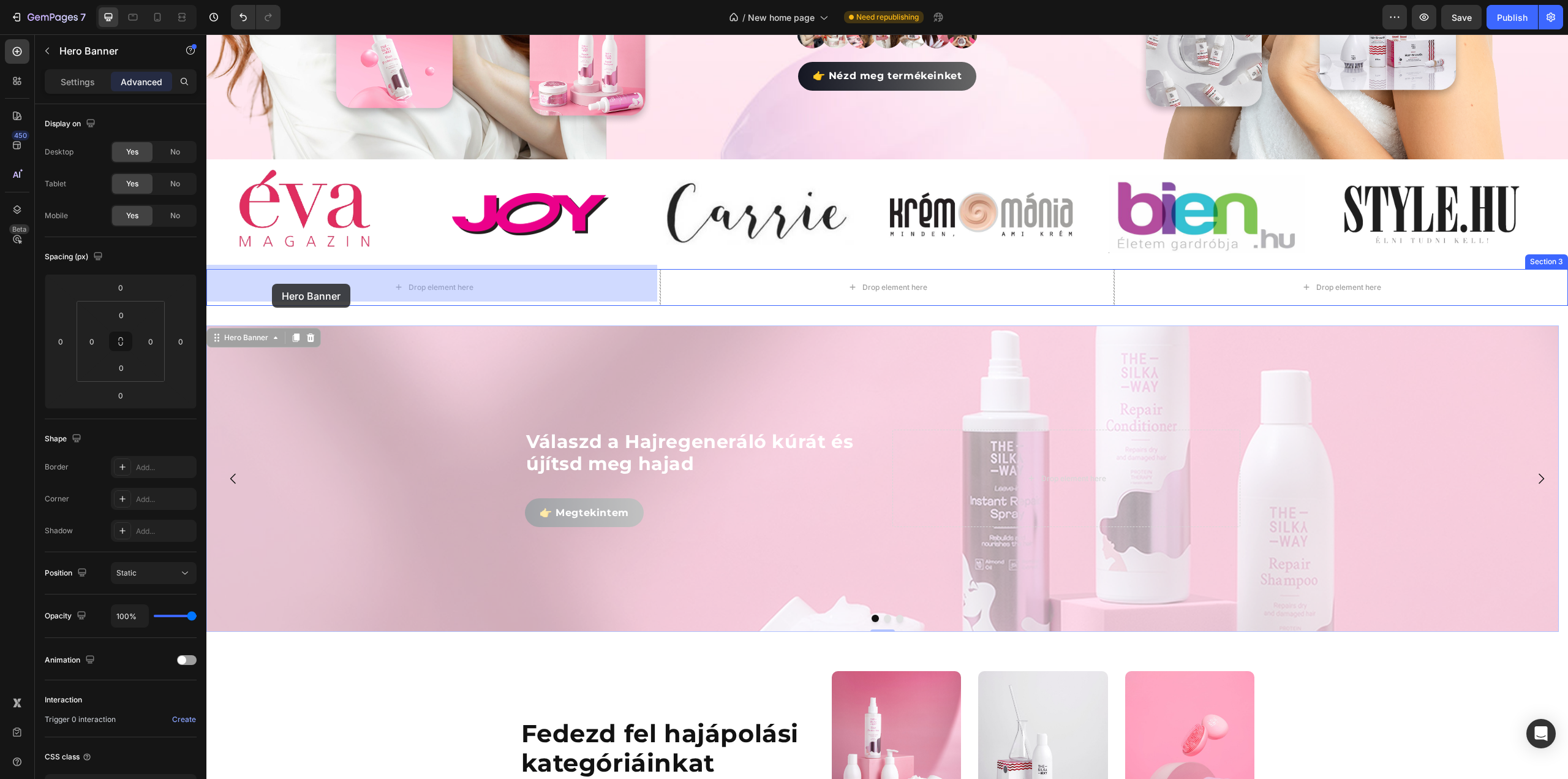
drag, startPoint x: 248, startPoint y: 336, endPoint x: 272, endPoint y: 283, distance: 58.2
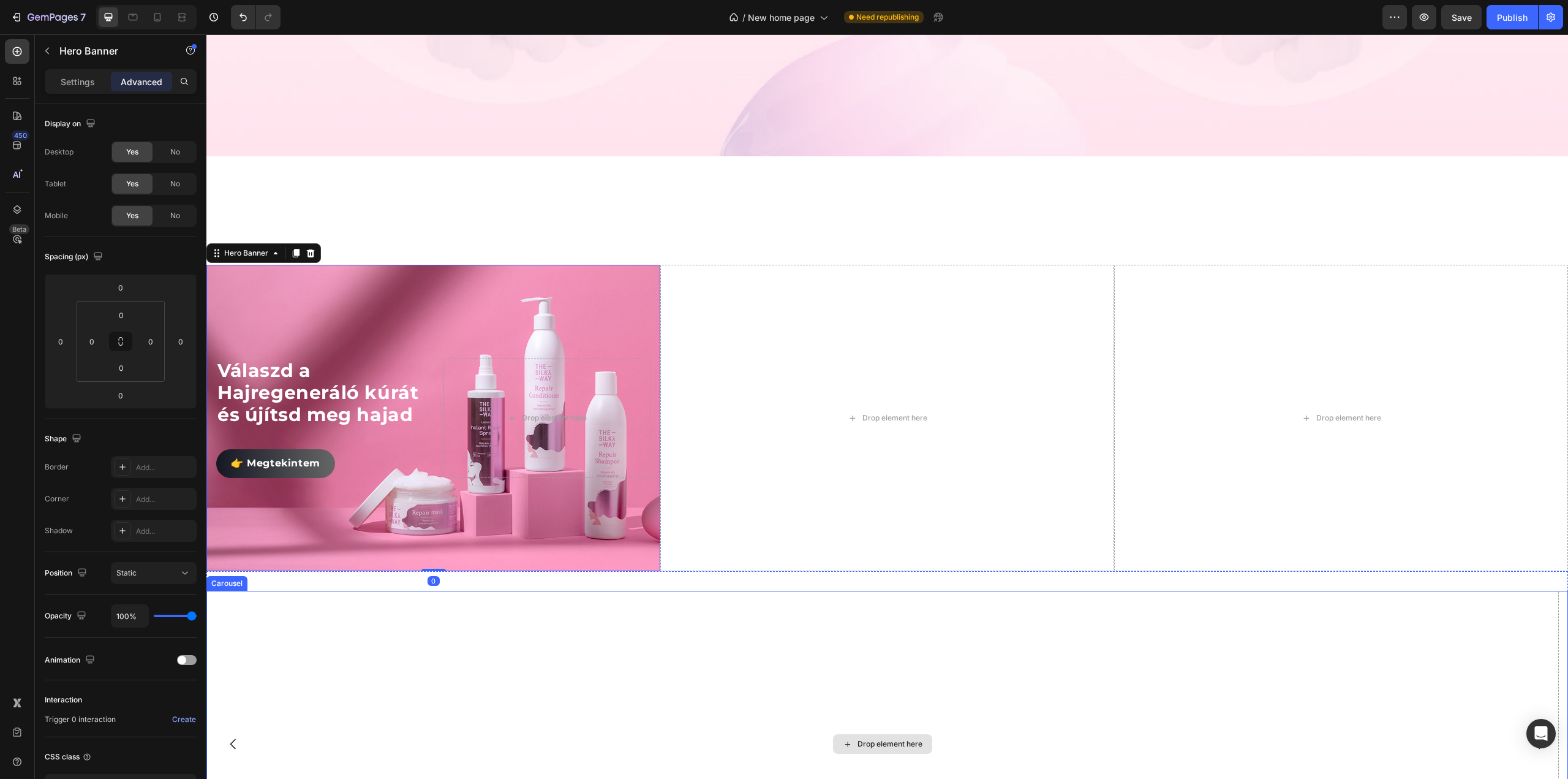
scroll to position [668, 0]
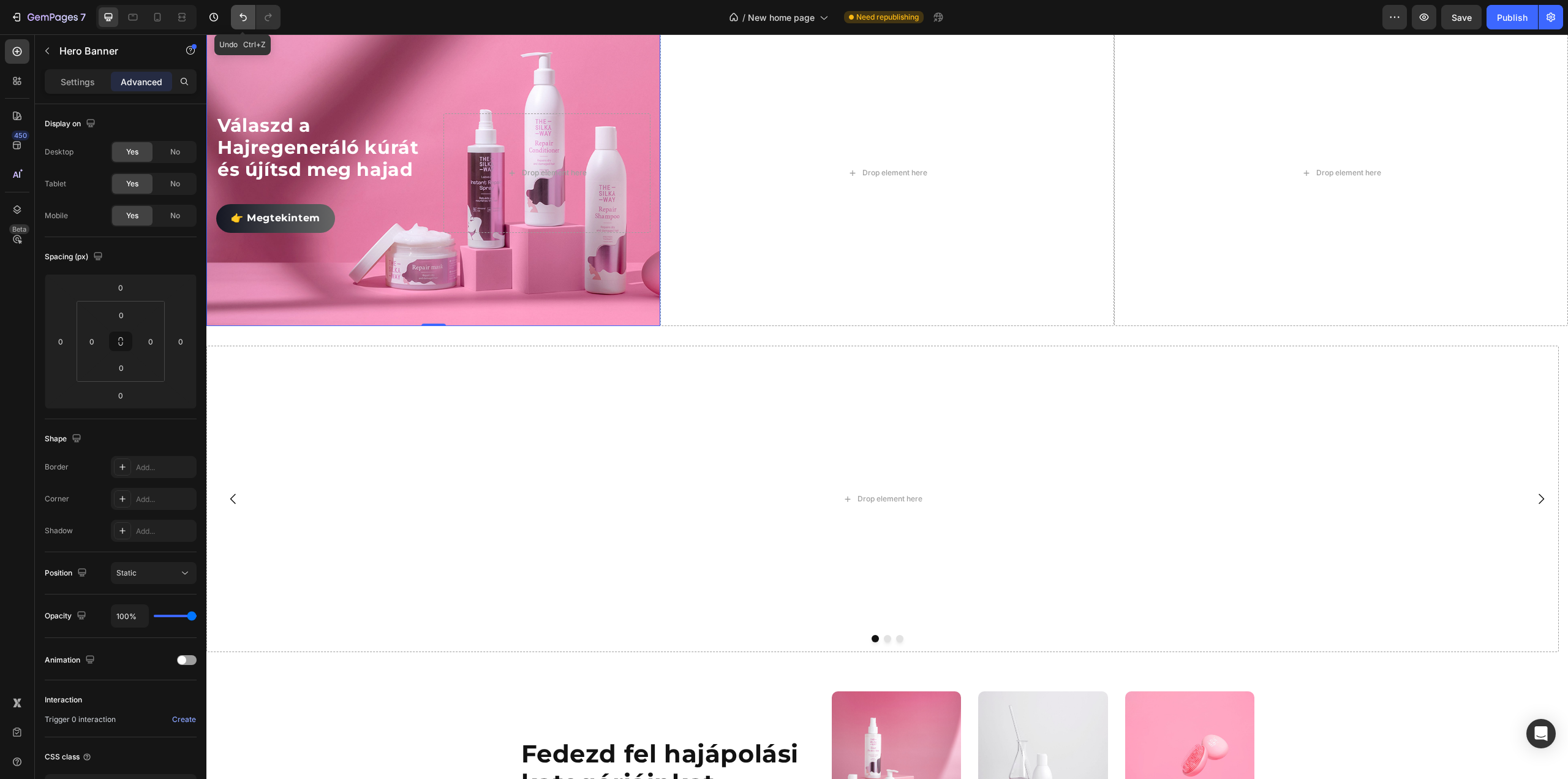
click at [236, 18] on button "Undo/Redo" at bounding box center [242, 16] width 24 height 24
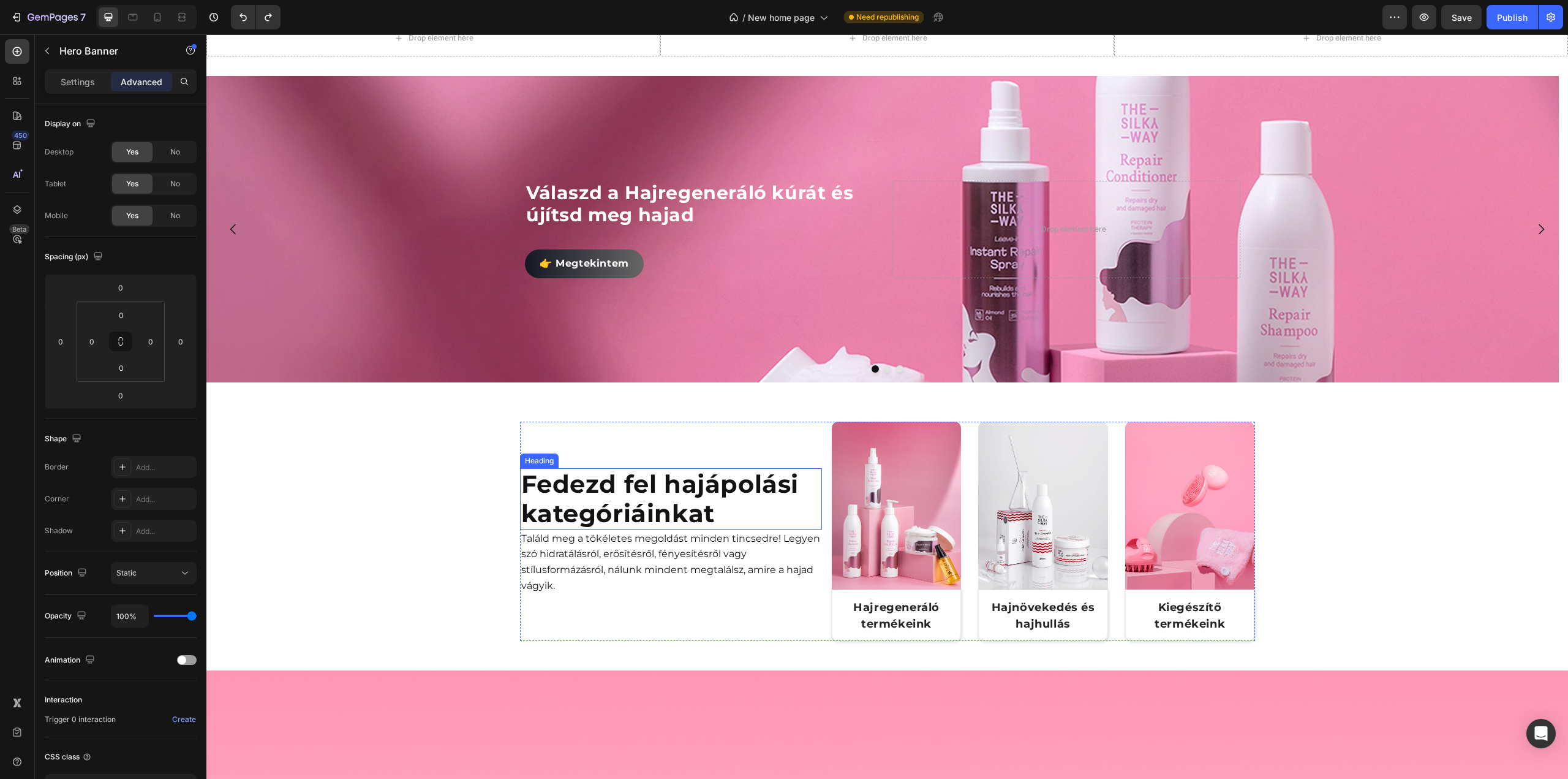
click at [566, 382] on div "Background Image" at bounding box center [882, 229] width 1353 height 307
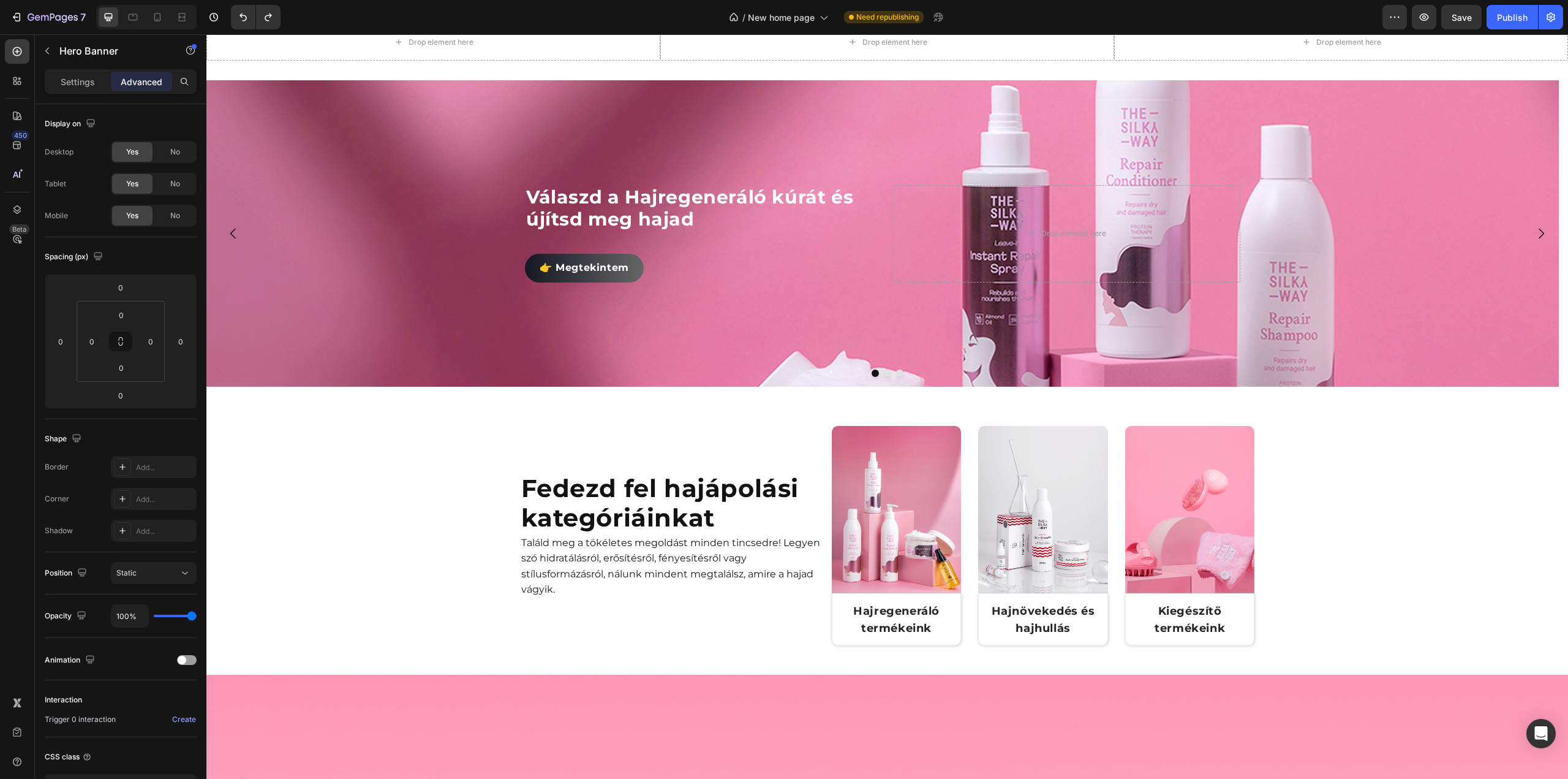
scroll to position [362, 0]
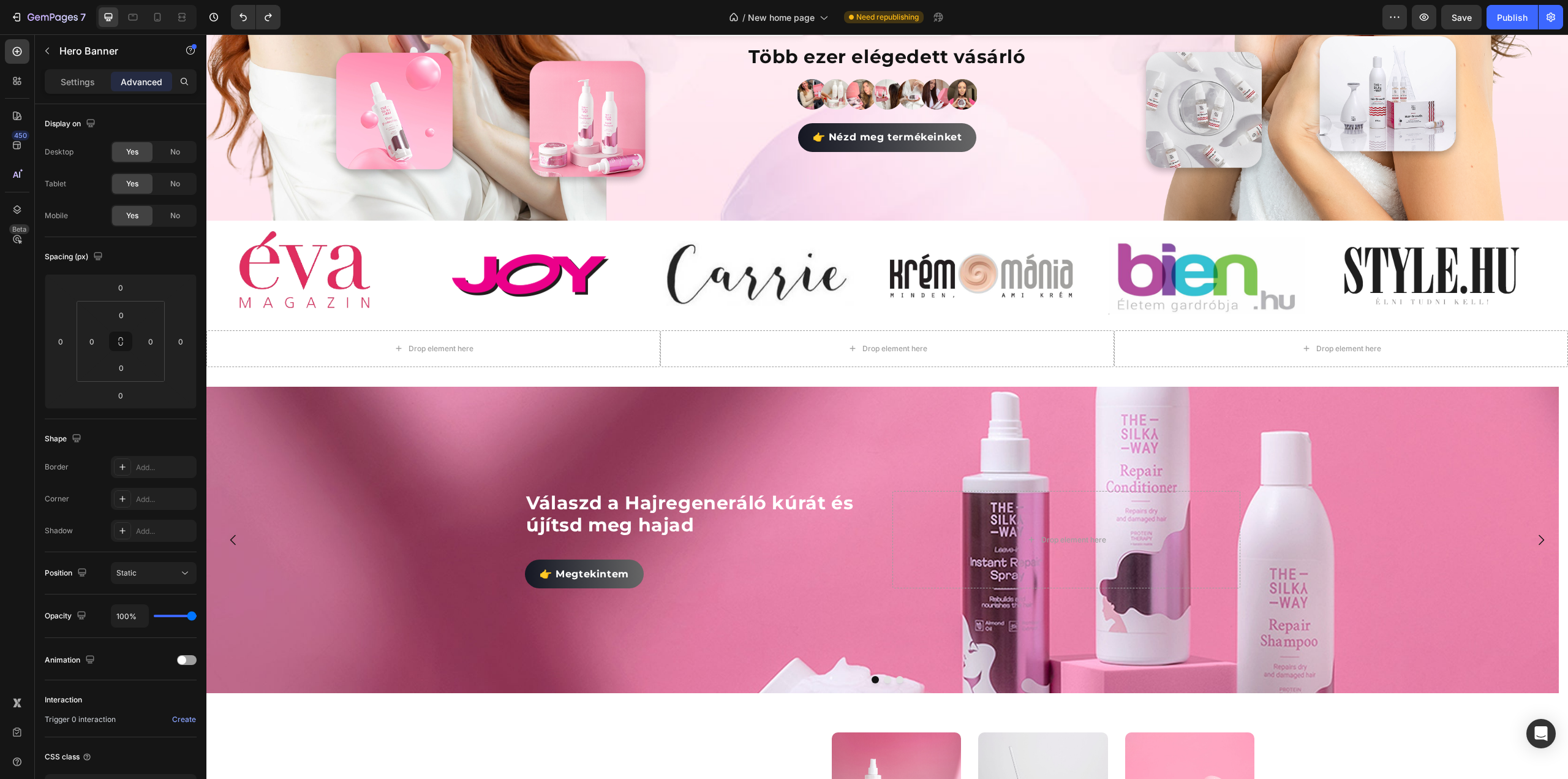
click at [456, 450] on div "Background Image" at bounding box center [882, 540] width 1353 height 307
click at [320, 487] on div "Background Image" at bounding box center [882, 540] width 1353 height 307
click at [287, 397] on div "Background Image" at bounding box center [882, 540] width 1353 height 307
click at [422, 410] on div "Background Image" at bounding box center [882, 540] width 1353 height 307
click at [520, 620] on div "Background Image" at bounding box center [882, 540] width 1353 height 307
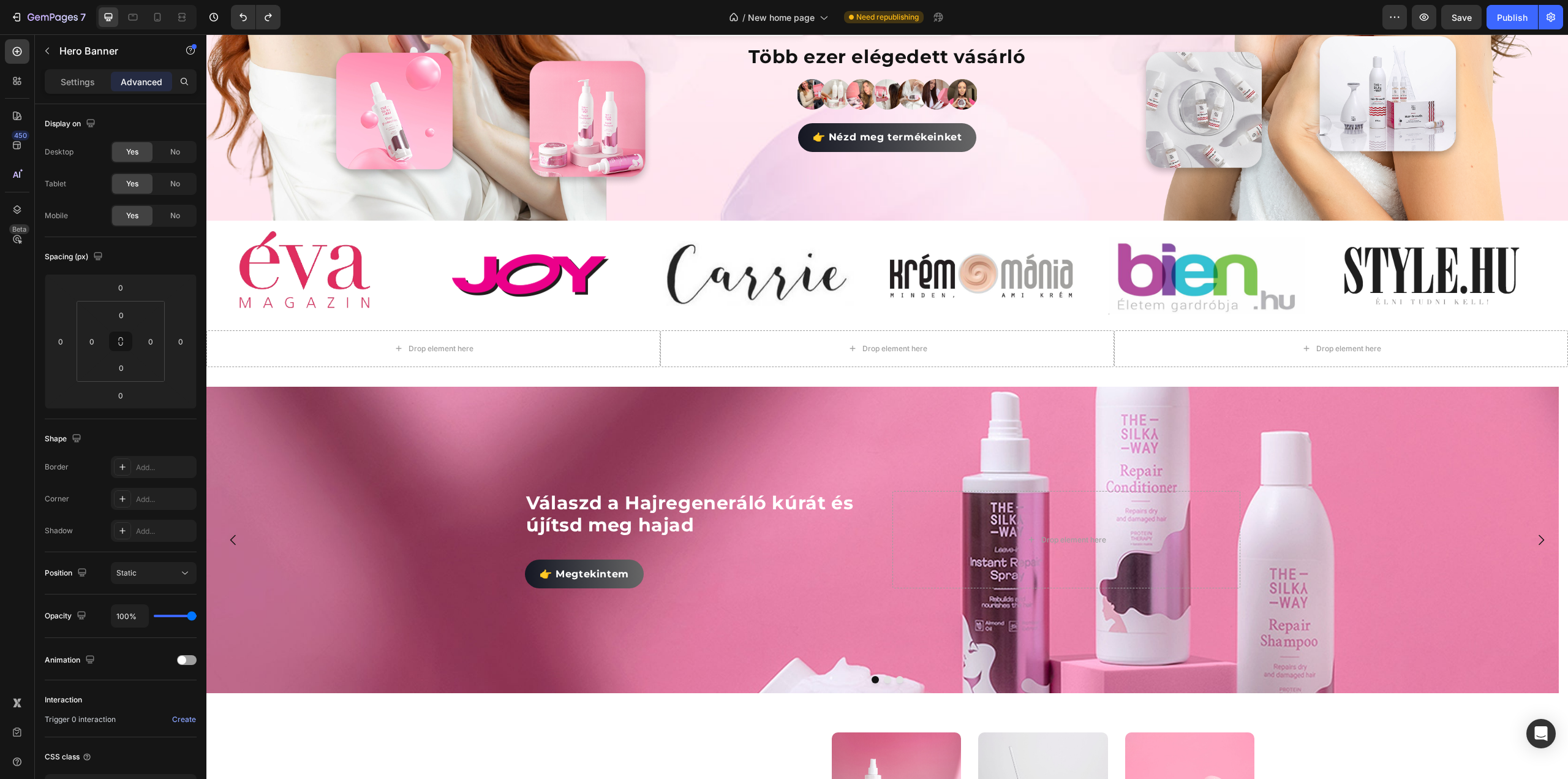
click at [519, 676] on div at bounding box center [887, 680] width 1361 height 8
click at [861, 616] on div "Background Image" at bounding box center [882, 540] width 1353 height 307
click at [291, 394] on icon at bounding box center [296, 399] width 10 height 10
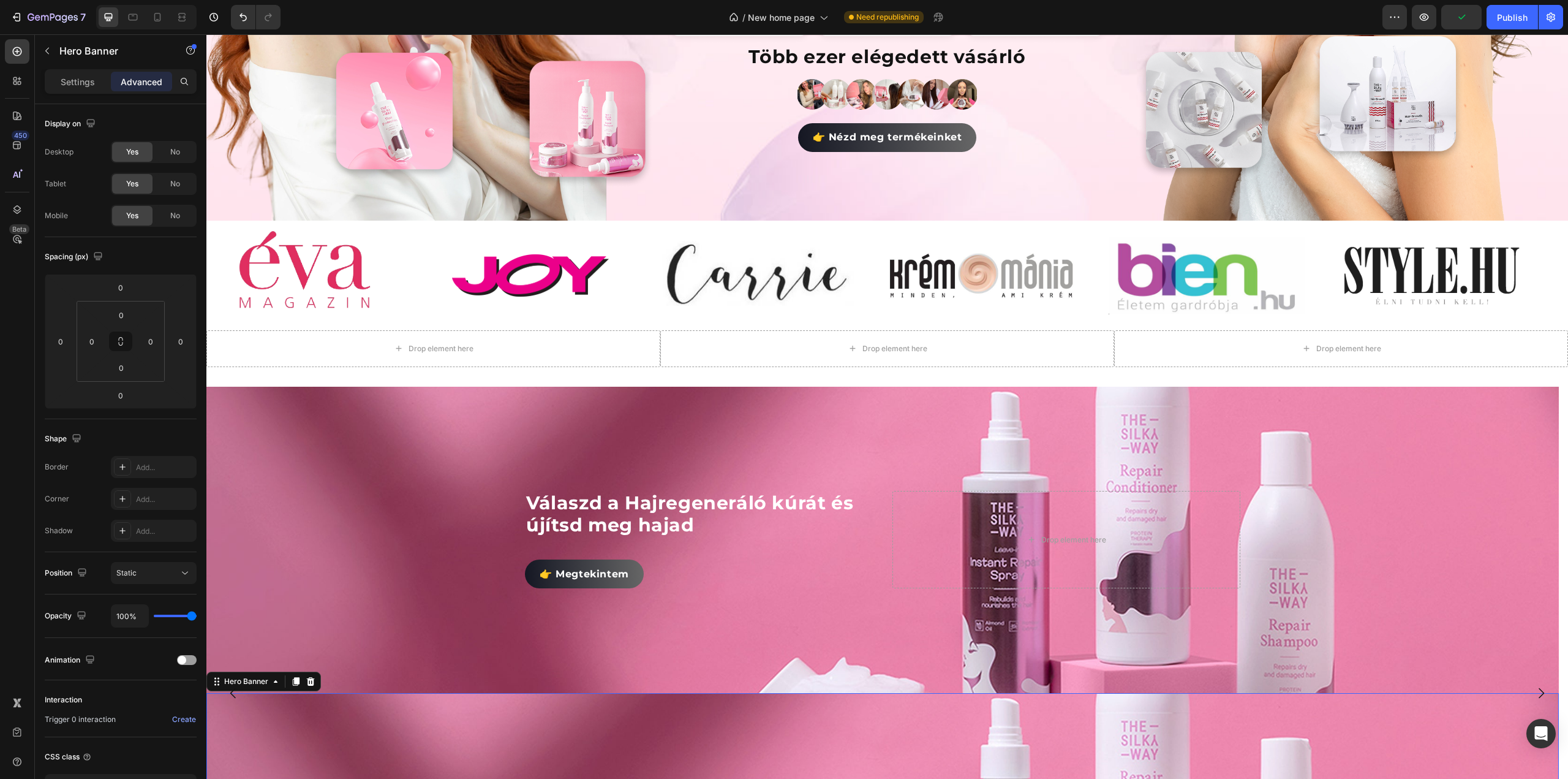
scroll to position [856, 0]
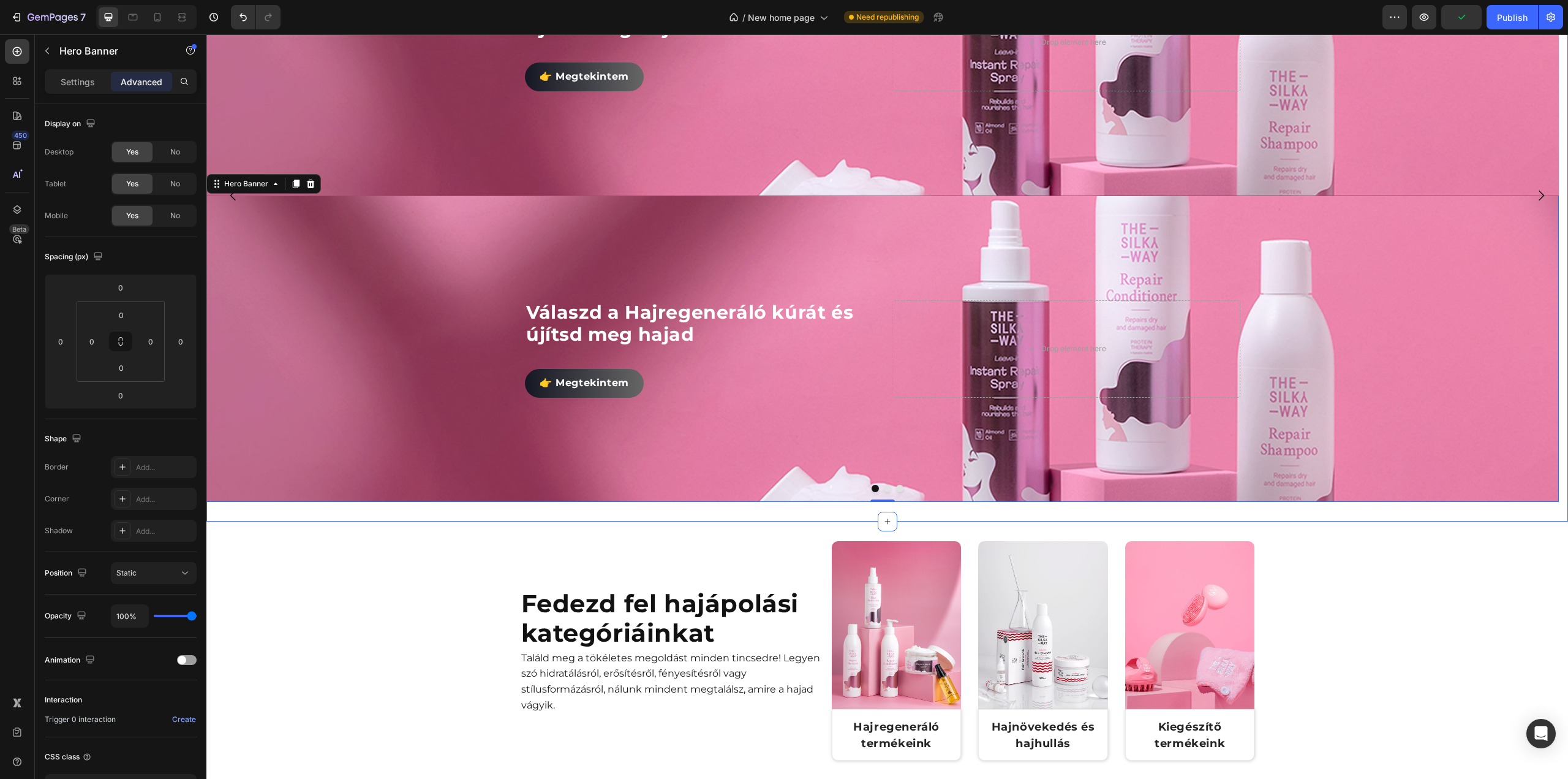
click at [354, 195] on div "Background Image" at bounding box center [882, 43] width 1353 height 307
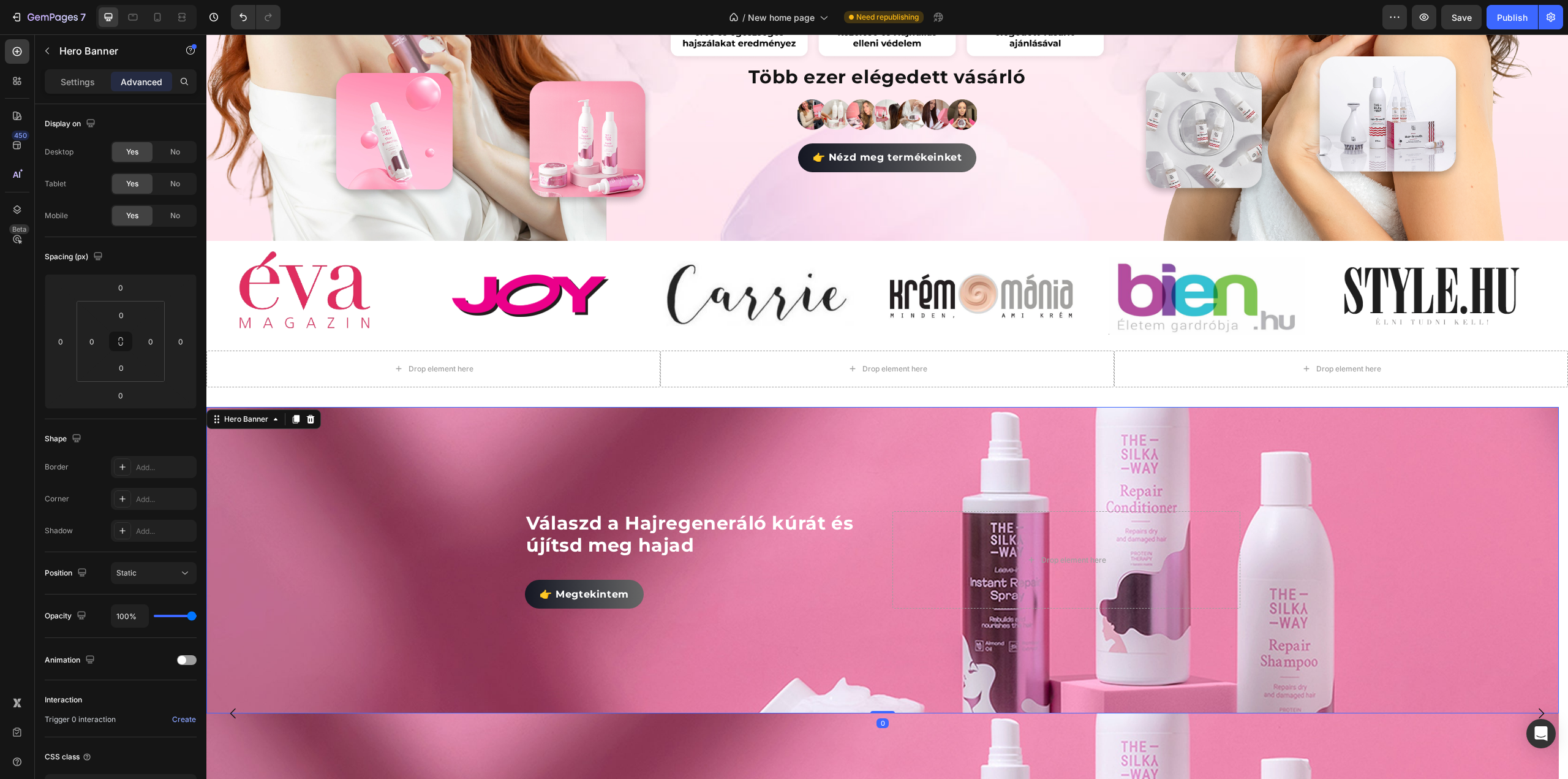
scroll to position [340, 0]
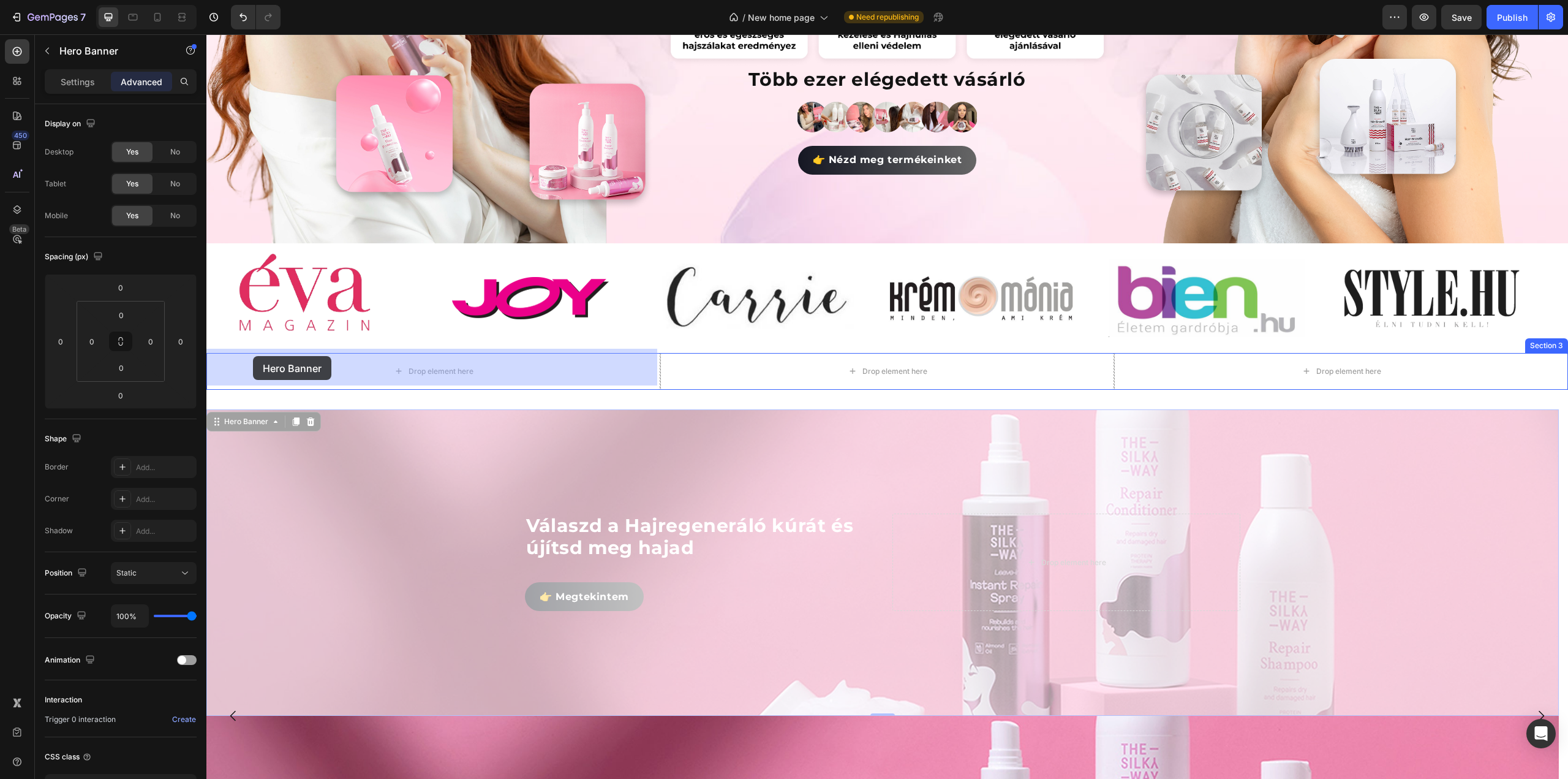
drag, startPoint x: 217, startPoint y: 420, endPoint x: 253, endPoint y: 356, distance: 73.4
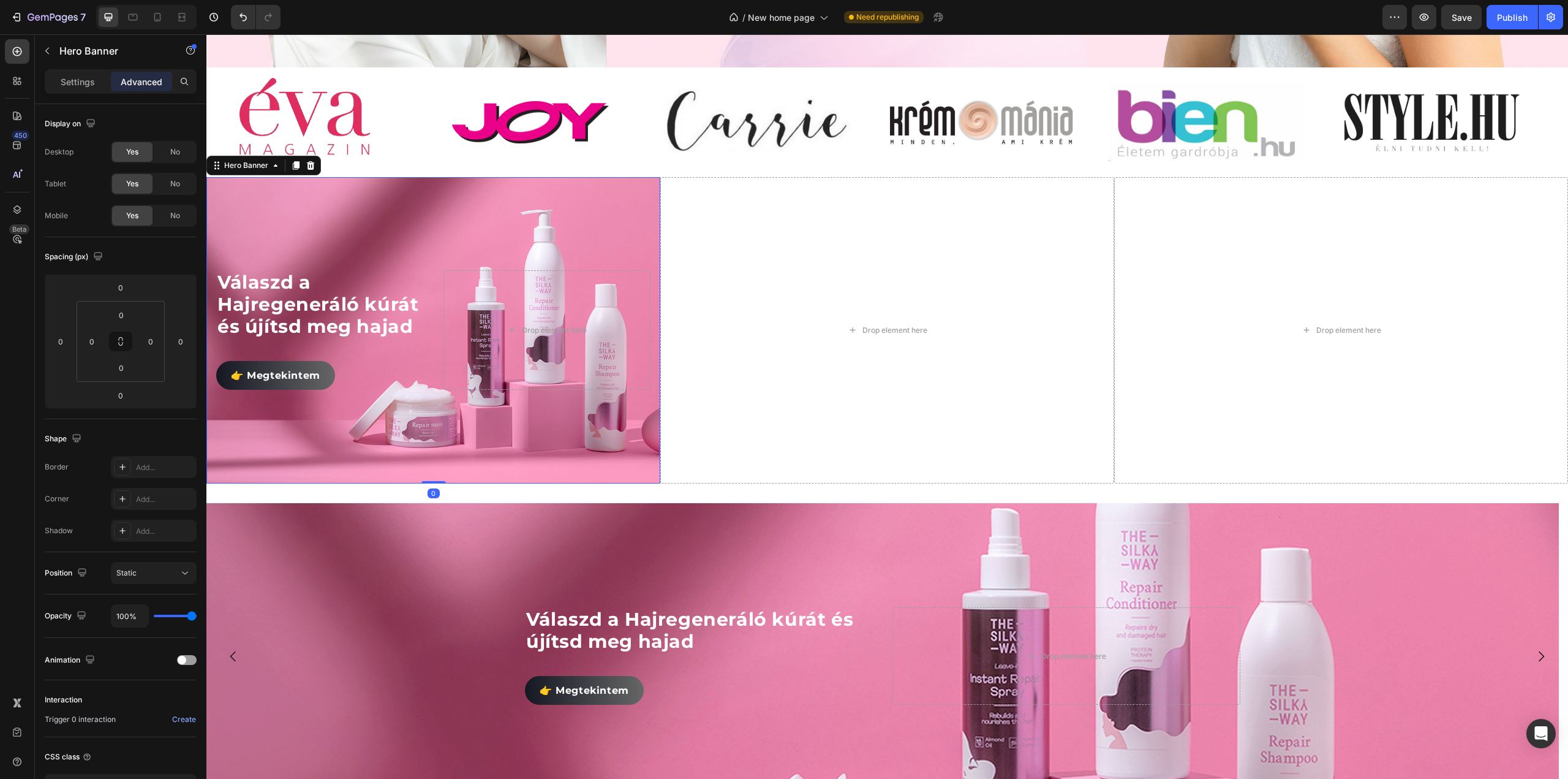
scroll to position [523, 0]
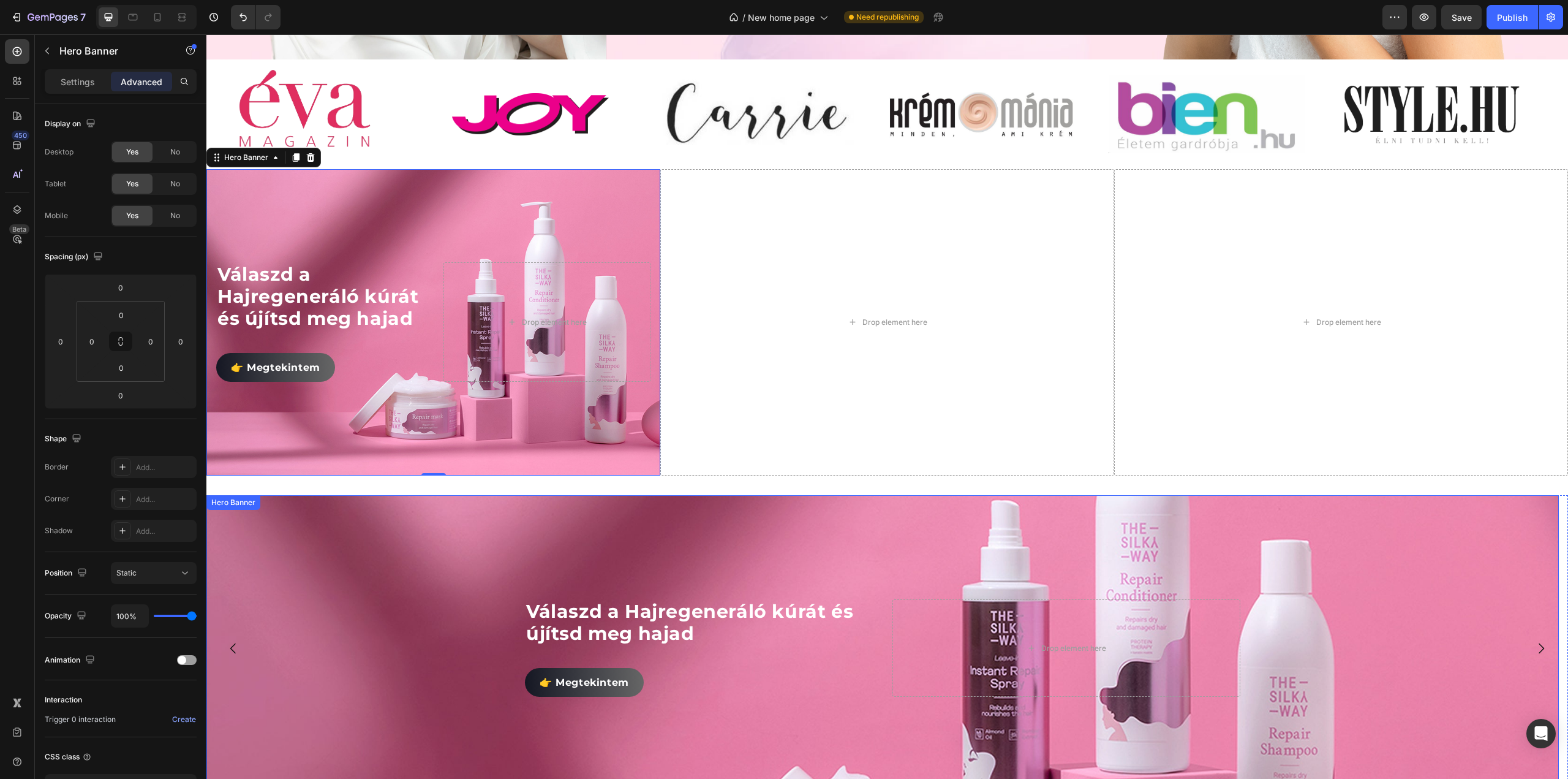
click at [503, 559] on div "Background Image" at bounding box center [882, 648] width 1353 height 307
click at [883, 778] on button "Dot" at bounding box center [887, 788] width 8 height 8
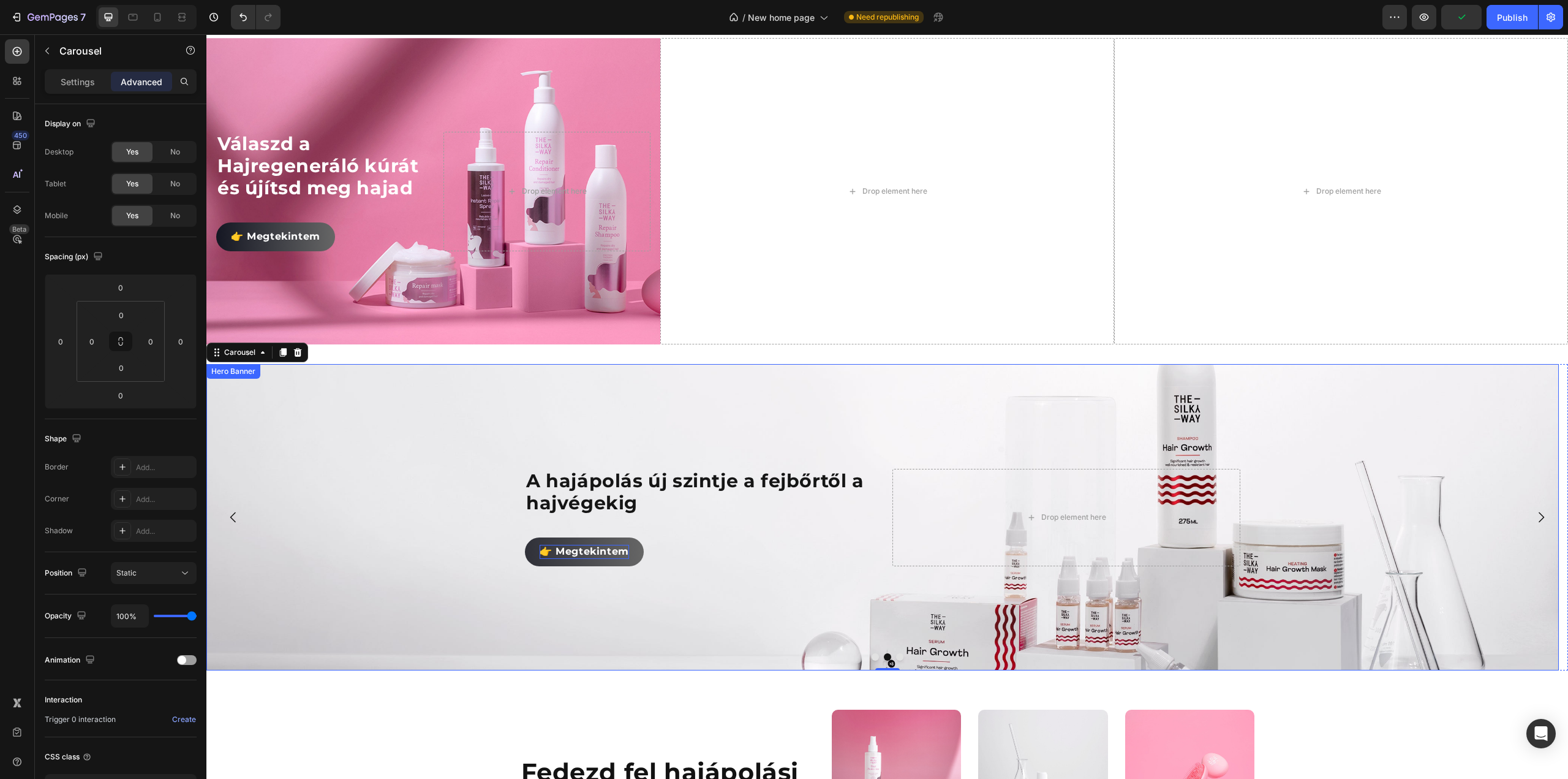
scroll to position [585, 0]
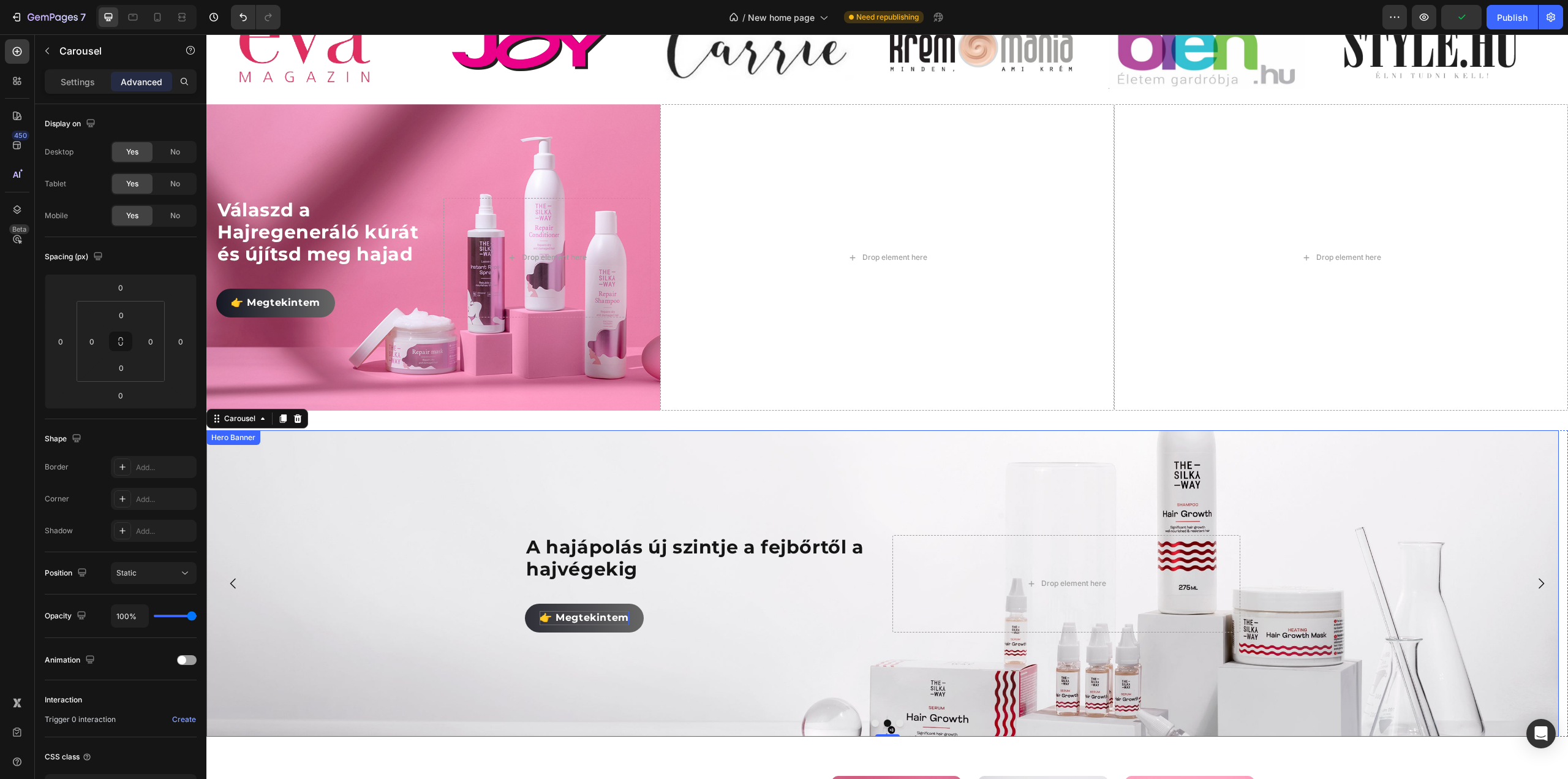
click at [241, 440] on div "Hero Banner" at bounding box center [233, 437] width 49 height 11
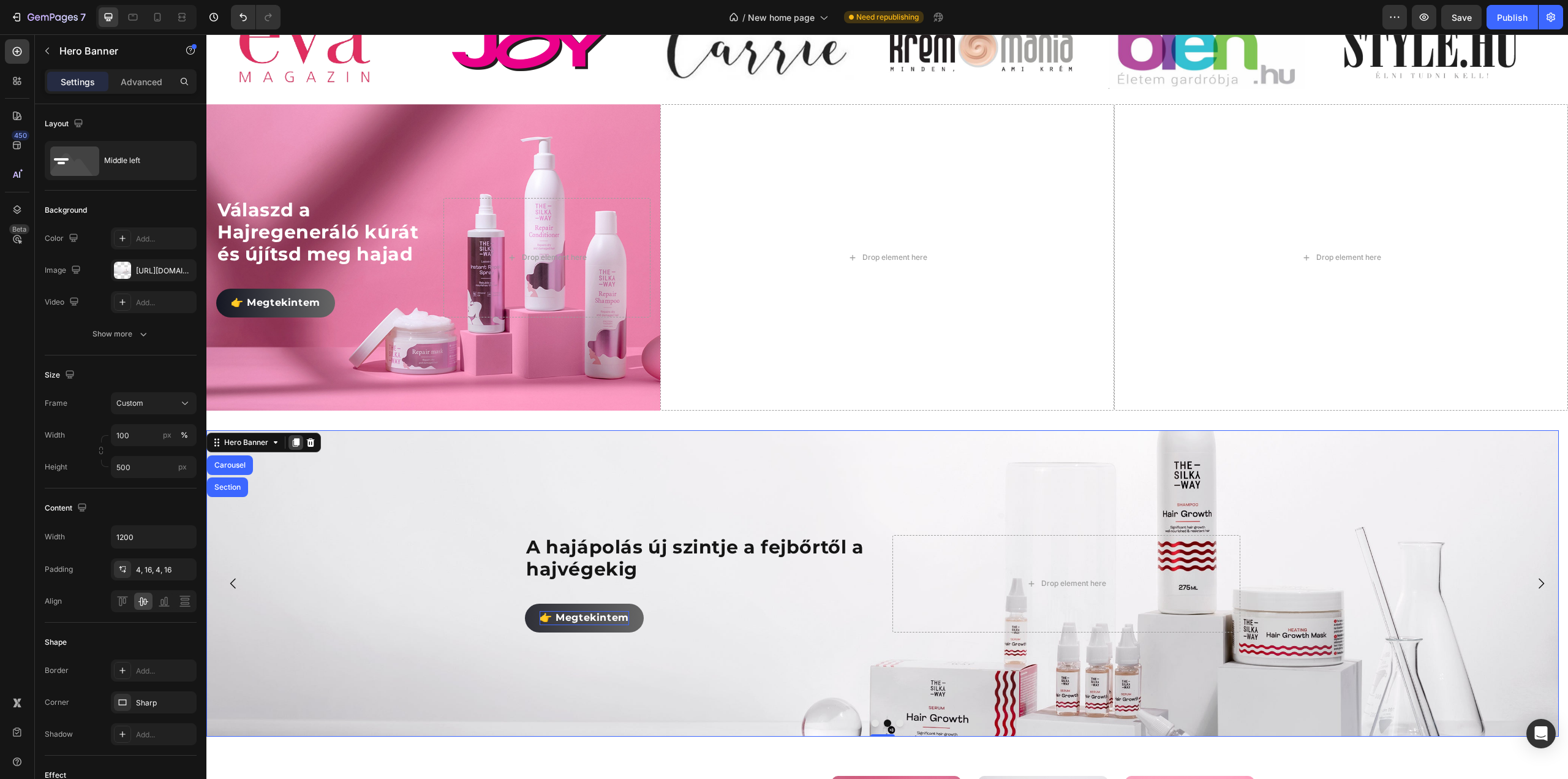
click at [293, 440] on icon at bounding box center [296, 442] width 7 height 9
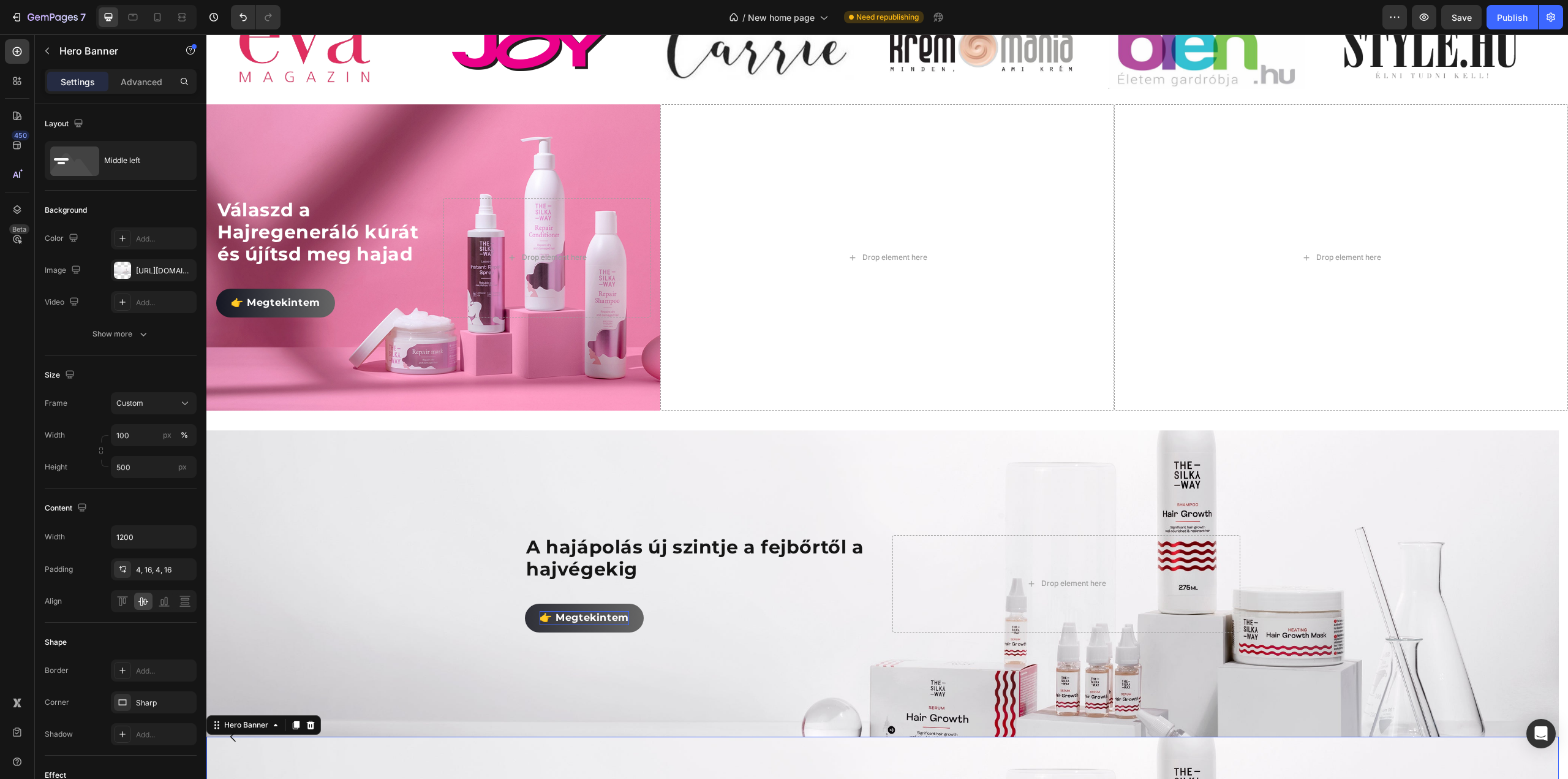
scroll to position [1104, 0]
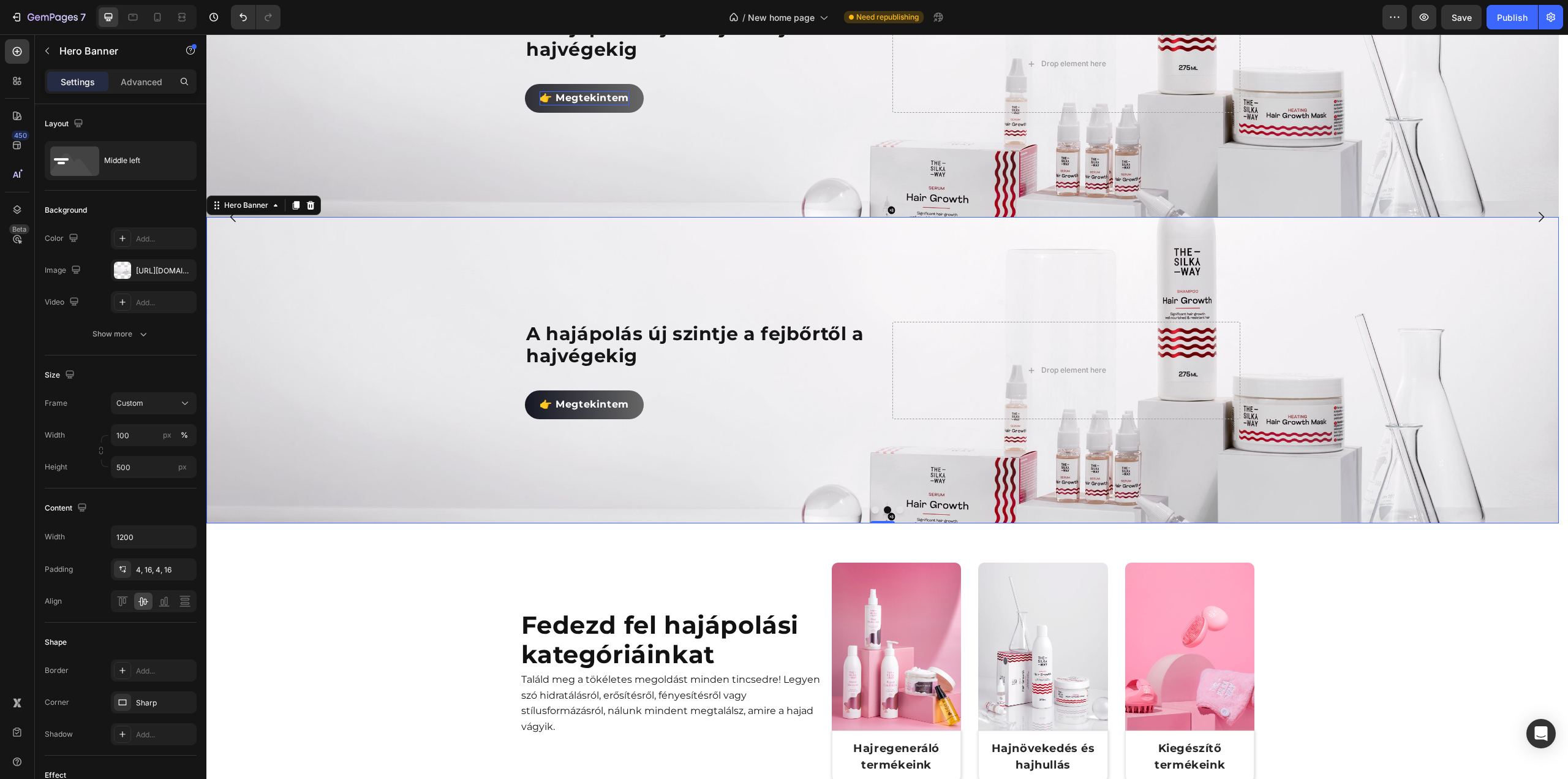
click at [390, 274] on div "A hajápolás új szintje a fejbőrtől a hajvégekig Heading 👉 Megtekintem Button Dr…" at bounding box center [882, 217] width 1353 height 613
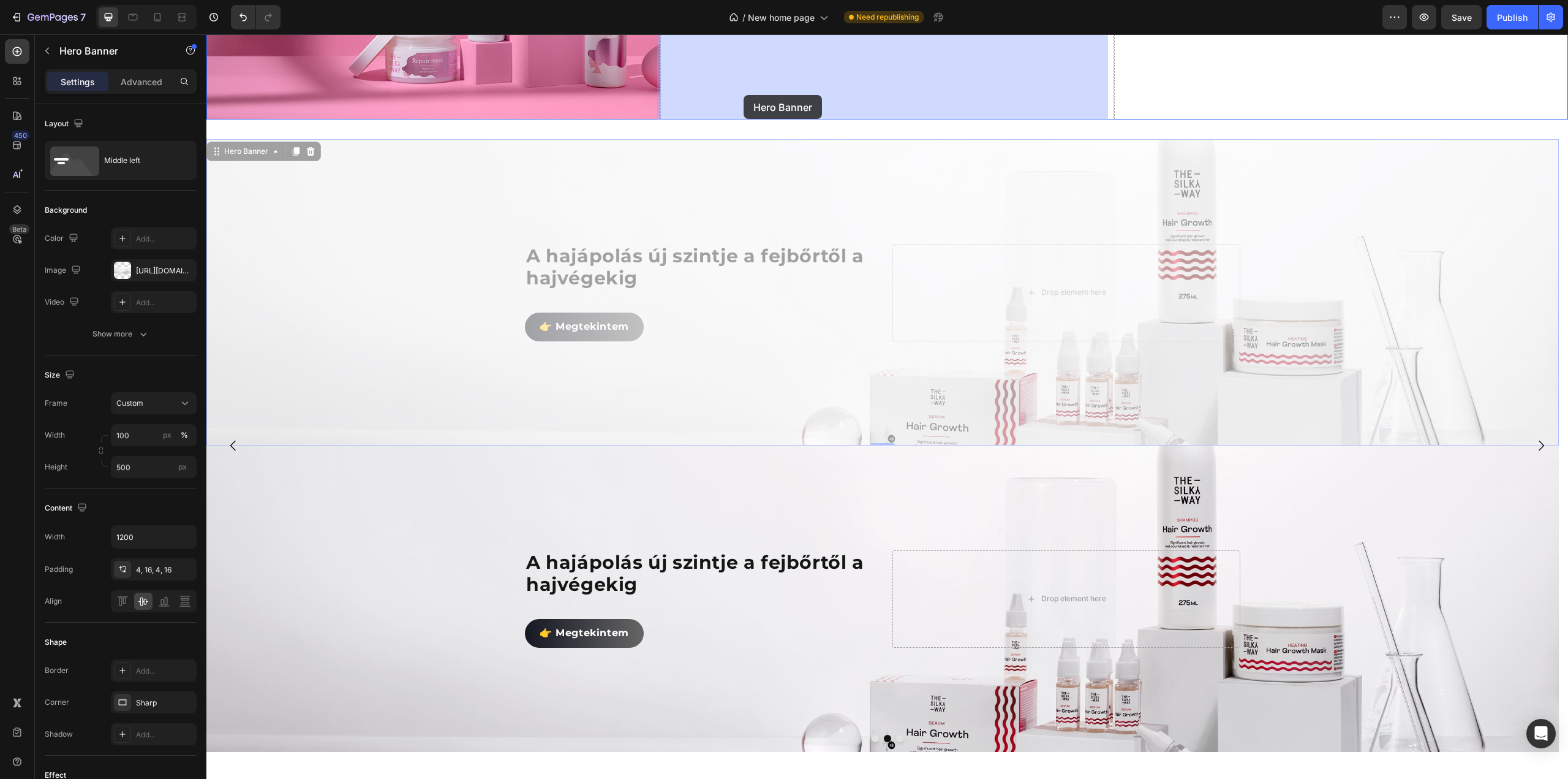
drag, startPoint x: 250, startPoint y: 148, endPoint x: 744, endPoint y: 95, distance: 496.8
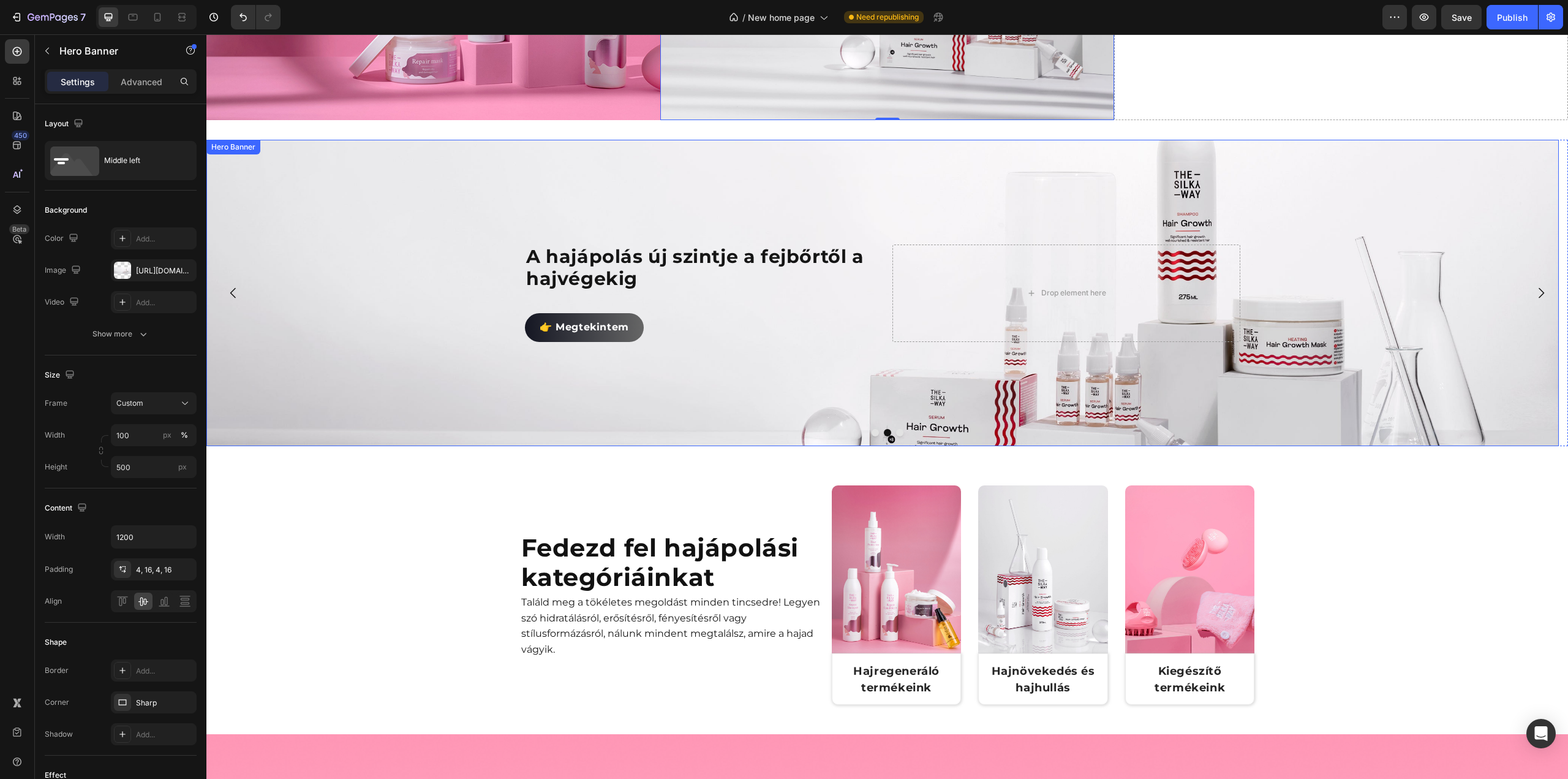
scroll to position [630, 0]
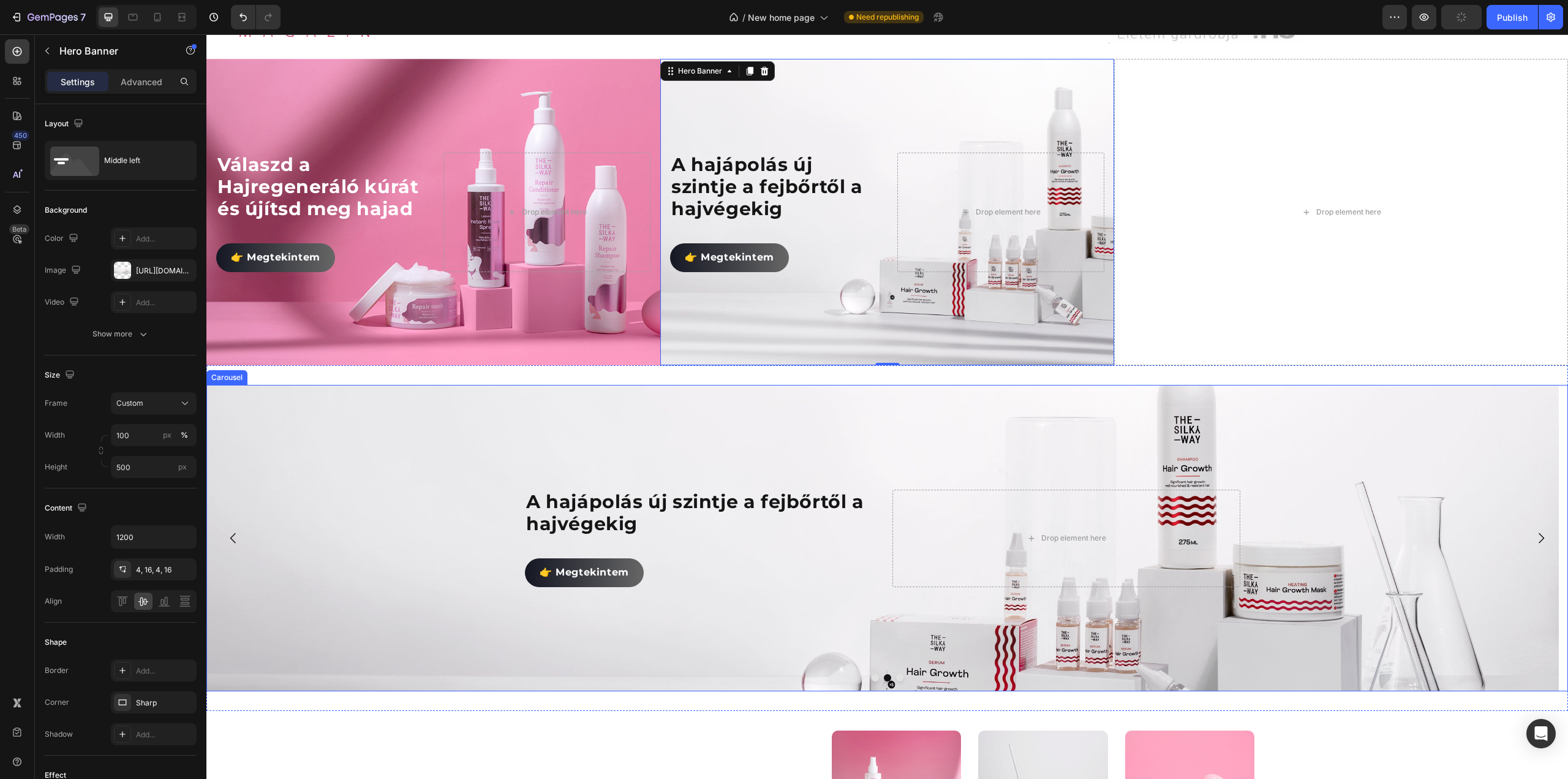
click at [896, 677] on button "Dot" at bounding box center [900, 678] width 8 height 8
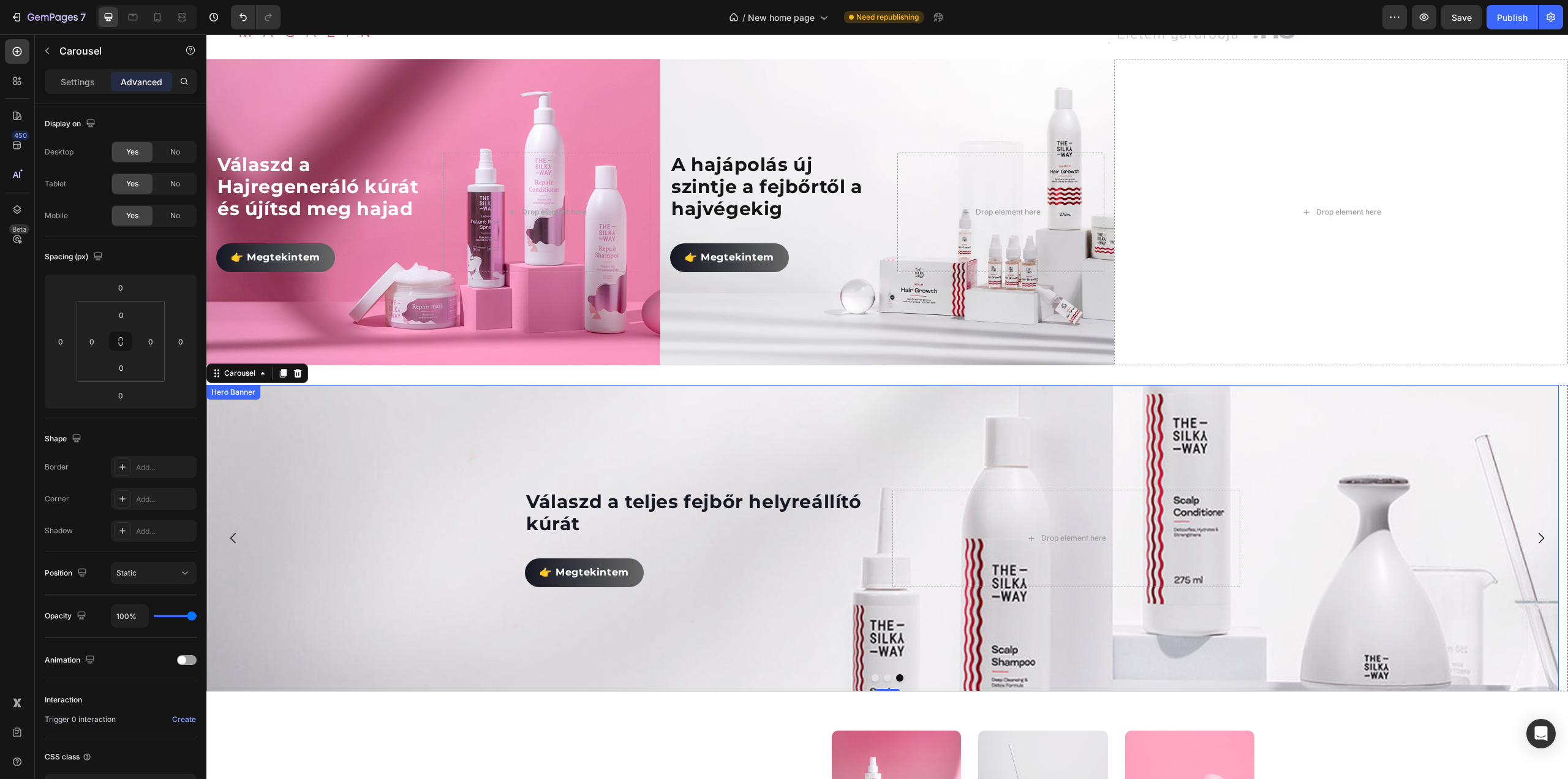
click at [284, 409] on div "Background Image" at bounding box center [882, 538] width 1353 height 307
click at [295, 395] on icon at bounding box center [296, 397] width 7 height 9
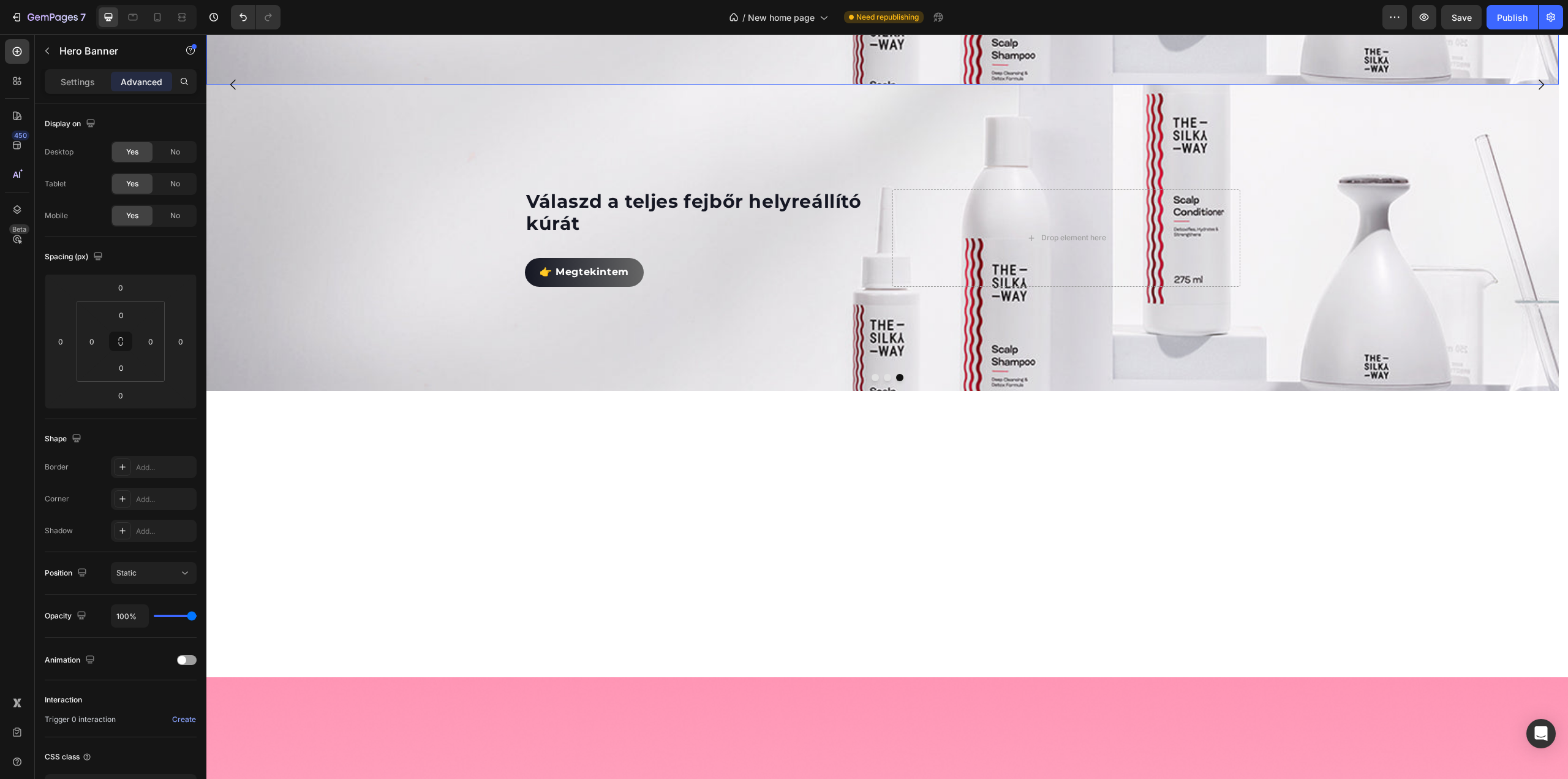
scroll to position [749, 0]
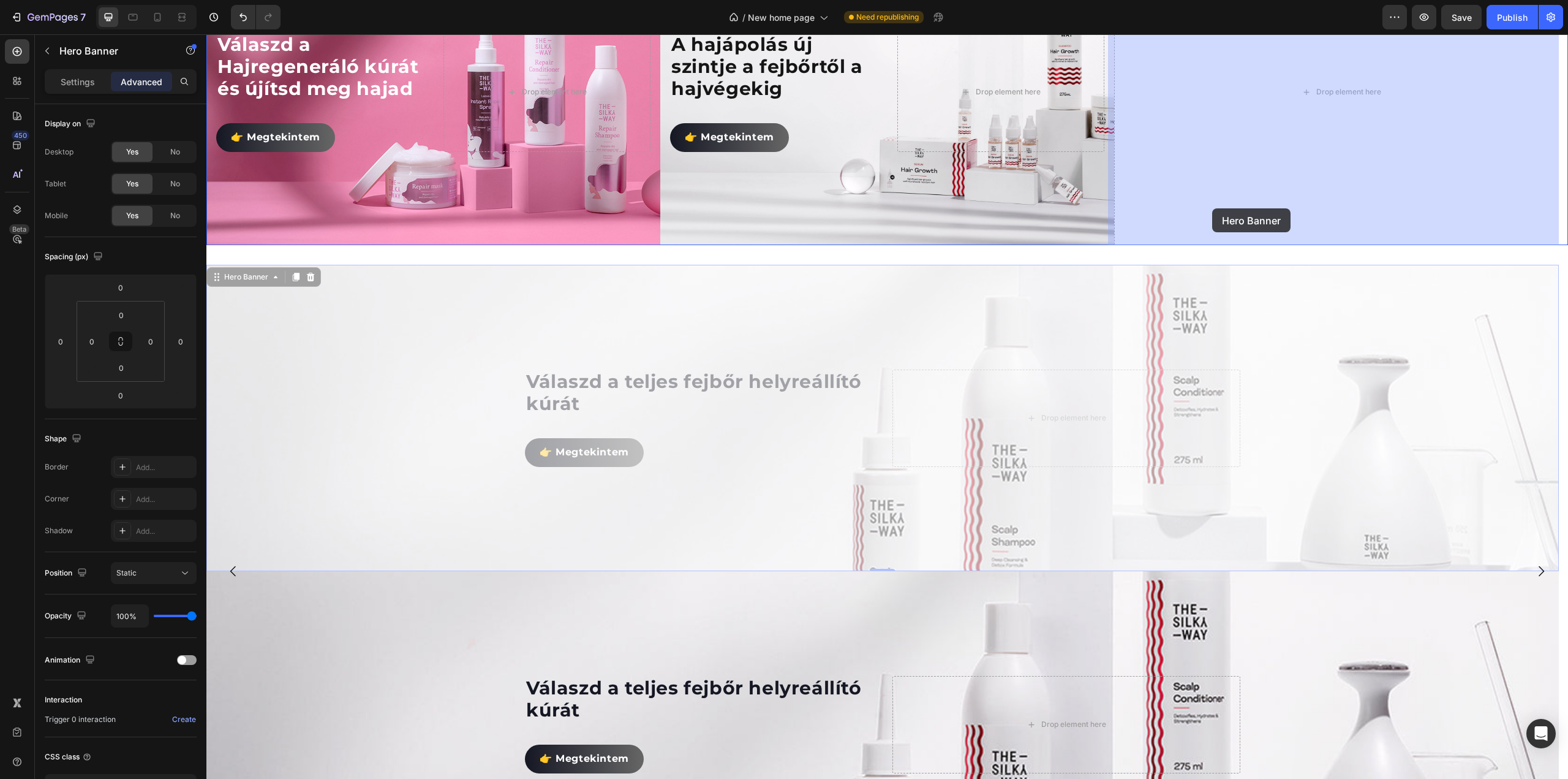
drag, startPoint x: 218, startPoint y: 279, endPoint x: 1212, endPoint y: 209, distance: 996.5
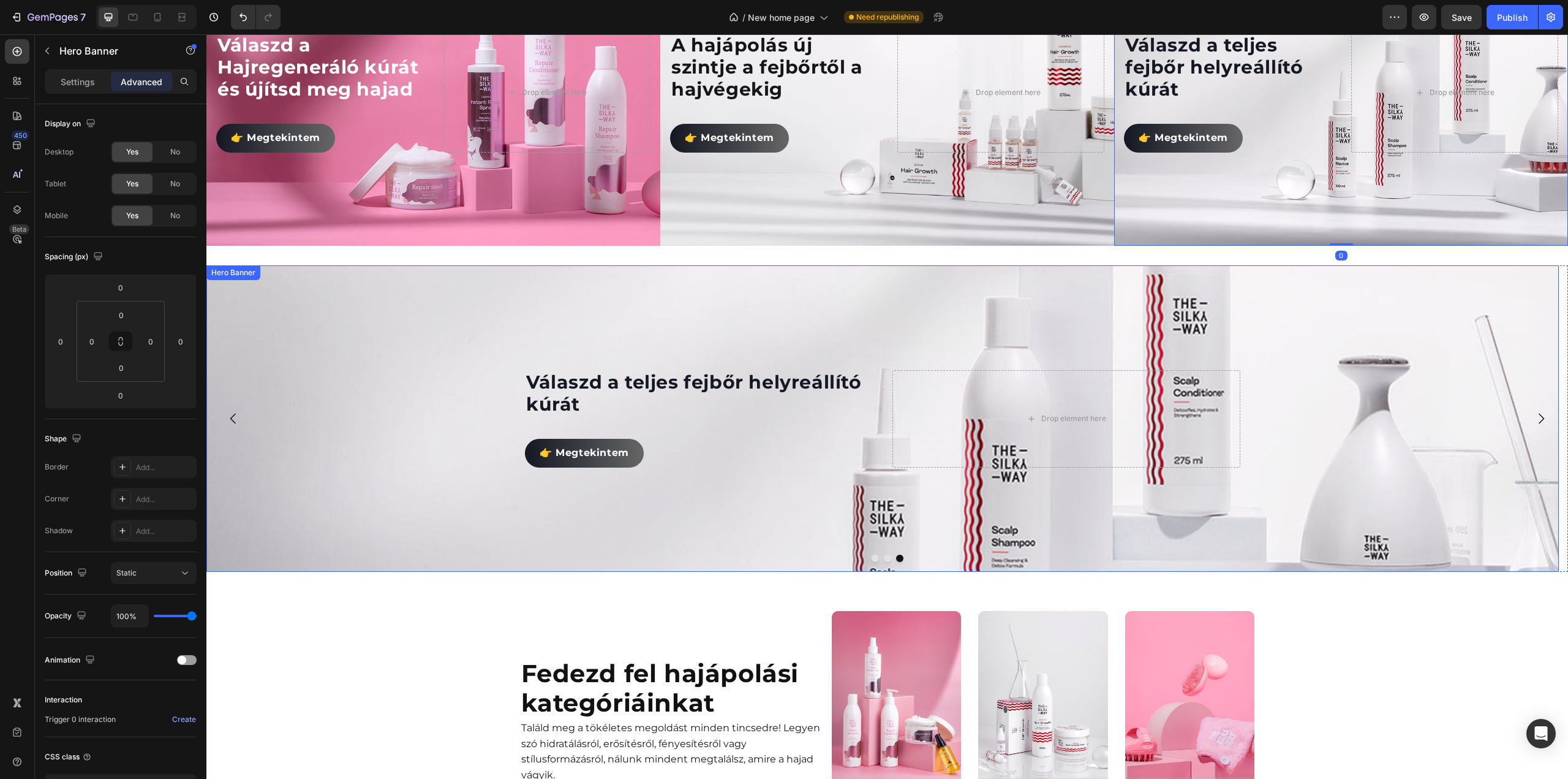
scroll to position [627, 0]
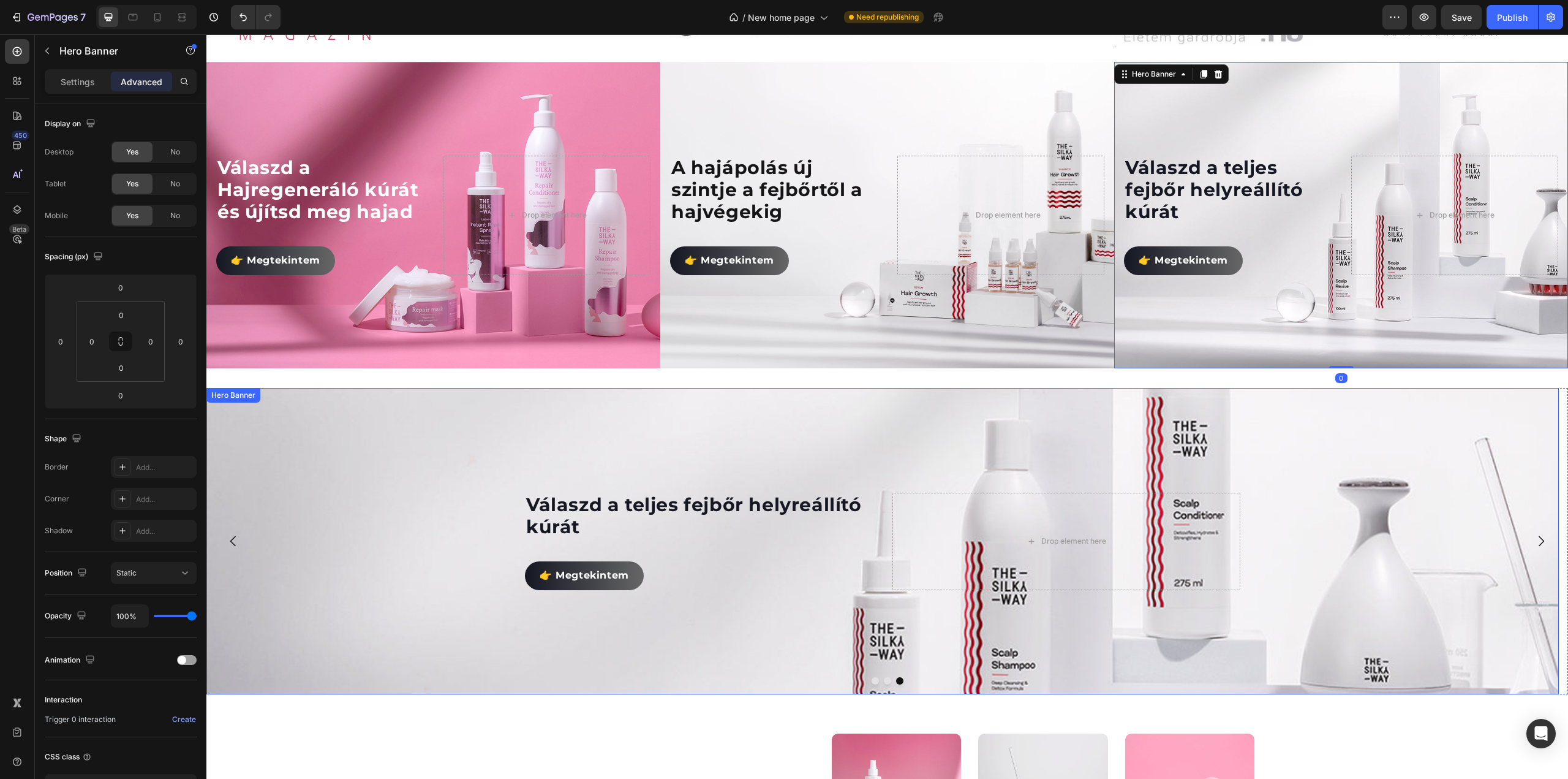
click at [726, 432] on div "Background Image" at bounding box center [882, 541] width 1353 height 307
click at [271, 405] on div "Hero Banner" at bounding box center [246, 400] width 49 height 11
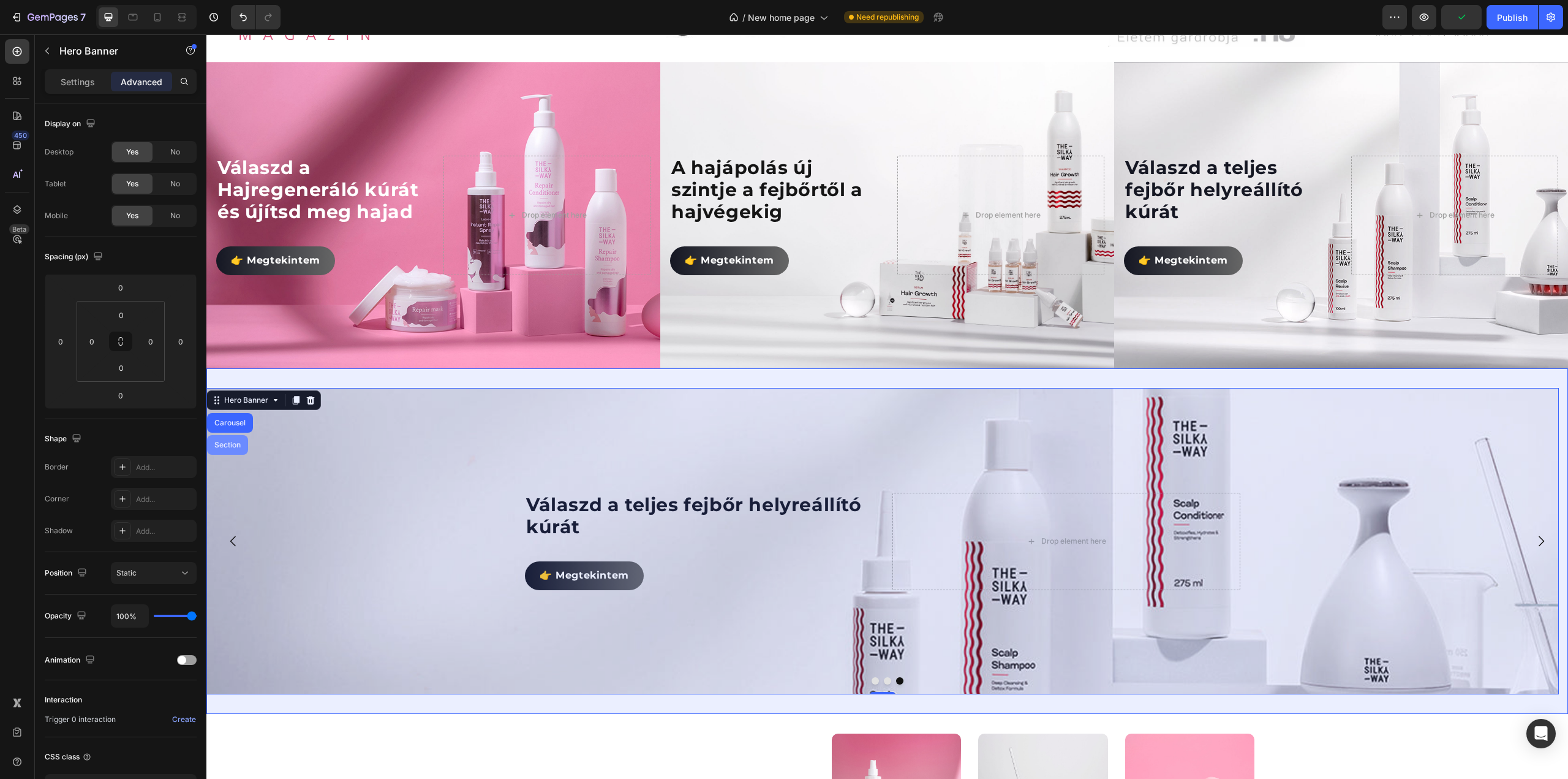
click at [231, 441] on div "Section" at bounding box center [228, 445] width 31 height 8
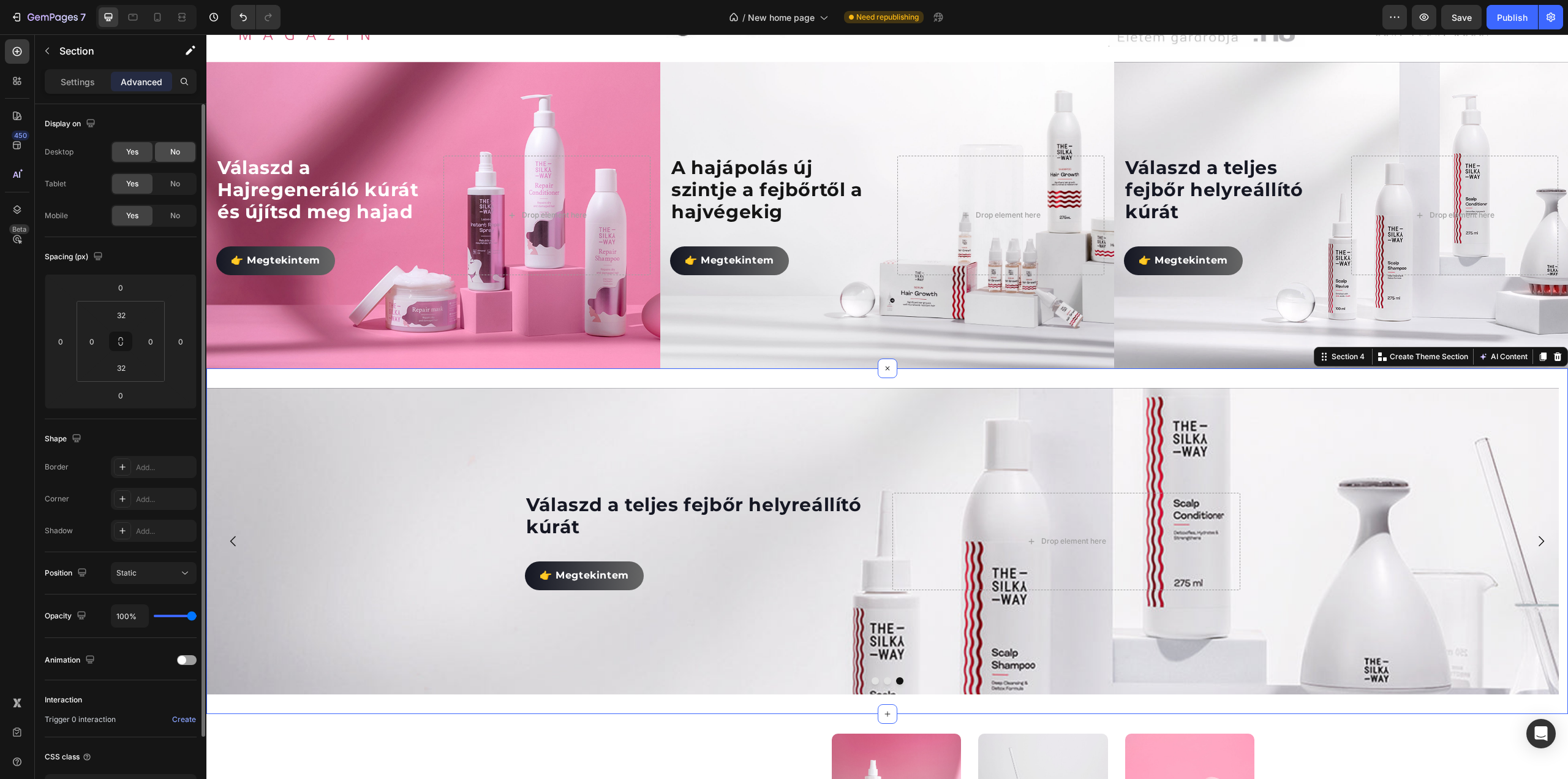
click at [172, 151] on span "No" at bounding box center [176, 151] width 10 height 11
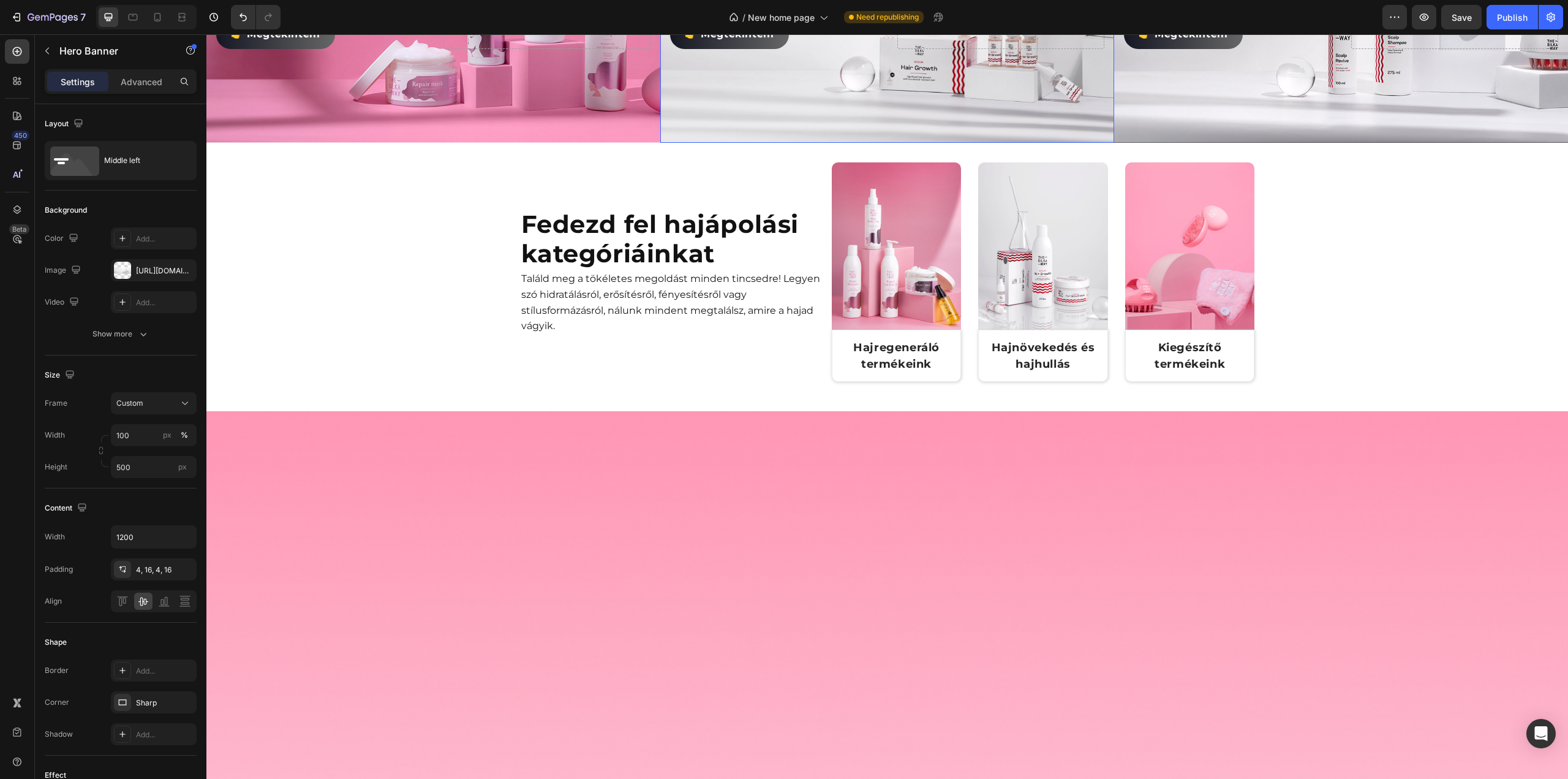
scroll to position [381, 0]
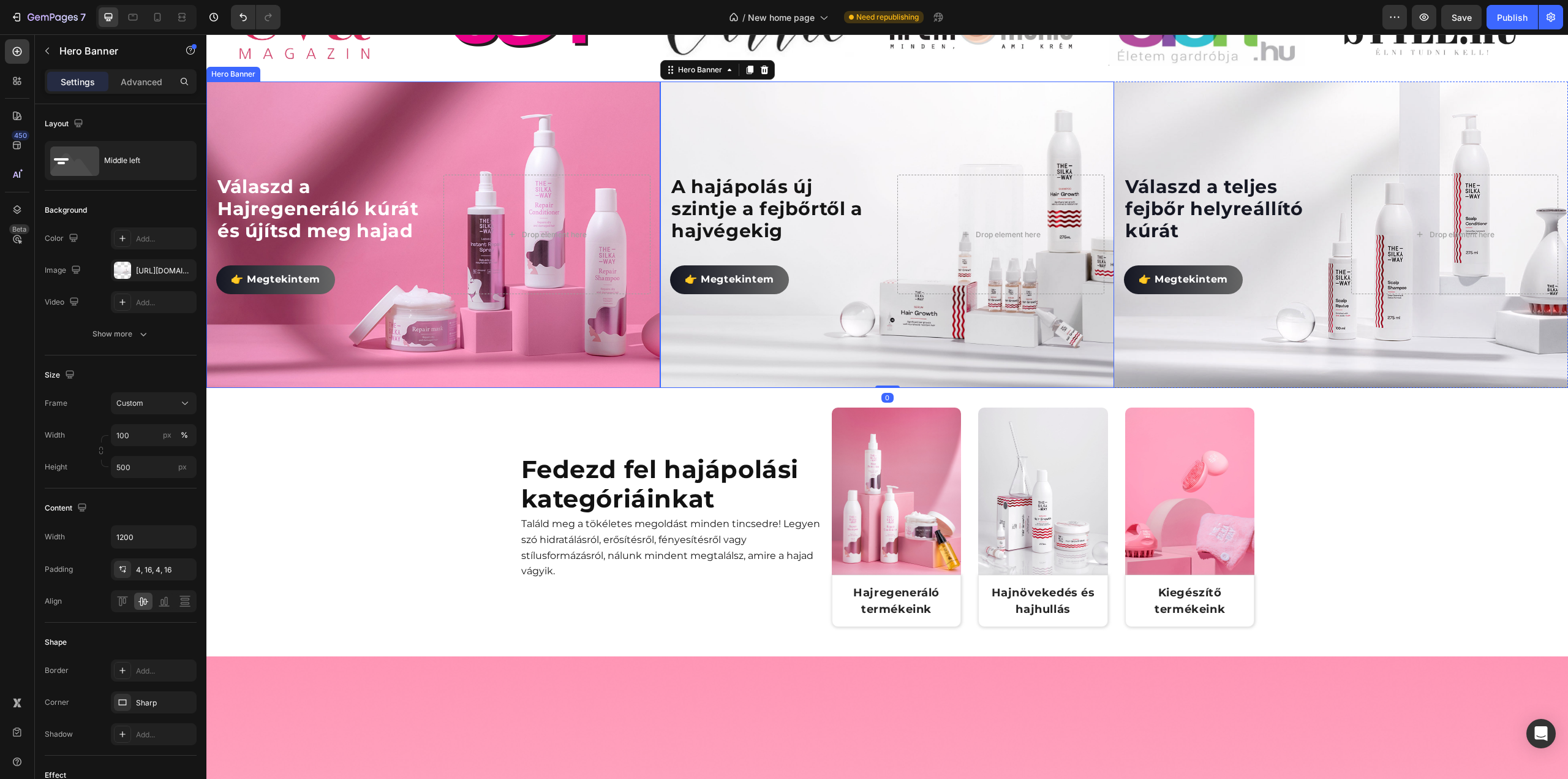
click at [430, 383] on div "Background Image" at bounding box center [433, 235] width 454 height 307
click at [1296, 359] on div "Background Image" at bounding box center [1341, 235] width 454 height 307
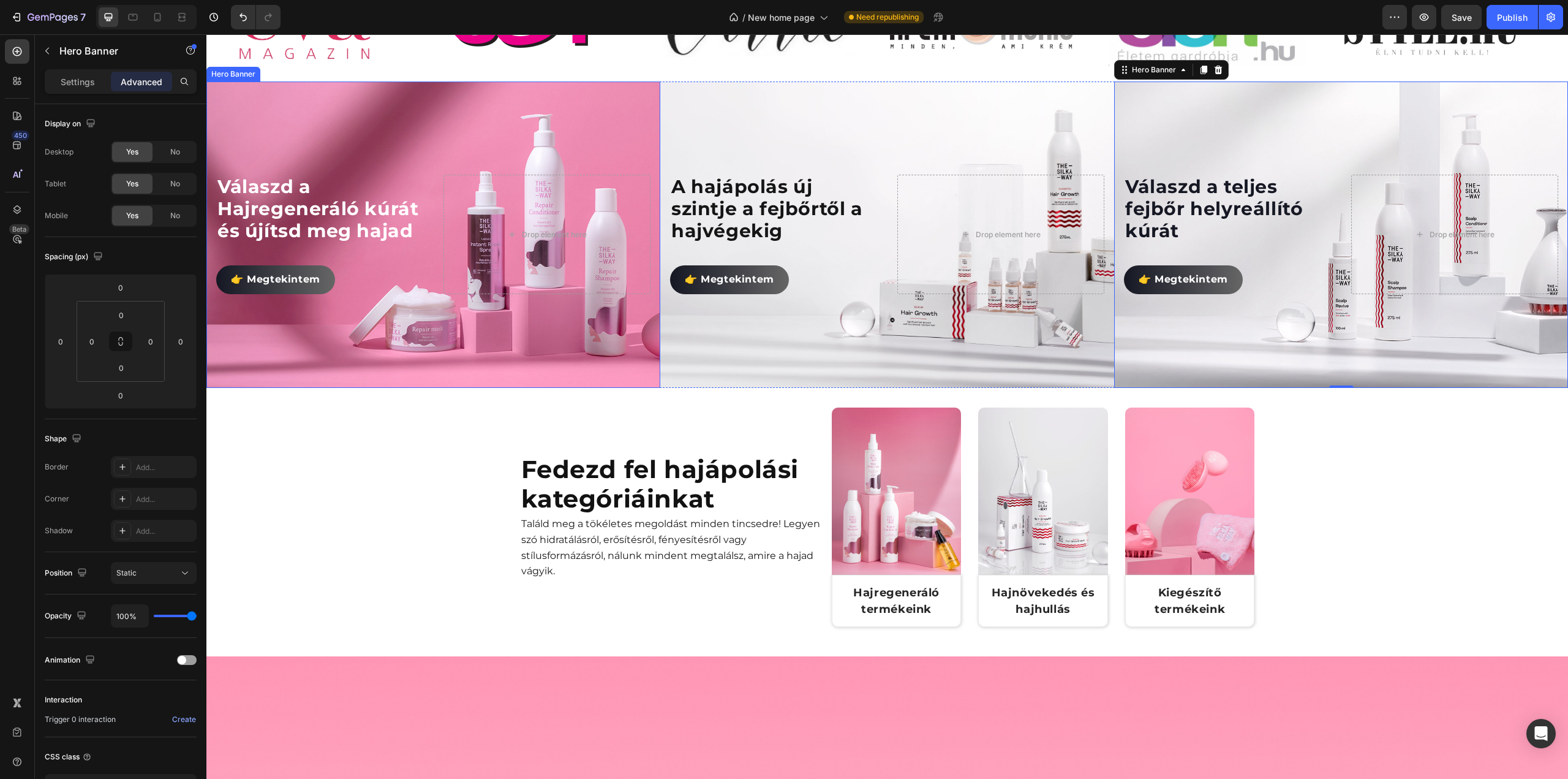
scroll to position [320, 0]
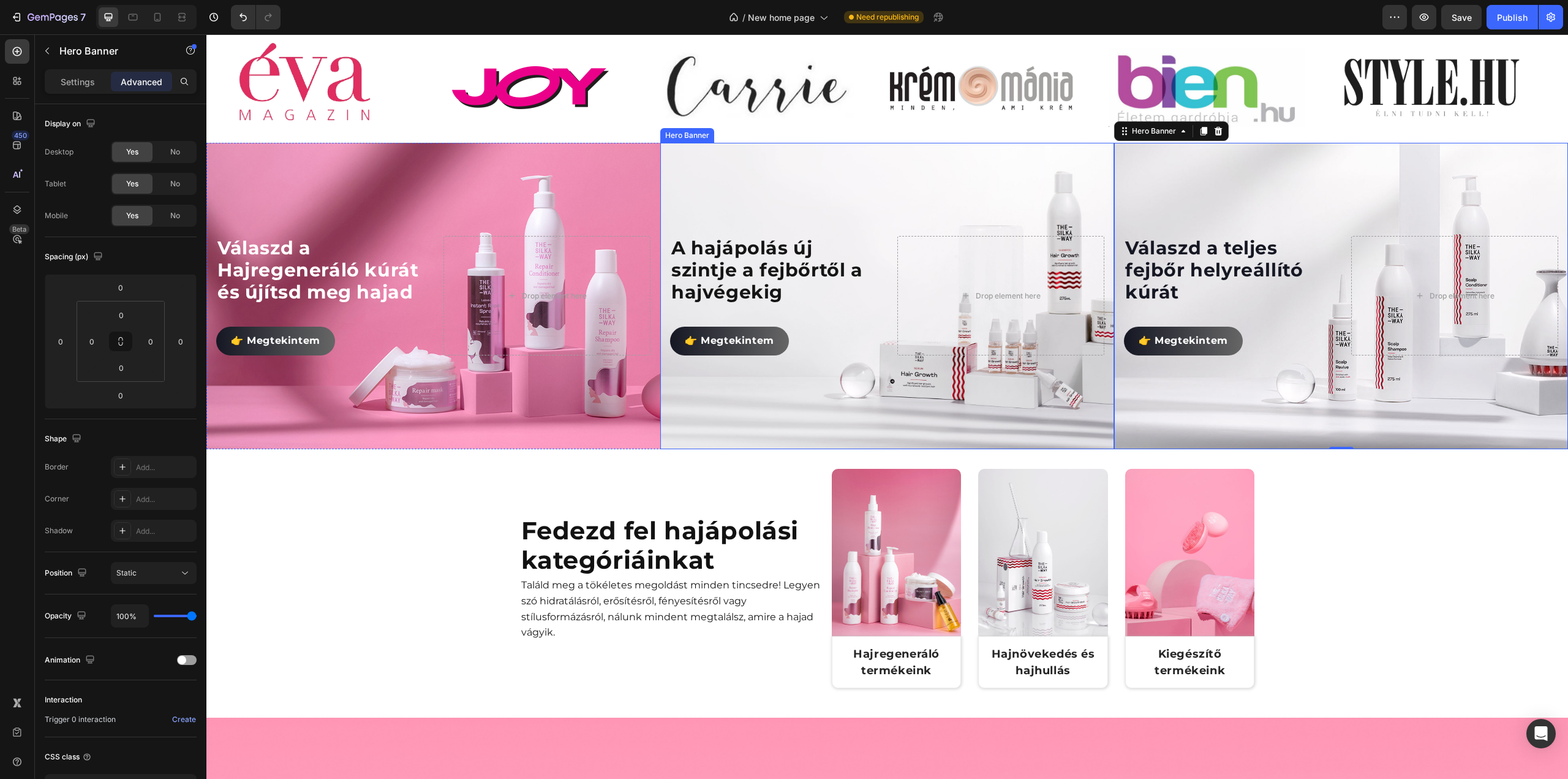
click at [684, 143] on div "Hero Banner" at bounding box center [688, 135] width 54 height 15
click at [689, 137] on div "Hero Banner" at bounding box center [700, 130] width 49 height 11
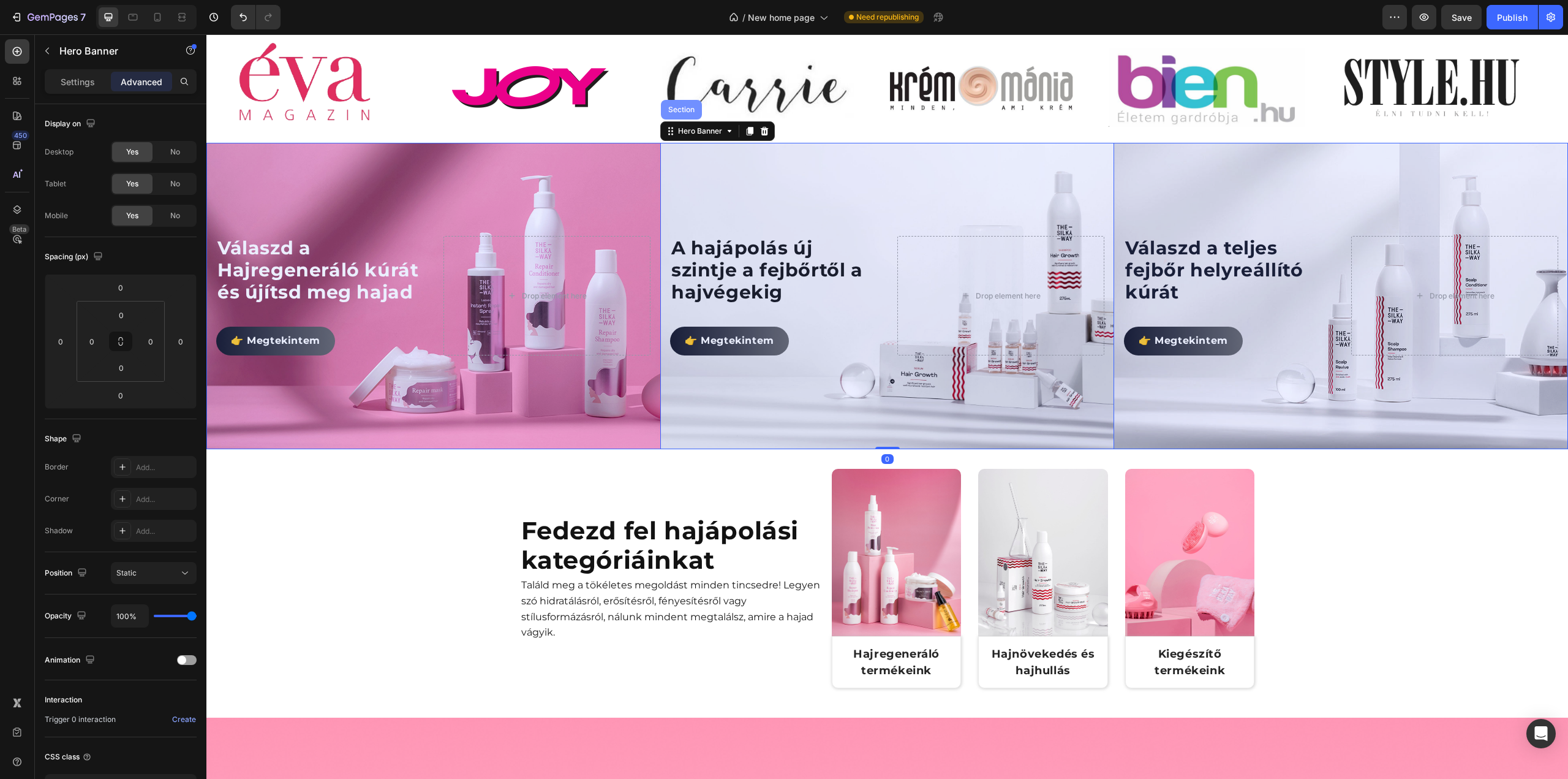
click at [684, 114] on div "Section" at bounding box center [682, 110] width 31 height 8
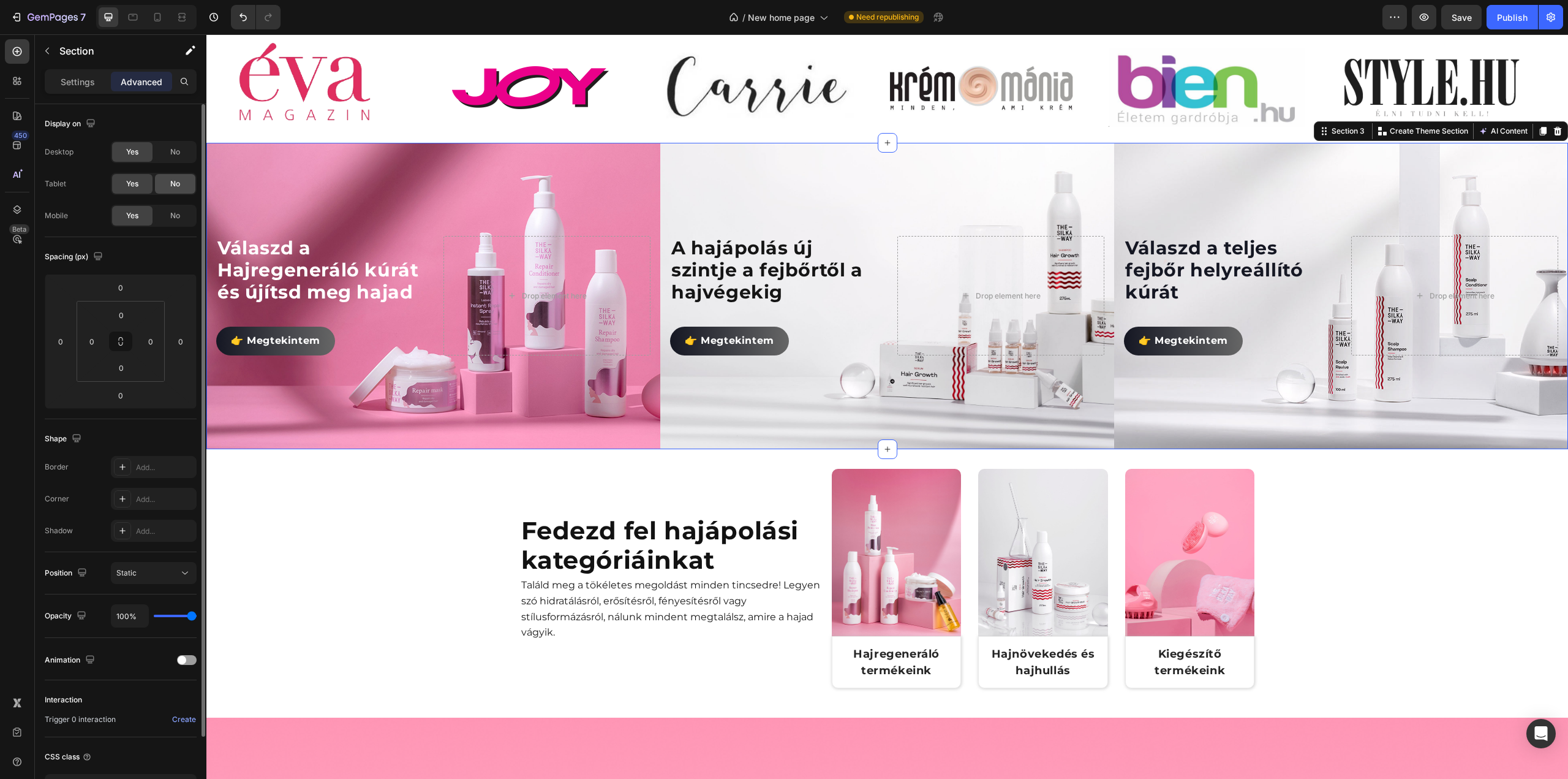
click at [174, 184] on span "No" at bounding box center [176, 183] width 10 height 11
click at [180, 218] on div "No" at bounding box center [176, 215] width 41 height 19
click at [1520, 22] on div "Publish" at bounding box center [1513, 16] width 31 height 13
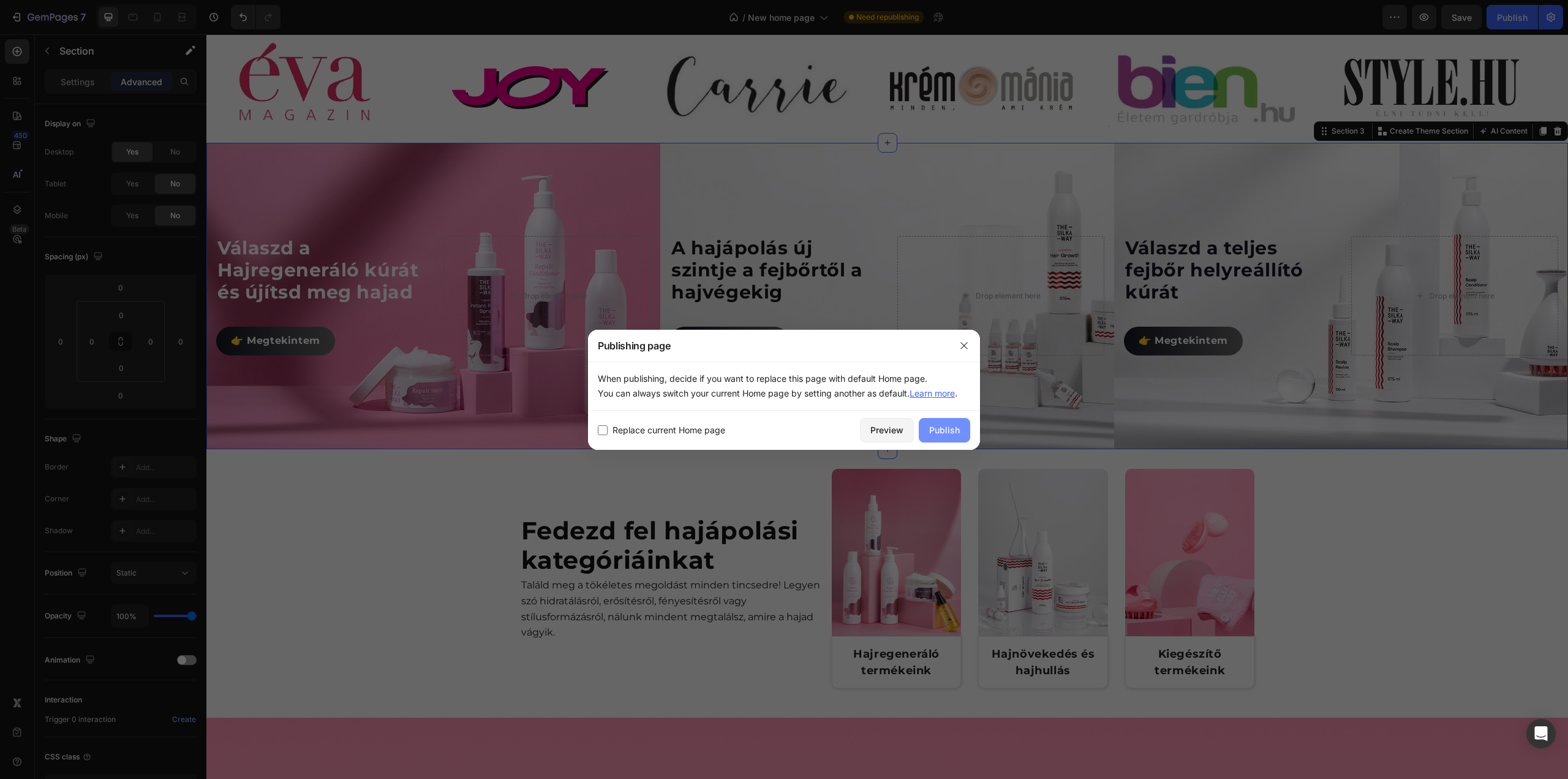
click at [965, 428] on button "Publish" at bounding box center [944, 430] width 51 height 24
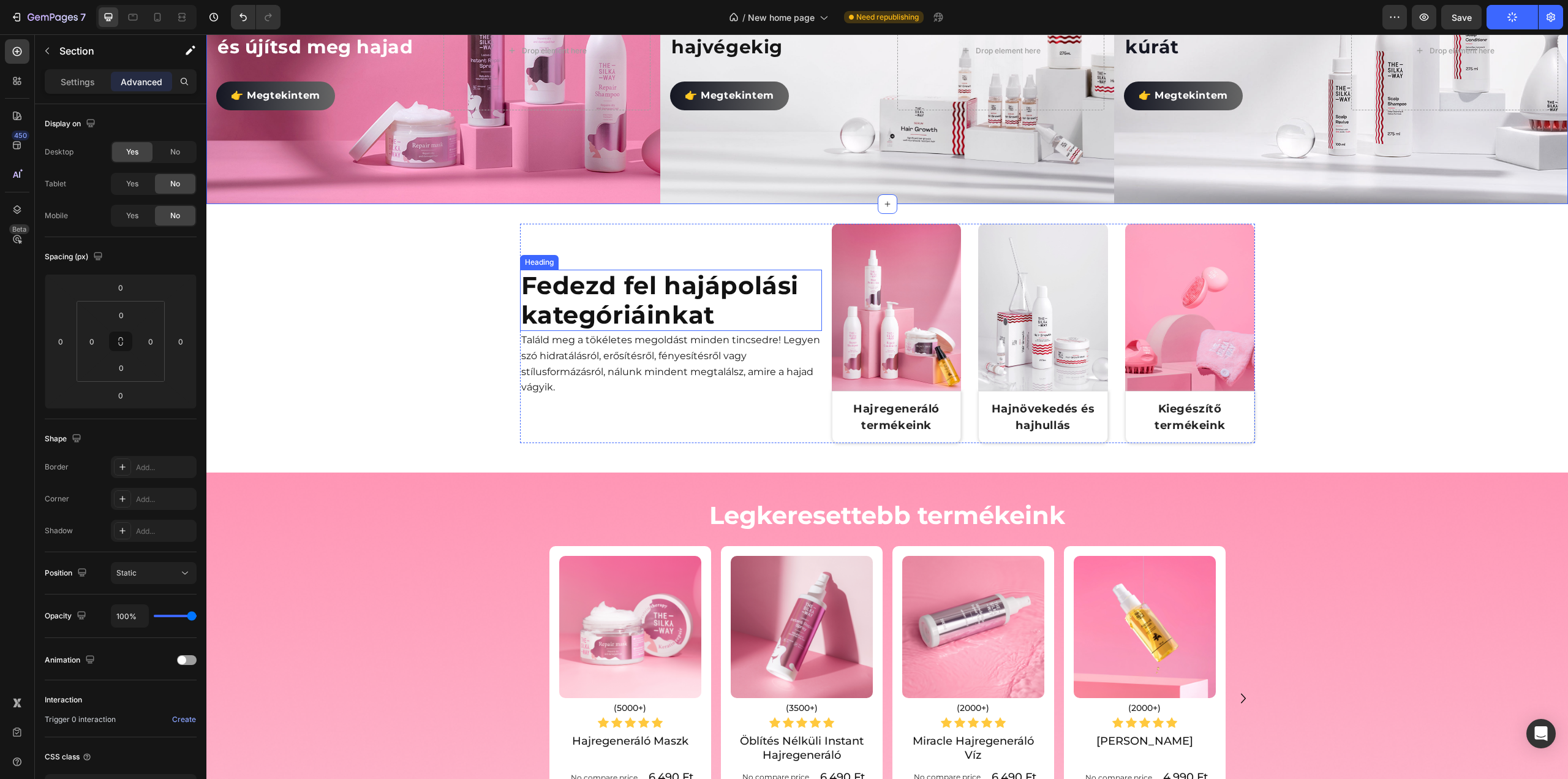
scroll to position [504, 0]
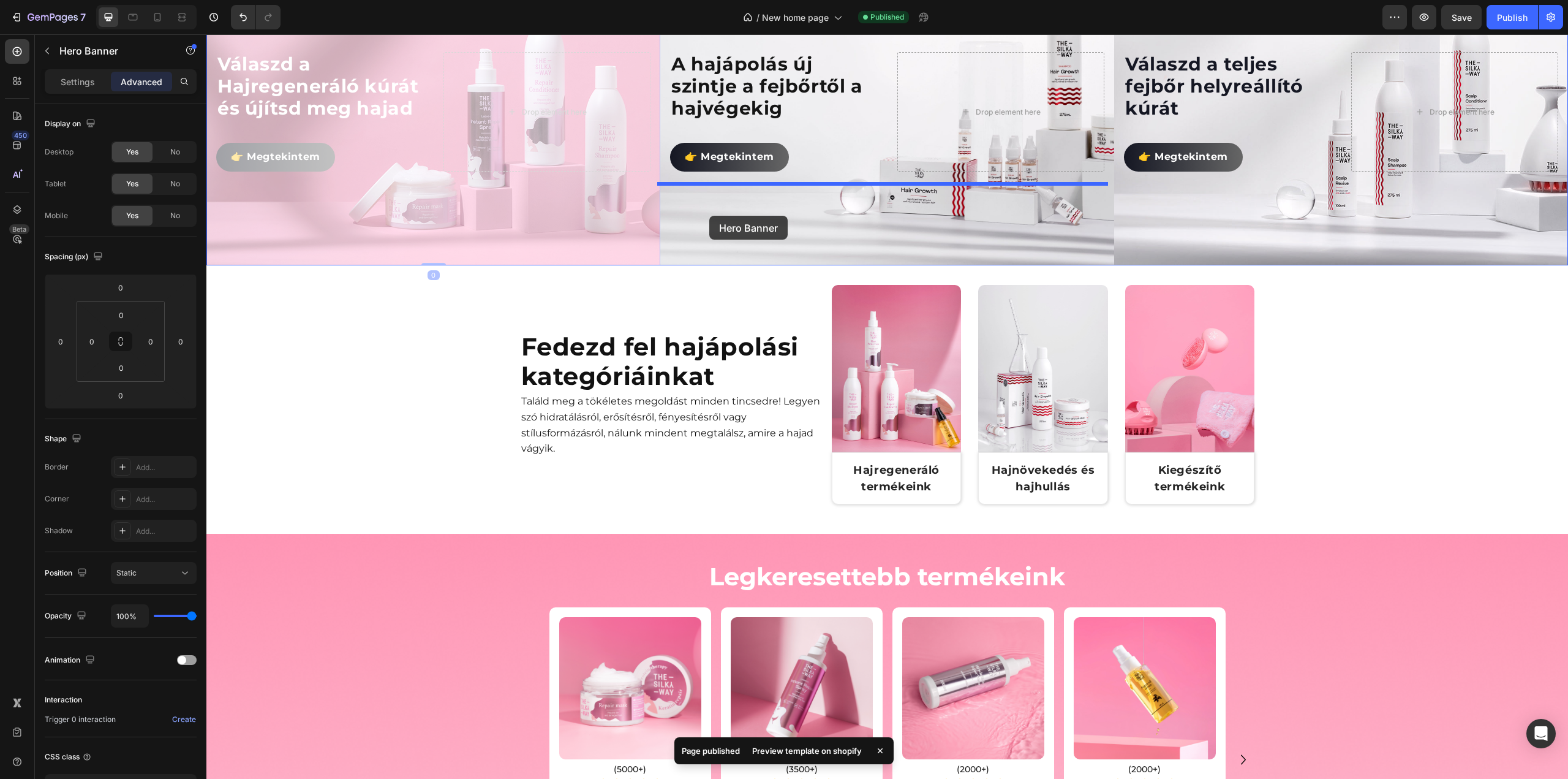
drag, startPoint x: 494, startPoint y: 202, endPoint x: 709, endPoint y: 215, distance: 215.4
type input "16"
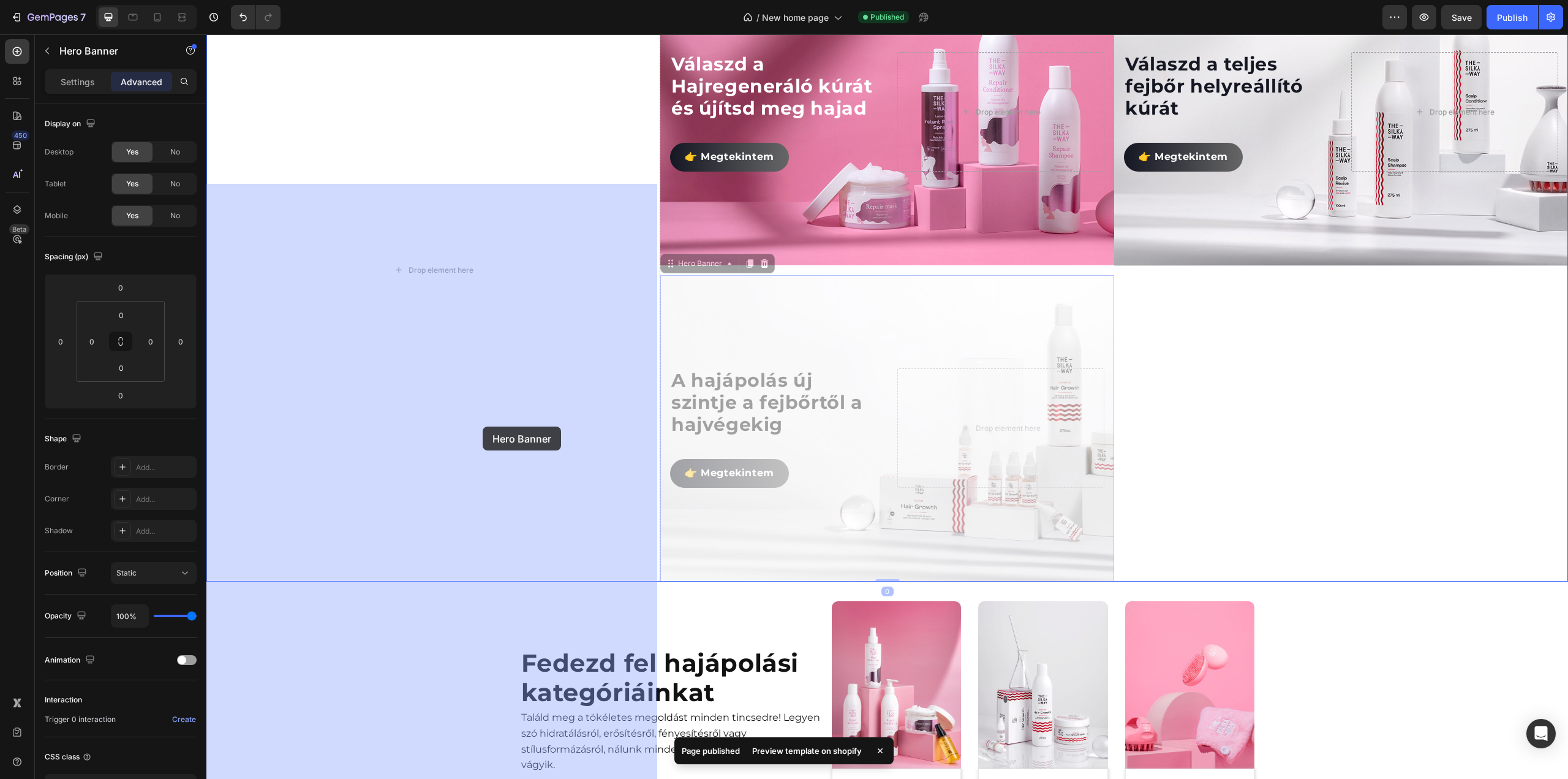
drag, startPoint x: 675, startPoint y: 495, endPoint x: 483, endPoint y: 427, distance: 203.7
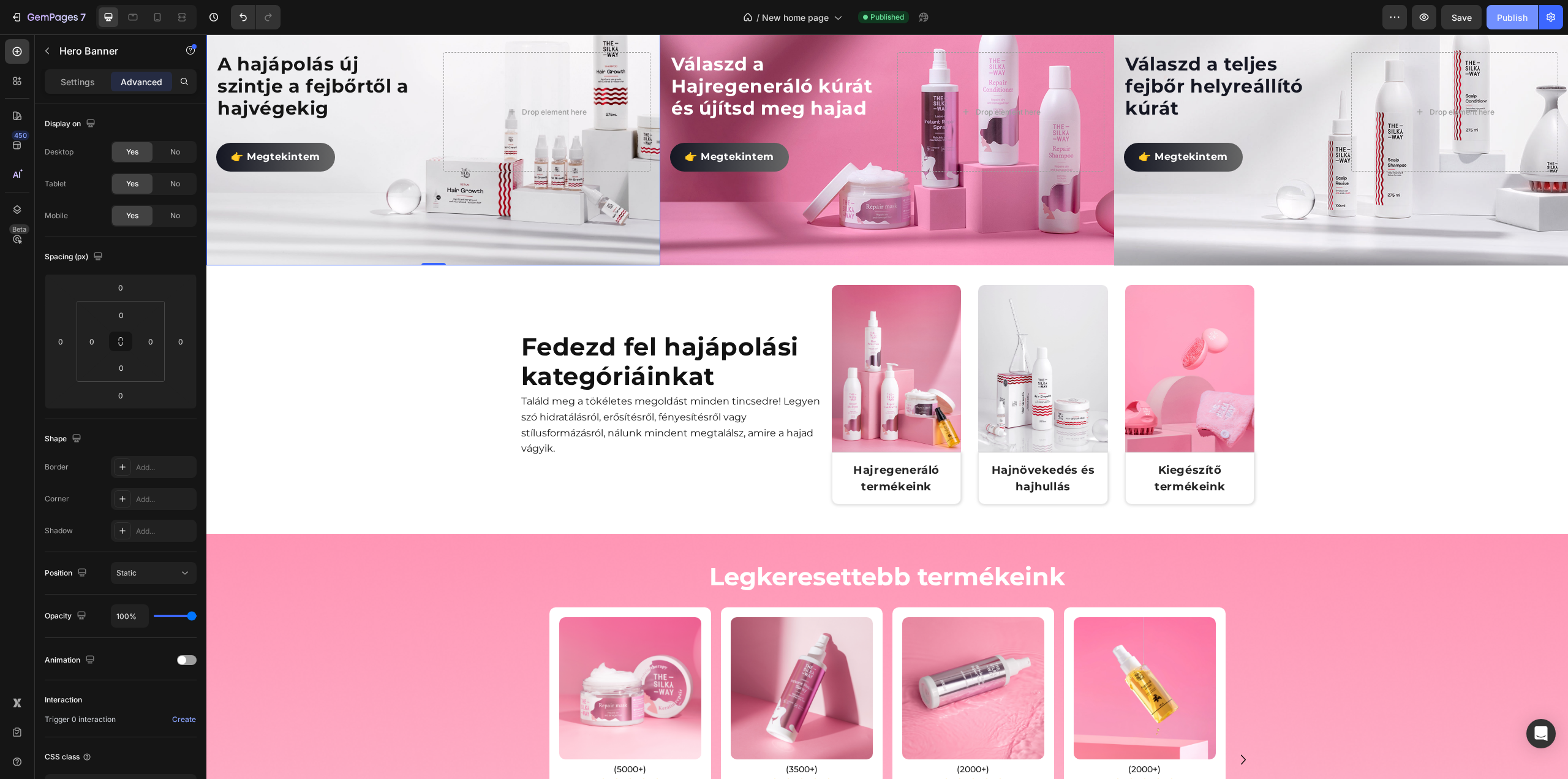
click at [1516, 20] on div "Publish" at bounding box center [1513, 16] width 31 height 13
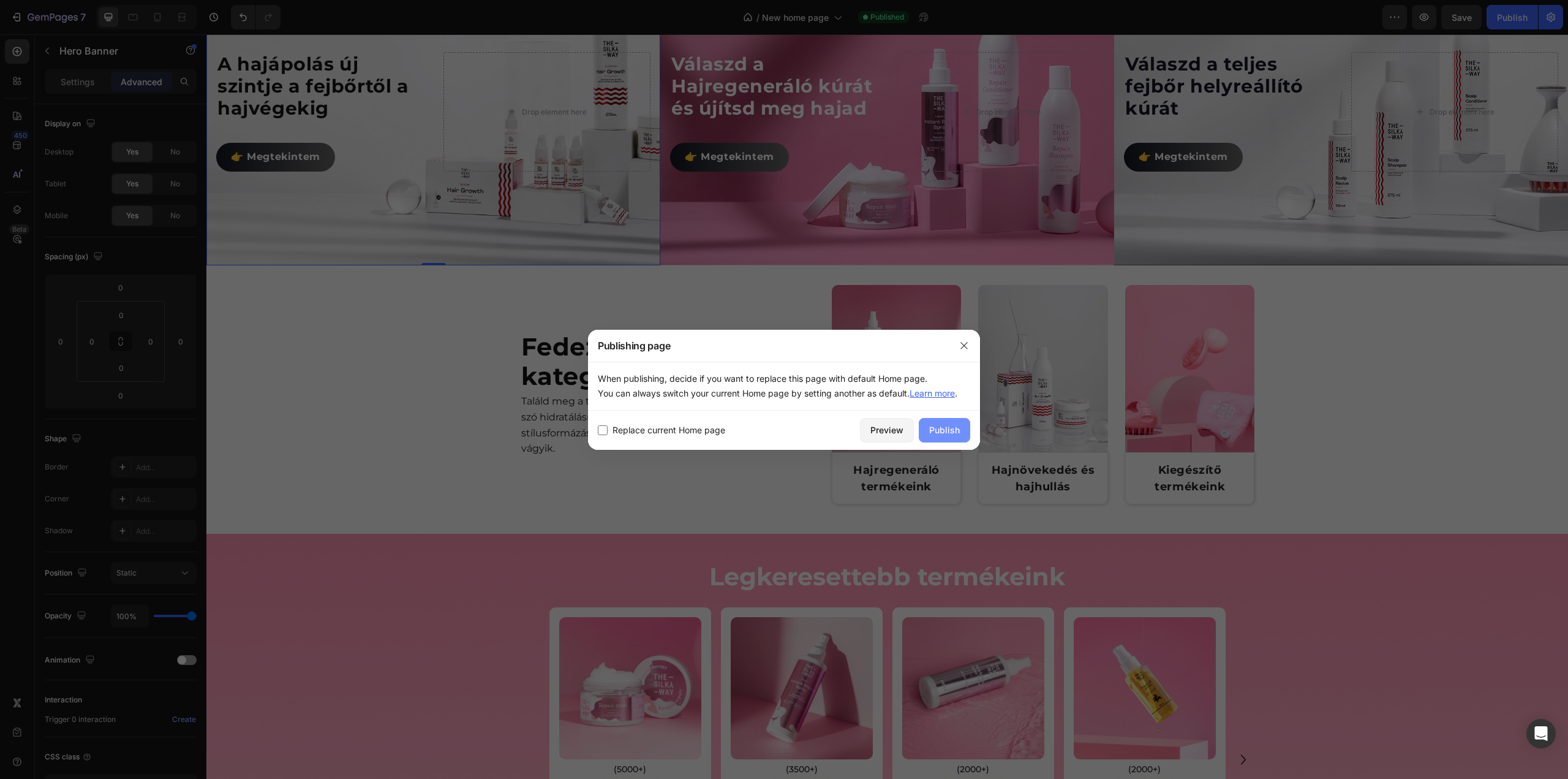
click at [957, 423] on button "Publish" at bounding box center [944, 430] width 51 height 24
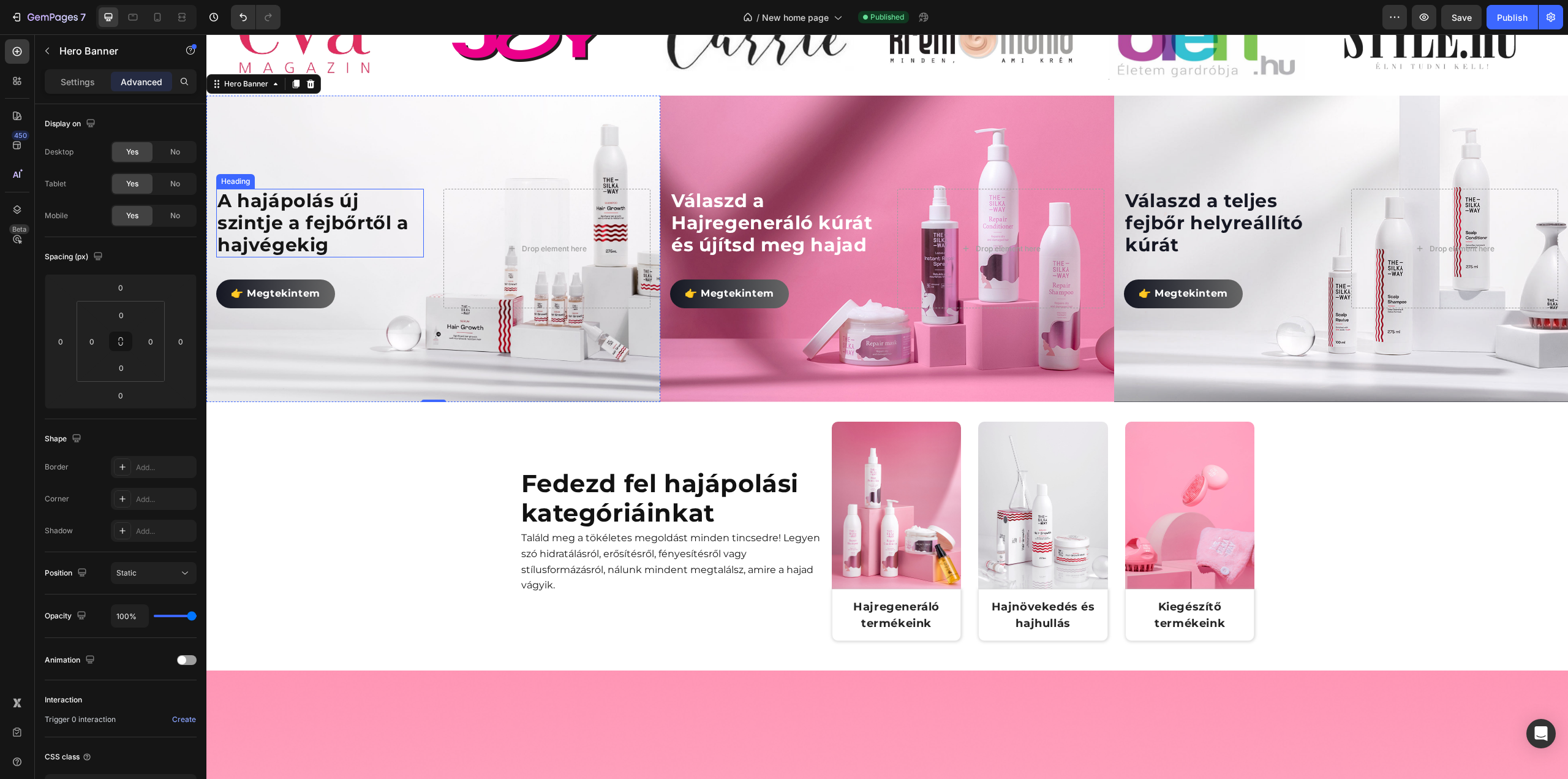
scroll to position [429, 0]
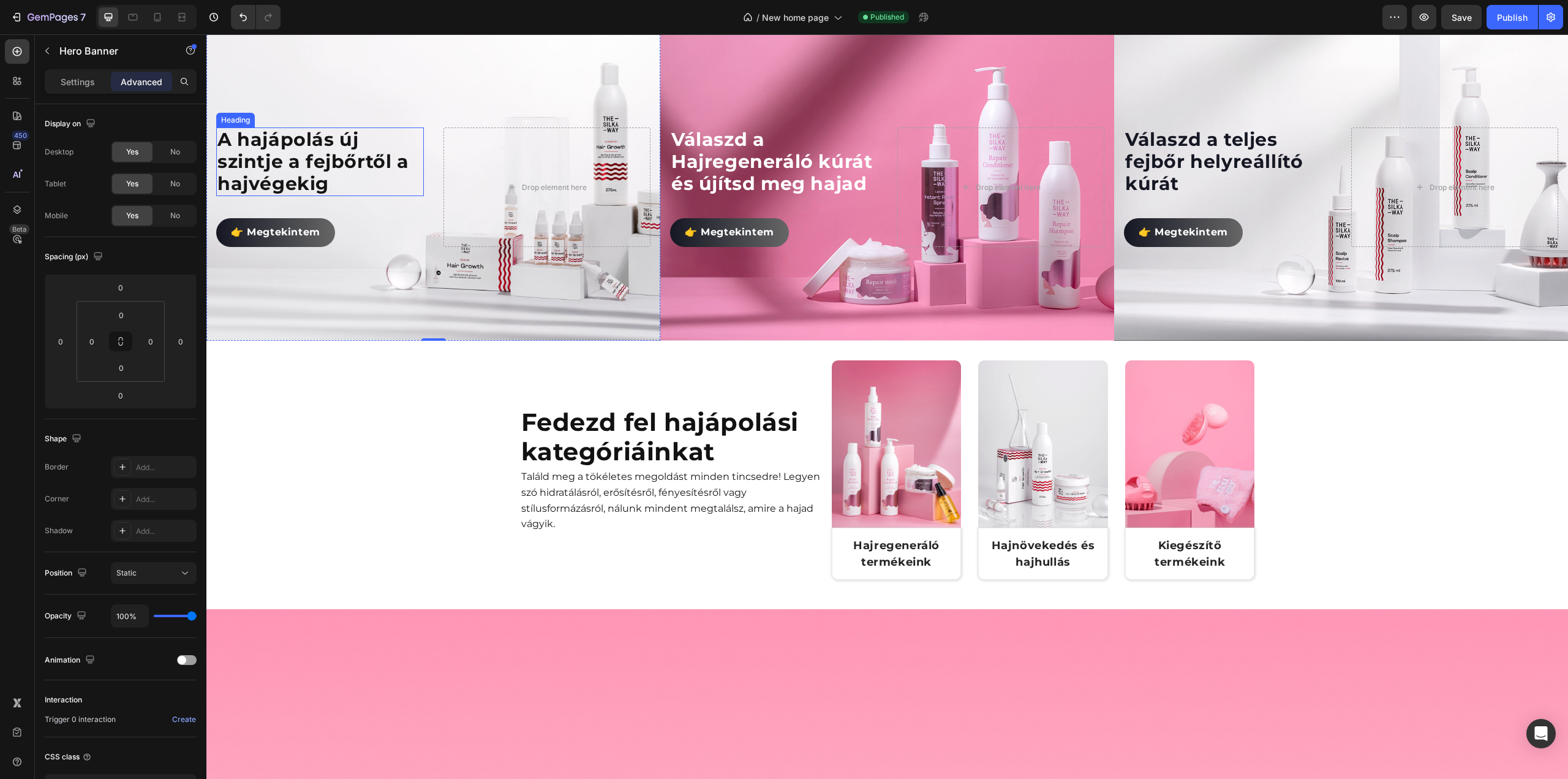
click at [247, 195] on p "A hajápolás új szintje a fejbőrtől a hajvégekig" at bounding box center [320, 162] width 206 height 66
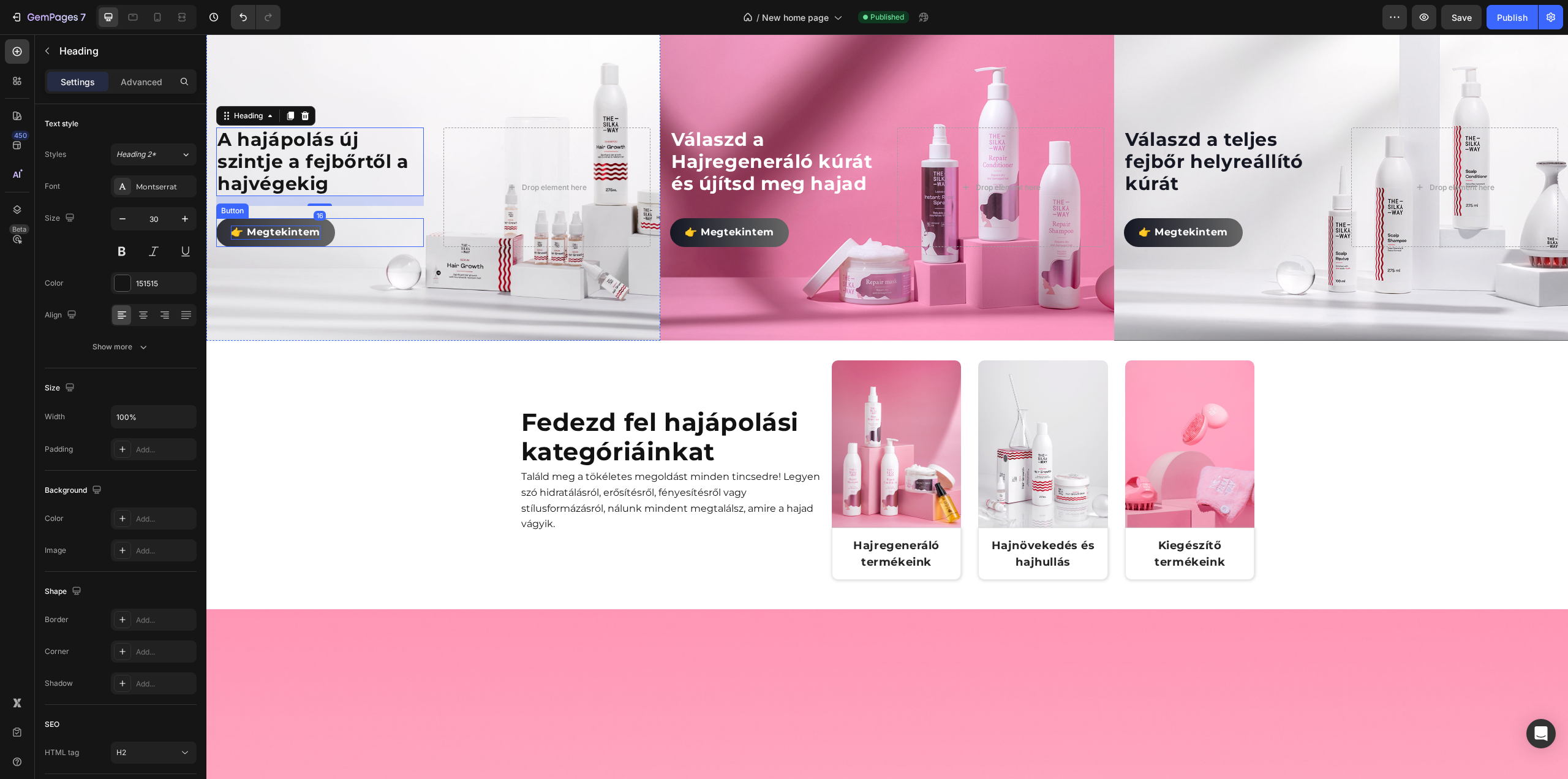
click at [269, 238] on span "👉 Megtekintem" at bounding box center [275, 232] width 89 height 12
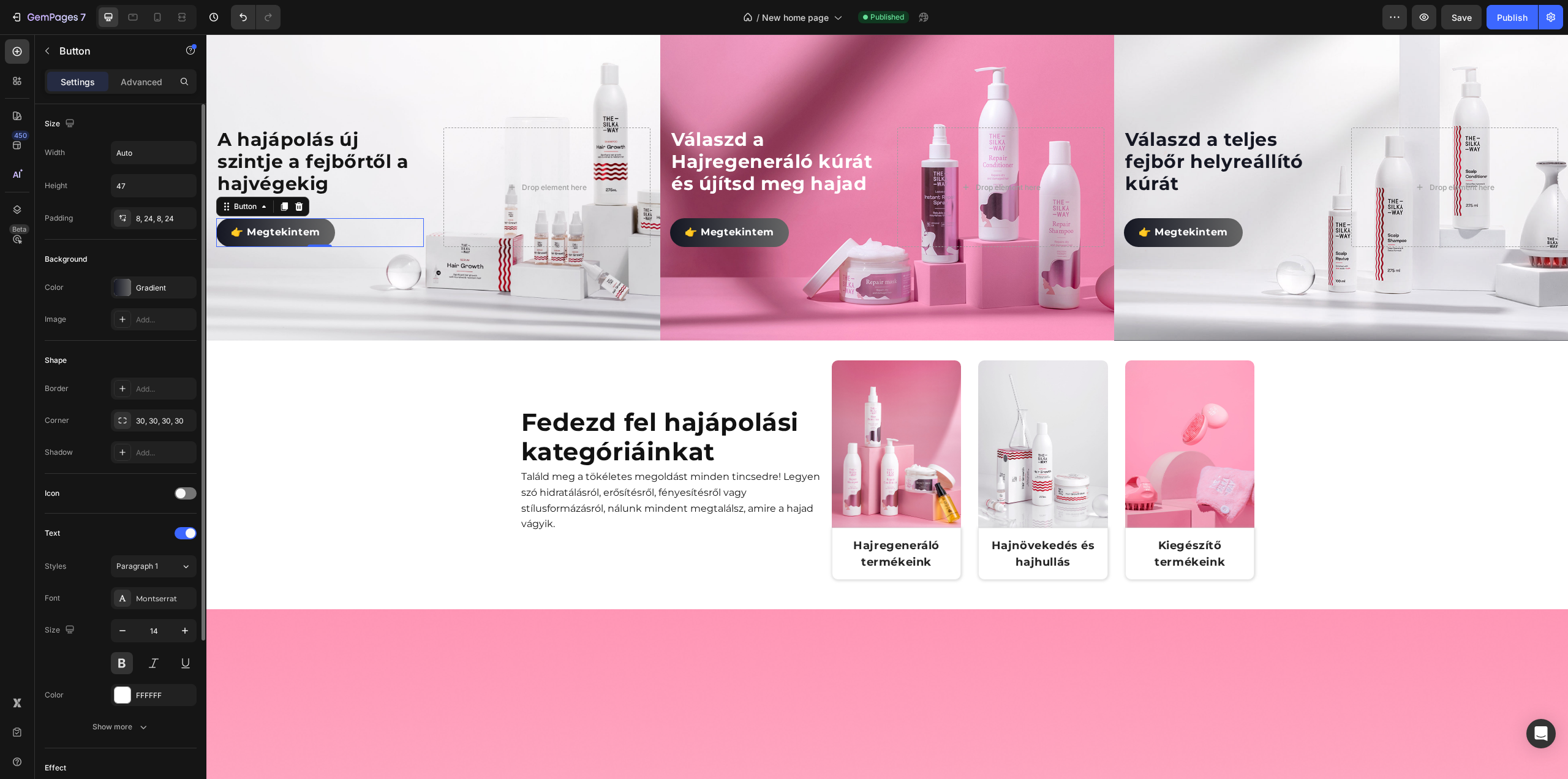
scroll to position [230, 0]
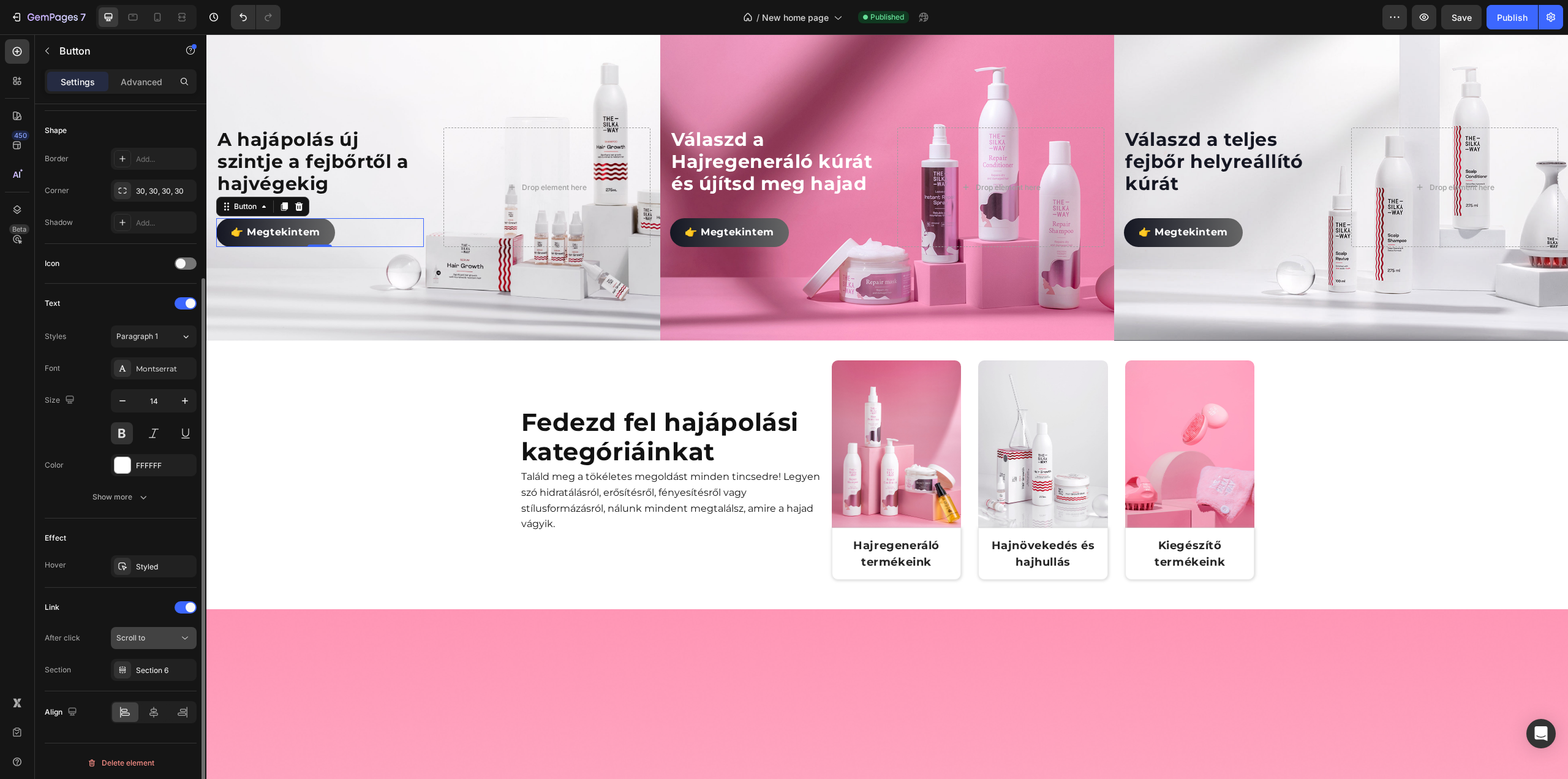
click at [141, 633] on span "Scroll to" at bounding box center [131, 636] width 29 height 9
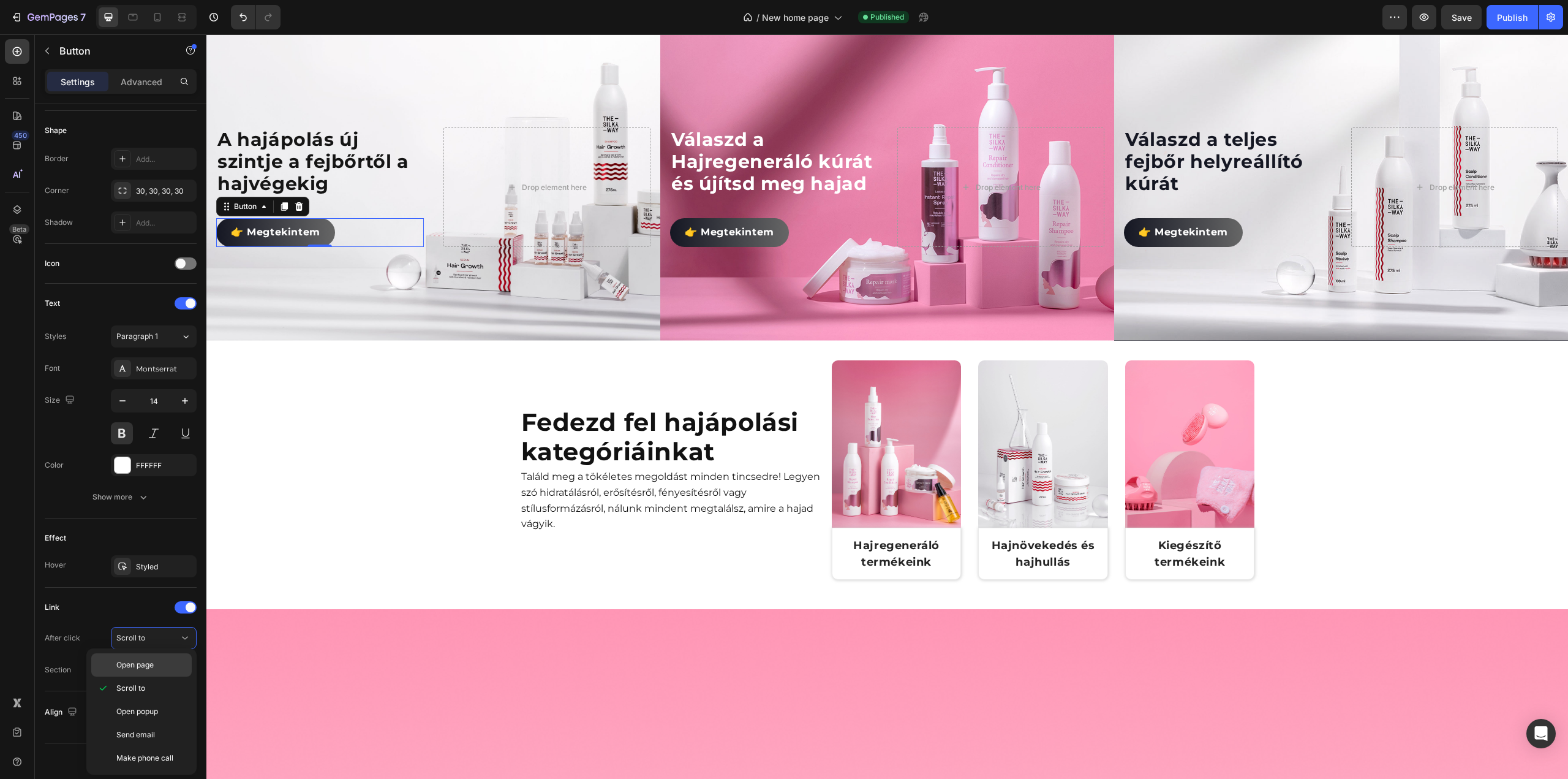
click at [148, 661] on span "Open page" at bounding box center [135, 665] width 38 height 11
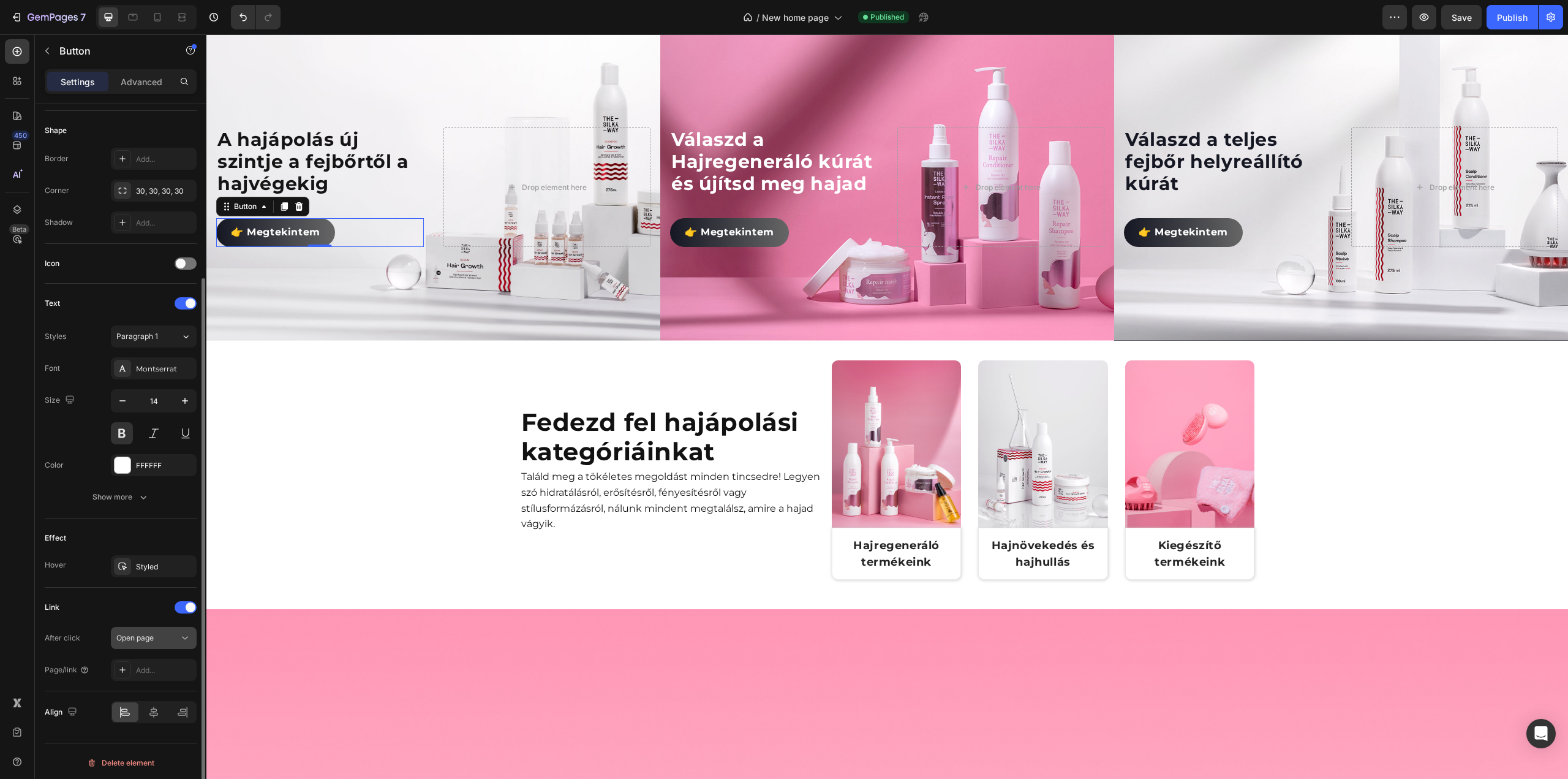
click at [153, 633] on span "Open page" at bounding box center [135, 636] width 38 height 9
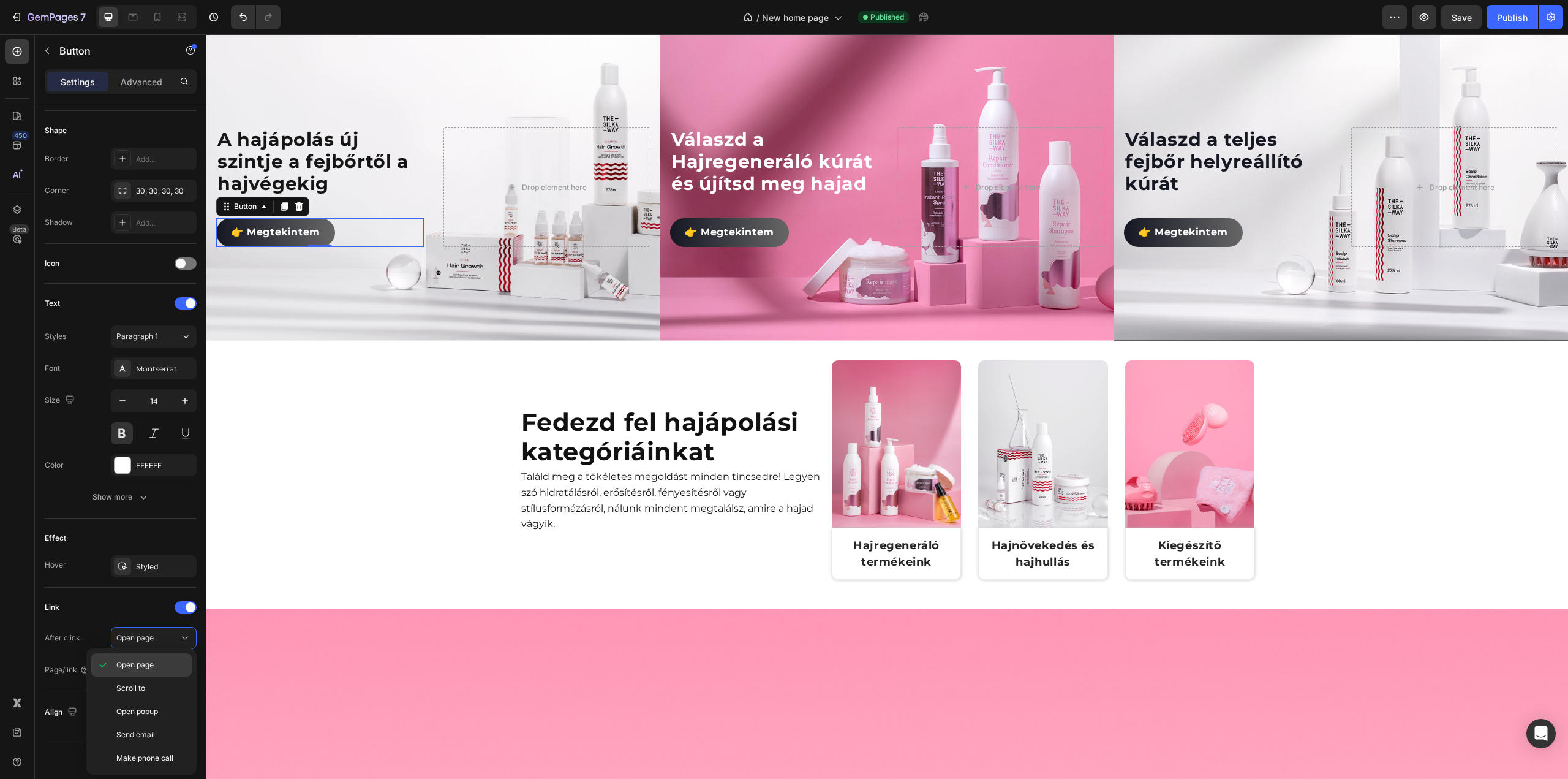
click at [154, 668] on p "Open page" at bounding box center [151, 665] width 70 height 11
click at [160, 665] on div "Add..." at bounding box center [164, 669] width 57 height 11
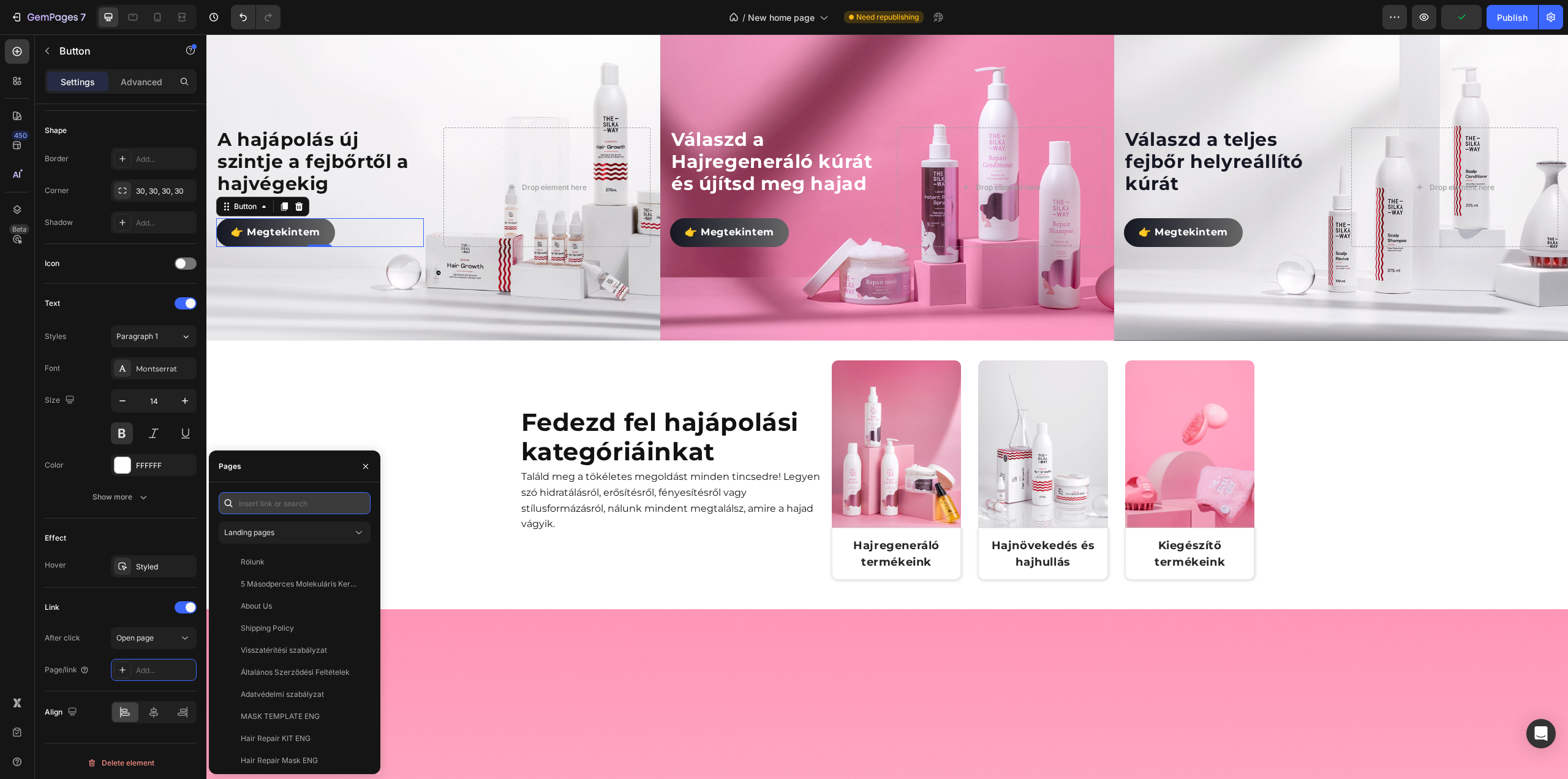
click at [276, 500] on input "text" at bounding box center [294, 503] width 152 height 22
type input "hajn"
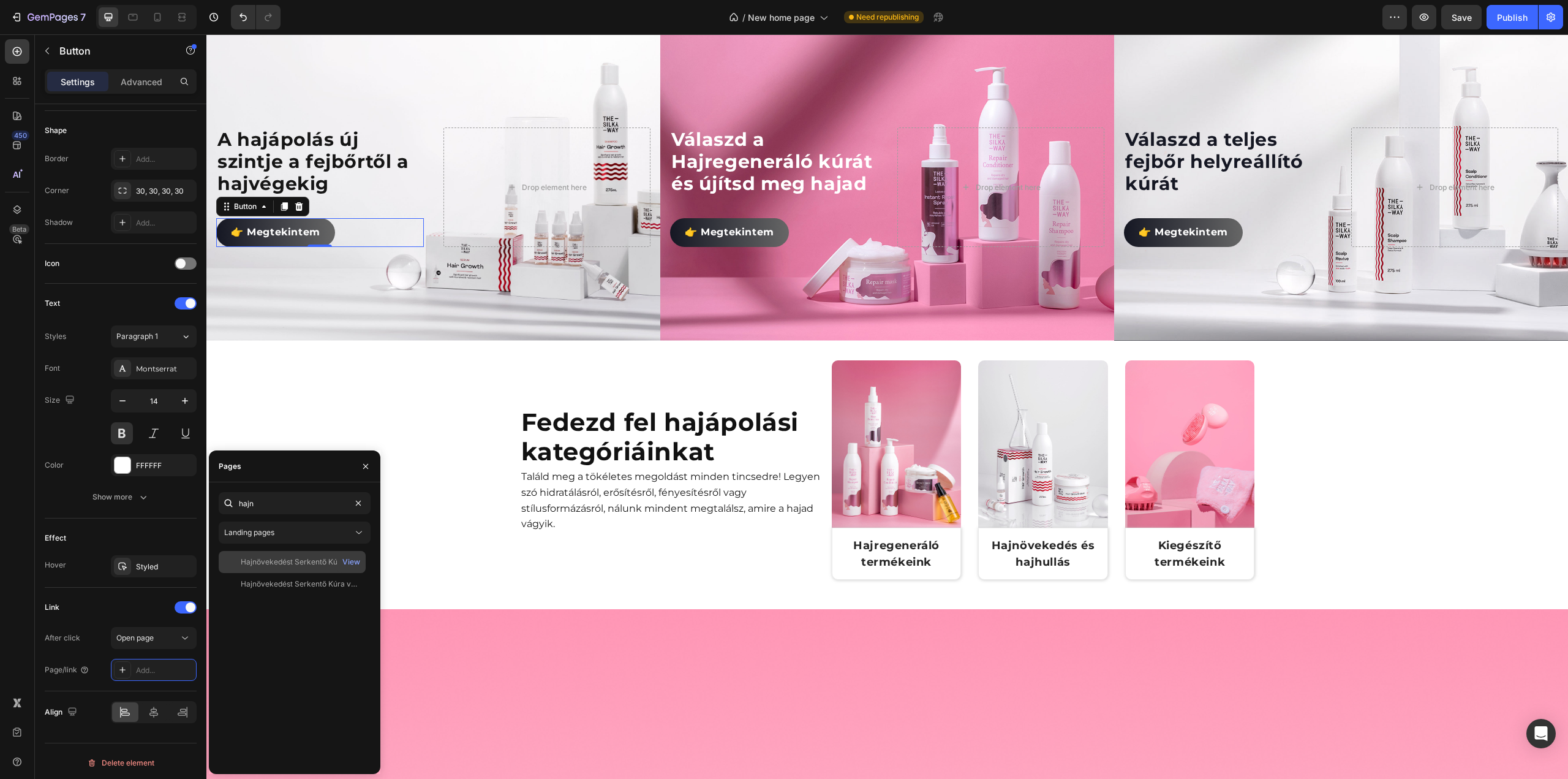
click at [309, 563] on div "Hajnövekedést Serkentő Kúra ferfiaknak" at bounding box center [299, 561] width 117 height 11
click at [330, 582] on div "Hajnövekedést Serkentő Kúra vázlat" at bounding box center [299, 583] width 117 height 11
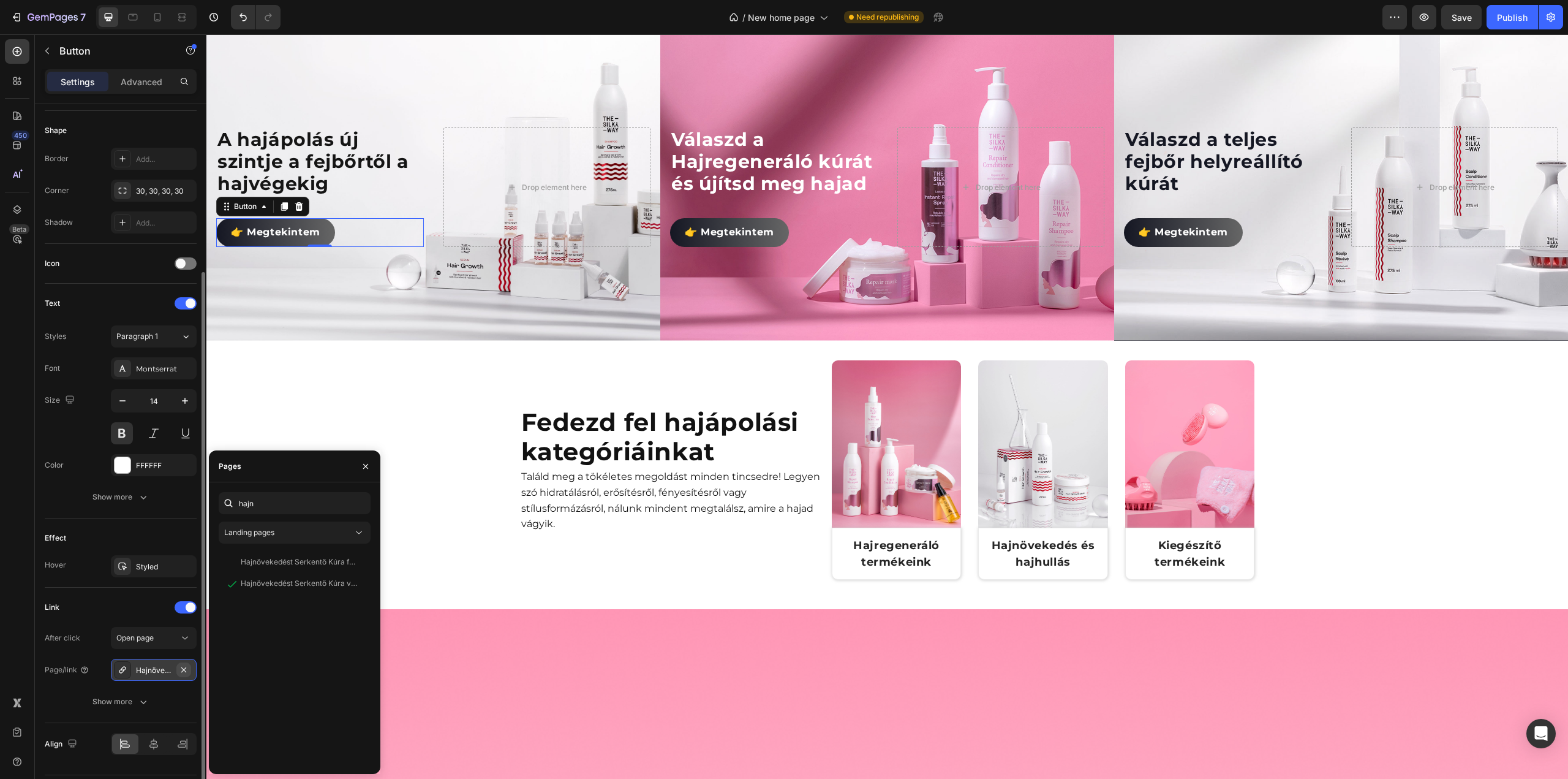
click at [187, 666] on icon "button" at bounding box center [183, 669] width 10 height 10
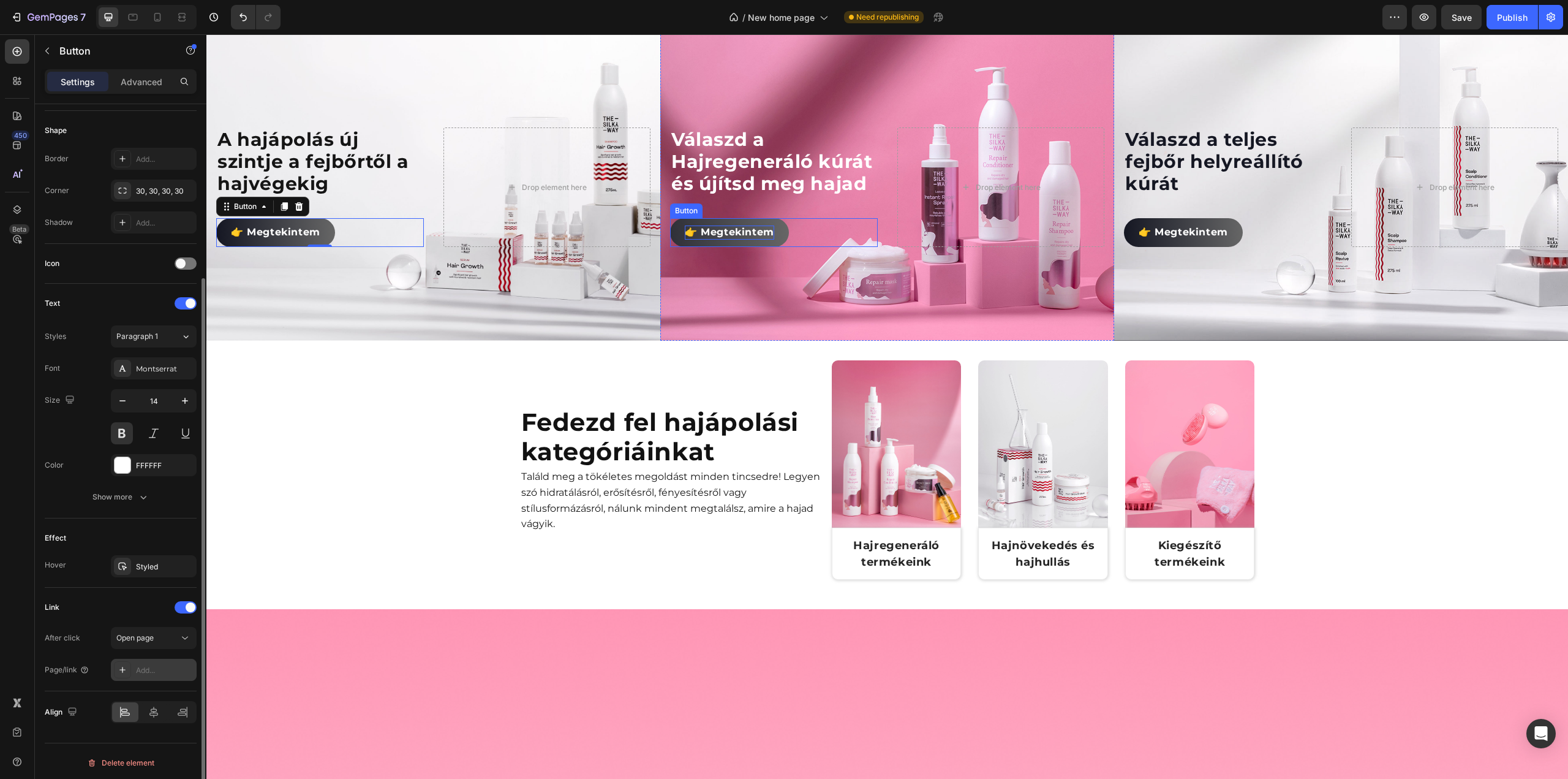
click at [766, 238] on span "👉 Megtekintem" at bounding box center [729, 232] width 89 height 12
click at [171, 633] on div "Scroll to" at bounding box center [147, 637] width 62 height 11
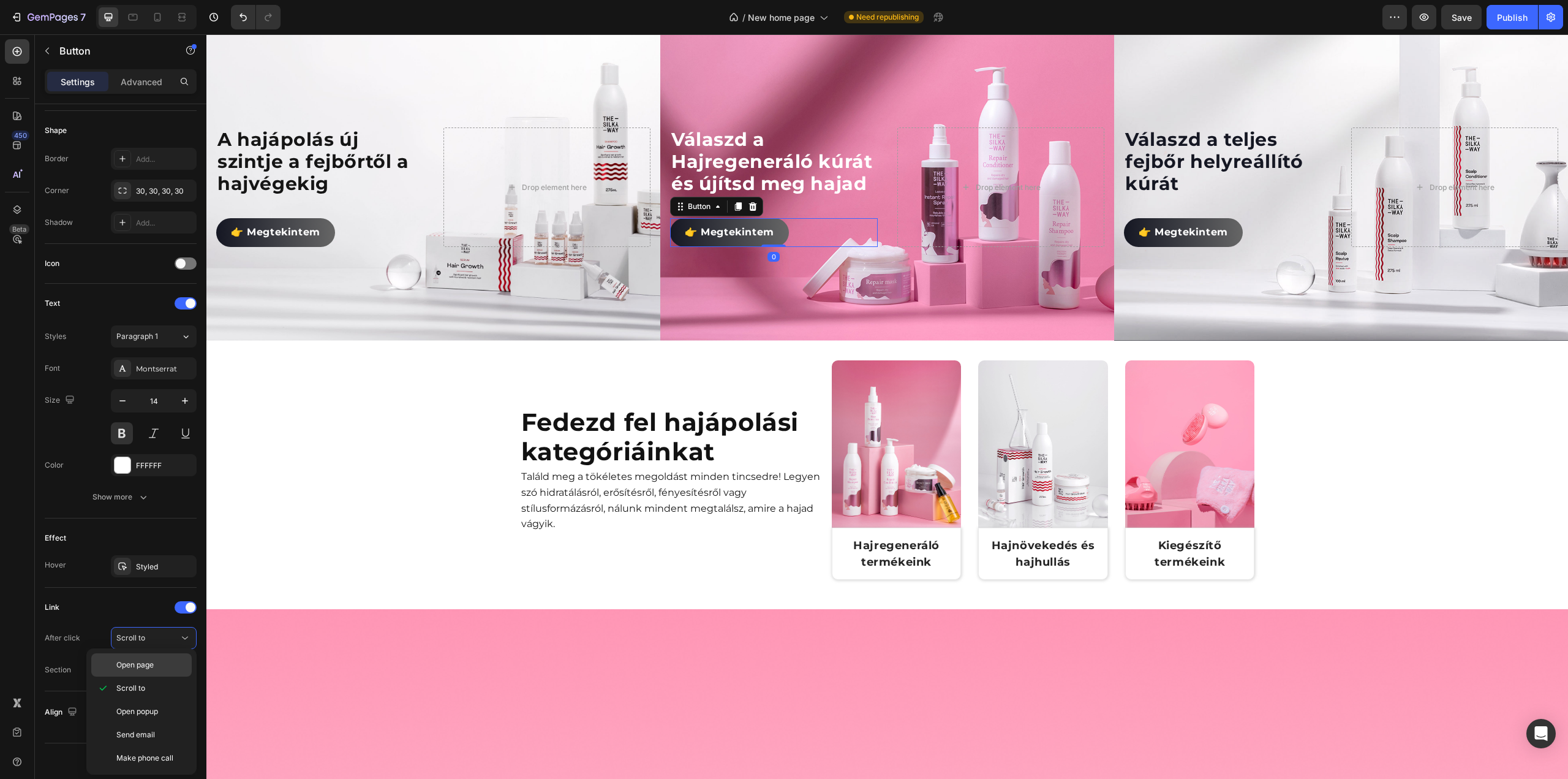
click at [153, 663] on span "Open page" at bounding box center [135, 665] width 38 height 11
click at [153, 668] on div "Add..." at bounding box center [164, 669] width 57 height 11
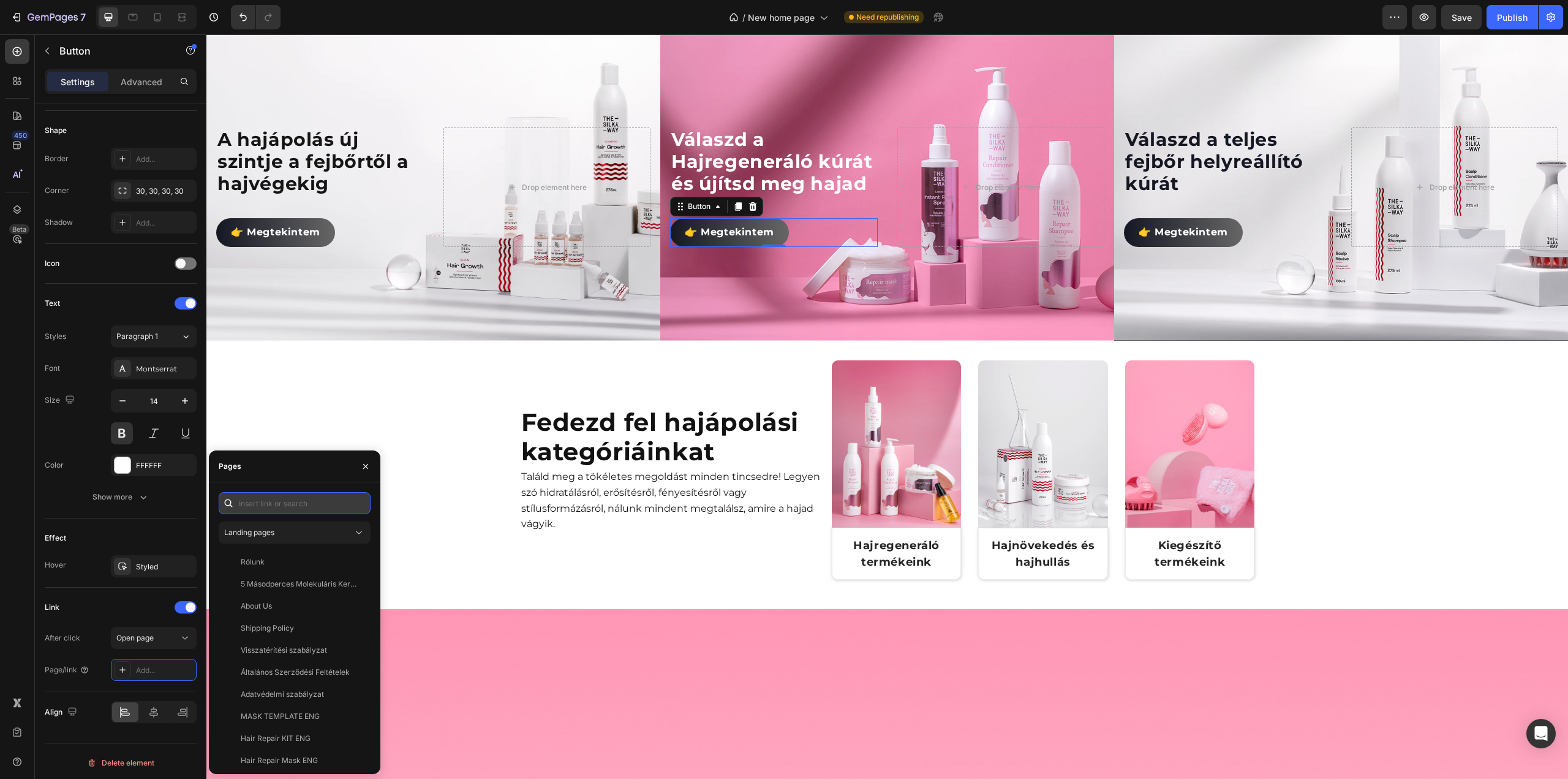
click at [271, 508] on input "text" at bounding box center [294, 503] width 152 height 22
paste input "https://thesilkyway.hu/collections/hajregeneralo-termekek"
type input "https://thesilkyway.hu/collections/hajregeneralo-termekek"
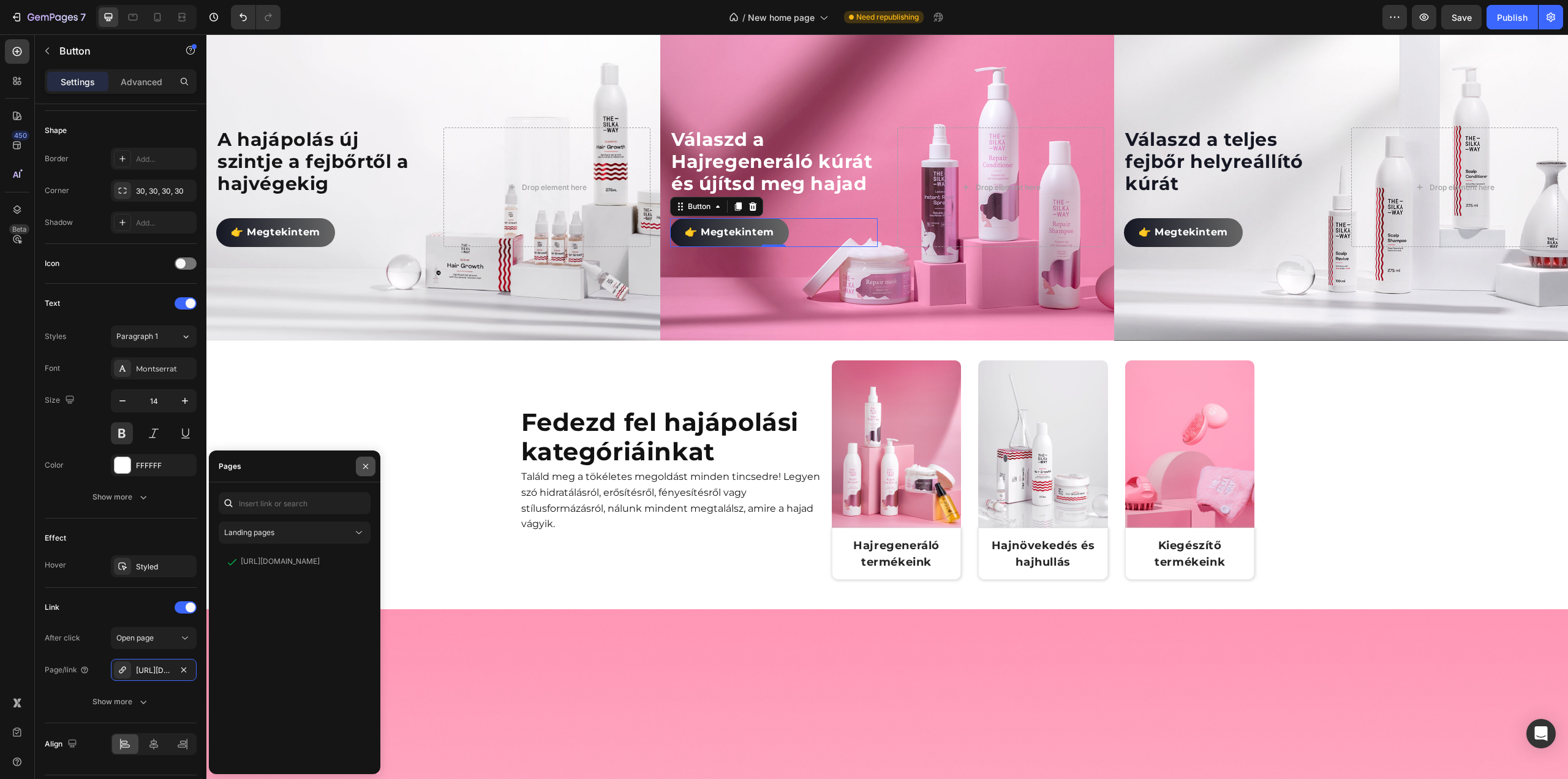
click at [366, 465] on icon "button" at bounding box center [366, 467] width 10 height 10
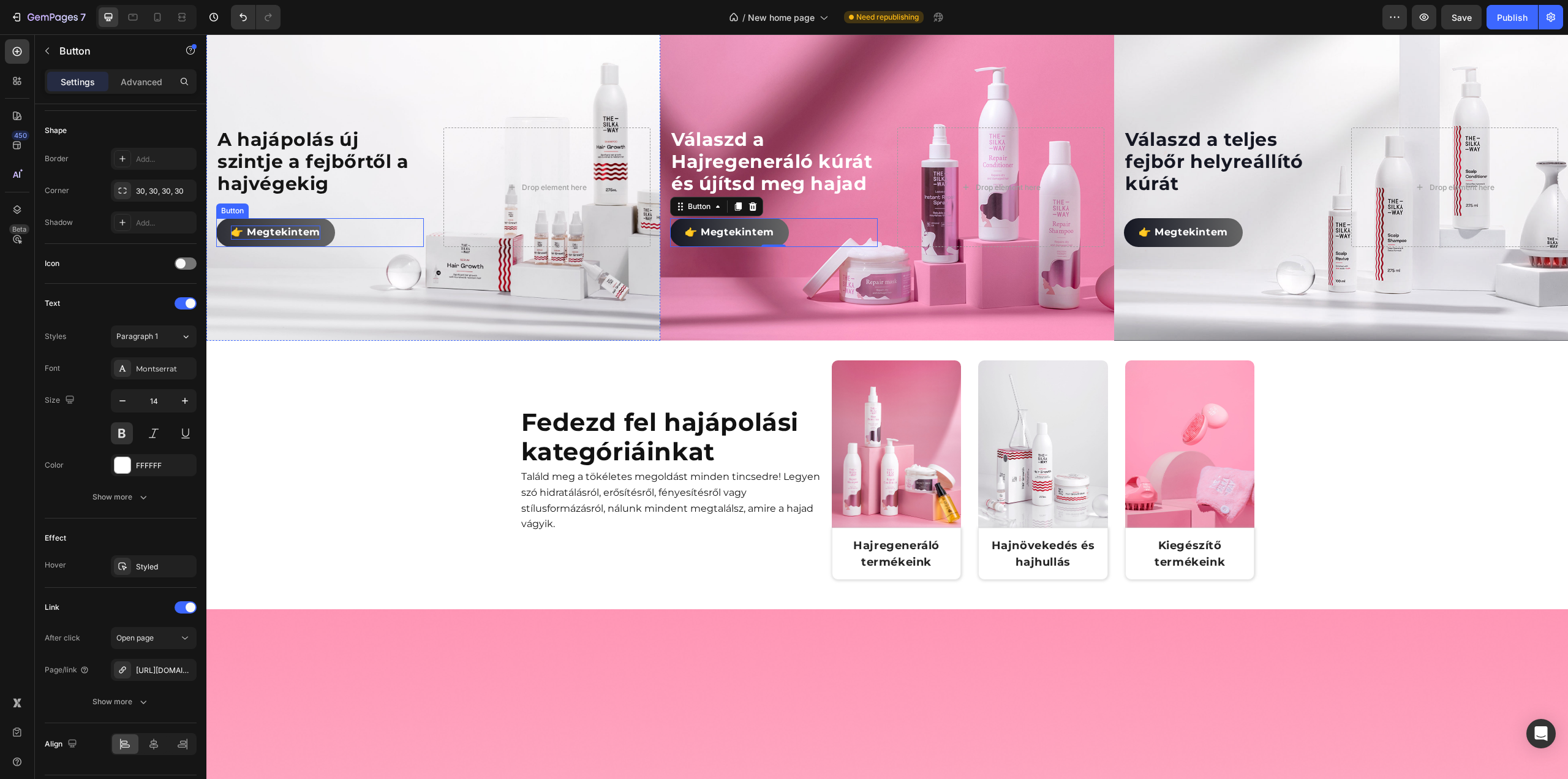
click at [289, 238] on span "👉 Megtekintem" at bounding box center [275, 232] width 89 height 12
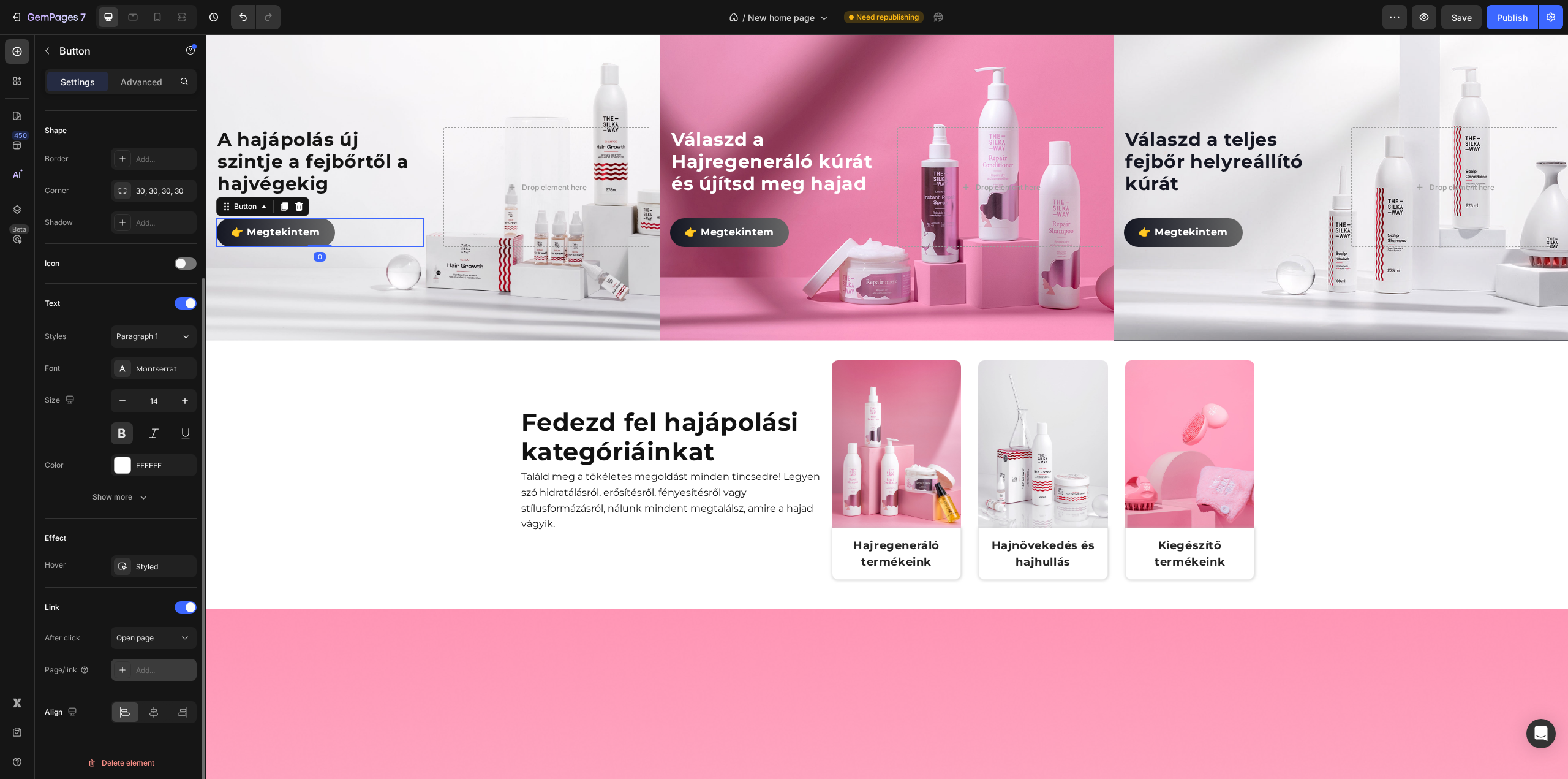
click at [153, 668] on div "Add..." at bounding box center [164, 669] width 57 height 11
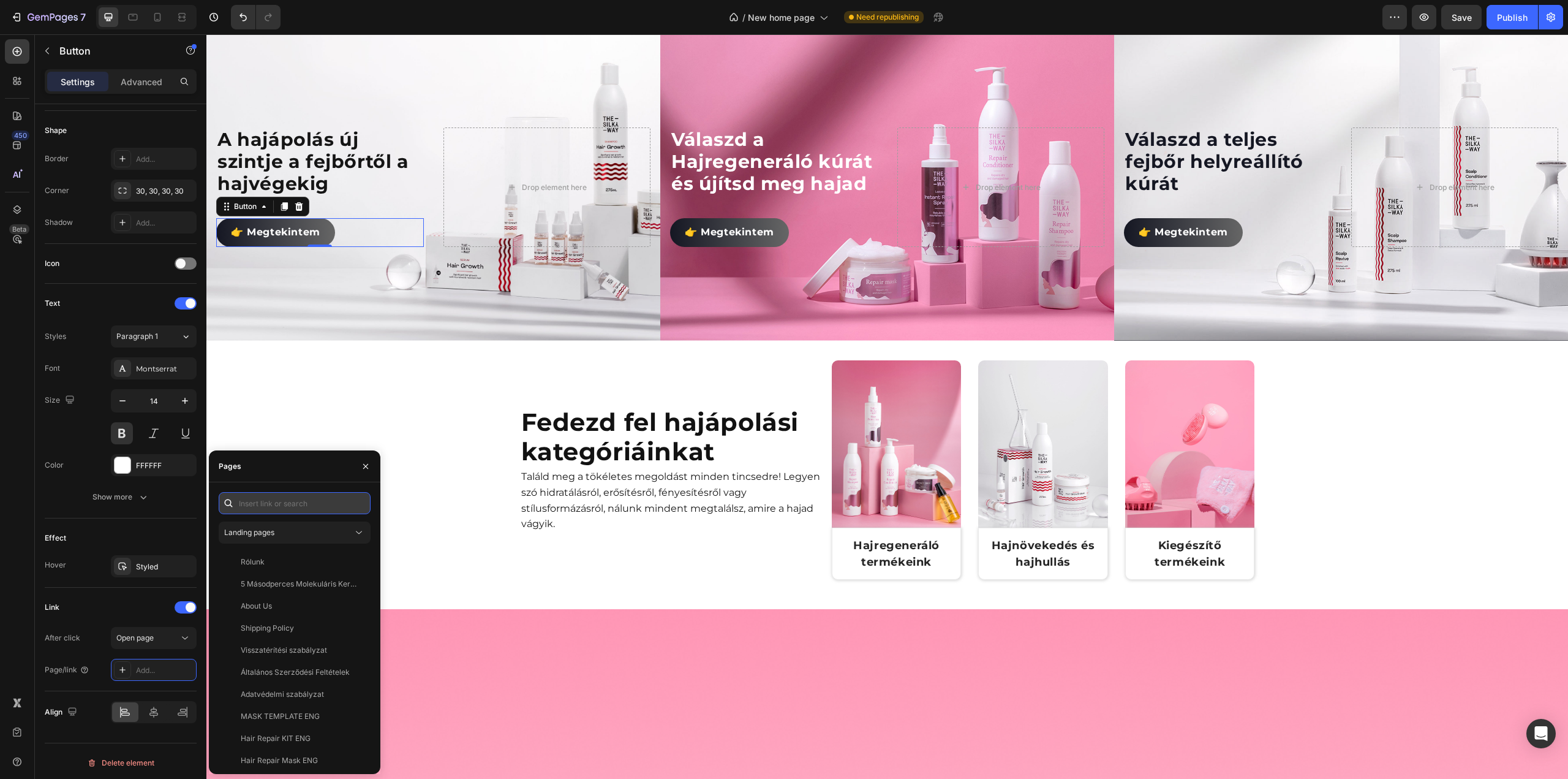
click at [255, 503] on input "text" at bounding box center [294, 503] width 152 height 22
paste input "https://thesilkyway.hu/collections/hajhullas-elleni-termekek"
type input "https://thesilkyway.hu/collections/hajhullas-elleni-termekek"
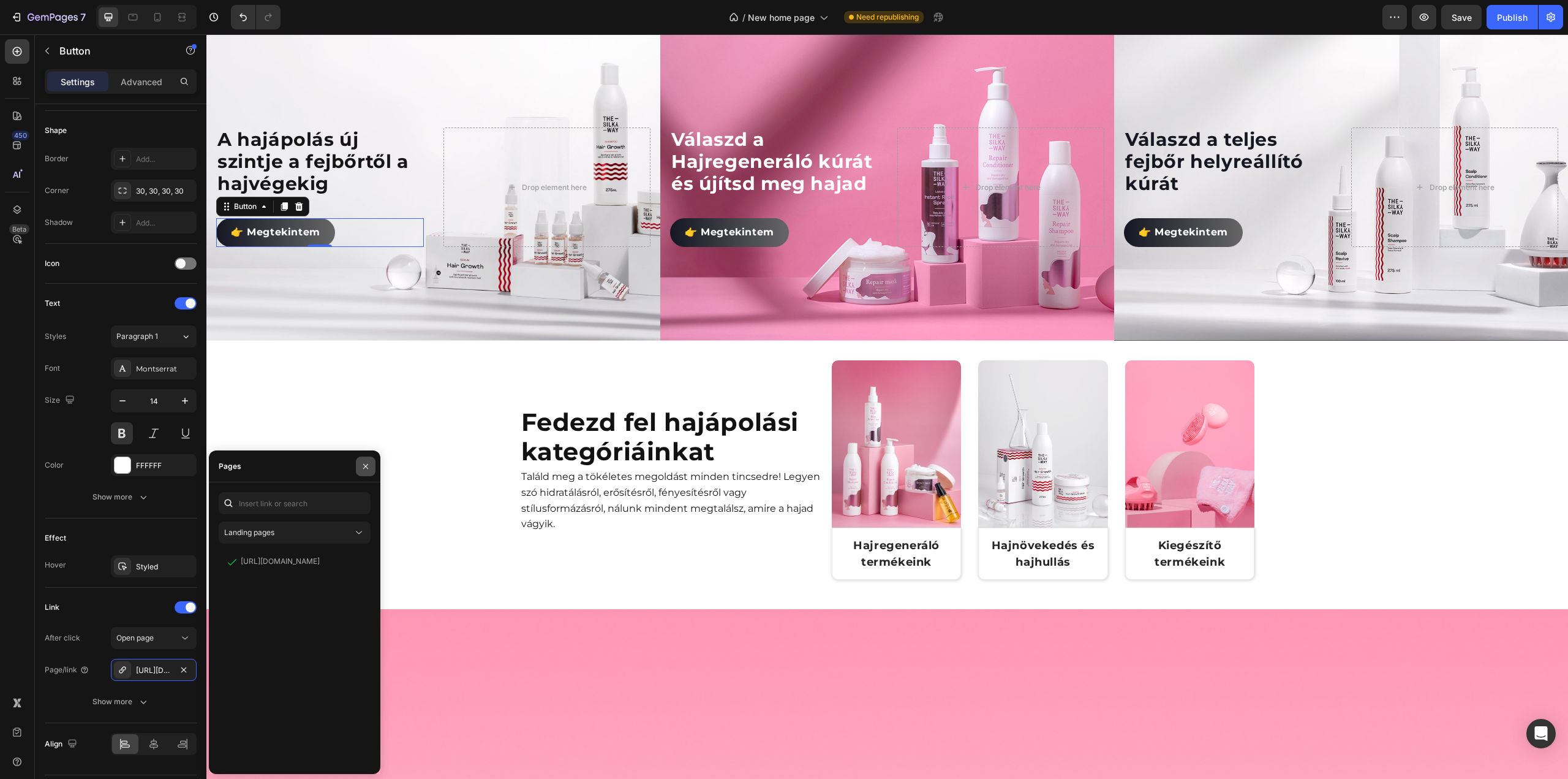
click at [364, 467] on icon "button" at bounding box center [366, 467] width 10 height 10
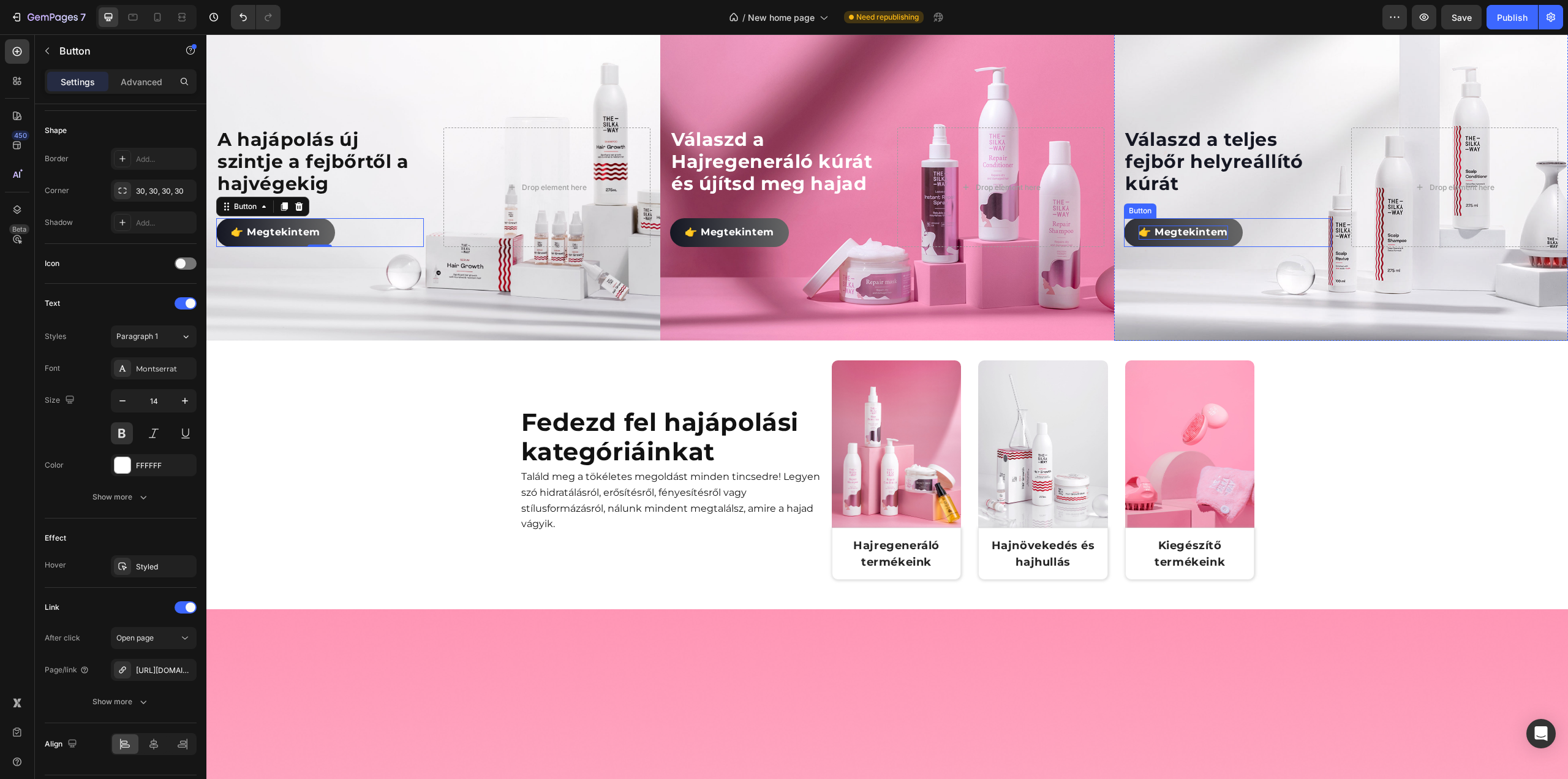
click at [1189, 238] on span "👉 Megtekintem" at bounding box center [1183, 232] width 89 height 12
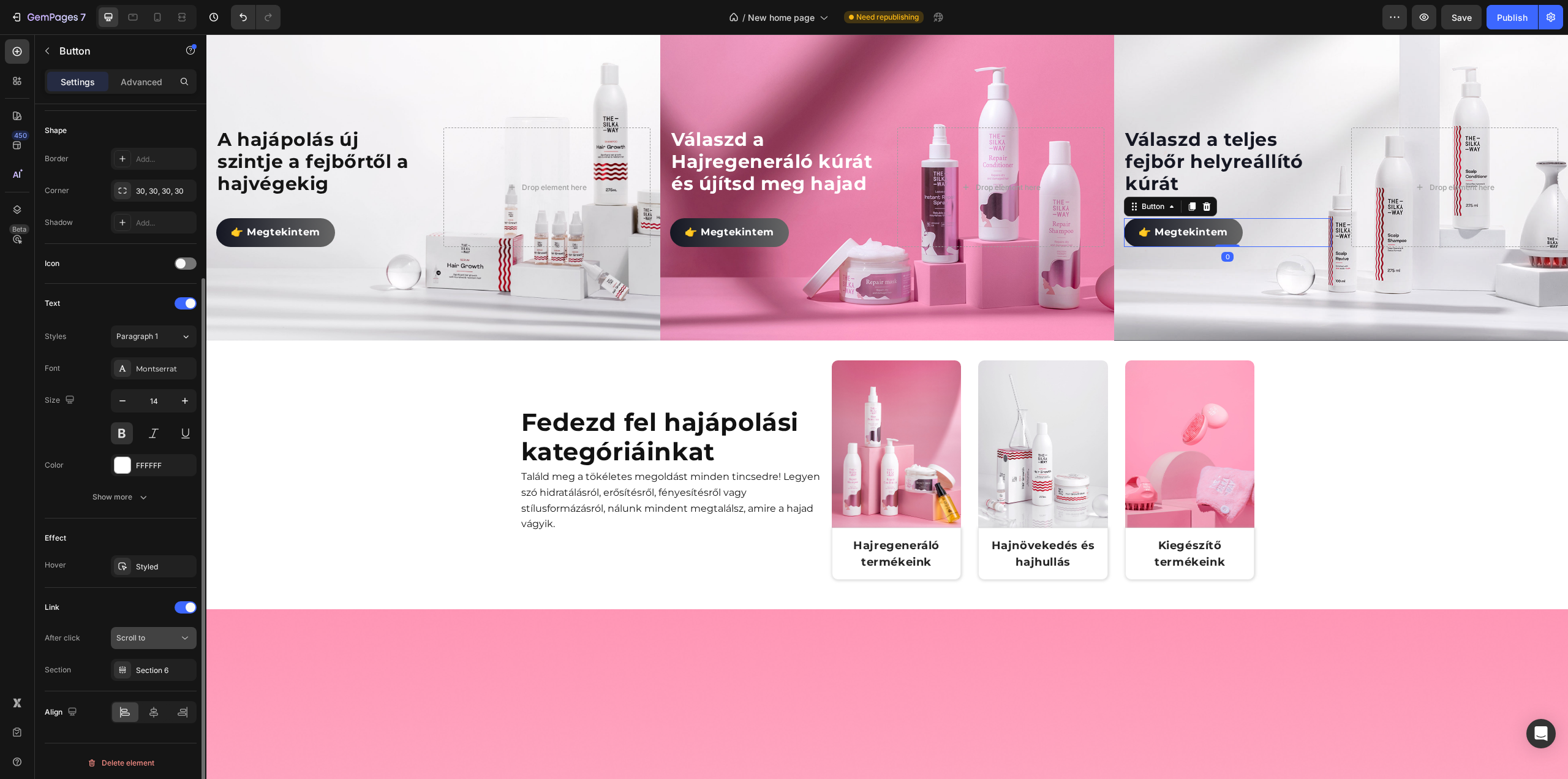
click at [136, 641] on button "Scroll to" at bounding box center [153, 637] width 85 height 22
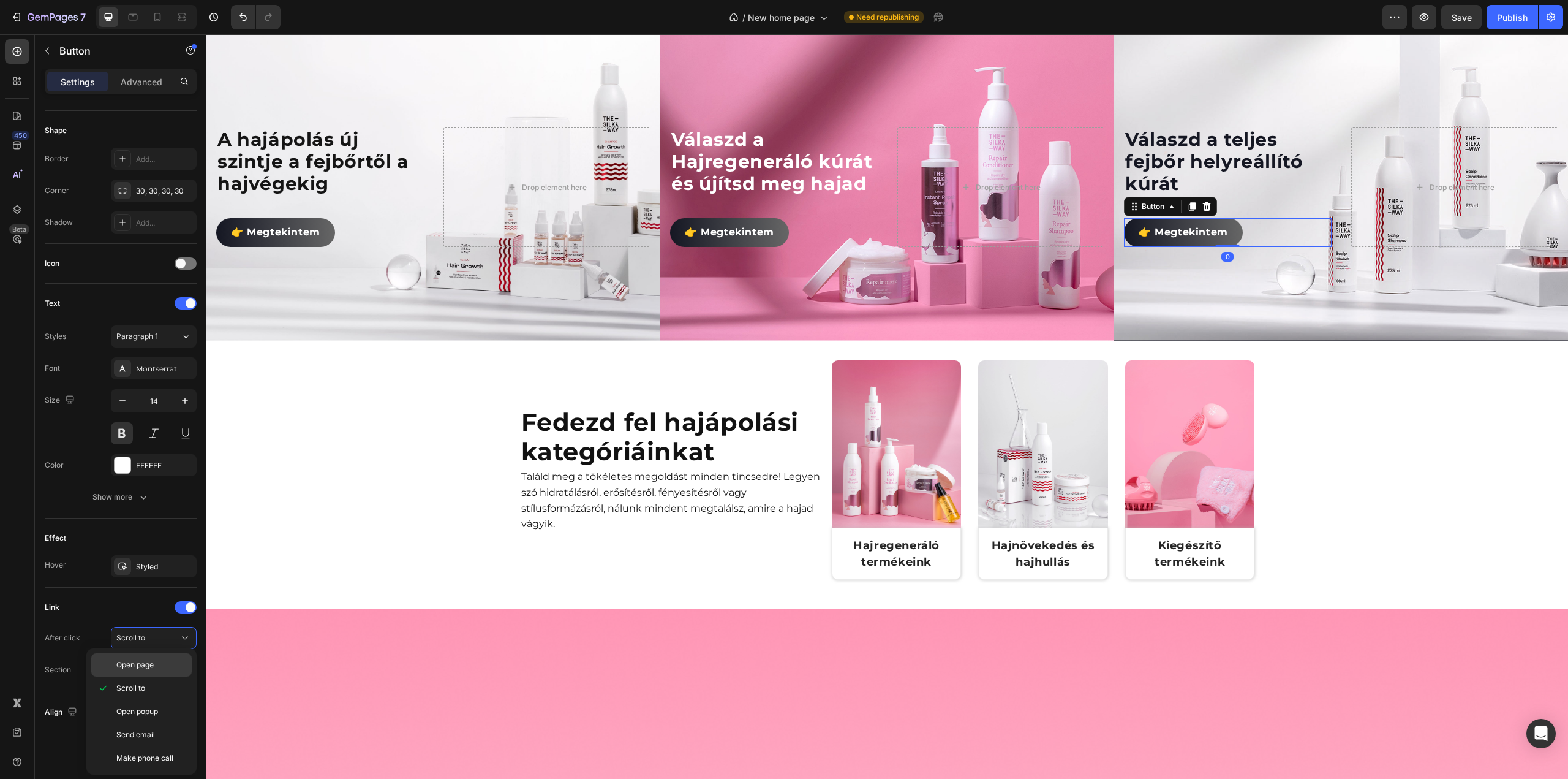
click at [144, 665] on span "Open page" at bounding box center [135, 665] width 38 height 11
click at [154, 665] on div "Add..." at bounding box center [164, 669] width 57 height 11
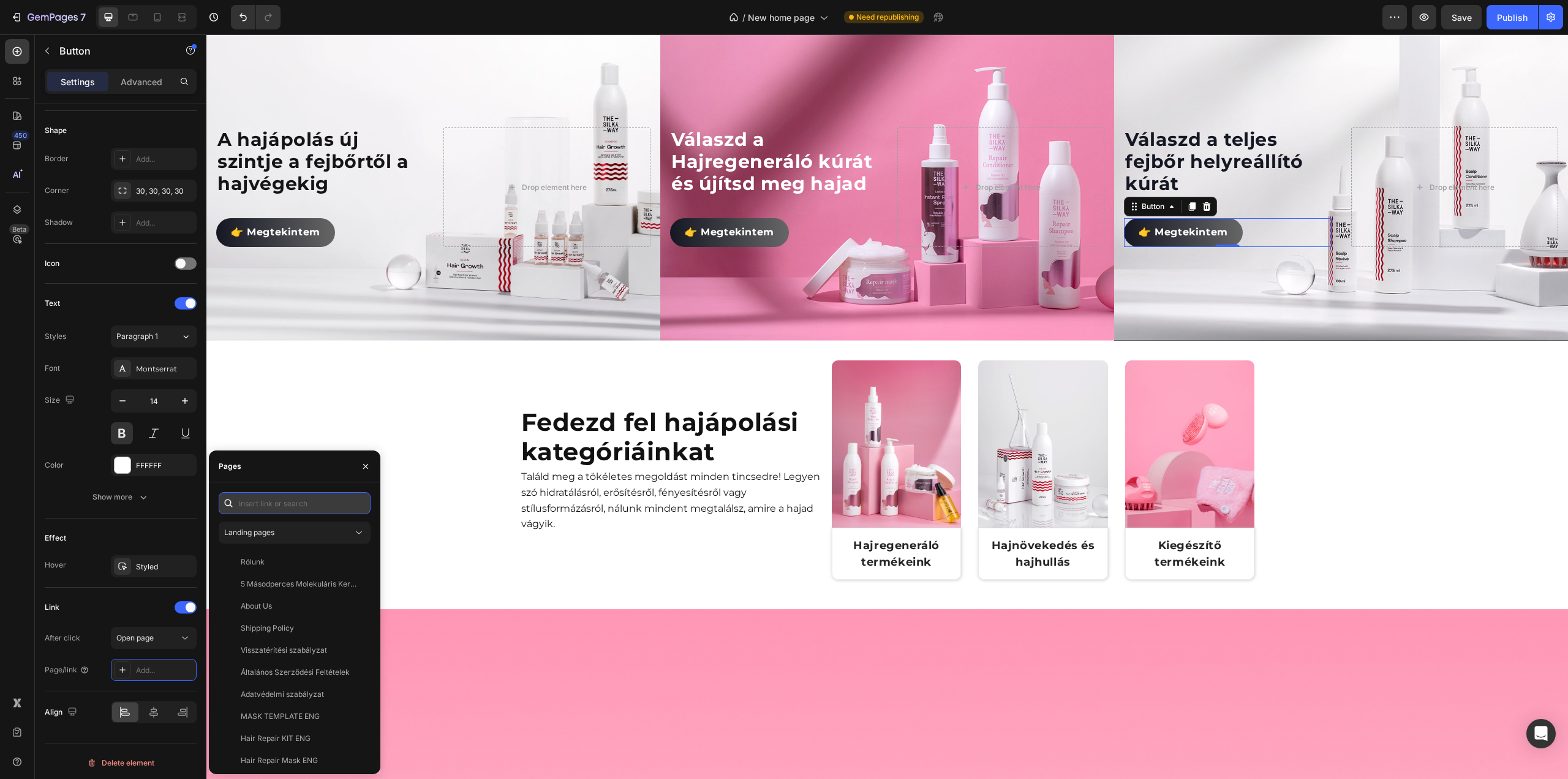
click at [288, 504] on input "text" at bounding box center [294, 503] width 152 height 22
paste input "https://thesilkyway.hu/products/savbazisu-fejbortisztito"
type input "https://thesilkyway.hu/products/savbazisu-fejbortisztito"
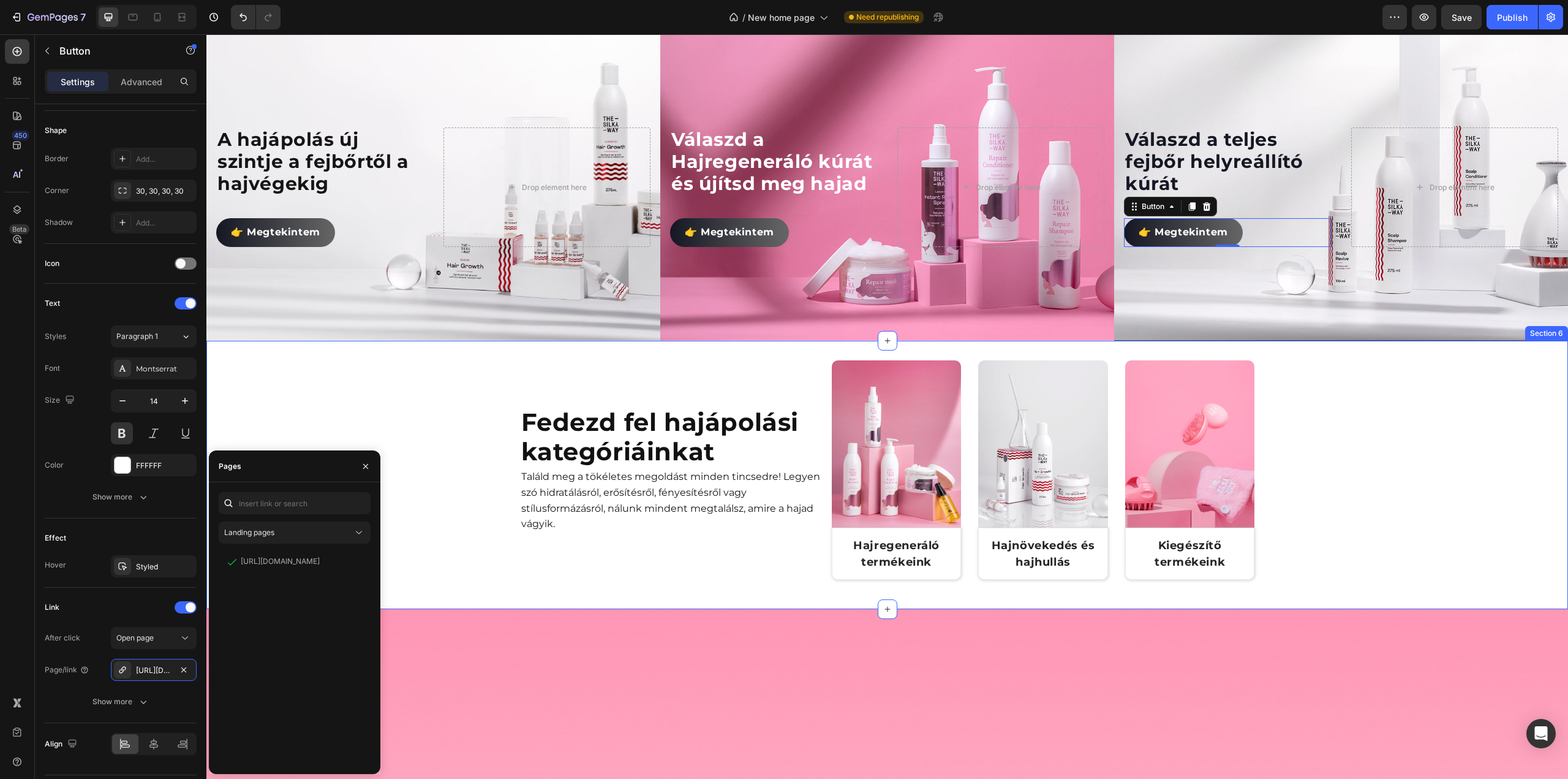
click at [427, 590] on div "Fedezd fel hajápolási kategóriáinkat Heading Találd meg a tökéletes megoldást m…" at bounding box center [887, 474] width 1361 height 229
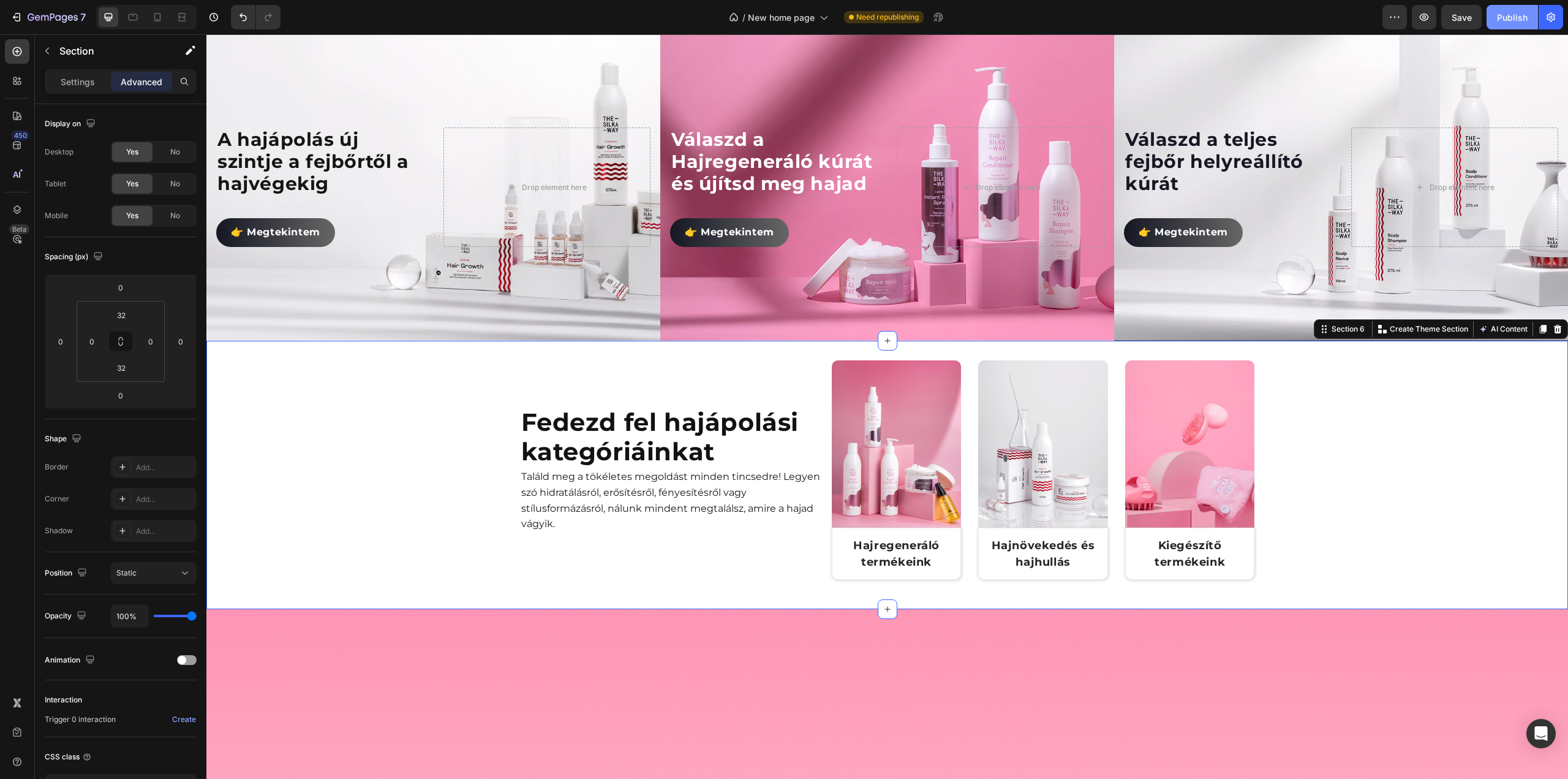
click at [1509, 22] on div "Publish" at bounding box center [1513, 16] width 31 height 13
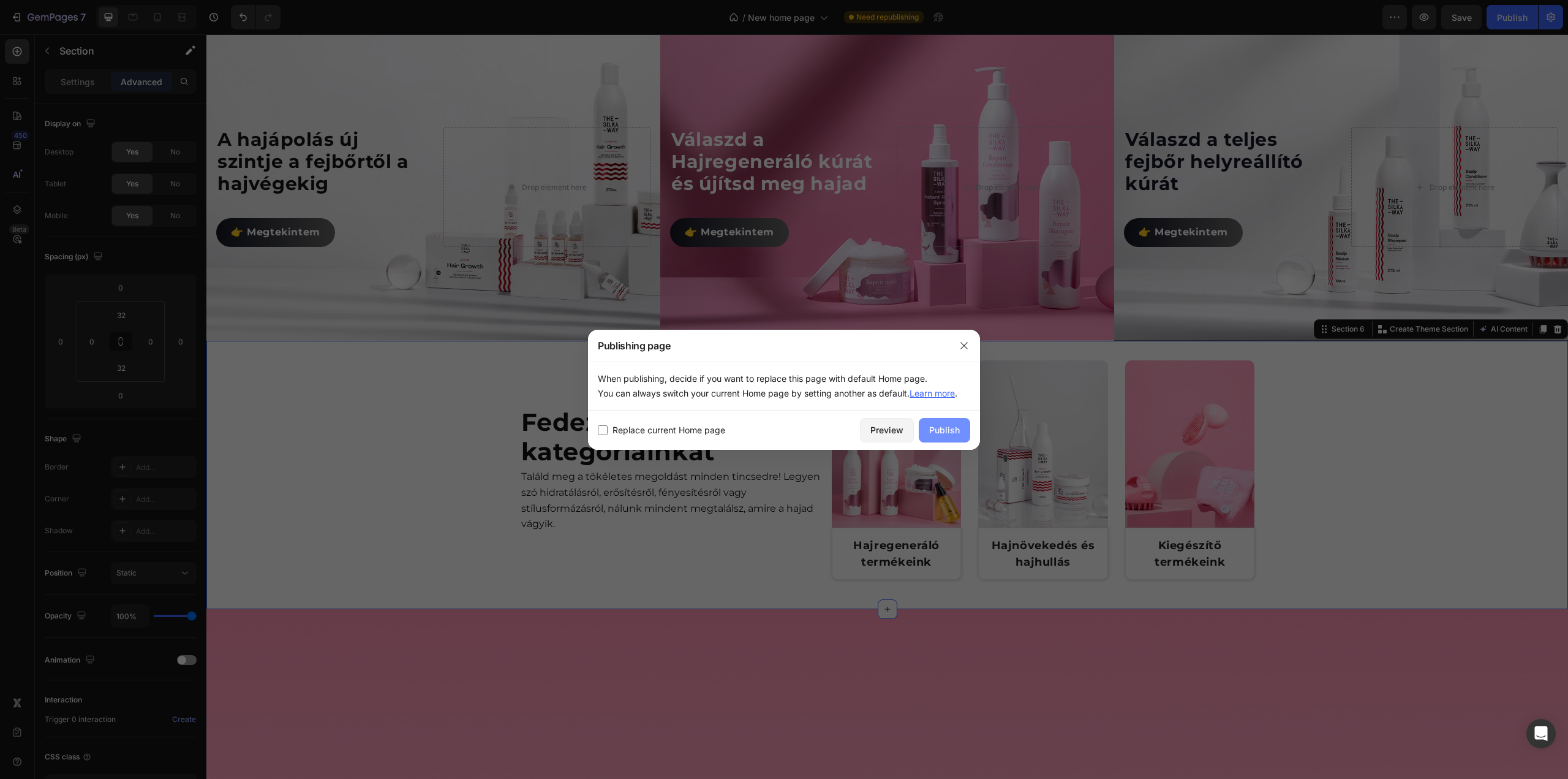
click at [957, 432] on div "Publish" at bounding box center [944, 429] width 31 height 13
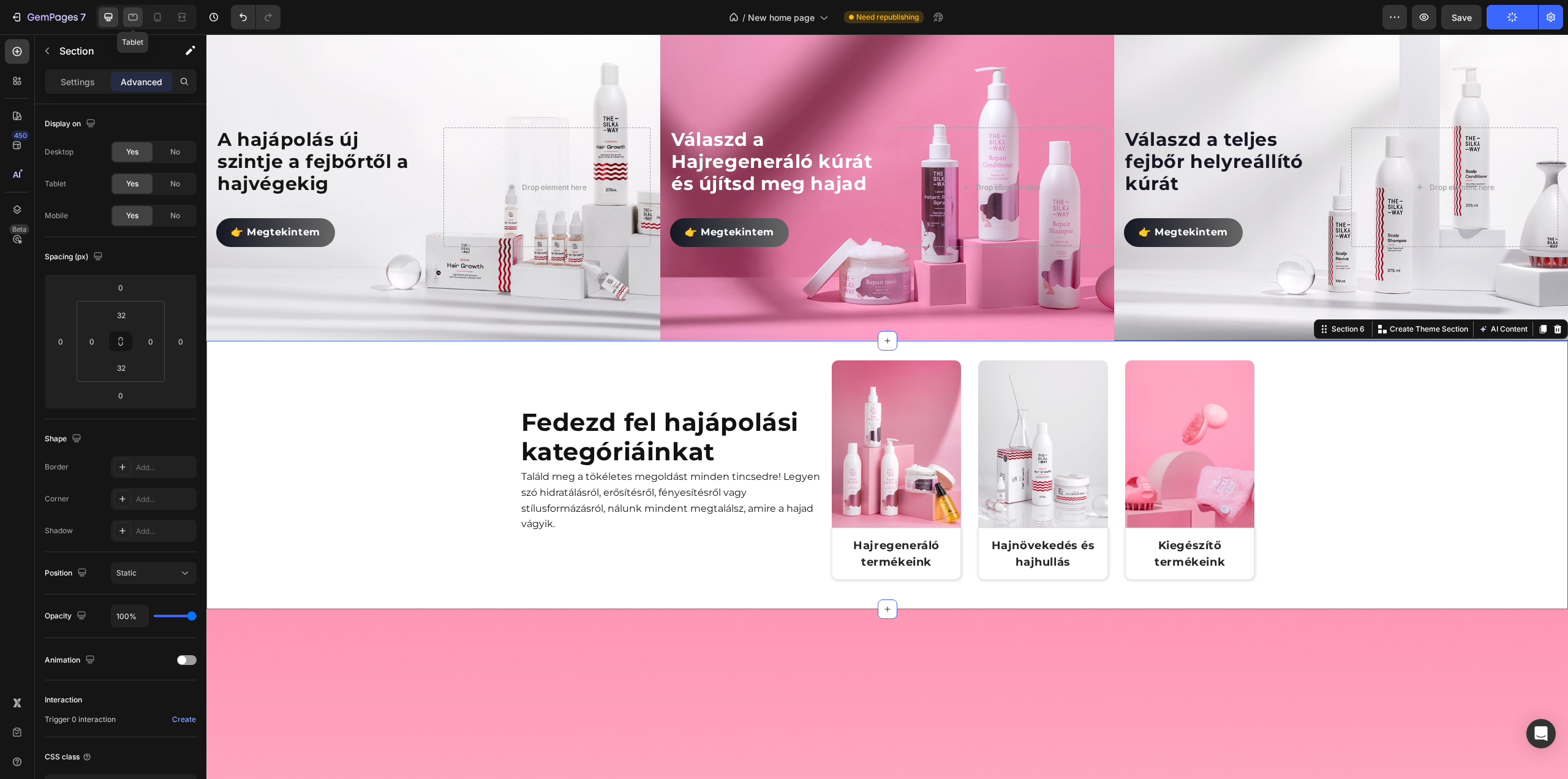
click at [138, 15] on icon at bounding box center [133, 16] width 13 height 13
type input "24"
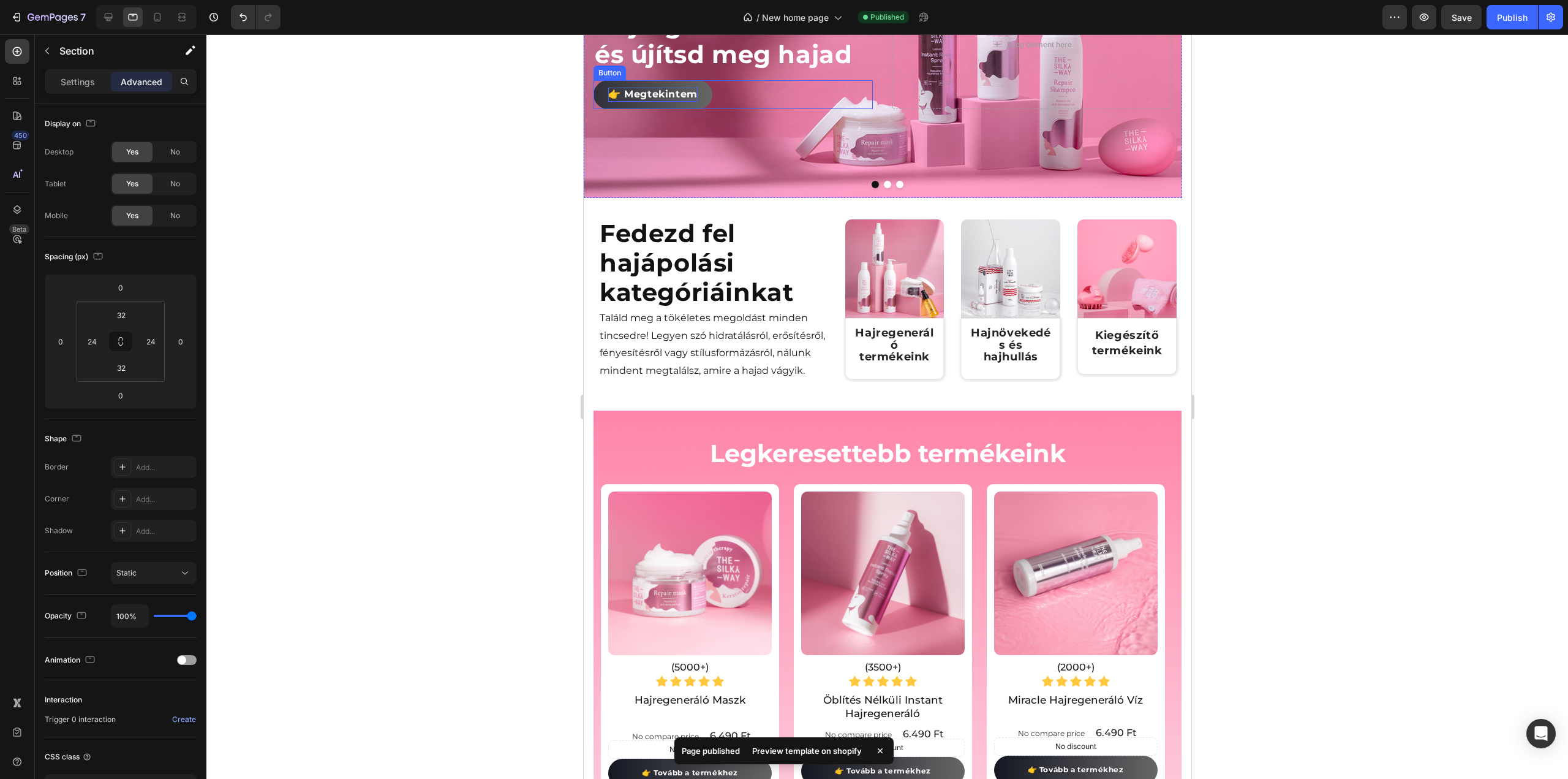
scroll to position [695, 0]
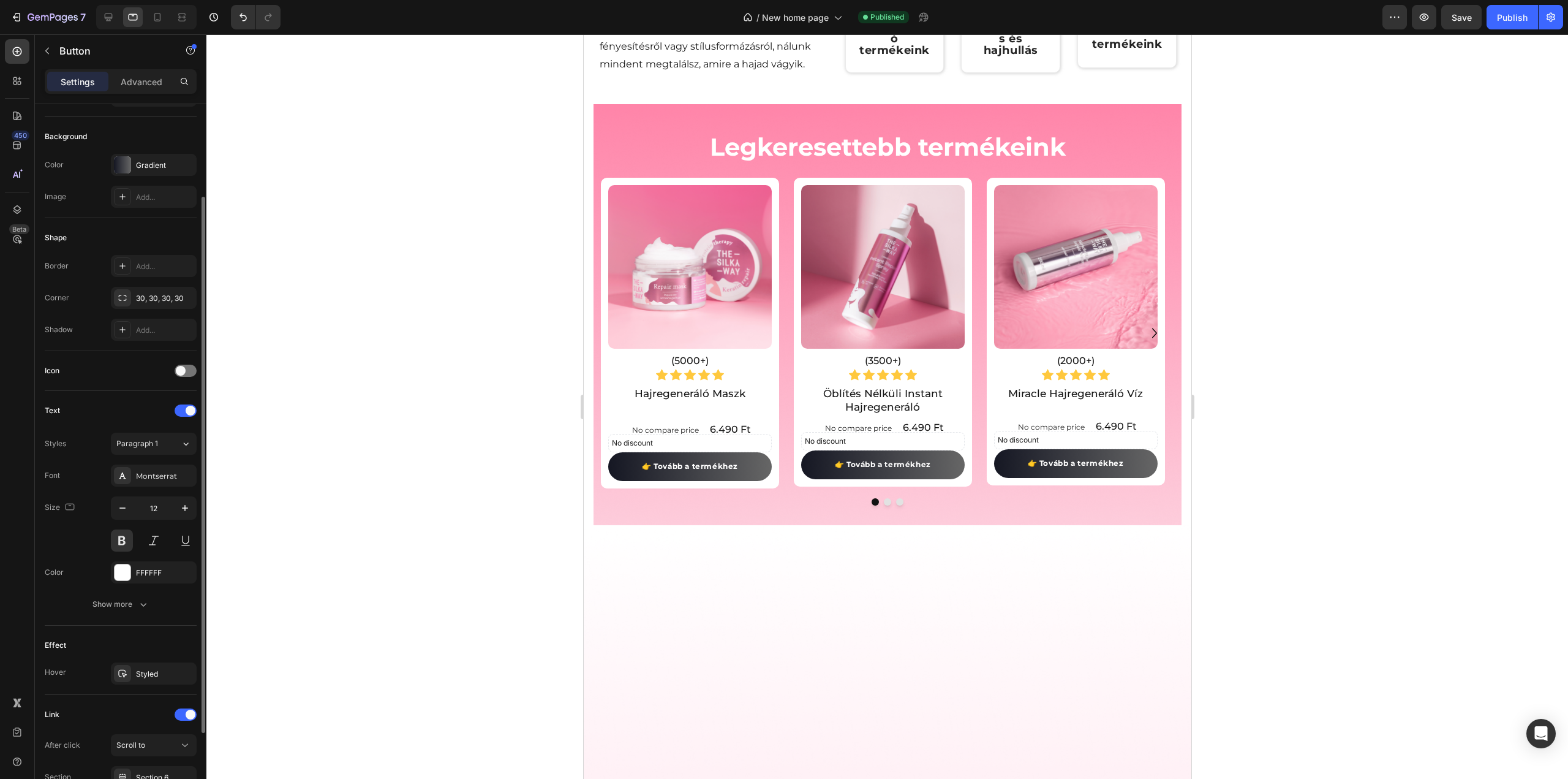
scroll to position [230, 0]
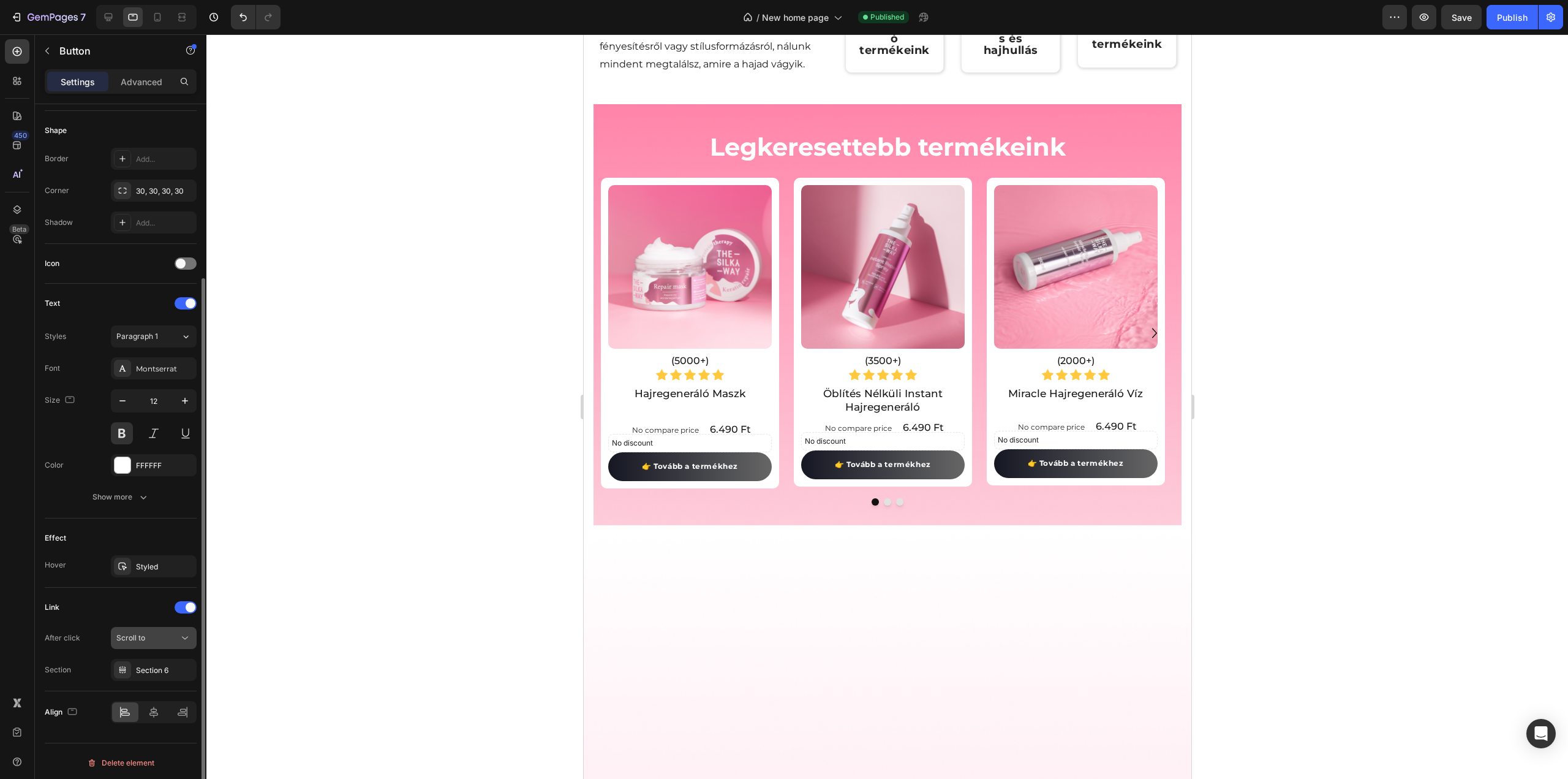
click at [147, 637] on div "Scroll to" at bounding box center [147, 637] width 62 height 11
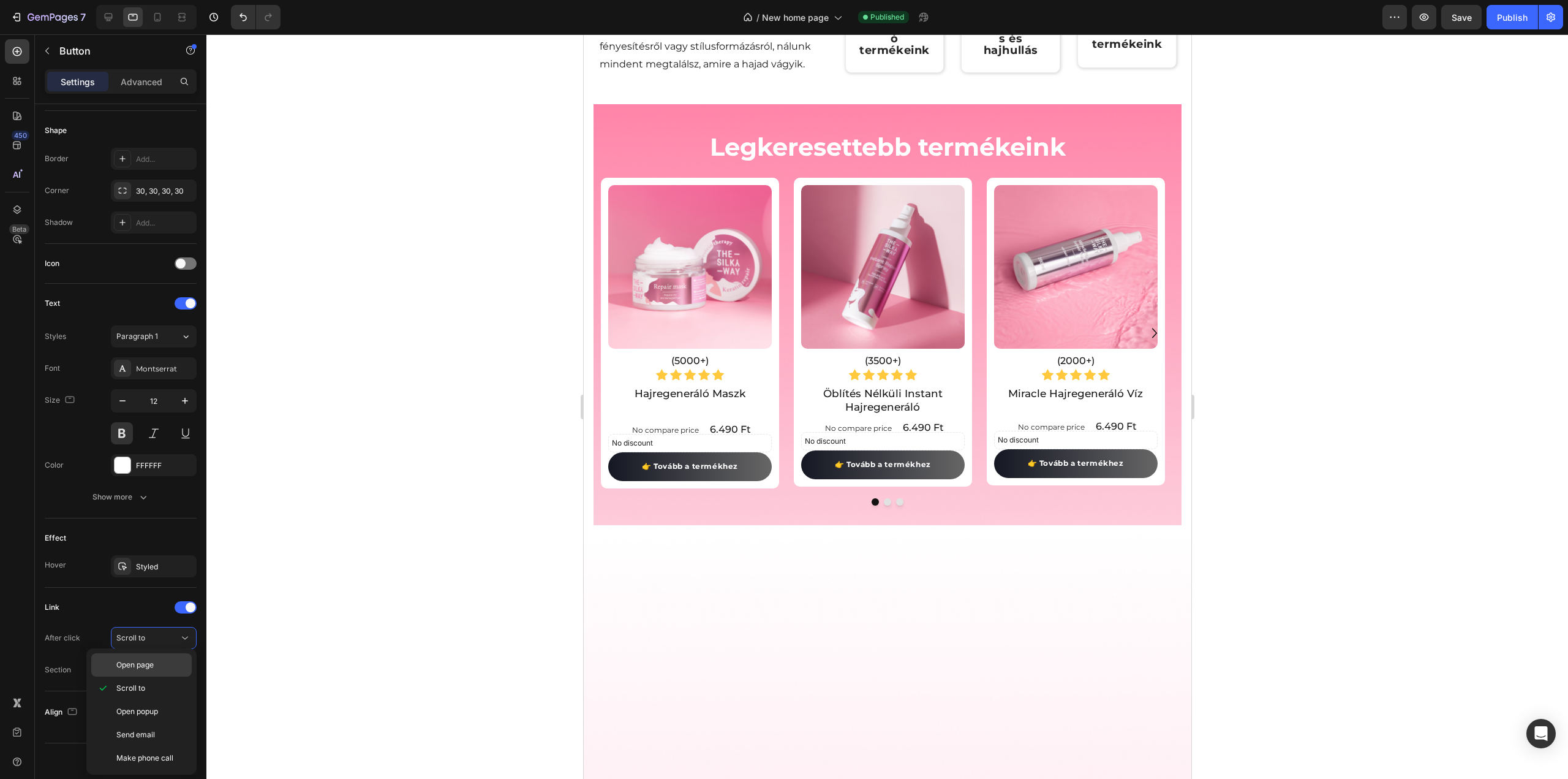
click at [141, 660] on span "Open page" at bounding box center [135, 665] width 38 height 11
click at [141, 671] on div "Add..." at bounding box center [164, 669] width 57 height 11
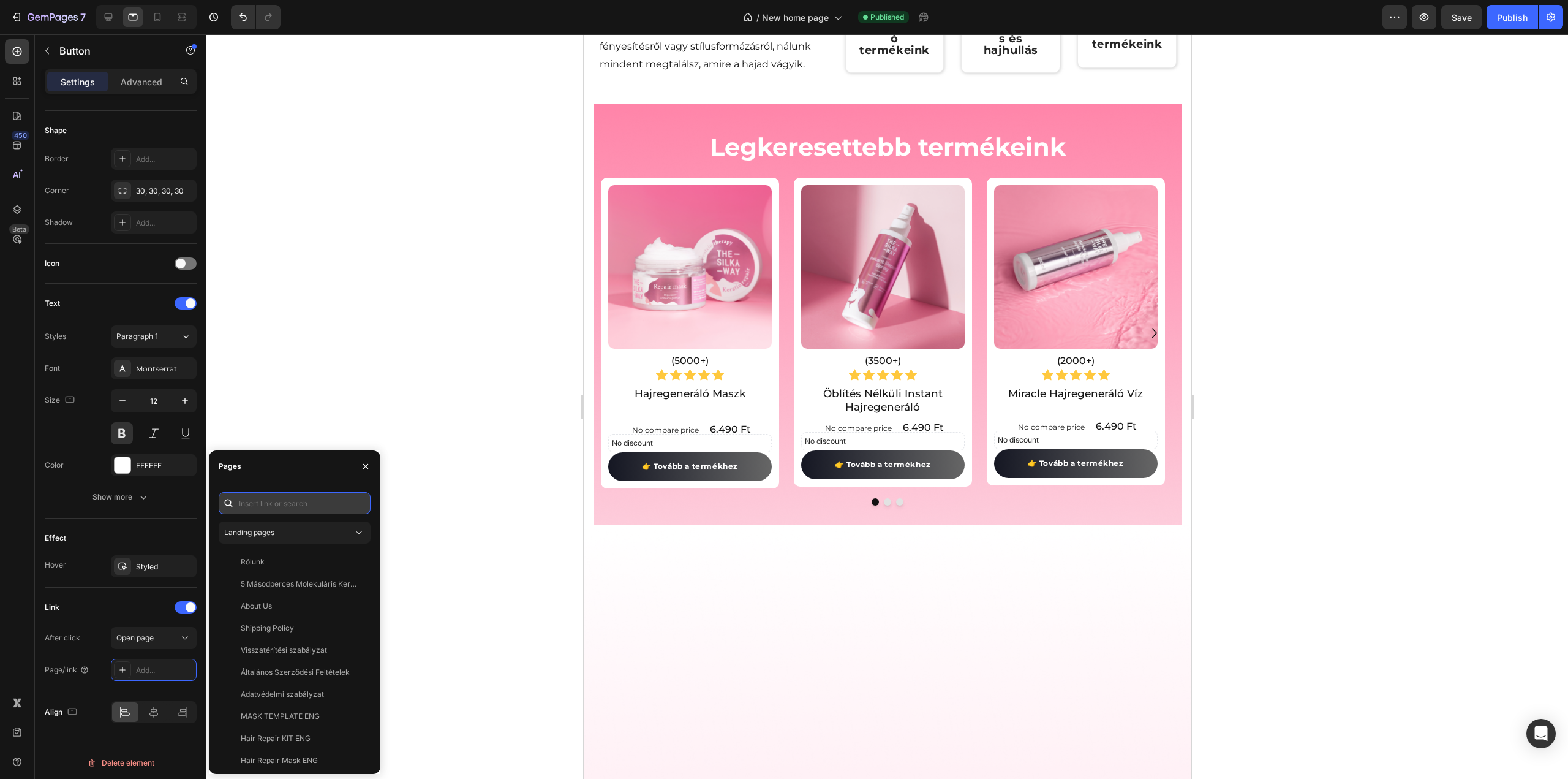
click at [267, 503] on input "text" at bounding box center [294, 503] width 152 height 22
paste input "https://thesilkyway.hu/collections/hajregeneralo-termekek"
type input "https://thesilkyway.hu/collections/hajregeneralo-termekek"
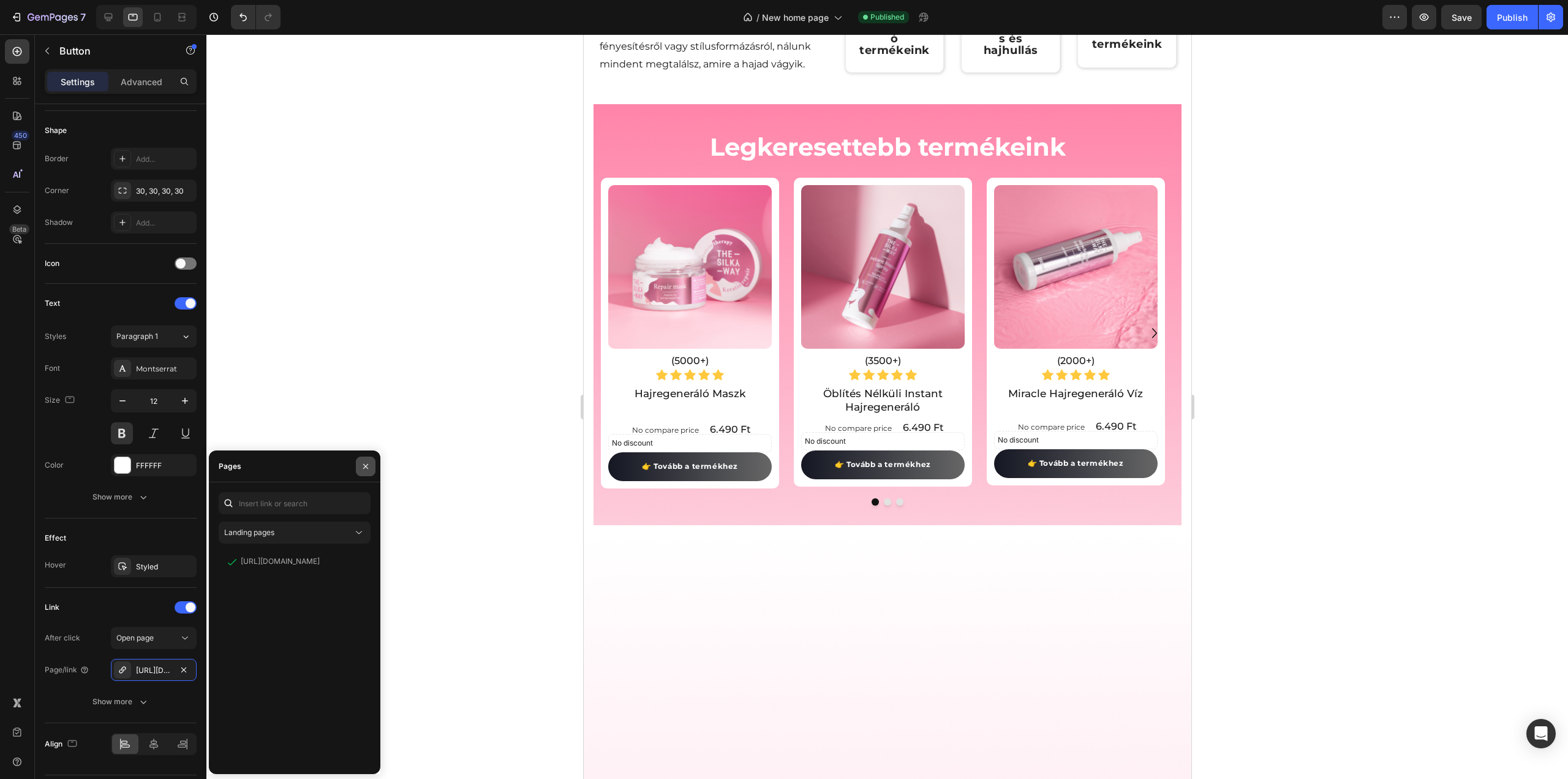
click at [364, 468] on icon "button" at bounding box center [366, 467] width 10 height 10
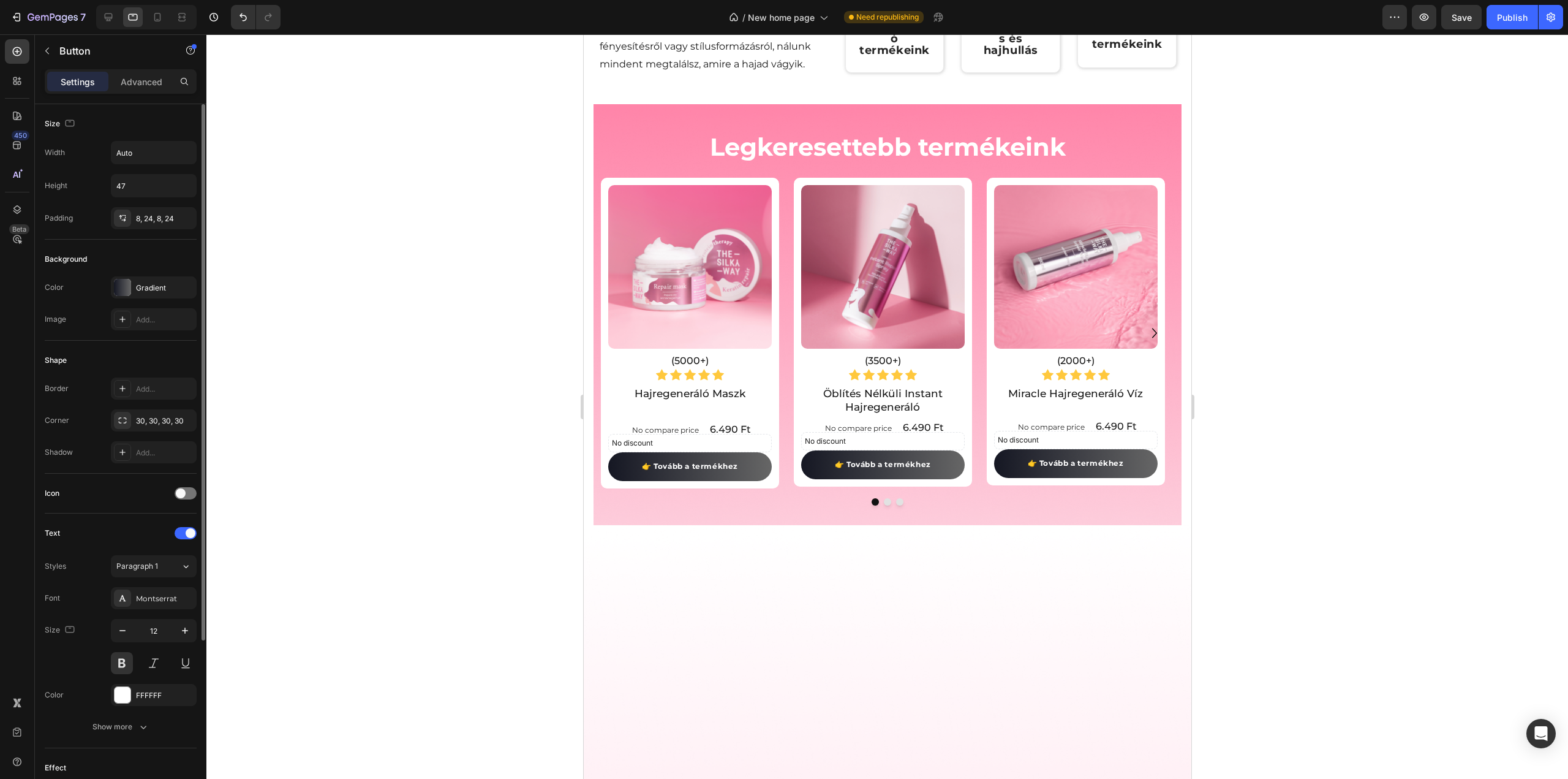
scroll to position [230, 0]
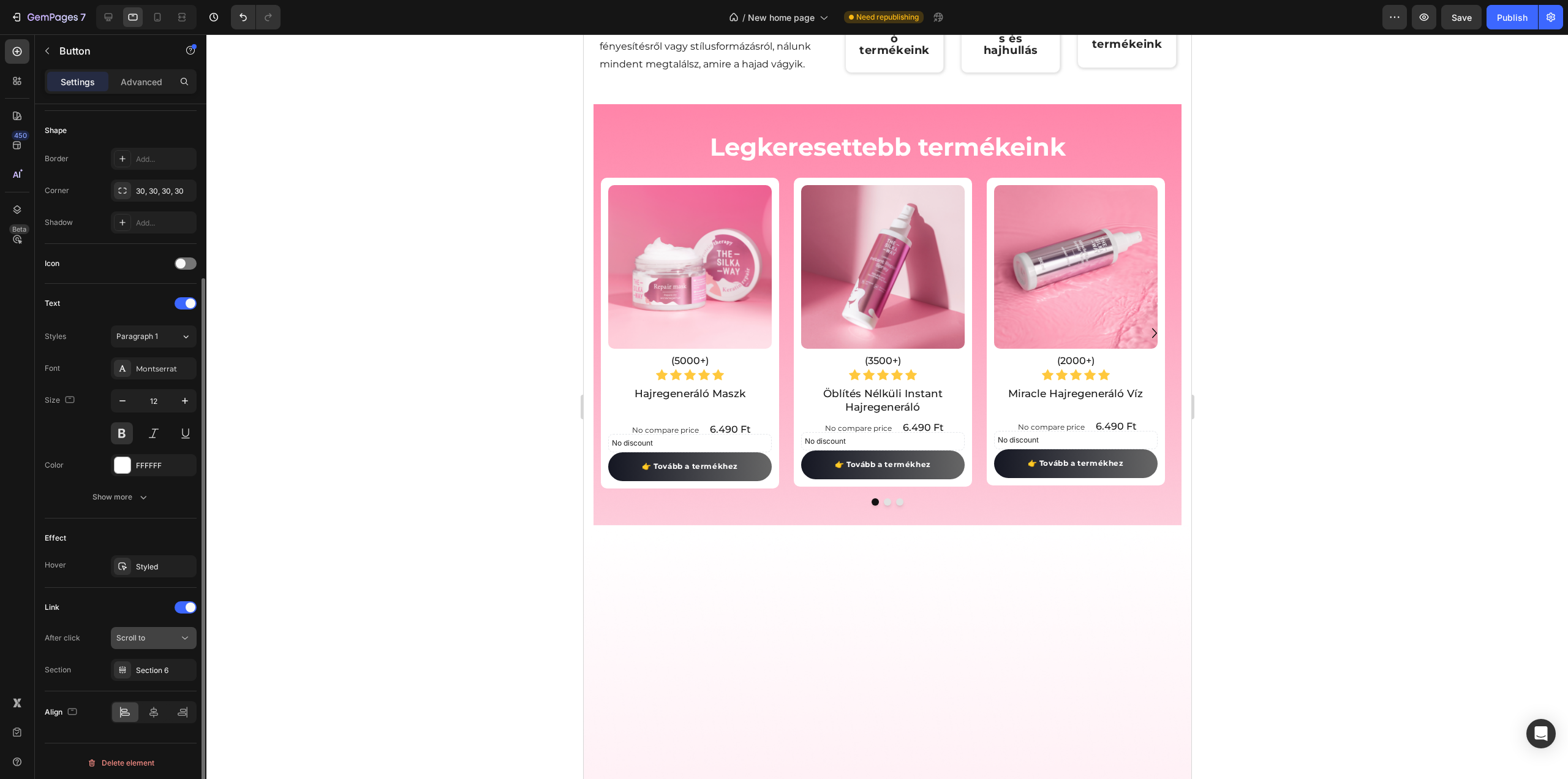
click at [154, 633] on div "Scroll to" at bounding box center [147, 637] width 62 height 11
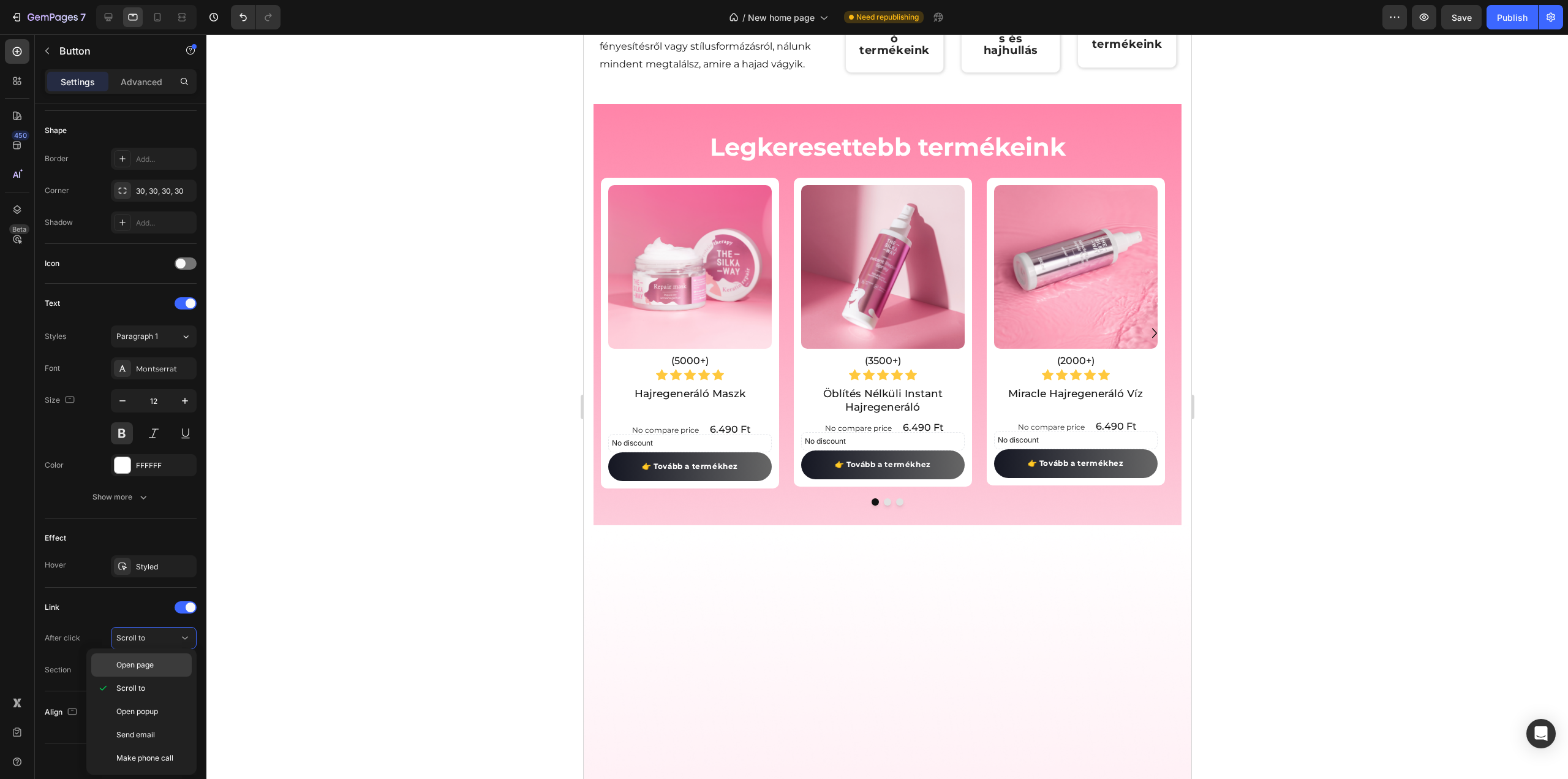
click at [150, 672] on div "Open page" at bounding box center [142, 665] width 101 height 23
click at [148, 665] on div "Add..." at bounding box center [164, 669] width 57 height 11
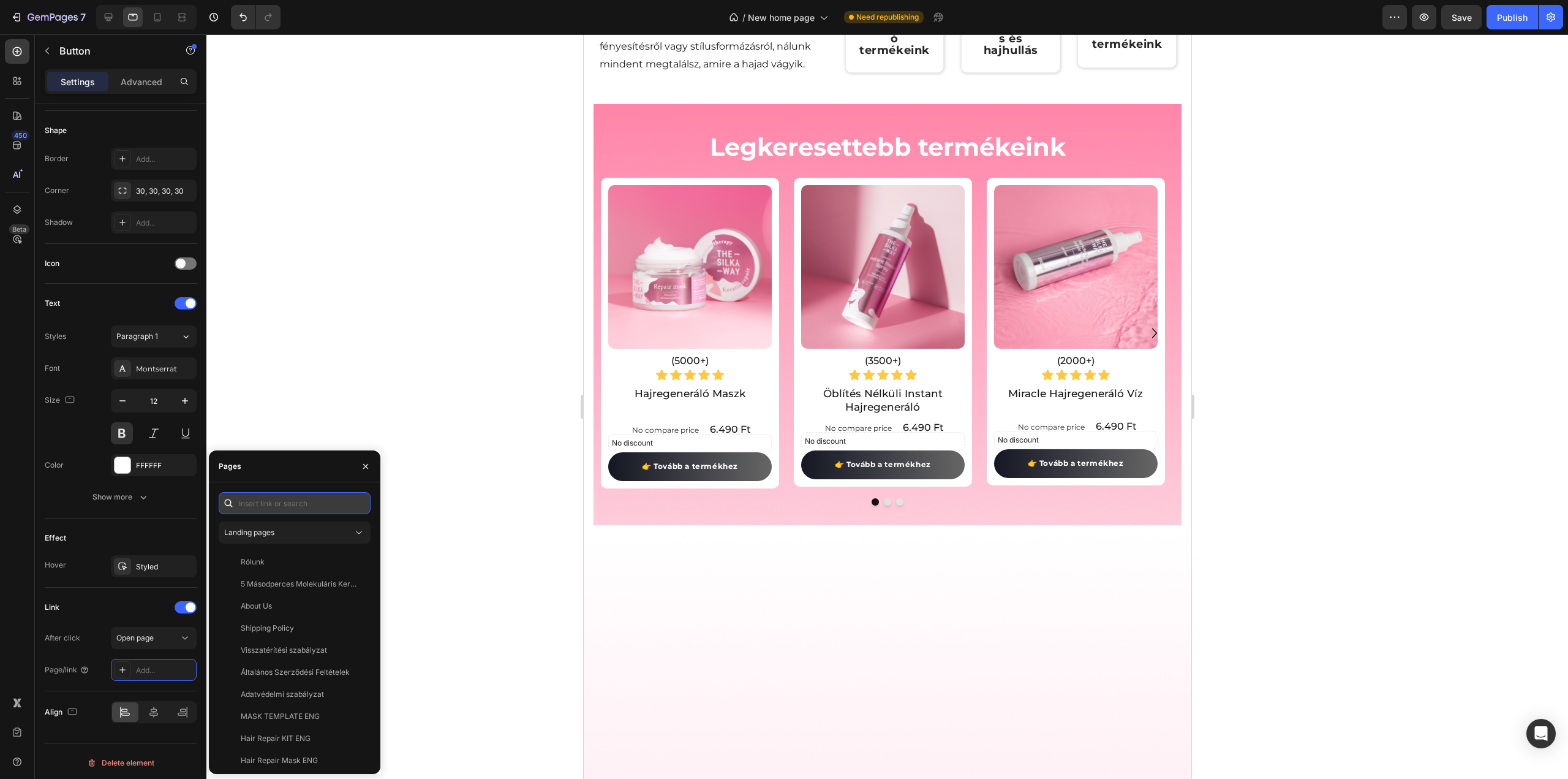
click at [283, 507] on input "text" at bounding box center [294, 503] width 152 height 22
paste input "https://thesilkyway.hu/collections/hajhullas-elleni-termekek"
type input "https://thesilkyway.hu/collections/hajhullas-elleni-termekek"
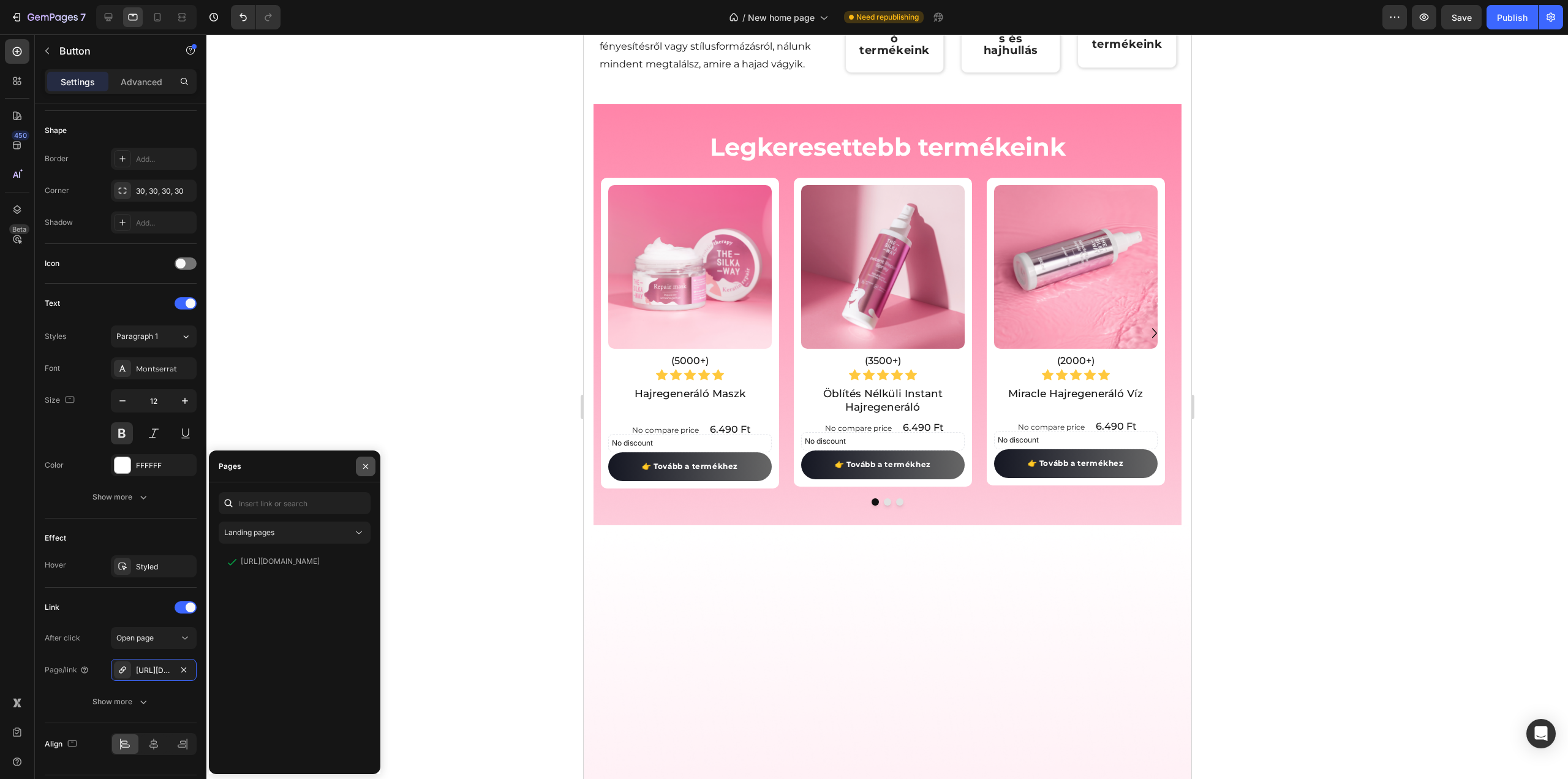
click at [363, 470] on icon "button" at bounding box center [366, 467] width 10 height 10
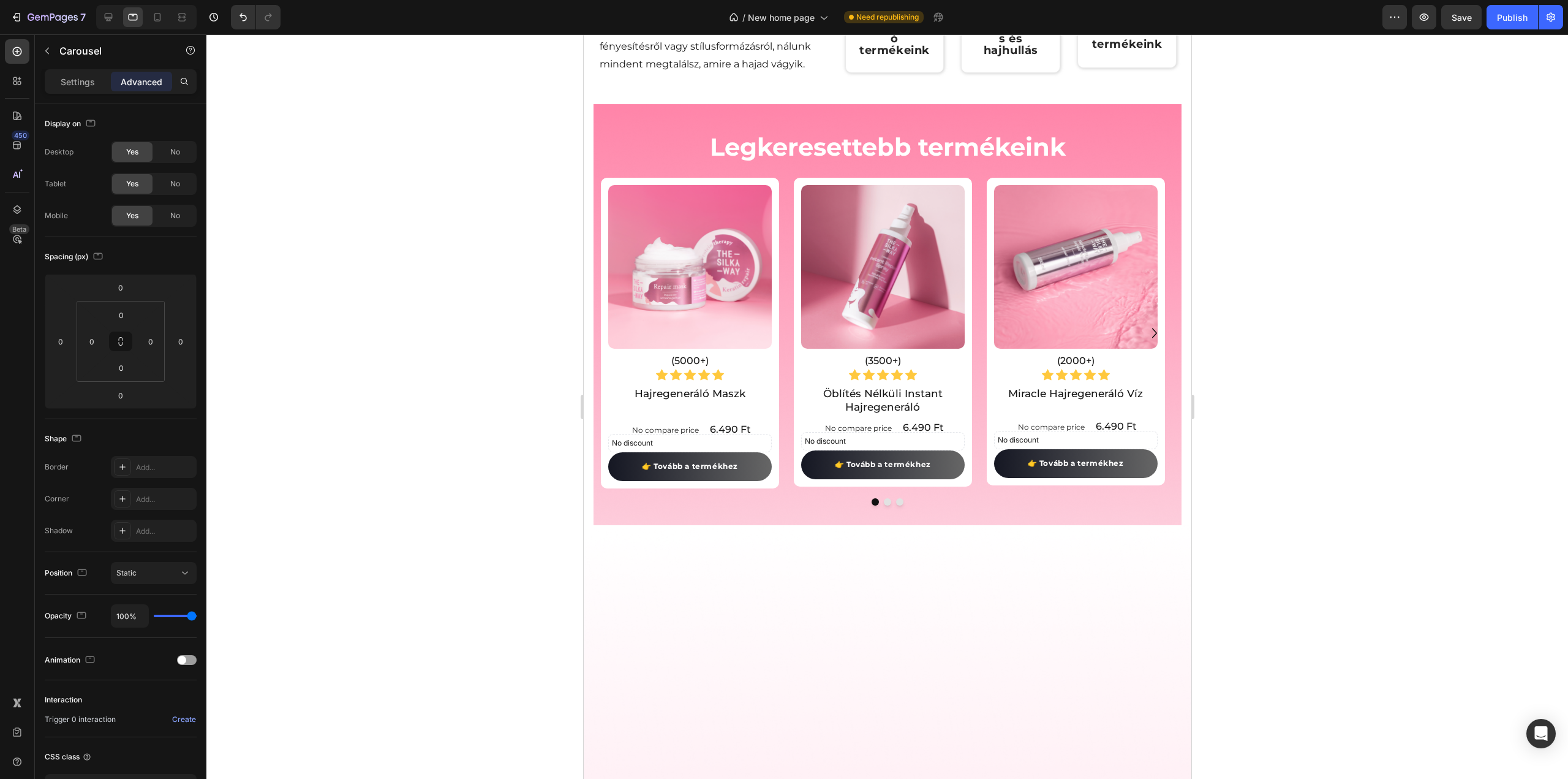
drag, startPoint x: 671, startPoint y: 448, endPoint x: 638, endPoint y: 449, distance: 33.0
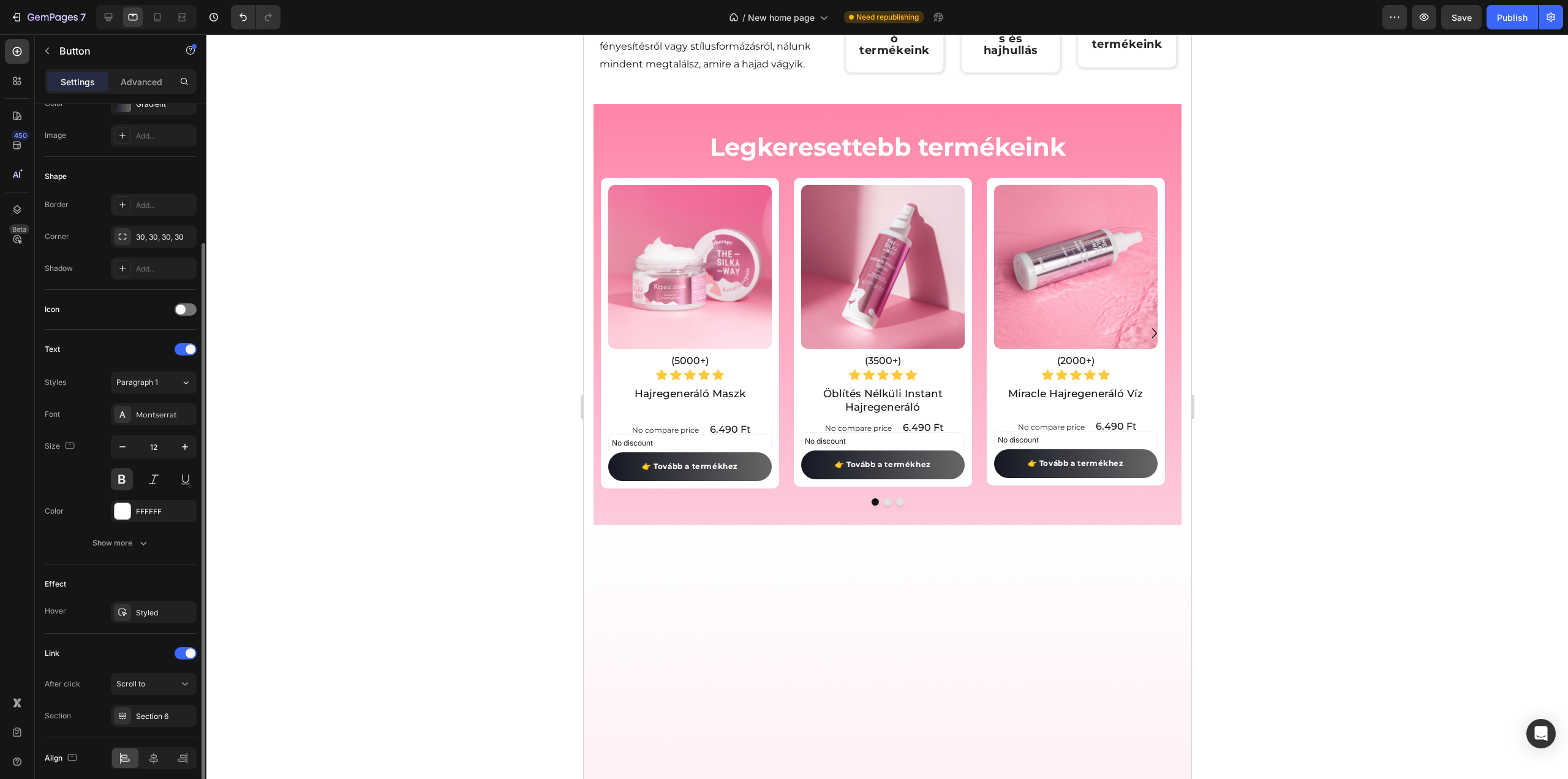
scroll to position [230, 0]
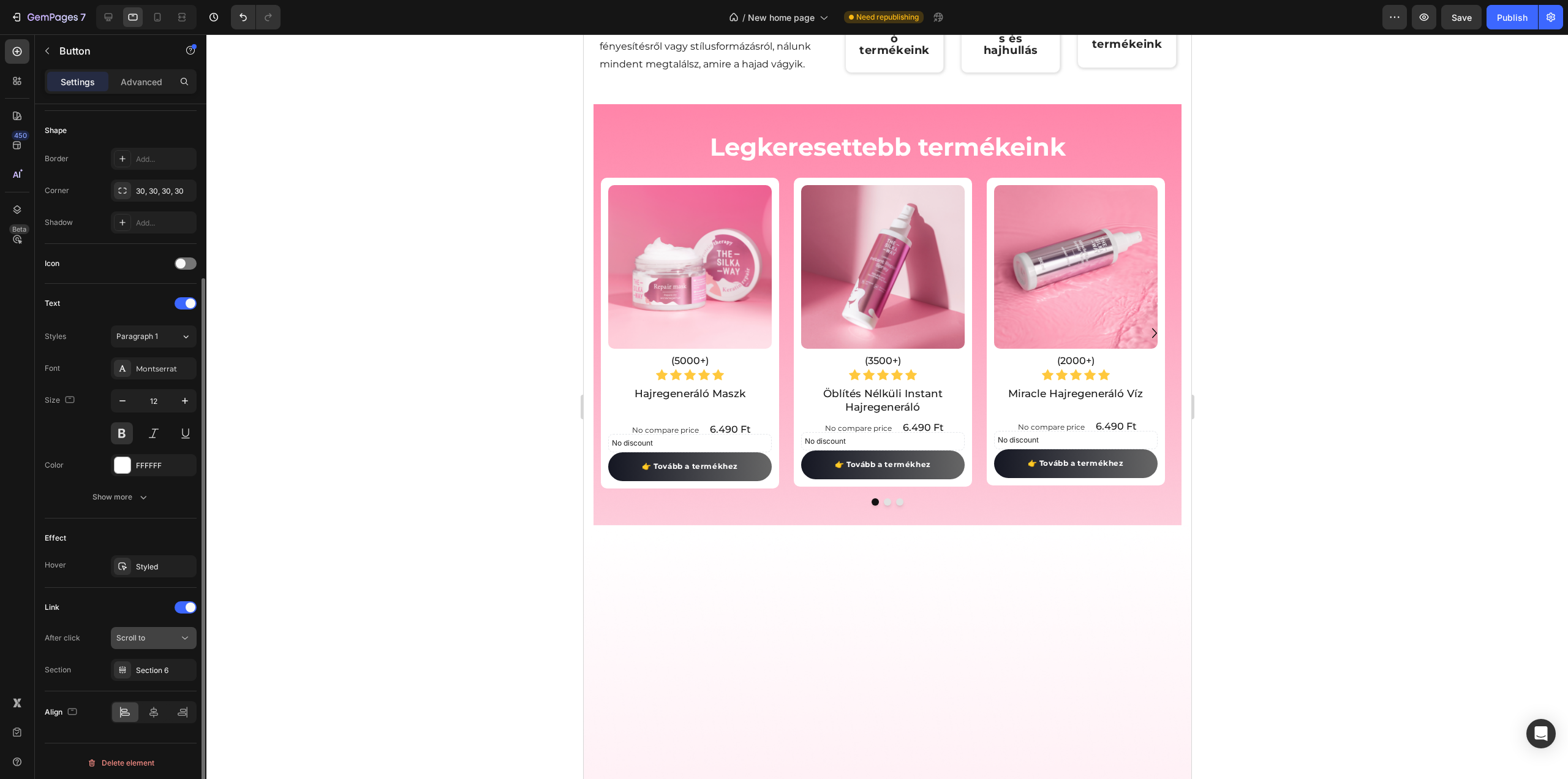
click at [145, 633] on div "Scroll to" at bounding box center [147, 637] width 62 height 11
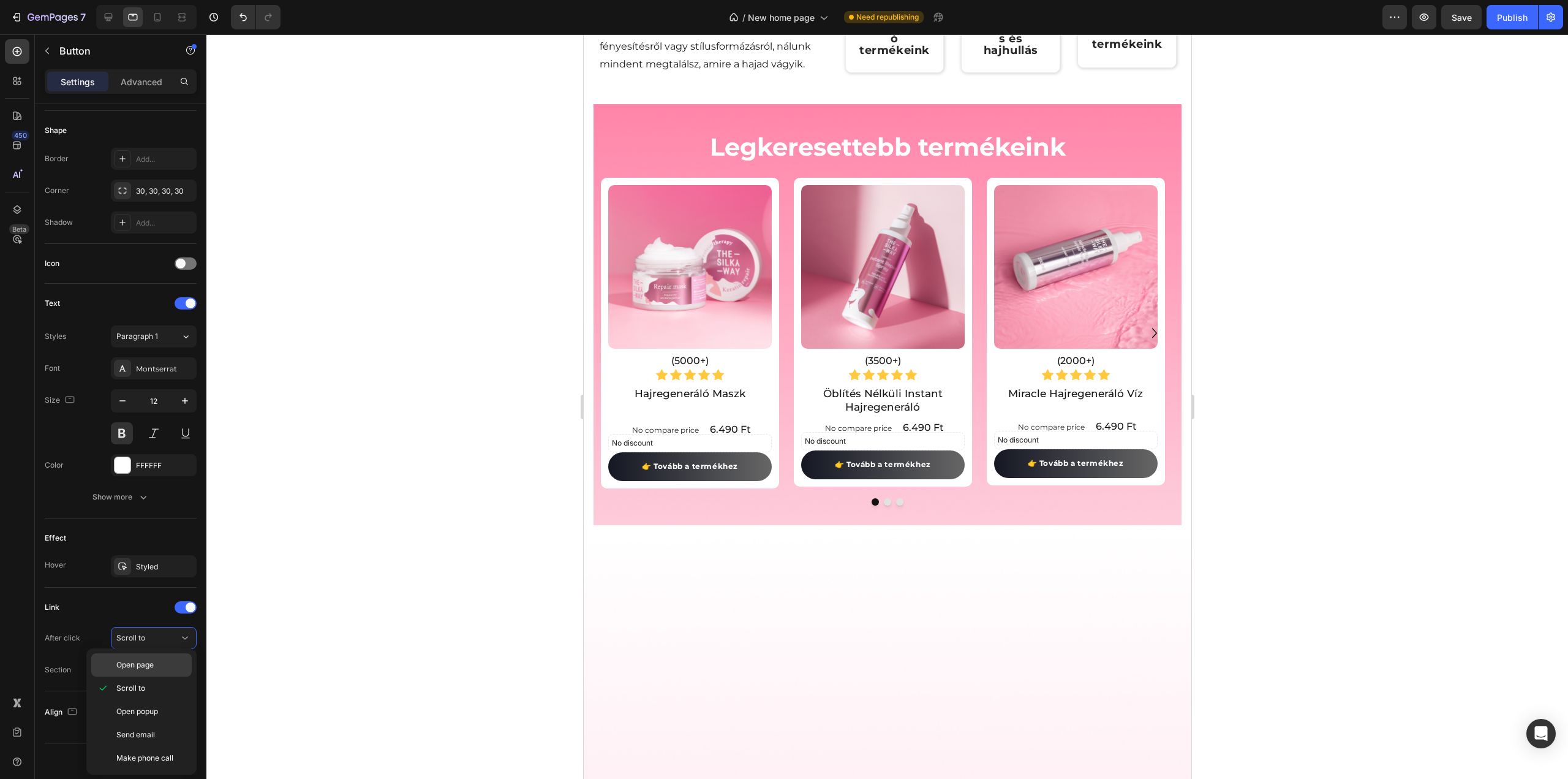
click at [137, 669] on div "Open page" at bounding box center [142, 665] width 101 height 23
click at [153, 665] on div "Add..." at bounding box center [164, 669] width 57 height 11
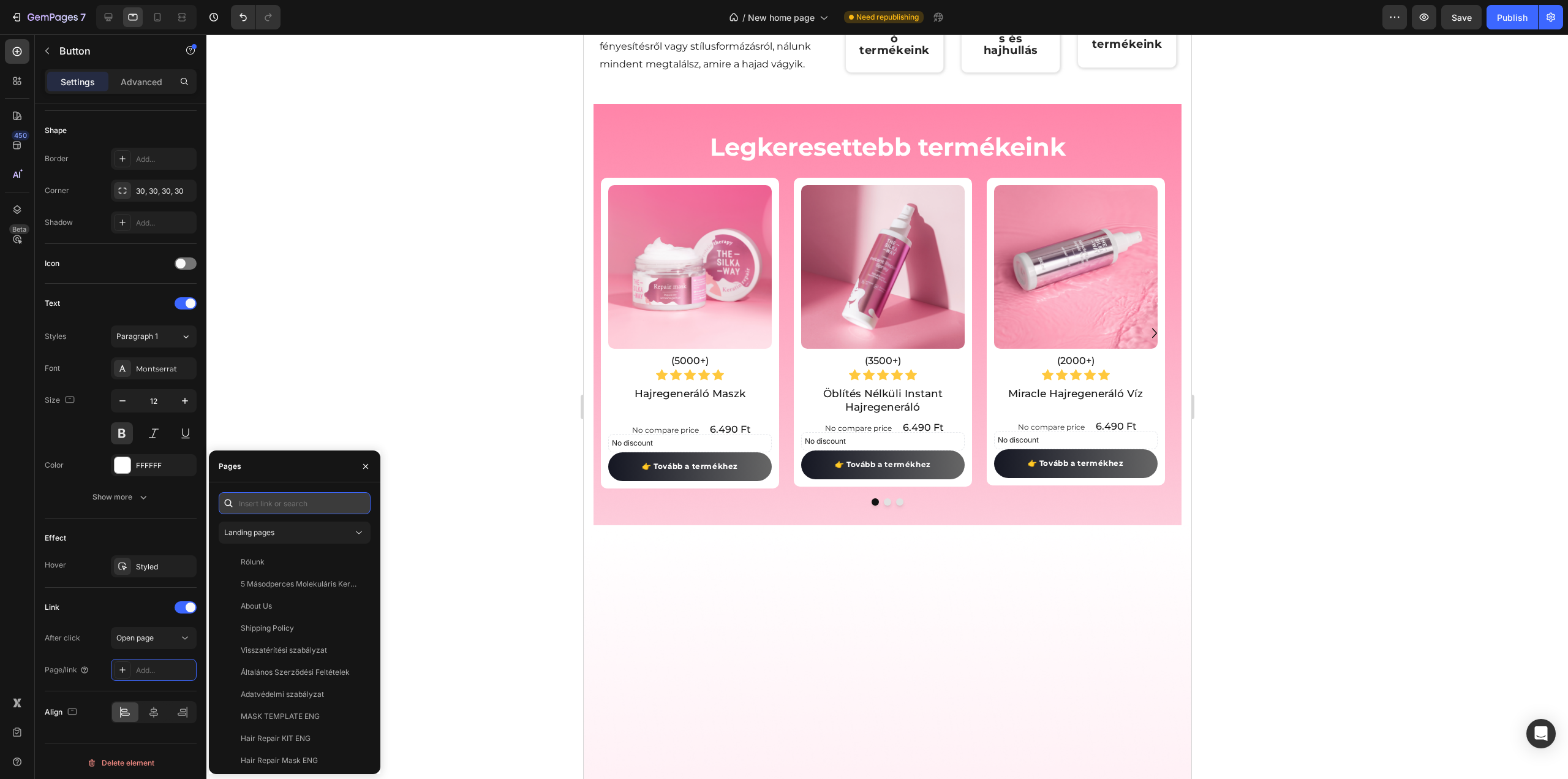
click at [274, 495] on input "text" at bounding box center [294, 503] width 152 height 22
paste input "https://thesilkyway.hu/products/savbazisu-fejbortisztito"
type input "https://thesilkyway.hu/products/savbazisu-fejbortisztito"
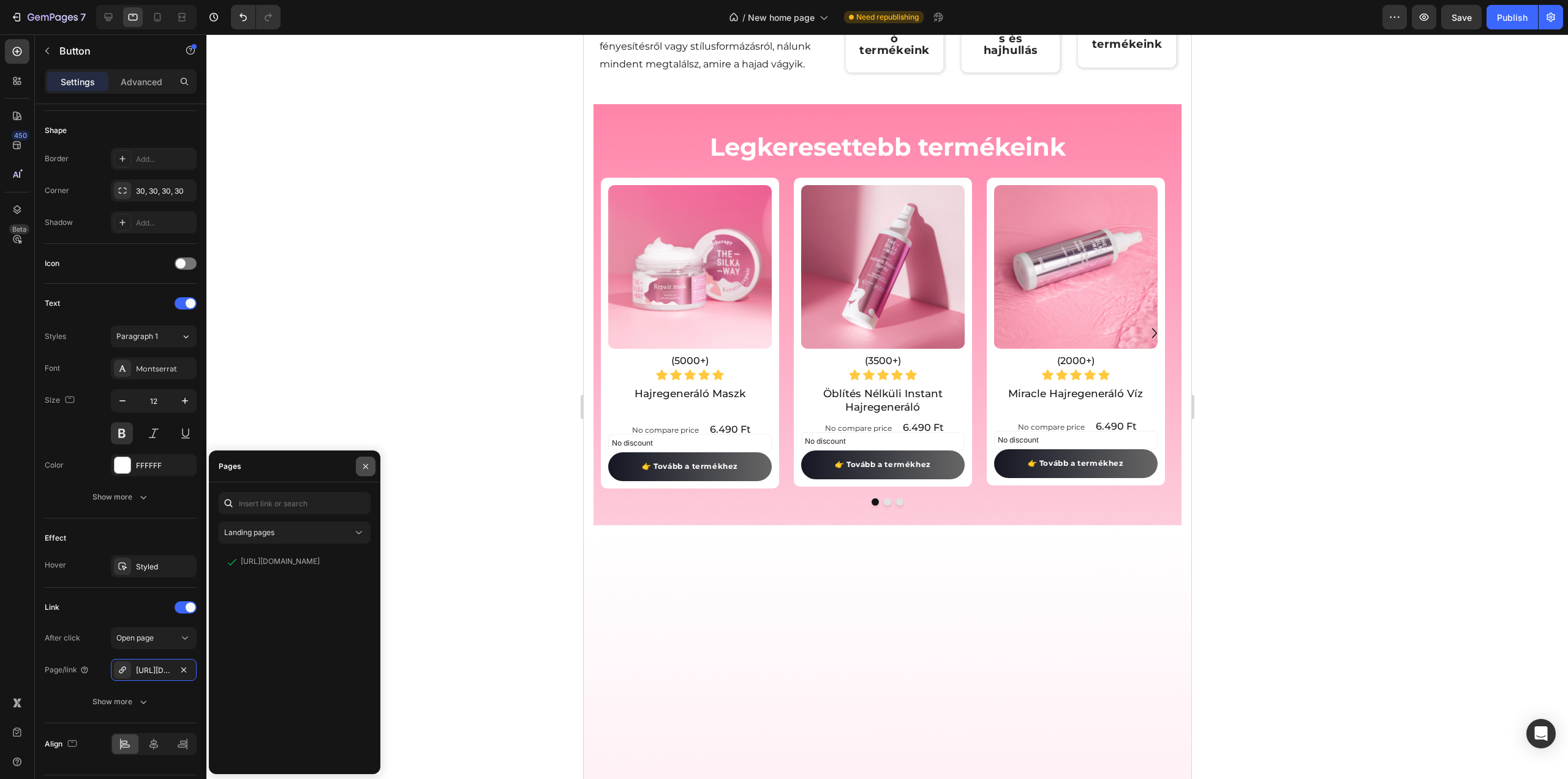
click at [361, 467] on icon "button" at bounding box center [366, 467] width 10 height 10
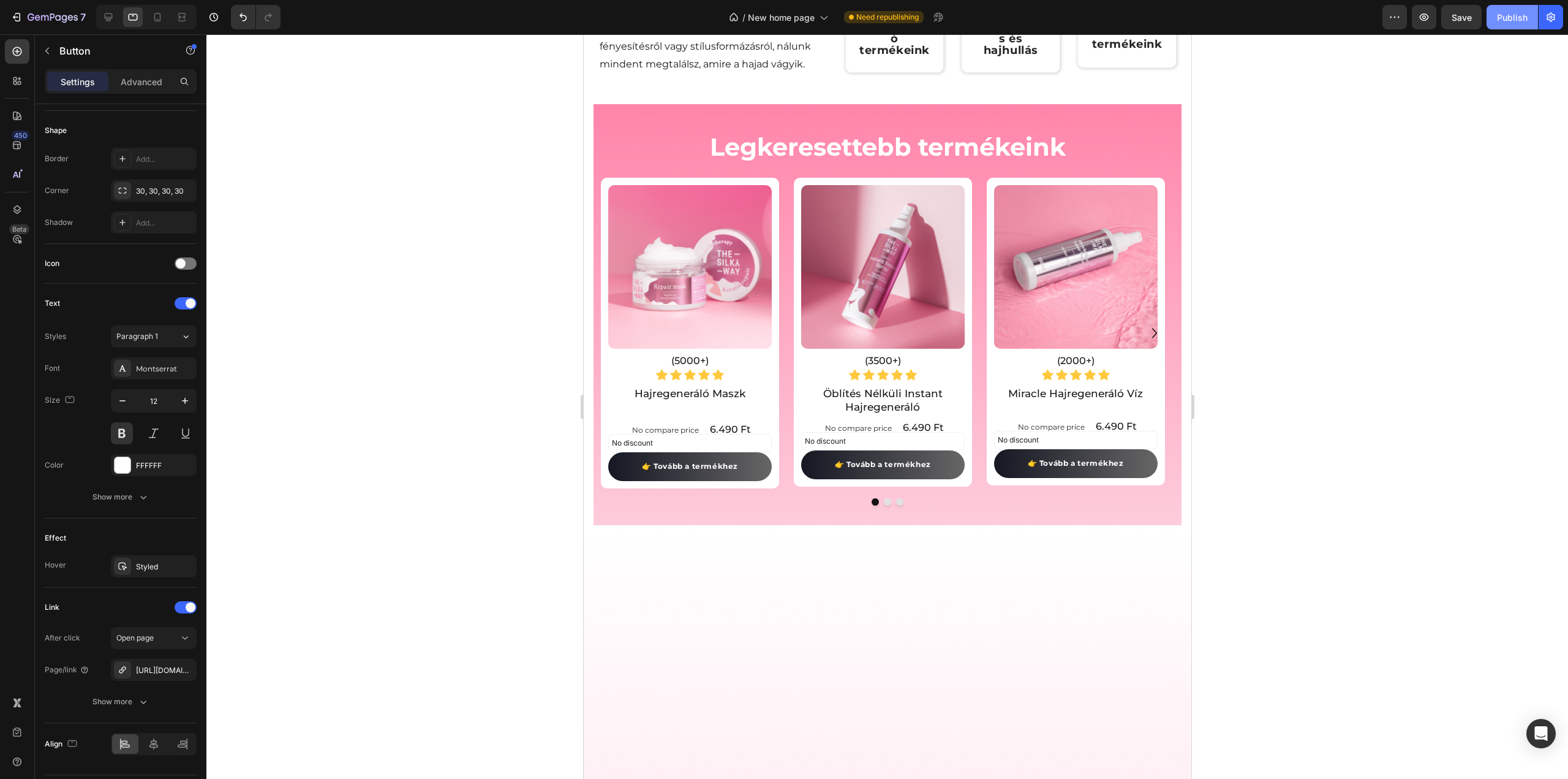
click at [1507, 19] on div "Publish" at bounding box center [1513, 16] width 31 height 13
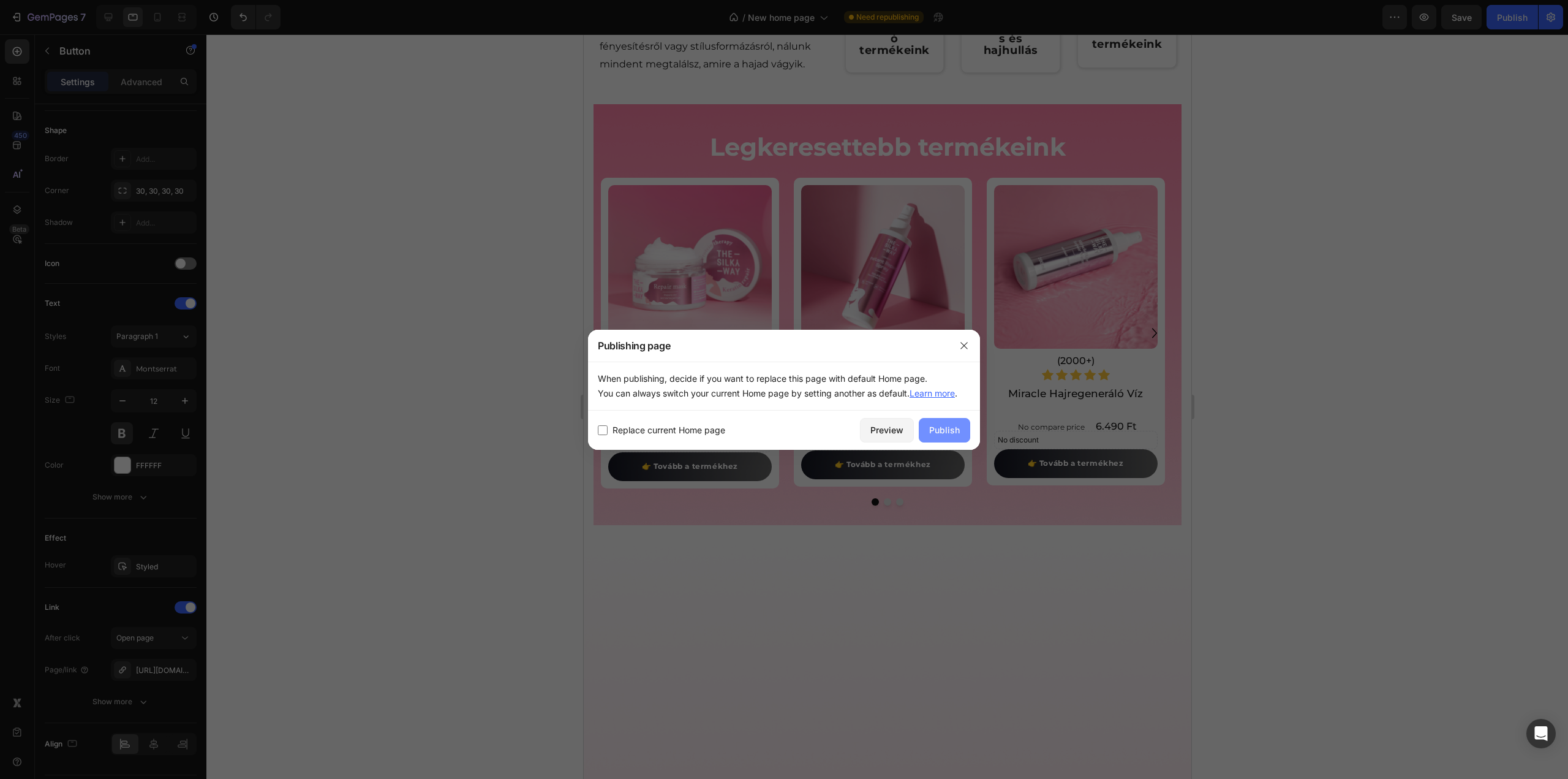
click at [928, 432] on button "Publish" at bounding box center [944, 430] width 51 height 24
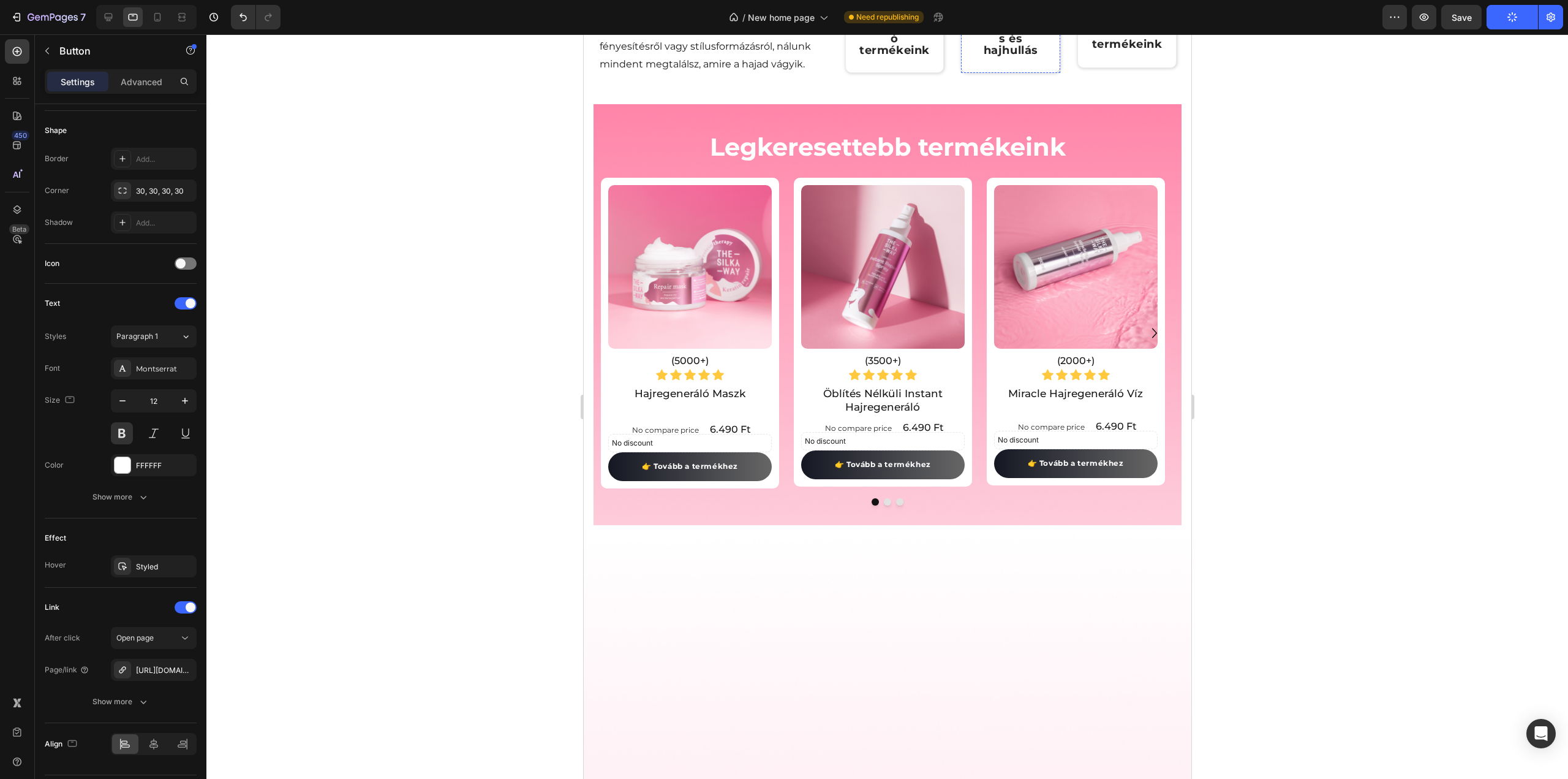
scroll to position [1062, 0]
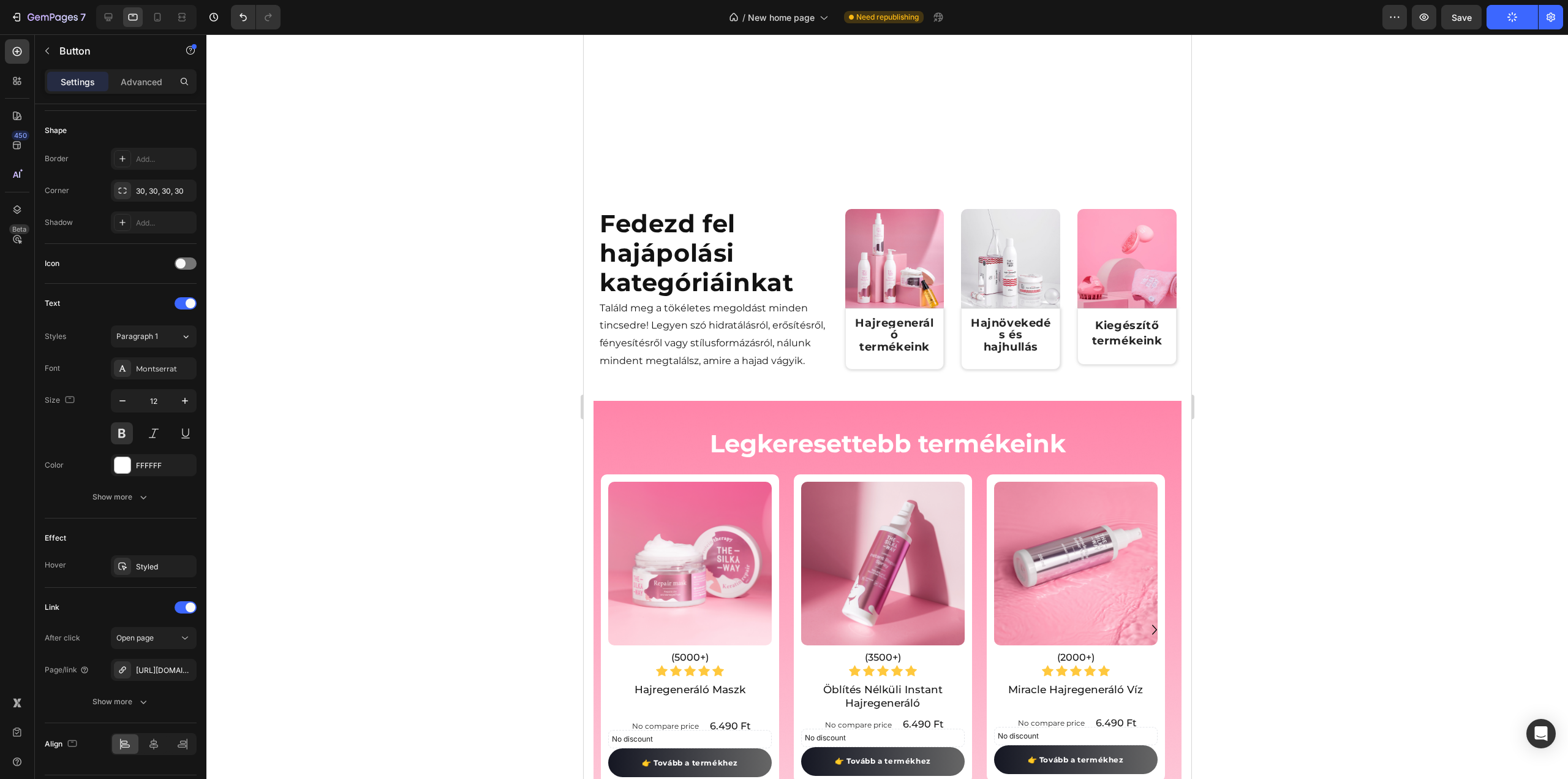
click at [106, 16] on icon at bounding box center [108, 16] width 13 height 13
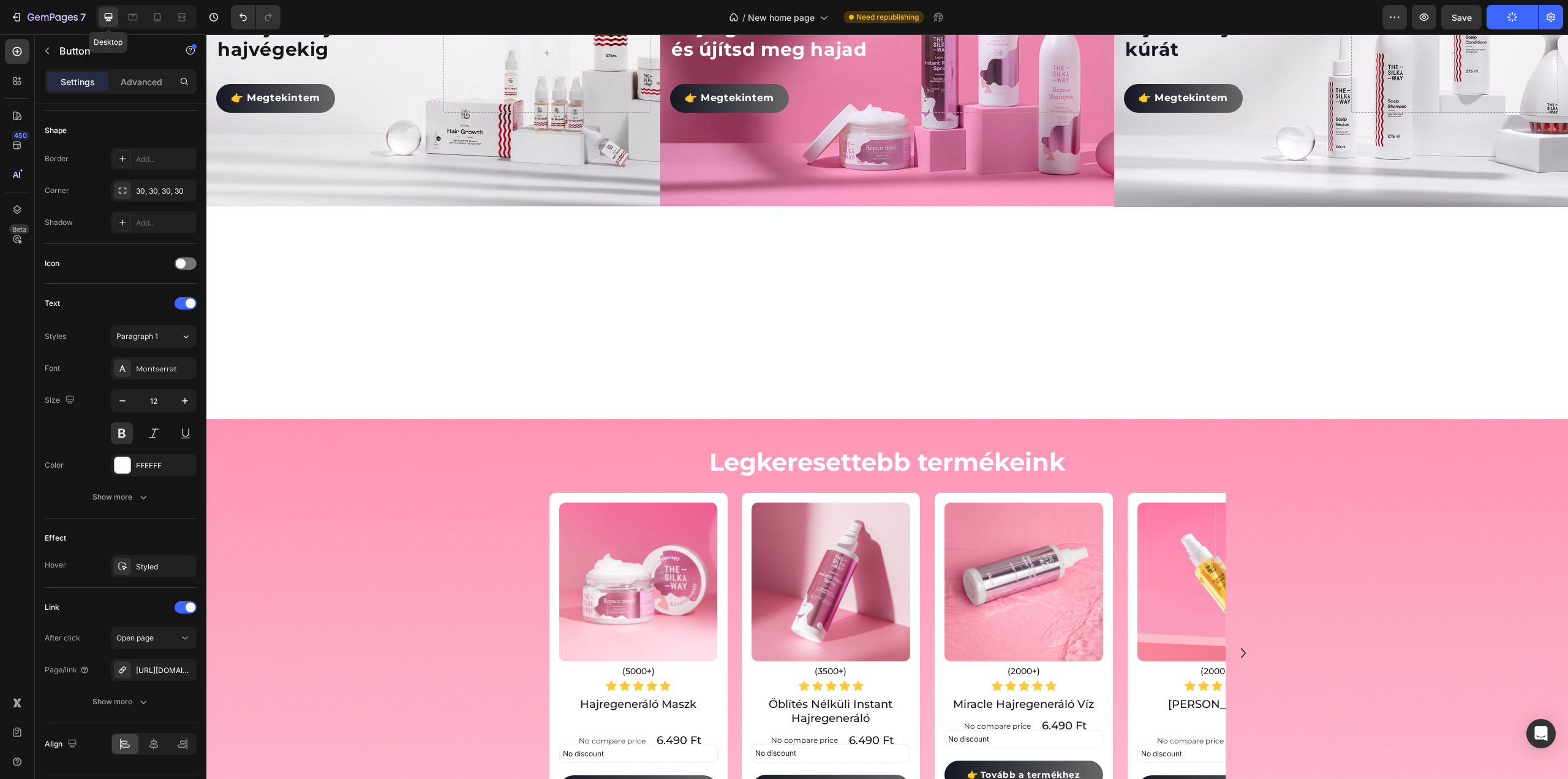
type input "14"
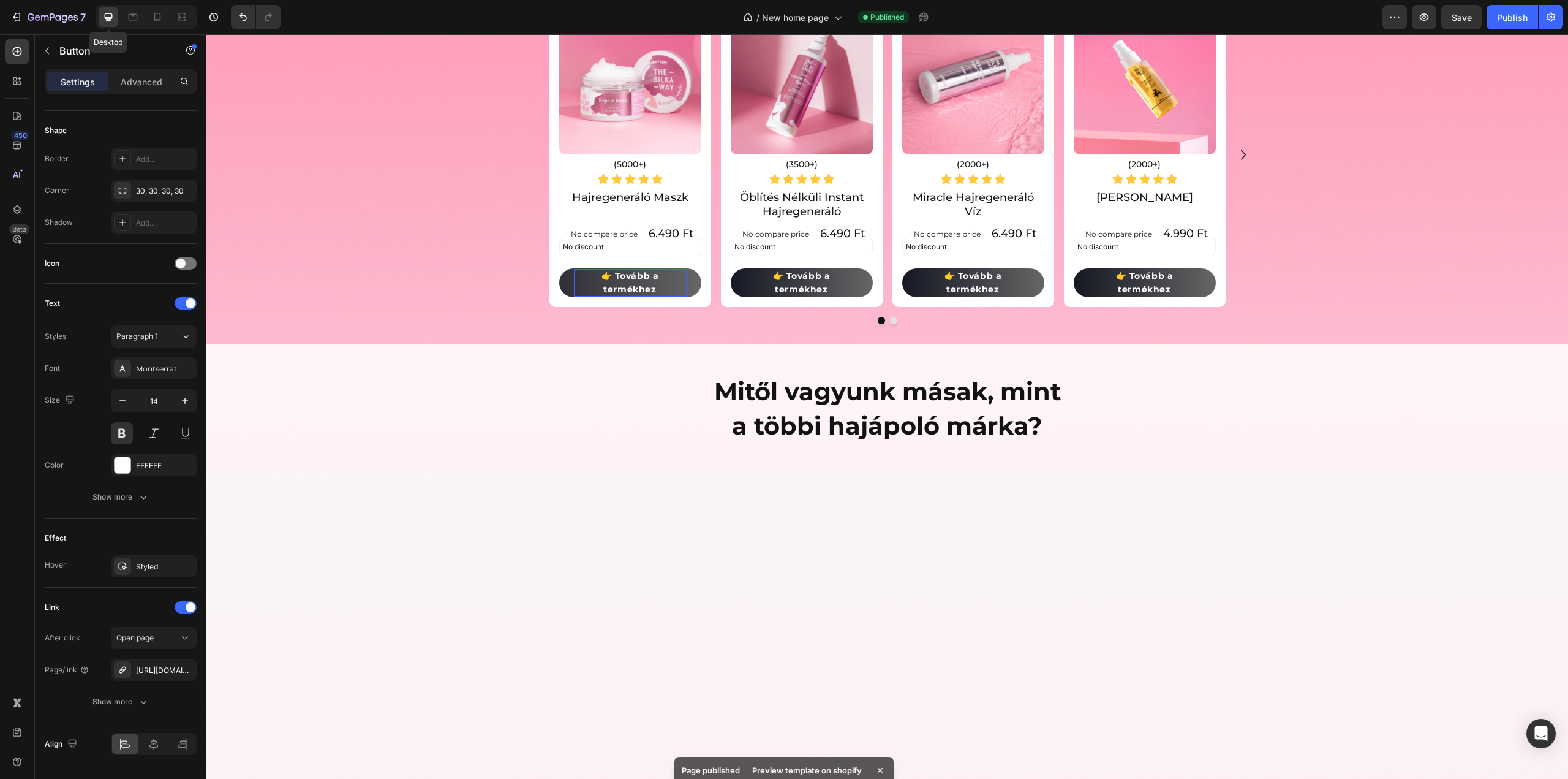
scroll to position [1544, 0]
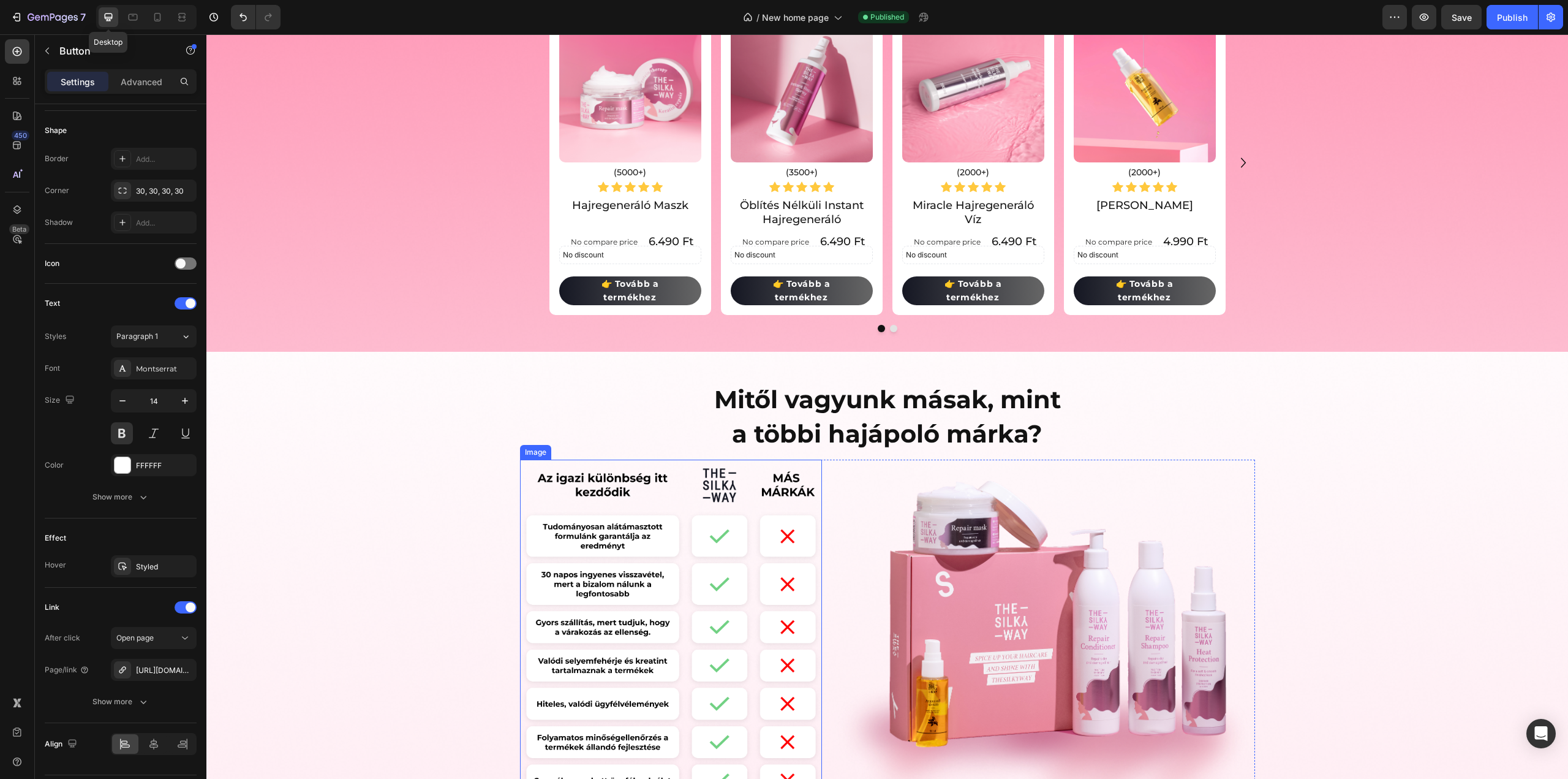
click at [730, 594] on img at bounding box center [670, 632] width 302 height 344
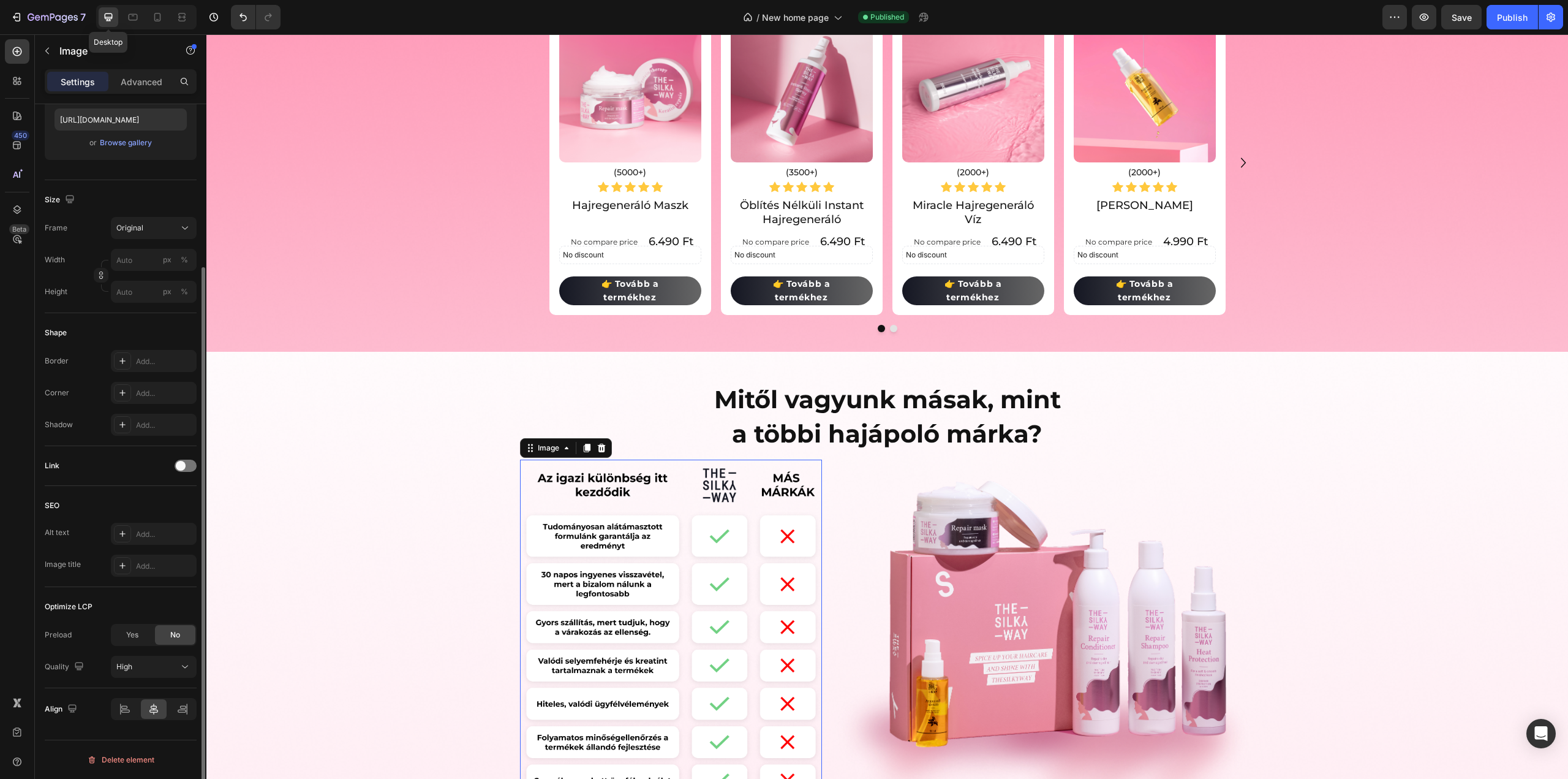
scroll to position [0, 0]
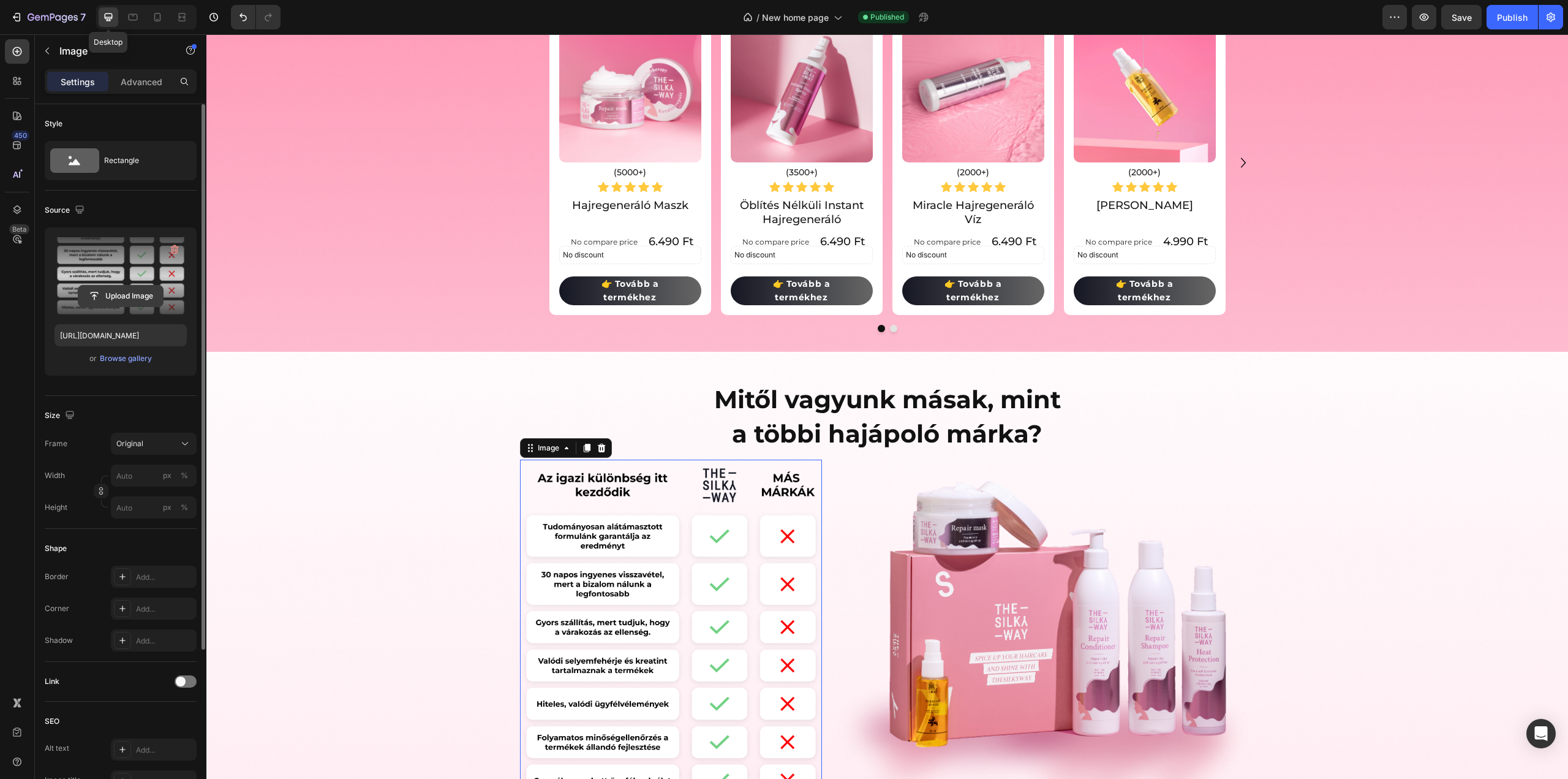
click at [136, 297] on input "file" at bounding box center [120, 295] width 84 height 20
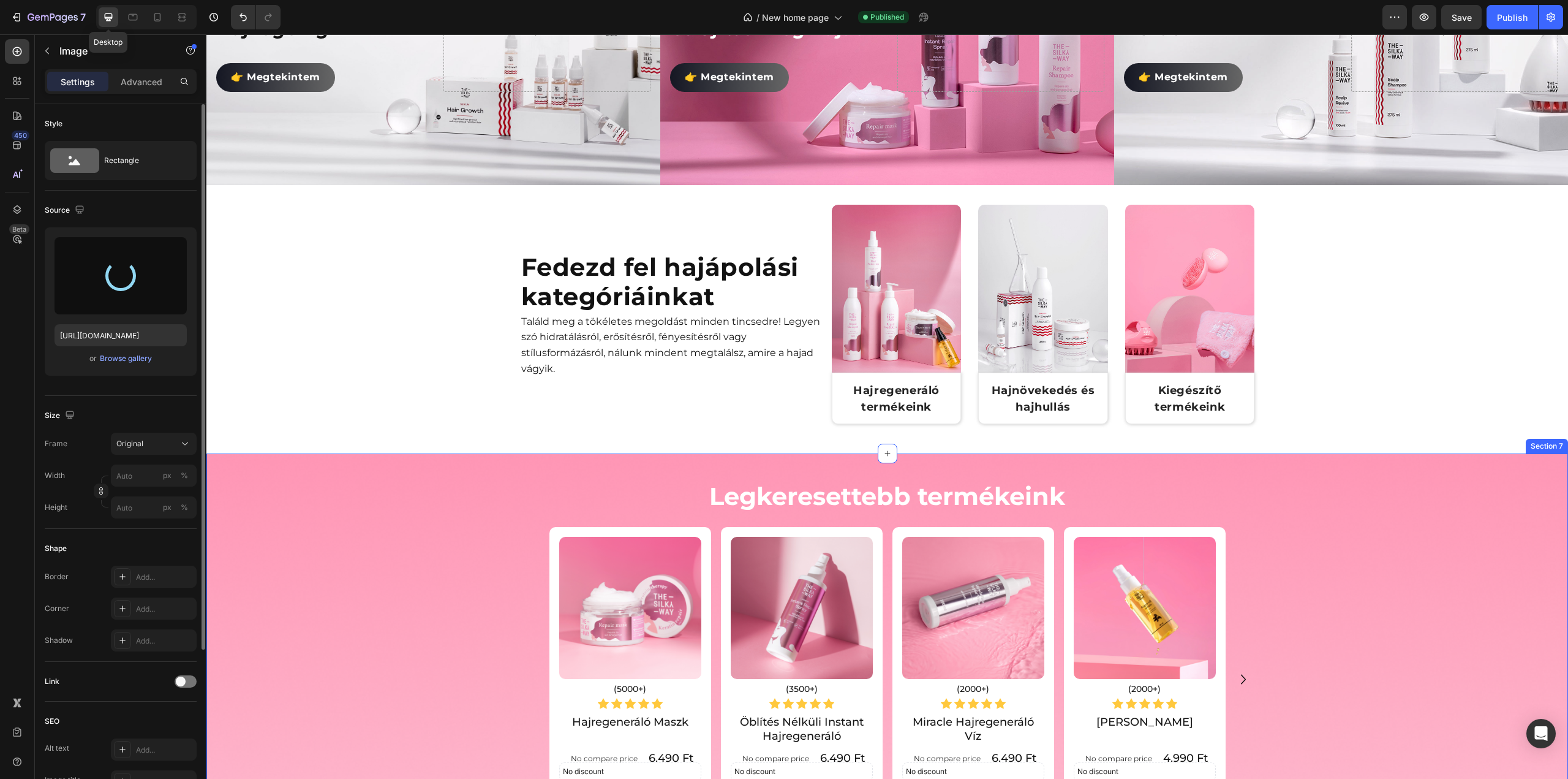
scroll to position [687, 0]
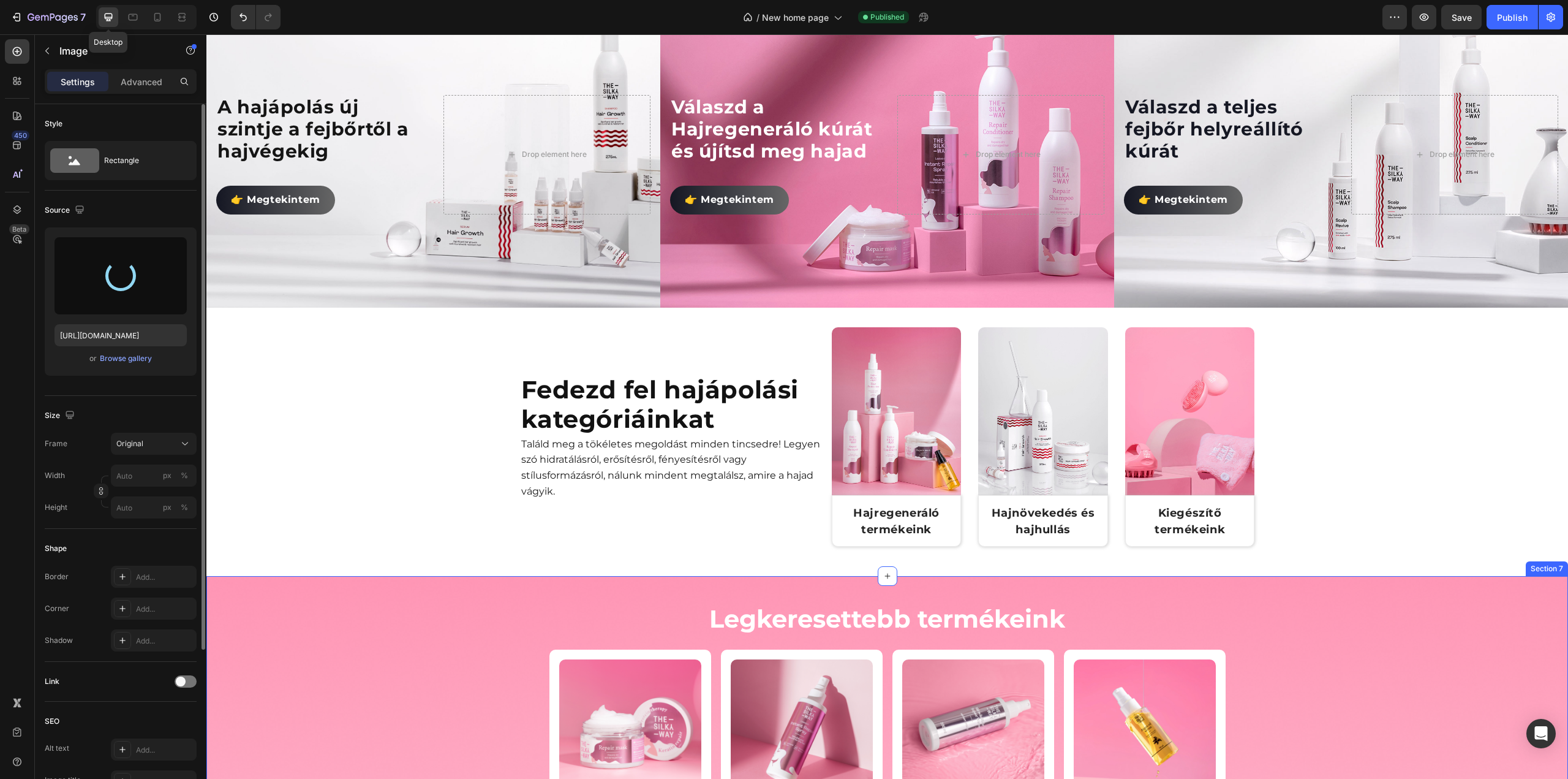
type input "https://cdn.shopify.com/s/files/1/0492/9470/4796/files/gempages_490611713016595…"
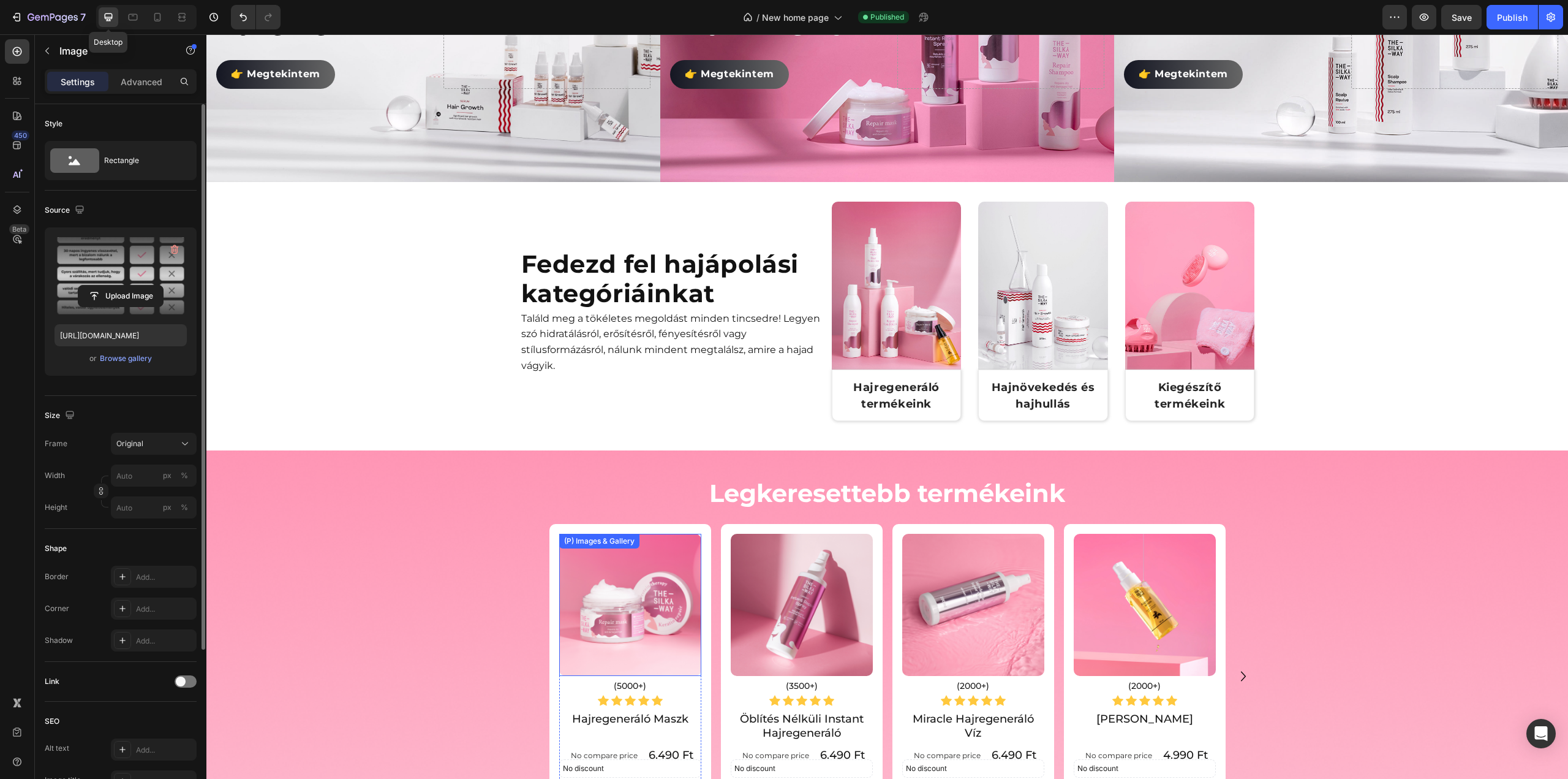
scroll to position [809, 0]
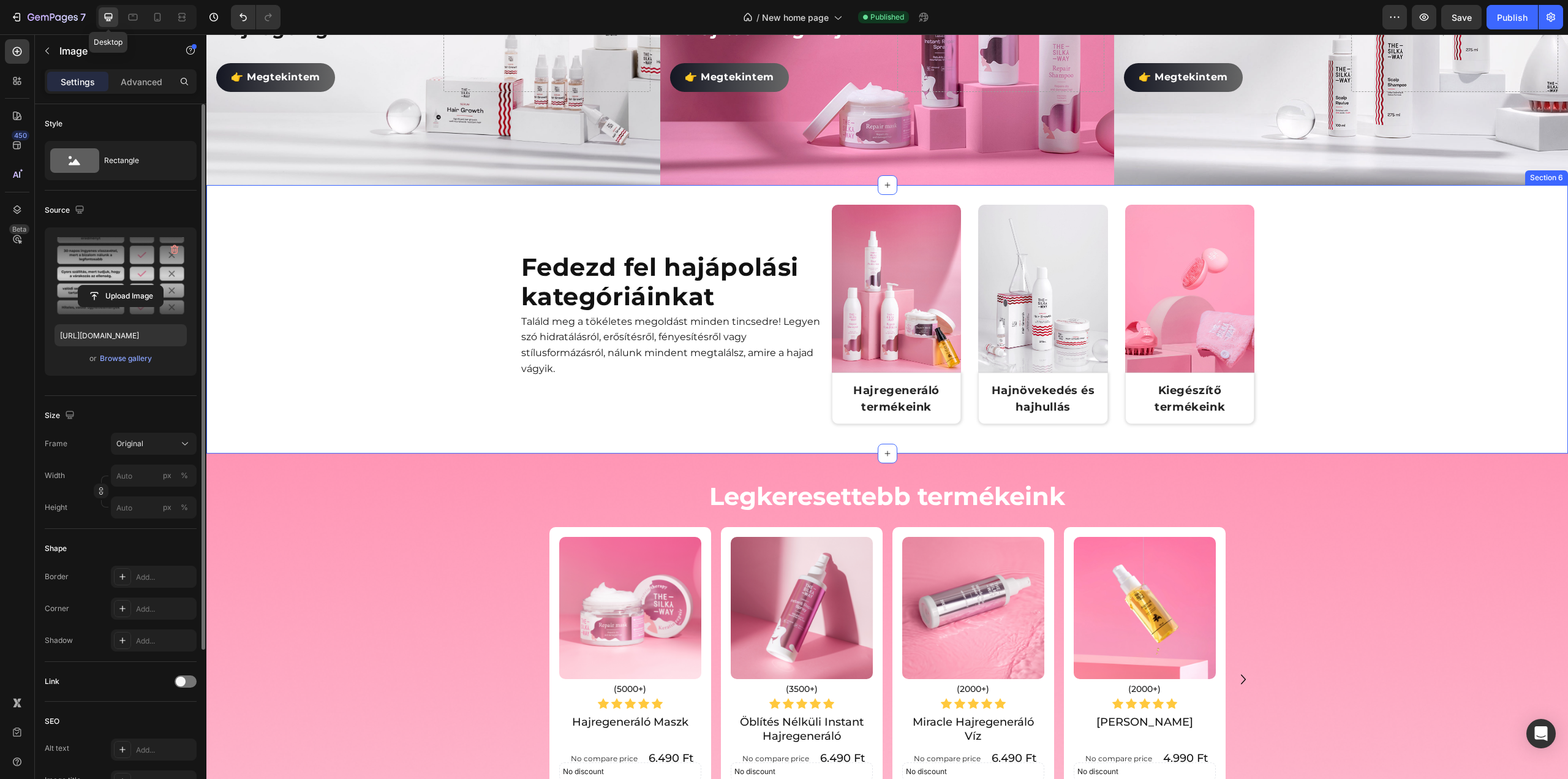
click at [444, 255] on div "Fedezd fel hajápolási kategóriáinkat Heading Találd meg a tökéletes megoldást m…" at bounding box center [887, 319] width 1361 height 229
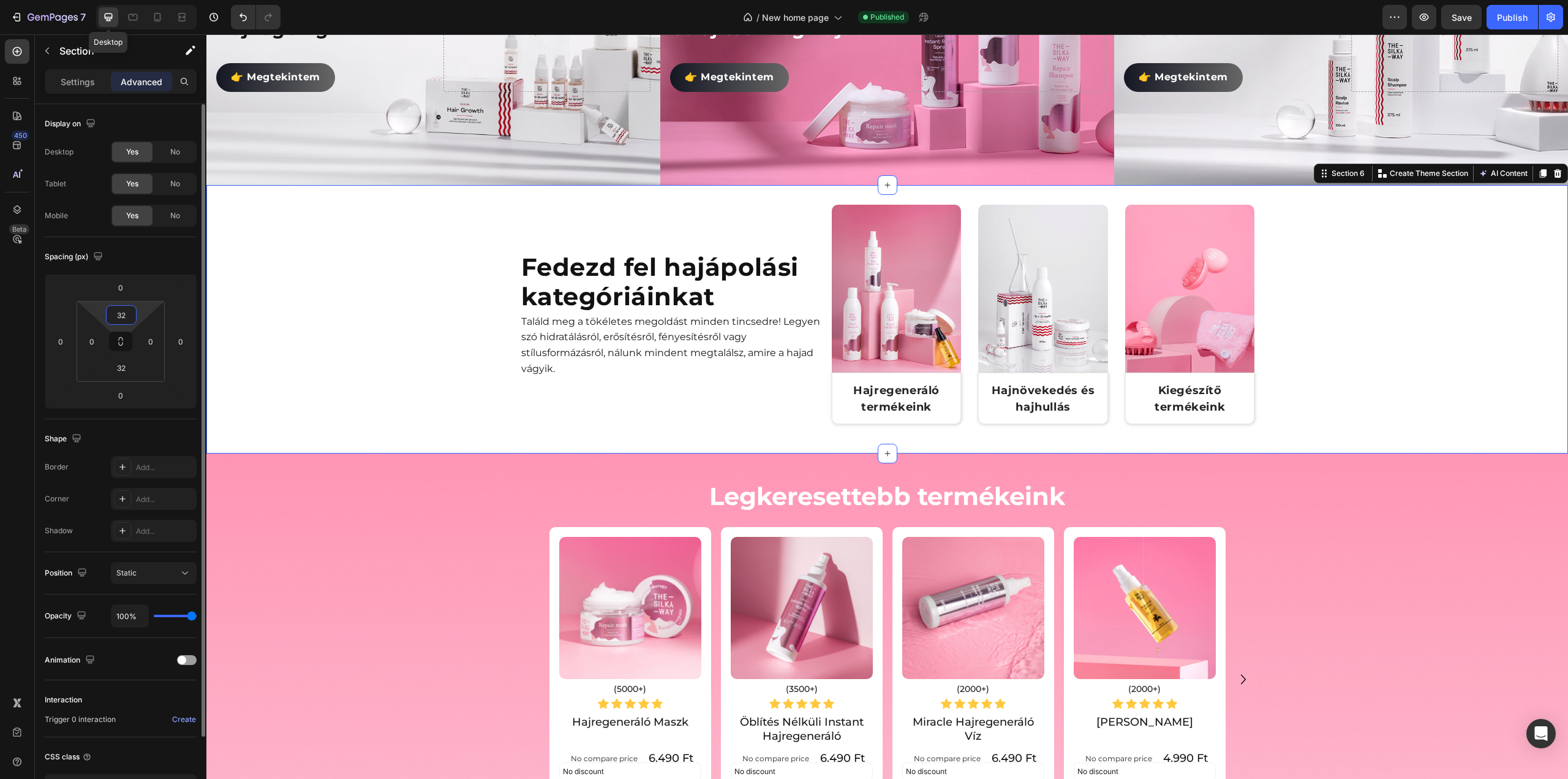
click at [120, 311] on input "32" at bounding box center [120, 314] width 24 height 18
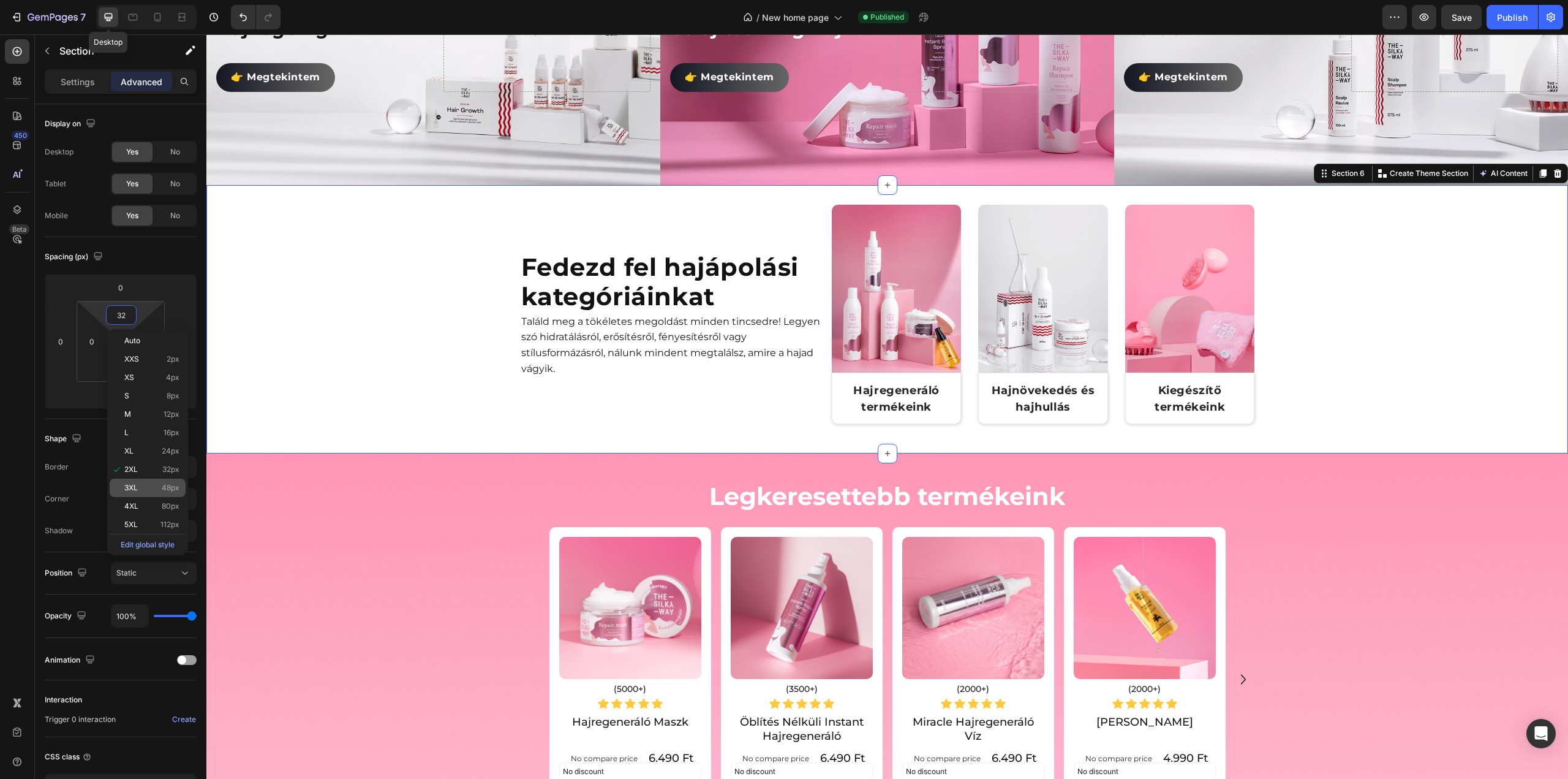
click at [133, 491] on span "3XL" at bounding box center [131, 487] width 14 height 9
type input "48"
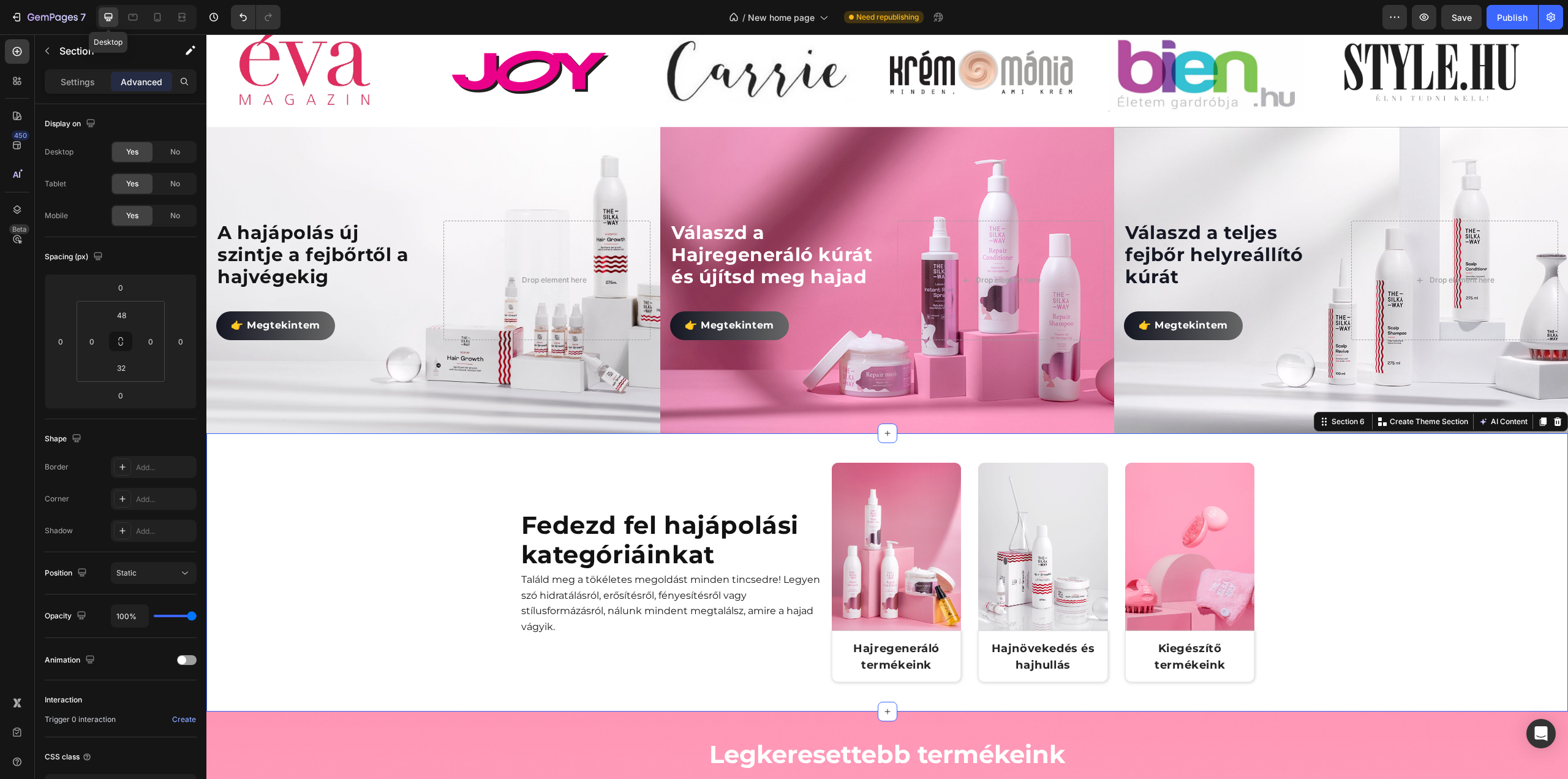
scroll to position [565, 0]
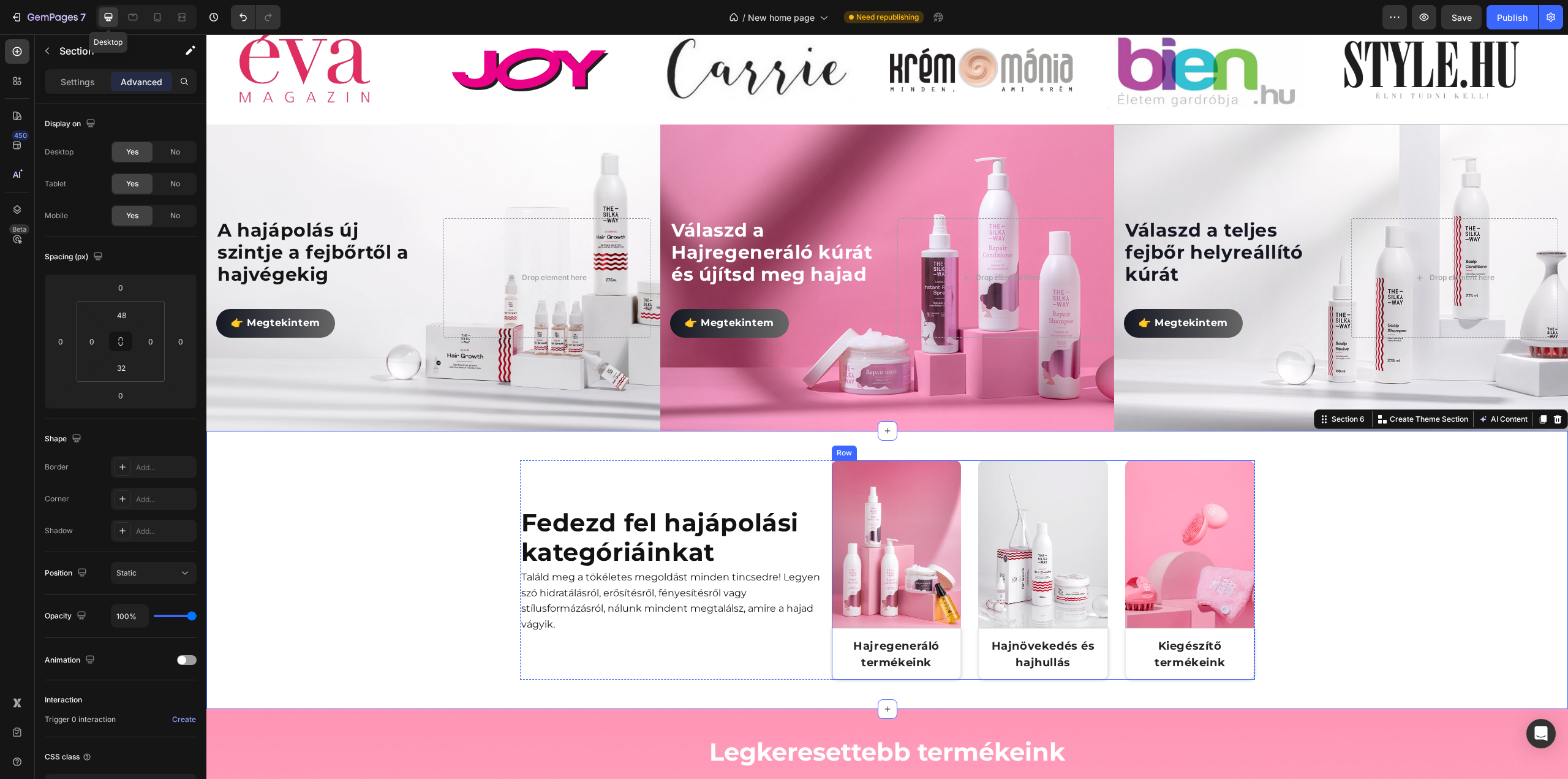
click at [1114, 489] on div "Image Hajregeneráló termékeink Text Block Row Row Image Hajnövekedés és hajhull…" at bounding box center [1043, 569] width 423 height 219
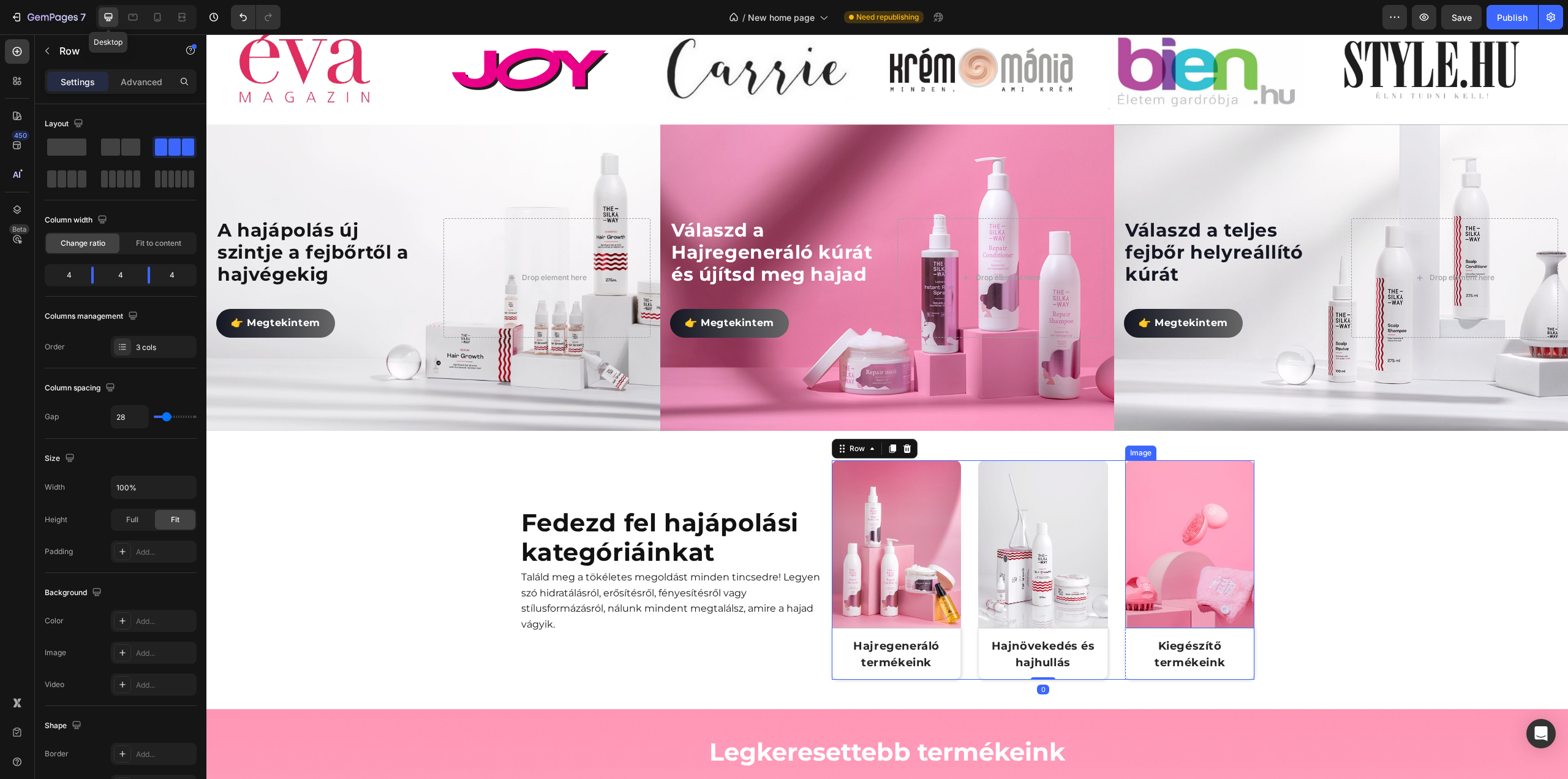
click at [1151, 518] on img at bounding box center [1190, 552] width 130 height 184
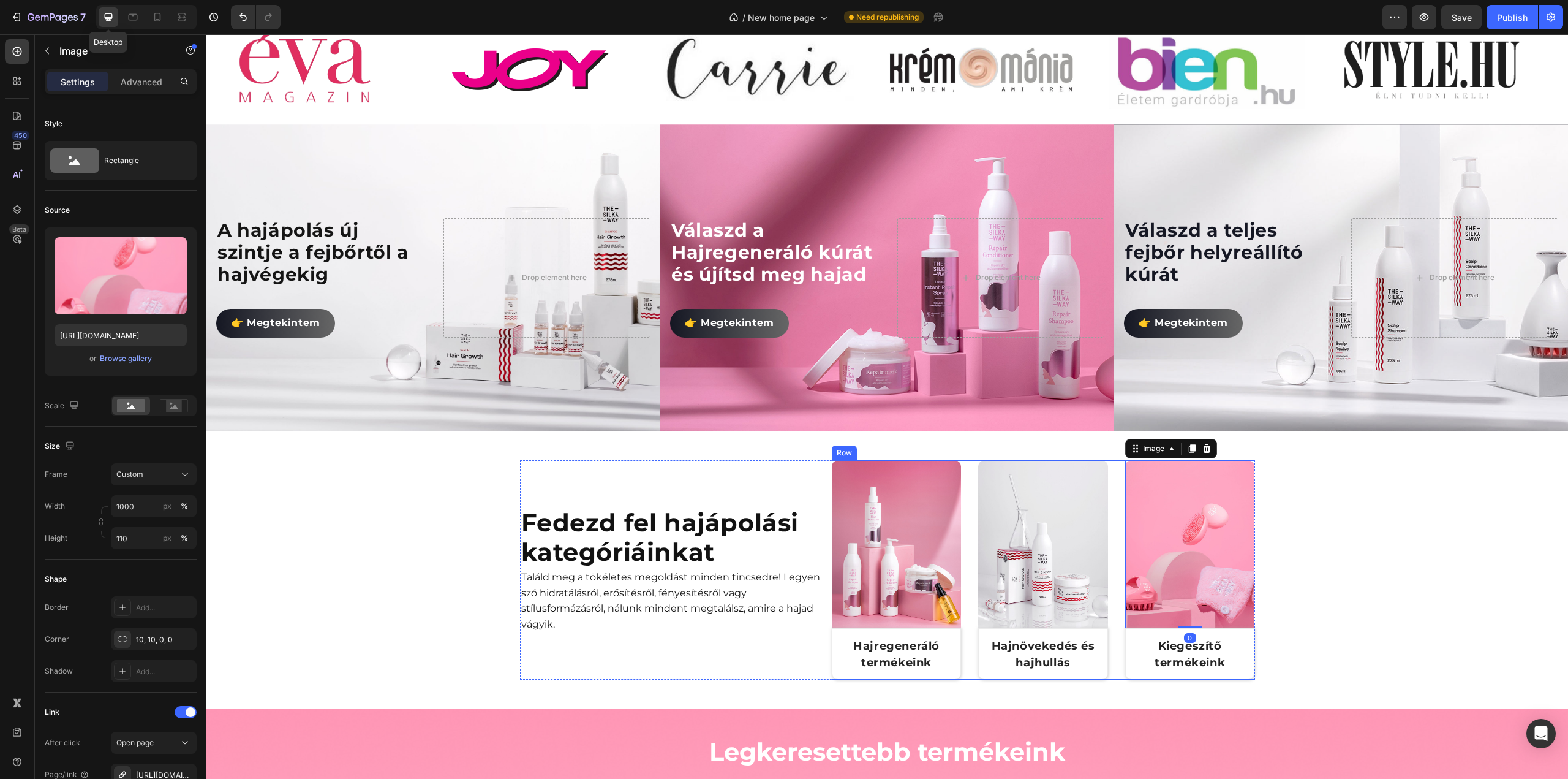
click at [1117, 539] on div "Image Hajregeneráló termékeink Text Block Row Row Image Hajnövekedés és hajhull…" at bounding box center [1043, 569] width 423 height 219
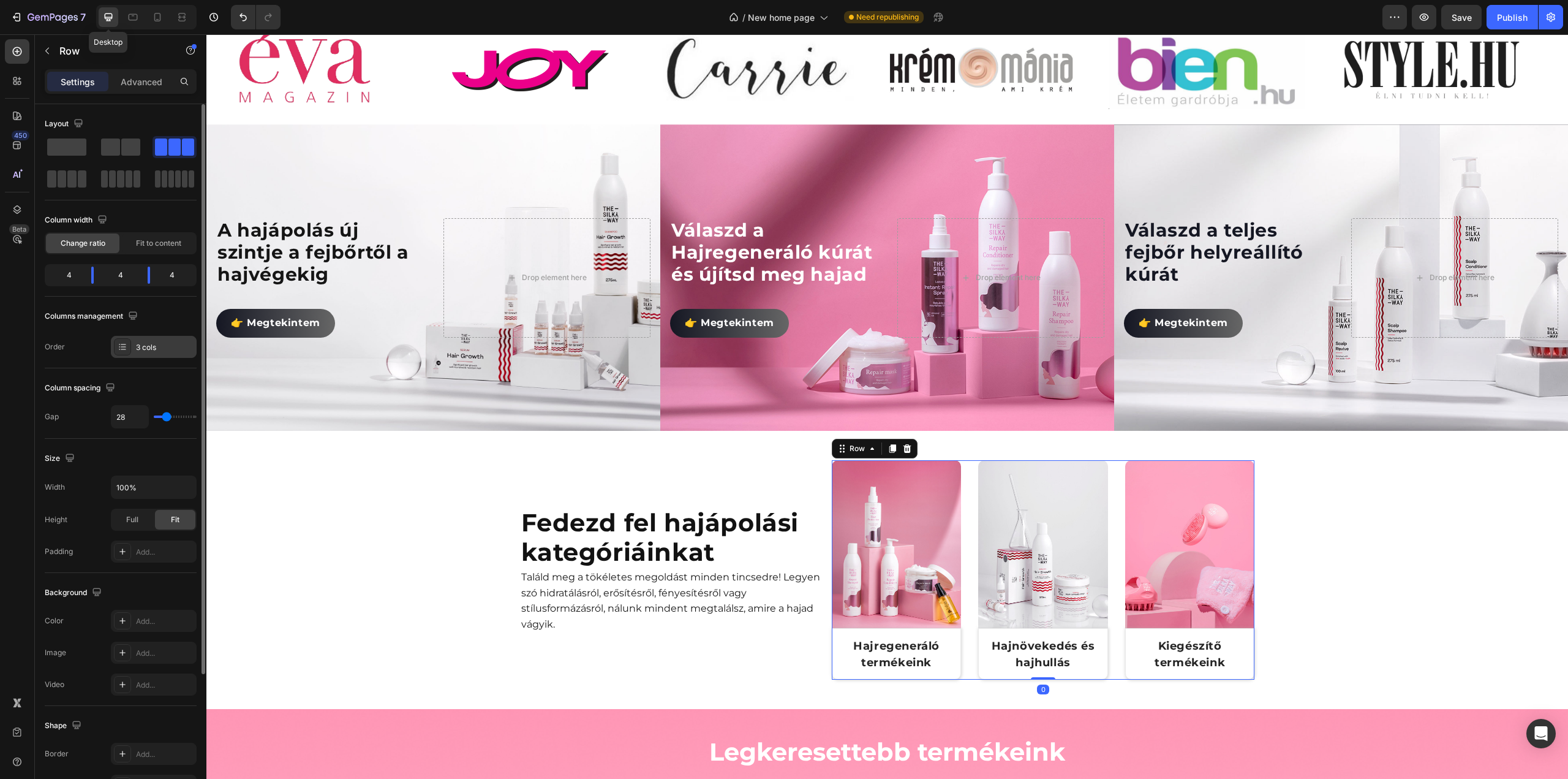
click at [167, 341] on div "3 cols" at bounding box center [164, 346] width 57 height 11
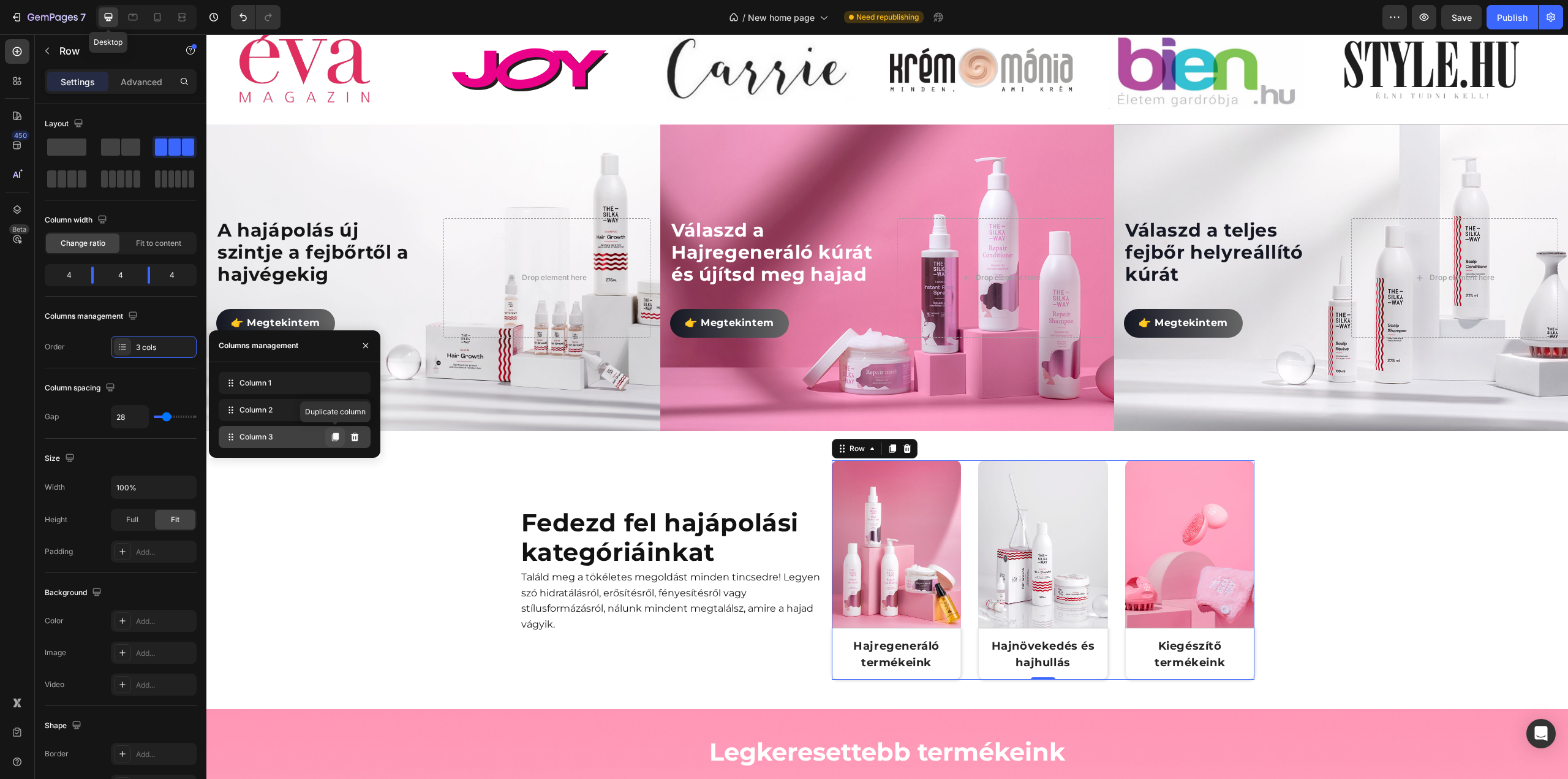
click at [335, 435] on icon at bounding box center [335, 437] width 7 height 9
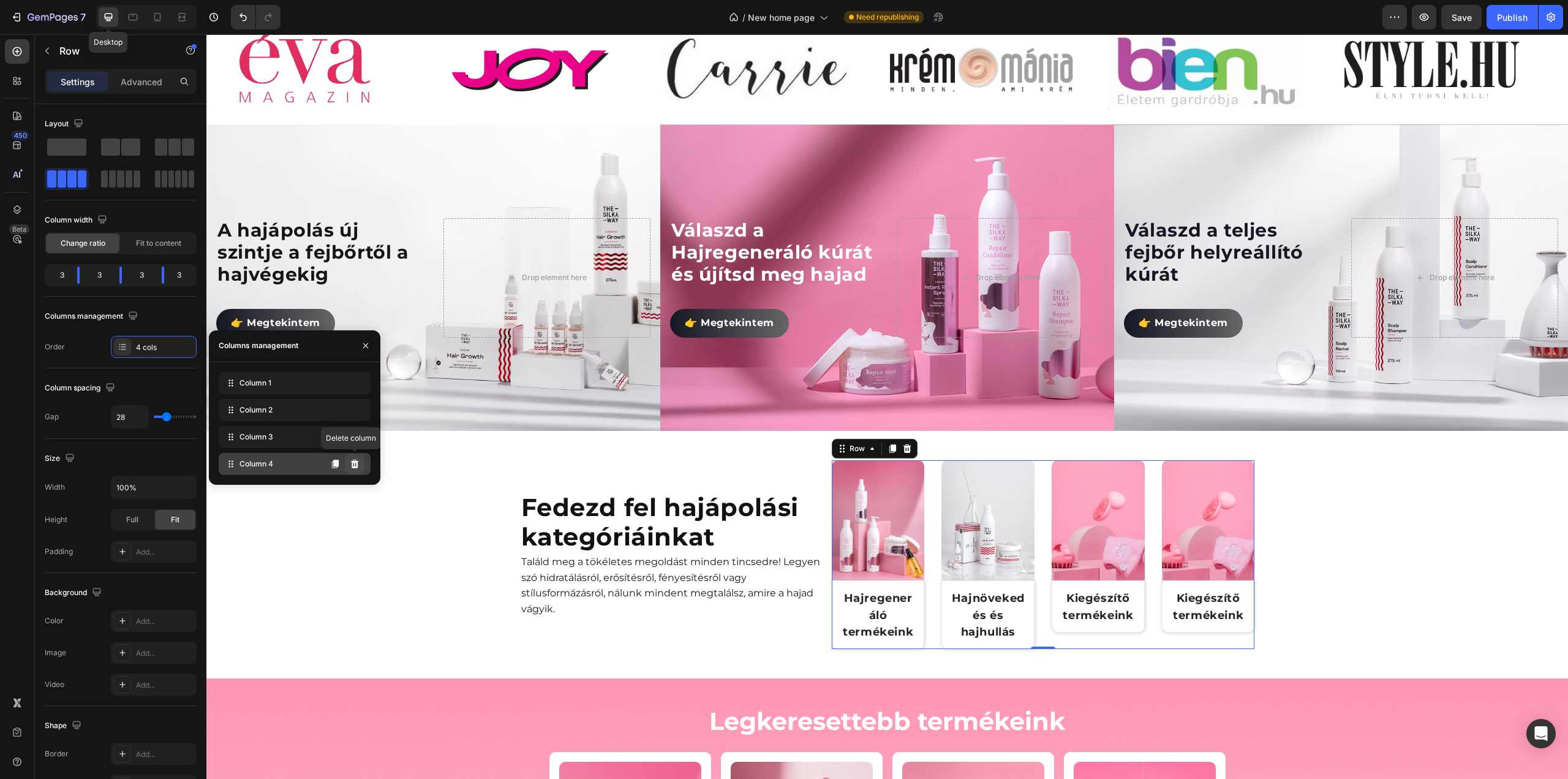
click at [358, 462] on icon at bounding box center [355, 464] width 8 height 9
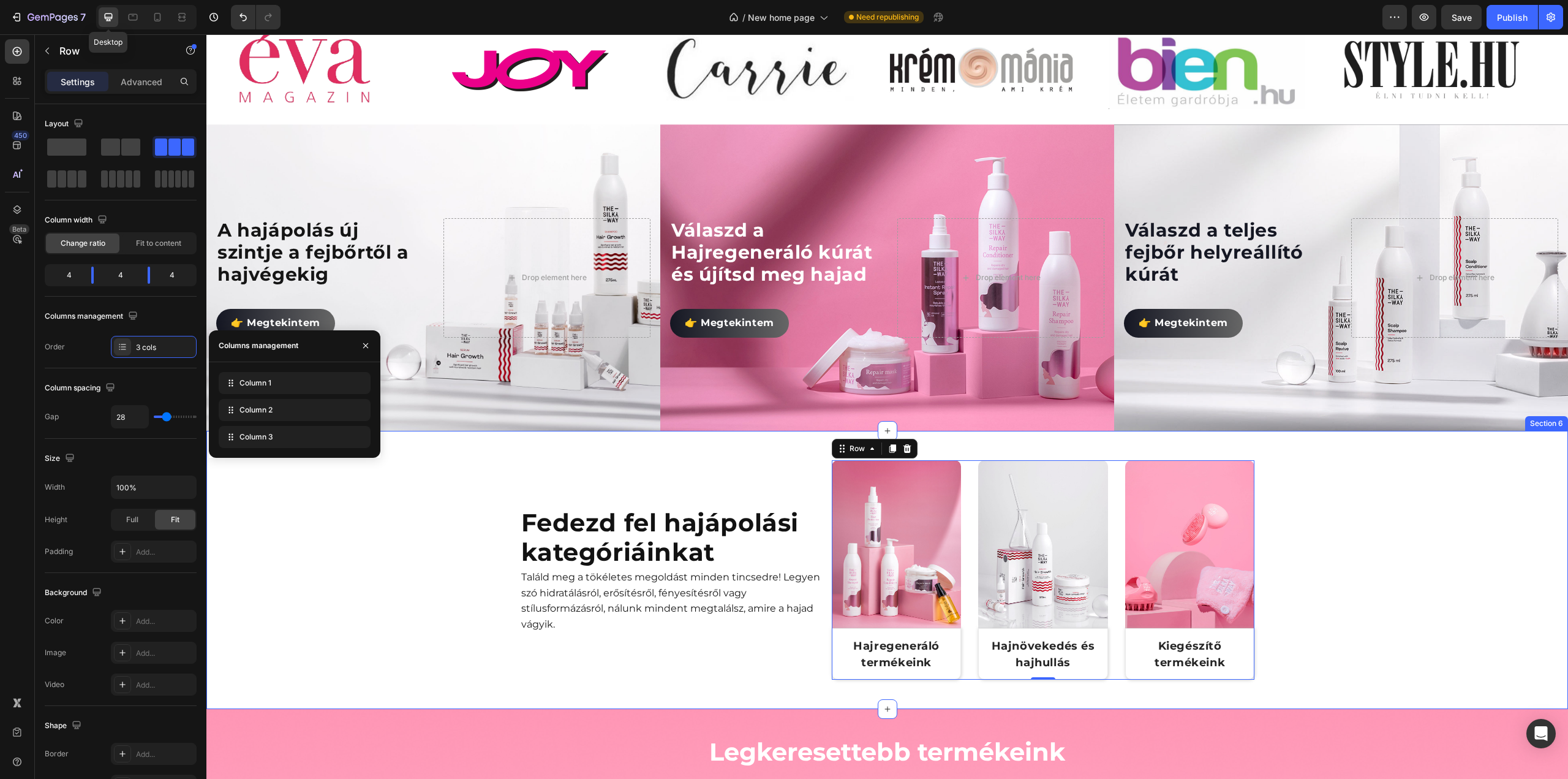
click at [457, 498] on div "Fedezd fel hajápolási kategóriáinkat Heading Találd meg a tökéletes megoldást m…" at bounding box center [887, 574] width 1361 height 229
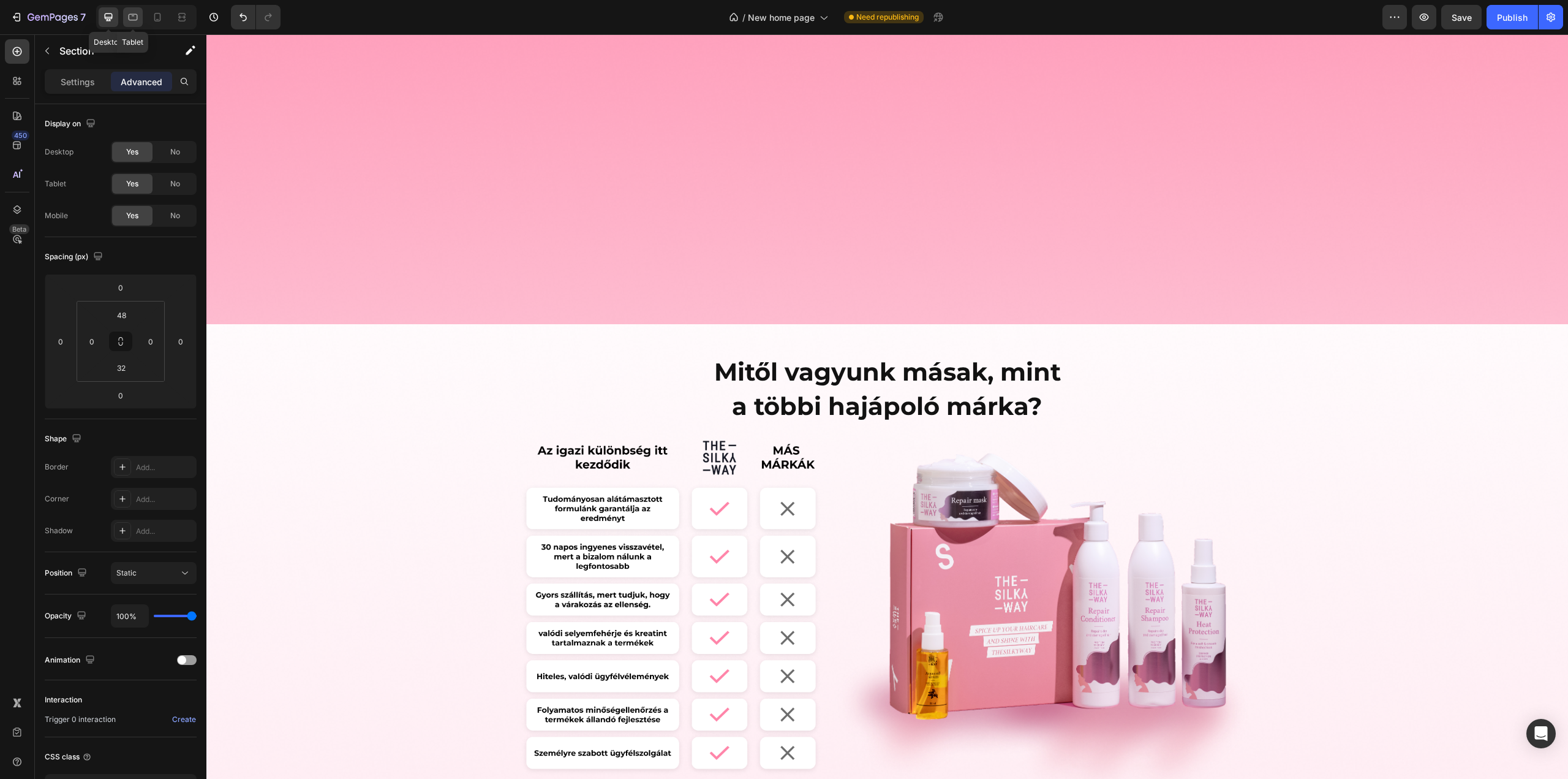
scroll to position [1668, 0]
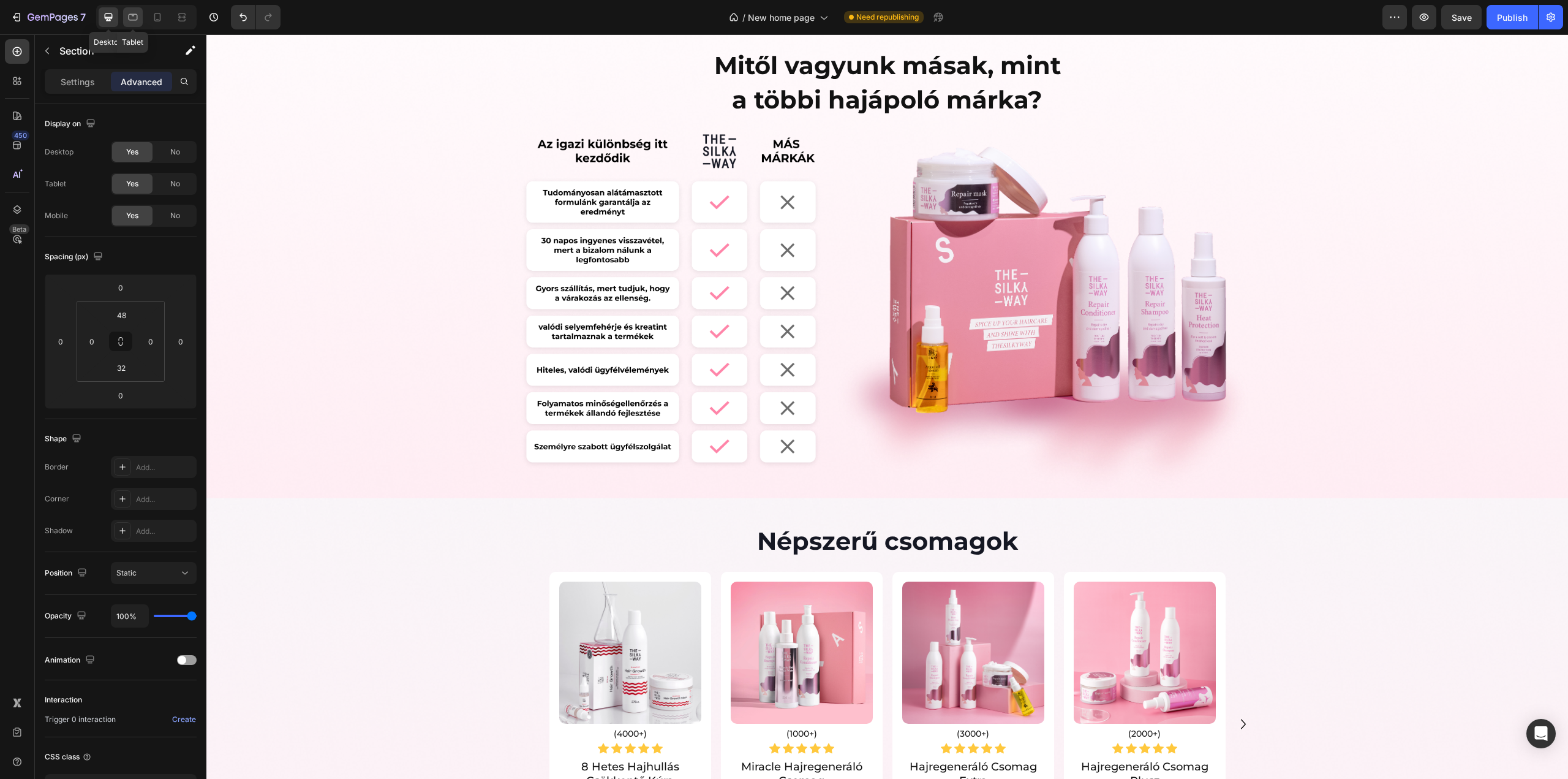
click at [135, 18] on icon at bounding box center [133, 16] width 13 height 13
type input "32"
type input "24"
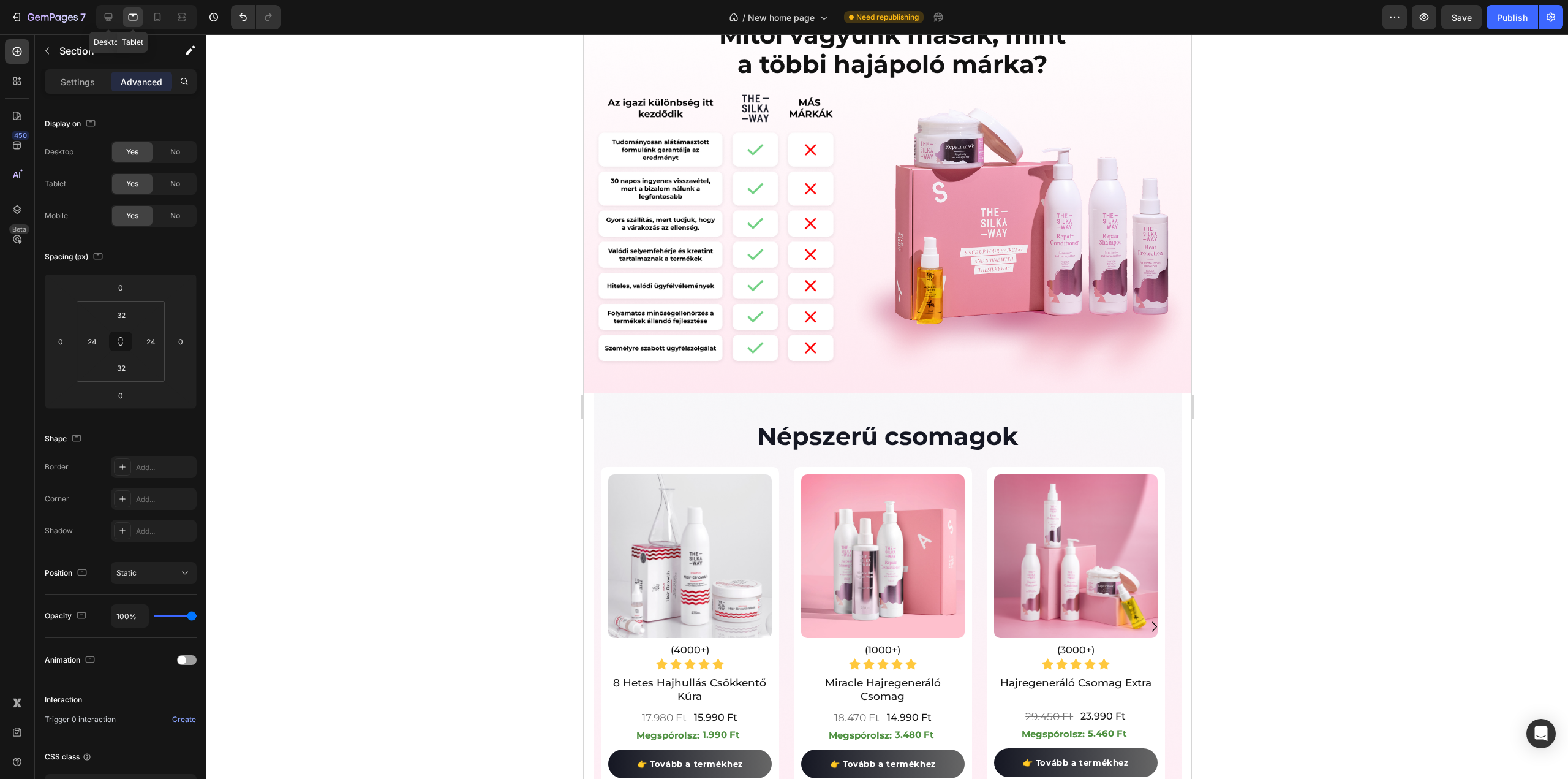
click at [713, 367] on img at bounding box center [715, 227] width 245 height 279
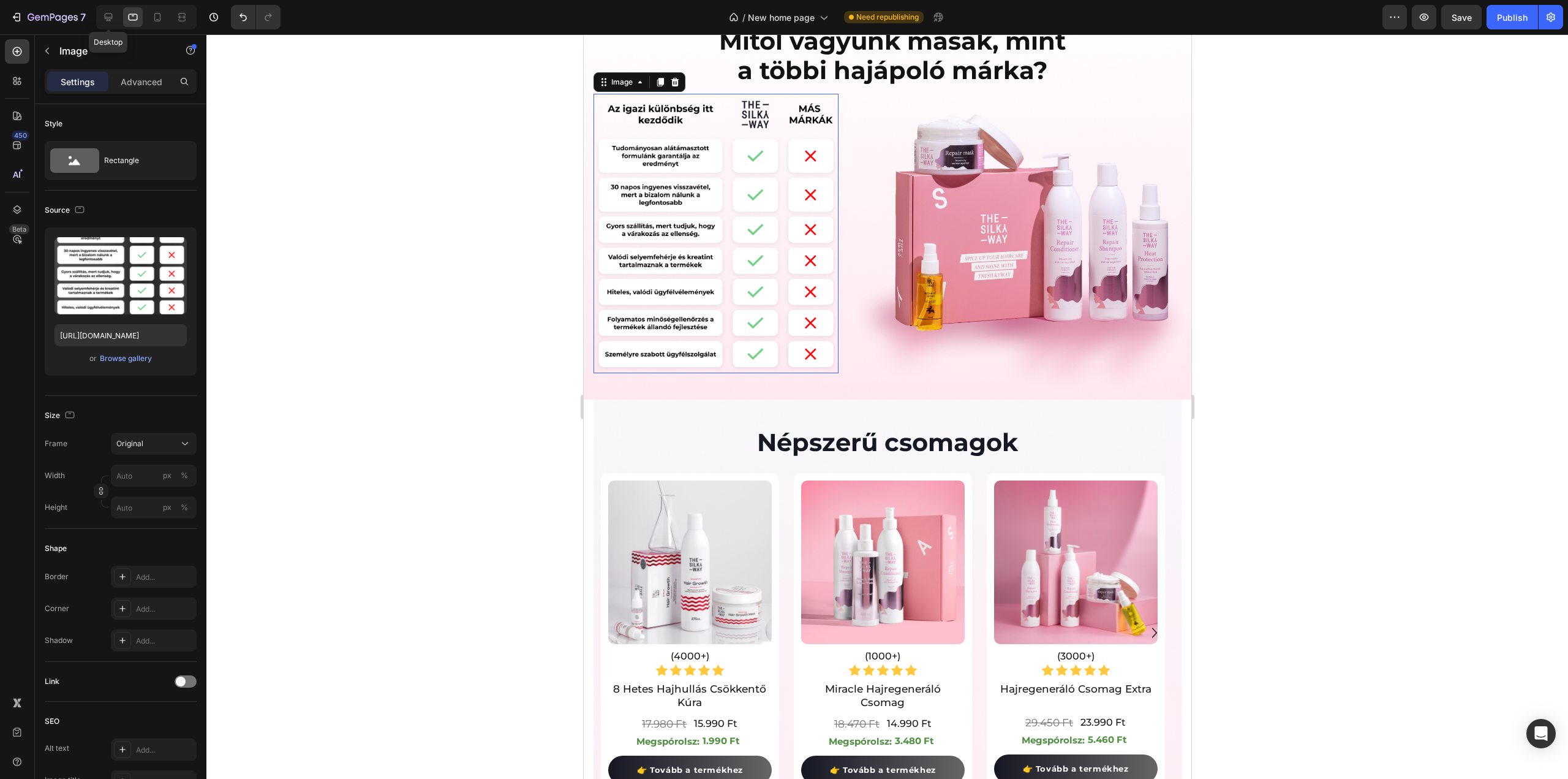
scroll to position [1510, 0]
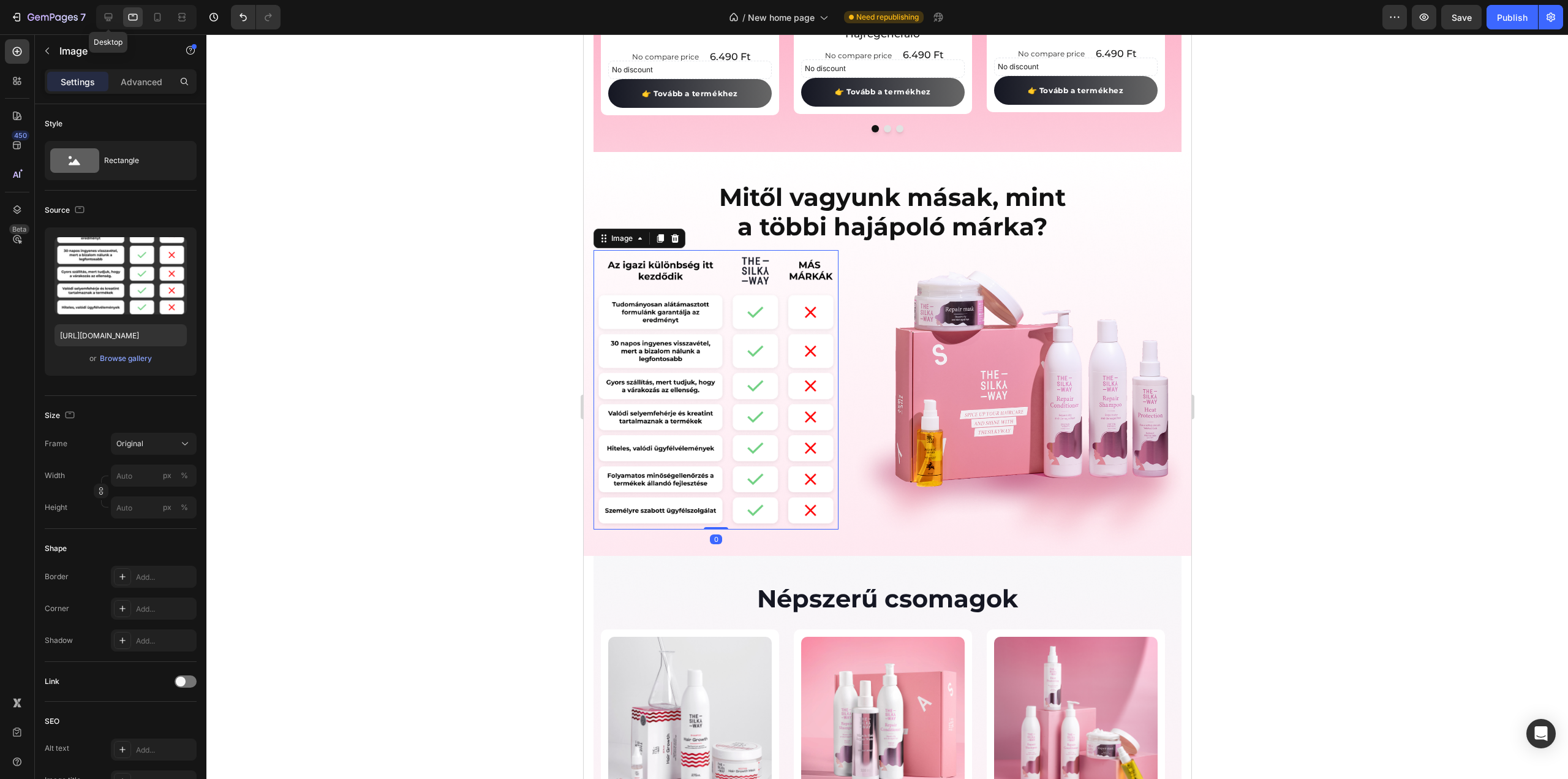
click at [697, 376] on img at bounding box center [715, 390] width 245 height 279
click at [129, 356] on div "Browse gallery" at bounding box center [126, 358] width 52 height 11
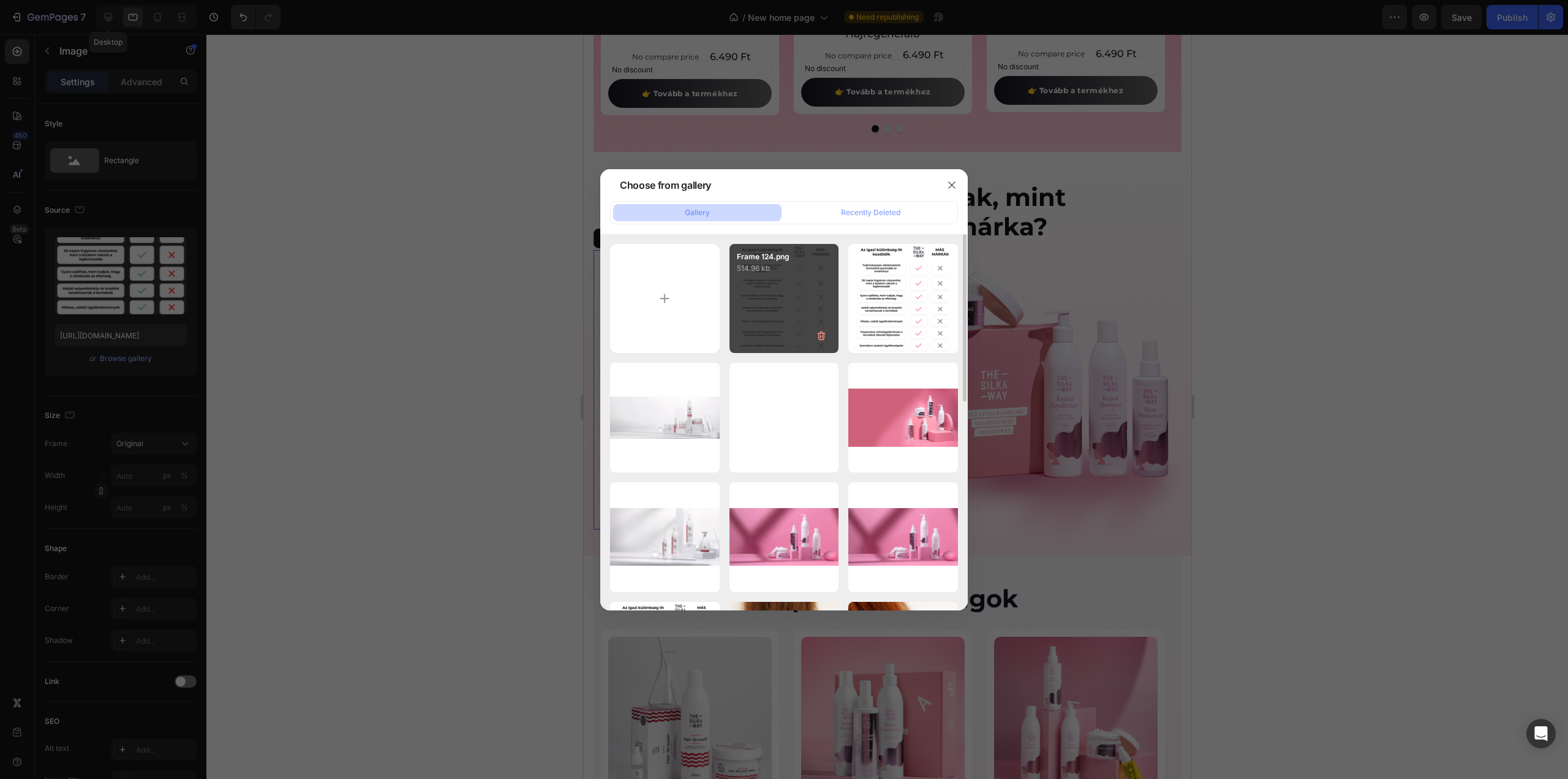
click at [806, 302] on div "Frame 124.png 514.96 kb" at bounding box center [784, 298] width 110 height 110
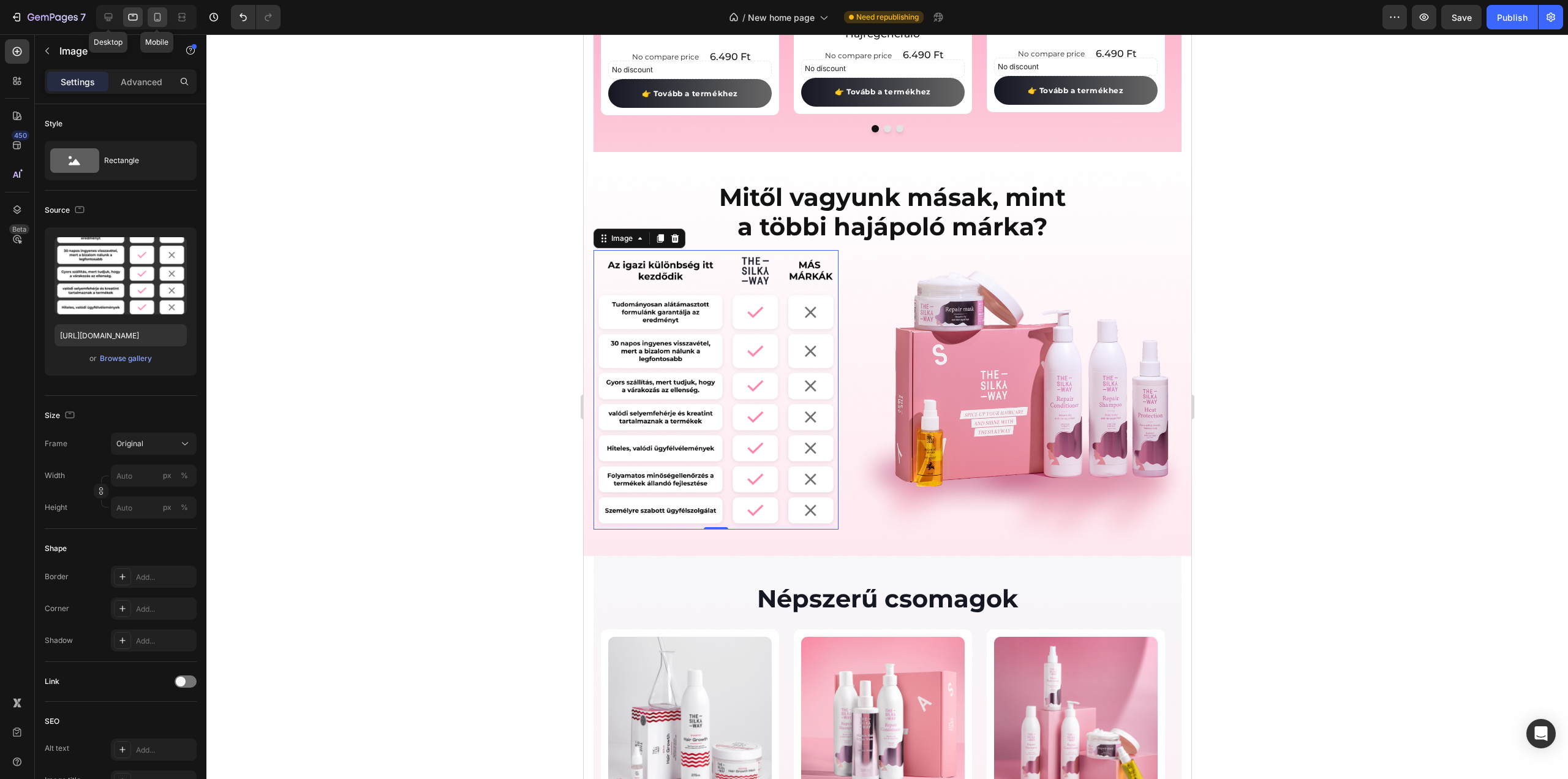
click at [159, 16] on icon at bounding box center [157, 16] width 7 height 9
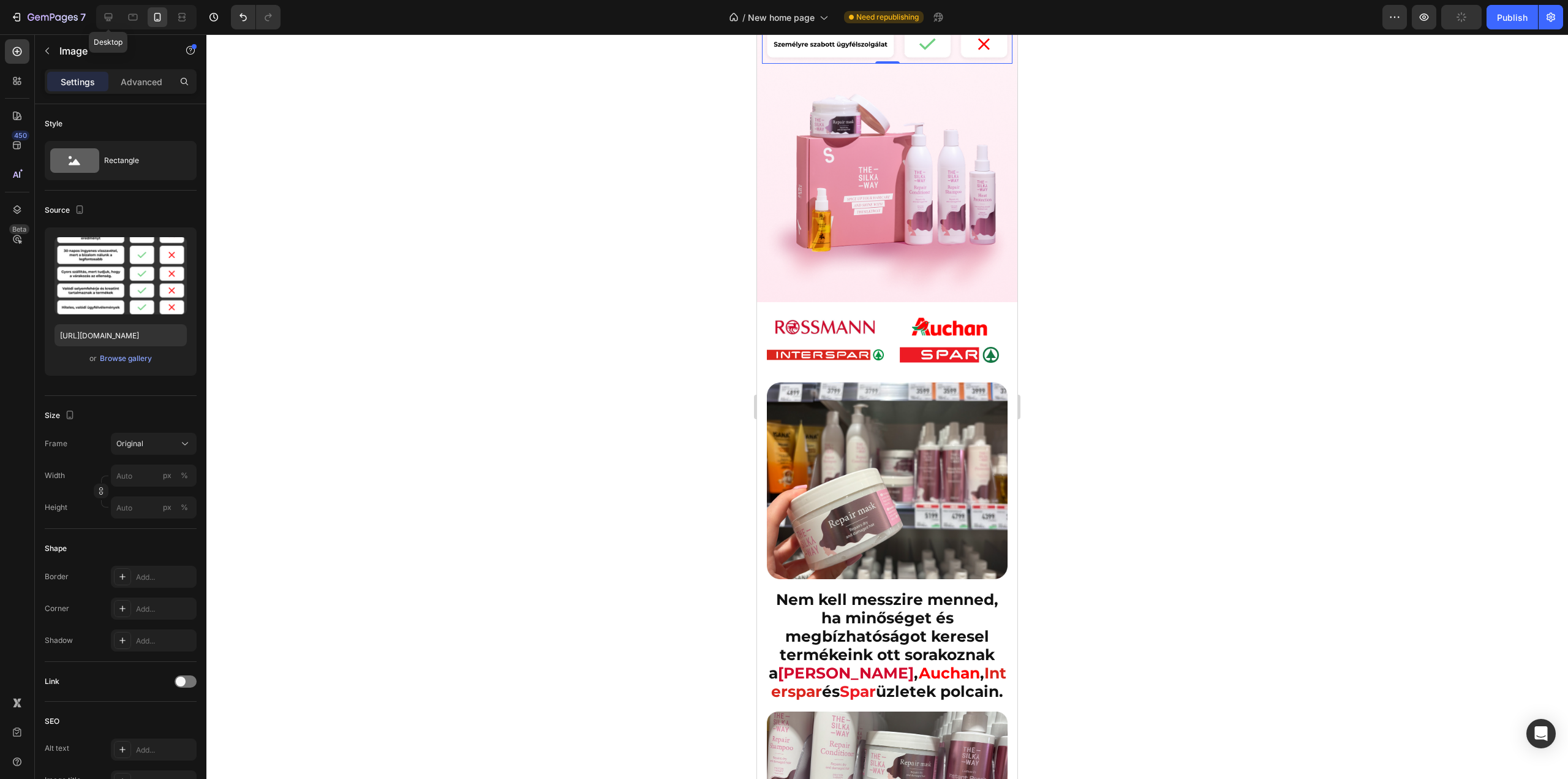
scroll to position [1215, 0]
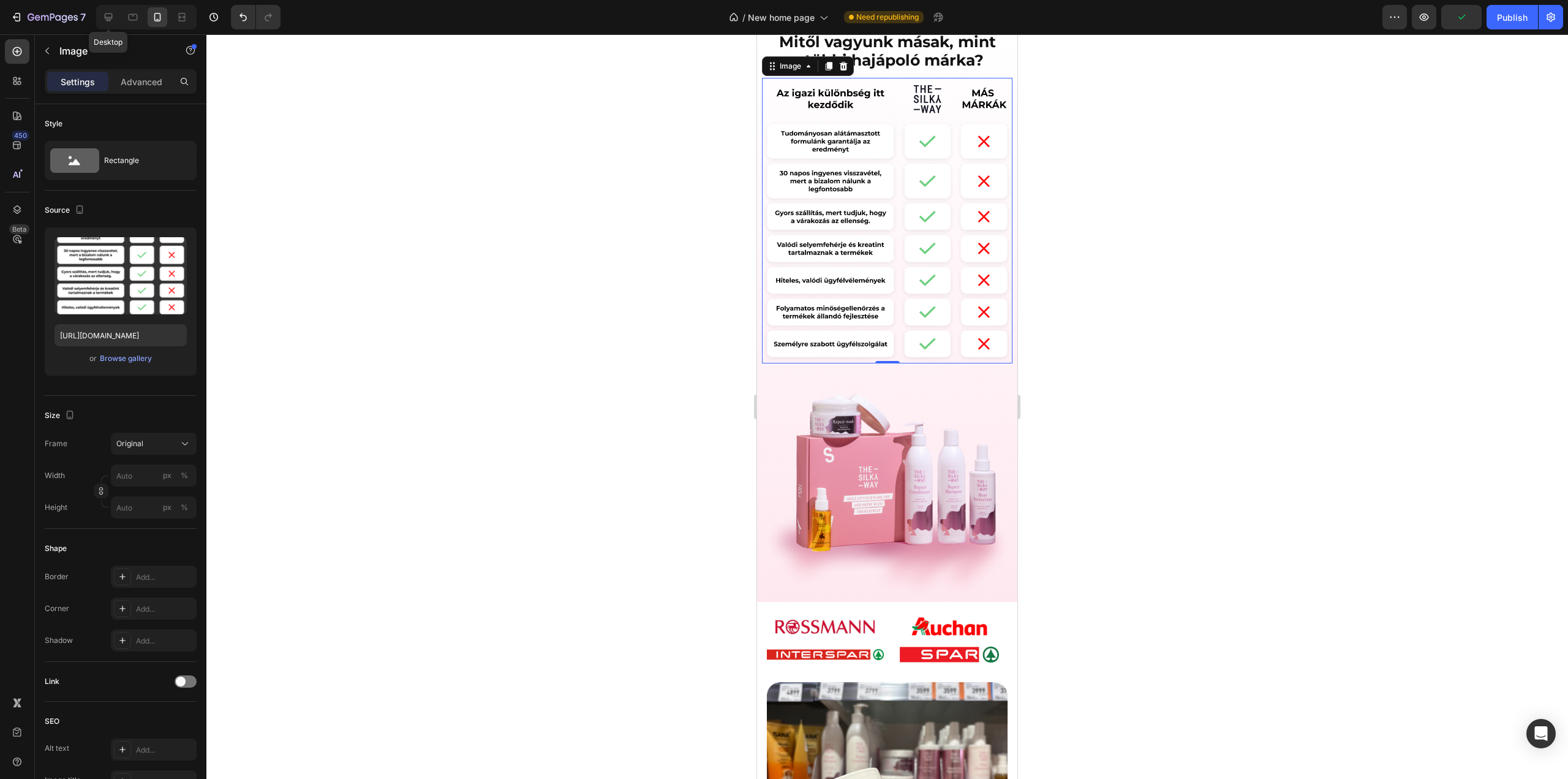
click at [884, 246] on img at bounding box center [887, 220] width 250 height 285
click at [131, 362] on div "Browse gallery" at bounding box center [126, 358] width 52 height 11
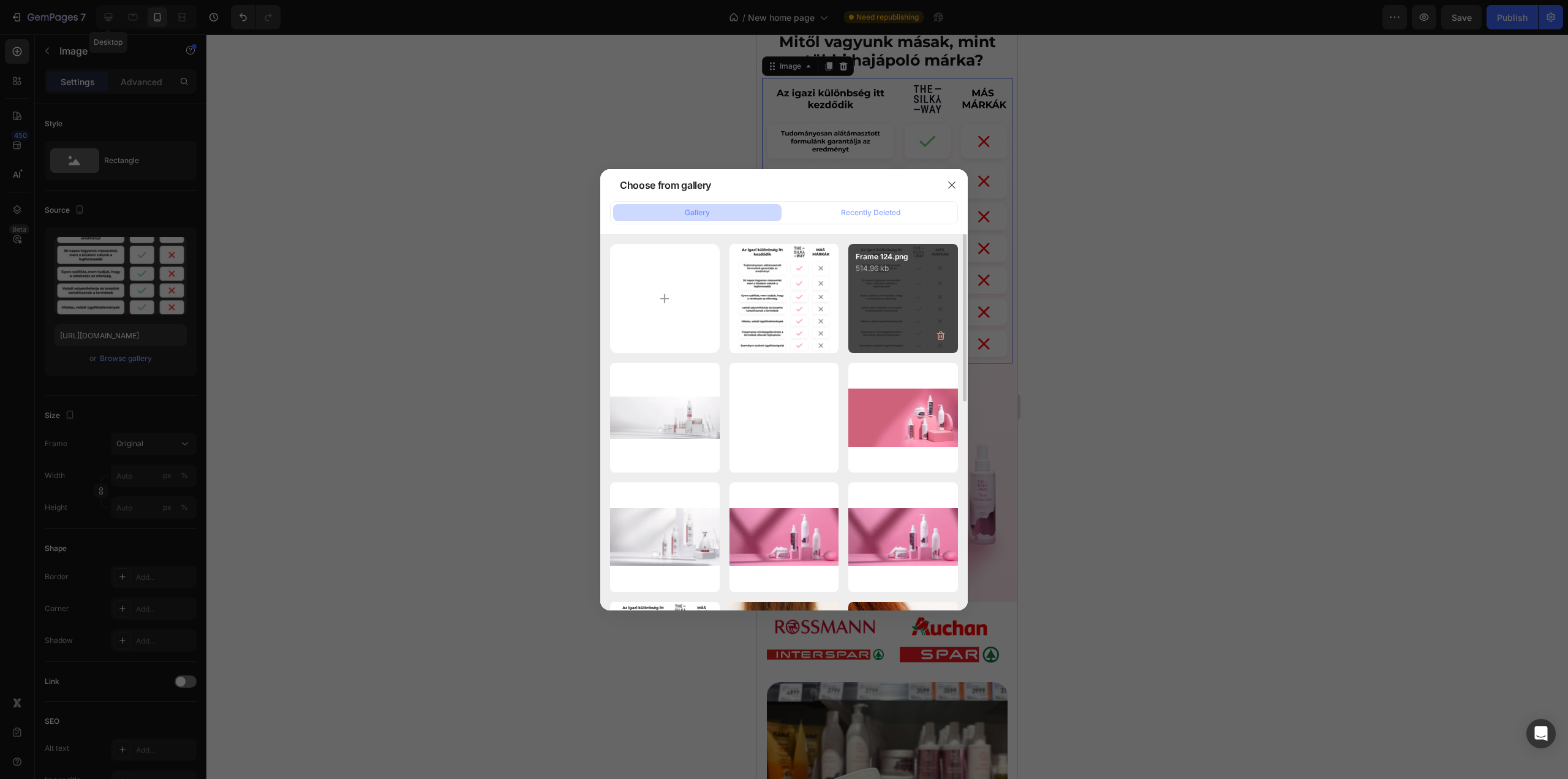
click at [909, 307] on div "Frame 124.png 514.96 kb" at bounding box center [903, 298] width 110 height 110
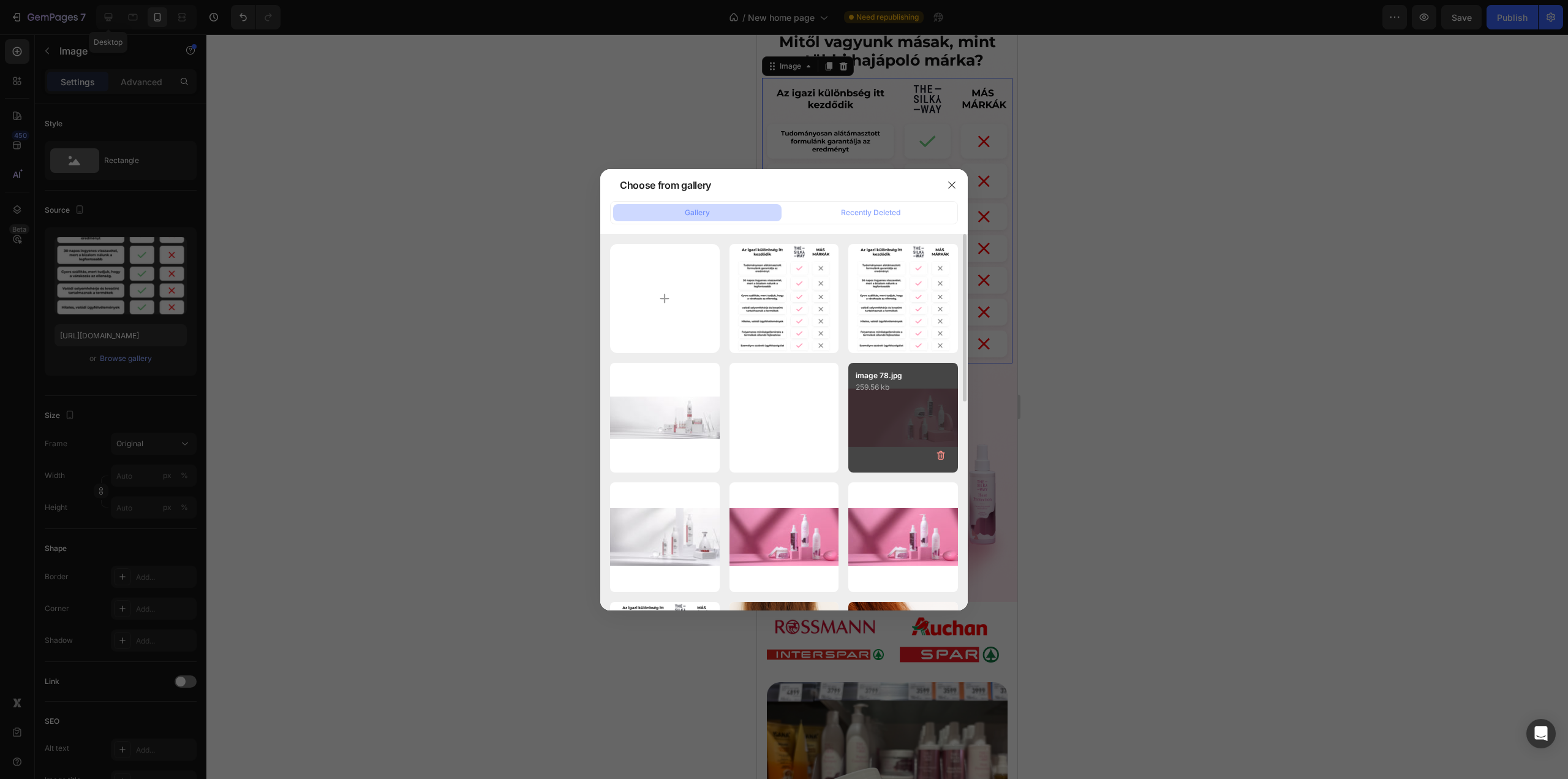
type input "https://cdn.shopify.com/s/files/1/0492/9470/4796/files/gempages_490611713016595…"
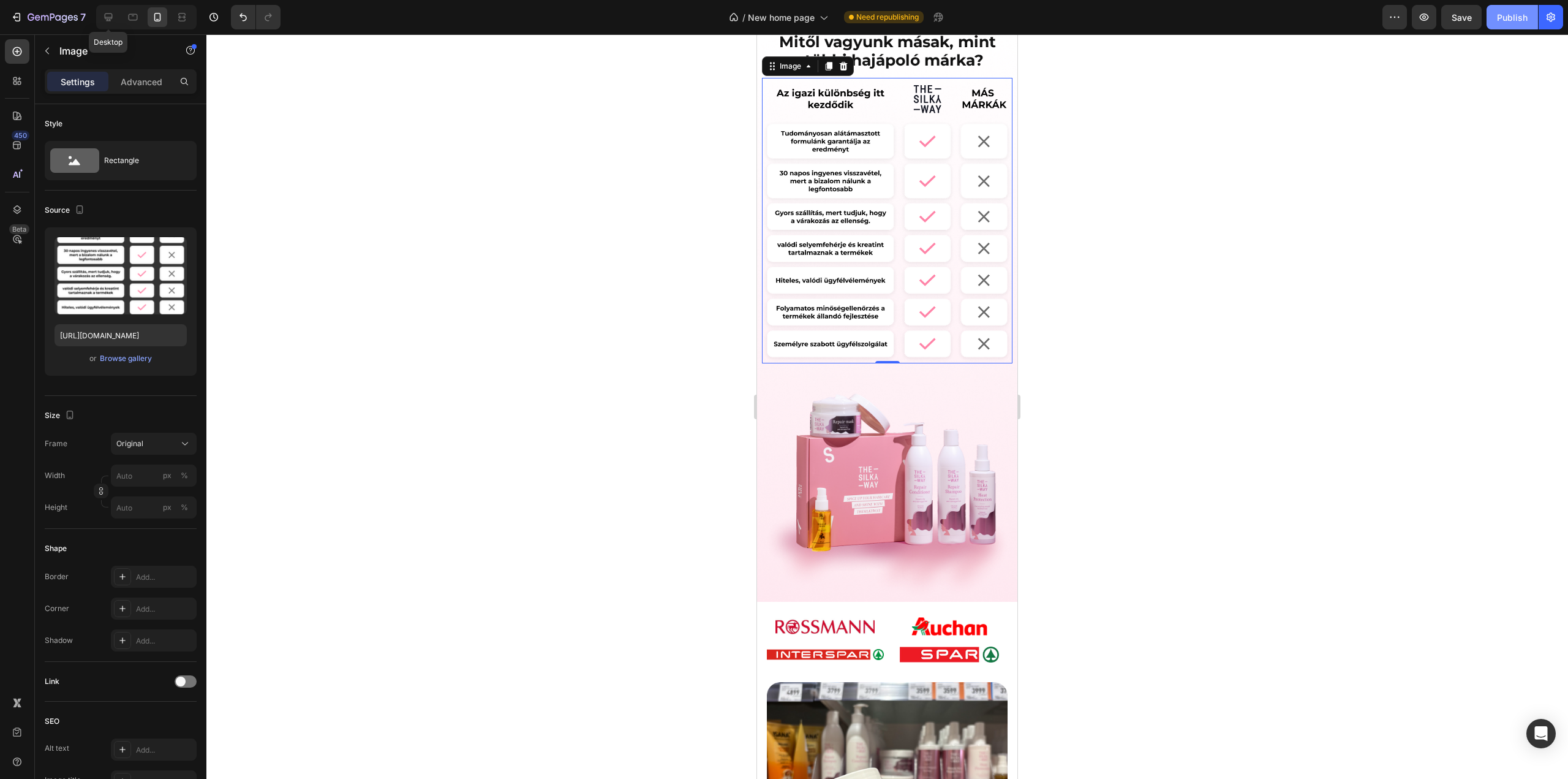
click at [1513, 15] on div "Publish" at bounding box center [1513, 16] width 31 height 13
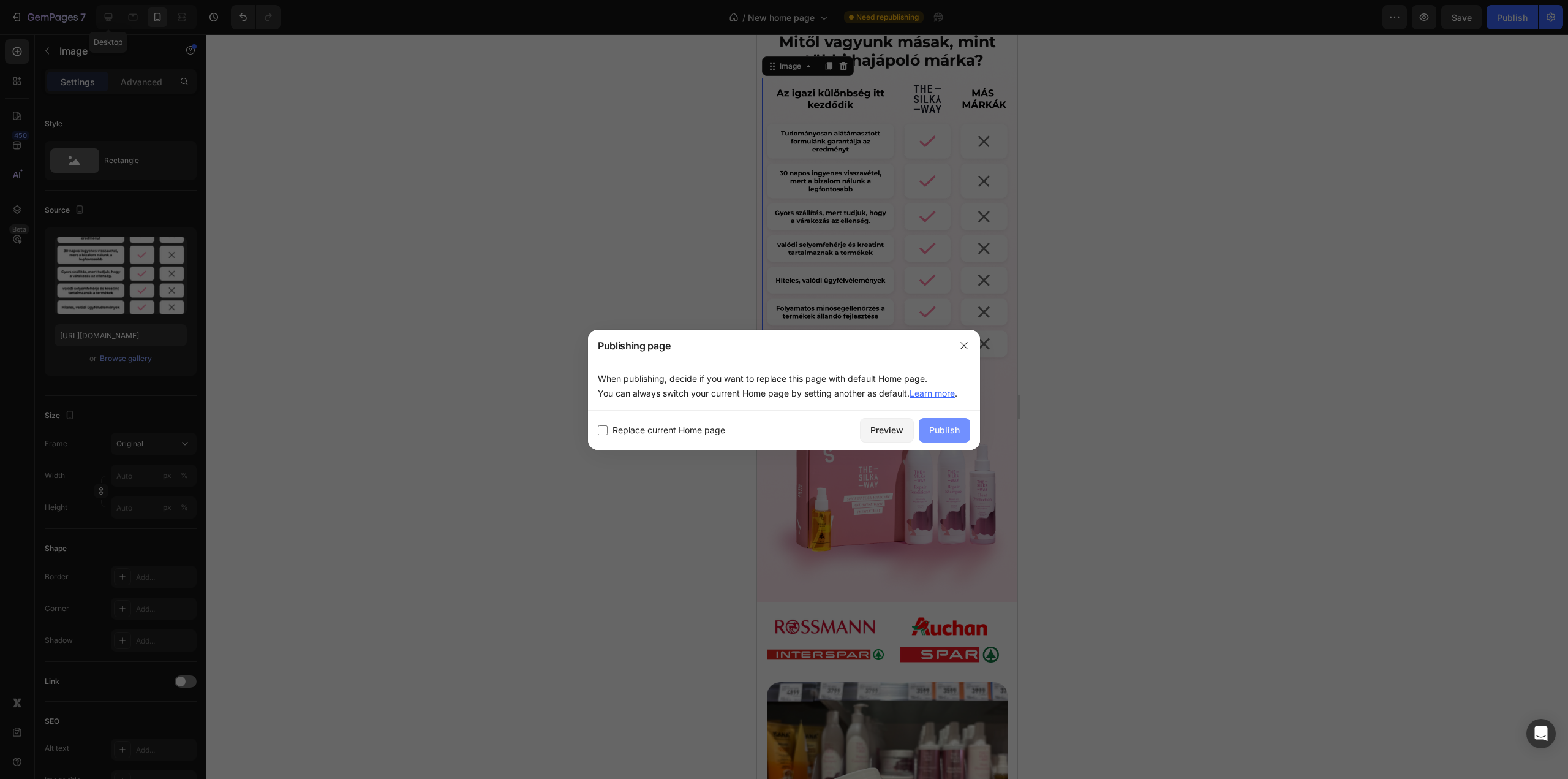
click at [952, 429] on div "Publish" at bounding box center [944, 429] width 31 height 13
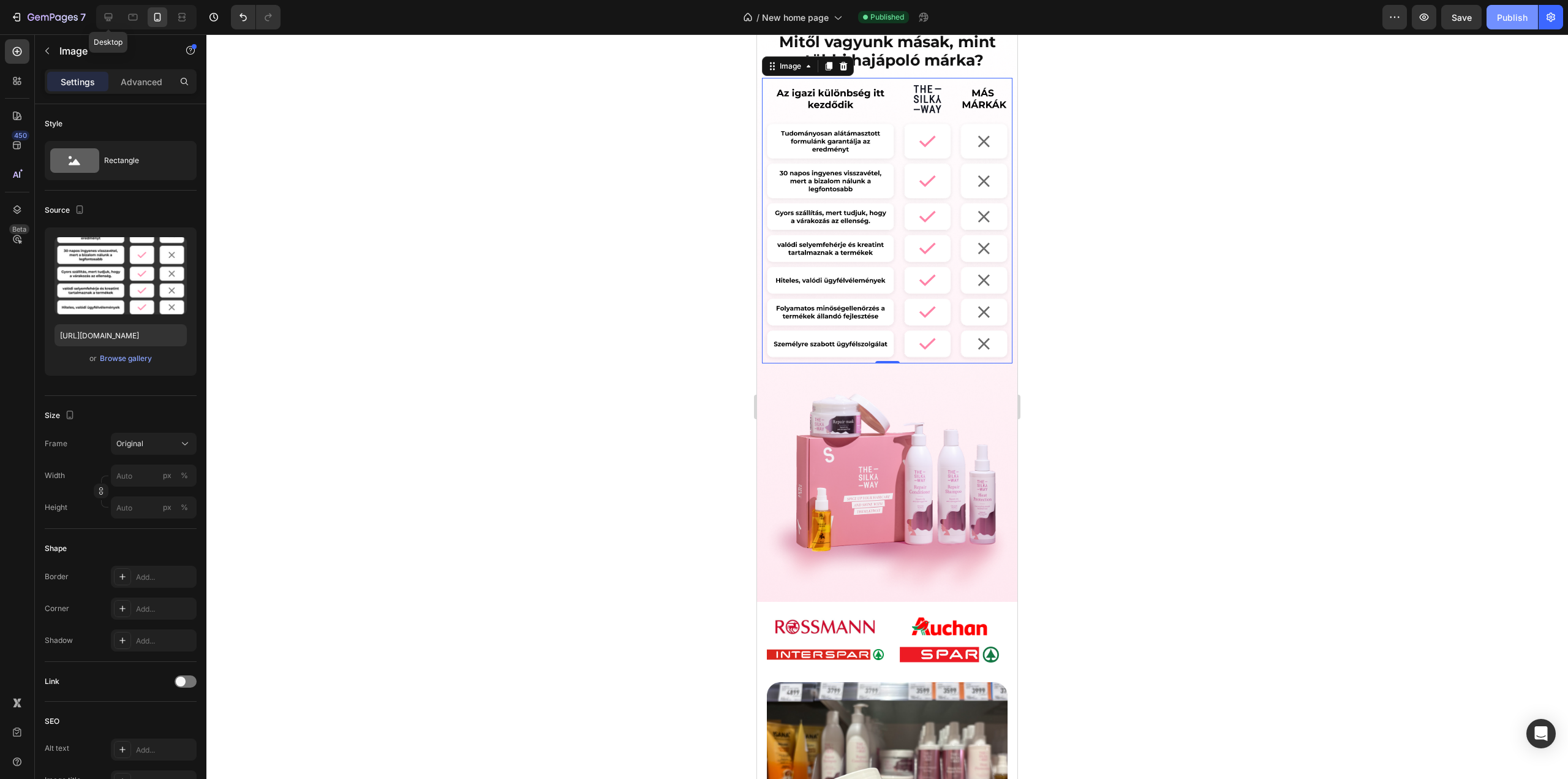
click at [1512, 17] on div "Publish" at bounding box center [1513, 16] width 31 height 13
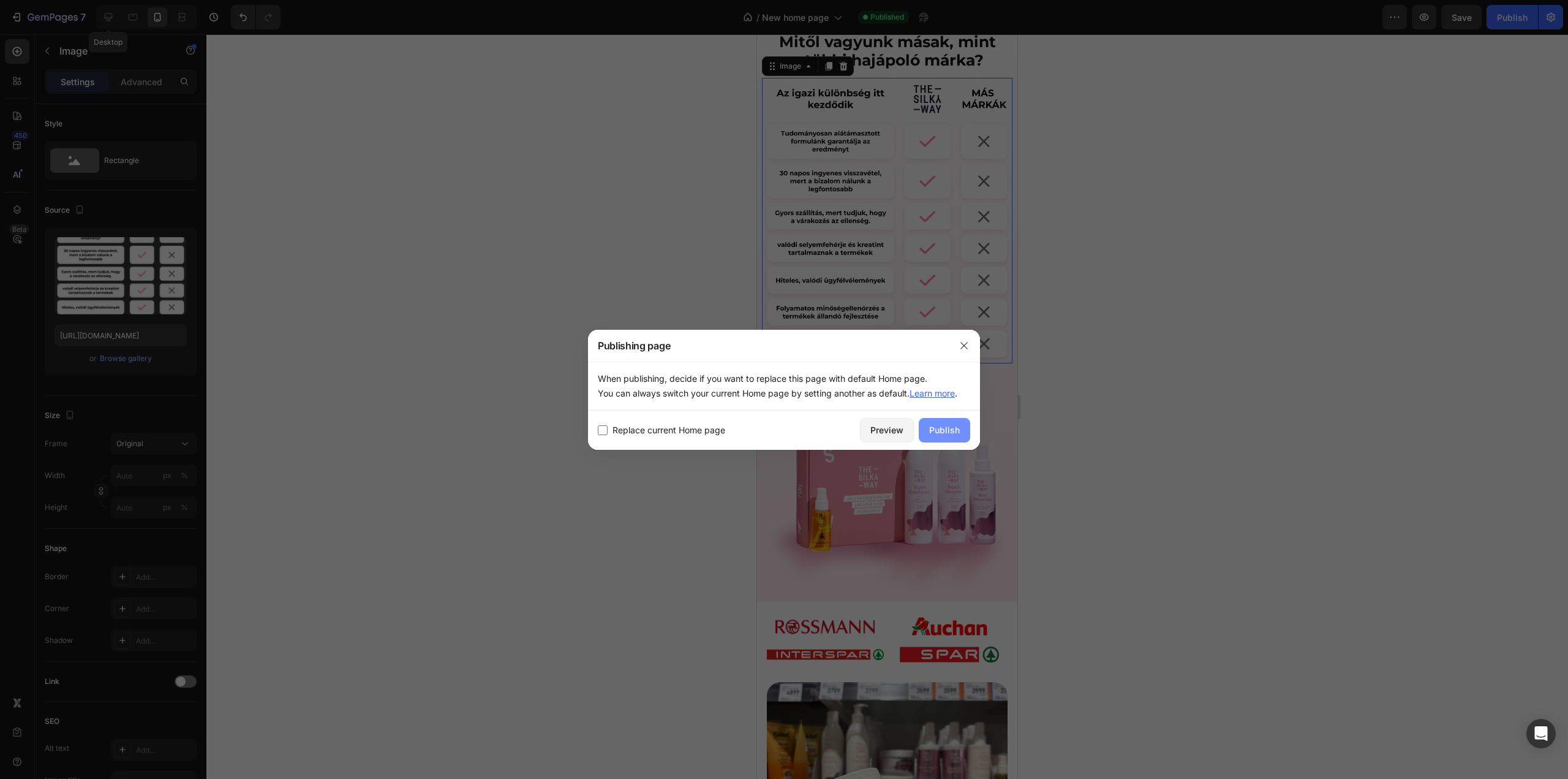
click at [956, 434] on div "Publish" at bounding box center [944, 429] width 31 height 13
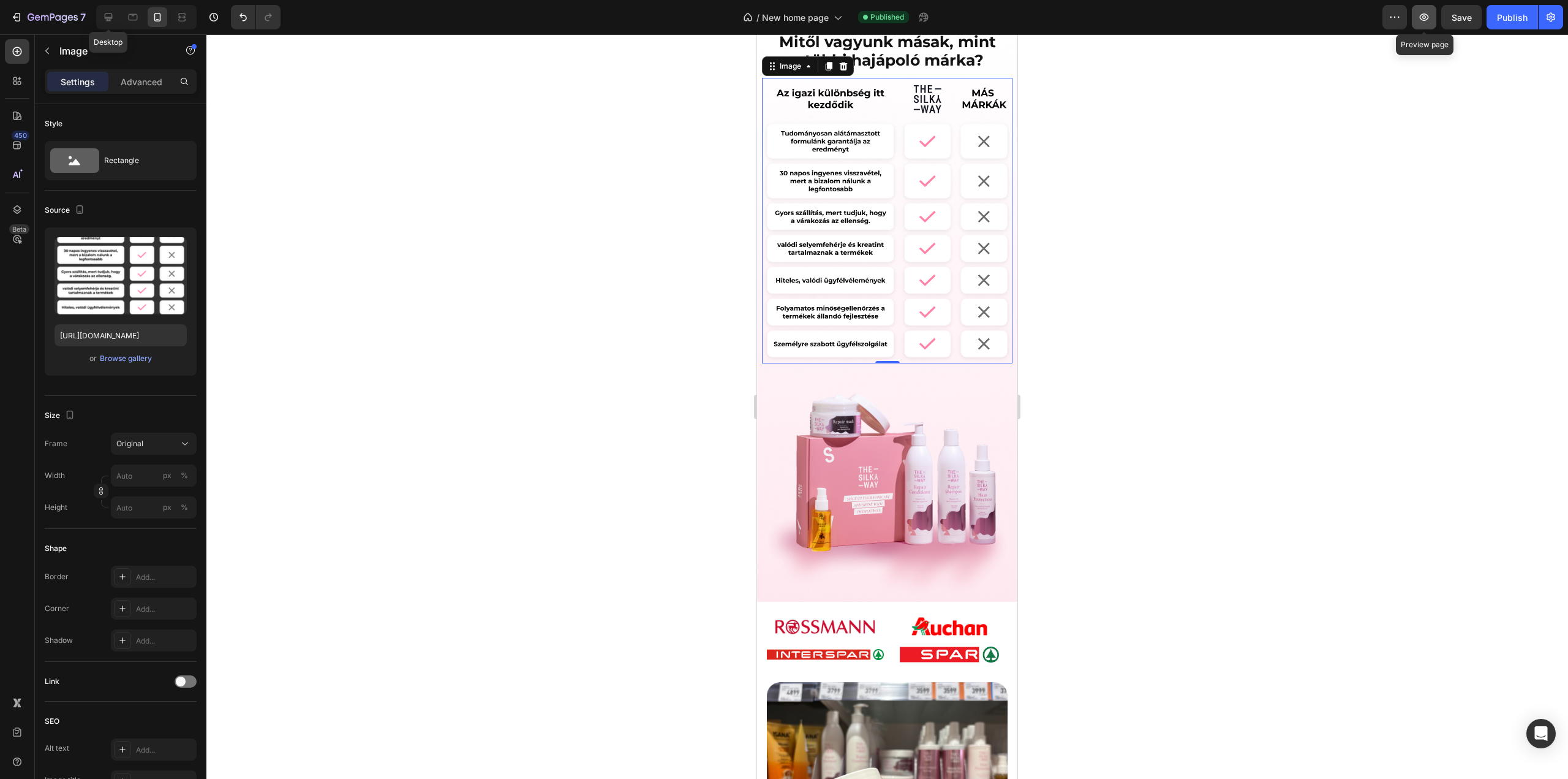
click at [1425, 16] on icon "button" at bounding box center [1424, 16] width 13 height 13
click at [104, 19] on icon at bounding box center [108, 16] width 13 height 13
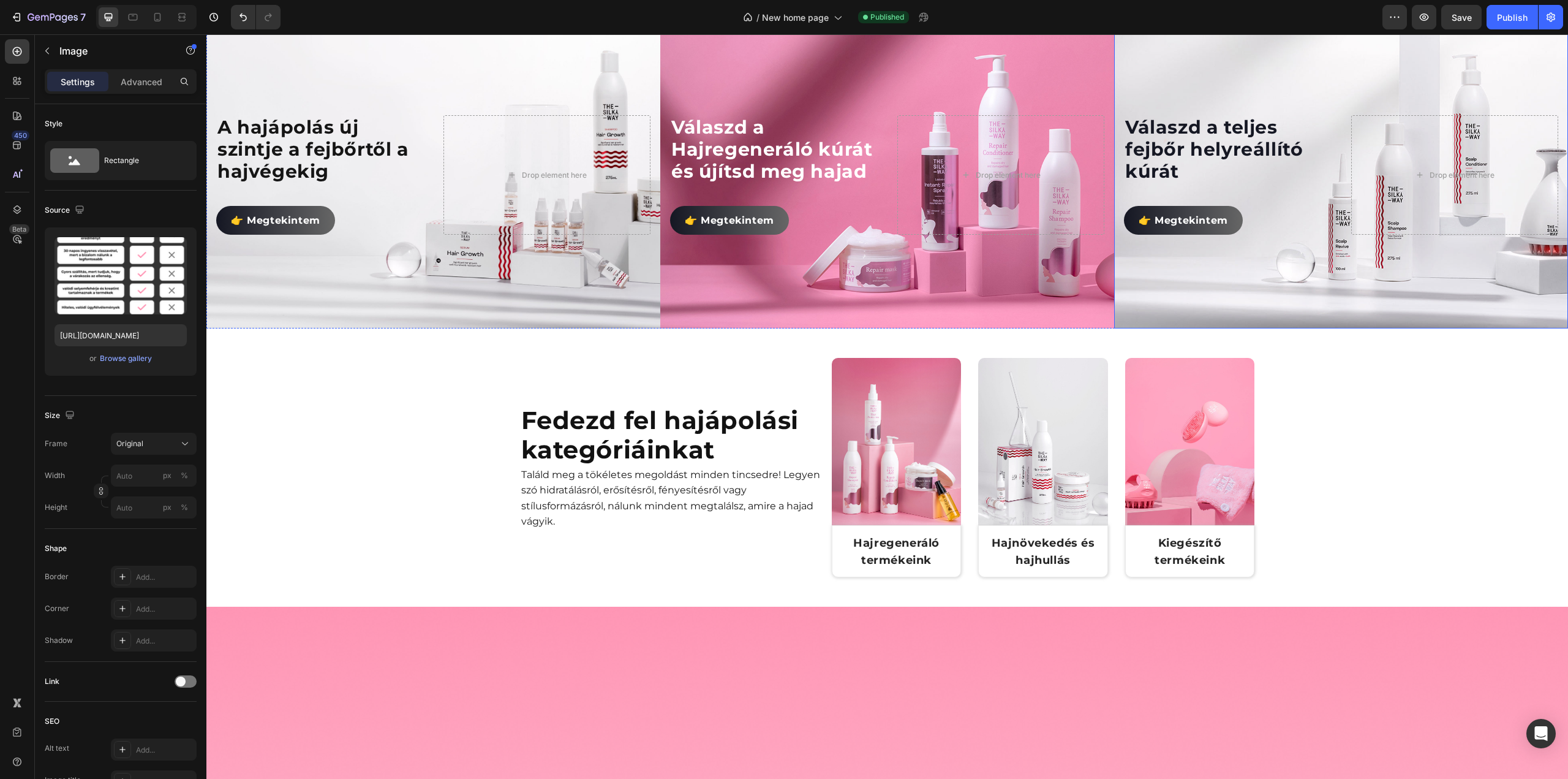
scroll to position [425, 0]
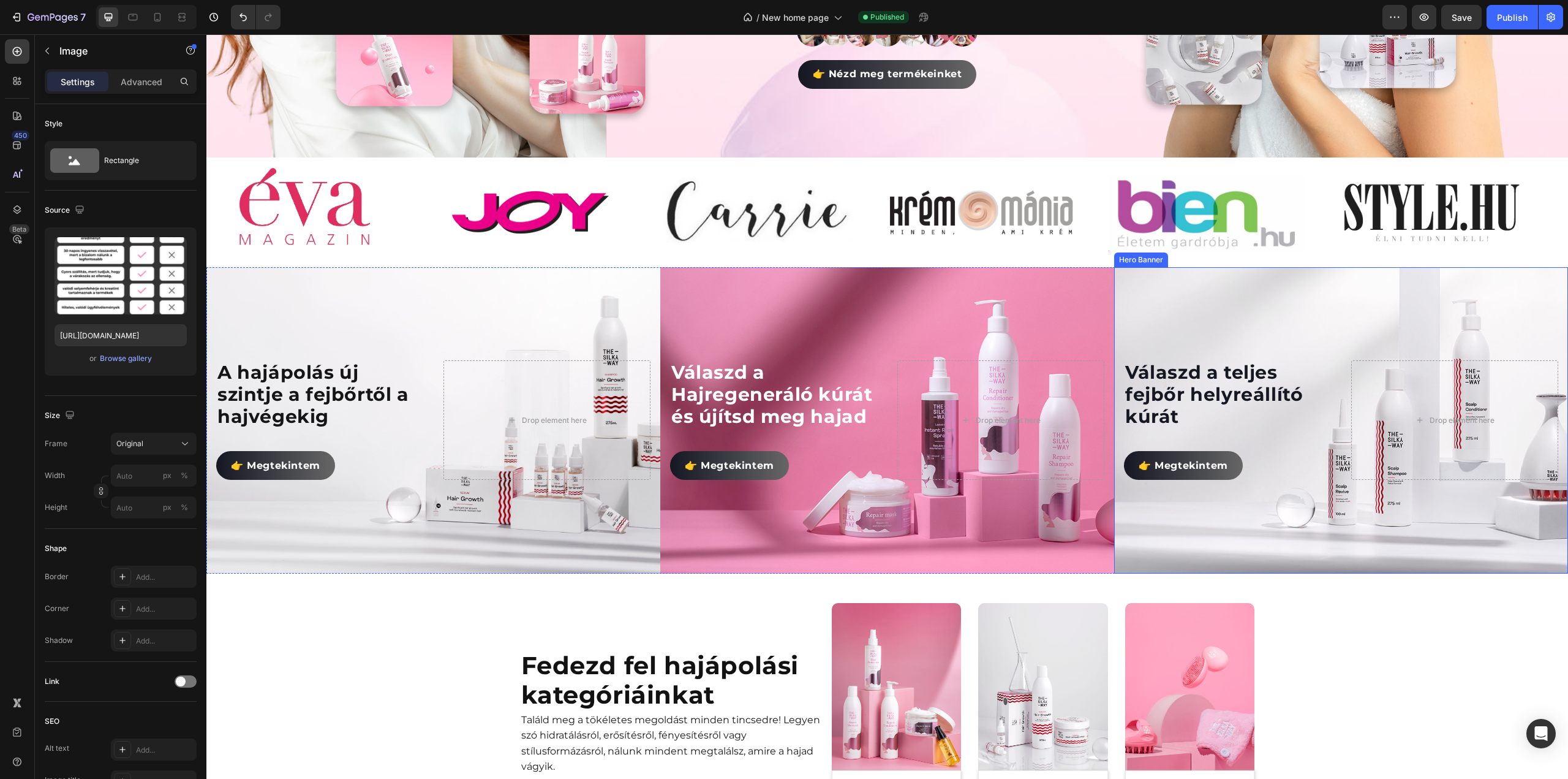
click at [1156, 300] on div "Background Image" at bounding box center [1341, 420] width 454 height 307
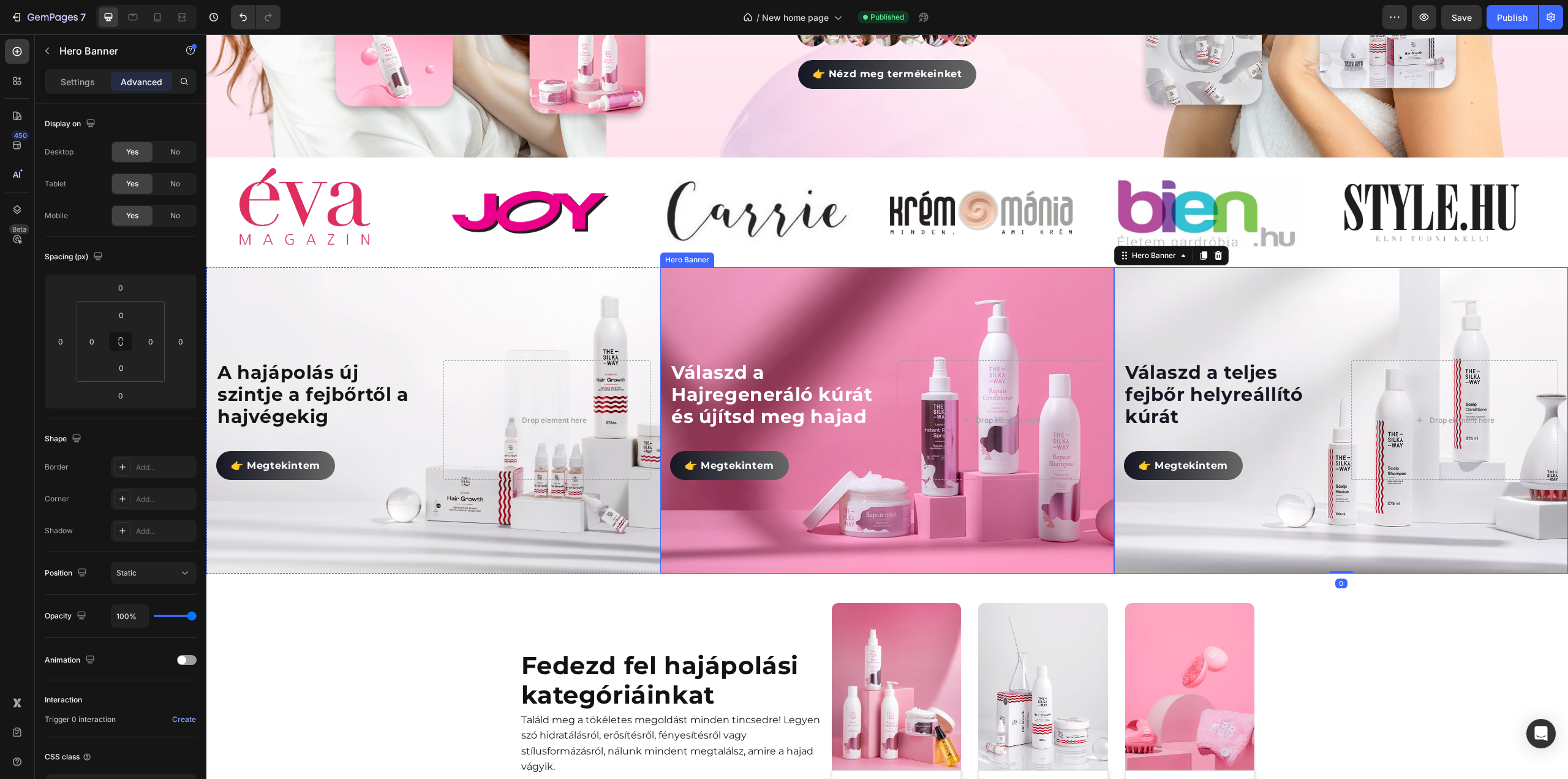
click at [1063, 287] on div "Background Image" at bounding box center [887, 420] width 454 height 307
click at [619, 278] on div "Background Image" at bounding box center [433, 420] width 454 height 307
click at [273, 253] on icon at bounding box center [275, 255] width 10 height 10
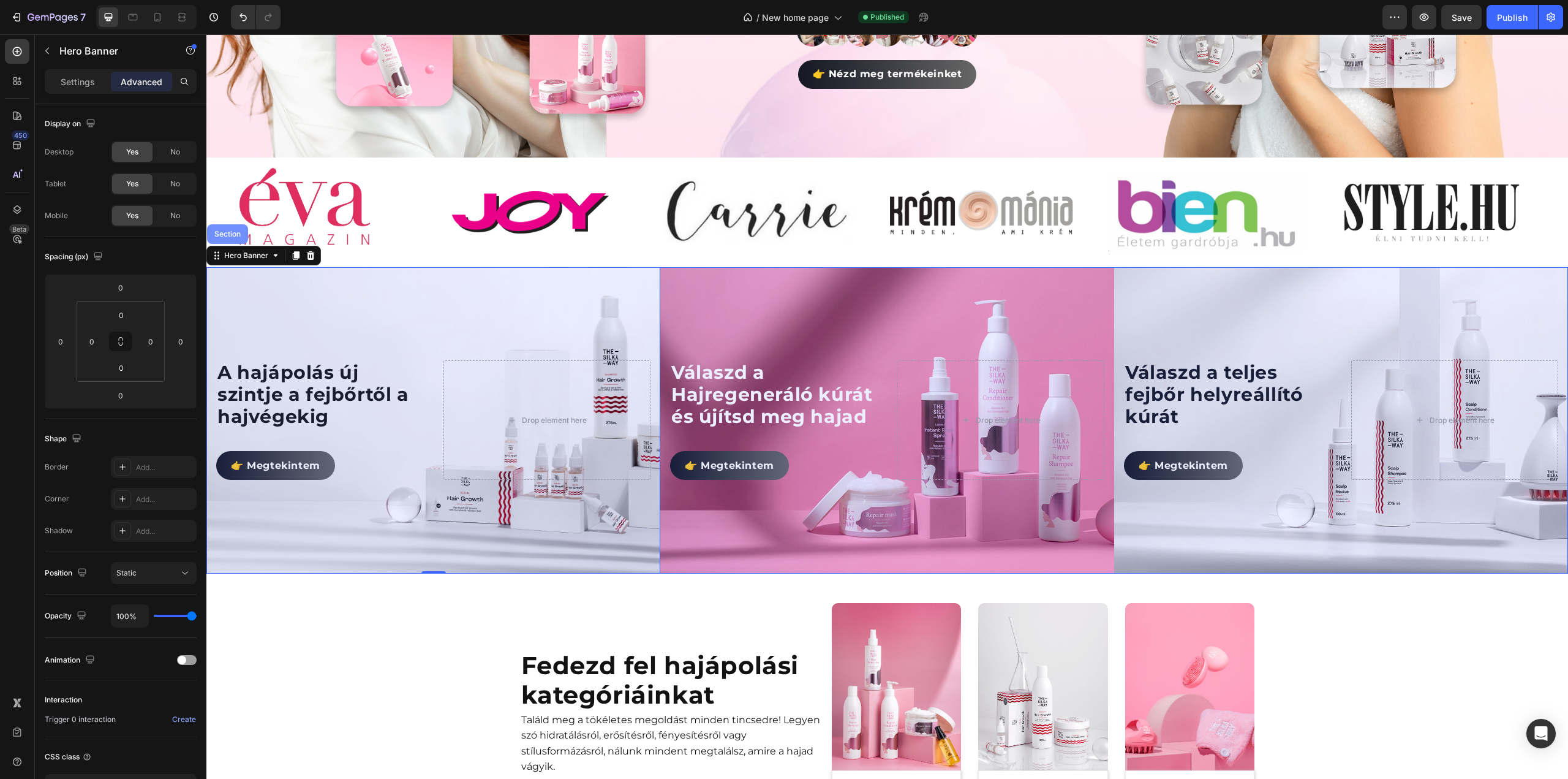
click at [240, 230] on div "Section" at bounding box center [228, 234] width 31 height 8
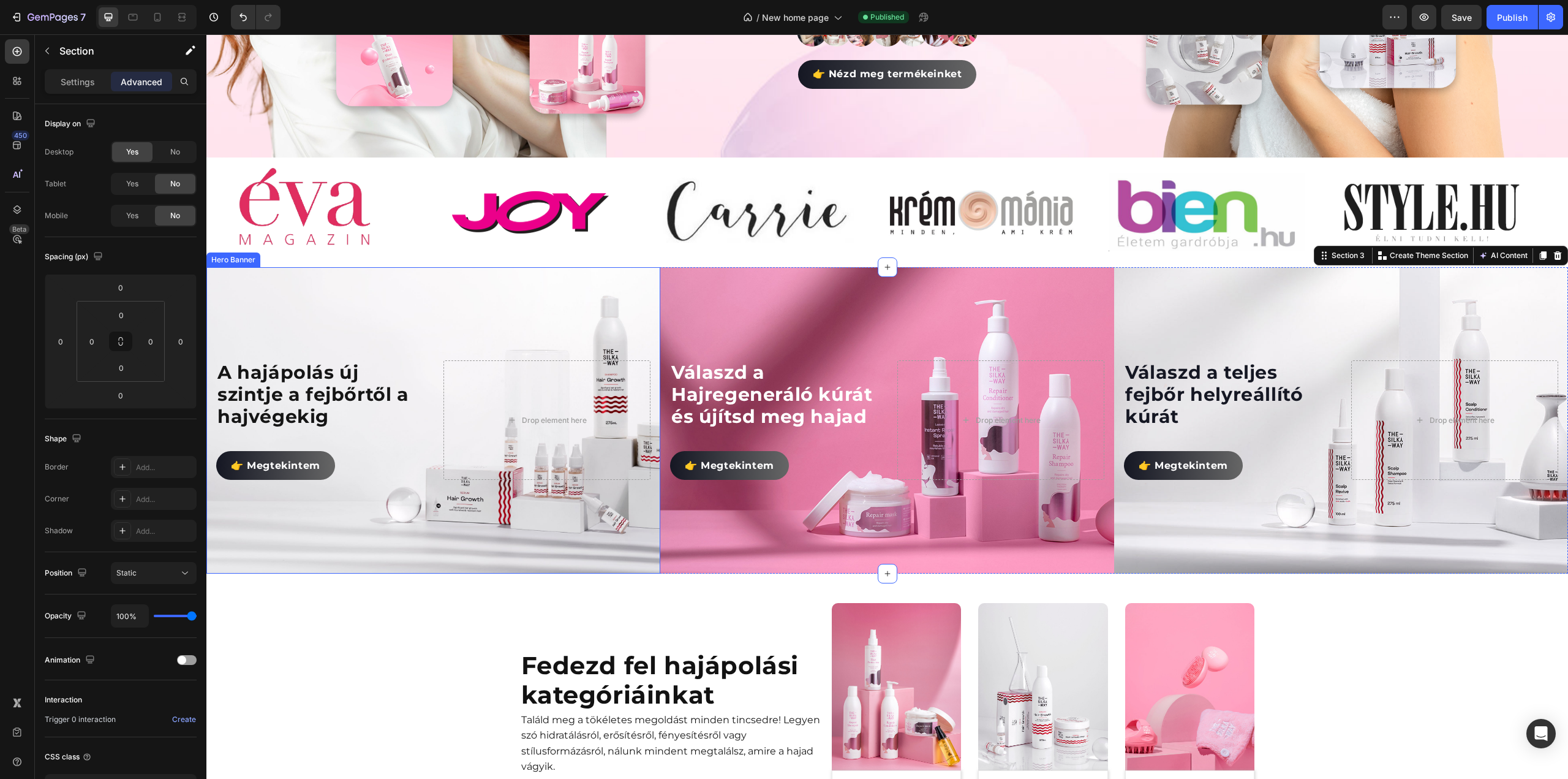
click at [391, 314] on div "Background Image" at bounding box center [433, 420] width 454 height 307
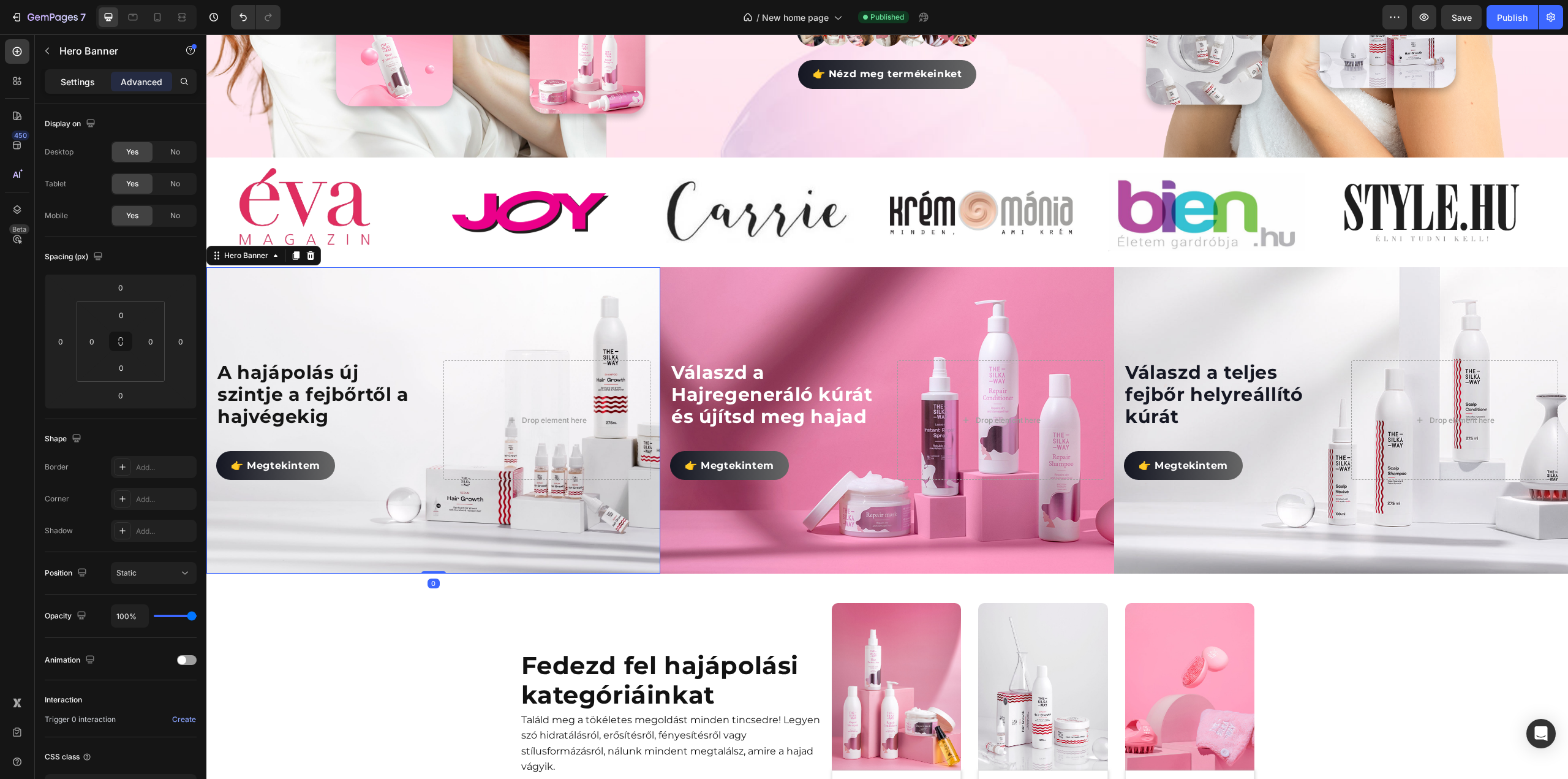
click at [71, 78] on p "Settings" at bounding box center [78, 81] width 34 height 13
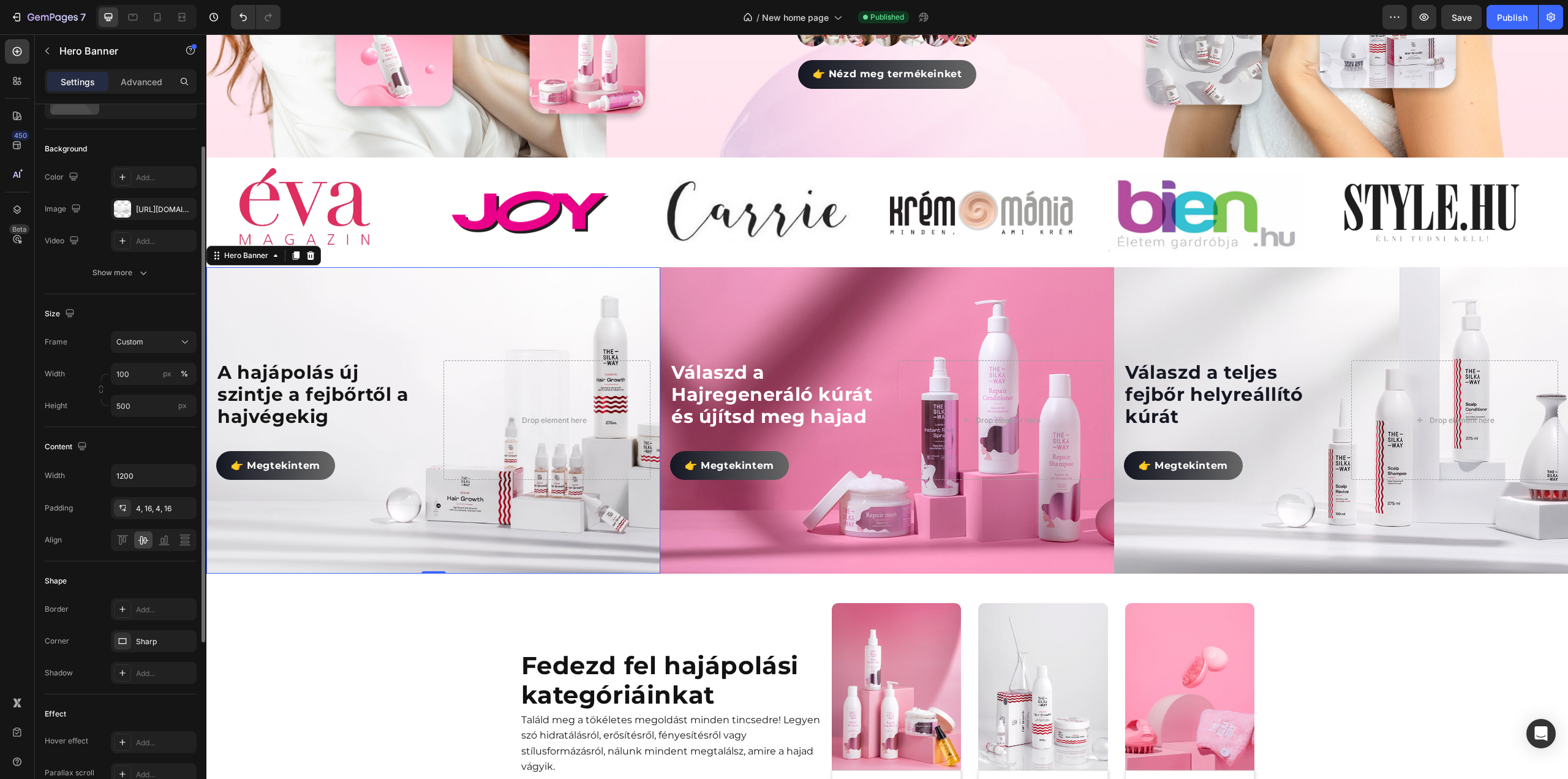
scroll to position [307, 0]
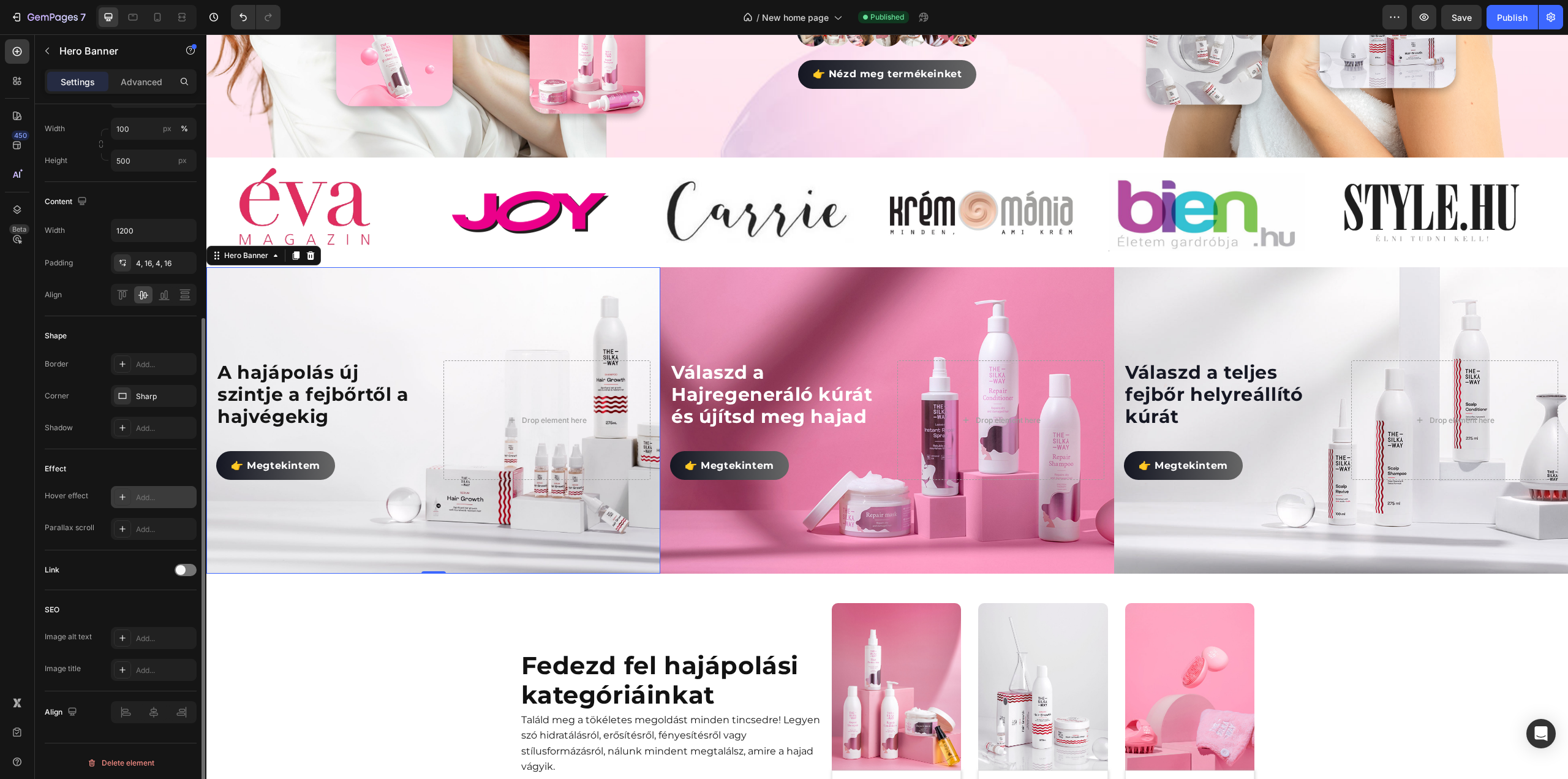
click at [157, 488] on div "Add..." at bounding box center [153, 497] width 85 height 22
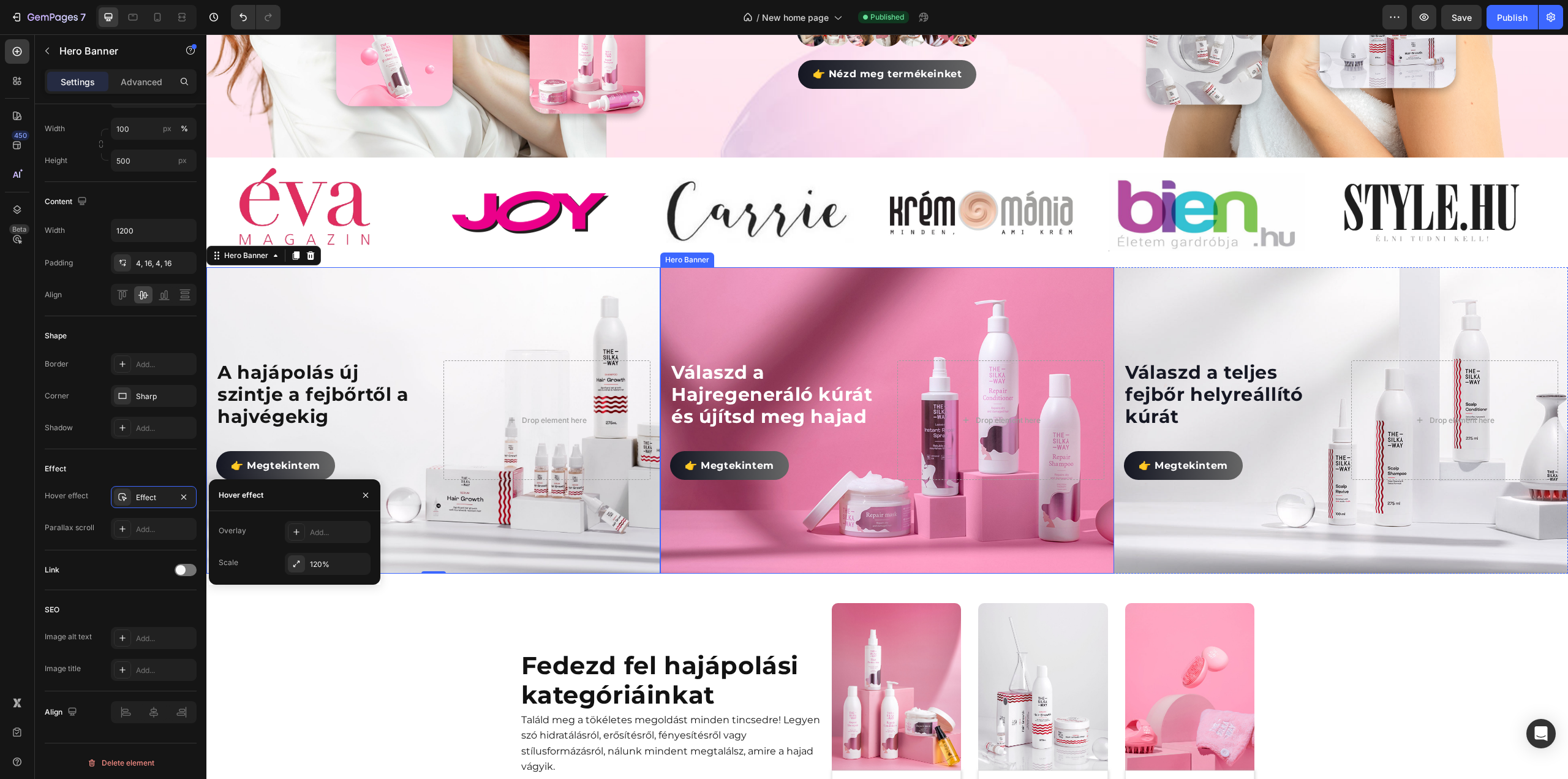
click at [764, 312] on div "Background Image" at bounding box center [887, 420] width 454 height 307
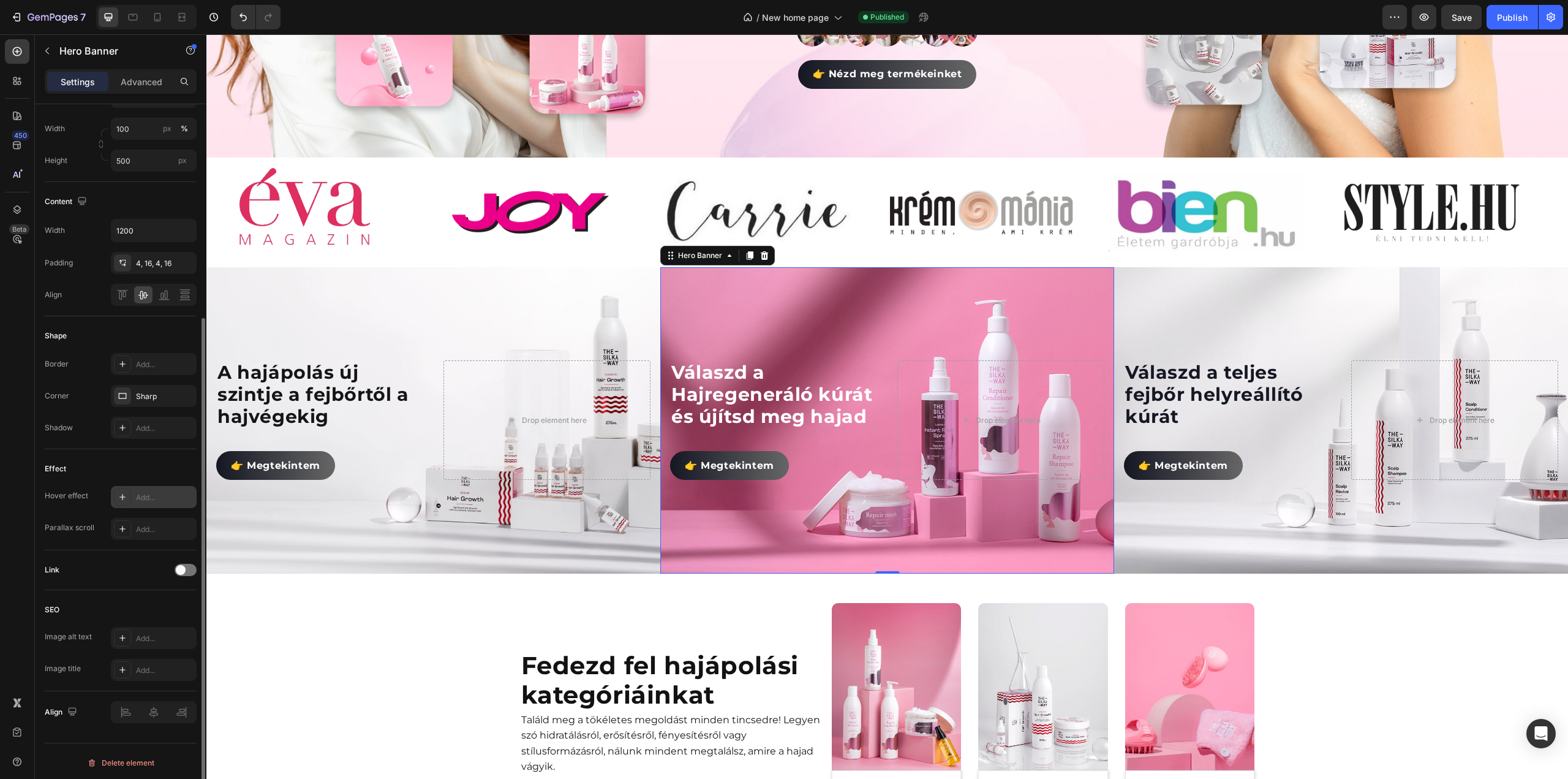
click at [151, 492] on div "Add..." at bounding box center [164, 497] width 57 height 11
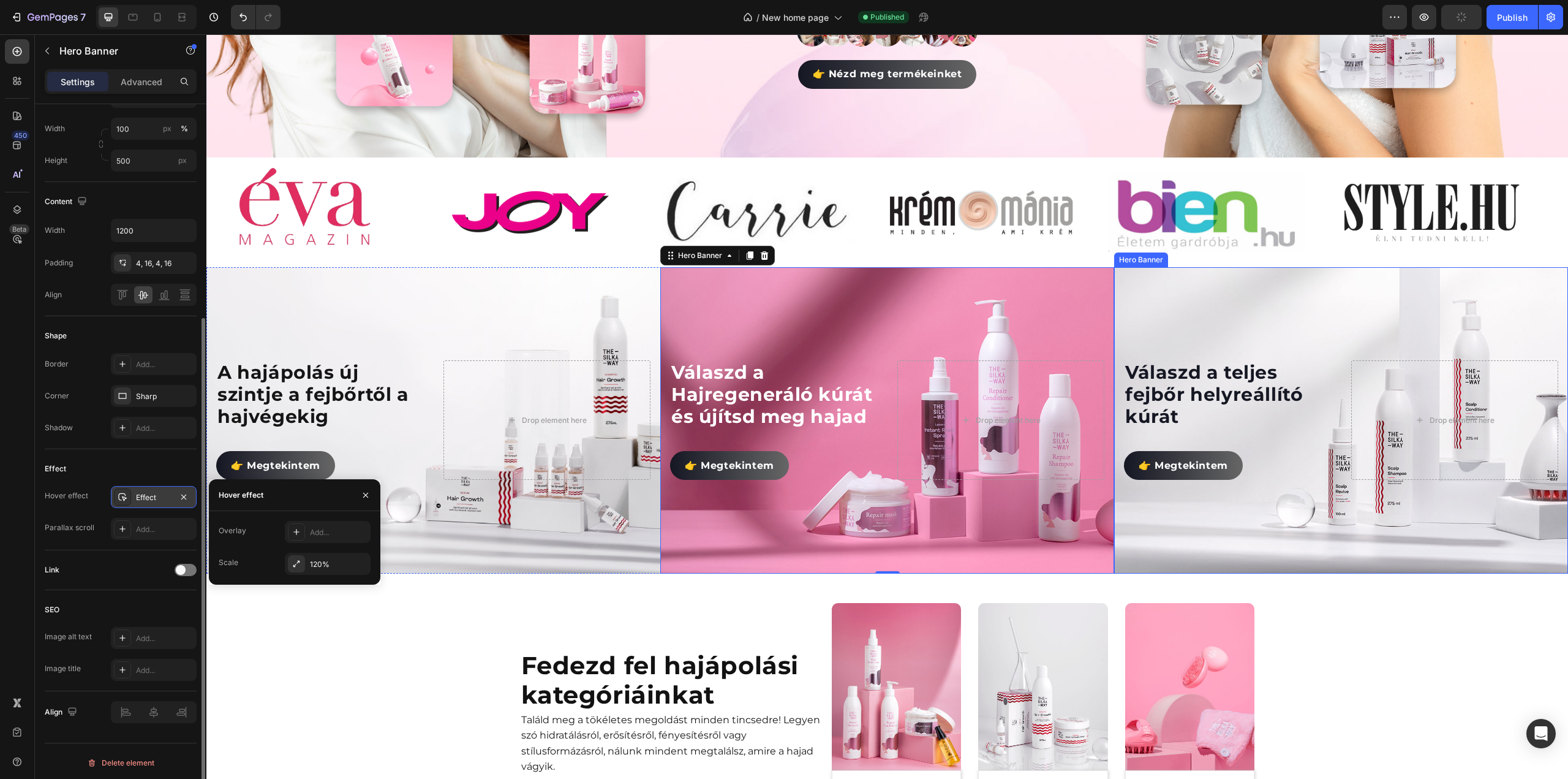
click at [1233, 306] on div "Background Image" at bounding box center [1341, 420] width 454 height 307
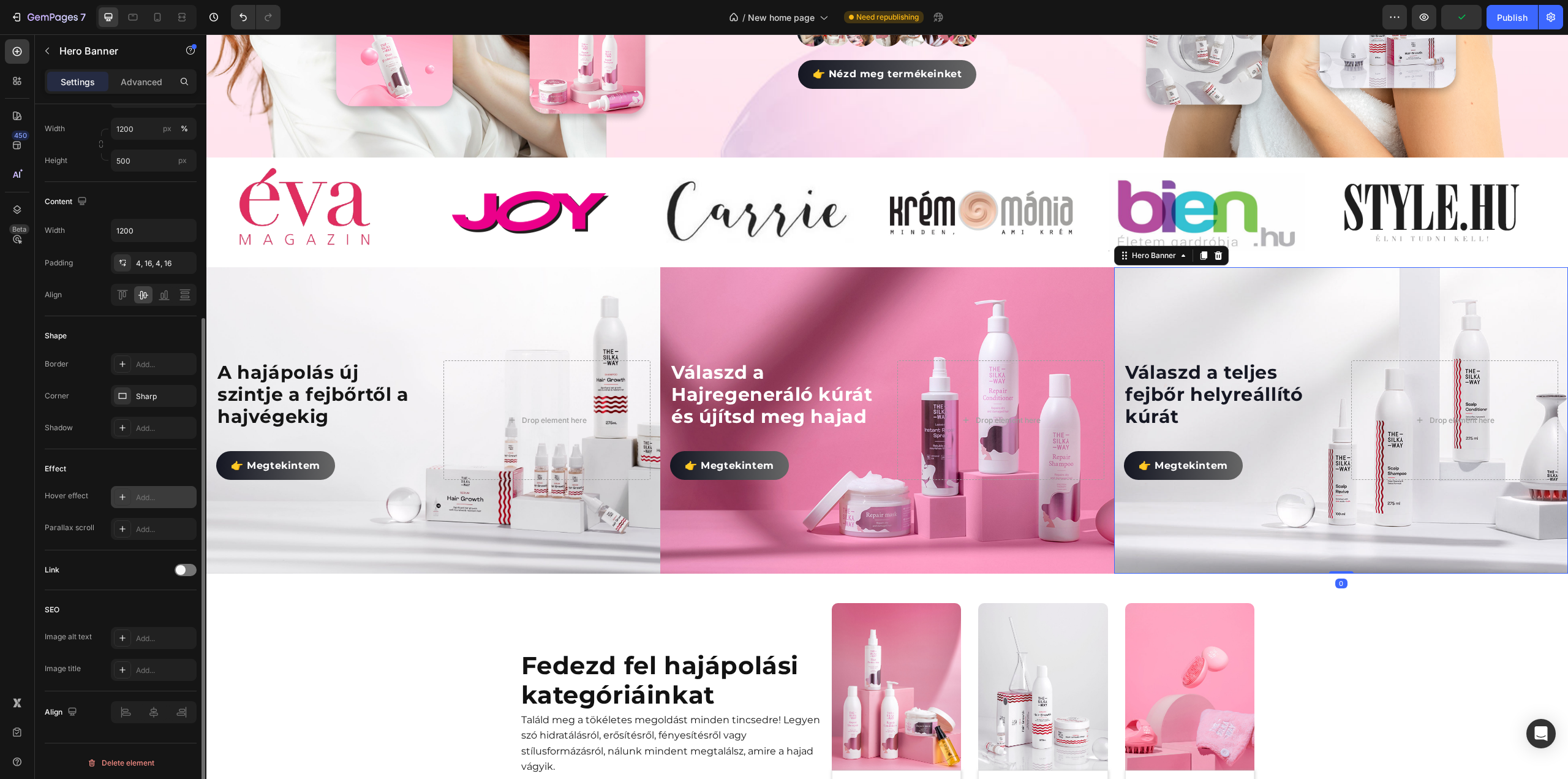
click at [155, 497] on div "Add..." at bounding box center [164, 497] width 57 height 11
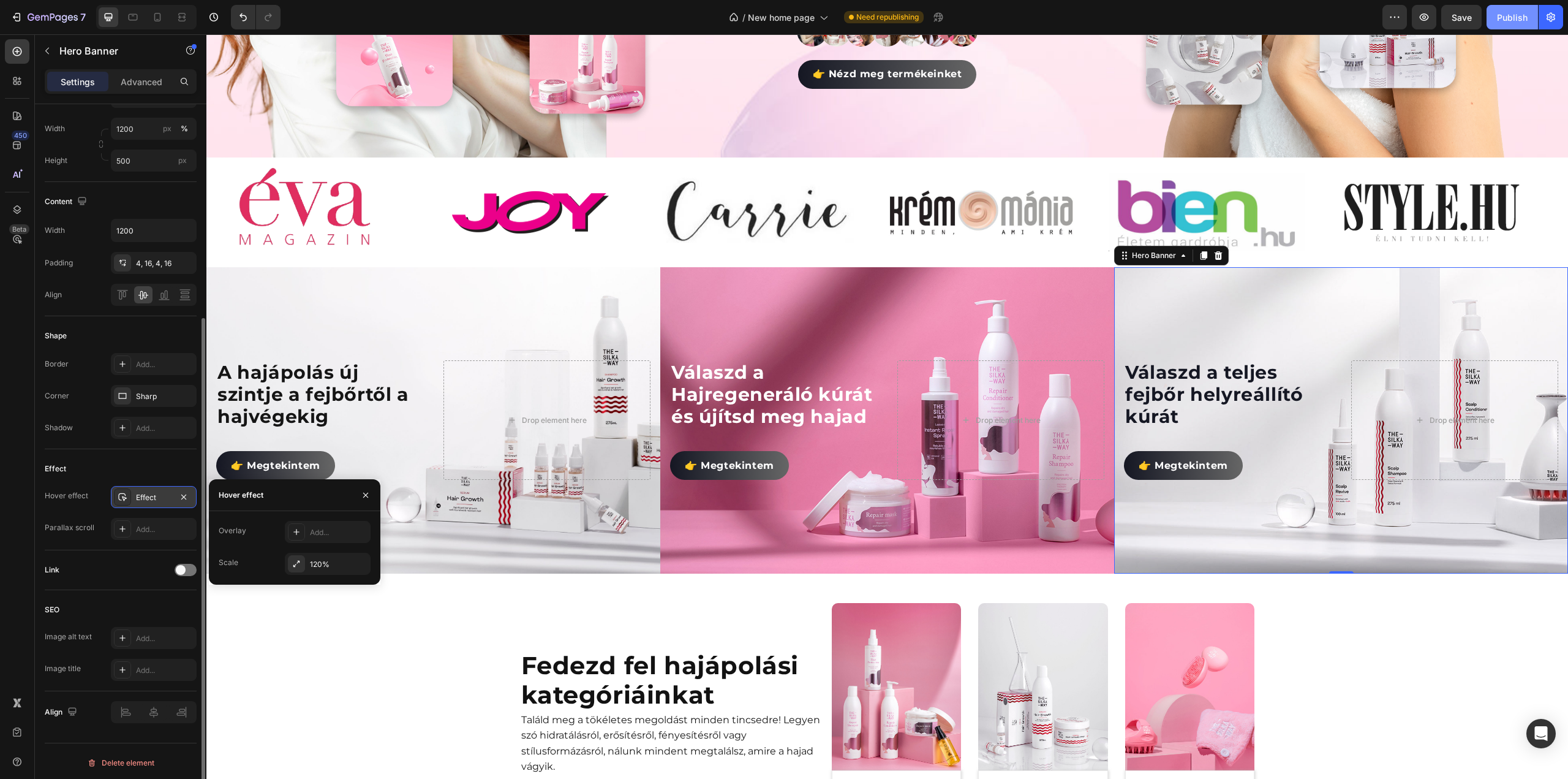
click at [1503, 17] on div "Publish" at bounding box center [1513, 16] width 31 height 13
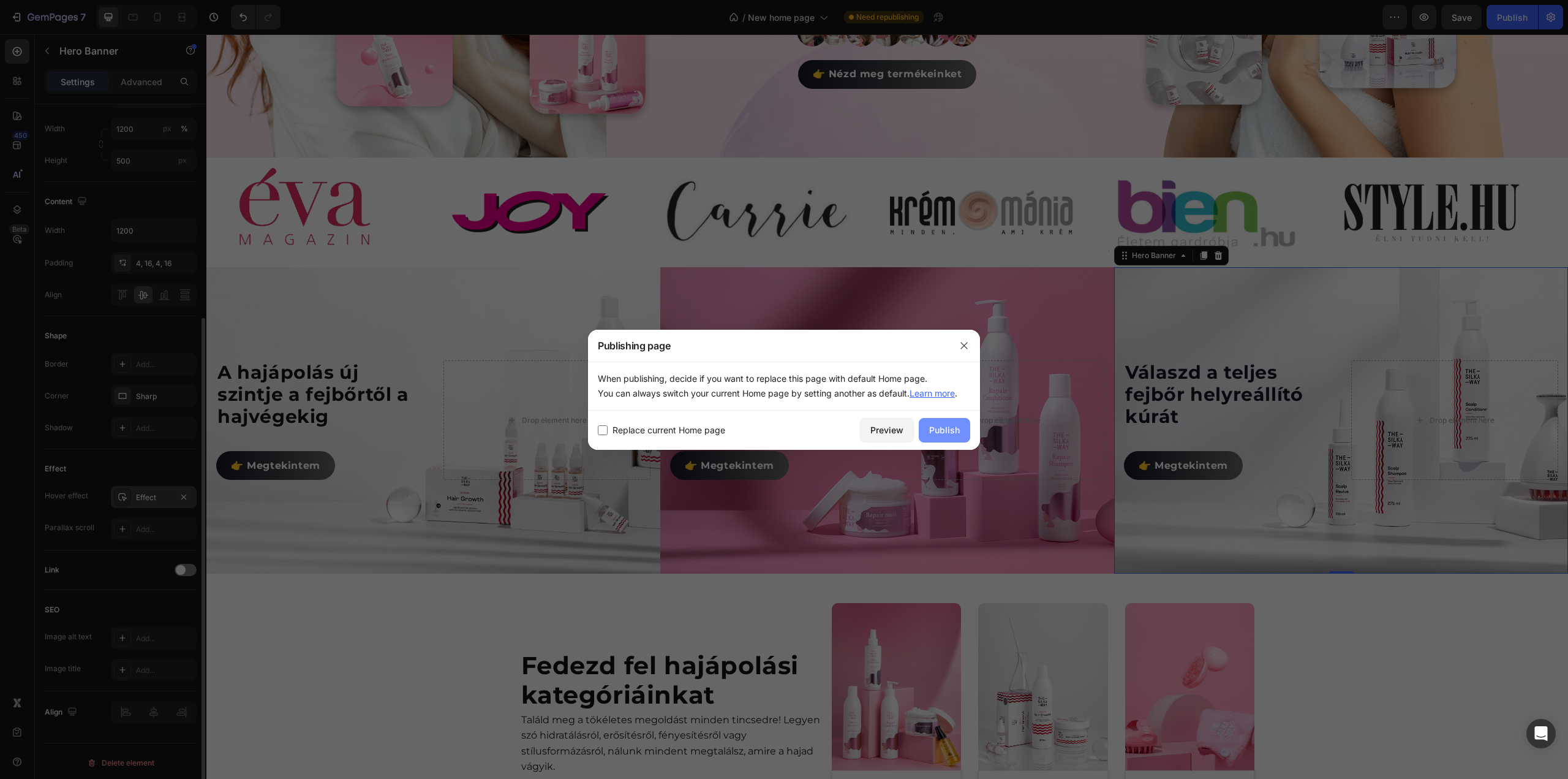
click at [948, 433] on div "Publish" at bounding box center [944, 429] width 31 height 13
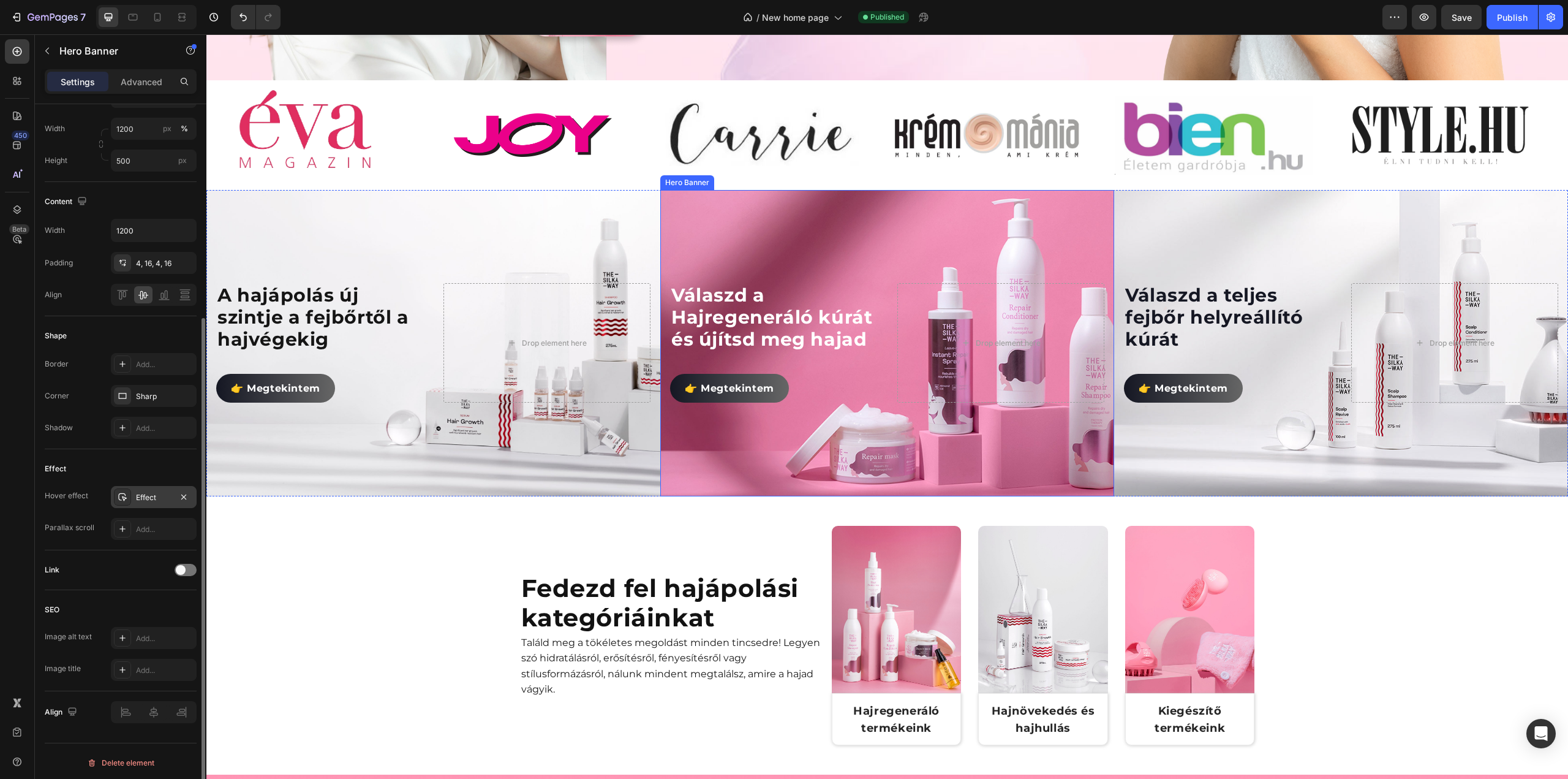
scroll to position [483, 0]
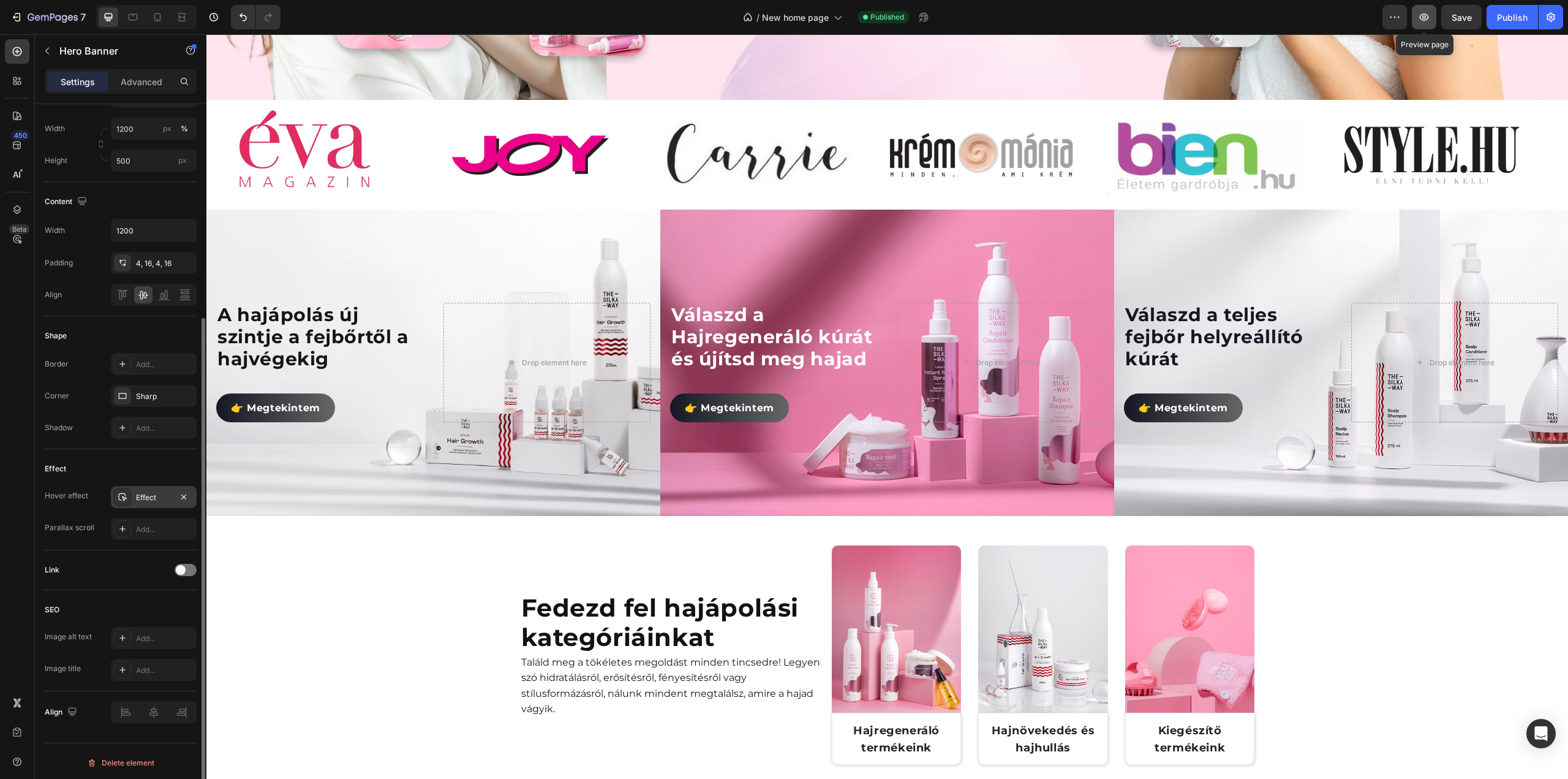
click at [1426, 20] on icon "button" at bounding box center [1424, 16] width 13 height 13
click at [160, 17] on icon at bounding box center [157, 16] width 13 height 13
type input "100"
type input "300"
type input "100%"
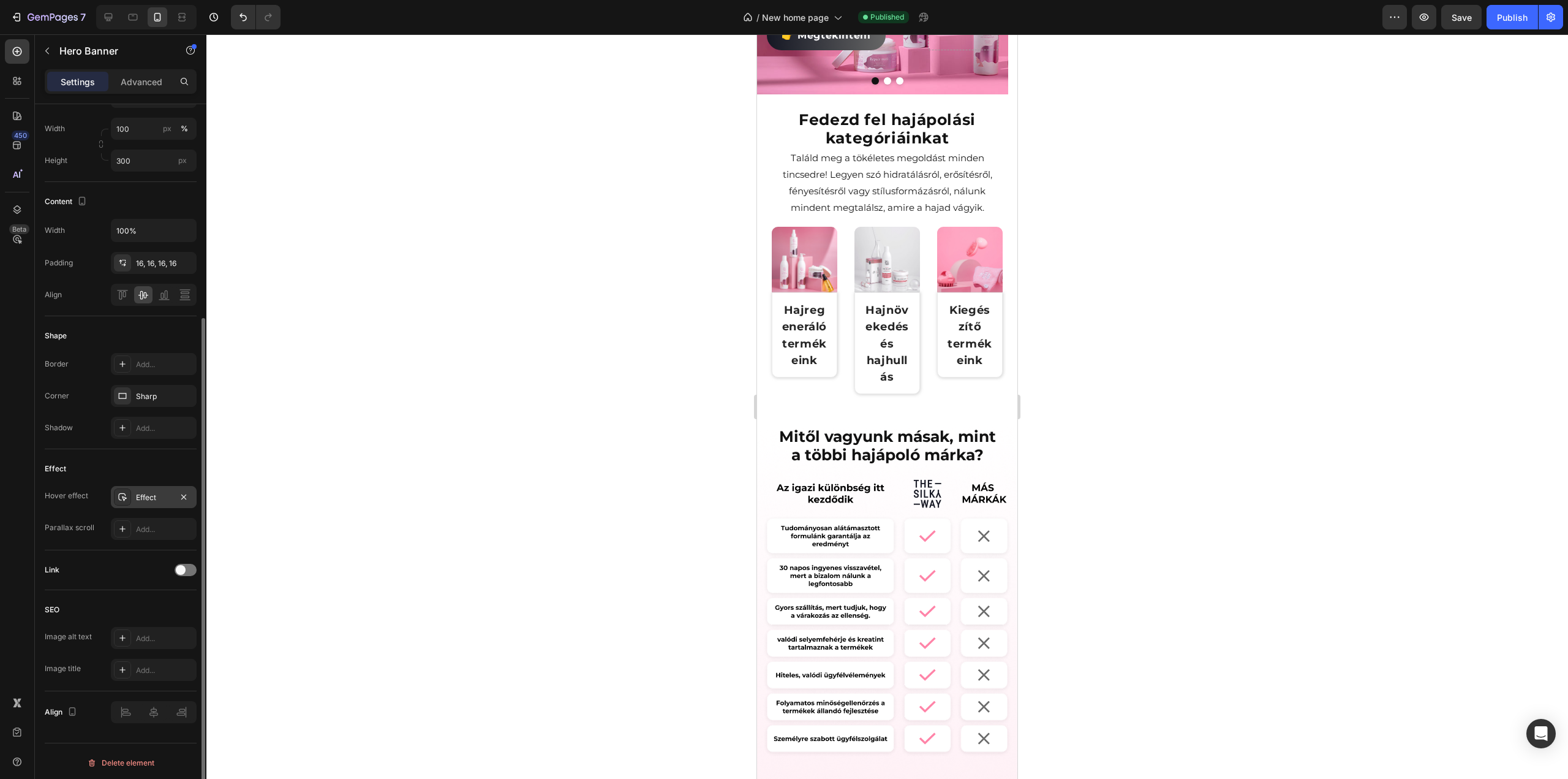
scroll to position [439, 0]
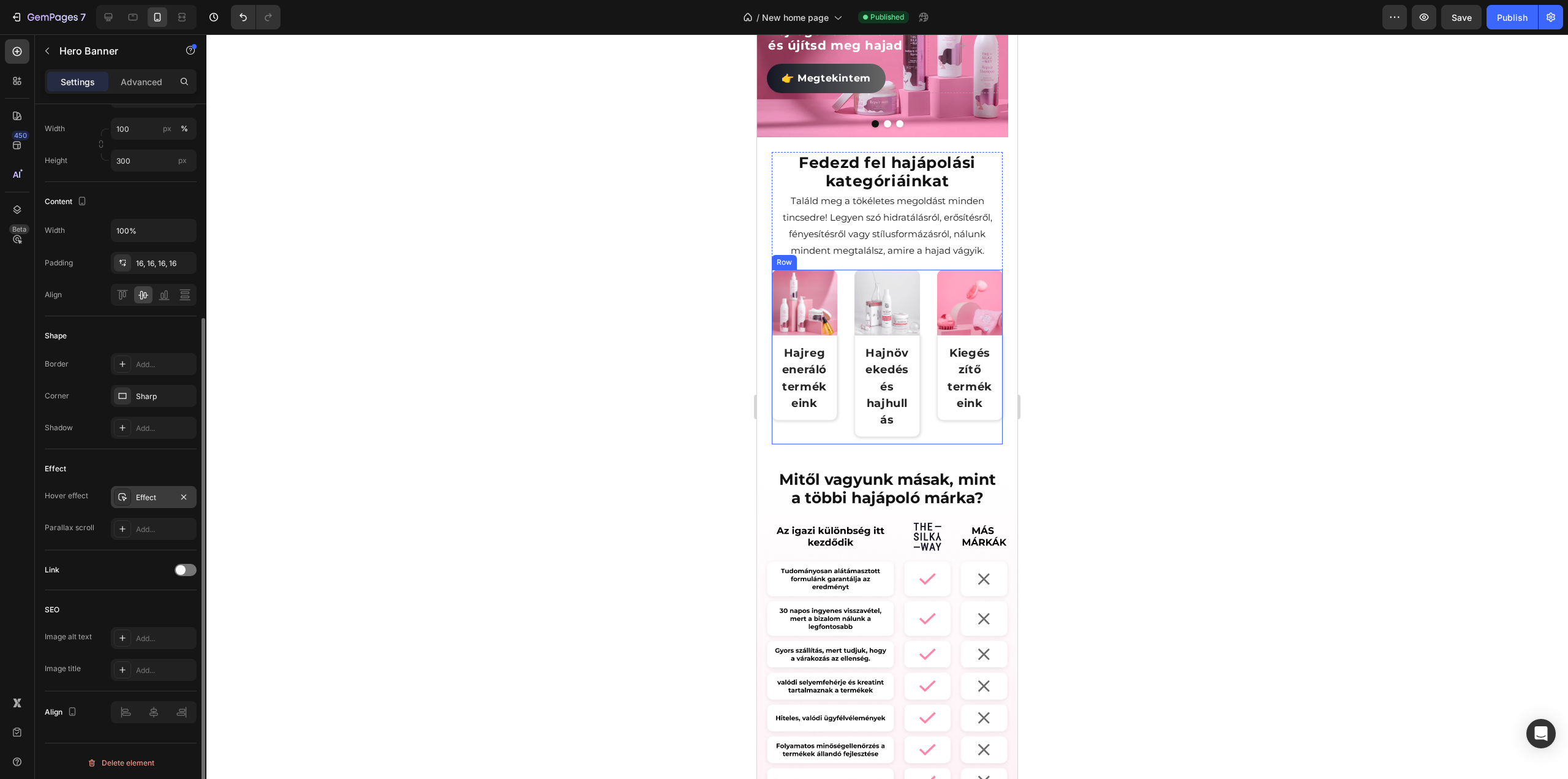
click at [916, 384] on div "Image Hajregeneráló termékeink Text Block Row Row Image Hajnövekedés és hajhull…" at bounding box center [887, 357] width 231 height 175
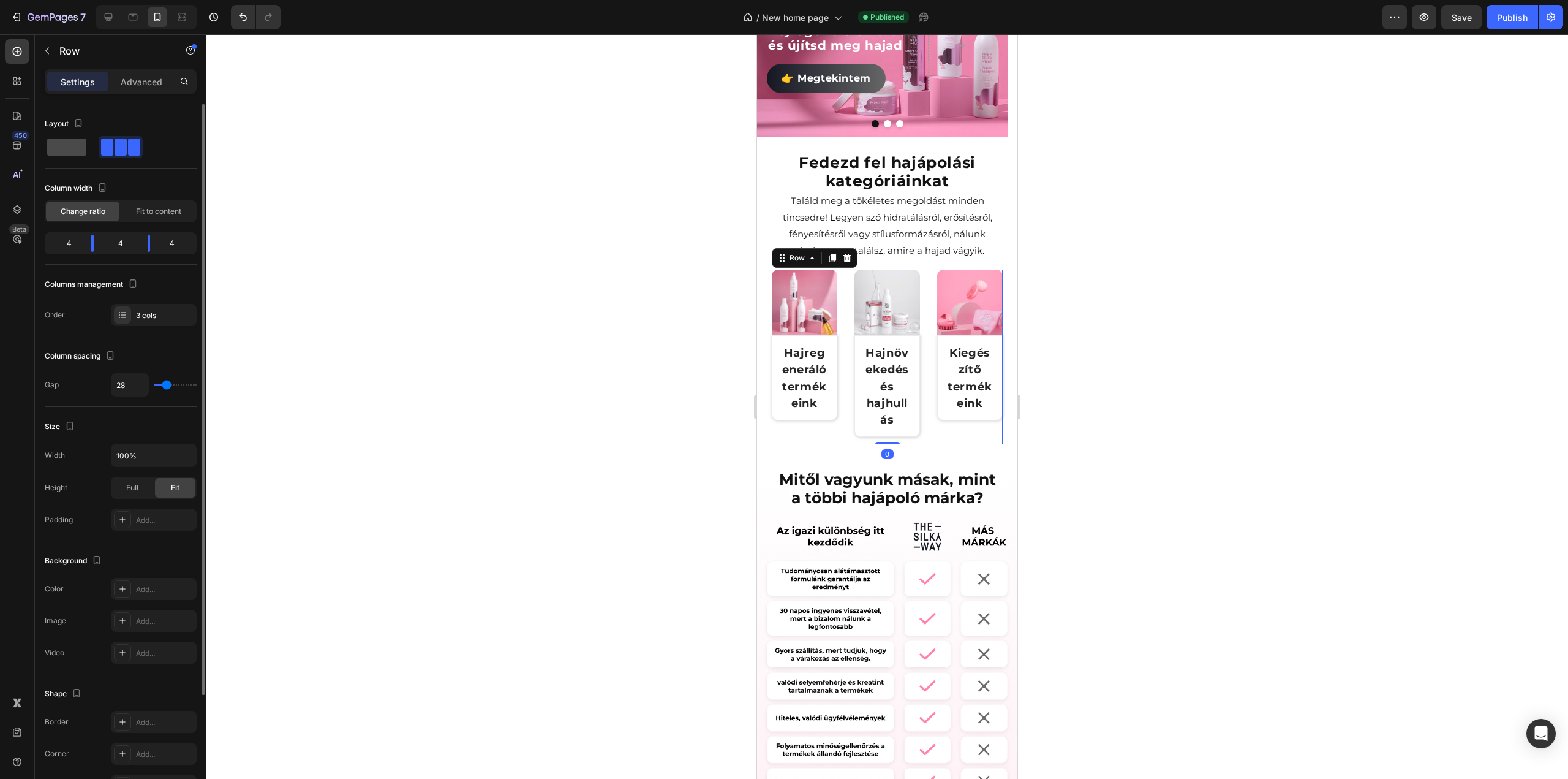
click at [74, 142] on span at bounding box center [67, 147] width 39 height 17
type input "0"
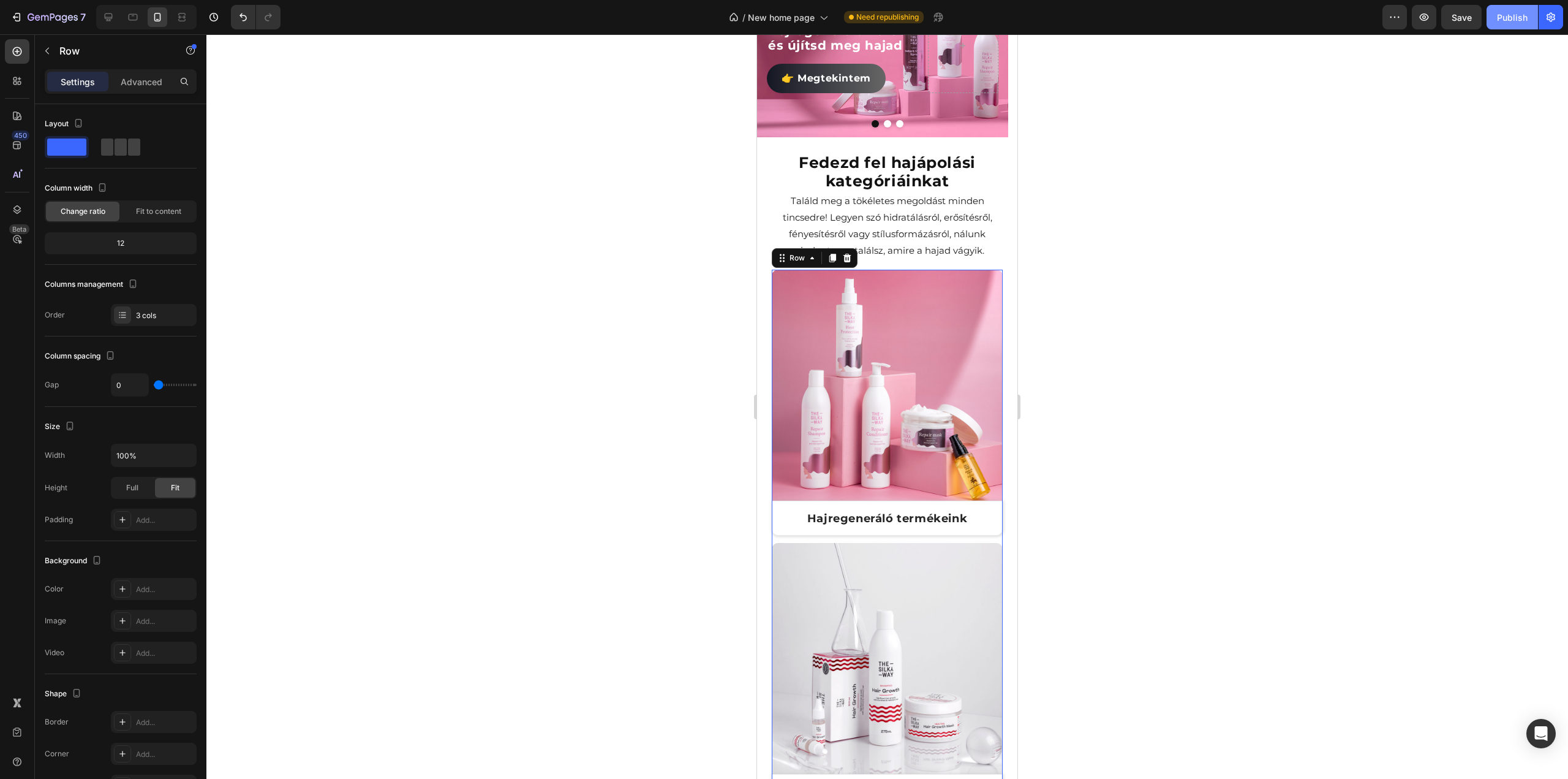
click at [1513, 20] on div "Publish" at bounding box center [1513, 16] width 31 height 13
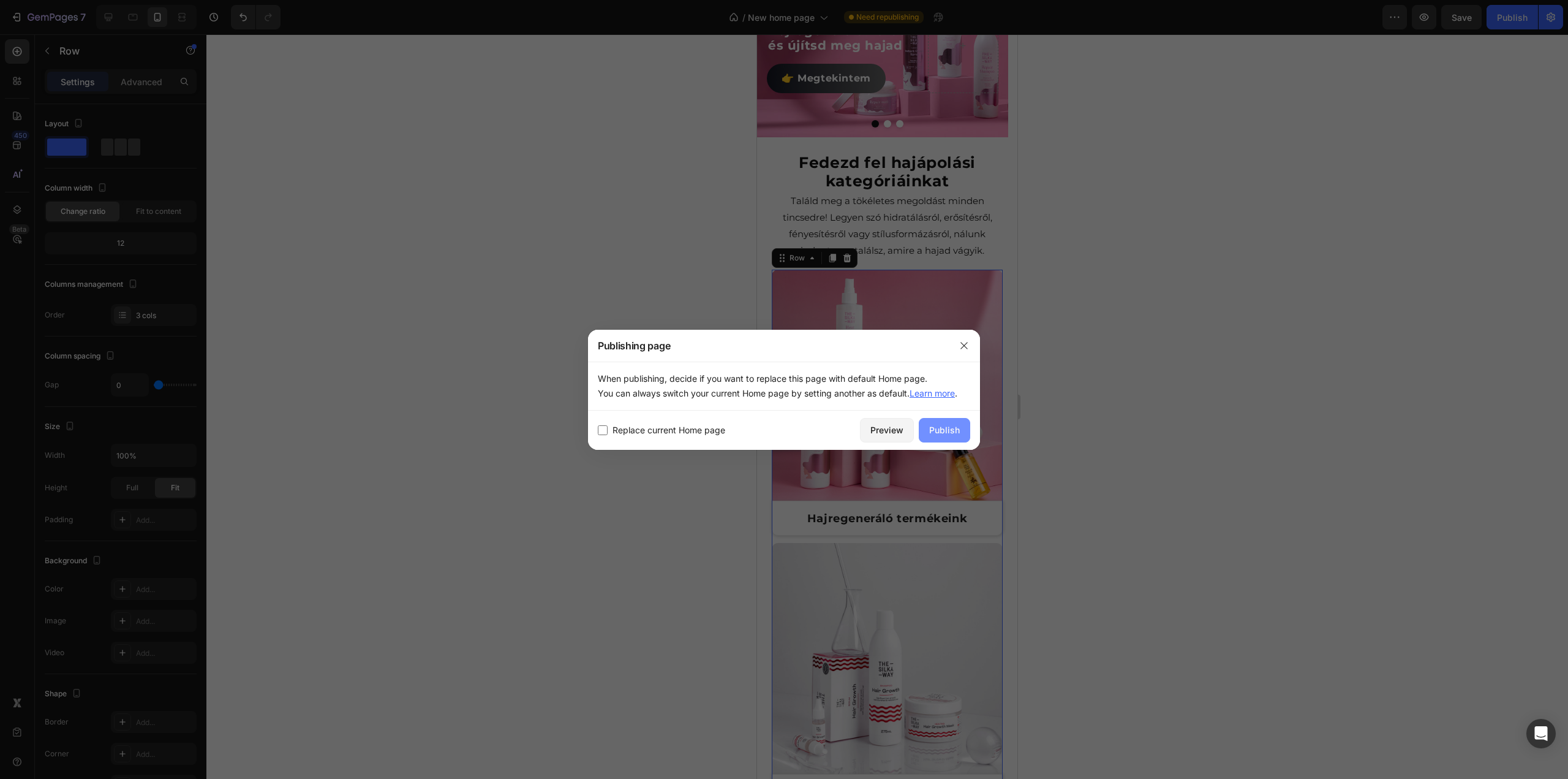
click at [945, 425] on div "Publish" at bounding box center [944, 429] width 31 height 13
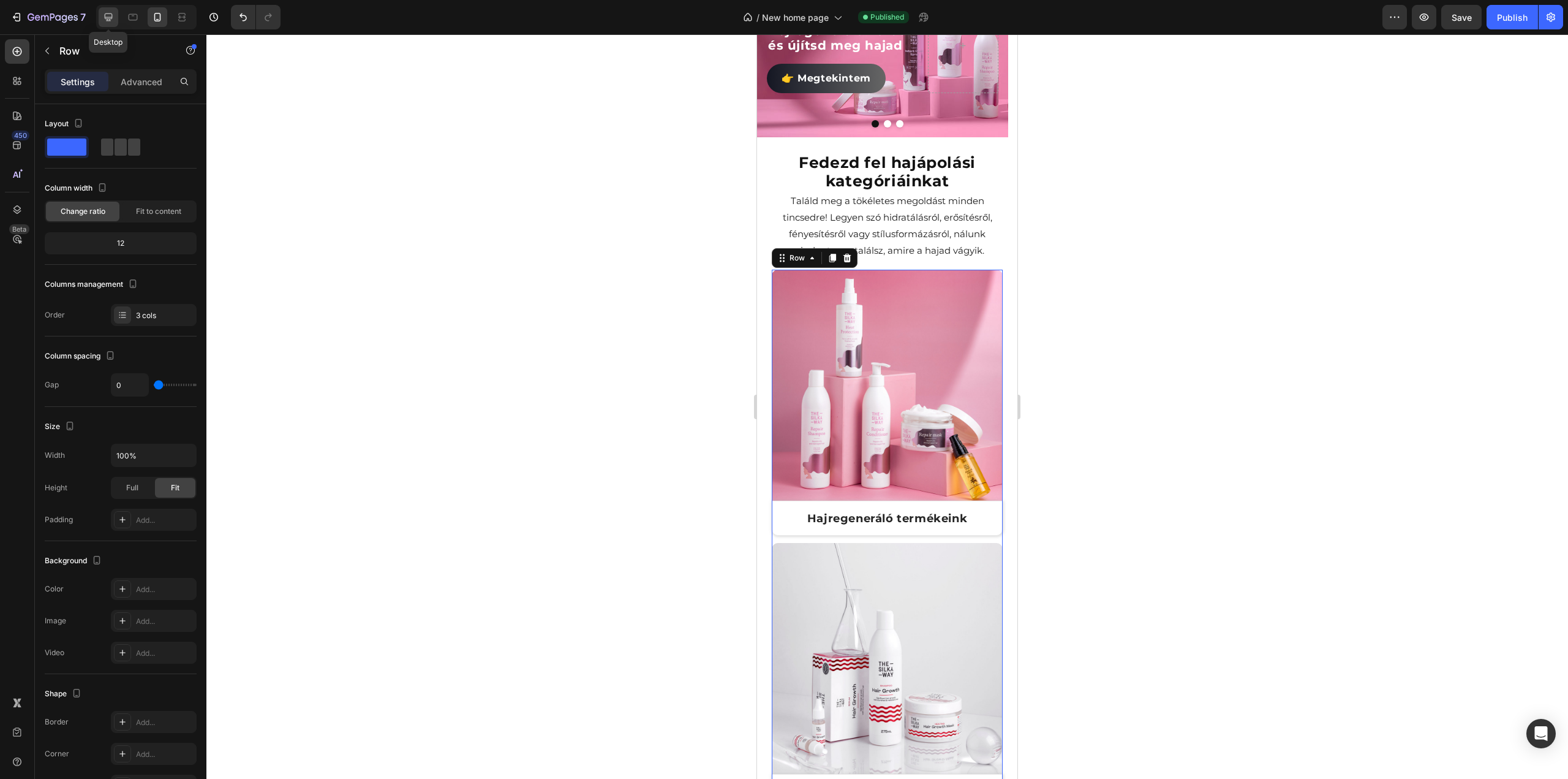
click at [107, 16] on icon at bounding box center [108, 16] width 13 height 13
type input "28"
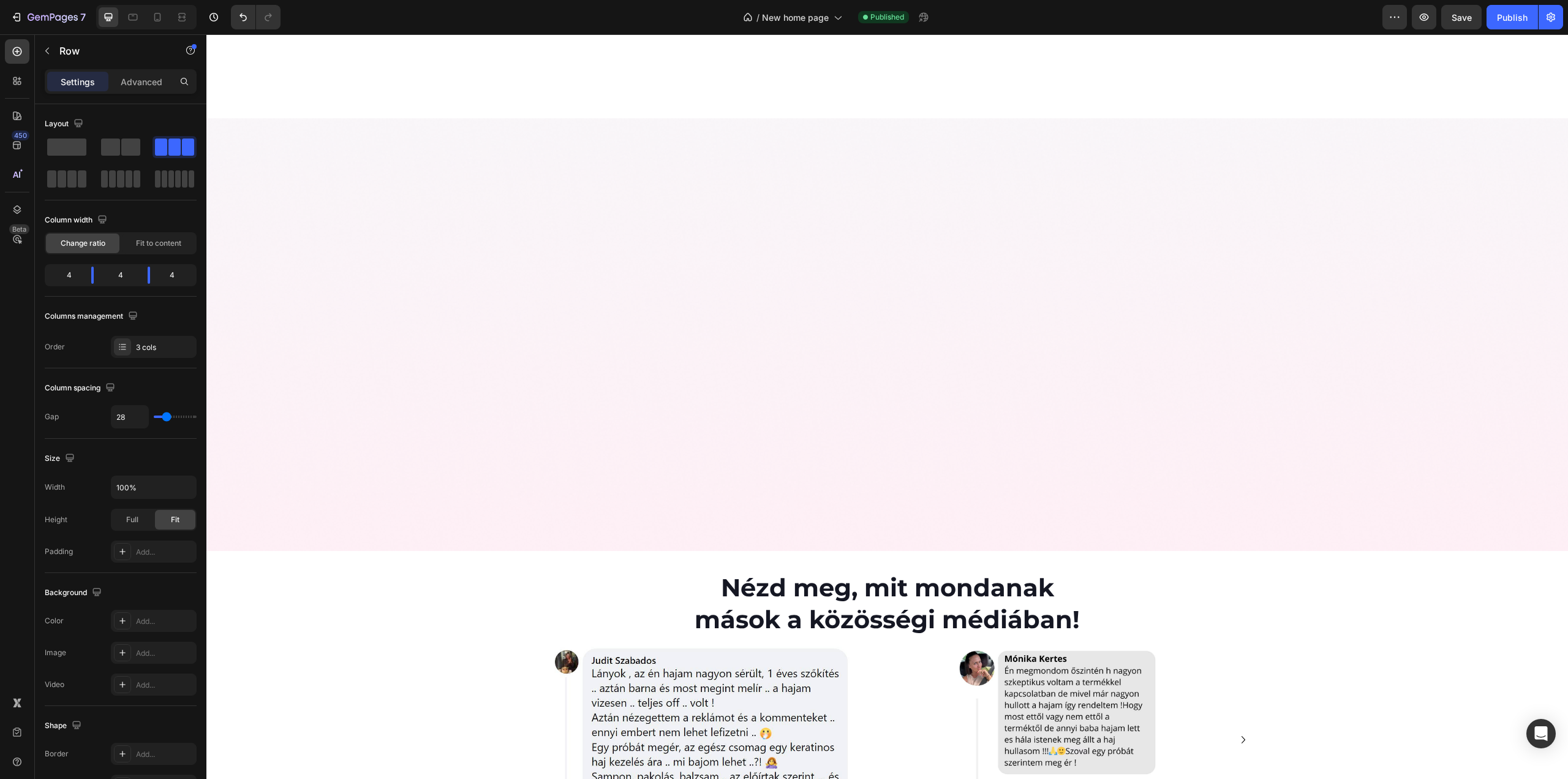
scroll to position [3659, 0]
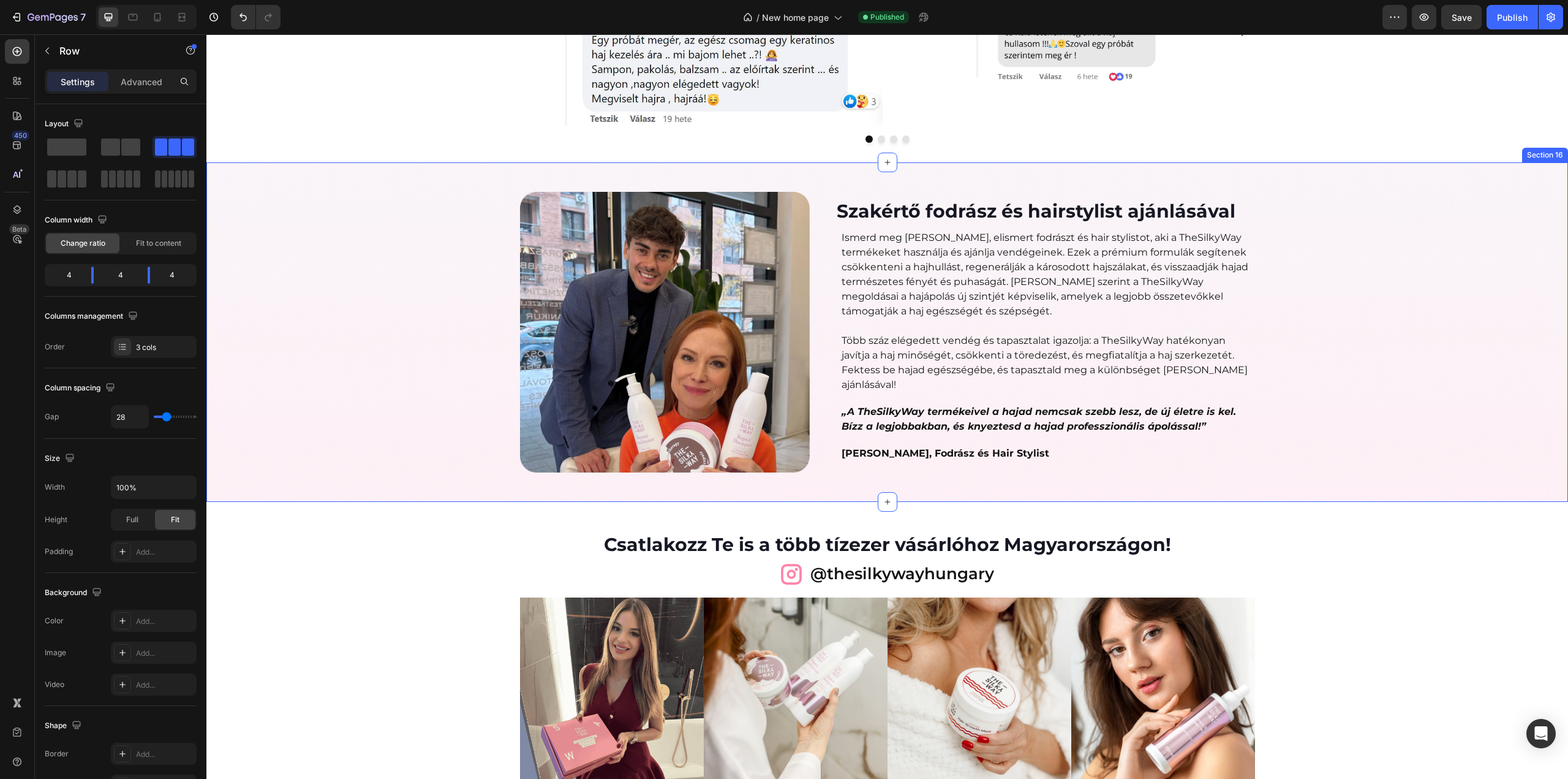
click at [410, 248] on div "Image Szakértő fodrász és hairstylist ajánlásával Heading Ismerd meg Császár Dá…" at bounding box center [887, 332] width 1361 height 280
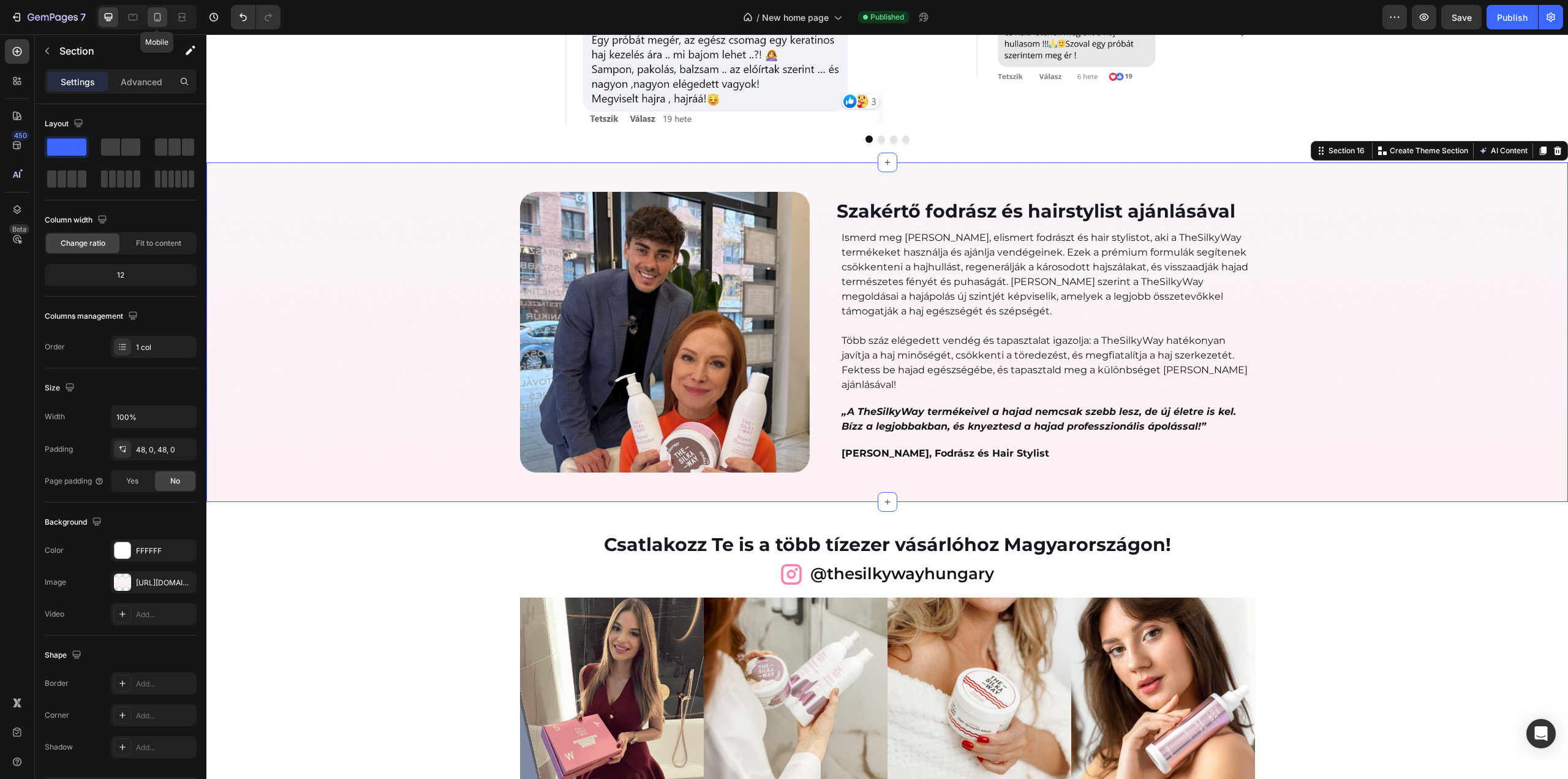
click at [156, 24] on div at bounding box center [157, 17] width 19 height 19
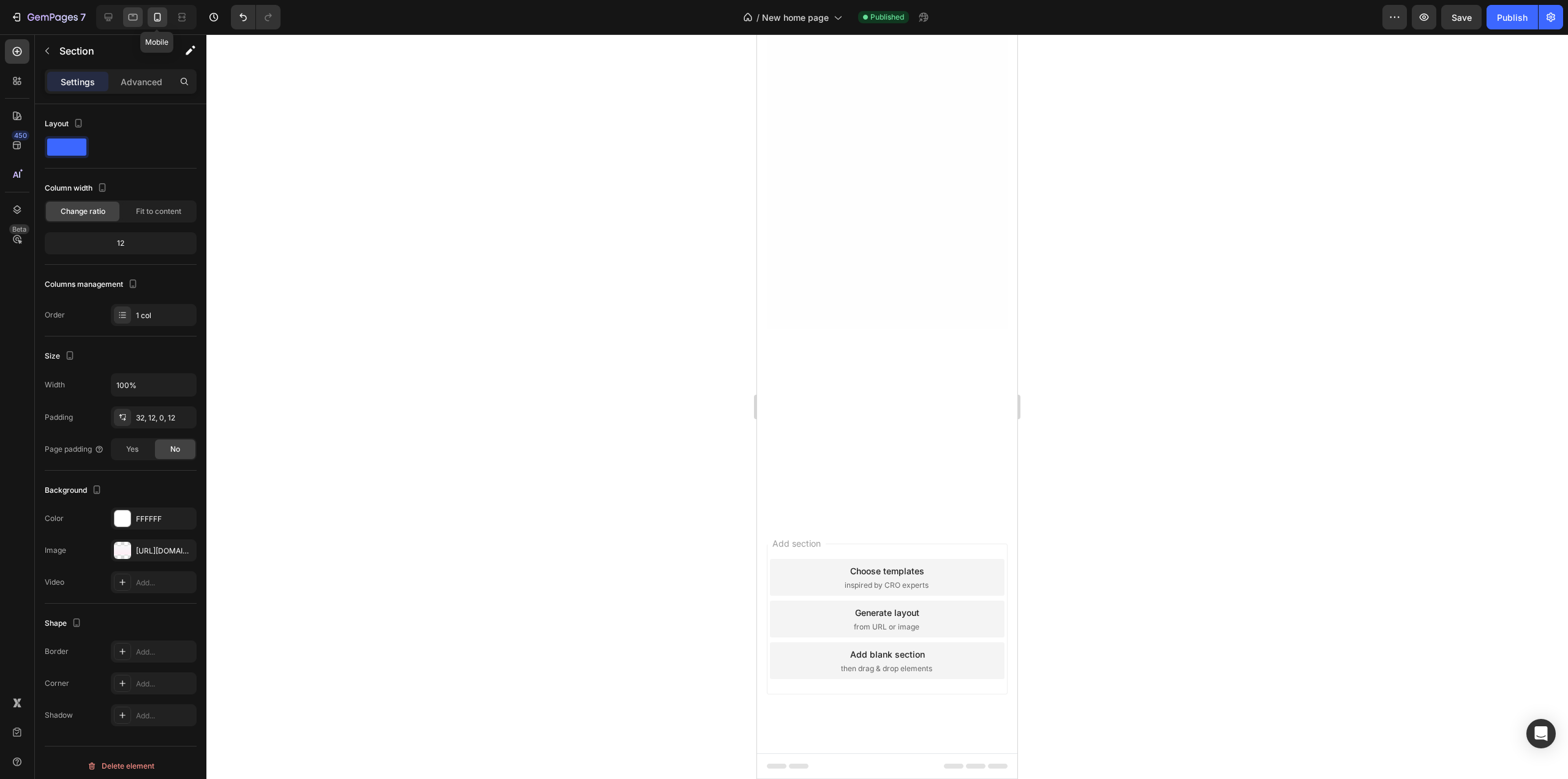
click at [143, 87] on div "Advanced" at bounding box center [141, 81] width 61 height 19
click at [142, 81] on p "Advanced" at bounding box center [141, 81] width 42 height 13
click at [131, 19] on icon at bounding box center [133, 17] width 9 height 7
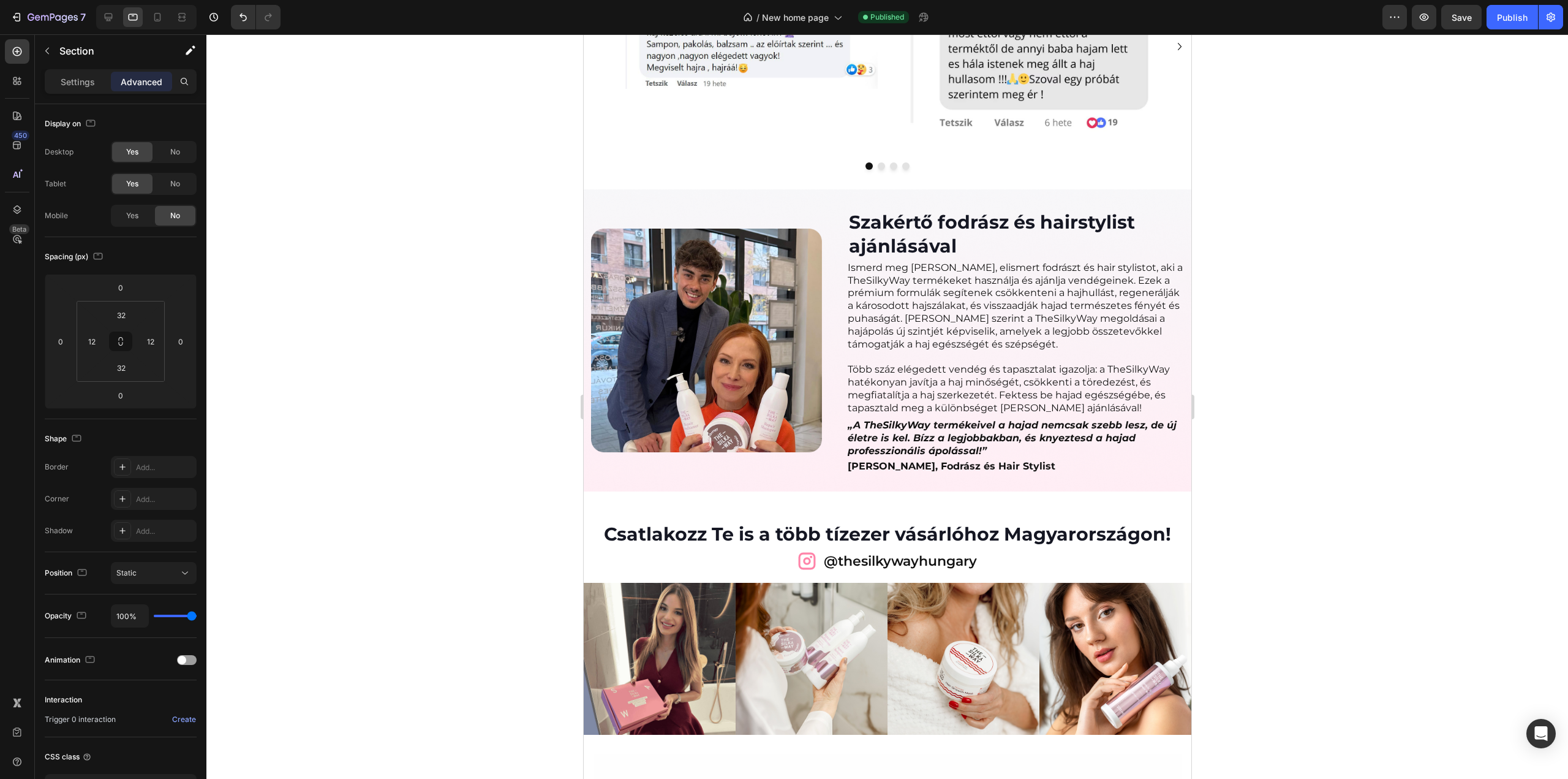
scroll to position [3405, 0]
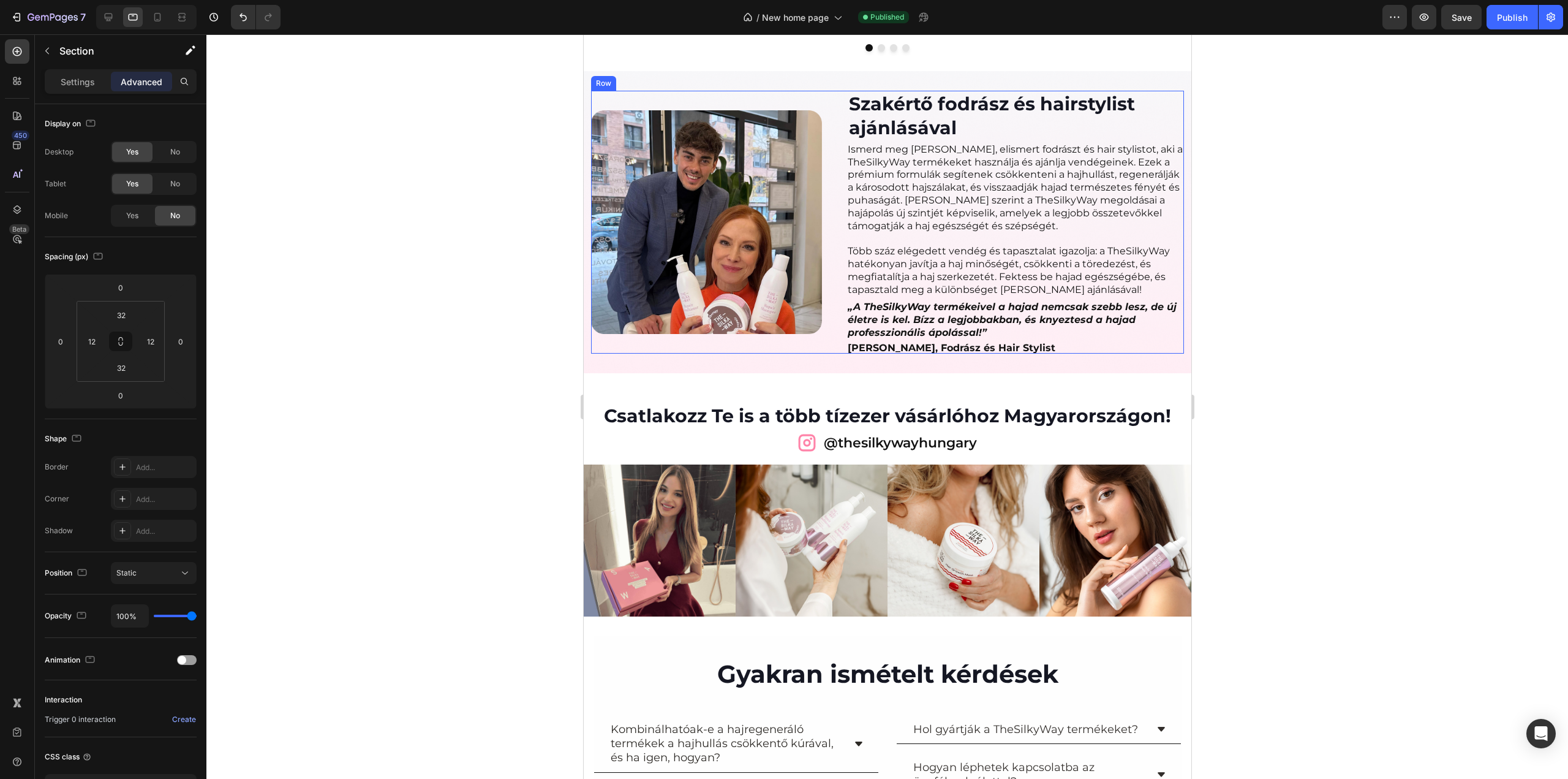
click at [673, 353] on div "Image" at bounding box center [711, 221] width 240 height 263
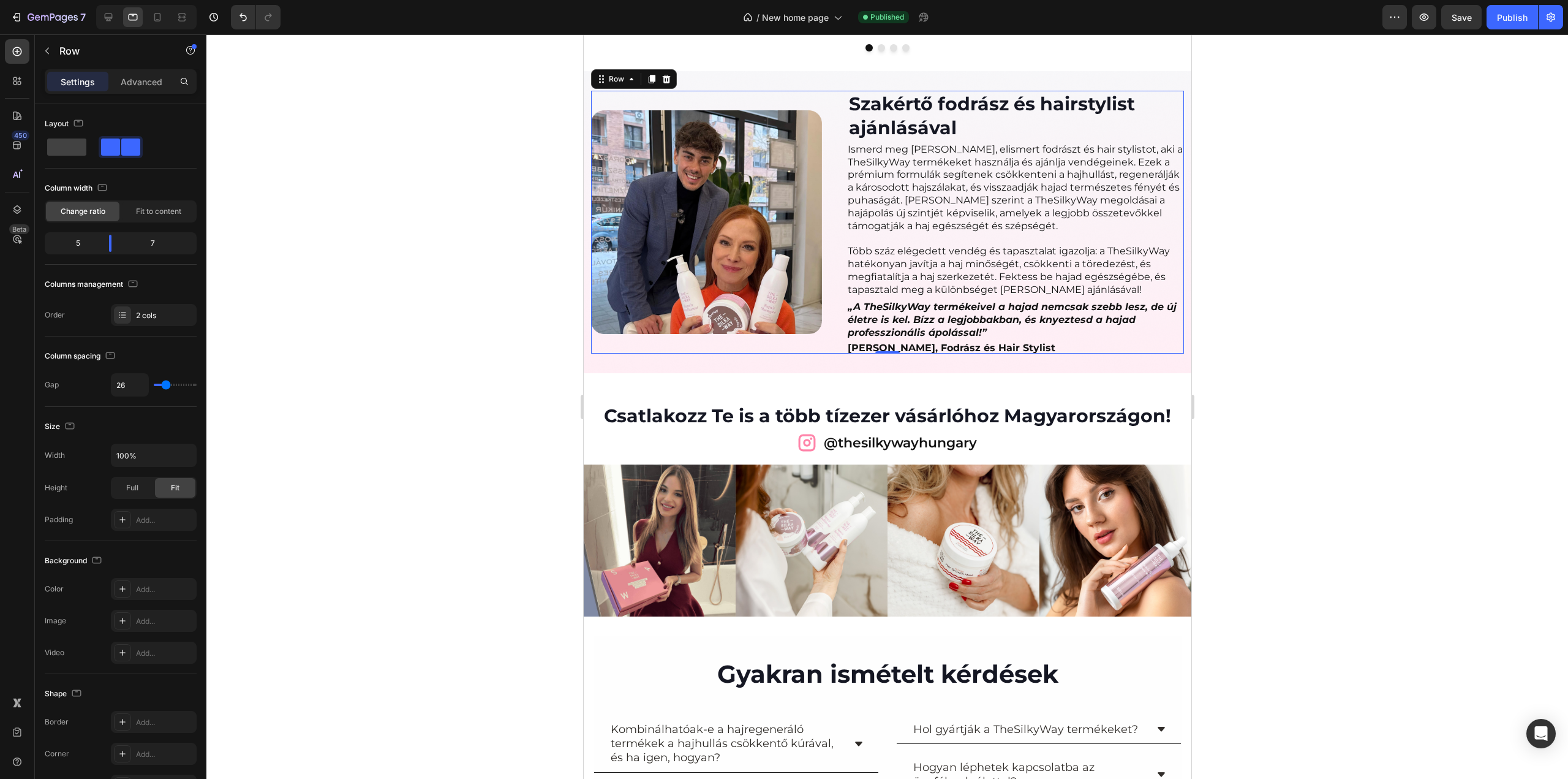
click at [633, 85] on div "Row" at bounding box center [633, 79] width 85 height 19
click at [631, 79] on icon at bounding box center [631, 79] width 4 height 3
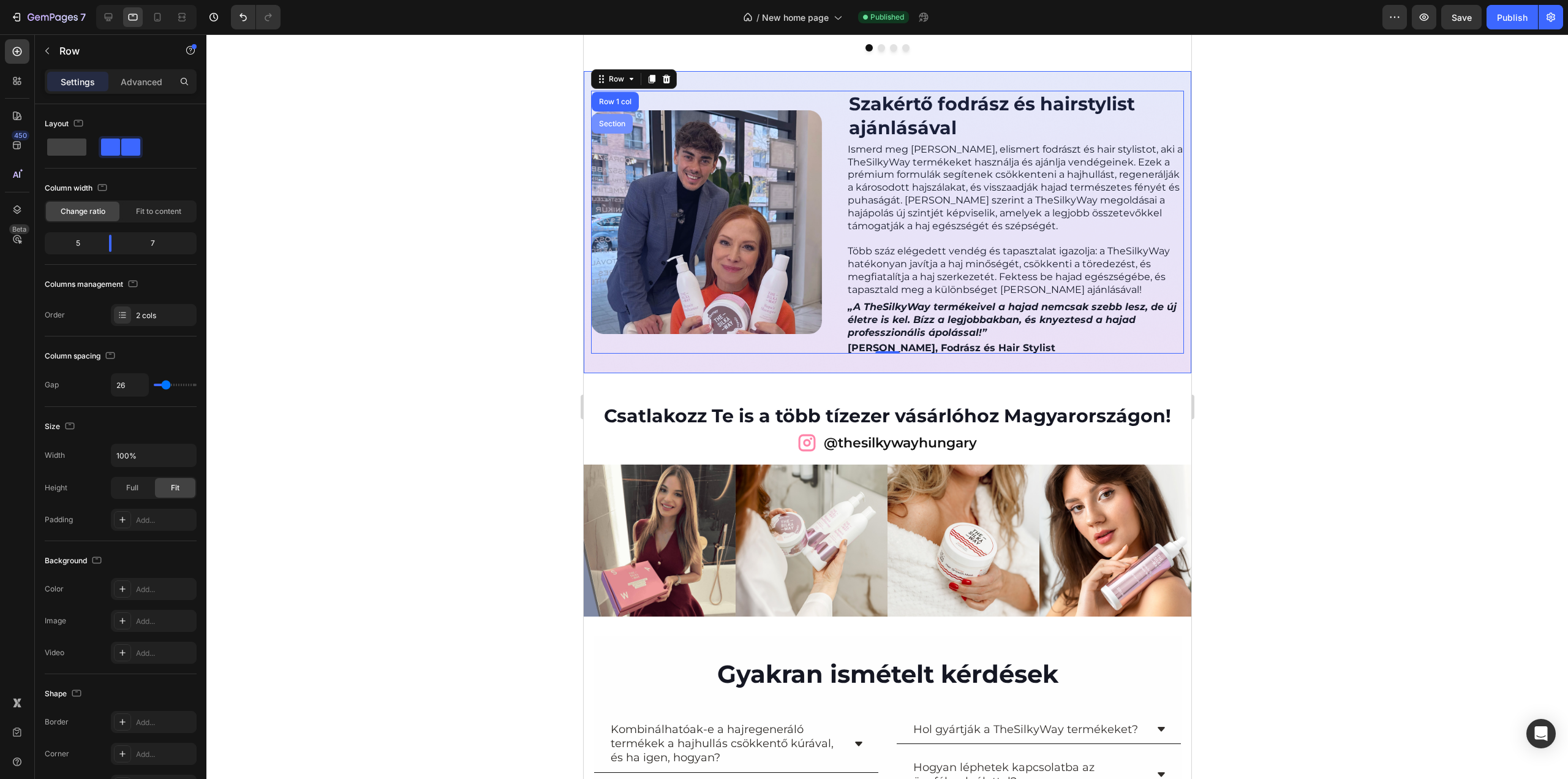
click at [624, 115] on div "Section" at bounding box center [611, 123] width 41 height 19
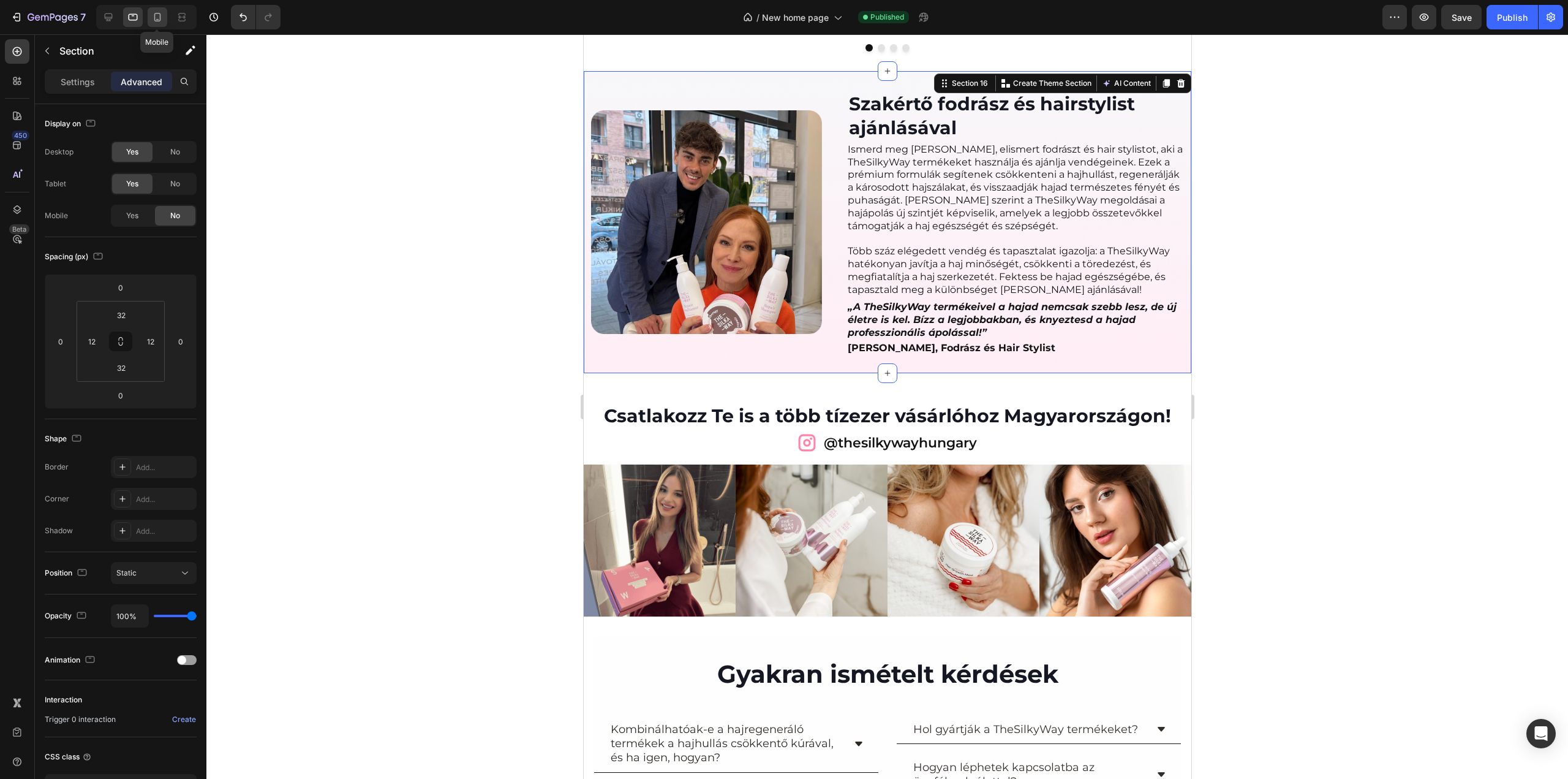
click at [158, 22] on icon at bounding box center [157, 16] width 13 height 13
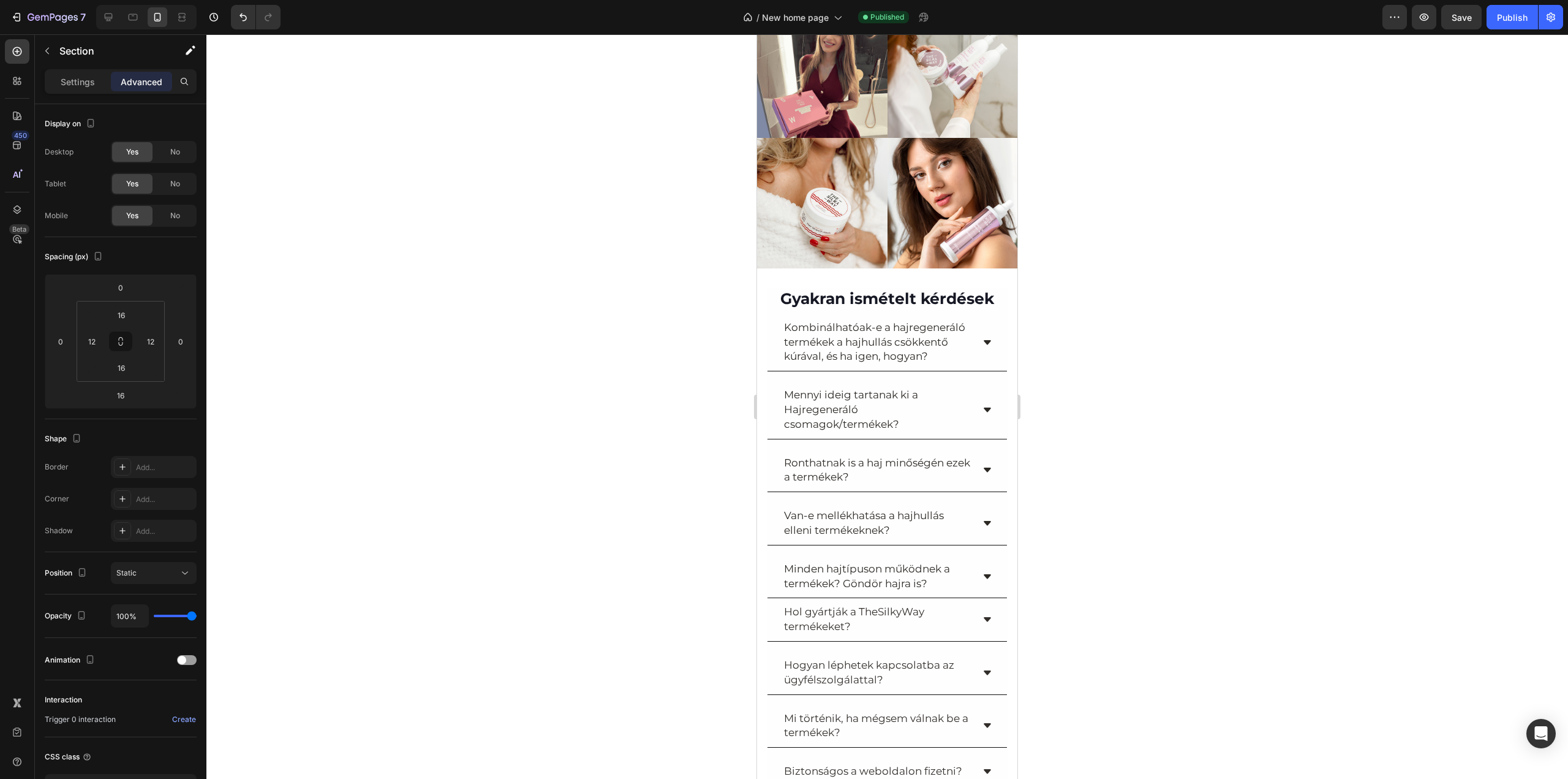
scroll to position [2552, 0]
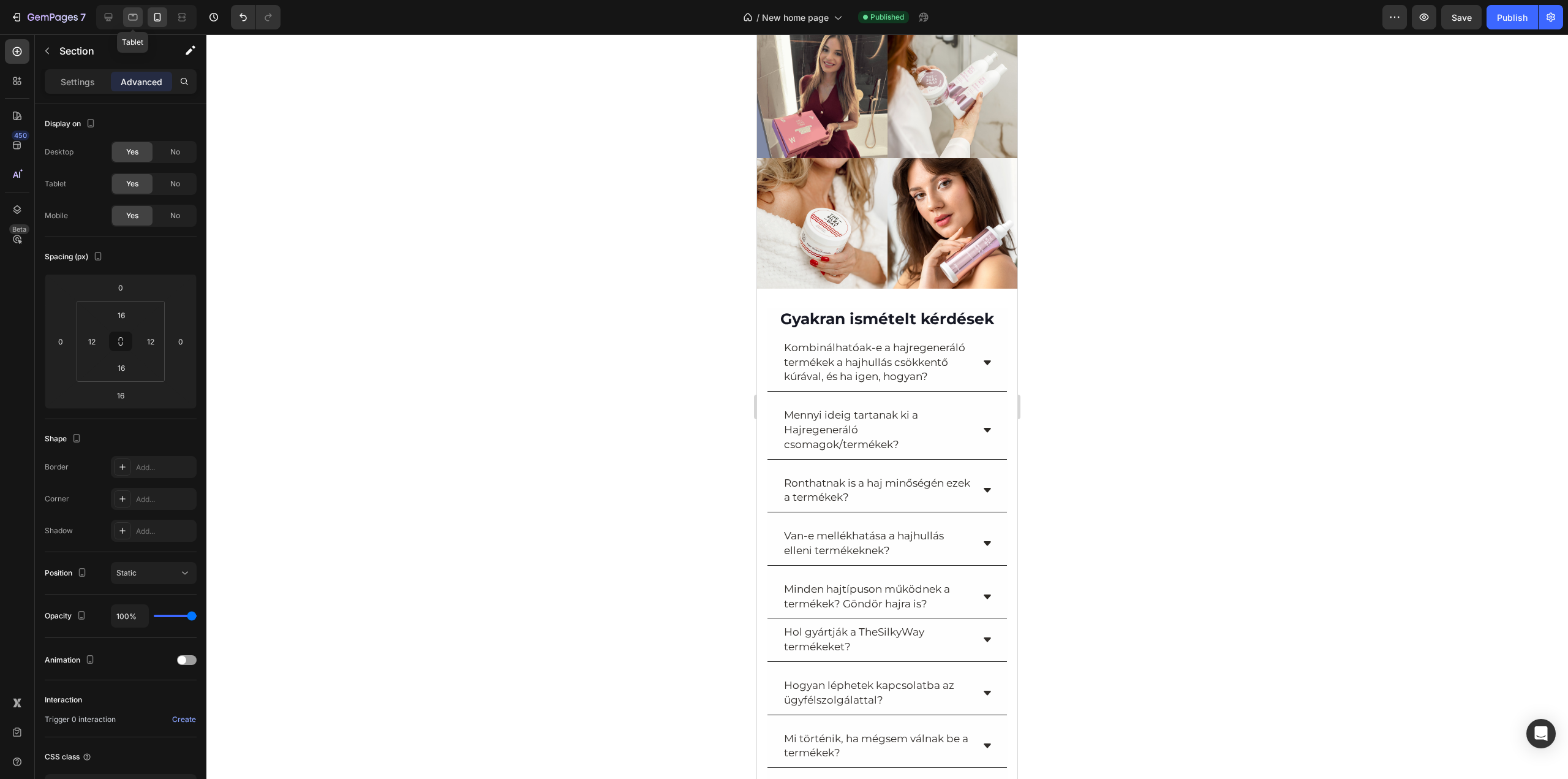
click at [134, 15] on icon at bounding box center [133, 17] width 9 height 7
type input "0"
type input "15"
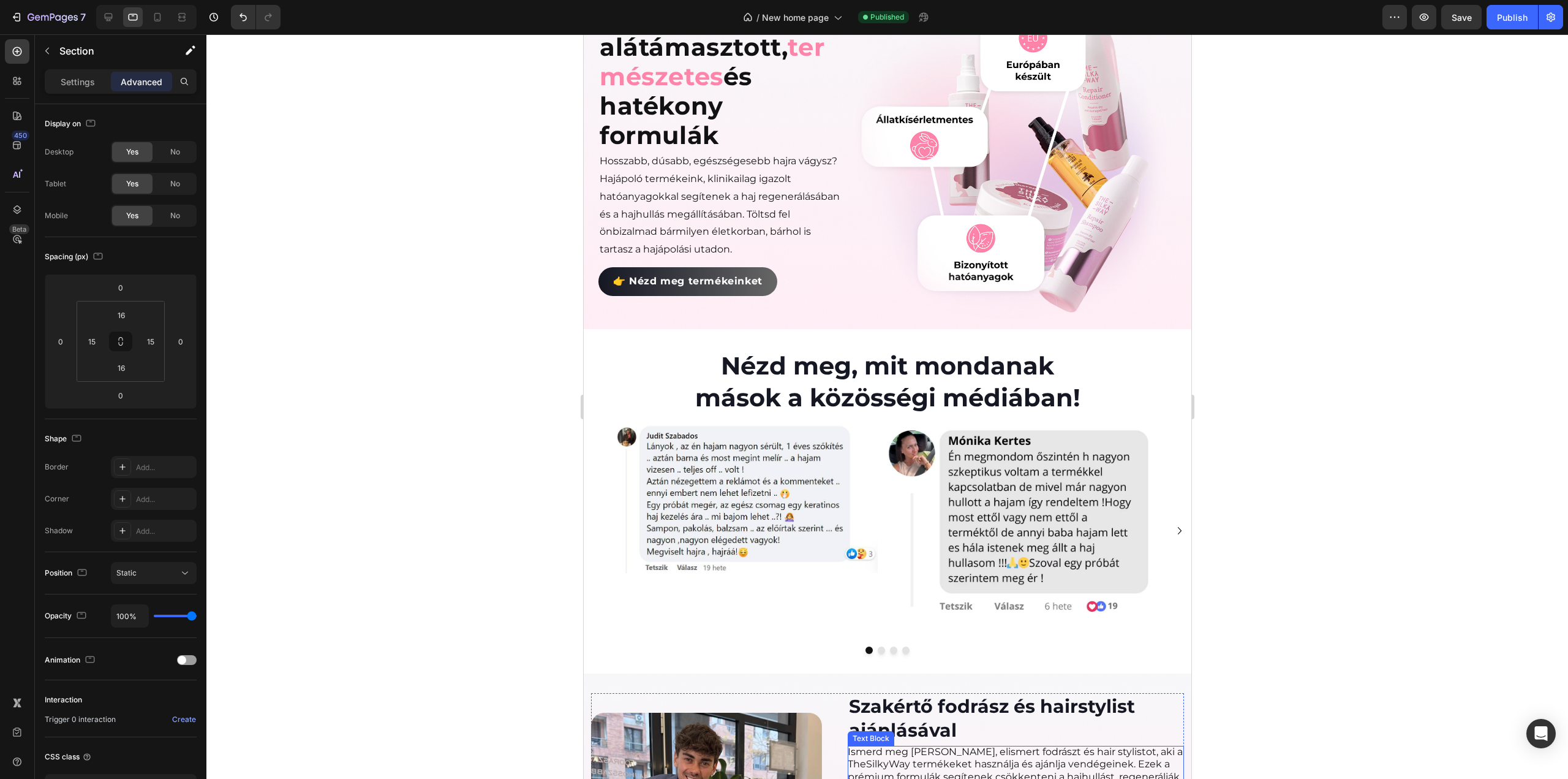
scroll to position [3036, 0]
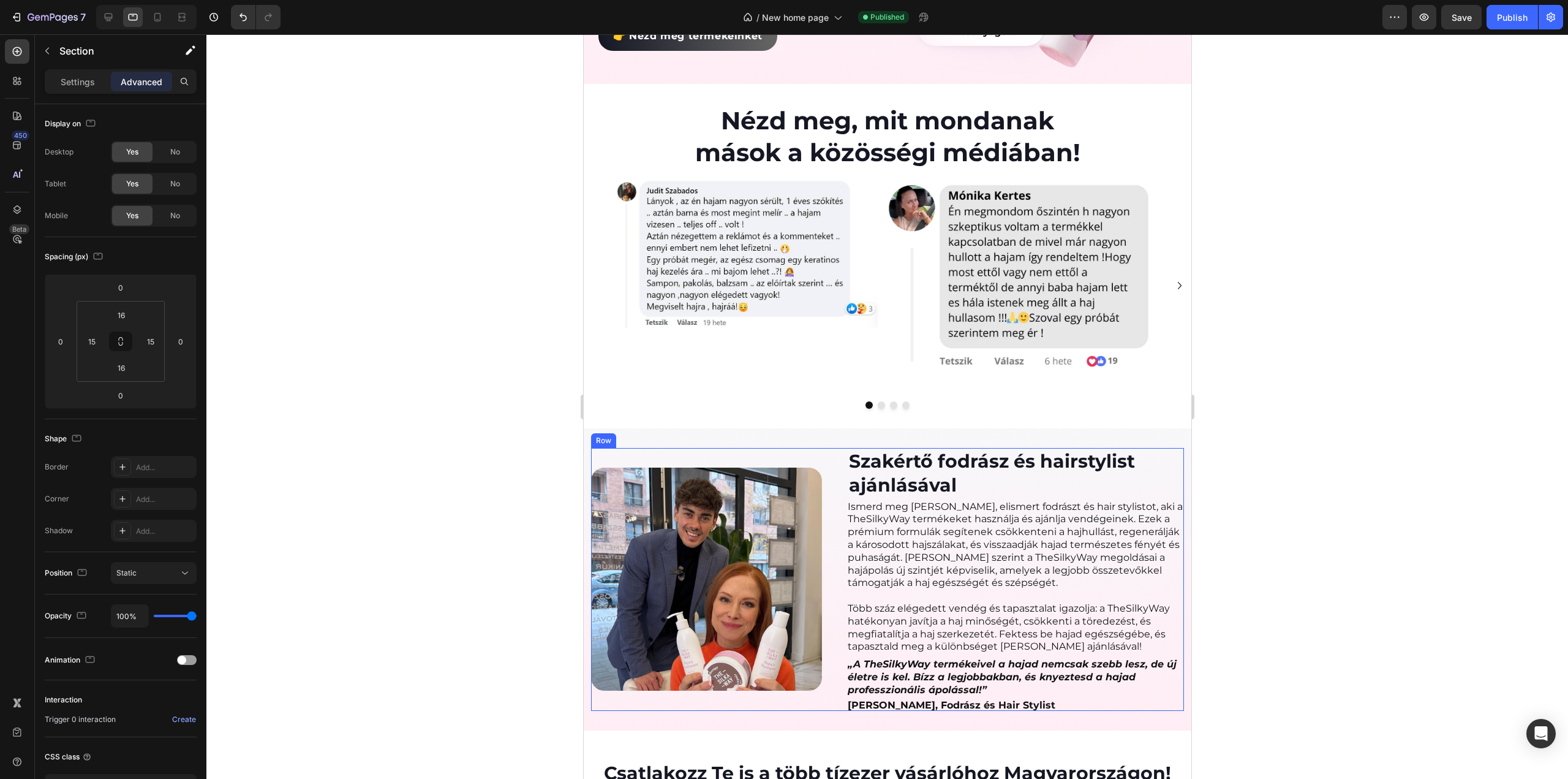
click at [824, 448] on div "Image" at bounding box center [711, 579] width 240 height 263
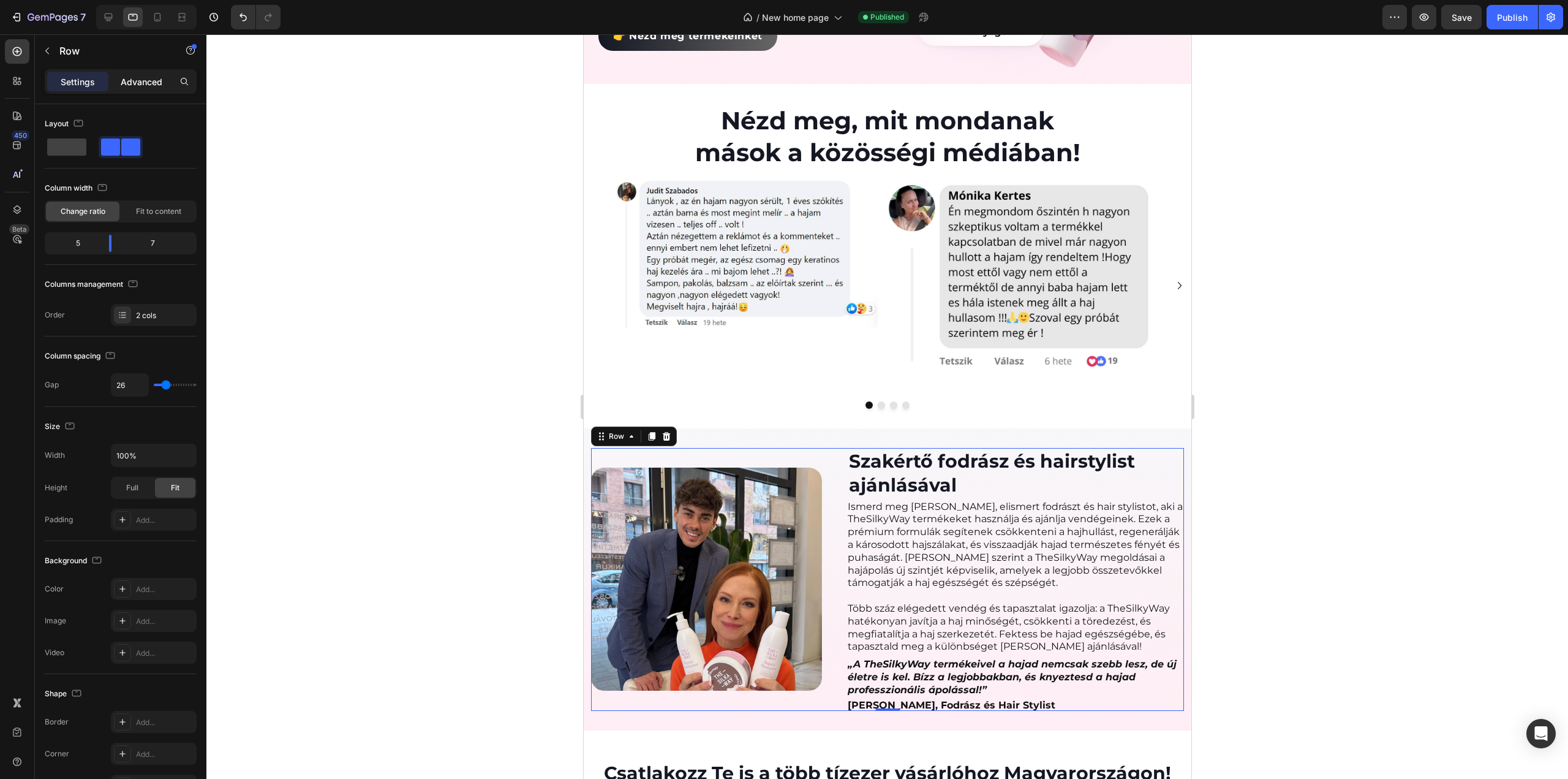
click at [132, 81] on p "Advanced" at bounding box center [141, 81] width 42 height 13
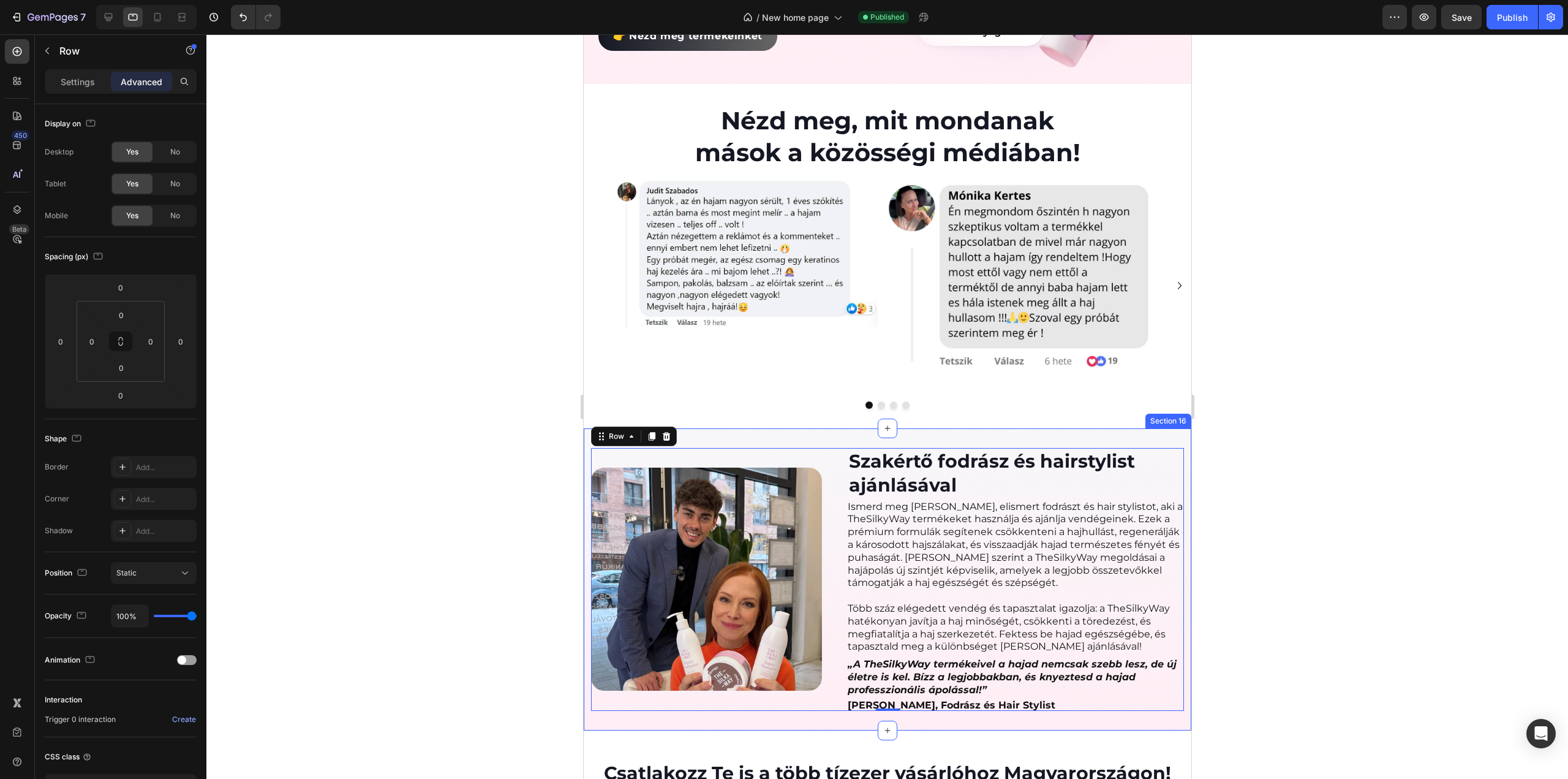
click at [741, 428] on div "Image Szakértő fodrász és hairstylist ajánlásával Heading Ismerd meg Császár Dá…" at bounding box center [886, 578] width 608 height 302
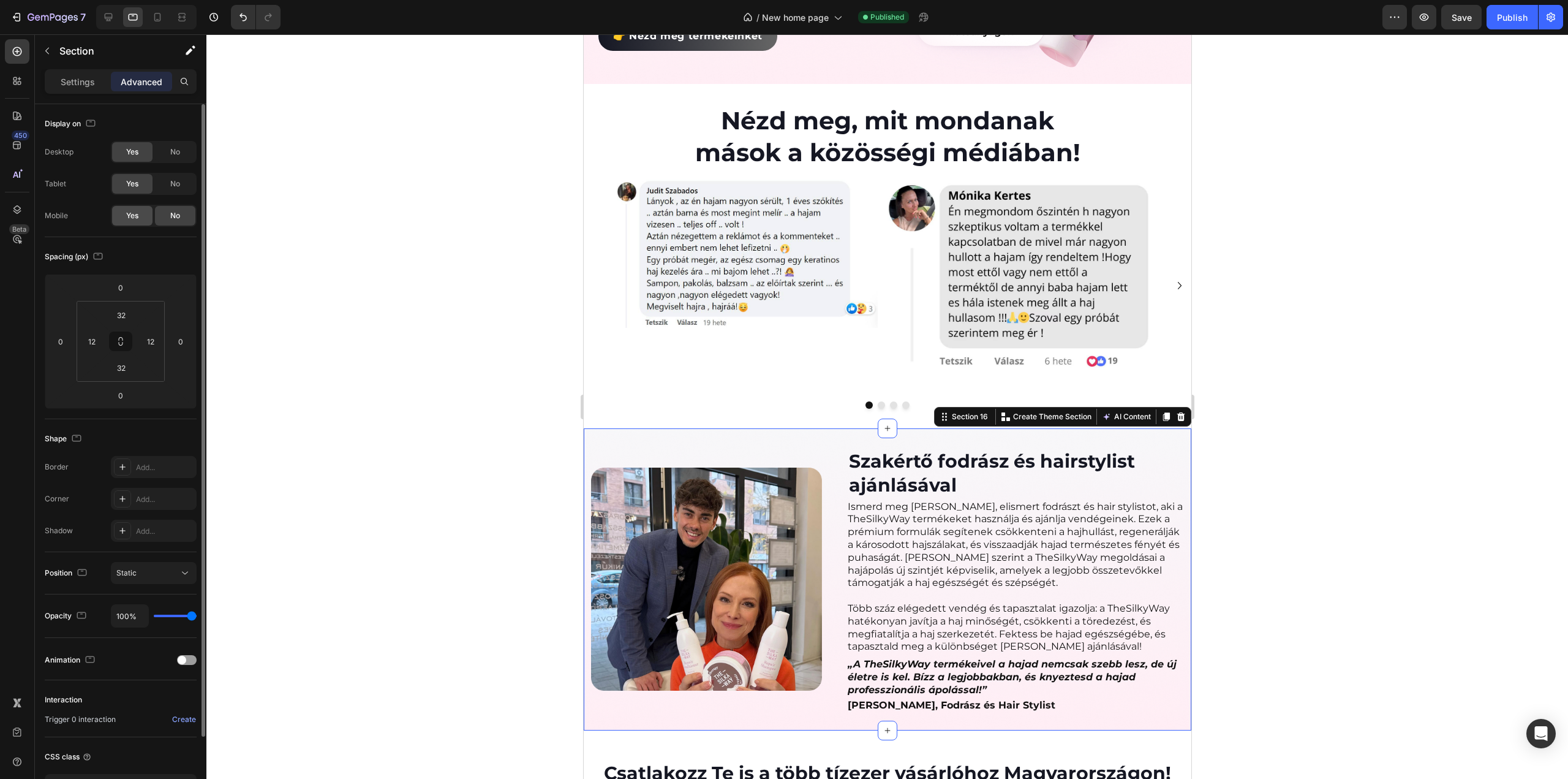
click at [136, 211] on span "Yes" at bounding box center [132, 215] width 13 height 11
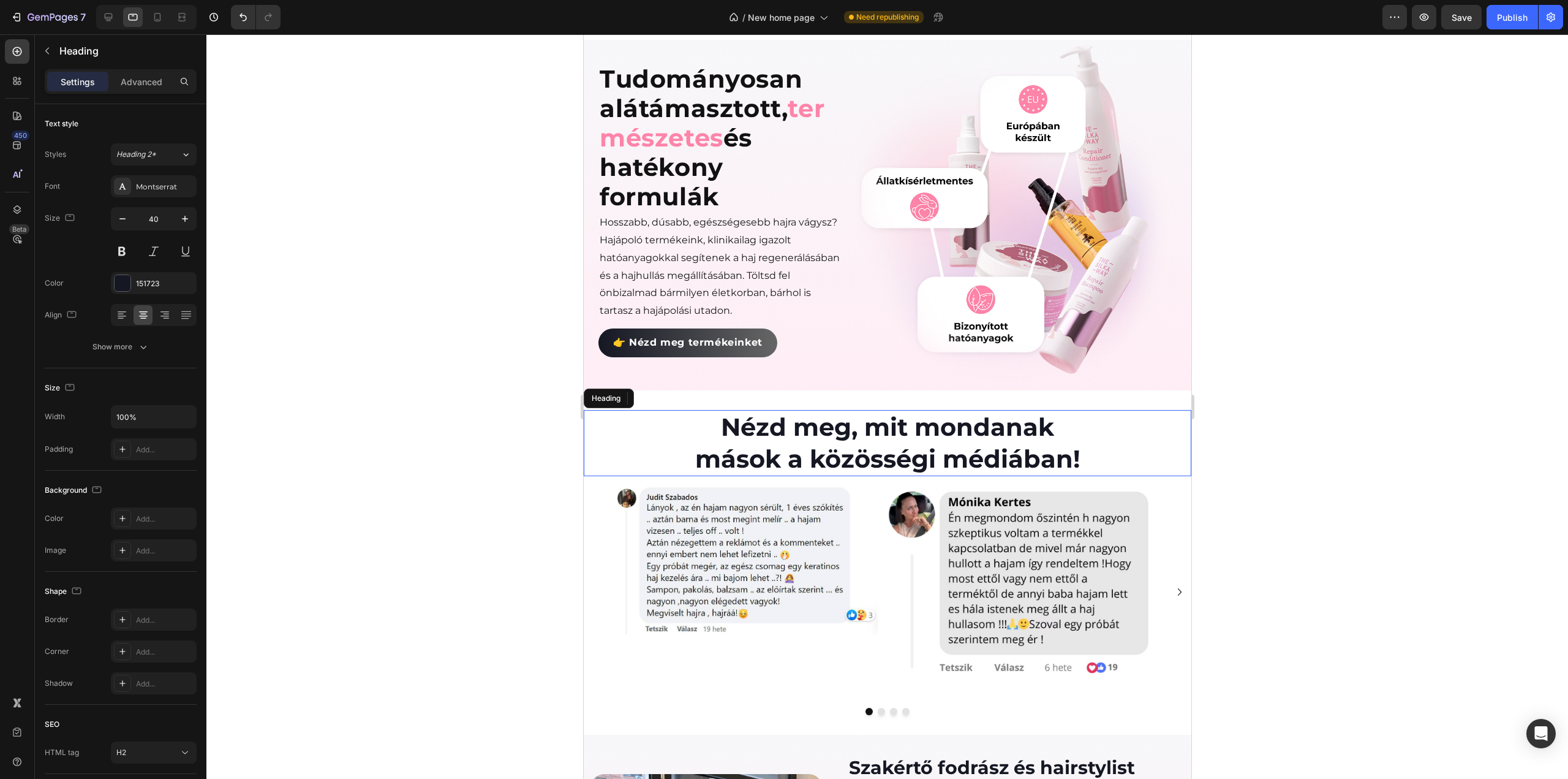
scroll to position [2669, 0]
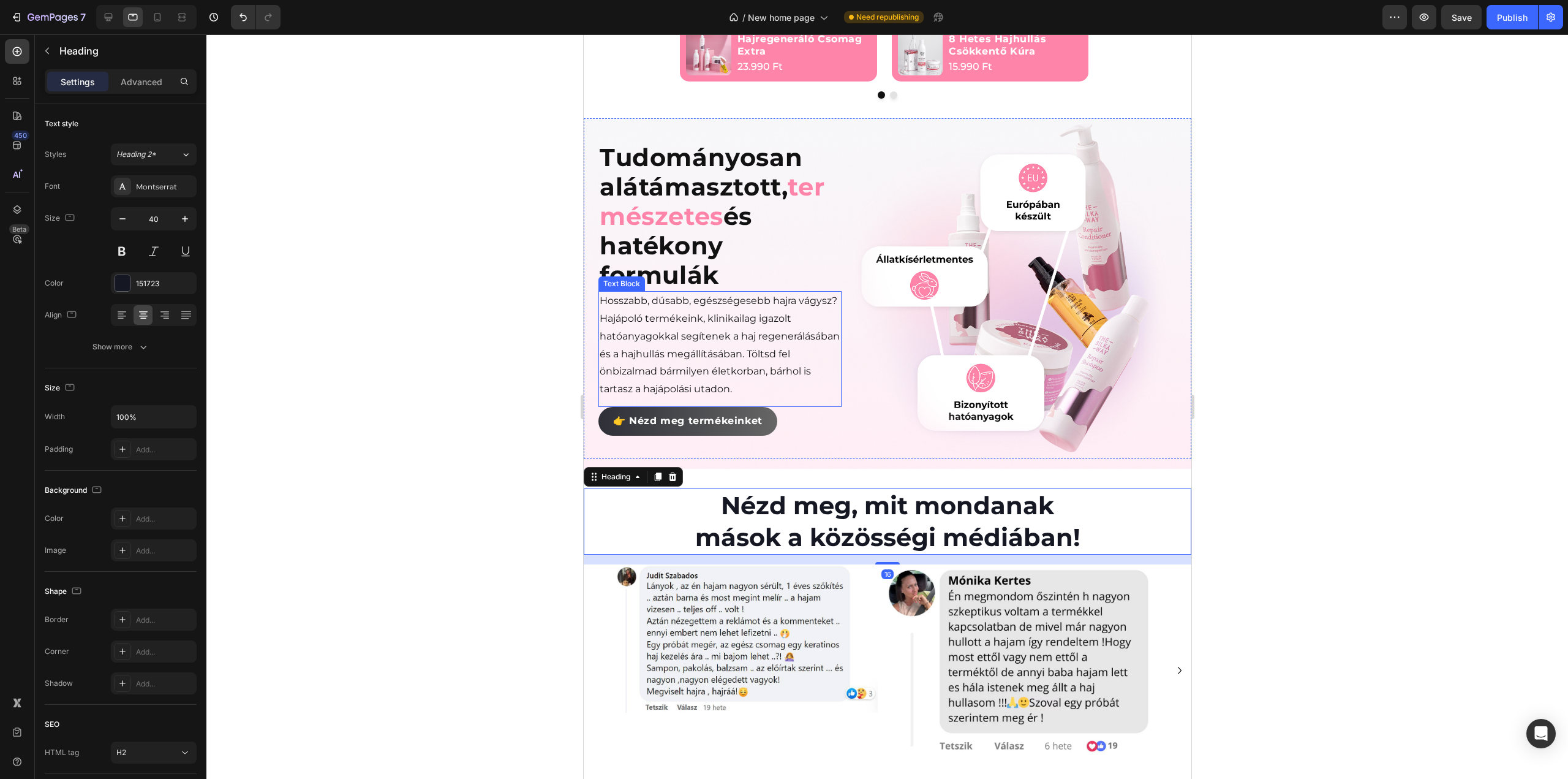
drag, startPoint x: 708, startPoint y: 397, endPoint x: 732, endPoint y: 410, distance: 27.3
click at [708, 397] on div "Hosszabb, dúsabb, egészségesebb hajra vágysz? Hajápoló termékeink, klinikailag …" at bounding box center [719, 348] width 243 height 115
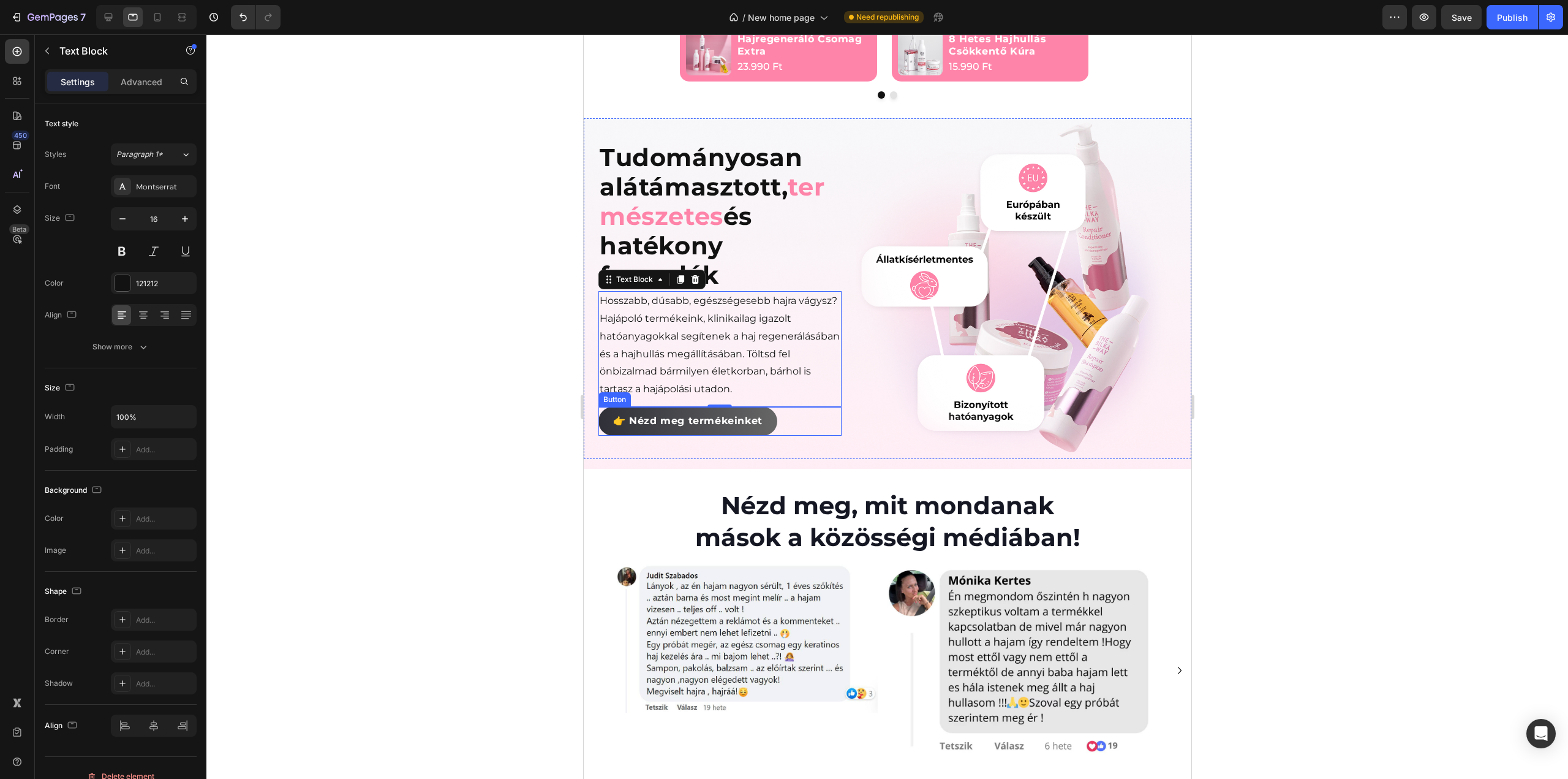
click at [774, 415] on link "👉 Nézd meg termékeinket" at bounding box center [687, 421] width 178 height 29
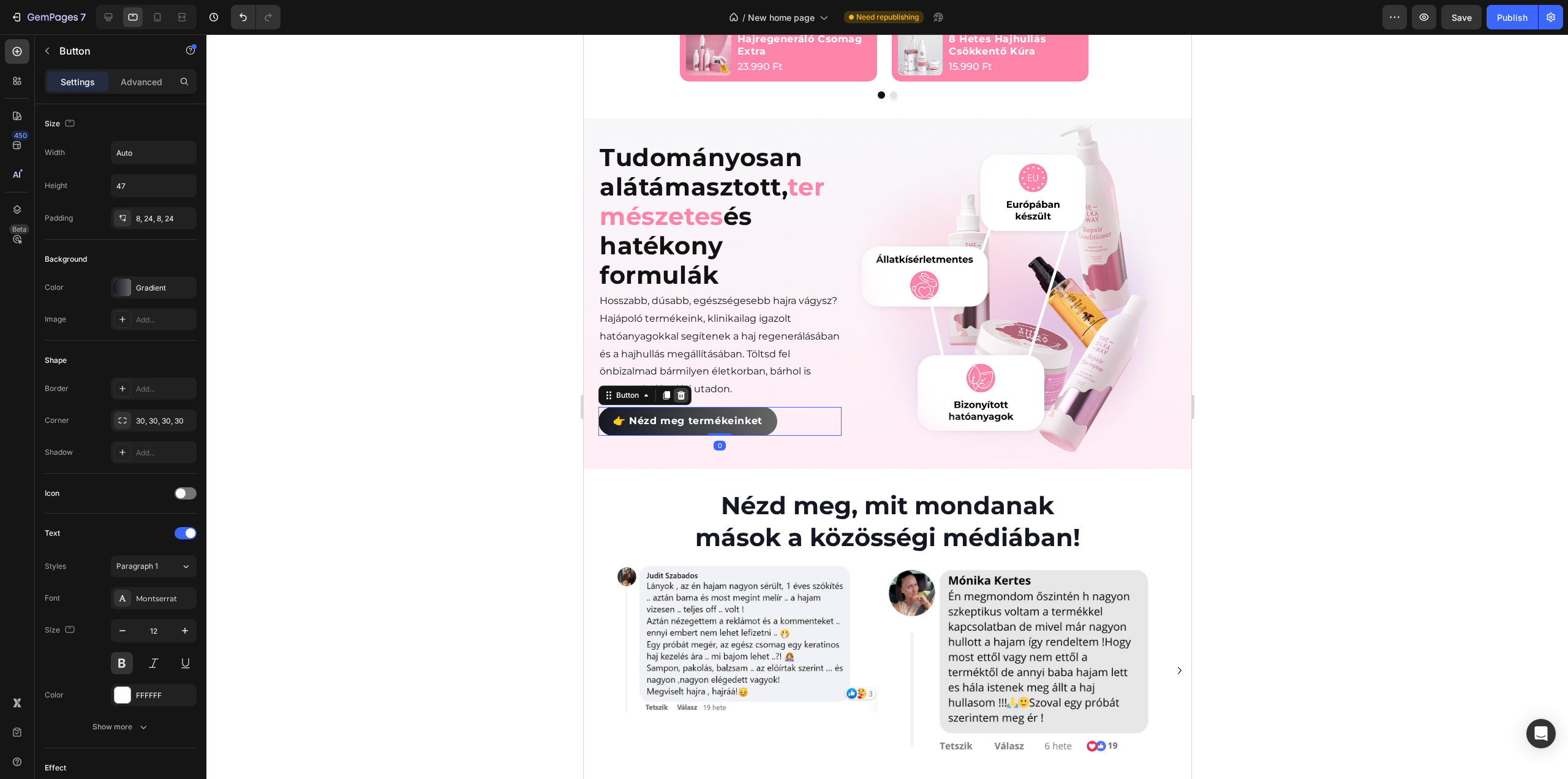
click at [685, 388] on div at bounding box center [680, 395] width 15 height 15
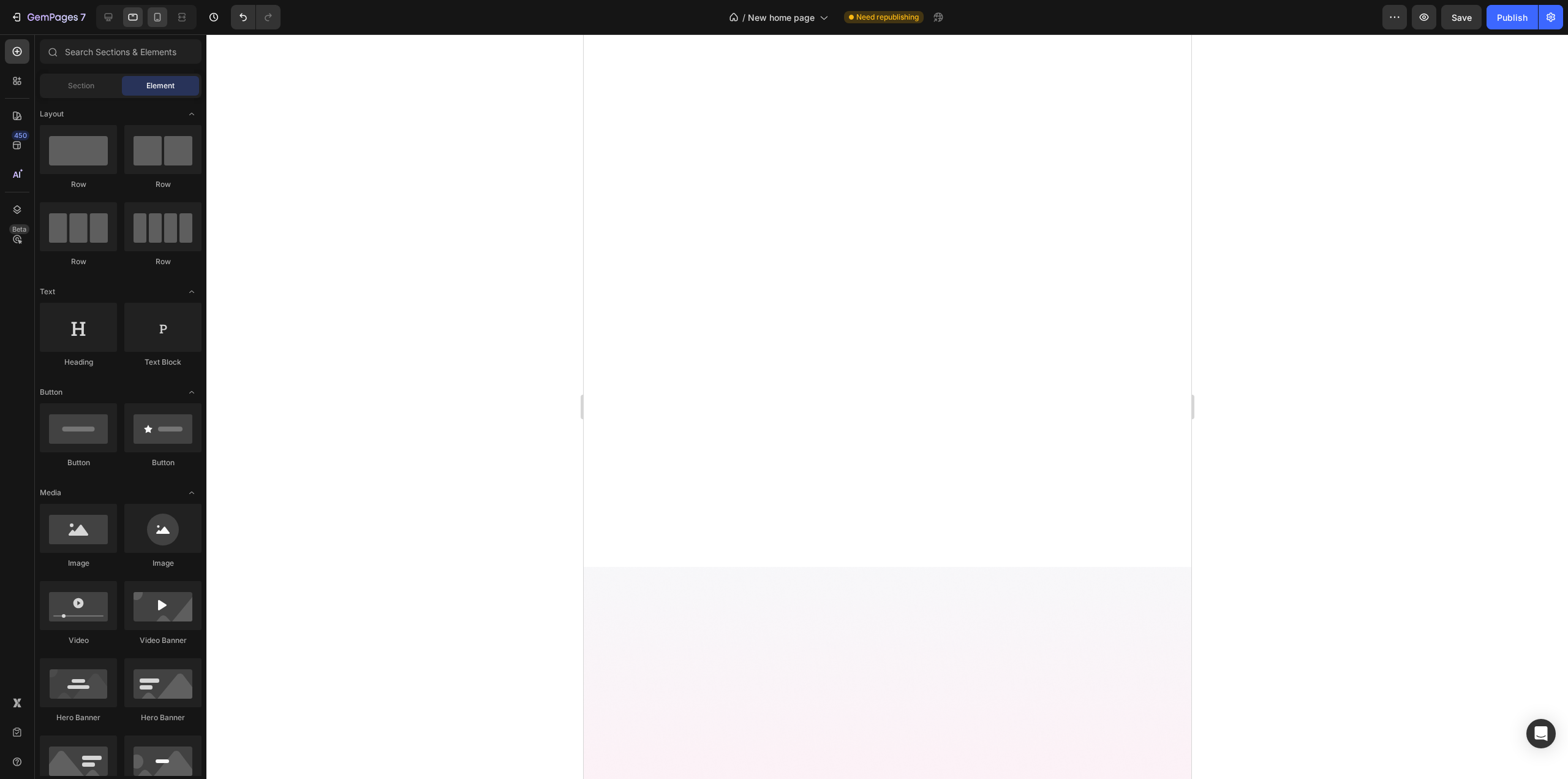
scroll to position [340, 0]
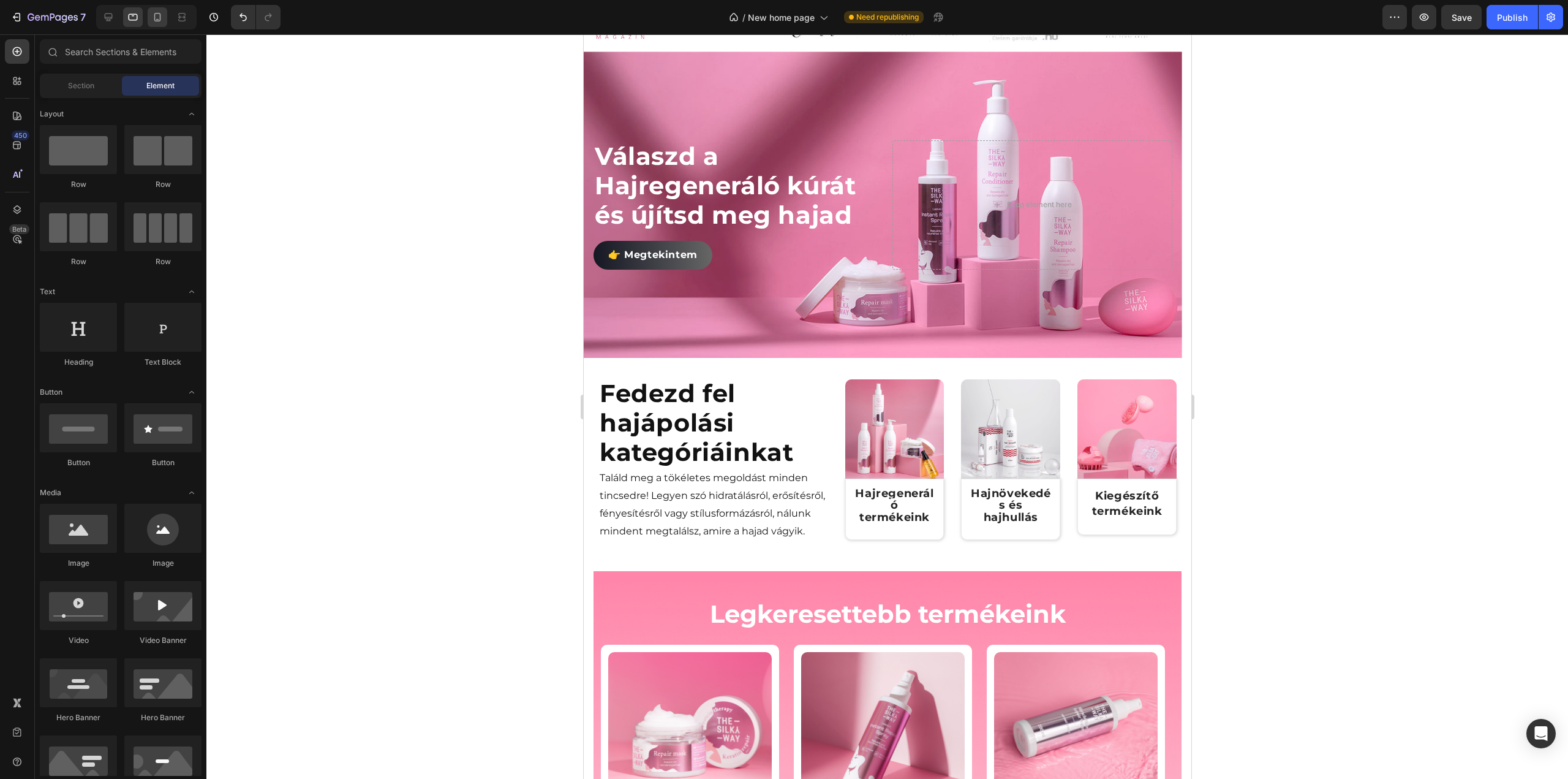
click at [154, 15] on icon at bounding box center [157, 16] width 7 height 9
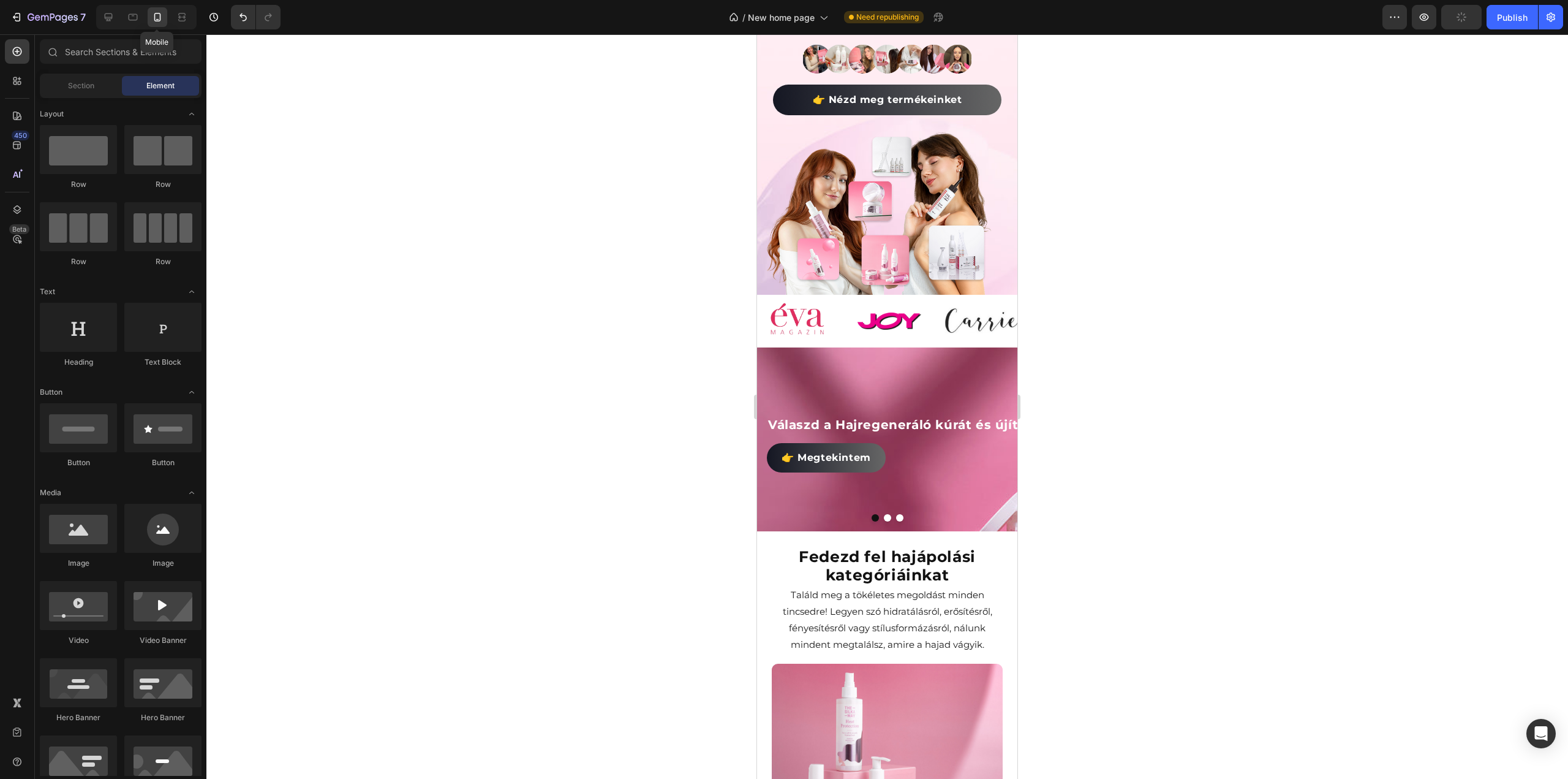
click at [1122, 276] on div at bounding box center [887, 406] width 1361 height 744
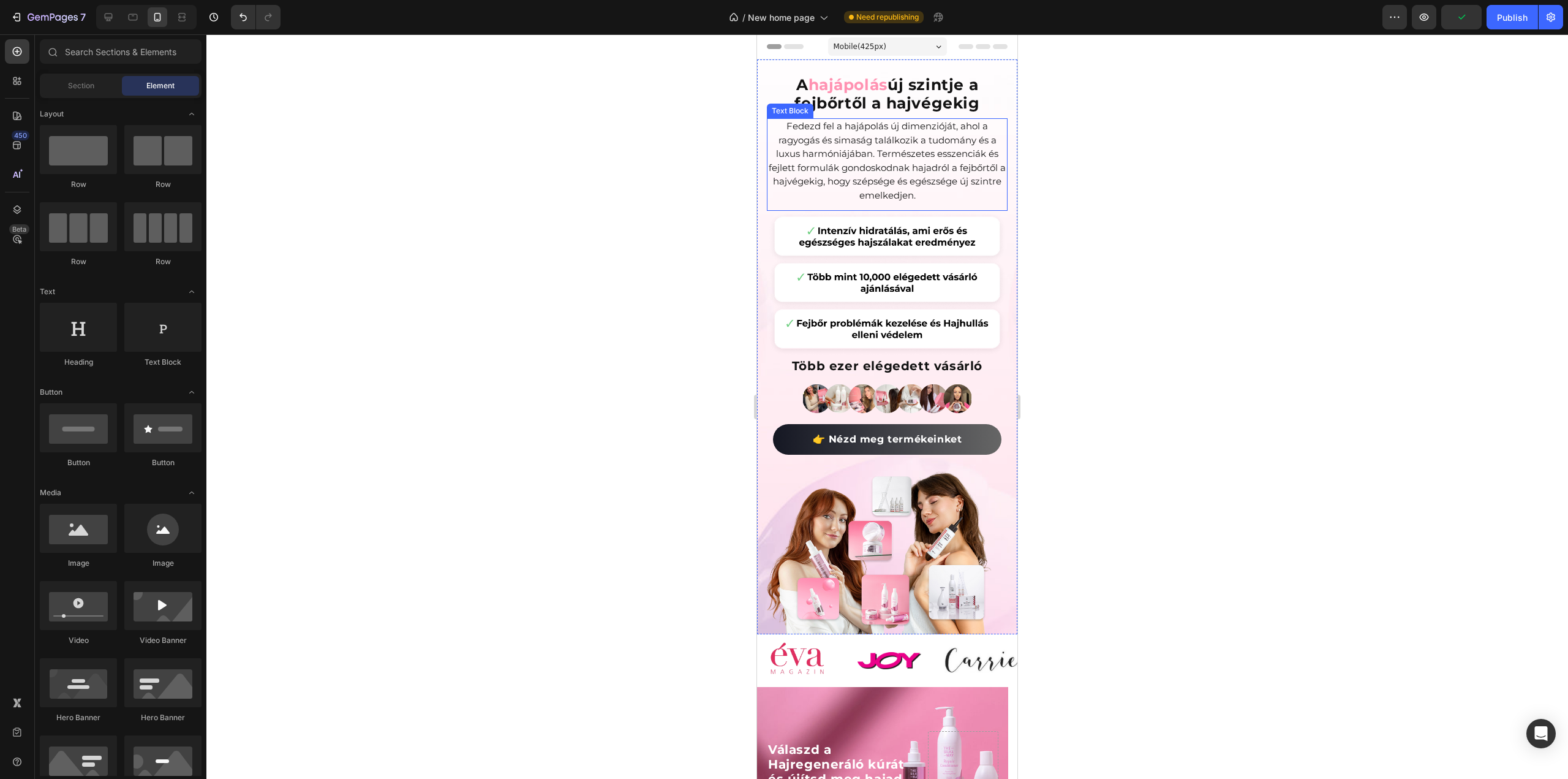
click at [904, 137] on p "Fedezd fel a hajápolás új dimenzióját, ahol a ragyogás és simaság találkozik a …" at bounding box center [887, 160] width 239 height 82
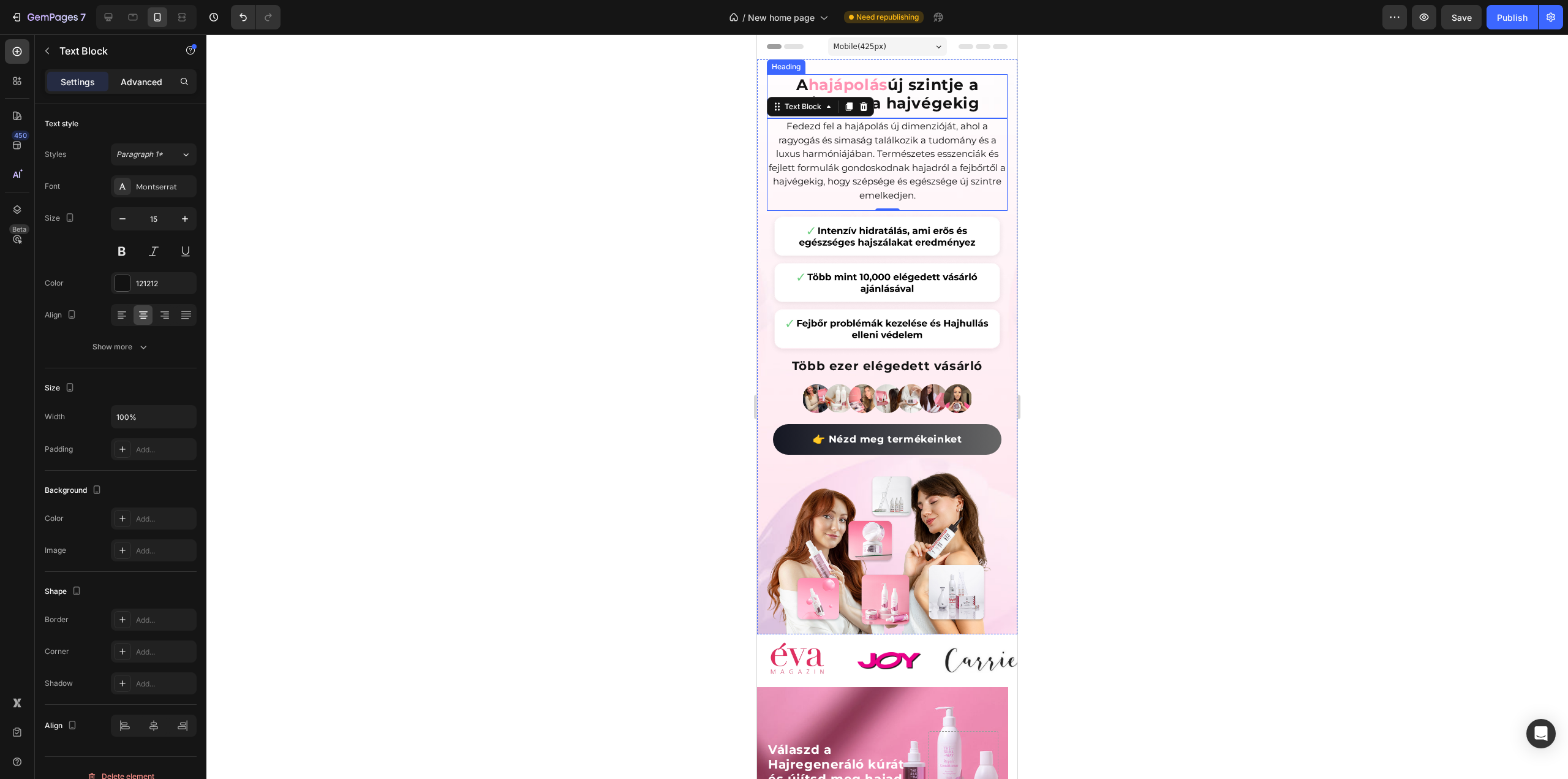
click at [155, 76] on p "Advanced" at bounding box center [141, 81] width 42 height 13
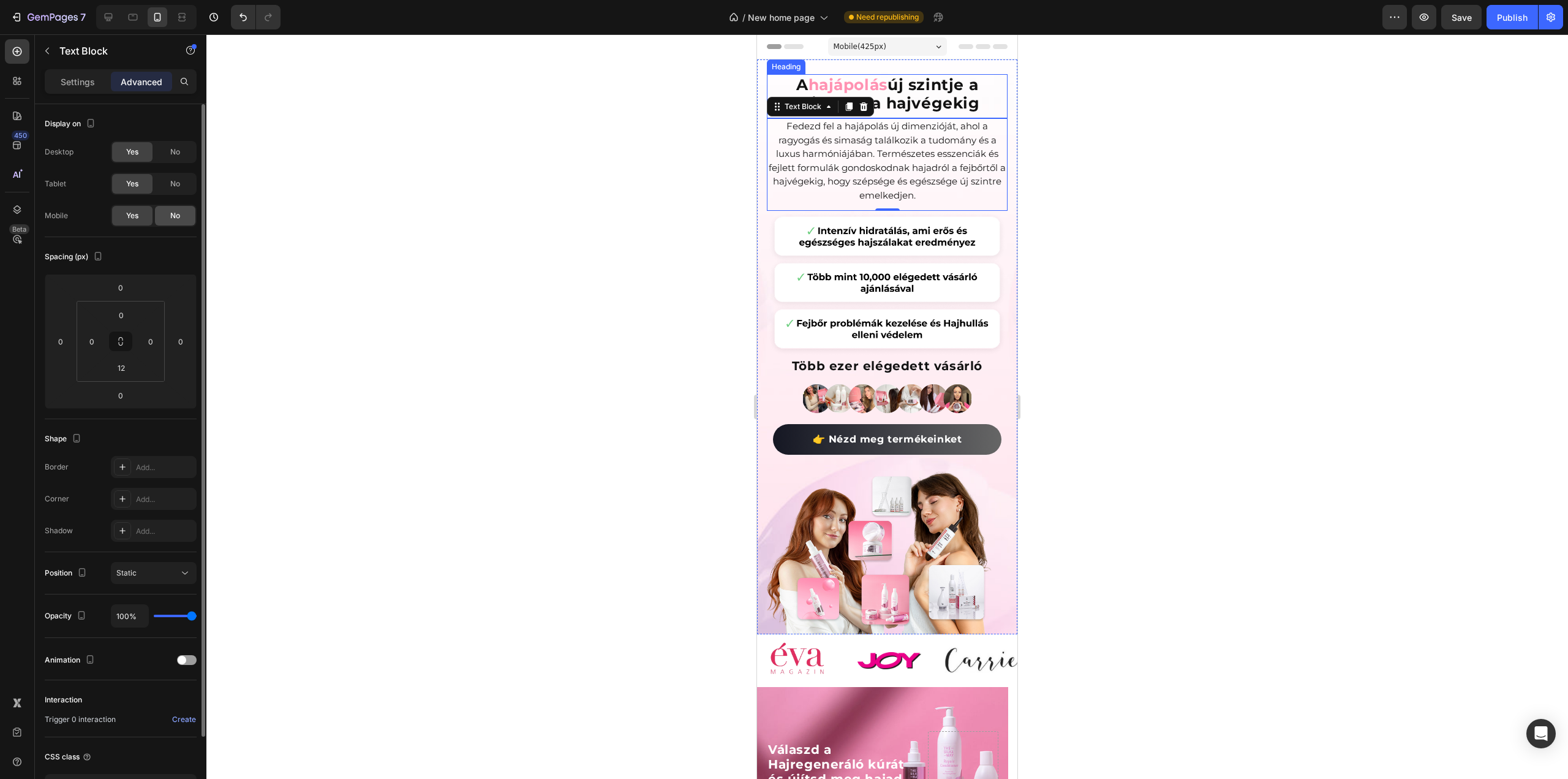
click at [174, 213] on span "No" at bounding box center [176, 215] width 10 height 11
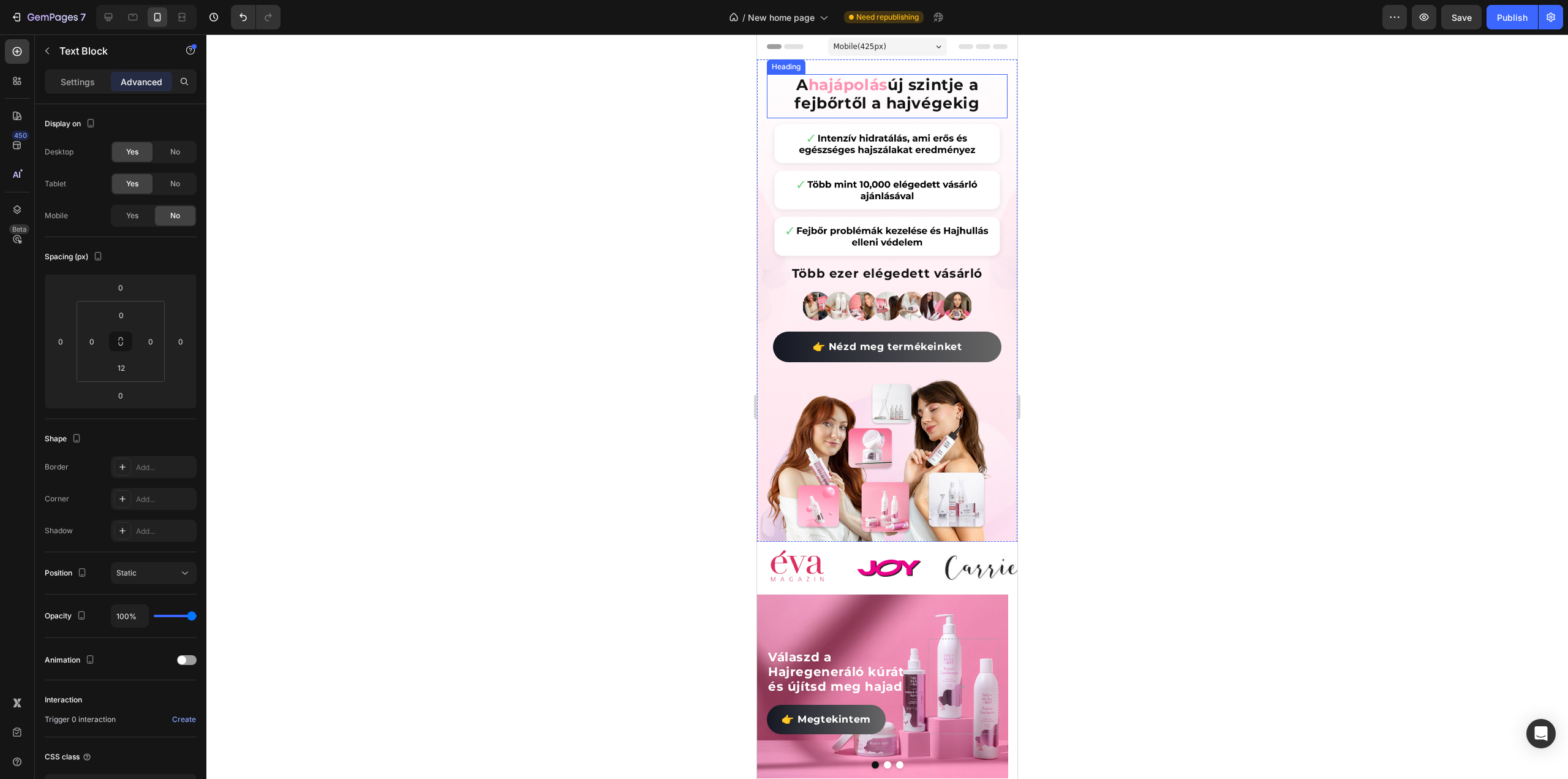
click at [425, 189] on div at bounding box center [887, 406] width 1361 height 744
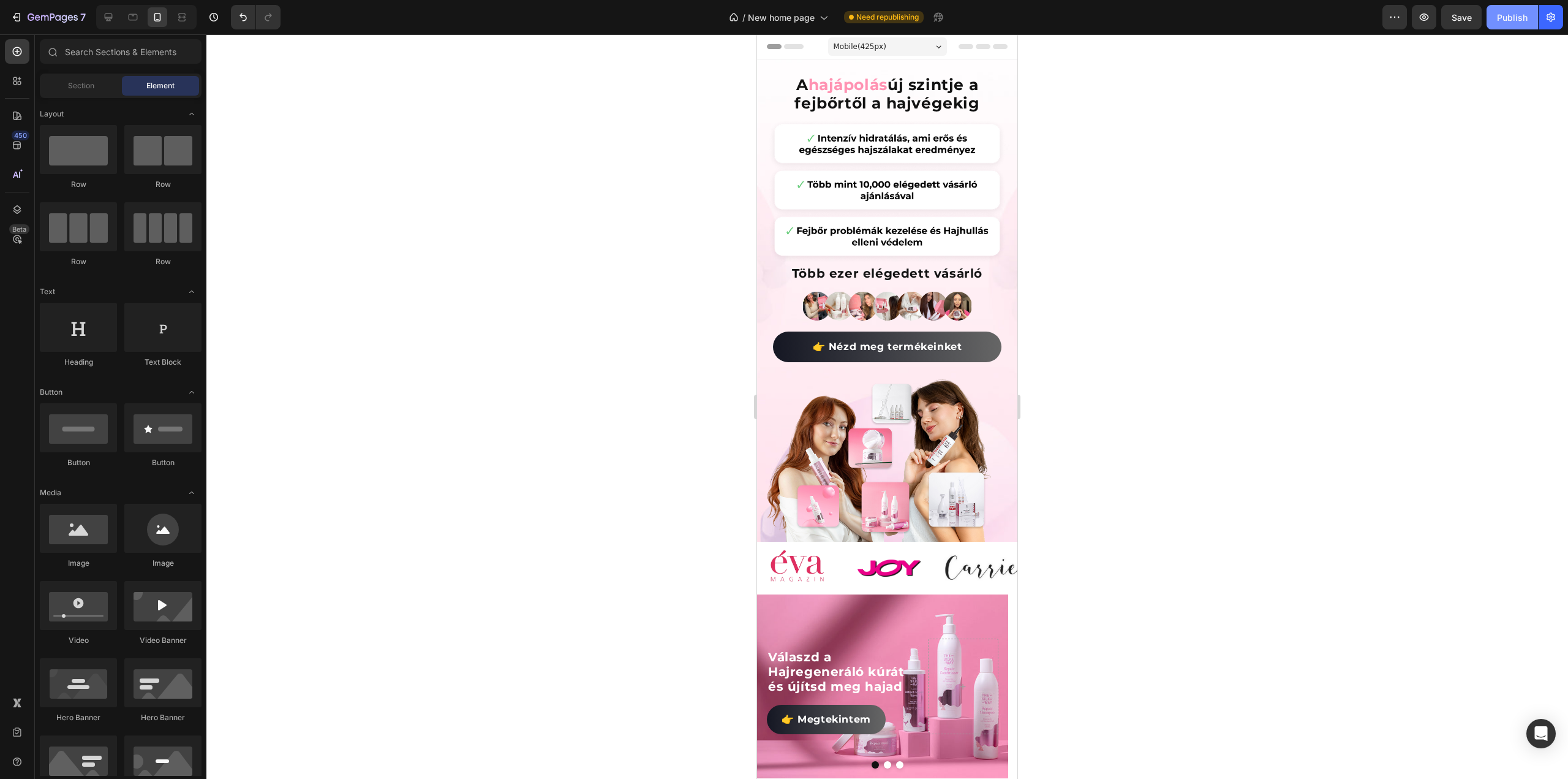
click at [1499, 20] on div "Publish" at bounding box center [1513, 16] width 31 height 13
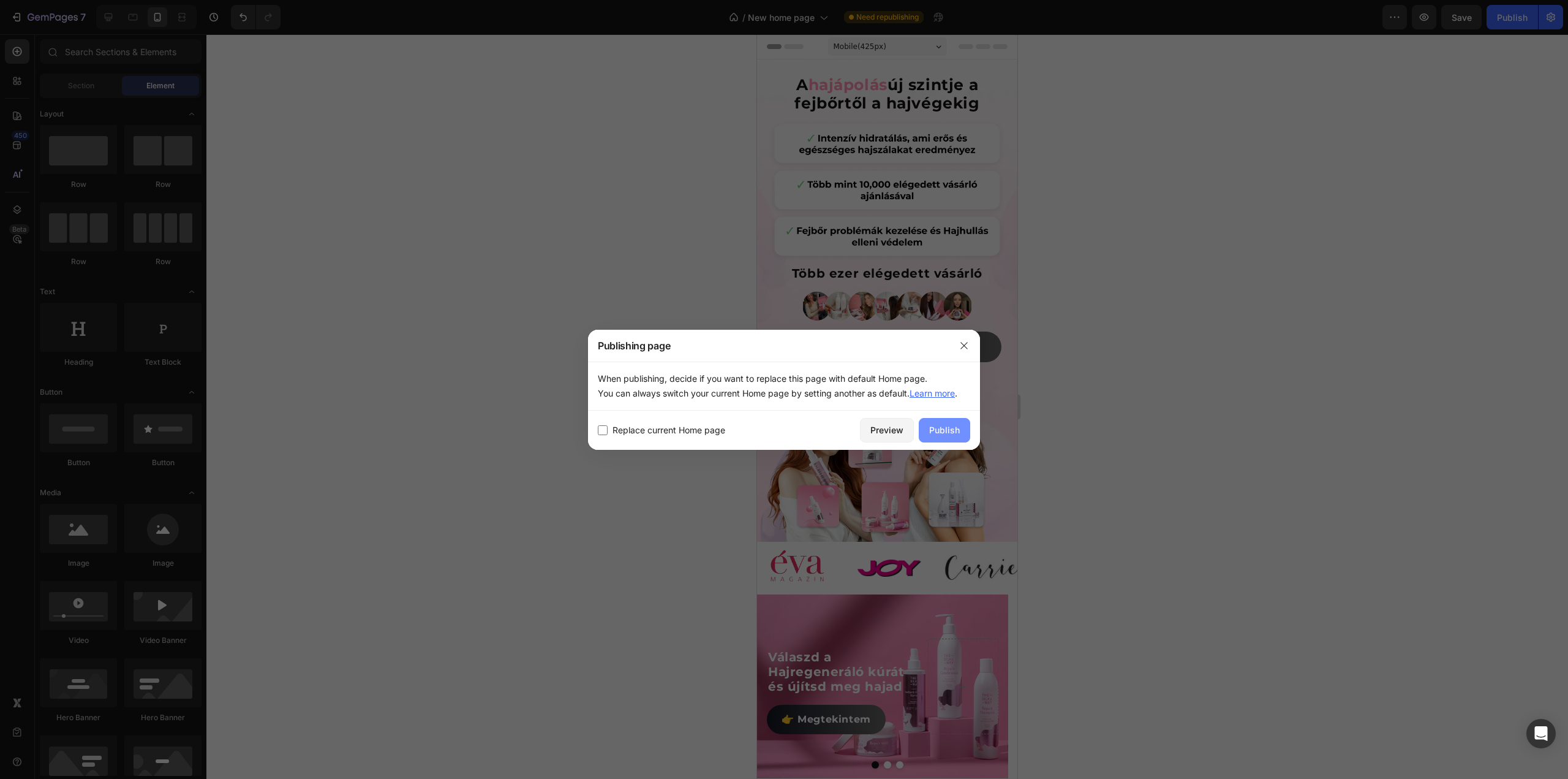
click at [937, 439] on button "Publish" at bounding box center [944, 430] width 51 height 24
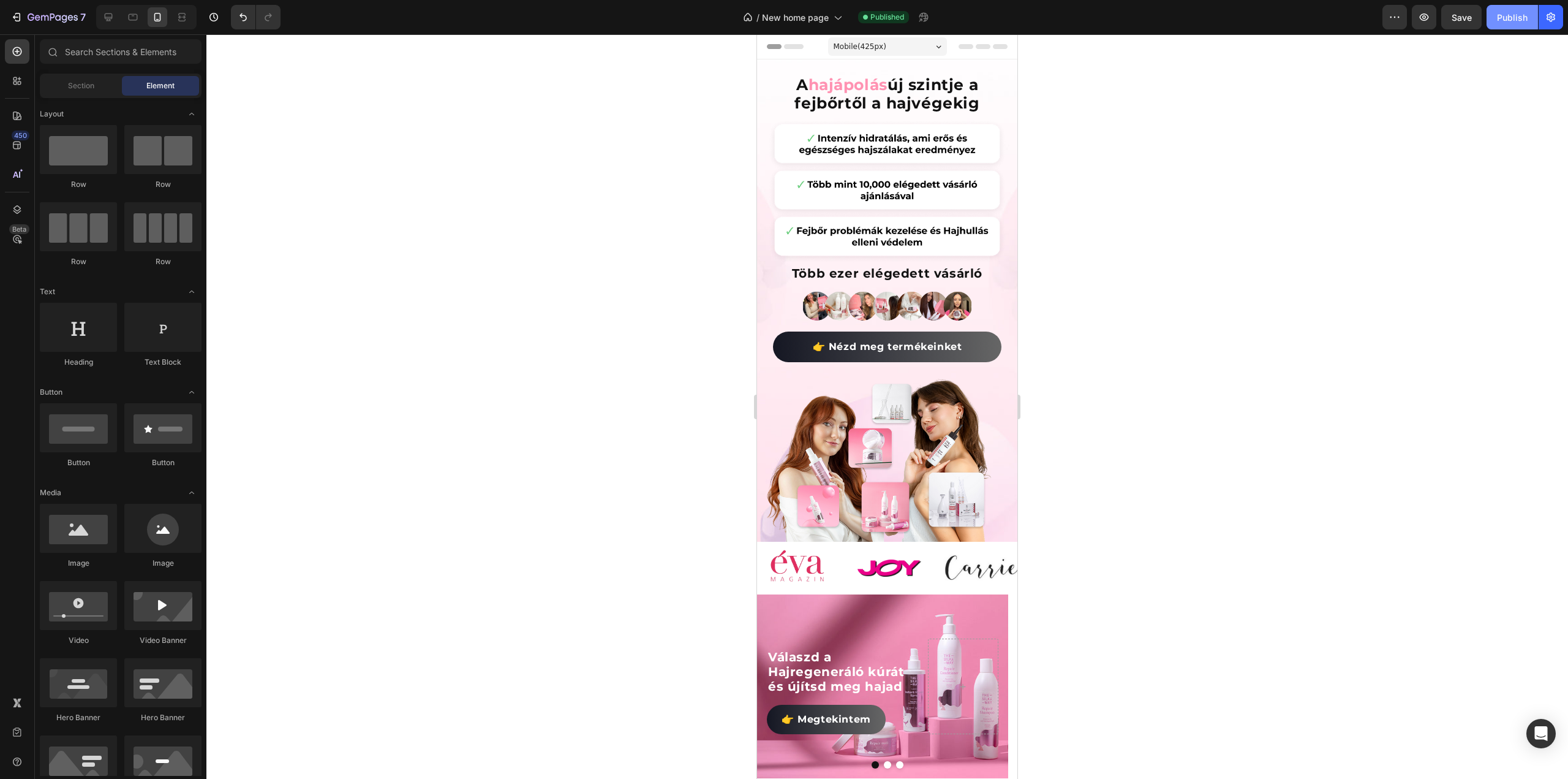
click at [1509, 13] on div "Publish" at bounding box center [1513, 16] width 31 height 13
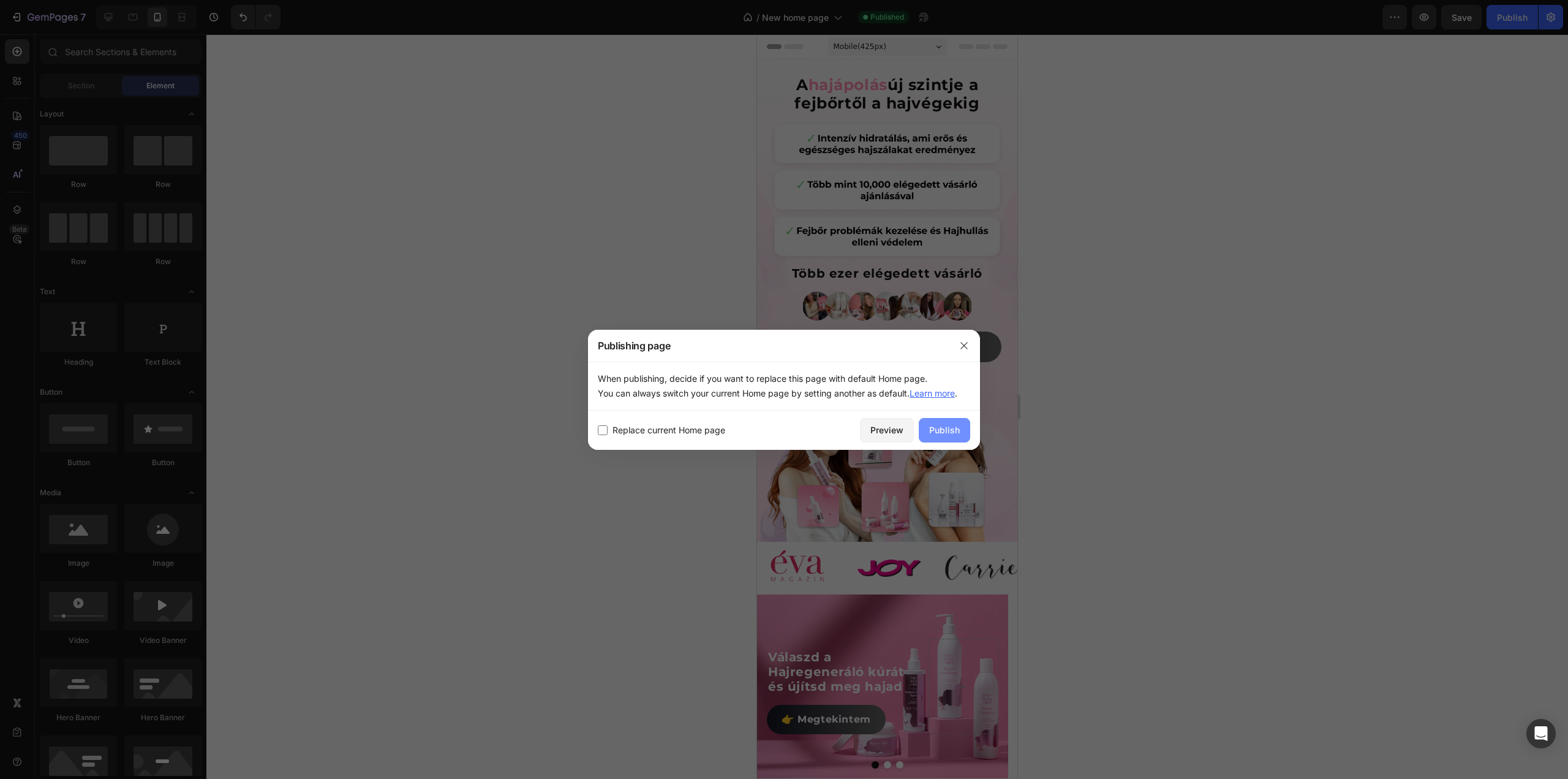
click at [953, 430] on div "Publish" at bounding box center [944, 429] width 31 height 13
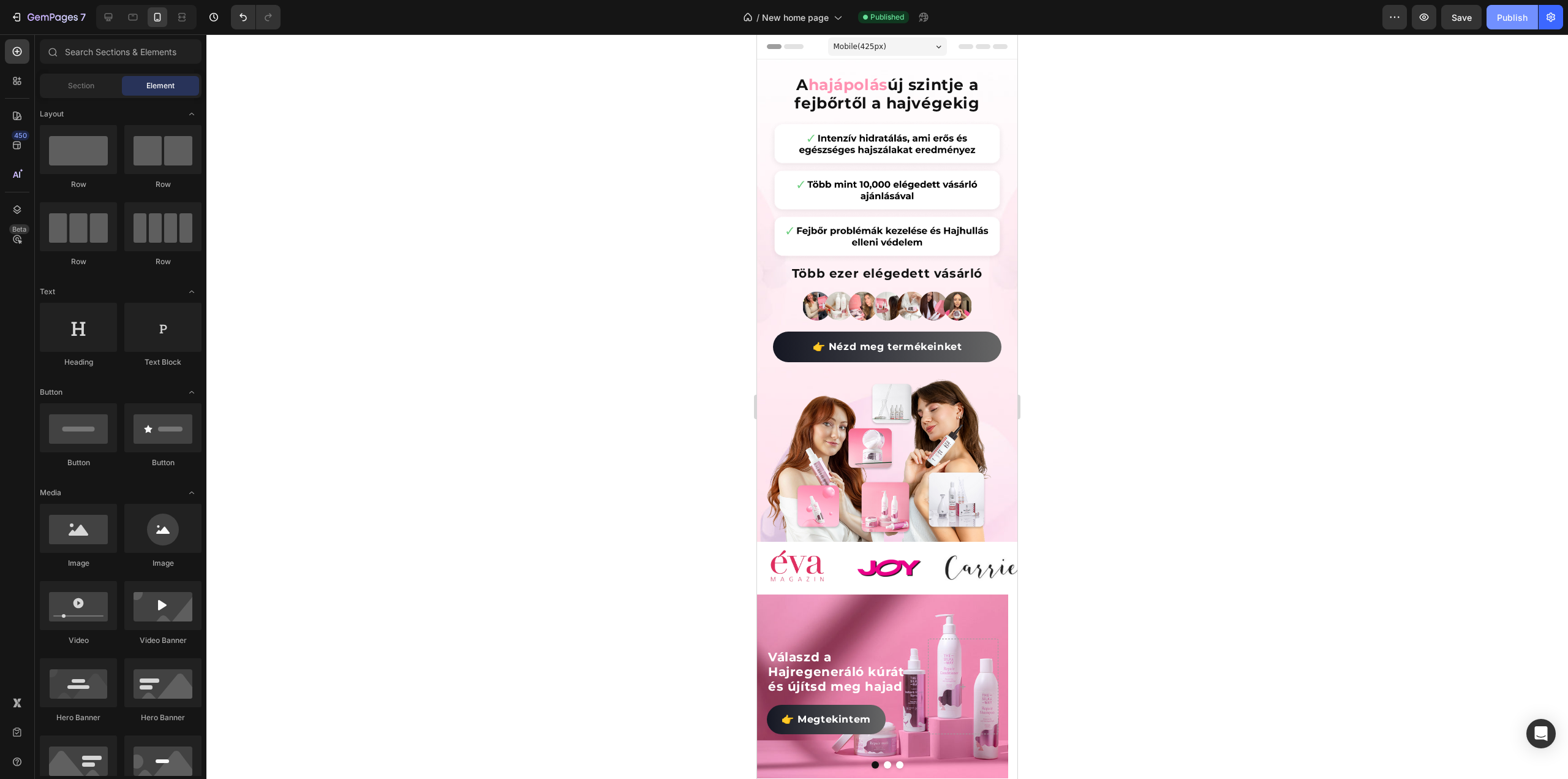
click at [1521, 22] on div "Publish" at bounding box center [1513, 16] width 31 height 13
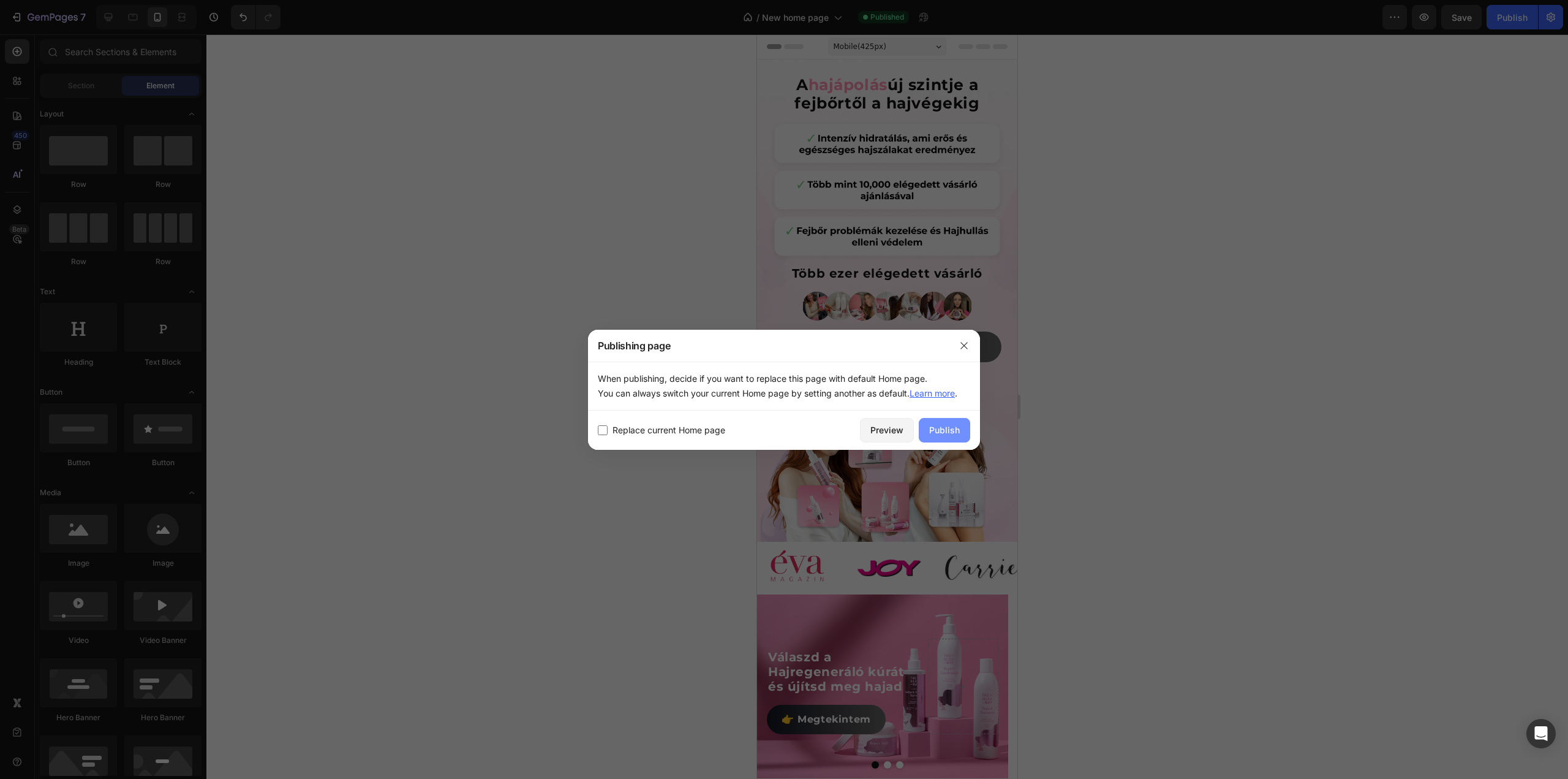
click at [955, 438] on button "Publish" at bounding box center [944, 430] width 51 height 24
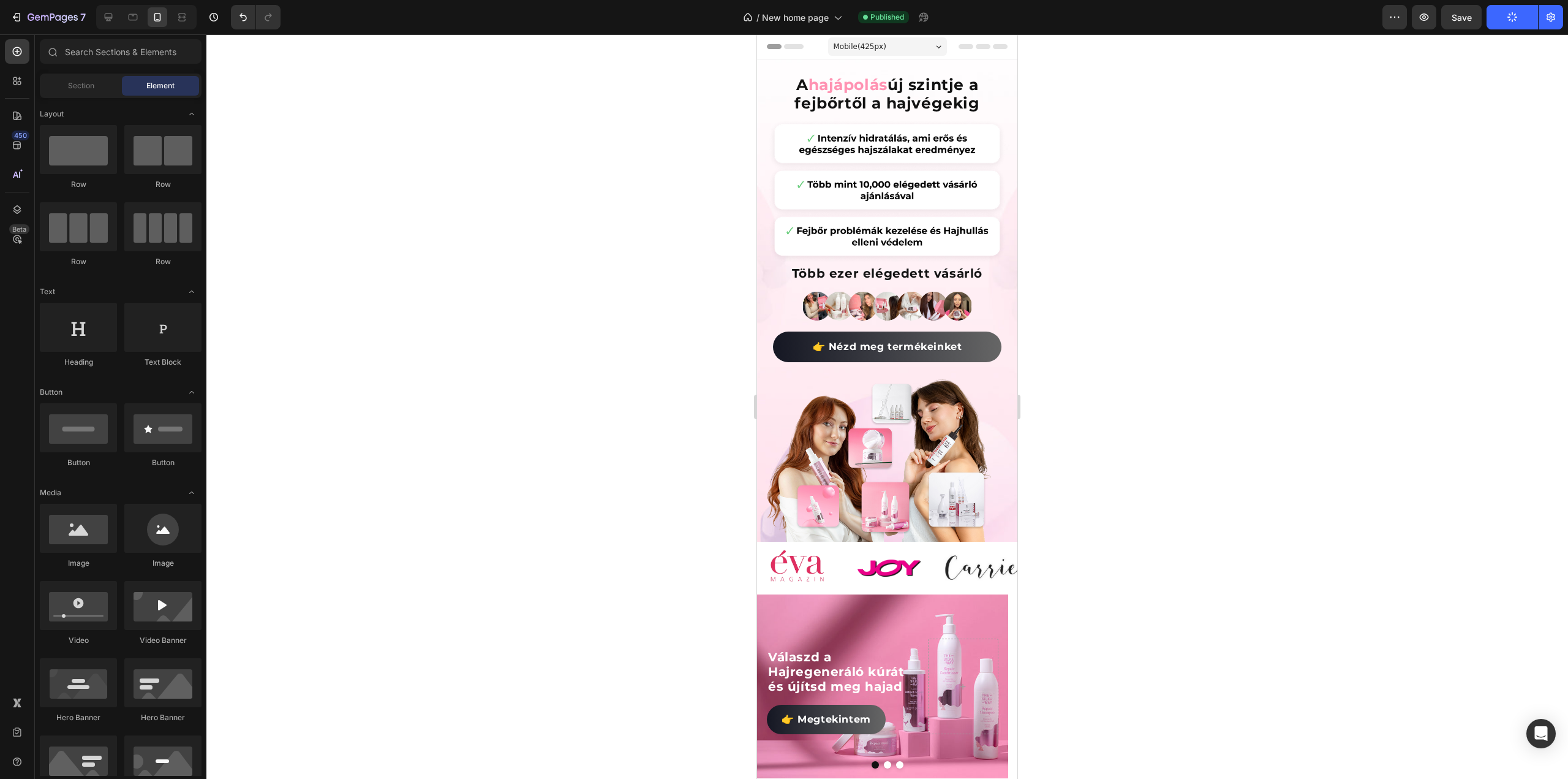
click at [336, 443] on div at bounding box center [887, 406] width 1361 height 744
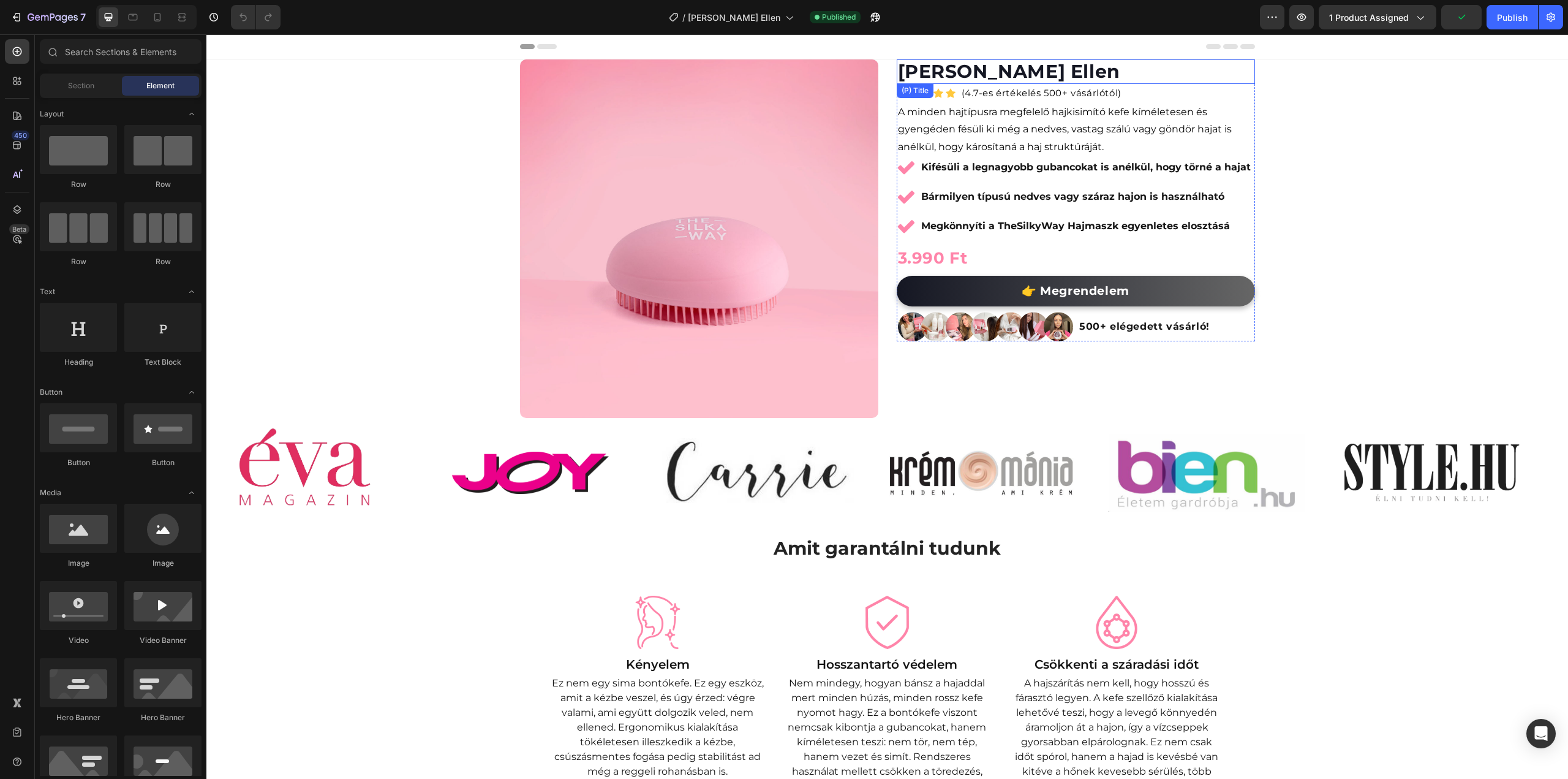
click at [1133, 68] on h2 "Bontókefe Gubanc Ellen" at bounding box center [1075, 71] width 358 height 24
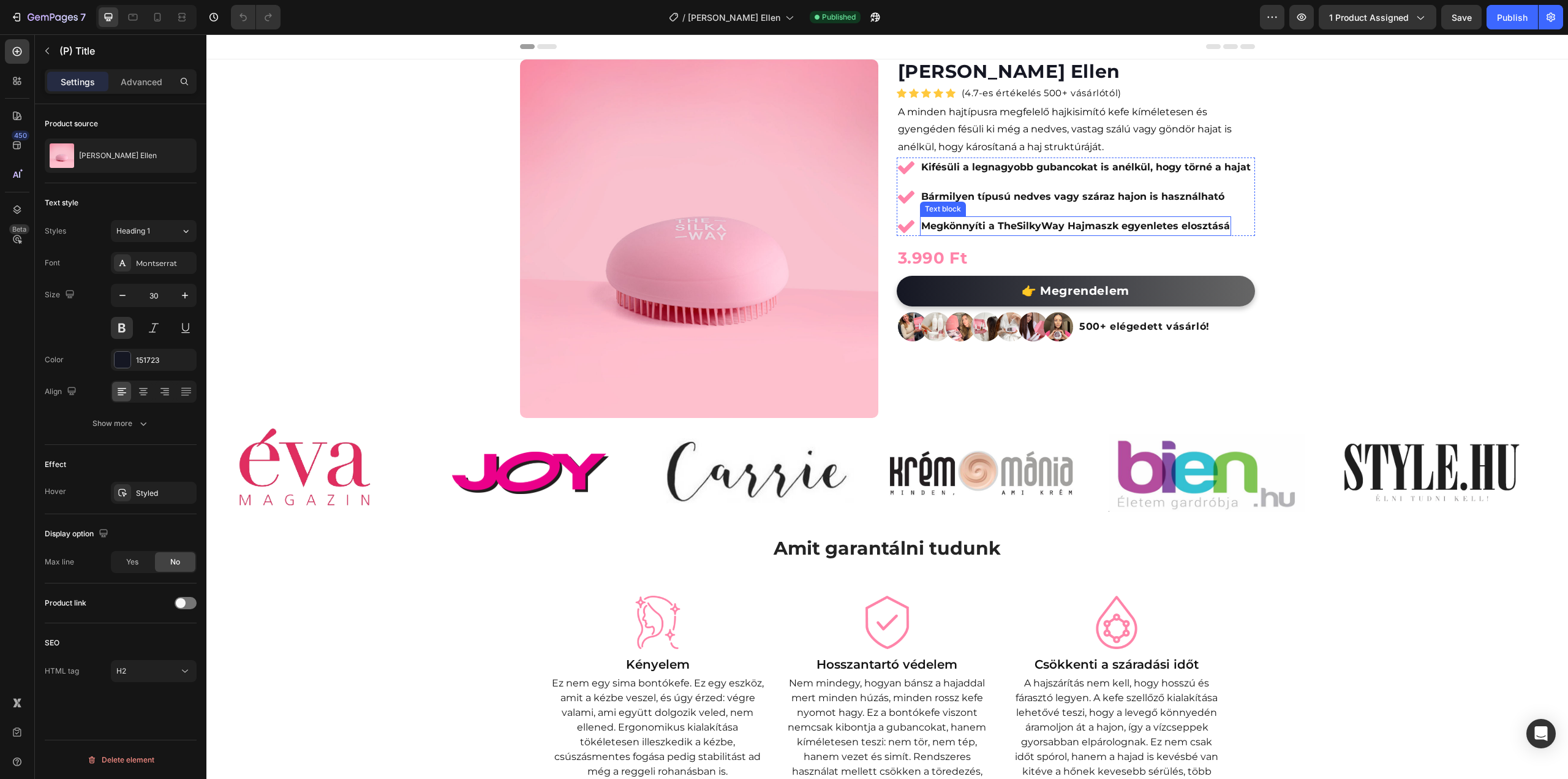
click at [1215, 225] on strong "Megkönnyíti a TheSilkyWay Hajmaszk egyenletes elosztásá" at bounding box center [1075, 226] width 308 height 12
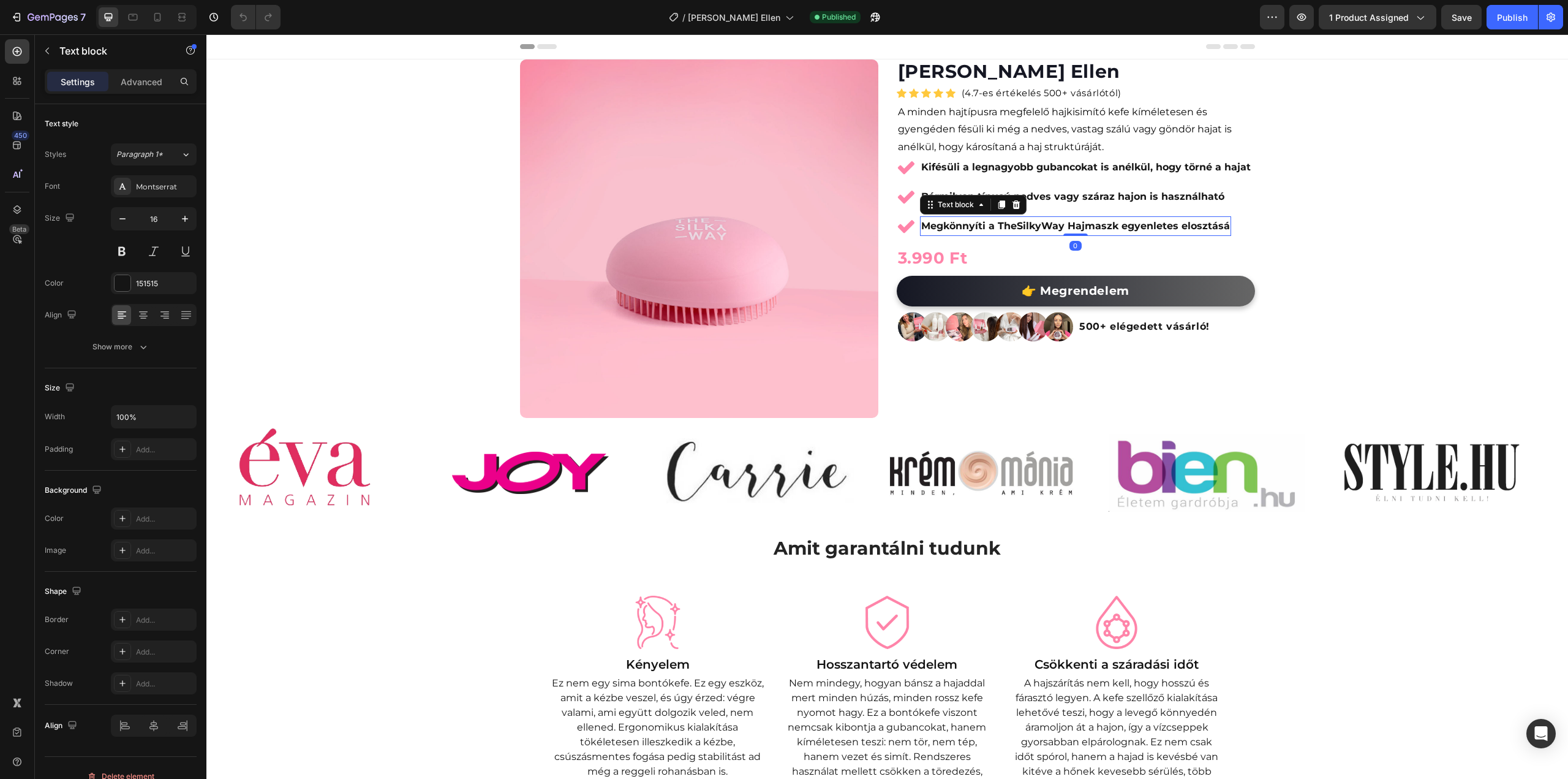
click at [1218, 225] on strong "Megkönnyíti a TheSilkyWay Hajmaszk egyenletes elosztásá" at bounding box center [1075, 226] width 308 height 12
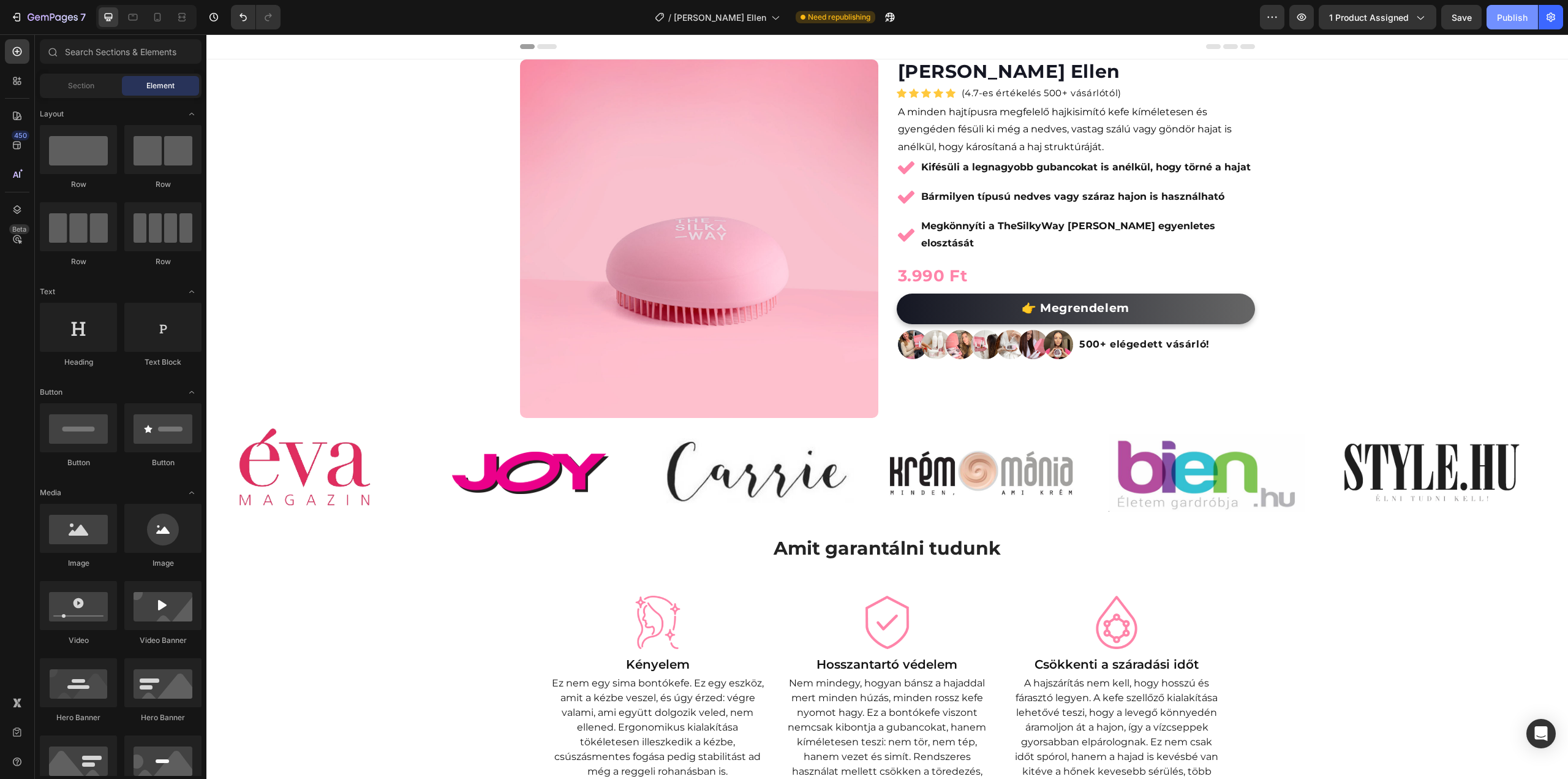
click at [1510, 24] on button "Publish" at bounding box center [1512, 16] width 51 height 24
click at [887, 15] on button "button" at bounding box center [875, 16] width 24 height 24
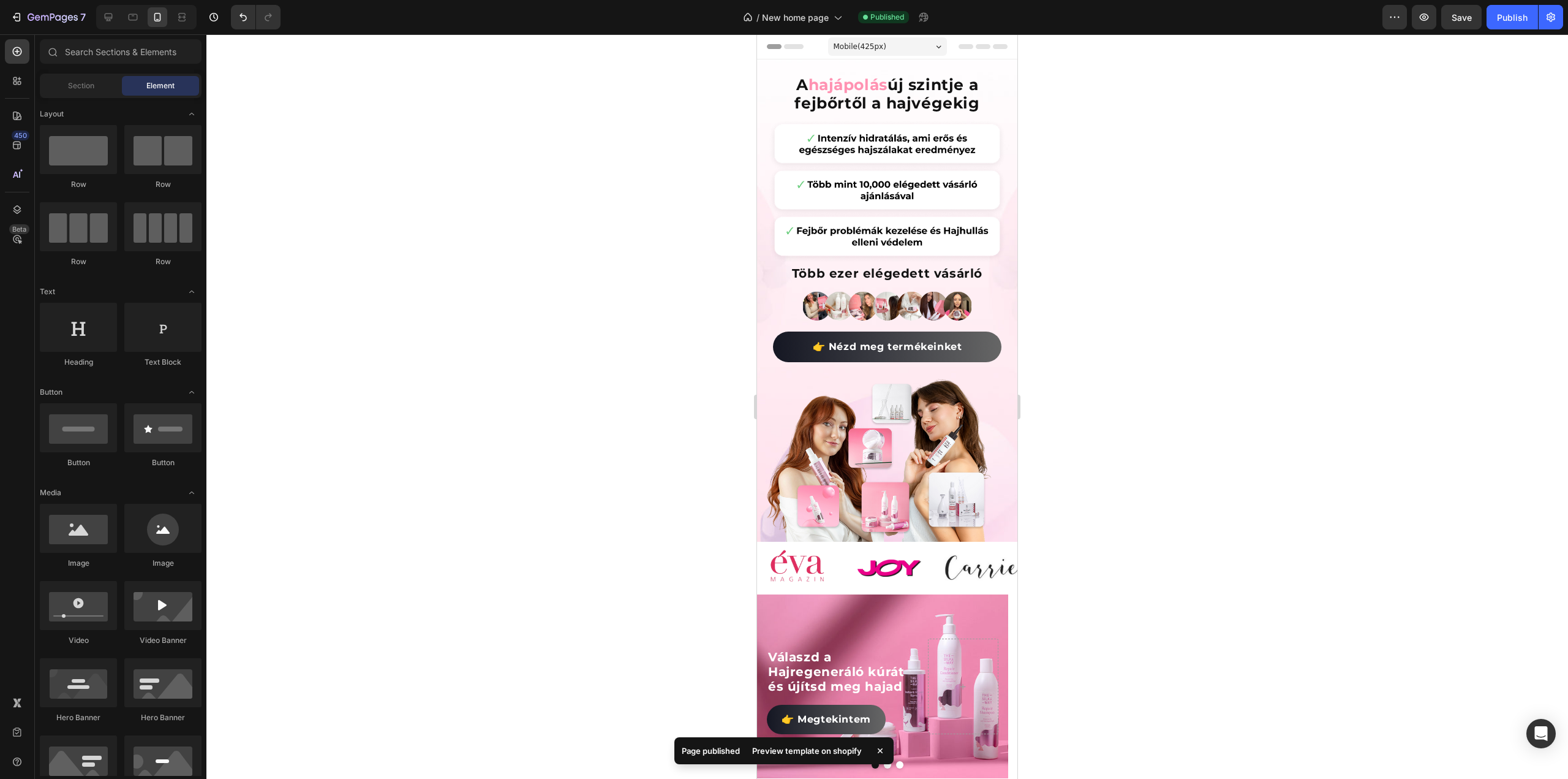
scroll to position [1164, 0]
